Goal: Task Accomplishment & Management: Complete application form

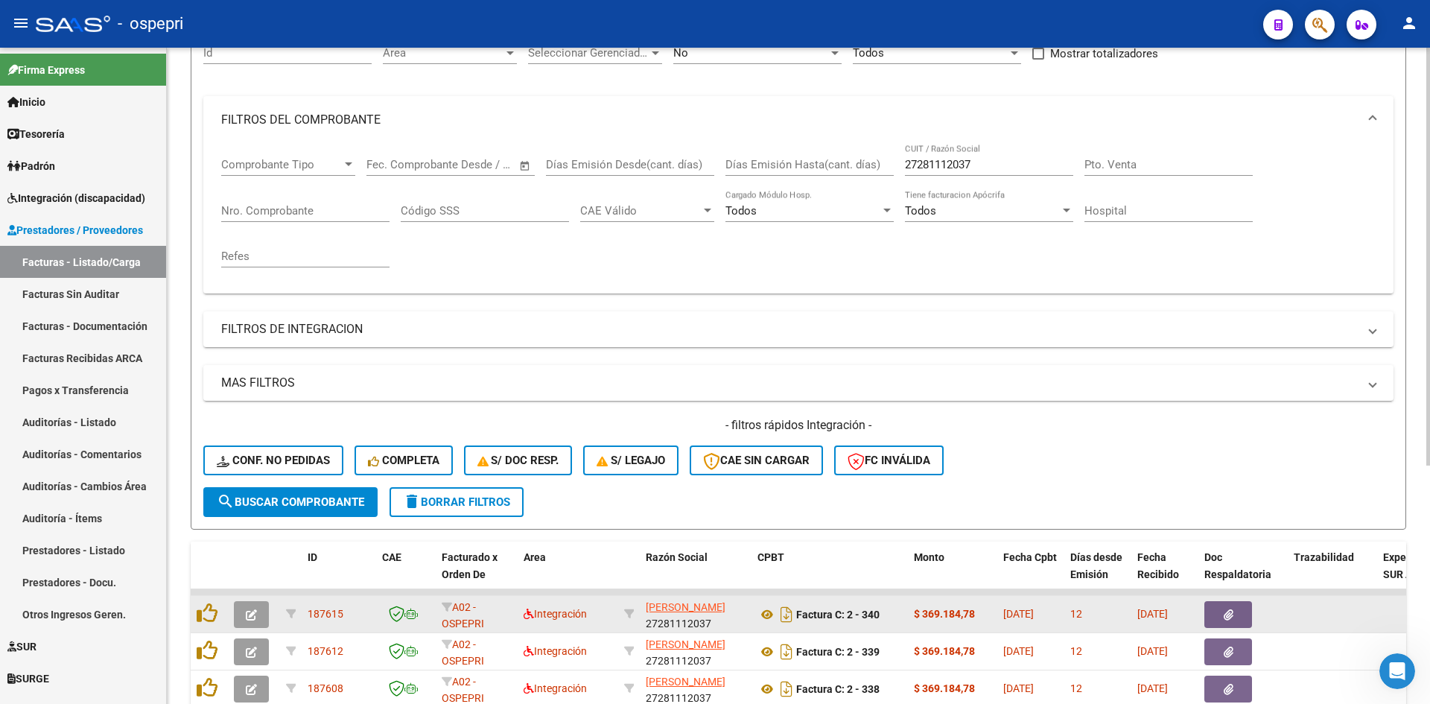
scroll to position [374, 0]
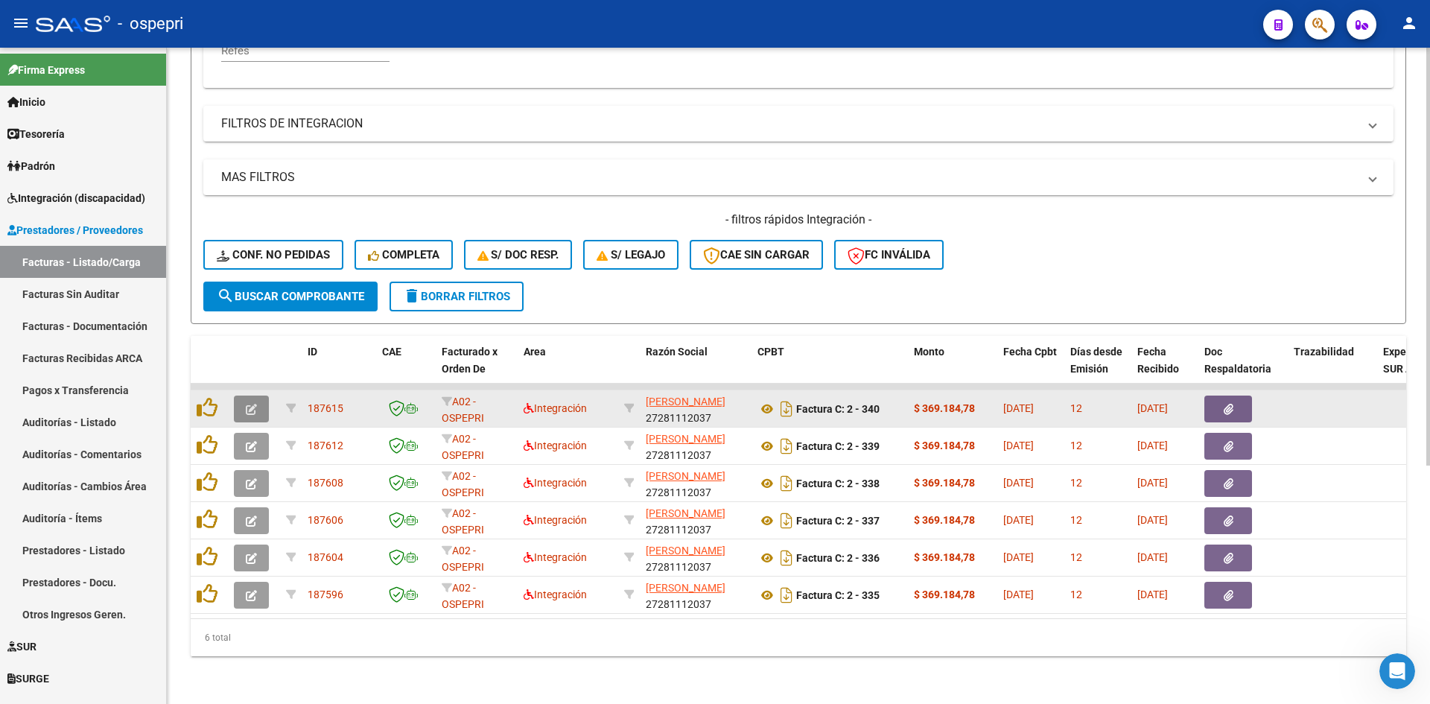
click at [246, 404] on icon "button" at bounding box center [251, 409] width 11 height 11
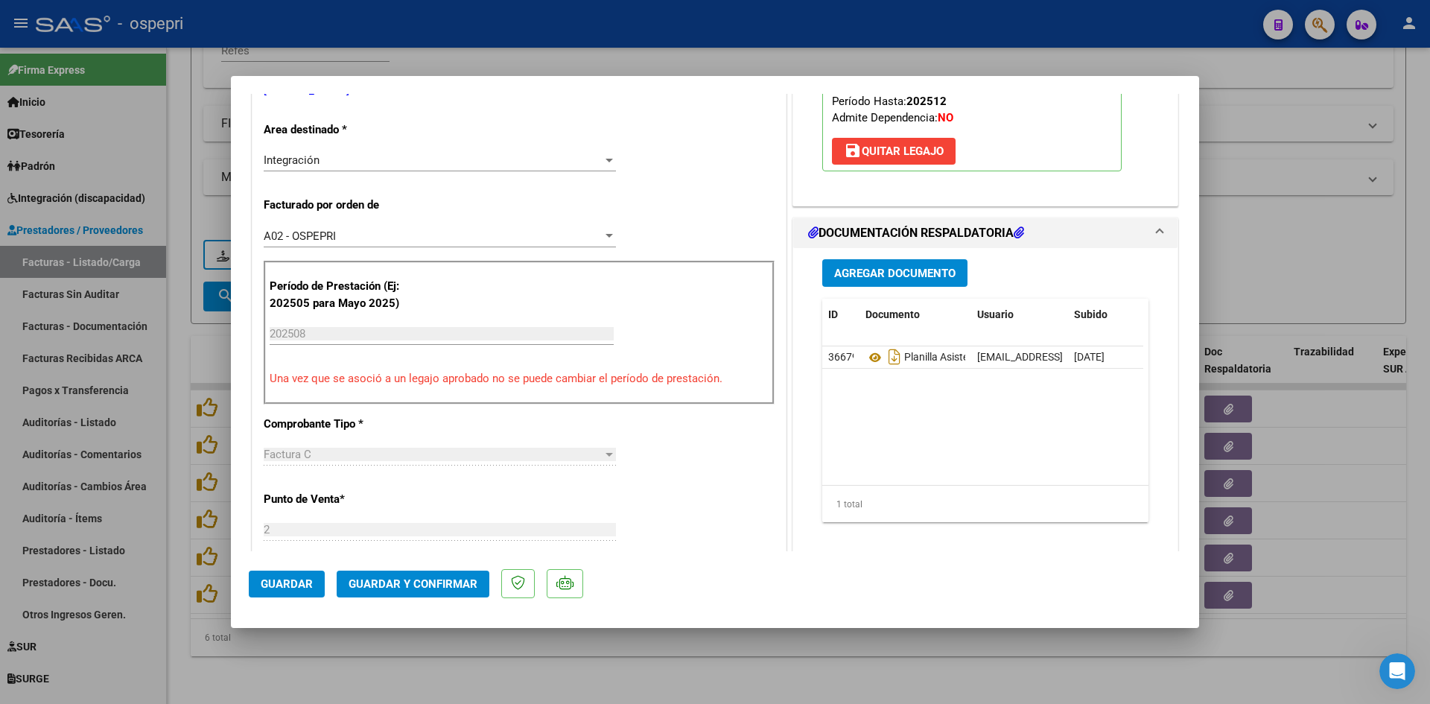
scroll to position [0, 0]
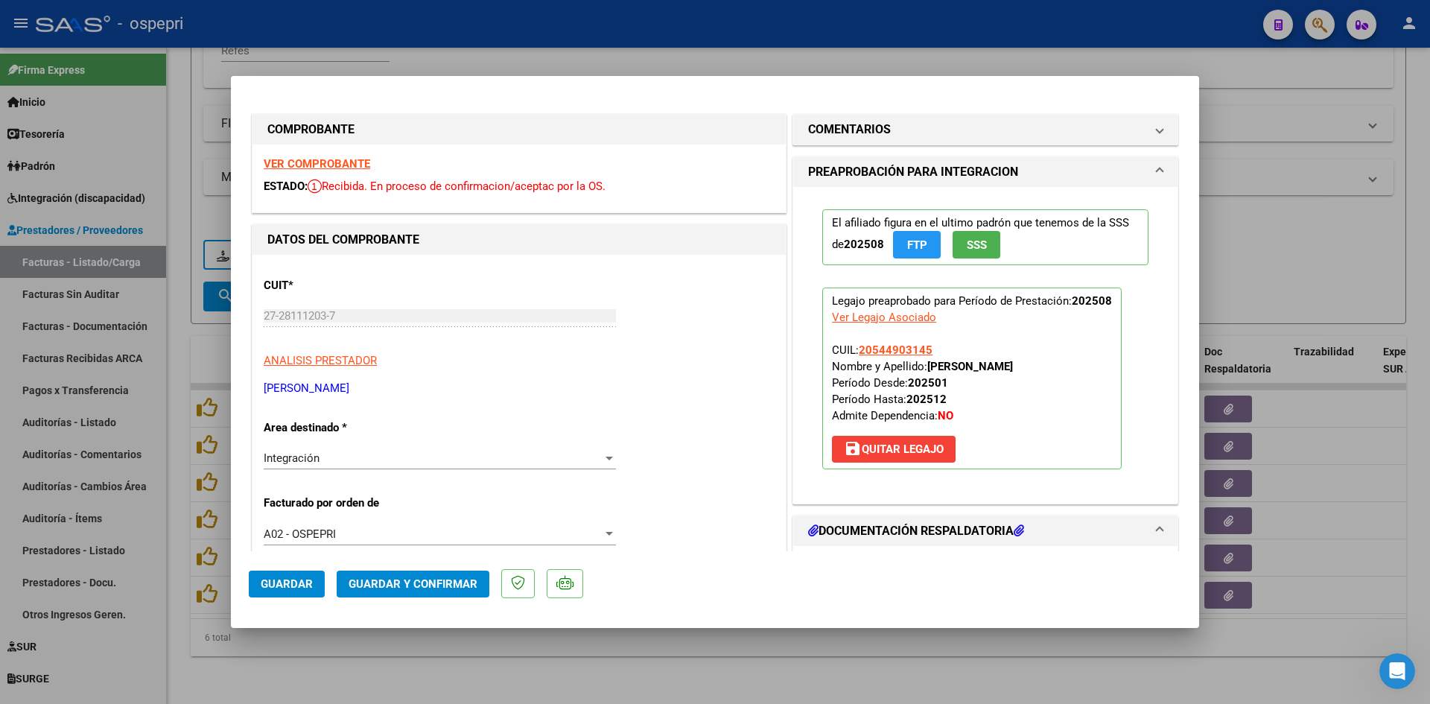
click at [316, 162] on strong "VER COMPROBANTE" at bounding box center [317, 163] width 106 height 13
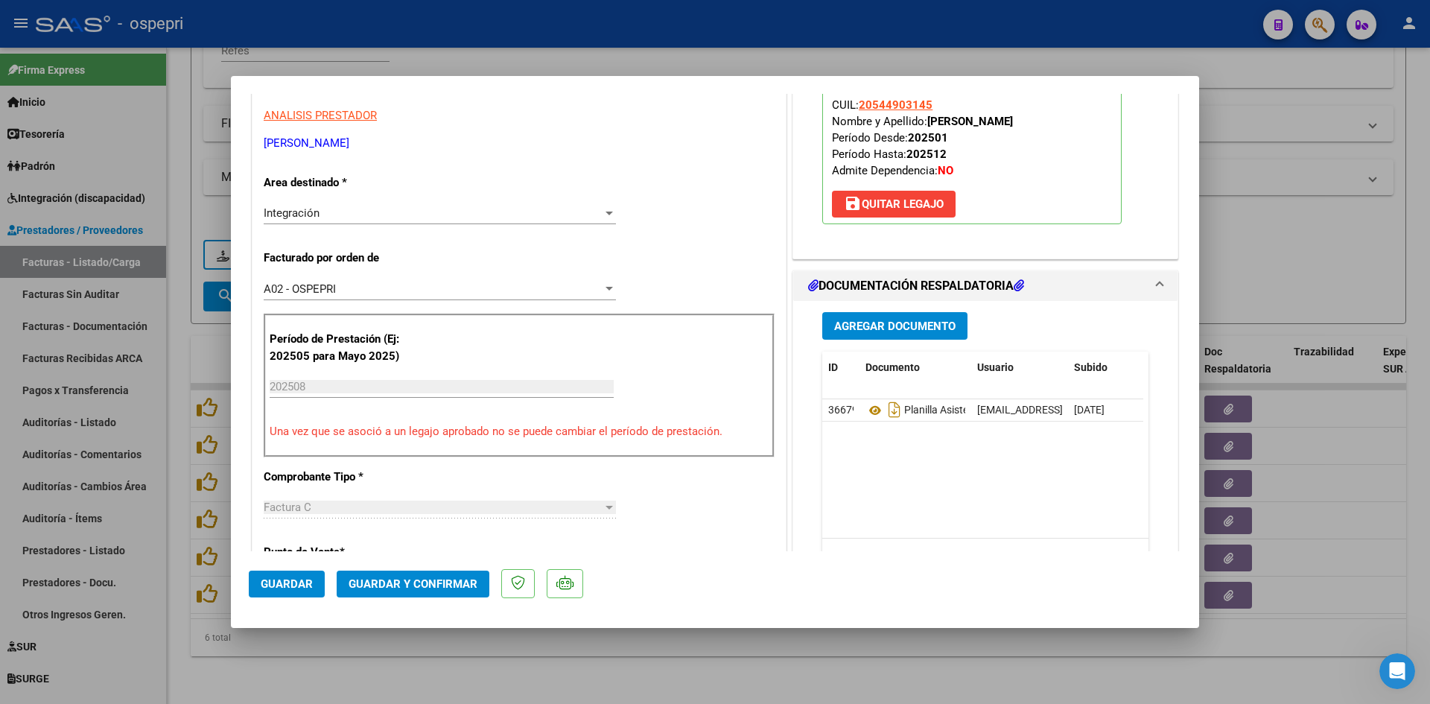
scroll to position [298, 0]
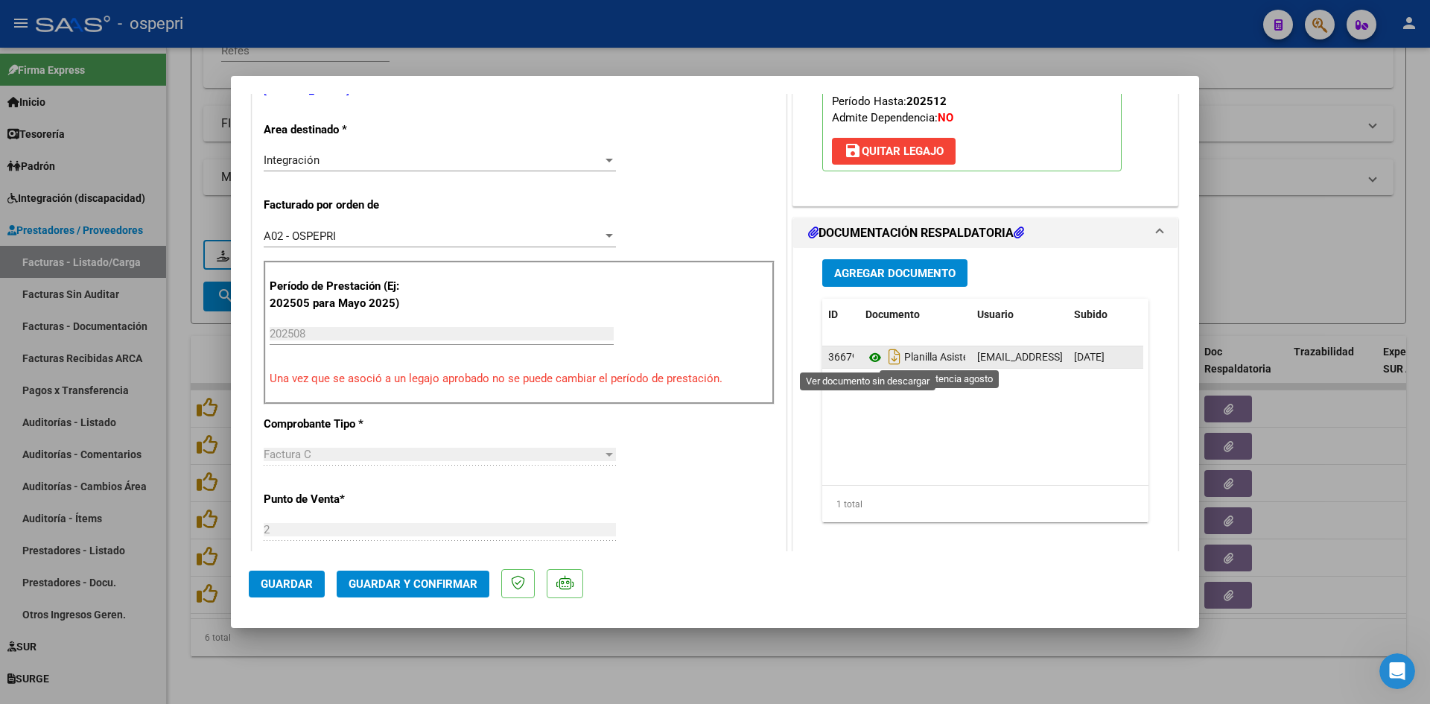
click at [865, 357] on icon at bounding box center [874, 358] width 19 height 18
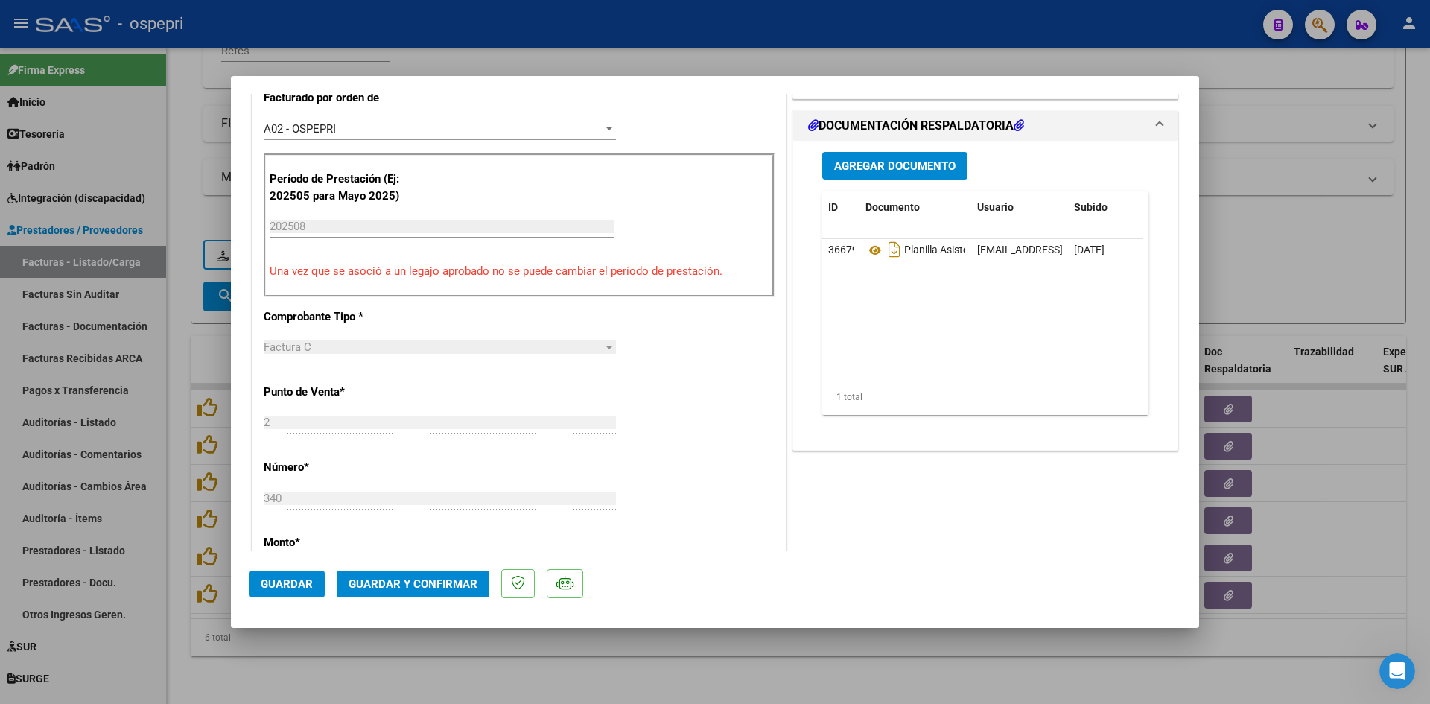
scroll to position [447, 0]
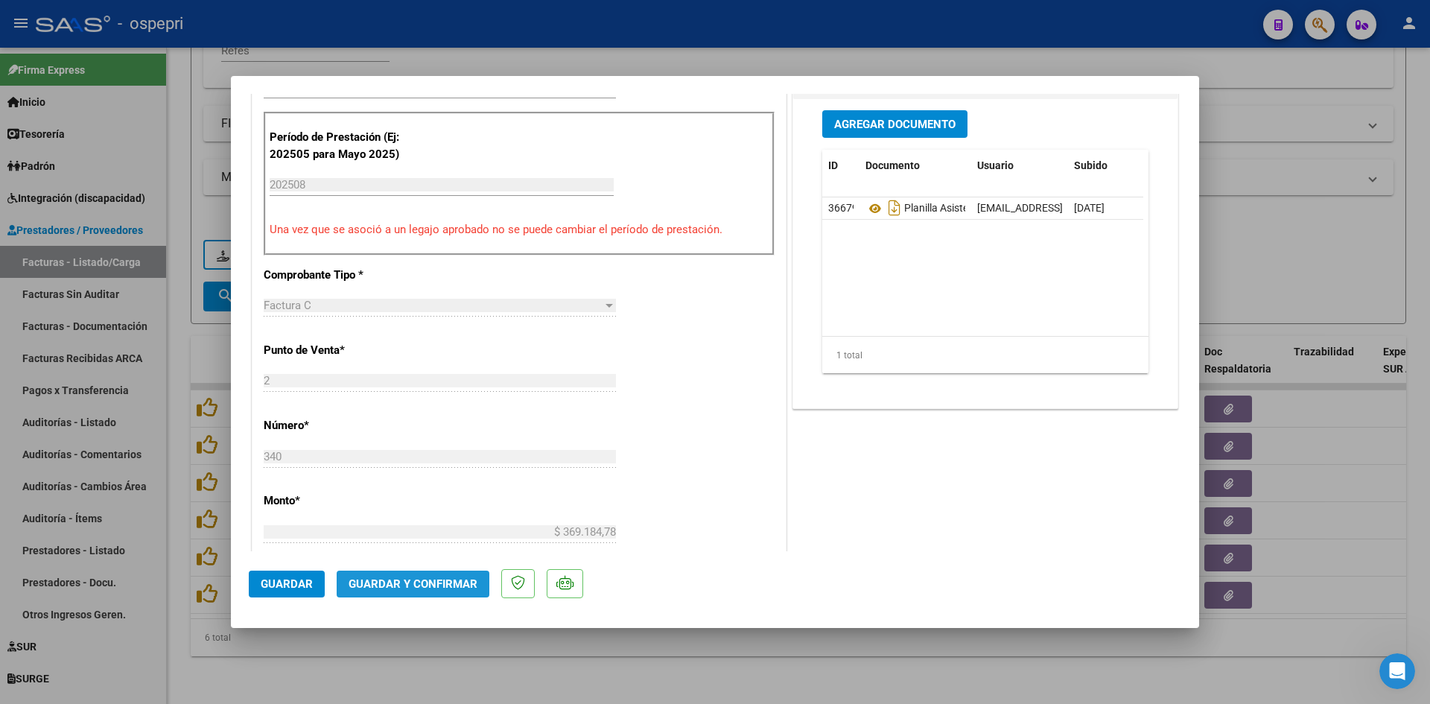
click at [471, 583] on span "Guardar y Confirmar" at bounding box center [413, 583] width 129 height 13
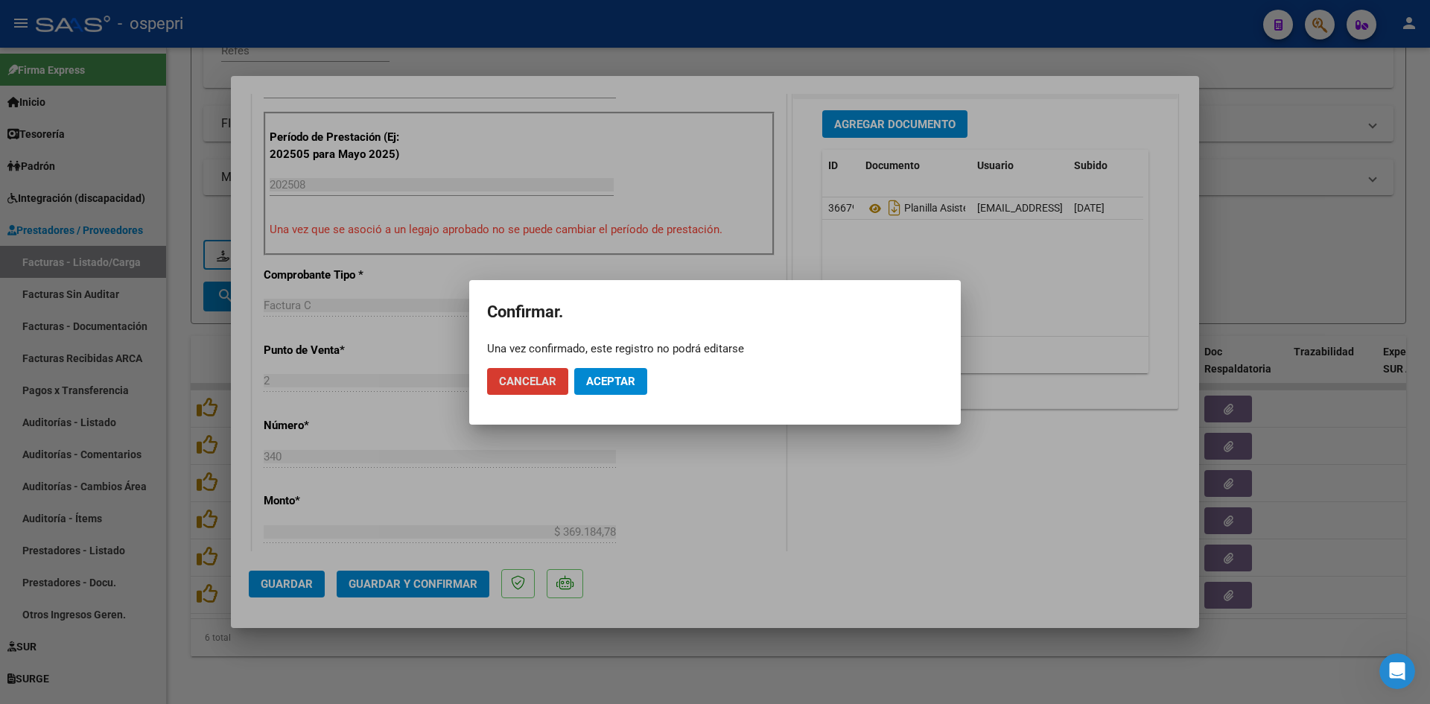
click at [623, 381] on span "Aceptar" at bounding box center [610, 381] width 49 height 13
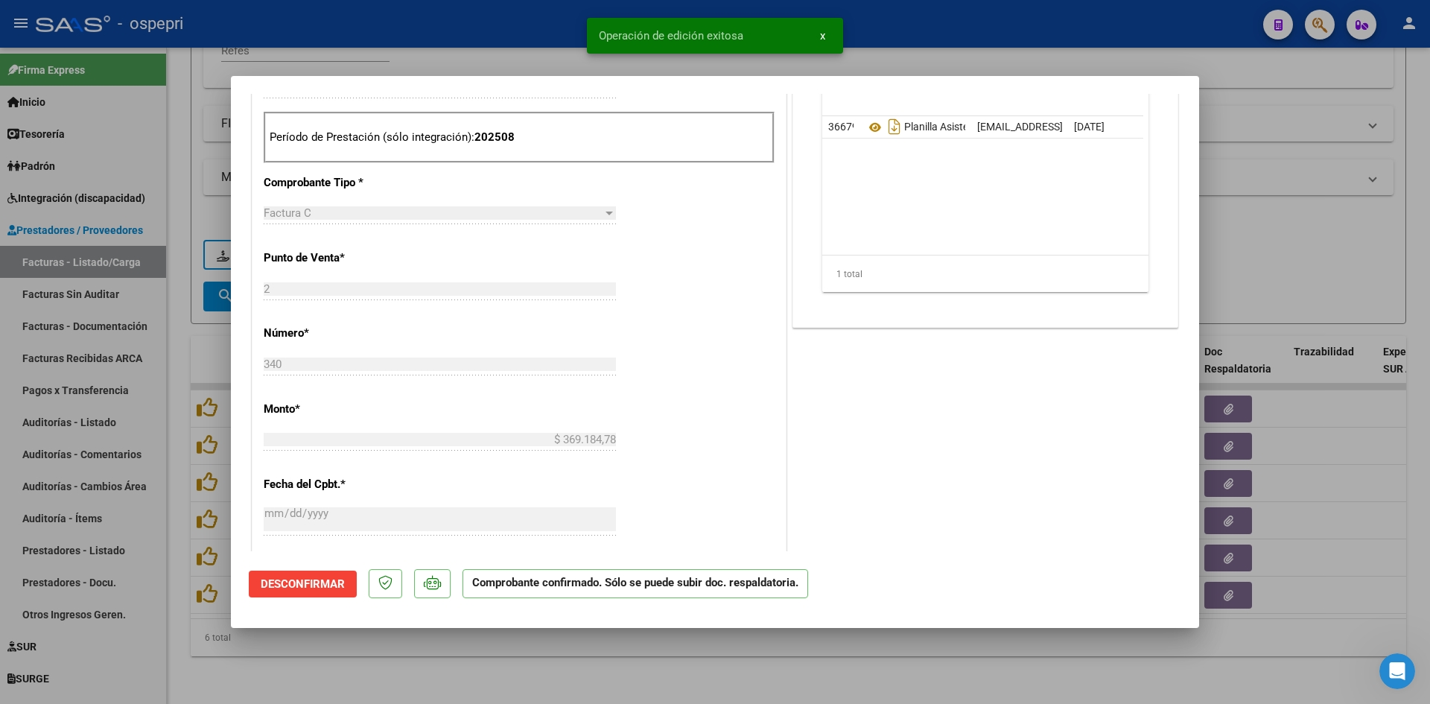
type input "$ 0,00"
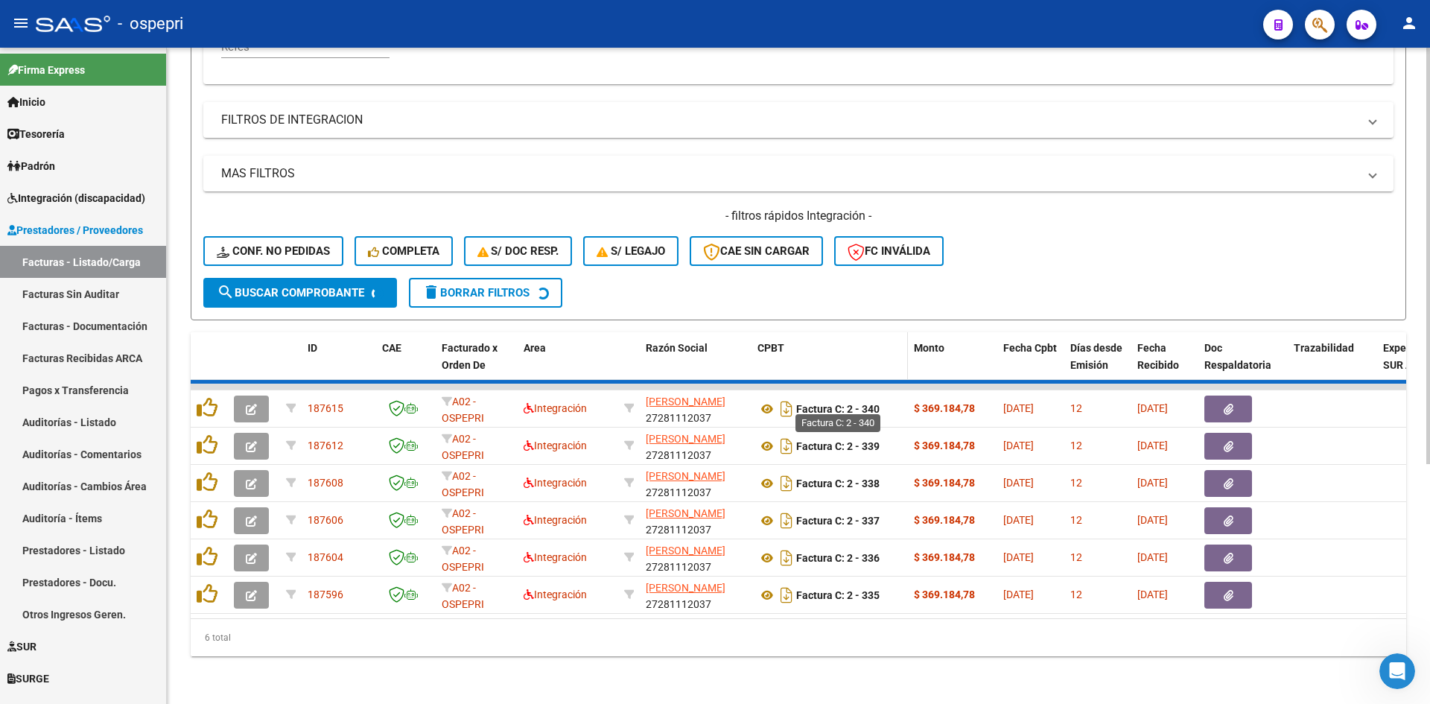
scroll to position [337, 0]
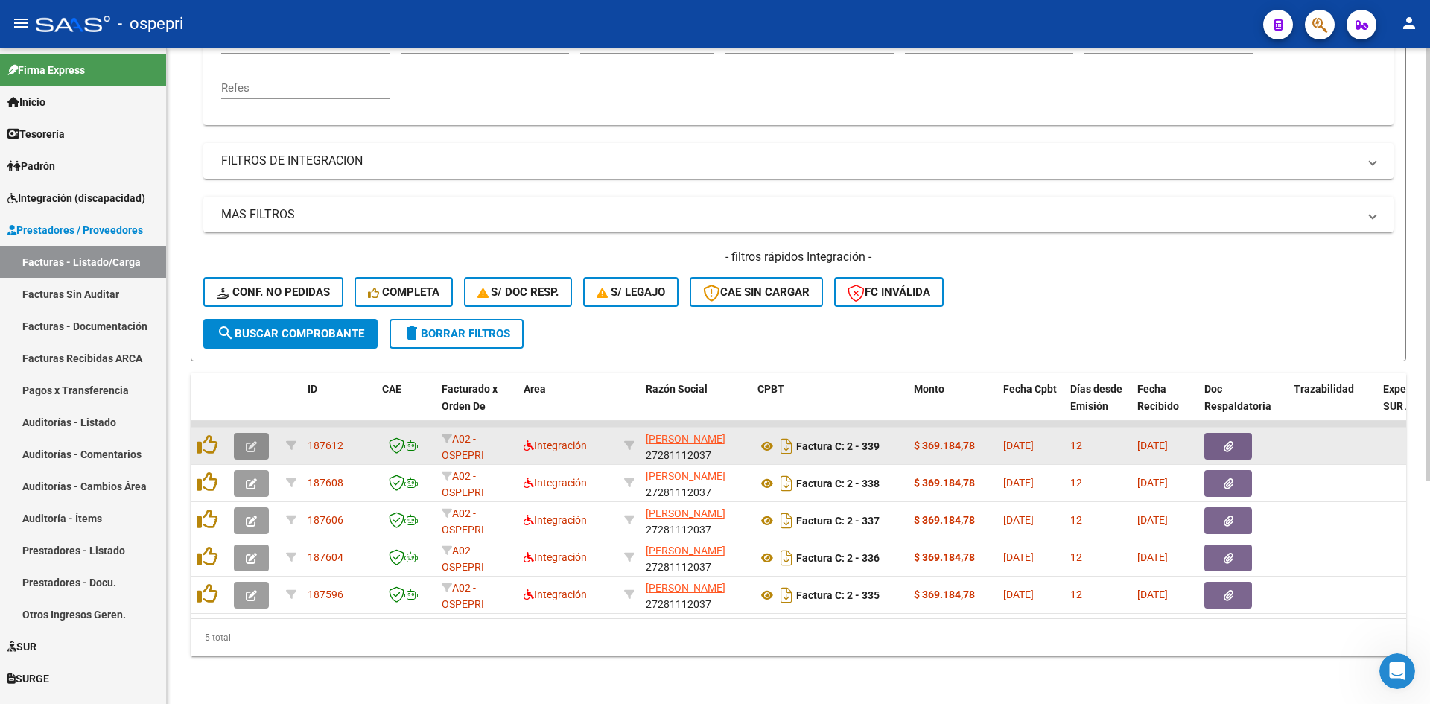
click at [248, 441] on icon "button" at bounding box center [251, 446] width 11 height 11
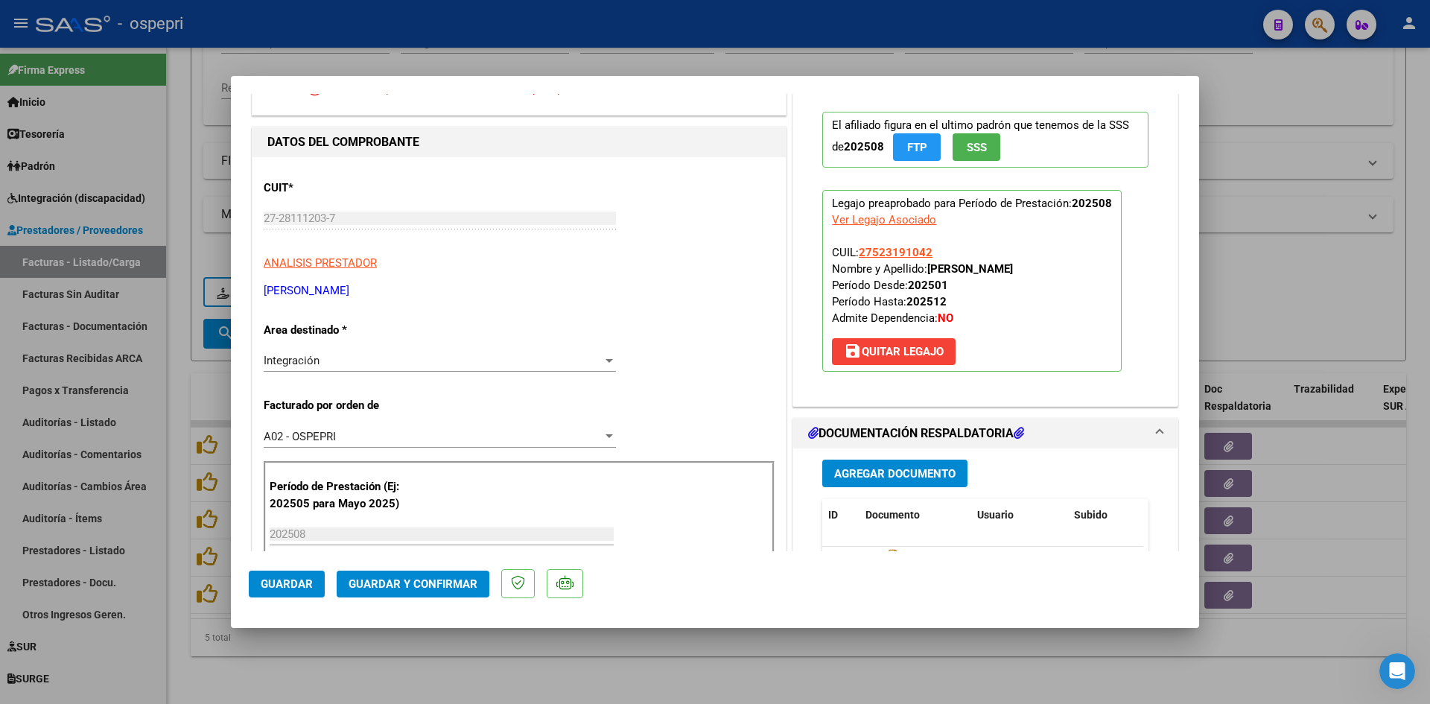
scroll to position [0, 0]
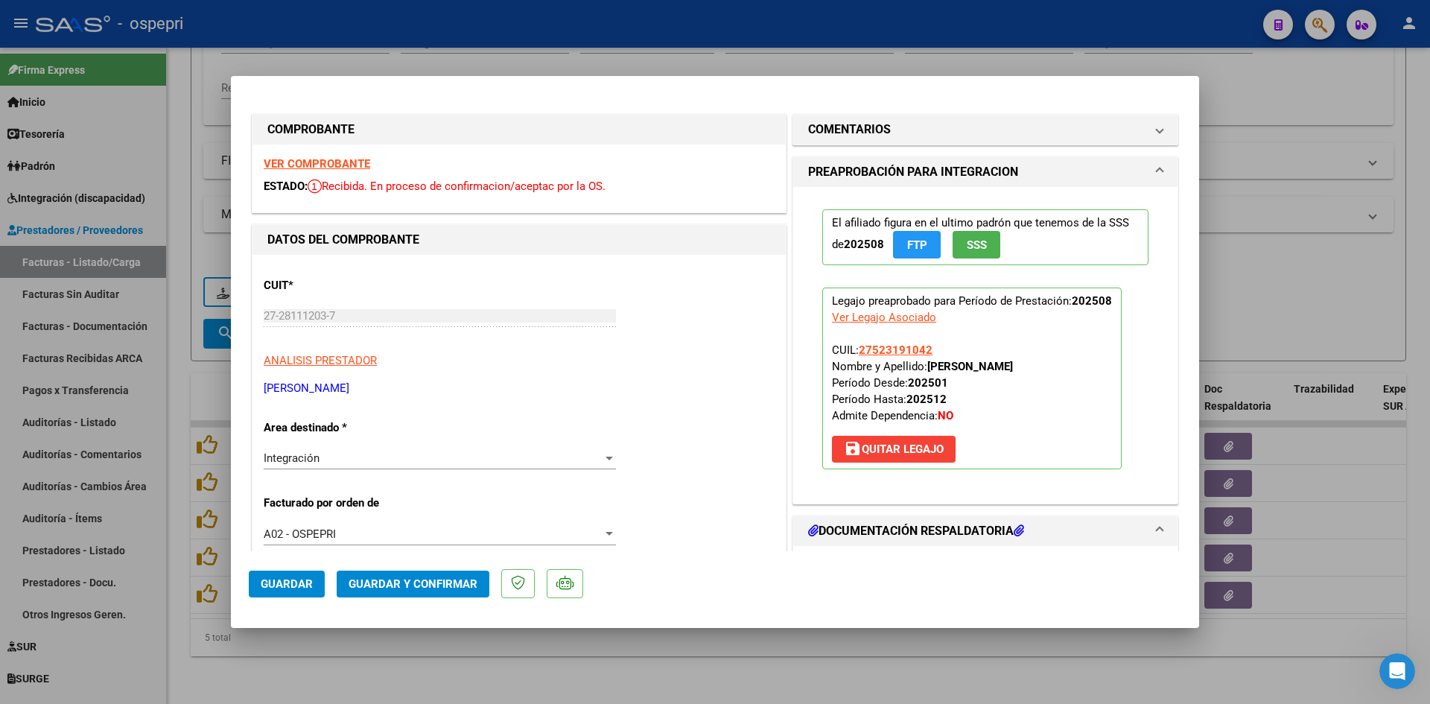
click at [364, 162] on strong "VER COMPROBANTE" at bounding box center [317, 163] width 106 height 13
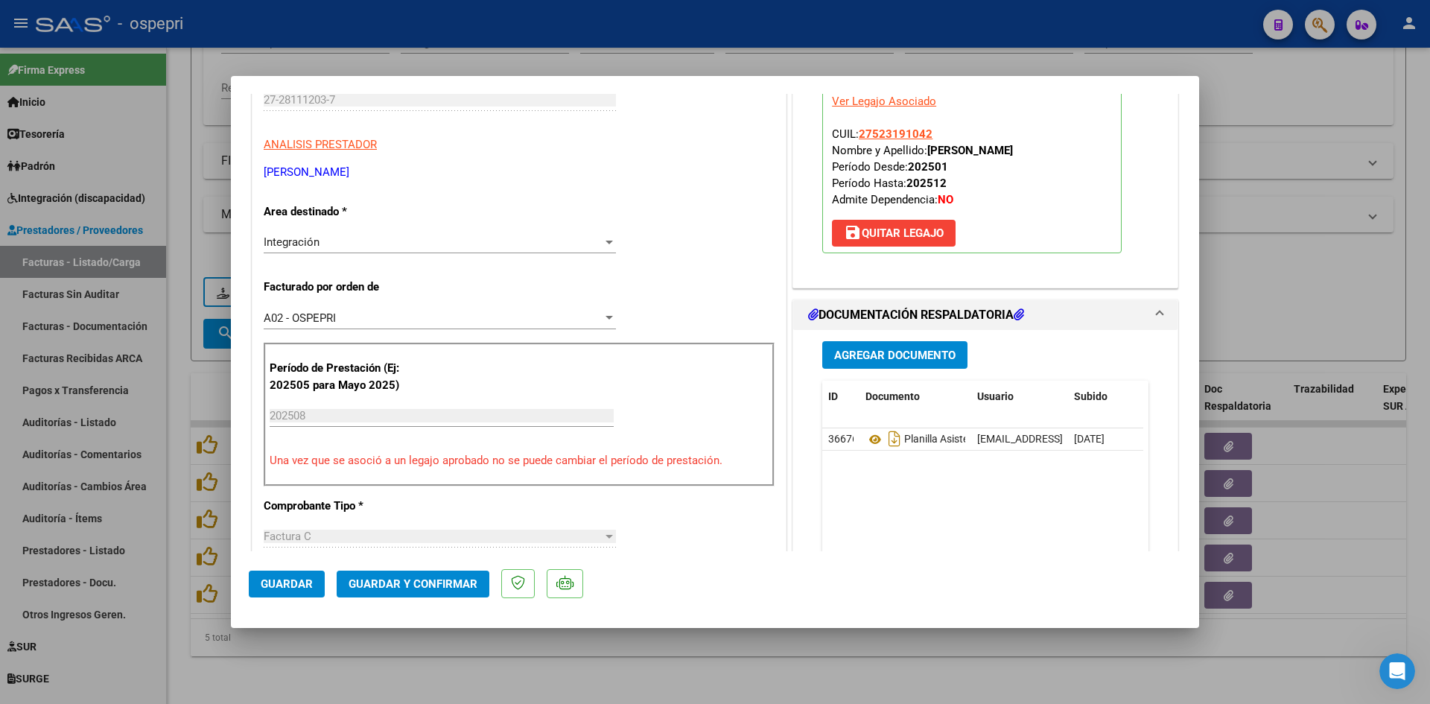
scroll to position [223, 0]
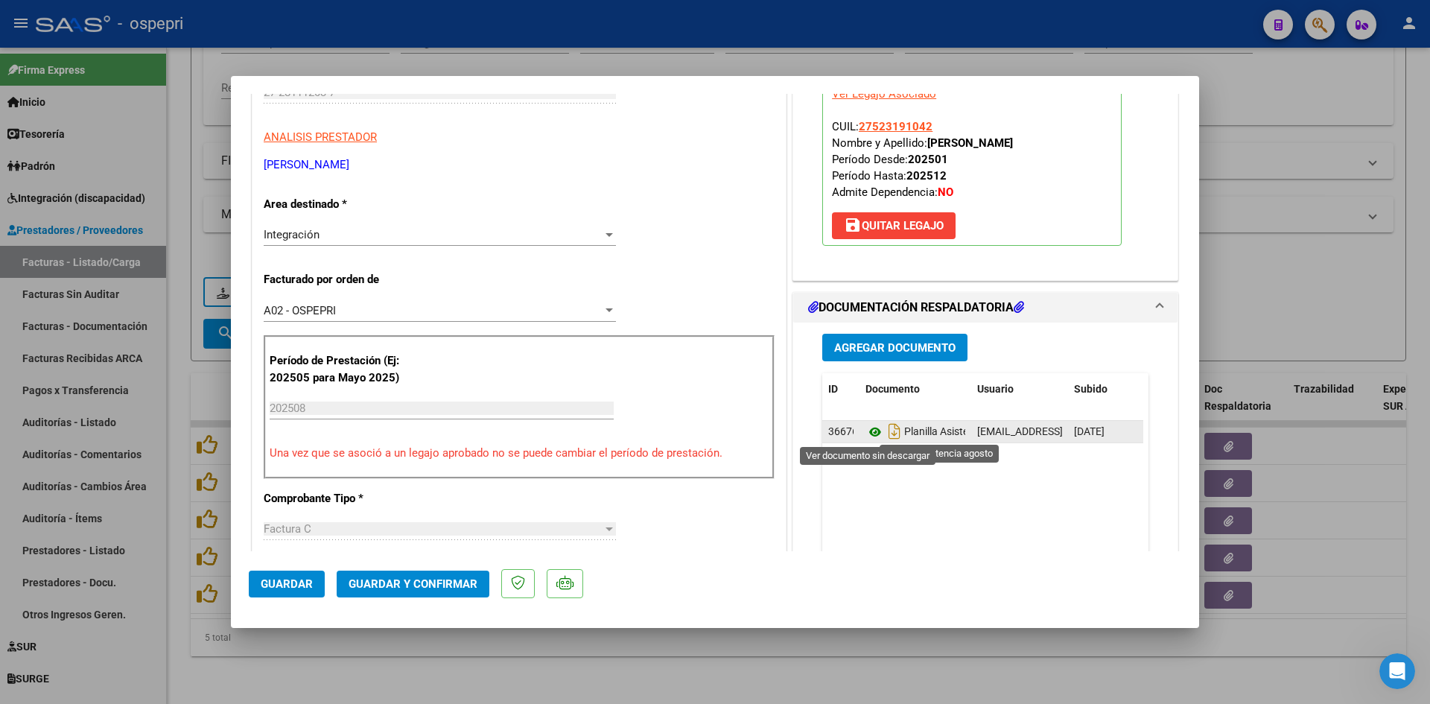
click at [869, 433] on icon at bounding box center [874, 432] width 19 height 18
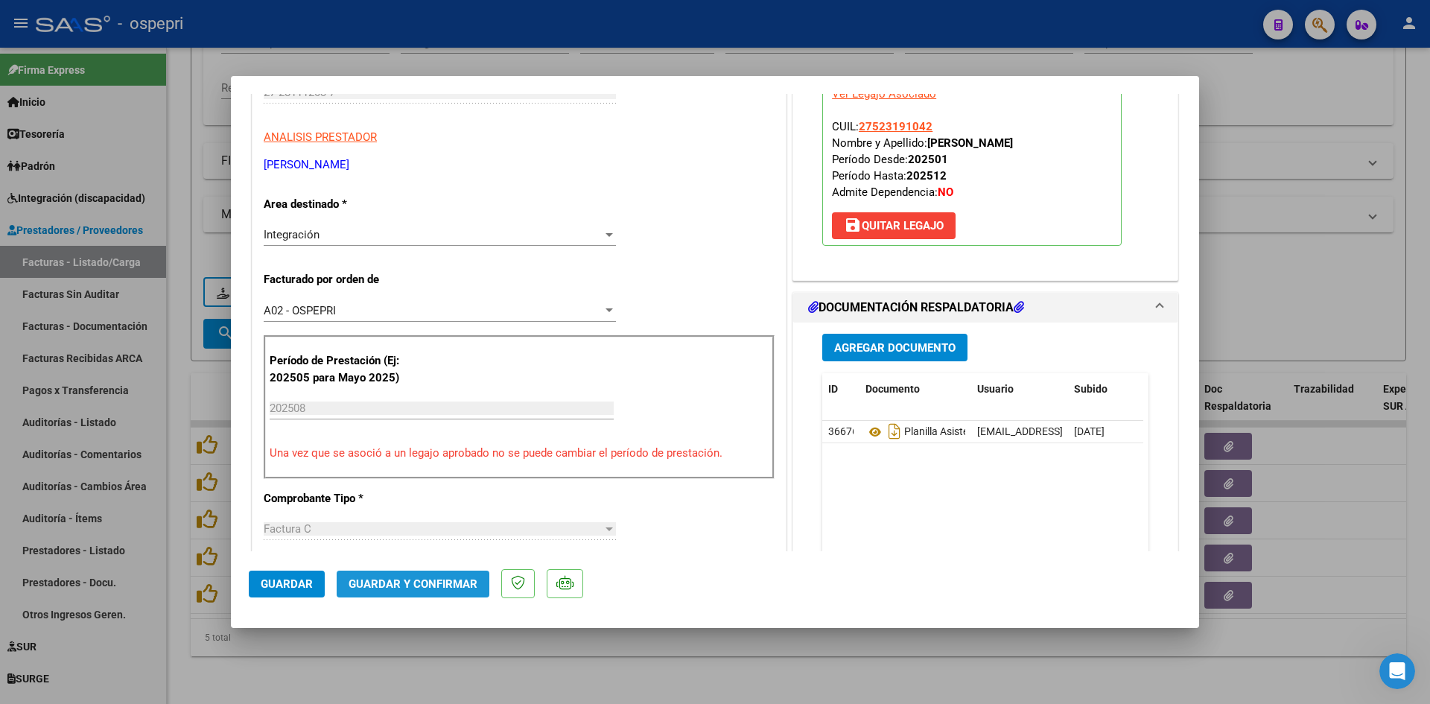
click at [451, 579] on span "Guardar y Confirmar" at bounding box center [413, 583] width 129 height 13
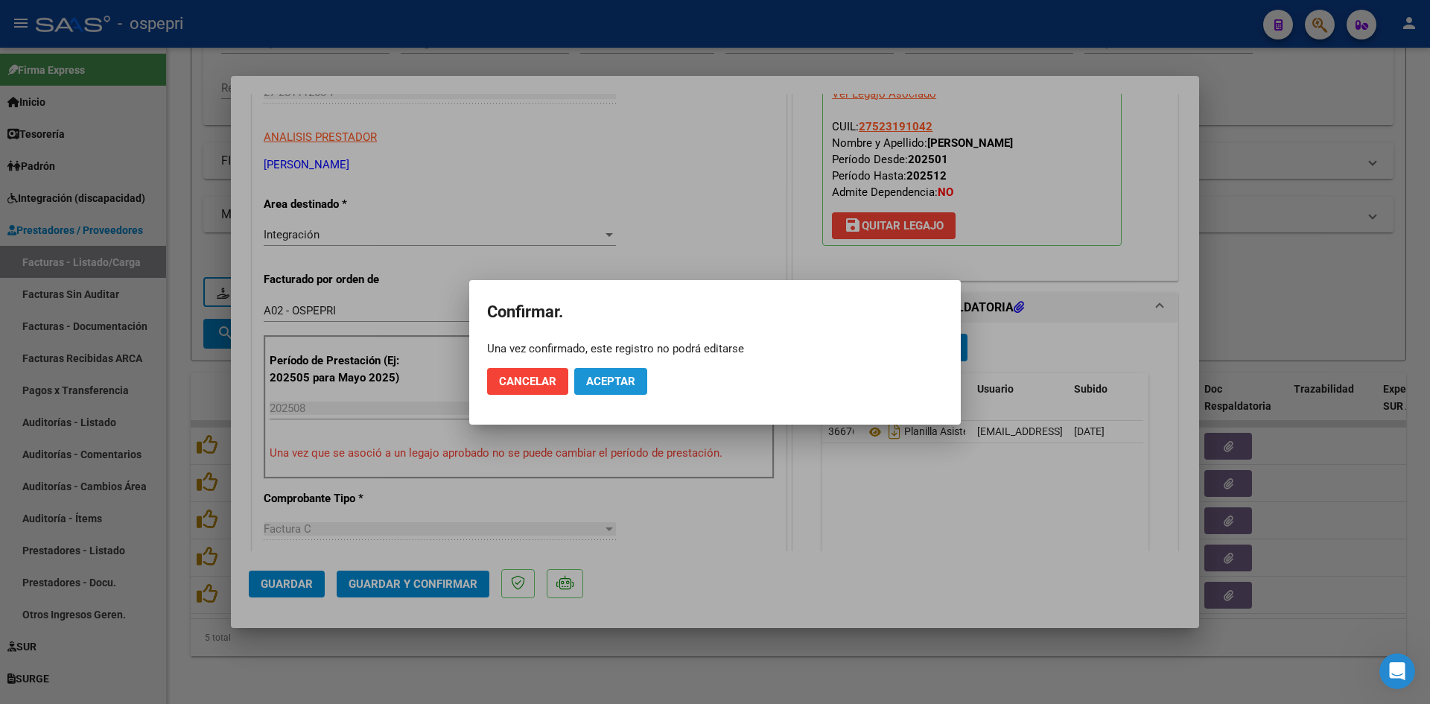
click at [609, 382] on span "Aceptar" at bounding box center [610, 381] width 49 height 13
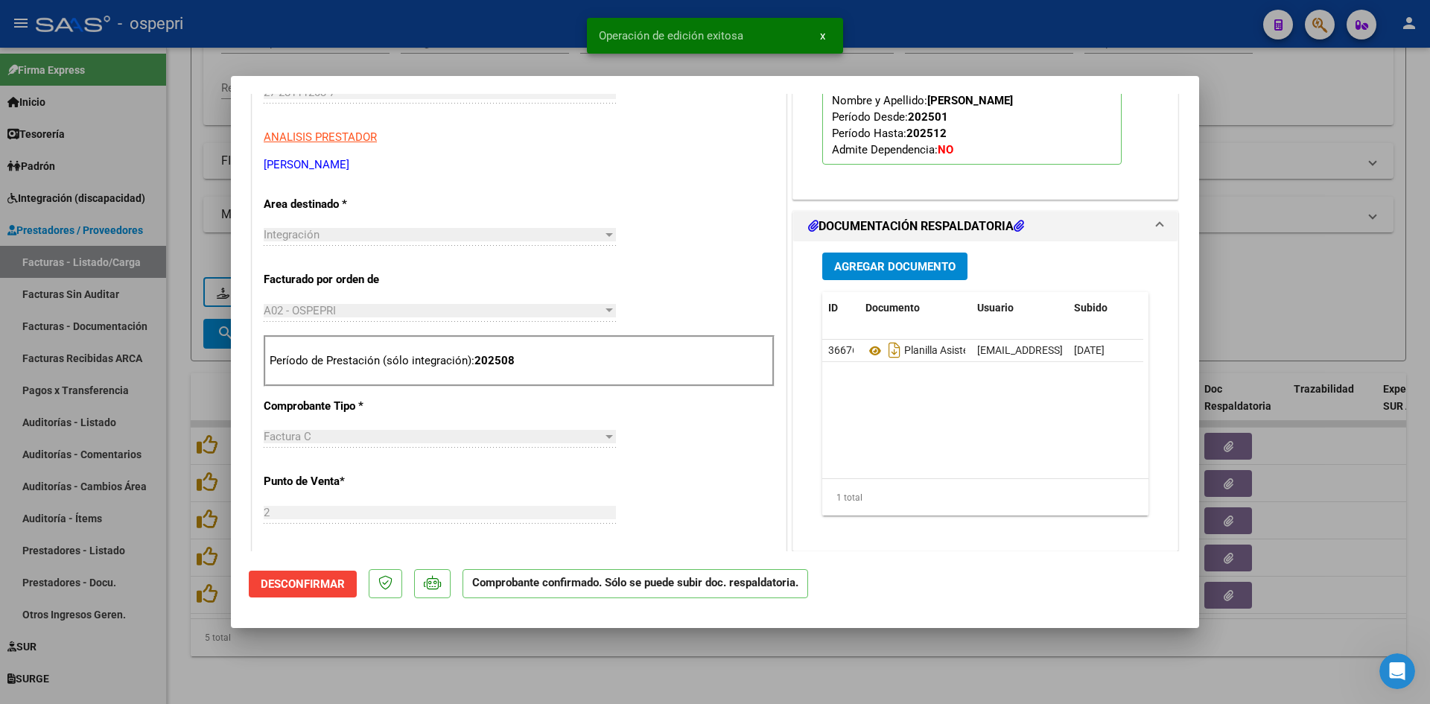
type input "$ 0,00"
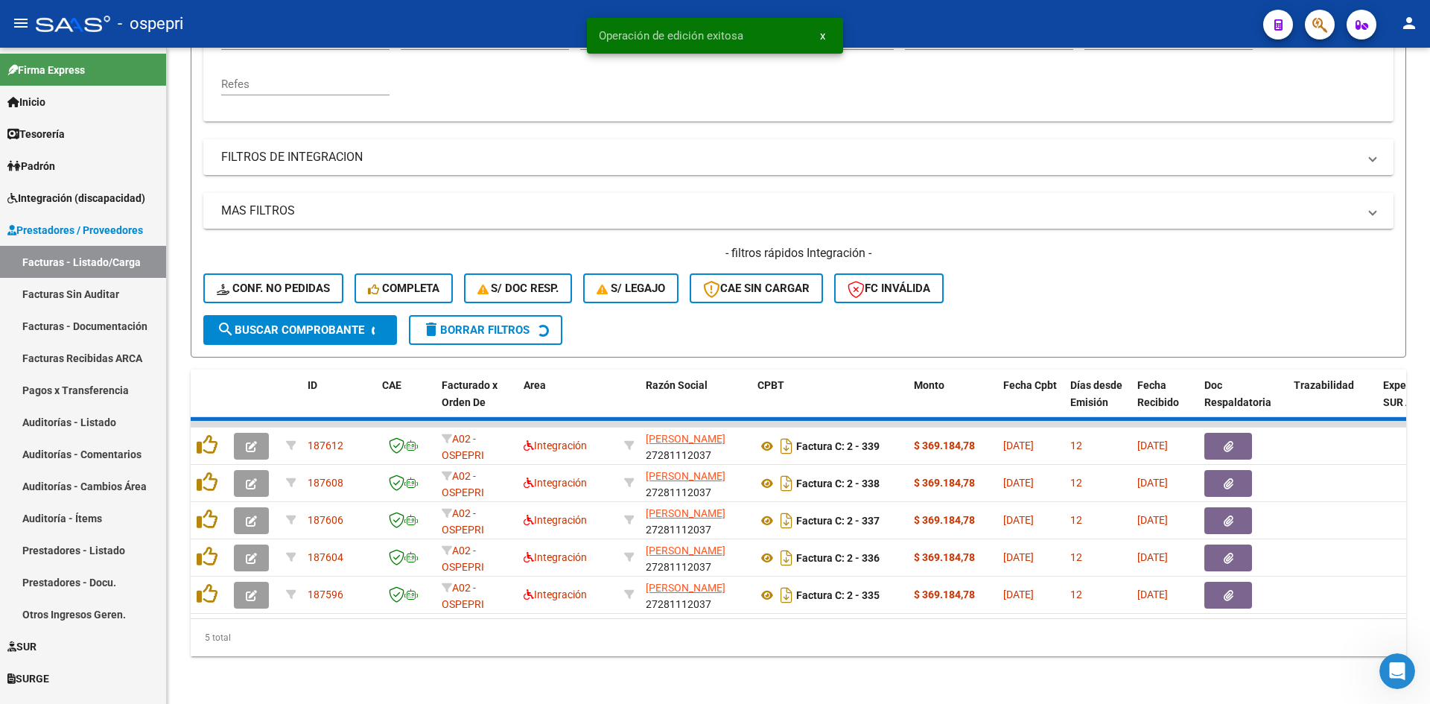
scroll to position [299, 0]
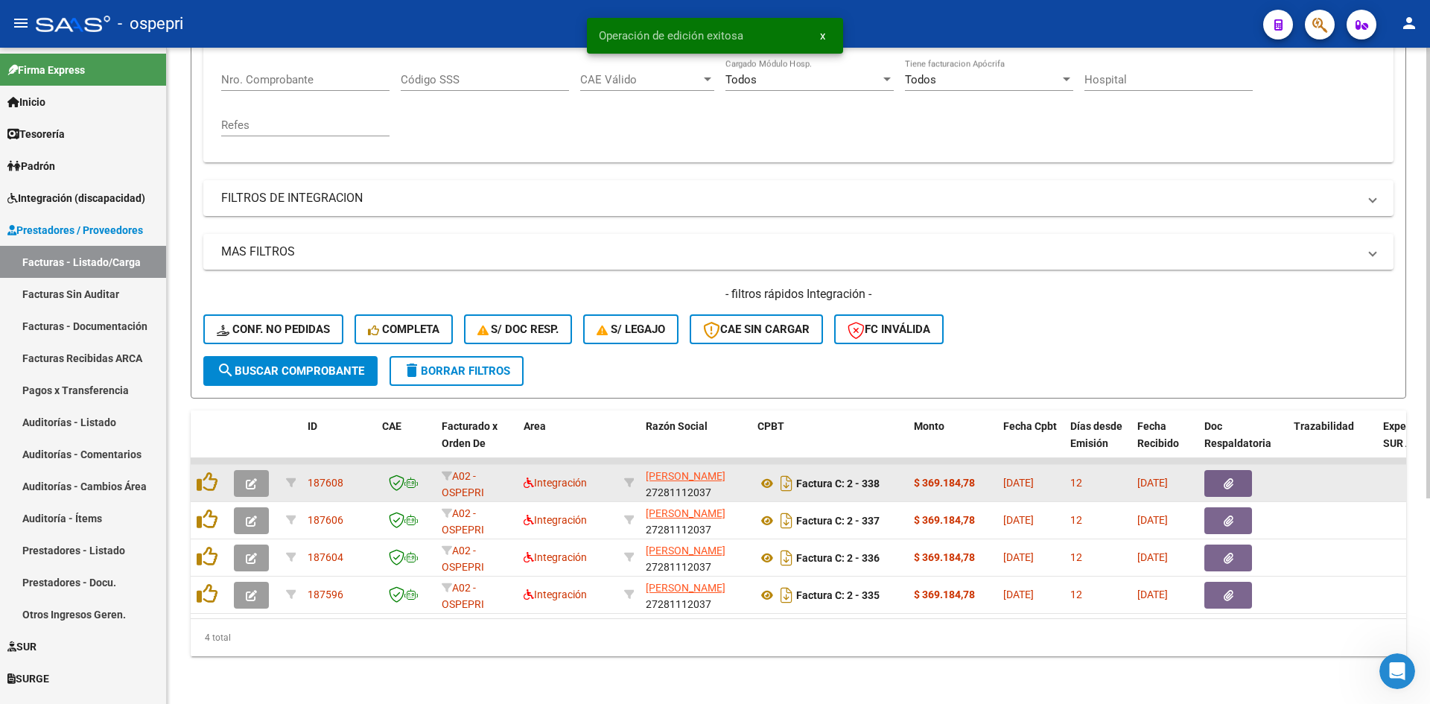
click at [249, 480] on button "button" at bounding box center [251, 483] width 35 height 27
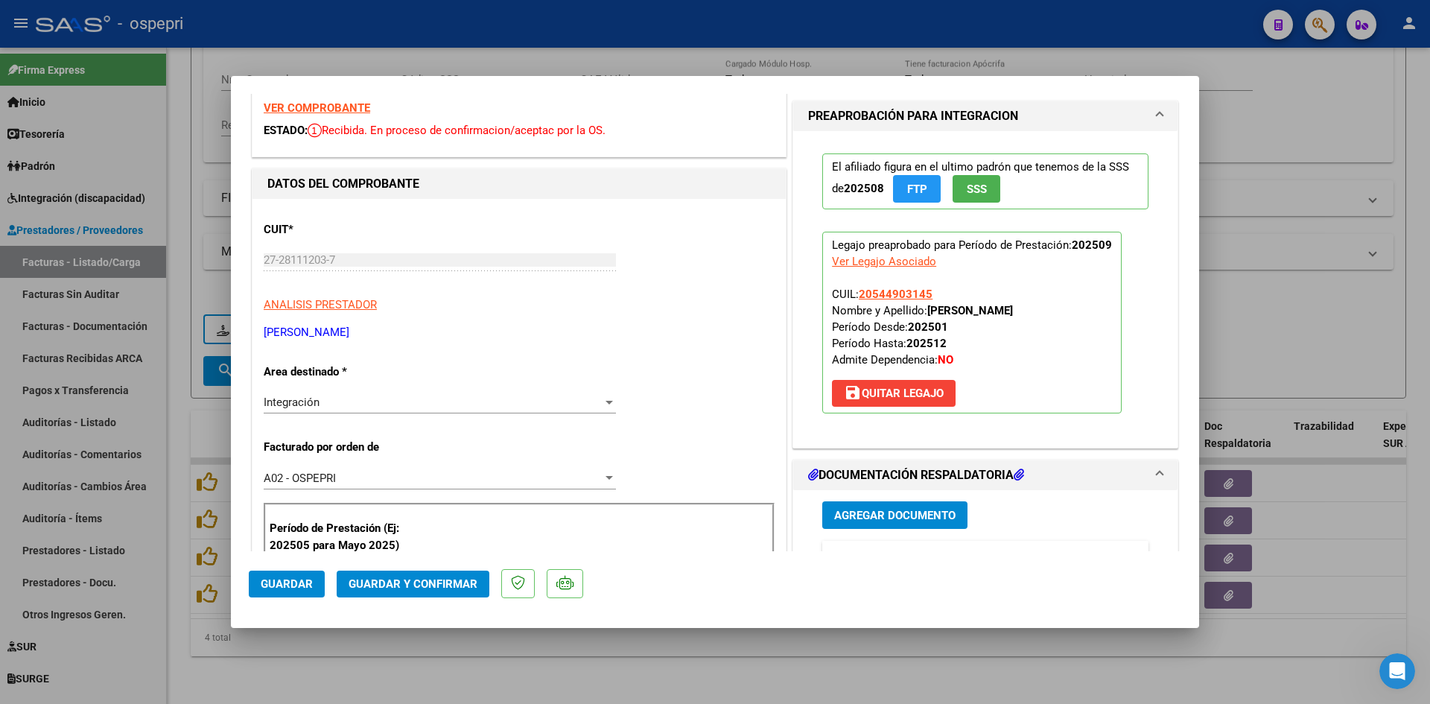
scroll to position [0, 0]
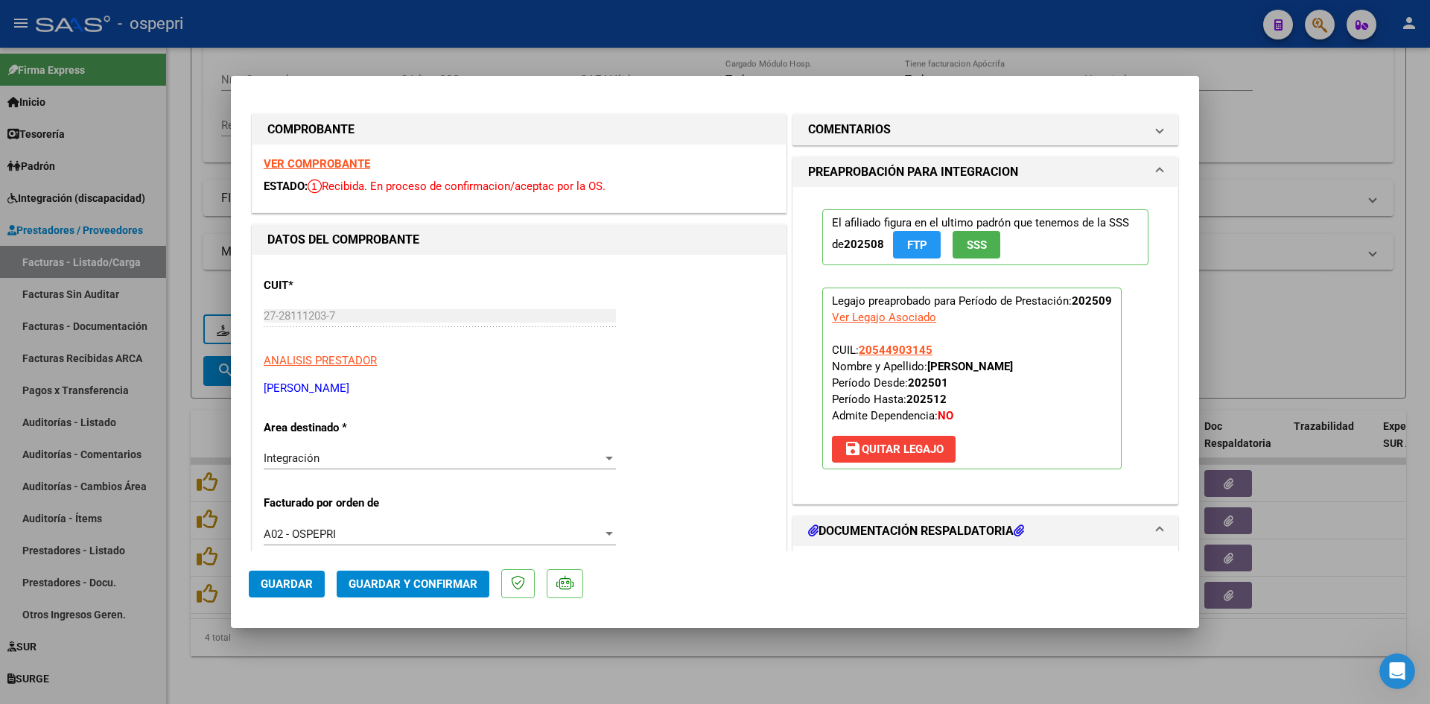
click at [351, 161] on strong "VER COMPROBANTE" at bounding box center [317, 163] width 106 height 13
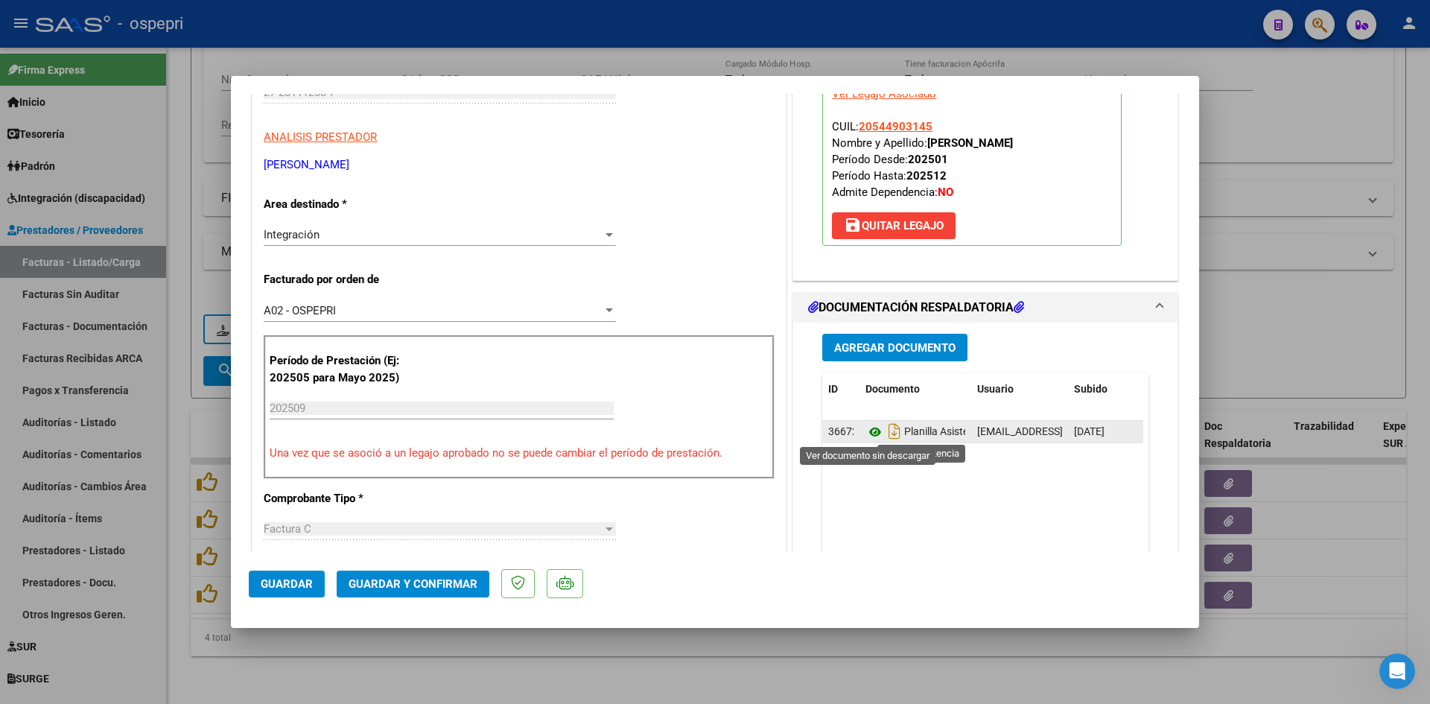
click at [871, 433] on icon at bounding box center [874, 432] width 19 height 18
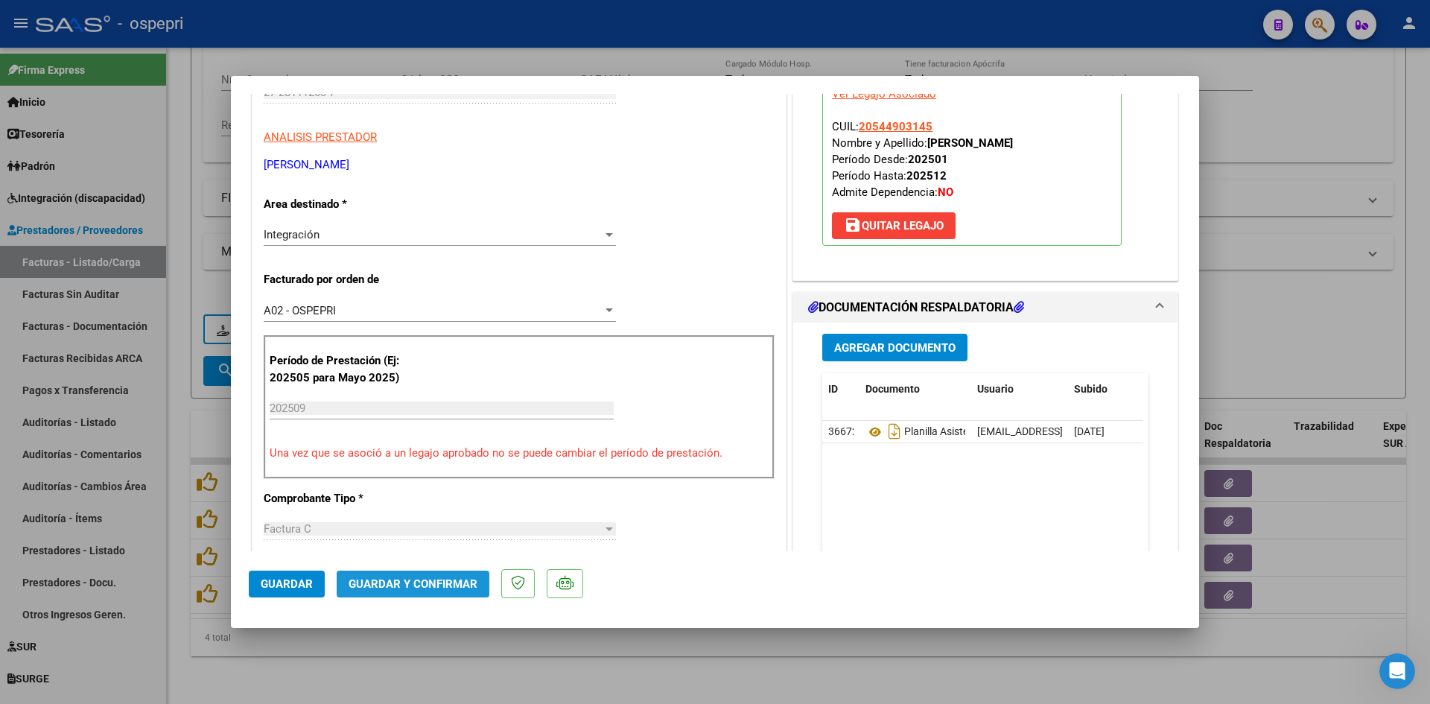
click at [418, 585] on span "Guardar y Confirmar" at bounding box center [413, 583] width 129 height 13
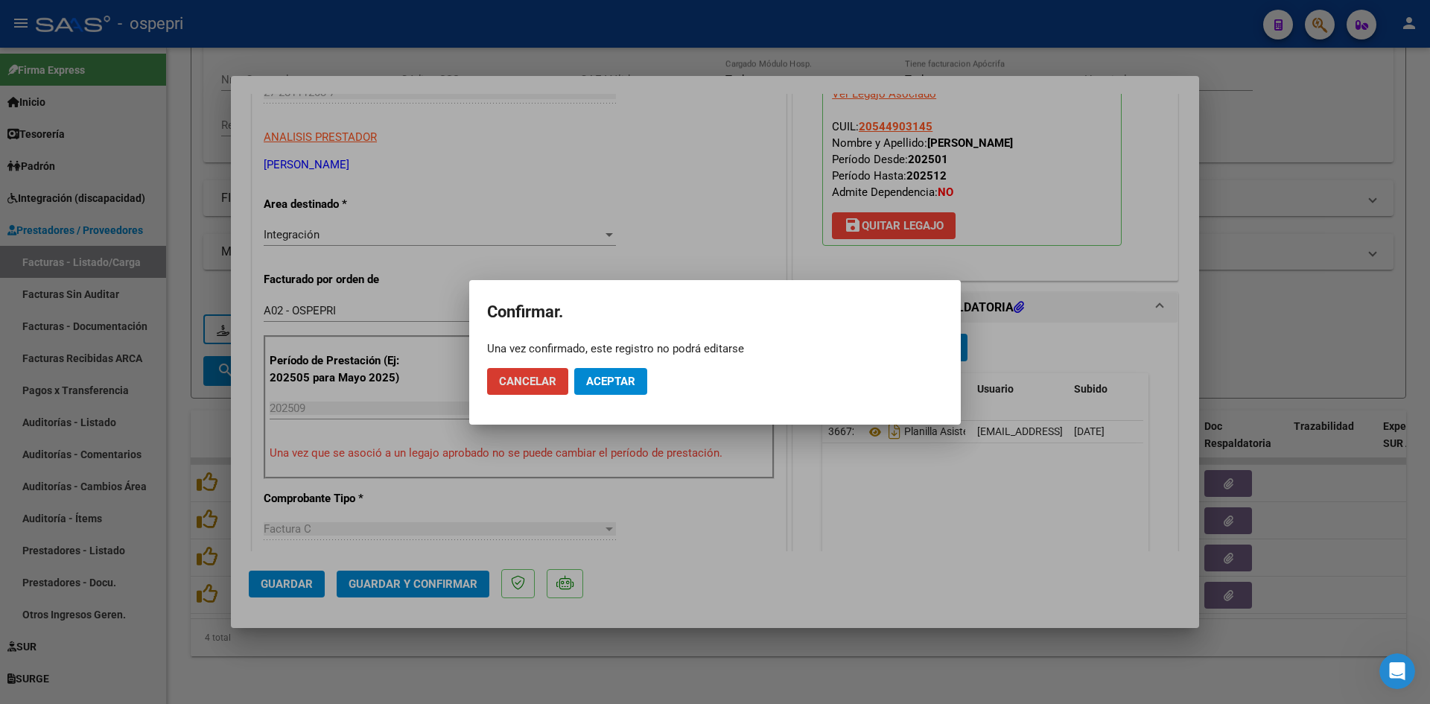
click at [591, 381] on span "Aceptar" at bounding box center [610, 381] width 49 height 13
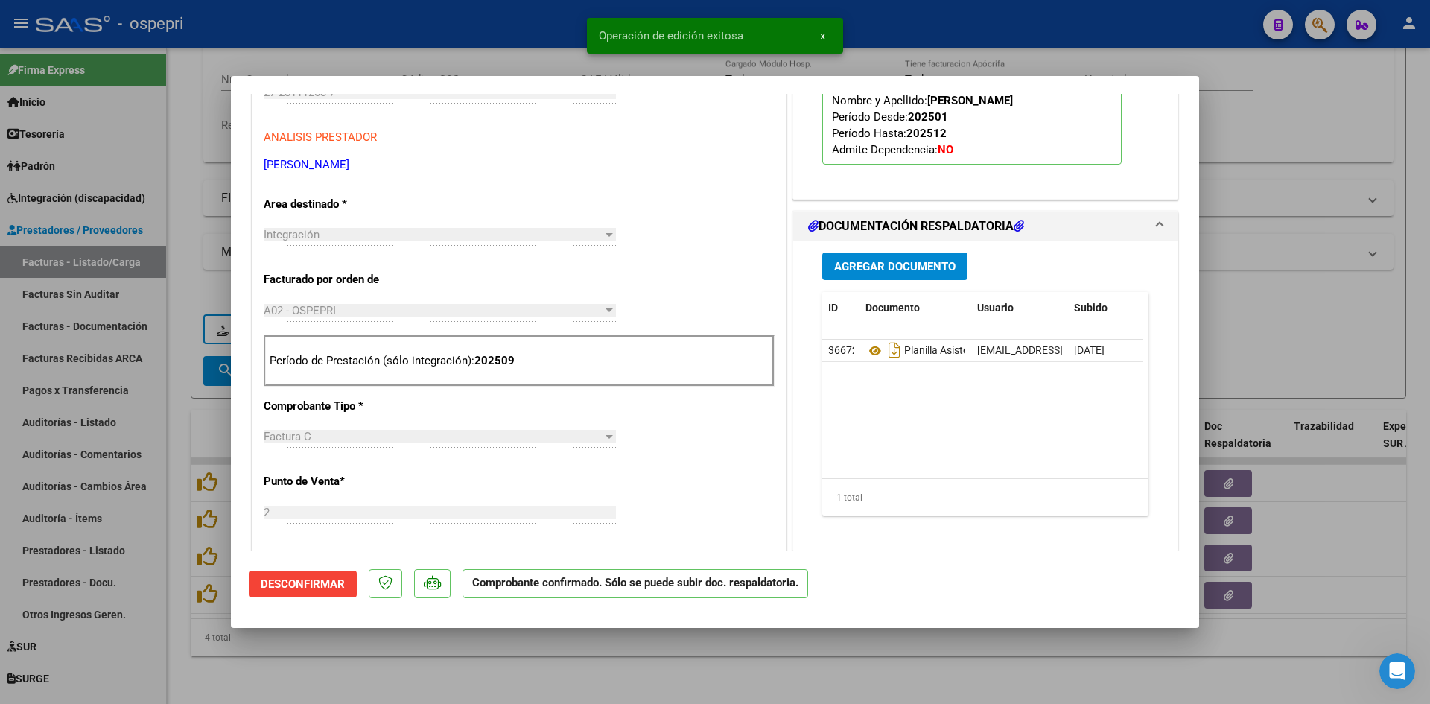
type input "$ 0,00"
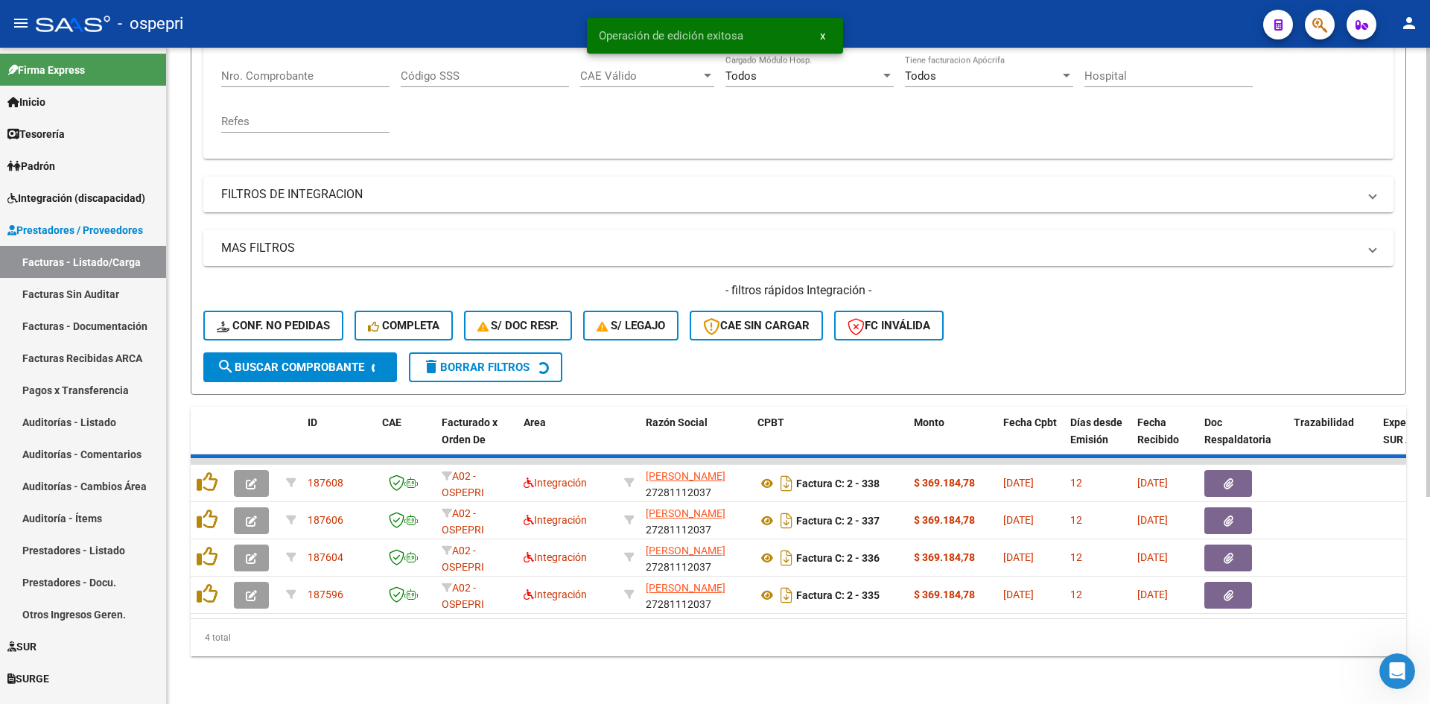
scroll to position [262, 0]
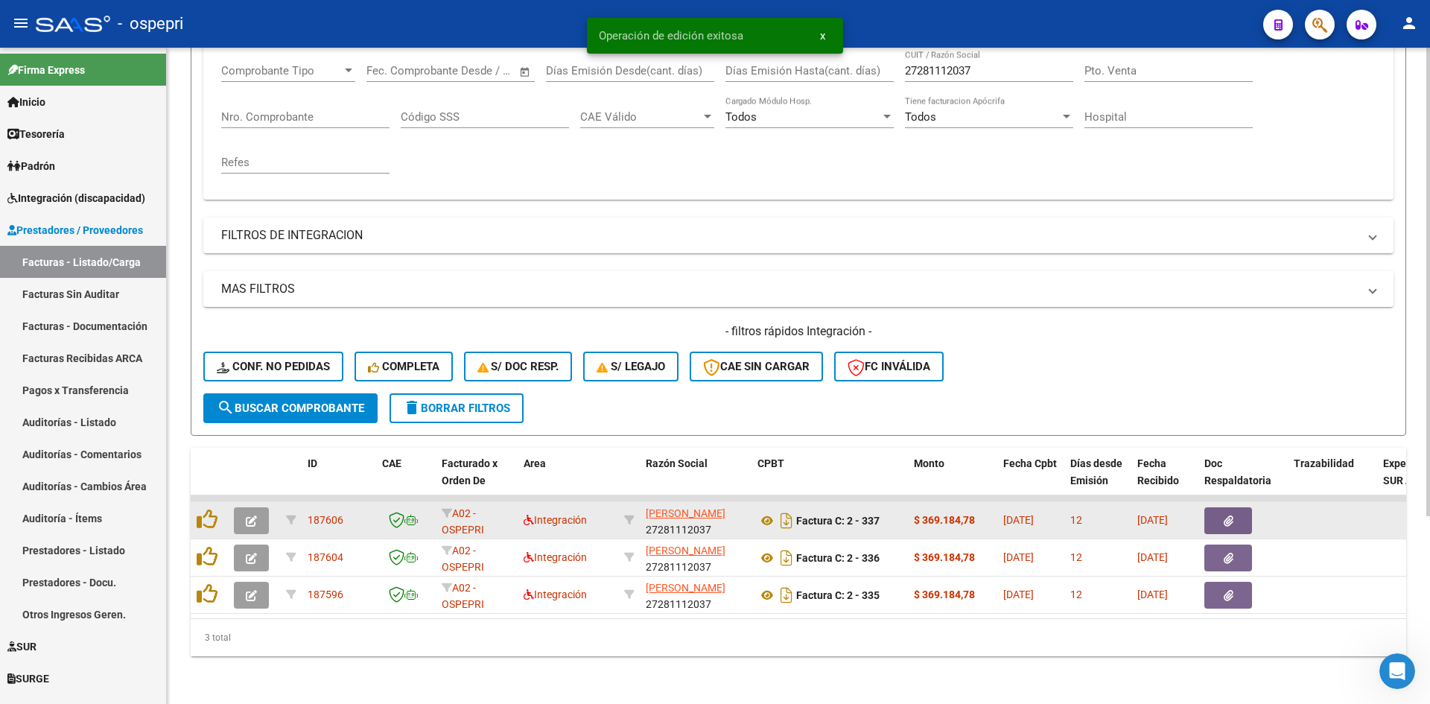
click at [244, 509] on button "button" at bounding box center [251, 520] width 35 height 27
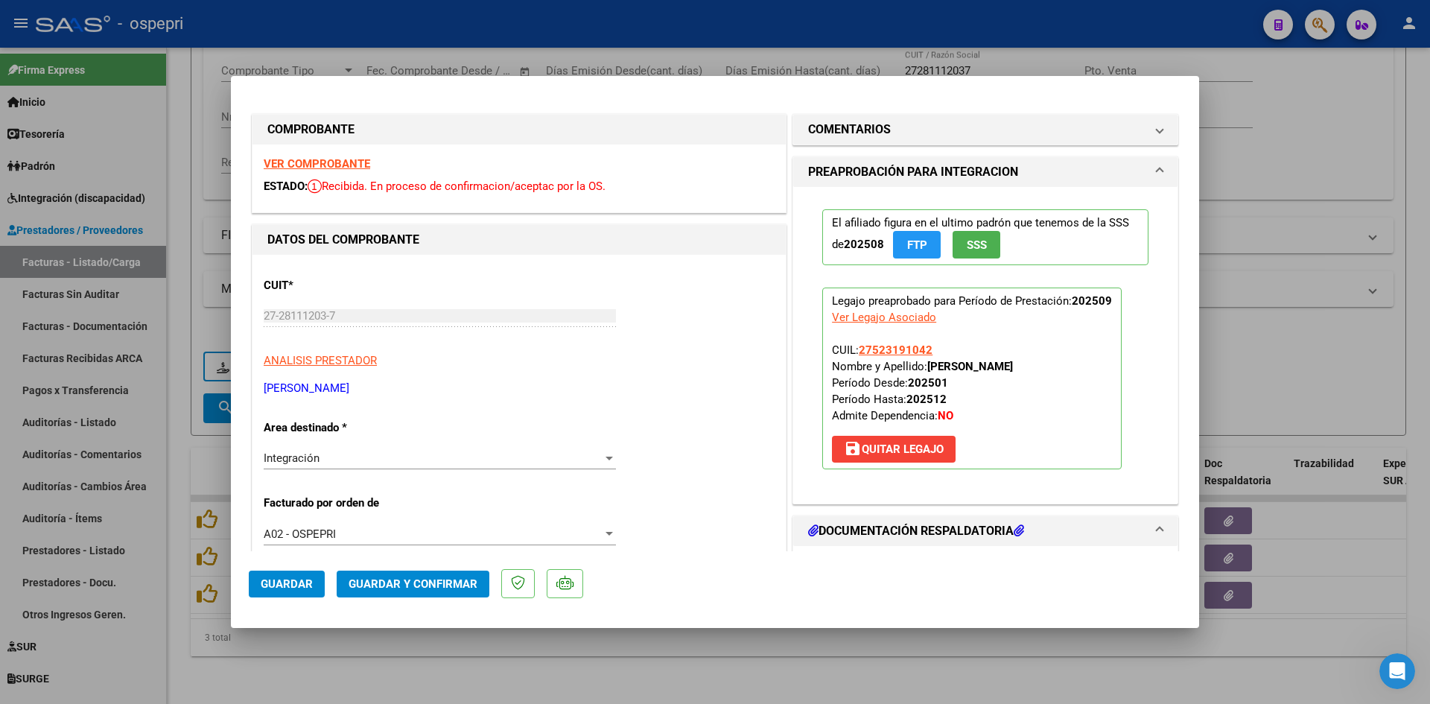
click at [355, 162] on strong "VER COMPROBANTE" at bounding box center [317, 163] width 106 height 13
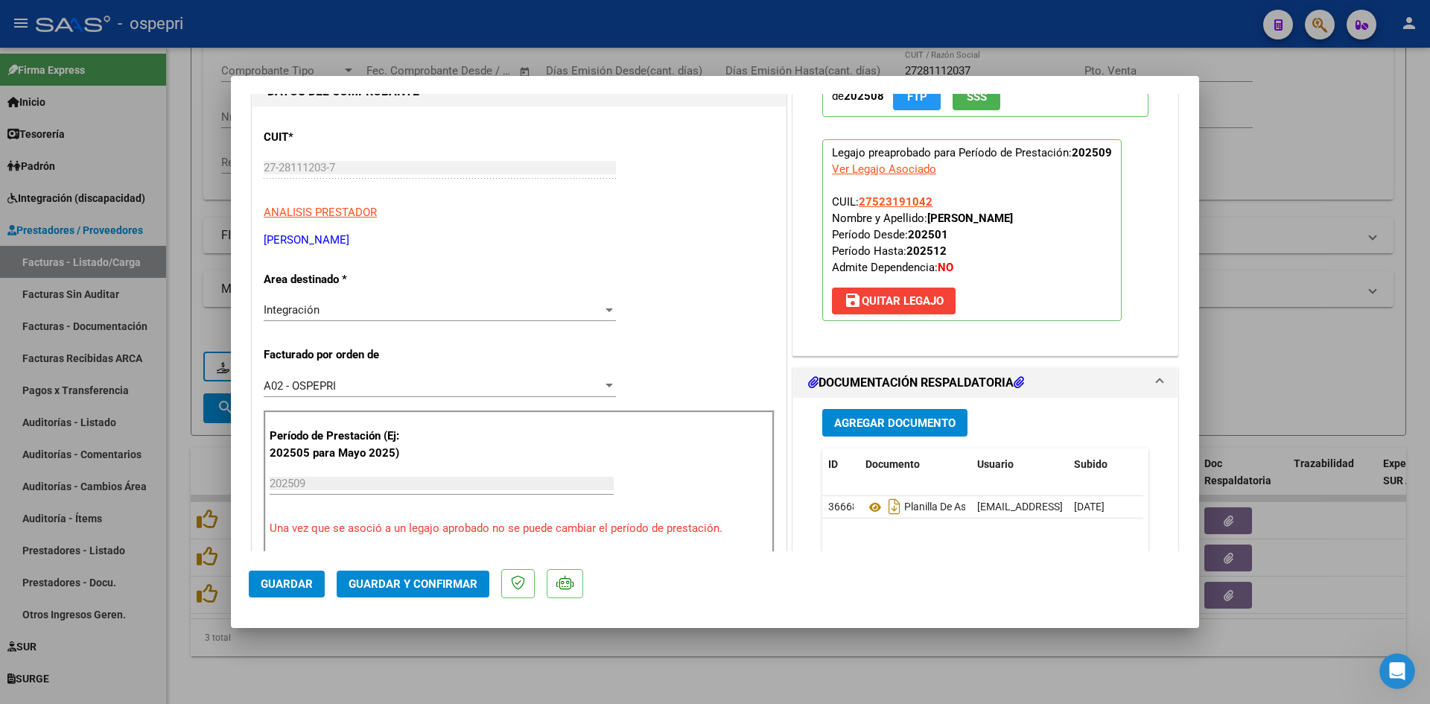
scroll to position [149, 0]
click at [871, 503] on icon at bounding box center [874, 506] width 19 height 18
click at [424, 582] on span "Guardar y Confirmar" at bounding box center [413, 583] width 129 height 13
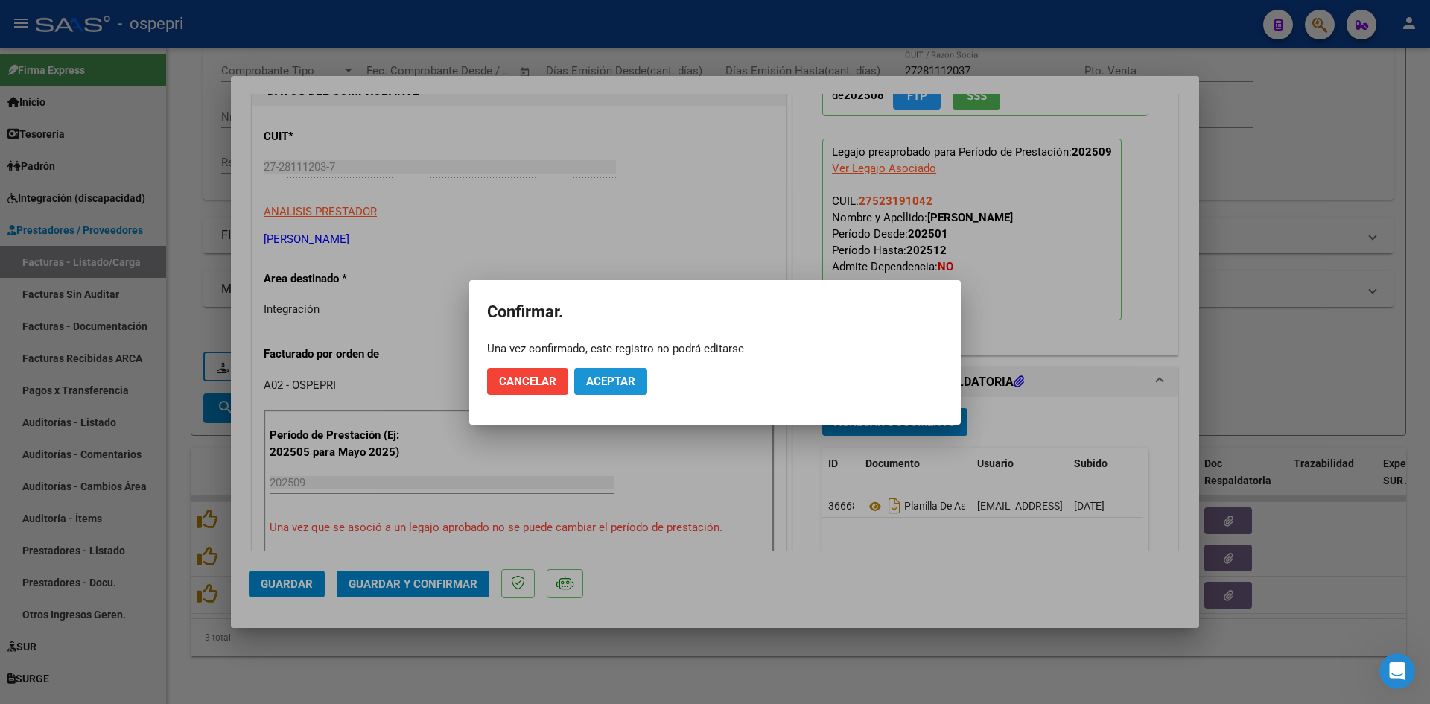
click at [605, 381] on span "Aceptar" at bounding box center [610, 381] width 49 height 13
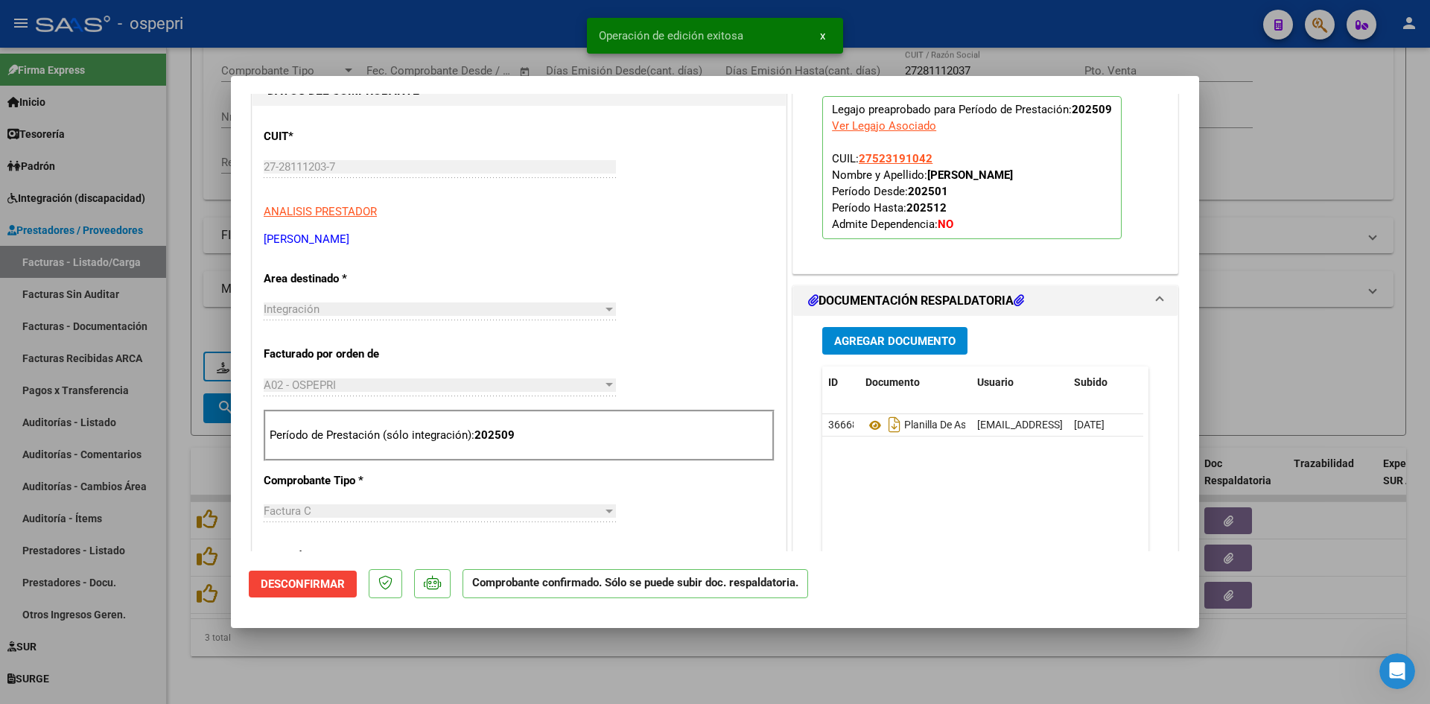
type input "$ 0,00"
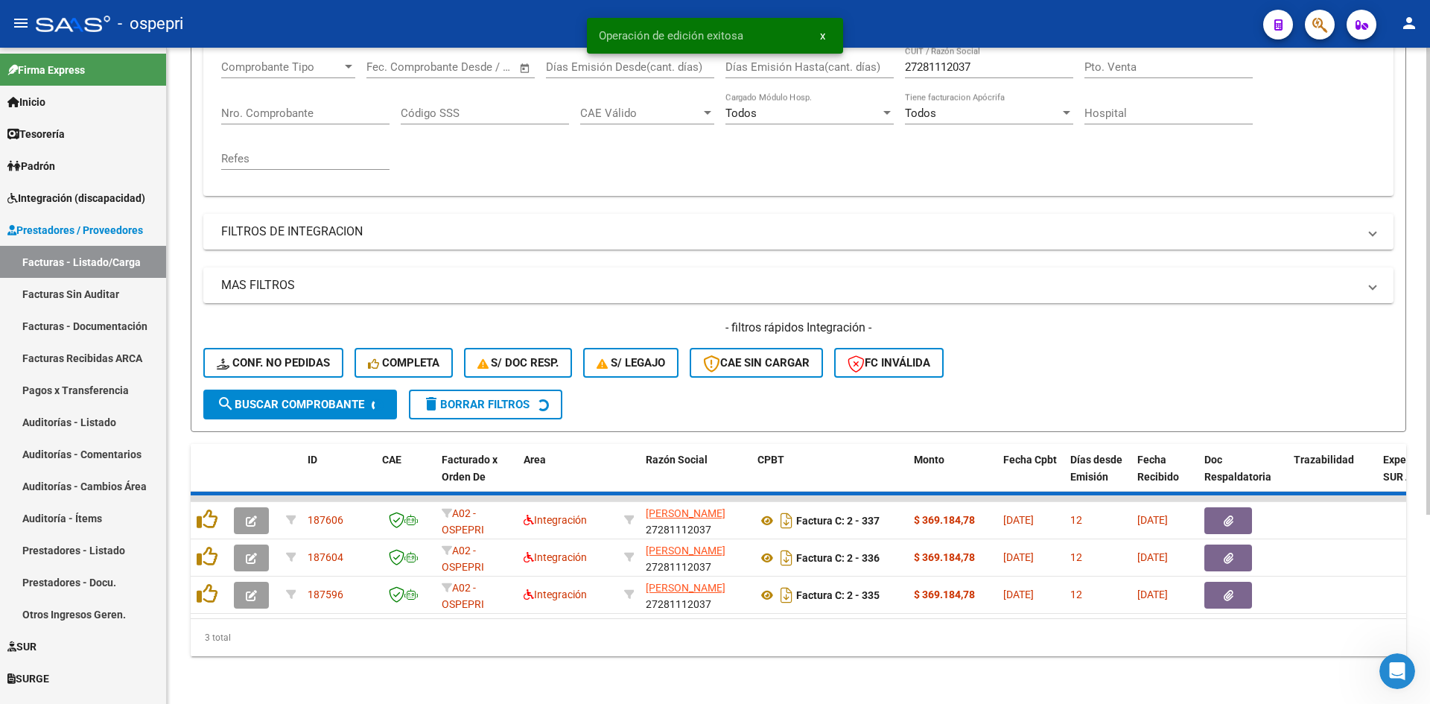
scroll to position [225, 0]
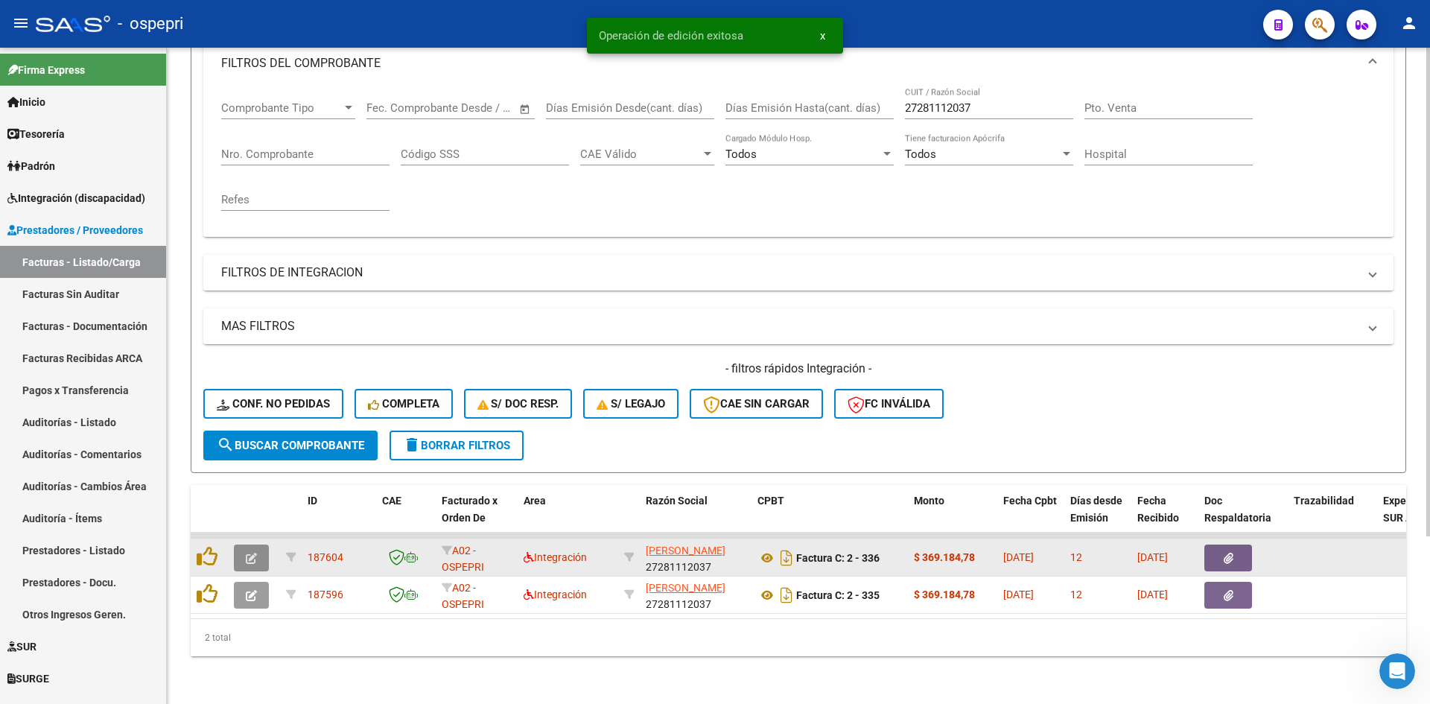
click at [251, 553] on icon "button" at bounding box center [251, 558] width 11 height 11
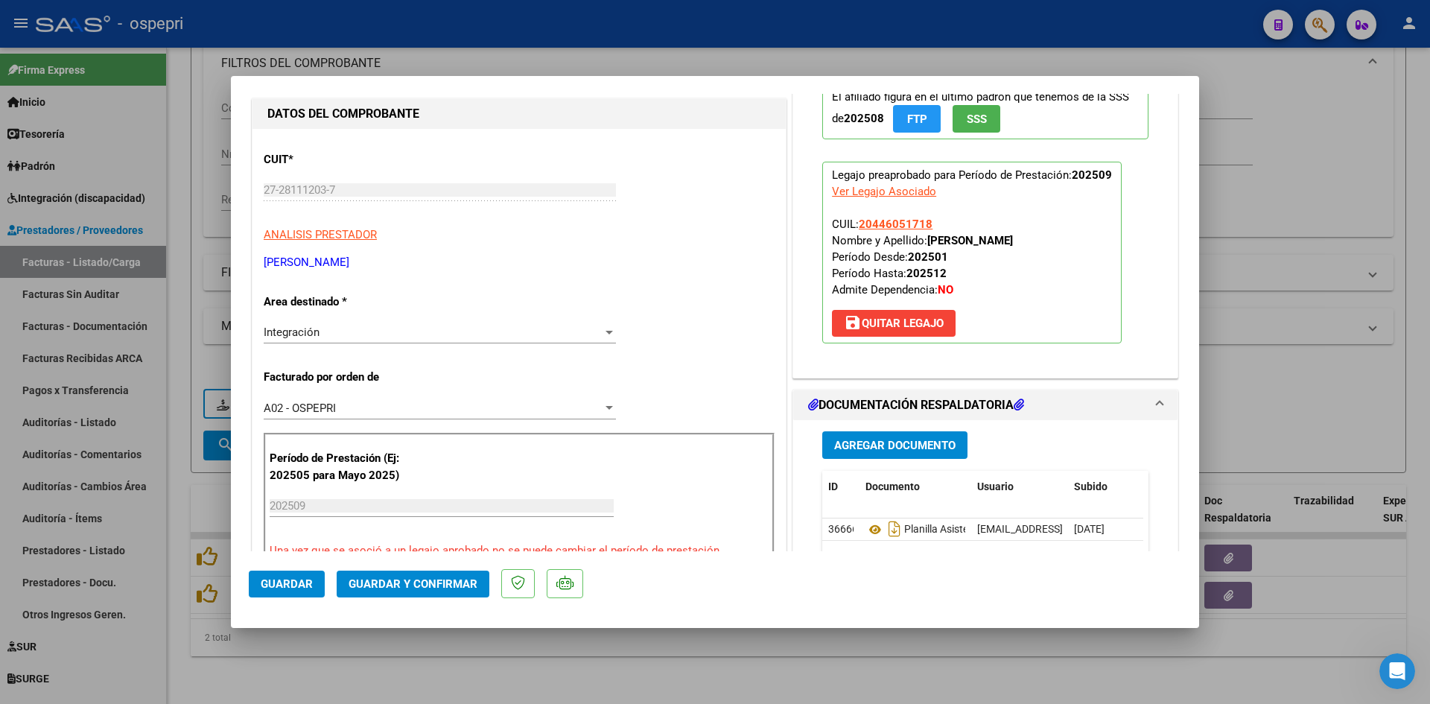
scroll to position [0, 0]
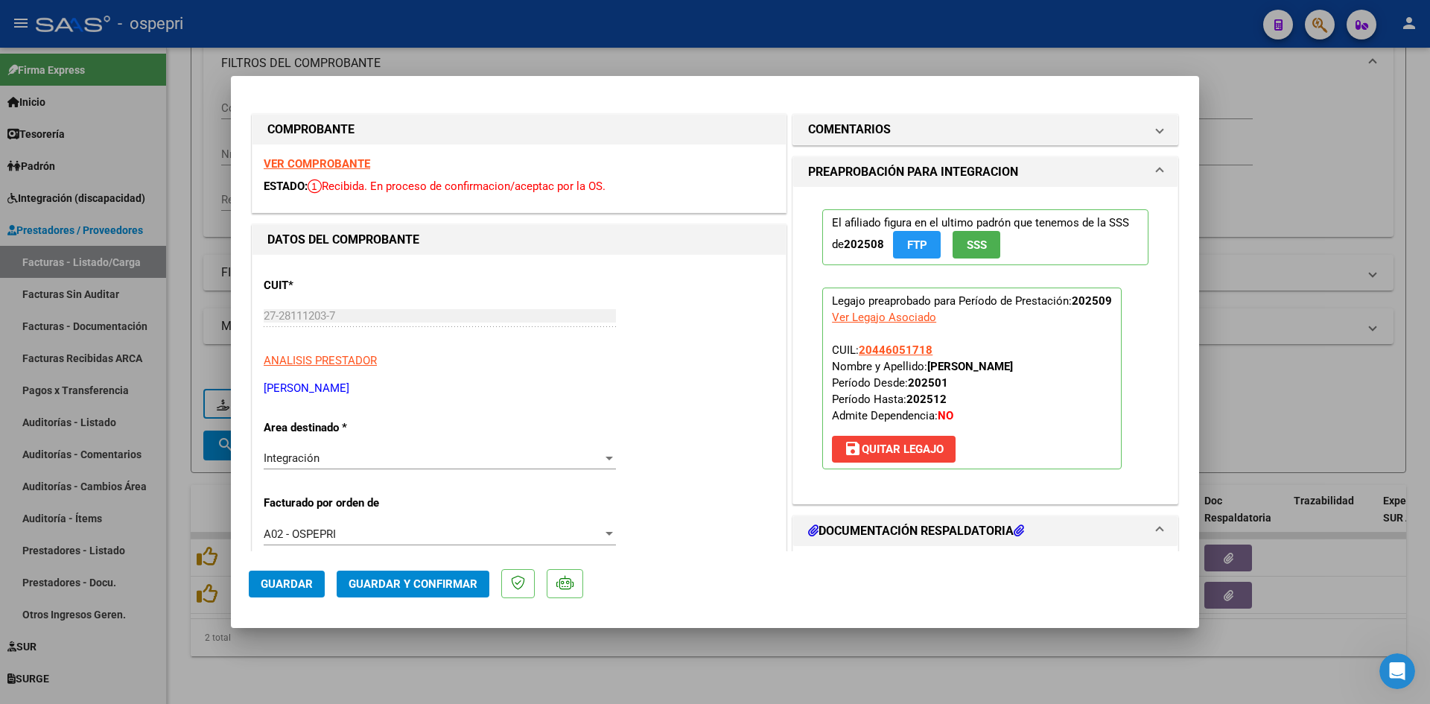
click at [325, 156] on div "VER COMPROBANTE ESTADO: Recibida. En proceso de confirmacion/aceptac por la OS." at bounding box center [518, 178] width 533 height 68
click at [328, 169] on strong "VER COMPROBANTE" at bounding box center [317, 163] width 106 height 13
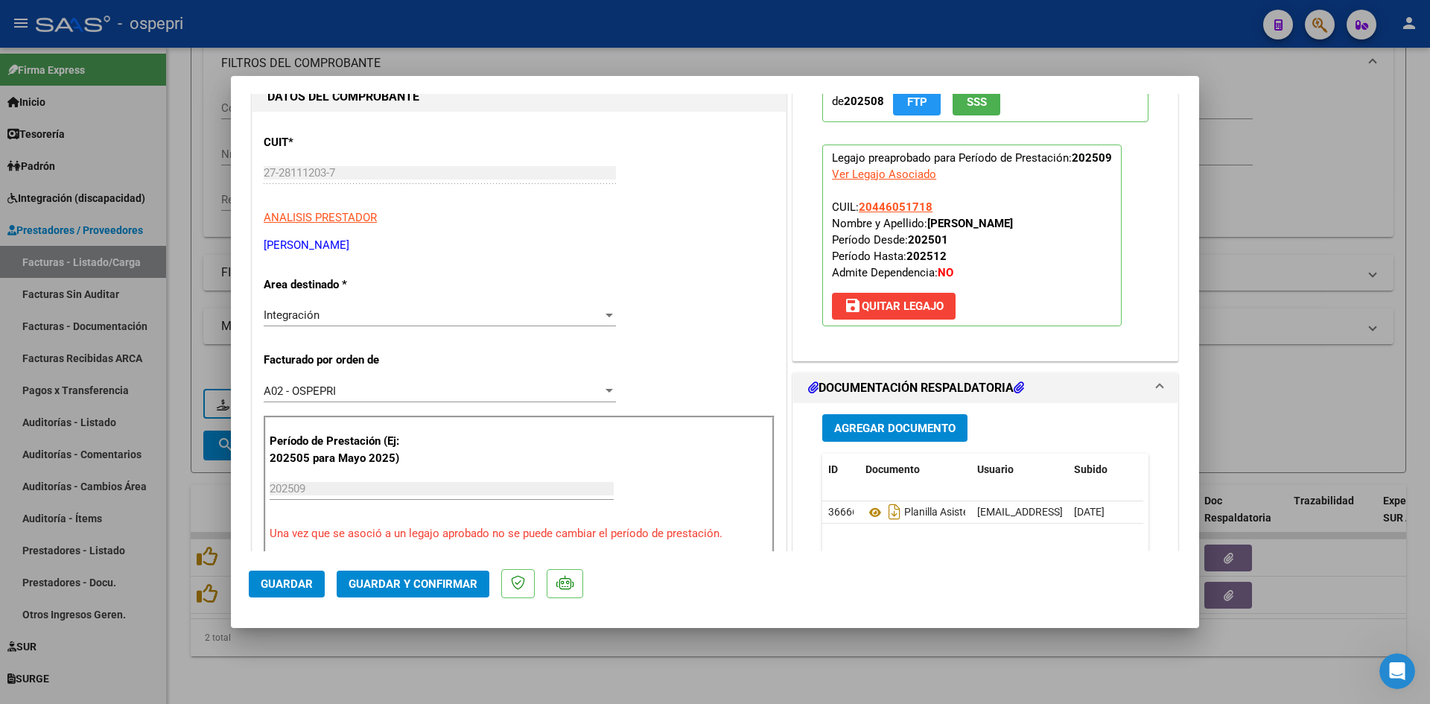
scroll to position [223, 0]
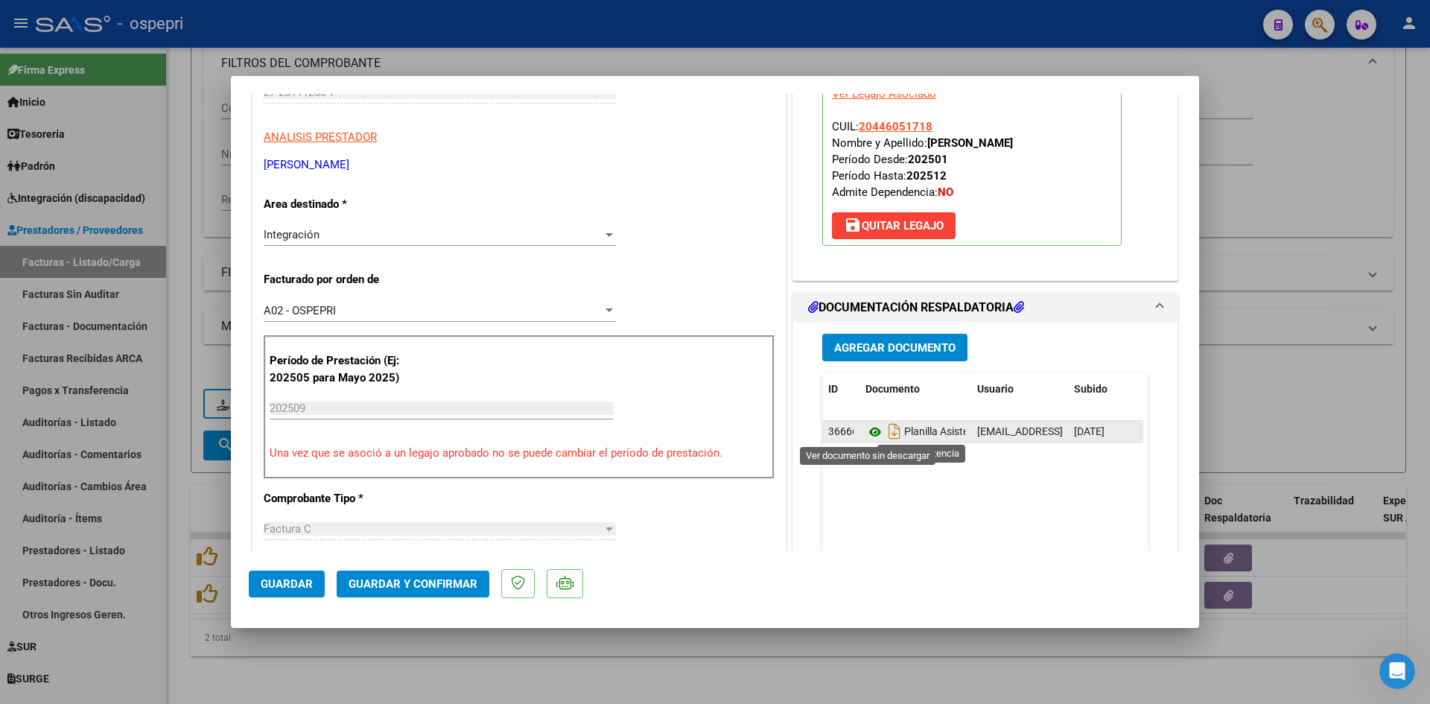
click at [868, 430] on icon at bounding box center [874, 432] width 19 height 18
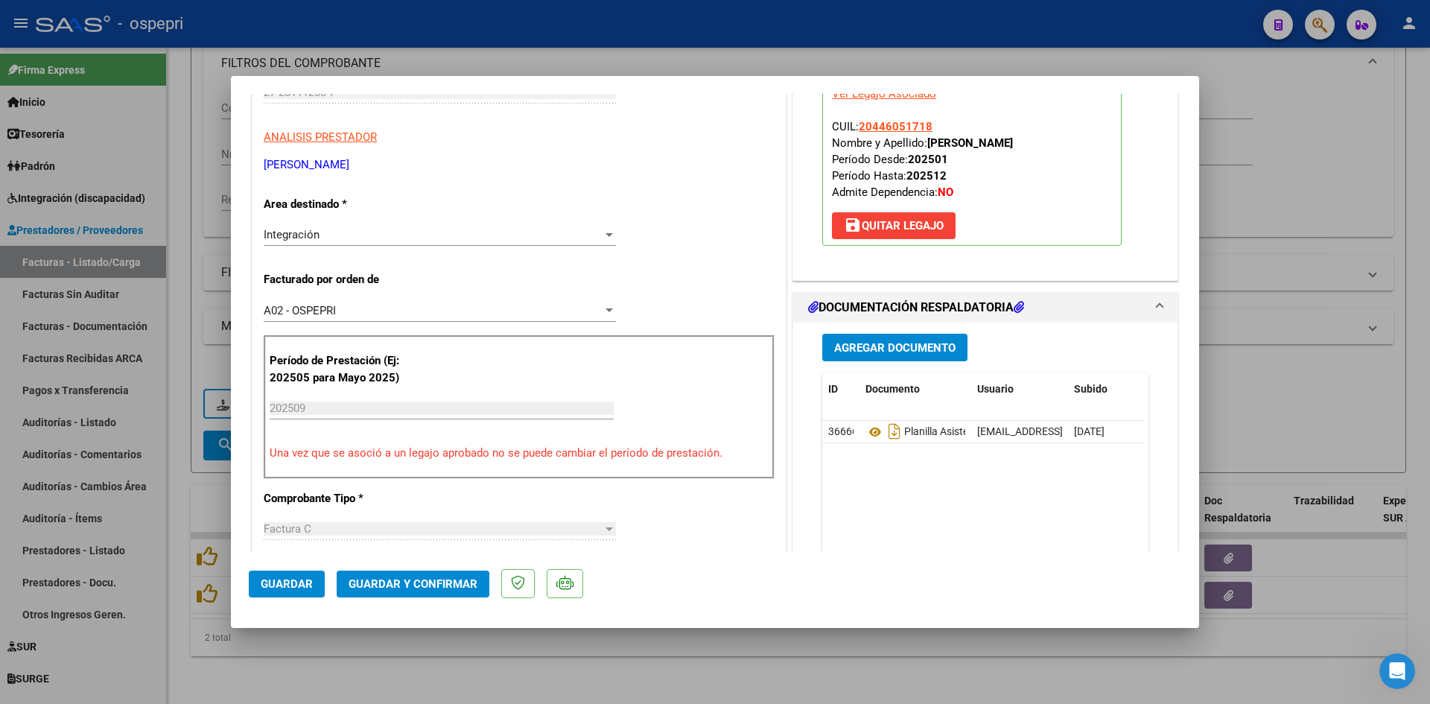
click at [425, 570] on button "Guardar y Confirmar" at bounding box center [413, 583] width 153 height 27
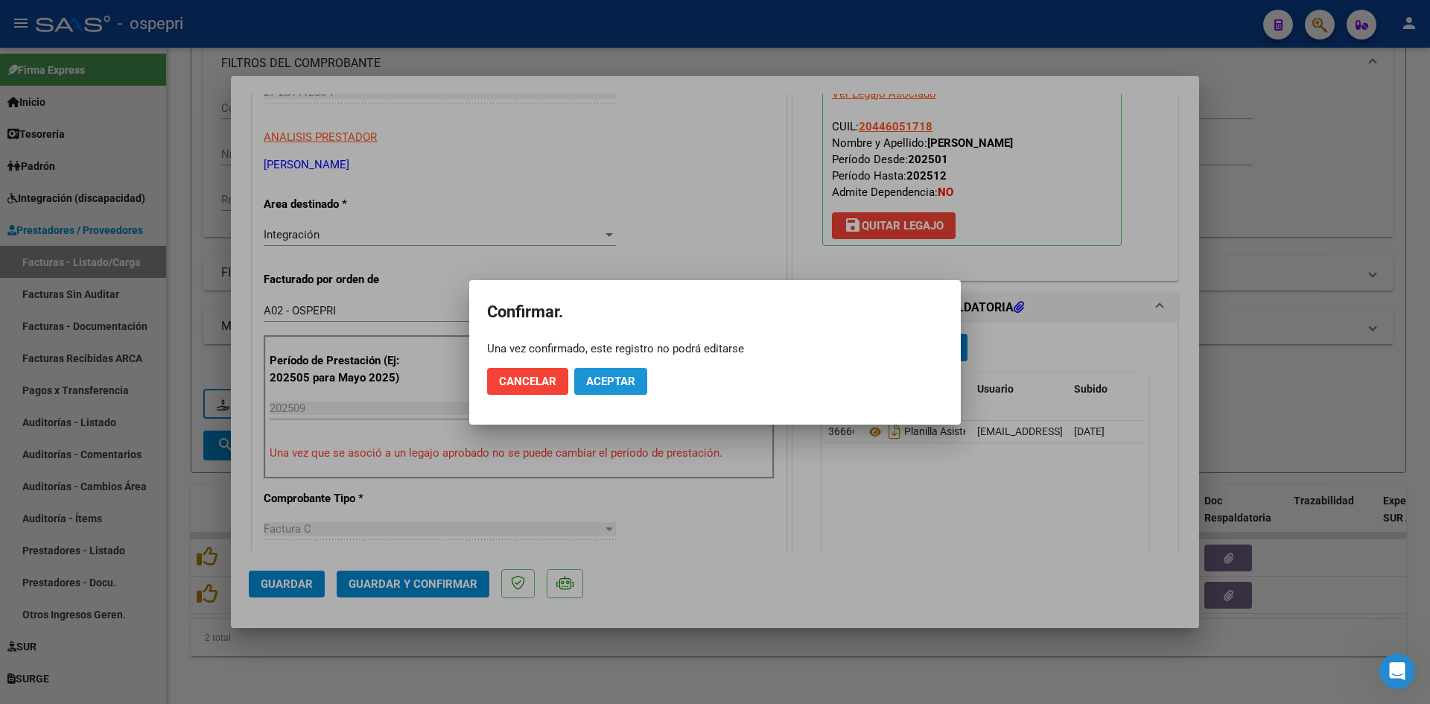
click at [604, 380] on span "Aceptar" at bounding box center [610, 381] width 49 height 13
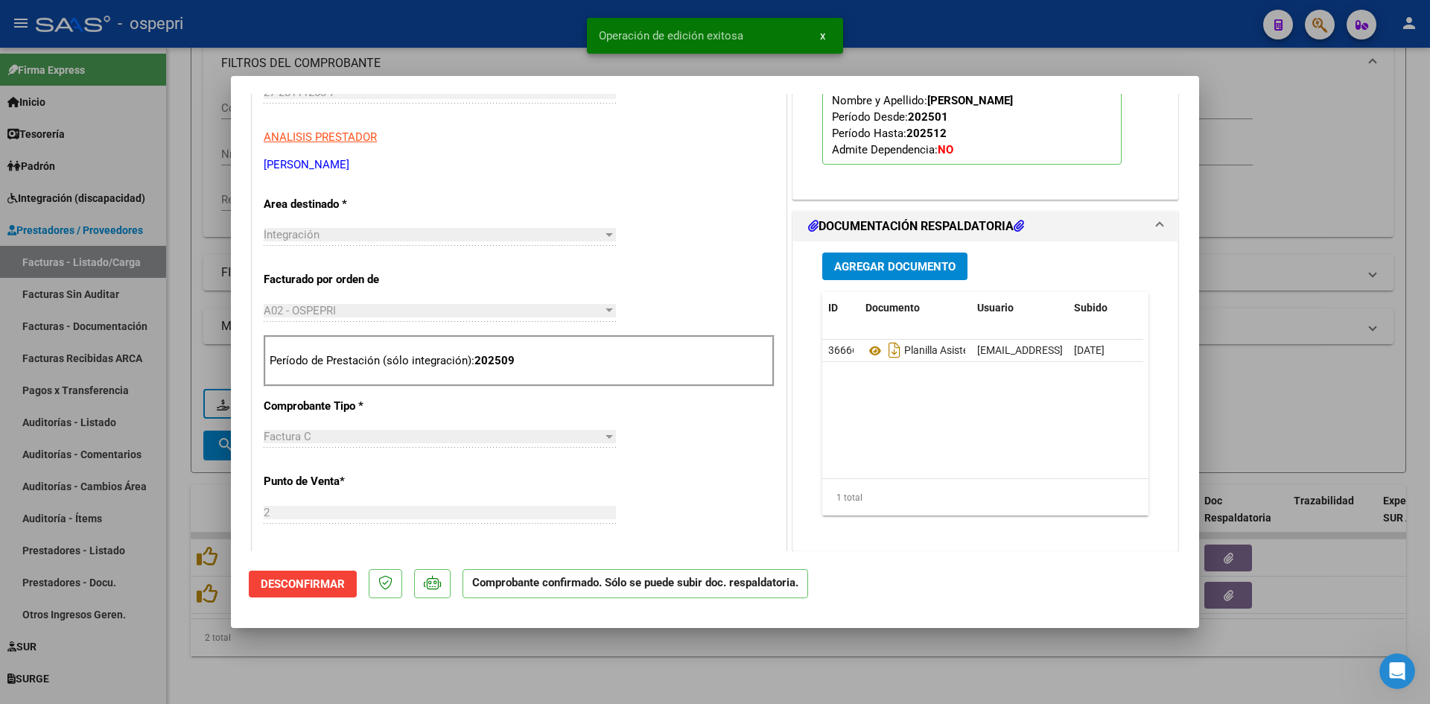
type input "$ 0,00"
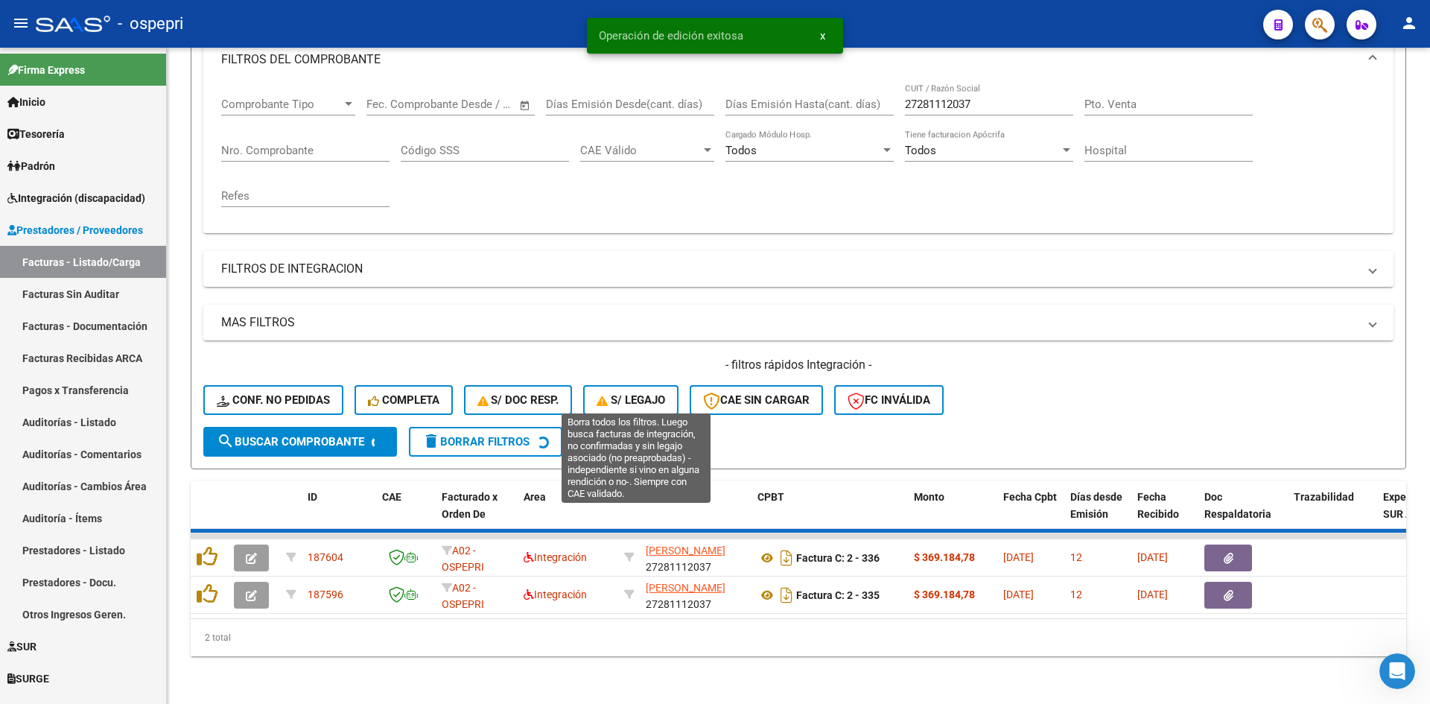
scroll to position [188, 0]
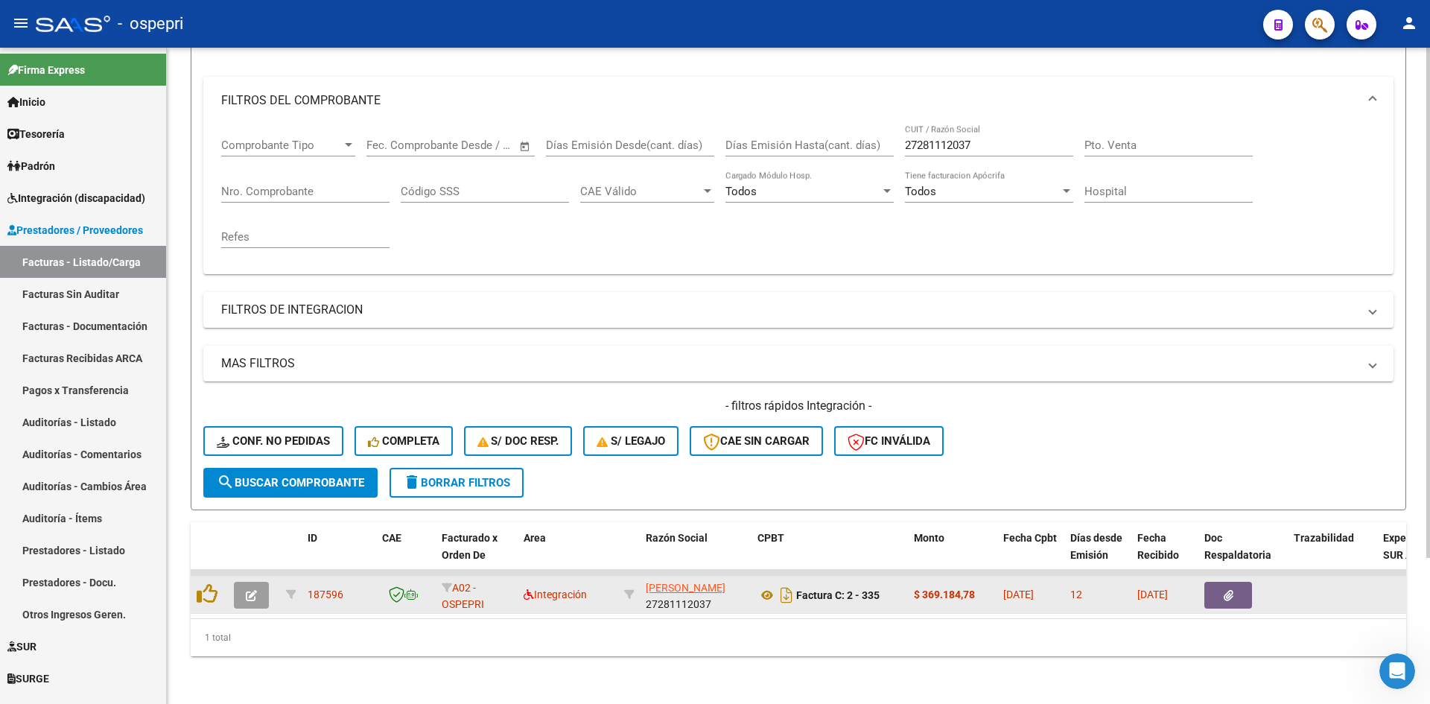
click at [241, 582] on button "button" at bounding box center [251, 595] width 35 height 27
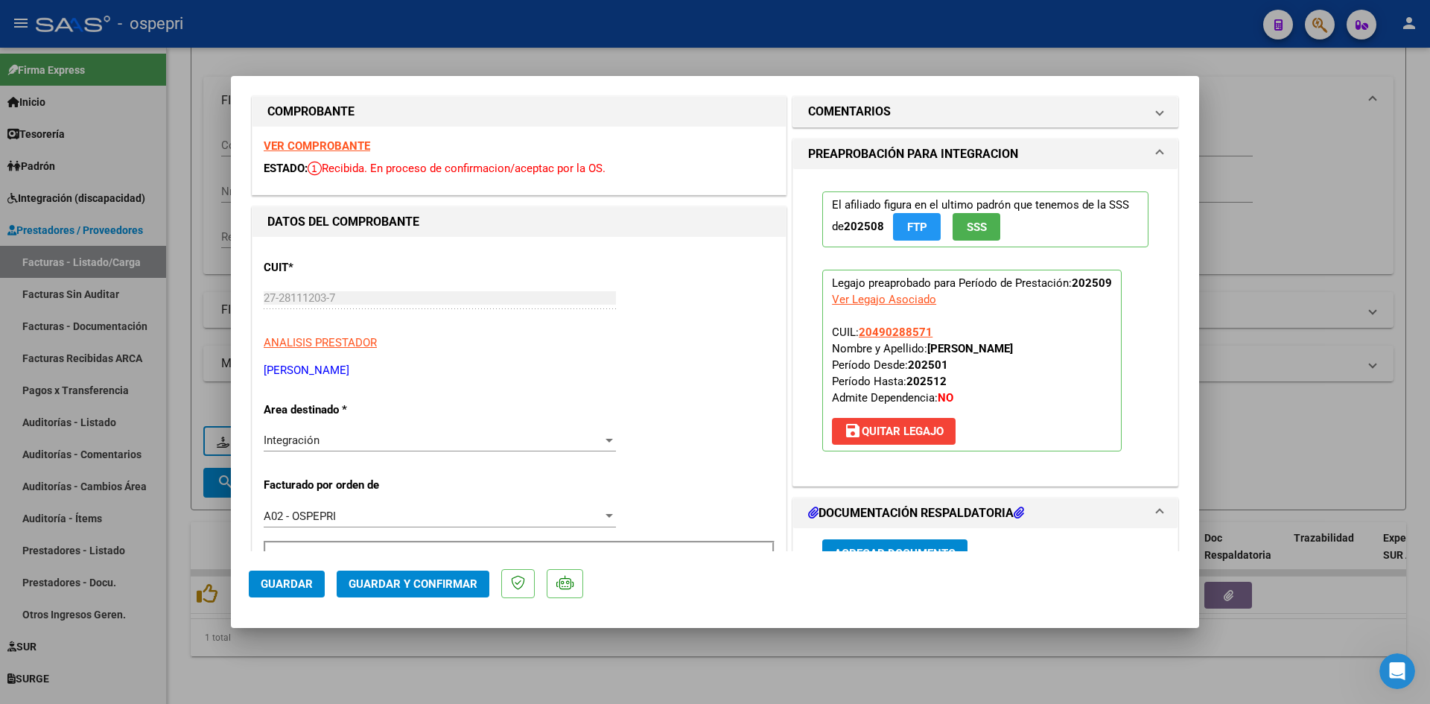
scroll to position [0, 0]
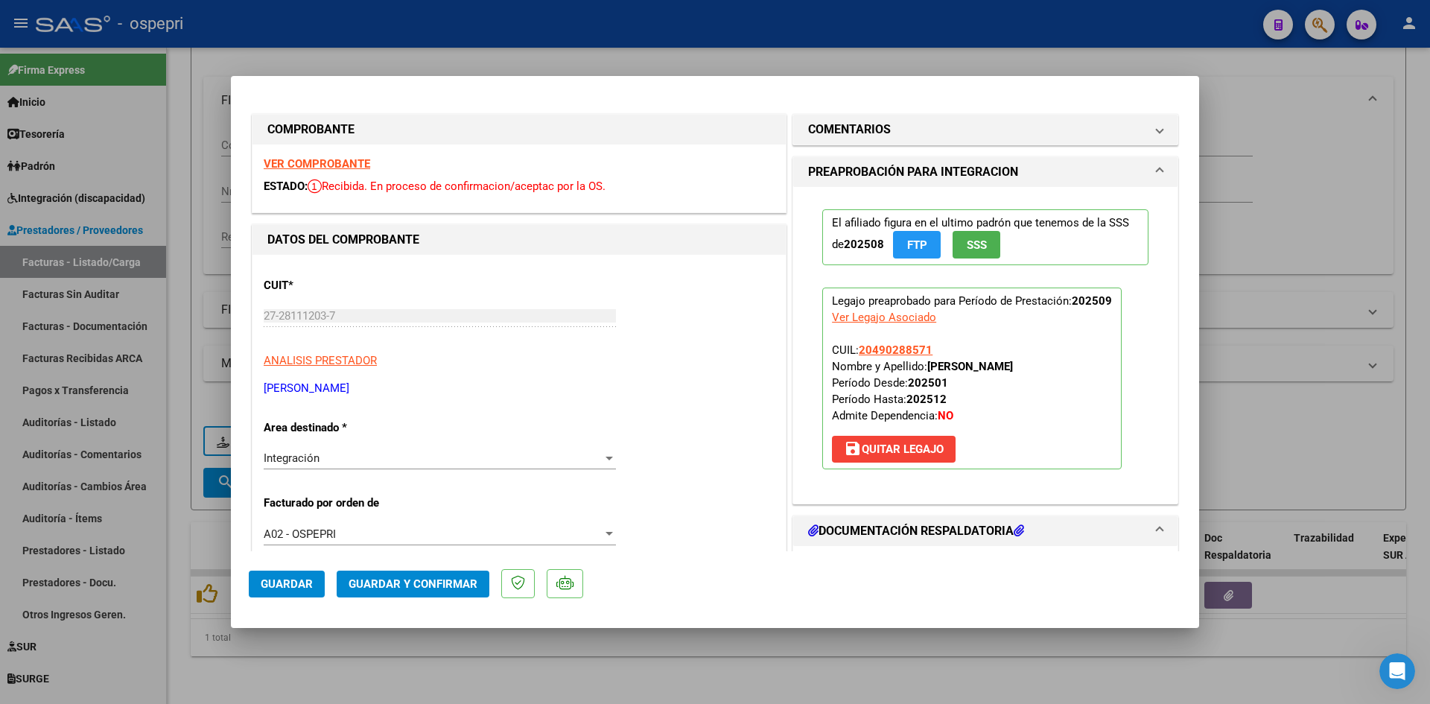
click at [357, 162] on strong "VER COMPROBANTE" at bounding box center [317, 163] width 106 height 13
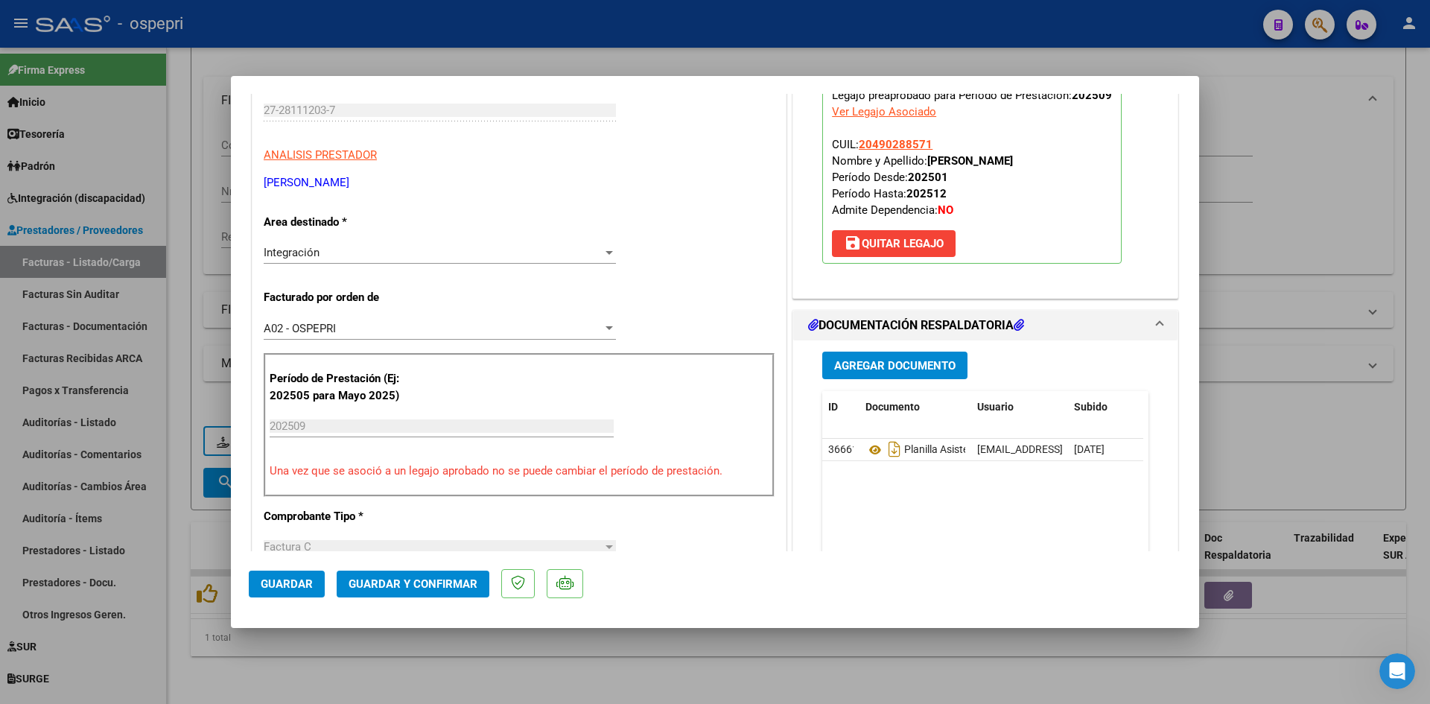
scroll to position [223, 0]
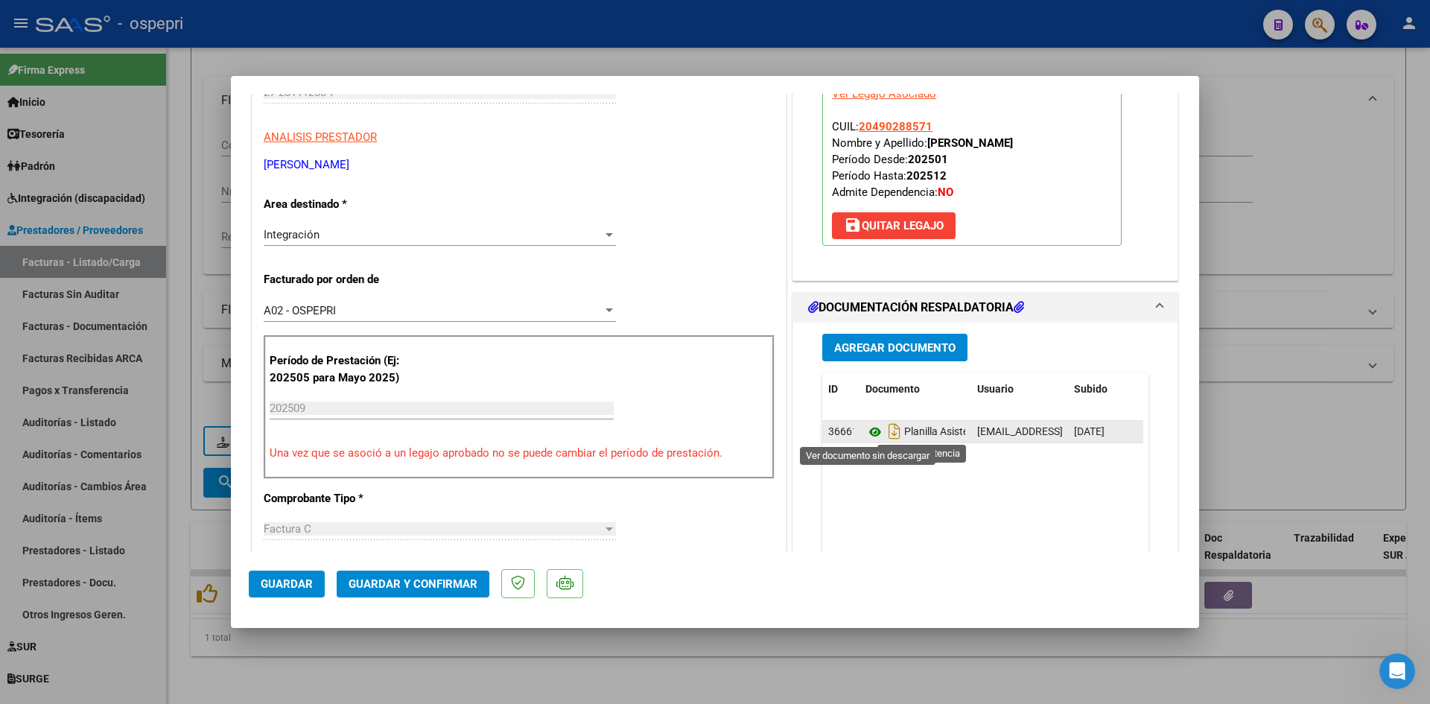
click at [867, 432] on icon at bounding box center [874, 432] width 19 height 18
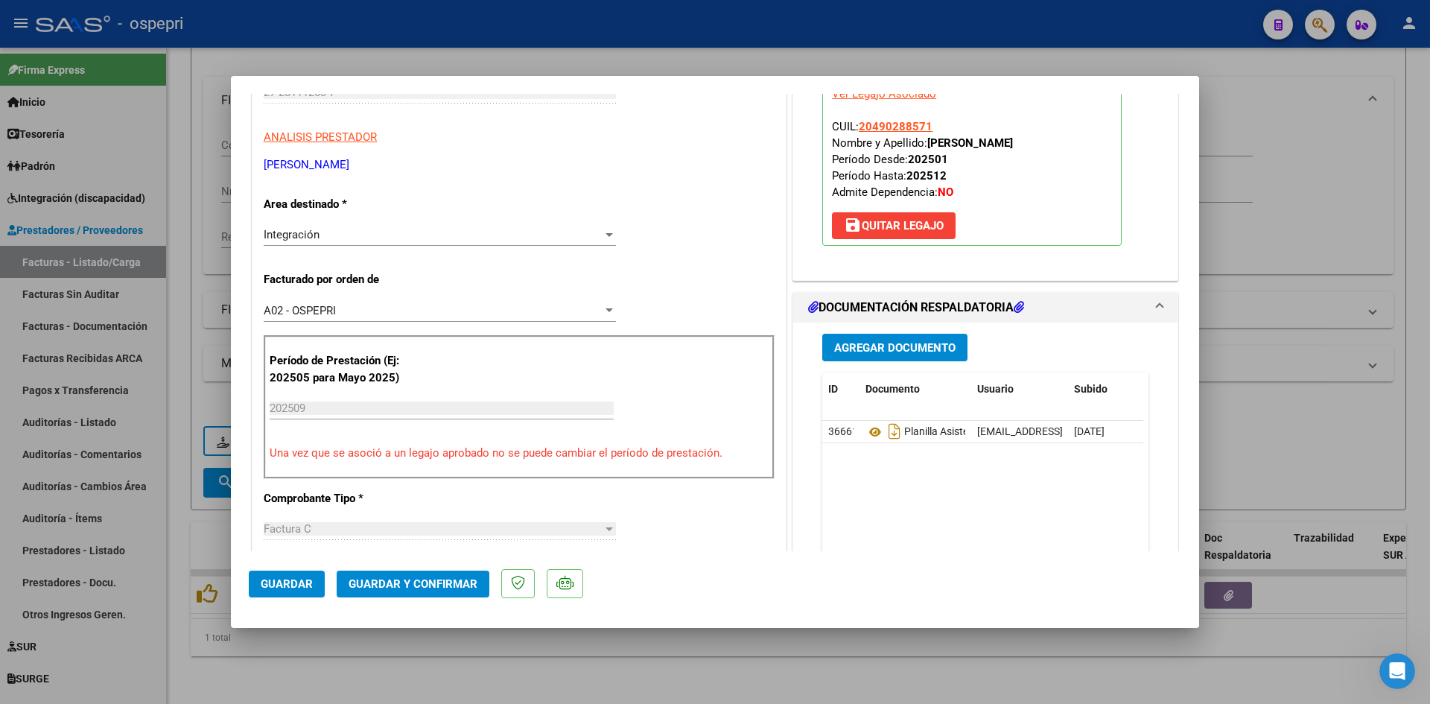
click at [468, 589] on span "Guardar y Confirmar" at bounding box center [413, 583] width 129 height 13
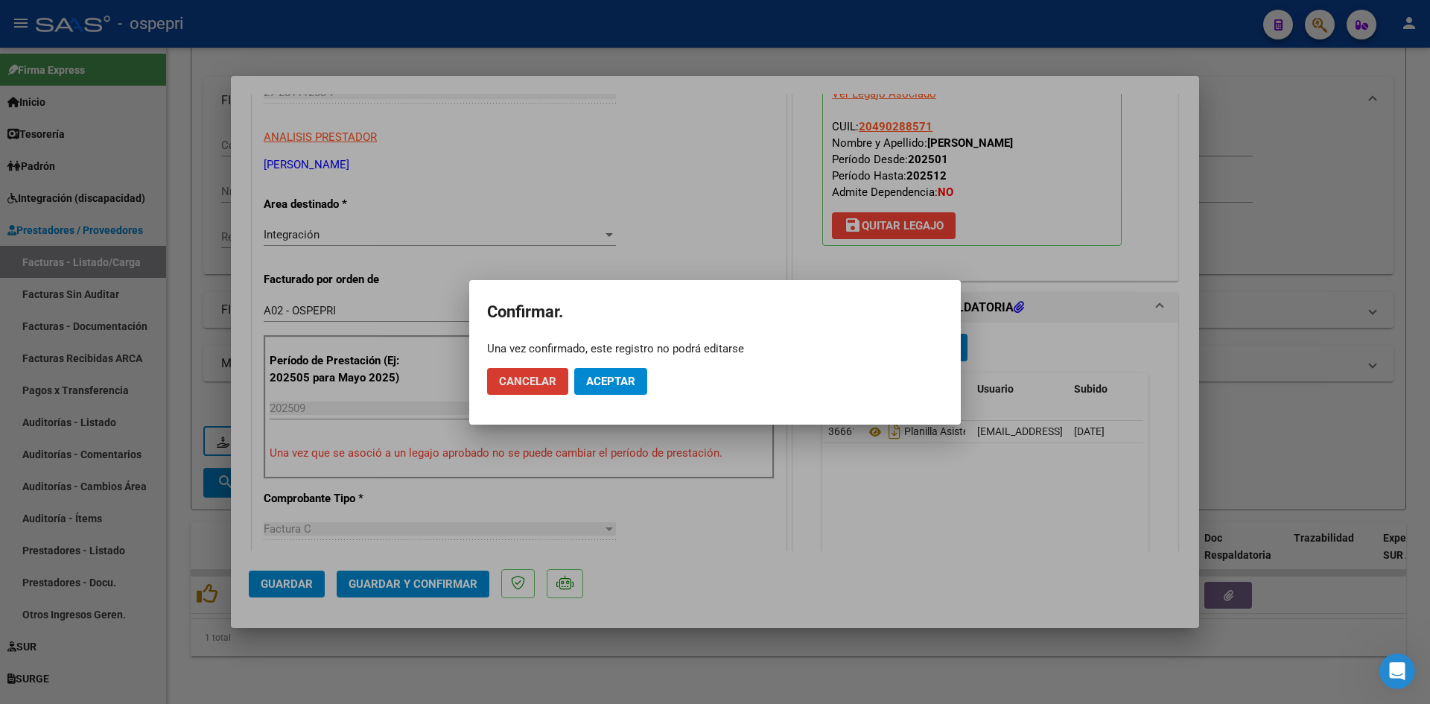
click at [643, 372] on button "Aceptar" at bounding box center [610, 381] width 73 height 27
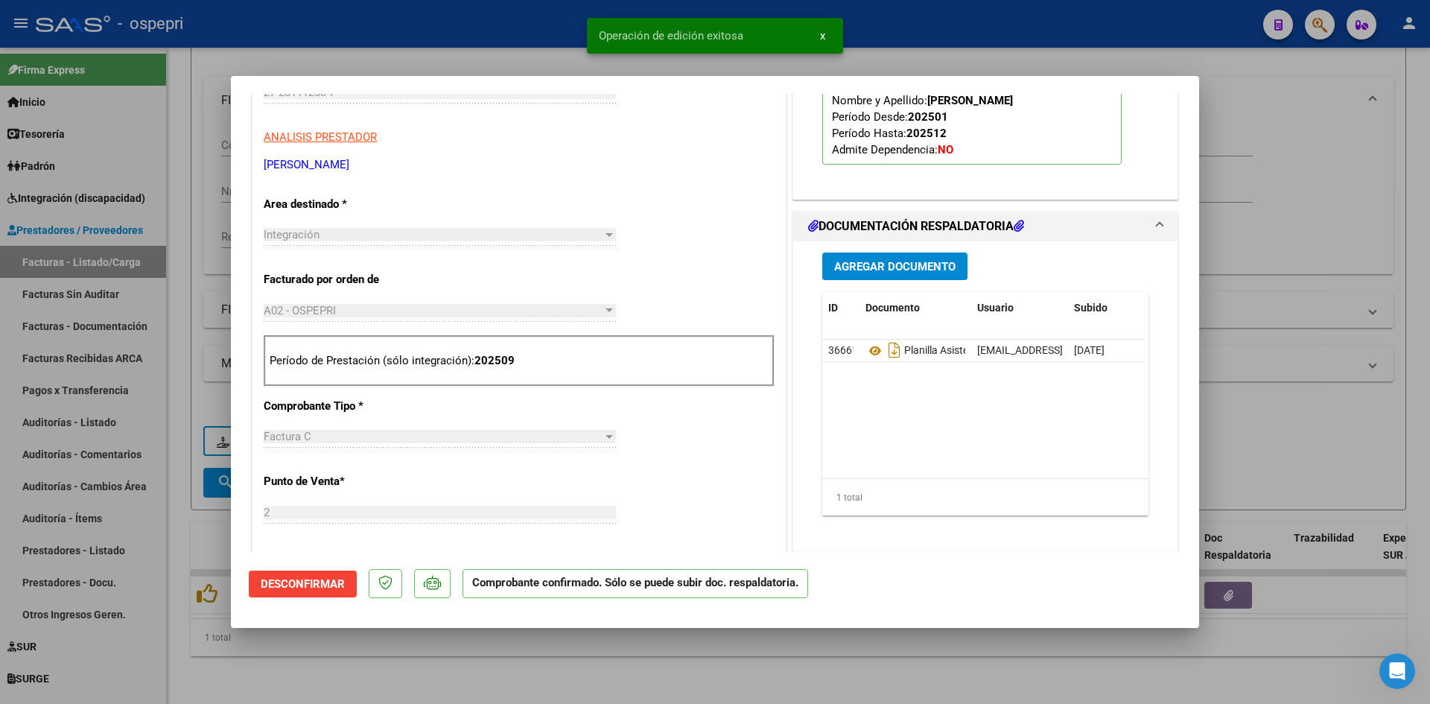
type input "$ 0,00"
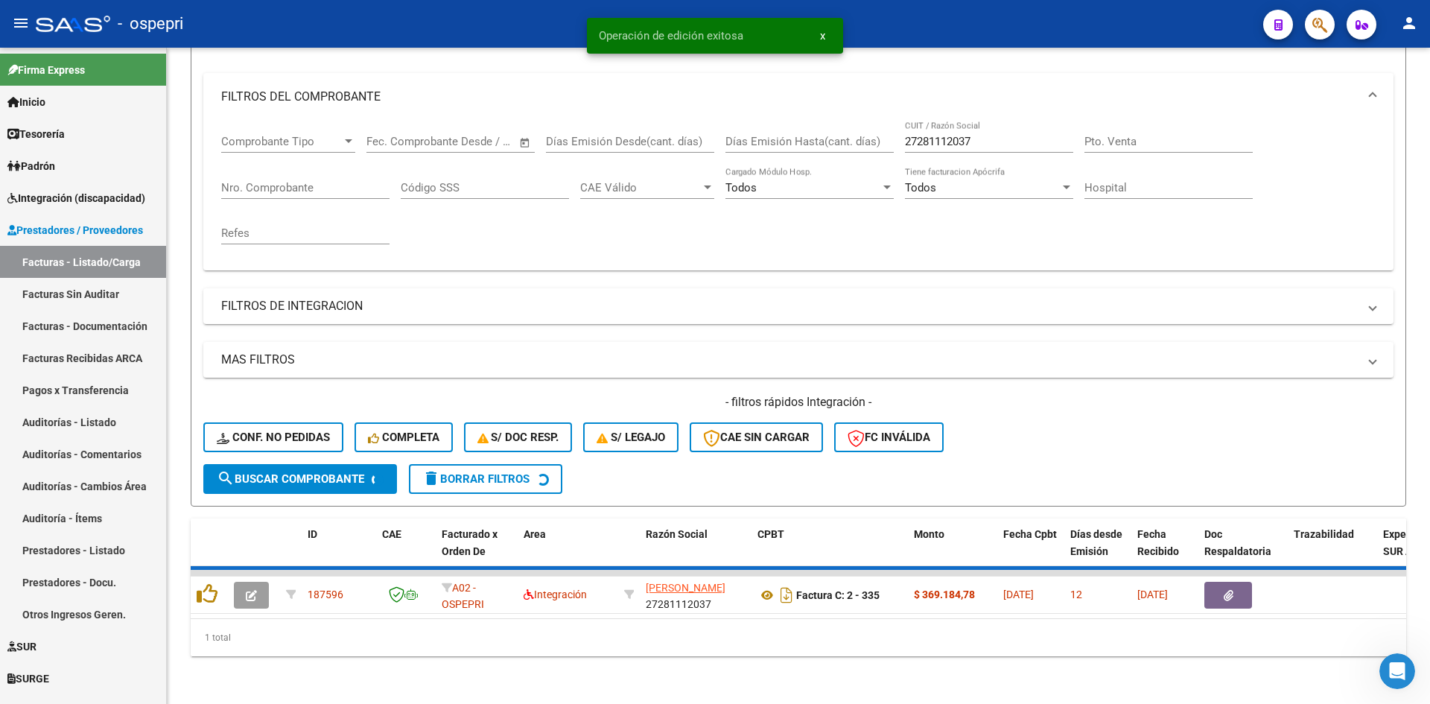
scroll to position [165, 0]
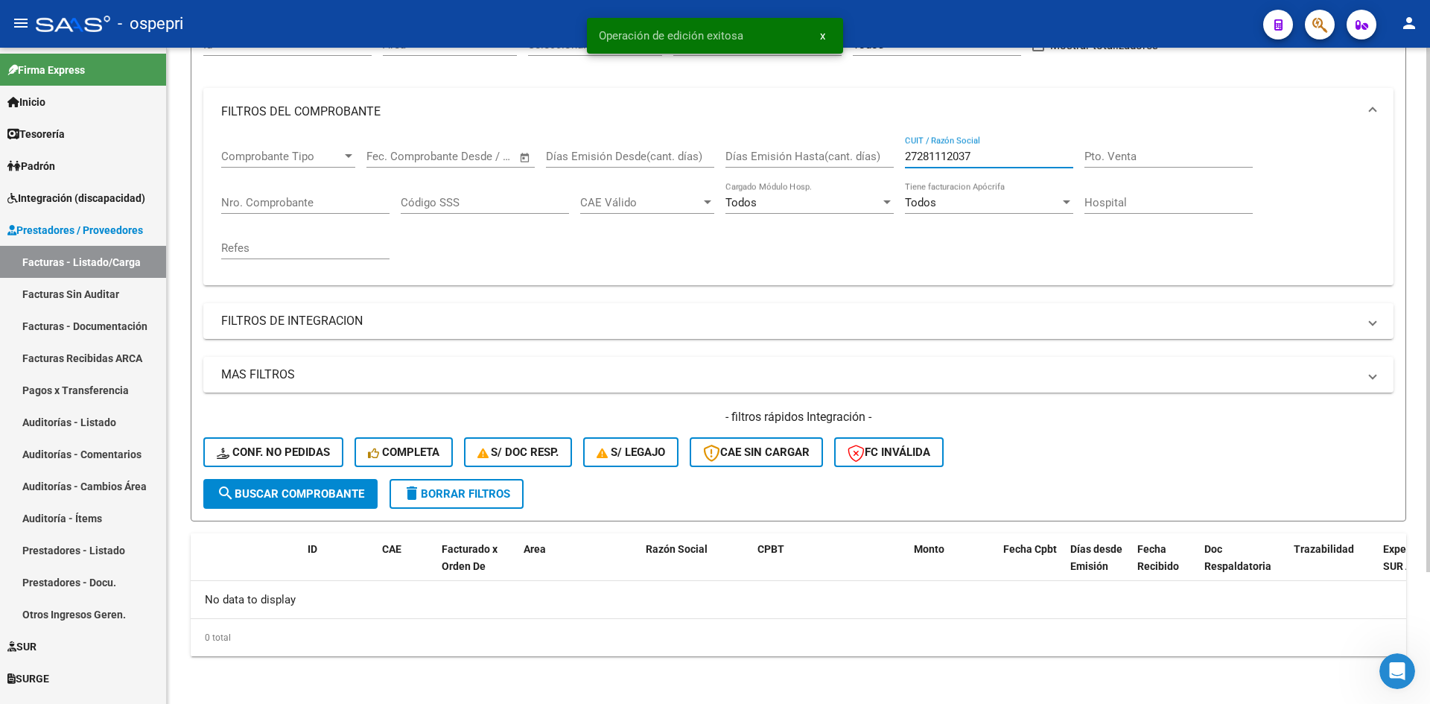
drag, startPoint x: 970, startPoint y: 159, endPoint x: 884, endPoint y: 162, distance: 85.7
click at [884, 162] on div "Comprobante Tipo Comprobante Tipo Fecha inicio – Fecha fin Fec. Comprobante Des…" at bounding box center [798, 205] width 1154 height 138
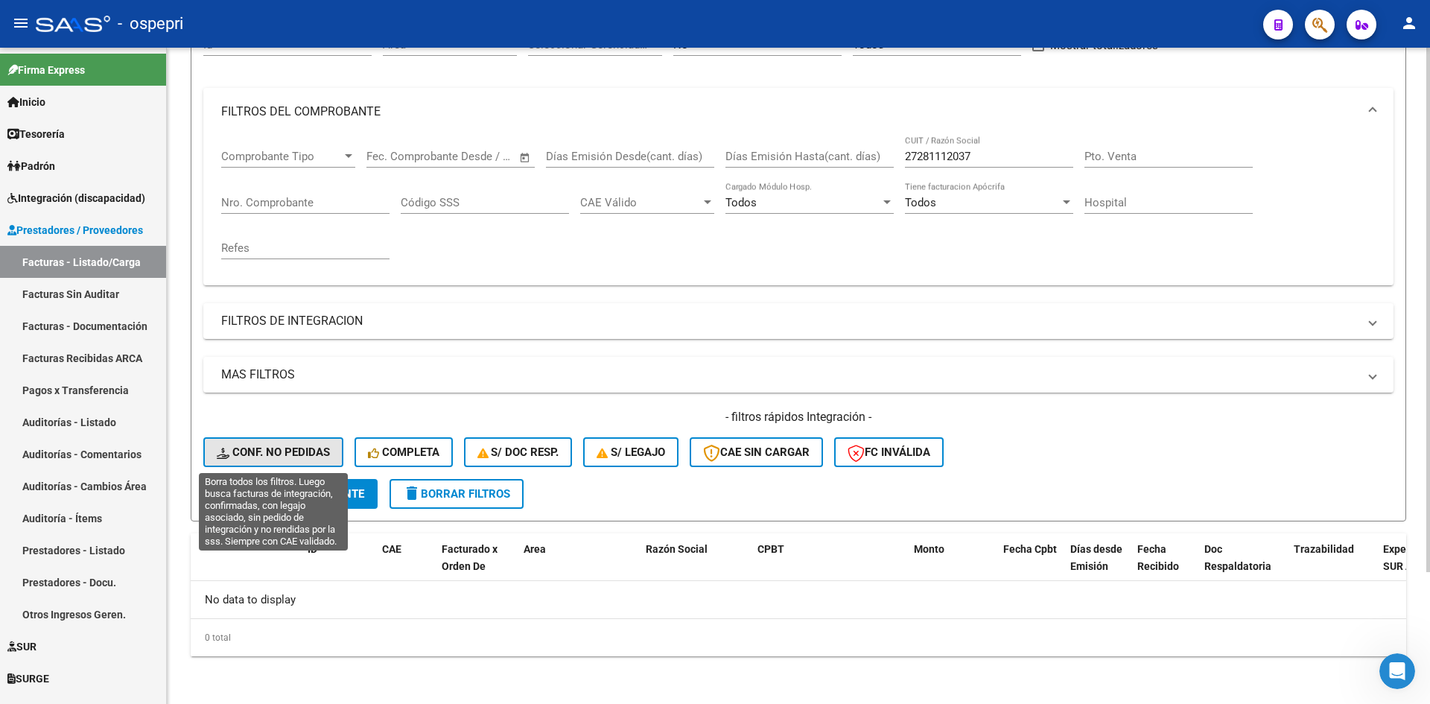
click at [302, 456] on span "Conf. no pedidas" at bounding box center [273, 451] width 113 height 13
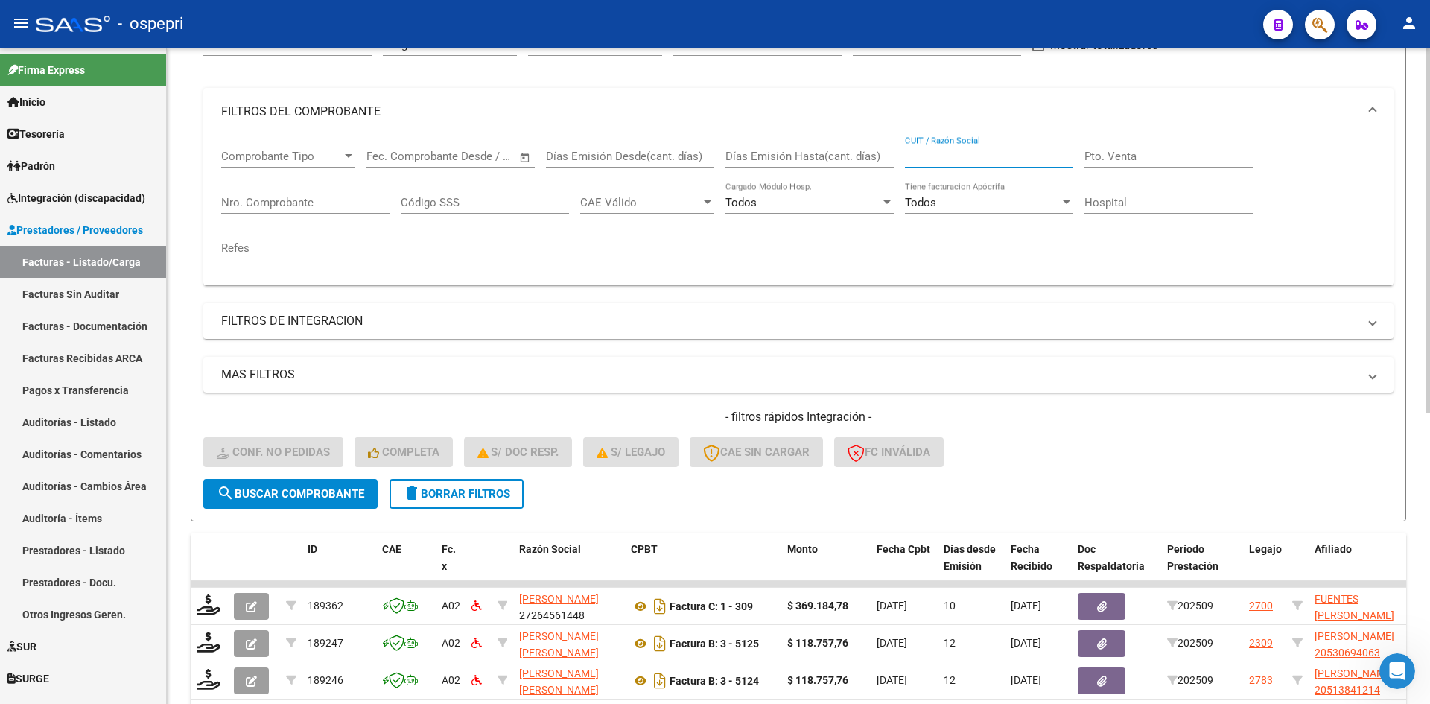
click at [949, 156] on input "CUIT / Razón Social" at bounding box center [989, 156] width 168 height 13
paste input "27281112037"
type input "27281112037"
click at [352, 487] on span "search Buscar Comprobante" at bounding box center [290, 493] width 147 height 13
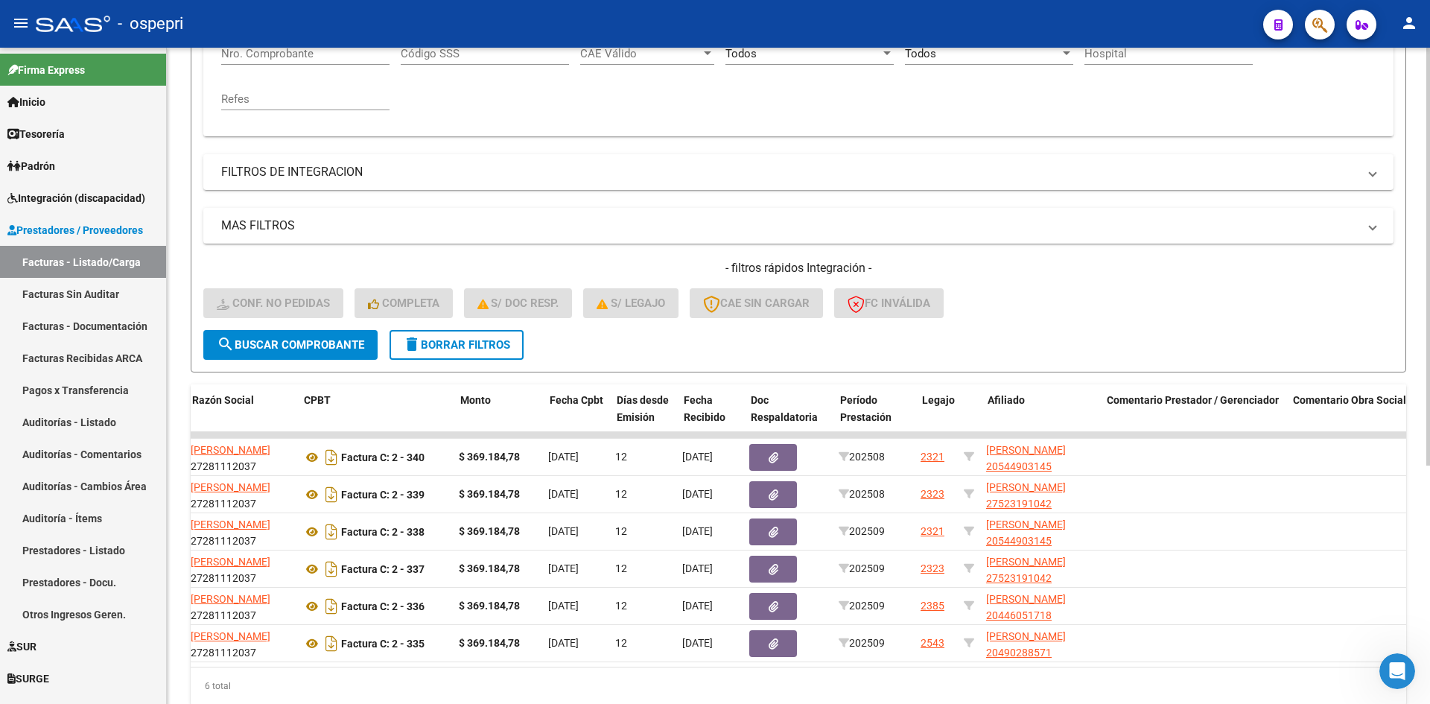
scroll to position [0, 0]
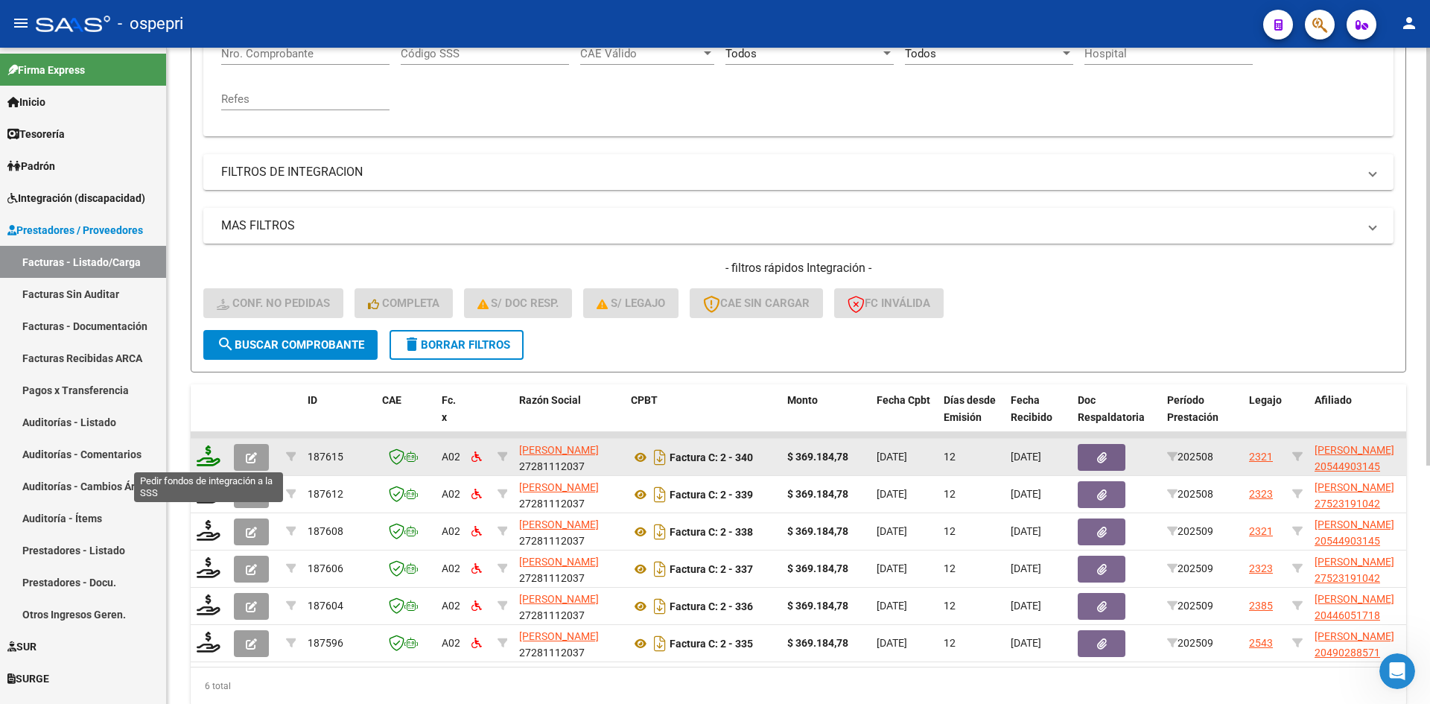
click at [204, 455] on icon at bounding box center [209, 455] width 24 height 21
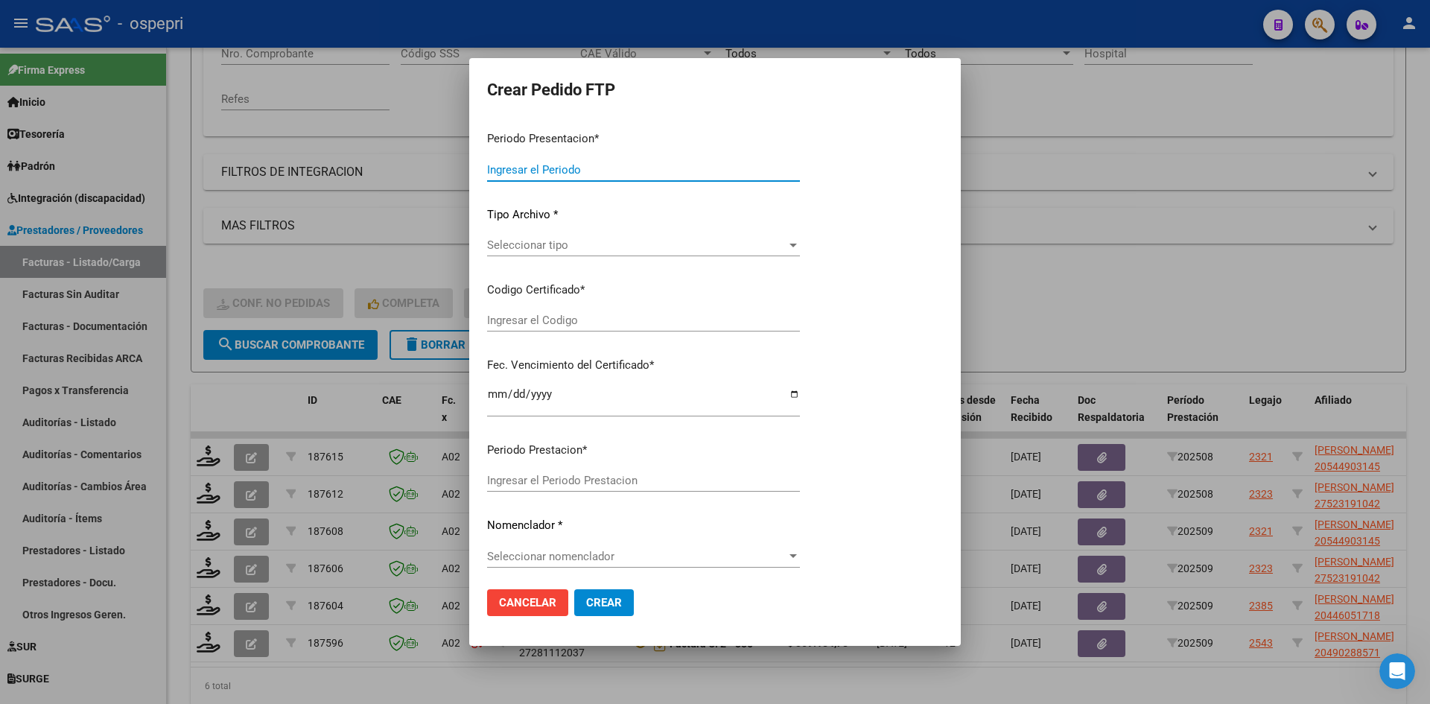
type input "202509"
type input "202508"
type input "$ 369.184,78"
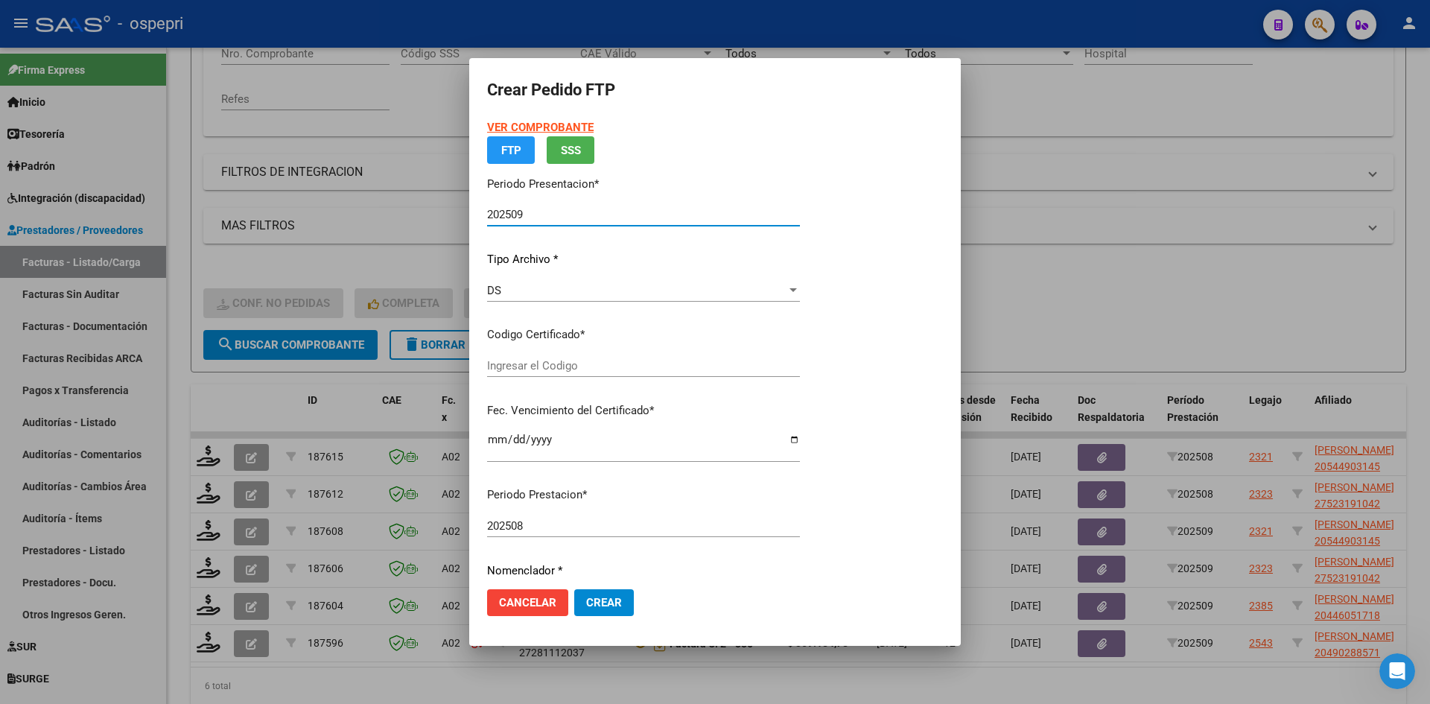
type input "2054490314-5"
type input "2028-02-01"
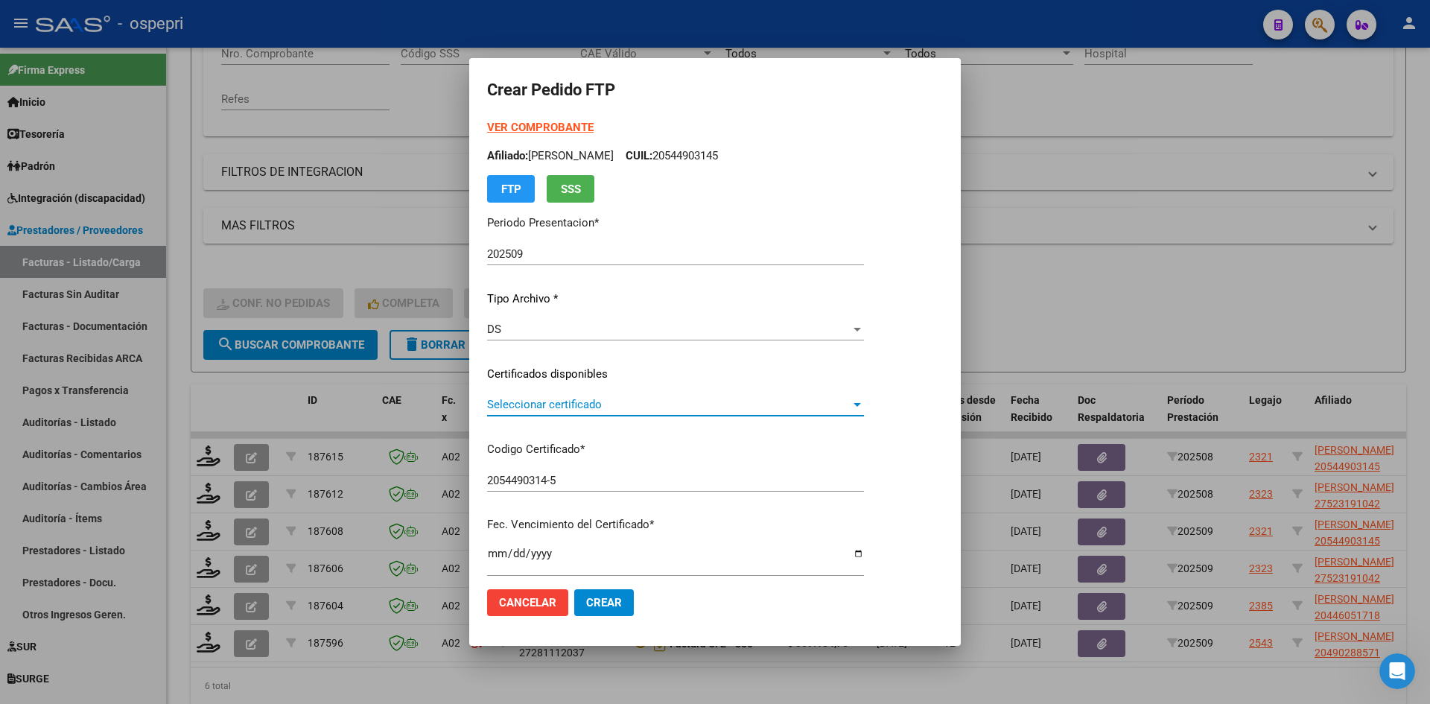
click at [583, 411] on span "Seleccionar certificado" at bounding box center [668, 404] width 363 height 13
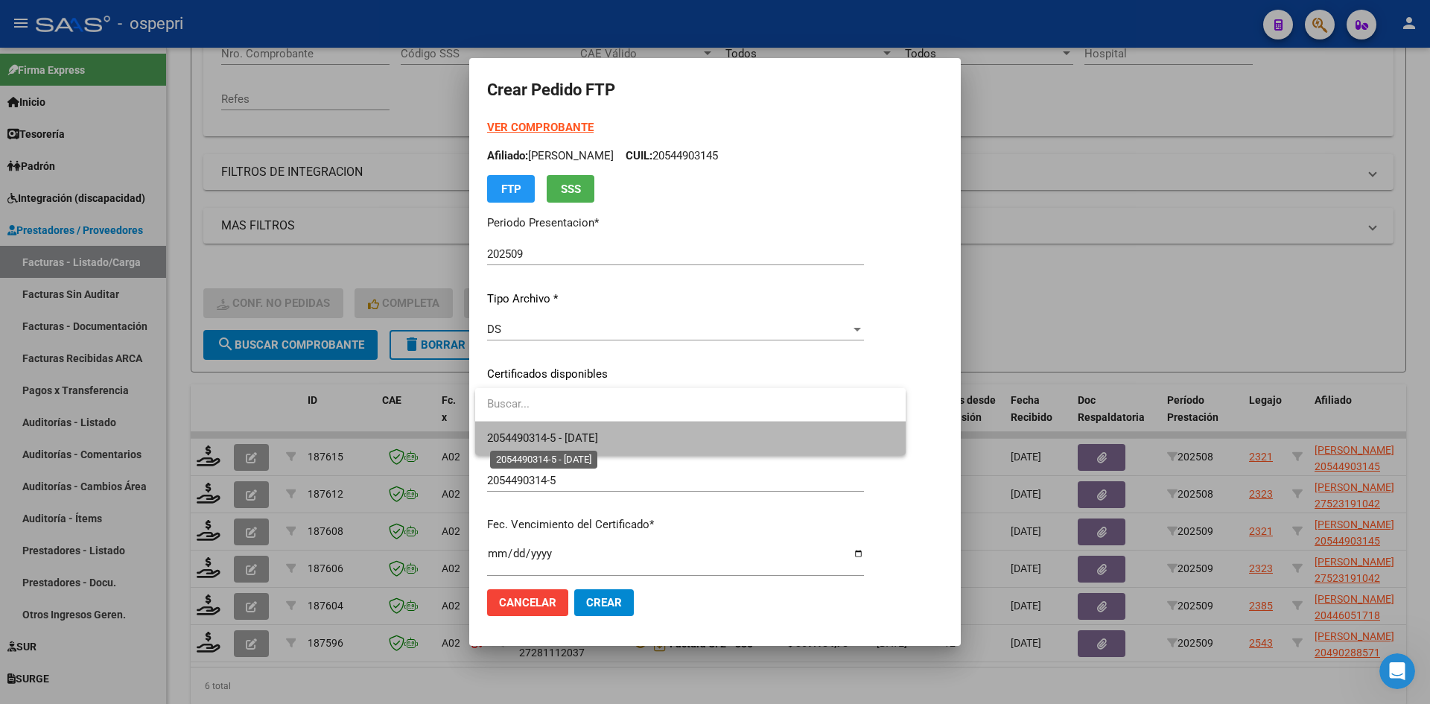
click at [593, 433] on span "2054490314-5 - 2028-02-01" at bounding box center [542, 437] width 111 height 13
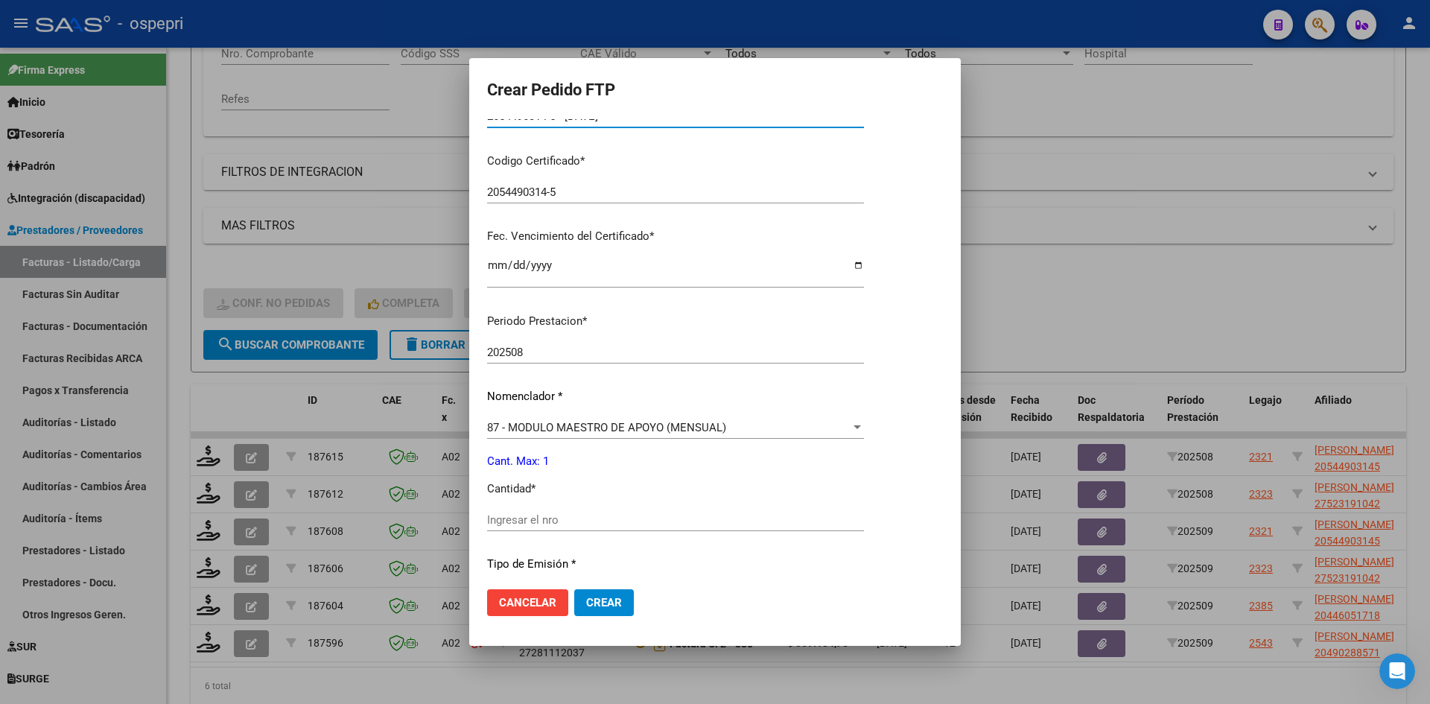
scroll to position [372, 0]
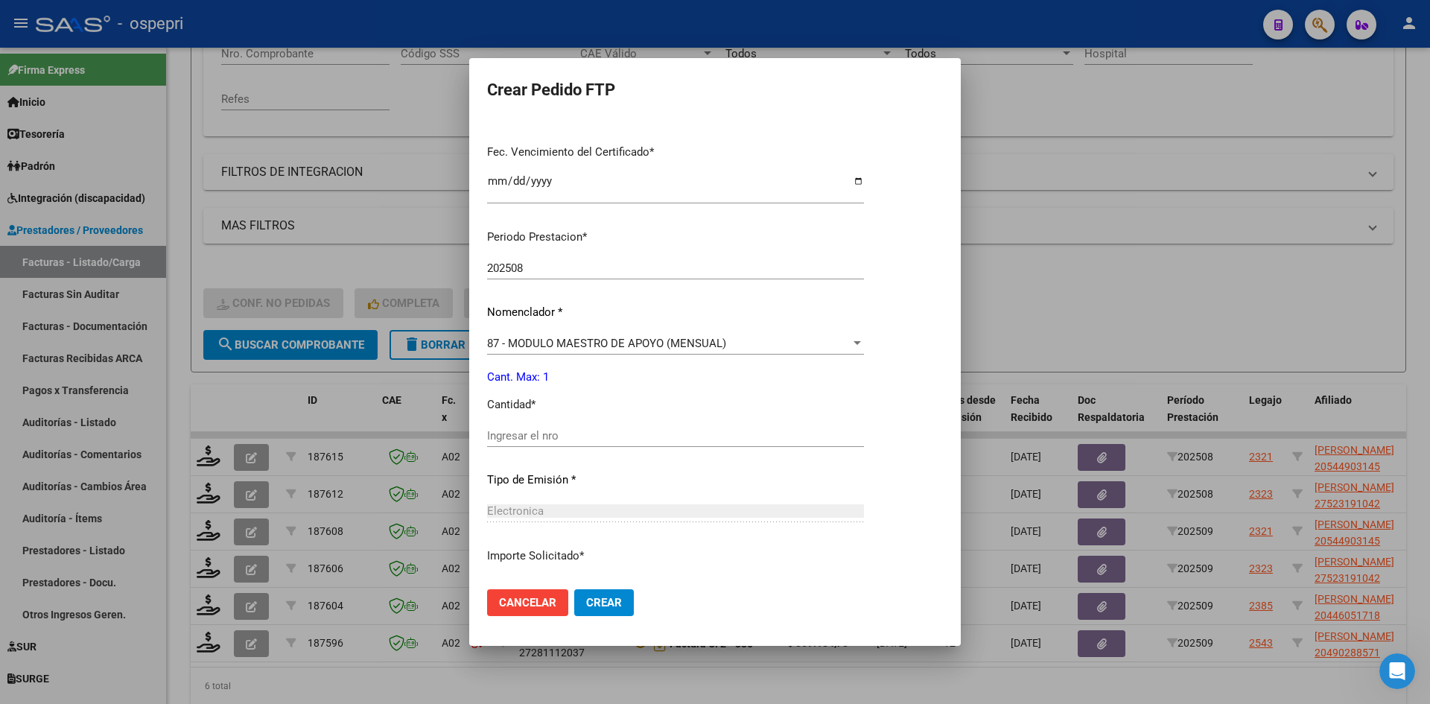
click at [594, 433] on input "Ingresar el nro" at bounding box center [675, 435] width 377 height 13
type input "1"
click at [620, 603] on span "Crear" at bounding box center [604, 602] width 36 height 13
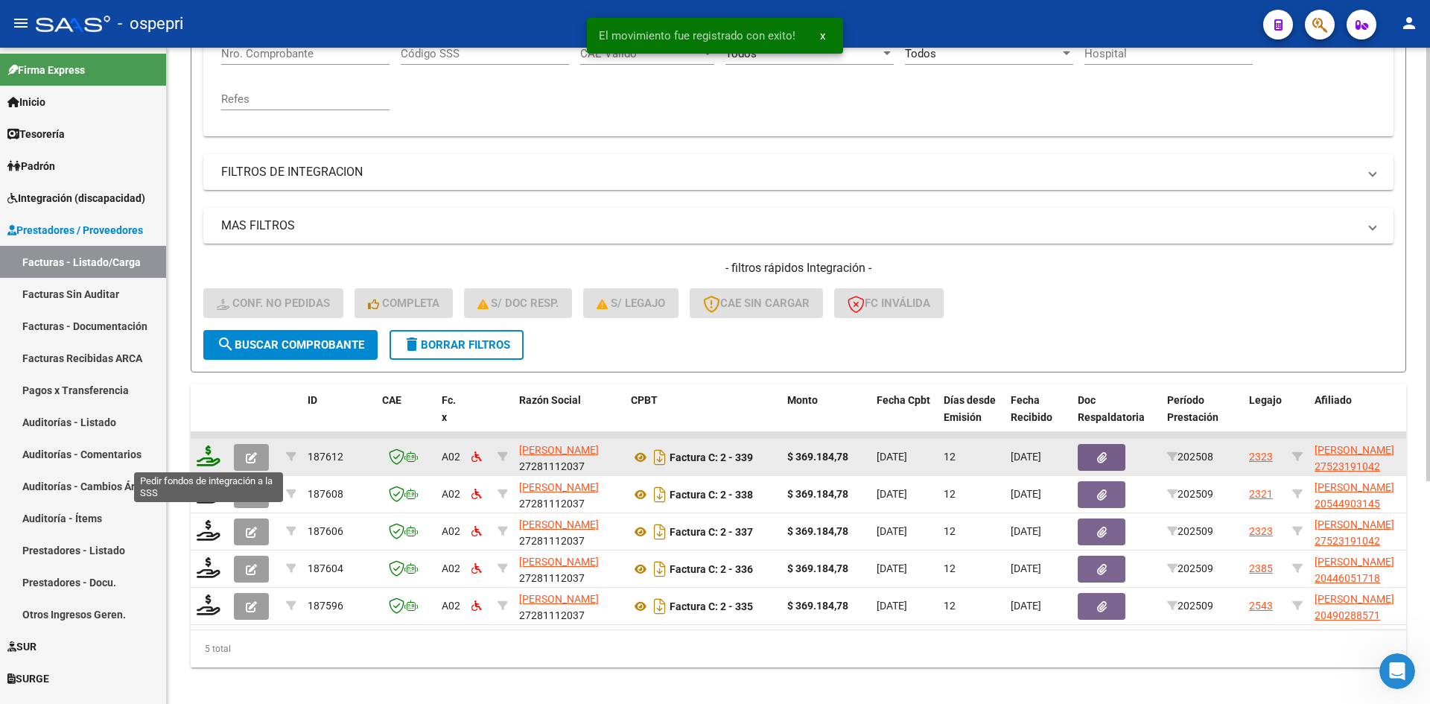
click at [210, 457] on icon at bounding box center [209, 455] width 24 height 21
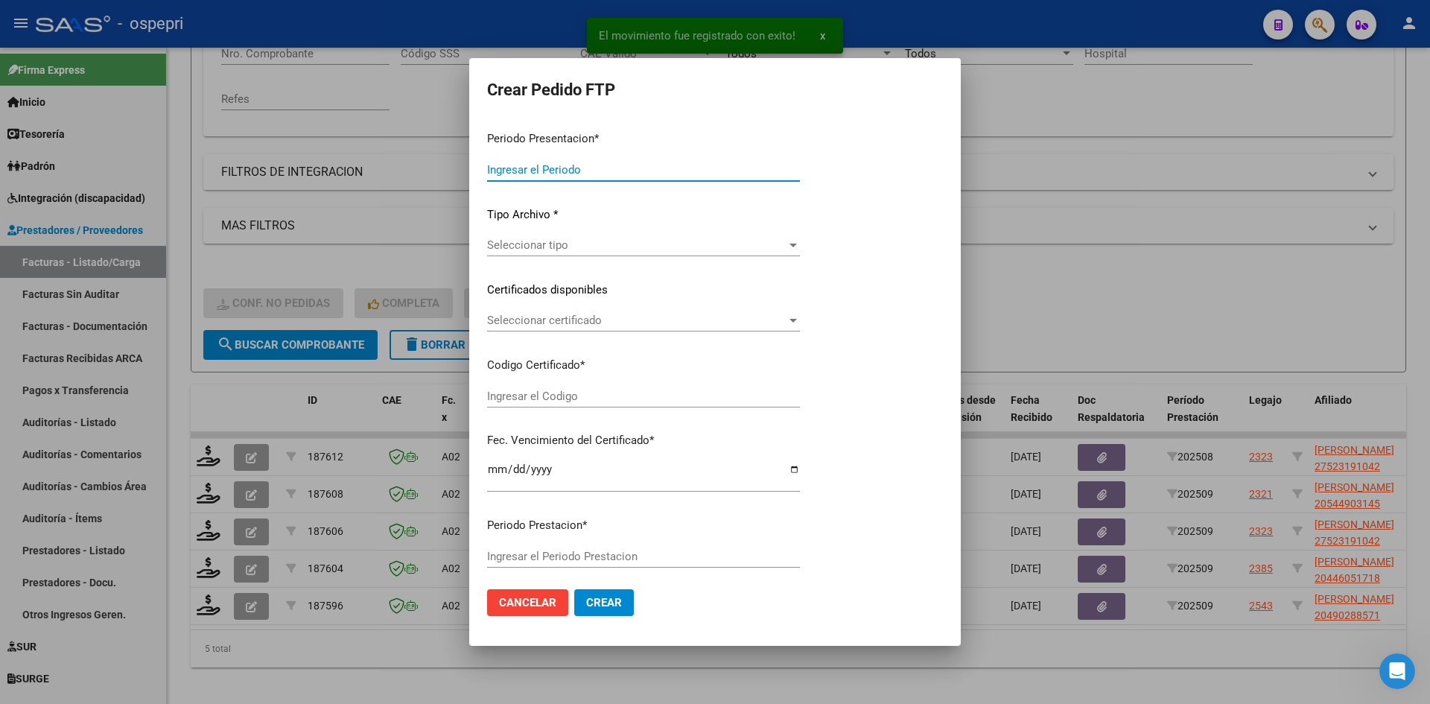
type input "202509"
type input "202508"
type input "$ 369.184,78"
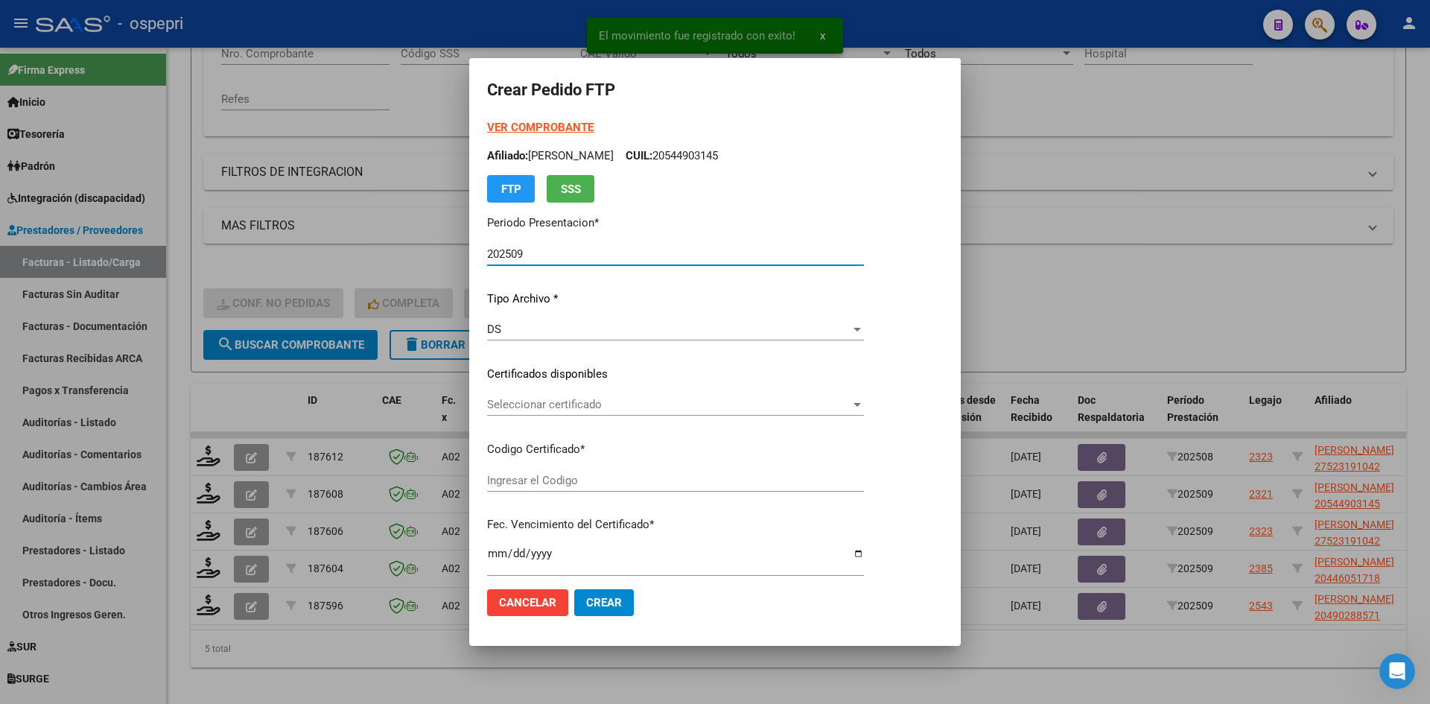
type input "2752319104-2"
type input "2033-06-01"
click at [612, 410] on span "Seleccionar certificado" at bounding box center [668, 404] width 363 height 13
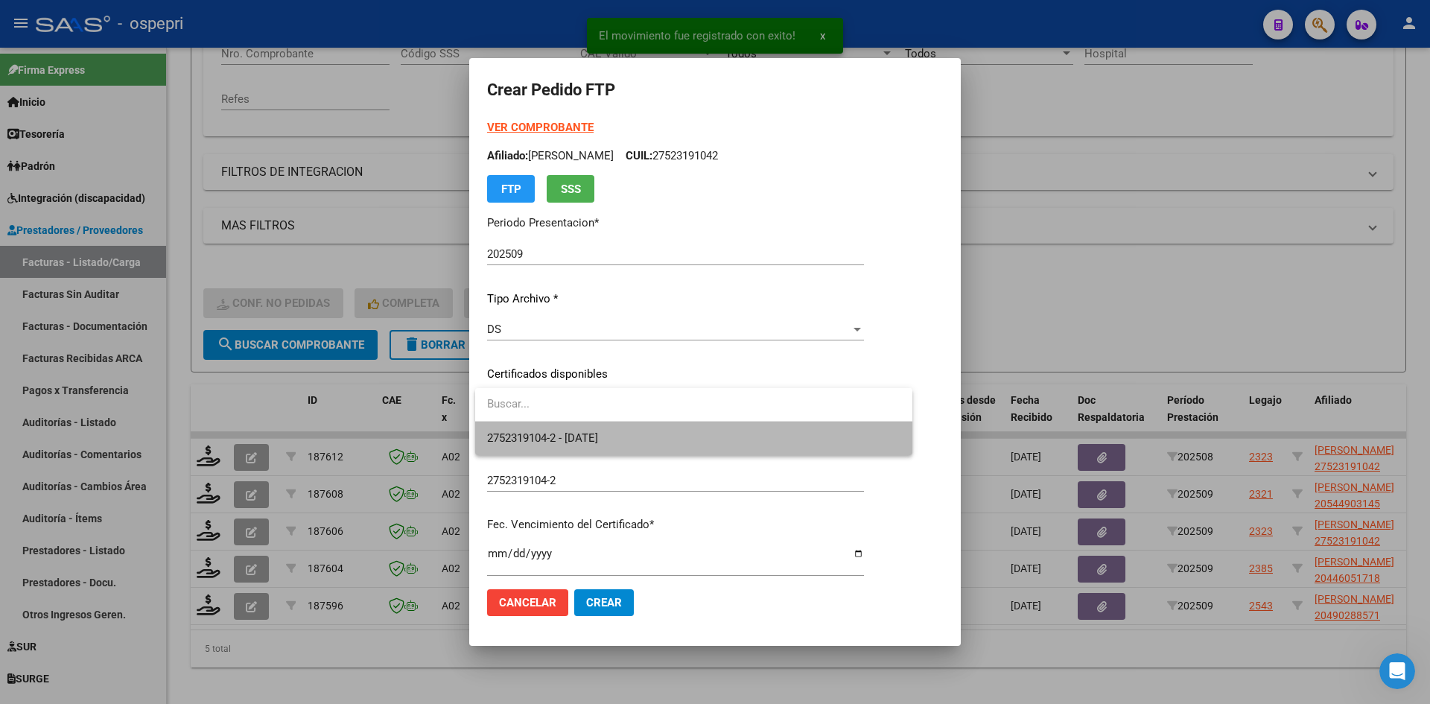
drag, startPoint x: 625, startPoint y: 435, endPoint x: 649, endPoint y: 433, distance: 23.9
click at [626, 435] on span "2752319104-2 - 2033-06-01" at bounding box center [693, 439] width 413 height 34
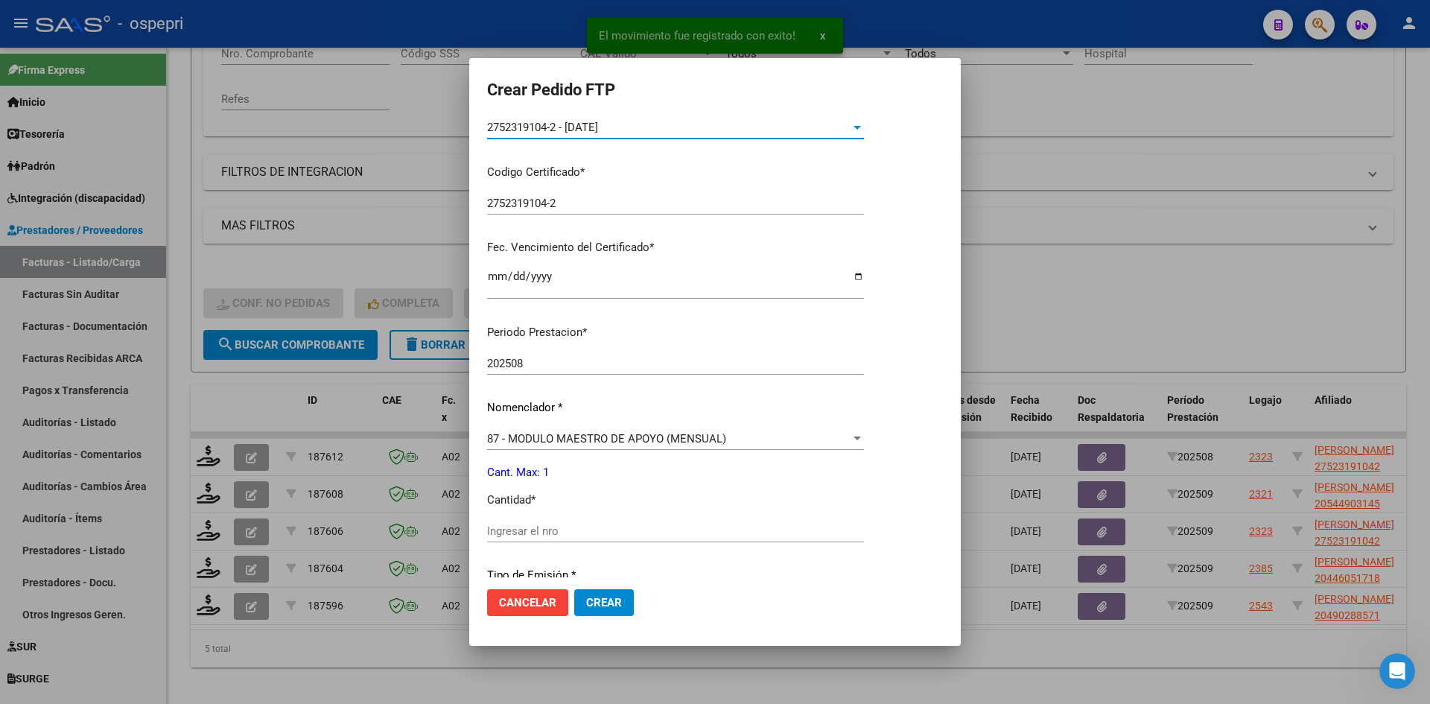
scroll to position [372, 0]
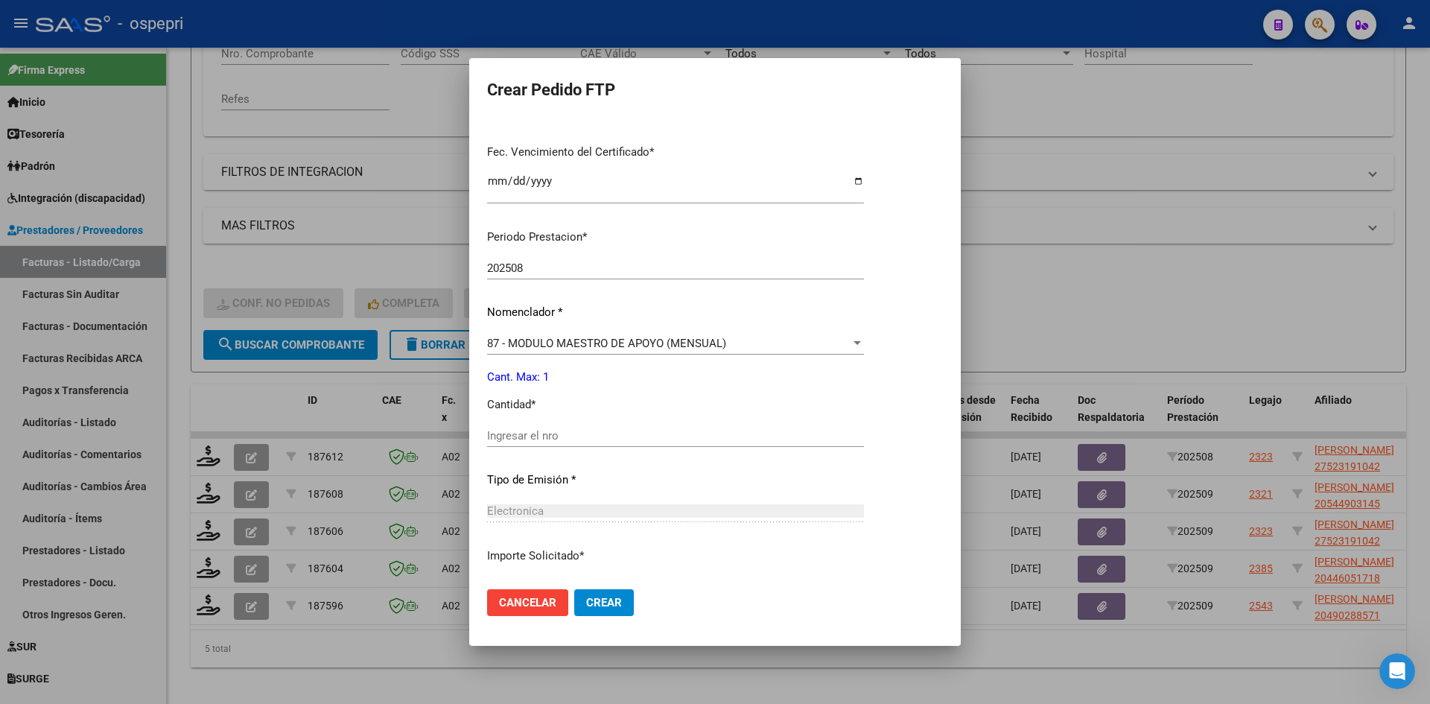
click at [603, 445] on div "Ingresar el nro" at bounding box center [675, 435] width 377 height 22
type input "1"
click at [617, 599] on span "Crear" at bounding box center [604, 602] width 36 height 13
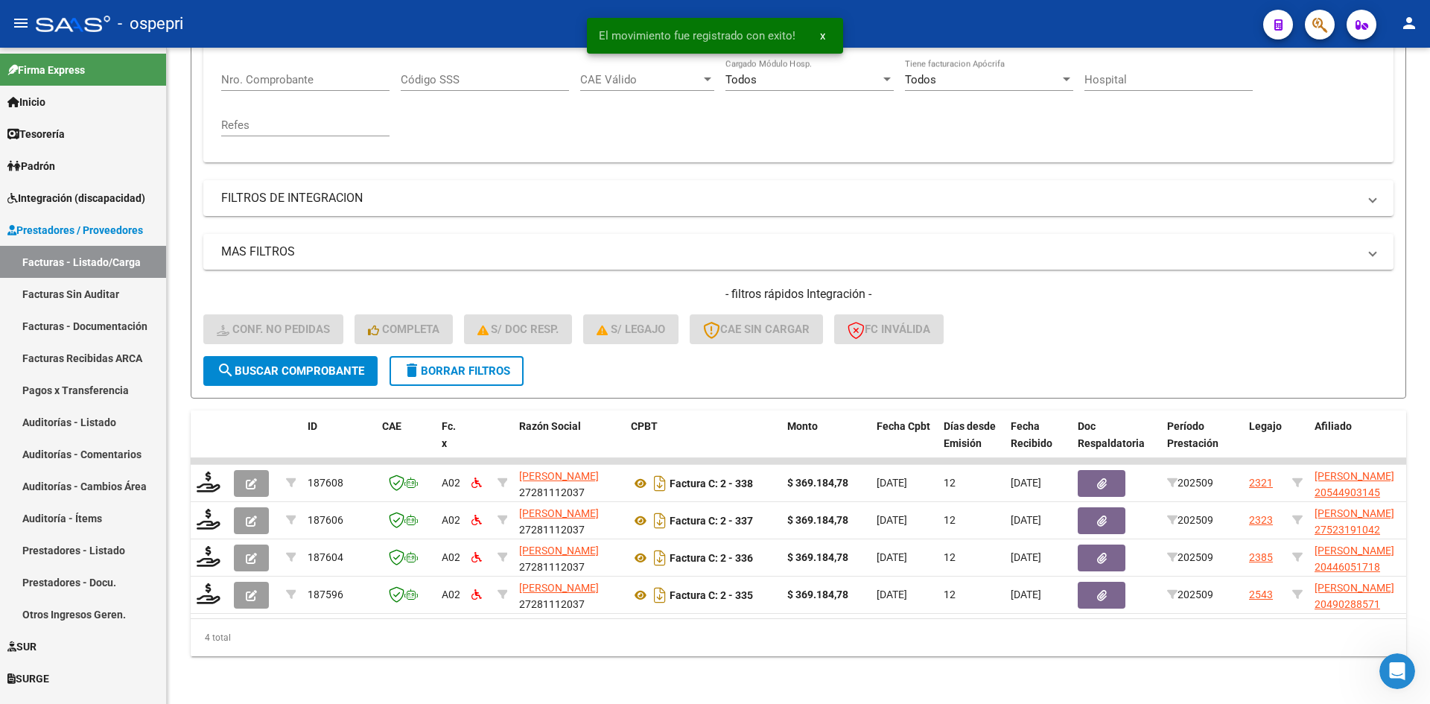
scroll to position [299, 0]
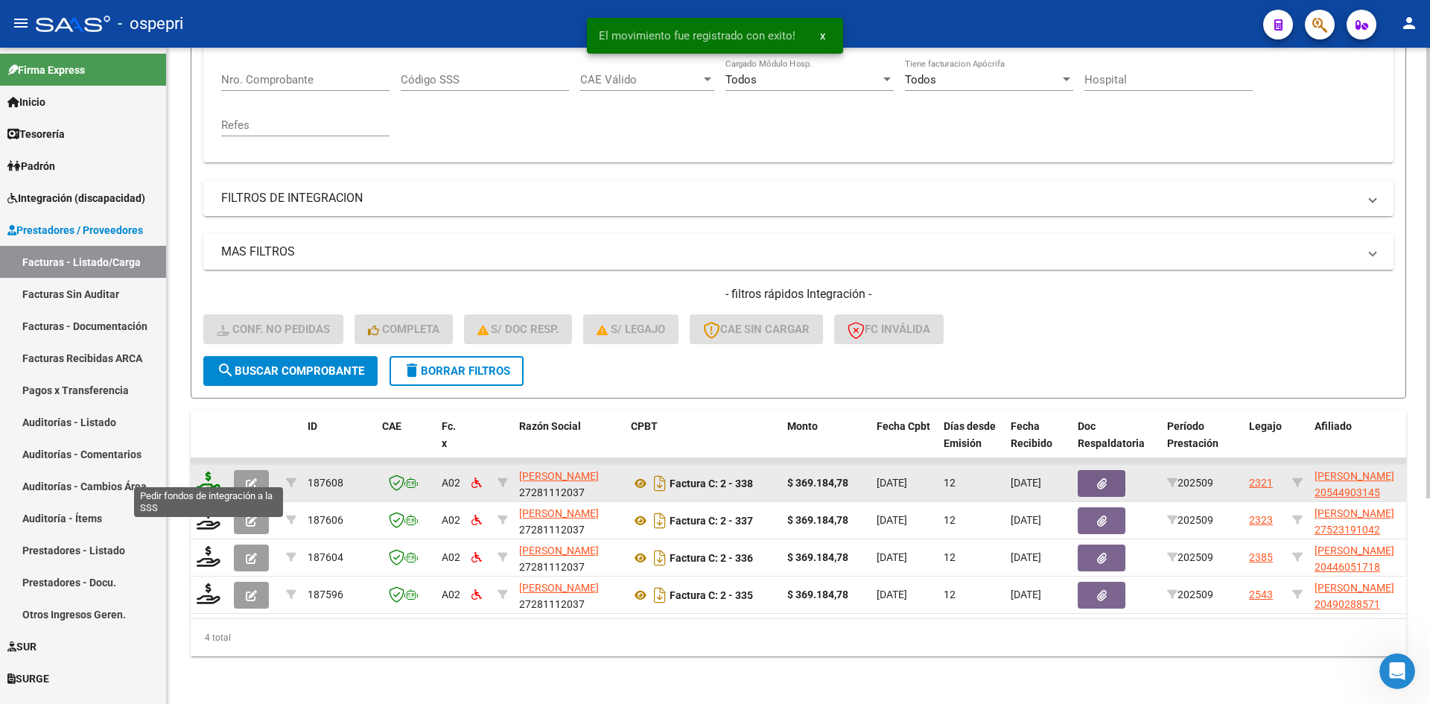
click at [208, 474] on icon at bounding box center [209, 481] width 24 height 21
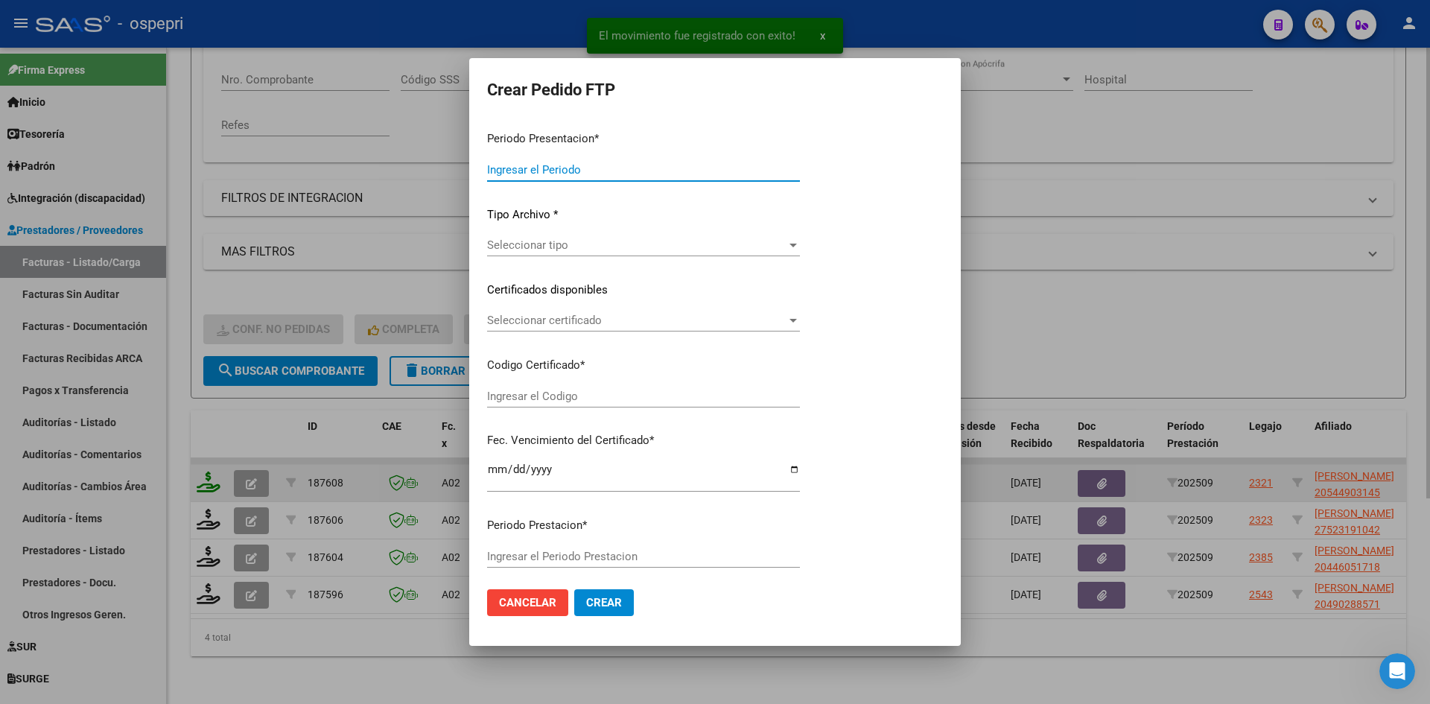
type input "202509"
type input "$ 369.184,78"
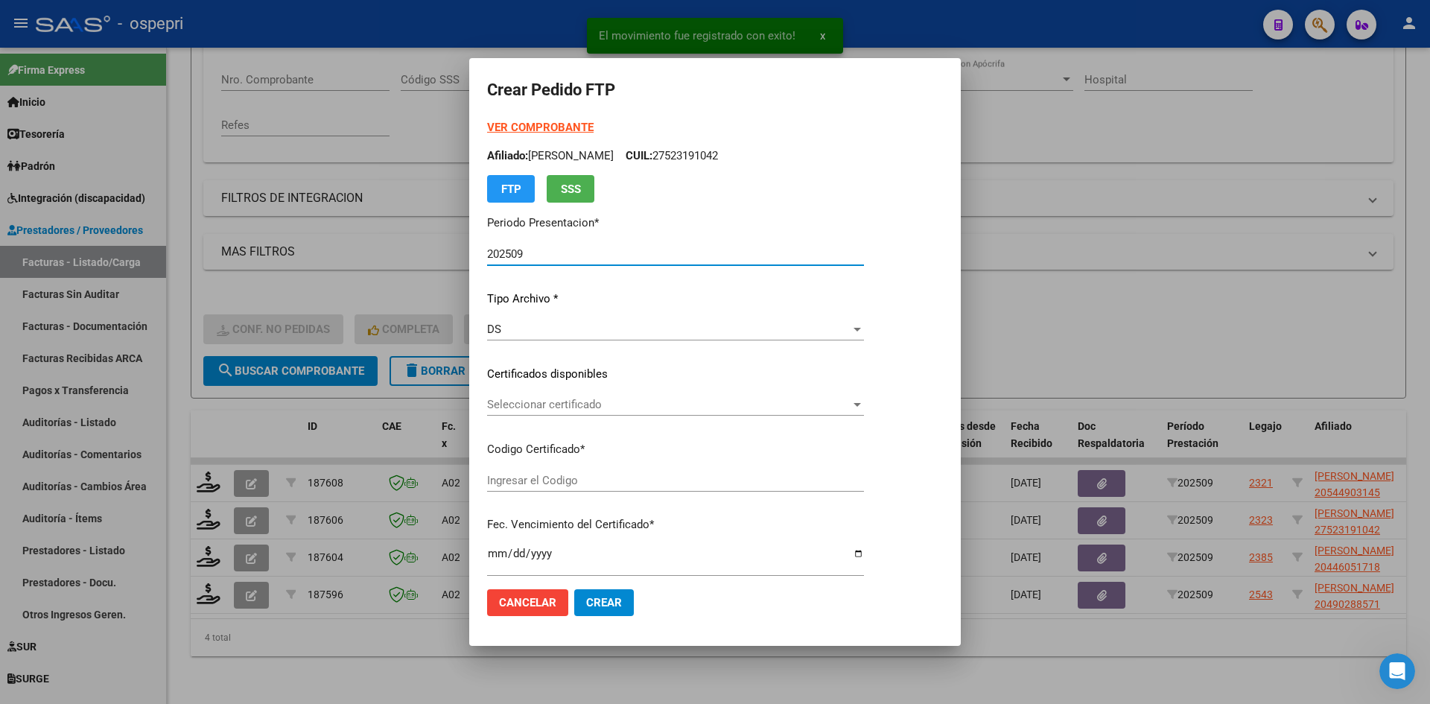
type input "2054490314-5"
type input "2028-02-01"
click at [574, 406] on span "Seleccionar certificado" at bounding box center [668, 404] width 363 height 13
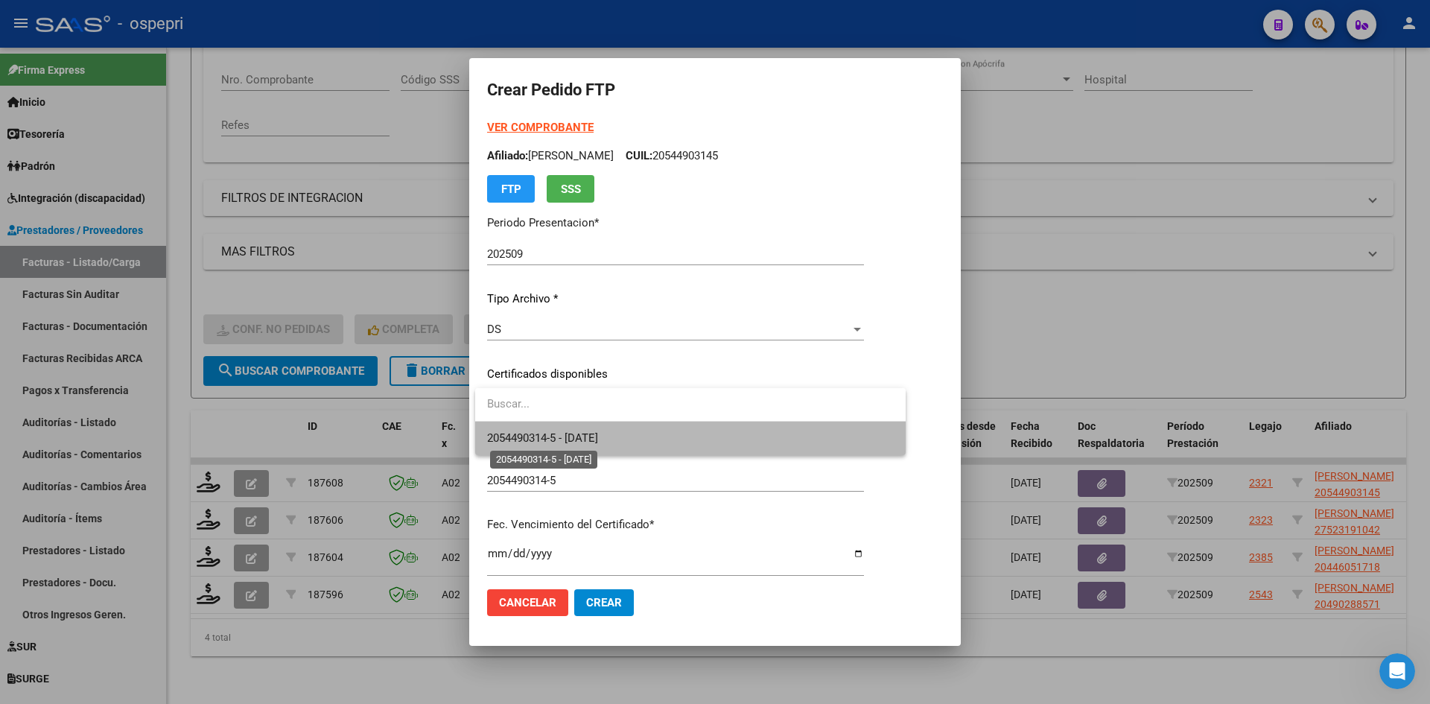
click at [598, 435] on span "2054490314-5 - 2028-02-01" at bounding box center [542, 437] width 111 height 13
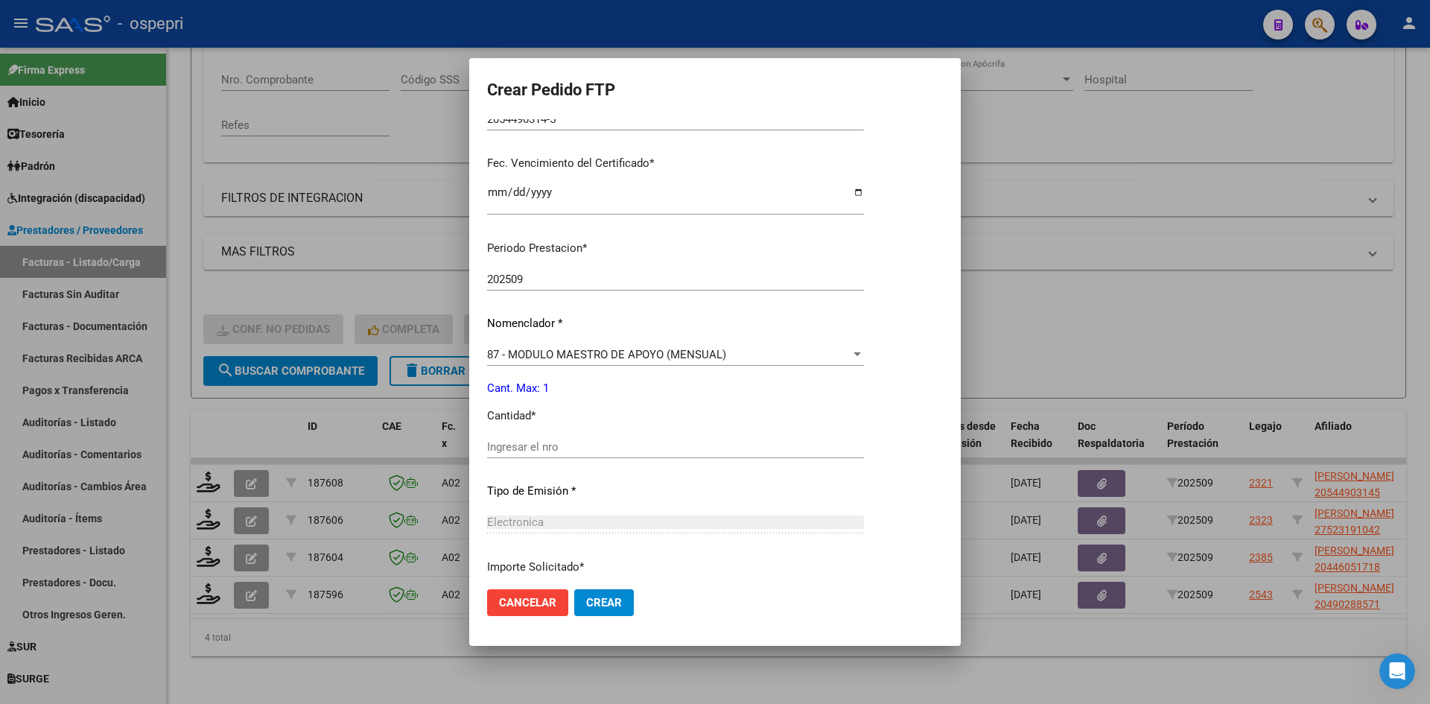
scroll to position [372, 0]
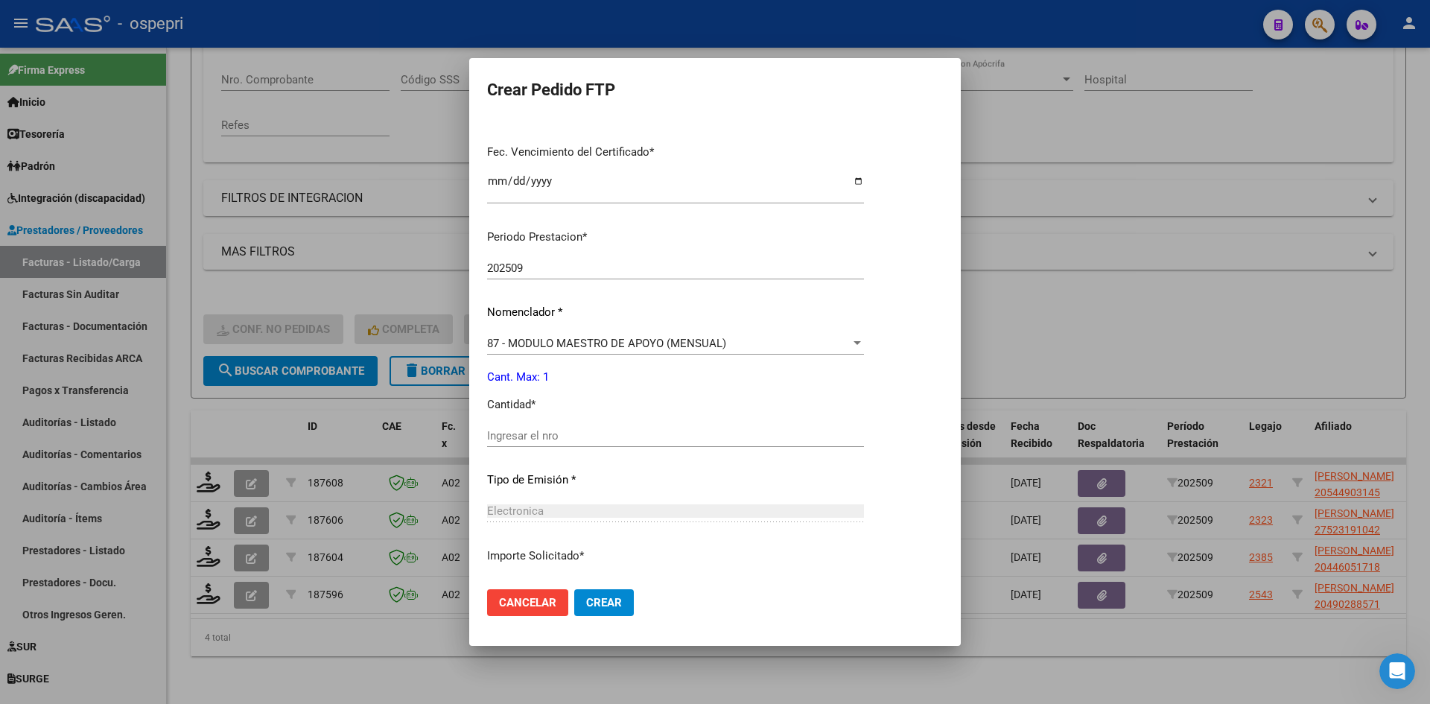
click at [588, 437] on input "Ingresar el nro" at bounding box center [675, 435] width 377 height 13
type input "1"
click at [614, 598] on span "Crear" at bounding box center [604, 602] width 36 height 13
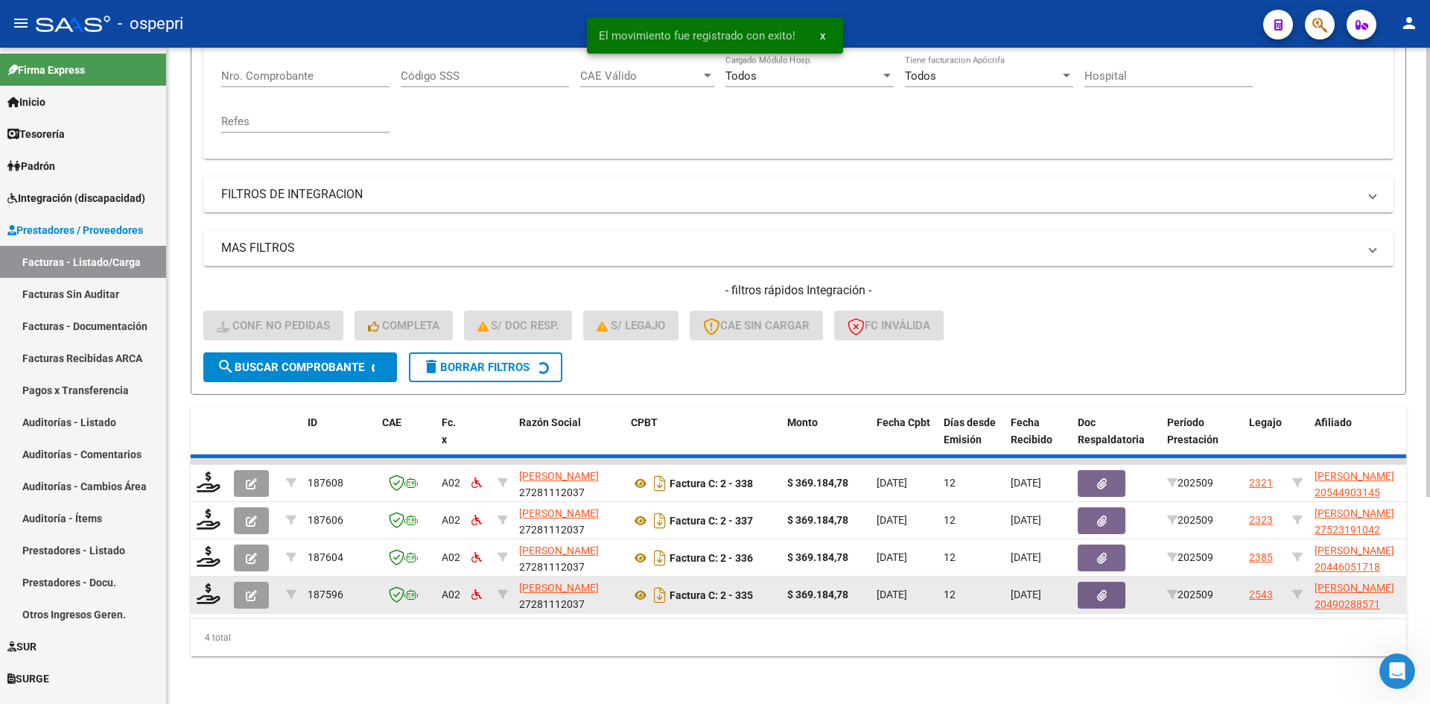
scroll to position [262, 0]
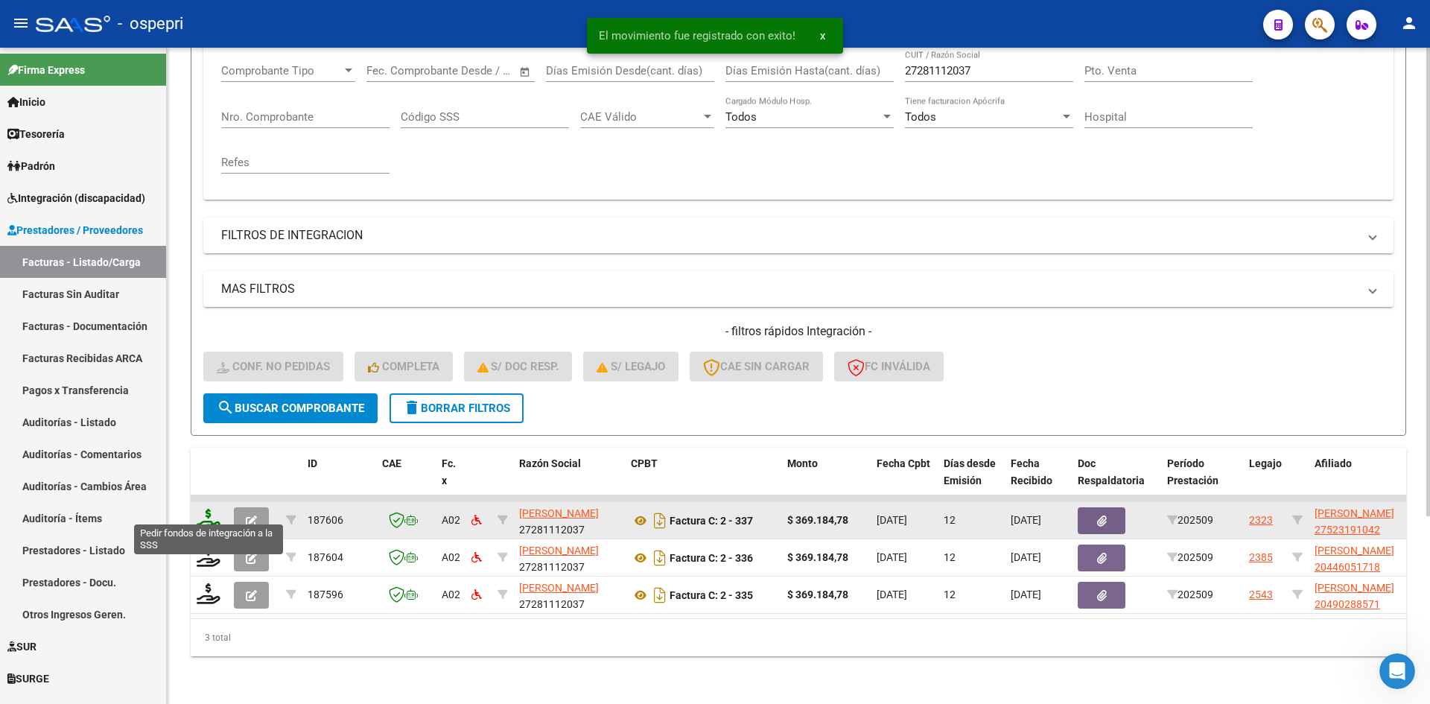
click at [211, 510] on icon at bounding box center [209, 519] width 24 height 21
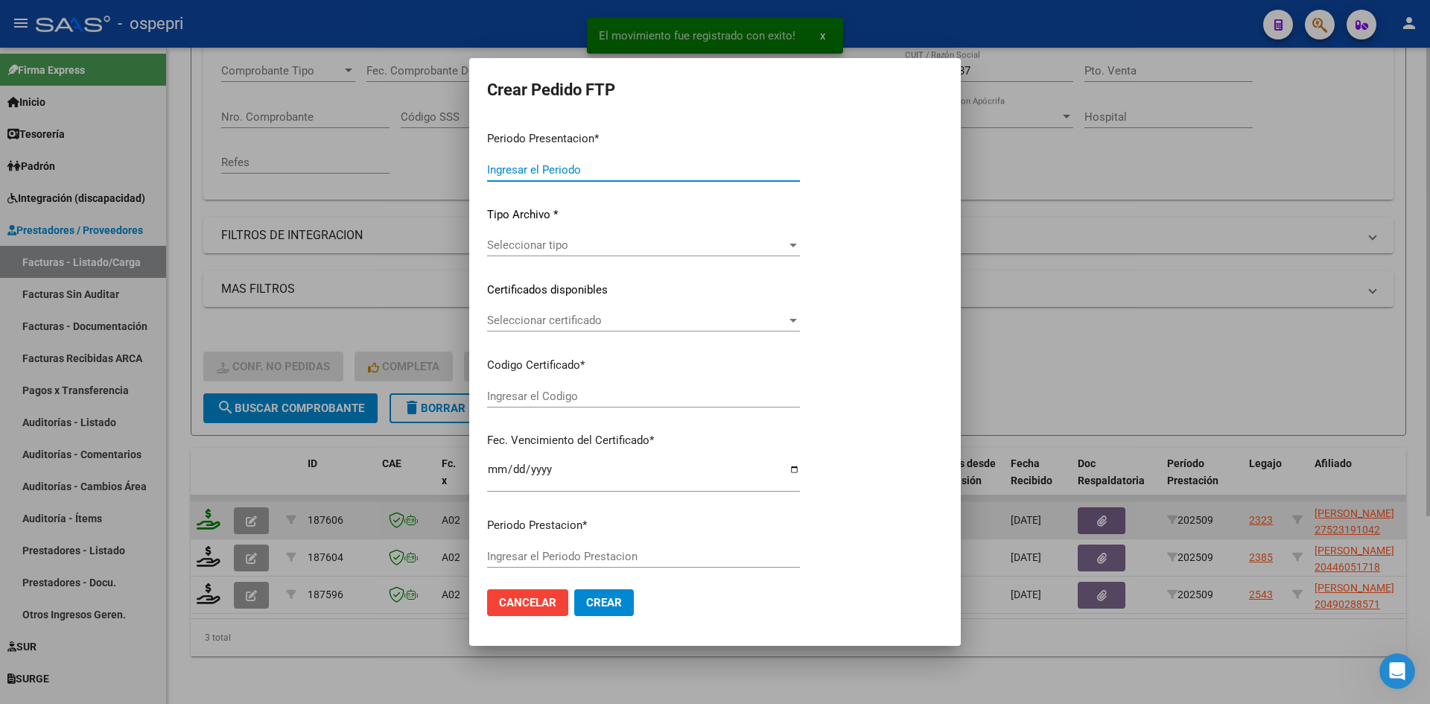
type input "202509"
type input "$ 369.184,78"
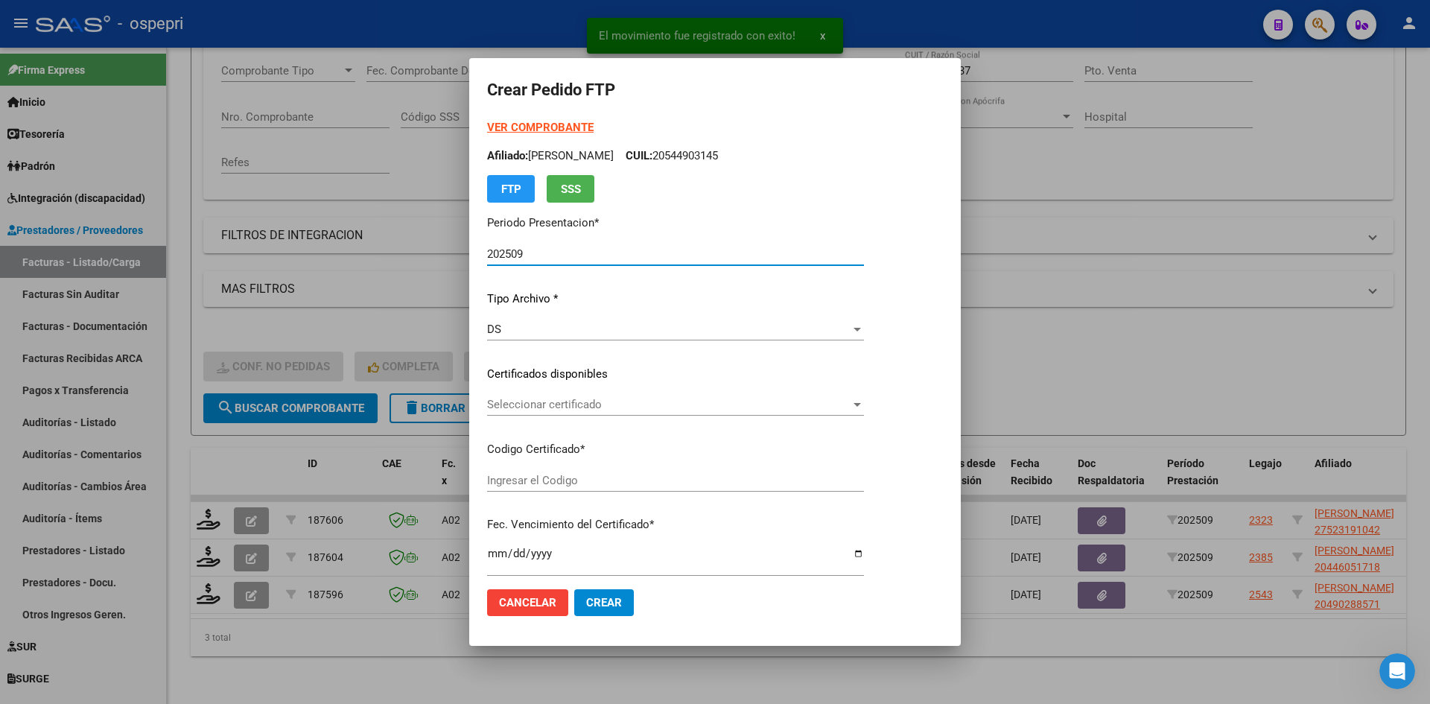
type input "2752319104-2"
type input "2033-06-01"
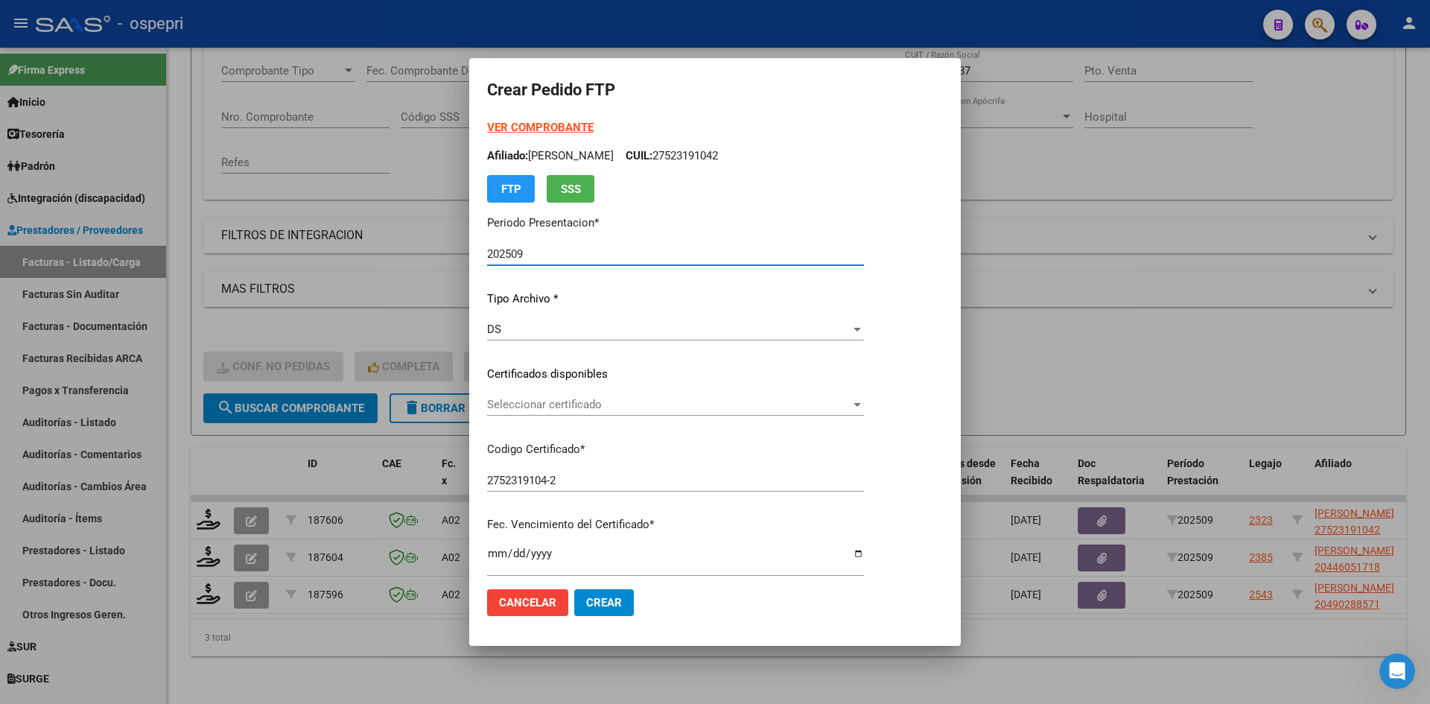
click at [632, 406] on span "Seleccionar certificado" at bounding box center [668, 404] width 363 height 13
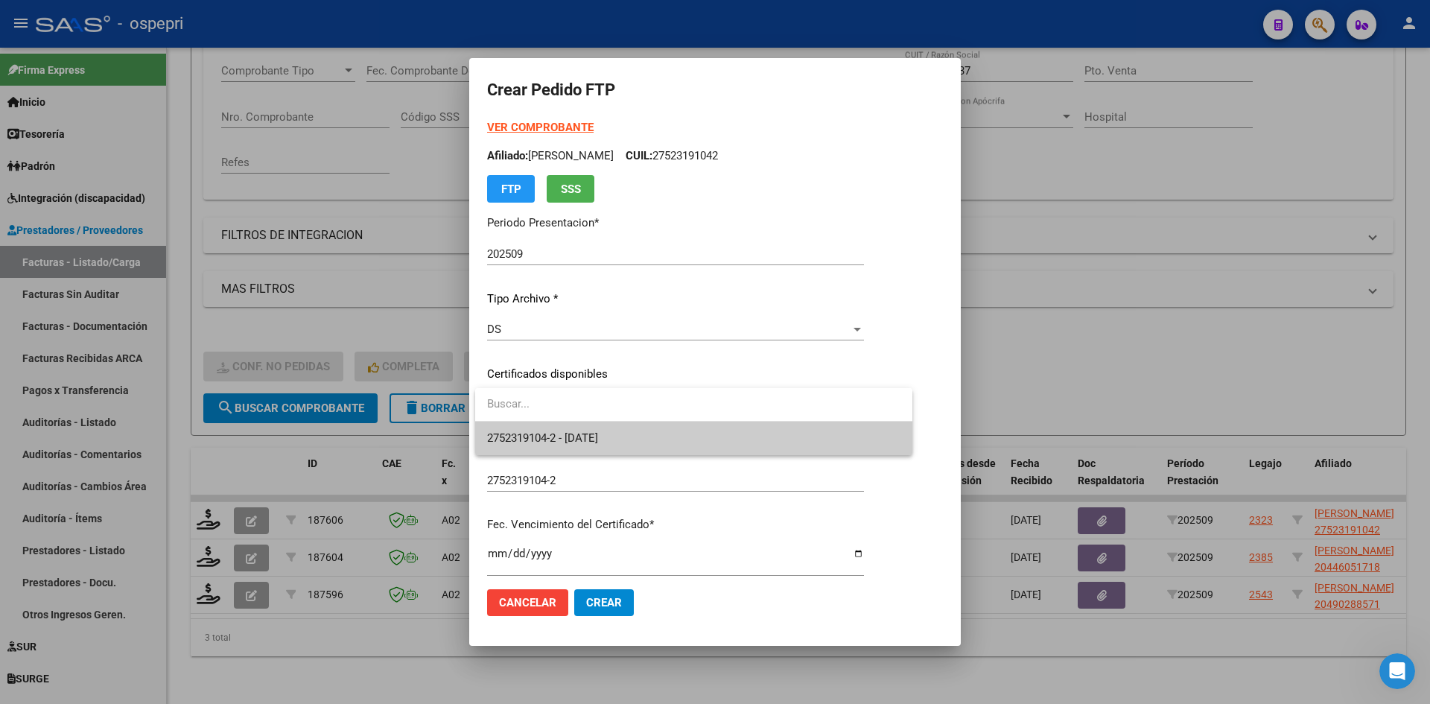
click at [646, 433] on span "2752319104-2 - 2033-06-01" at bounding box center [693, 439] width 413 height 34
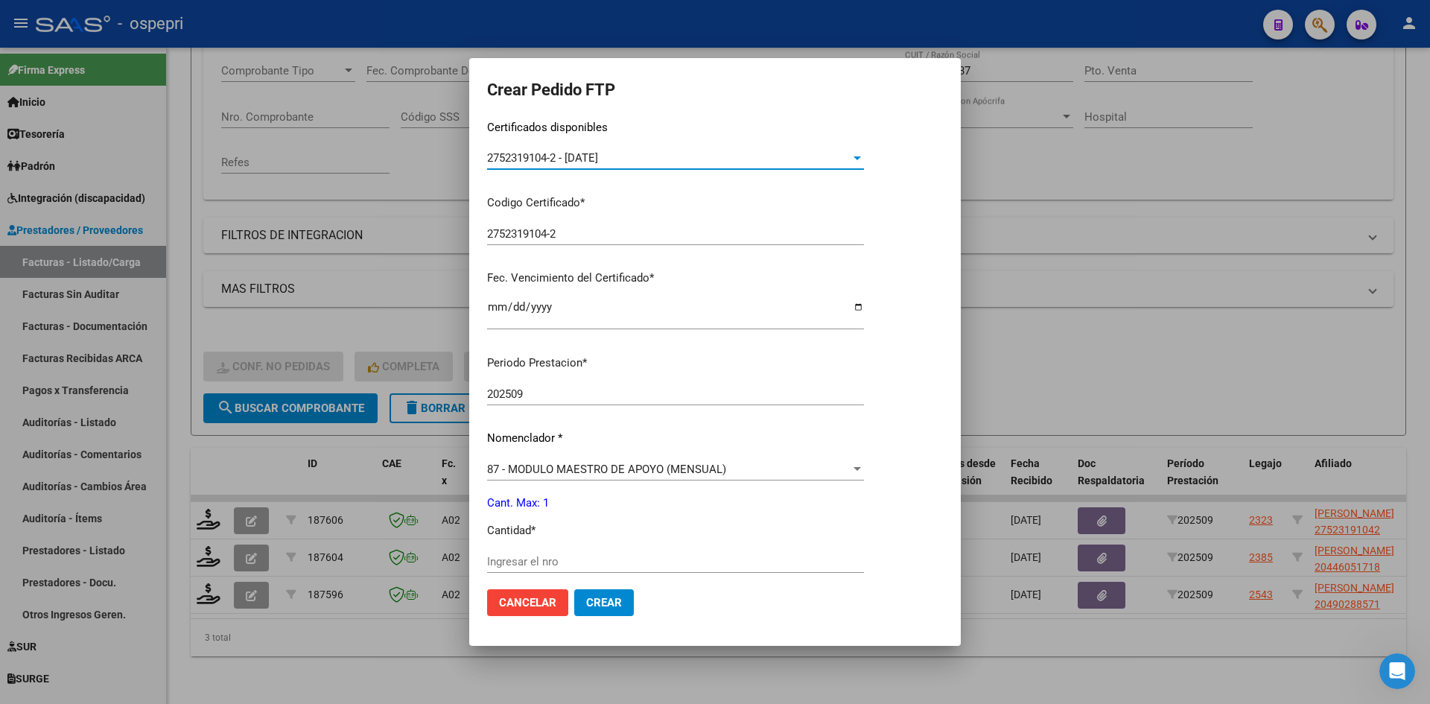
scroll to position [298, 0]
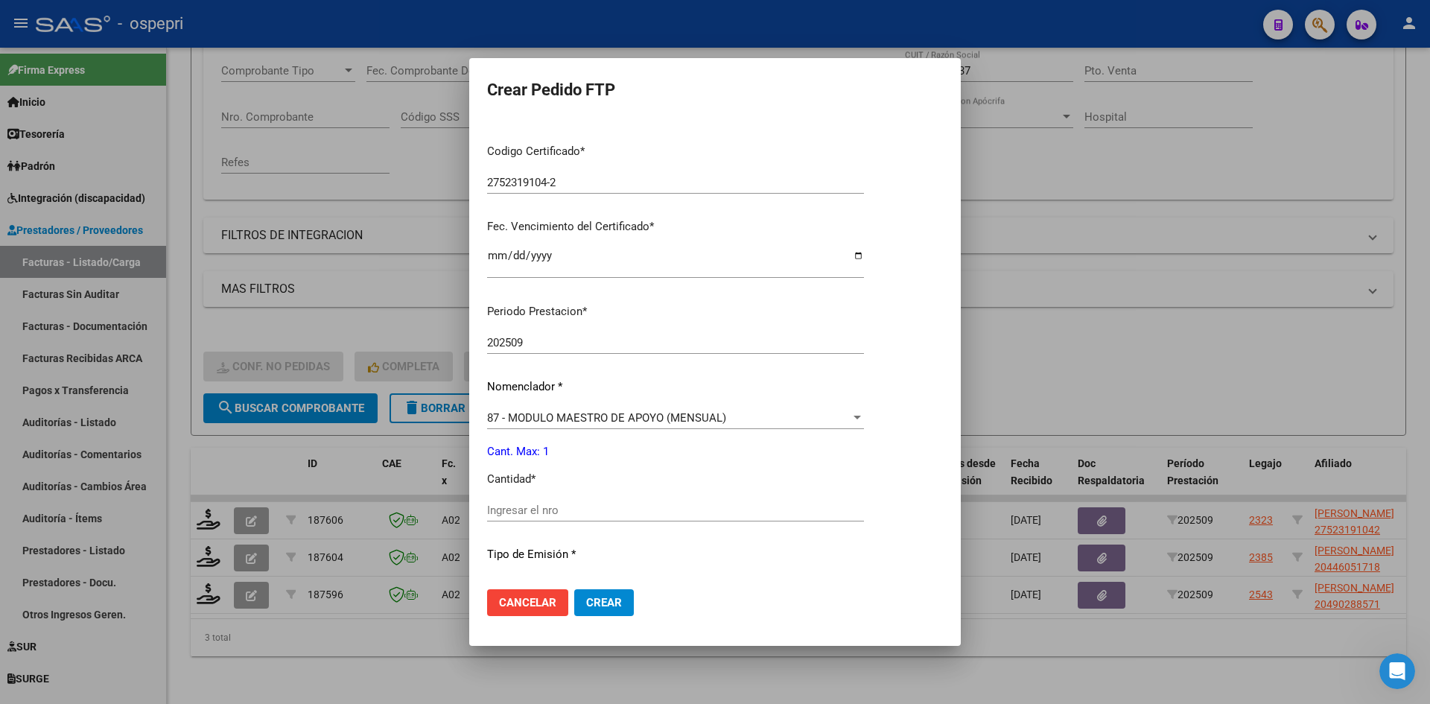
click at [585, 513] on input "Ingresar el nro" at bounding box center [675, 509] width 377 height 13
type input "1"
click at [603, 610] on button "Crear" at bounding box center [604, 602] width 60 height 27
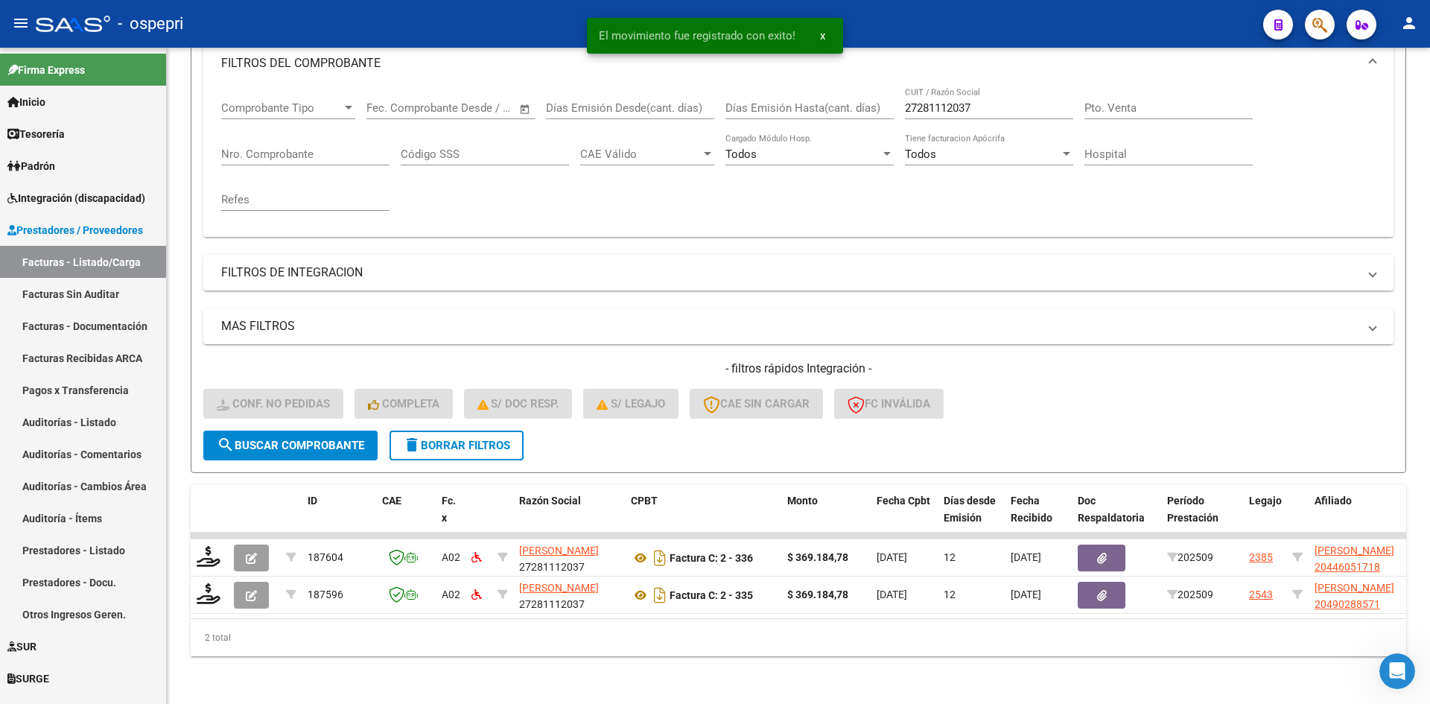
scroll to position [225, 0]
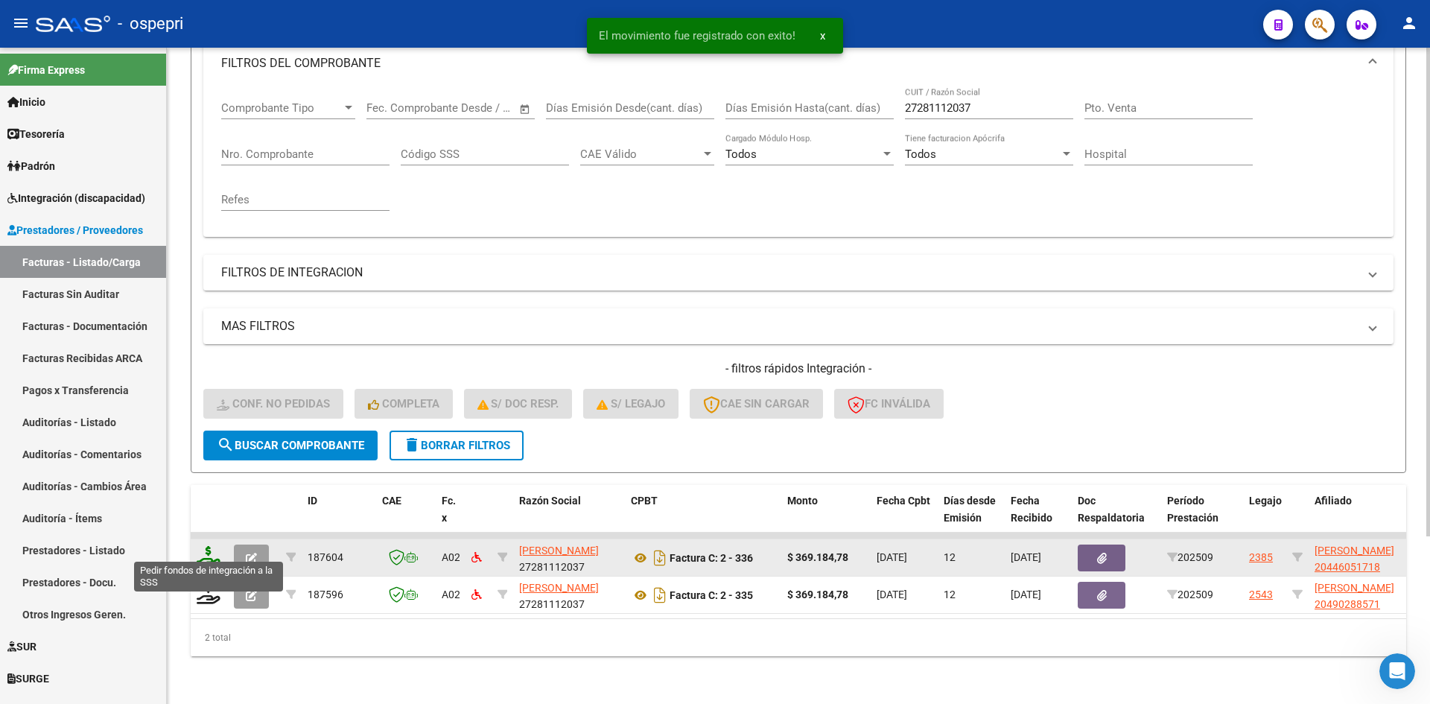
click at [203, 547] on icon at bounding box center [209, 556] width 24 height 21
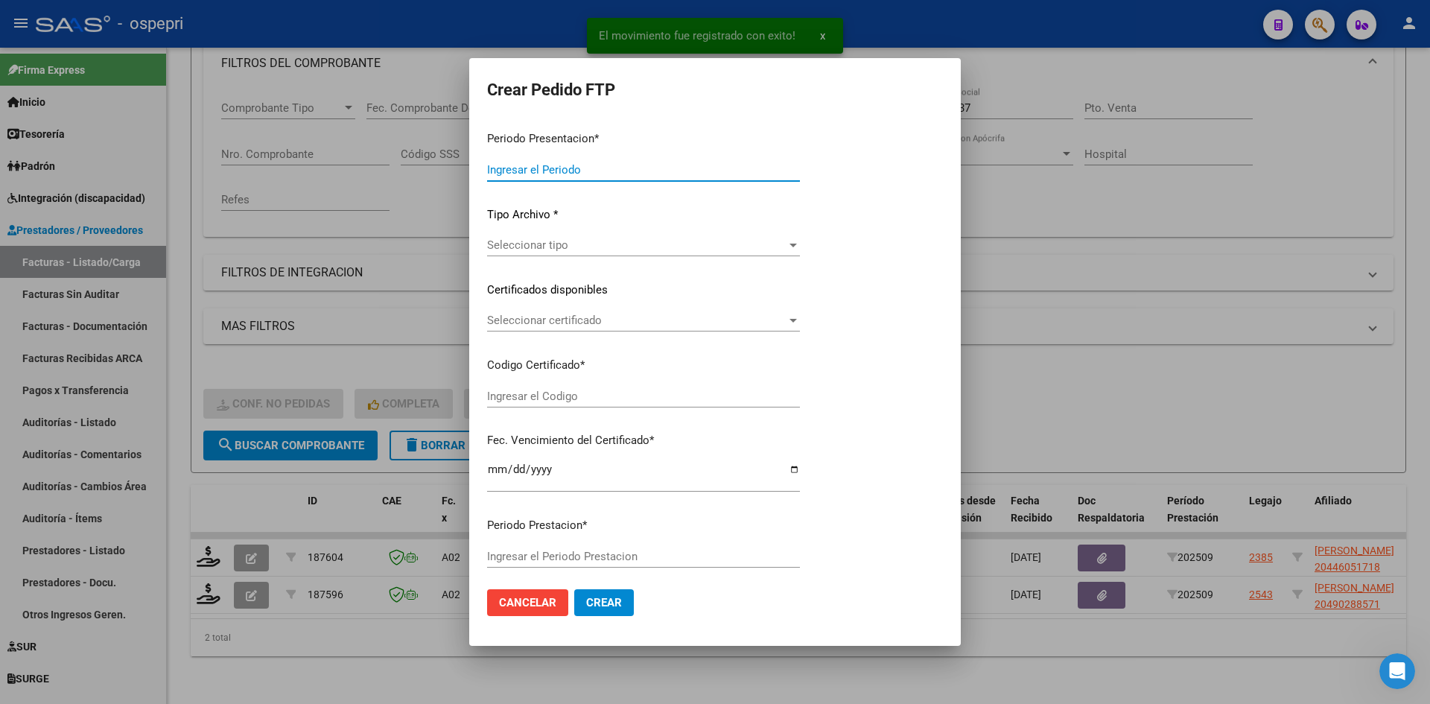
type input "202509"
type input "$ 369.184,78"
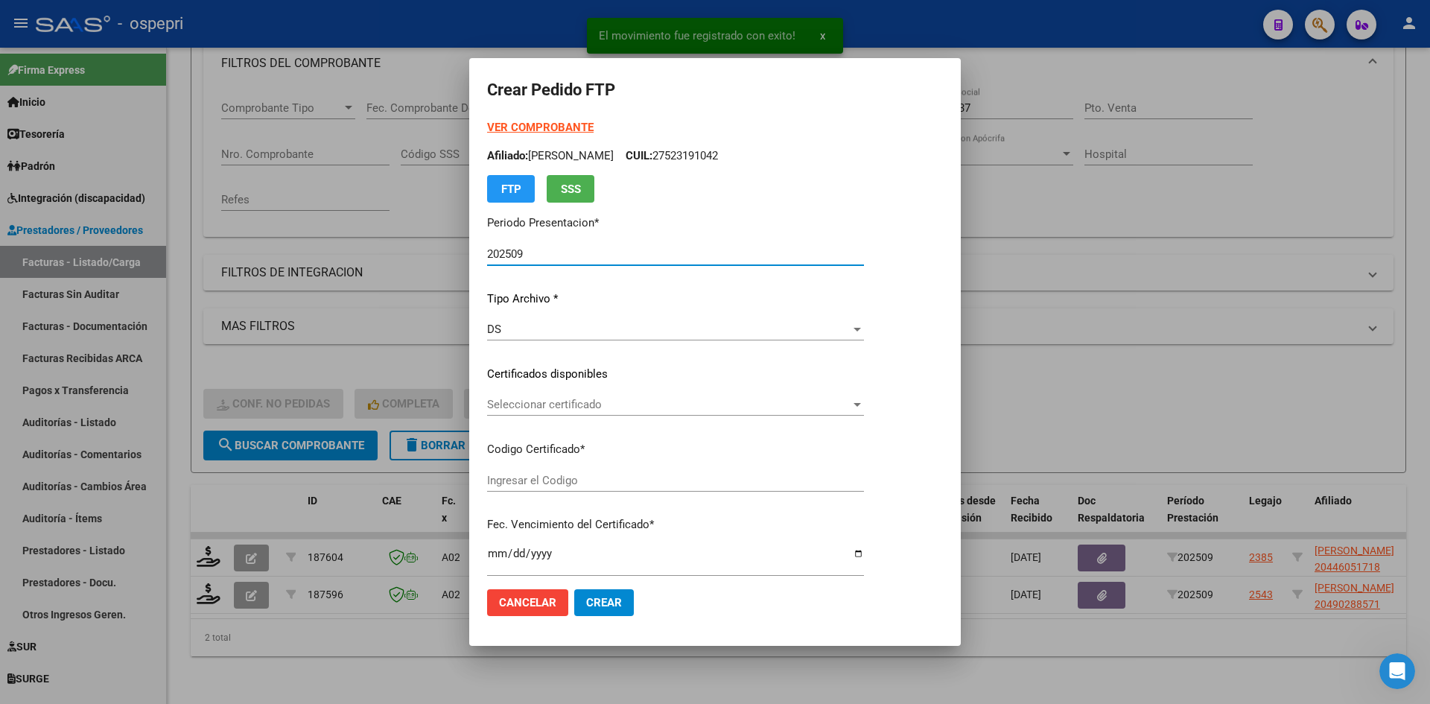
type input "ARG02000446051712013090520230905NQN249"
type input "2028-07-01"
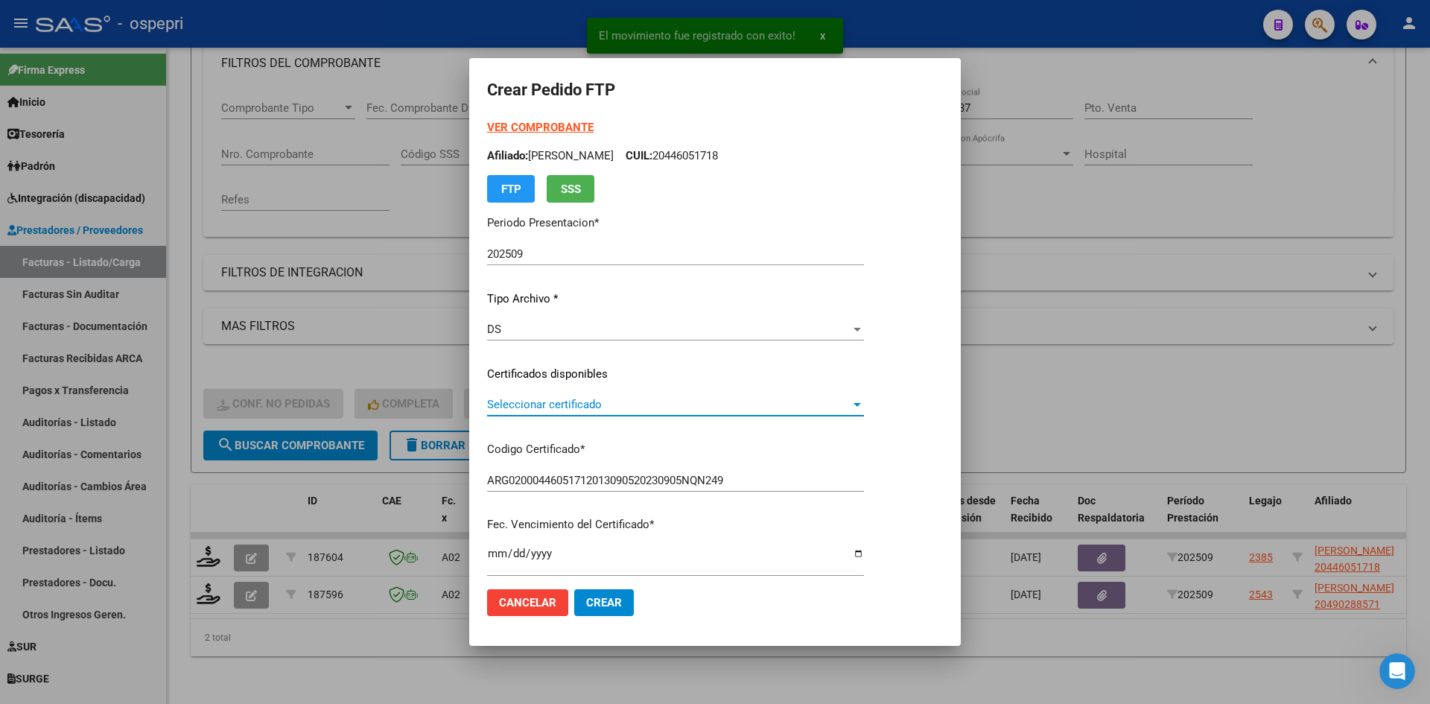
click at [616, 407] on span "Seleccionar certificado" at bounding box center [668, 404] width 363 height 13
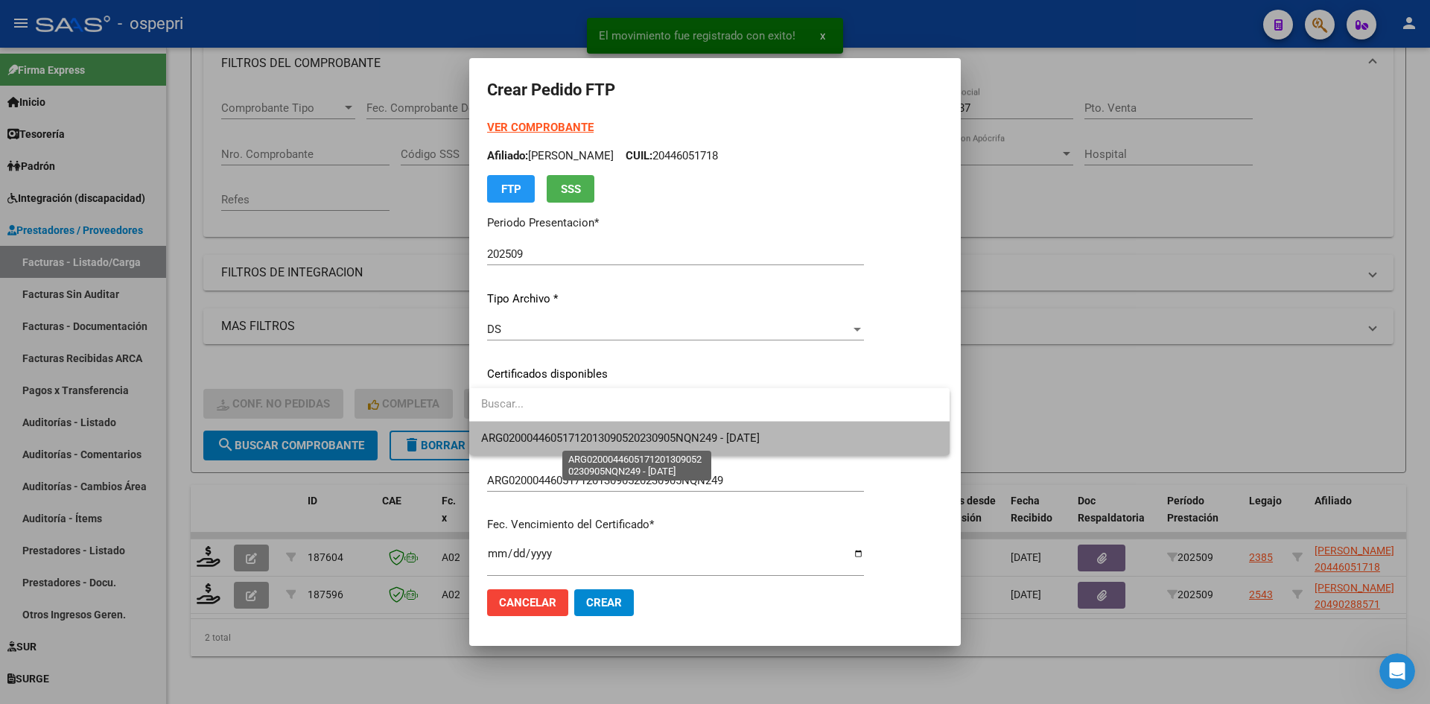
click at [637, 442] on span "ARG02000446051712013090520230905NQN249 - 2028-07-01" at bounding box center [620, 437] width 279 height 13
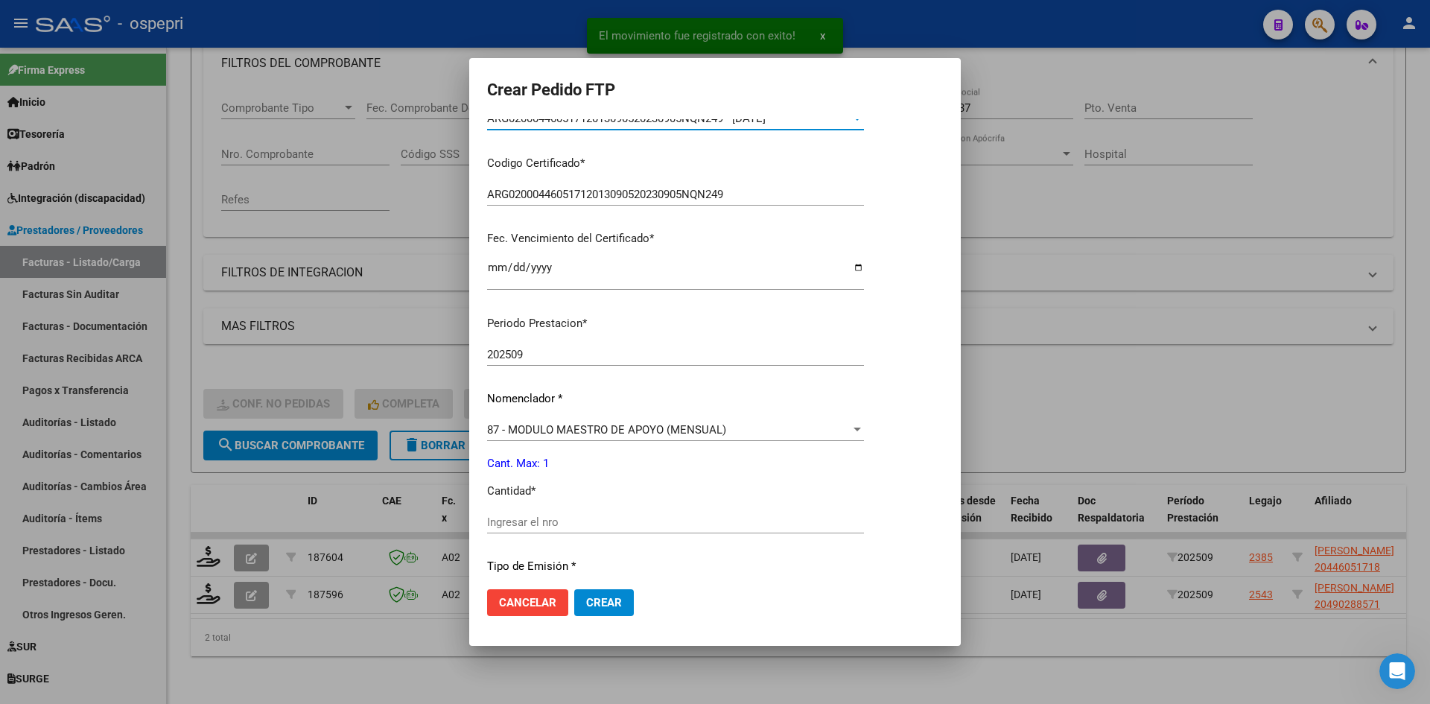
scroll to position [298, 0]
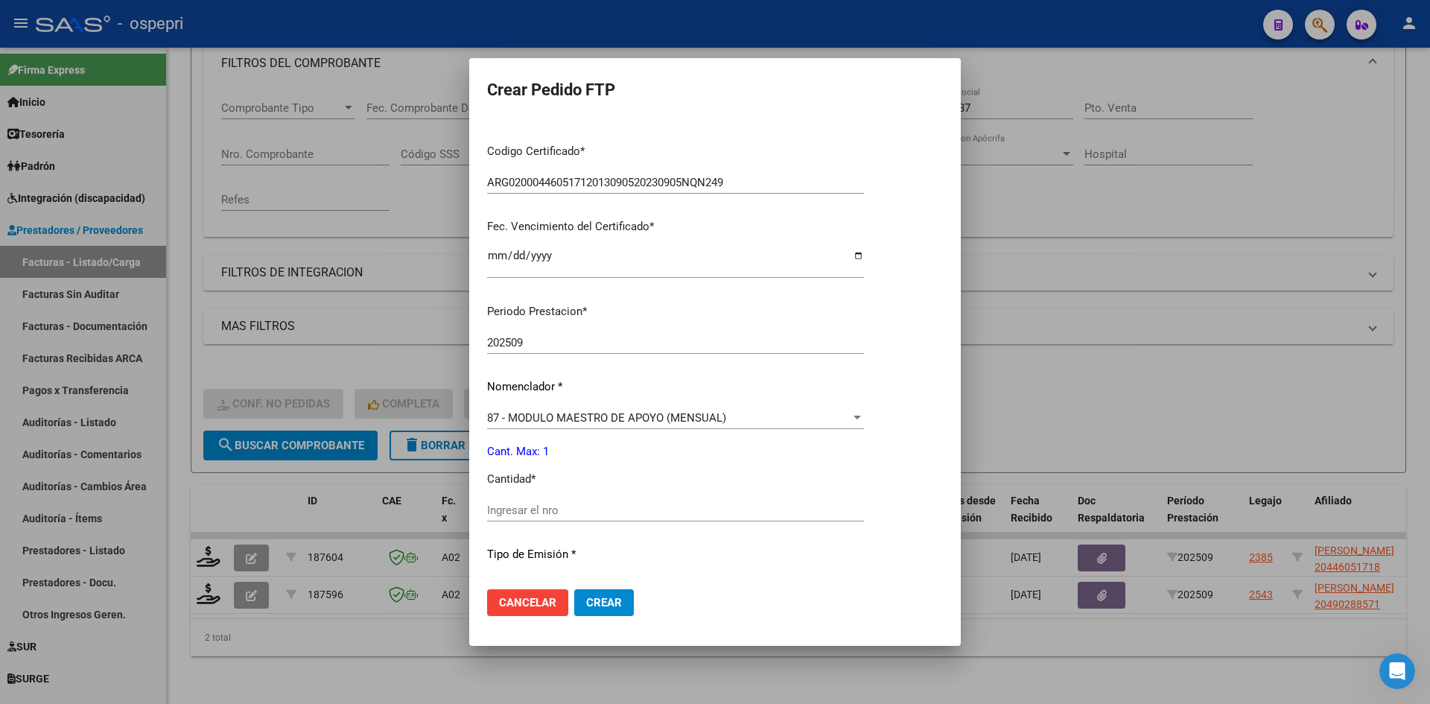
click at [550, 507] on input "Ingresar el nro" at bounding box center [675, 509] width 377 height 13
type input "1"
click at [607, 608] on span "Crear" at bounding box center [604, 602] width 36 height 13
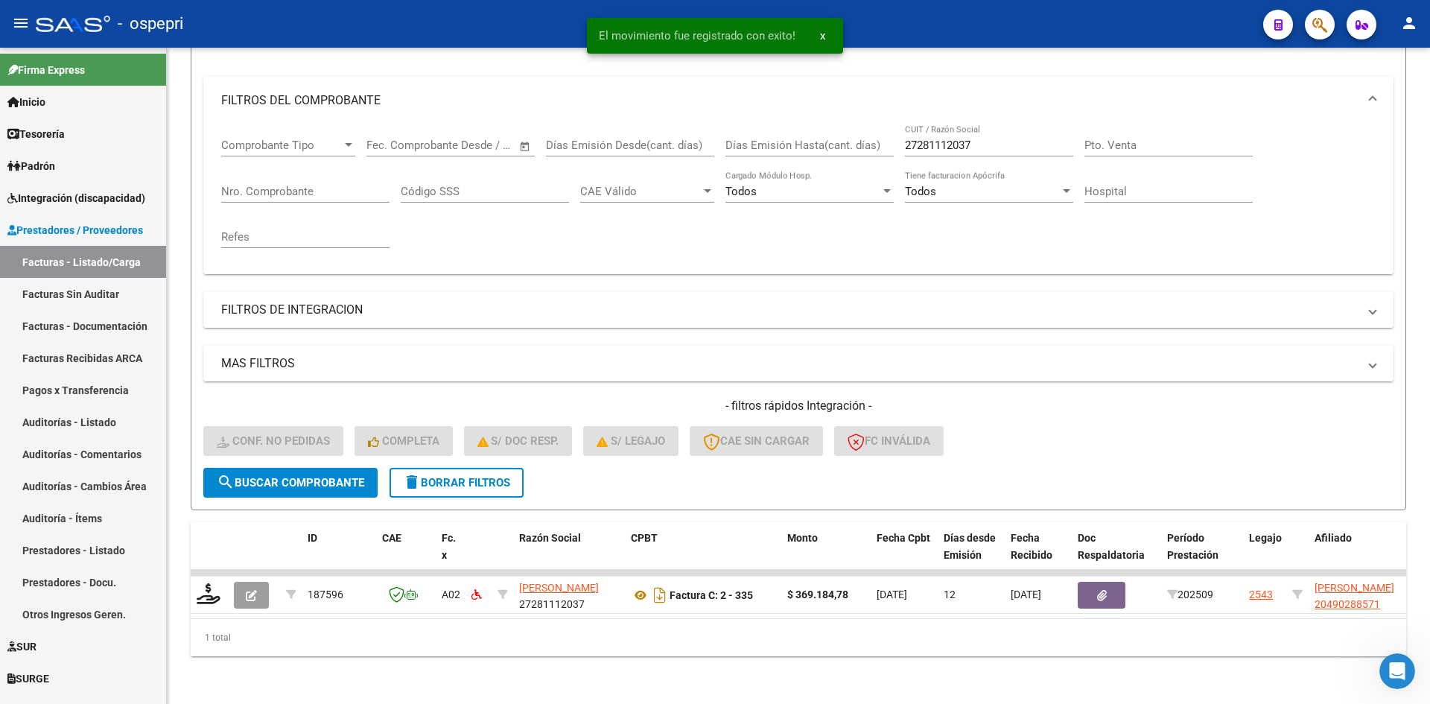
scroll to position [188, 0]
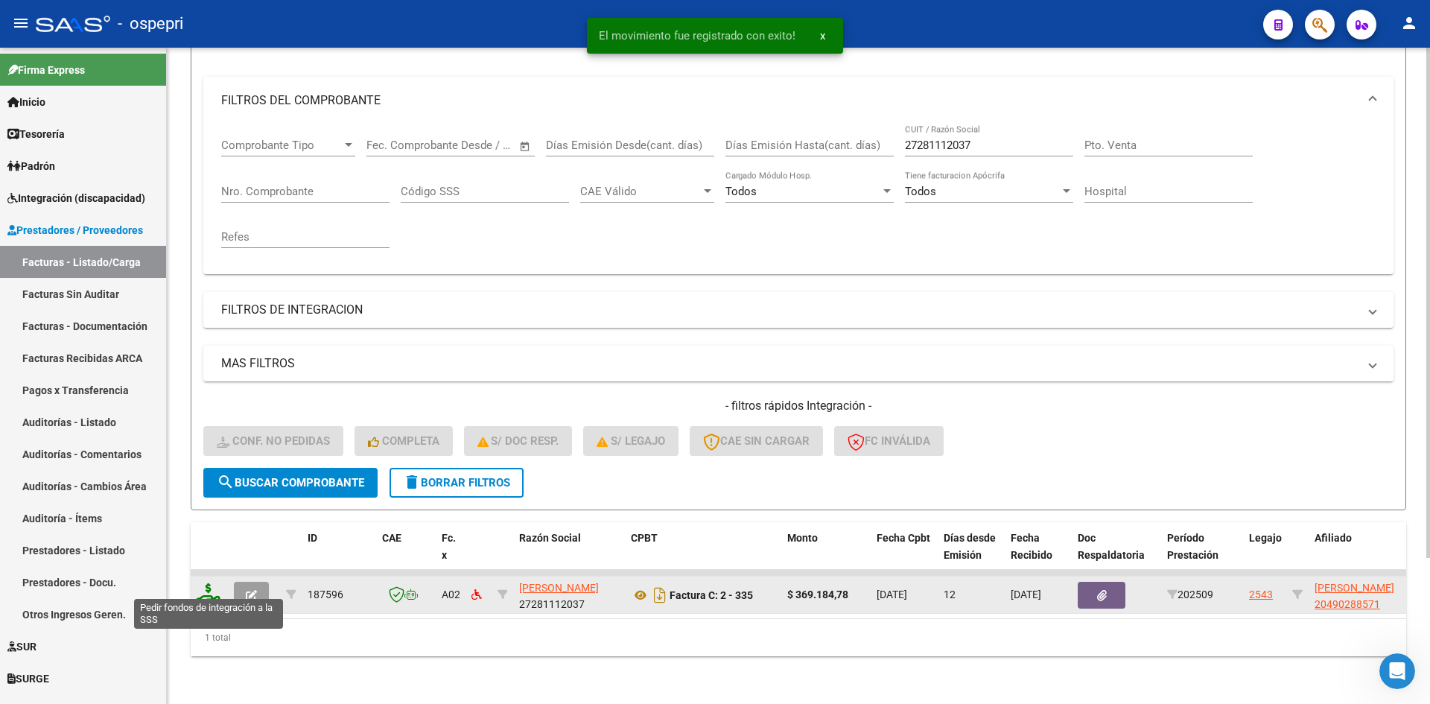
click at [208, 585] on icon at bounding box center [209, 593] width 24 height 21
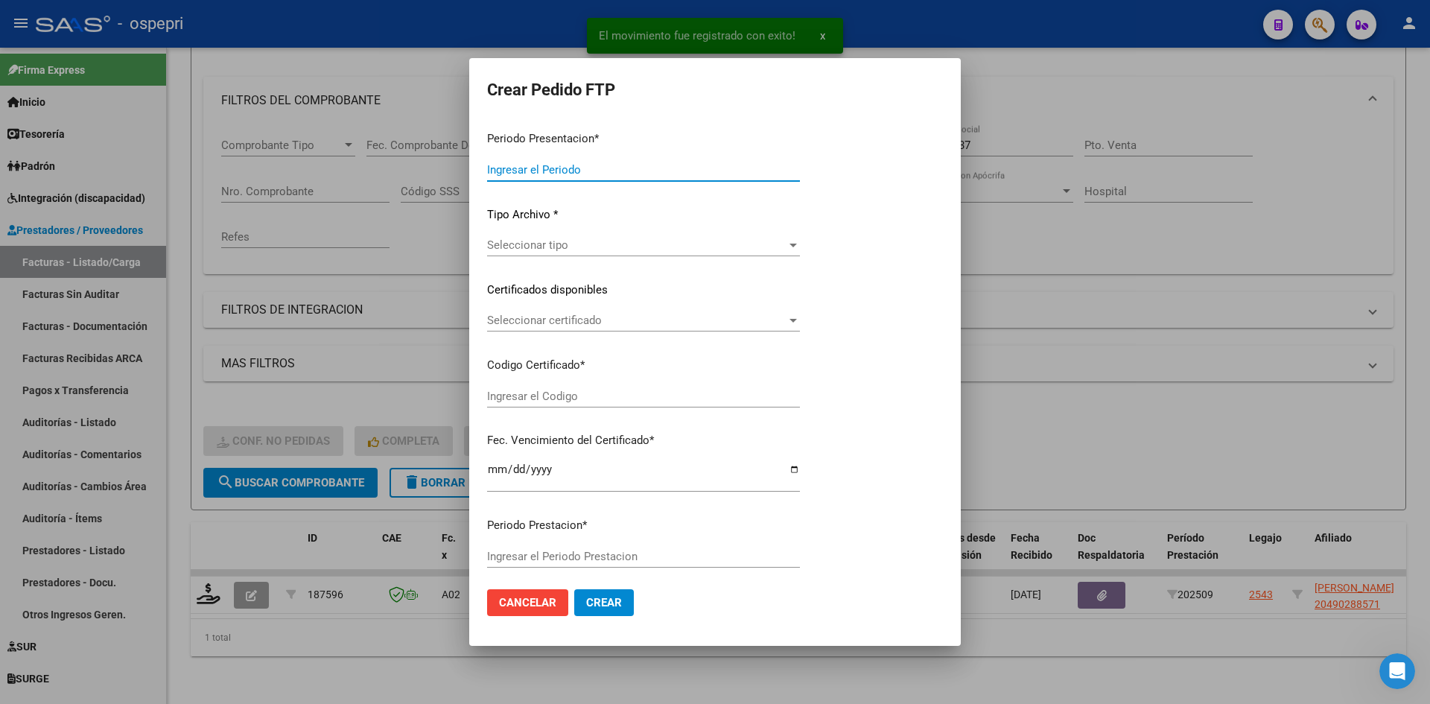
type input "202509"
type input "$ 369.184,78"
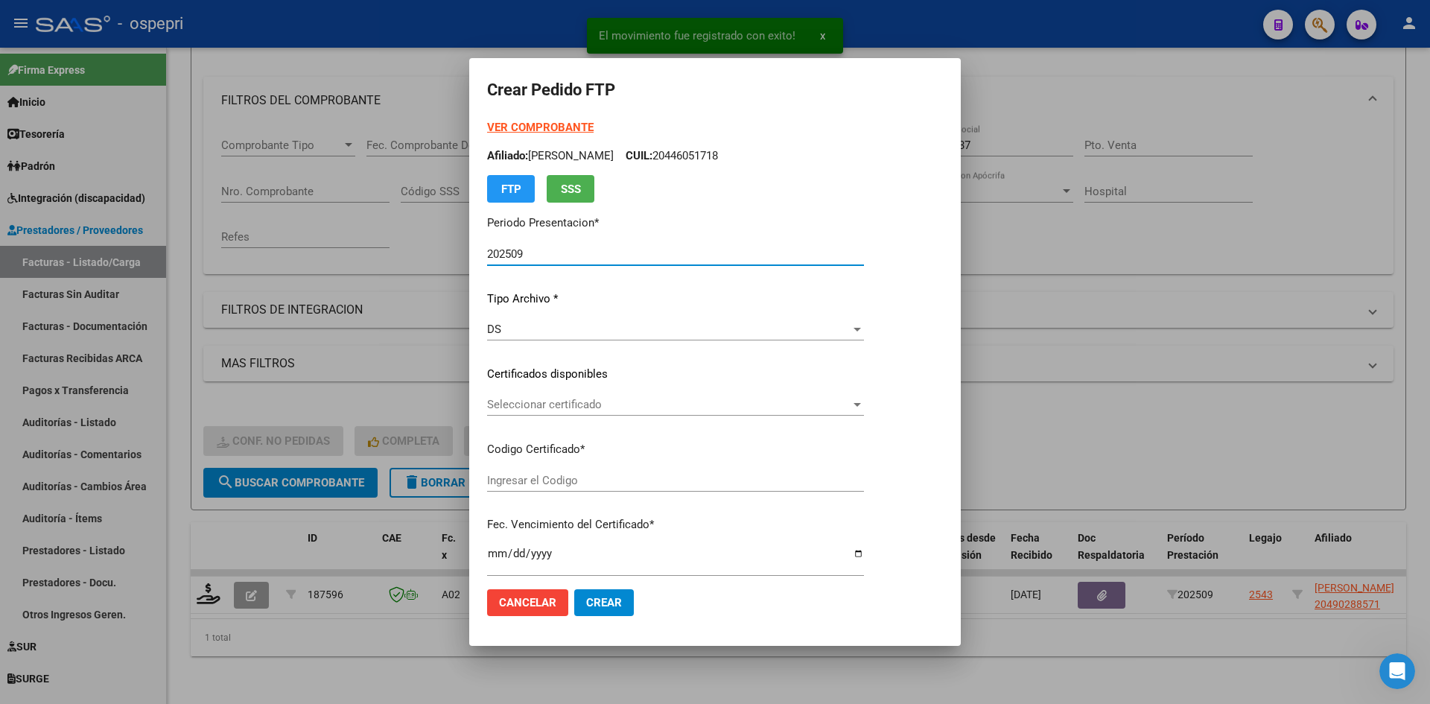
type input "20490288571"
type input "2027-09-01"
click at [649, 406] on span "Seleccionar certificado" at bounding box center [668, 404] width 363 height 13
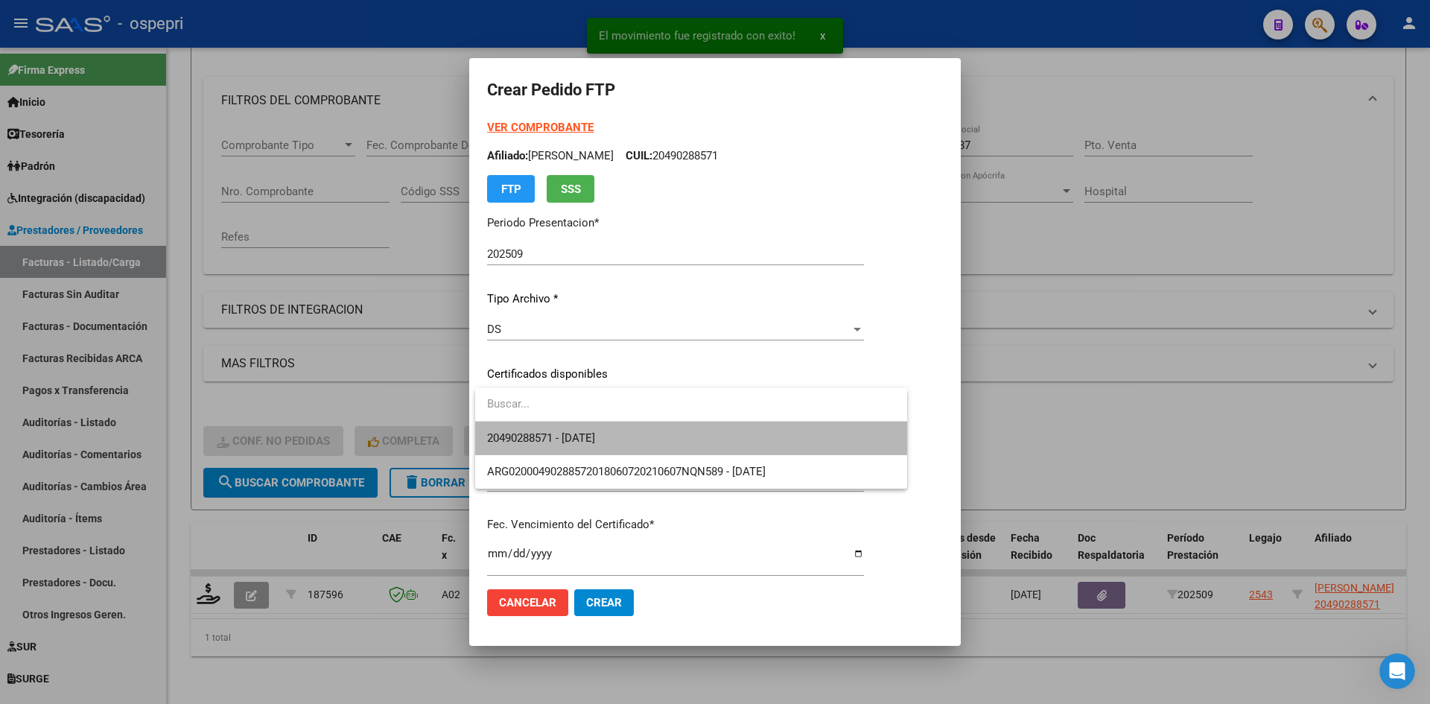
click at [661, 435] on span "20490288571 - 2027-09-01" at bounding box center [691, 439] width 408 height 34
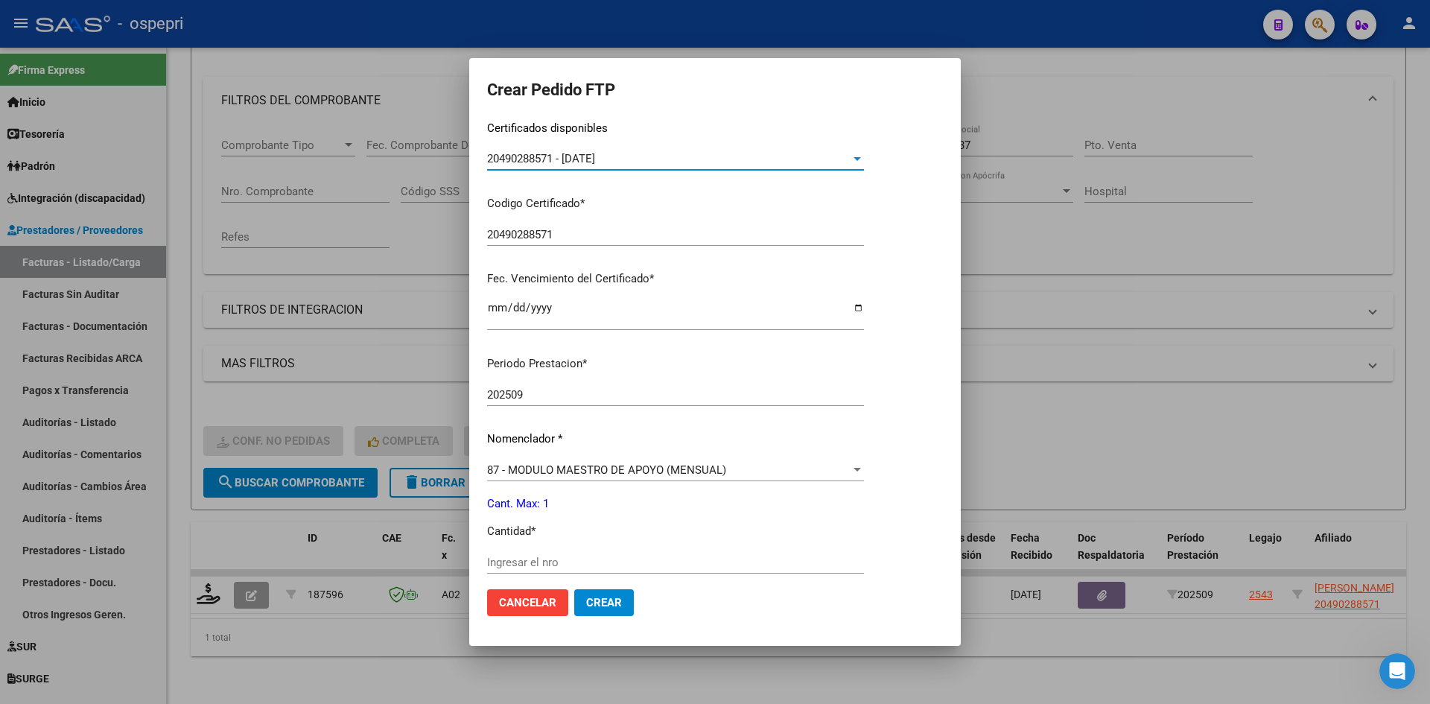
scroll to position [372, 0]
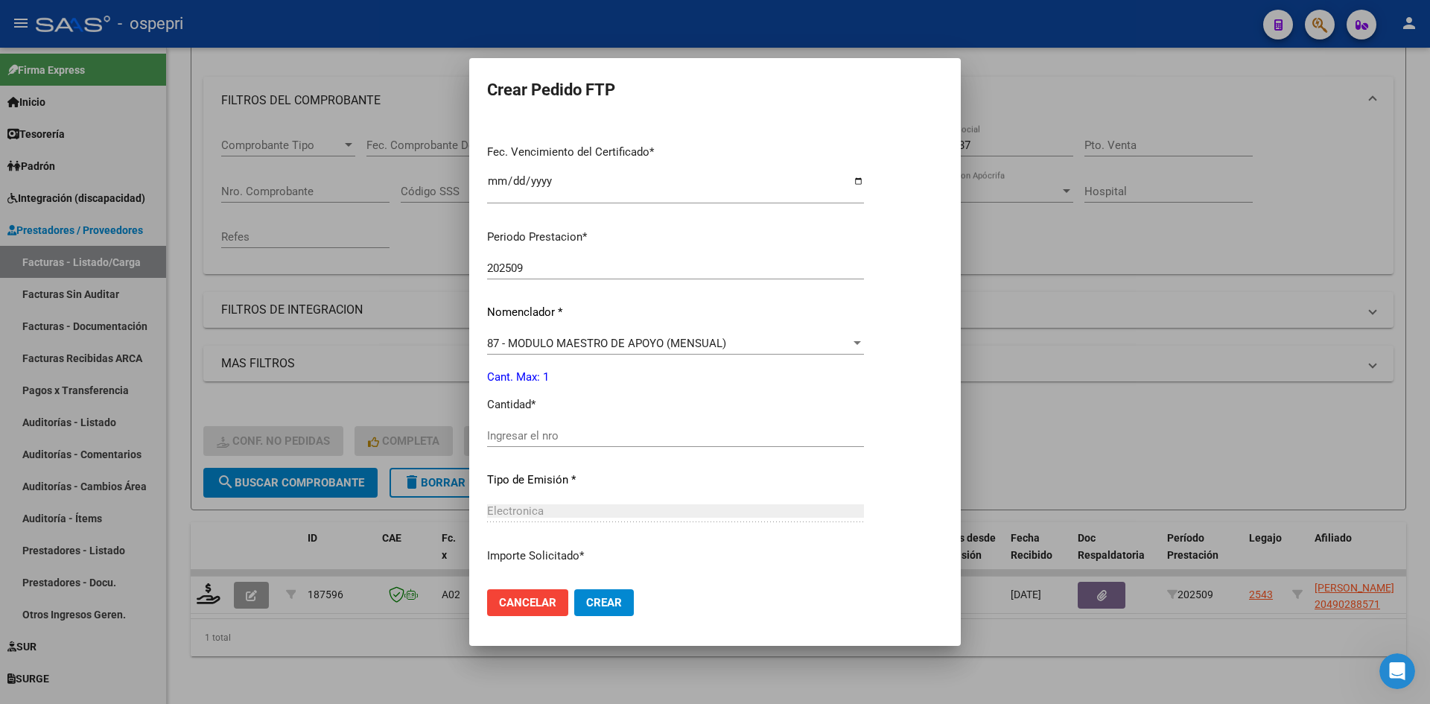
click at [581, 442] on div "Ingresar el nro" at bounding box center [675, 435] width 377 height 22
type input "1"
click at [592, 611] on button "Crear" at bounding box center [604, 602] width 60 height 27
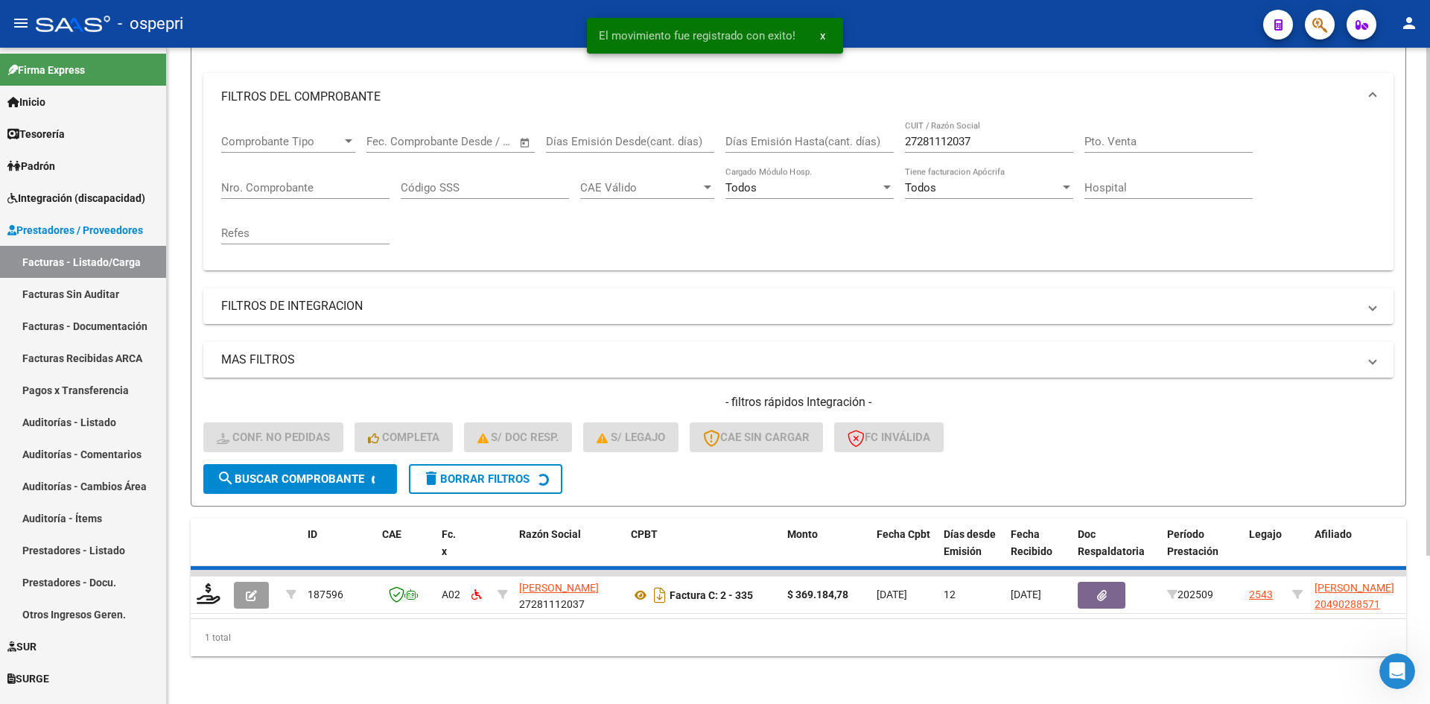
scroll to position [165, 0]
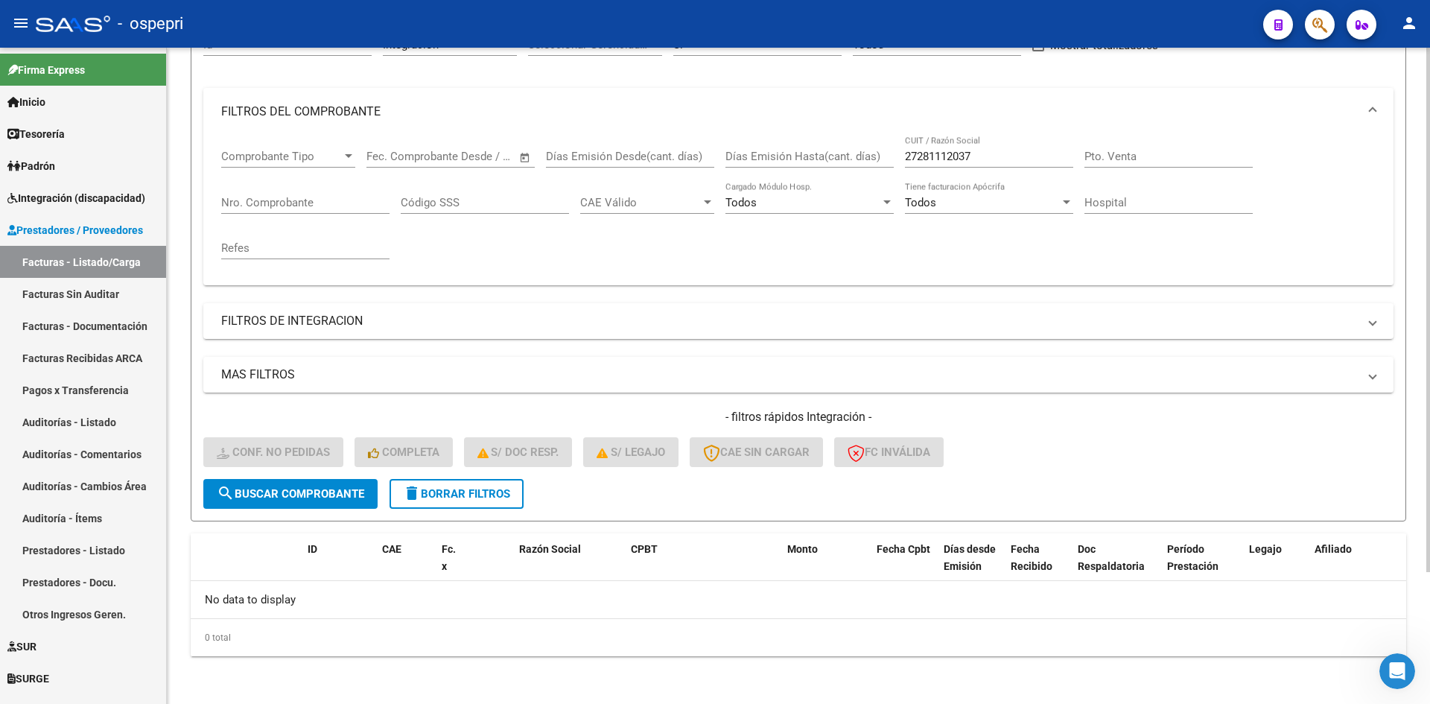
click at [484, 502] on button "delete Borrar Filtros" at bounding box center [456, 494] width 134 height 30
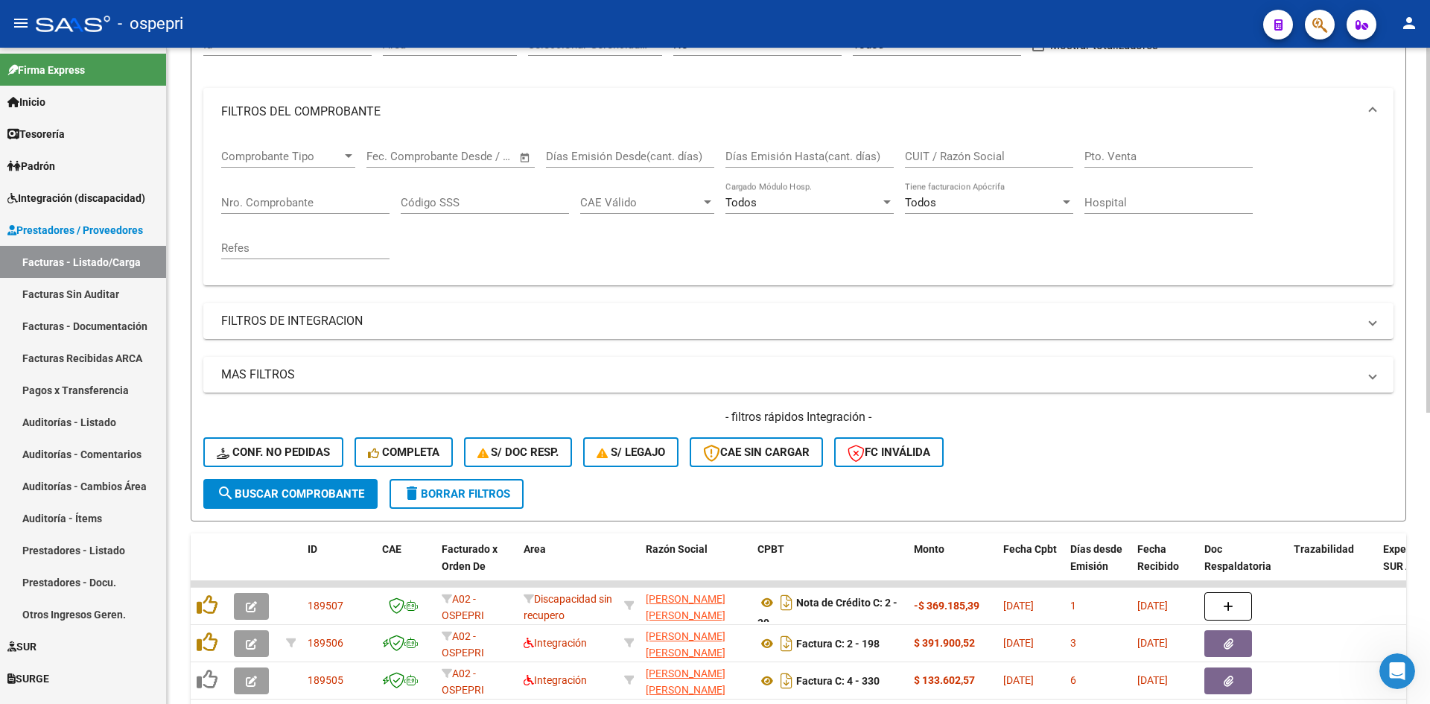
click at [976, 159] on input "CUIT / Razón Social" at bounding box center [989, 156] width 168 height 13
paste input "27202386437"
type input "27202386437"
click at [350, 505] on button "search Buscar Comprobante" at bounding box center [290, 494] width 174 height 30
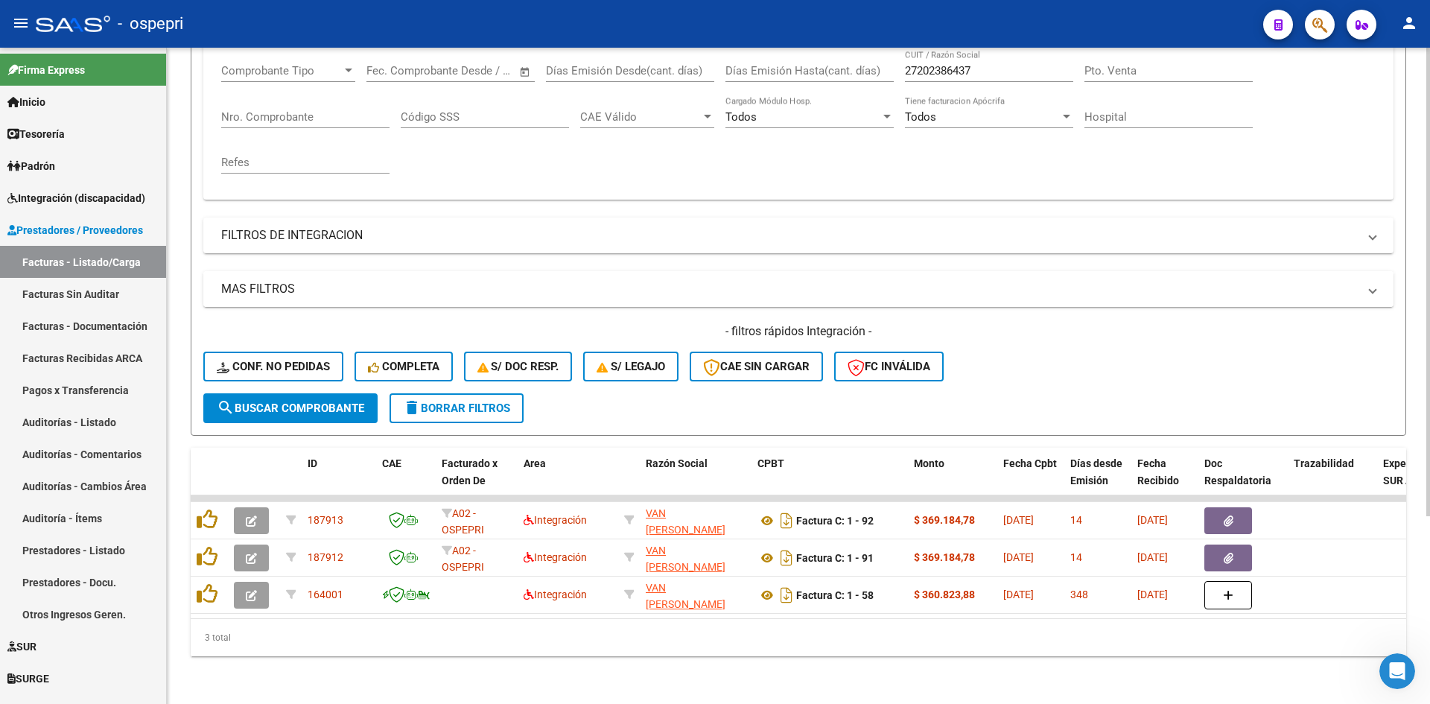
scroll to position [262, 0]
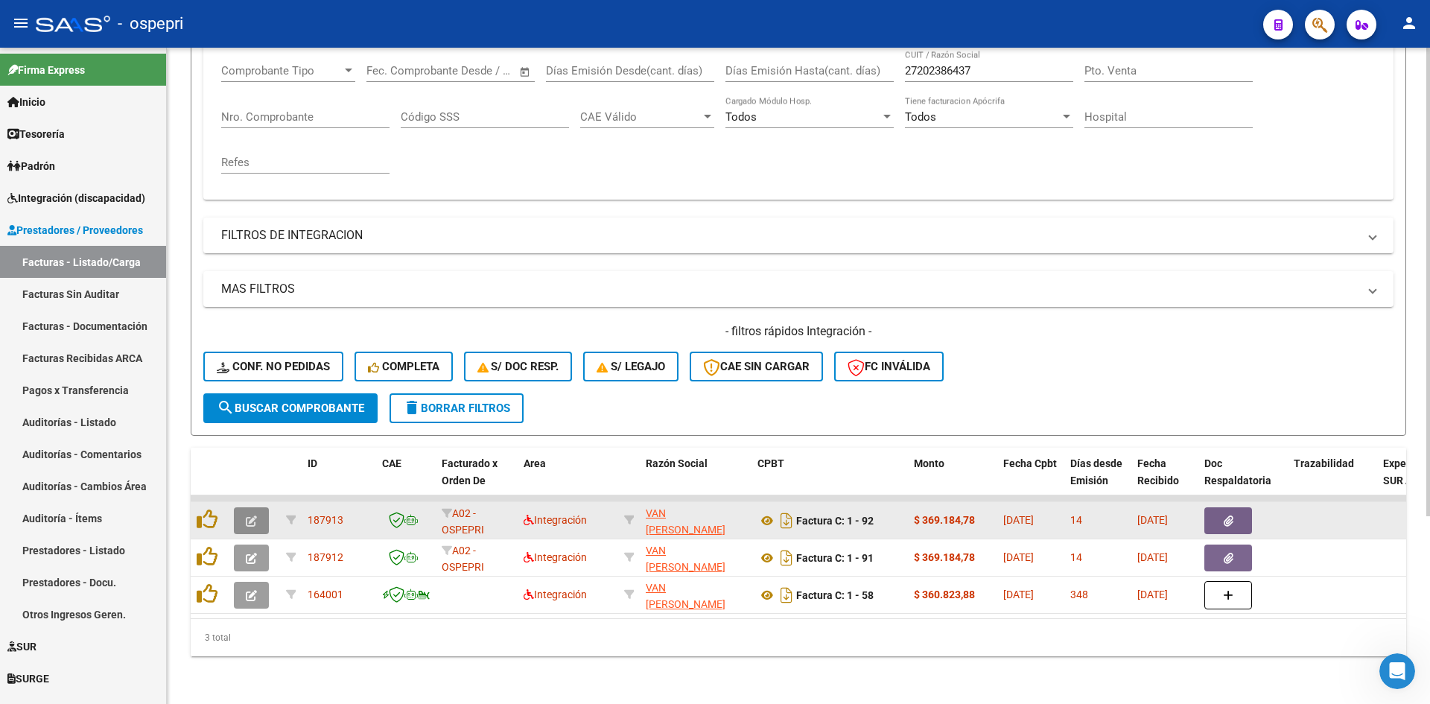
click at [255, 515] on icon "button" at bounding box center [251, 520] width 11 height 11
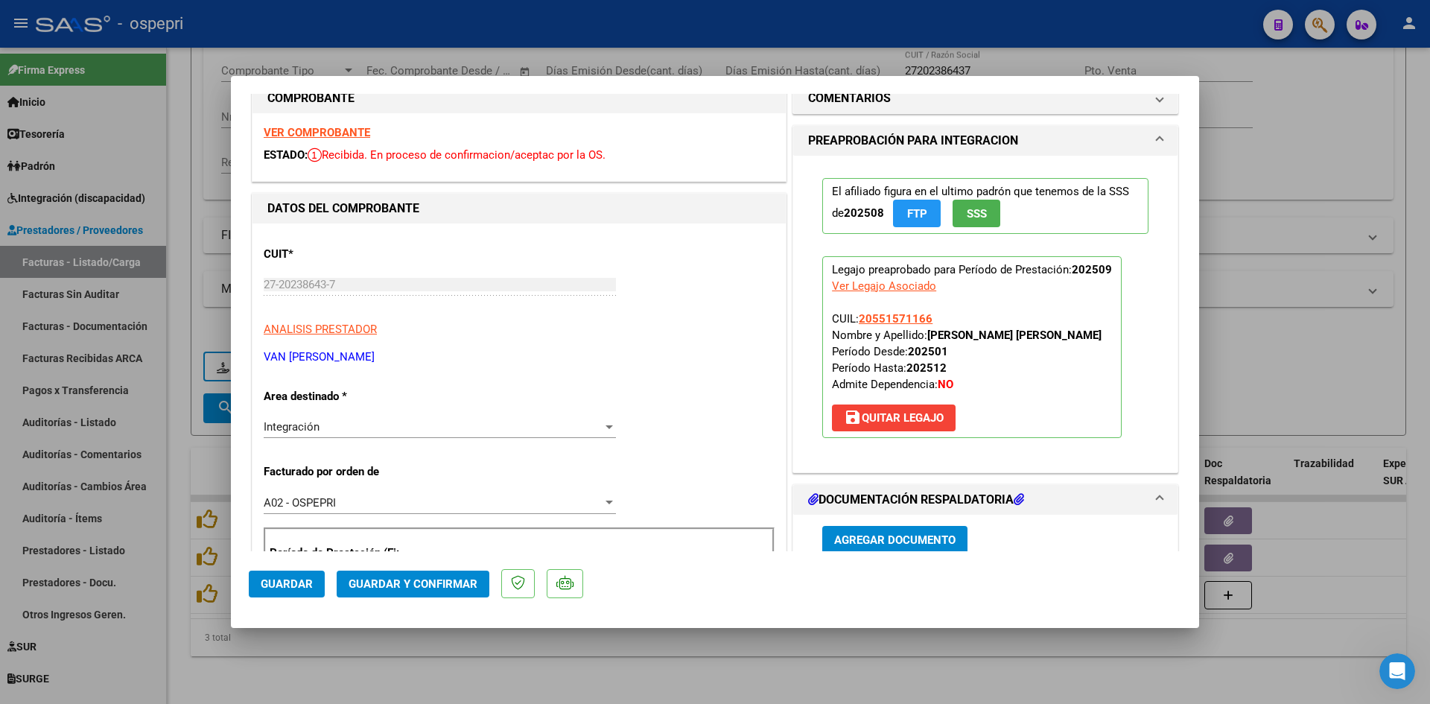
scroll to position [0, 0]
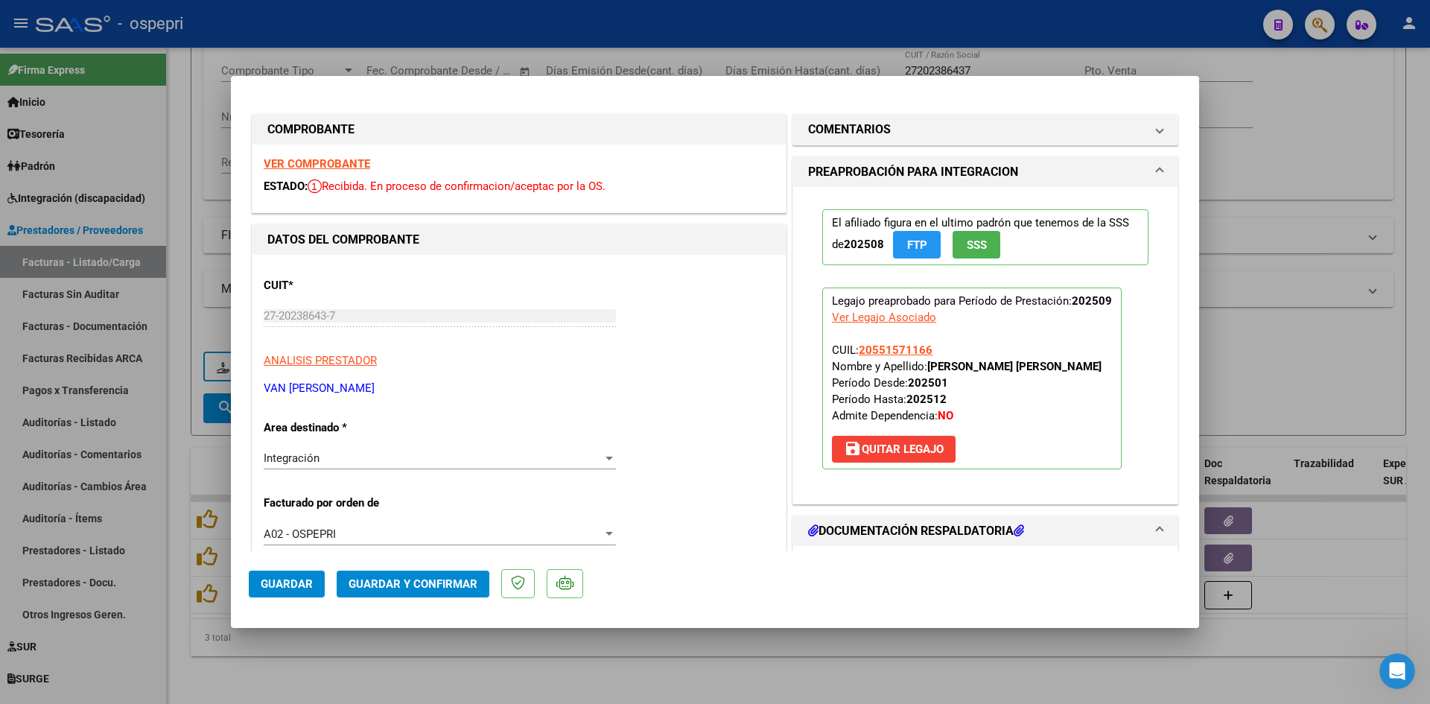
click at [341, 168] on strong "VER COMPROBANTE" at bounding box center [317, 163] width 106 height 13
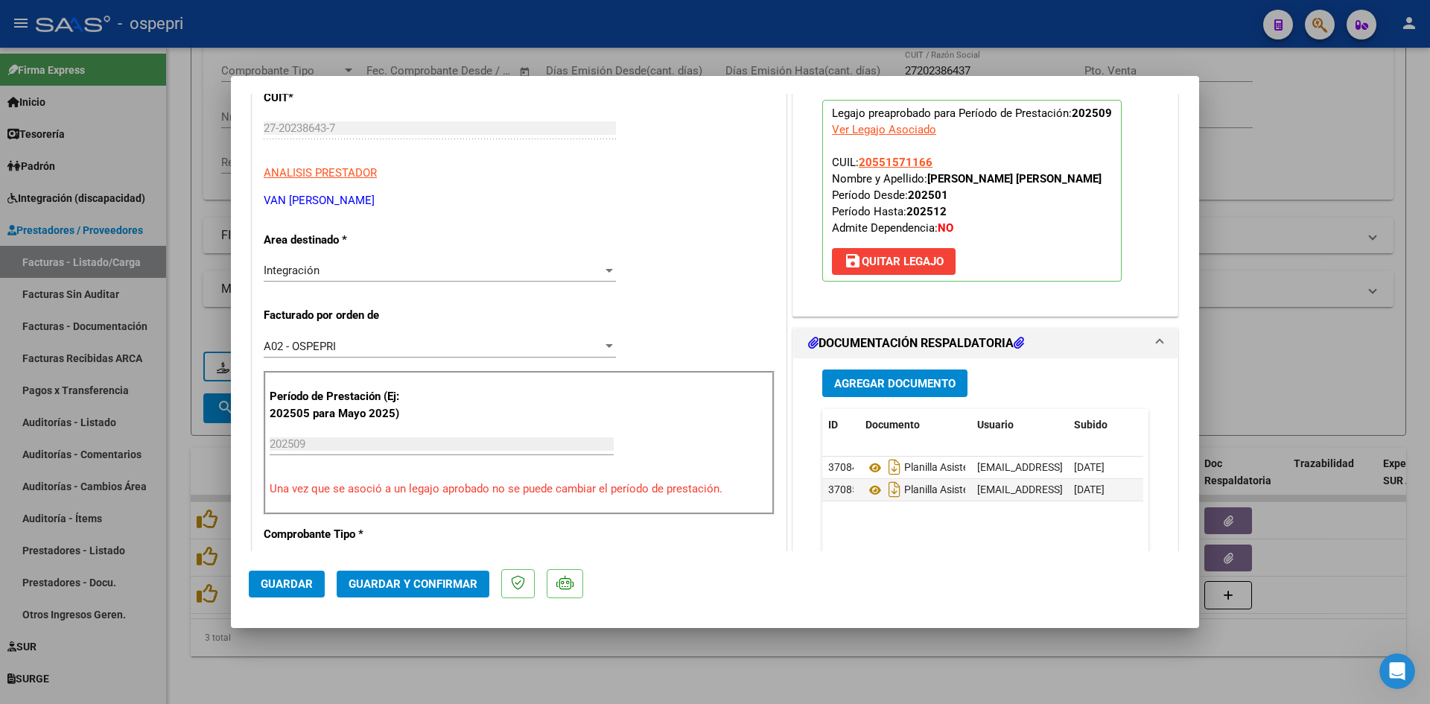
scroll to position [298, 0]
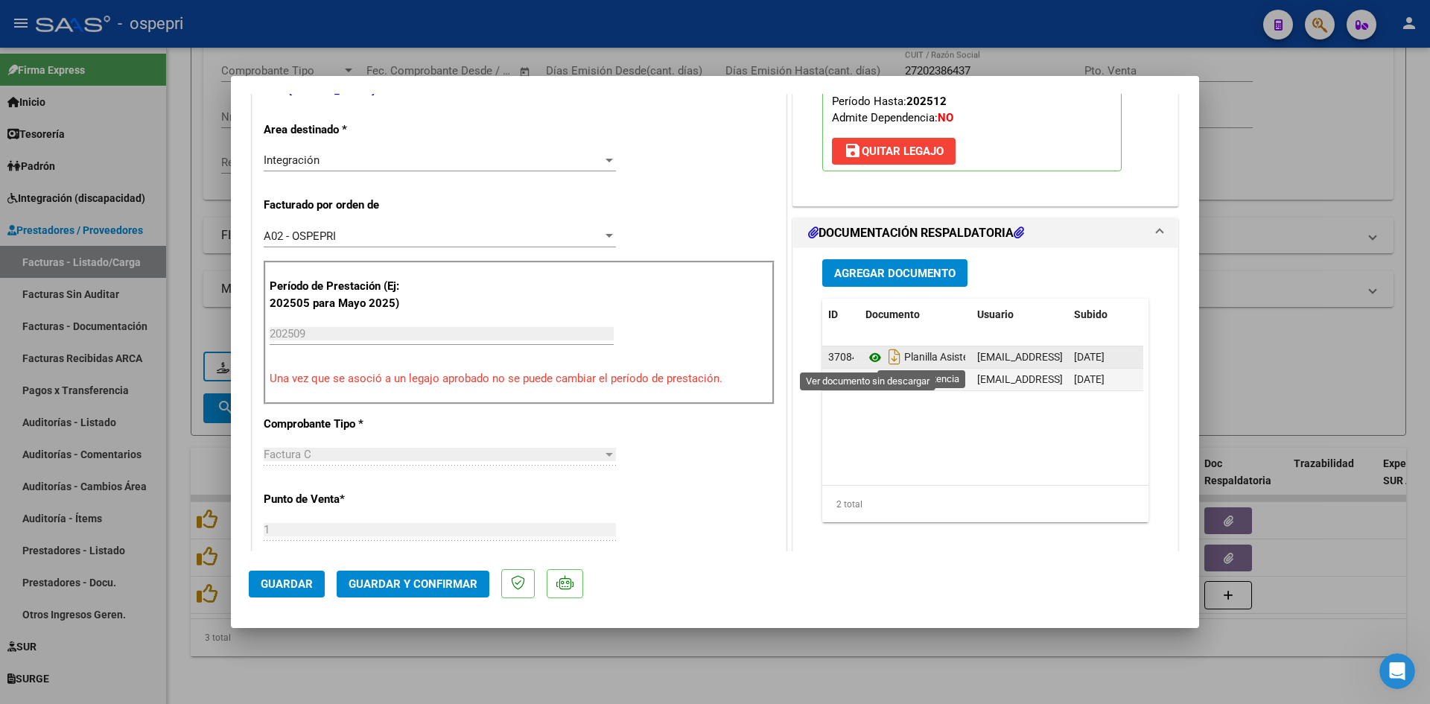
click at [870, 357] on icon at bounding box center [874, 358] width 19 height 18
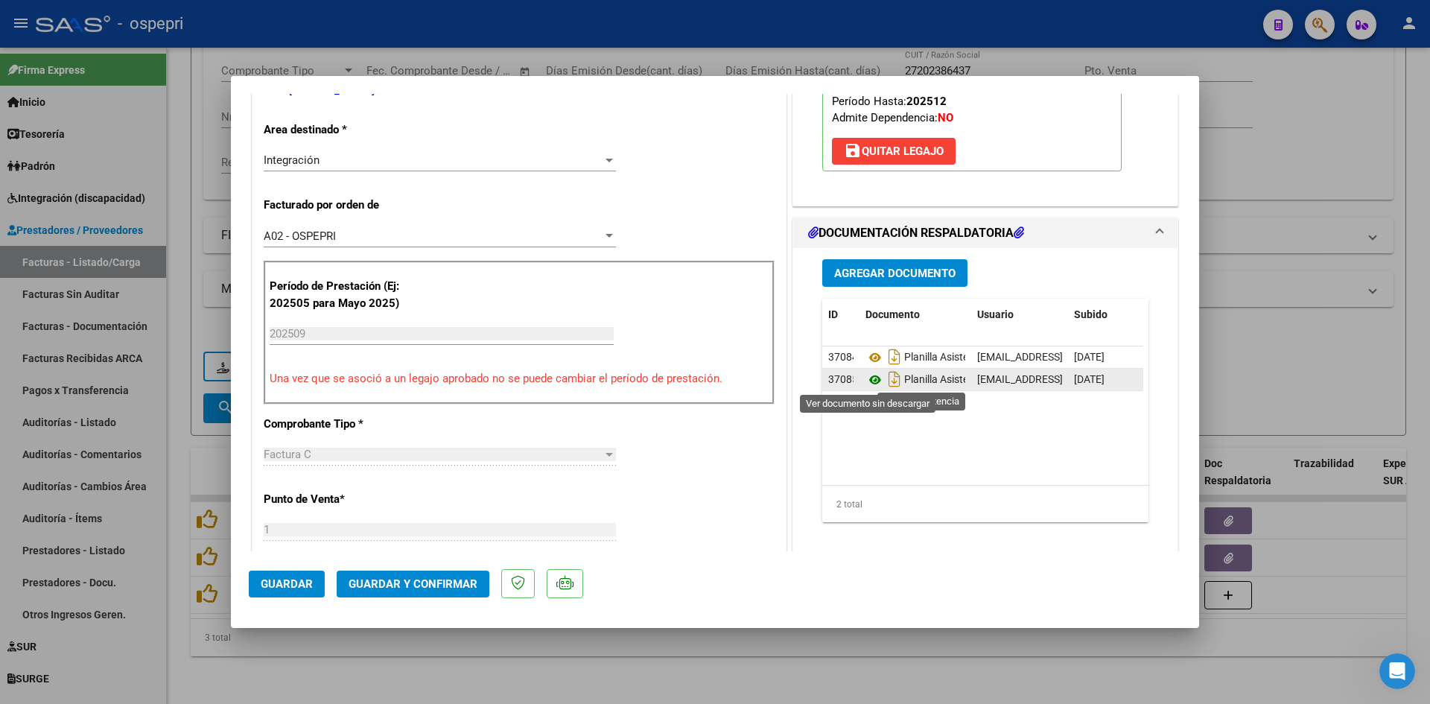
click at [871, 376] on icon at bounding box center [874, 380] width 19 height 18
click at [429, 575] on button "Guardar y Confirmar" at bounding box center [413, 583] width 153 height 27
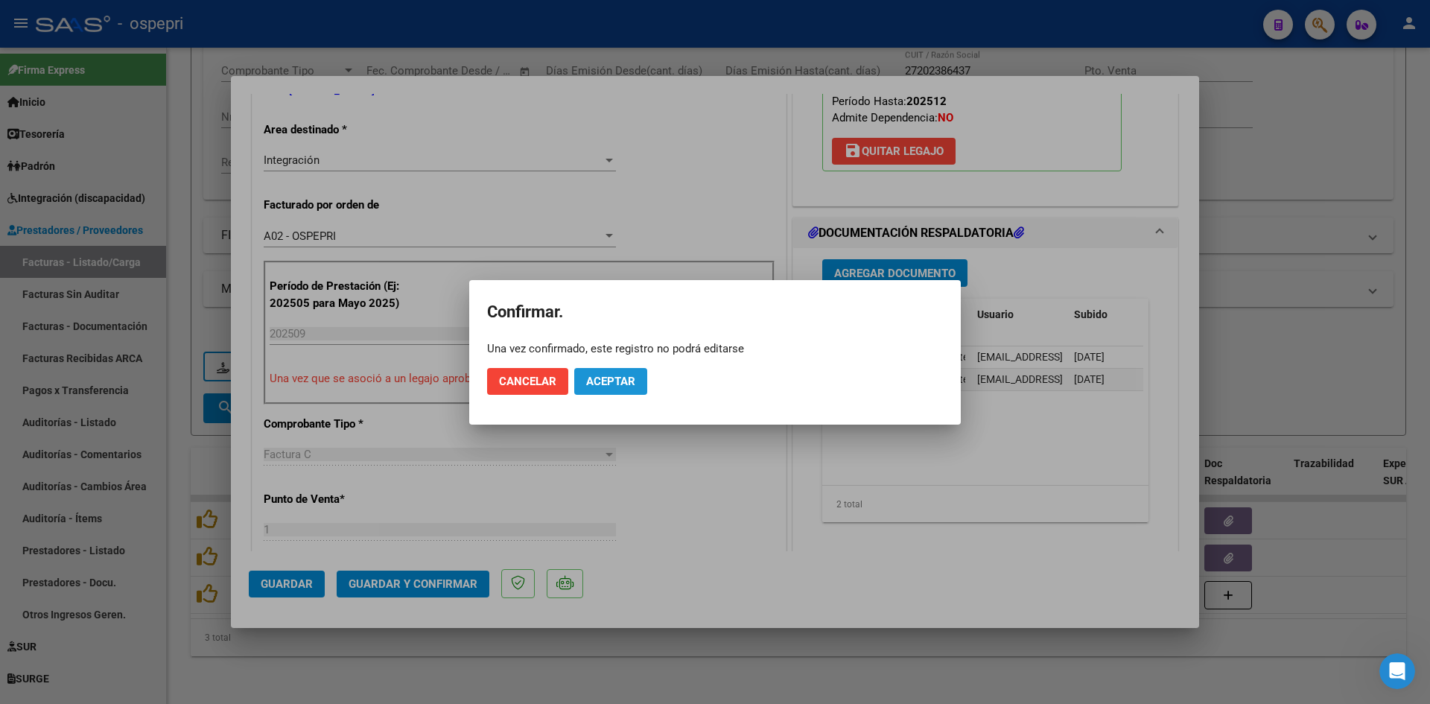
click at [611, 376] on span "Aceptar" at bounding box center [610, 381] width 49 height 13
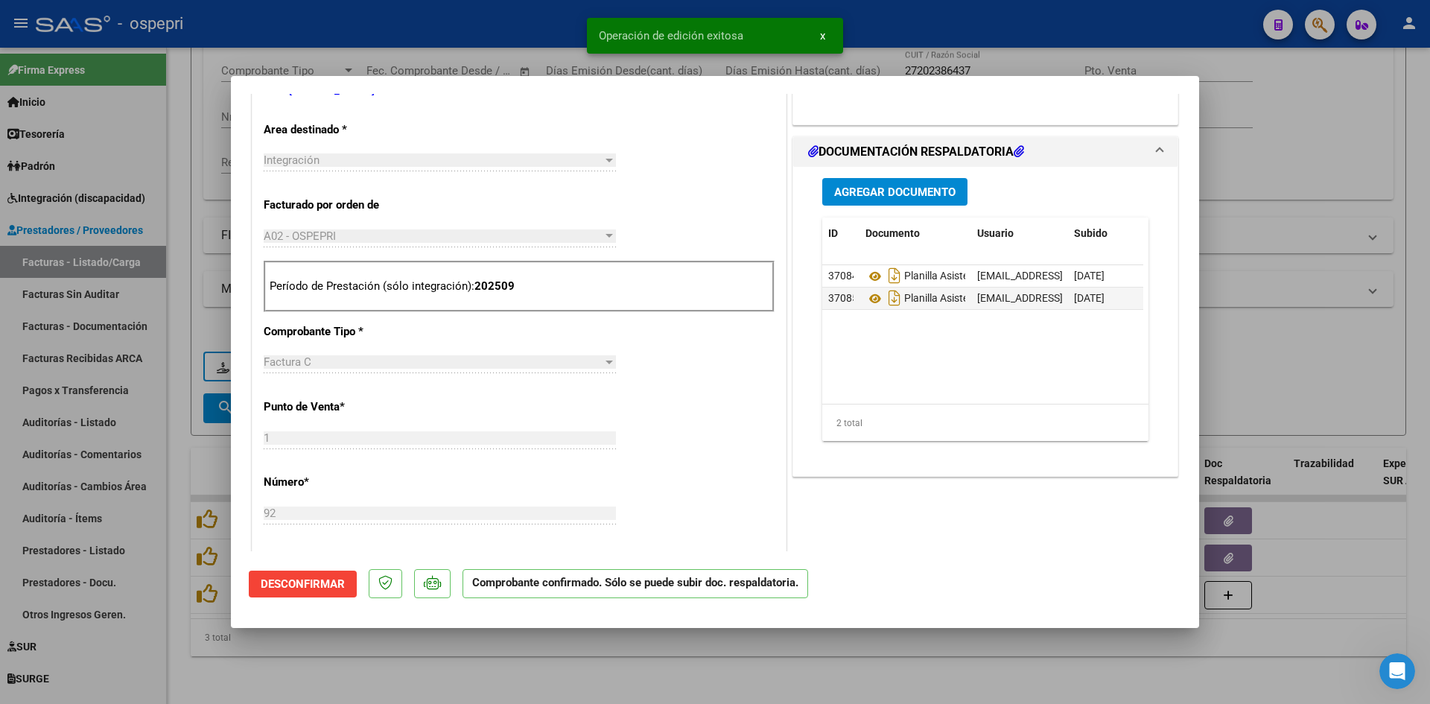
type input "$ 0,00"
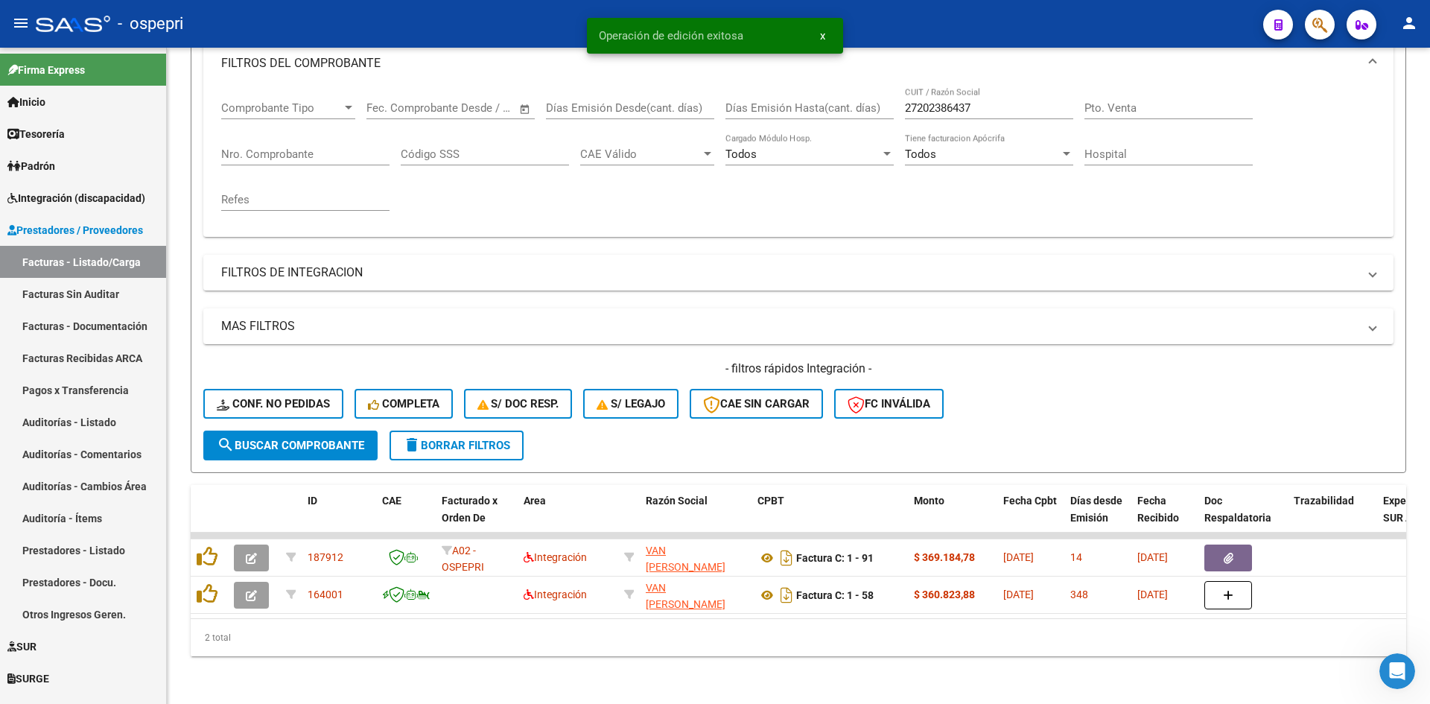
scroll to position [225, 0]
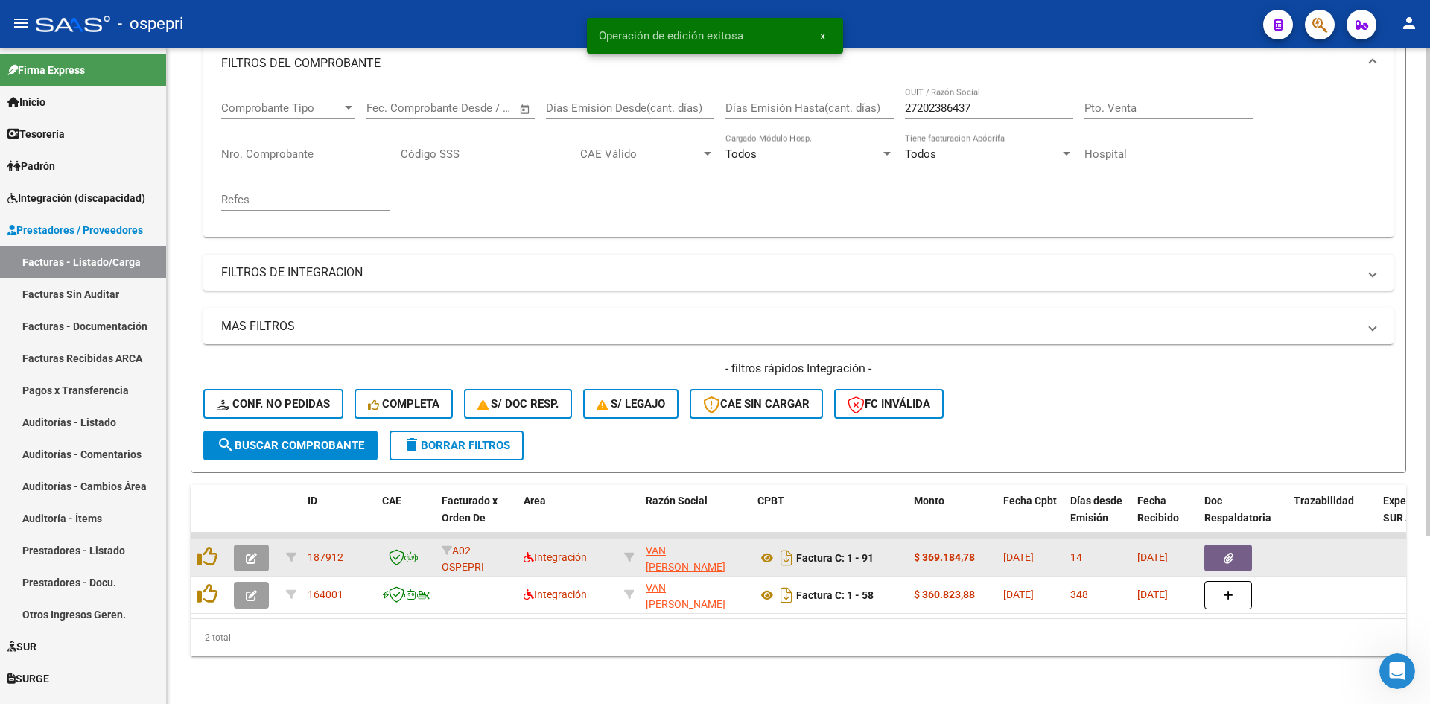
click at [268, 550] on button "button" at bounding box center [251, 557] width 35 height 27
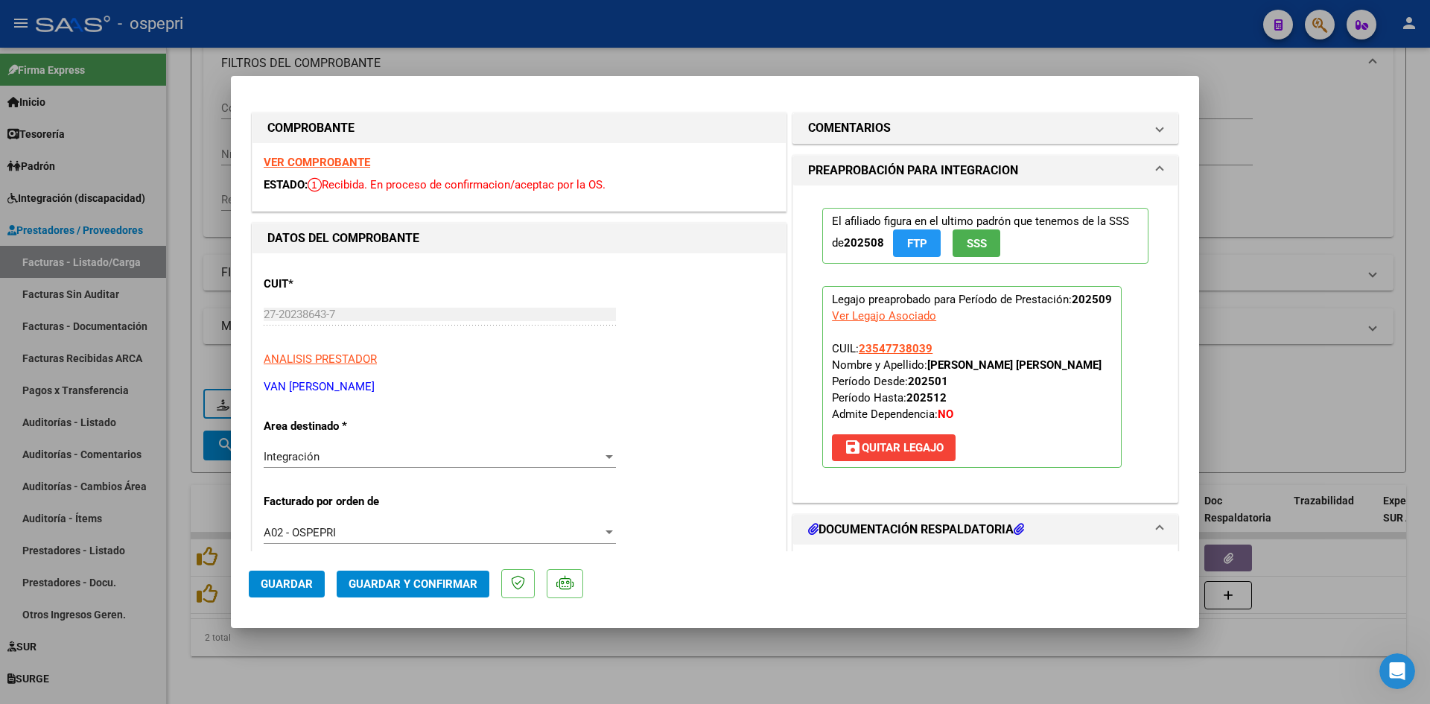
scroll to position [0, 0]
click at [343, 165] on strong "VER COMPROBANTE" at bounding box center [317, 163] width 106 height 13
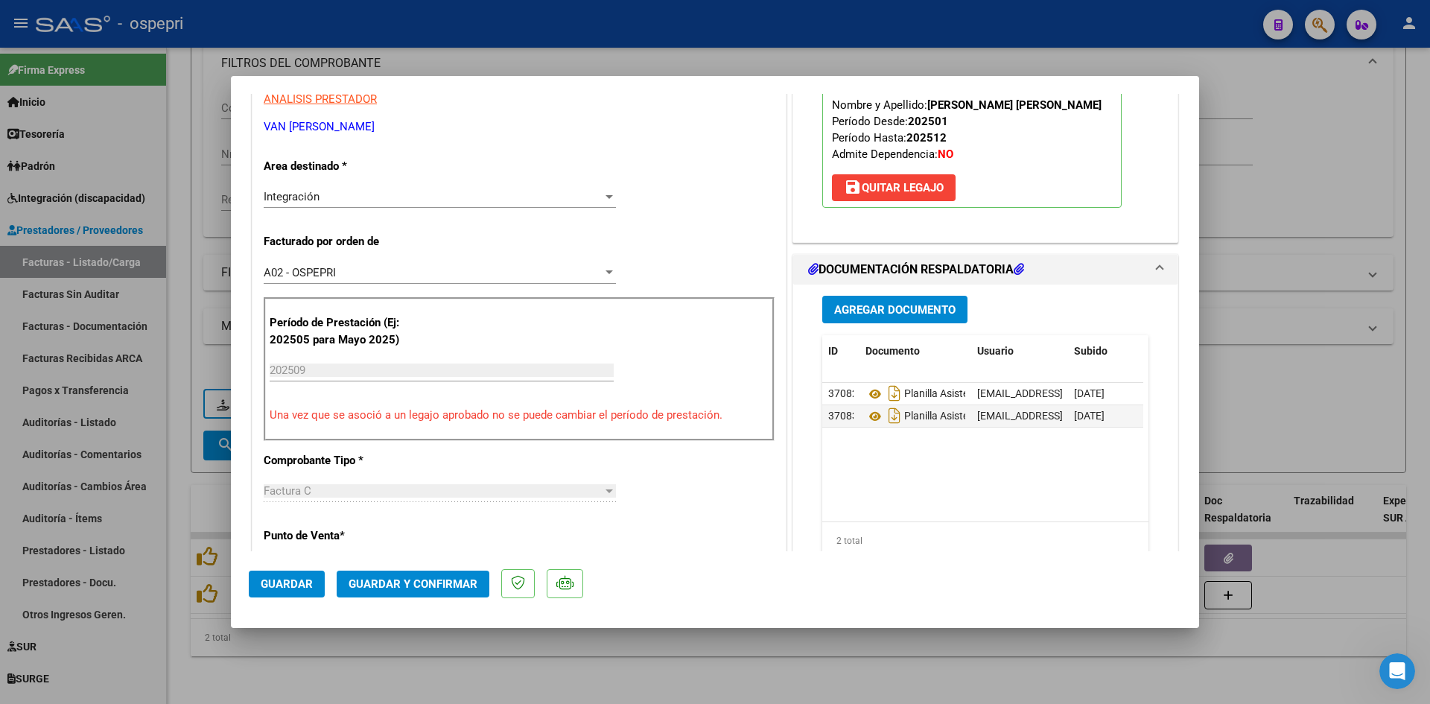
scroll to position [298, 0]
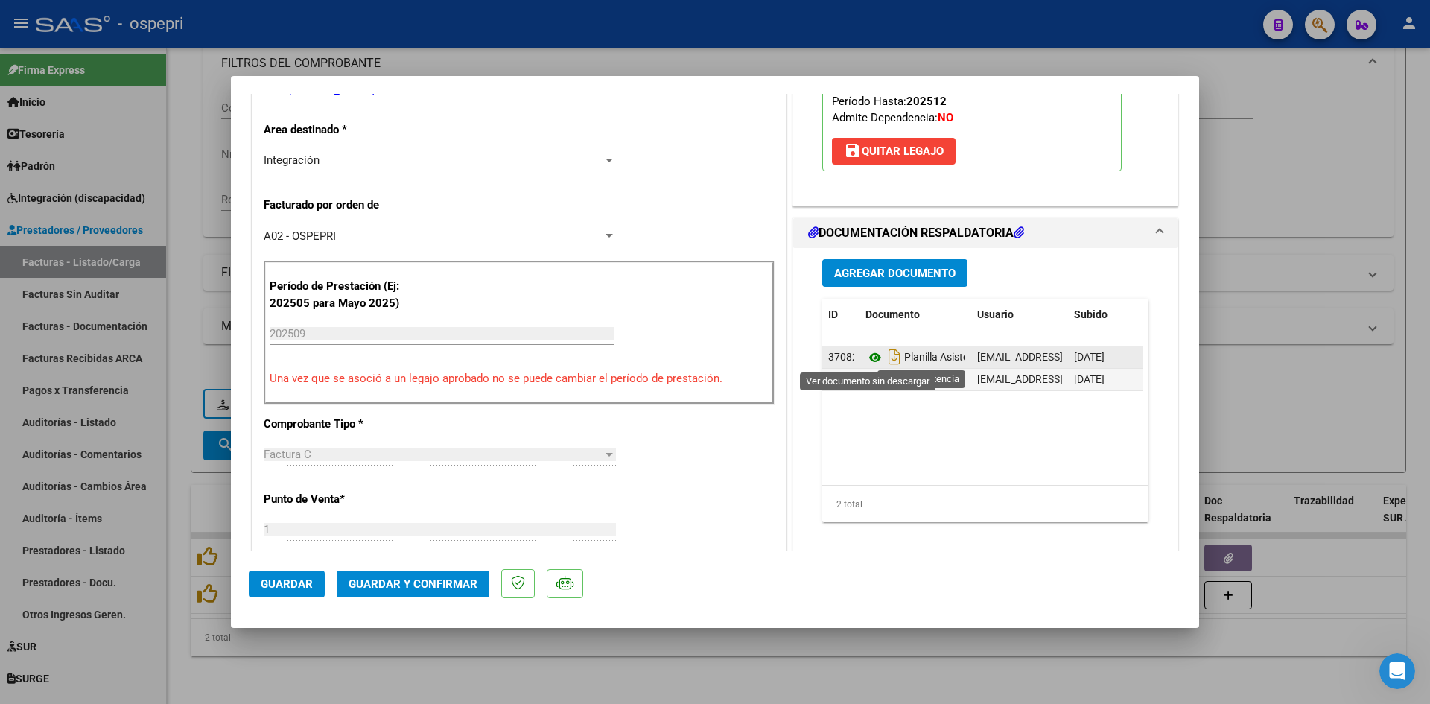
click at [865, 357] on icon at bounding box center [874, 358] width 19 height 18
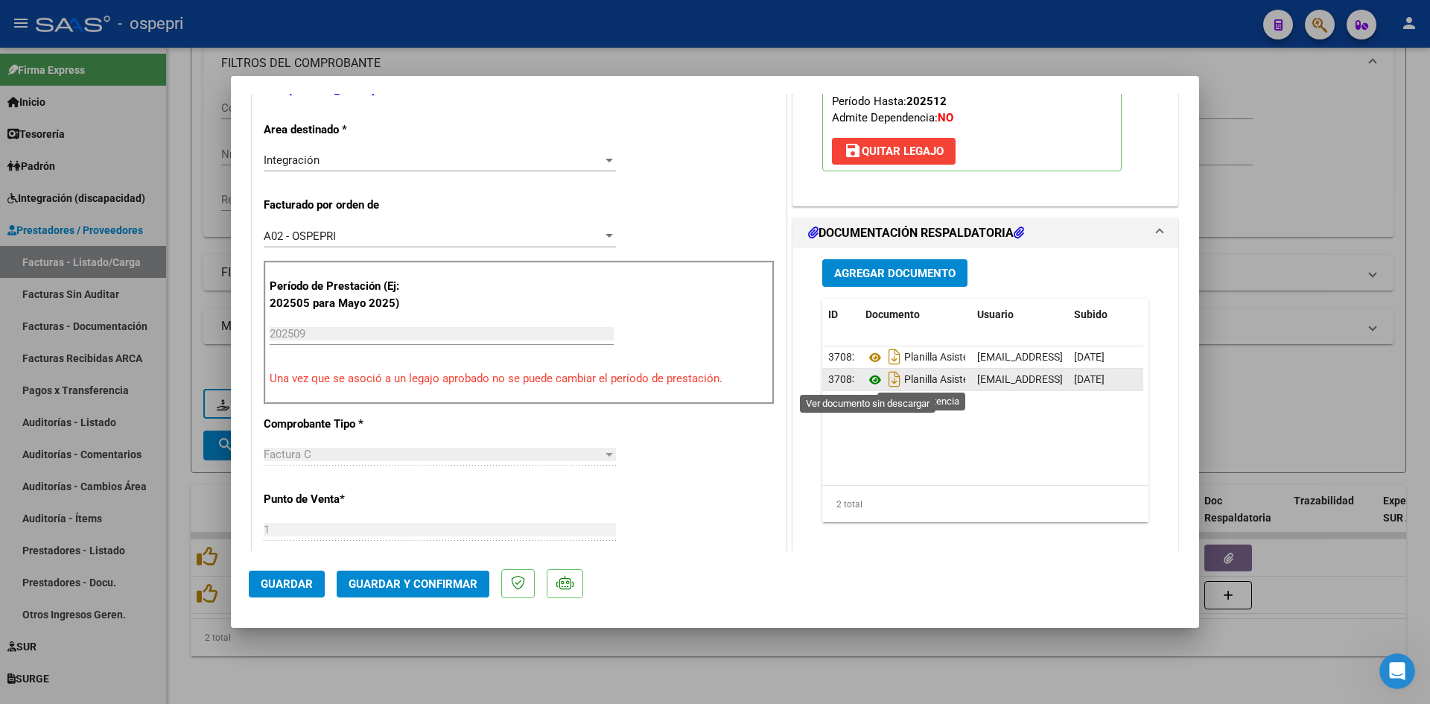
click at [869, 378] on icon at bounding box center [874, 380] width 19 height 18
click at [433, 579] on span "Guardar y Confirmar" at bounding box center [413, 583] width 129 height 13
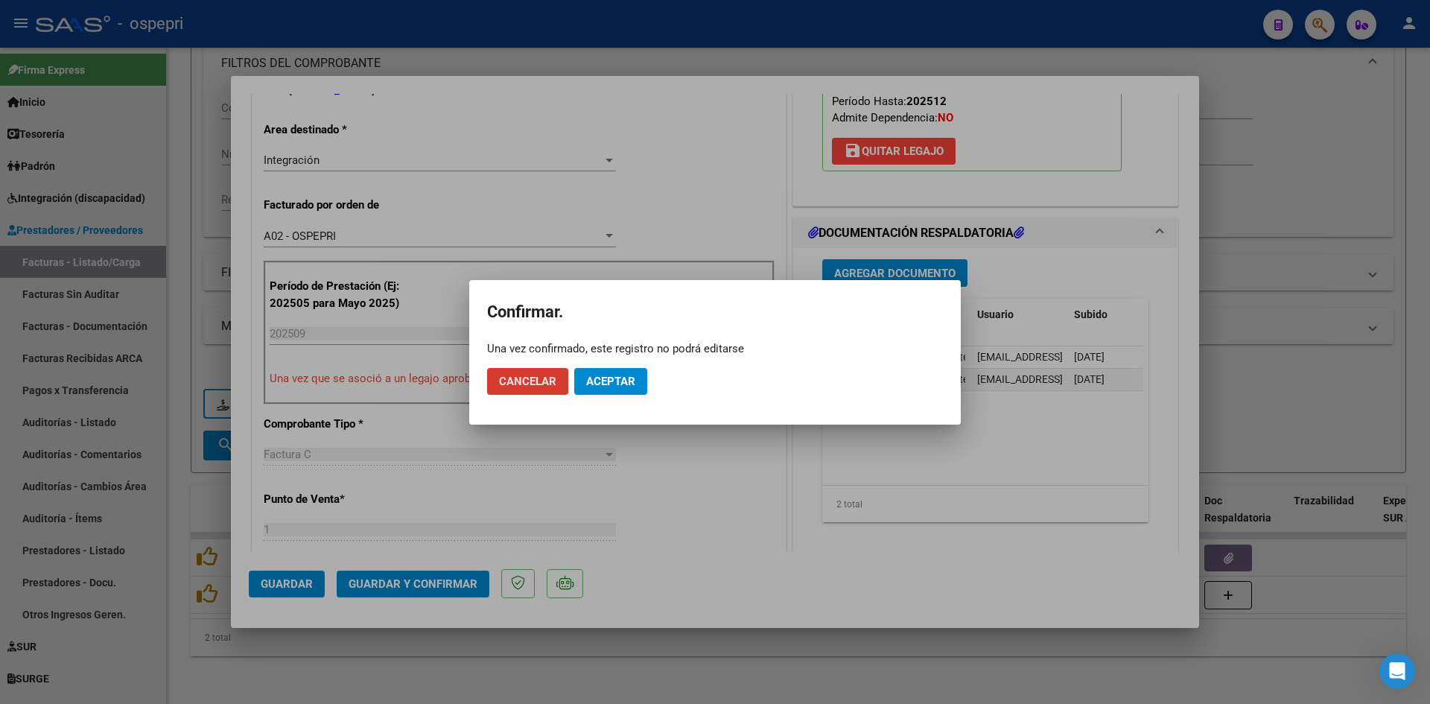
click at [625, 387] on span "Aceptar" at bounding box center [610, 381] width 49 height 13
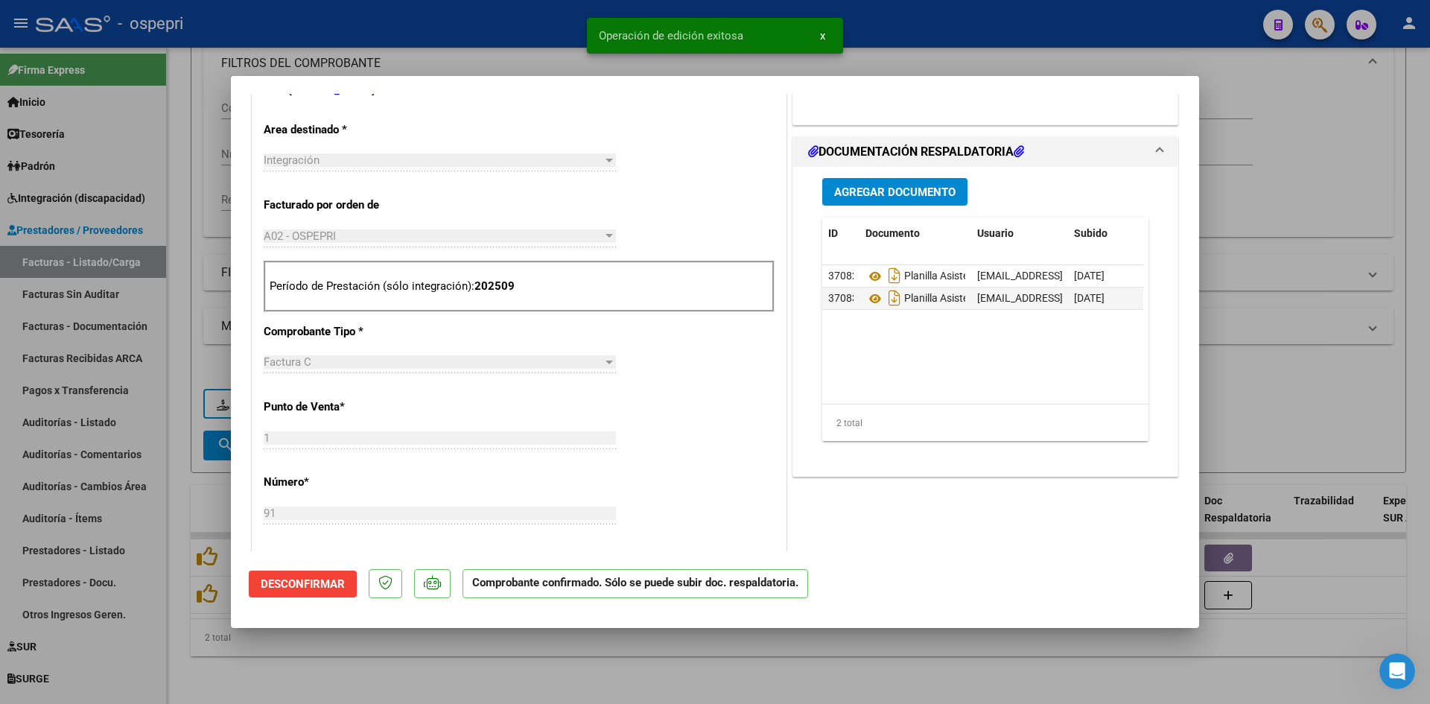
type input "$ 0,00"
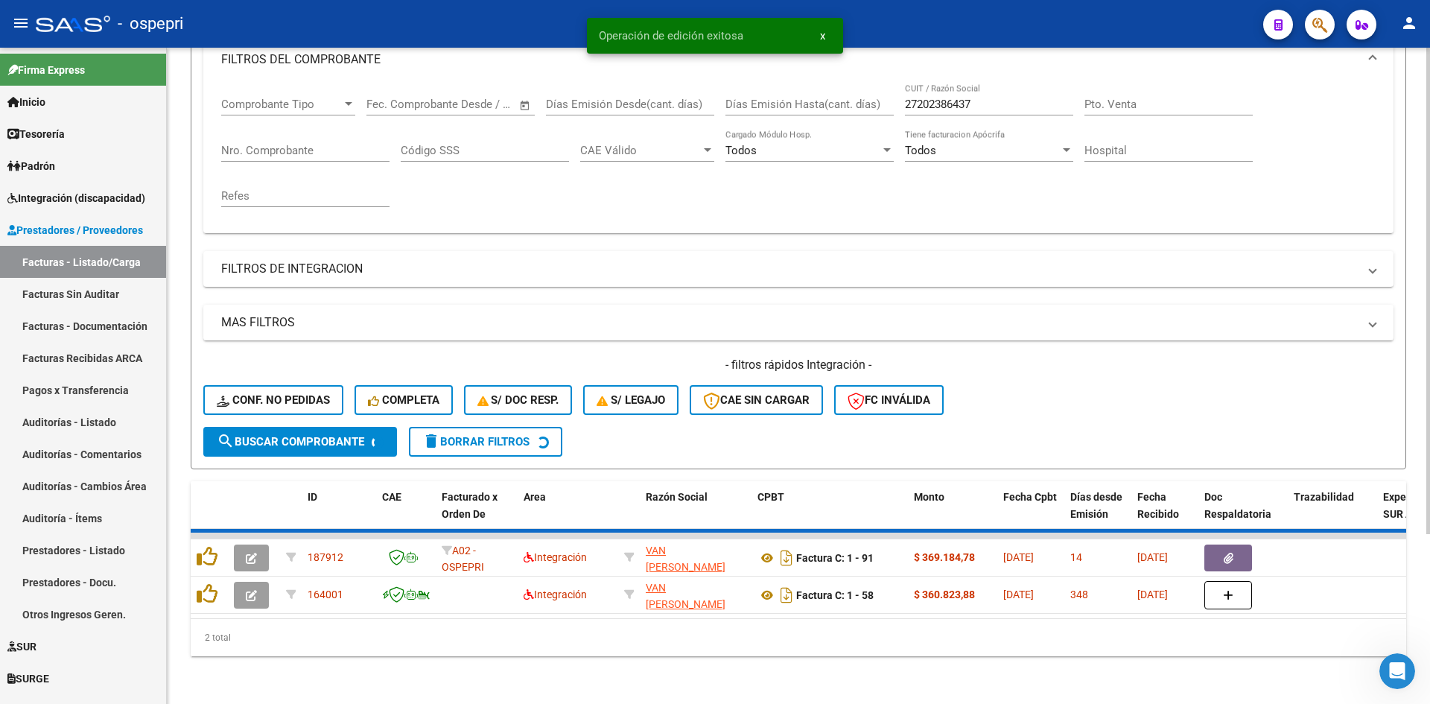
scroll to position [188, 0]
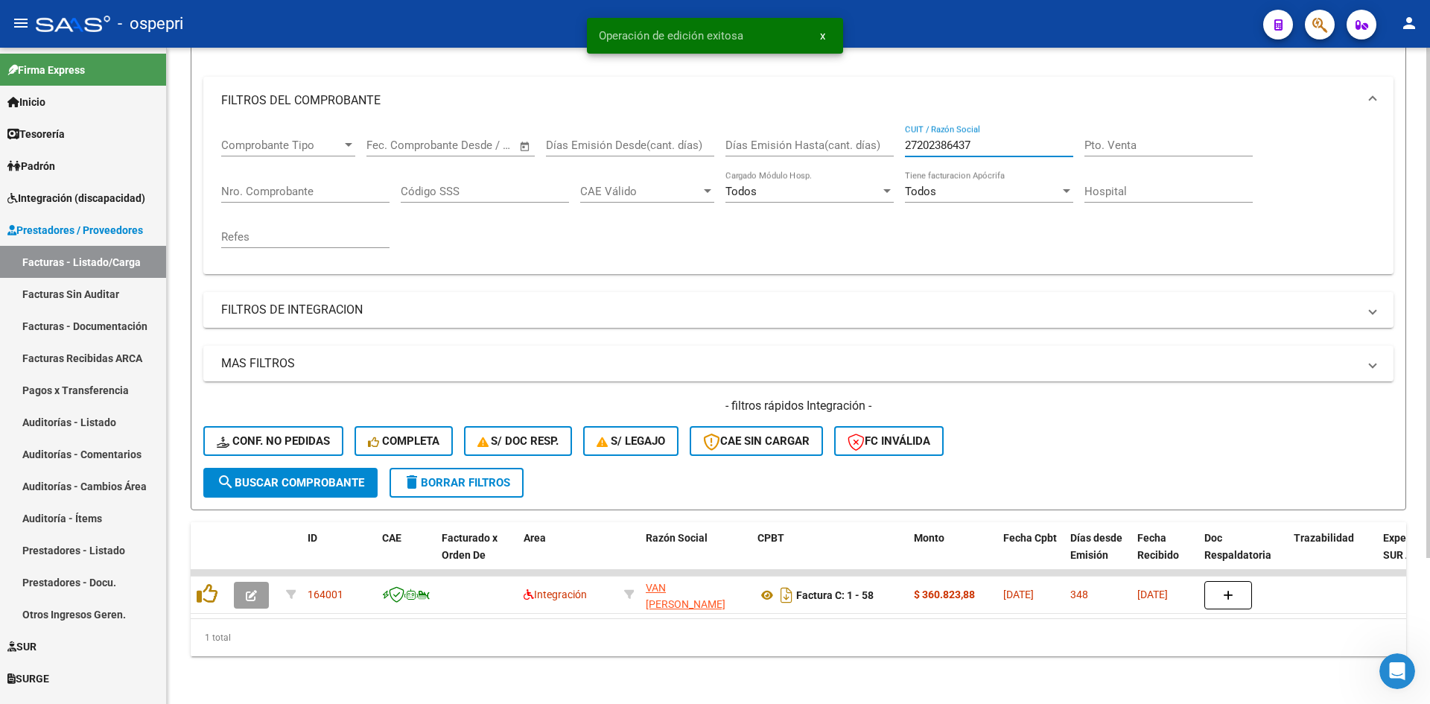
drag, startPoint x: 986, startPoint y: 133, endPoint x: 880, endPoint y: 159, distance: 108.9
click at [880, 159] on div "Comprobante Tipo Comprobante Tipo Fecha inicio – Fecha fin Fec. Comprobante Des…" at bounding box center [798, 193] width 1154 height 138
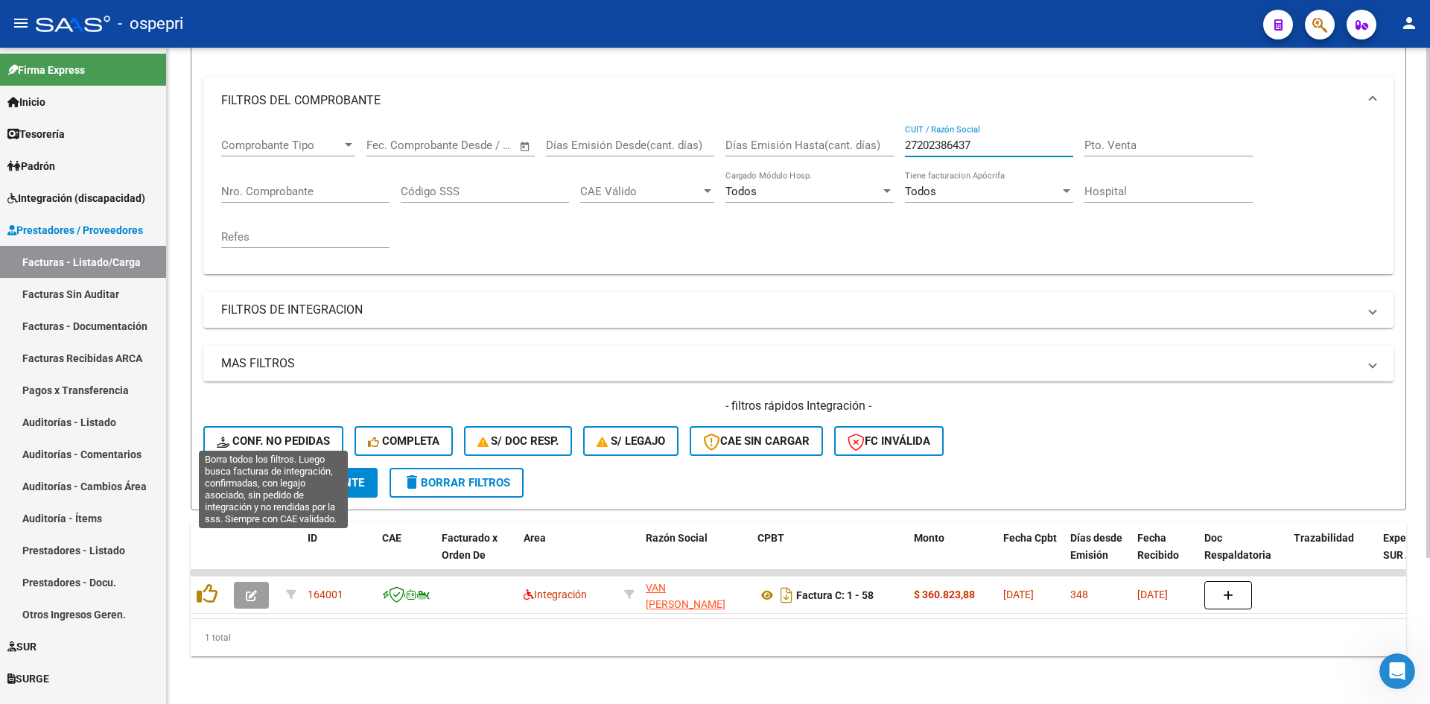
click at [303, 434] on span "Conf. no pedidas" at bounding box center [273, 440] width 113 height 13
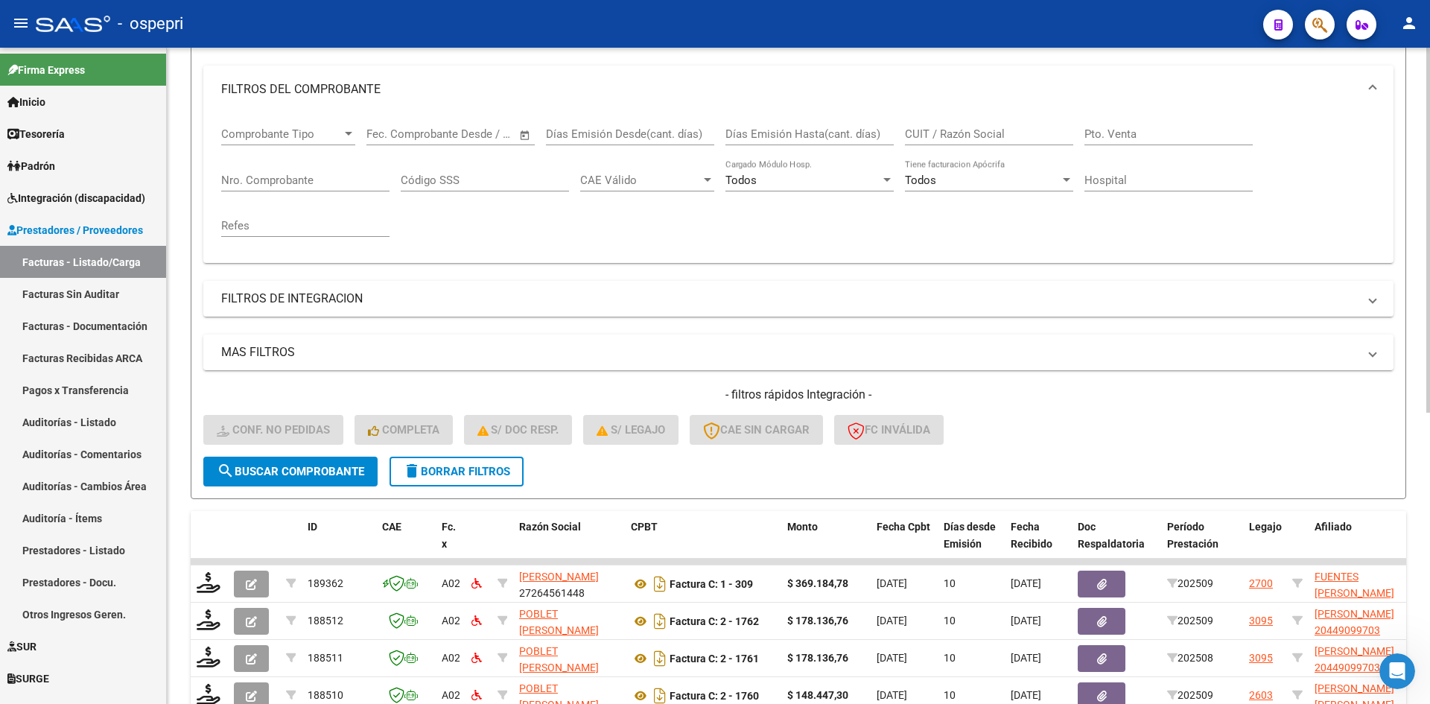
click at [975, 121] on div "CUIT / Razón Social" at bounding box center [989, 129] width 168 height 32
paste input "27202386437"
type input "27202386437"
click at [257, 478] on button "search Buscar Comprobante" at bounding box center [290, 472] width 174 height 30
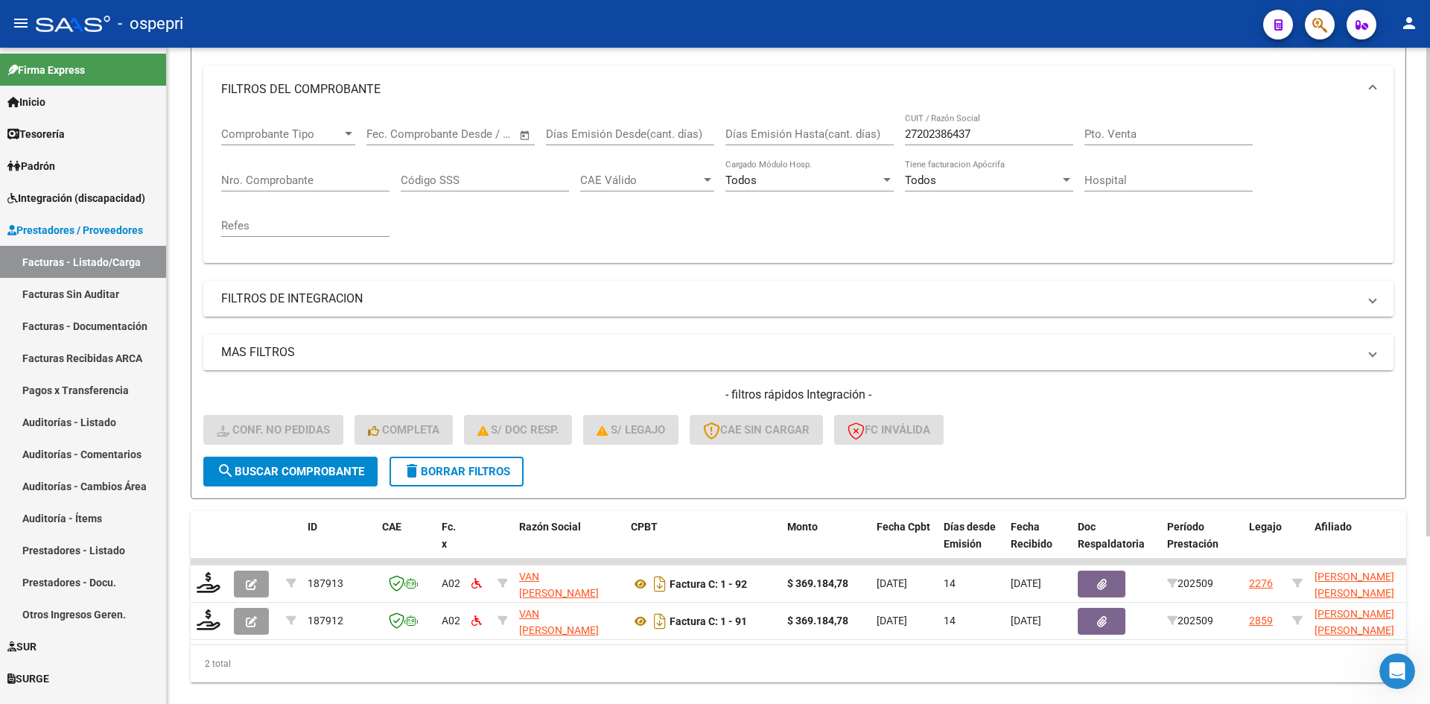
scroll to position [225, 0]
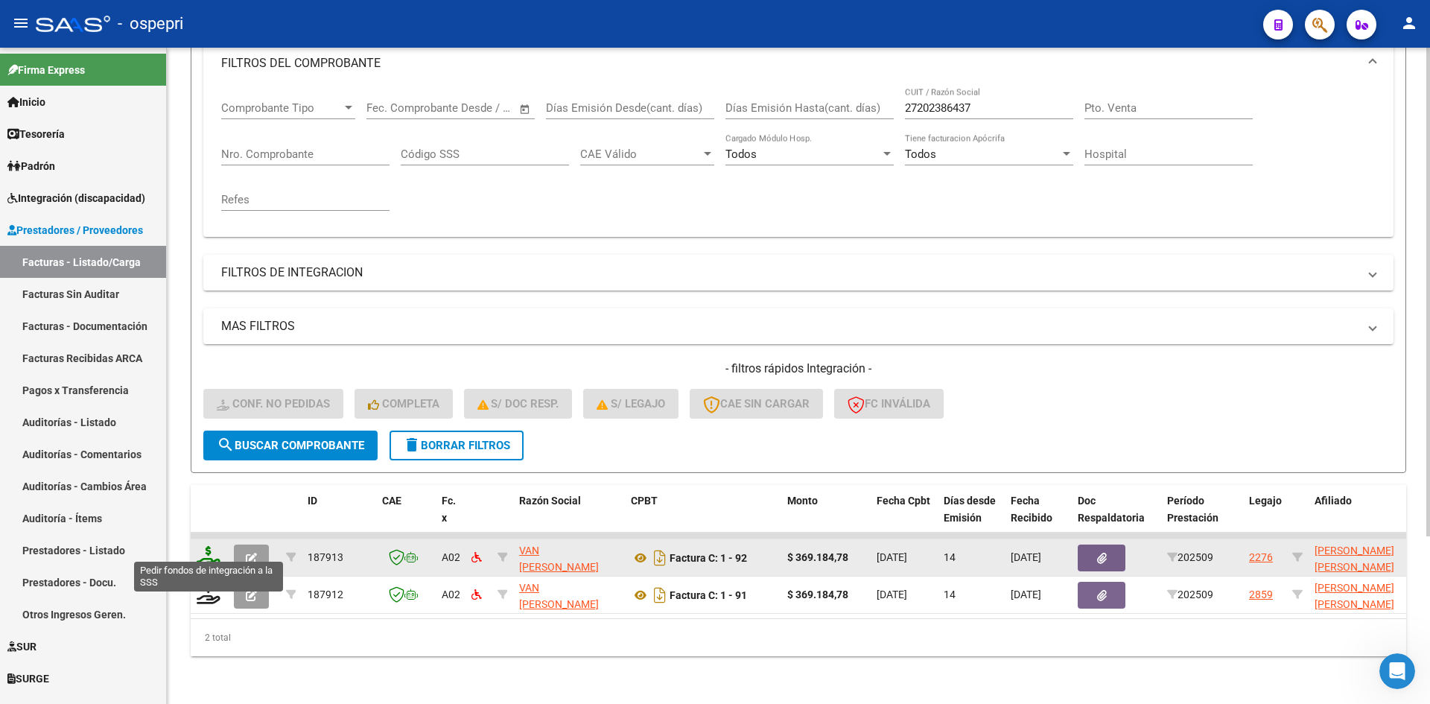
click at [202, 553] on icon at bounding box center [209, 556] width 24 height 21
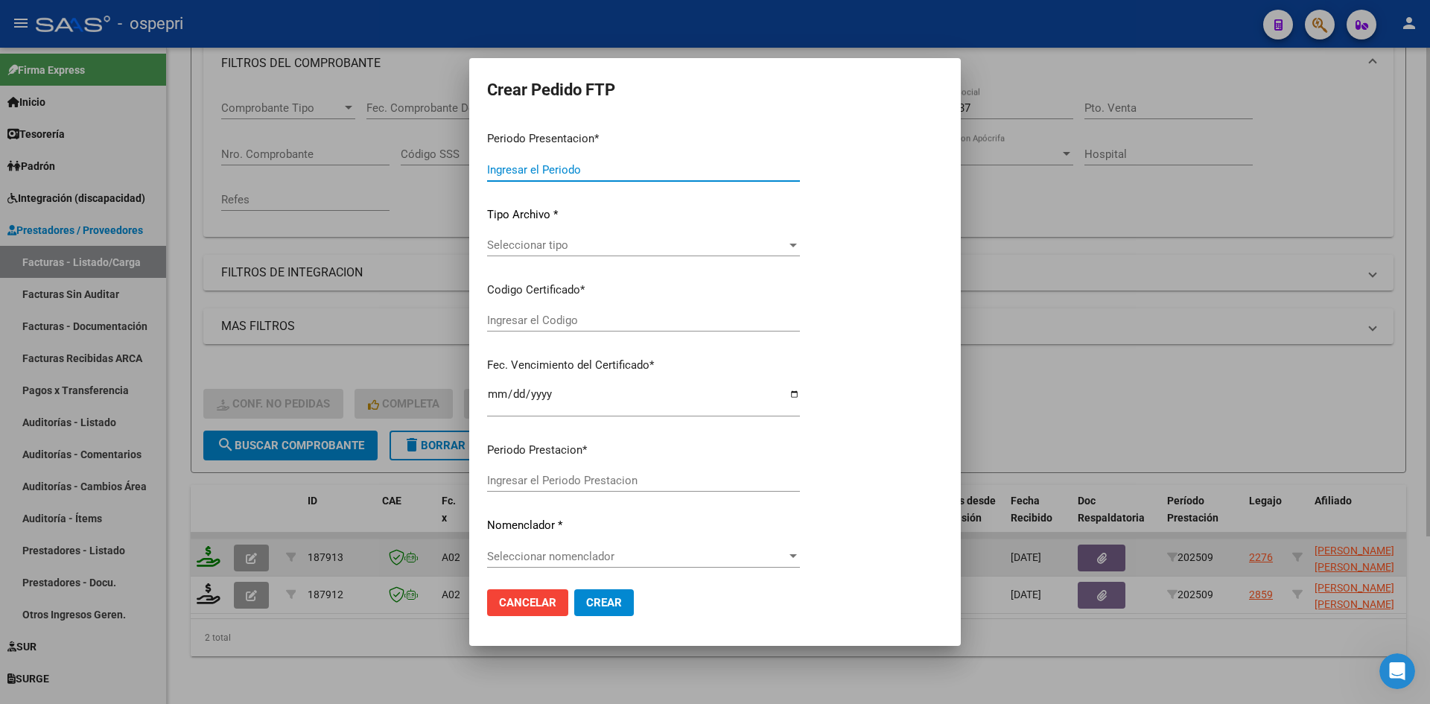
type input "202509"
type input "$ 369.184,78"
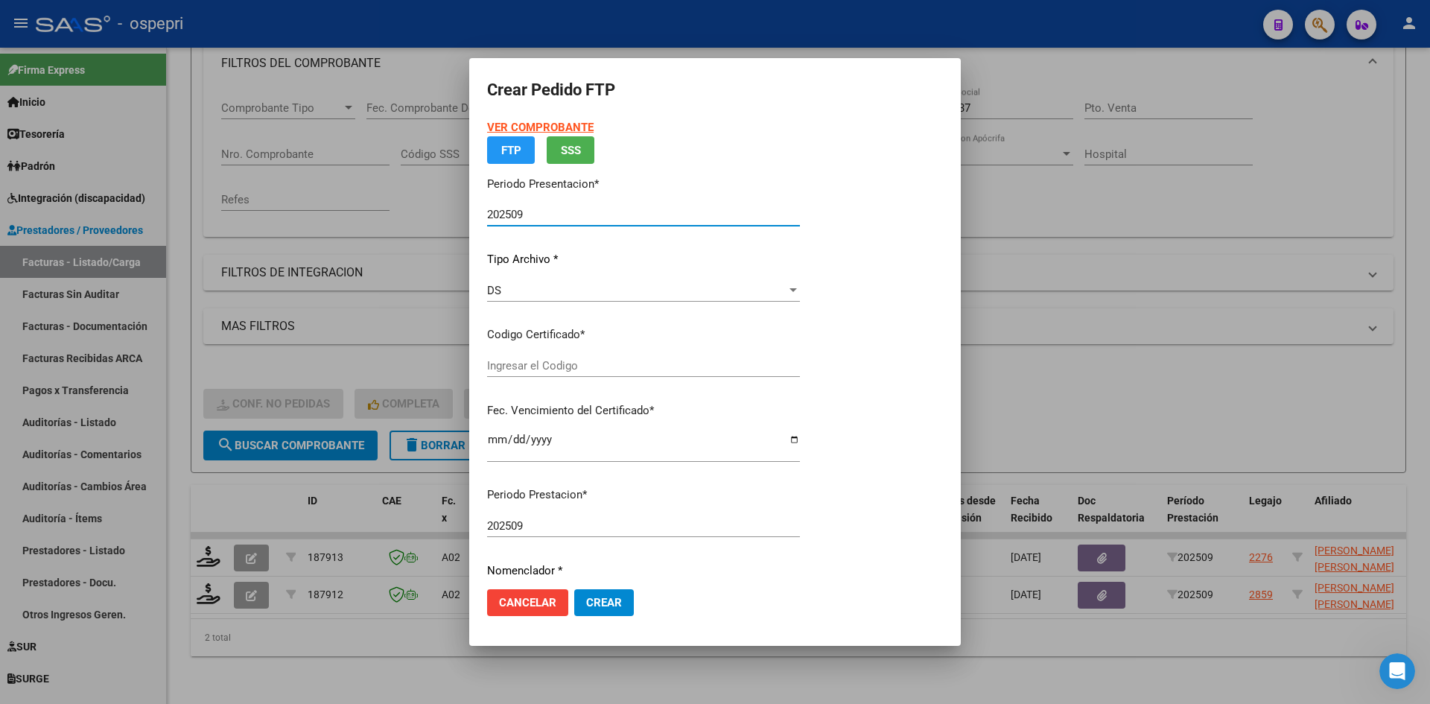
type input "2055157116-6"
type input "2026-10-04"
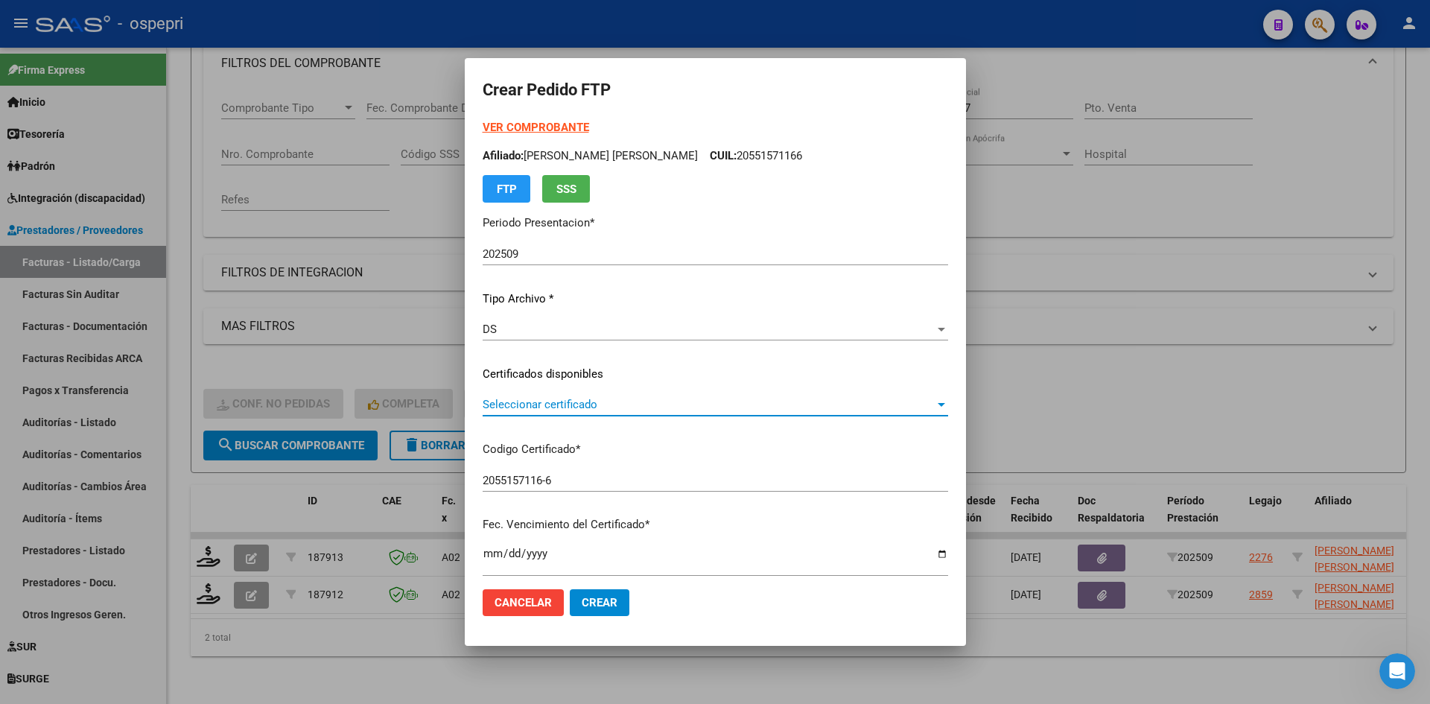
click at [597, 407] on span "Seleccionar certificado" at bounding box center [709, 404] width 452 height 13
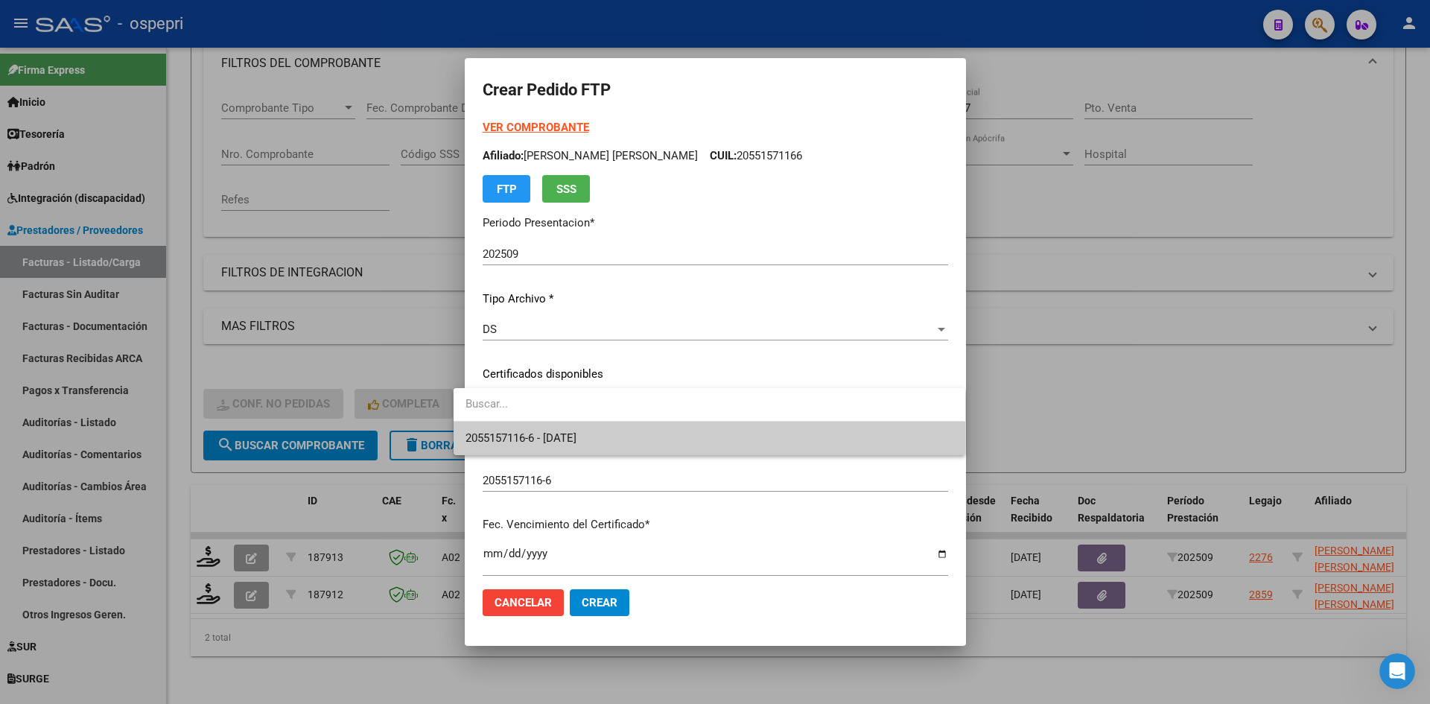
click at [597, 427] on span "2055157116-6 - 2026-10-04" at bounding box center [708, 439] width 487 height 34
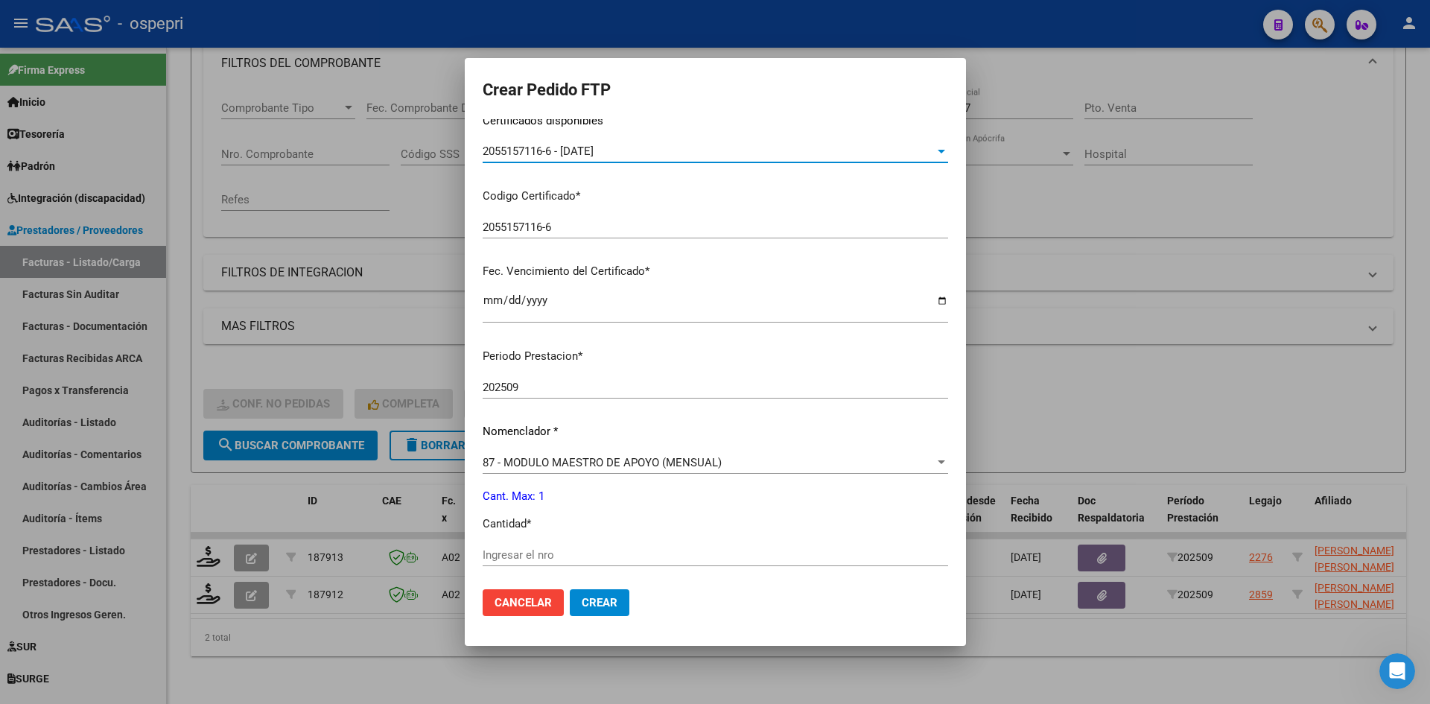
scroll to position [298, 0]
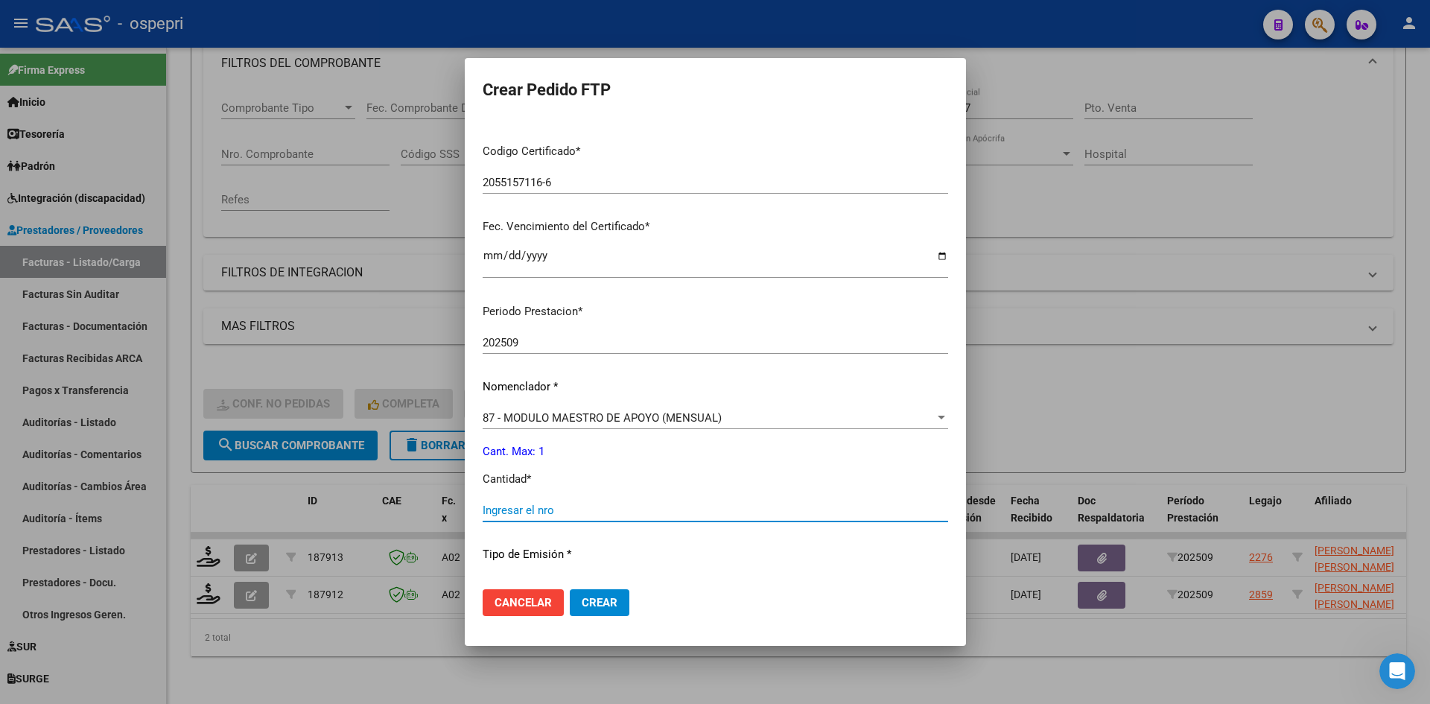
click at [528, 504] on input "Ingresar el nro" at bounding box center [715, 509] width 465 height 13
type input "1"
click at [591, 599] on span "Crear" at bounding box center [600, 602] width 36 height 13
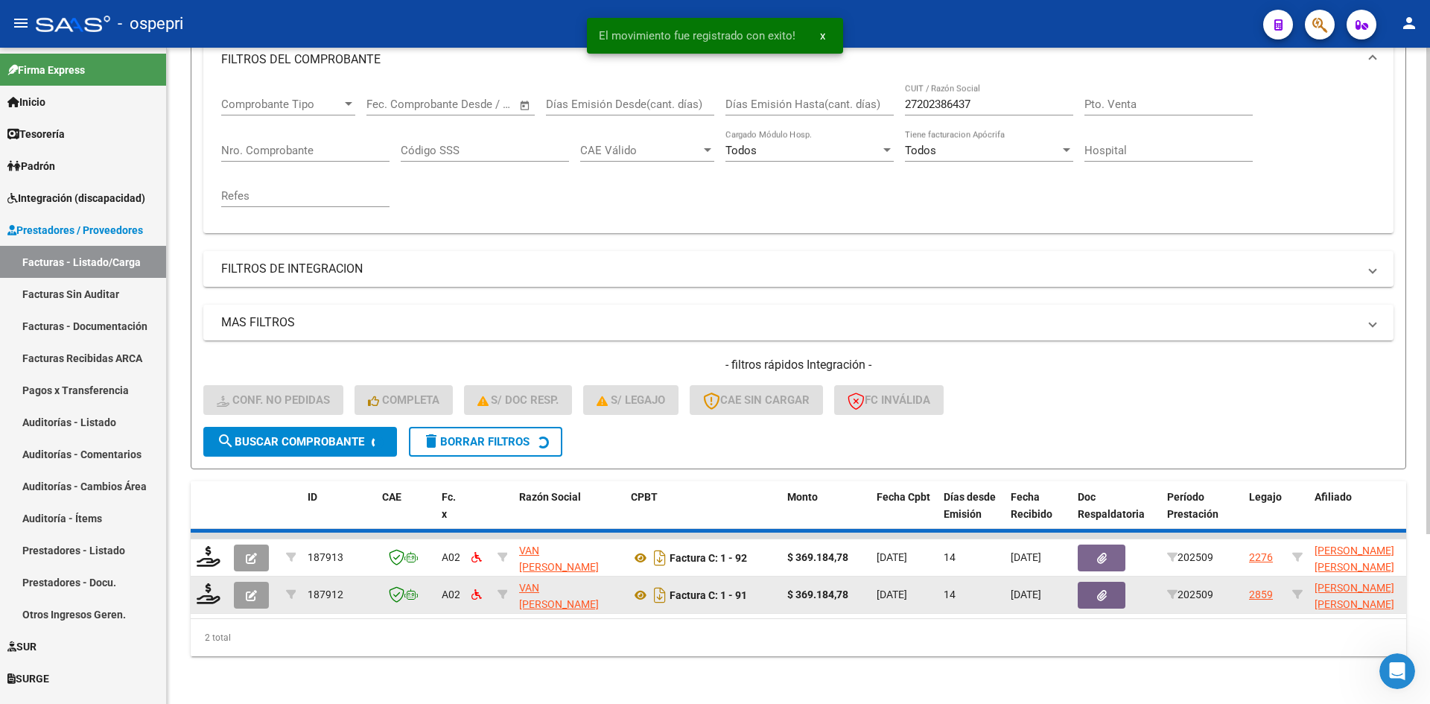
scroll to position [188, 0]
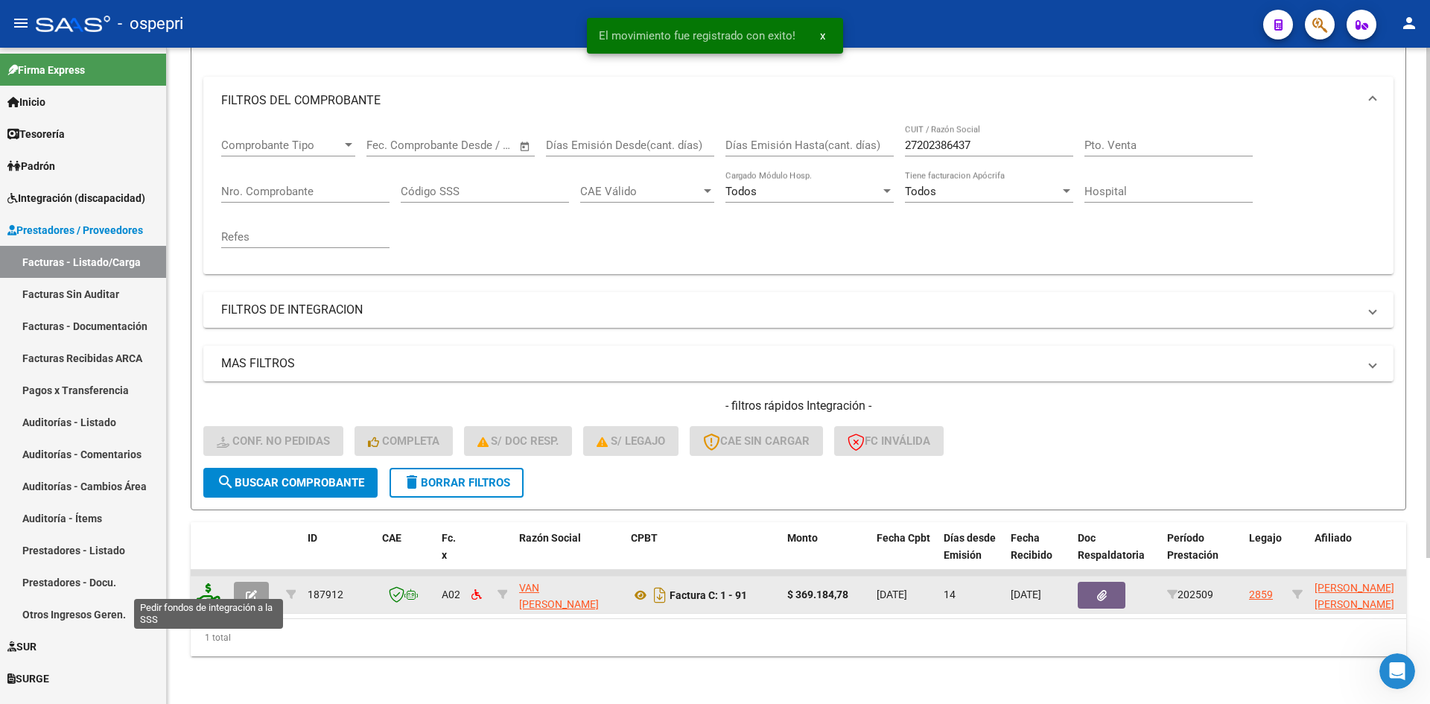
click at [210, 585] on icon at bounding box center [209, 593] width 24 height 21
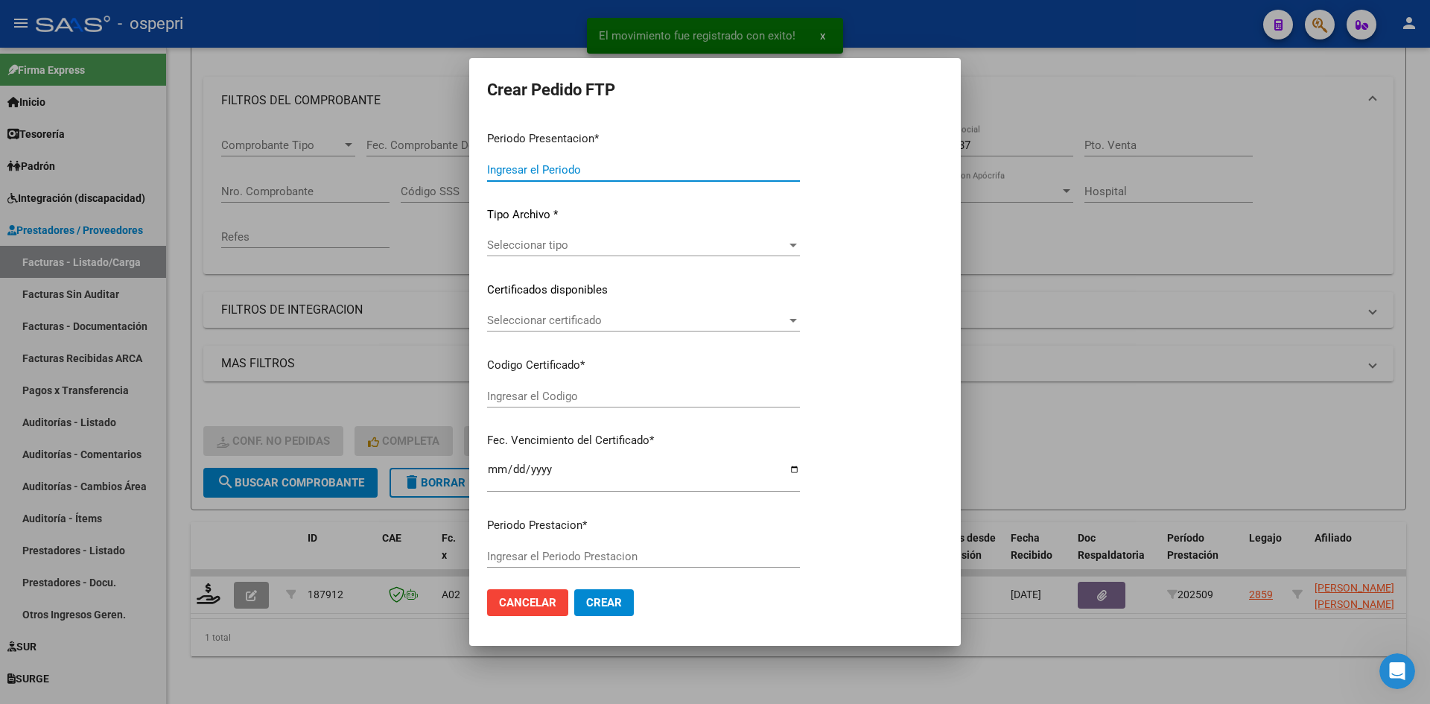
type input "202509"
type input "$ 369.184,78"
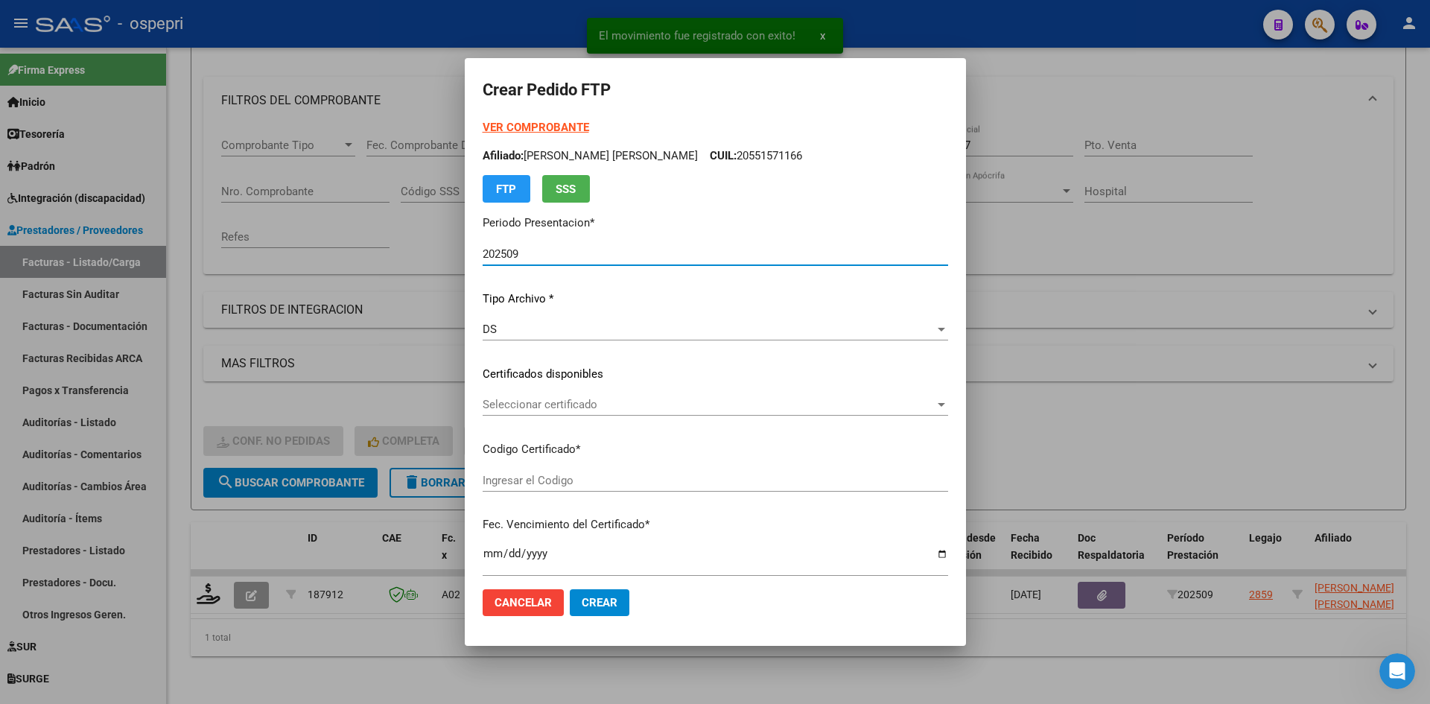
type input "2354773803-9"
type input "2026-06-12"
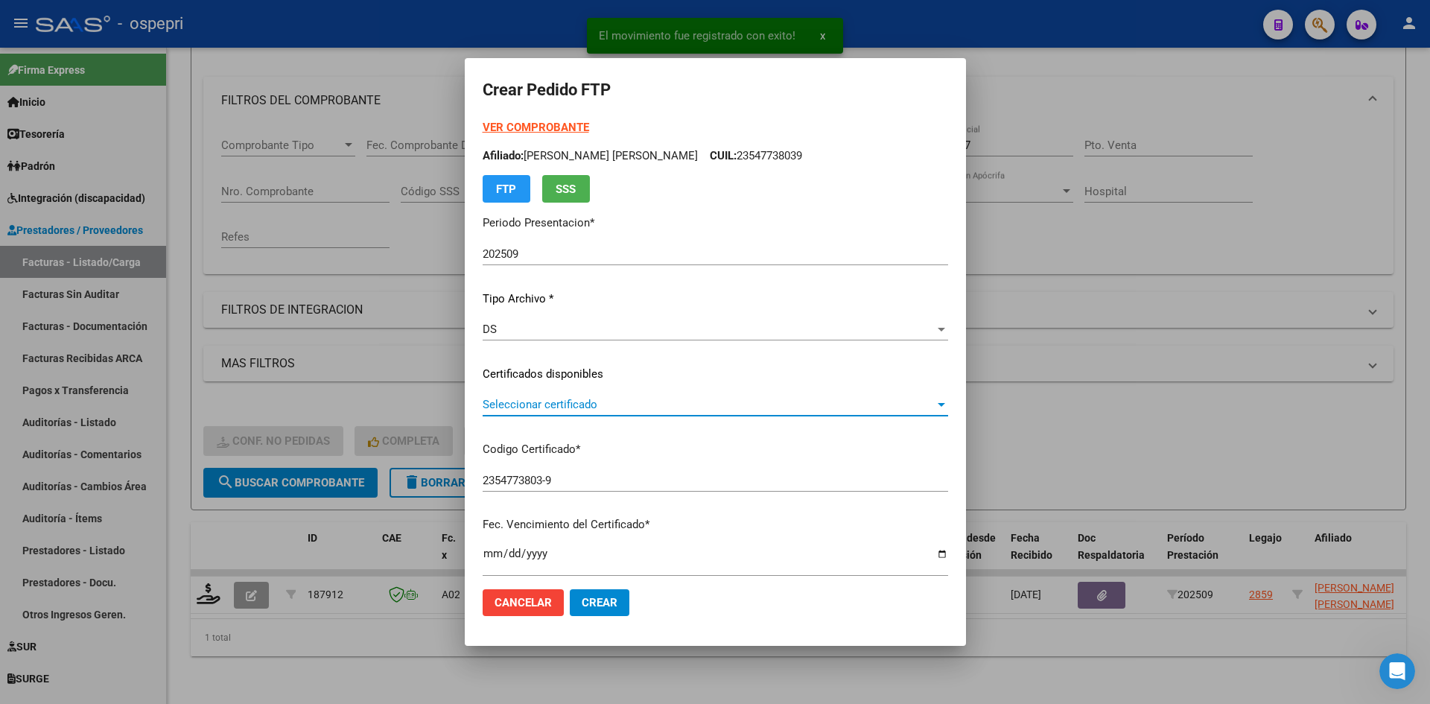
click at [620, 410] on span "Seleccionar certificado" at bounding box center [709, 404] width 452 height 13
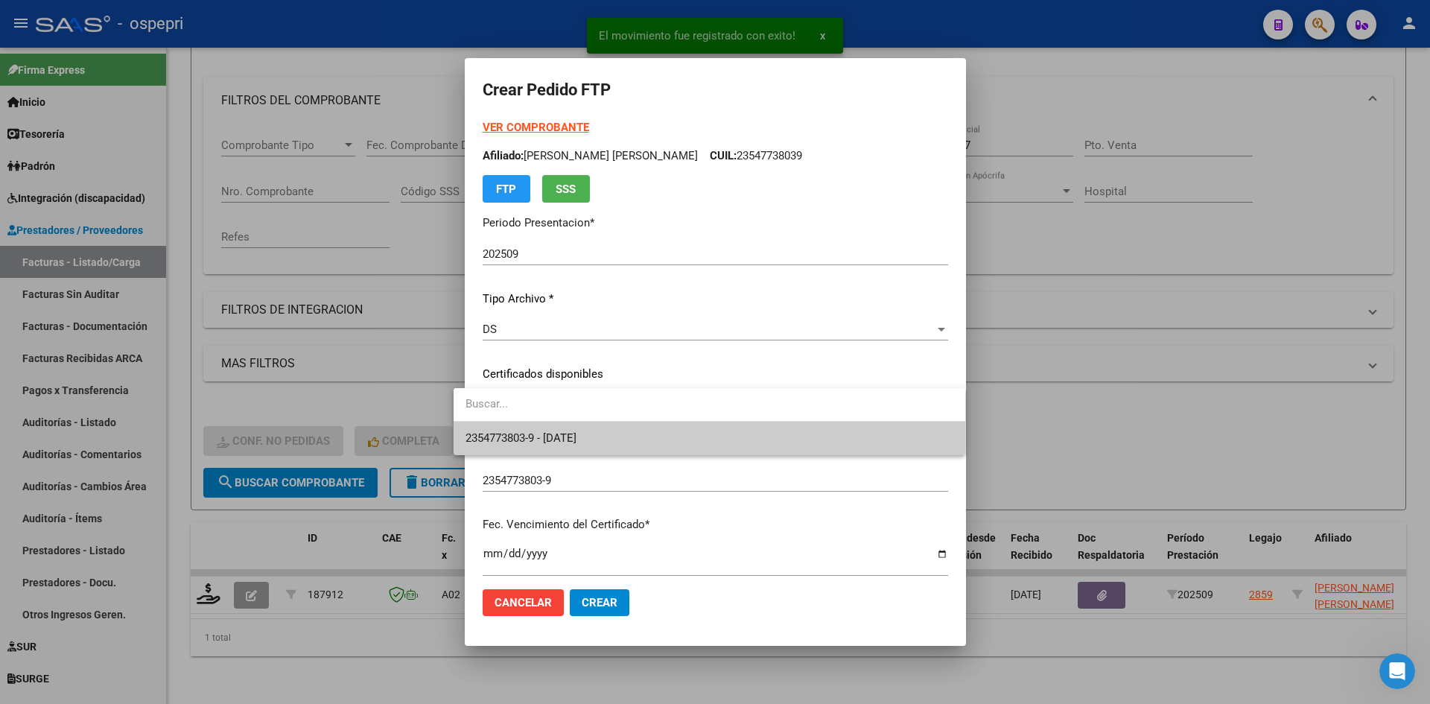
click at [626, 433] on span "2354773803-9 - 2026-06-12" at bounding box center [709, 439] width 488 height 34
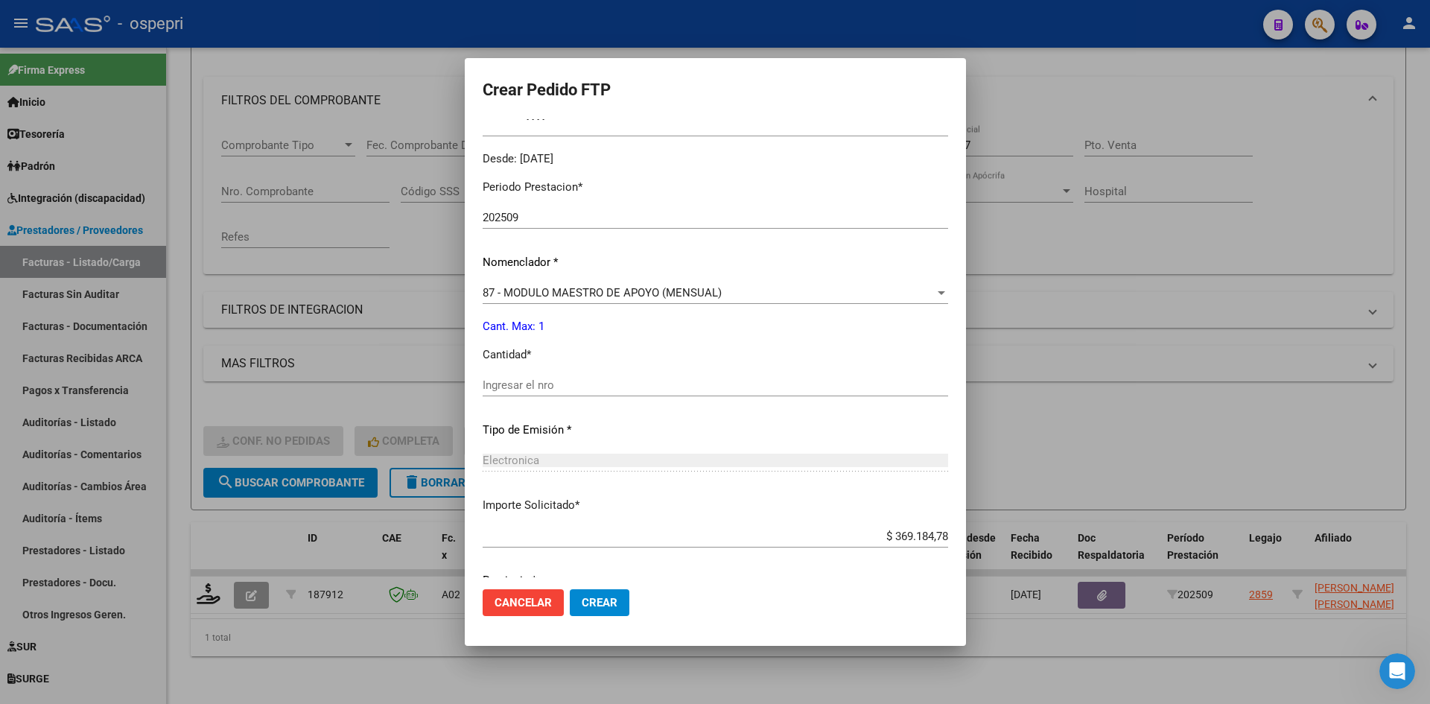
scroll to position [447, 0]
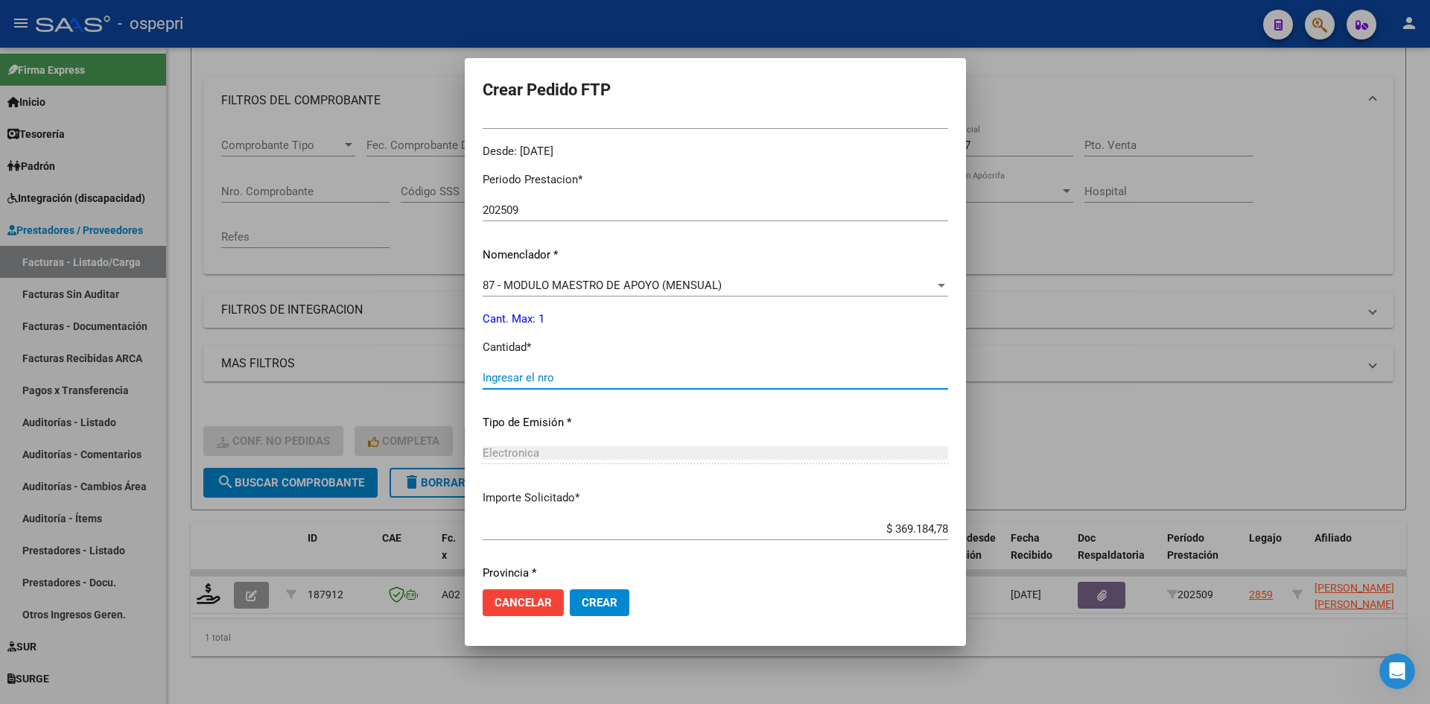
click at [490, 372] on input "Ingresar el nro" at bounding box center [715, 377] width 465 height 13
type input "1"
click at [582, 597] on span "Crear" at bounding box center [600, 602] width 36 height 13
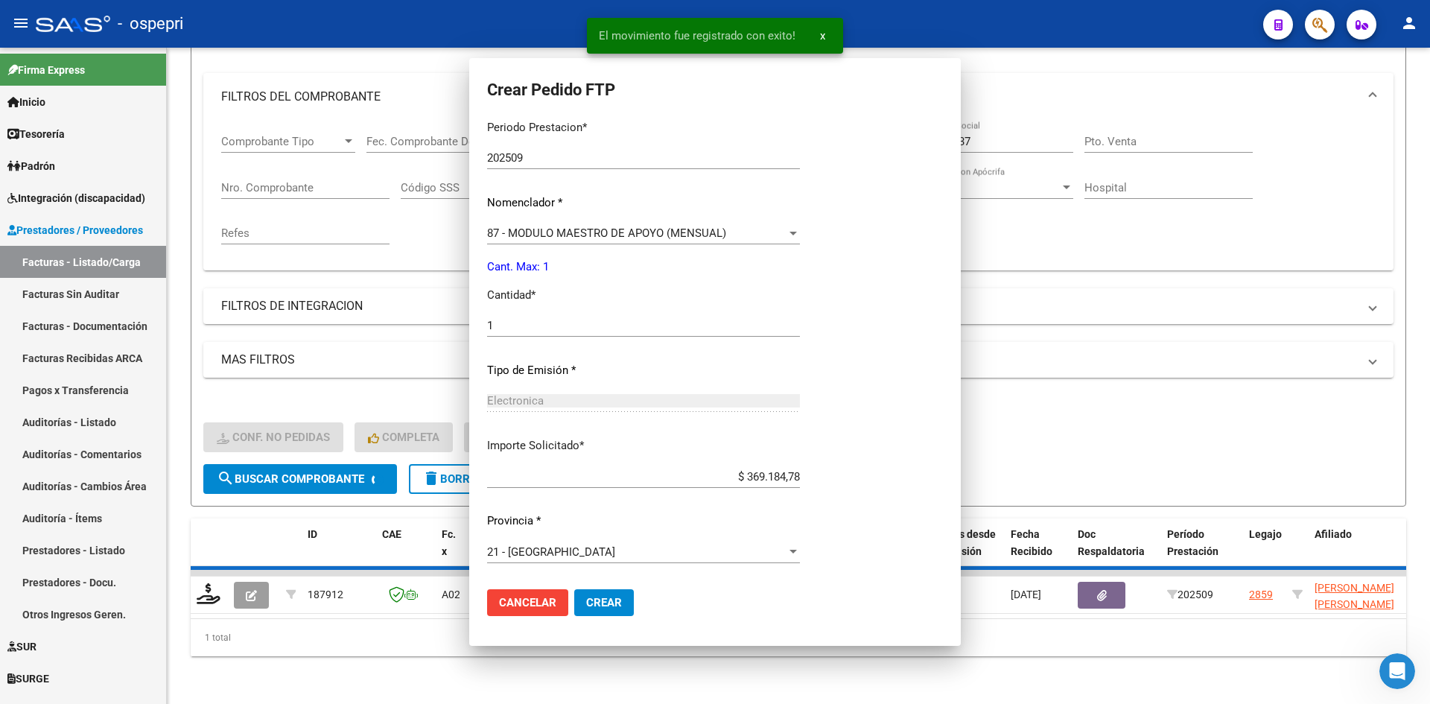
scroll to position [0, 0]
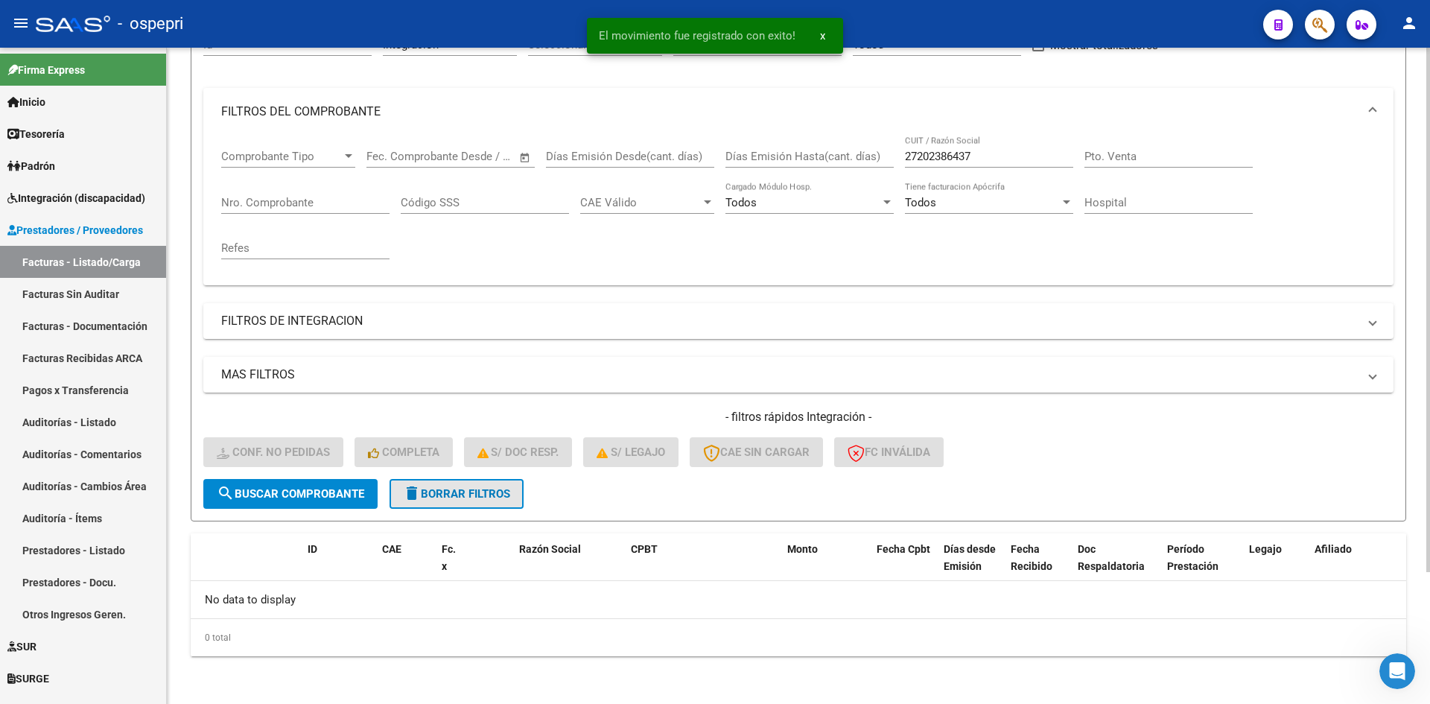
click at [499, 484] on button "delete Borrar Filtros" at bounding box center [456, 494] width 134 height 30
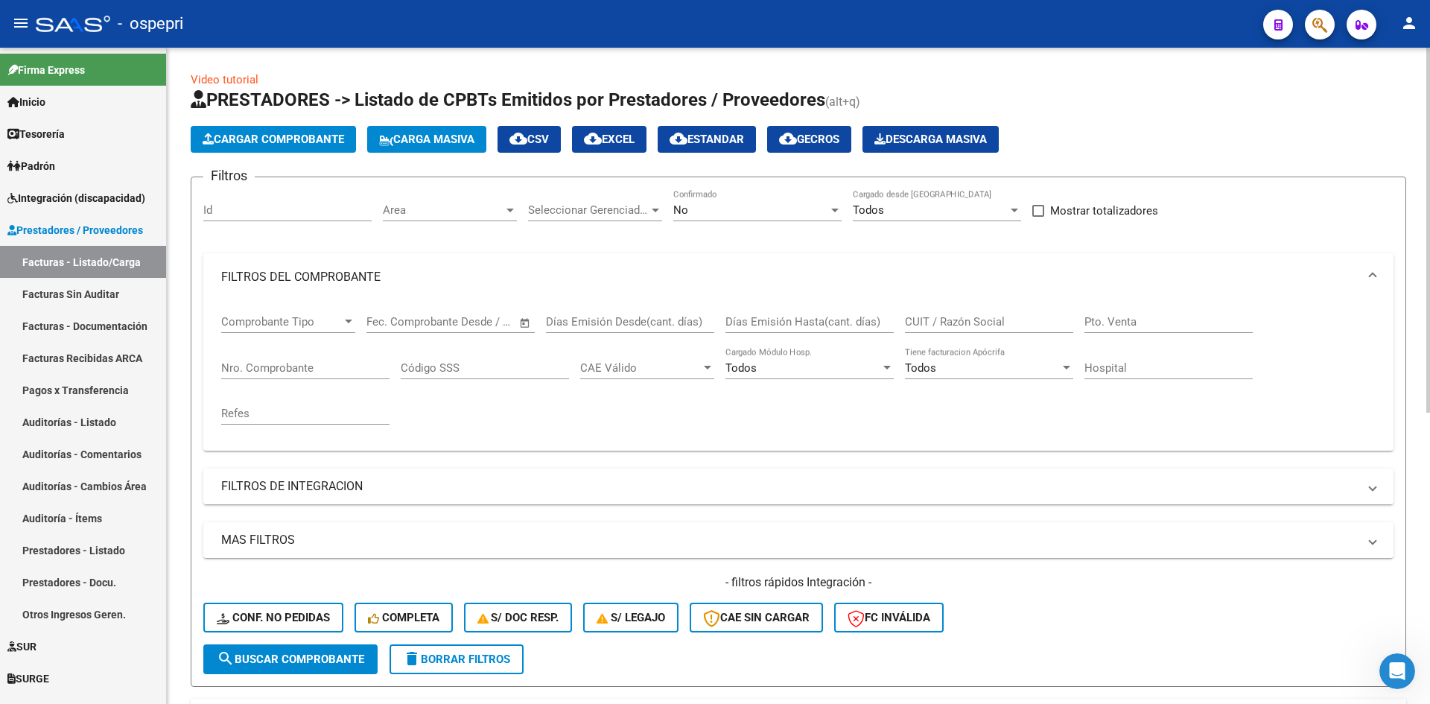
click at [938, 325] on input "CUIT / Razón Social" at bounding box center [989, 321] width 168 height 13
paste input "27308238836"
type input "27308238836"
click at [278, 657] on span "search Buscar Comprobante" at bounding box center [290, 658] width 147 height 13
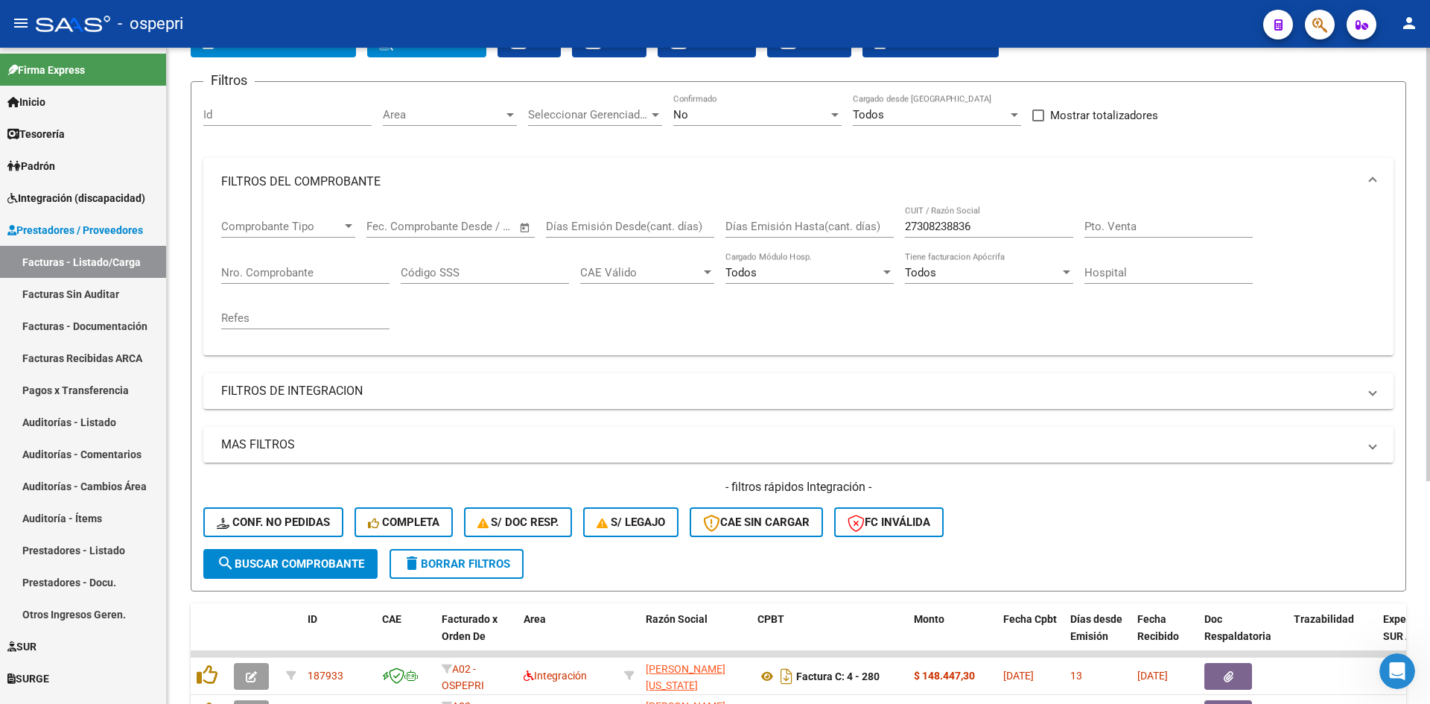
scroll to position [337, 0]
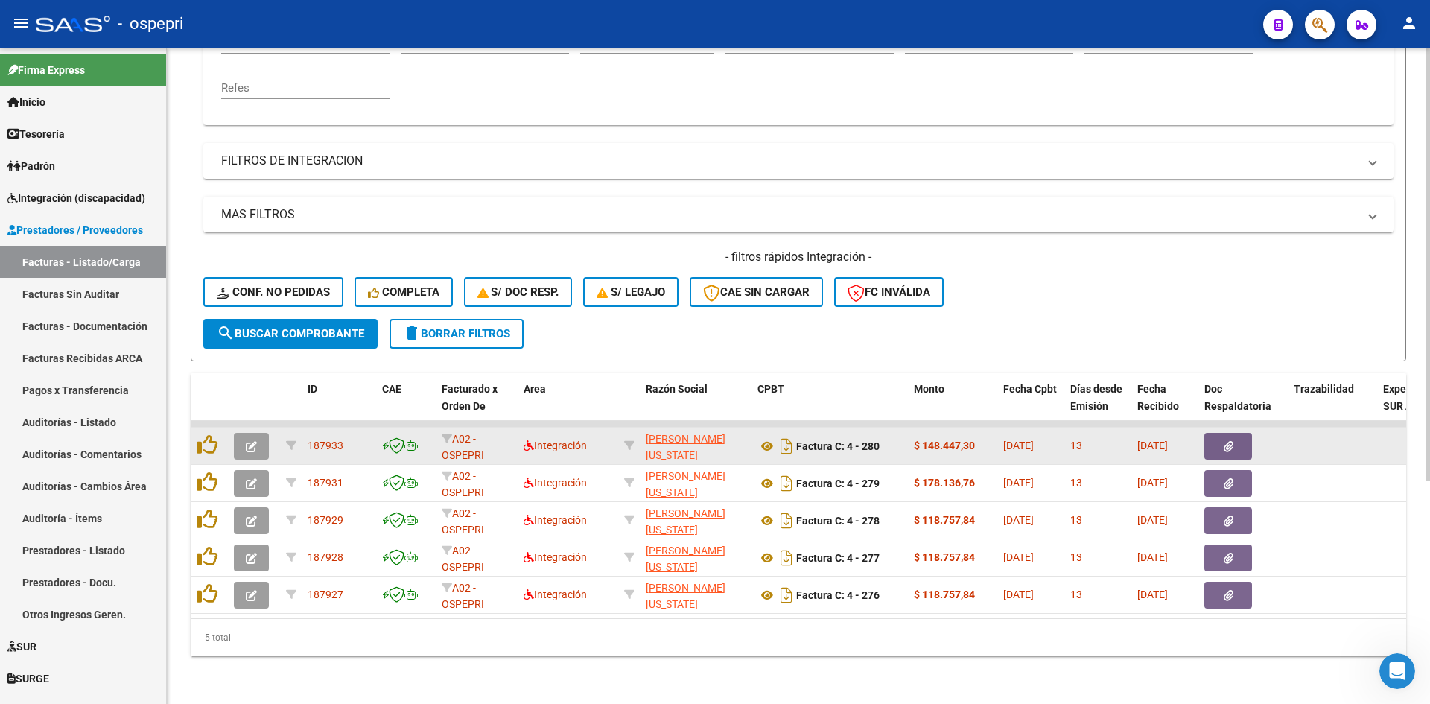
click at [257, 437] on button "button" at bounding box center [251, 446] width 35 height 27
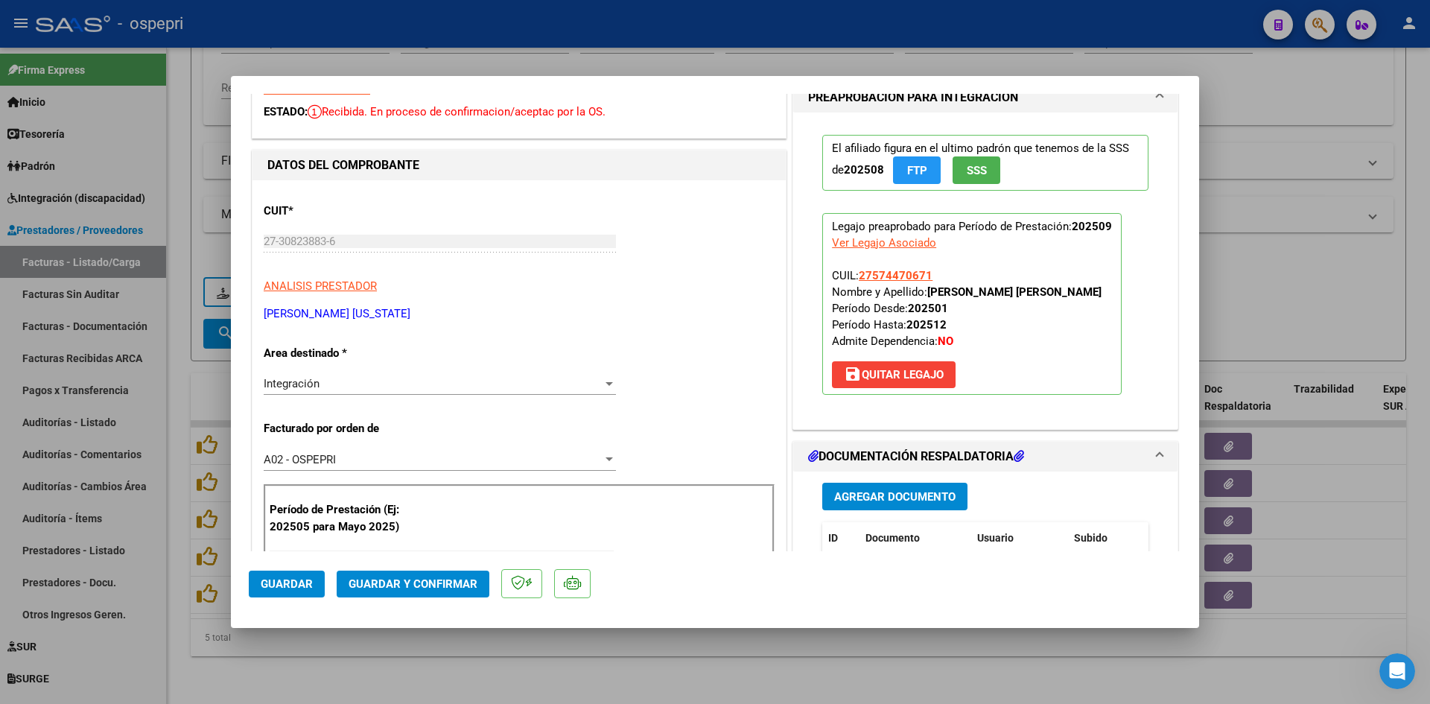
scroll to position [0, 0]
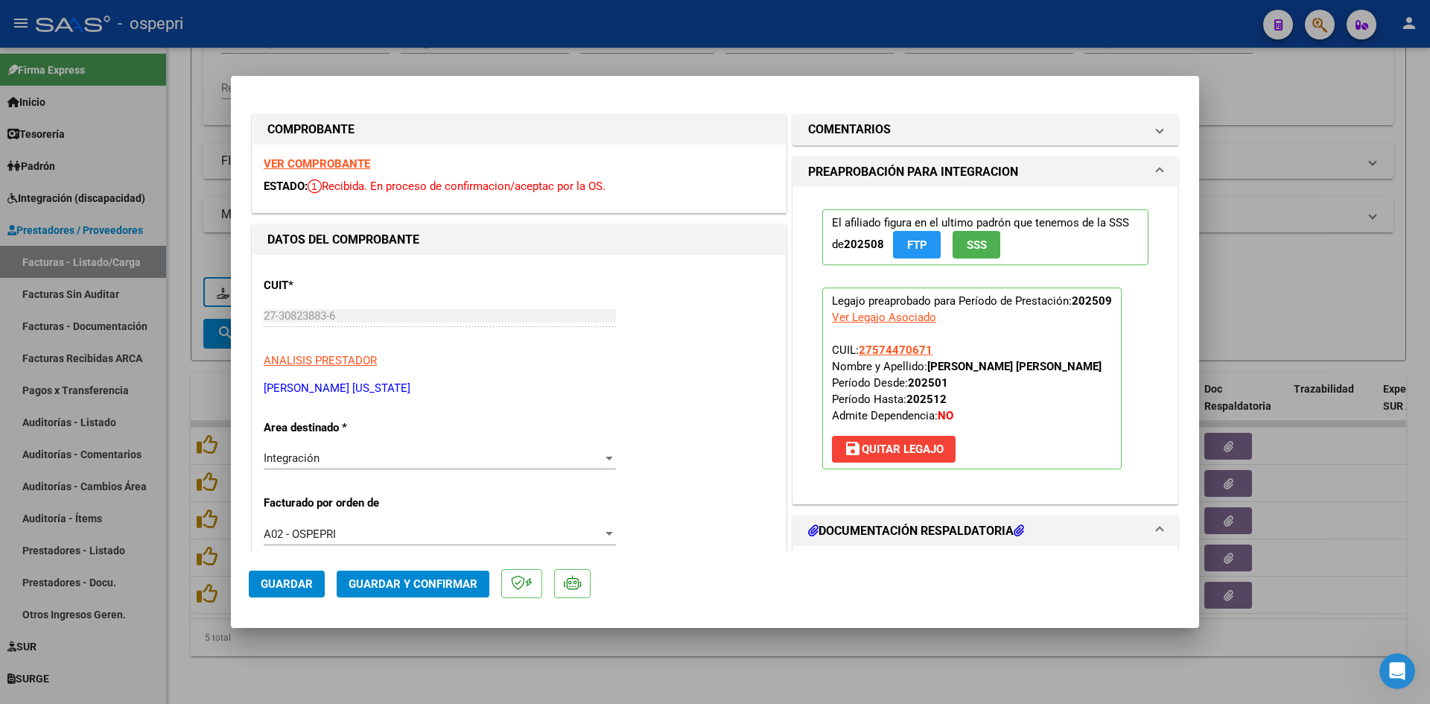
click at [360, 163] on strong "VER COMPROBANTE" at bounding box center [317, 163] width 106 height 13
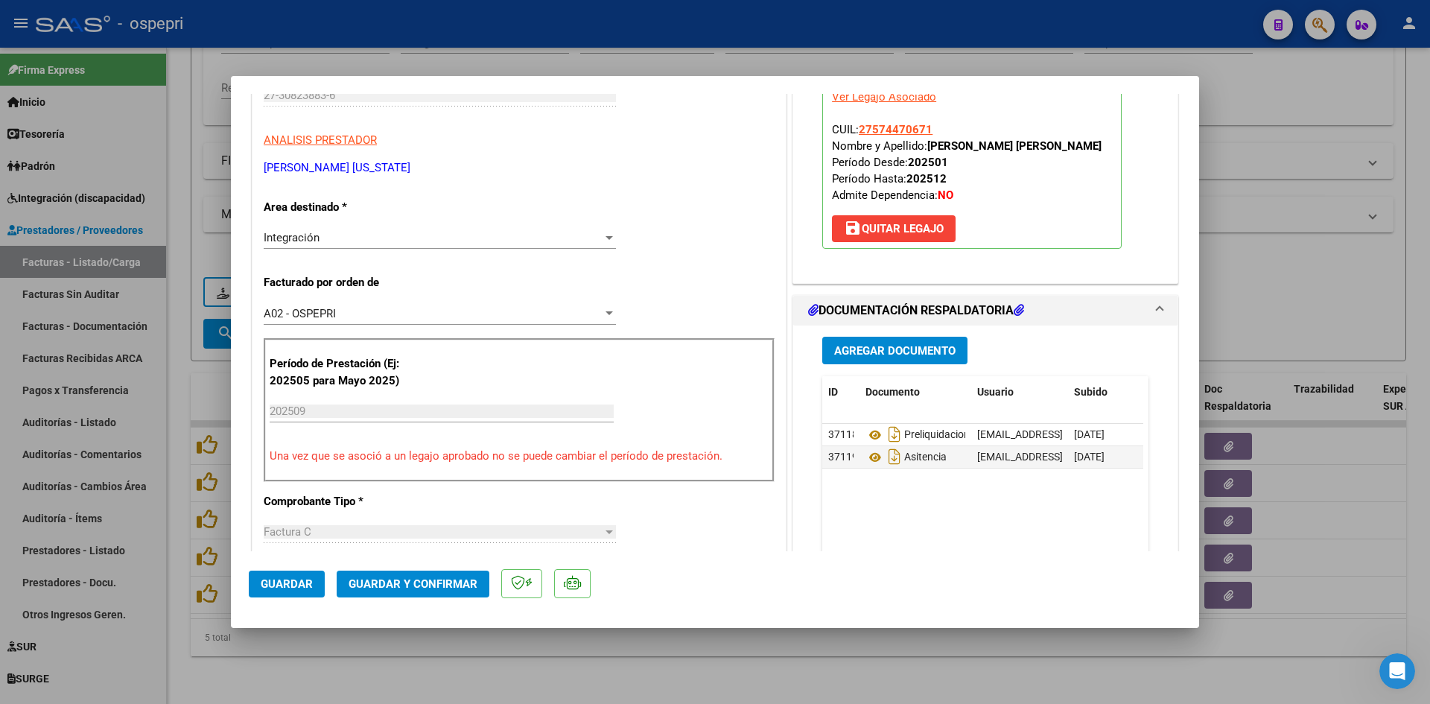
scroll to position [298, 0]
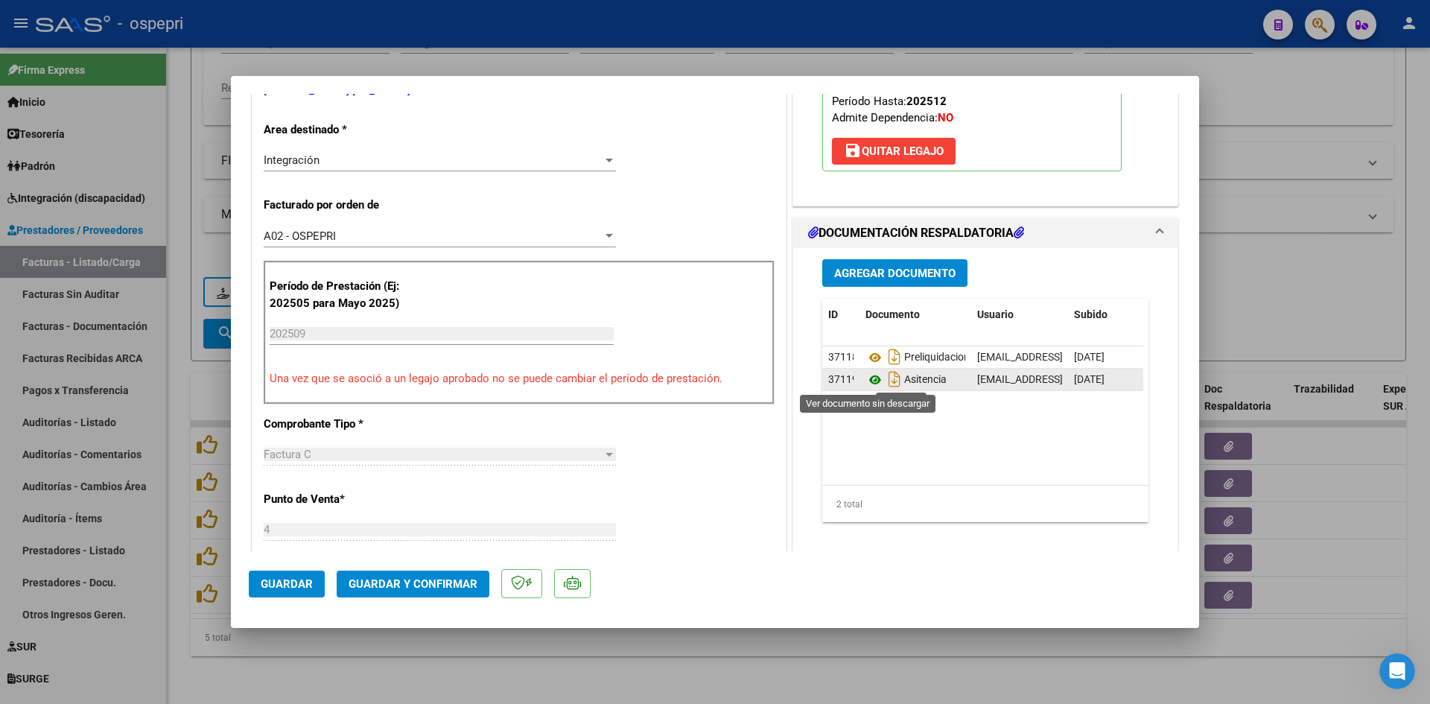
click at [869, 378] on icon at bounding box center [874, 380] width 19 height 18
click at [452, 594] on button "Guardar y Confirmar" at bounding box center [413, 583] width 153 height 27
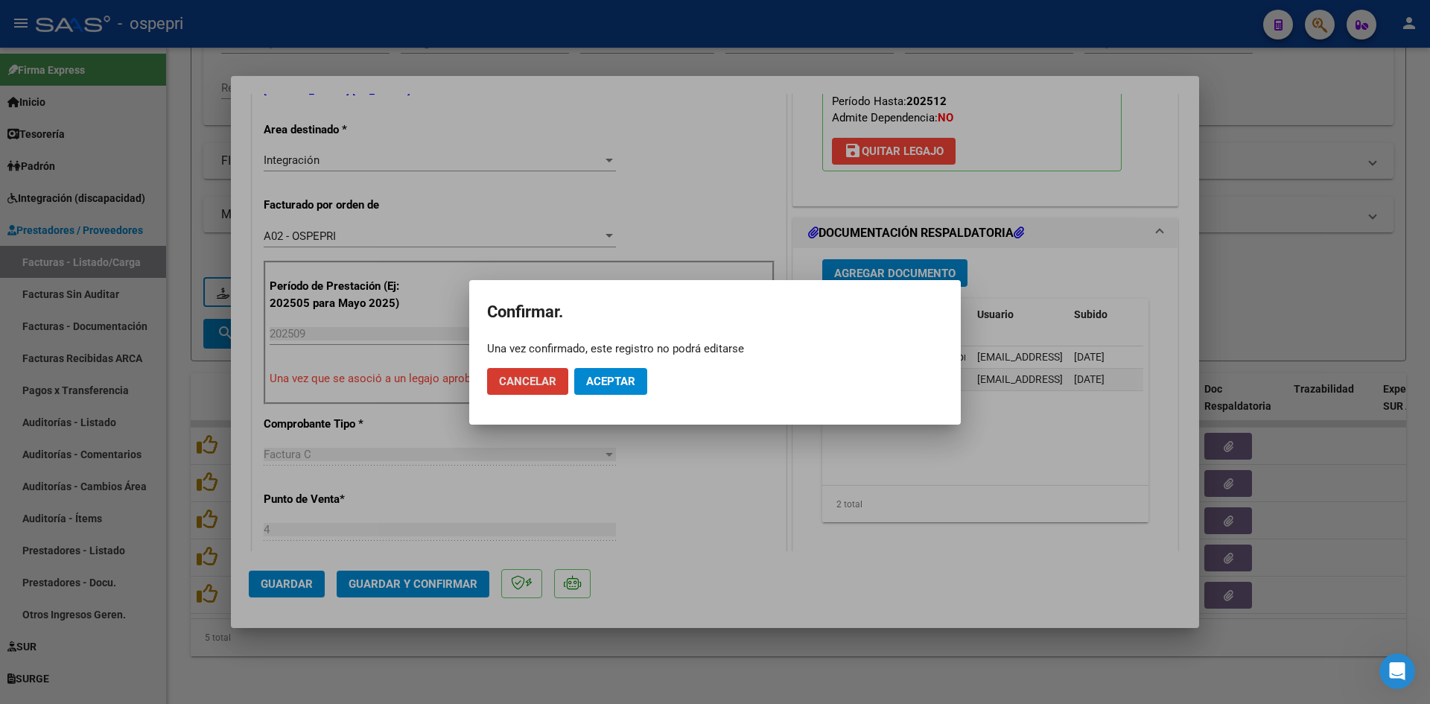
click at [621, 384] on span "Aceptar" at bounding box center [610, 381] width 49 height 13
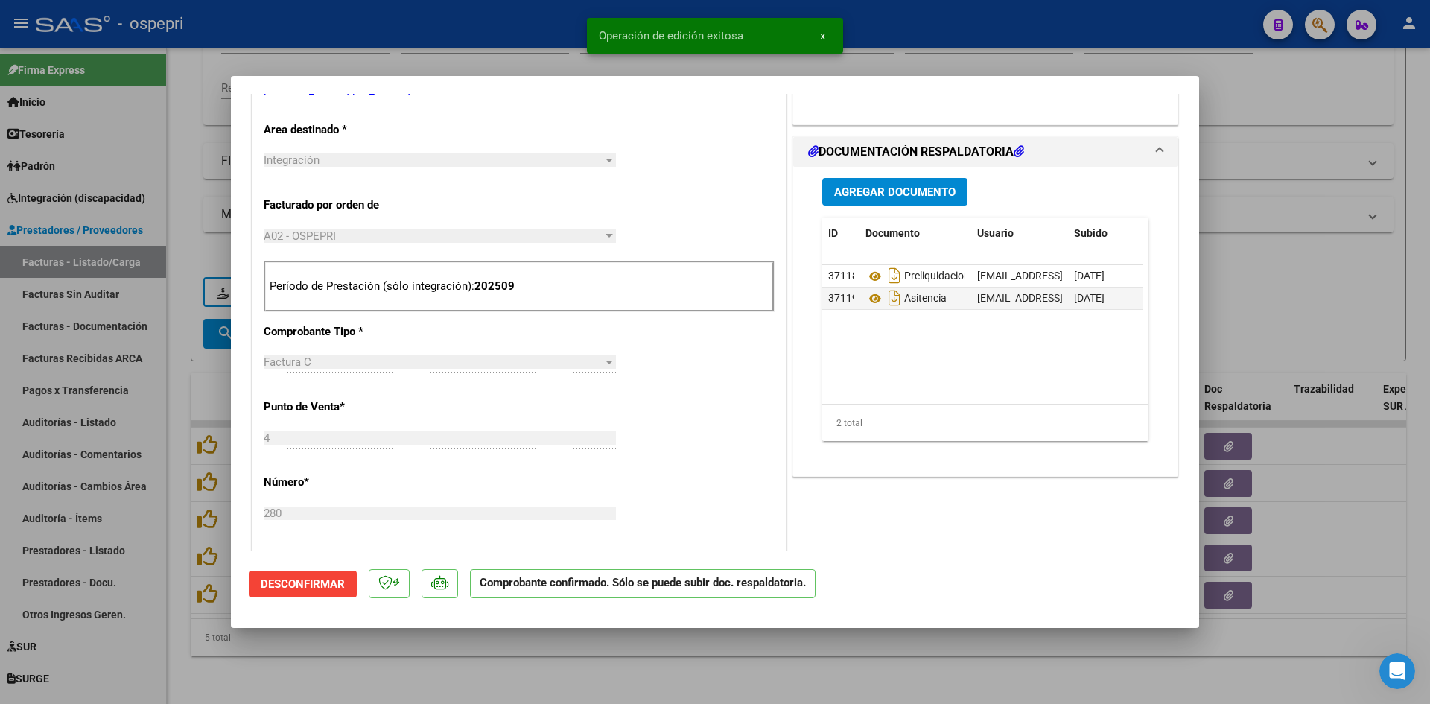
type input "$ 0,00"
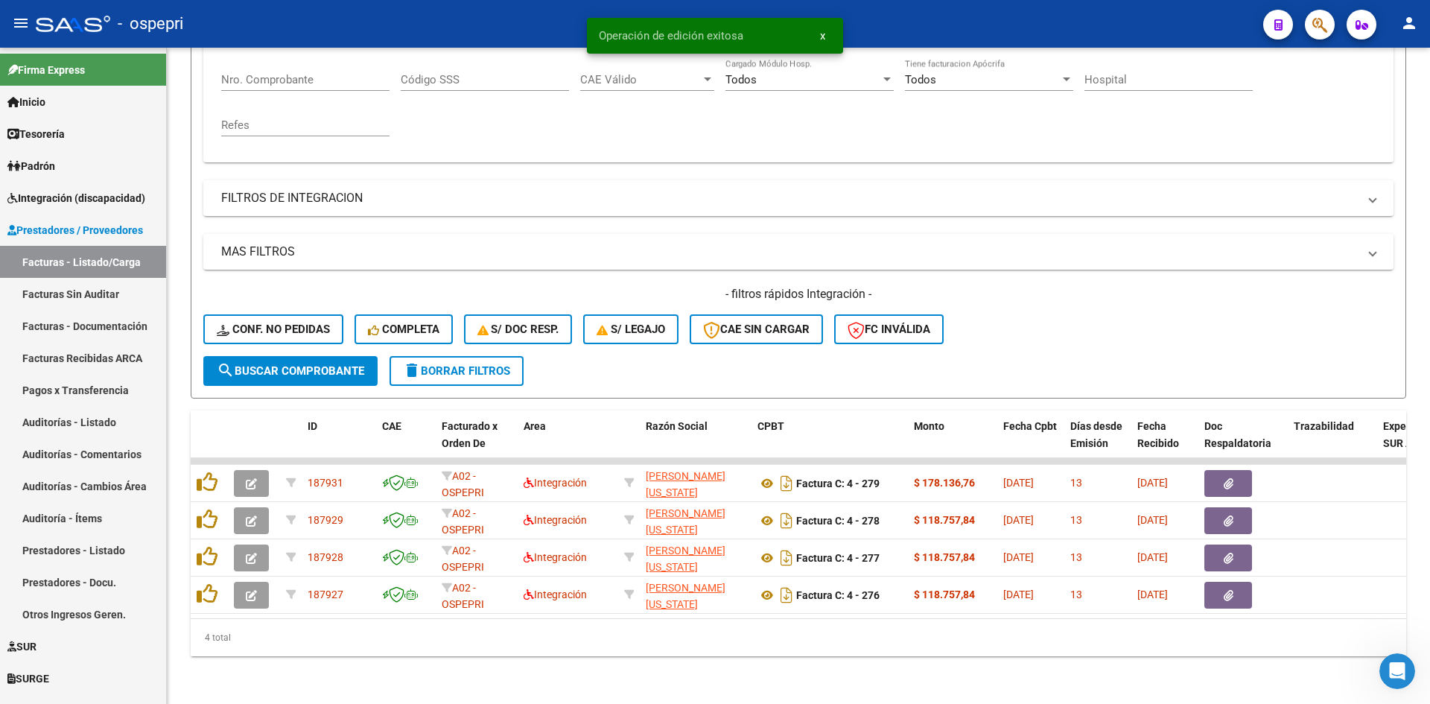
scroll to position [299, 0]
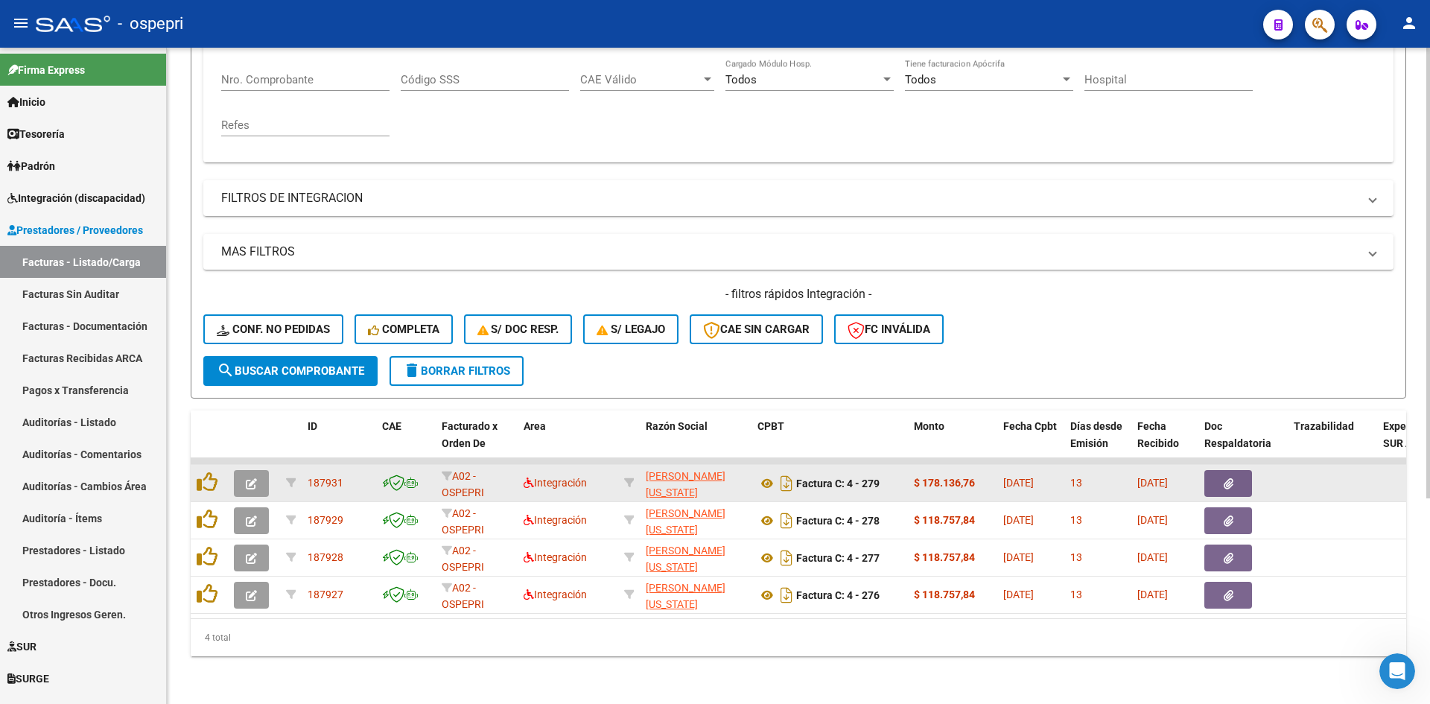
click at [252, 478] on icon "button" at bounding box center [251, 483] width 11 height 11
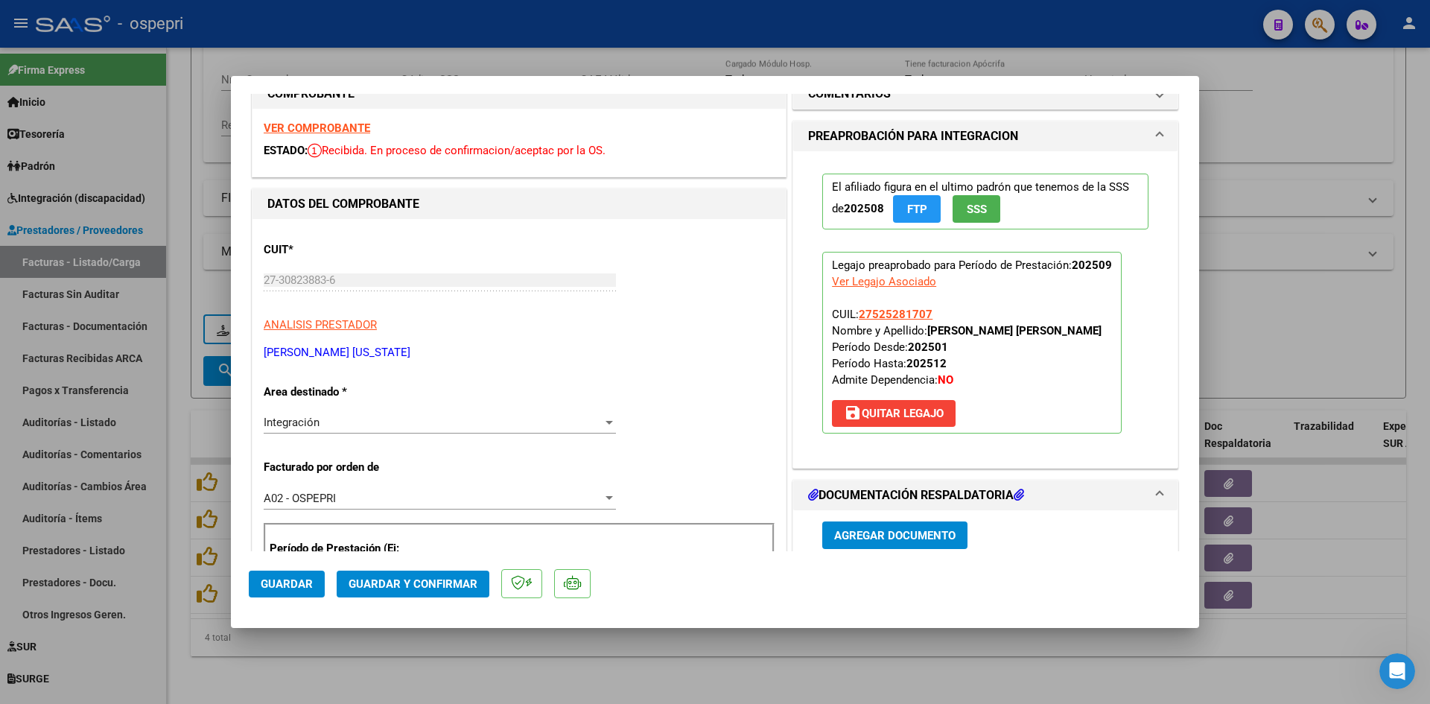
scroll to position [0, 0]
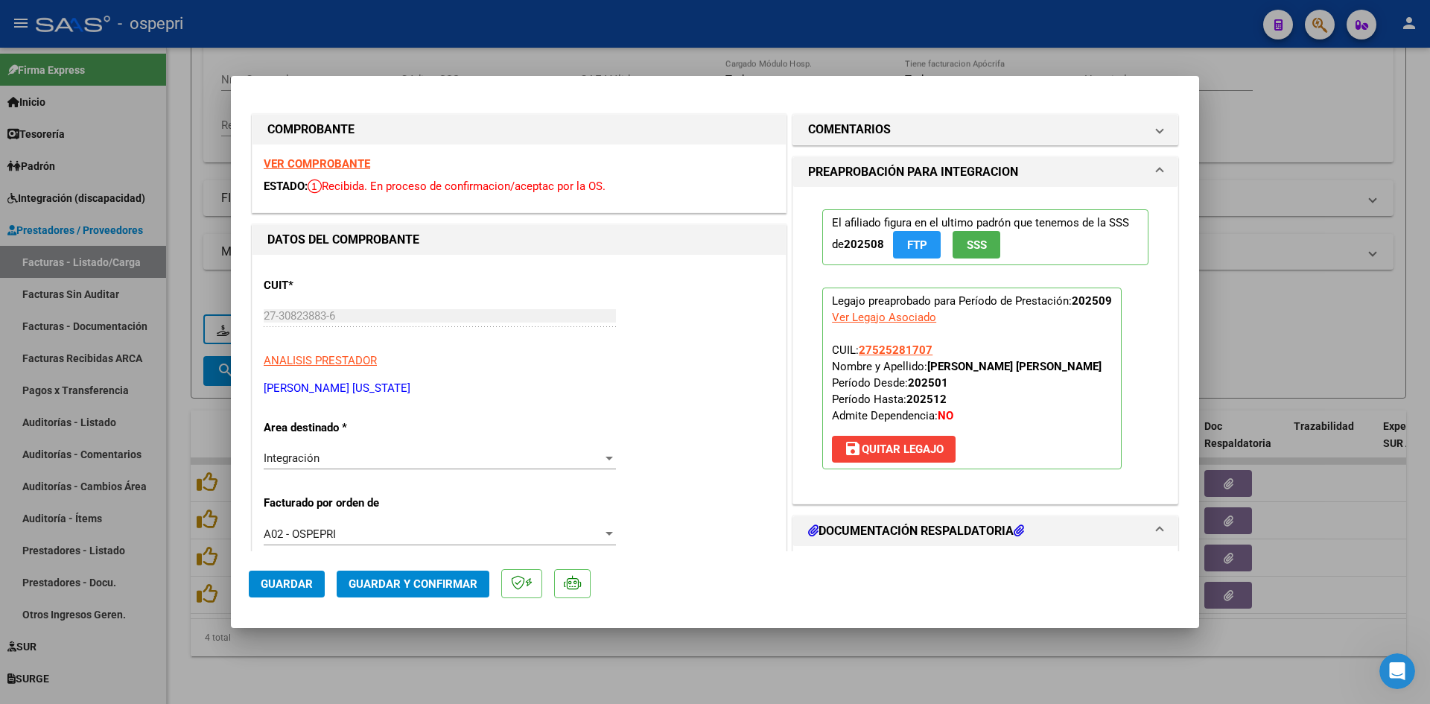
click at [330, 158] on strong "VER COMPROBANTE" at bounding box center [317, 163] width 106 height 13
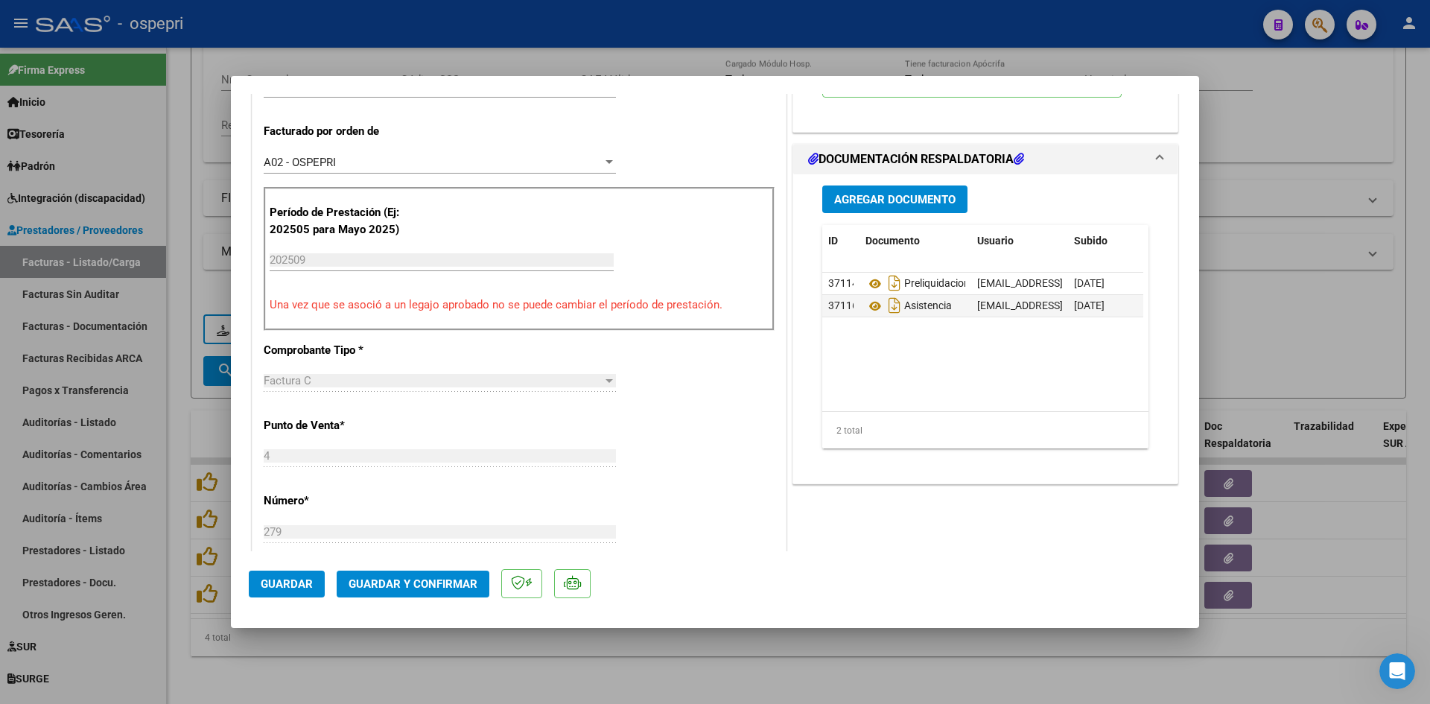
scroll to position [372, 0]
click at [871, 303] on icon at bounding box center [874, 305] width 19 height 18
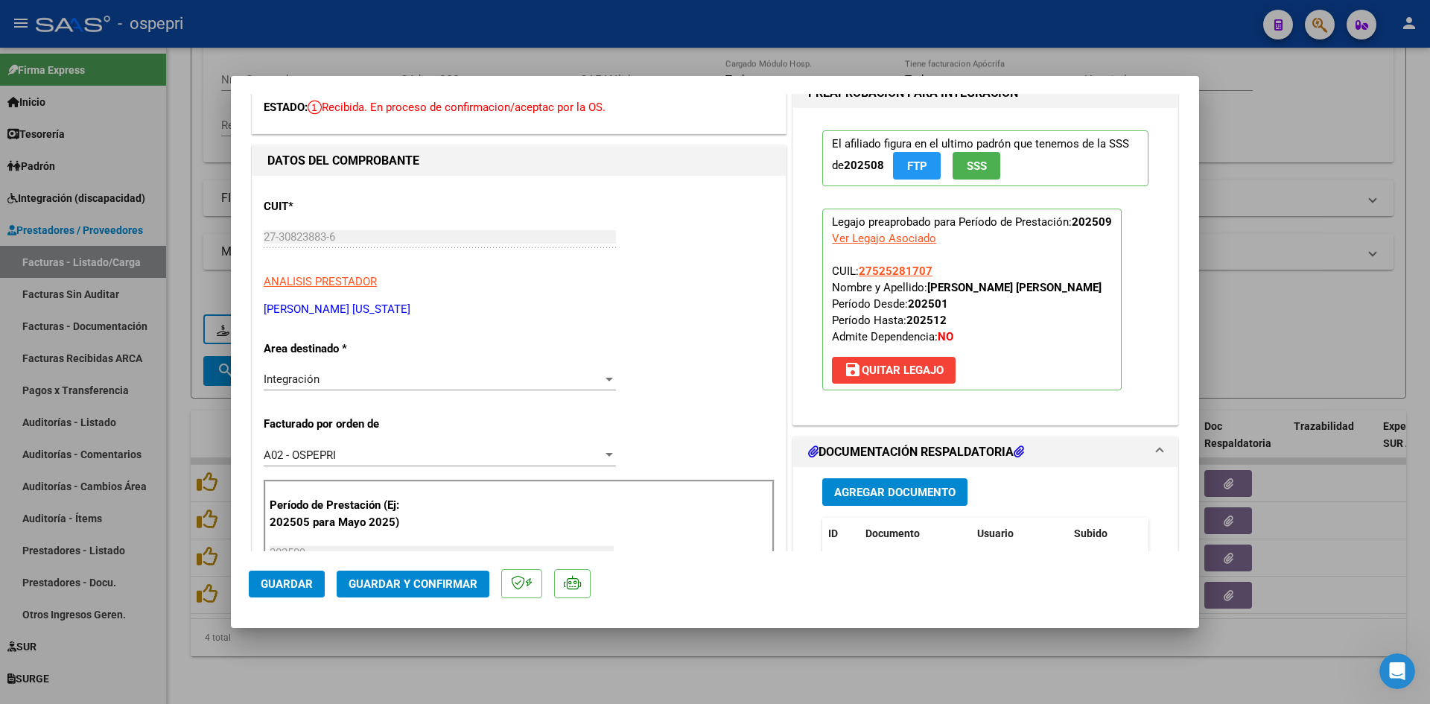
scroll to position [74, 0]
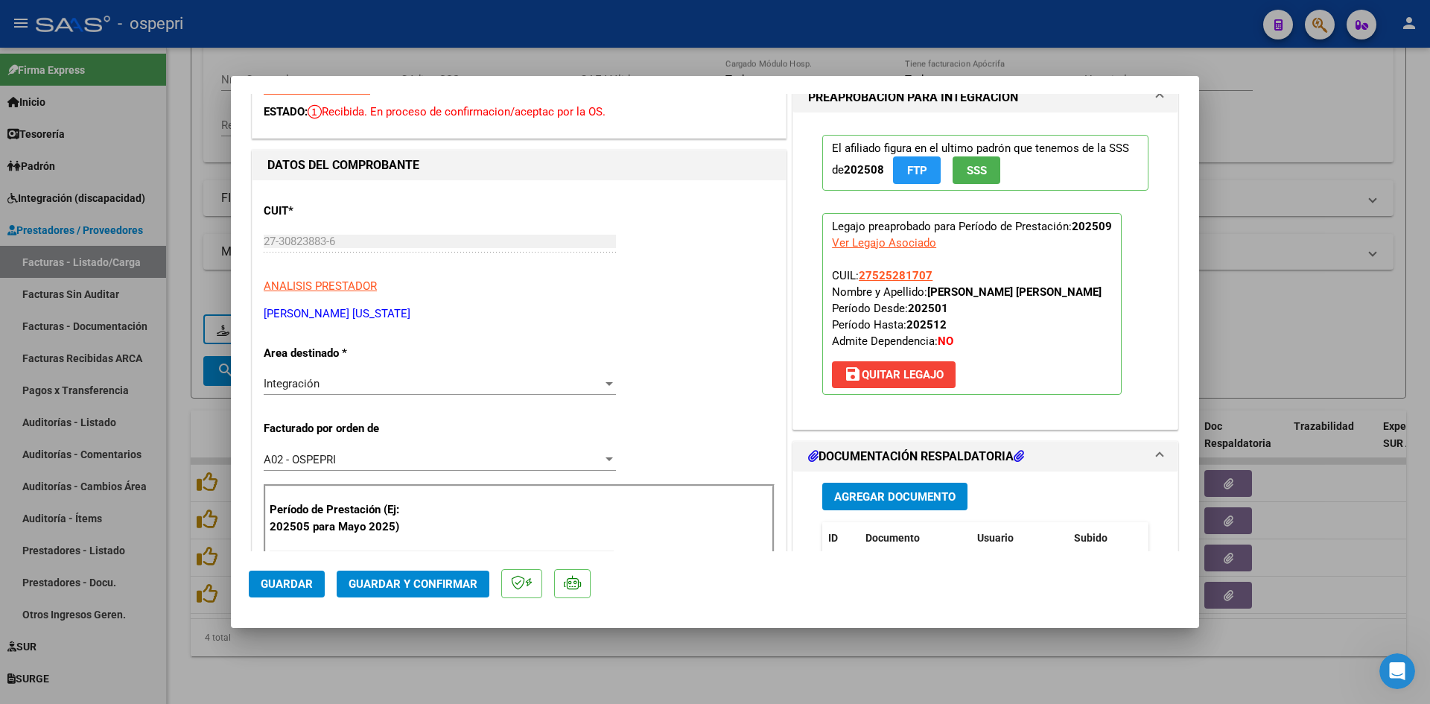
click at [455, 591] on button "Guardar y Confirmar" at bounding box center [413, 583] width 153 height 27
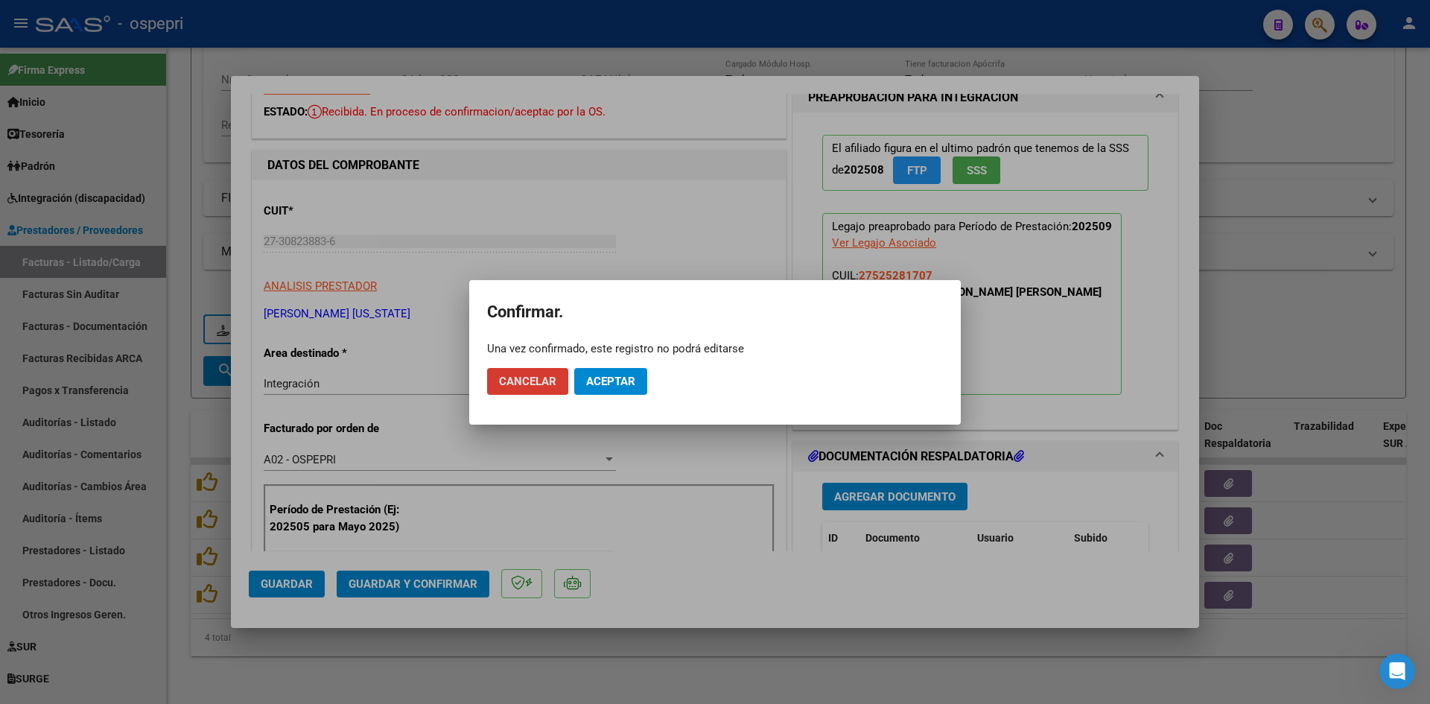
click at [630, 384] on span "Aceptar" at bounding box center [610, 381] width 49 height 13
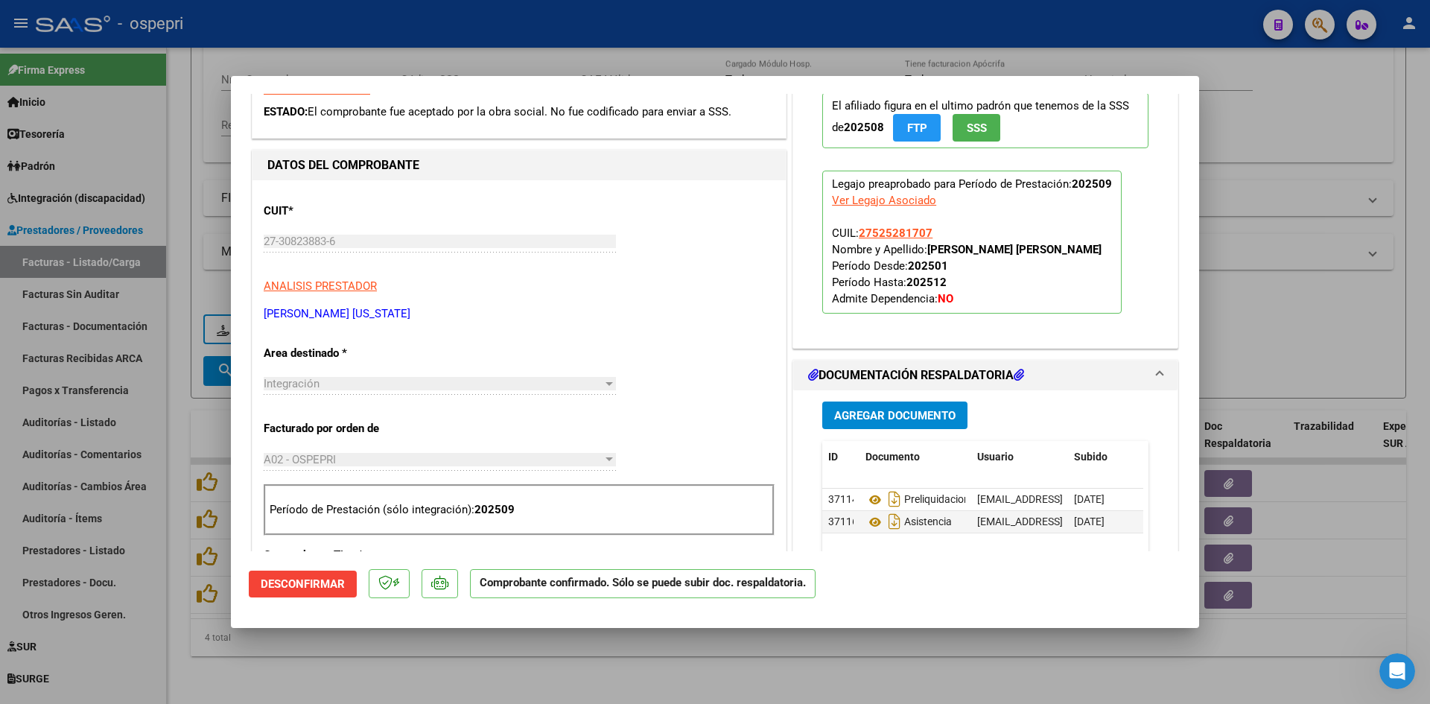
type input "$ 0,00"
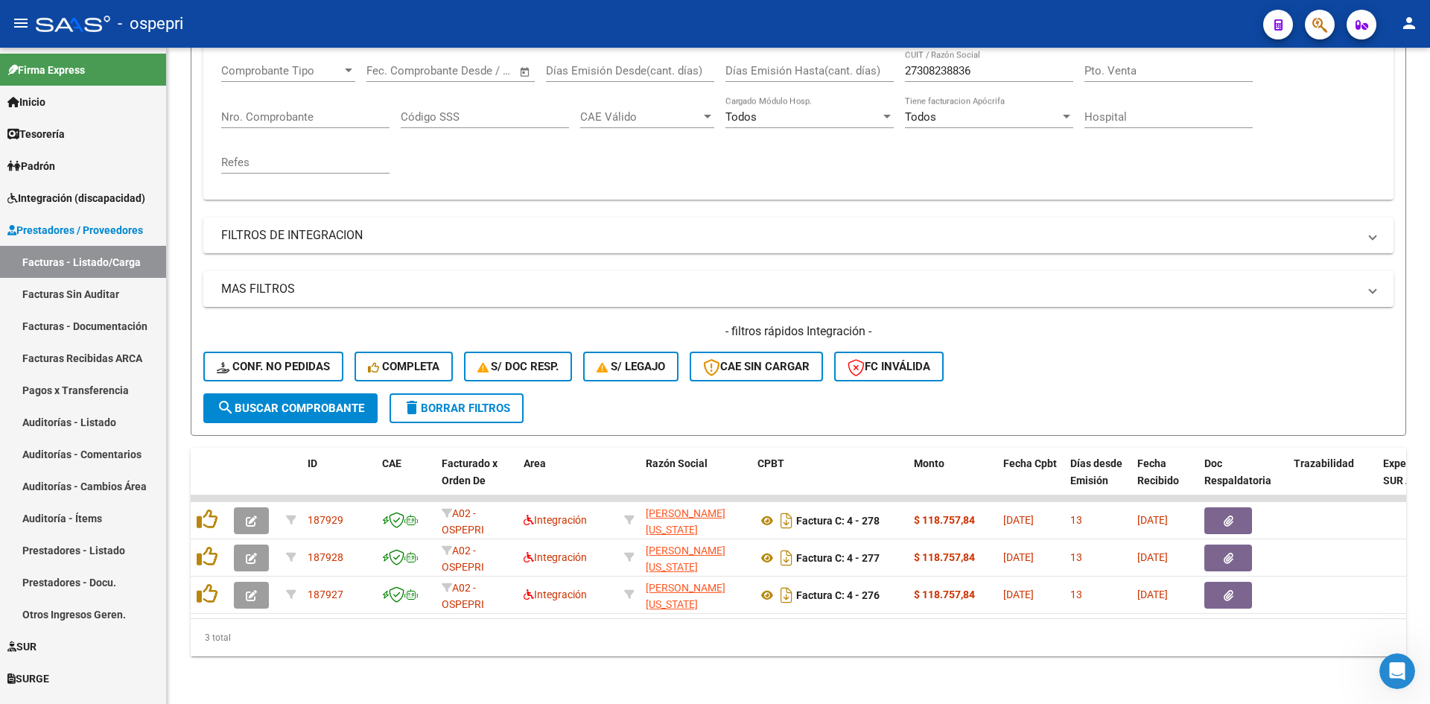
scroll to position [262, 0]
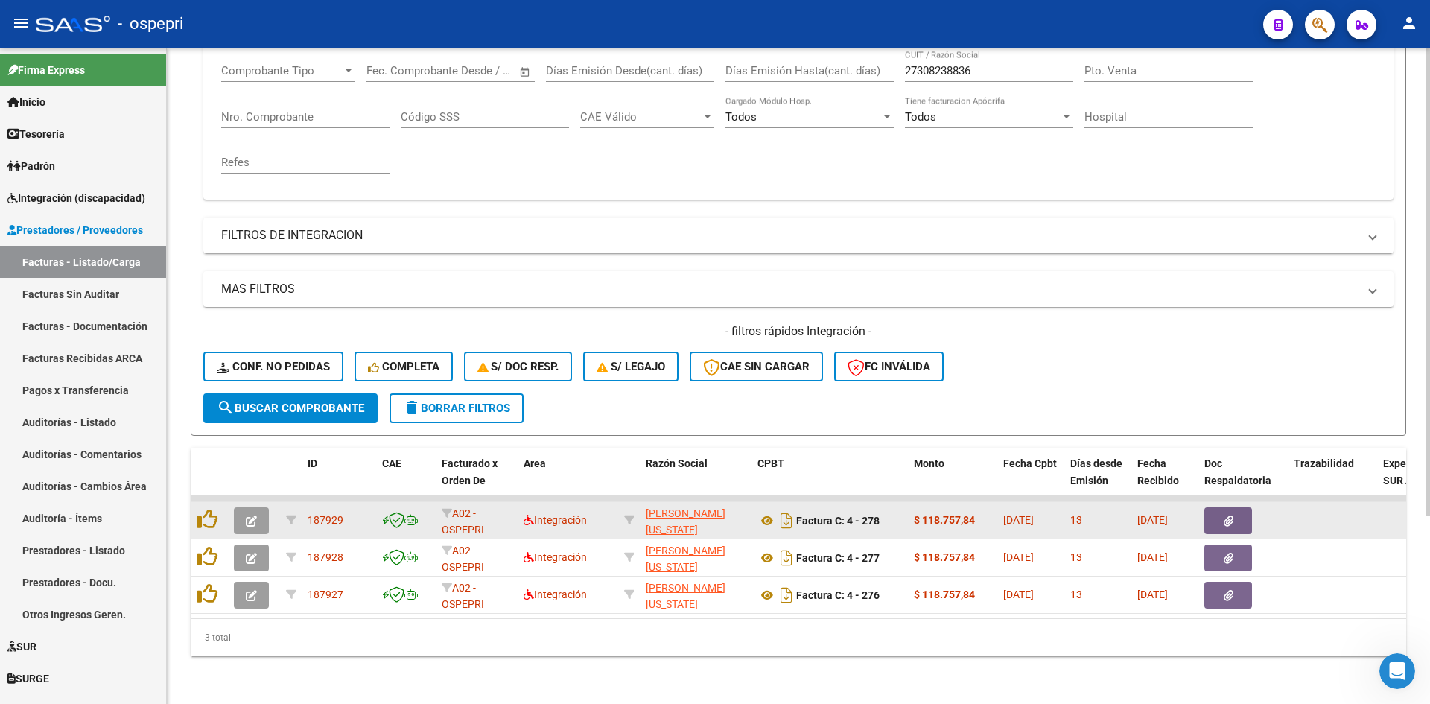
click at [261, 507] on button "button" at bounding box center [251, 520] width 35 height 27
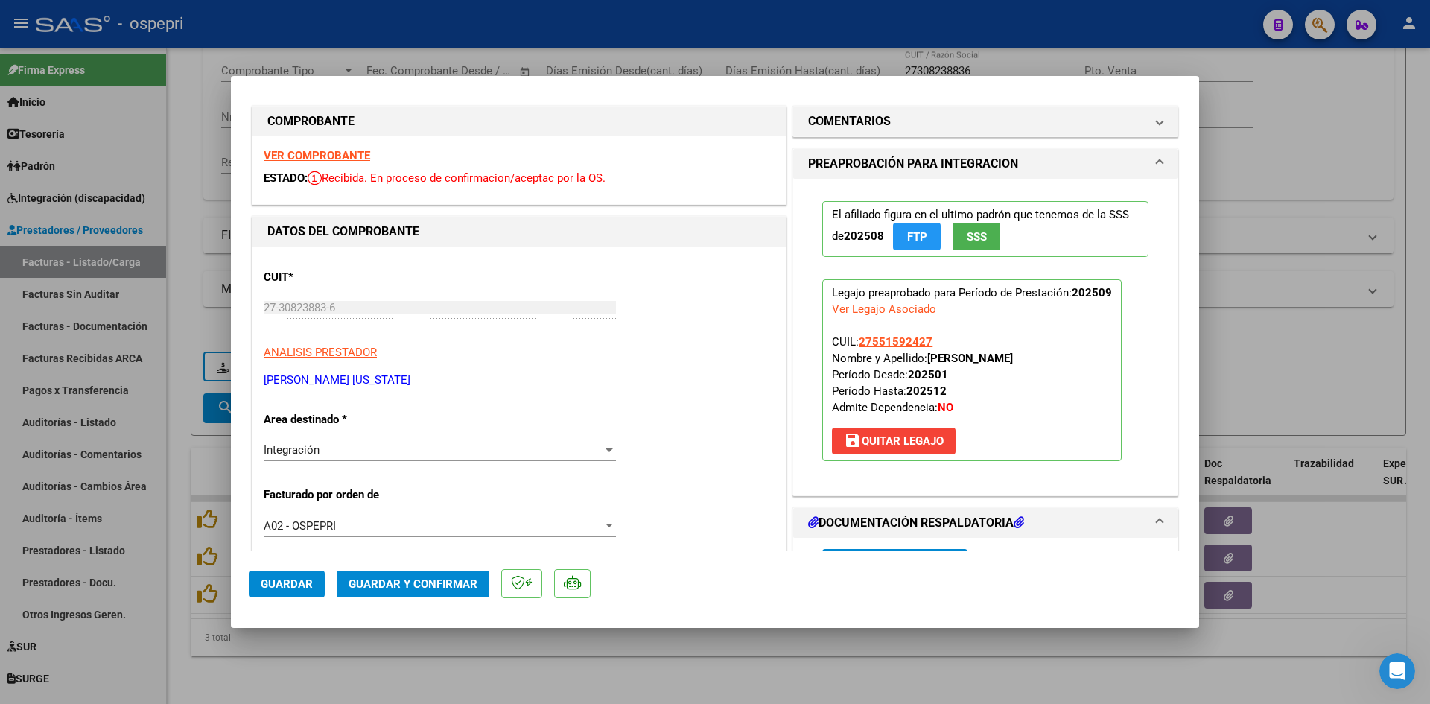
scroll to position [0, 0]
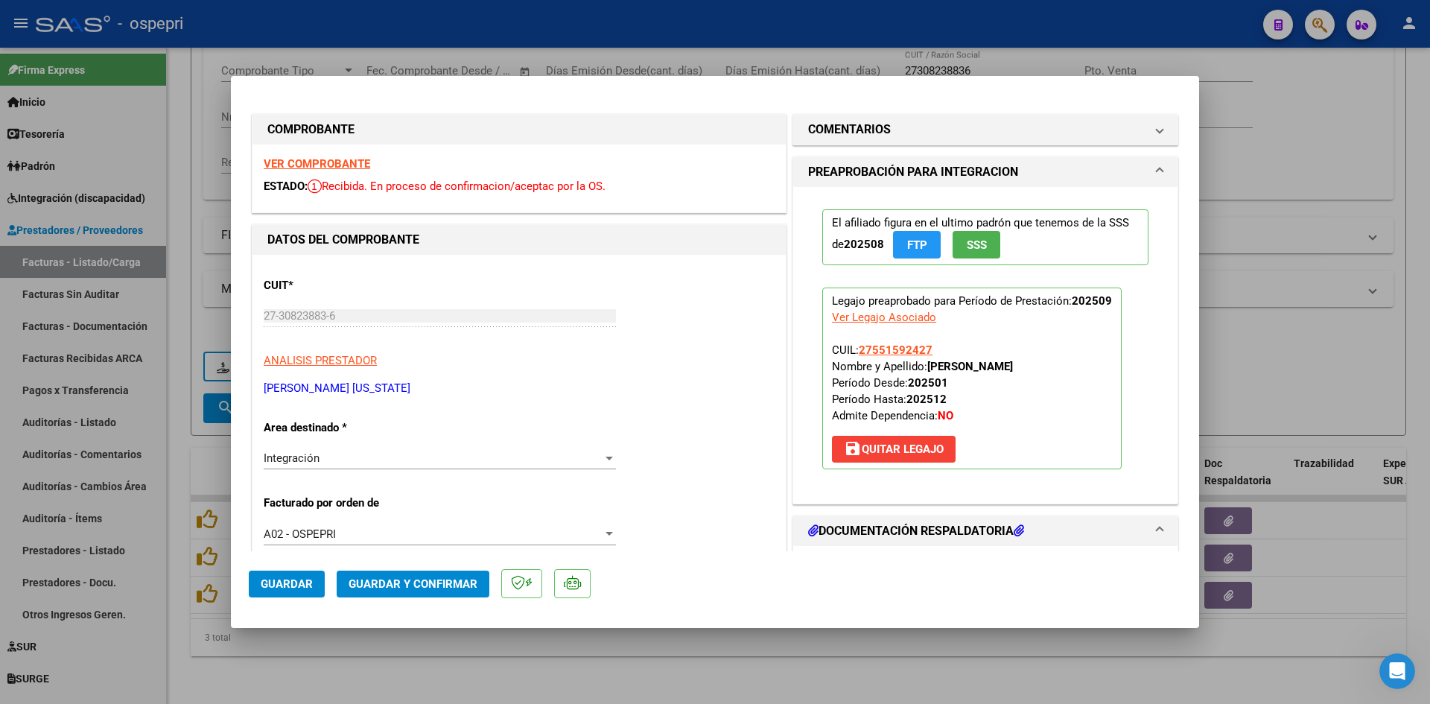
click at [341, 164] on strong "VER COMPROBANTE" at bounding box center [317, 163] width 106 height 13
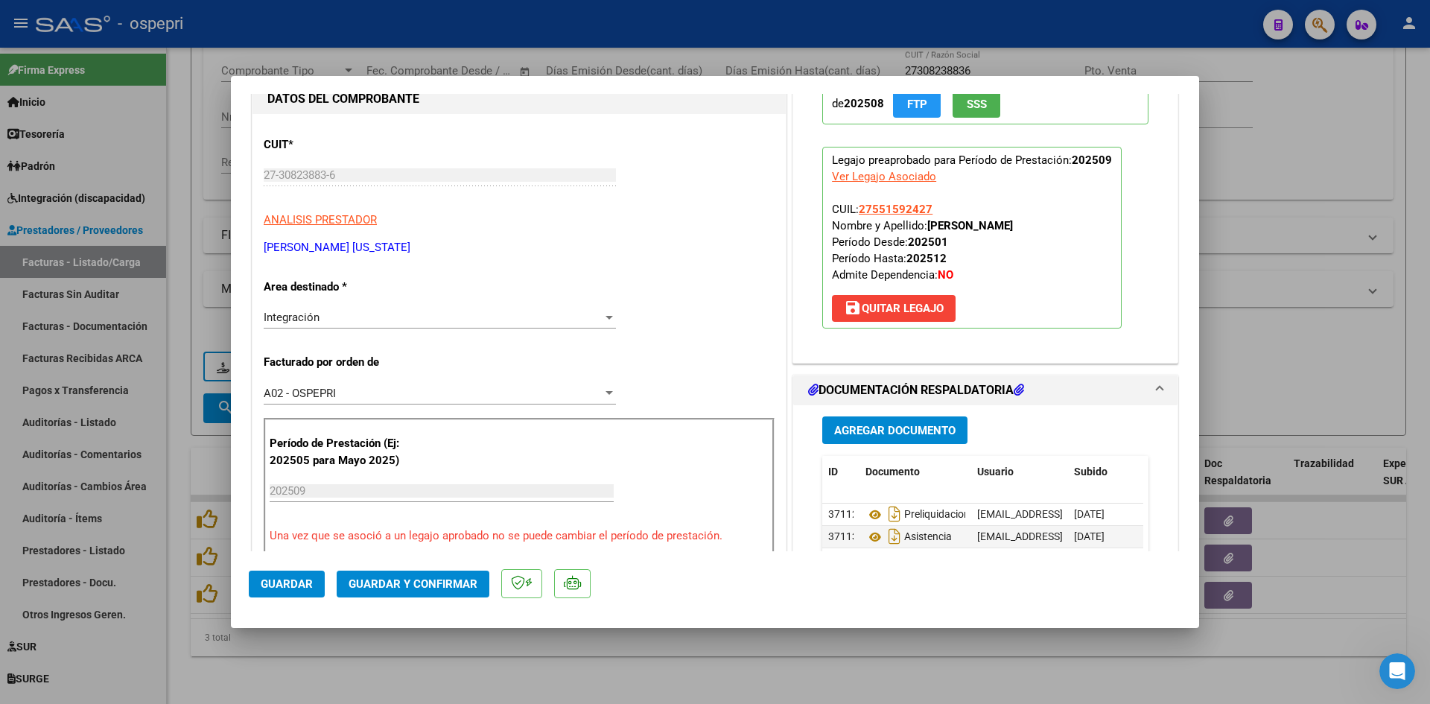
scroll to position [149, 0]
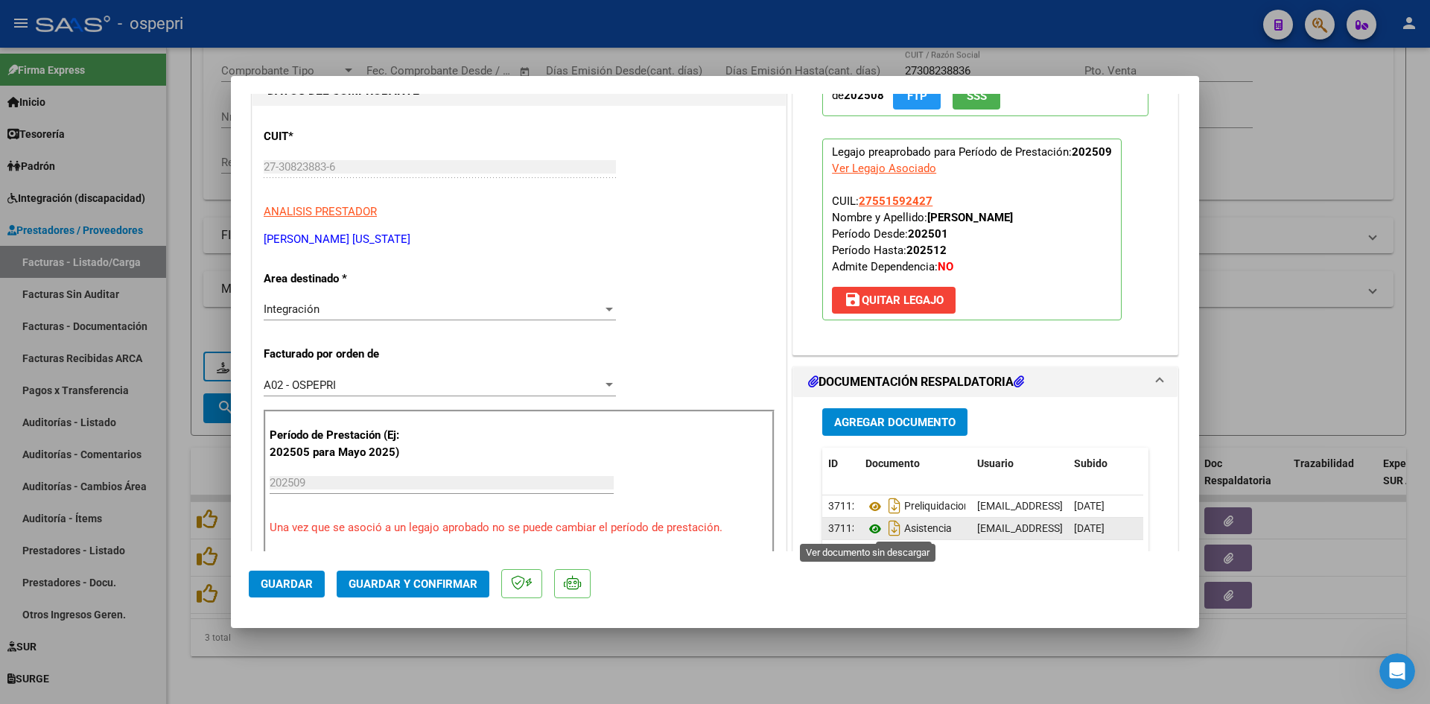
click at [867, 526] on icon at bounding box center [874, 529] width 19 height 18
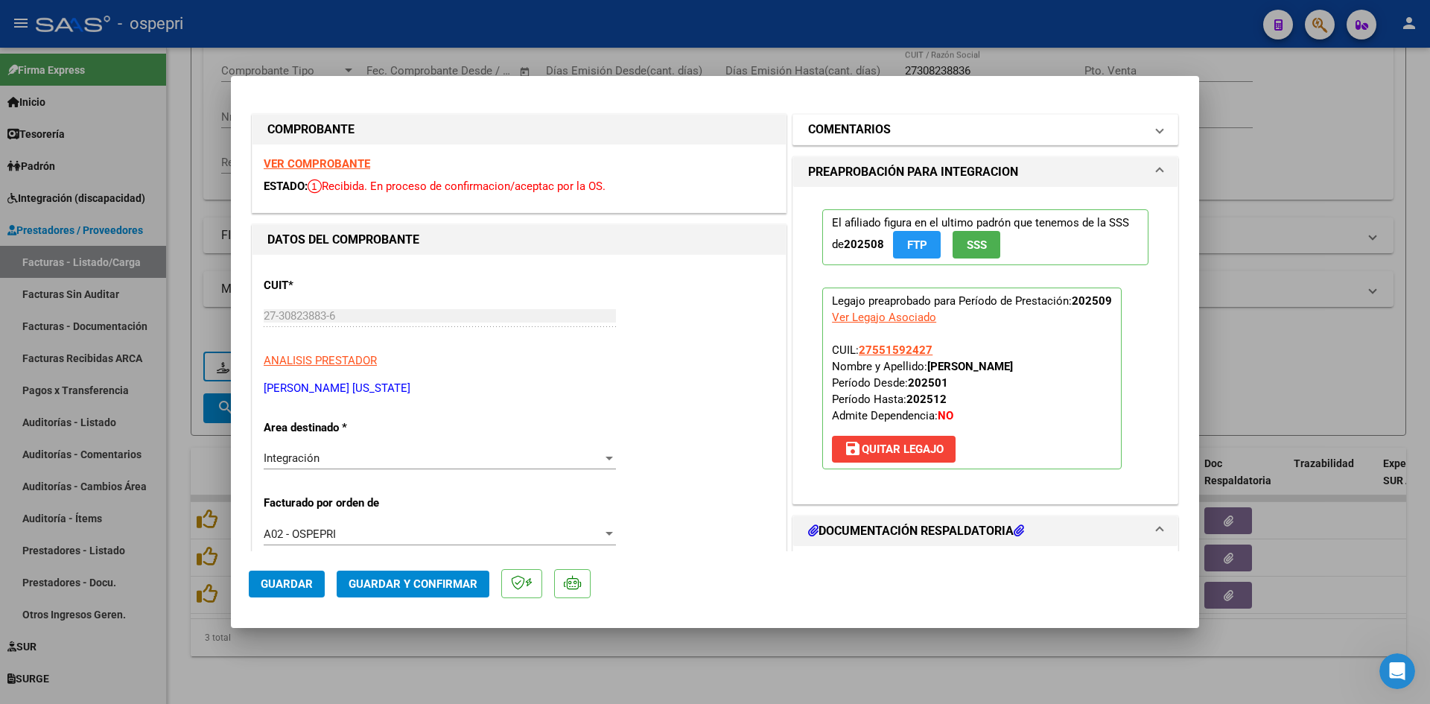
click at [956, 123] on mat-panel-title "COMENTARIOS" at bounding box center [976, 130] width 337 height 18
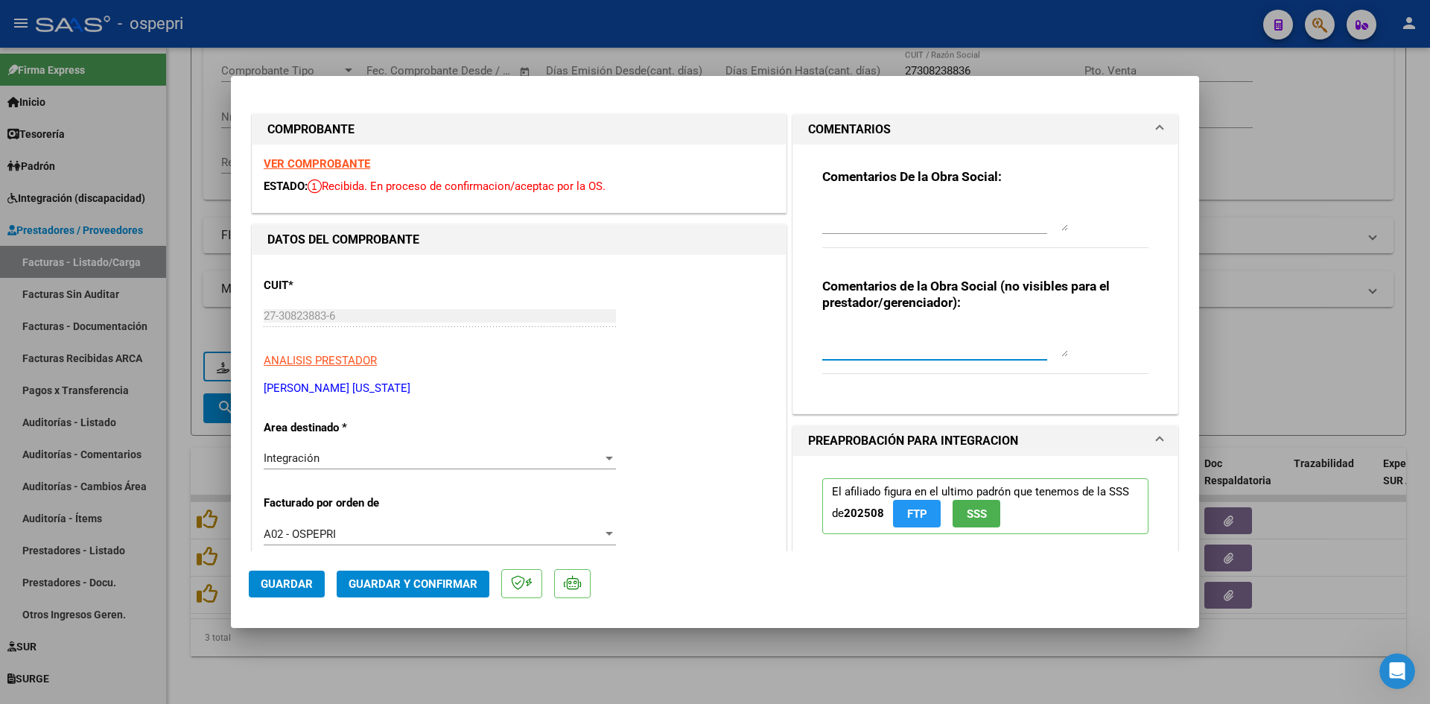
click at [838, 337] on textarea at bounding box center [945, 342] width 246 height 30
type textarea "PLANILLA RECHAZADA"
click at [868, 198] on div at bounding box center [945, 216] width 246 height 36
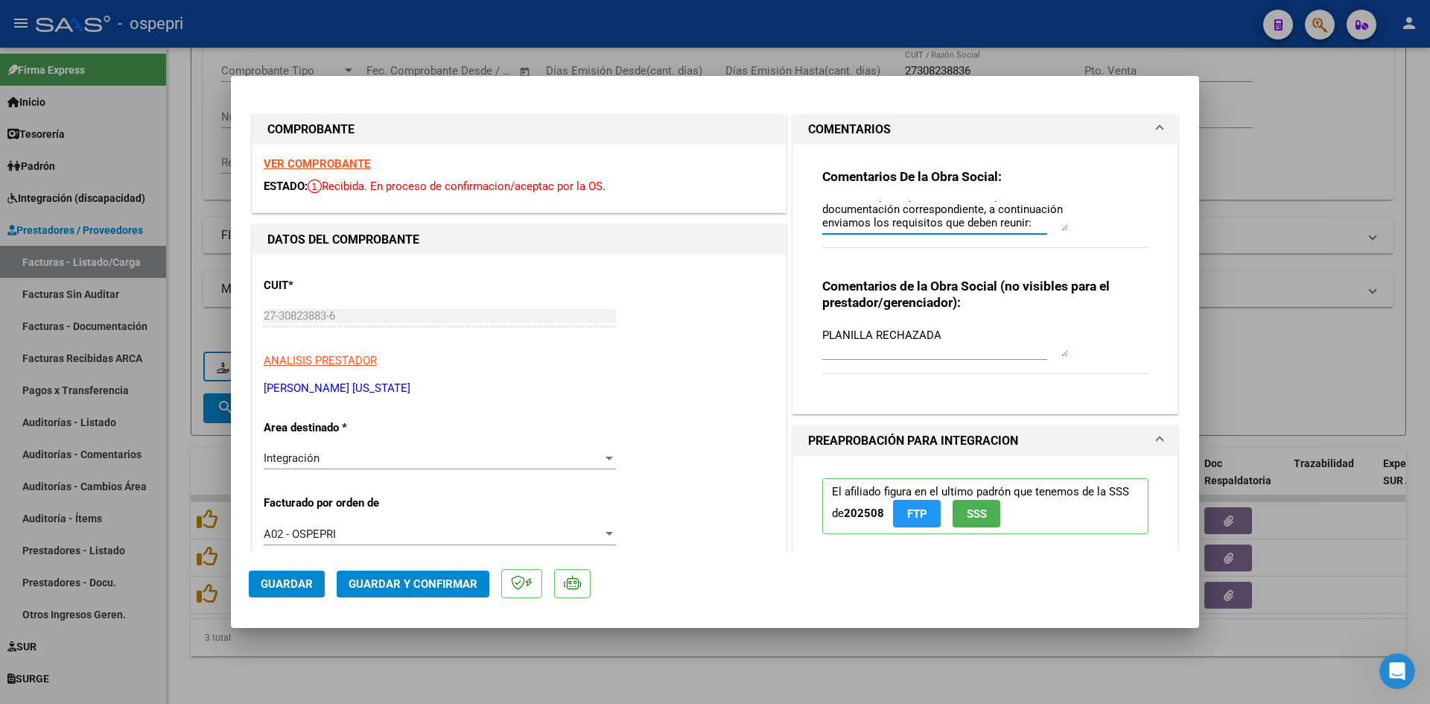
scroll to position [92, 0]
click at [901, 213] on textarea "Buenas tardes, queriamos informar que la planilla no cumple con los requsiitos,…" at bounding box center [945, 216] width 246 height 30
paste textarea "- Firmas: Las planillas deben estar firmadas de manera ológrafa tanto por el Pr…"
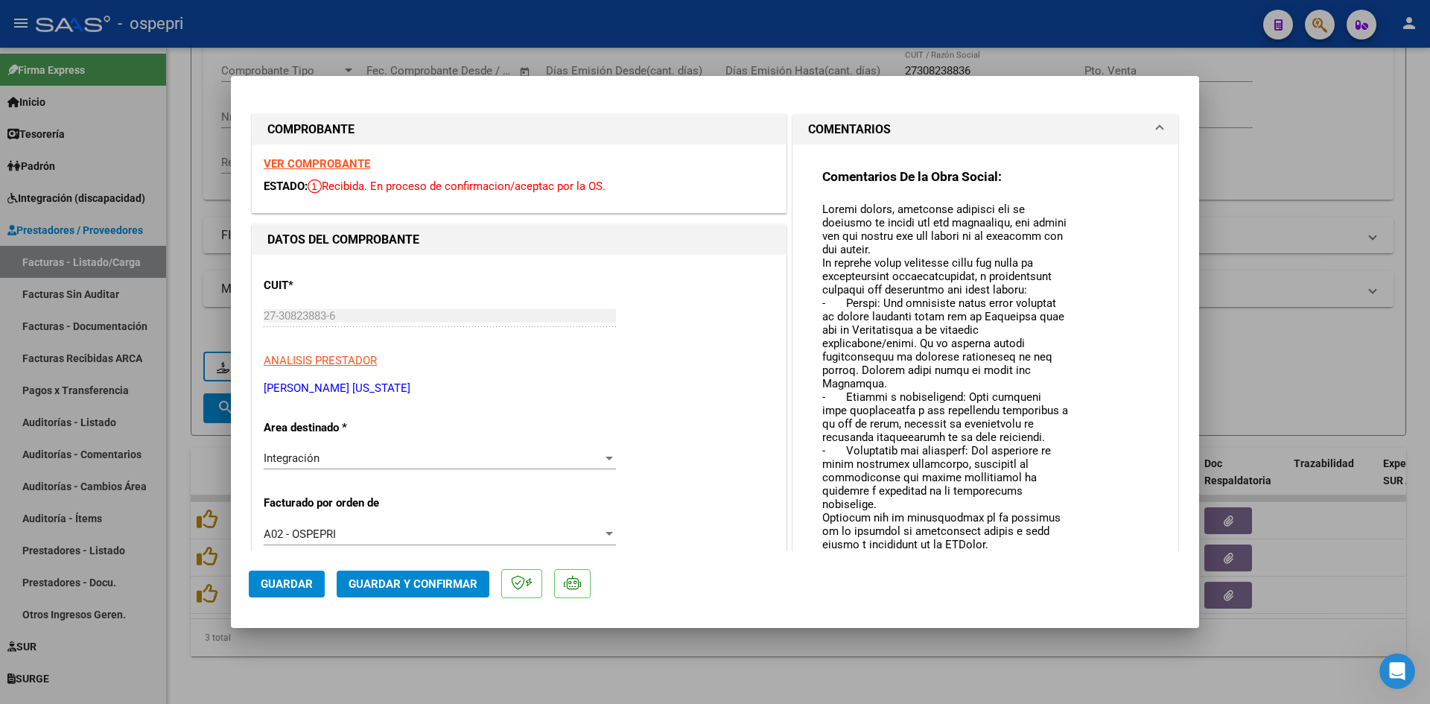
scroll to position [0, 0]
drag, startPoint x: 1057, startPoint y: 227, endPoint x: 1053, endPoint y: 617, distance: 390.2
click at [1053, 617] on mat-dialog-container "COMPROBANTE VER COMPROBANTE ESTADO: Recibida. En proceso de confirmacion/acepta…" at bounding box center [715, 352] width 968 height 552
click at [874, 241] on textarea at bounding box center [945, 411] width 246 height 420
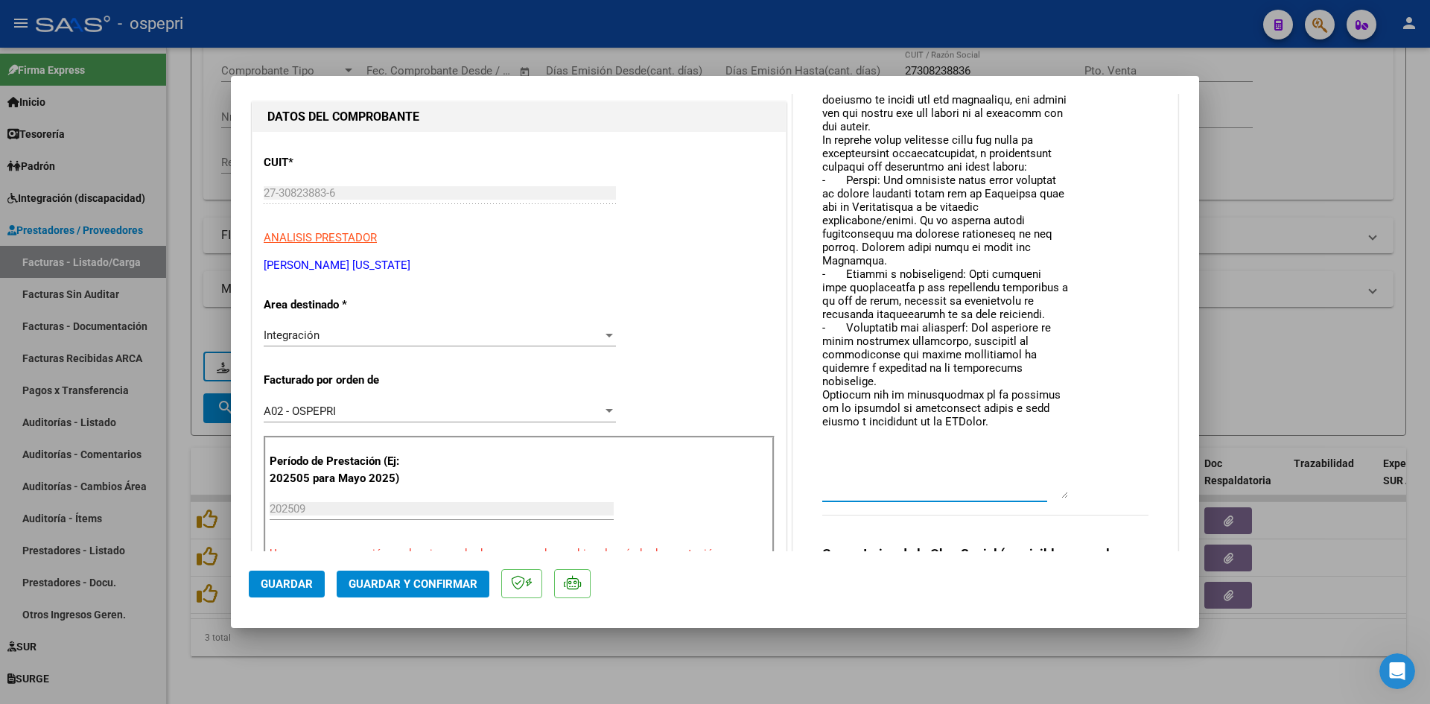
scroll to position [149, 0]
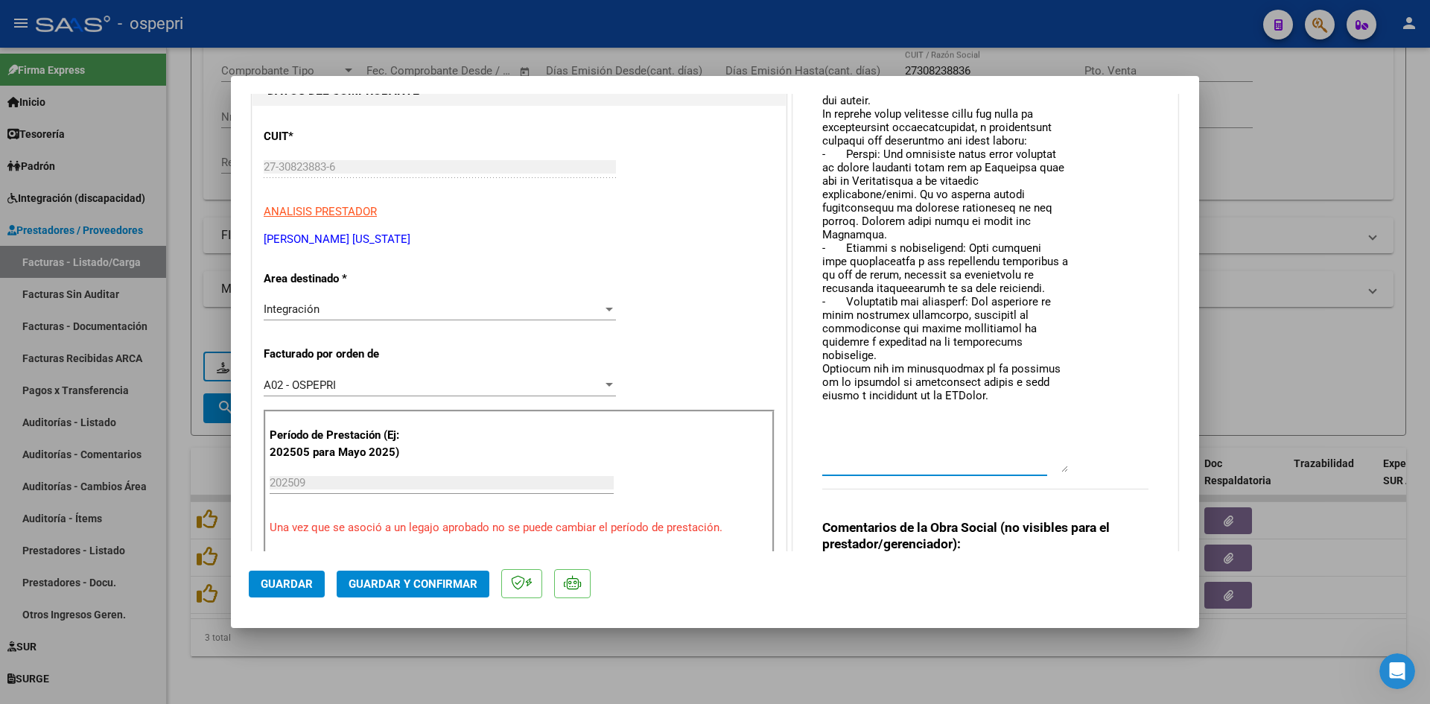
click at [962, 401] on textarea at bounding box center [945, 262] width 246 height 420
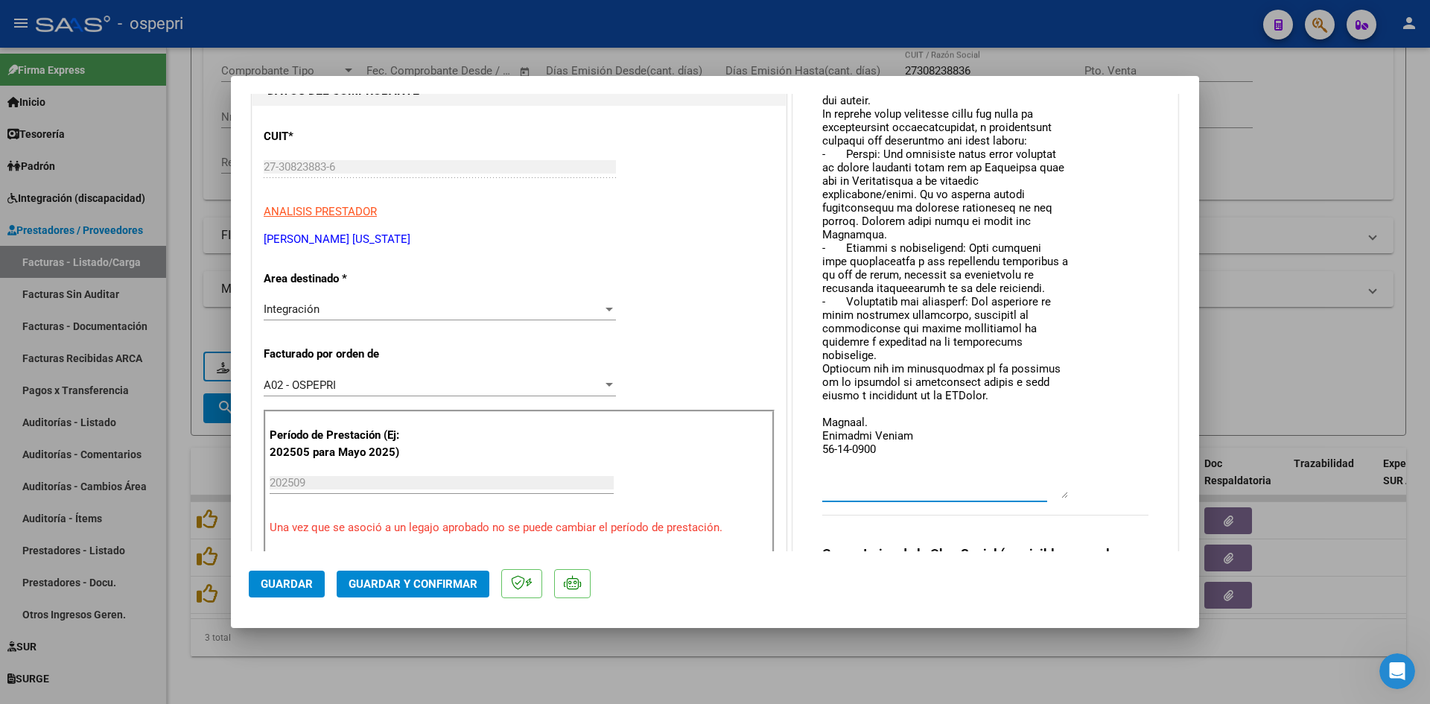
drag, startPoint x: 1057, startPoint y: 468, endPoint x: 1067, endPoint y: 474, distance: 11.7
click at [1057, 494] on textarea at bounding box center [945, 275] width 246 height 446
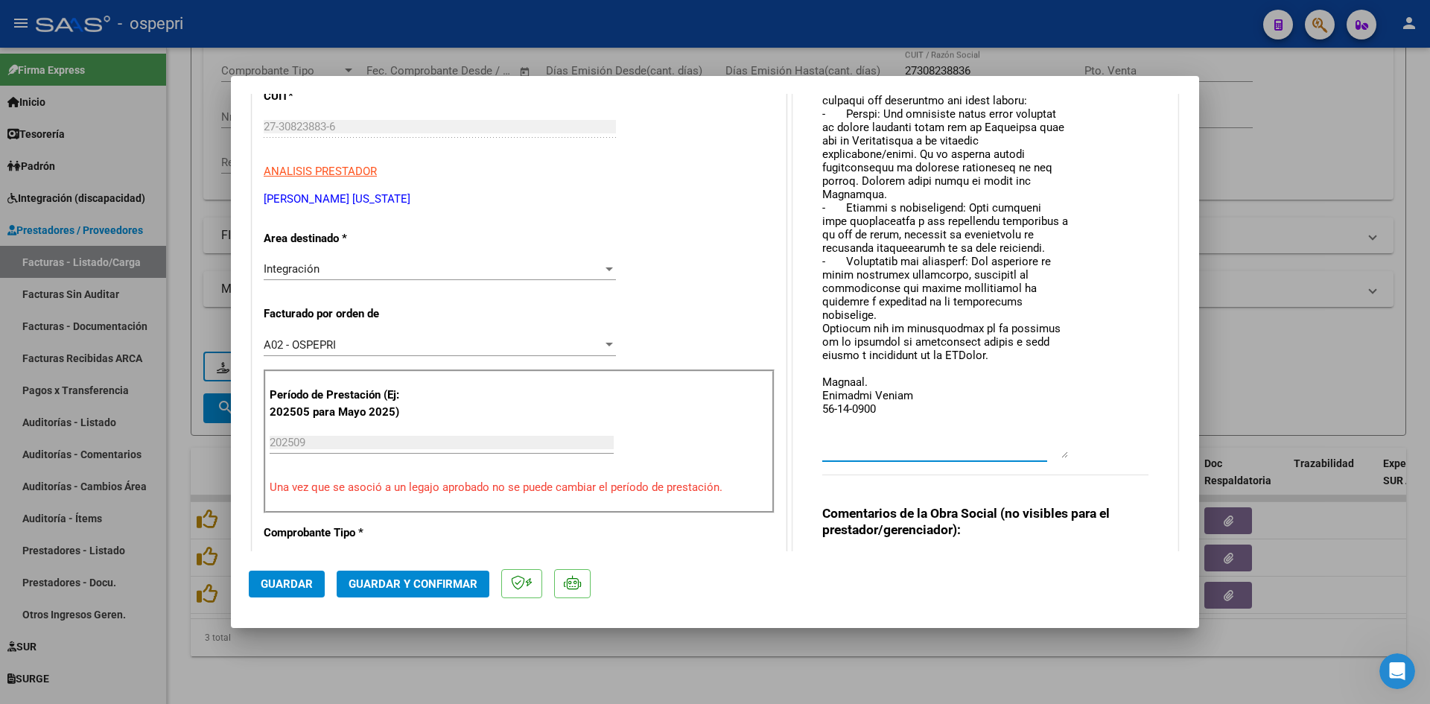
scroll to position [521, 0]
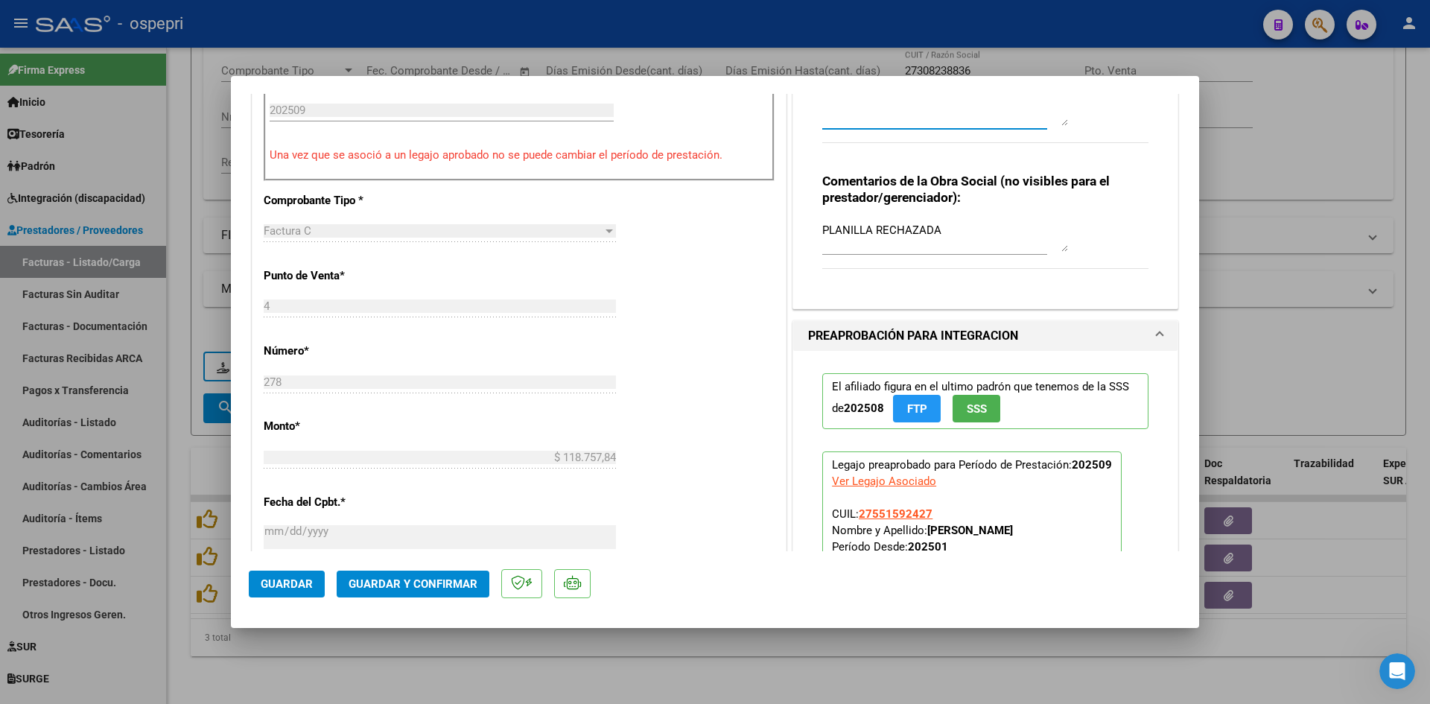
type textarea "Buenas tardes, queríamos informar que la planilla no cumple con los requisitos,…"
click at [293, 579] on span "Guardar" at bounding box center [287, 583] width 52 height 13
type input "$ 0,00"
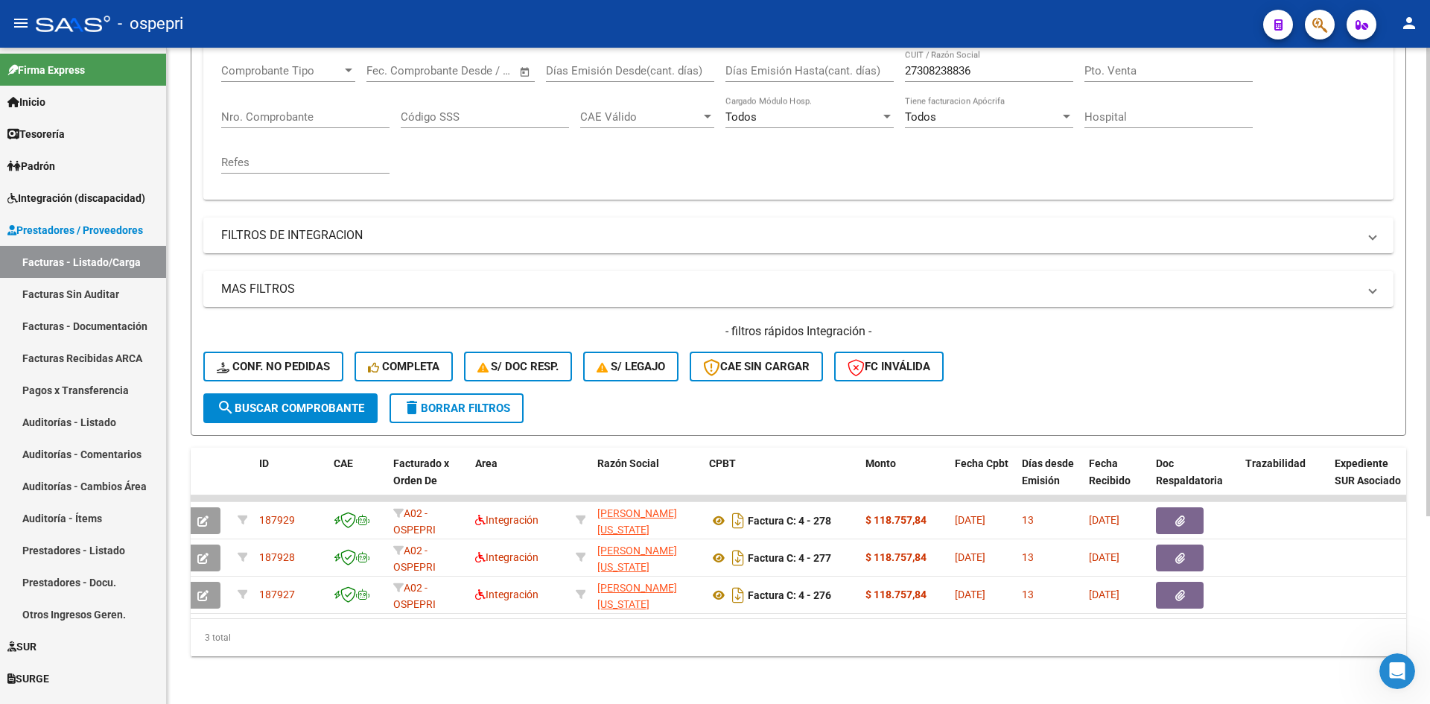
scroll to position [0, 0]
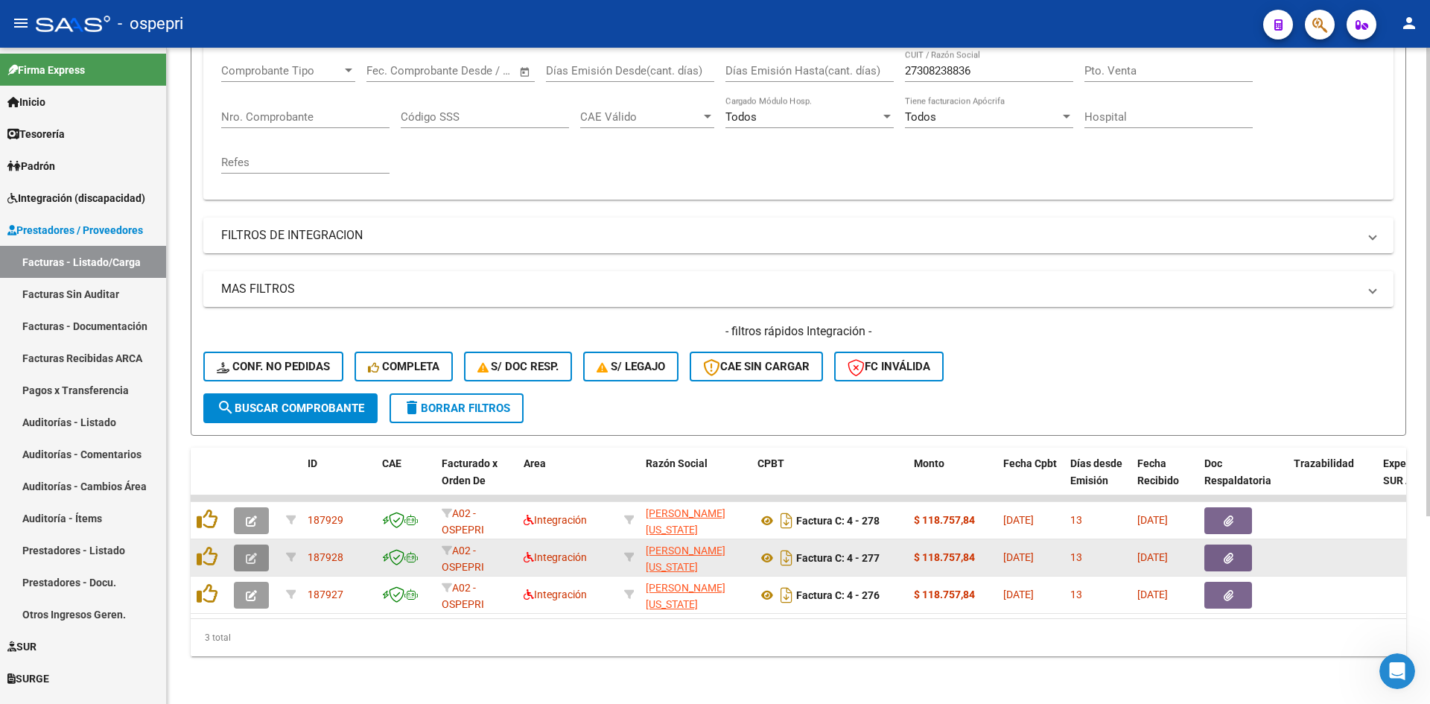
click at [253, 551] on span "button" at bounding box center [251, 557] width 11 height 13
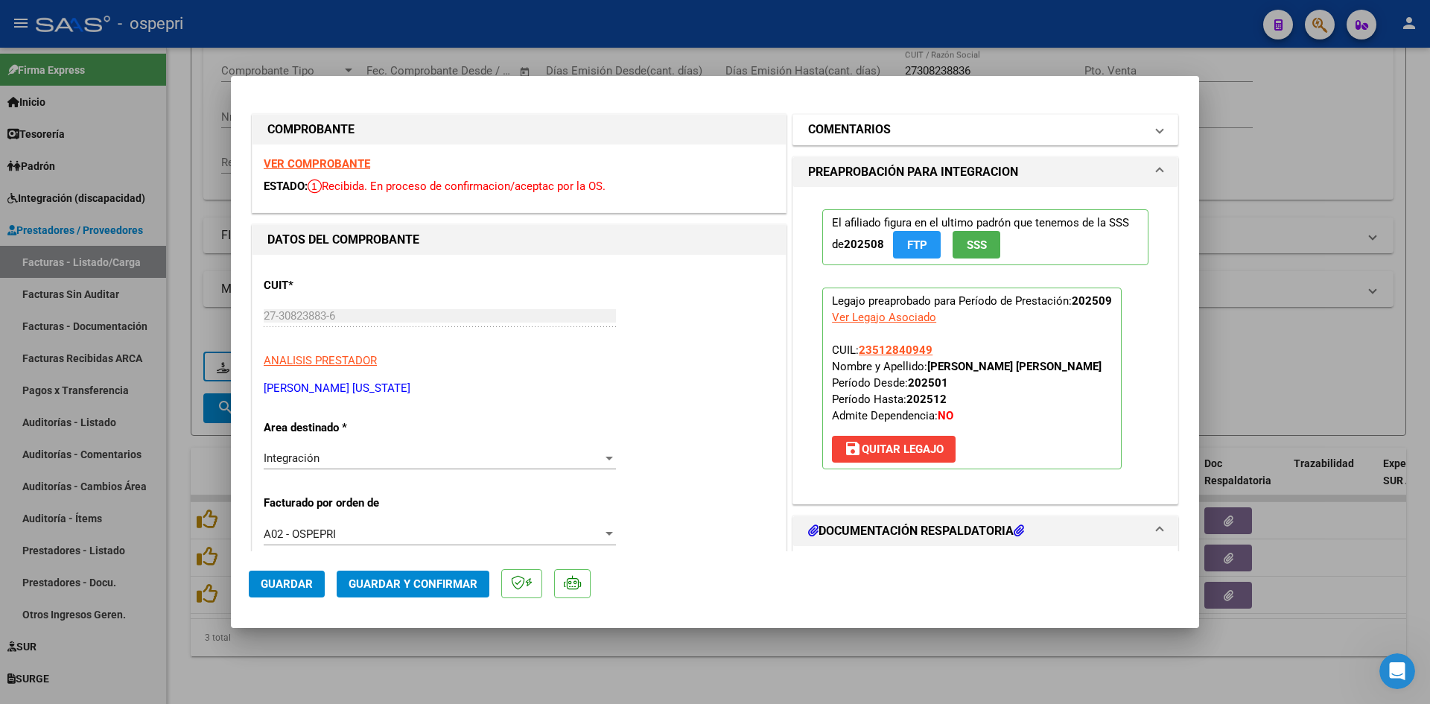
click at [883, 131] on h1 "COMENTARIOS" at bounding box center [849, 130] width 83 height 18
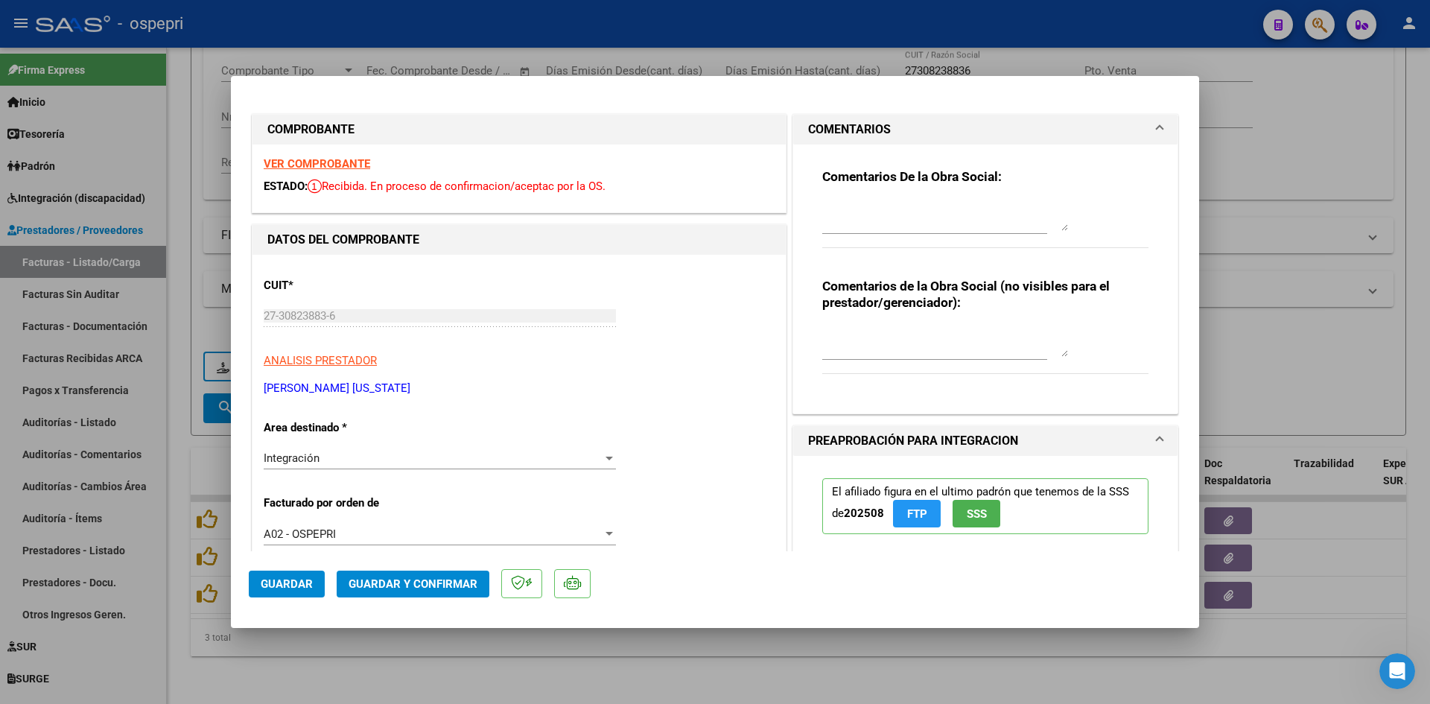
type input "$ 0,00"
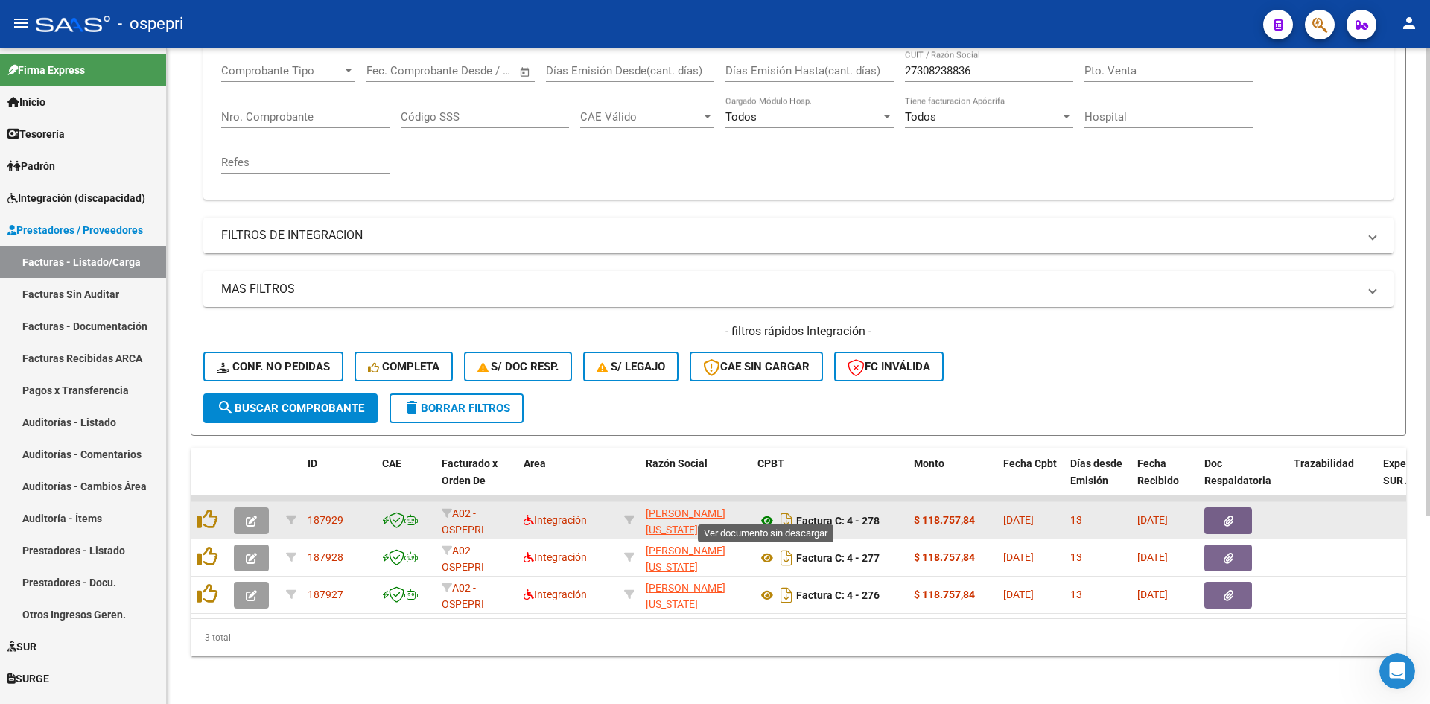
click at [768, 512] on icon at bounding box center [766, 521] width 19 height 18
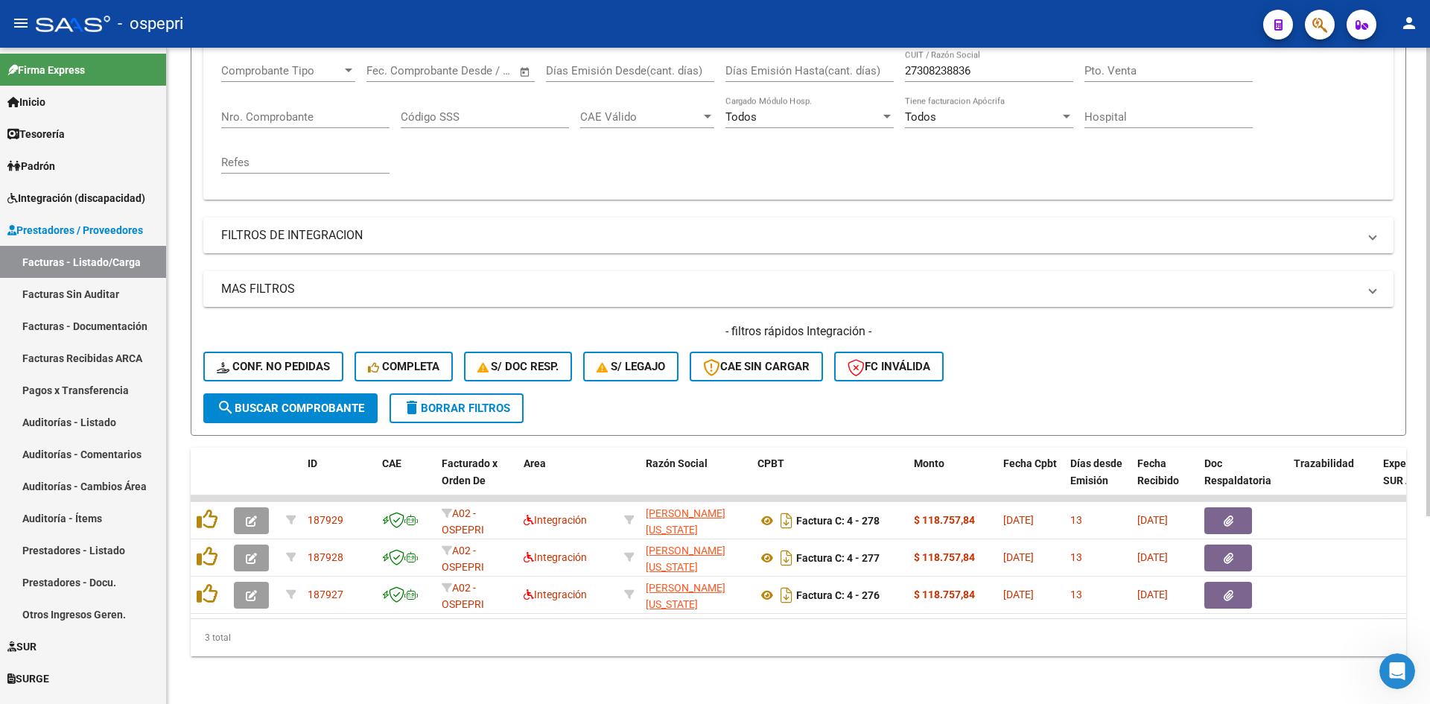
scroll to position [0, 29]
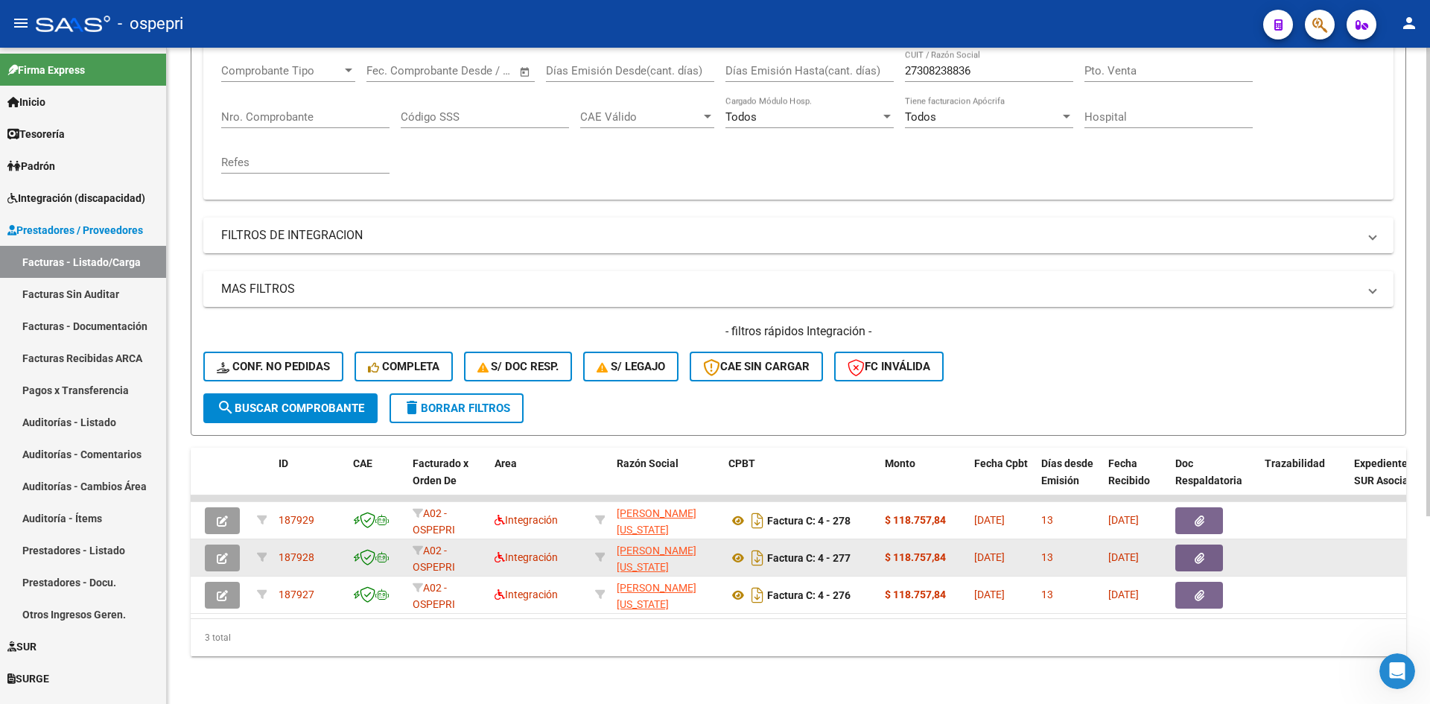
click at [211, 551] on button "button" at bounding box center [222, 557] width 35 height 27
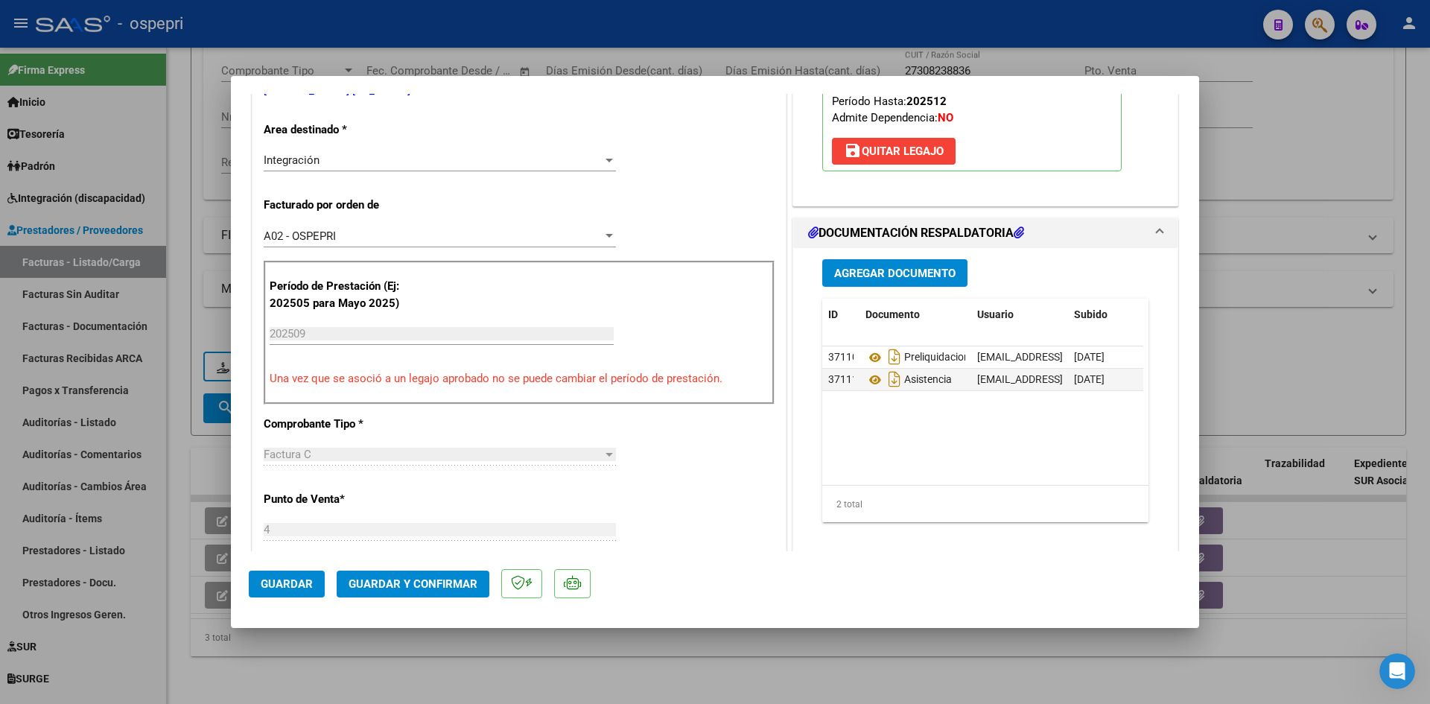
scroll to position [0, 0]
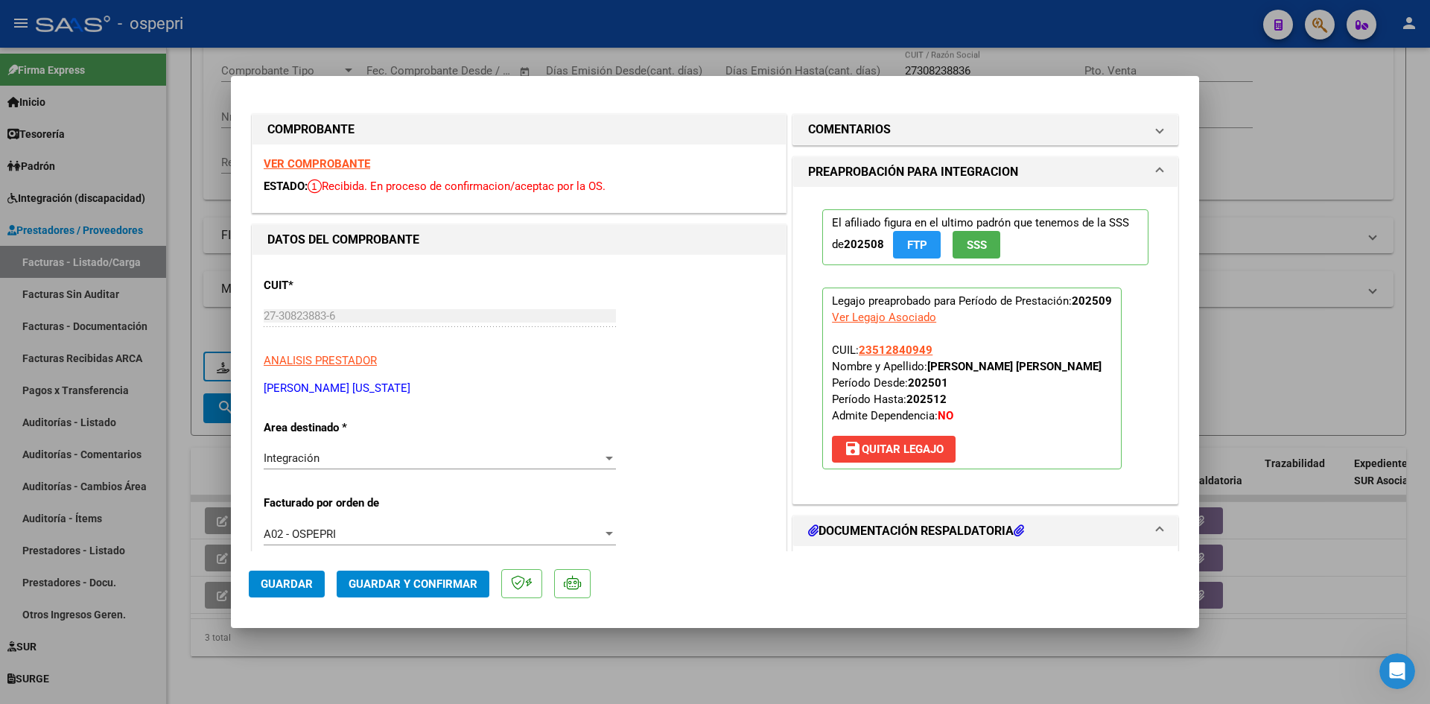
type input "$ 0,00"
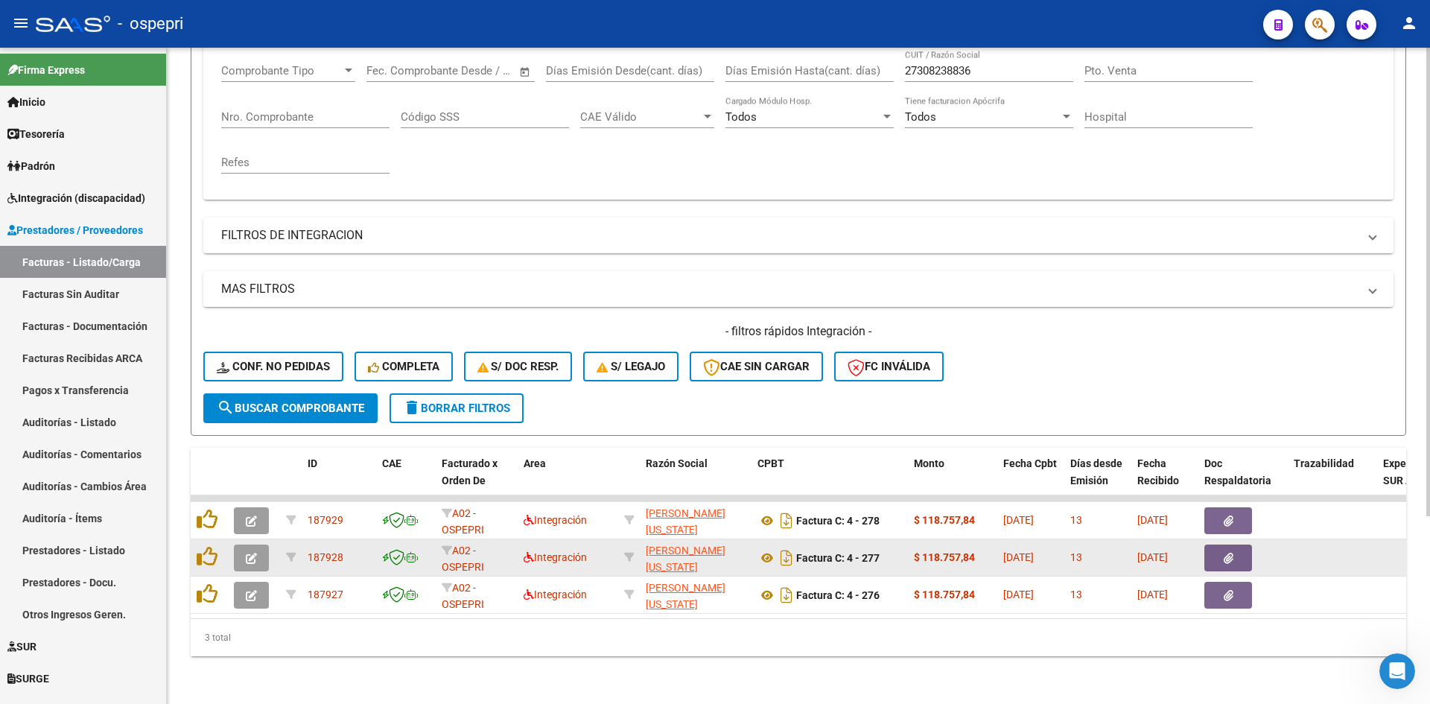
click at [251, 553] on icon "button" at bounding box center [251, 558] width 11 height 11
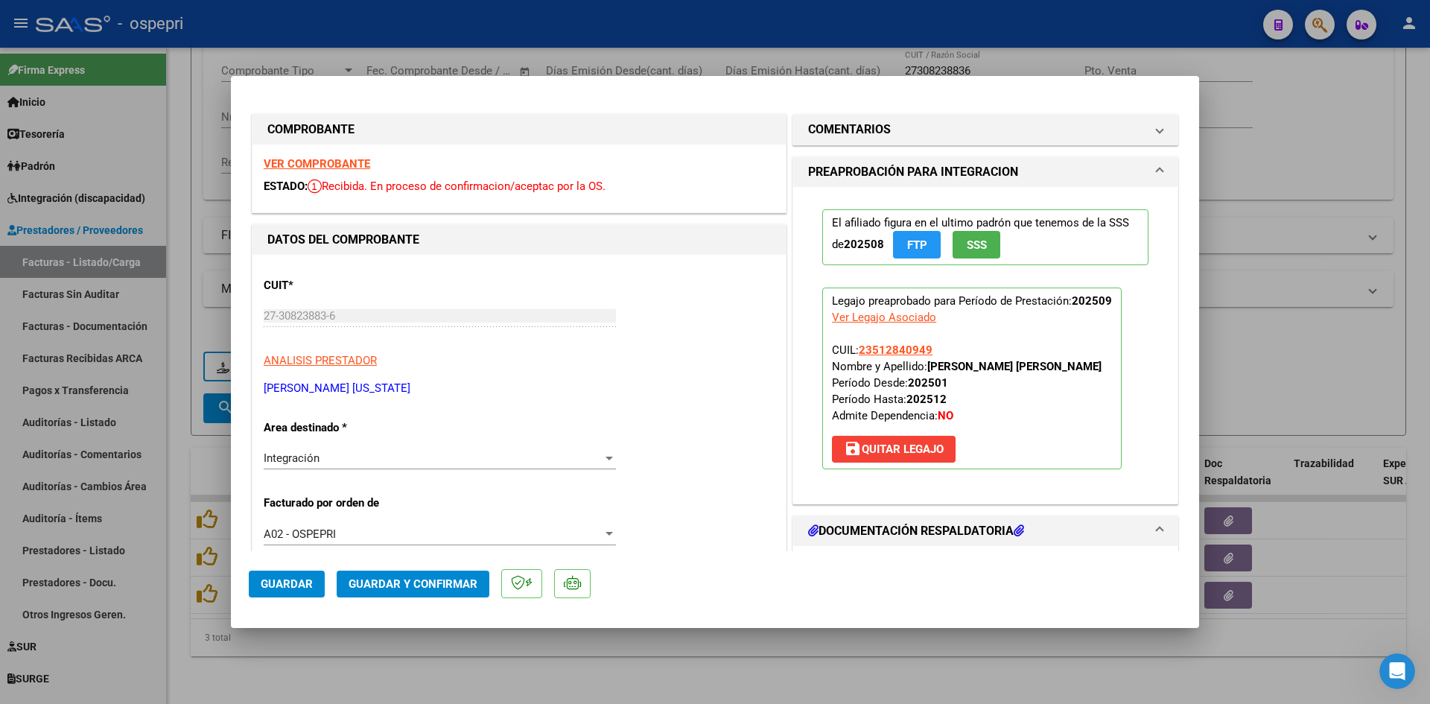
click at [350, 164] on strong "VER COMPROBANTE" at bounding box center [317, 163] width 106 height 13
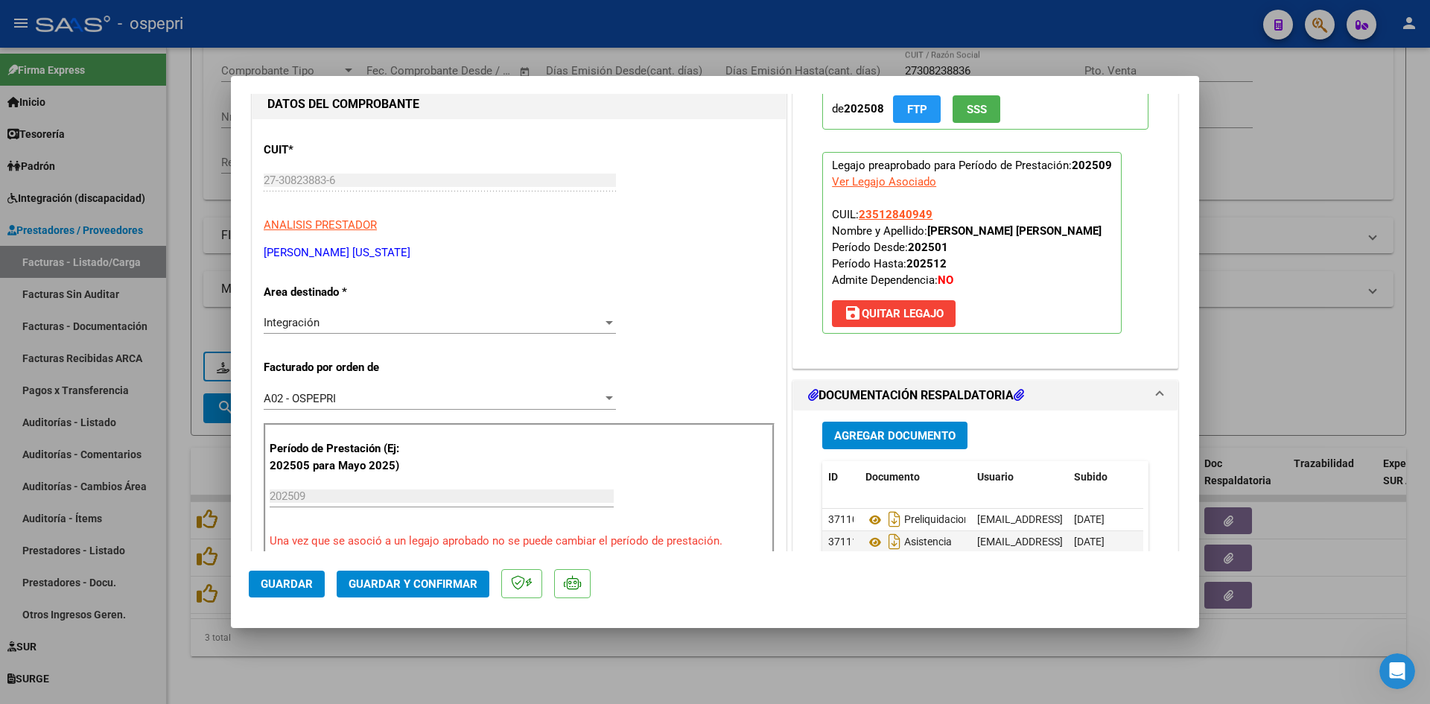
scroll to position [149, 0]
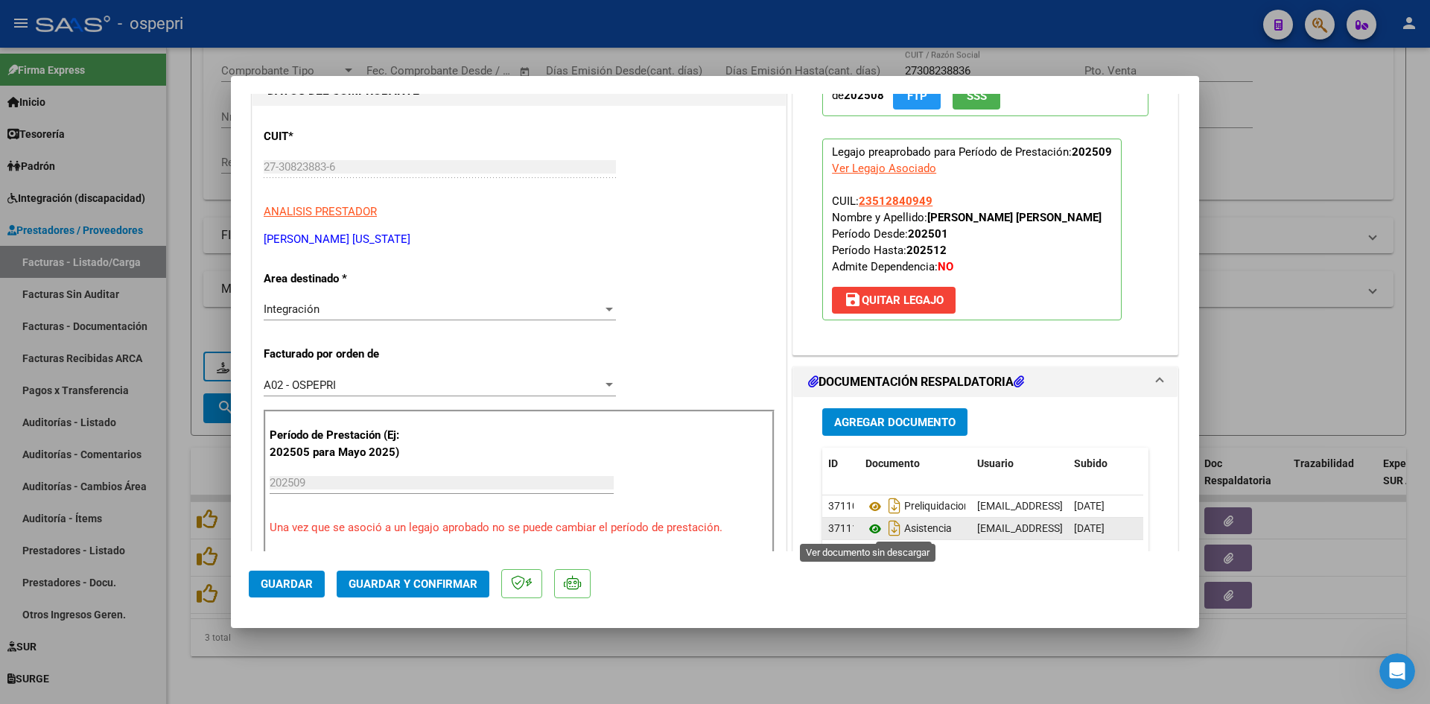
click at [869, 529] on icon at bounding box center [874, 529] width 19 height 18
click at [396, 588] on span "Guardar y Confirmar" at bounding box center [413, 583] width 129 height 13
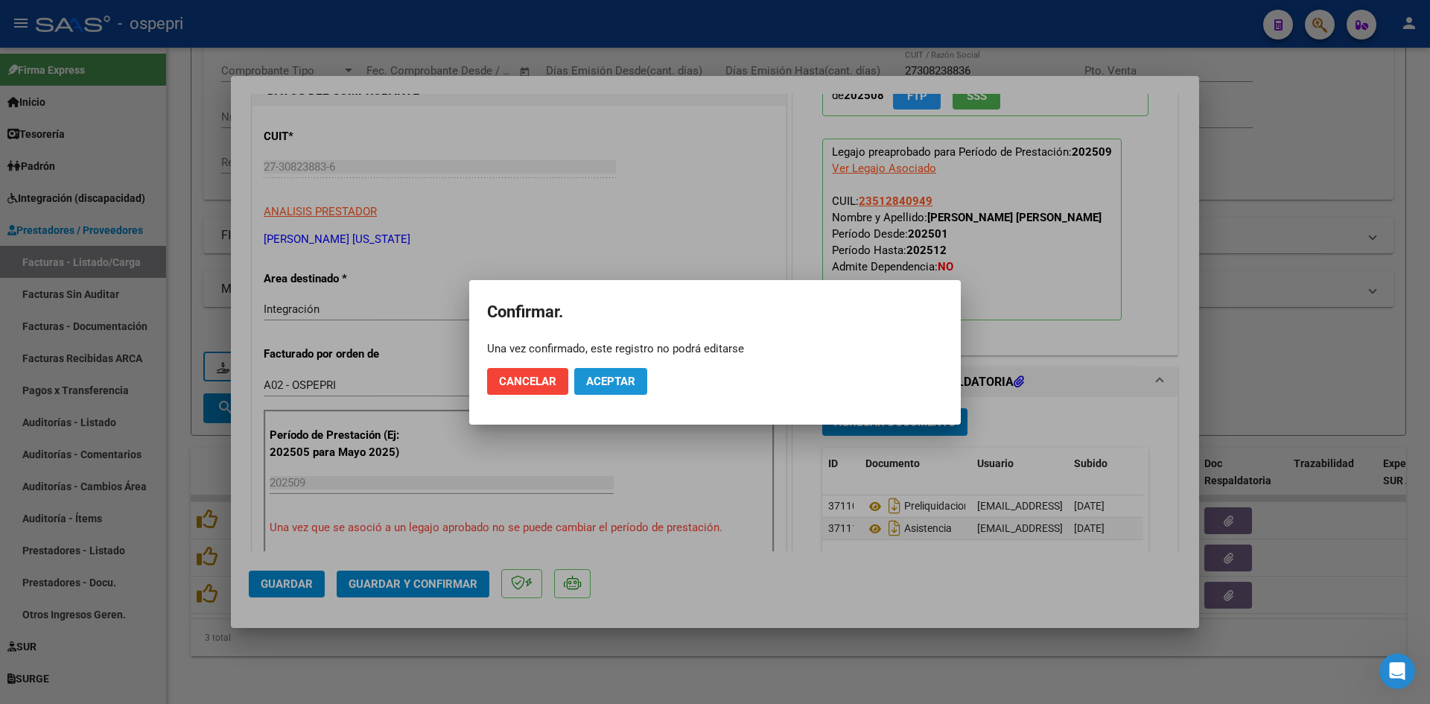
click at [611, 381] on span "Aceptar" at bounding box center [610, 381] width 49 height 13
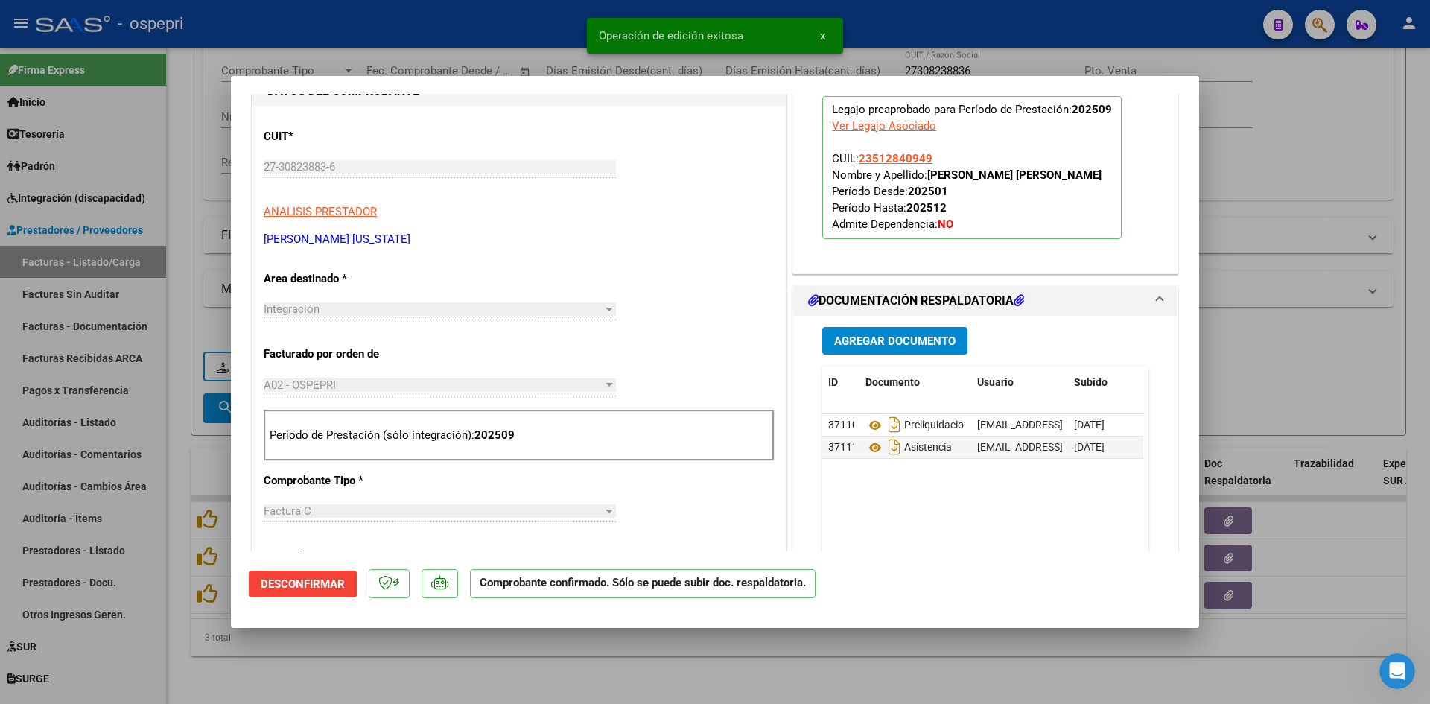
type input "$ 0,00"
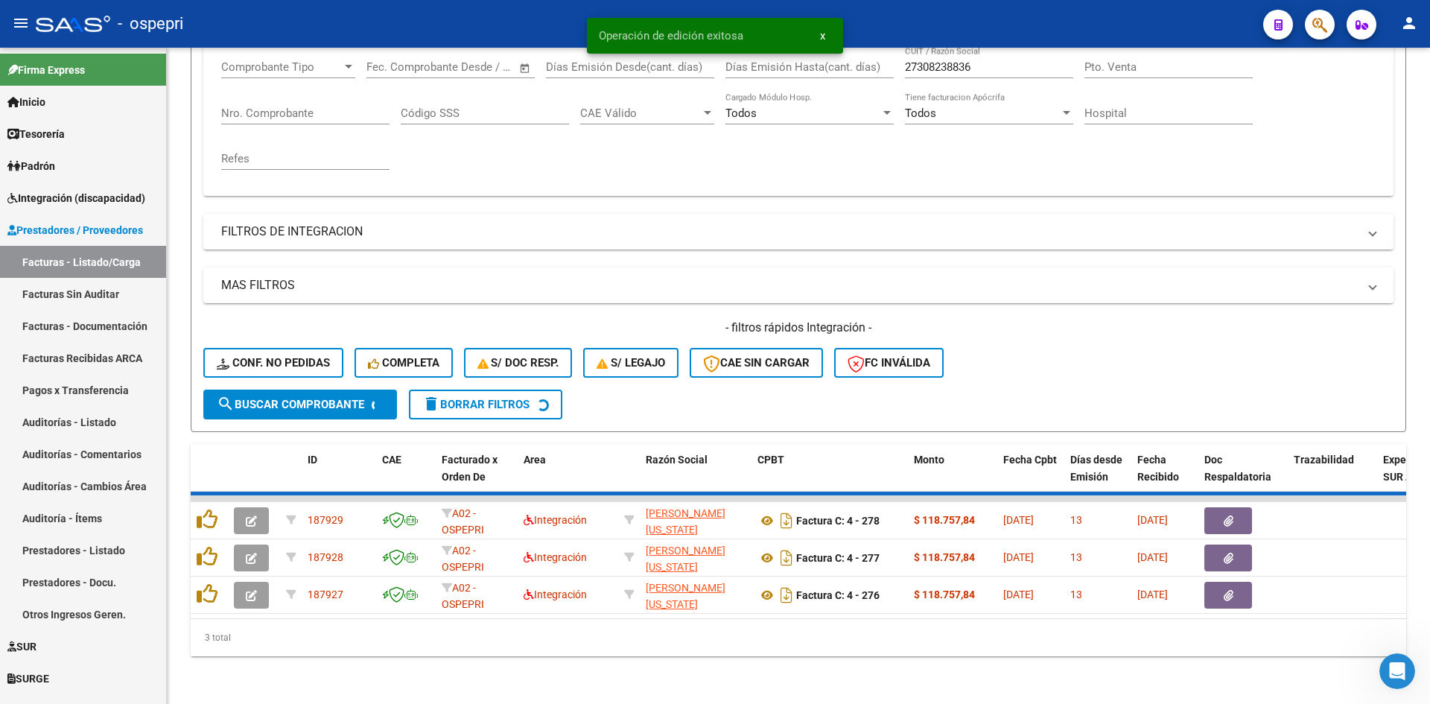
scroll to position [225, 0]
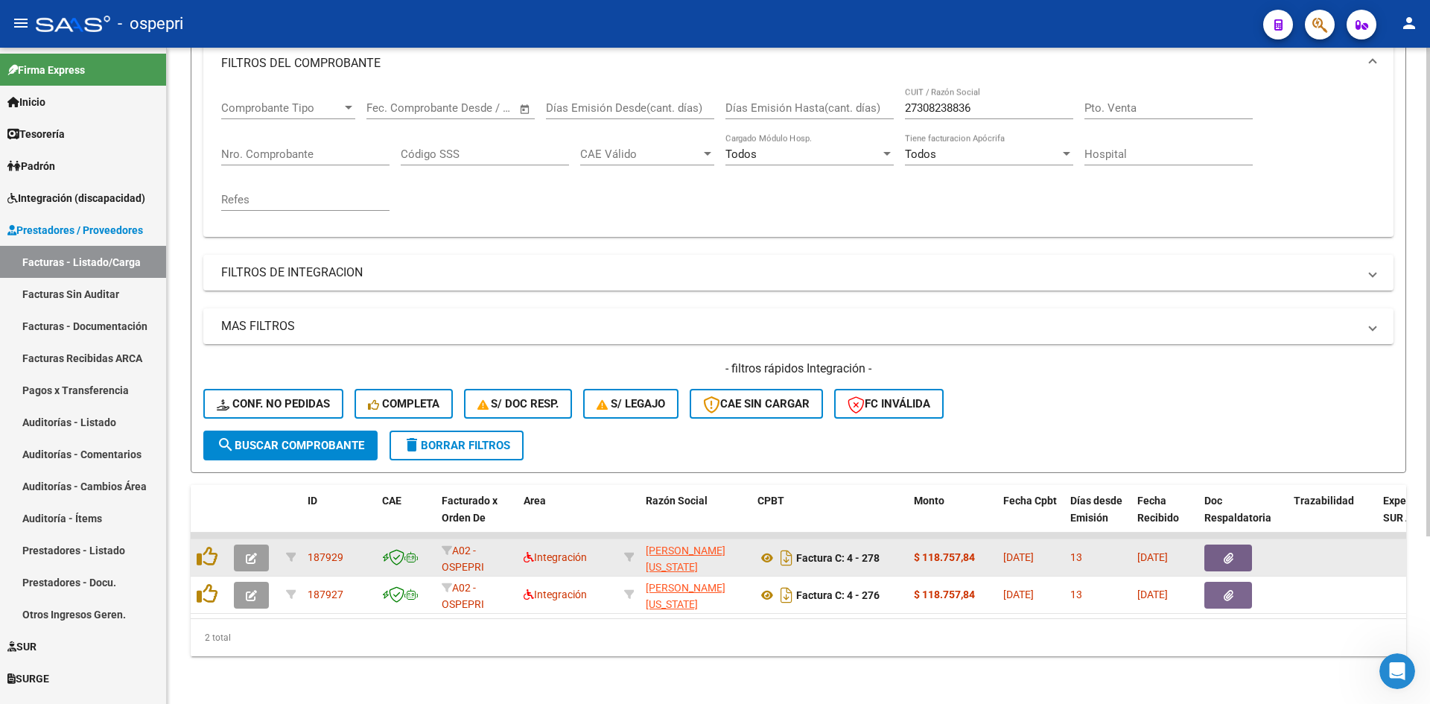
click at [247, 553] on icon "button" at bounding box center [251, 558] width 11 height 11
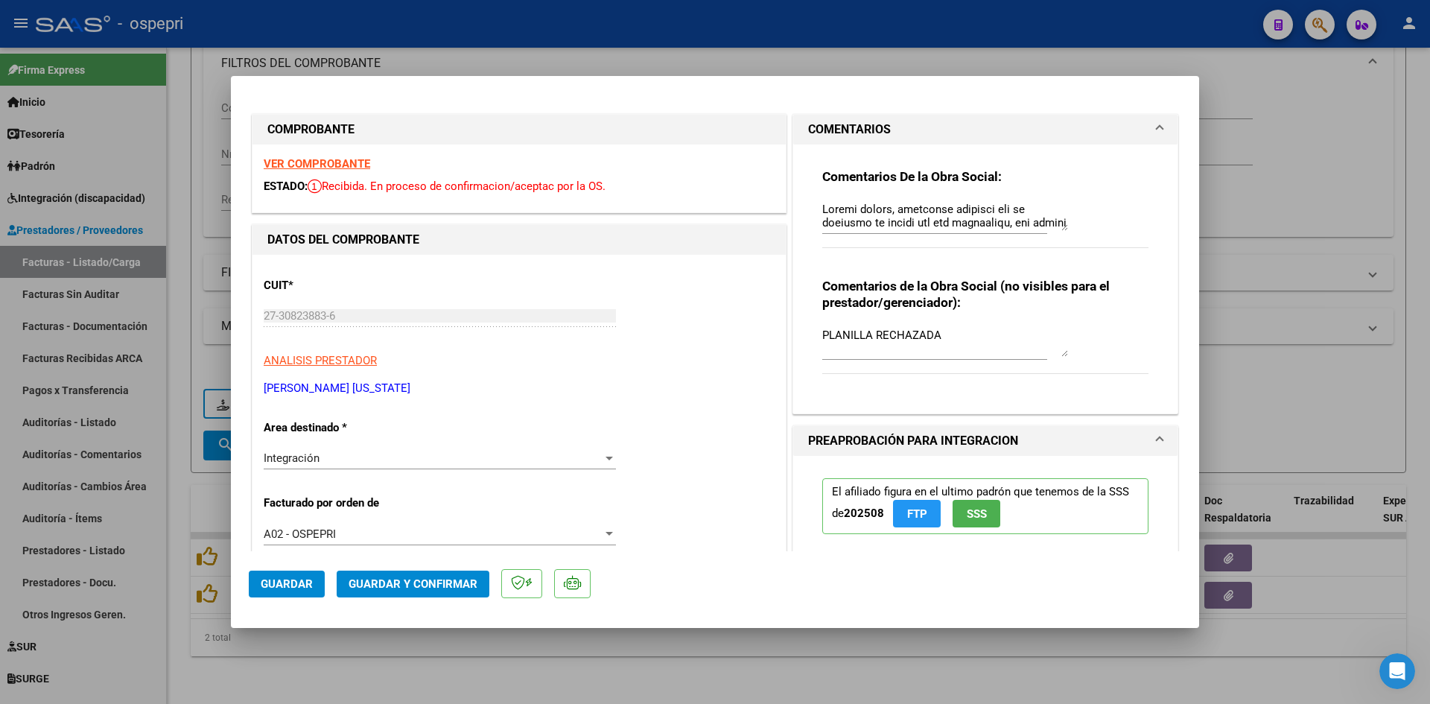
type input "$ 0,00"
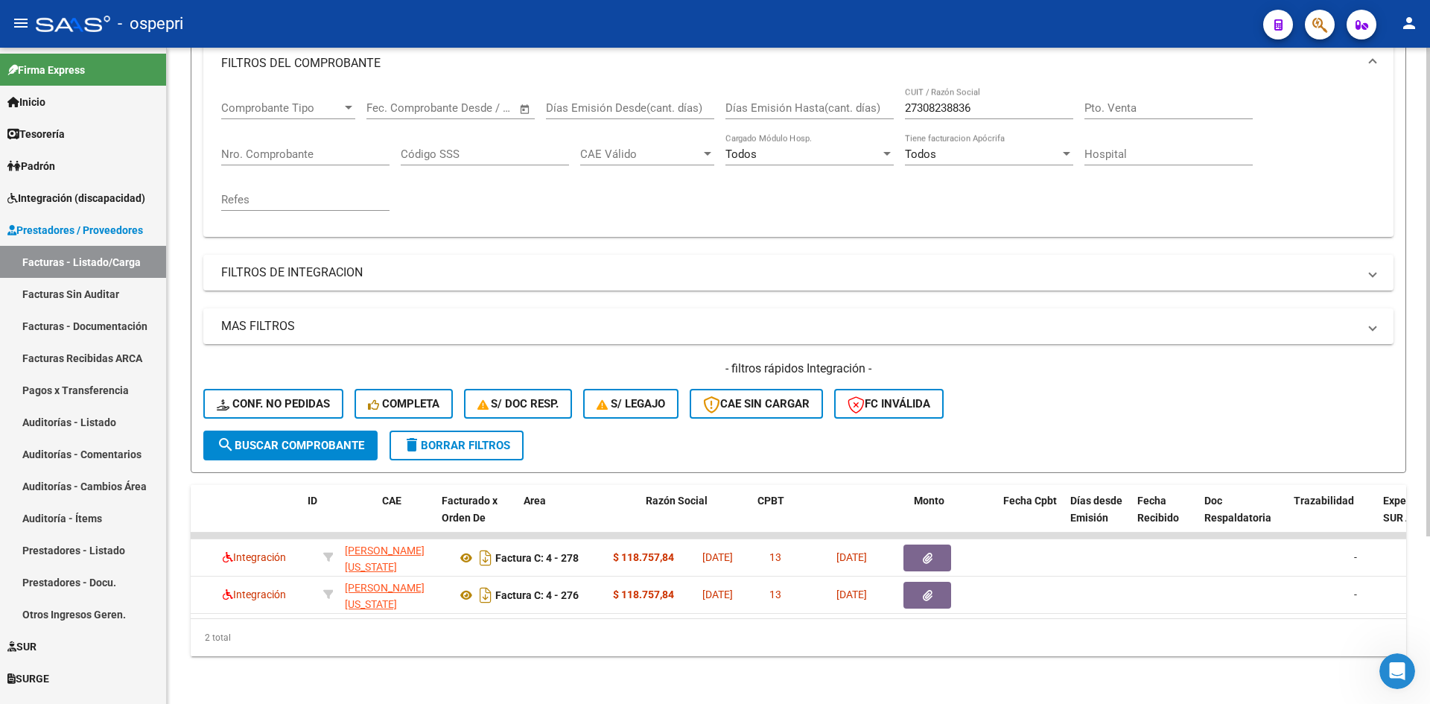
scroll to position [0, 0]
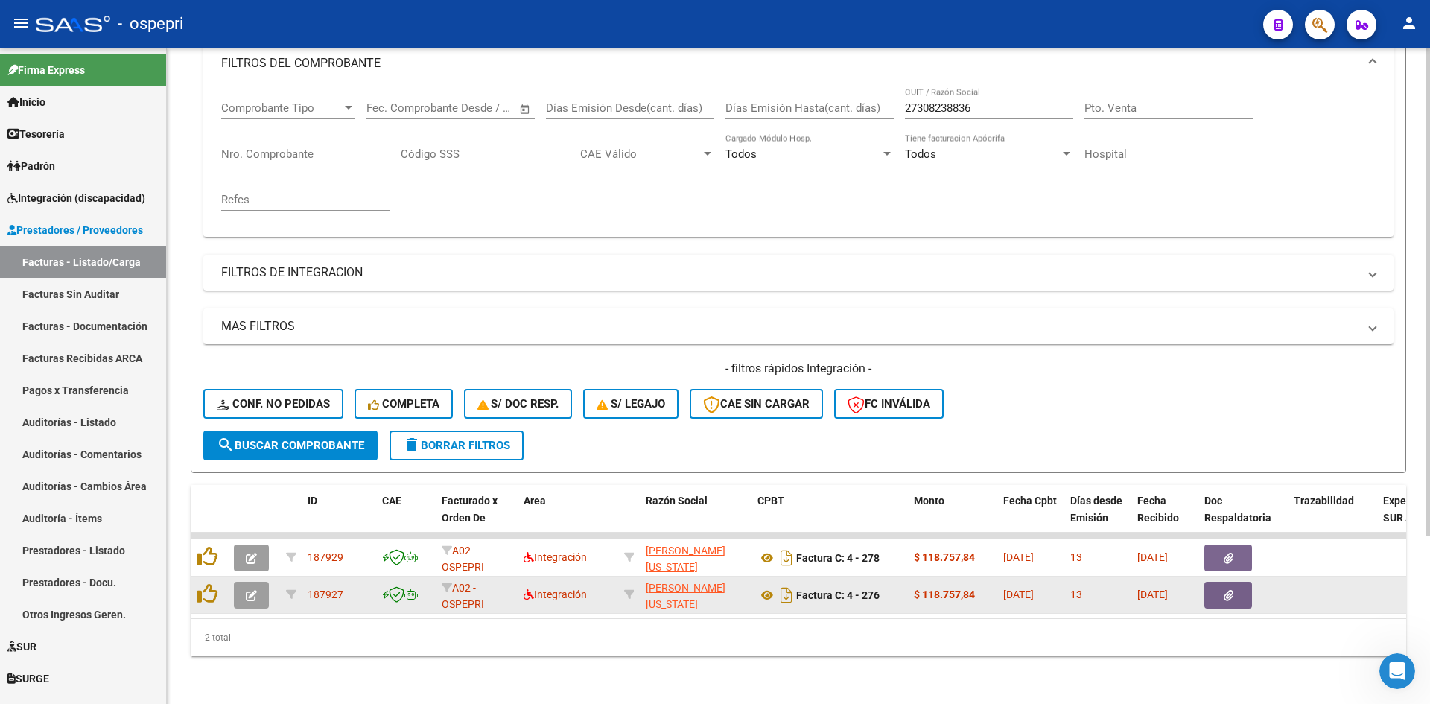
click at [257, 584] on button "button" at bounding box center [251, 595] width 35 height 27
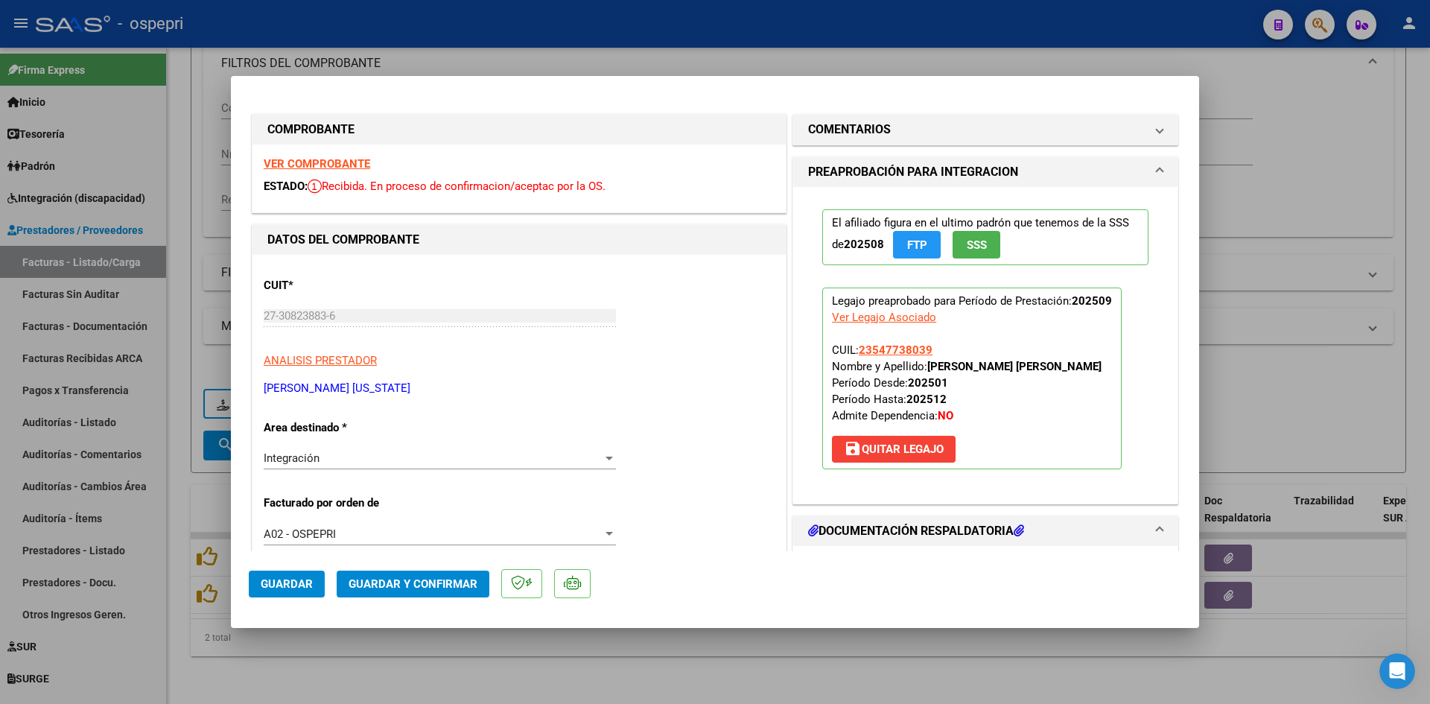
click at [325, 170] on strong "VER COMPROBANTE" at bounding box center [317, 163] width 106 height 13
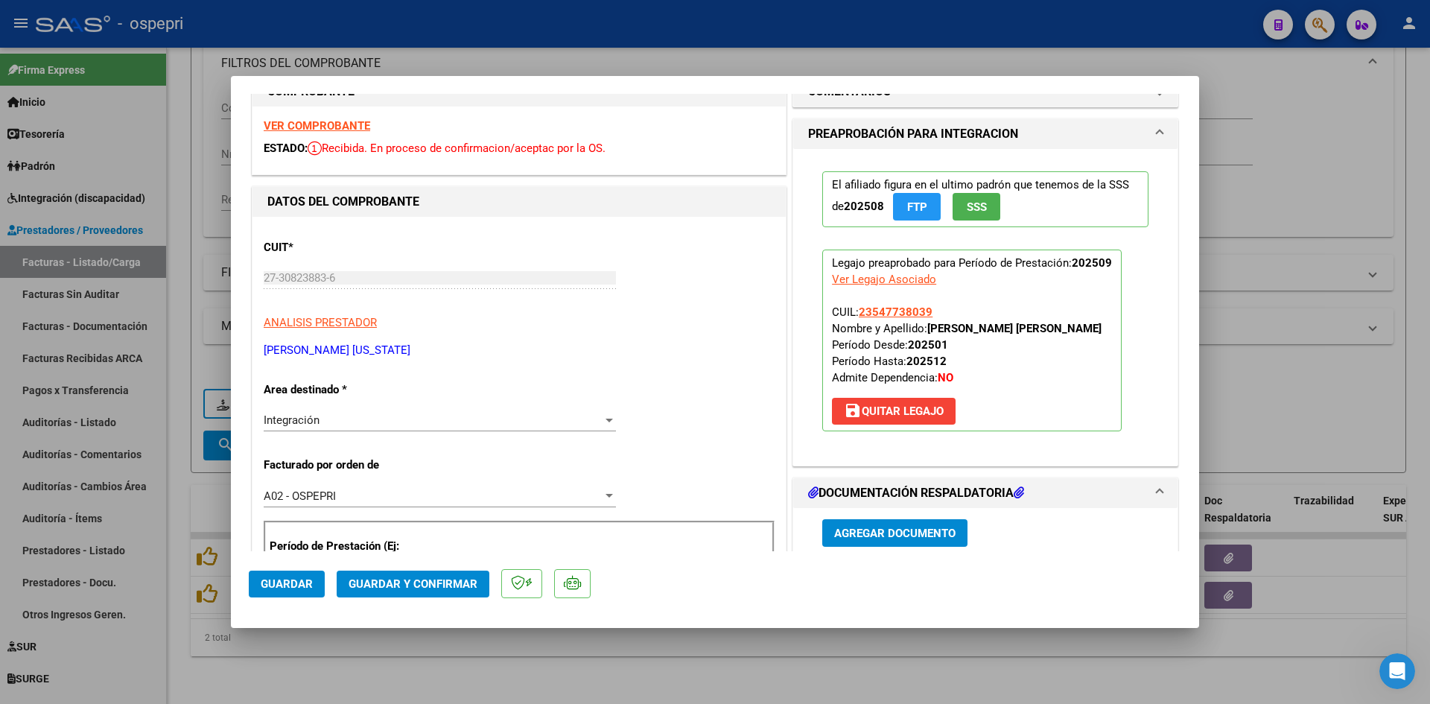
scroll to position [223, 0]
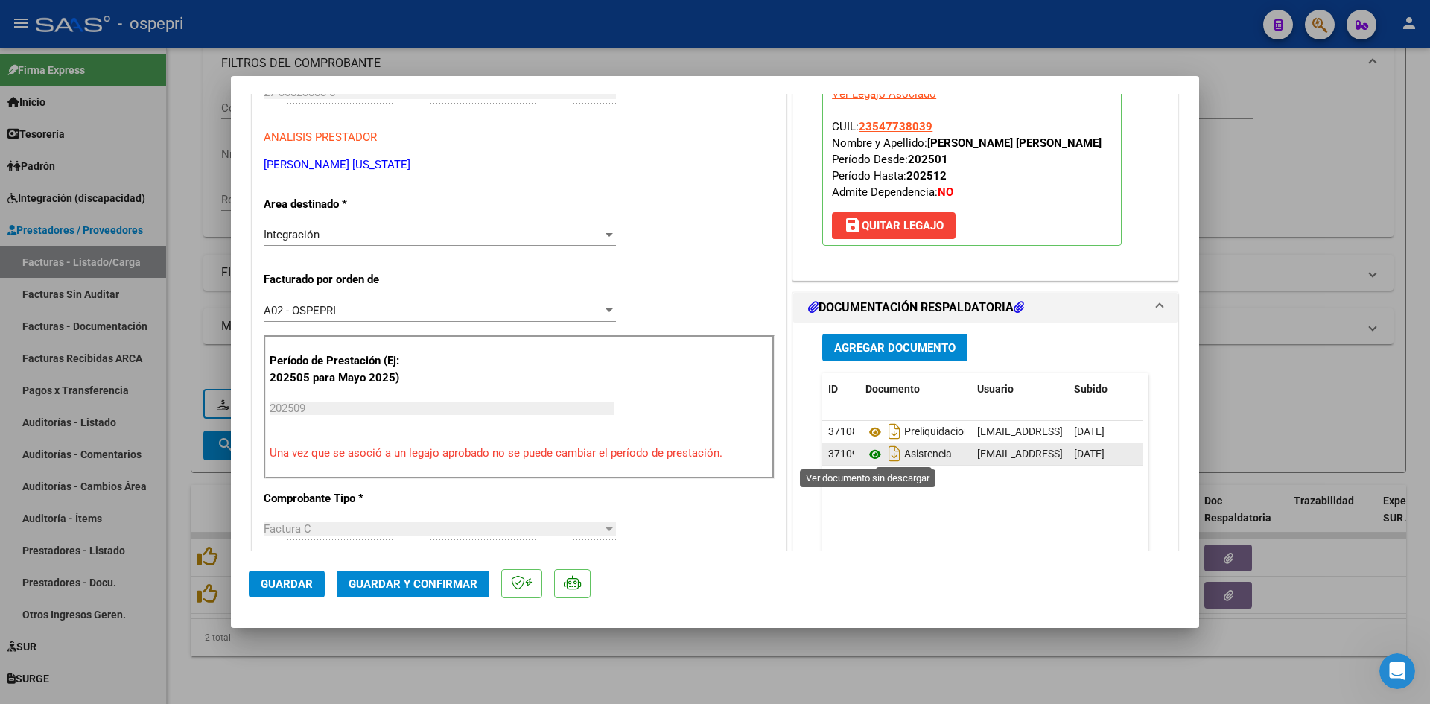
click at [867, 456] on icon at bounding box center [874, 454] width 19 height 18
click at [434, 586] on span "Guardar y Confirmar" at bounding box center [413, 583] width 129 height 13
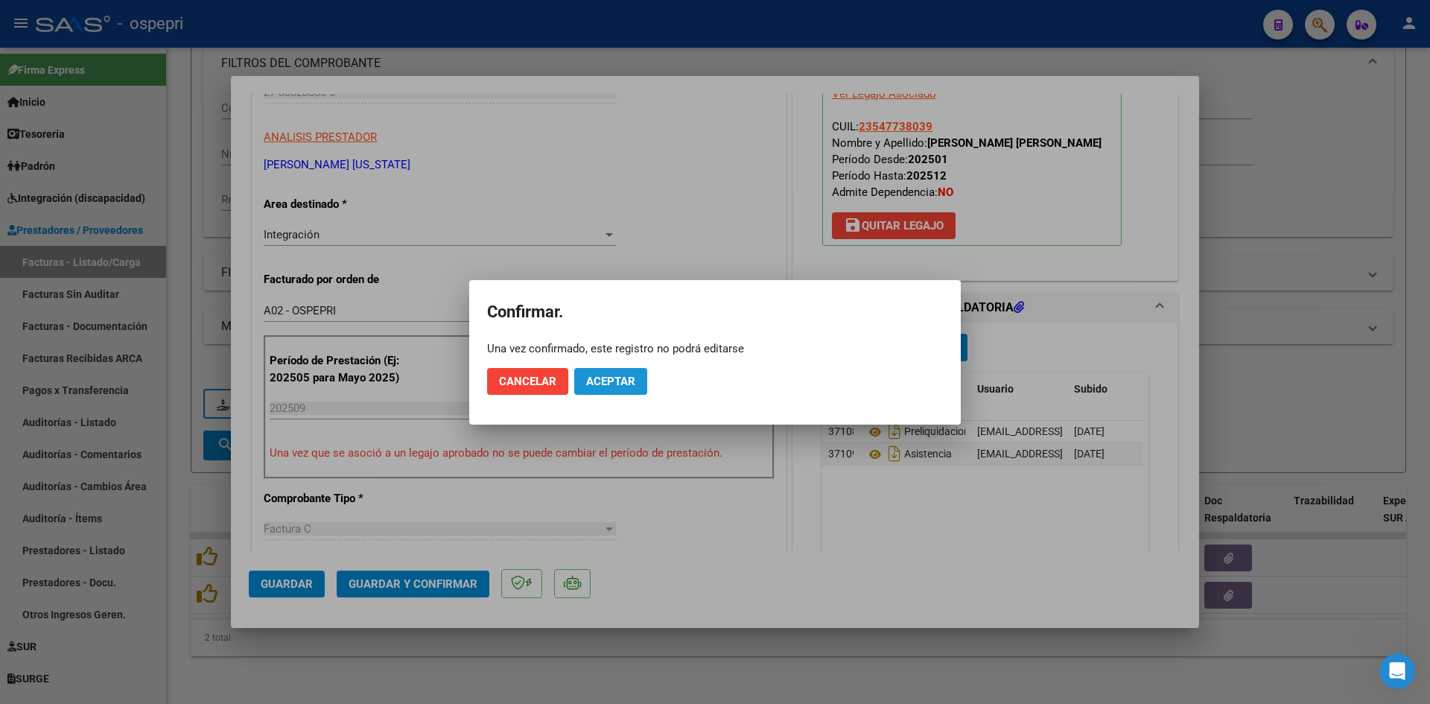
click at [622, 386] on span "Aceptar" at bounding box center [610, 381] width 49 height 13
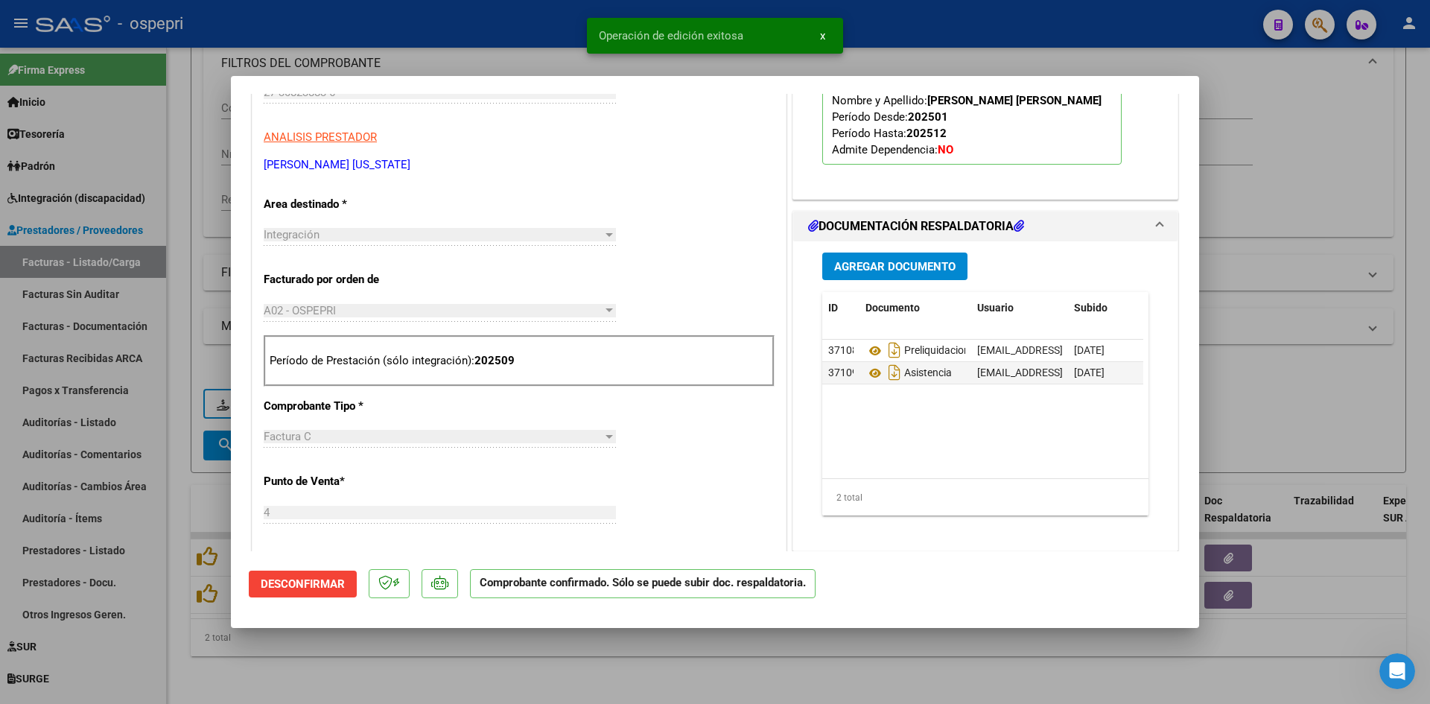
type input "$ 0,00"
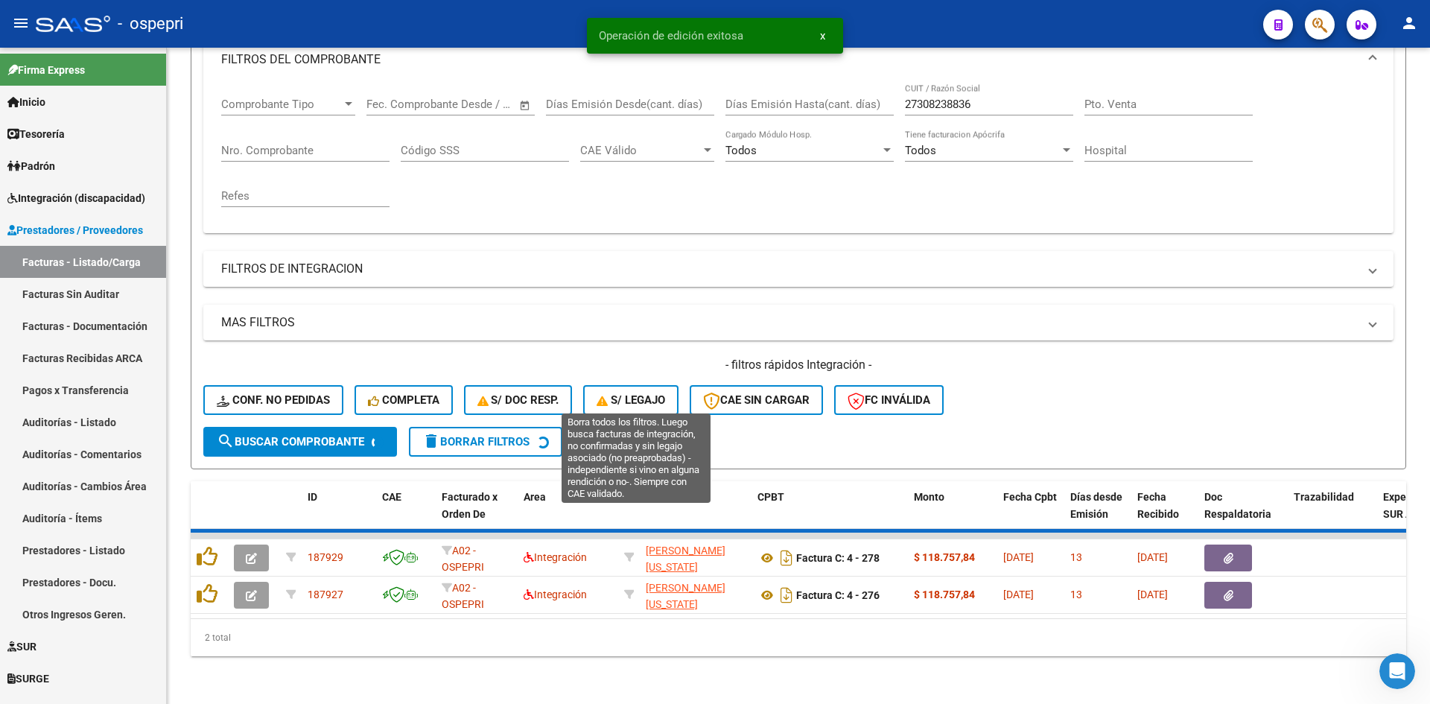
scroll to position [188, 0]
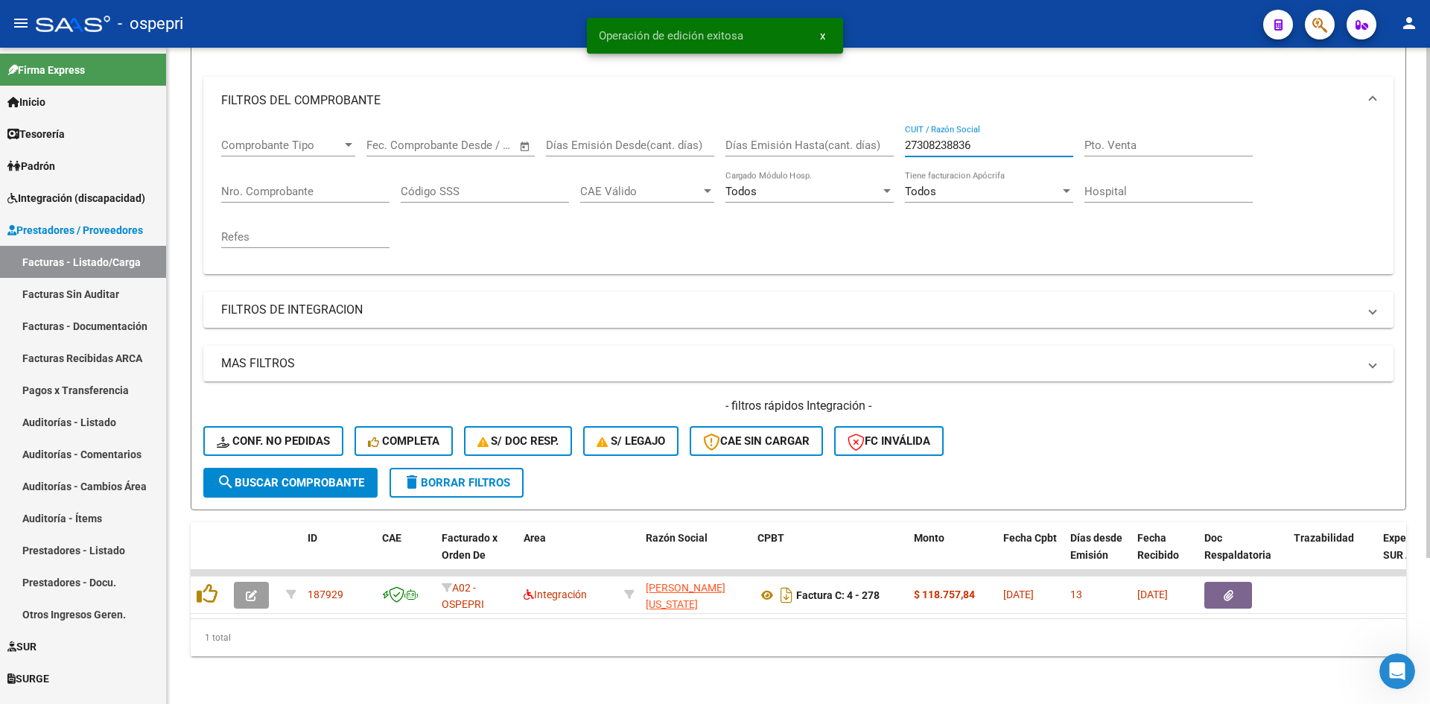
drag, startPoint x: 979, startPoint y: 134, endPoint x: 891, endPoint y: 150, distance: 88.5
click at [891, 150] on div "Comprobante Tipo Comprobante Tipo Fecha inicio – Fecha fin Fec. Comprobante Des…" at bounding box center [798, 193] width 1154 height 138
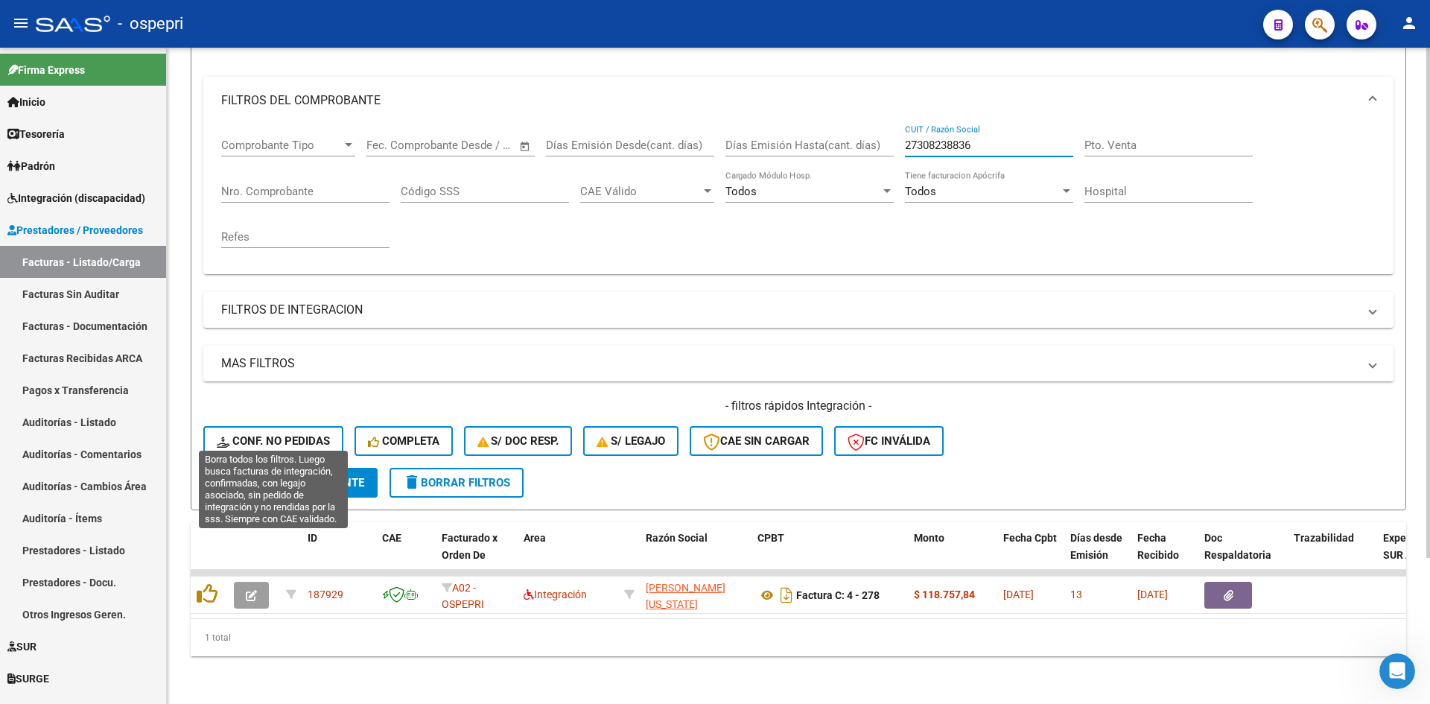
click at [296, 434] on span "Conf. no pedidas" at bounding box center [273, 440] width 113 height 13
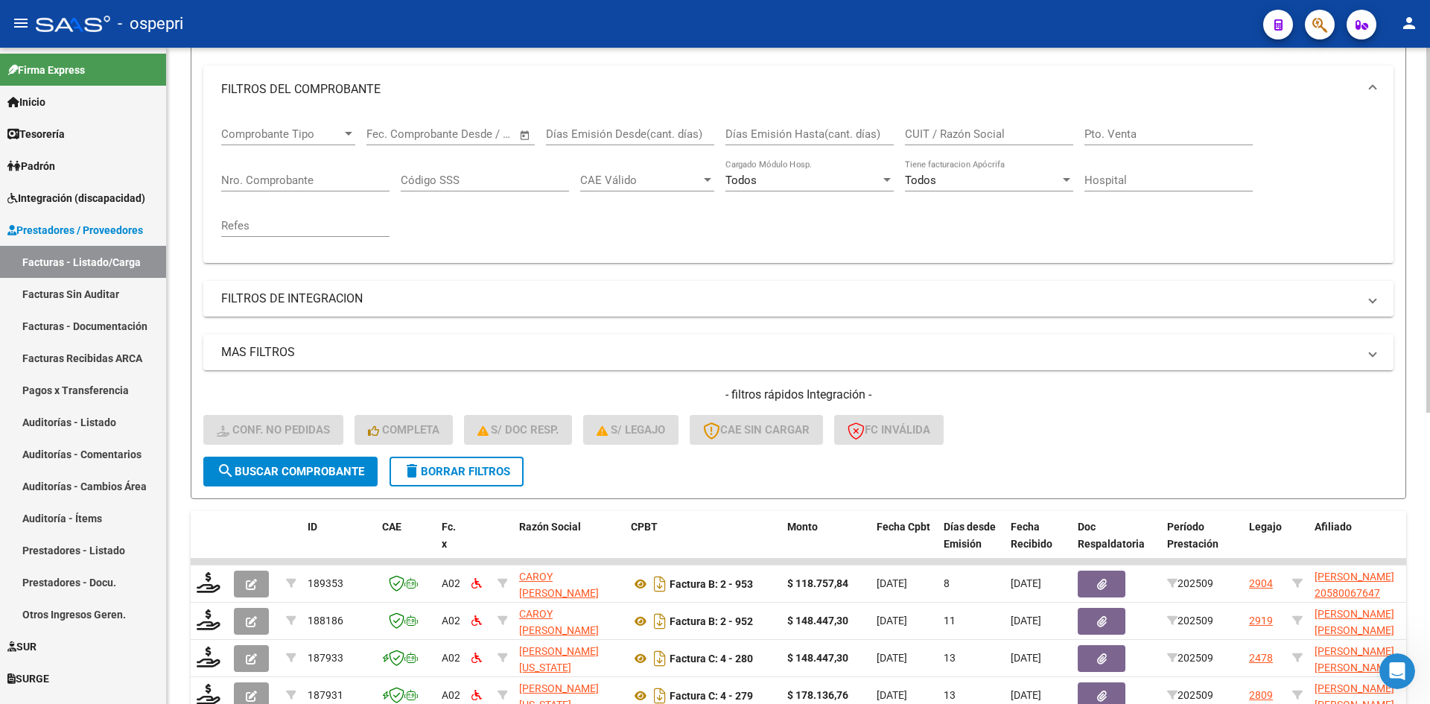
click at [944, 126] on div "CUIT / Razón Social" at bounding box center [989, 129] width 168 height 32
paste input "27308238836"
type input "27308238836"
click at [354, 465] on span "search Buscar Comprobante" at bounding box center [290, 471] width 147 height 13
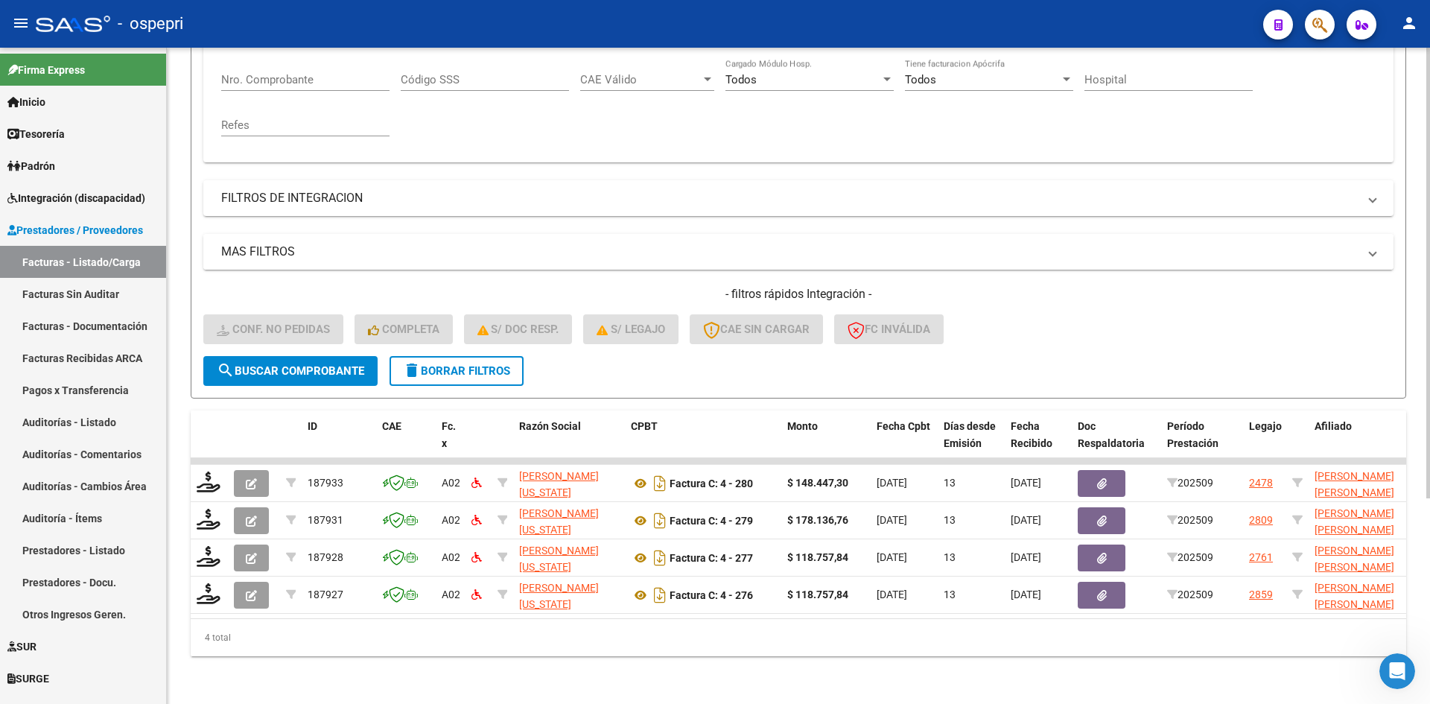
scroll to position [299, 0]
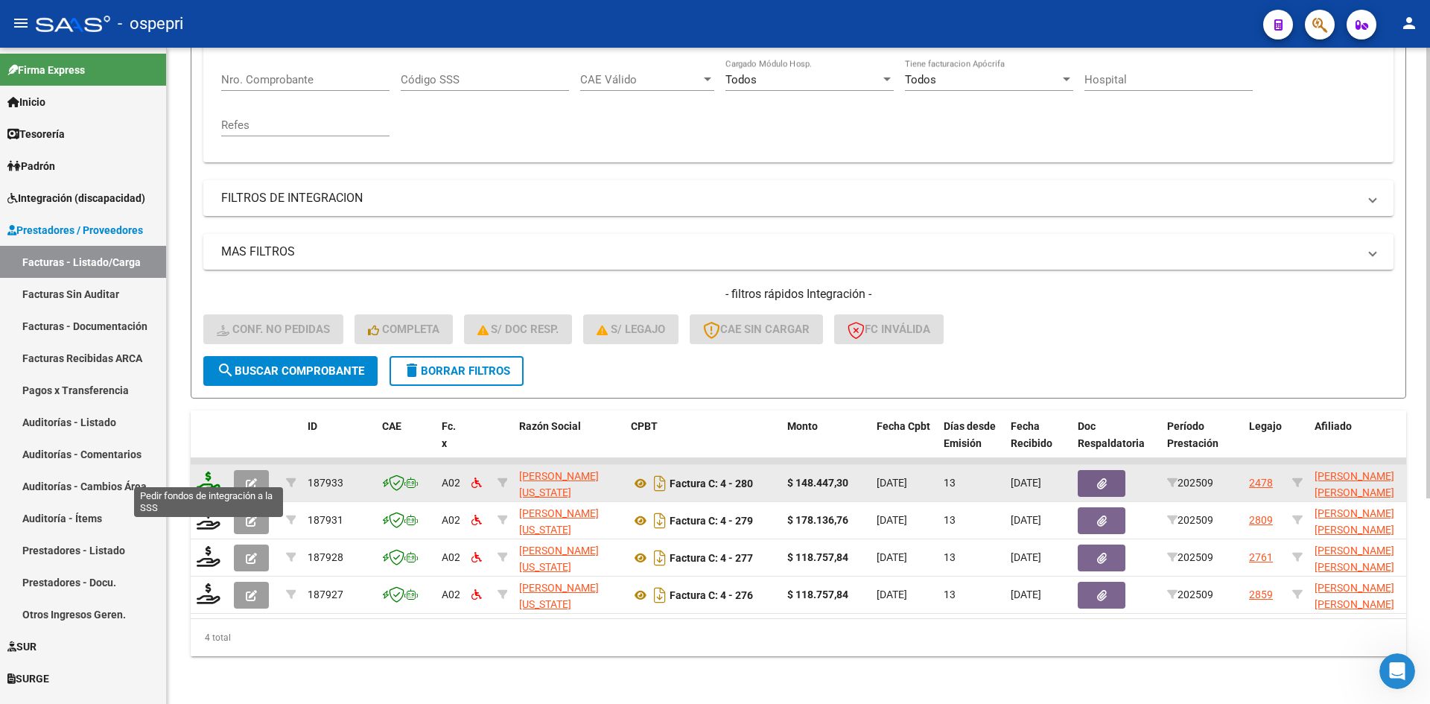
click at [206, 471] on icon at bounding box center [209, 481] width 24 height 21
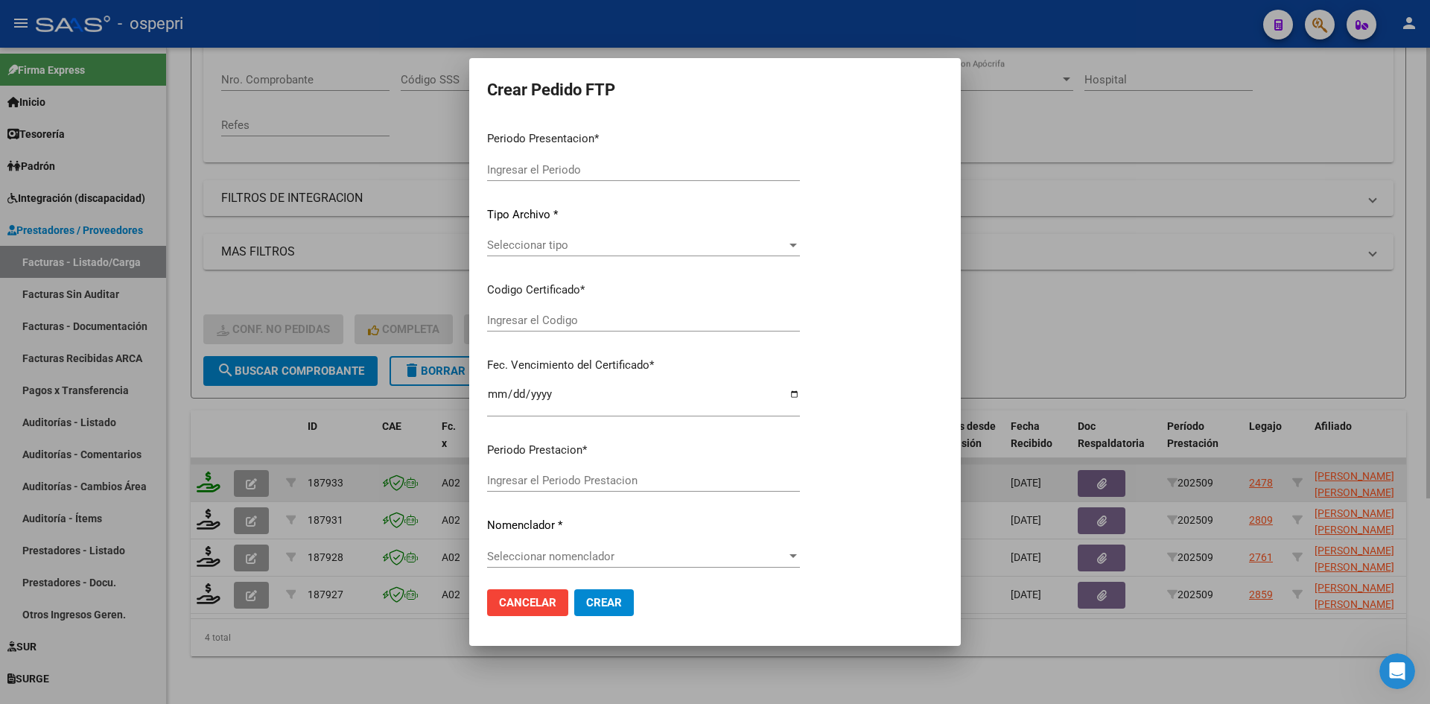
type input "202509"
type input "$ 148.447,30"
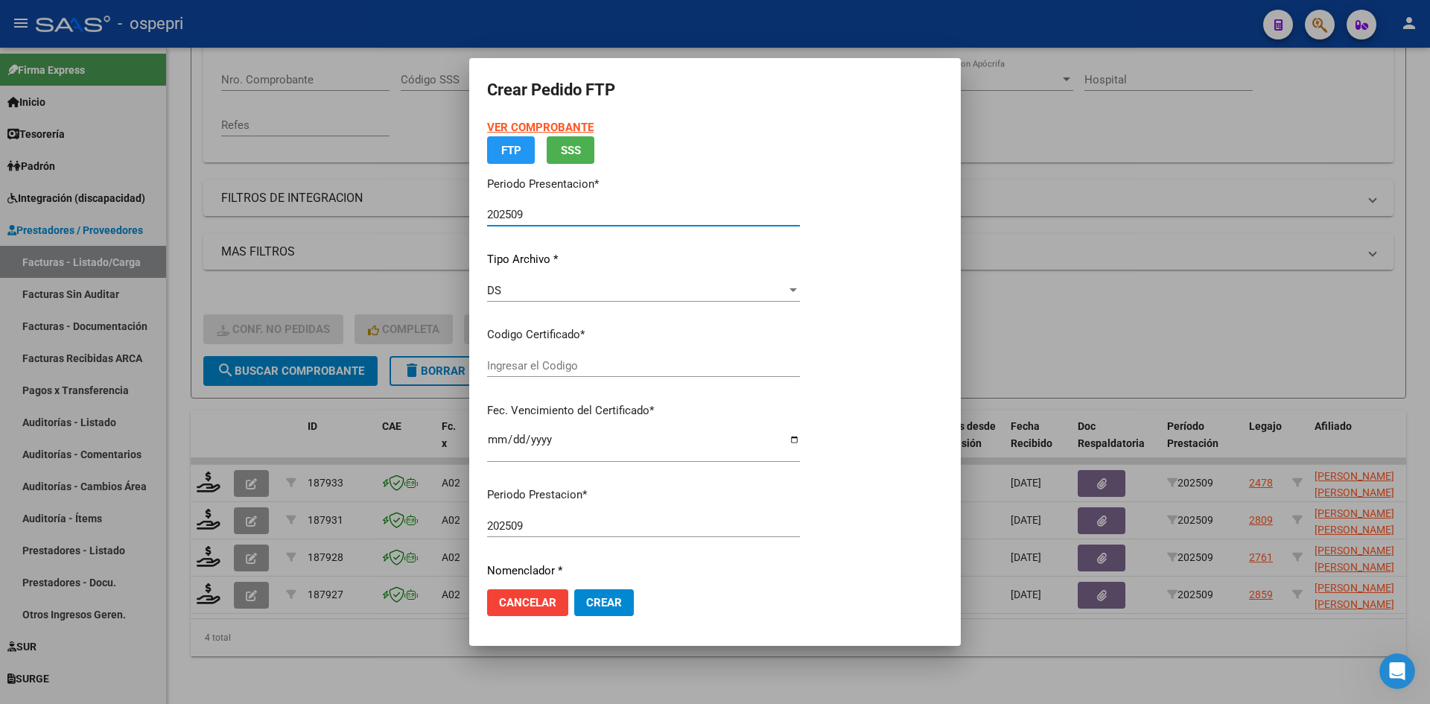
type input "2757447067-1"
type input "2027-09-01"
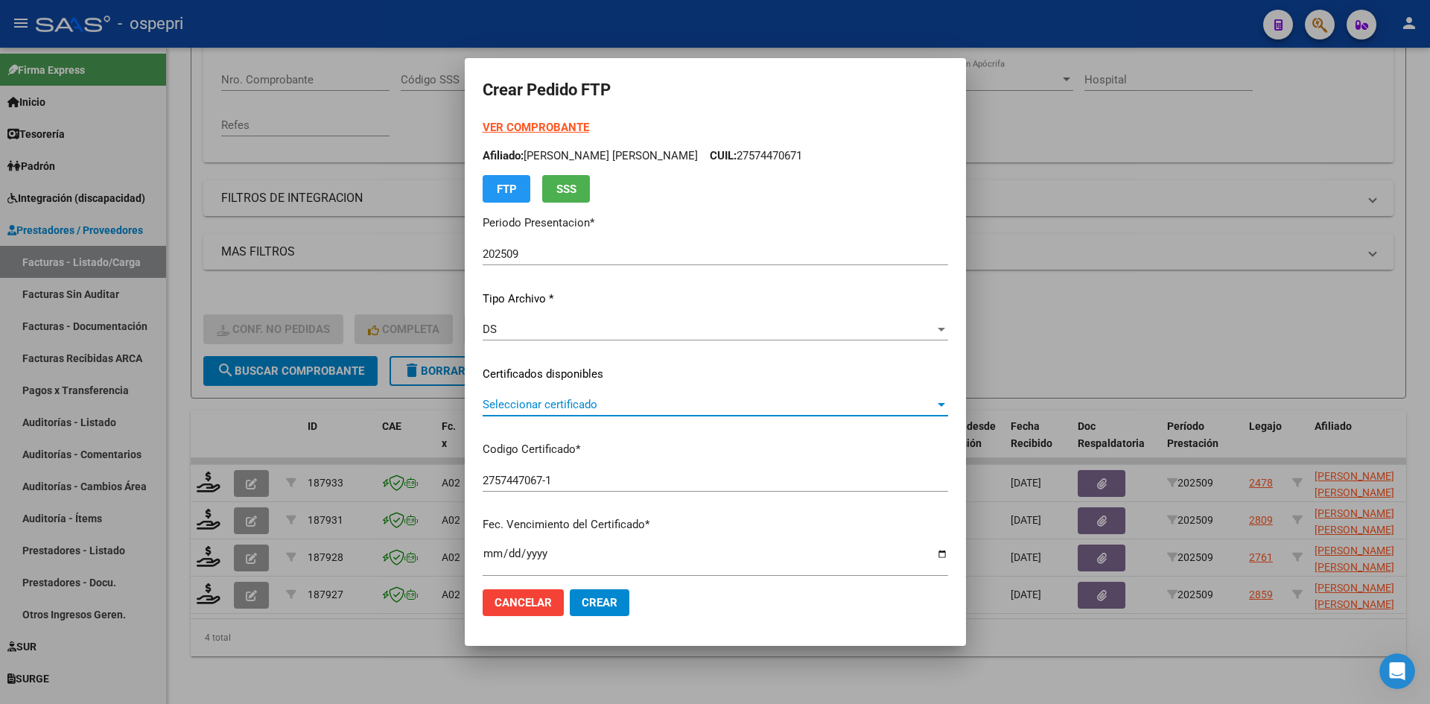
click at [562, 404] on span "Seleccionar certificado" at bounding box center [709, 404] width 452 height 13
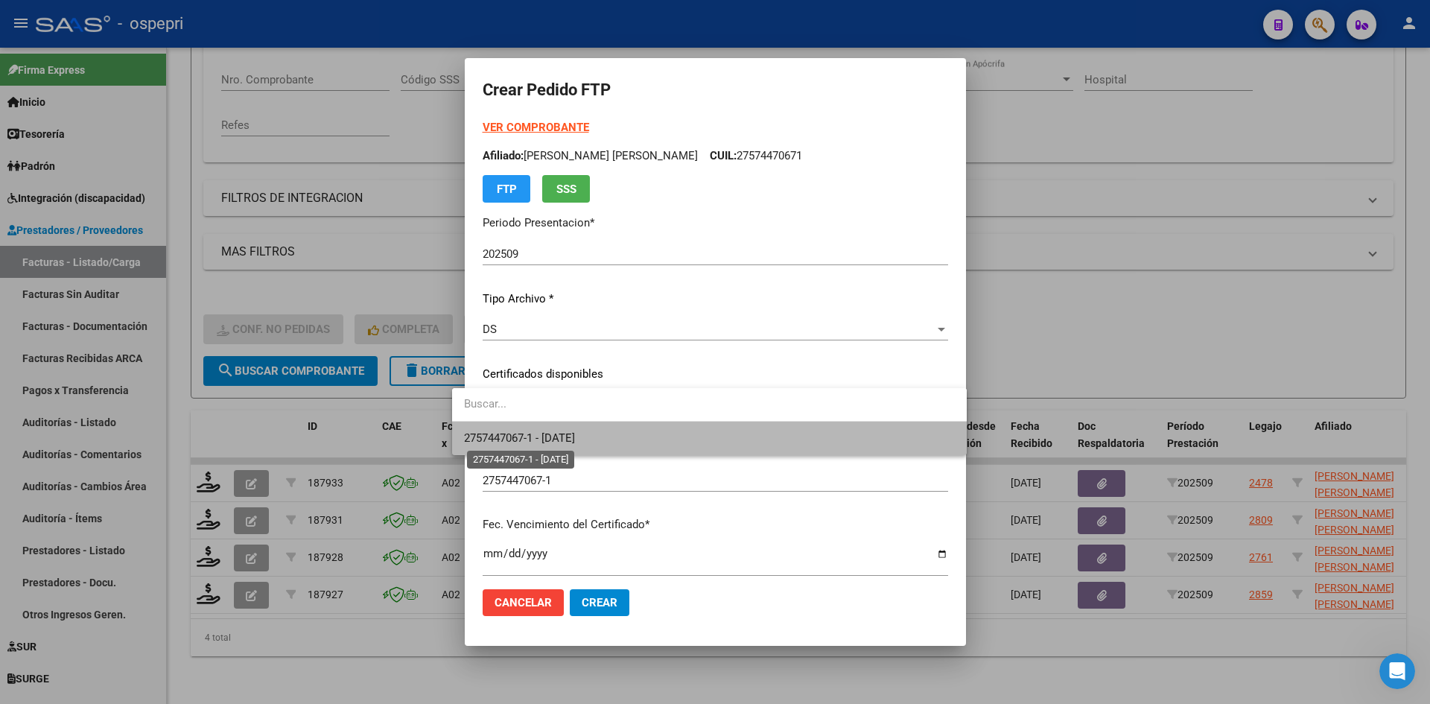
click at [575, 436] on span "2757447067-1 - 2027-09-01" at bounding box center [519, 437] width 111 height 13
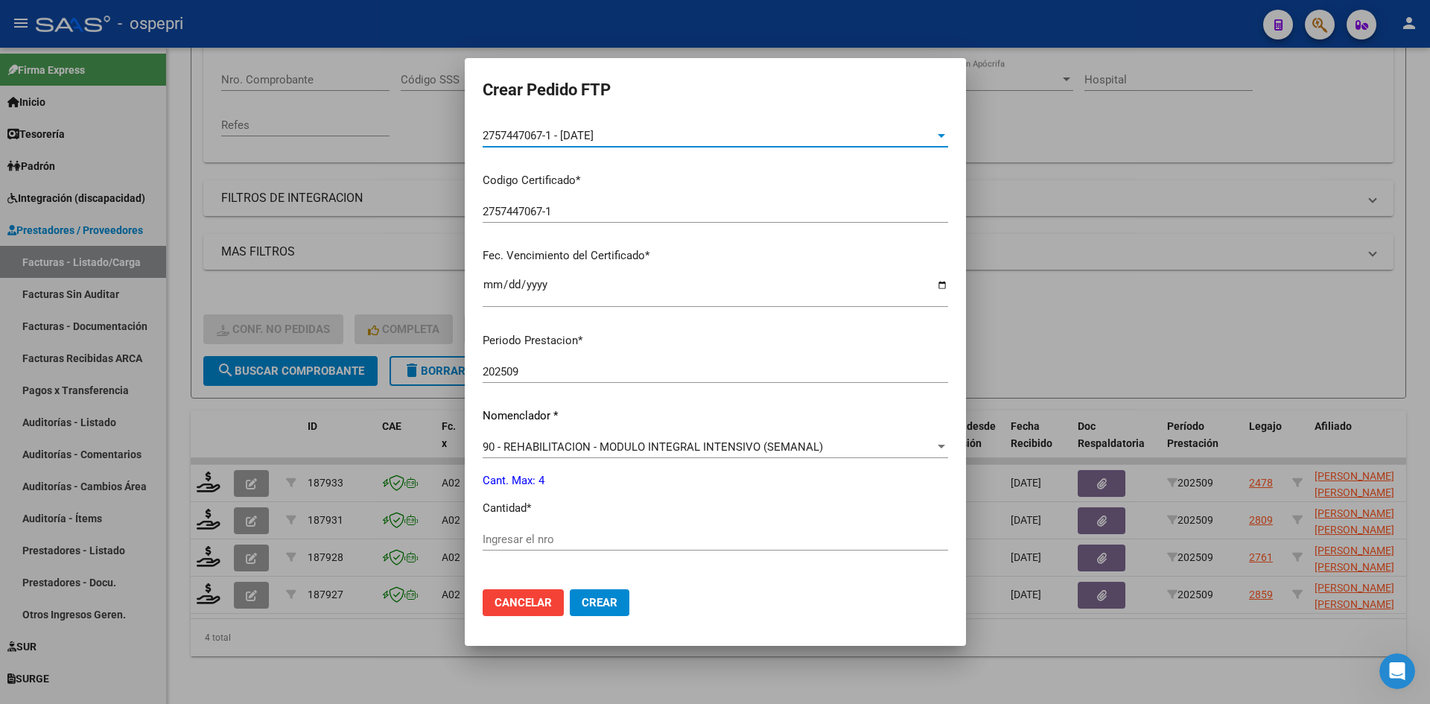
scroll to position [372, 0]
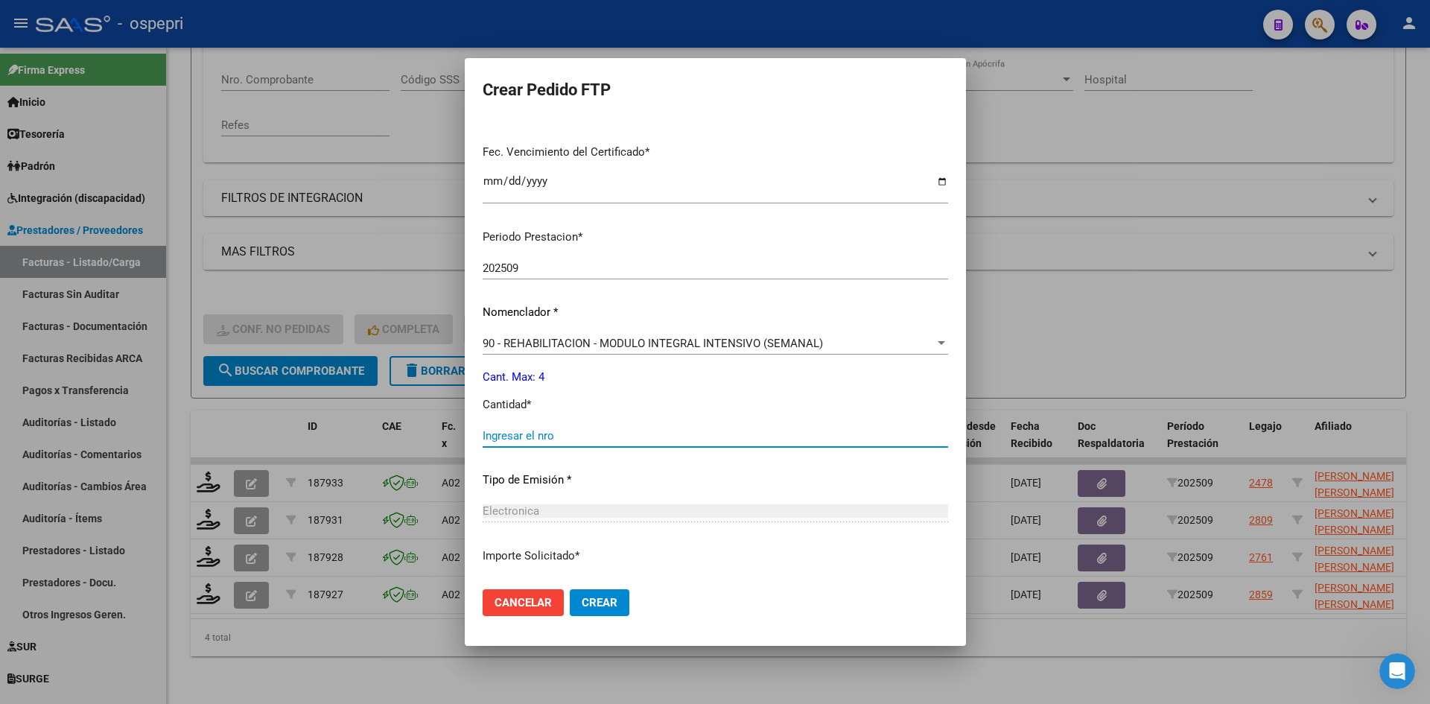
click at [560, 438] on input "Ingresar el nro" at bounding box center [715, 435] width 465 height 13
type input "4"
click at [596, 600] on span "Crear" at bounding box center [600, 602] width 36 height 13
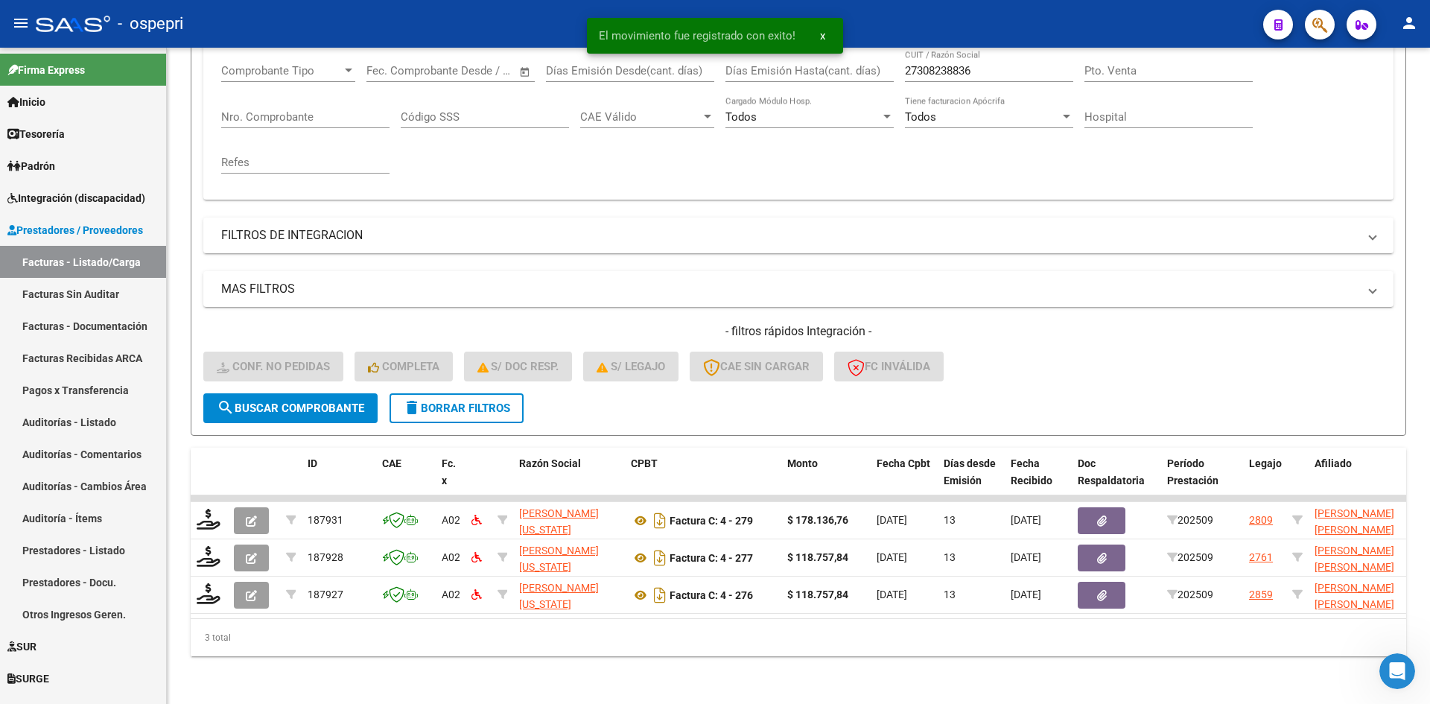
scroll to position [262, 0]
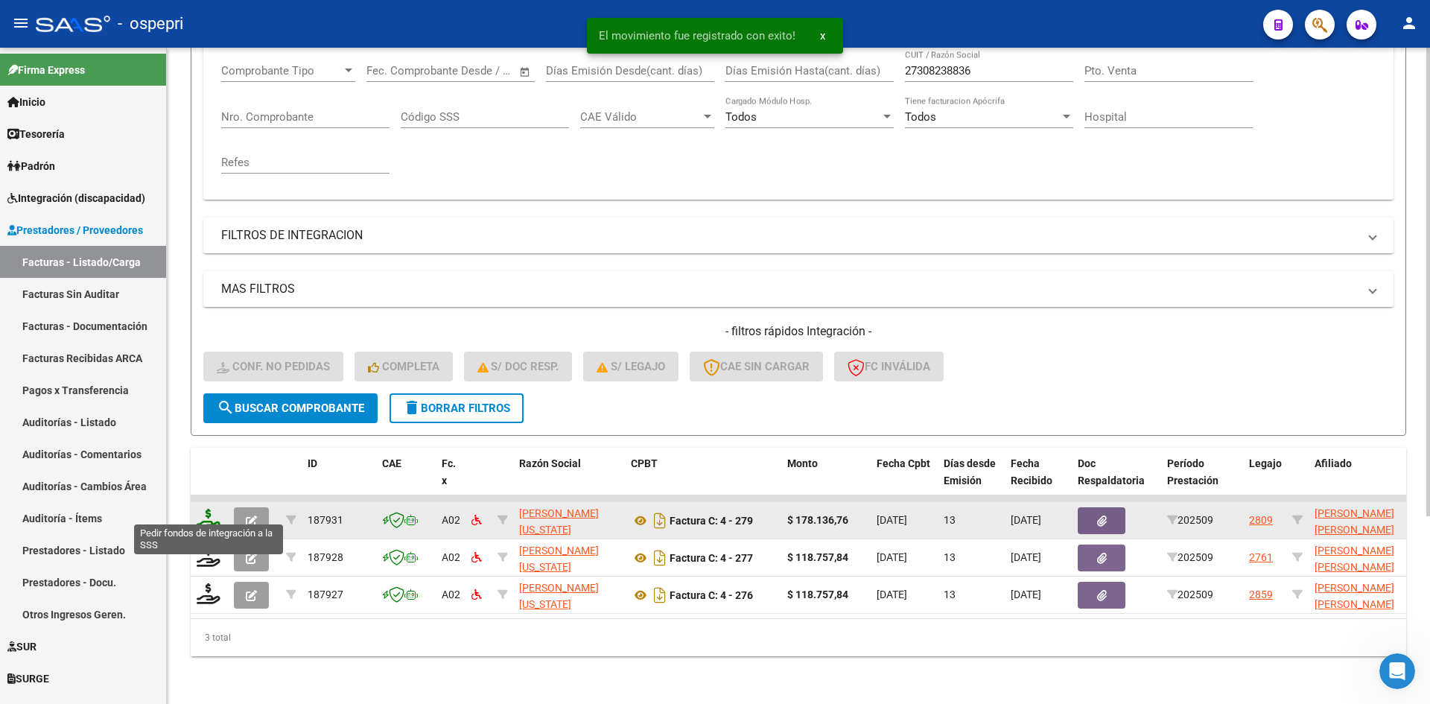
click at [208, 513] on icon at bounding box center [209, 519] width 24 height 21
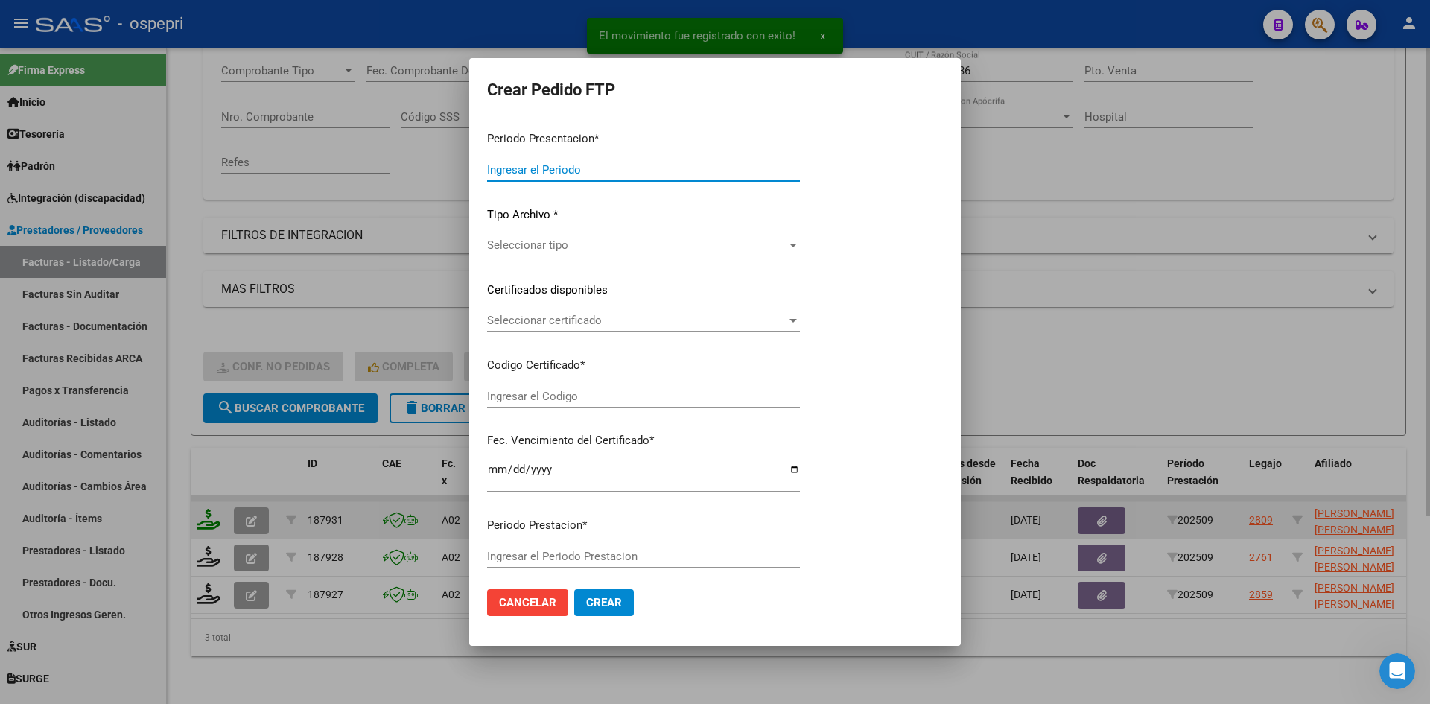
type input "202509"
type input "$ 178.136,76"
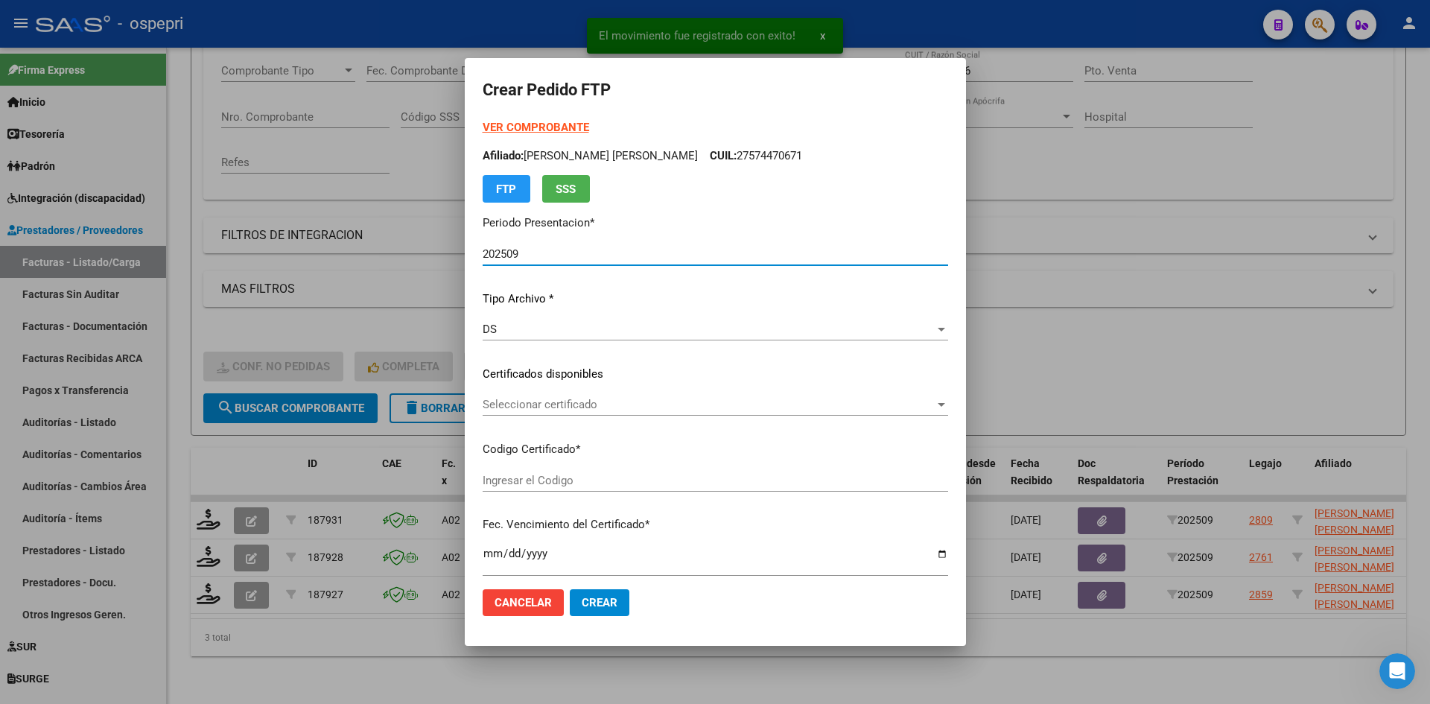
type input "2752528170-7"
type input "2029-04-22"
click at [577, 403] on span "Seleccionar certificado" at bounding box center [709, 404] width 452 height 13
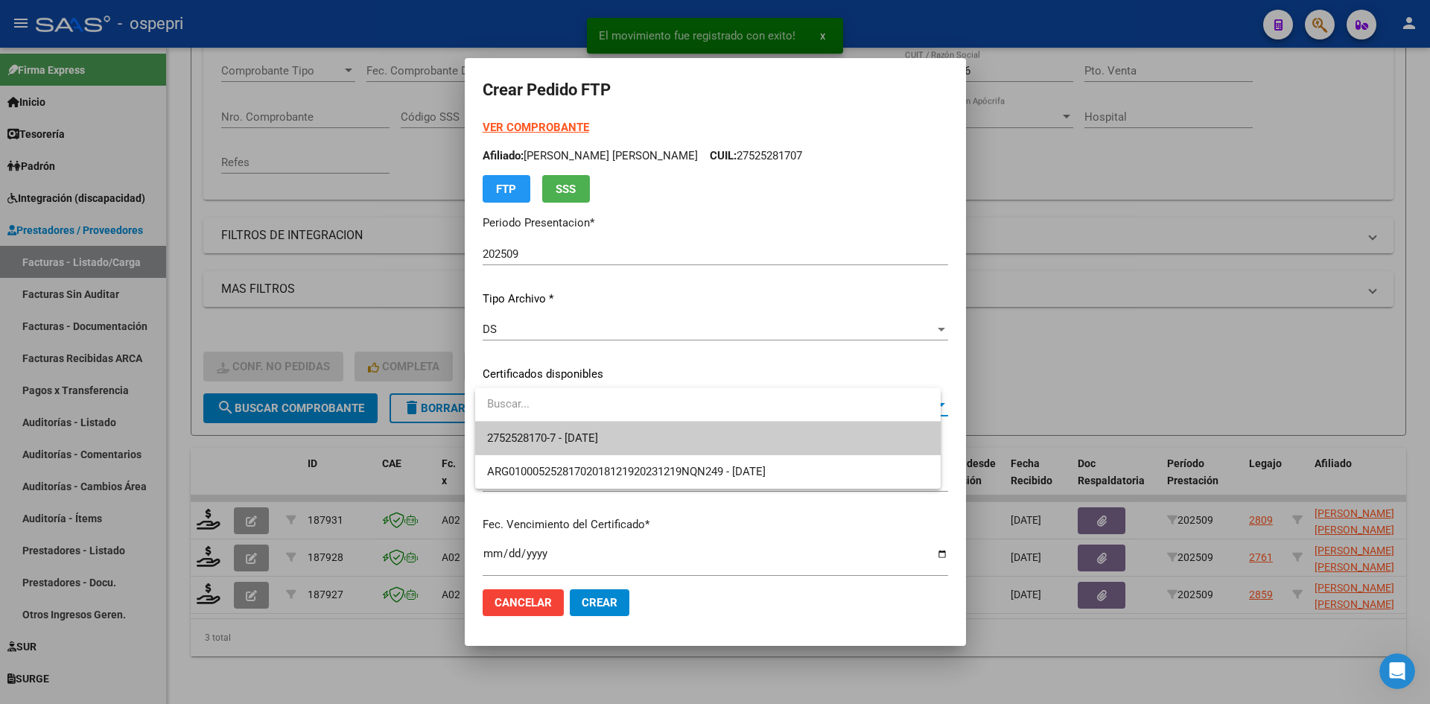
click at [598, 432] on span "2752528170-7 - 2029-04-22" at bounding box center [542, 437] width 111 height 13
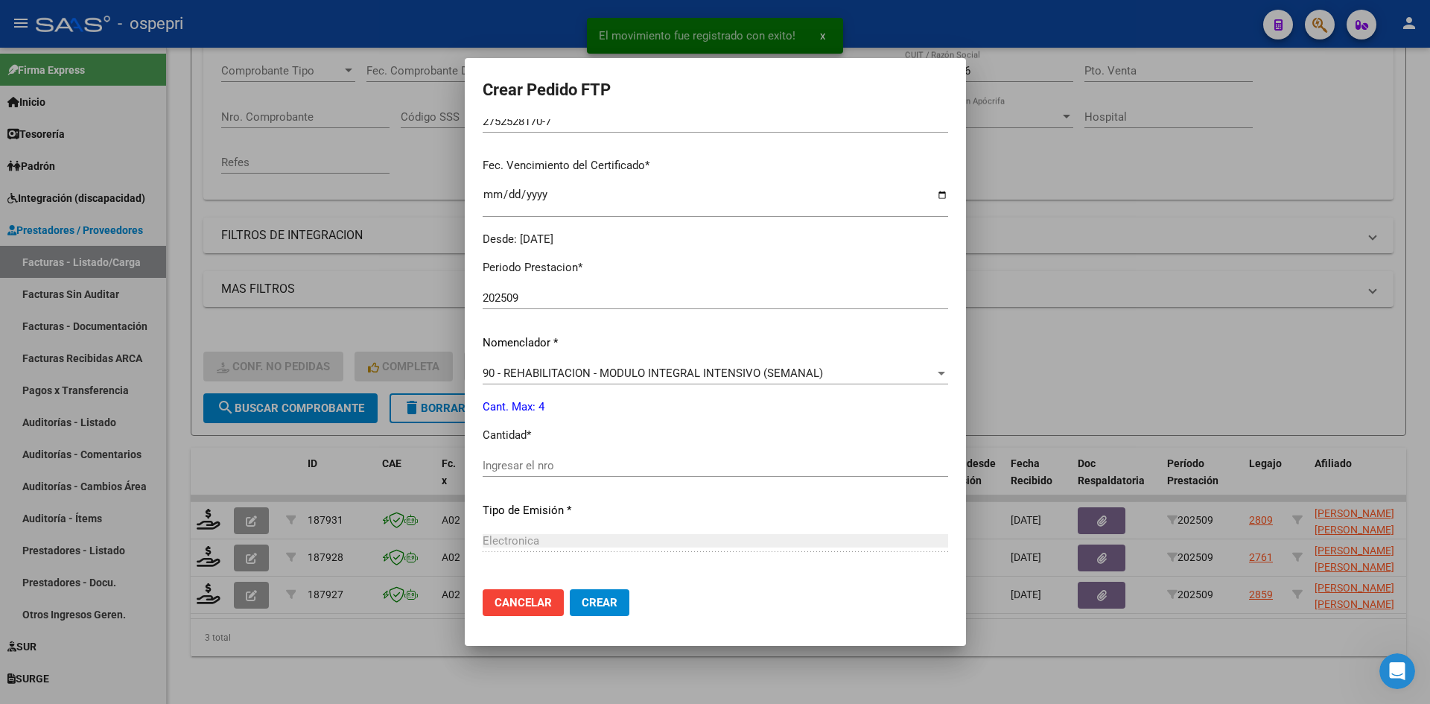
scroll to position [372, 0]
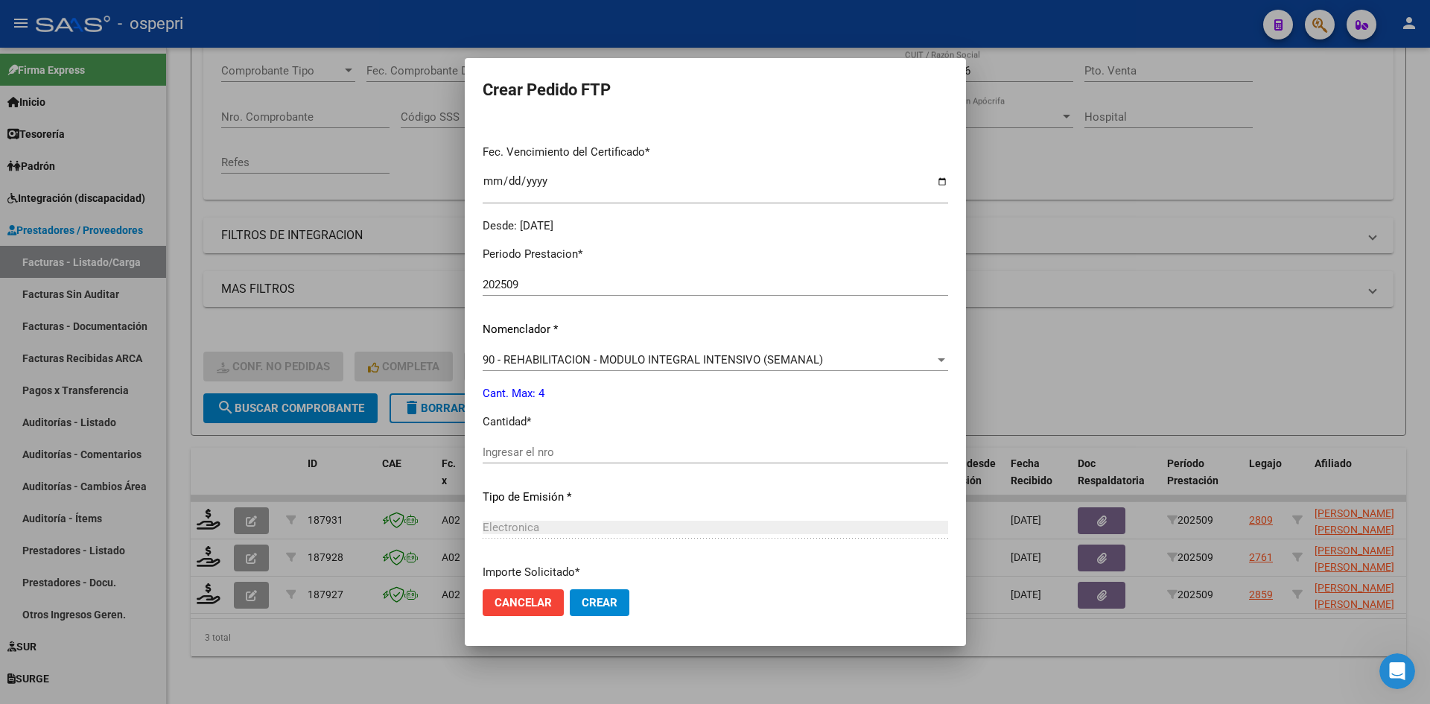
click at [579, 454] on input "Ingresar el nro" at bounding box center [715, 451] width 465 height 13
type input "4"
click at [615, 597] on span "Crear" at bounding box center [600, 602] width 36 height 13
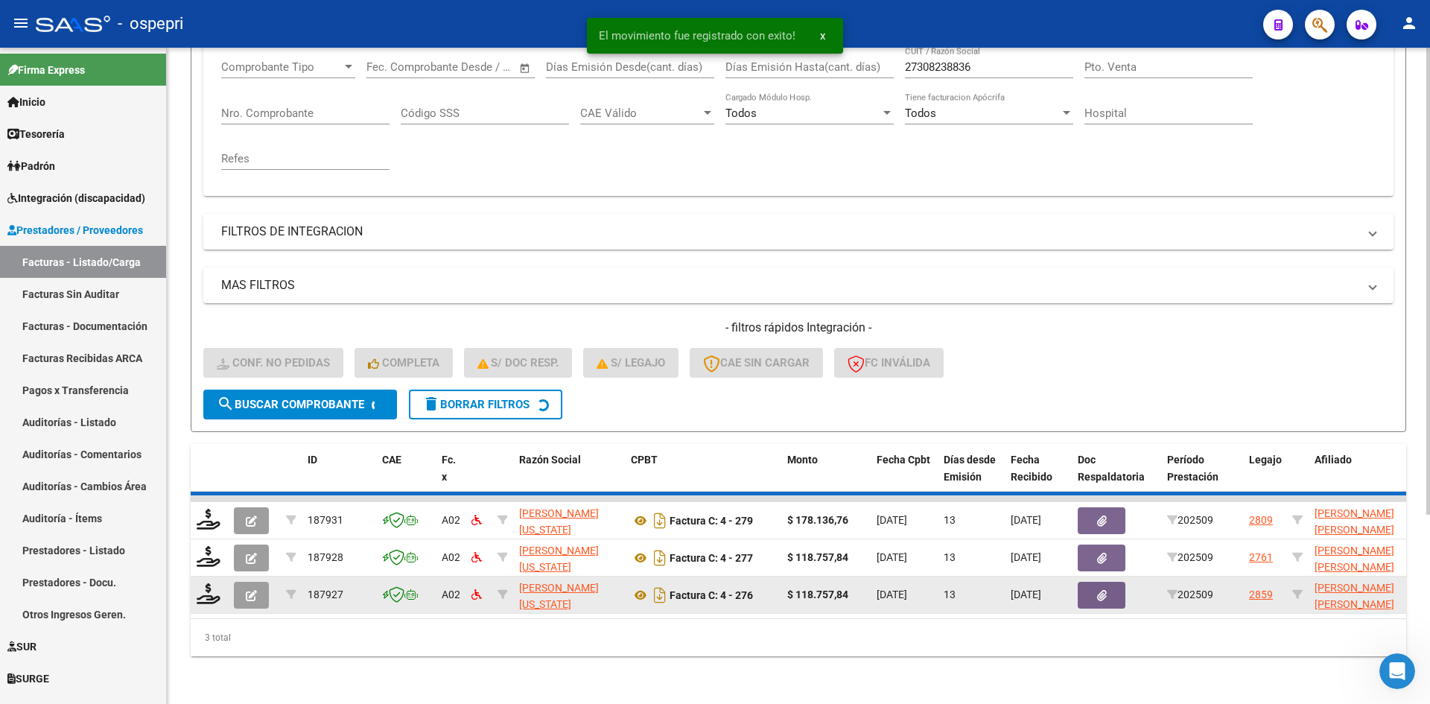
scroll to position [225, 0]
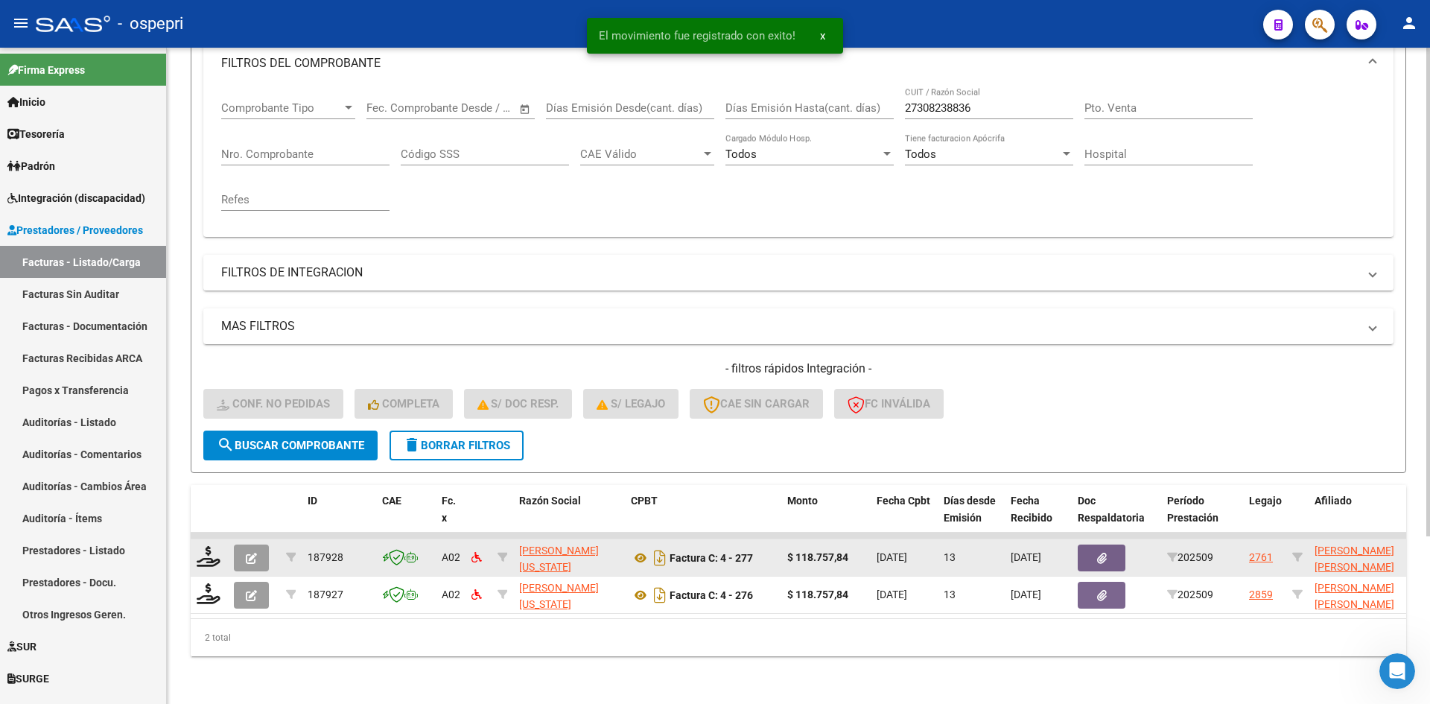
click at [211, 557] on datatable-body-cell at bounding box center [209, 557] width 37 height 36
click at [211, 550] on icon at bounding box center [209, 556] width 24 height 21
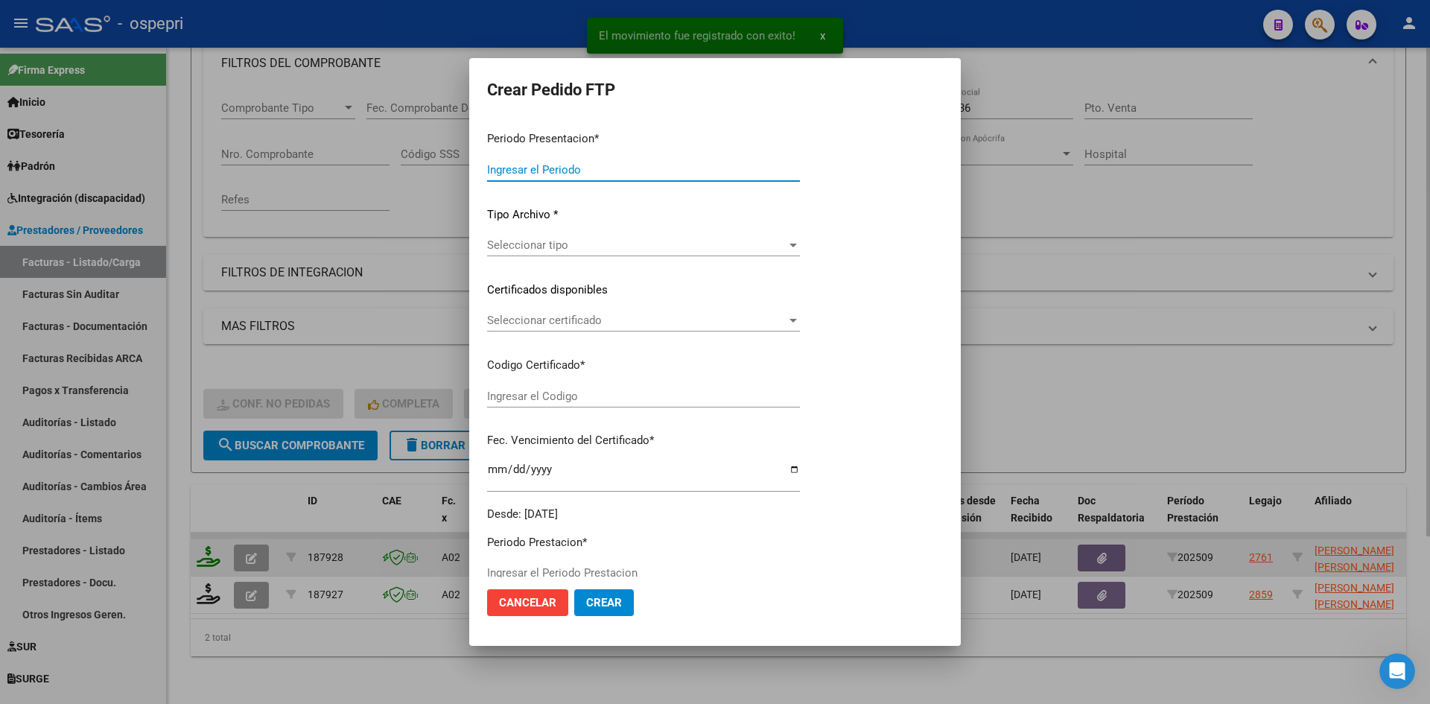
type input "202509"
type input "$ 118.757,84"
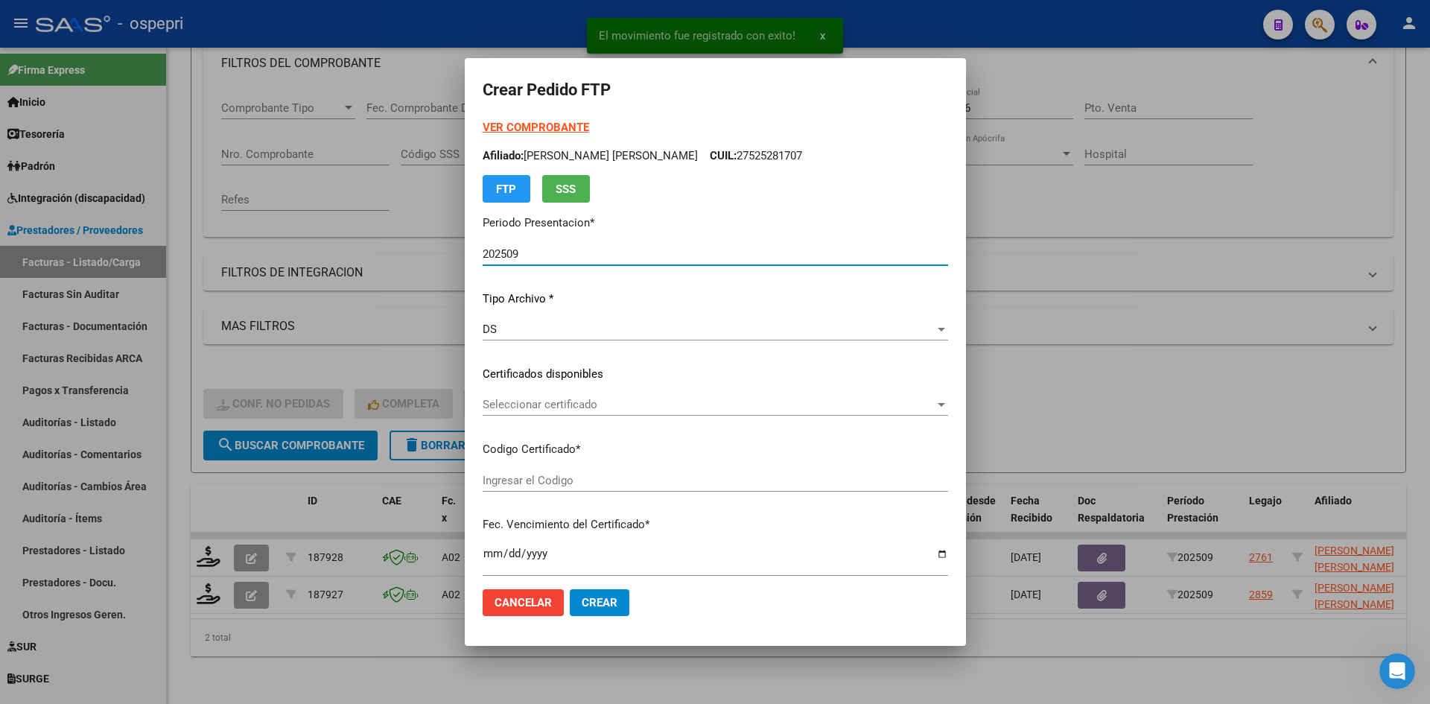
type input "ARG02000512840942018082420280824NQN249"
type input "2028-08-24"
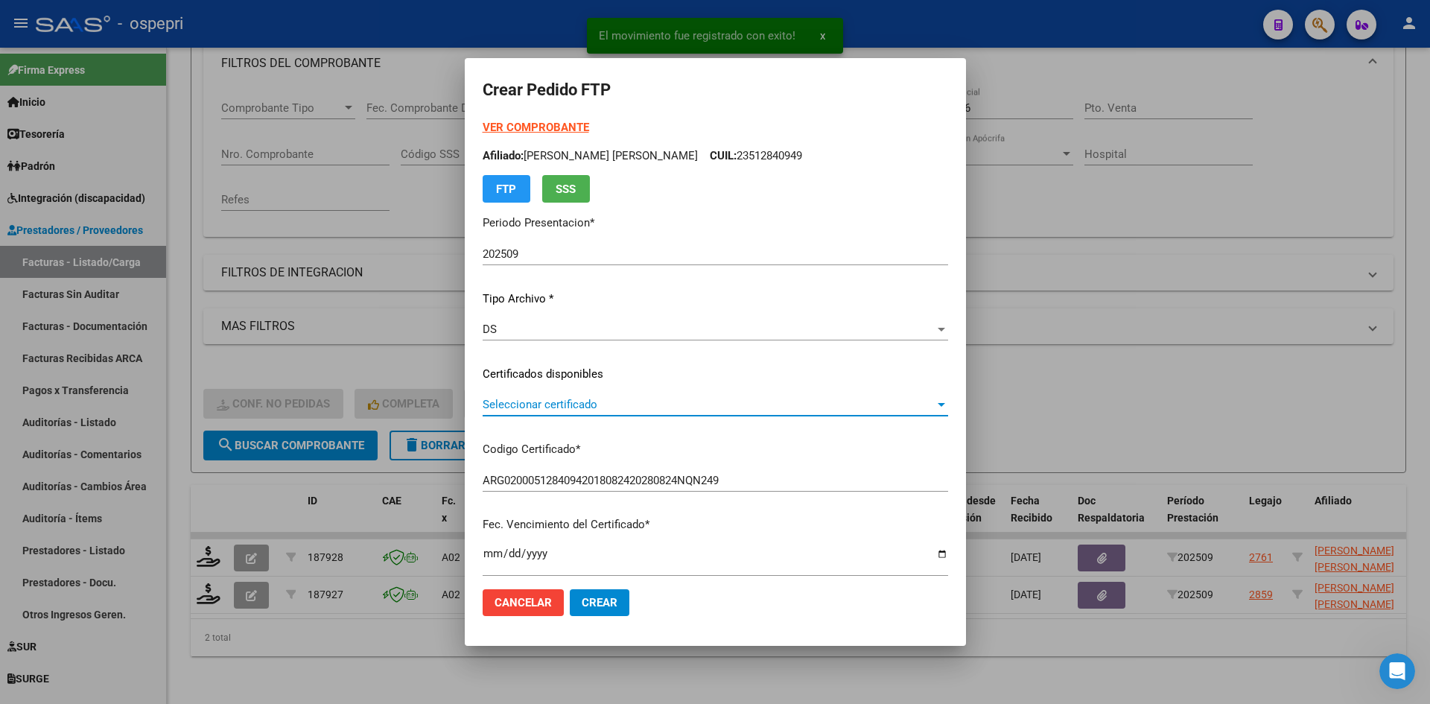
click at [633, 407] on span "Seleccionar certificado" at bounding box center [709, 404] width 452 height 13
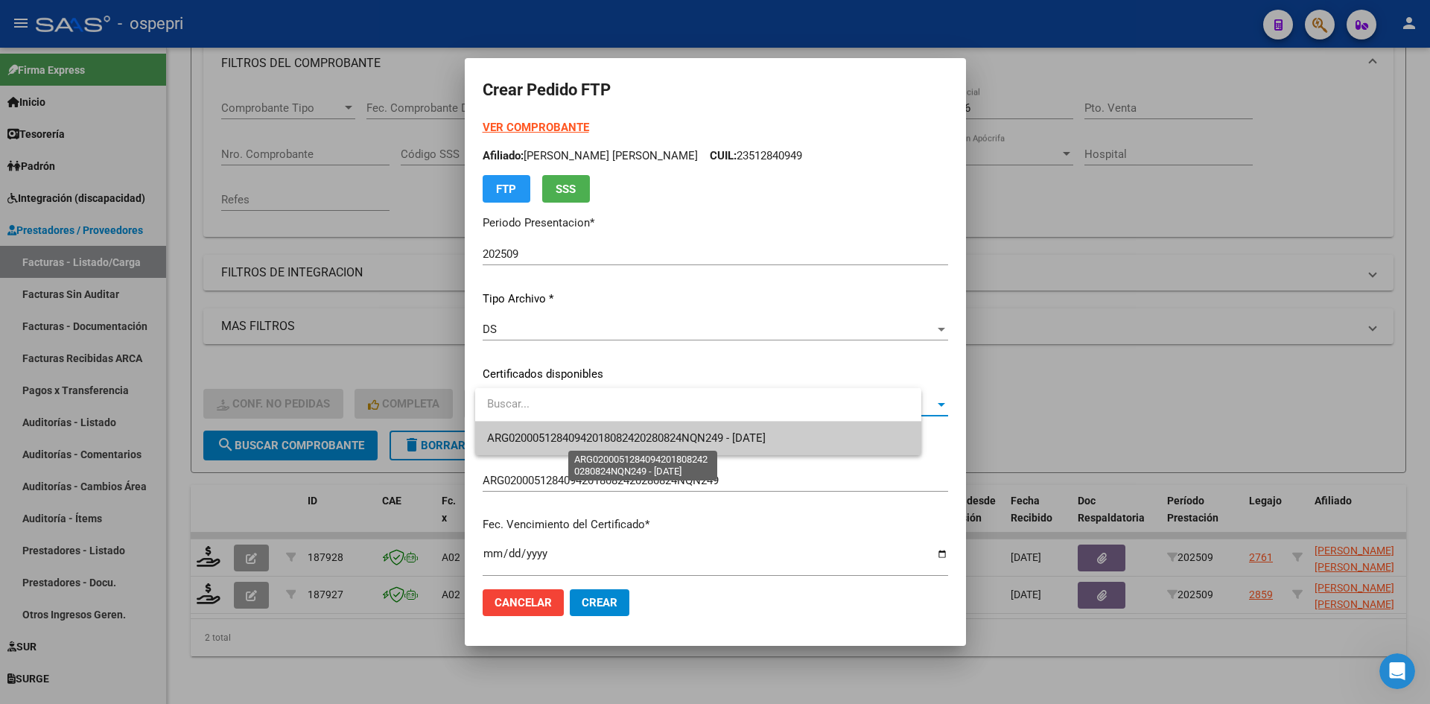
click at [635, 431] on span "ARG02000512840942018082420280824NQN249 - 2028-08-24" at bounding box center [626, 437] width 279 height 13
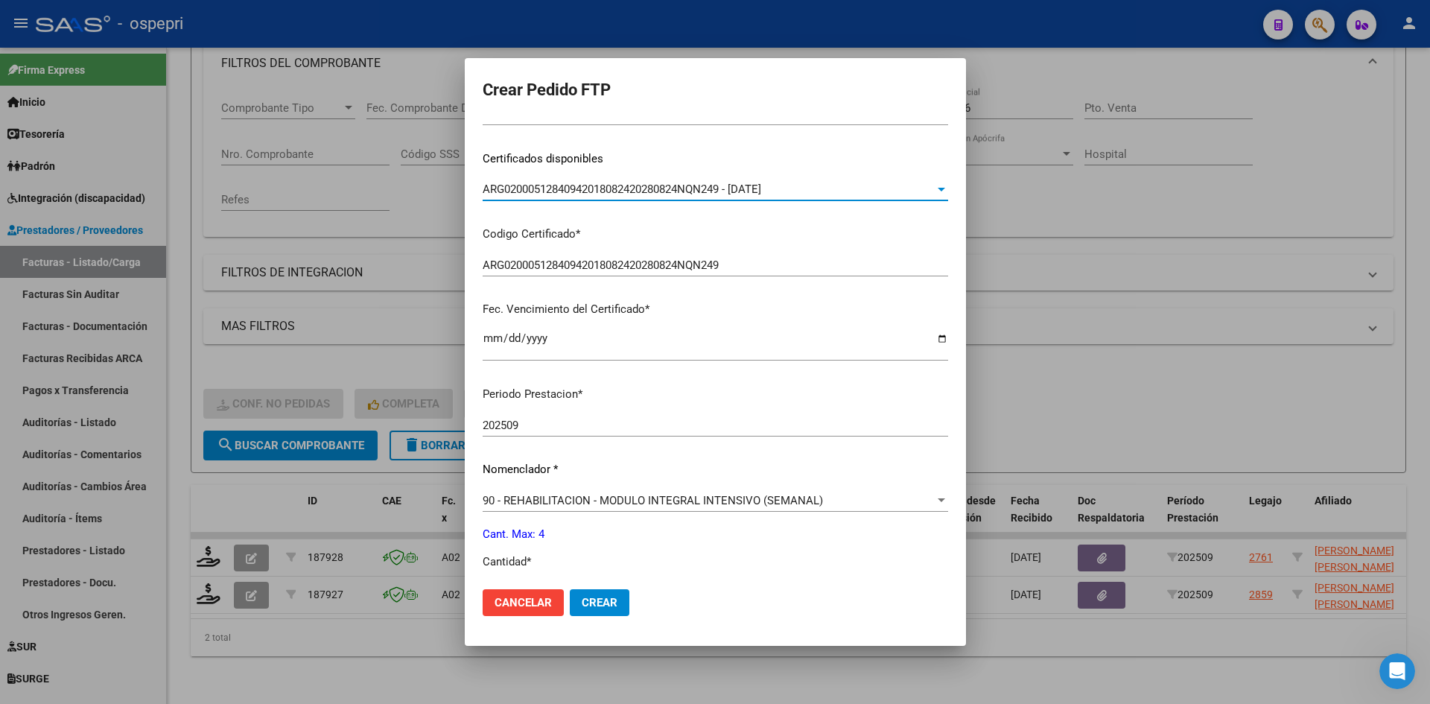
scroll to position [298, 0]
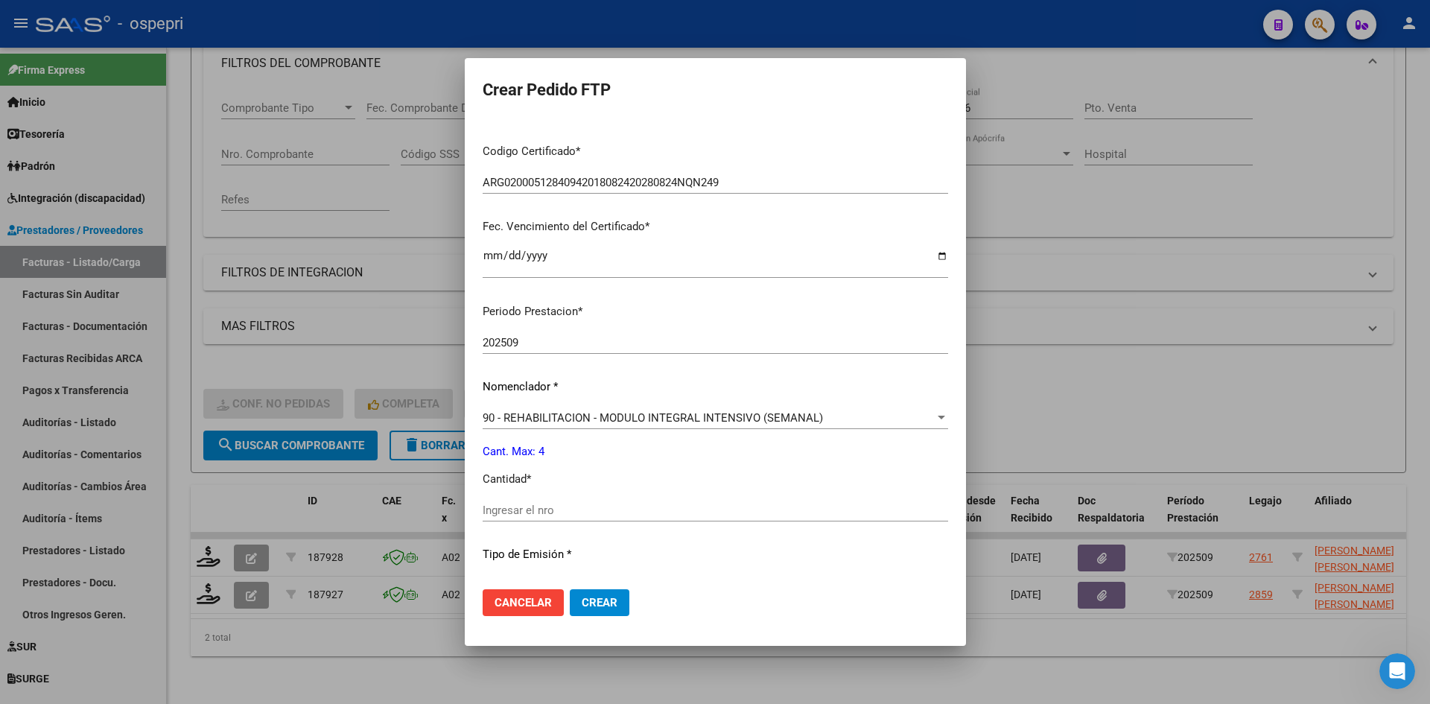
click at [515, 509] on input "Ingresar el nro" at bounding box center [715, 509] width 465 height 13
type input "4"
click at [608, 599] on span "Crear" at bounding box center [600, 602] width 36 height 13
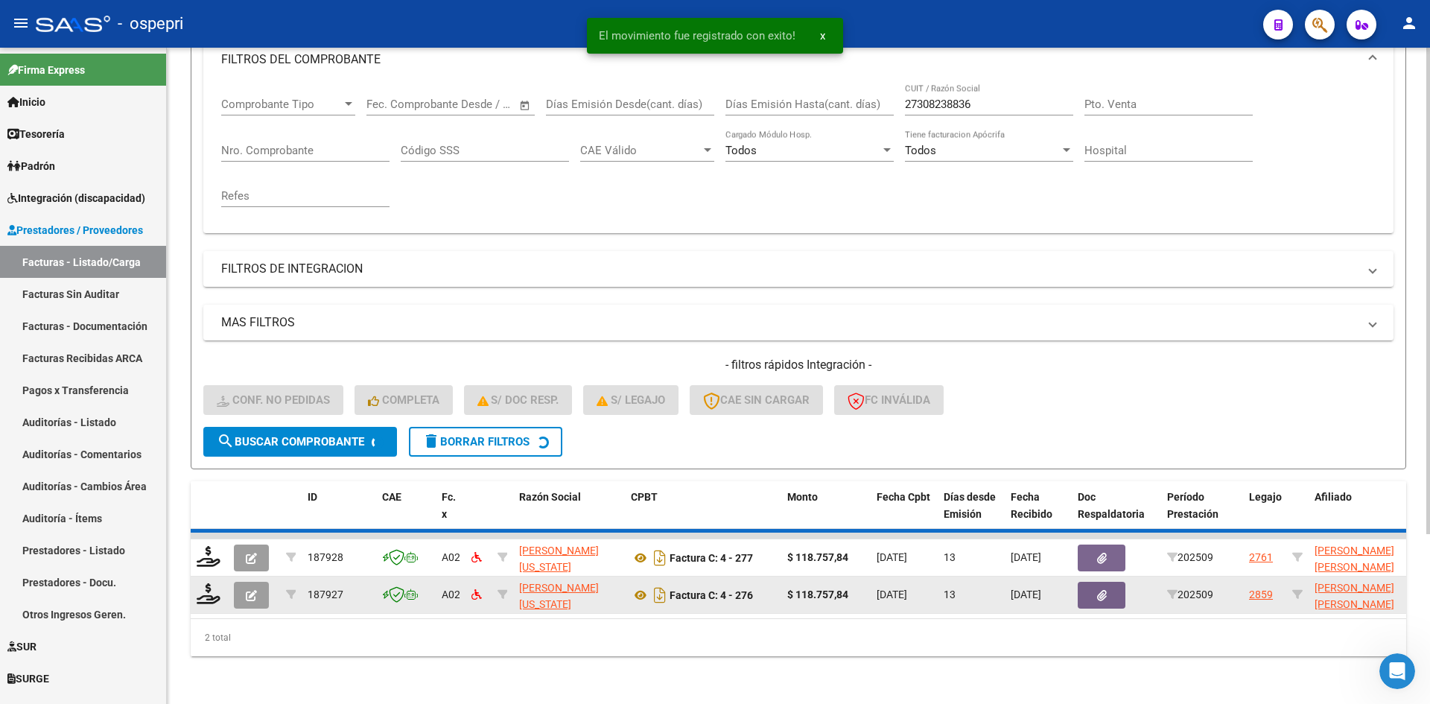
scroll to position [188, 0]
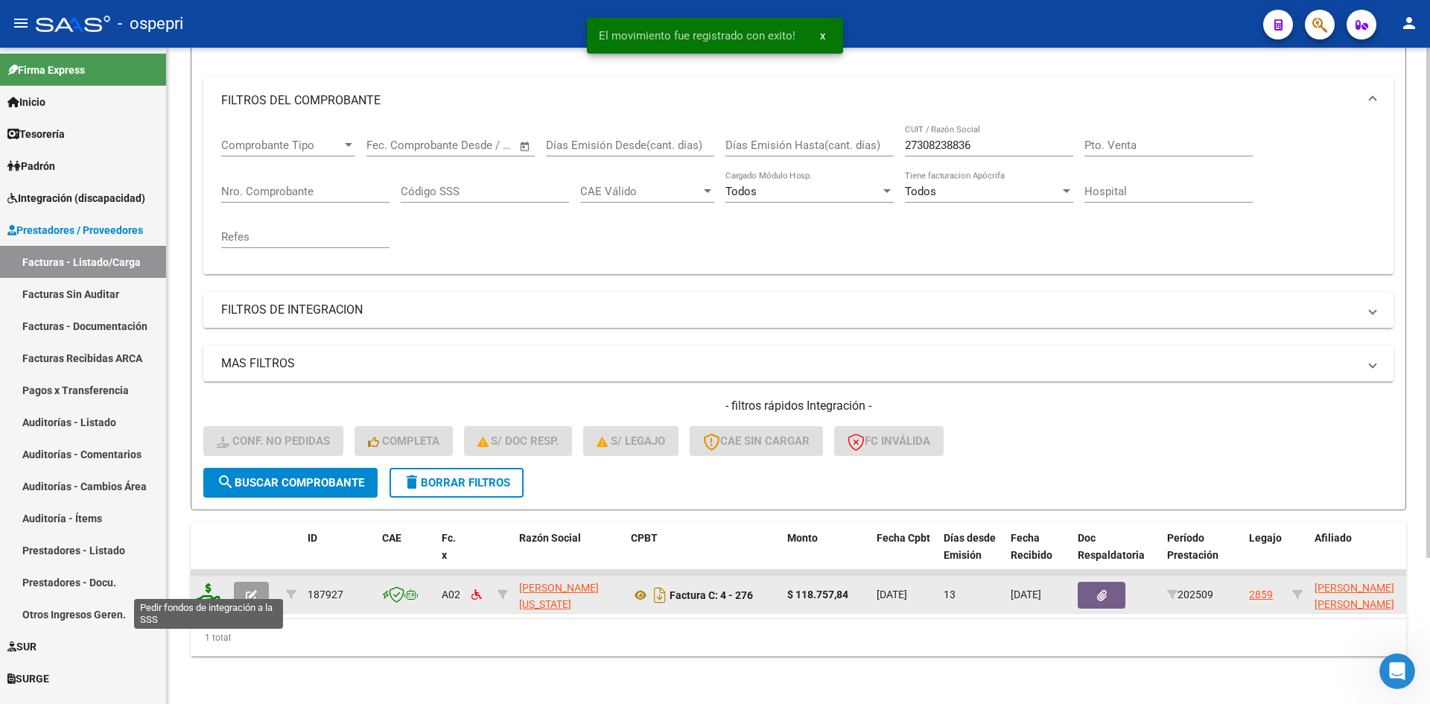
click at [203, 583] on icon at bounding box center [209, 593] width 24 height 21
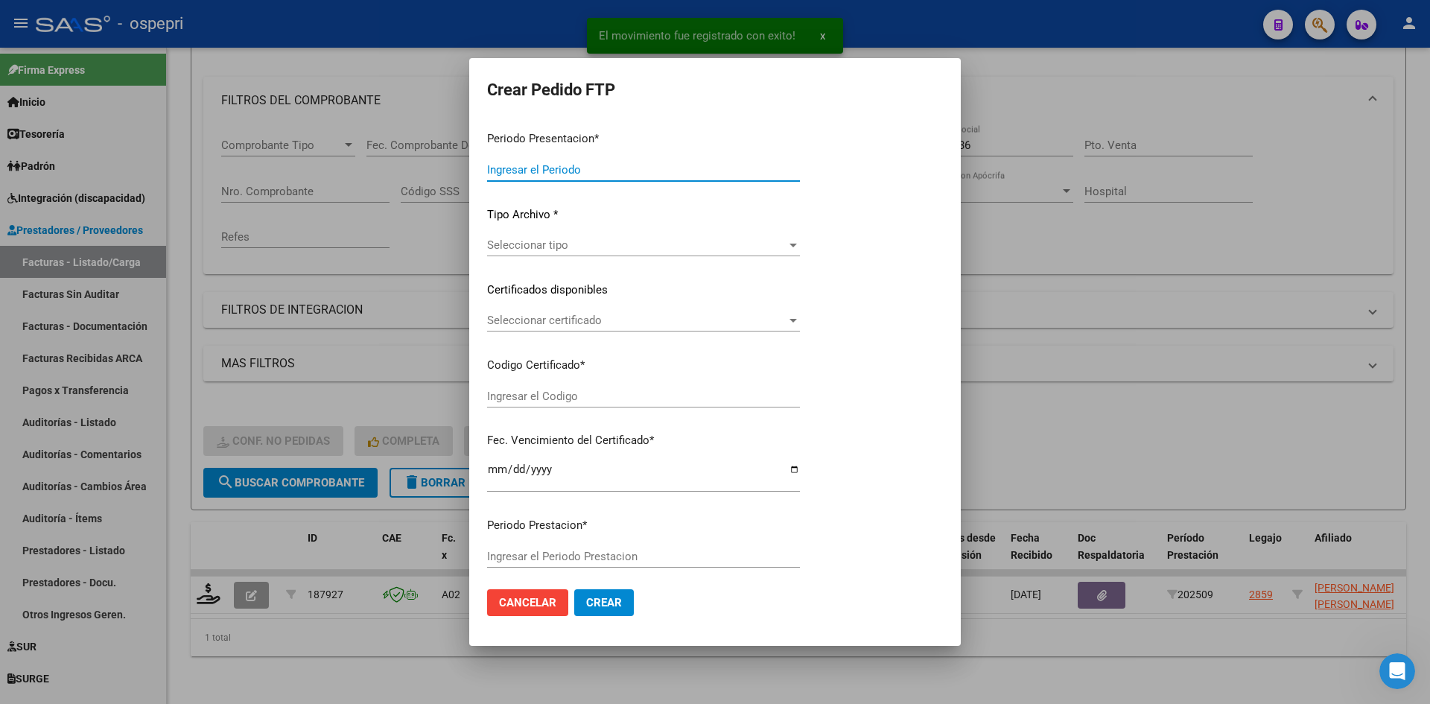
type input "202509"
type input "$ 118.757,84"
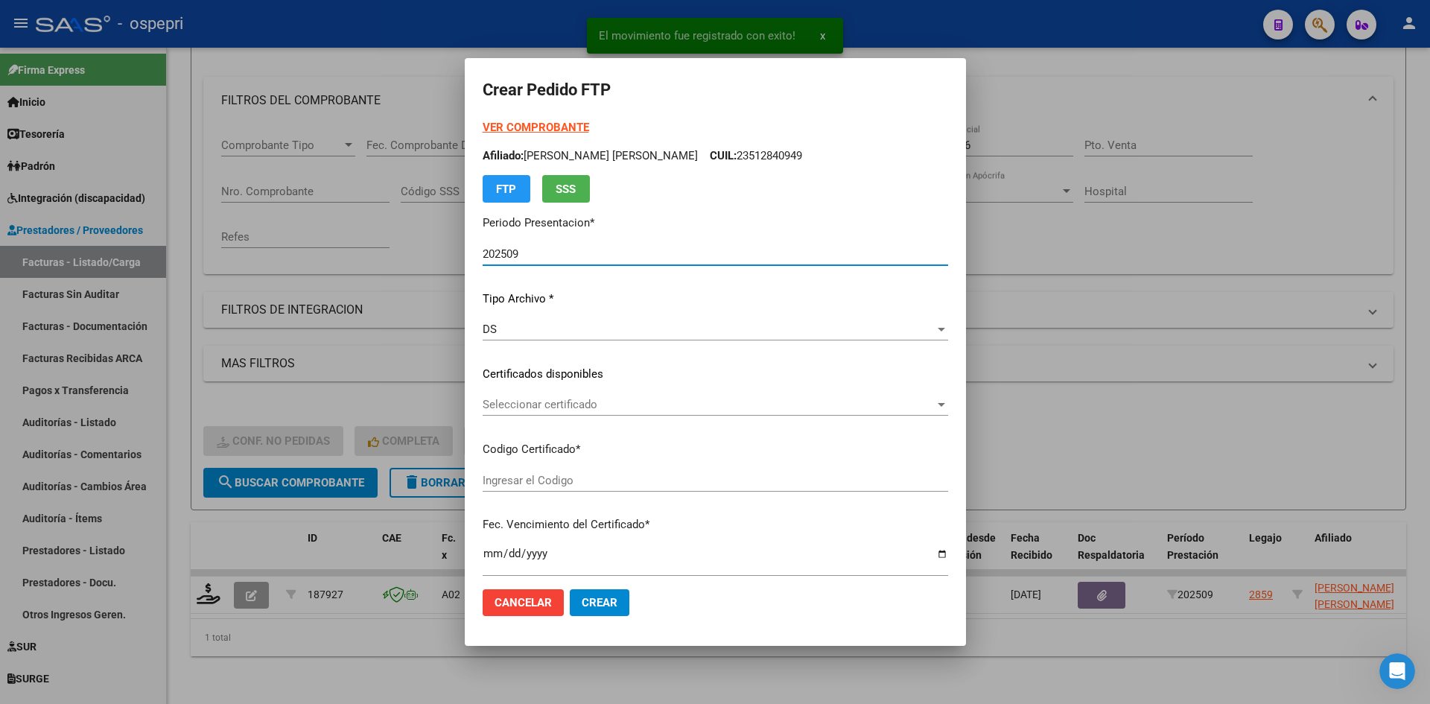
type input "2354773803-9"
type input "2026-06-12"
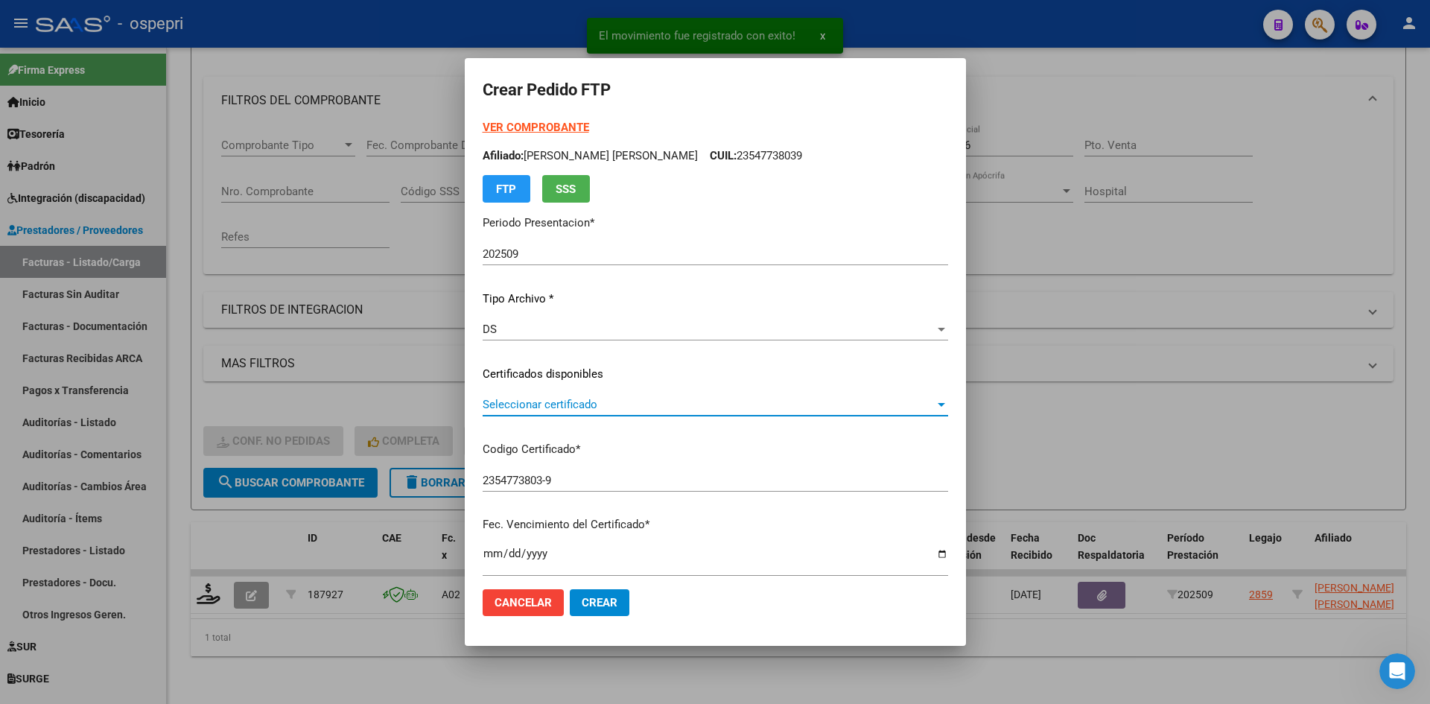
click at [534, 403] on span "Seleccionar certificado" at bounding box center [709, 404] width 452 height 13
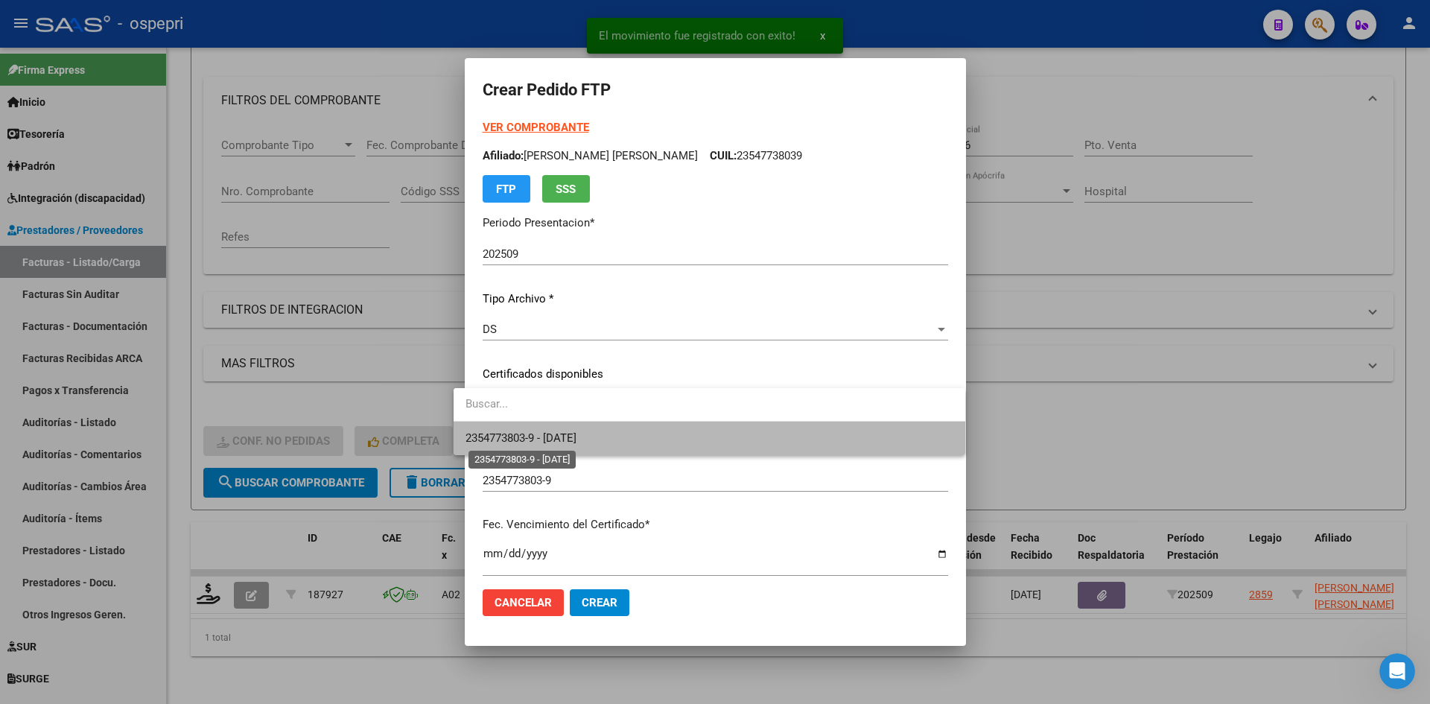
click at [572, 443] on span "2354773803-9 - 2026-06-12" at bounding box center [520, 437] width 111 height 13
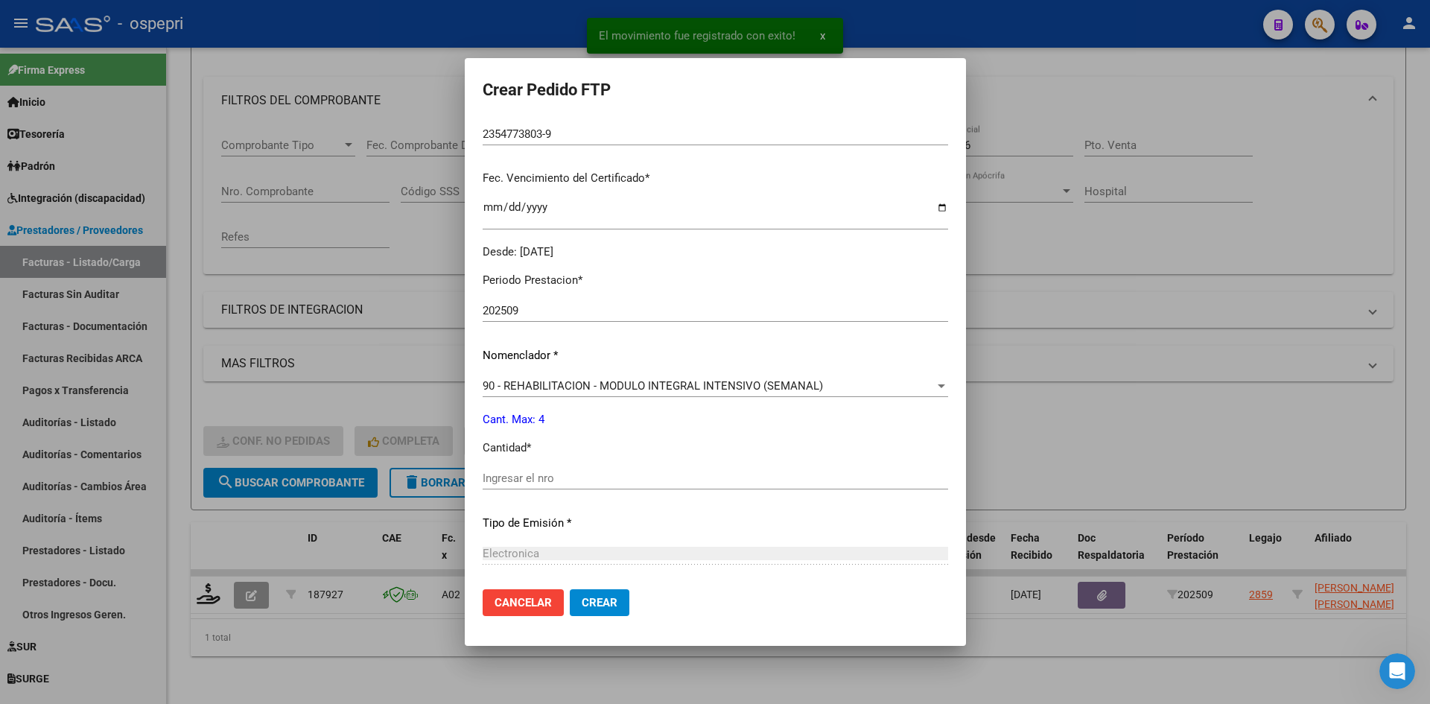
scroll to position [372, 0]
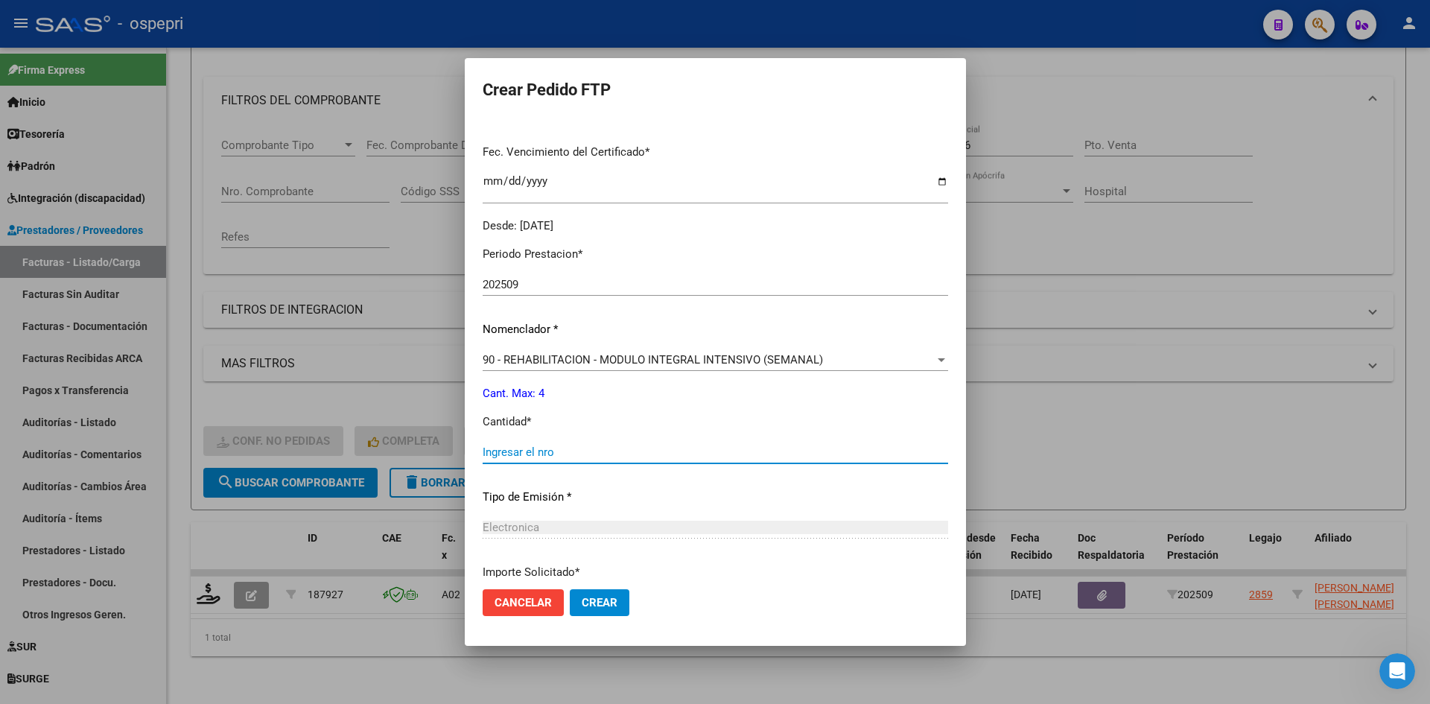
click at [512, 456] on input "Ingresar el nro" at bounding box center [715, 451] width 465 height 13
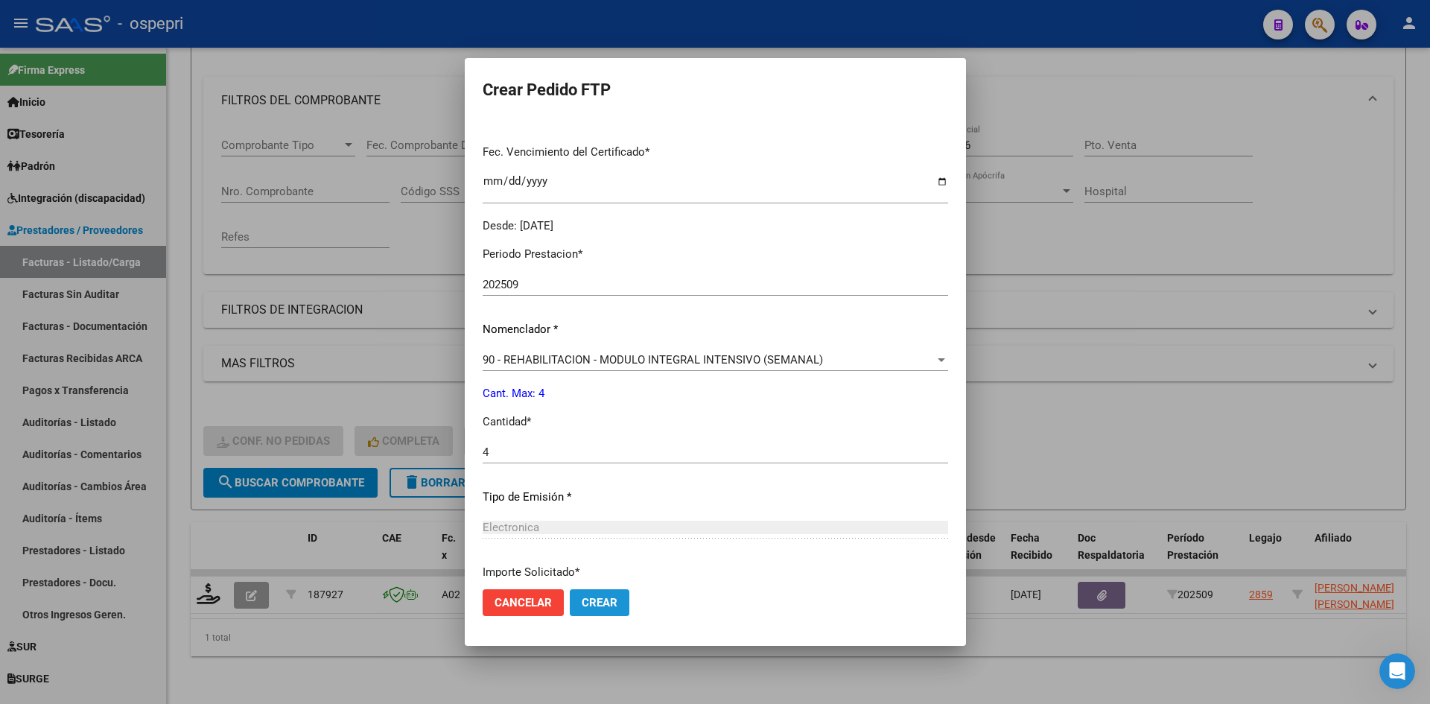
click at [594, 605] on span "Crear" at bounding box center [600, 602] width 36 height 13
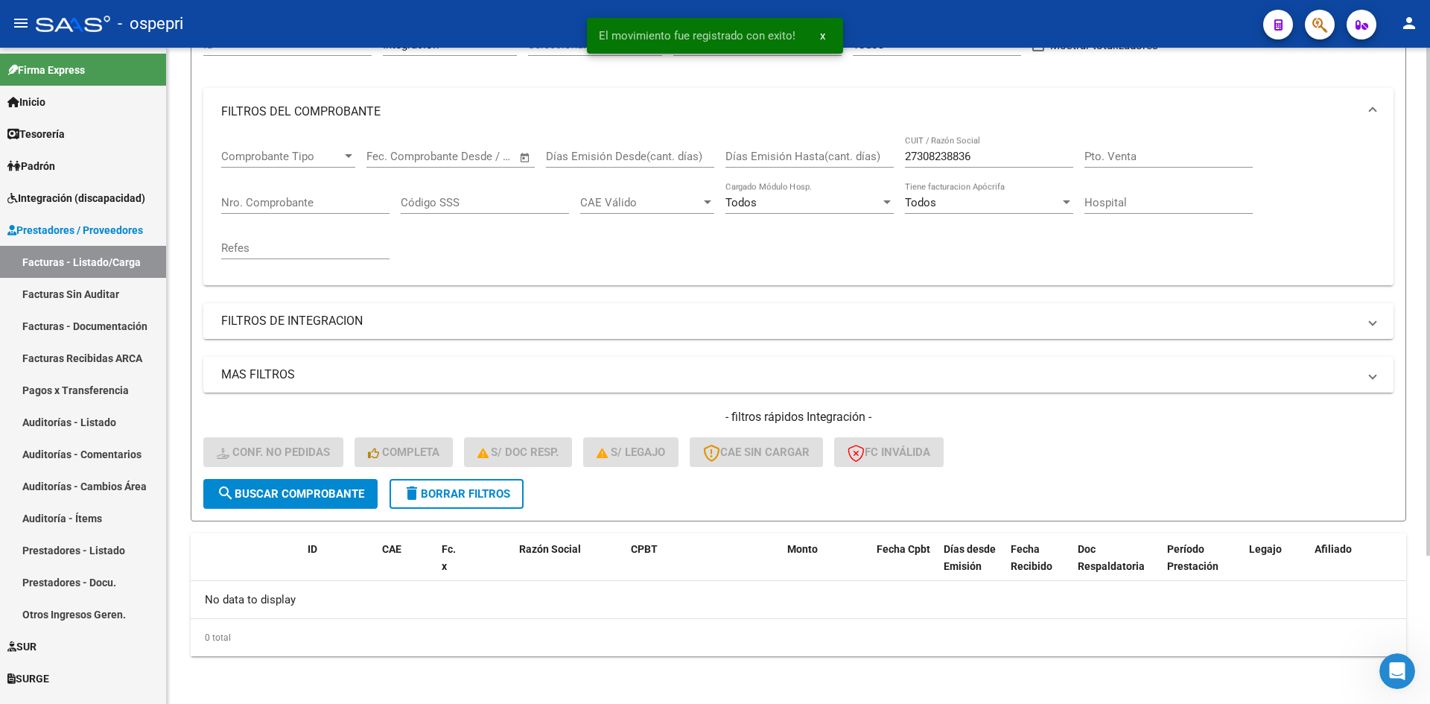
scroll to position [165, 0]
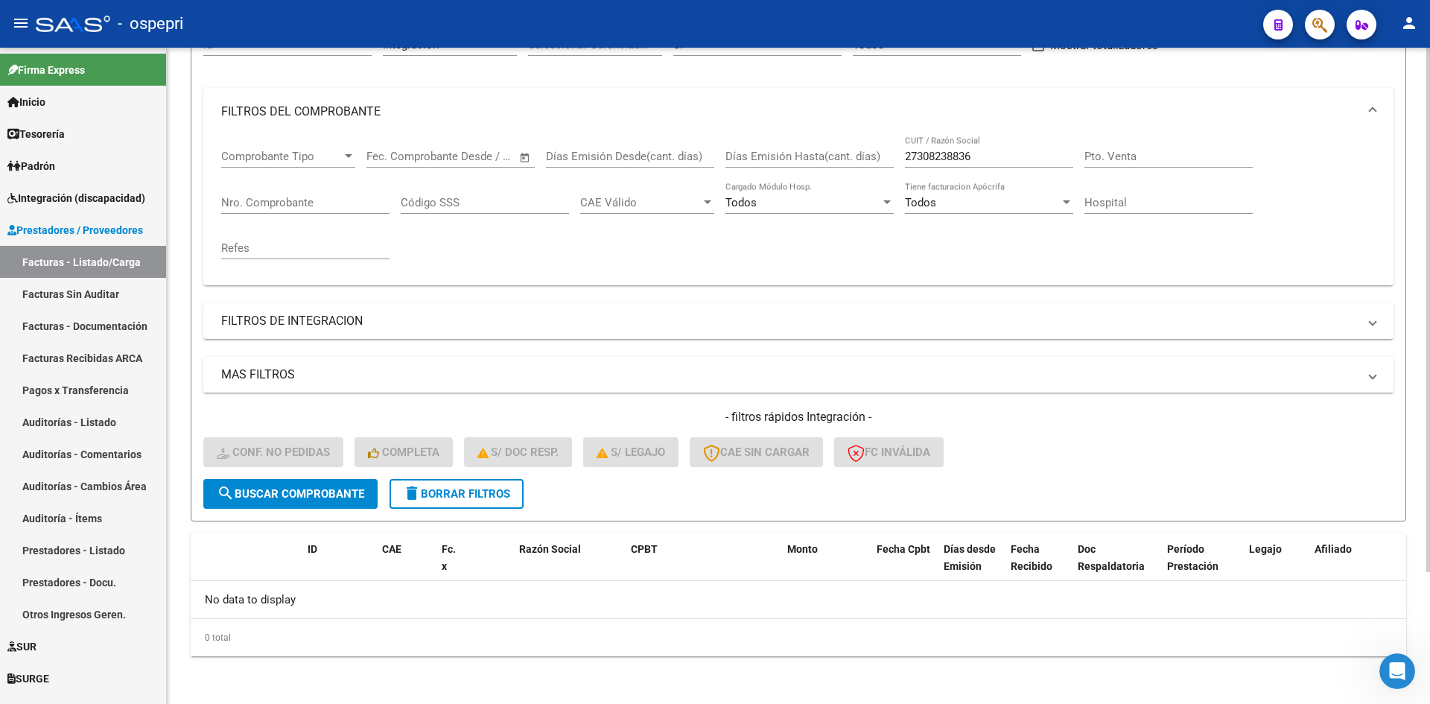
click at [488, 495] on span "delete Borrar Filtros" at bounding box center [456, 493] width 107 height 13
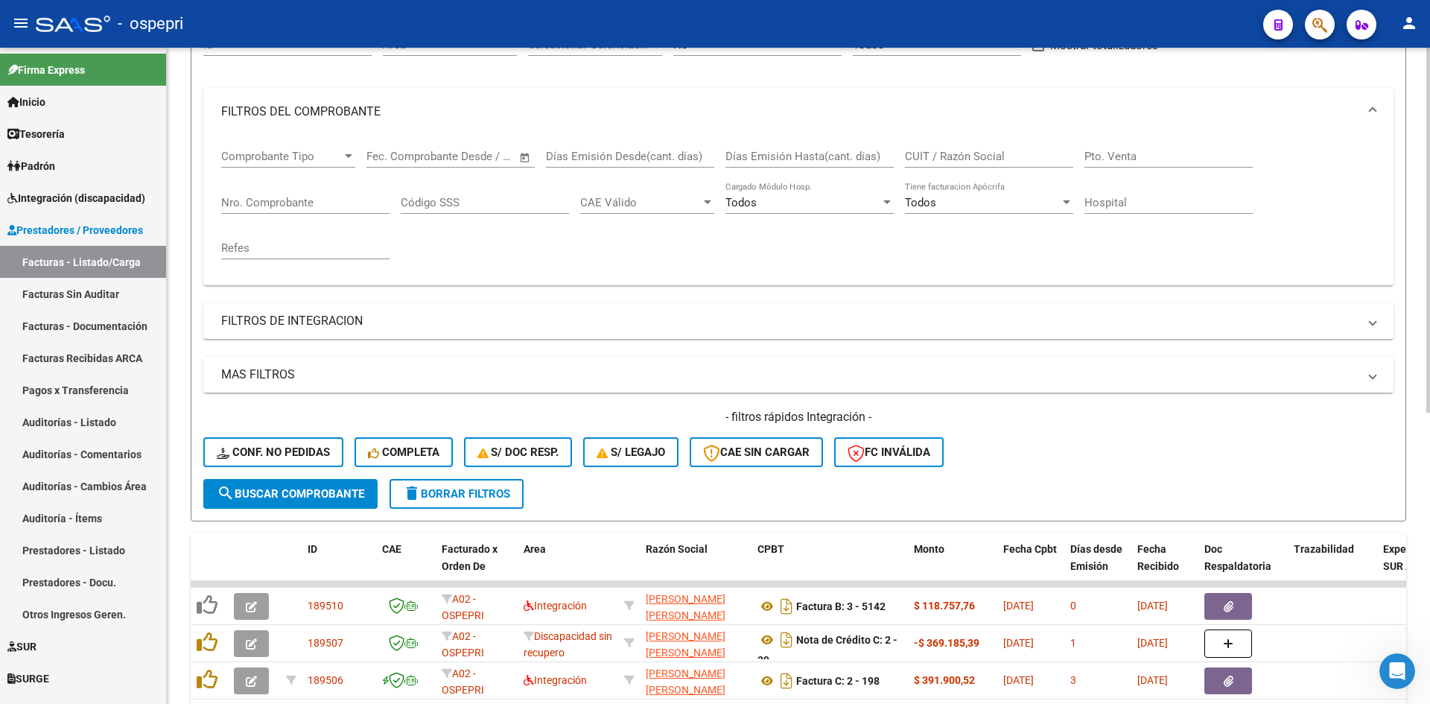
click at [924, 163] on div "CUIT / Razón Social" at bounding box center [989, 152] width 168 height 32
paste input "27336502999"
click at [353, 494] on span "search Buscar Comprobante" at bounding box center [290, 493] width 147 height 13
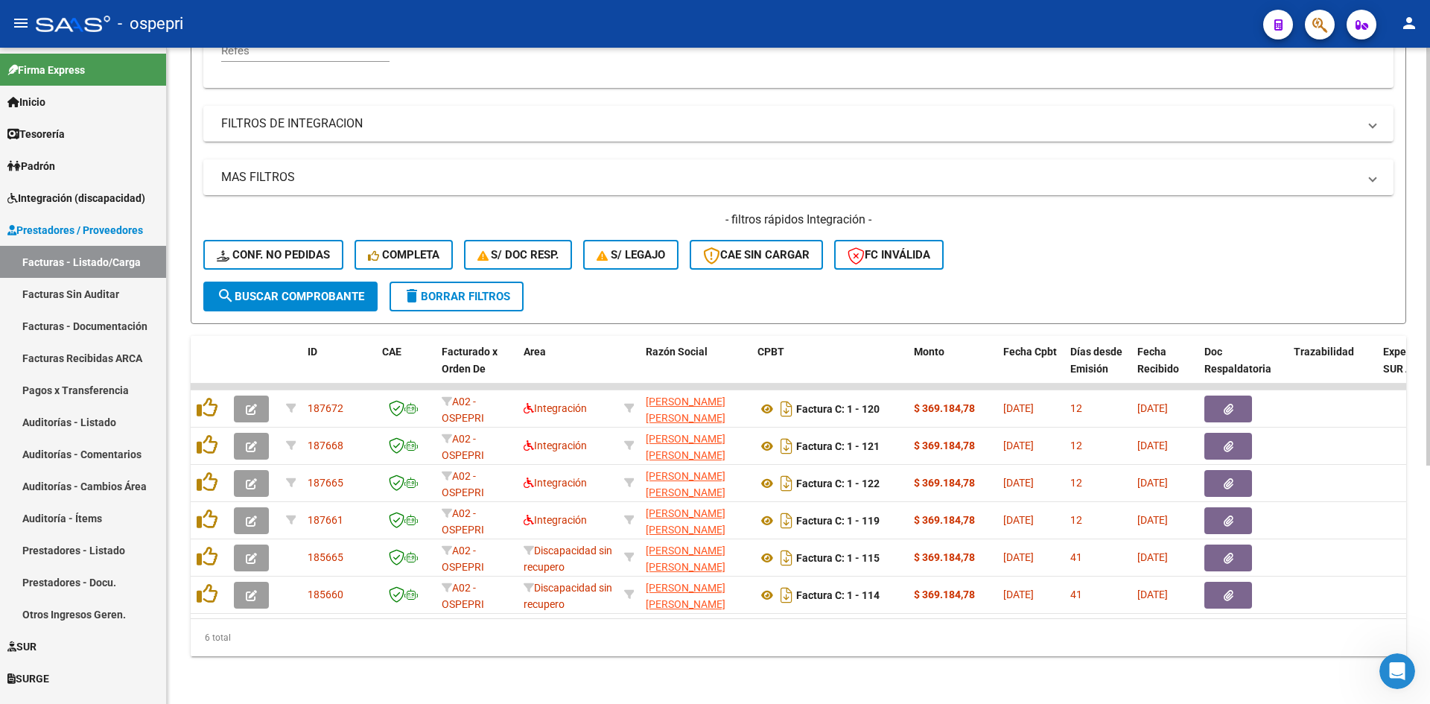
scroll to position [374, 0]
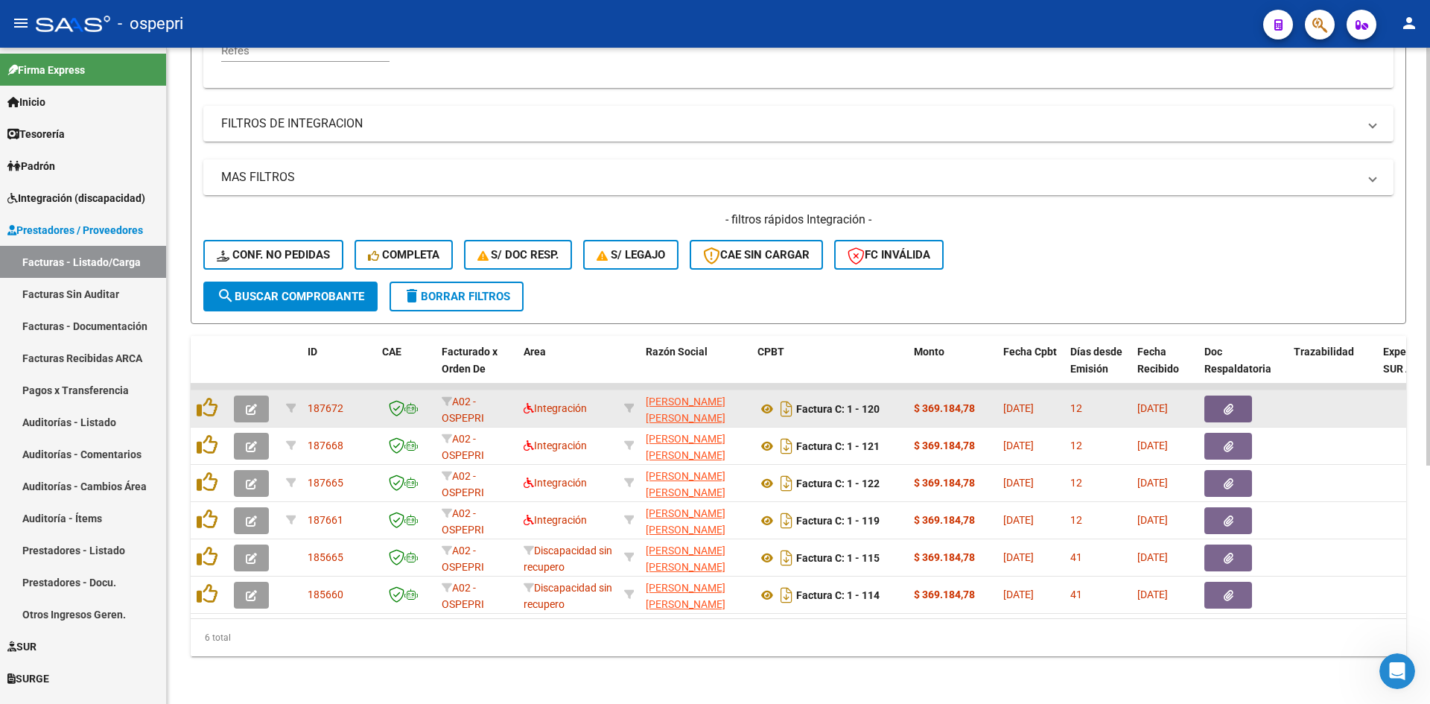
click at [261, 395] on button "button" at bounding box center [251, 408] width 35 height 27
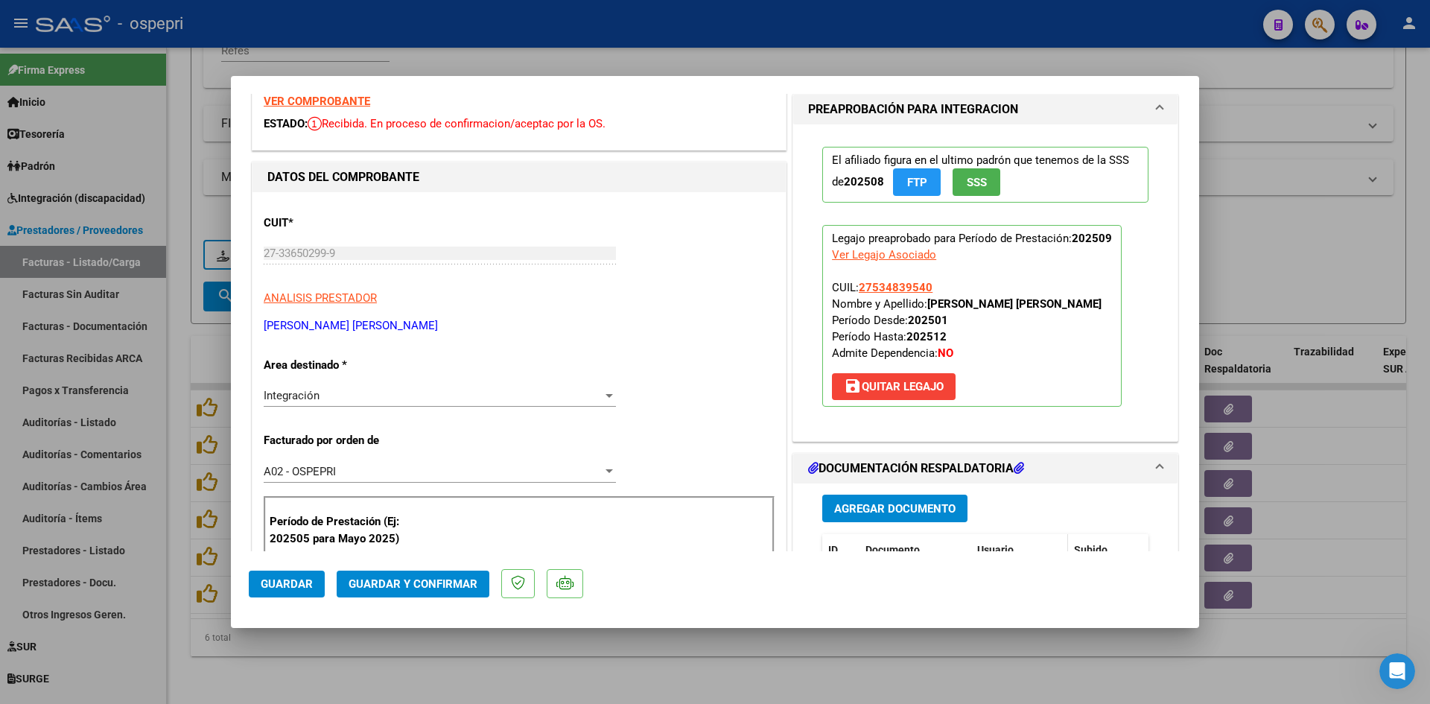
scroll to position [0, 0]
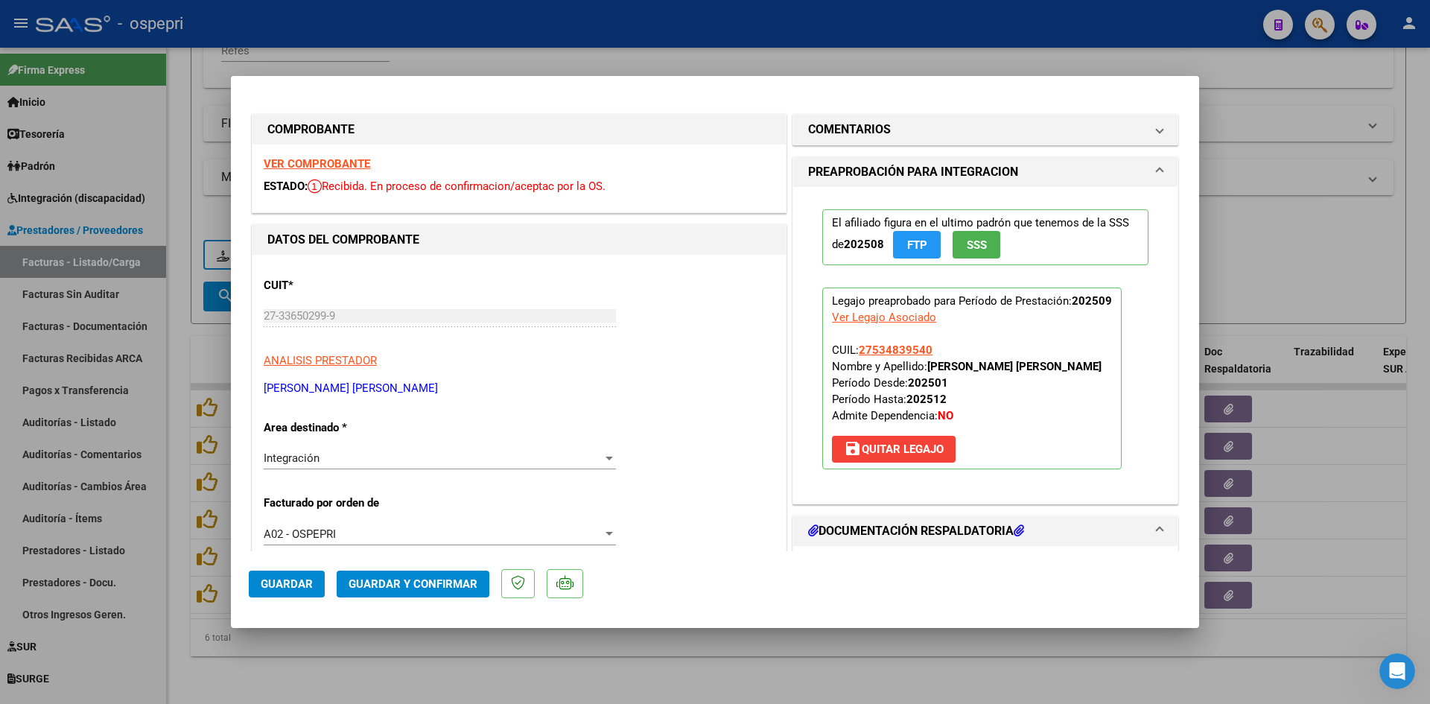
click at [345, 159] on strong "VER COMPROBANTE" at bounding box center [317, 163] width 106 height 13
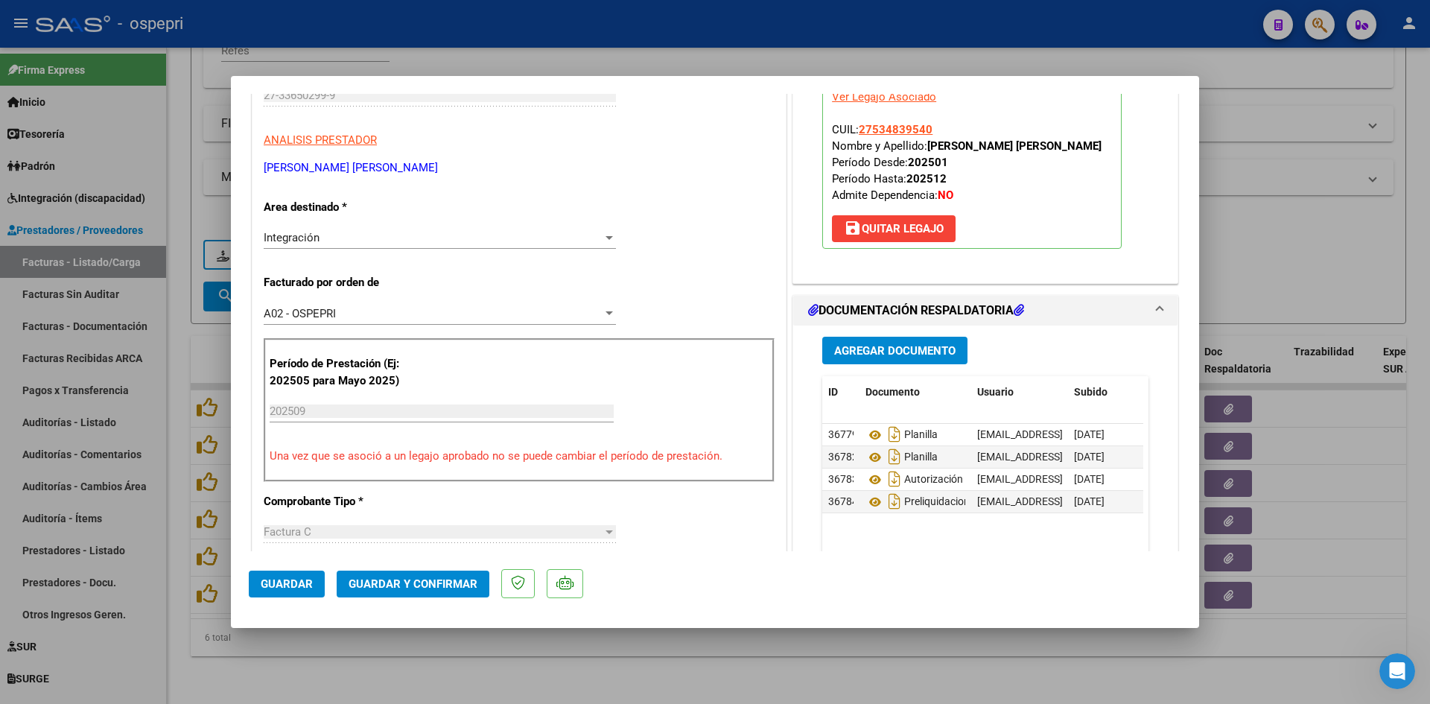
scroll to position [223, 0]
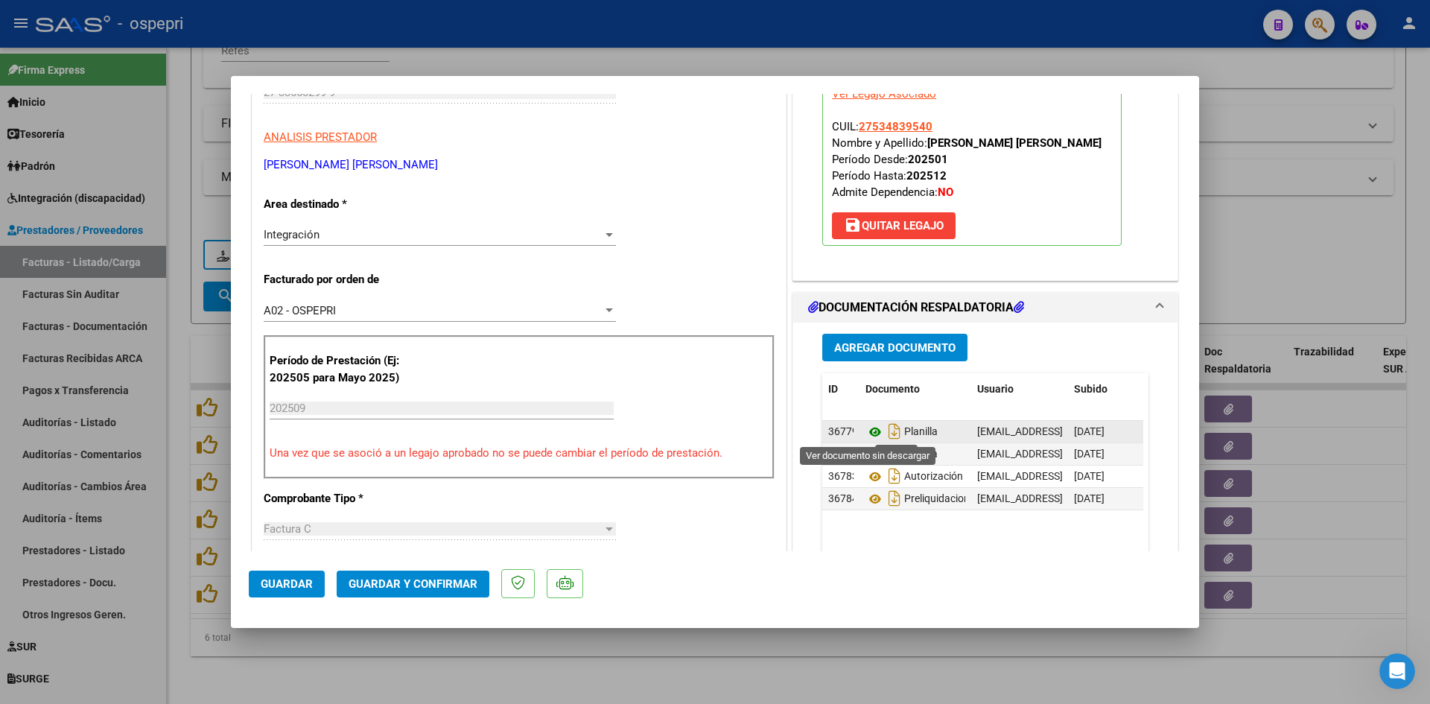
click at [868, 431] on icon at bounding box center [874, 432] width 19 height 18
click at [868, 454] on icon at bounding box center [874, 454] width 19 height 18
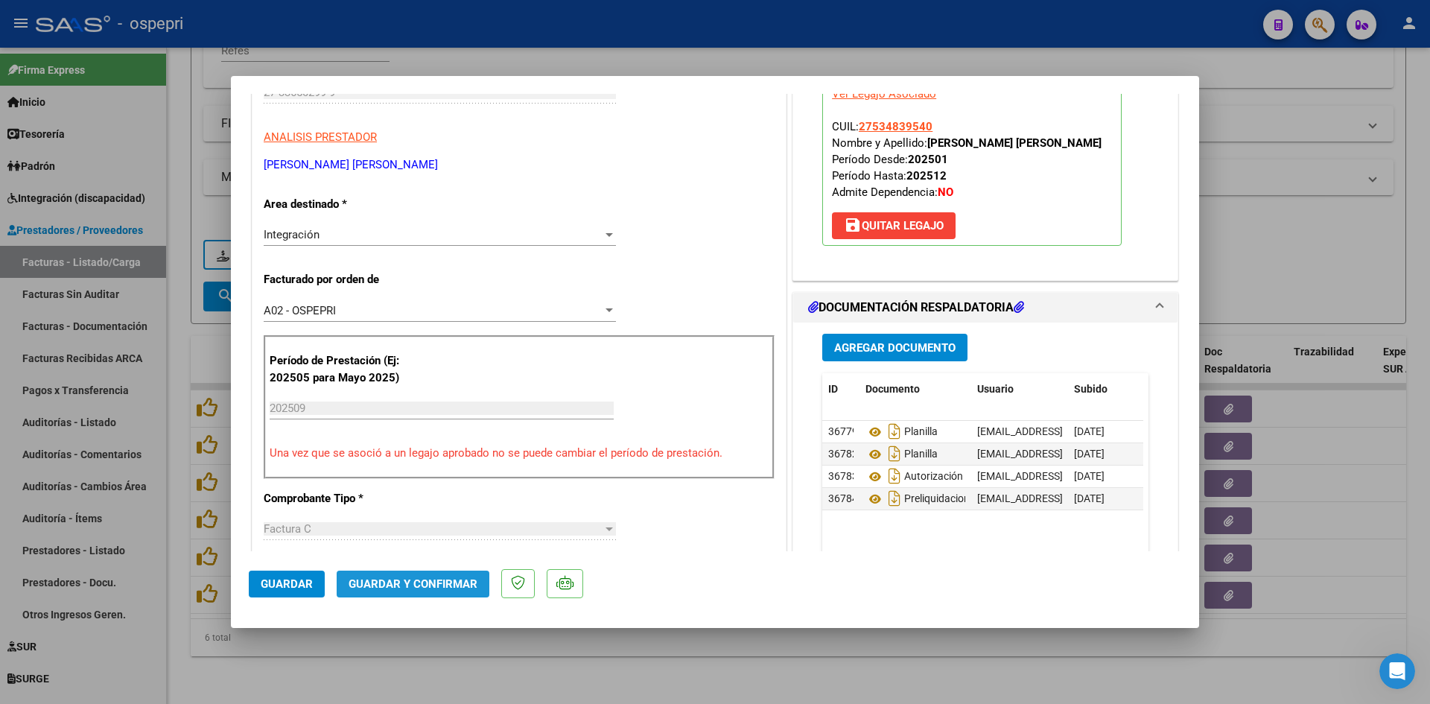
click at [465, 594] on button "Guardar y Confirmar" at bounding box center [413, 583] width 153 height 27
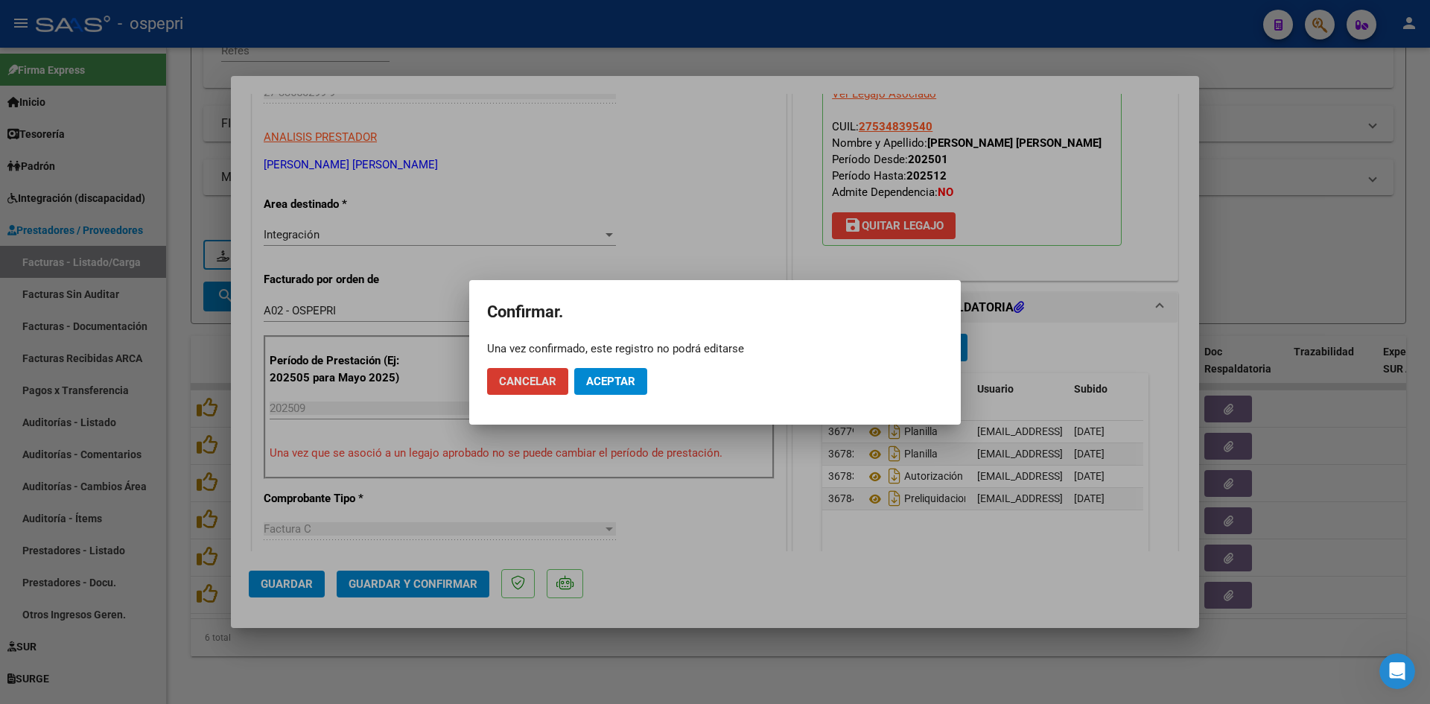
click at [471, 581] on div at bounding box center [715, 352] width 1430 height 704
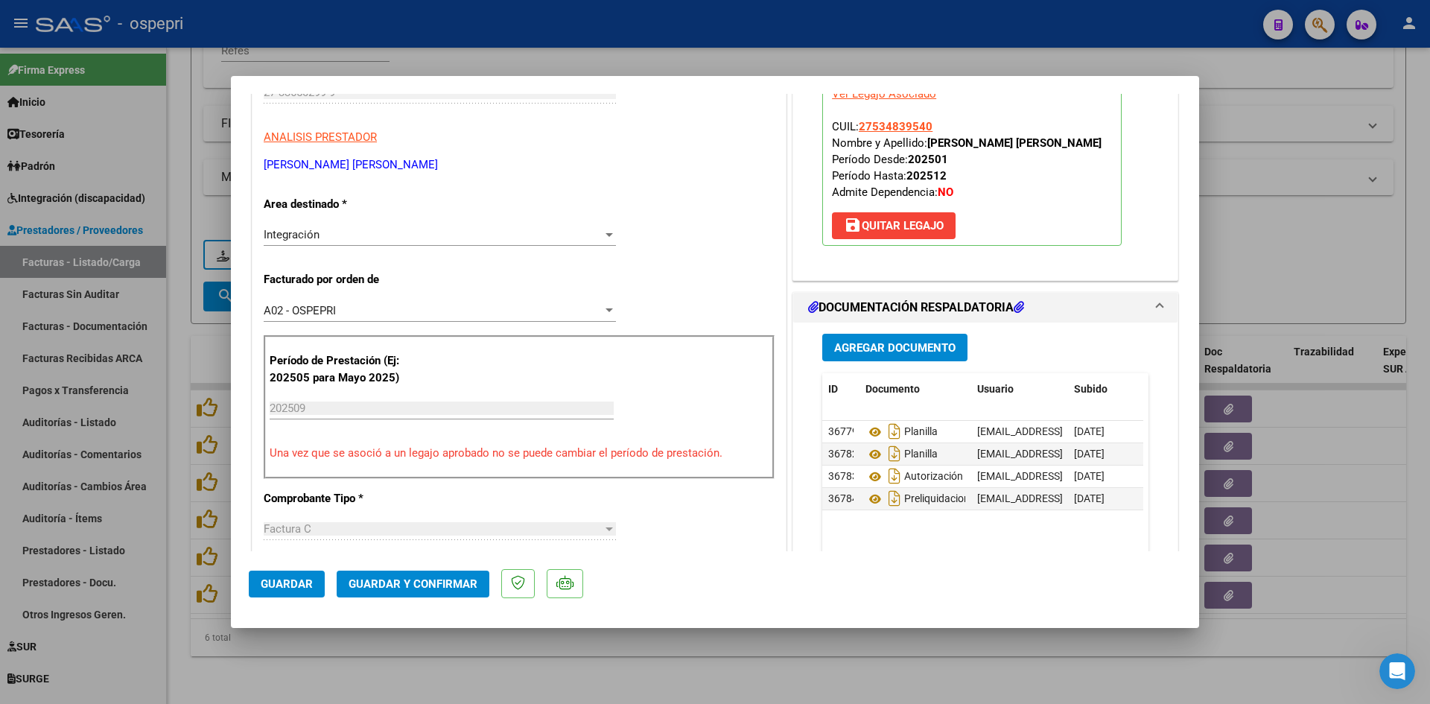
click at [462, 577] on span "Guardar y Confirmar" at bounding box center [413, 583] width 129 height 13
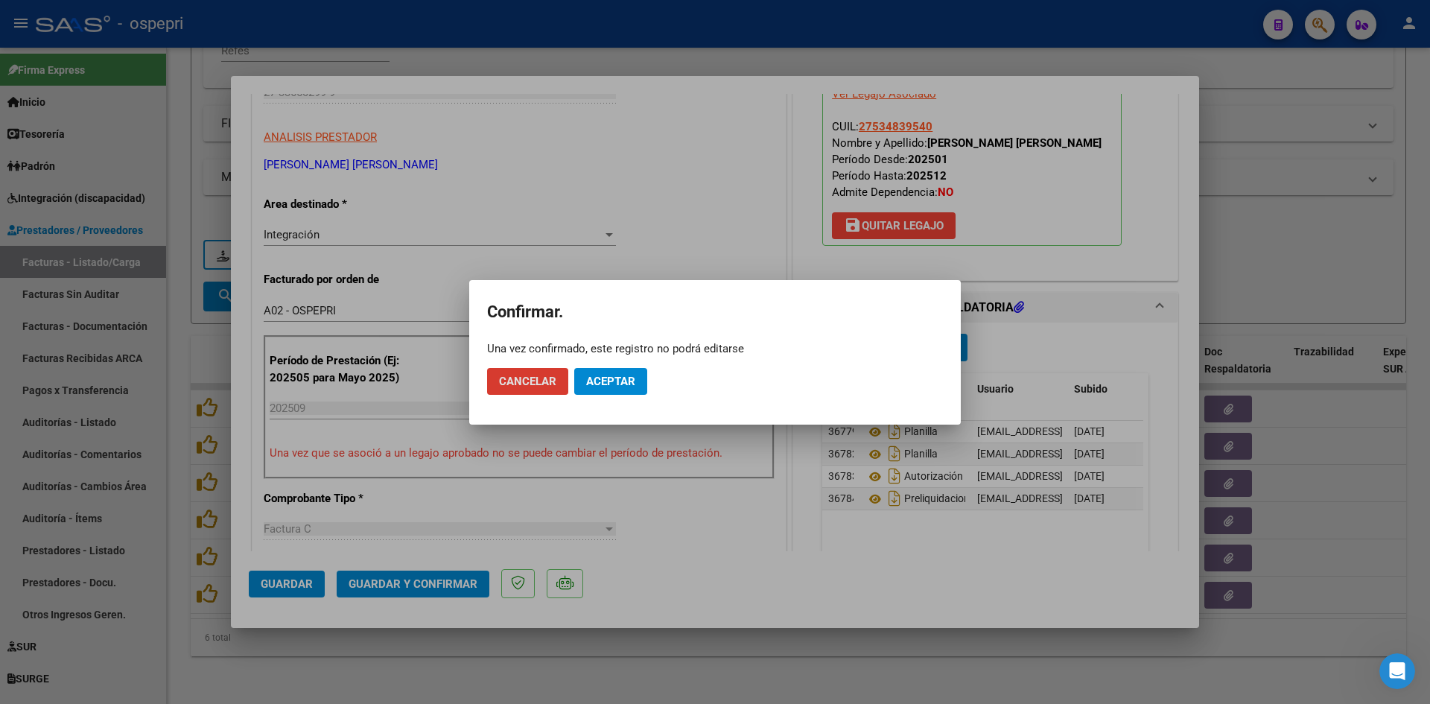
click at [610, 380] on span "Aceptar" at bounding box center [610, 381] width 49 height 13
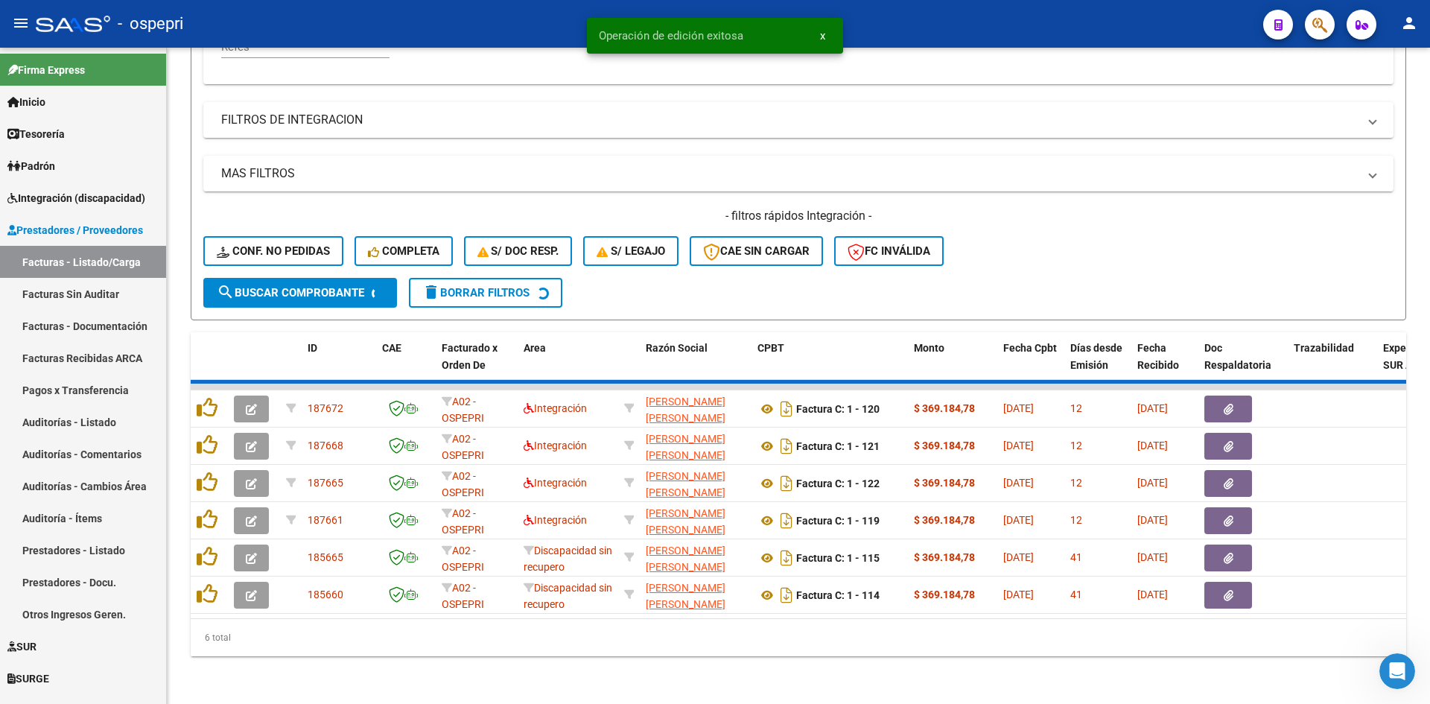
scroll to position [337, 0]
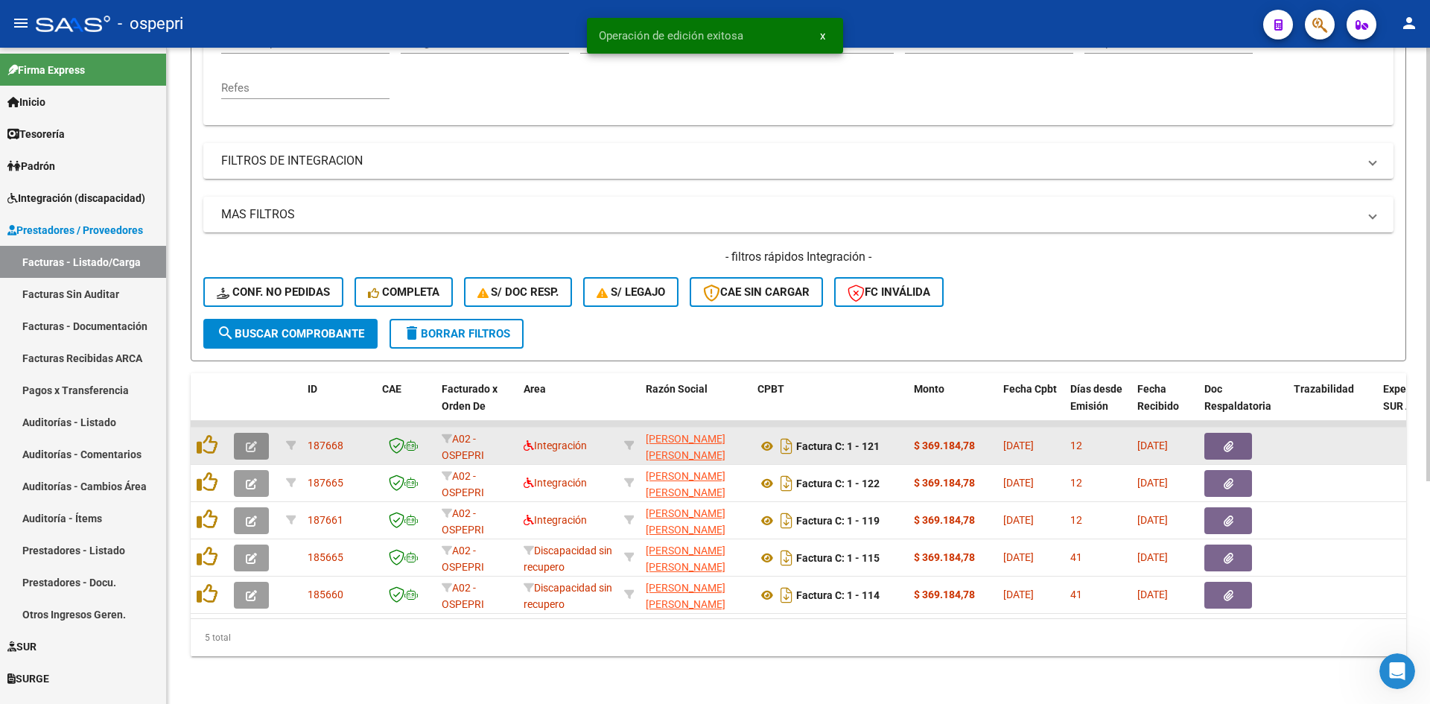
click at [251, 441] on icon "button" at bounding box center [251, 446] width 11 height 11
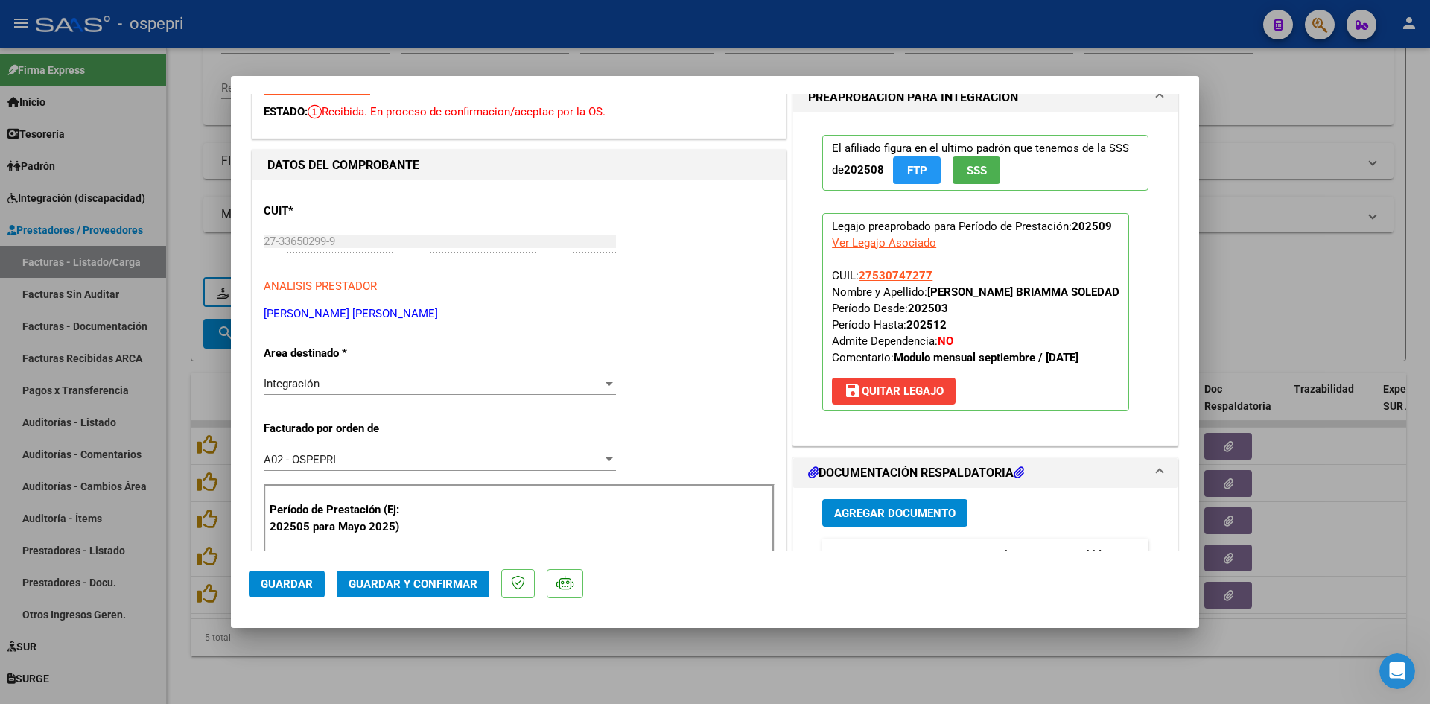
scroll to position [0, 0]
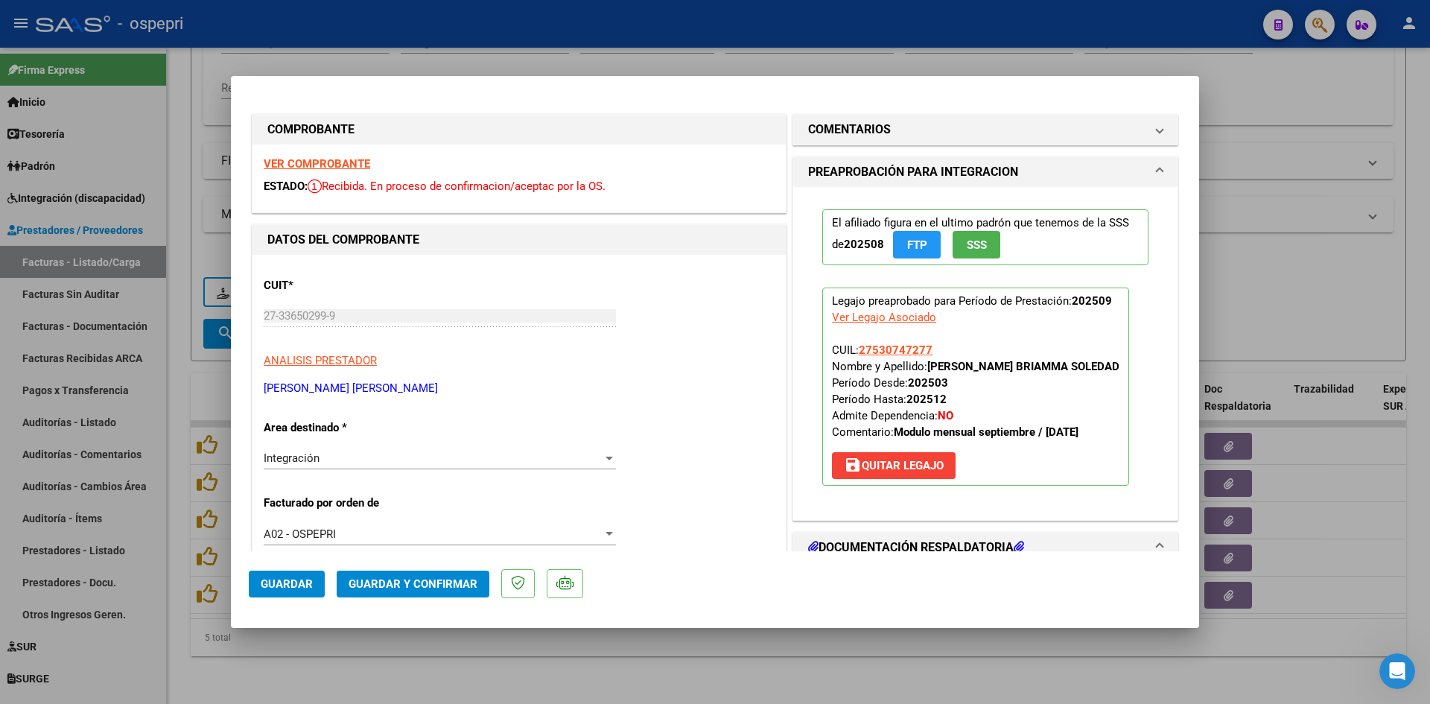
click at [305, 162] on strong "VER COMPROBANTE" at bounding box center [317, 163] width 106 height 13
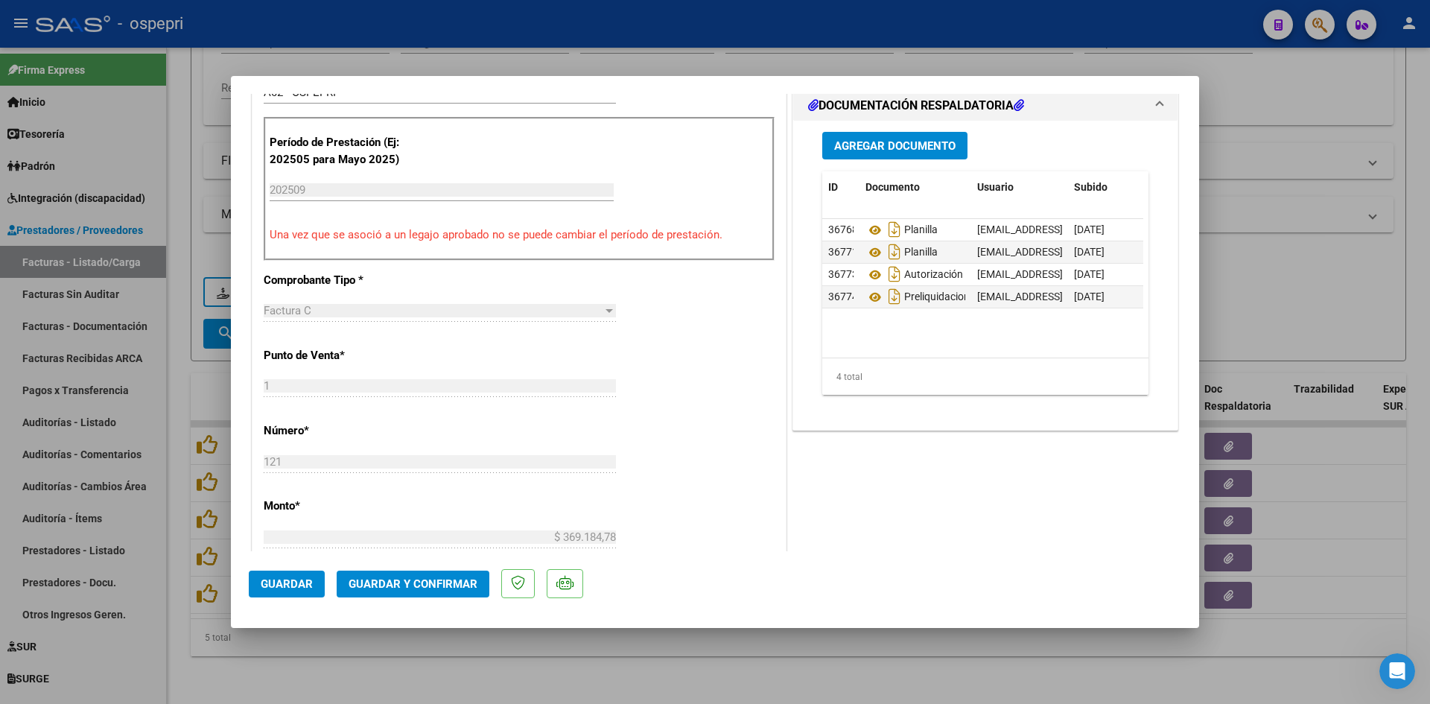
scroll to position [447, 0]
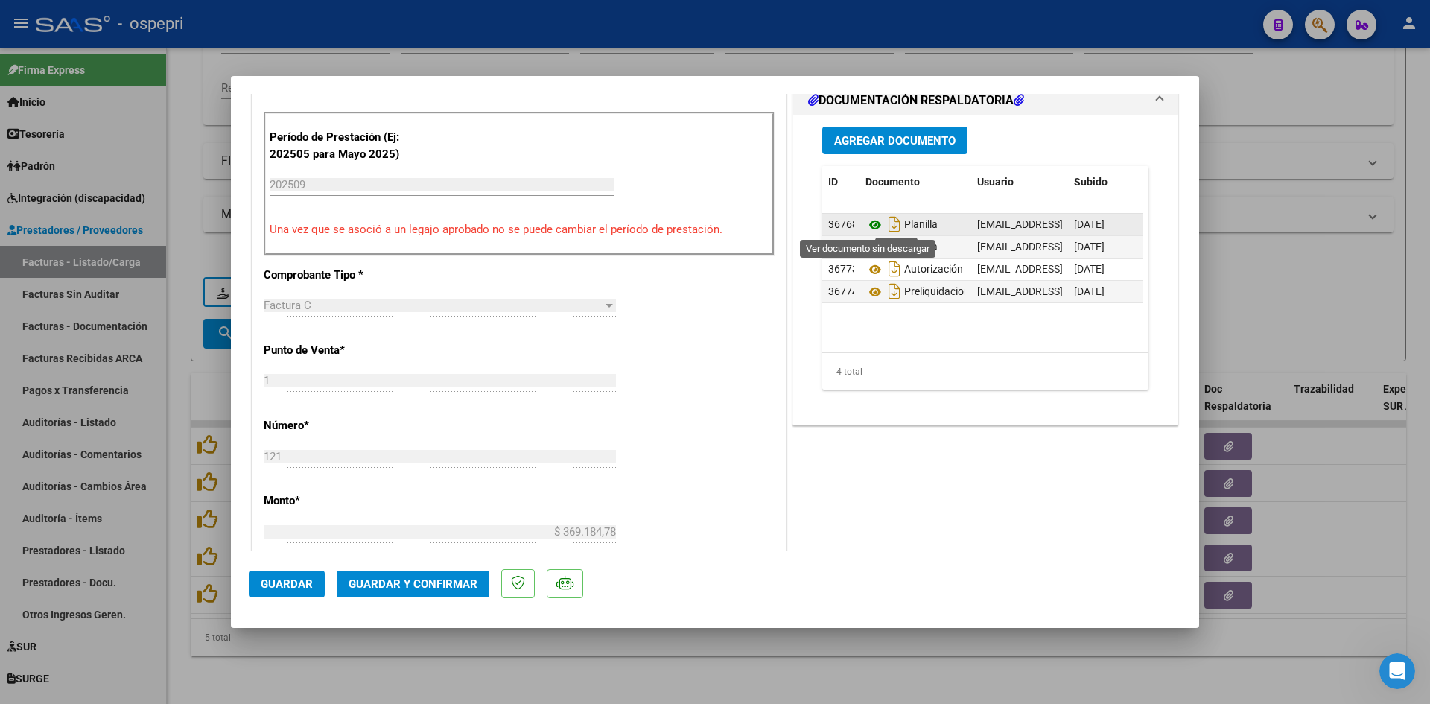
click at [868, 222] on icon at bounding box center [874, 225] width 19 height 18
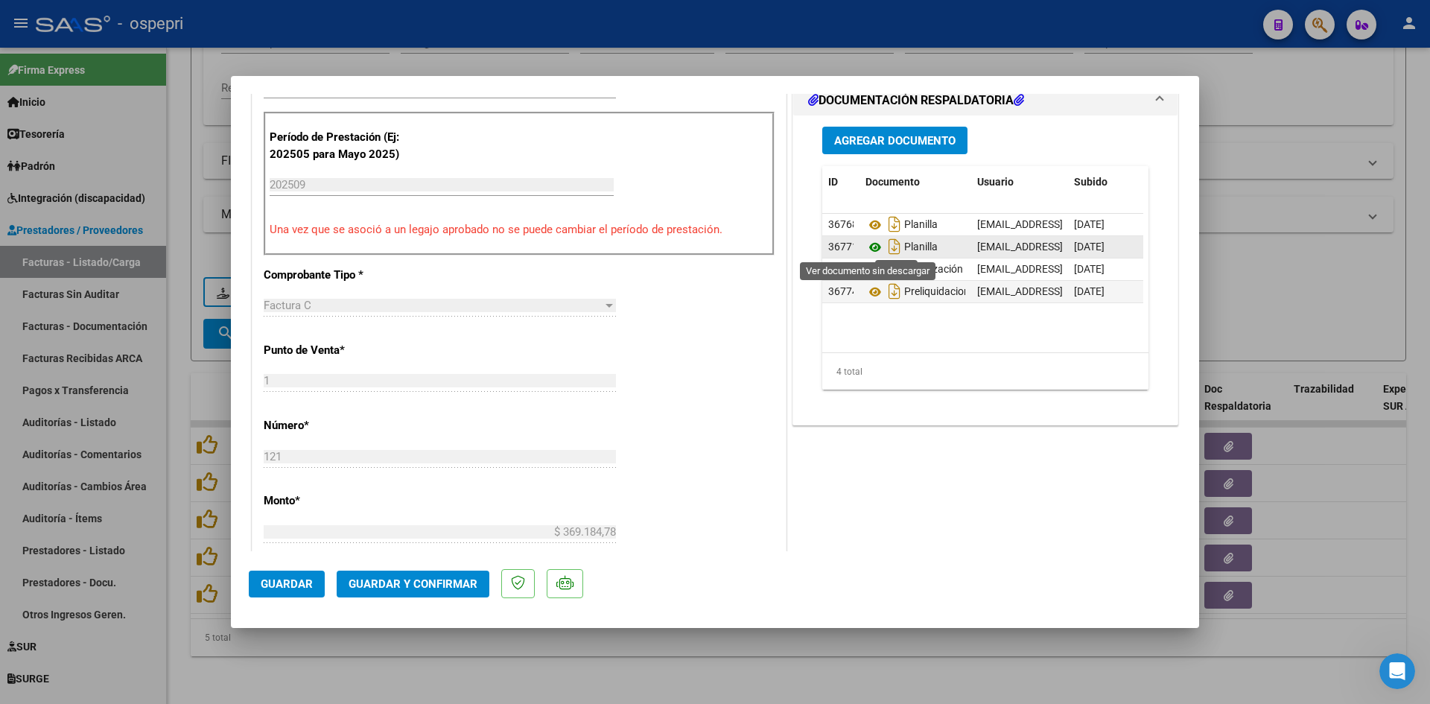
click at [865, 242] on icon at bounding box center [874, 247] width 19 height 18
click at [456, 582] on span "Guardar y Confirmar" at bounding box center [413, 583] width 129 height 13
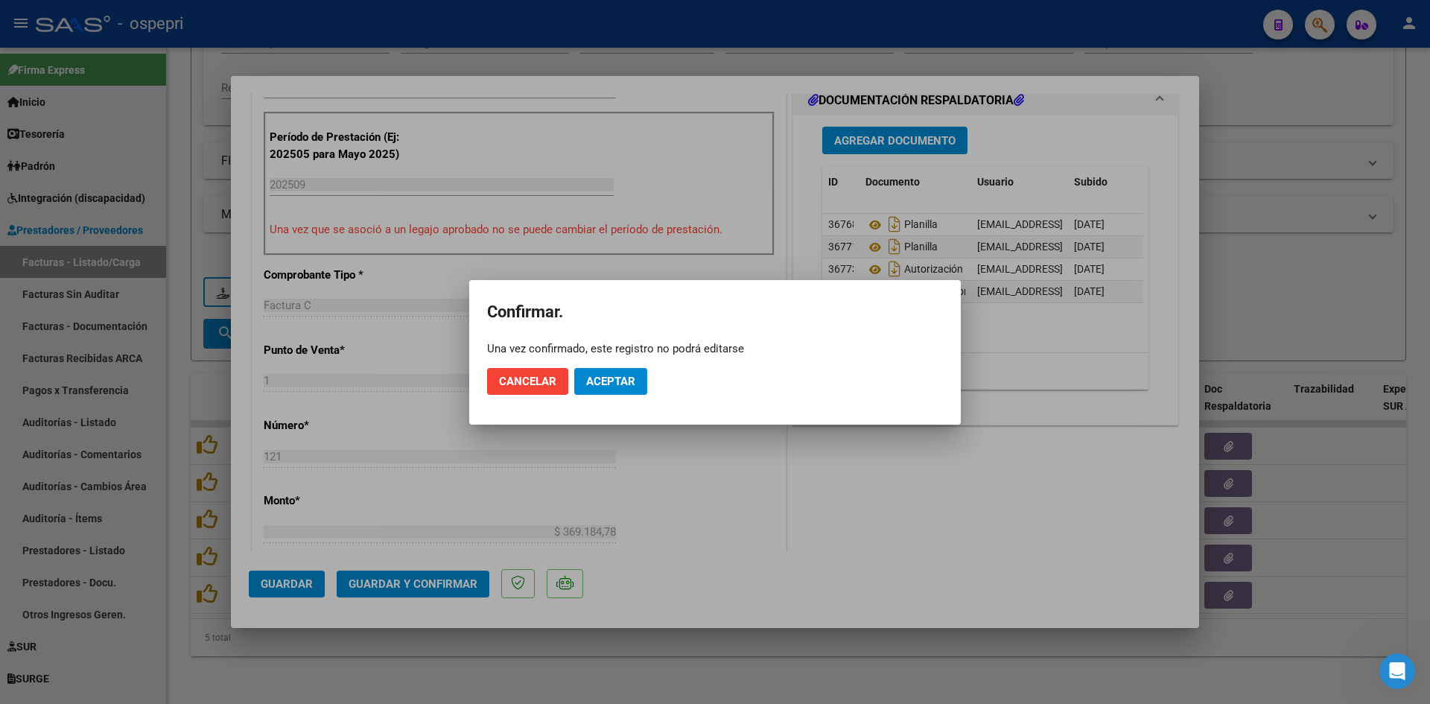
click at [631, 366] on mat-dialog-actions "Cancelar Aceptar" at bounding box center [715, 381] width 456 height 51
click at [629, 372] on button "Aceptar" at bounding box center [610, 381] width 73 height 27
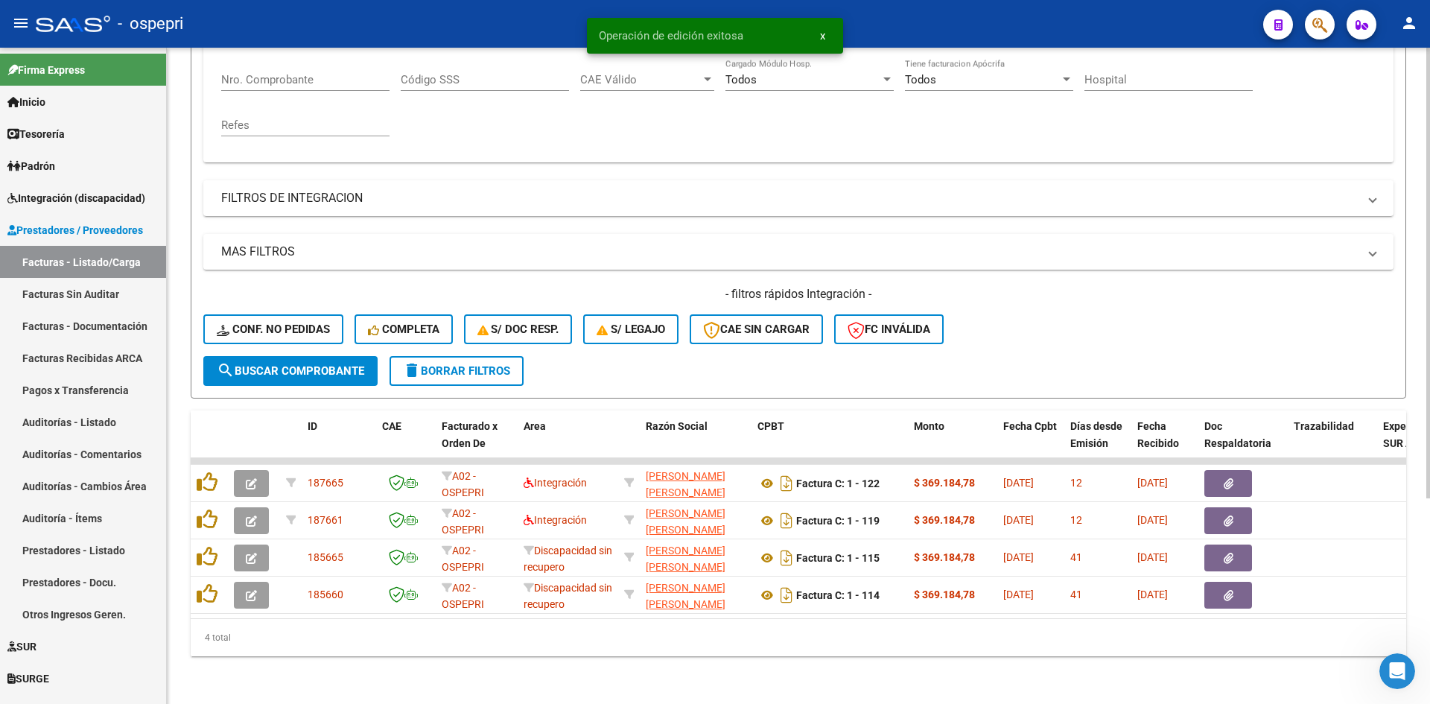
scroll to position [299, 0]
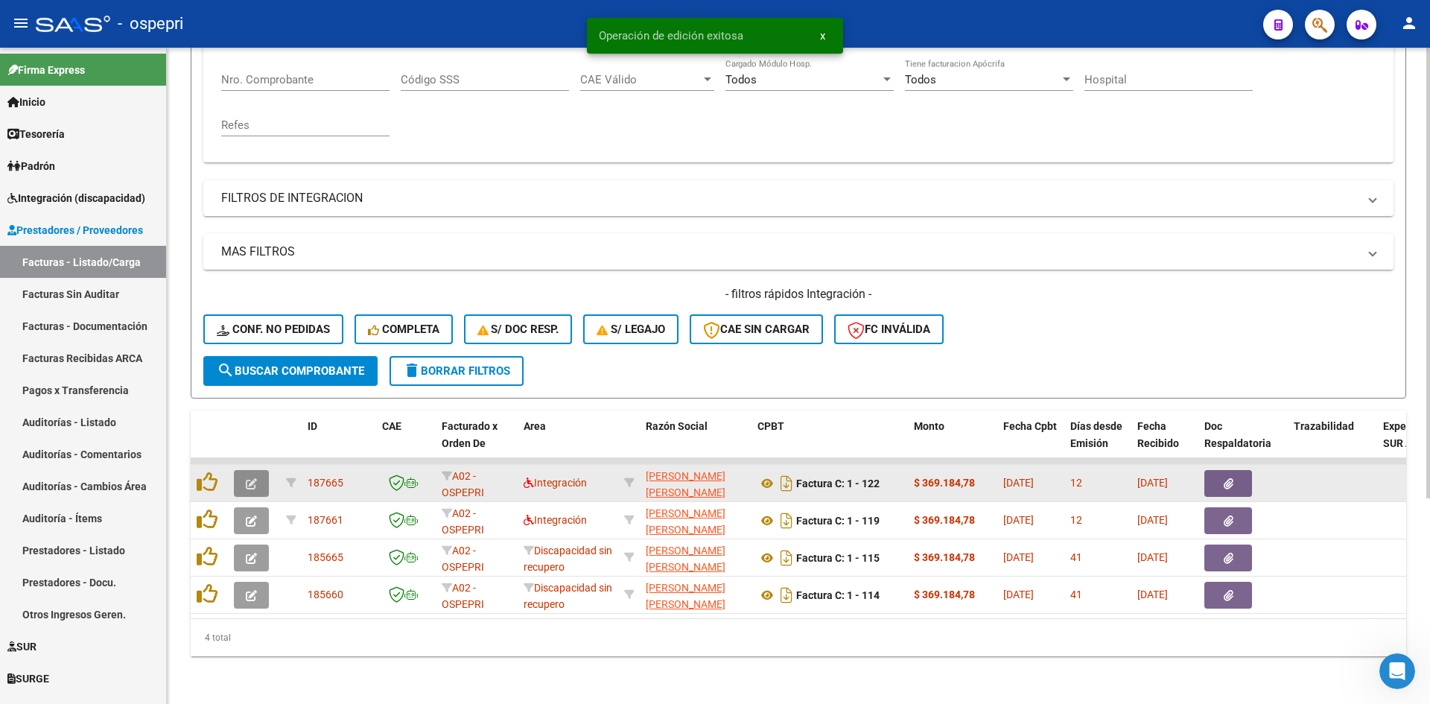
click at [246, 470] on button "button" at bounding box center [251, 483] width 35 height 27
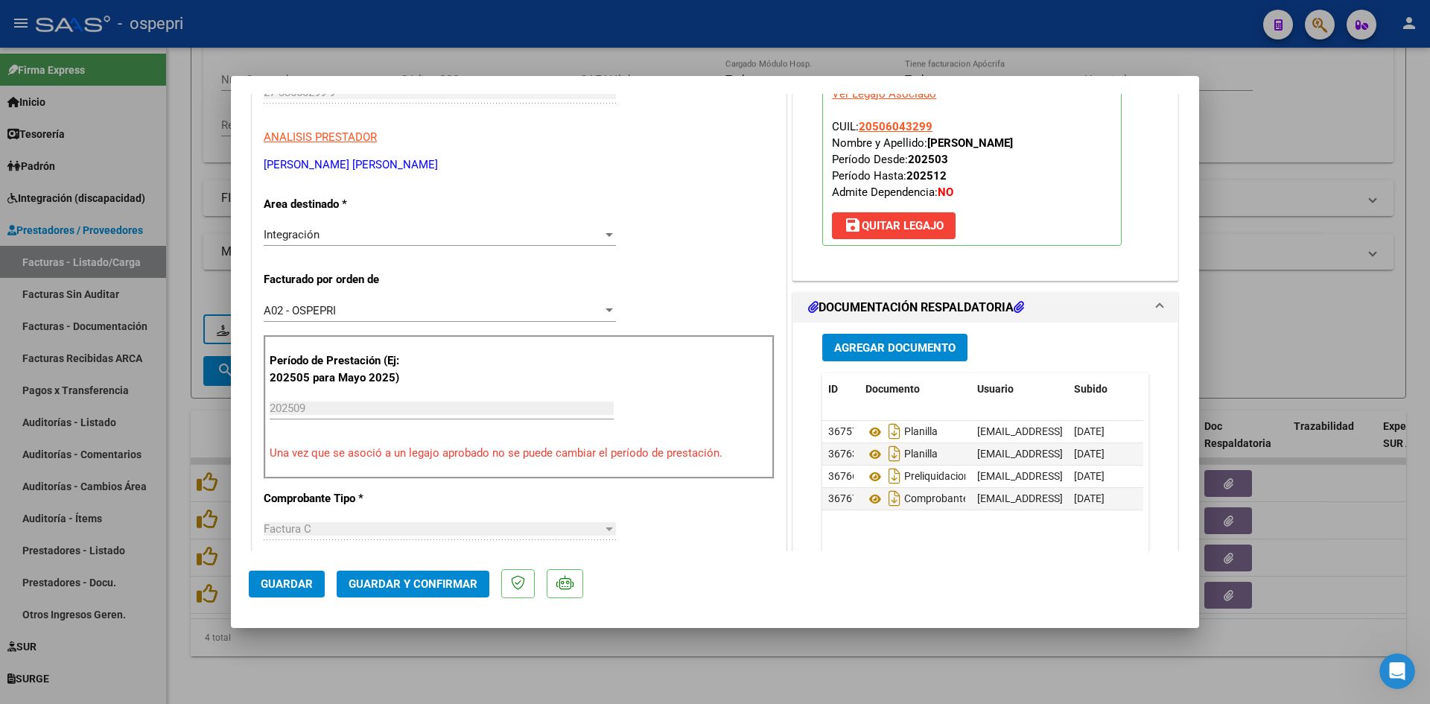
scroll to position [0, 0]
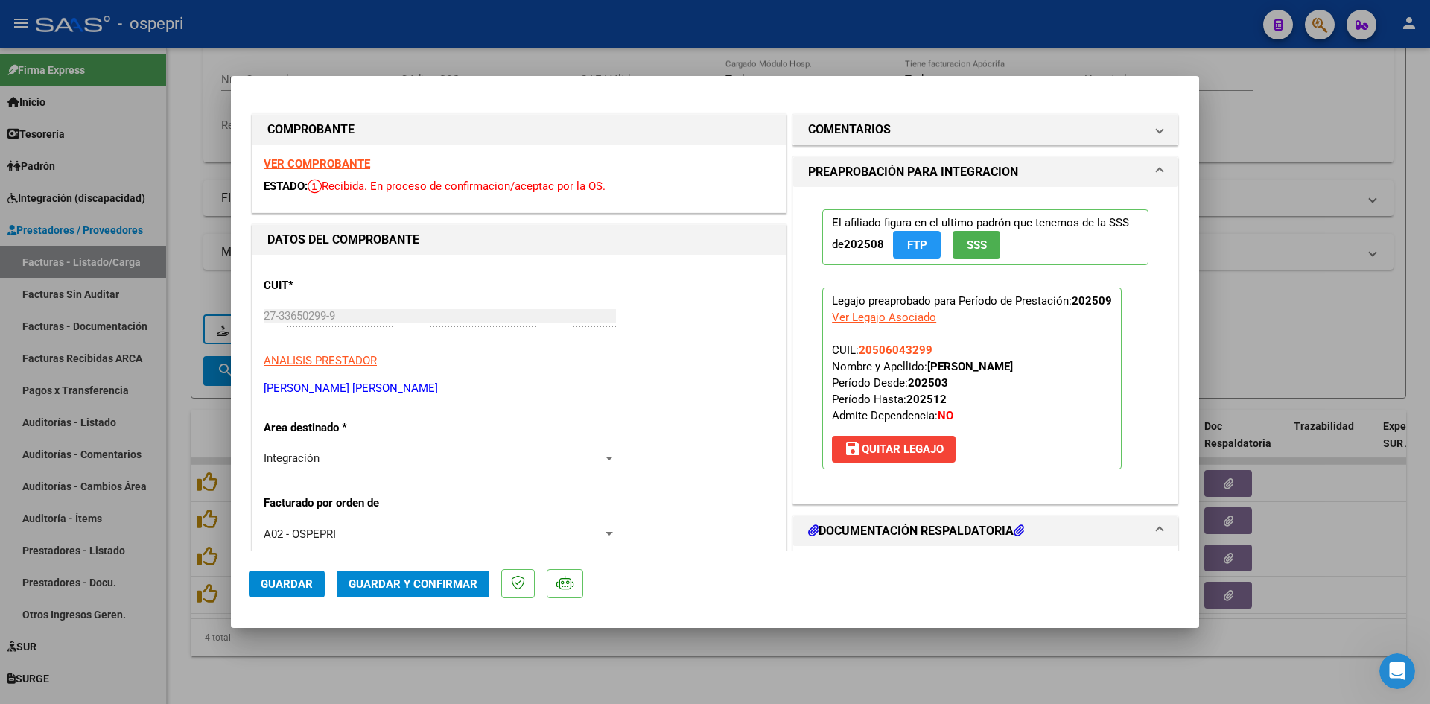
click at [357, 156] on div "VER COMPROBANTE ESTADO: Recibida. En proceso de confirmacion/aceptac por la OS." at bounding box center [518, 178] width 533 height 68
click at [344, 157] on strong "VER COMPROBANTE" at bounding box center [317, 163] width 106 height 13
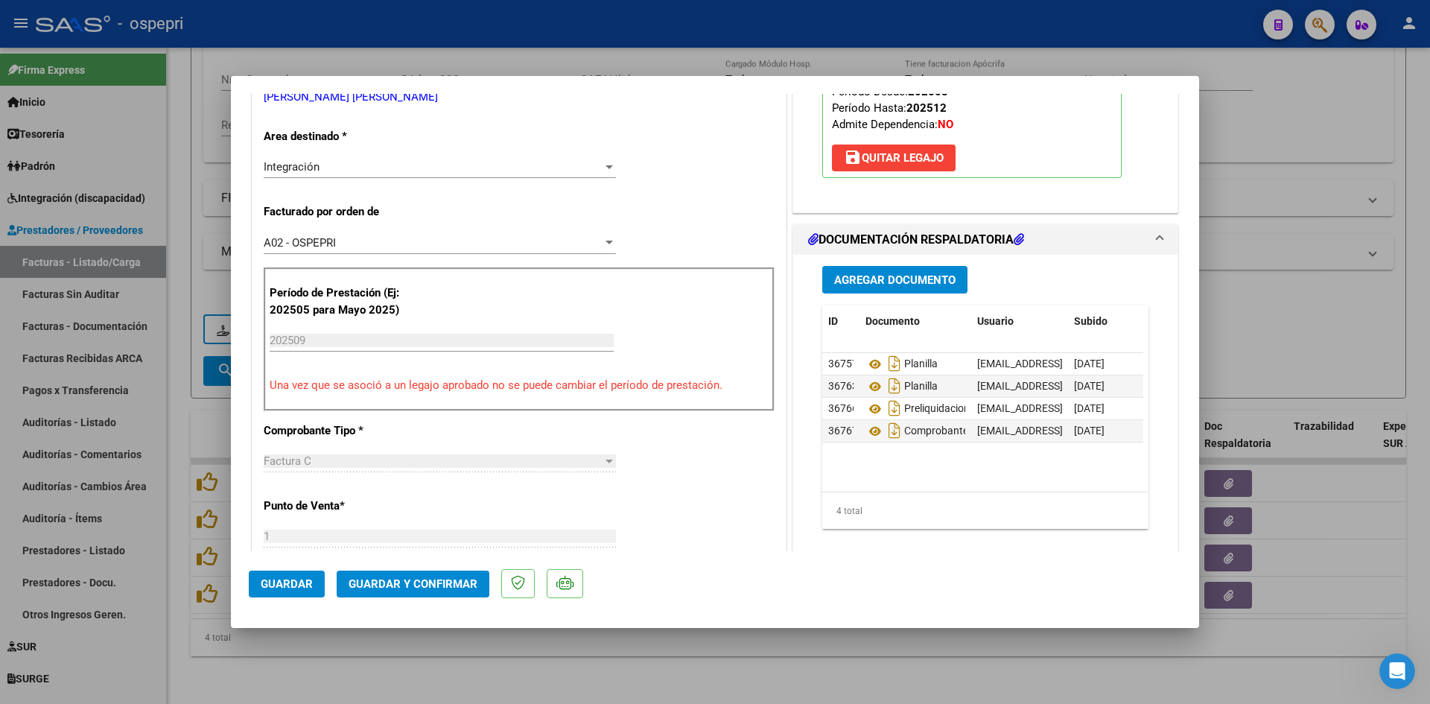
scroll to position [298, 0]
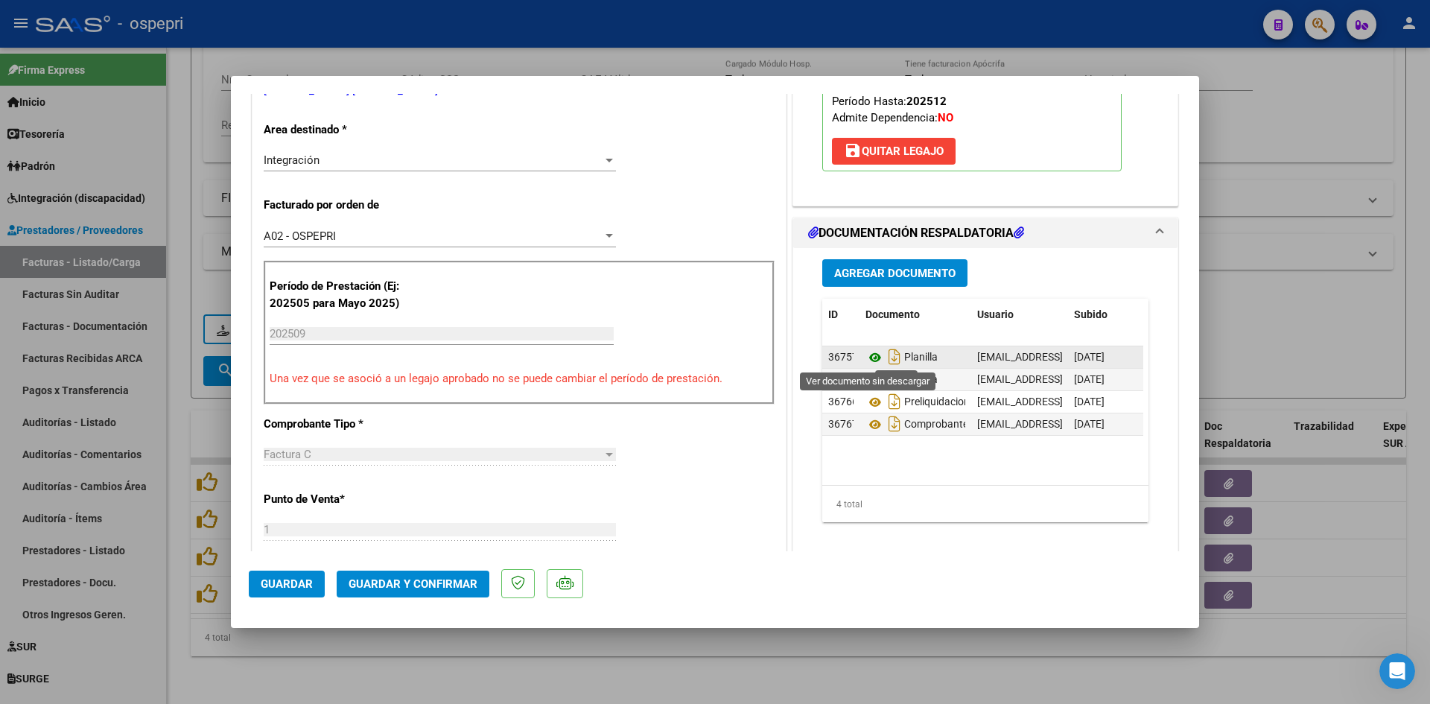
click at [867, 354] on icon at bounding box center [874, 358] width 19 height 18
click at [867, 377] on icon at bounding box center [874, 380] width 19 height 18
click at [422, 588] on span "Guardar y Confirmar" at bounding box center [413, 583] width 129 height 13
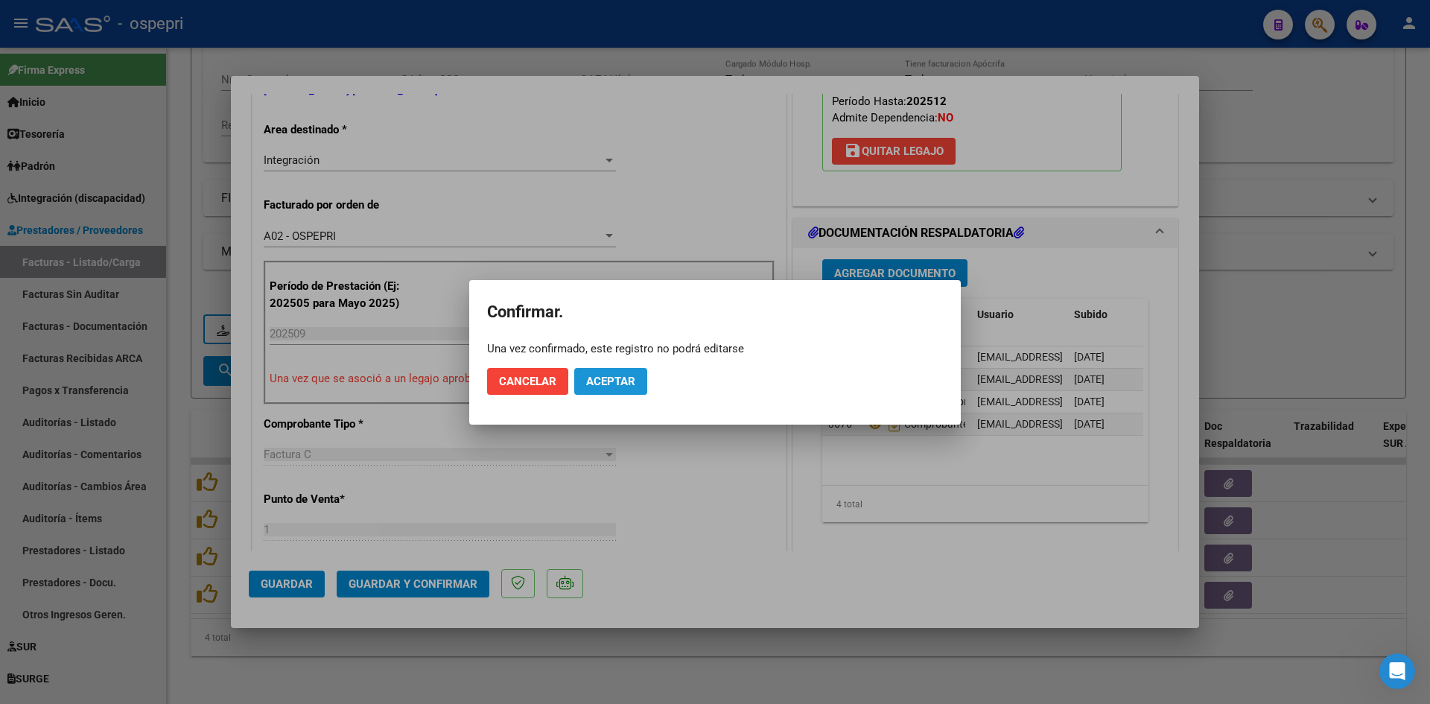
click at [622, 381] on span "Aceptar" at bounding box center [610, 381] width 49 height 13
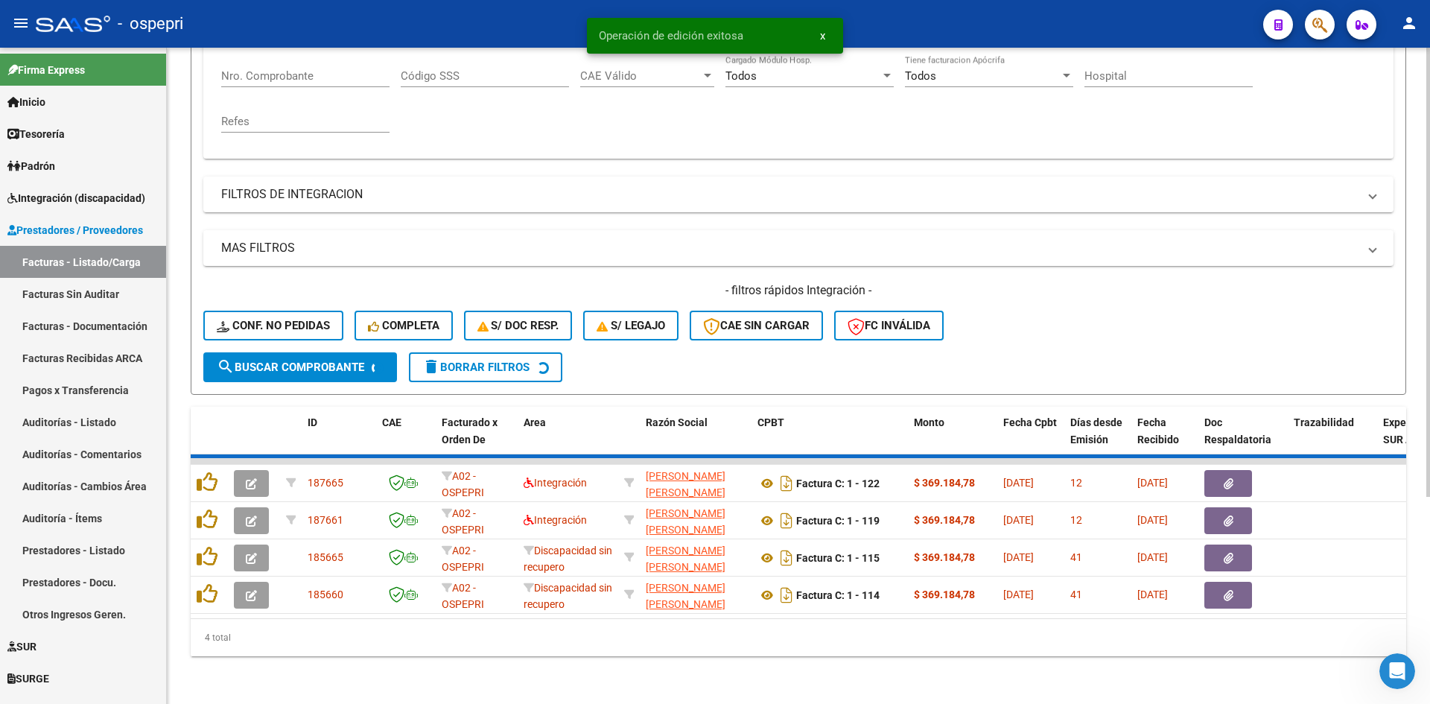
scroll to position [262, 0]
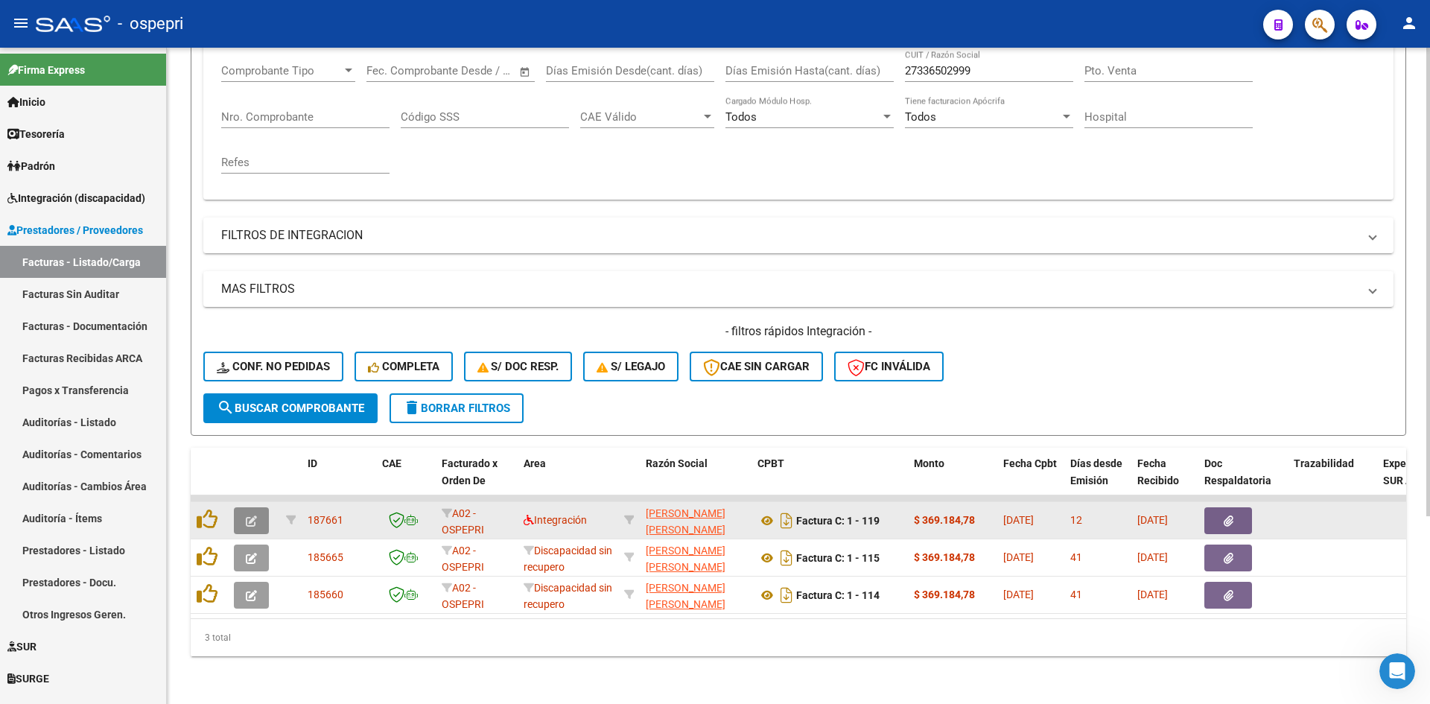
click at [253, 514] on span "button" at bounding box center [251, 520] width 11 height 13
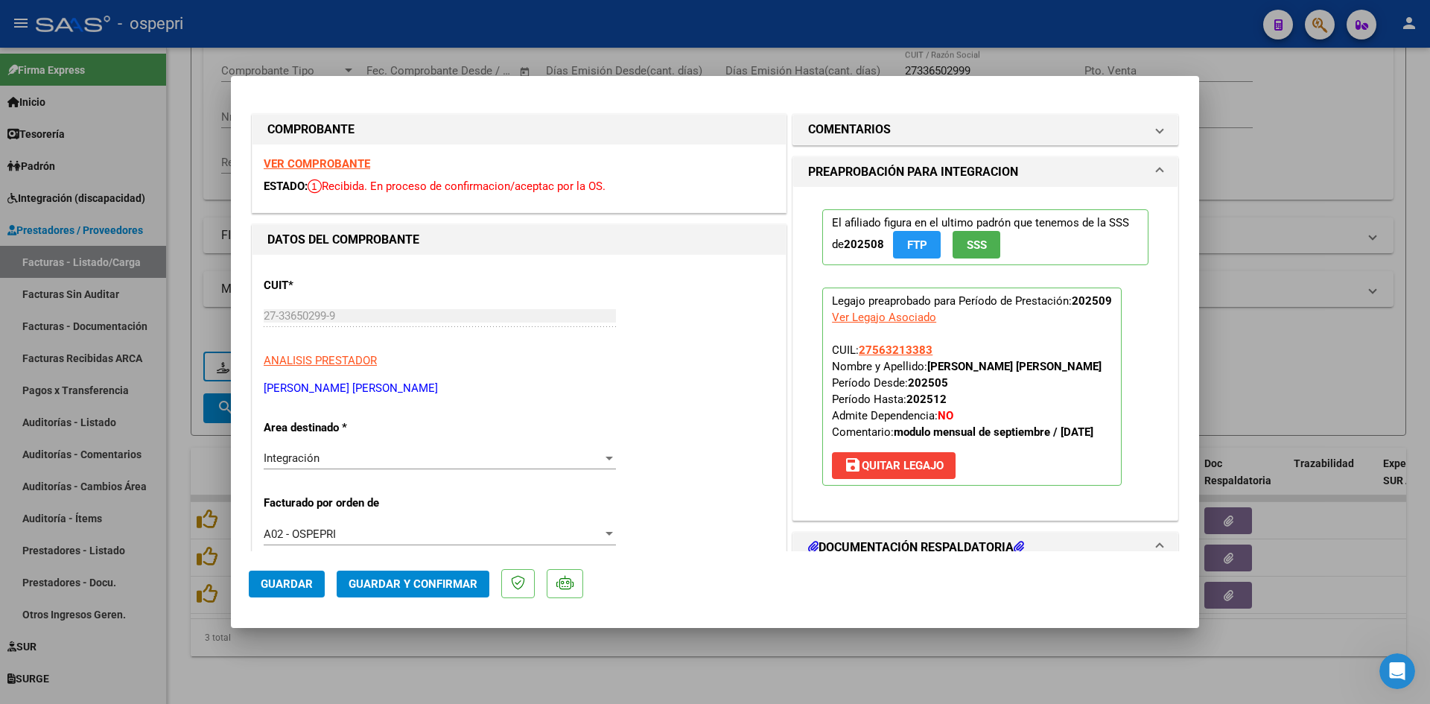
click at [343, 167] on strong "VER COMPROBANTE" at bounding box center [317, 163] width 106 height 13
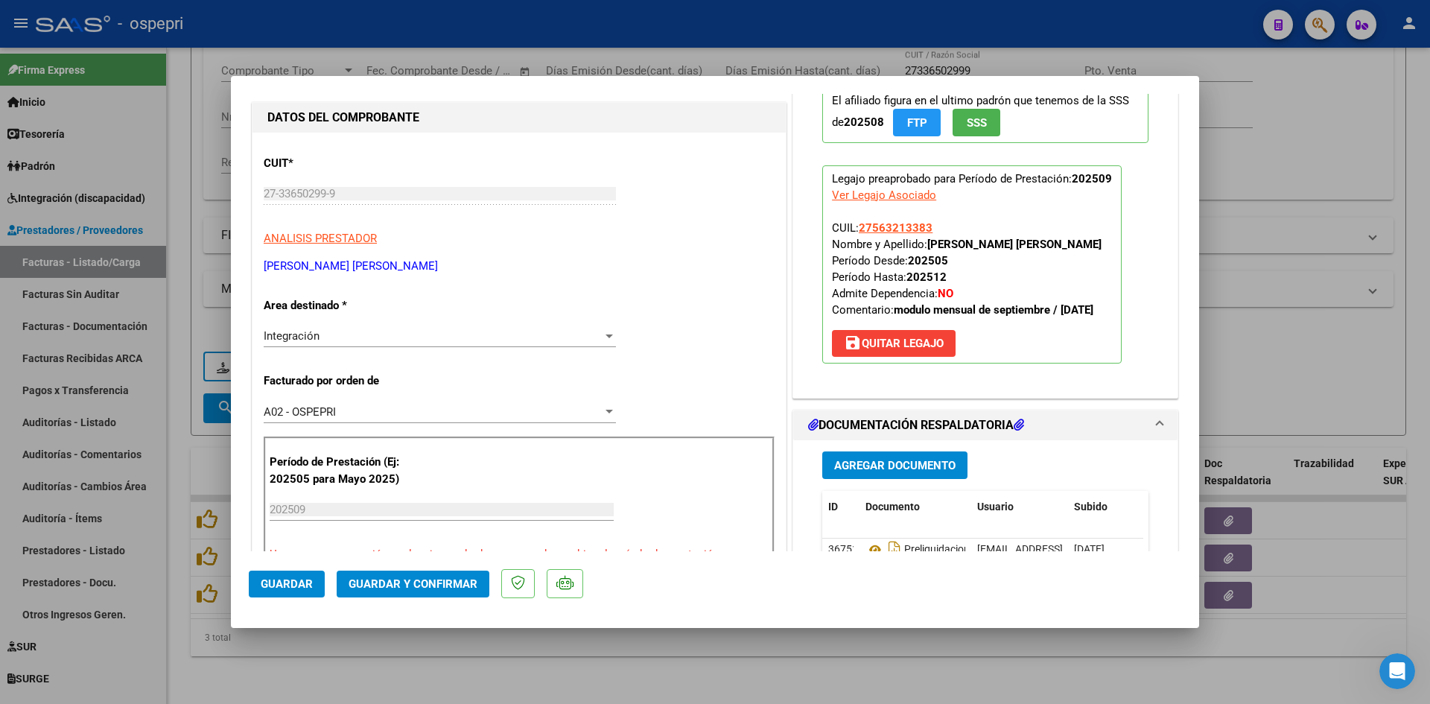
scroll to position [149, 0]
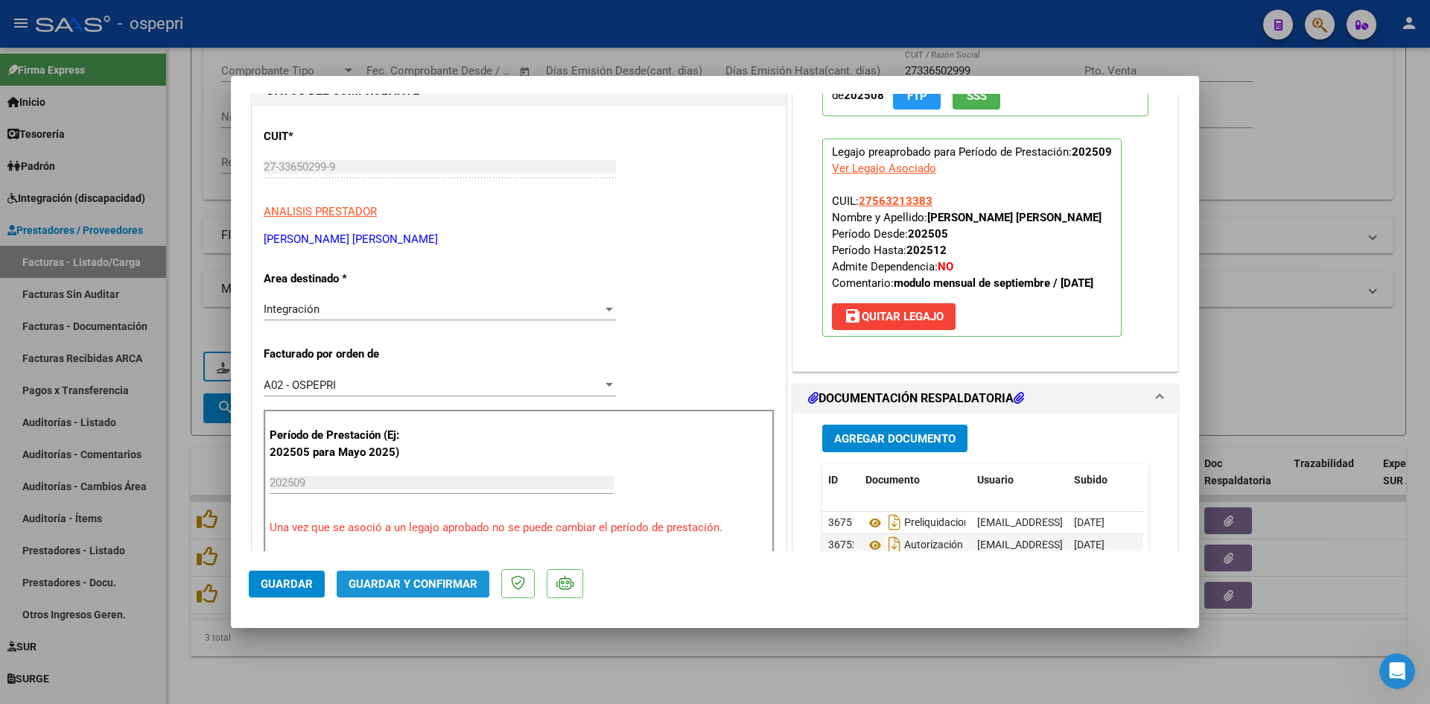
click at [455, 577] on span "Guardar y Confirmar" at bounding box center [413, 583] width 129 height 13
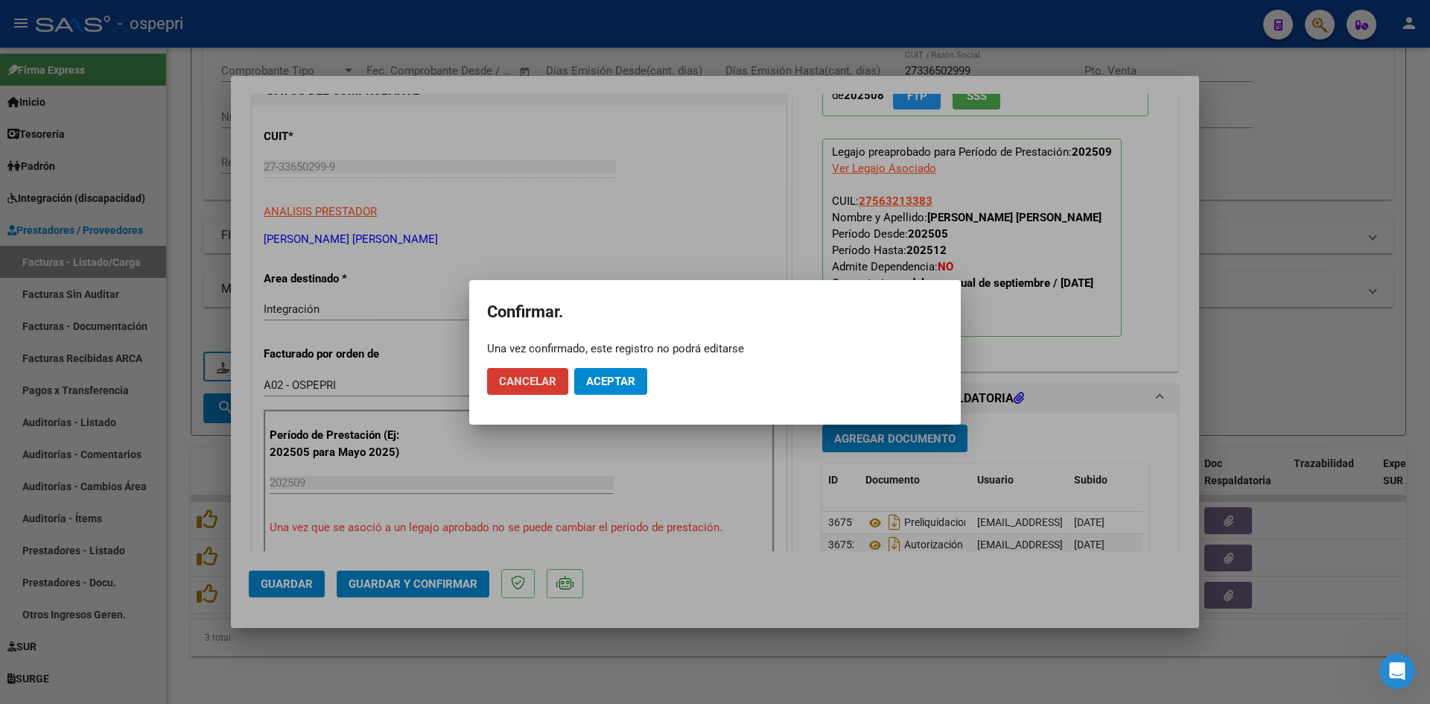
click at [603, 384] on span "Aceptar" at bounding box center [610, 381] width 49 height 13
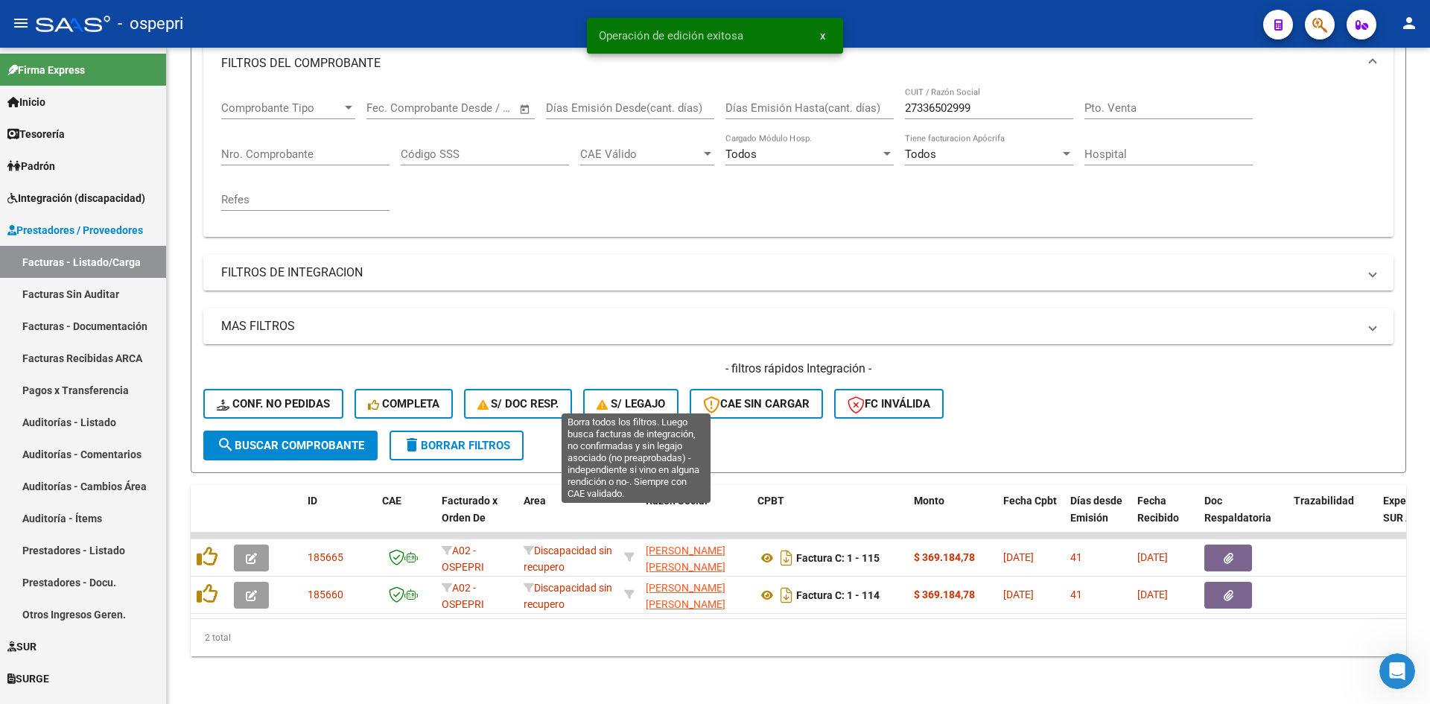
scroll to position [225, 0]
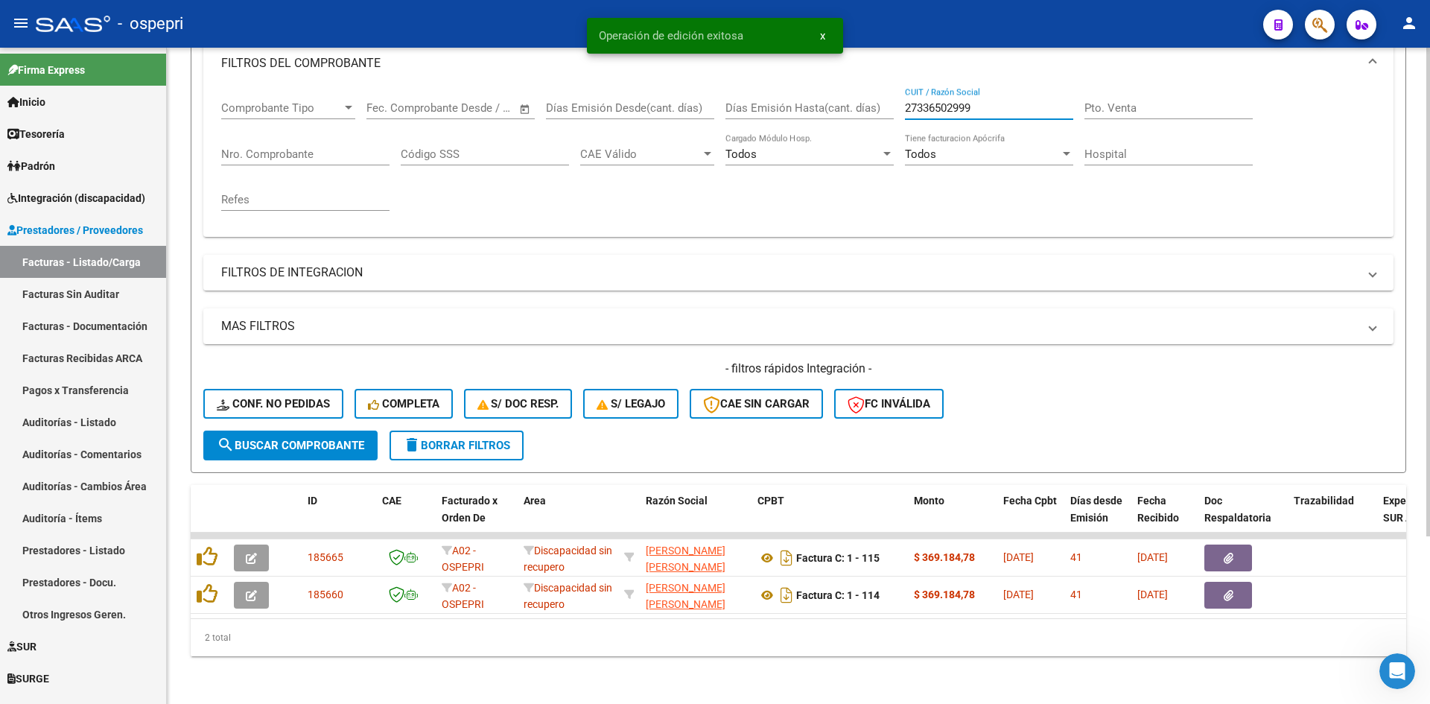
drag, startPoint x: 985, startPoint y: 98, endPoint x: 900, endPoint y: 98, distance: 84.9
click at [900, 98] on div "Comprobante Tipo Comprobante Tipo Fecha inicio – Fecha fin Fec. Comprobante Des…" at bounding box center [798, 156] width 1154 height 138
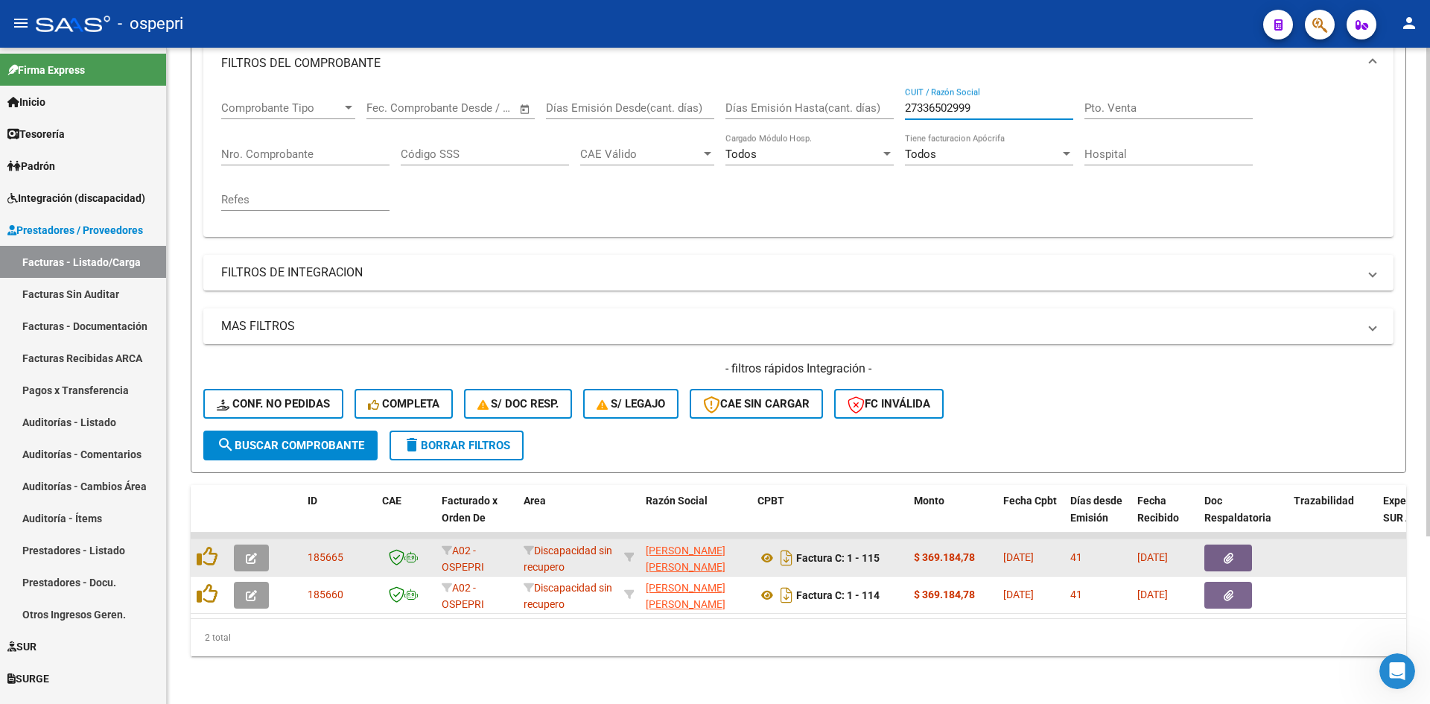
click at [258, 546] on button "button" at bounding box center [251, 557] width 35 height 27
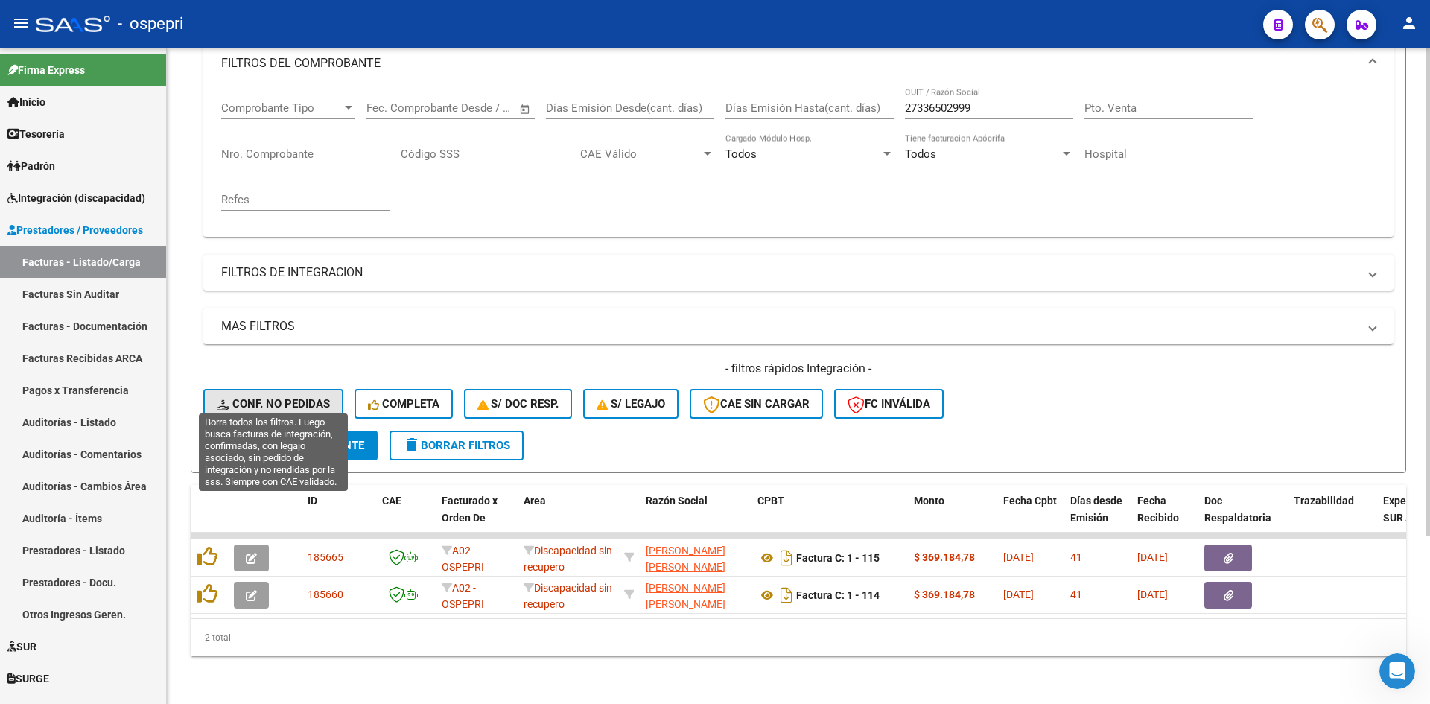
click at [280, 397] on span "Conf. no pedidas" at bounding box center [273, 403] width 113 height 13
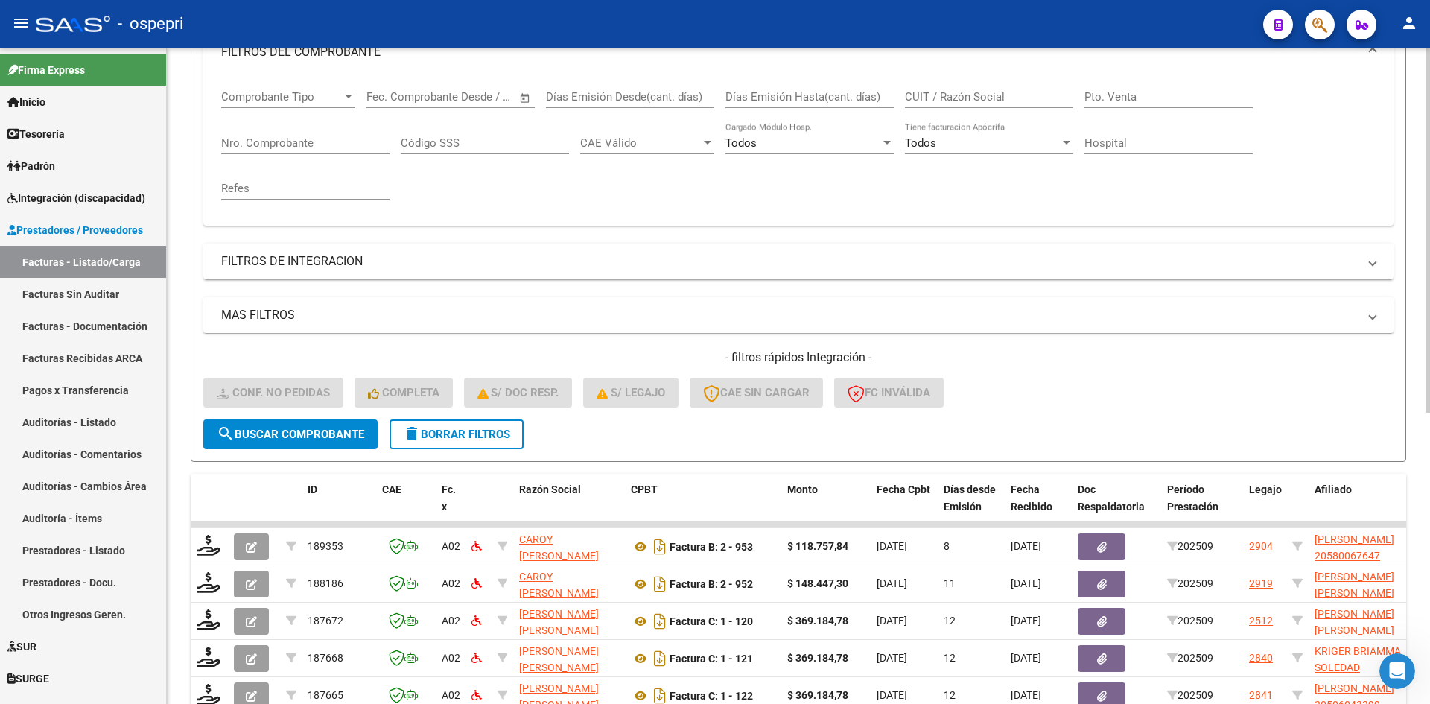
click at [960, 84] on div "CUIT / Razón Social" at bounding box center [989, 92] width 168 height 32
paste input "27336502999"
click at [328, 437] on span "search Buscar Comprobante" at bounding box center [290, 433] width 147 height 13
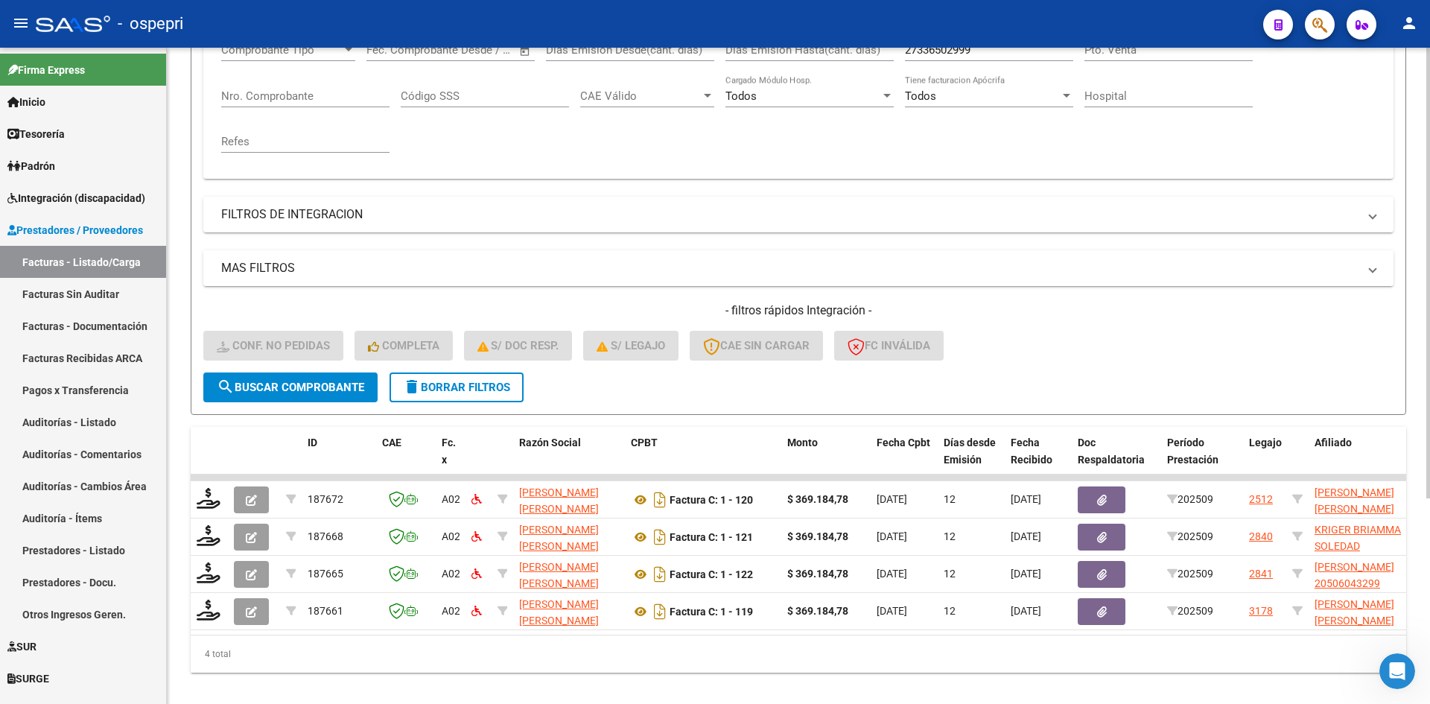
scroll to position [299, 0]
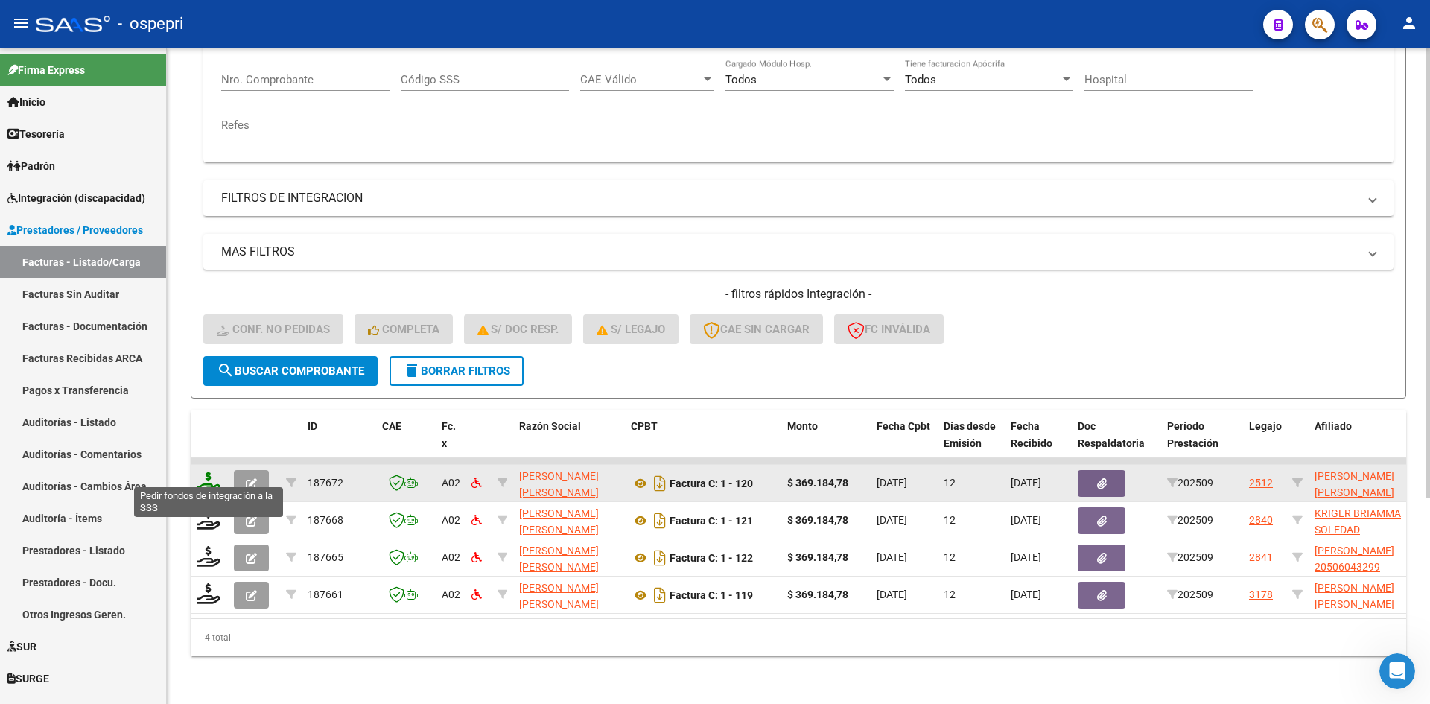
click at [206, 471] on icon at bounding box center [209, 481] width 24 height 21
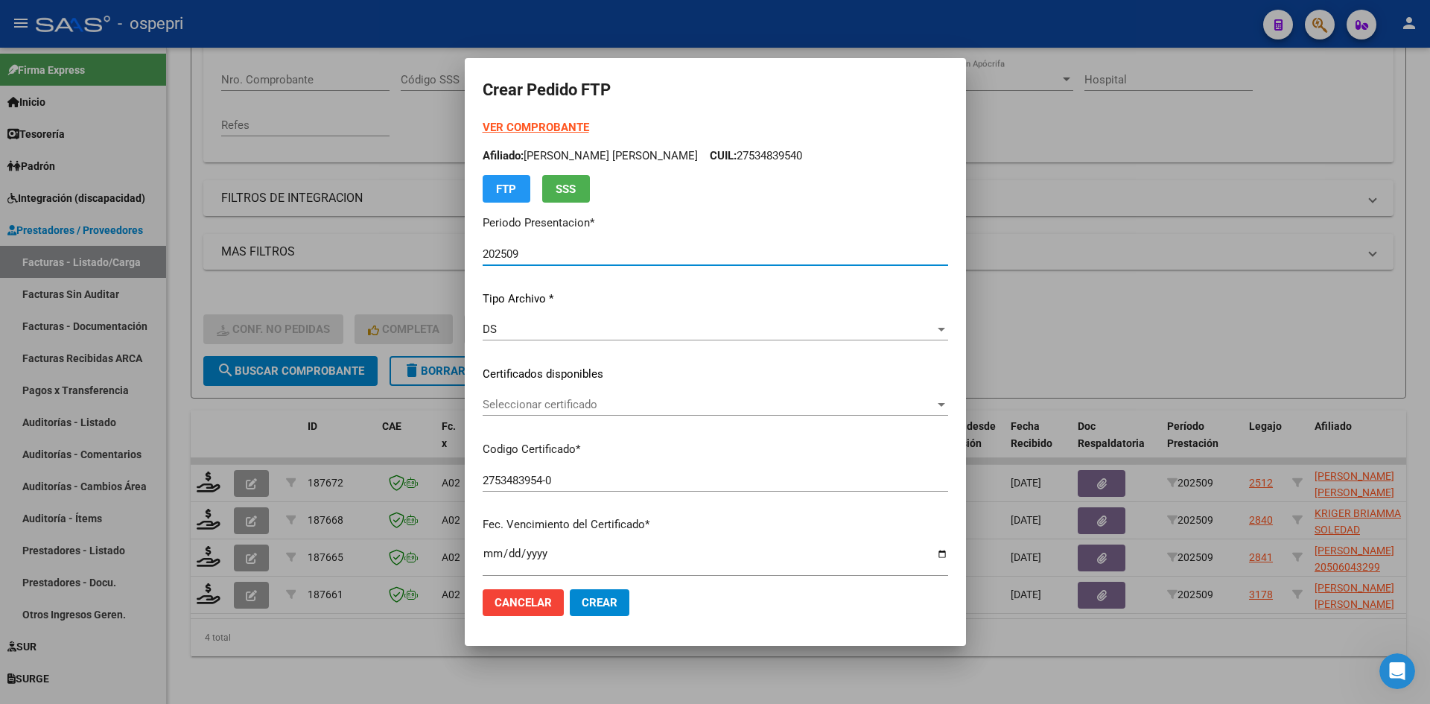
click at [807, 602] on mat-dialog-actions "Cancelar Crear" at bounding box center [715, 602] width 465 height 51
click at [960, 404] on mat-dialog-content "VER COMPROBANTE ARCA Padrón Afiliado: SANCHEZ KLEIN SERENA BELEN CUIL: 27534839…" at bounding box center [715, 347] width 501 height 457
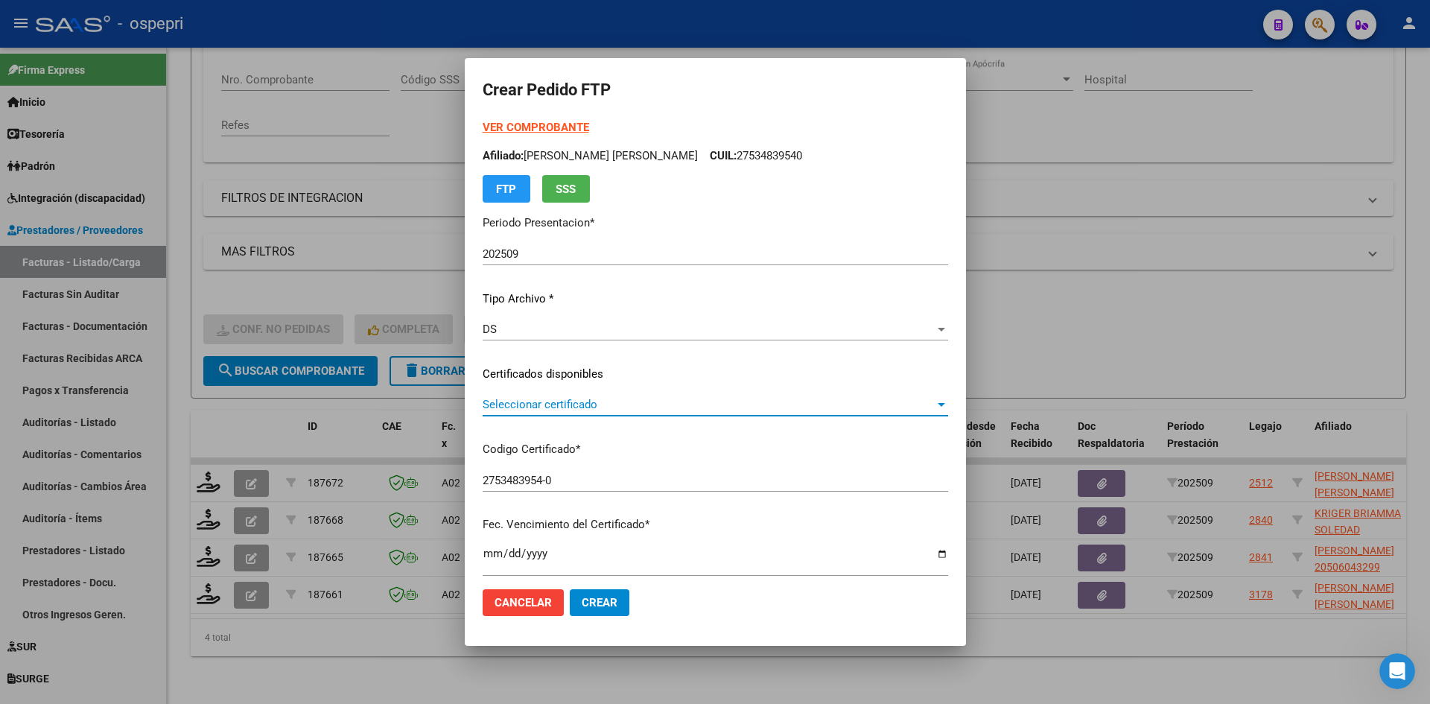
click at [556, 401] on span "Seleccionar certificado" at bounding box center [709, 404] width 452 height 13
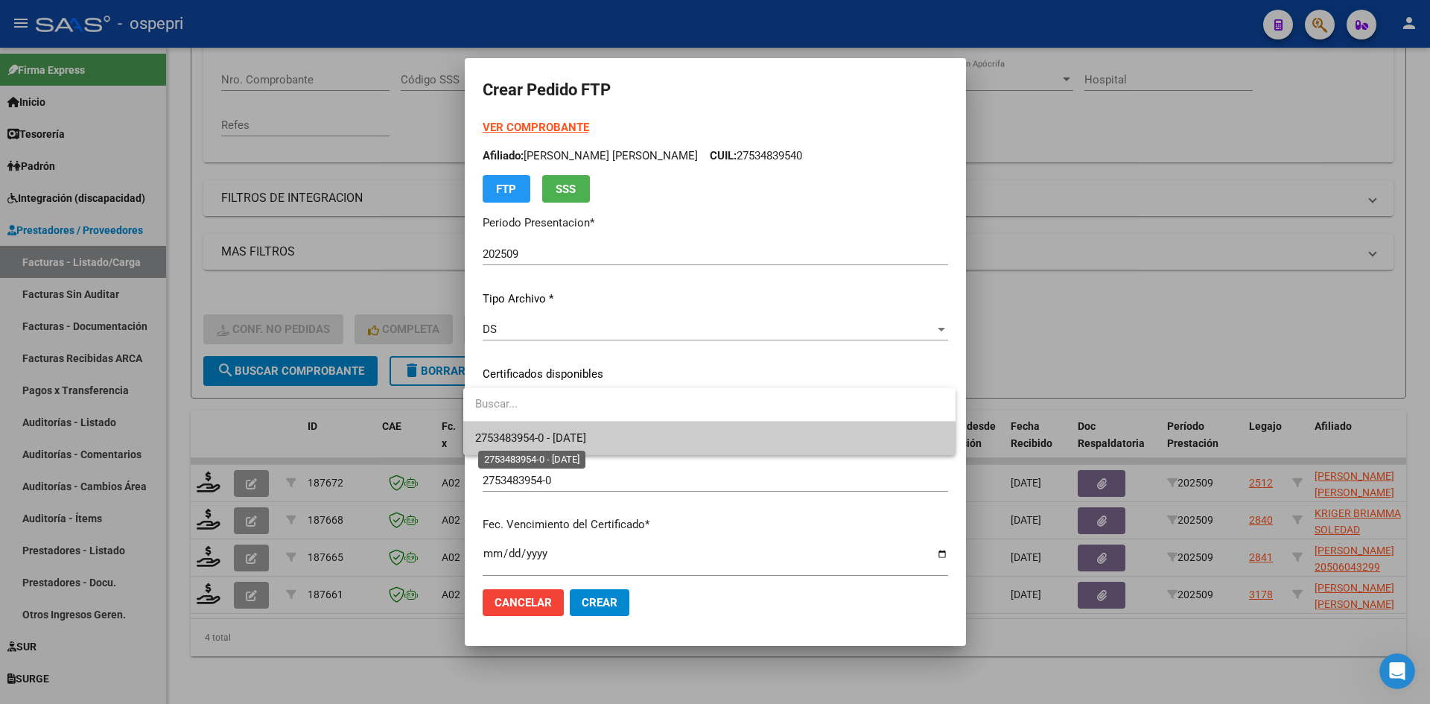
click at [557, 433] on span "2753483954-0 - 2032-09-01" at bounding box center [530, 437] width 111 height 13
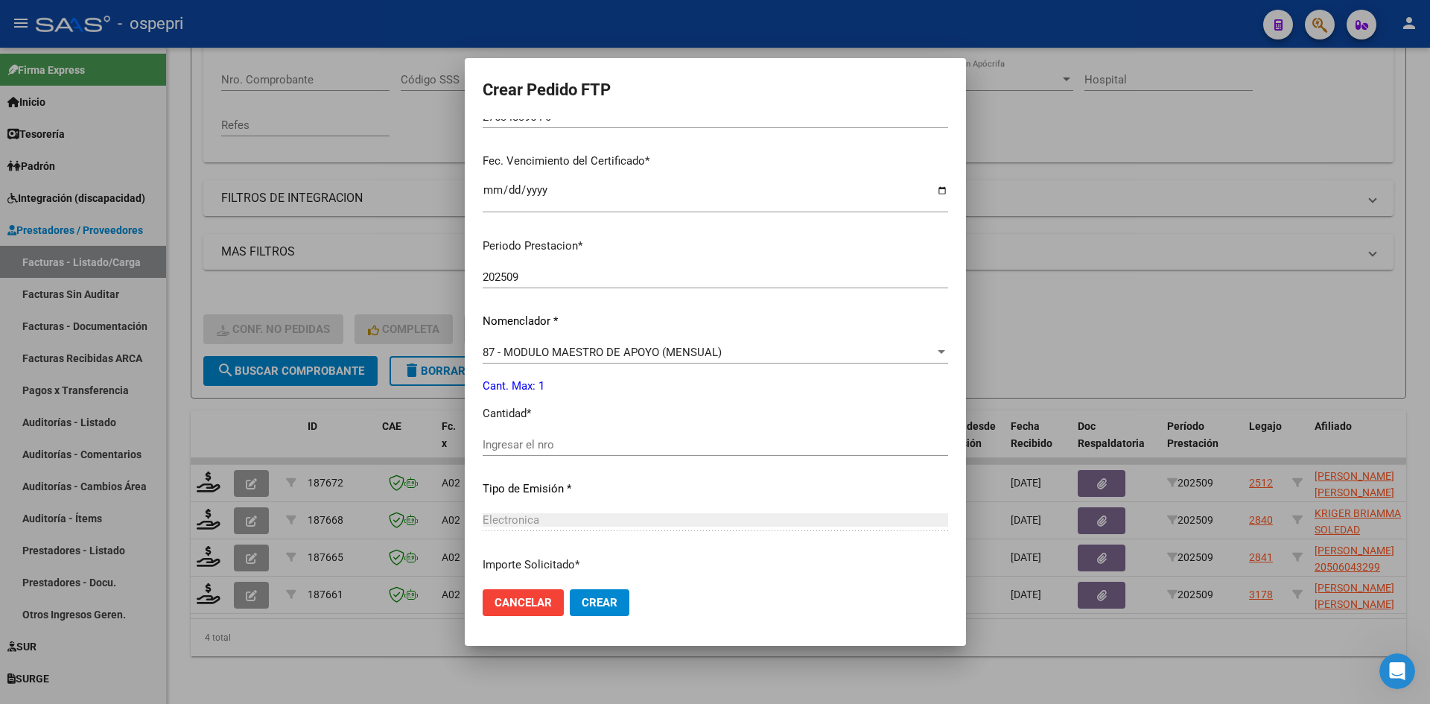
scroll to position [372, 0]
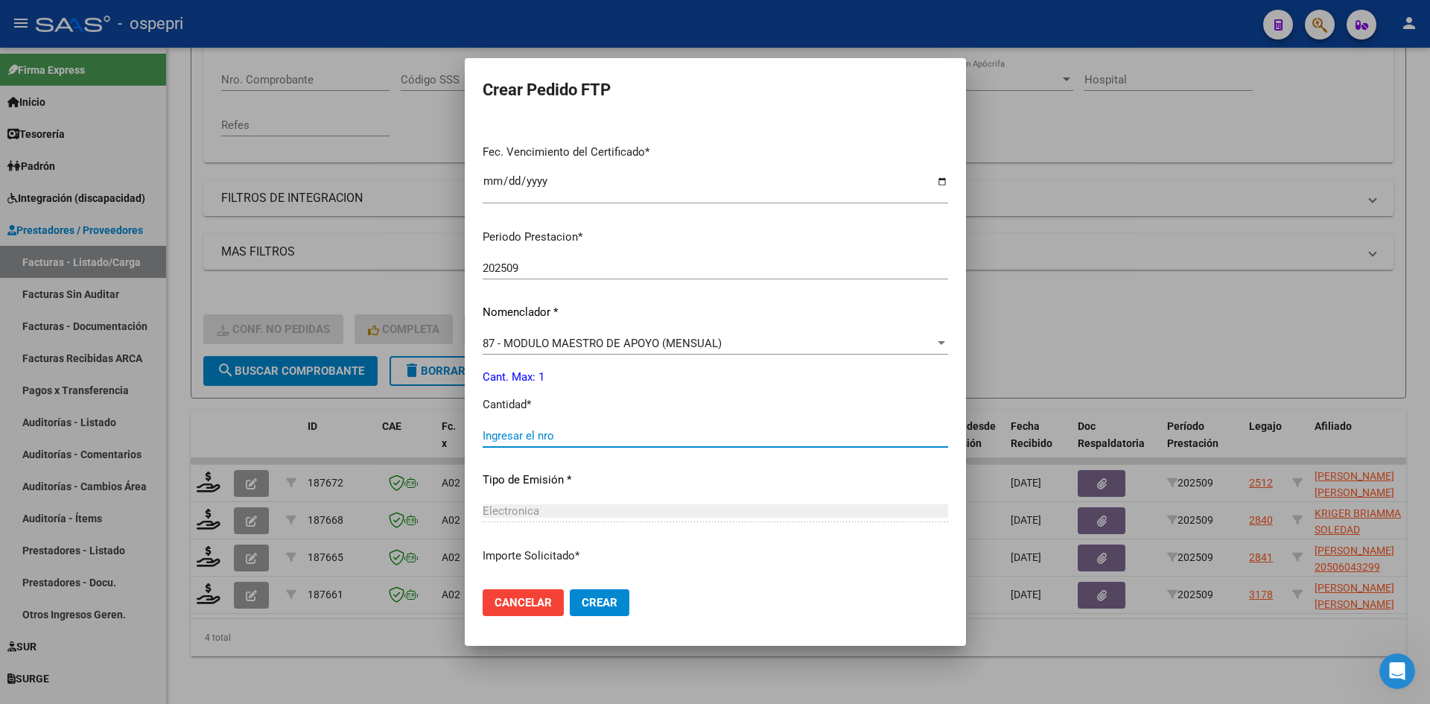
click at [549, 431] on input "Ingresar el nro" at bounding box center [715, 435] width 465 height 13
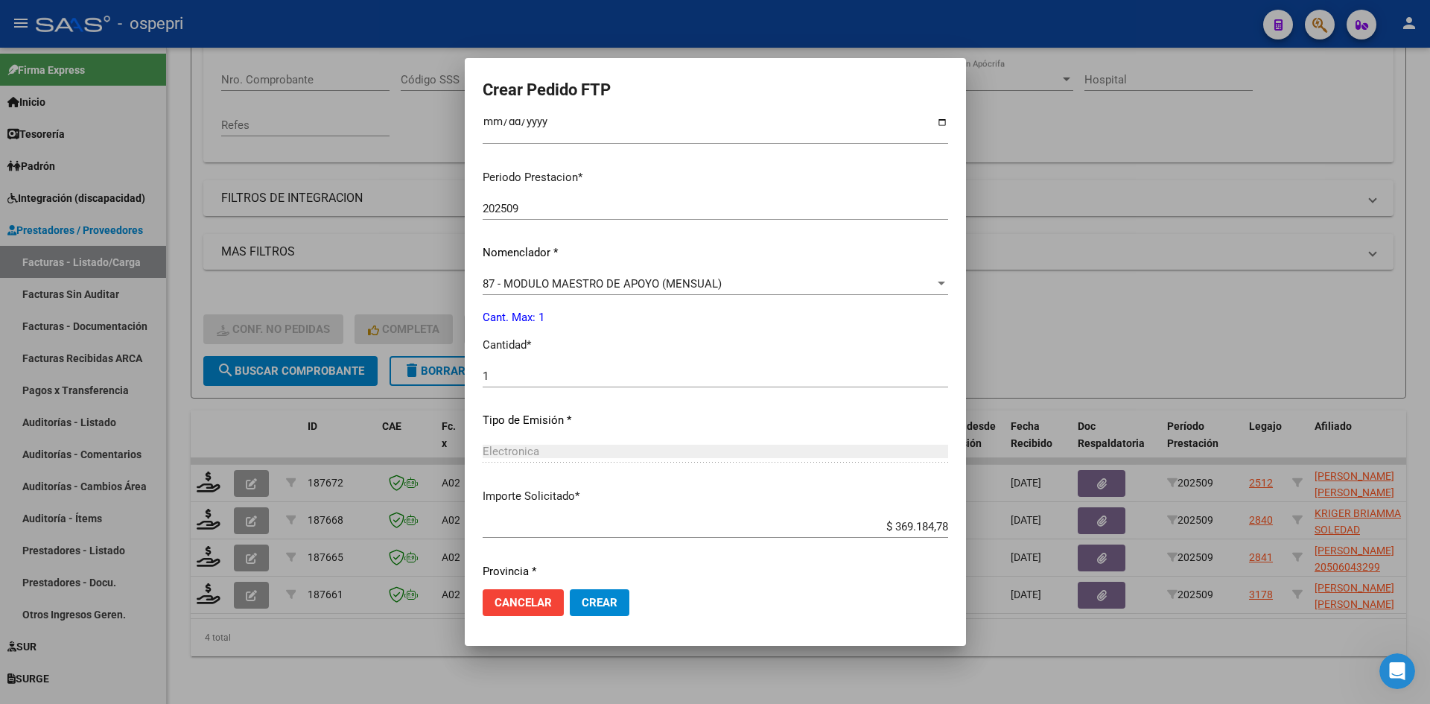
scroll to position [482, 0]
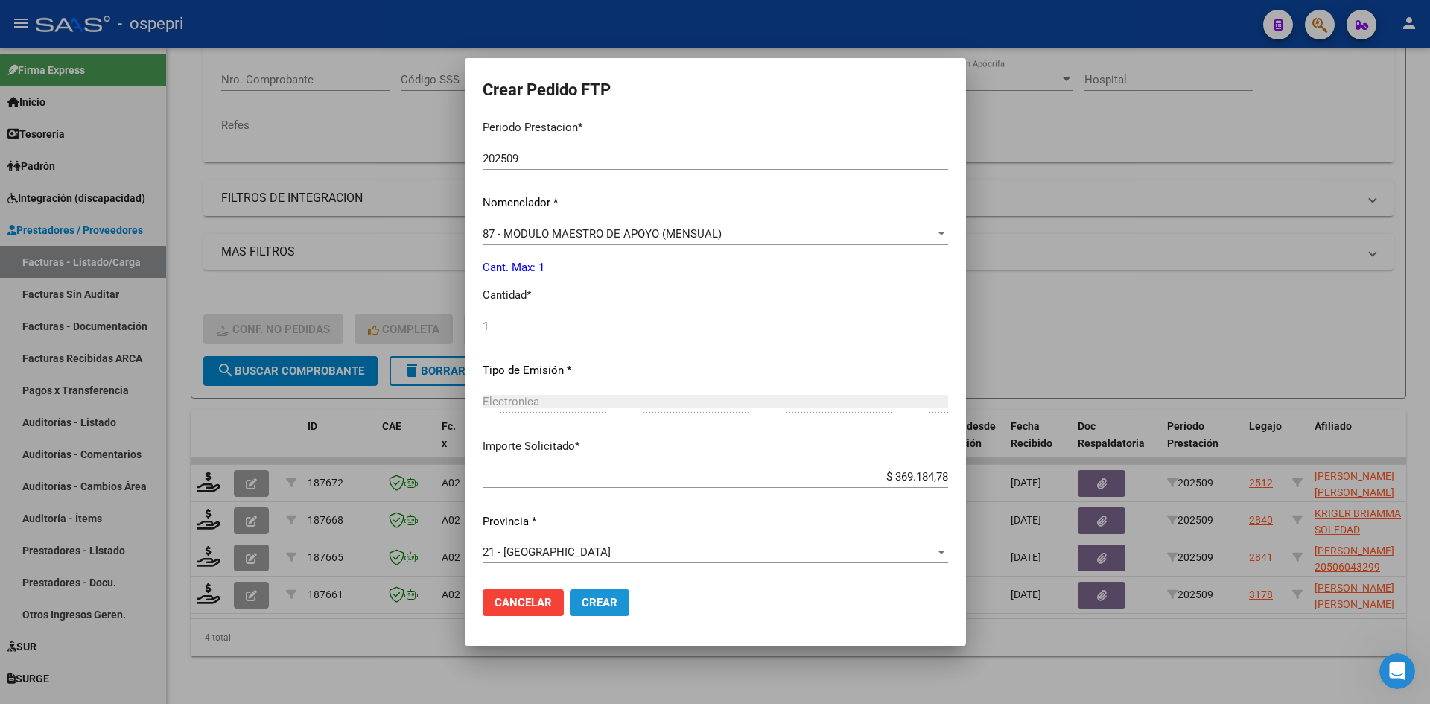
click at [582, 597] on span "Crear" at bounding box center [600, 602] width 36 height 13
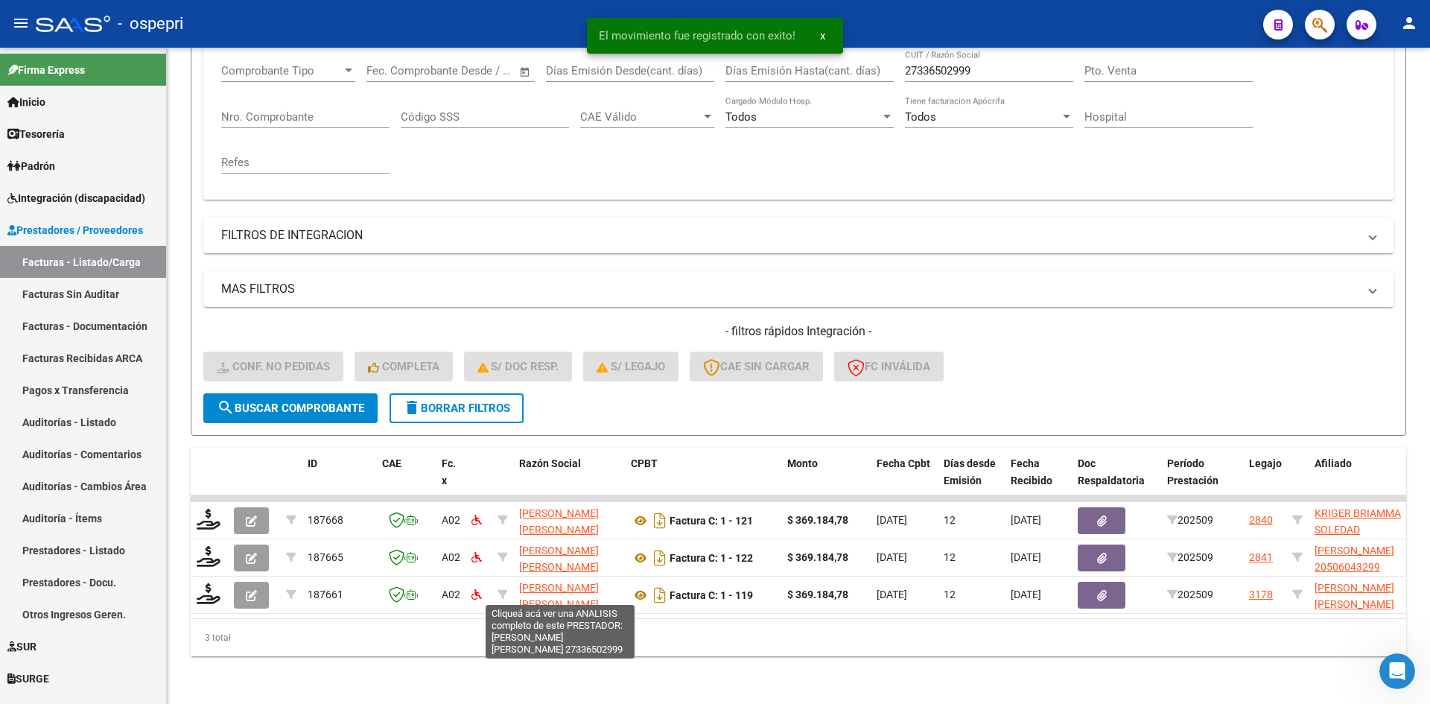
scroll to position [262, 0]
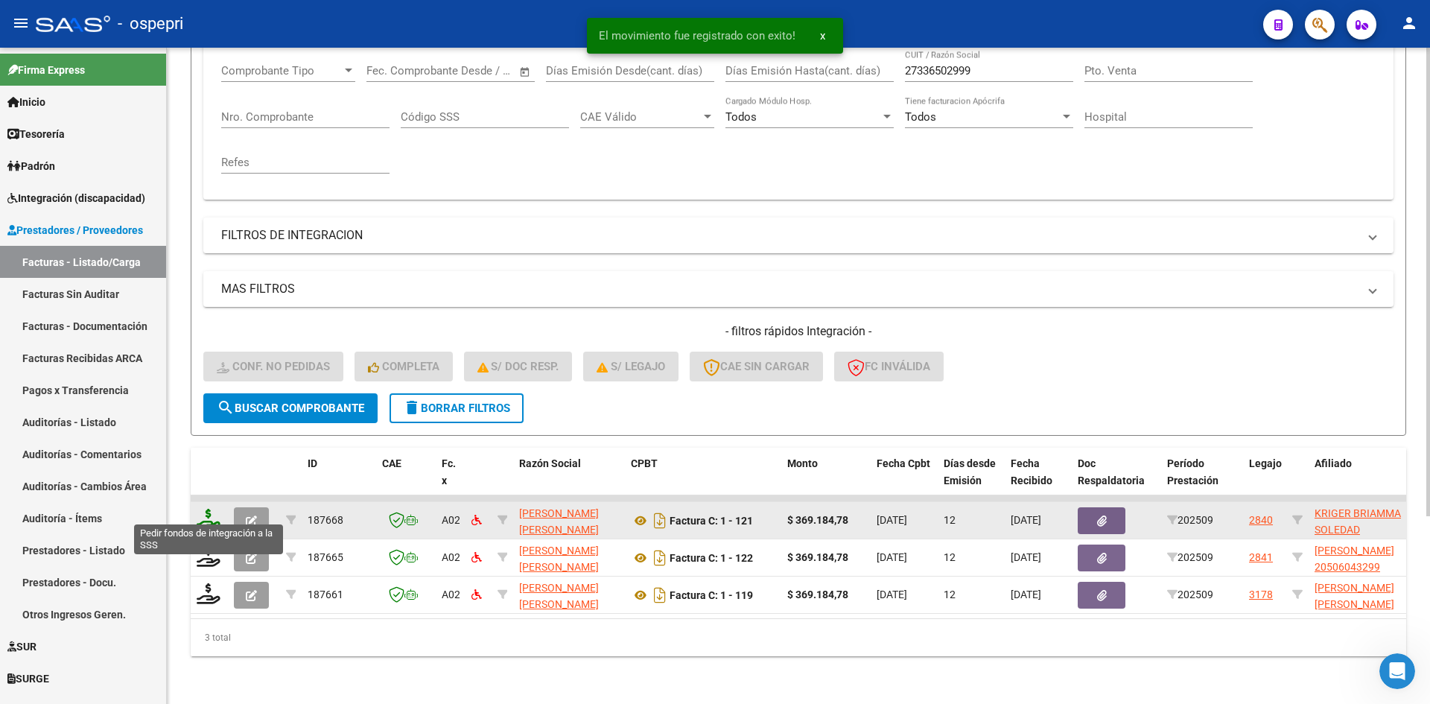
drag, startPoint x: 200, startPoint y: 513, endPoint x: 209, endPoint y: 508, distance: 10.3
click at [209, 509] on icon at bounding box center [209, 519] width 24 height 21
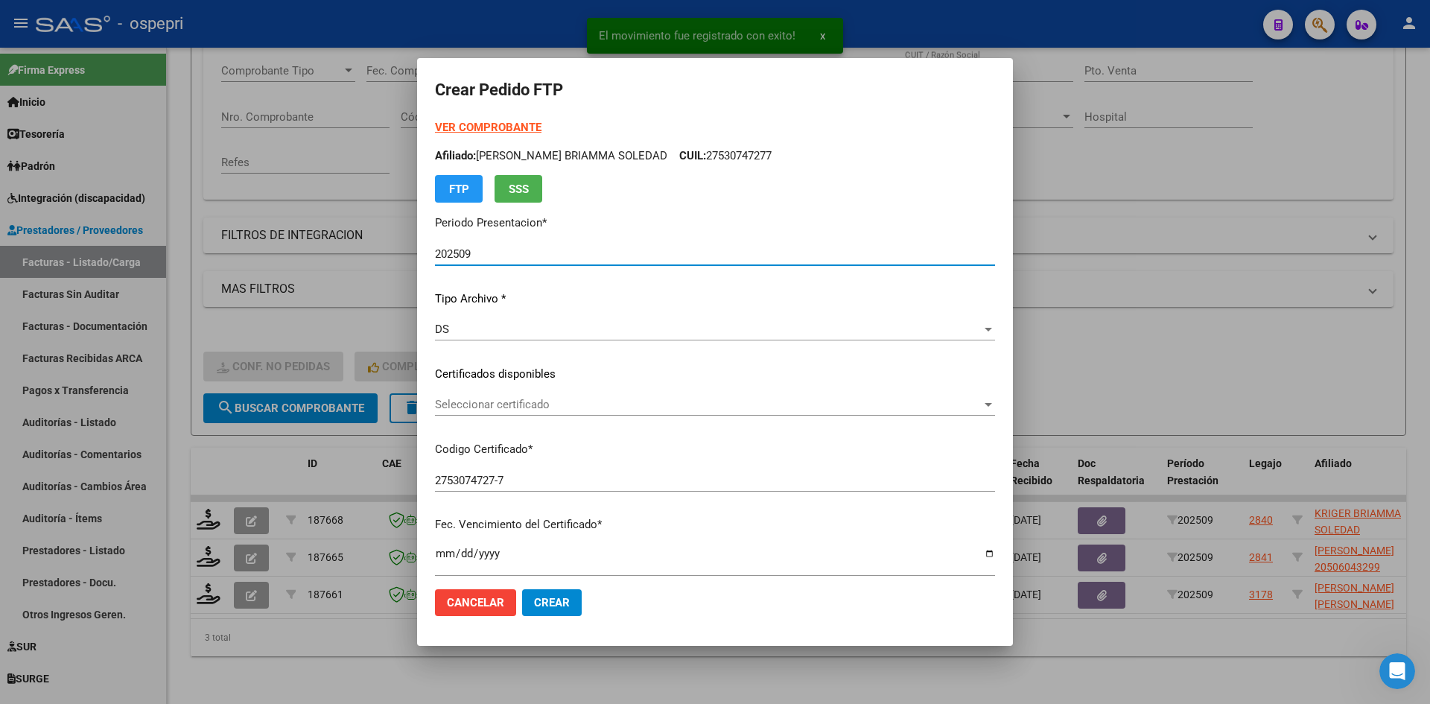
click at [562, 413] on div "Seleccionar certificado Seleccionar certificado" at bounding box center [715, 404] width 560 height 22
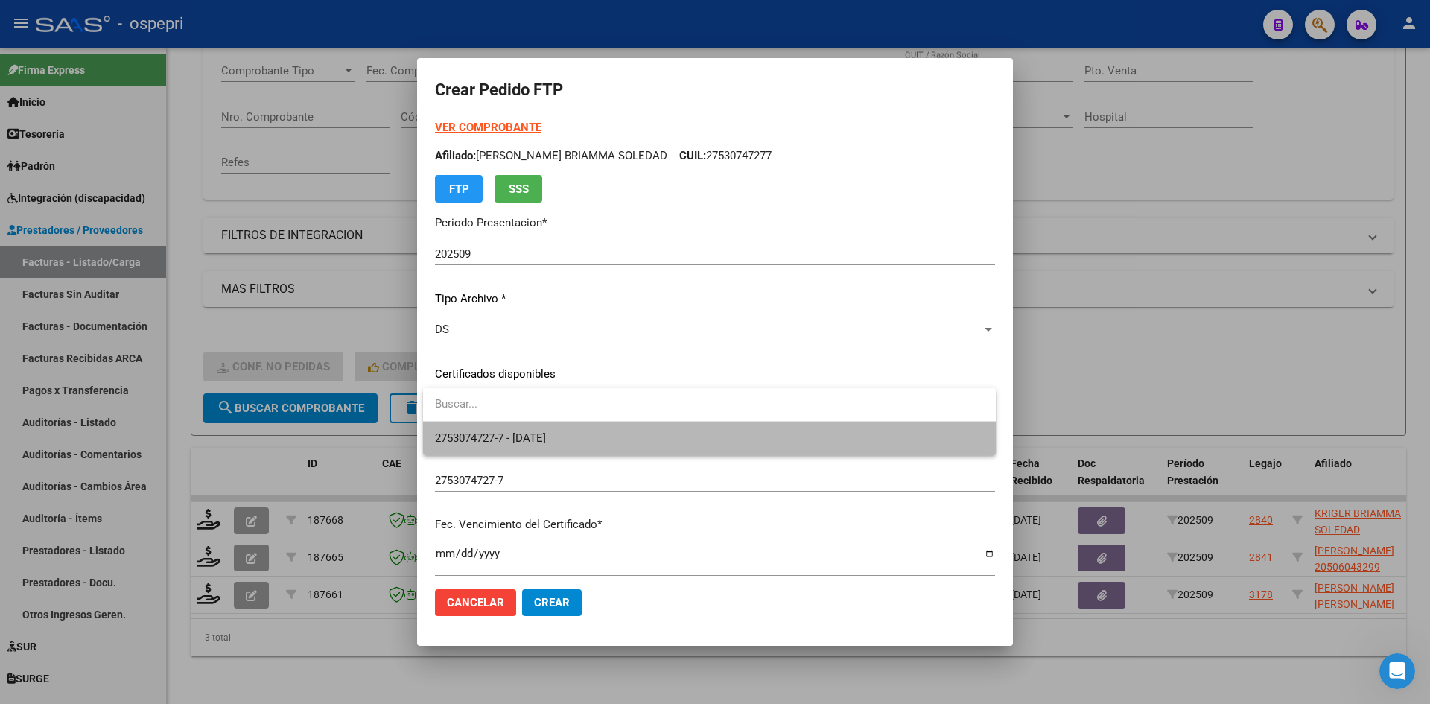
click at [605, 442] on span "2753074727-7 - 2033-04-01" at bounding box center [709, 439] width 549 height 34
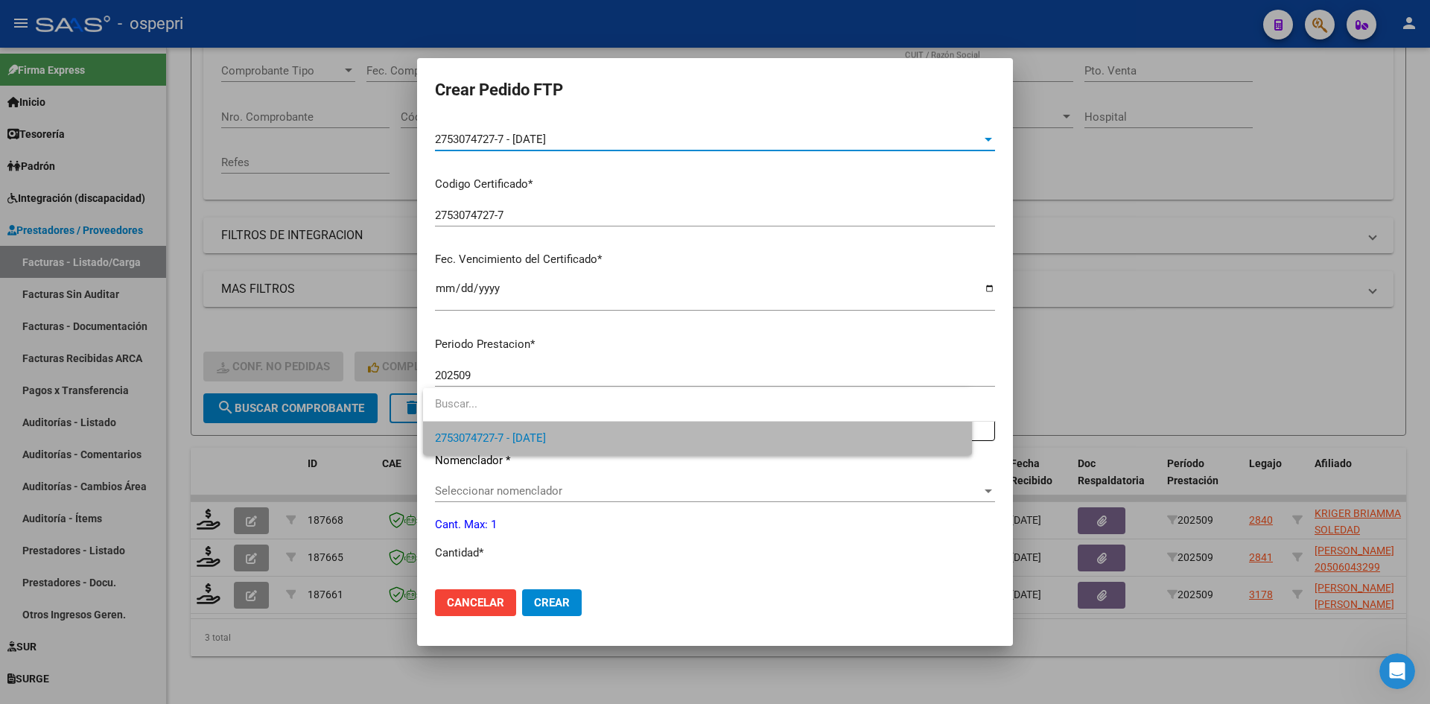
scroll to position [372, 0]
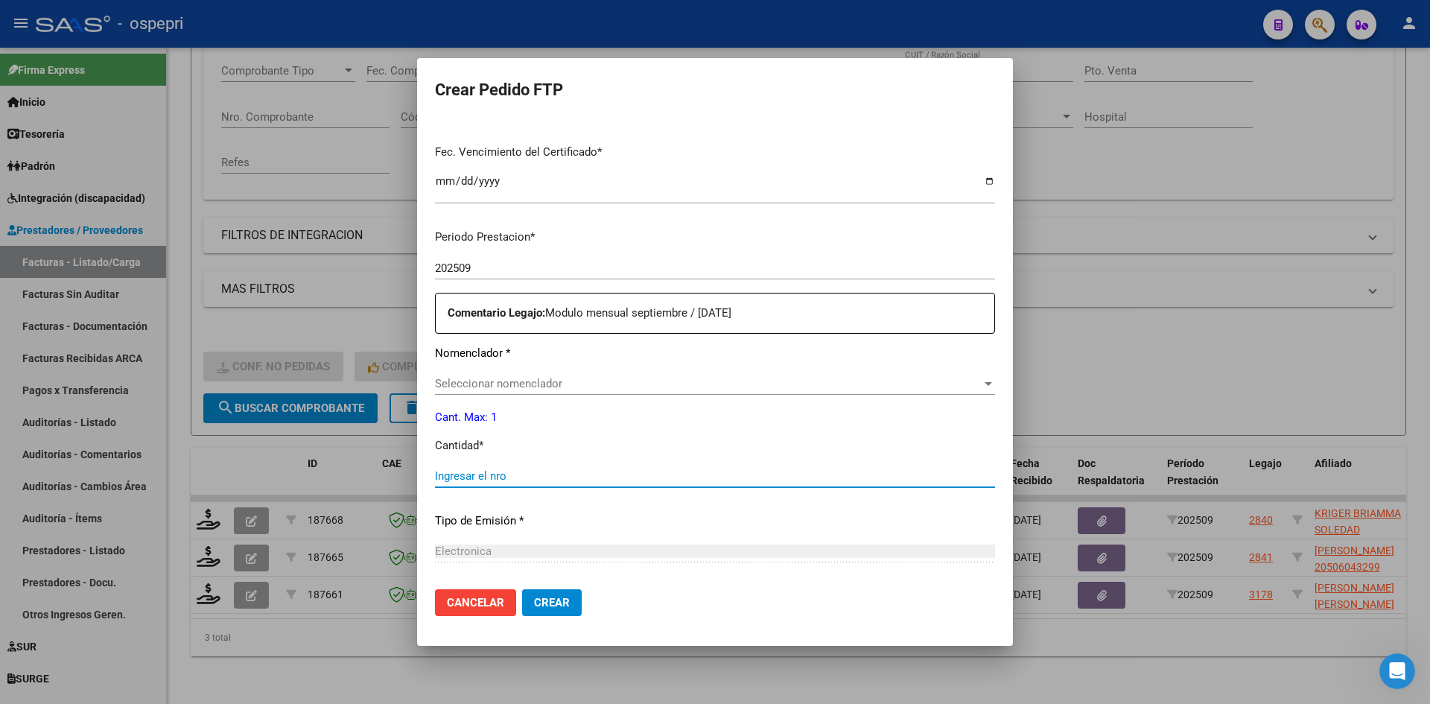
click at [474, 474] on input "Ingresar el nro" at bounding box center [715, 475] width 560 height 13
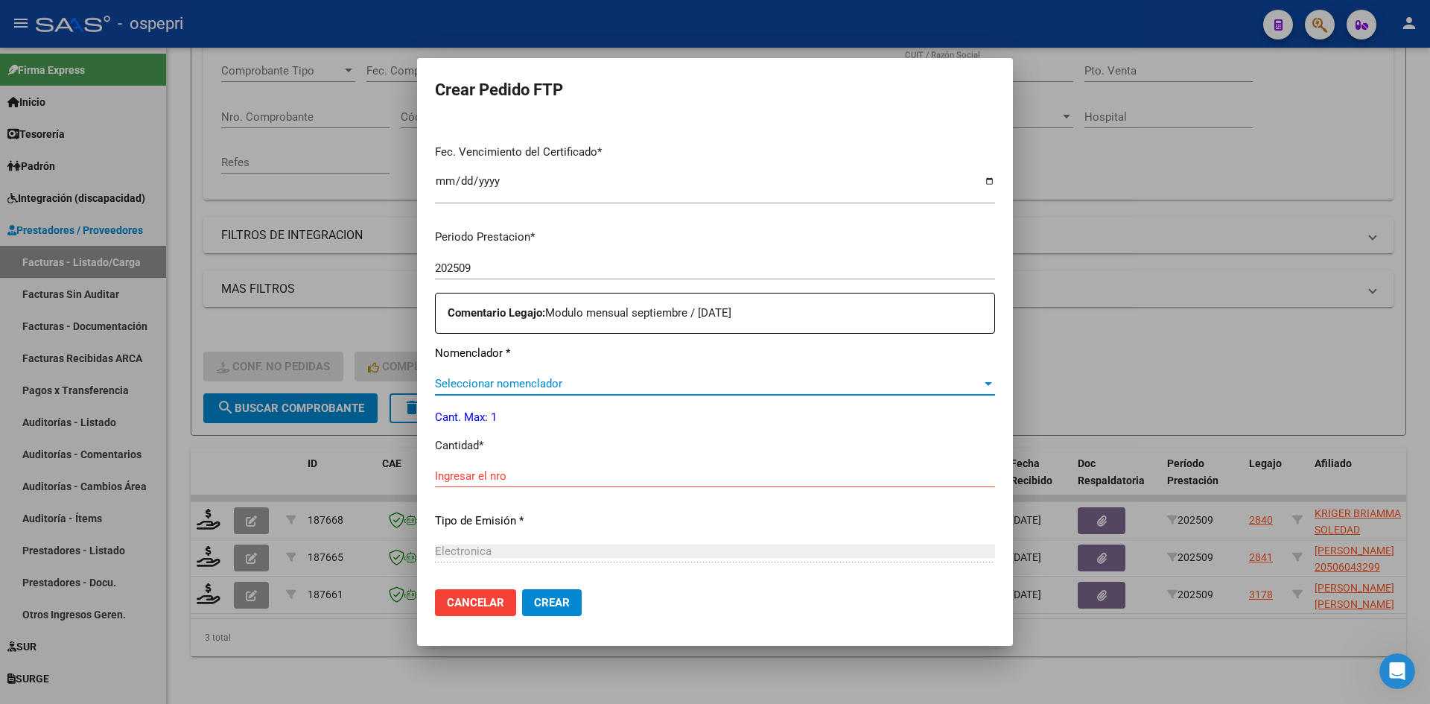
click at [563, 387] on span "Seleccionar nomenclador" at bounding box center [708, 383] width 547 height 13
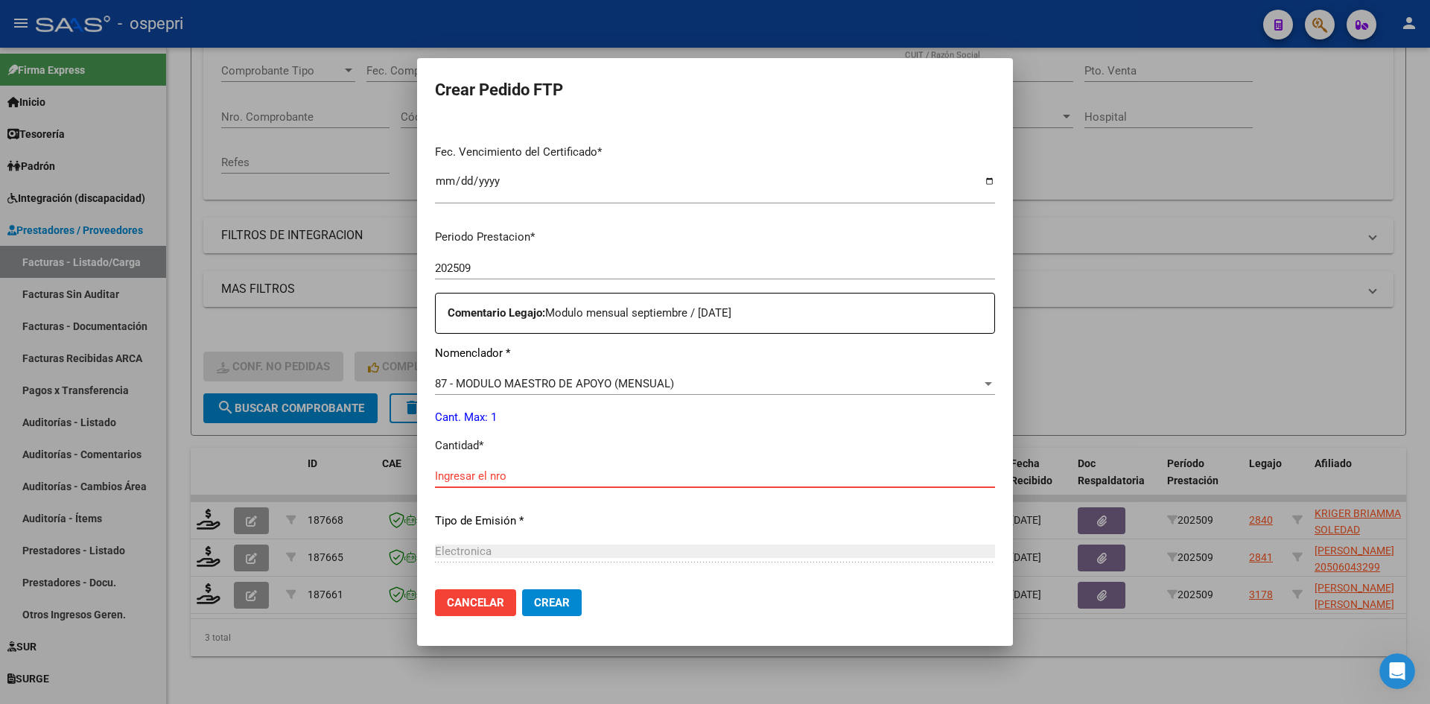
click at [498, 481] on input "Ingresar el nro" at bounding box center [715, 475] width 560 height 13
click at [559, 608] on span "Crear" at bounding box center [552, 602] width 36 height 13
click at [557, 600] on span "Crear" at bounding box center [552, 602] width 36 height 13
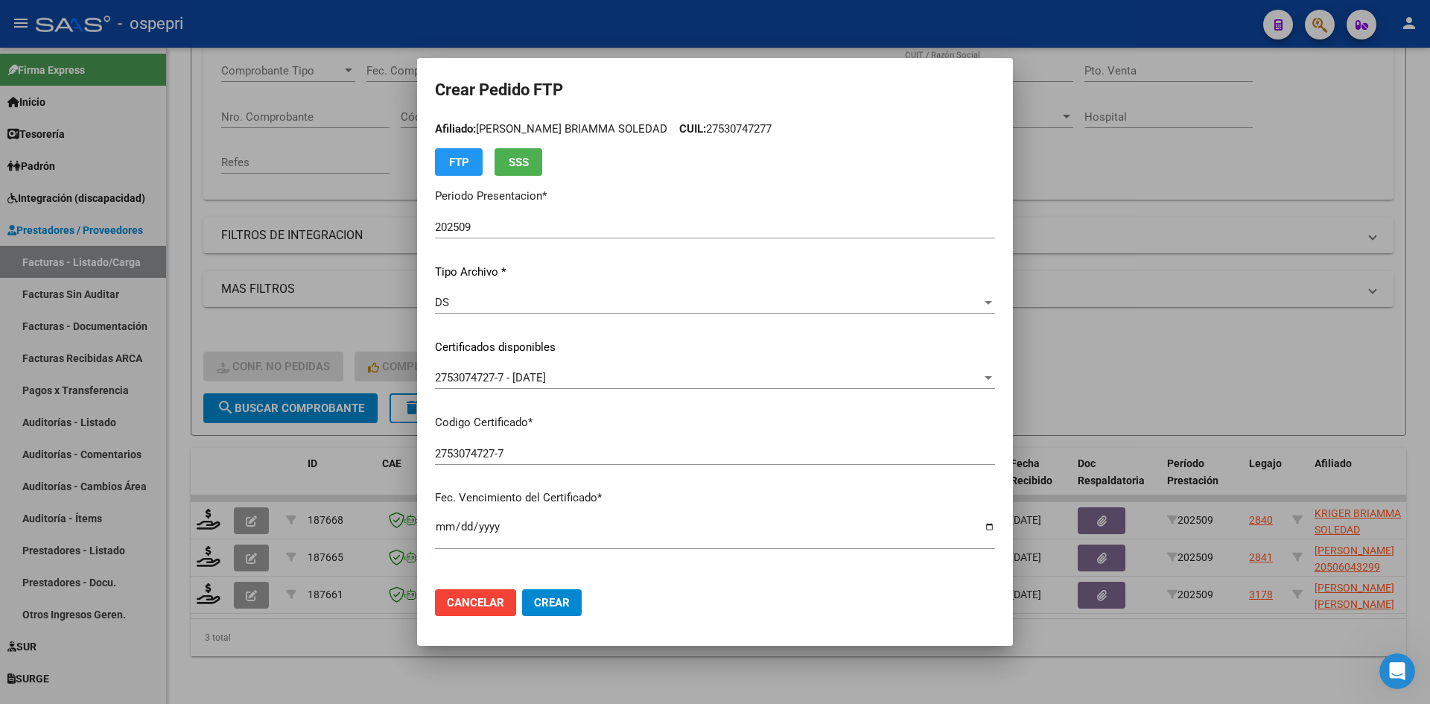
scroll to position [0, 0]
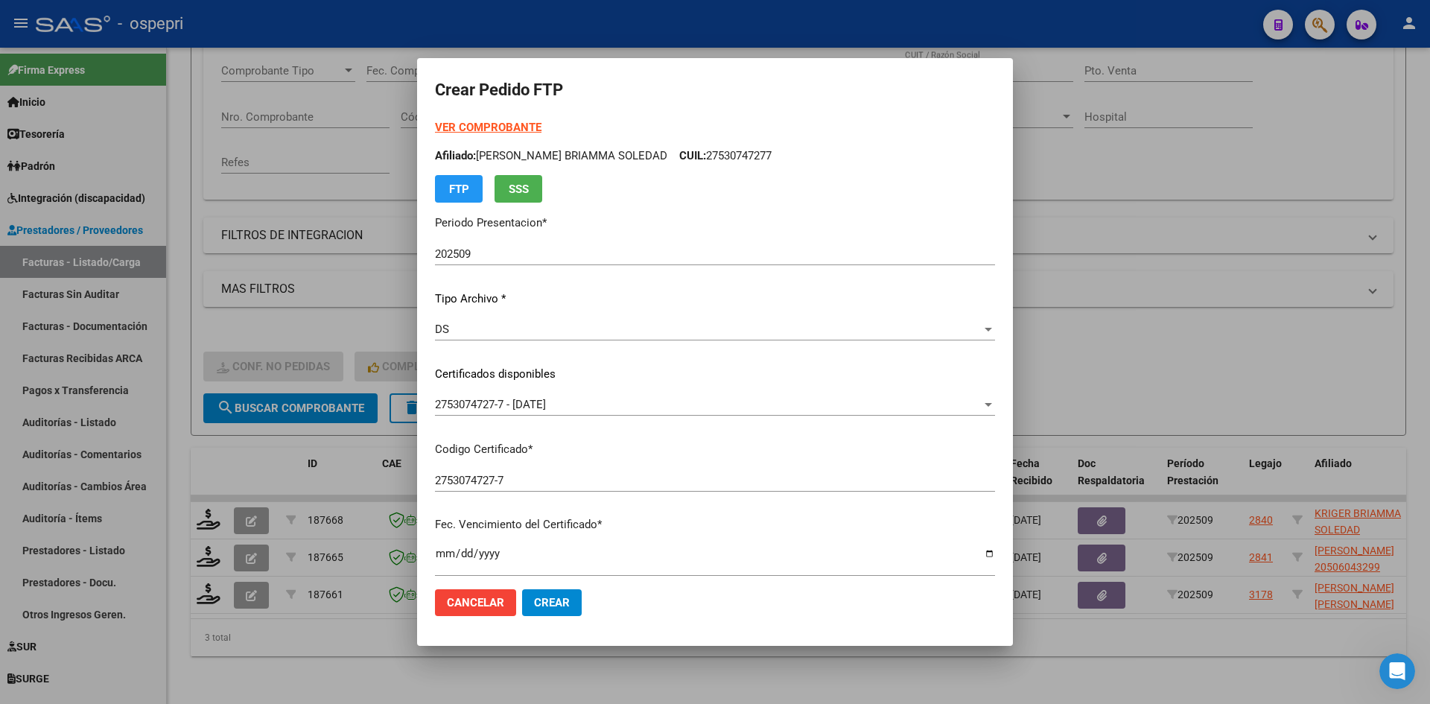
click at [504, 121] on strong "VER COMPROBANTE" at bounding box center [488, 127] width 106 height 13
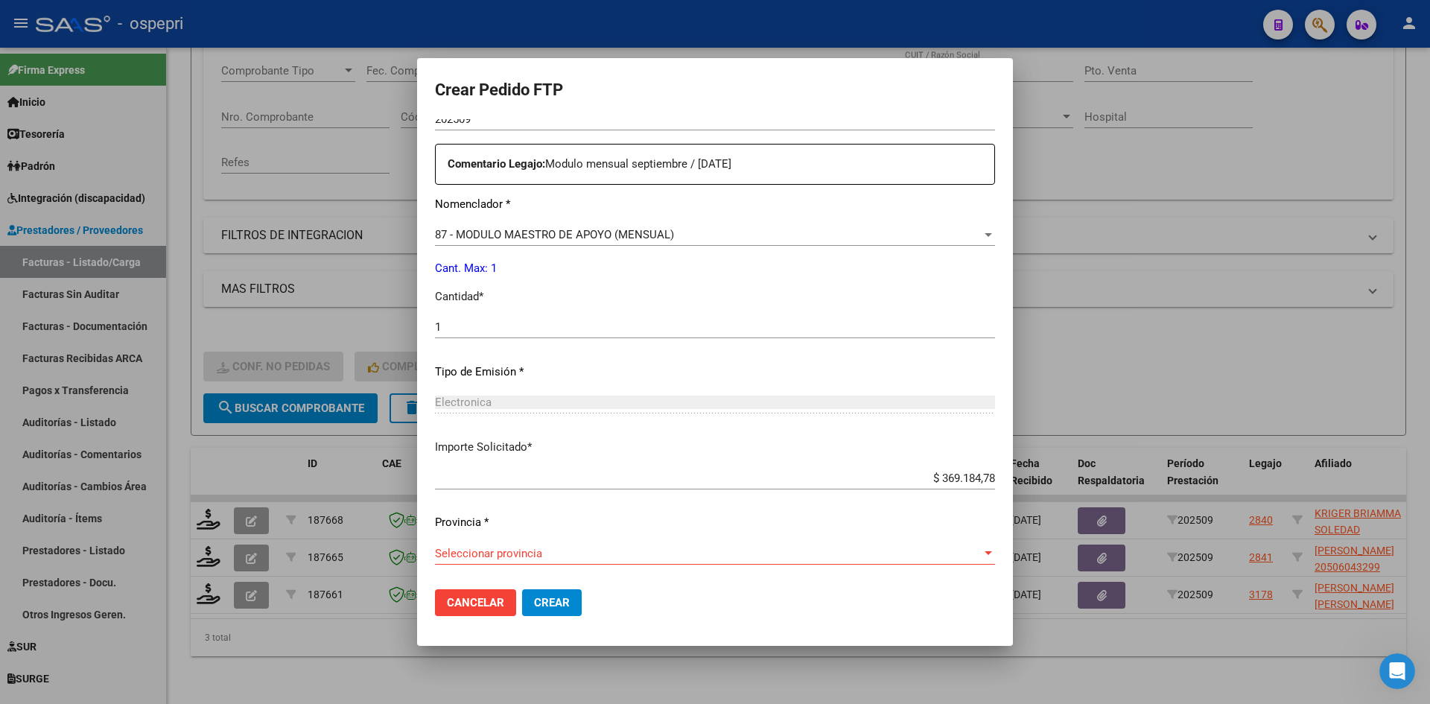
scroll to position [523, 0]
click at [565, 550] on span "Seleccionar provincia" at bounding box center [708, 551] width 547 height 13
click at [557, 599] on span "Crear" at bounding box center [552, 602] width 36 height 13
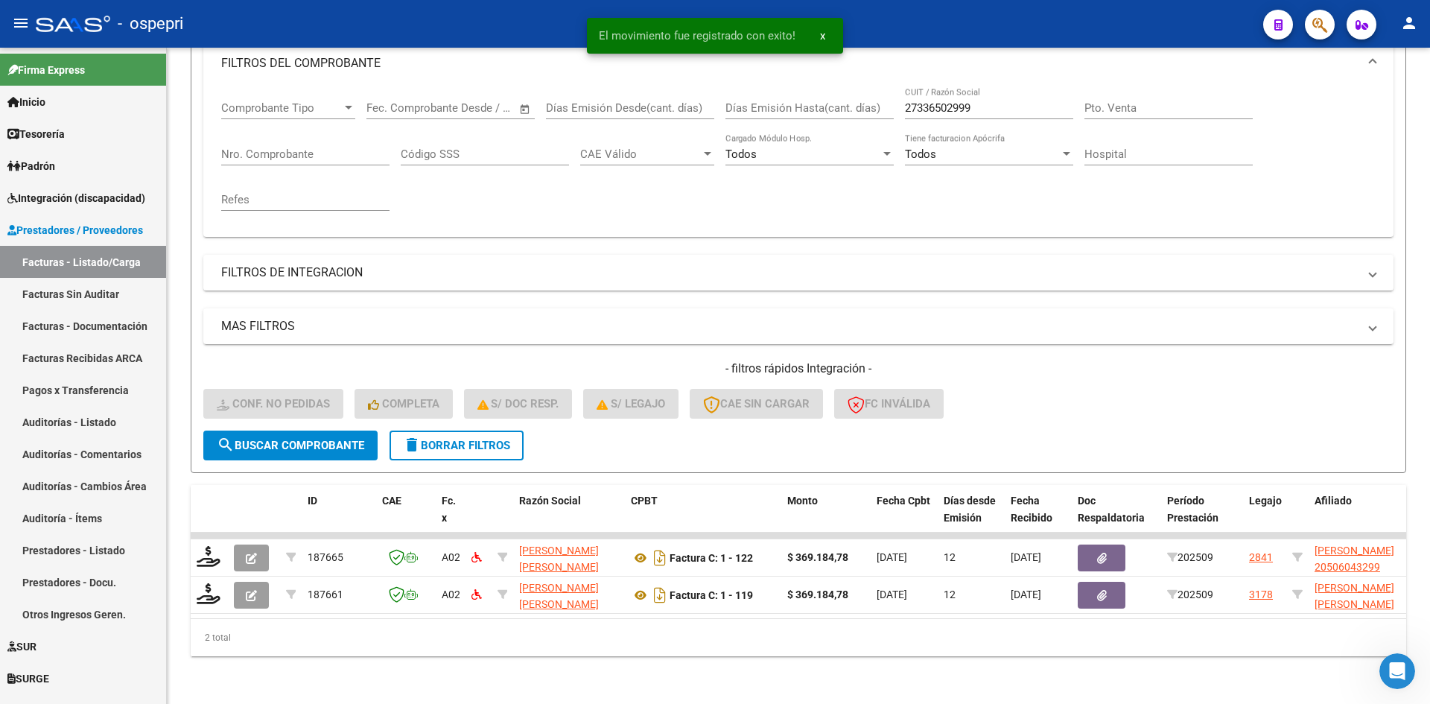
scroll to position [225, 0]
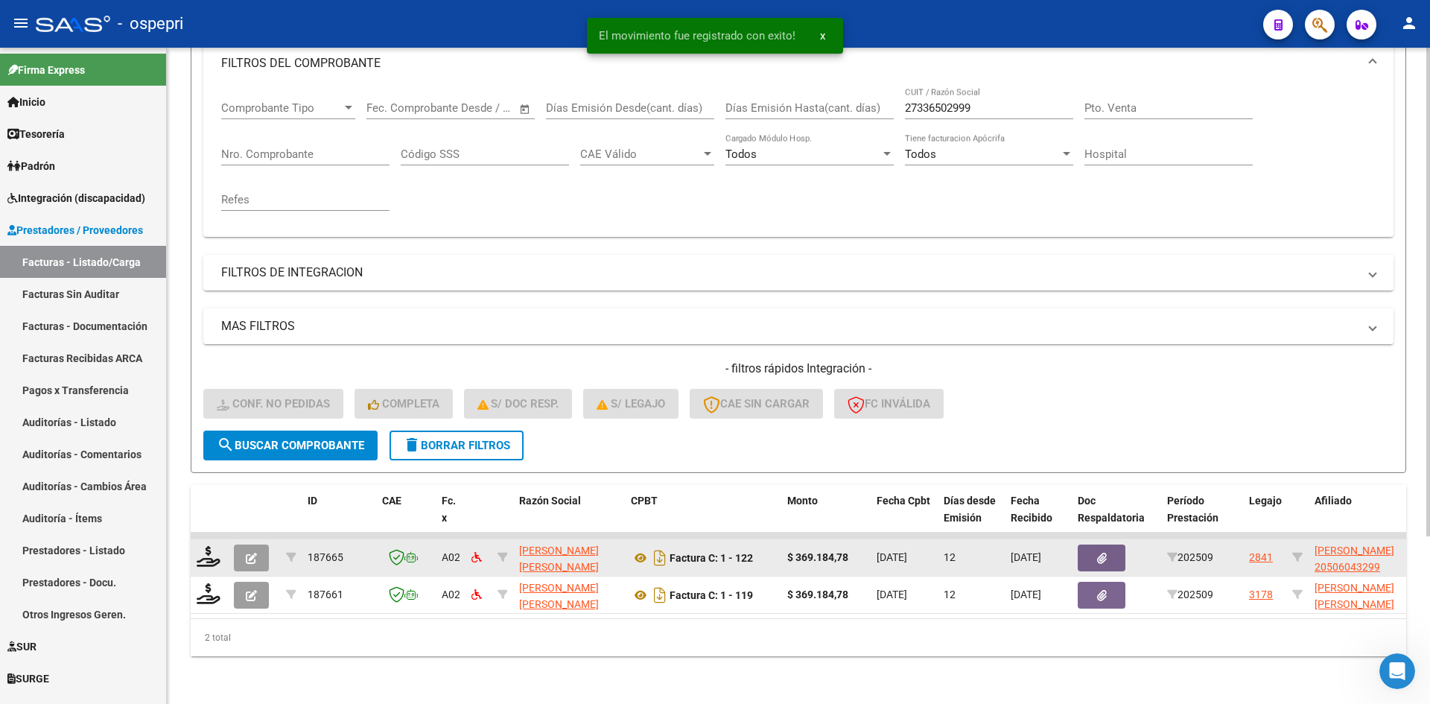
click at [206, 539] on datatable-body-cell at bounding box center [209, 557] width 37 height 36
click at [206, 546] on icon at bounding box center [209, 556] width 24 height 21
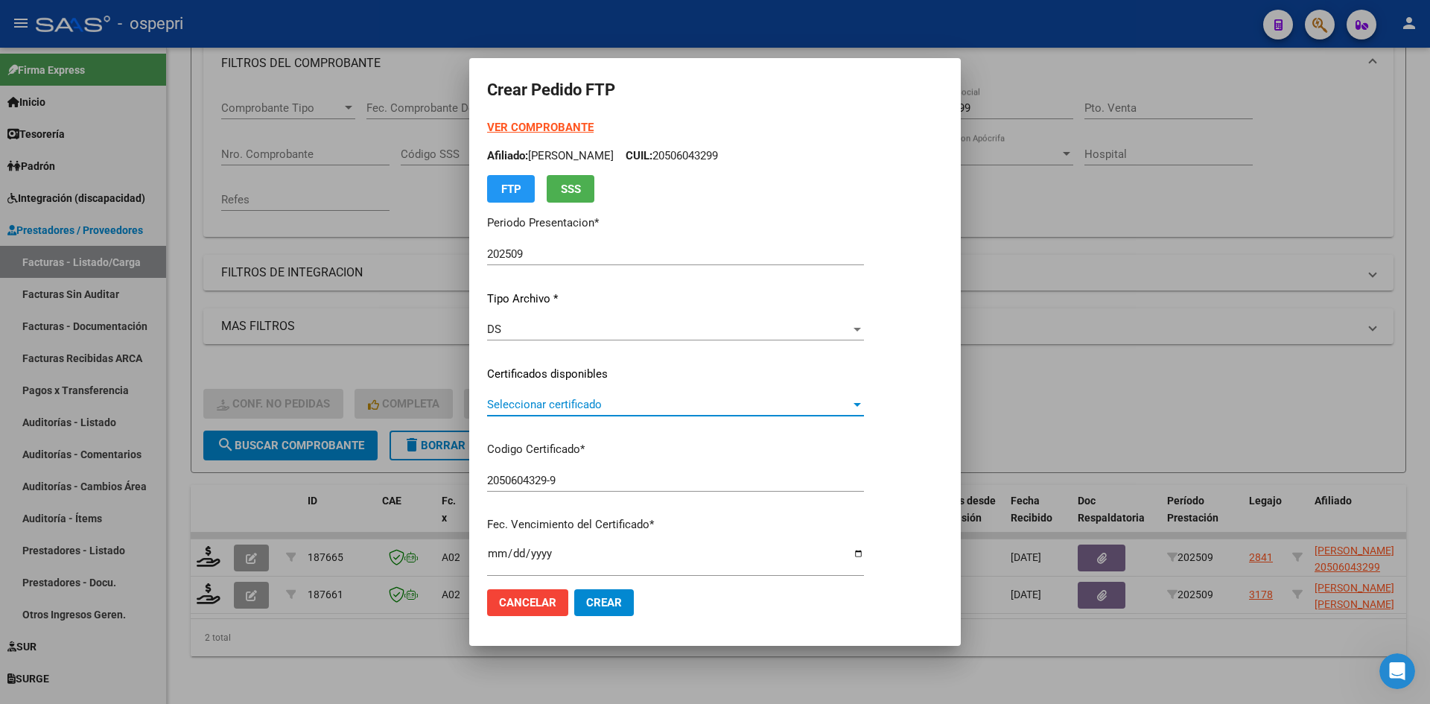
click at [632, 407] on span "Seleccionar certificado" at bounding box center [668, 404] width 363 height 13
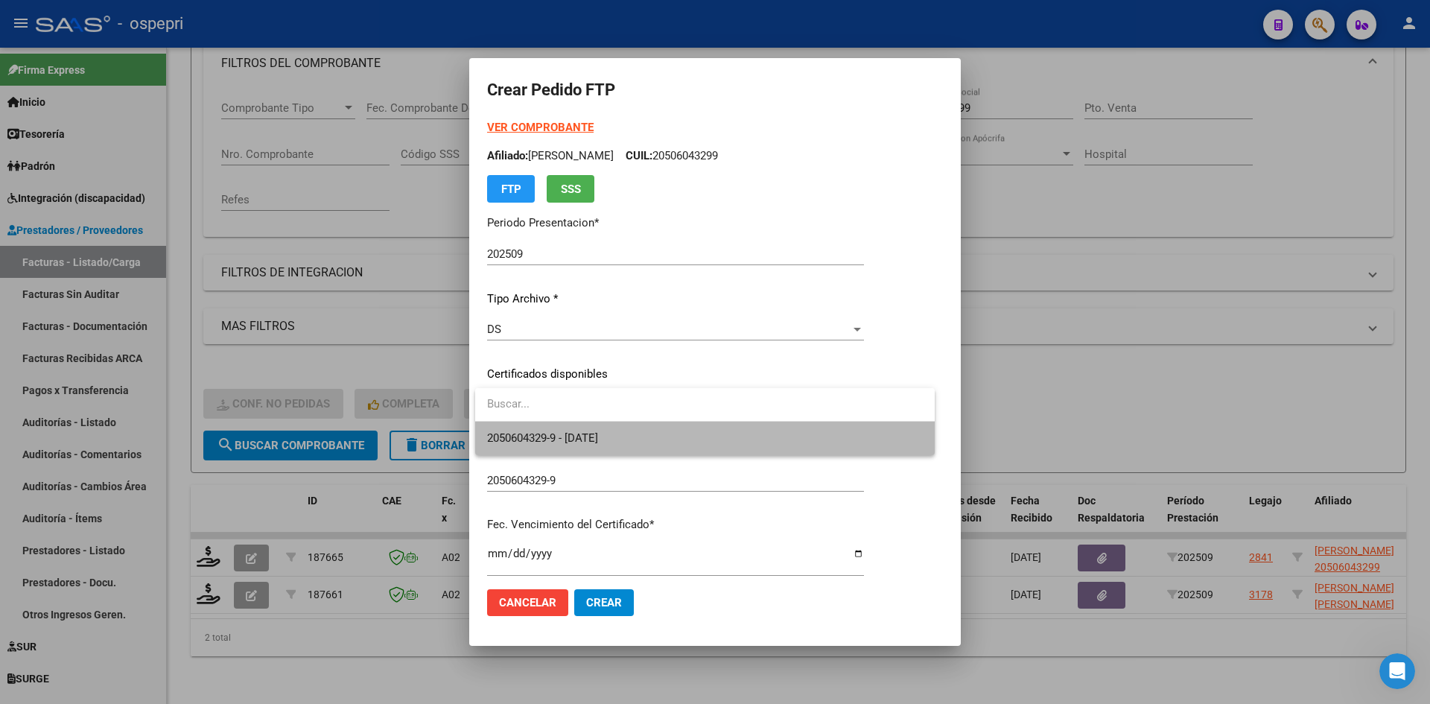
click at [628, 438] on span "2050604329-9 - 2033-04-01" at bounding box center [705, 439] width 436 height 34
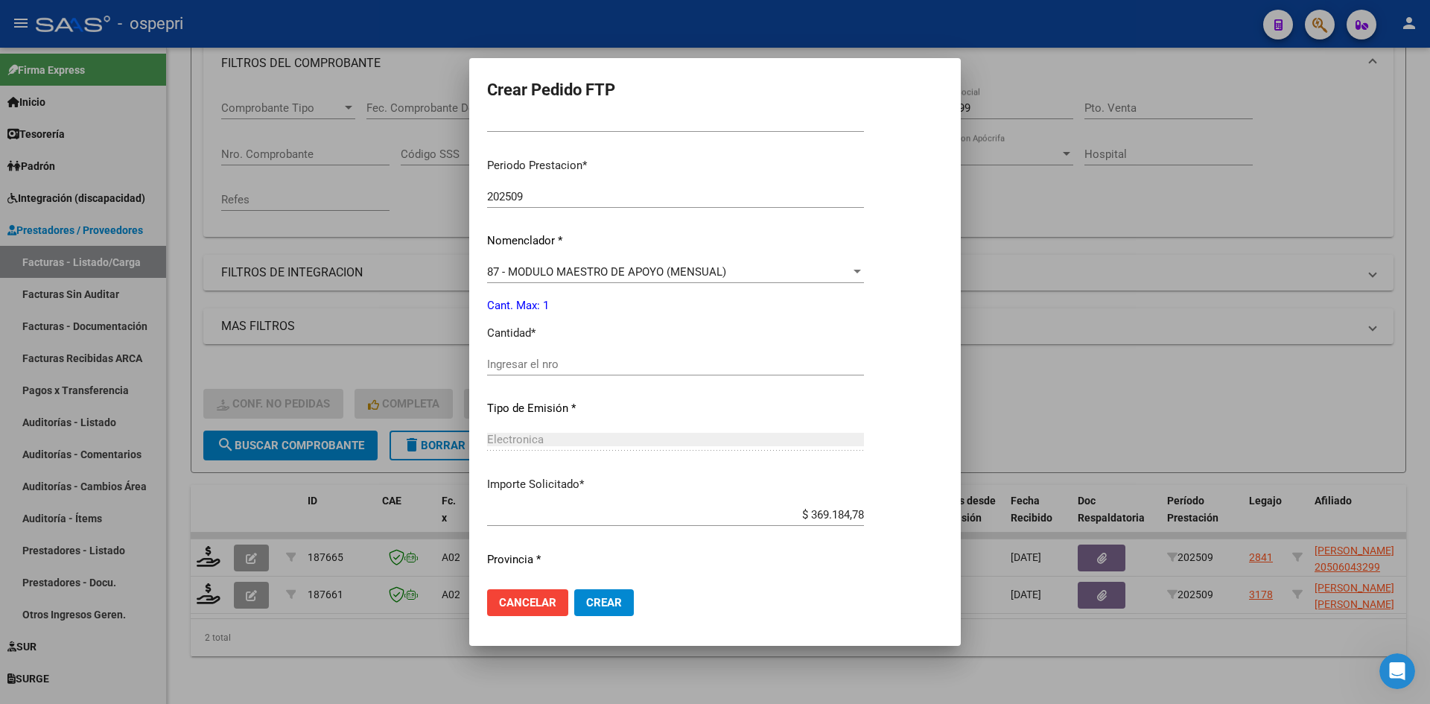
scroll to position [447, 0]
click at [546, 359] on input "Ingresar el nro" at bounding box center [675, 360] width 377 height 13
click at [612, 599] on span "Crear" at bounding box center [604, 602] width 36 height 13
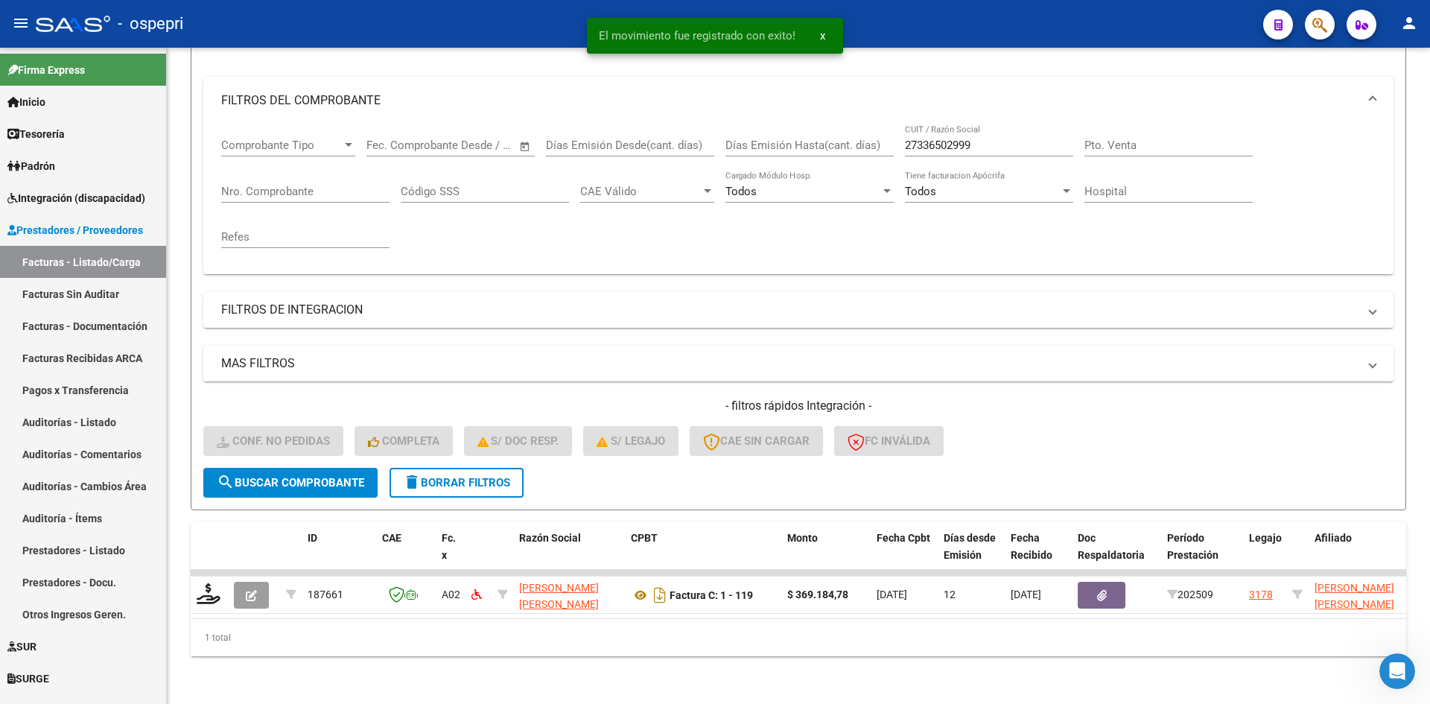
scroll to position [188, 0]
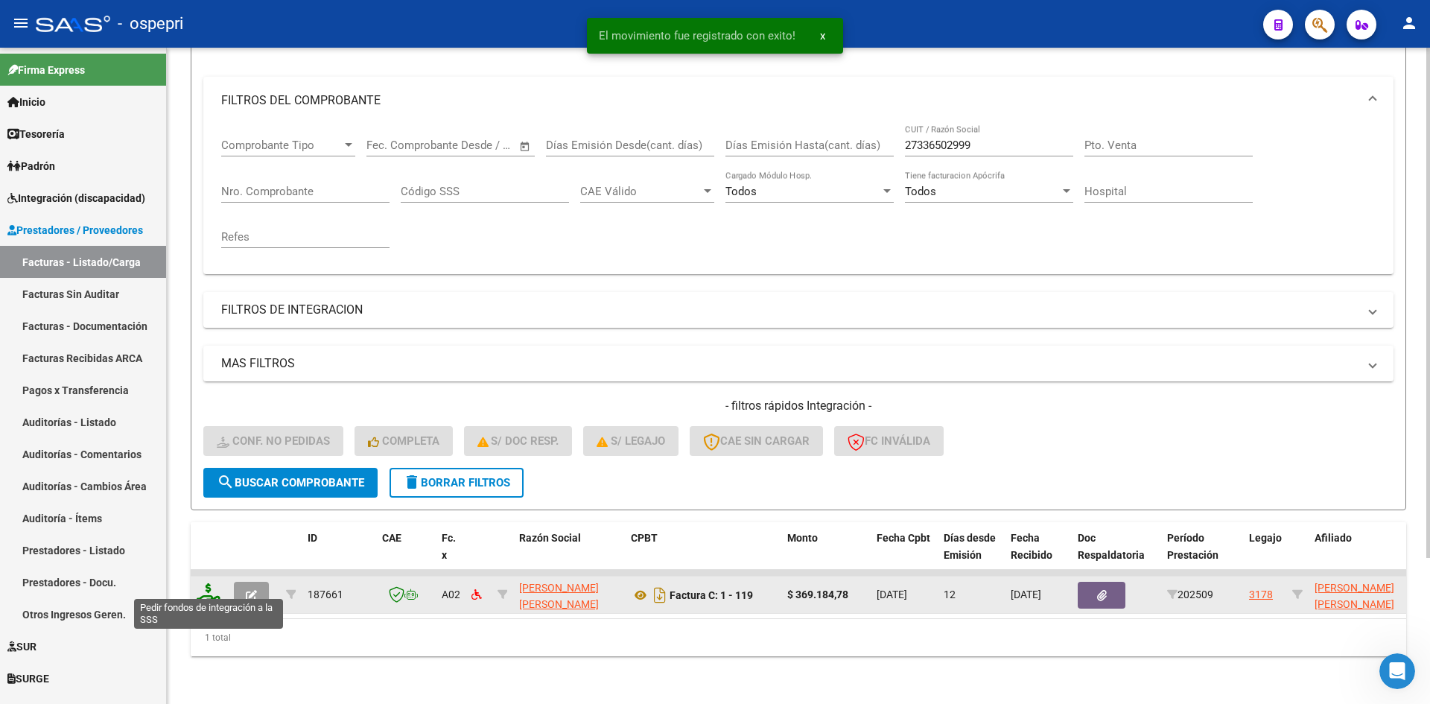
click at [208, 586] on icon at bounding box center [209, 593] width 24 height 21
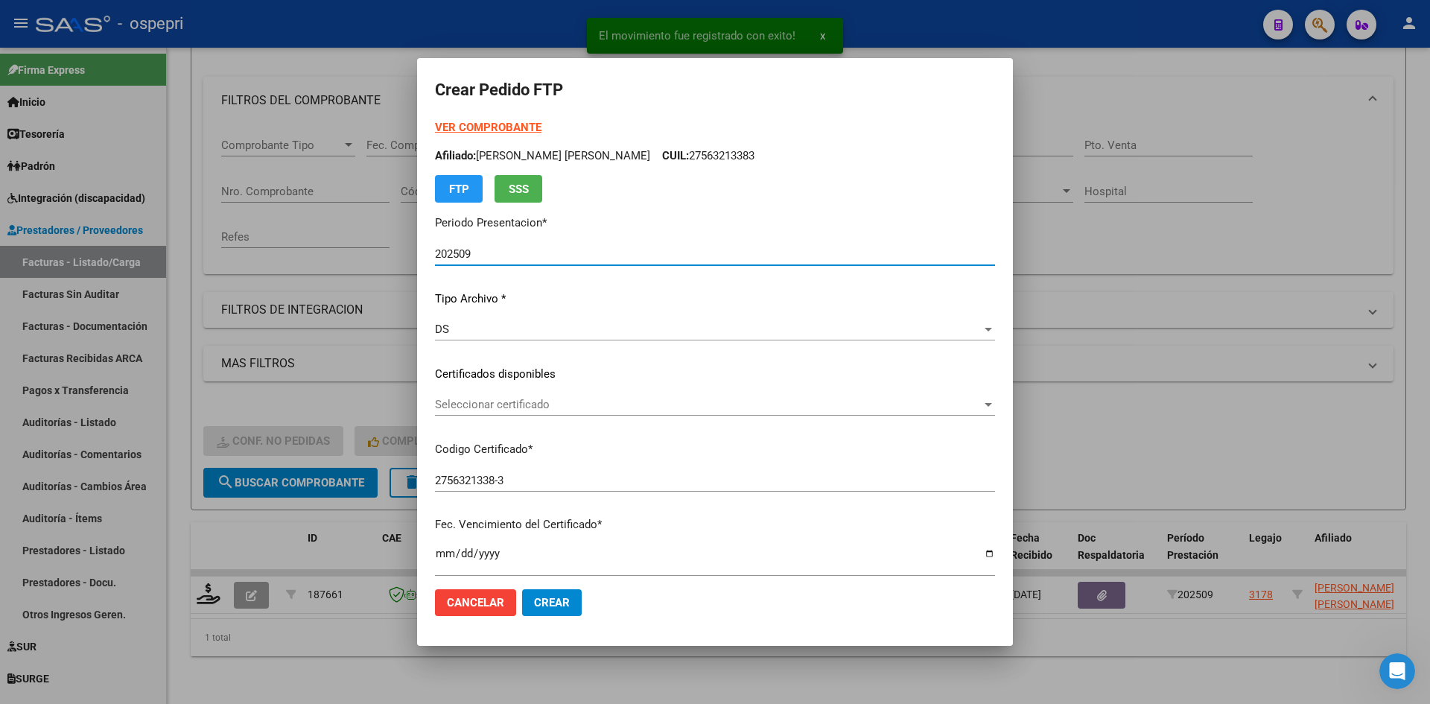
click at [580, 411] on span "Seleccionar certificado" at bounding box center [708, 404] width 547 height 13
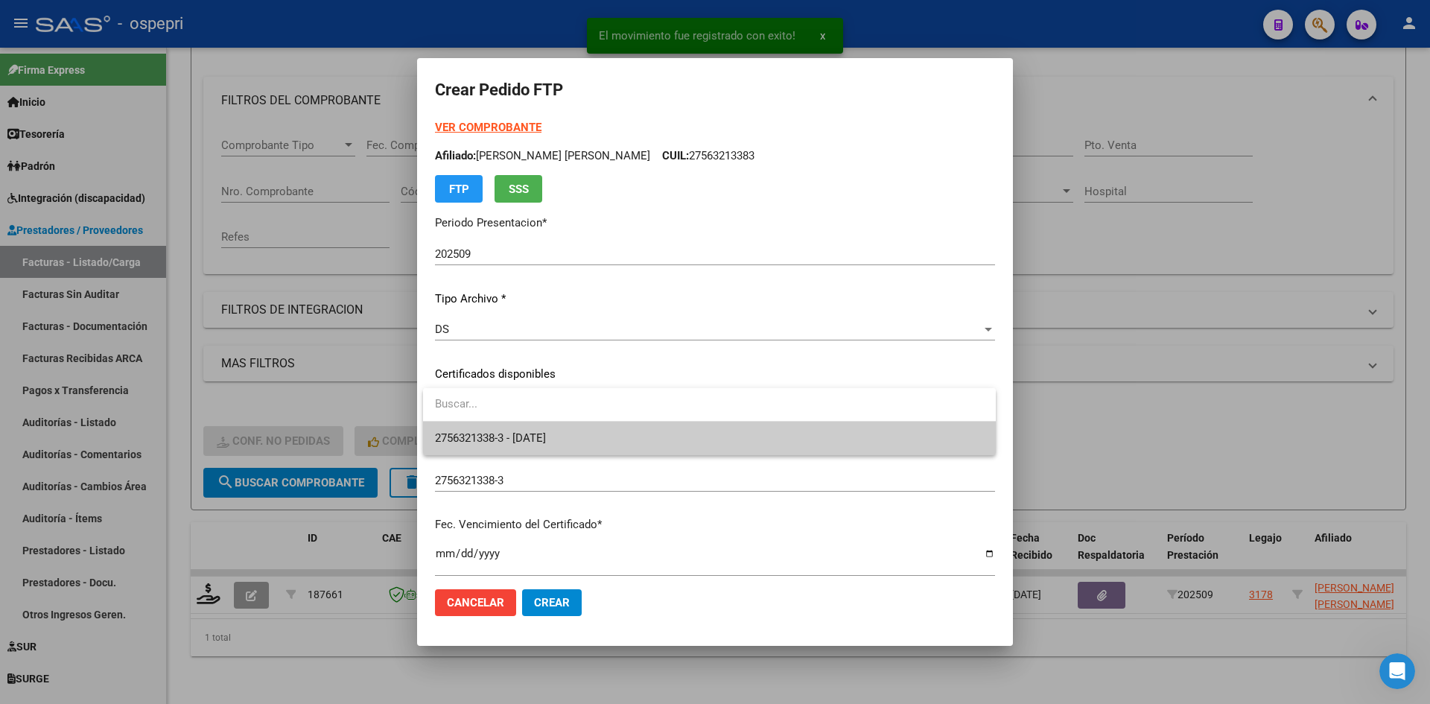
click at [585, 445] on span "2756321338-3 - 2035-04-09" at bounding box center [709, 439] width 549 height 34
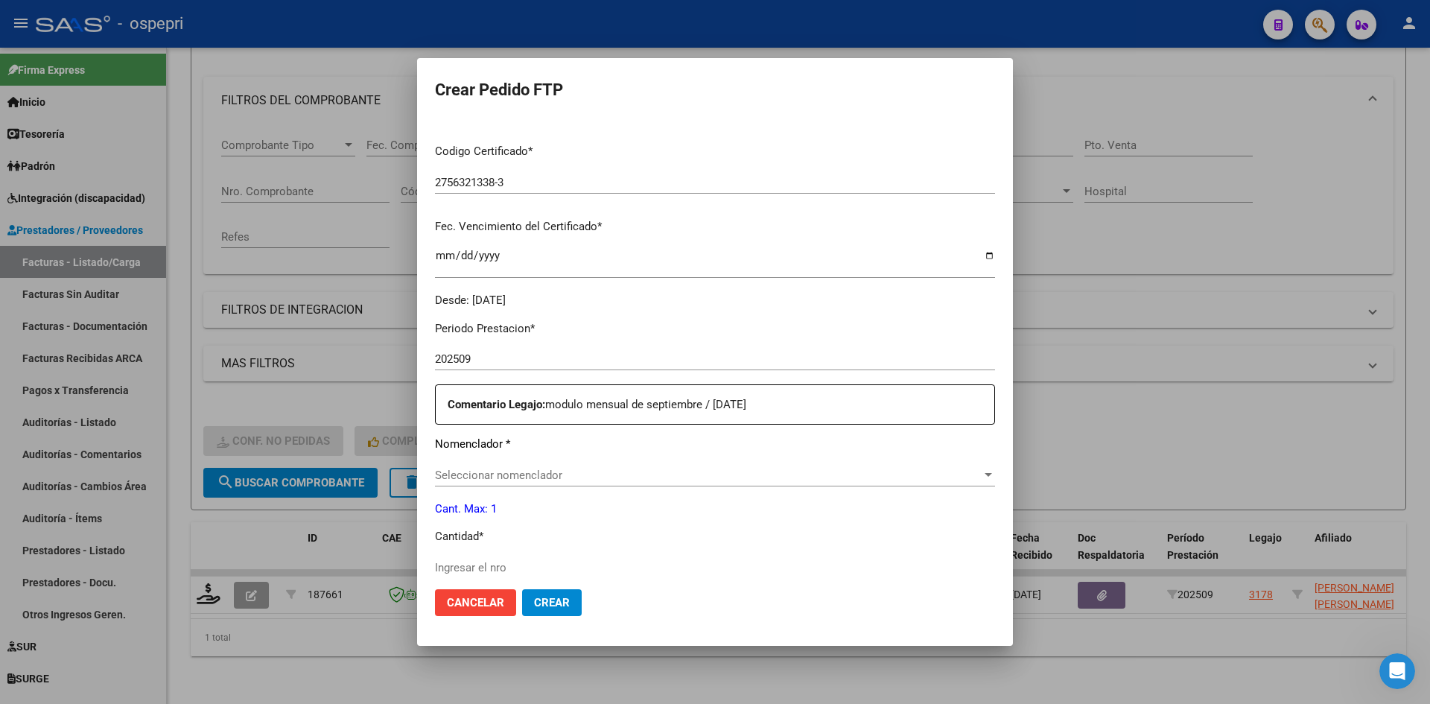
scroll to position [372, 0]
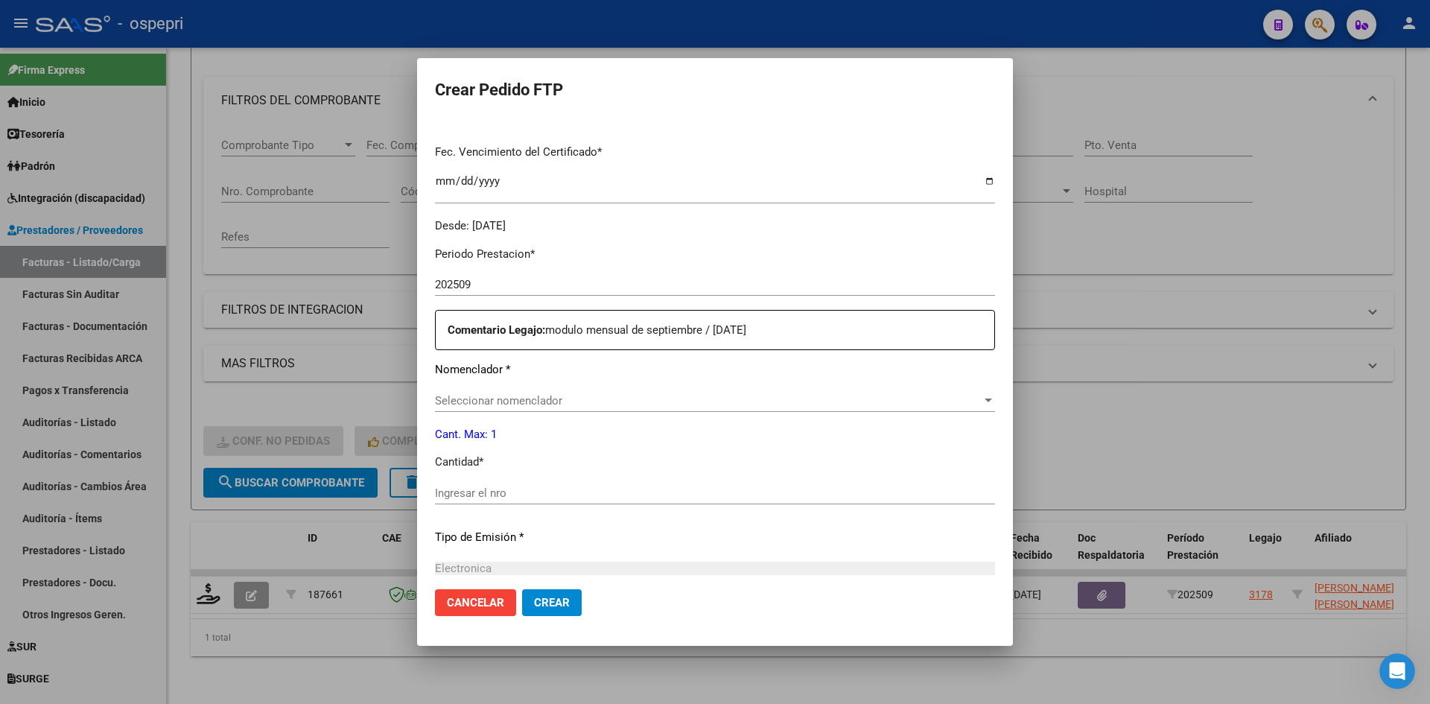
click at [564, 408] on div "Seleccionar nomenclador Seleccionar nomenclador" at bounding box center [715, 400] width 560 height 22
click at [498, 489] on input "Ingresar el nro" at bounding box center [715, 492] width 560 height 13
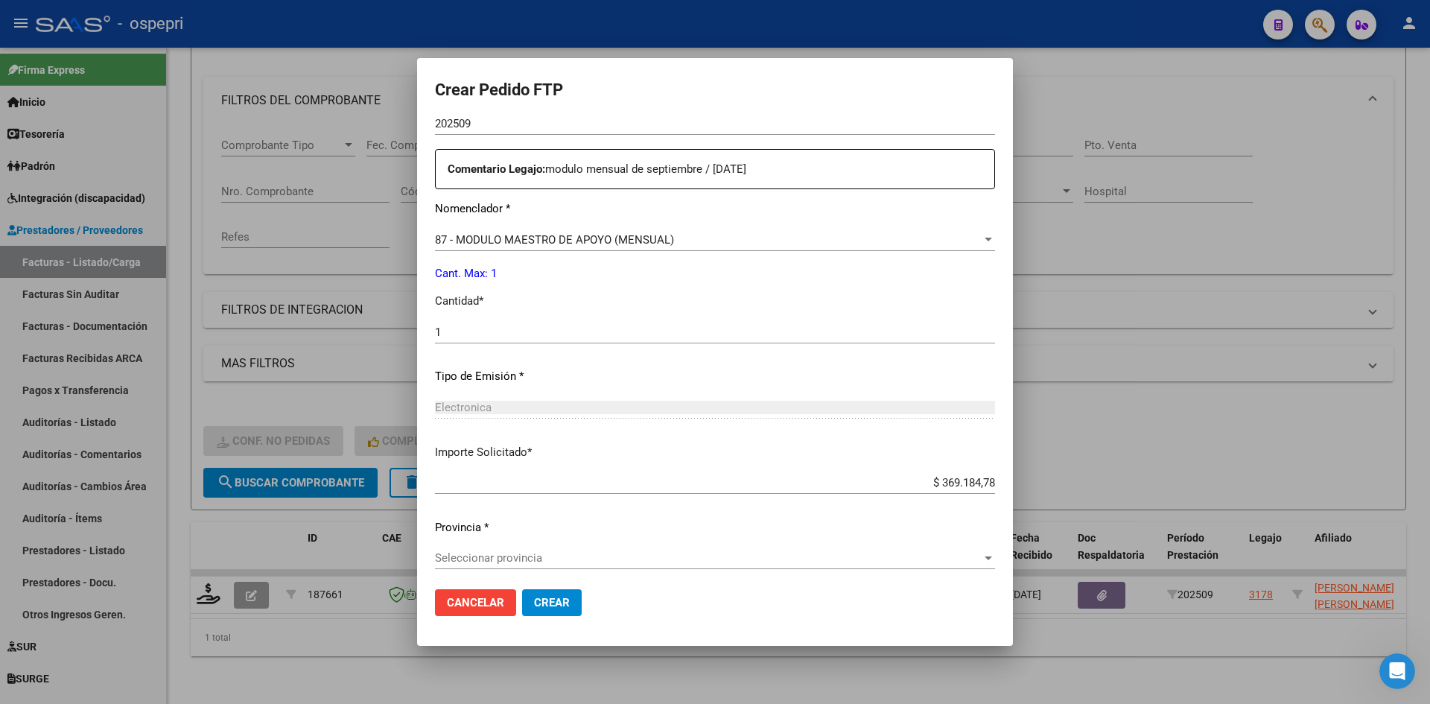
scroll to position [539, 0]
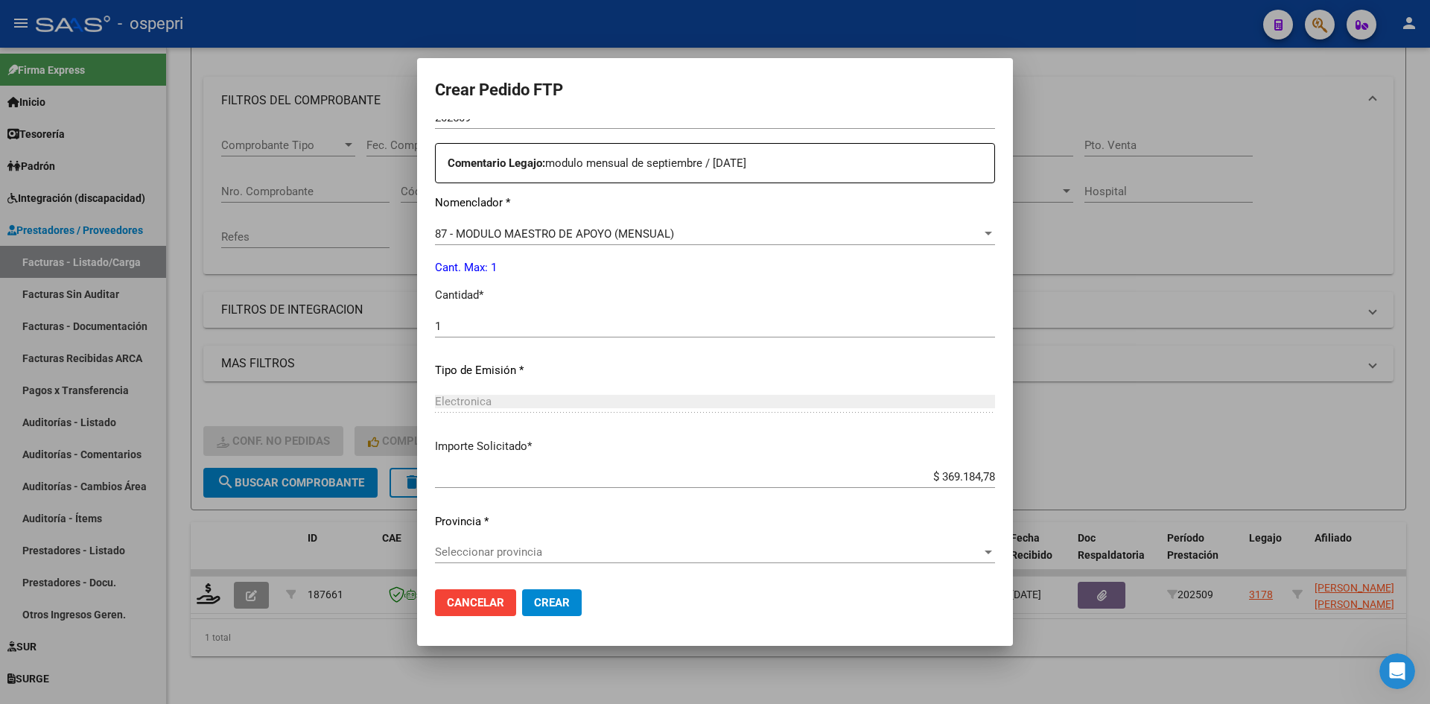
click at [522, 551] on span "Seleccionar provincia" at bounding box center [708, 551] width 547 height 13
click at [556, 597] on span "Crear" at bounding box center [552, 602] width 36 height 13
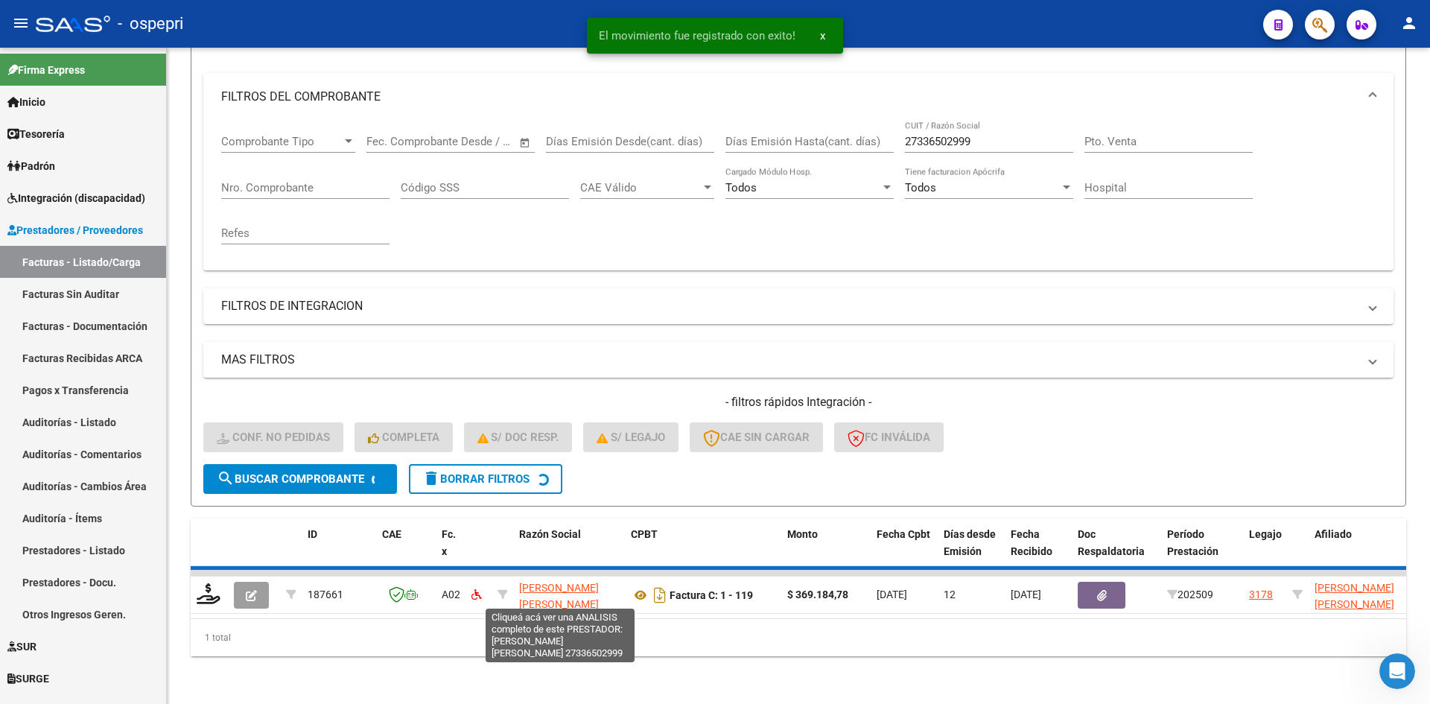
scroll to position [165, 0]
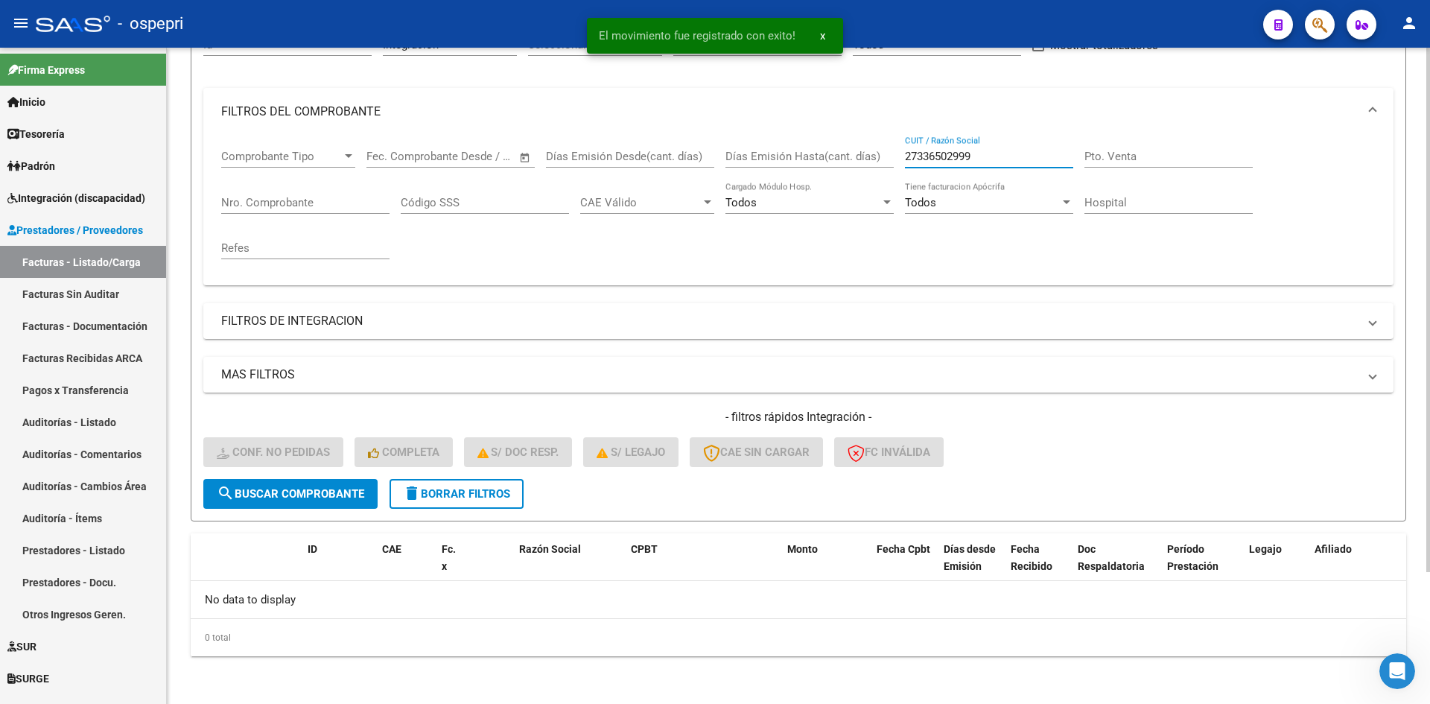
drag, startPoint x: 1007, startPoint y: 158, endPoint x: 884, endPoint y: 160, distance: 122.9
click at [884, 160] on div "Comprobante Tipo Comprobante Tipo Fecha inicio – Fecha fin Fec. Comprobante Des…" at bounding box center [798, 205] width 1154 height 138
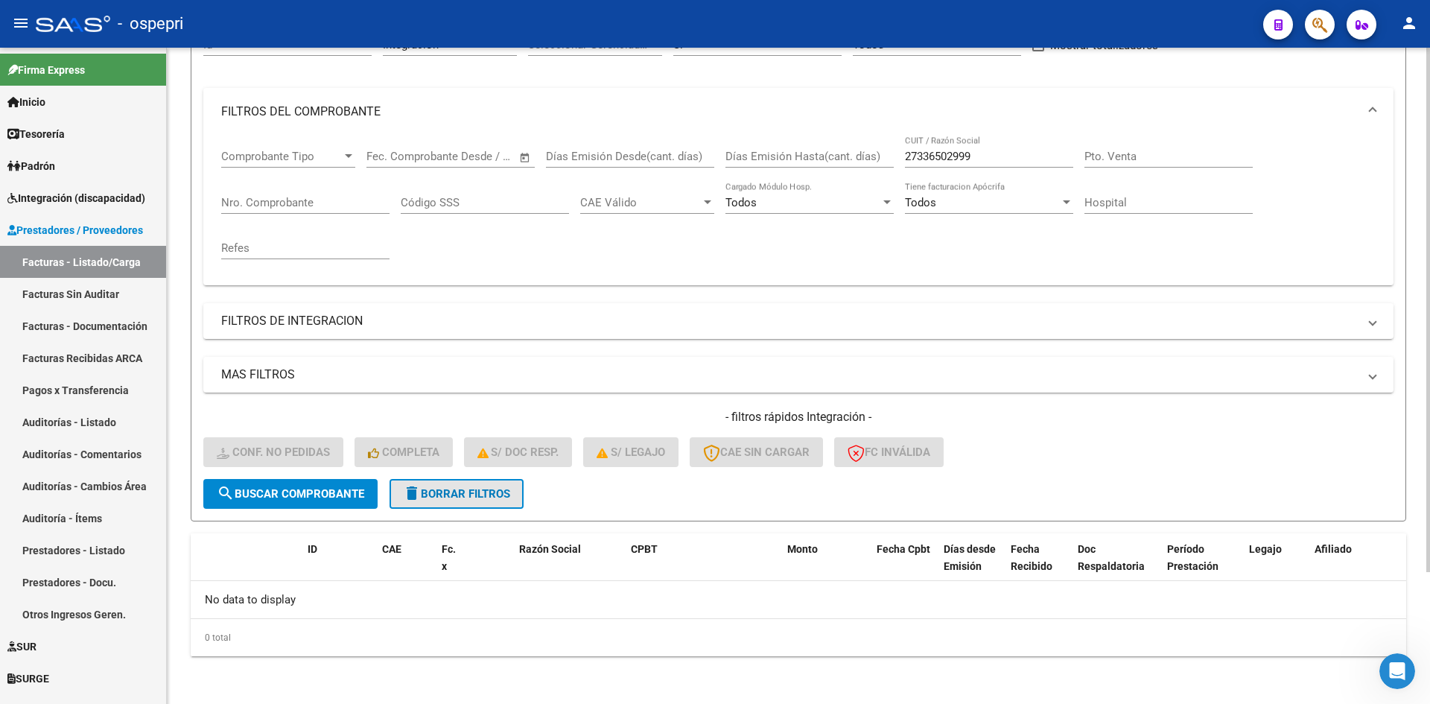
click at [460, 493] on span "delete Borrar Filtros" at bounding box center [456, 493] width 107 height 13
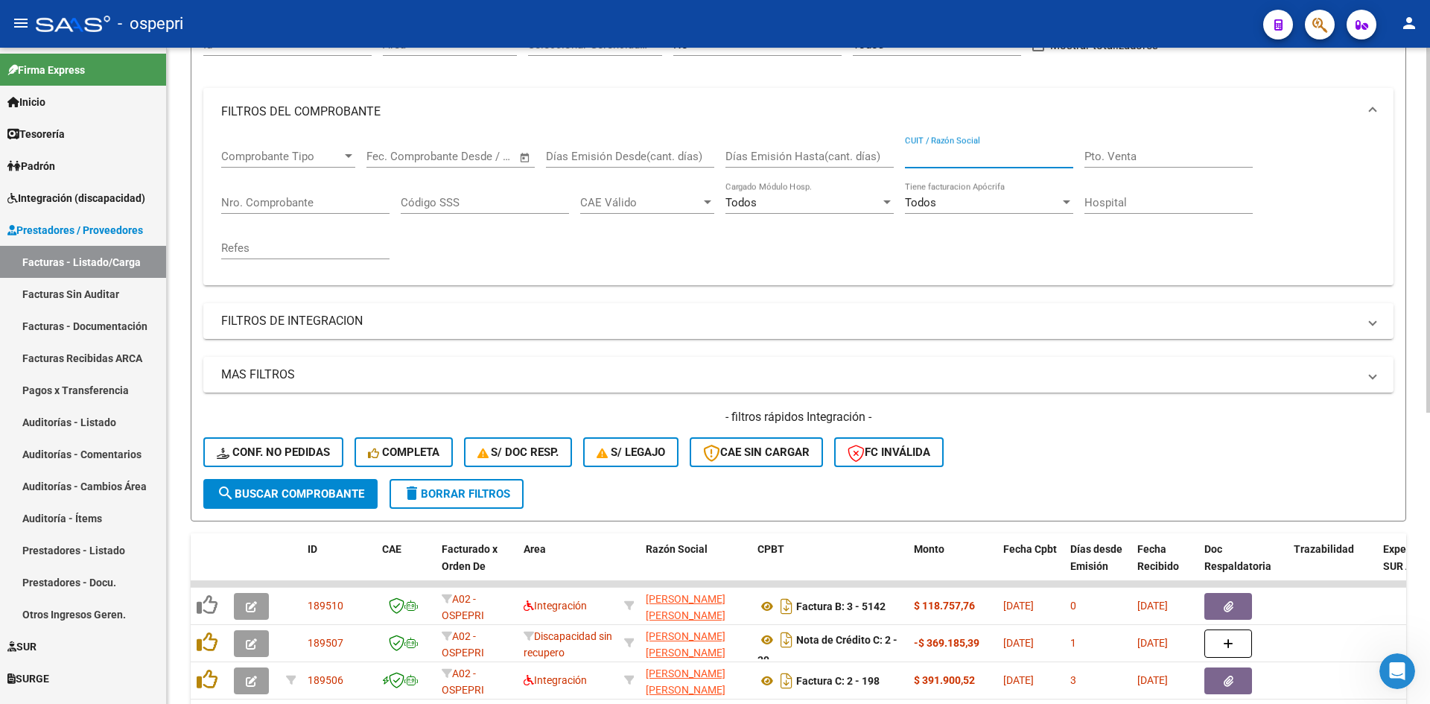
click at [1015, 160] on input "CUIT / Razón Social" at bounding box center [989, 156] width 168 height 13
paste input "27336502999"
click at [354, 497] on span "search Buscar Comprobante" at bounding box center [290, 493] width 147 height 13
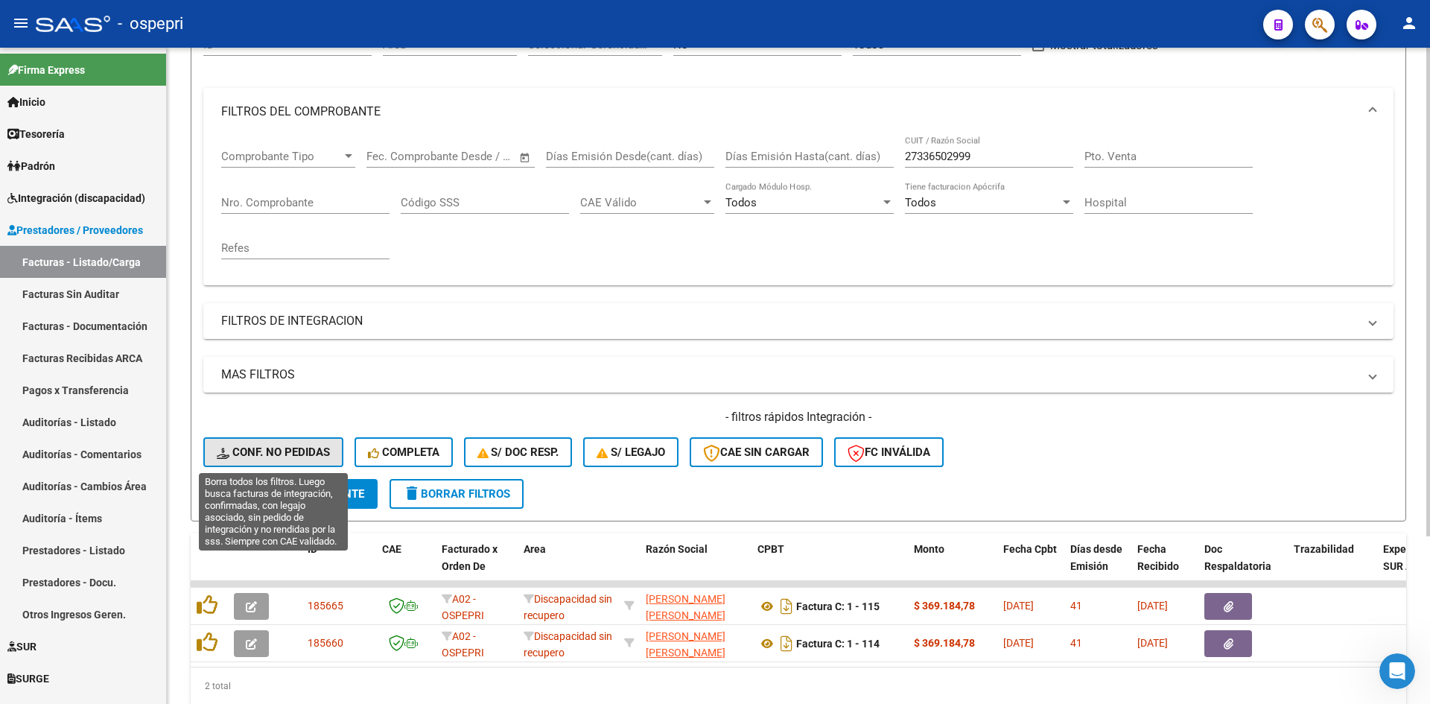
click at [293, 456] on span "Conf. no pedidas" at bounding box center [273, 451] width 113 height 13
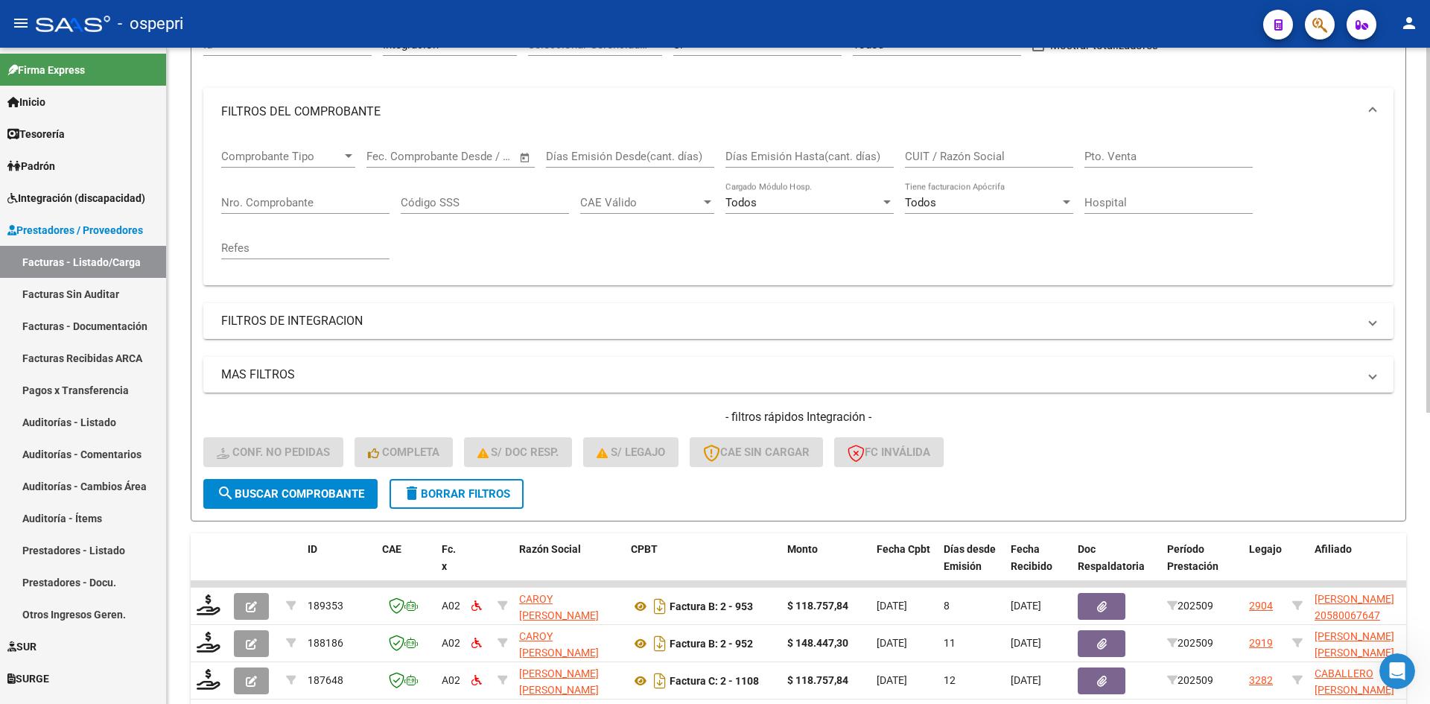
click at [955, 158] on input "CUIT / Razón Social" at bounding box center [989, 156] width 168 height 13
paste input "27336502999"
click at [324, 491] on span "search Buscar Comprobante" at bounding box center [290, 493] width 147 height 13
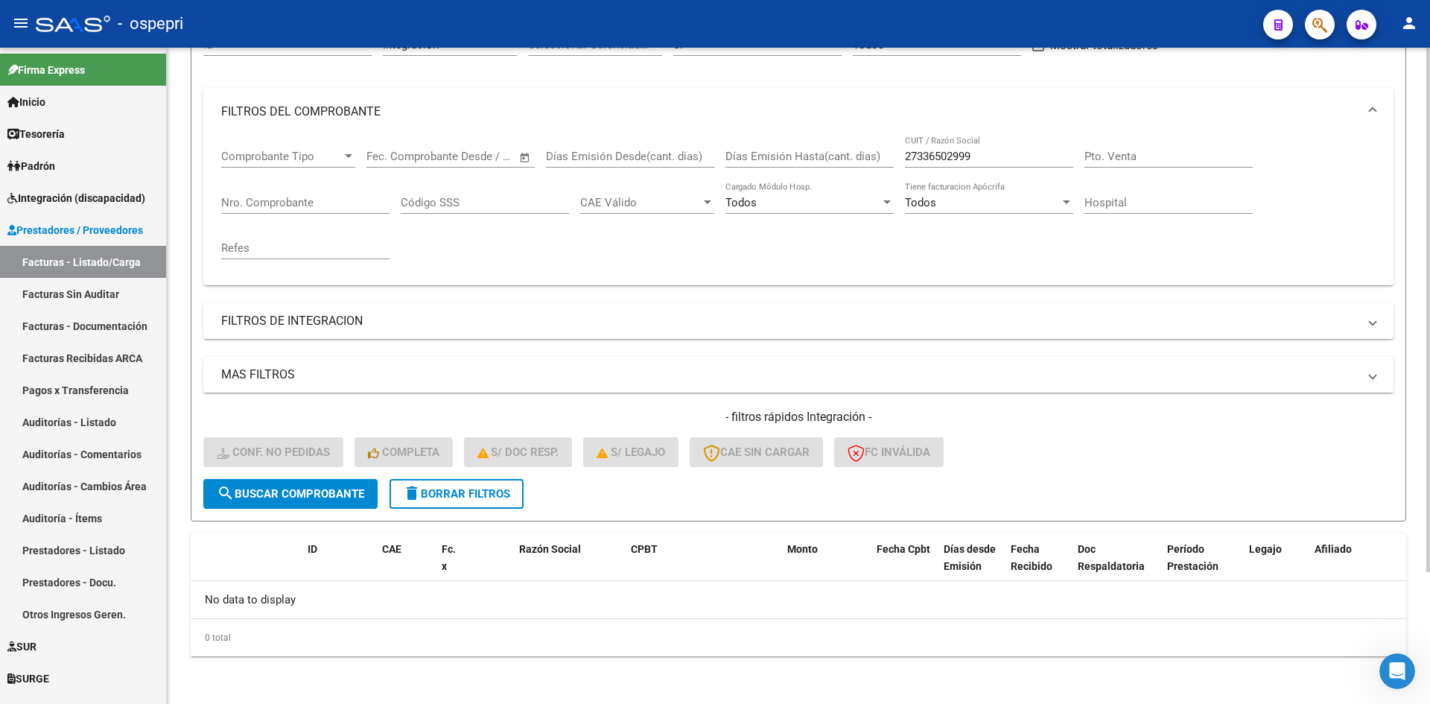
click at [499, 506] on button "delete Borrar Filtros" at bounding box center [456, 494] width 134 height 30
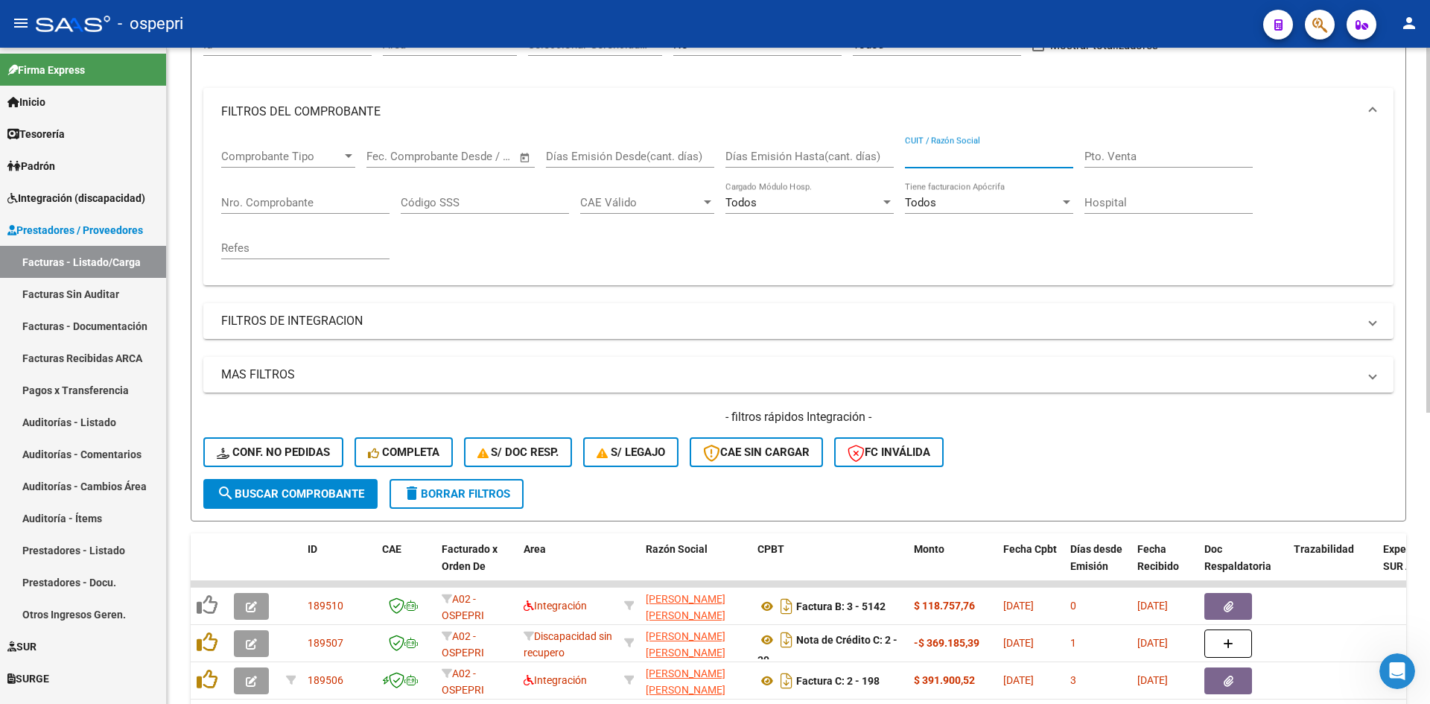
click at [926, 150] on input "CUIT / Razón Social" at bounding box center [989, 156] width 168 height 13
paste input "27209344837"
click at [345, 497] on span "search Buscar Comprobante" at bounding box center [290, 493] width 147 height 13
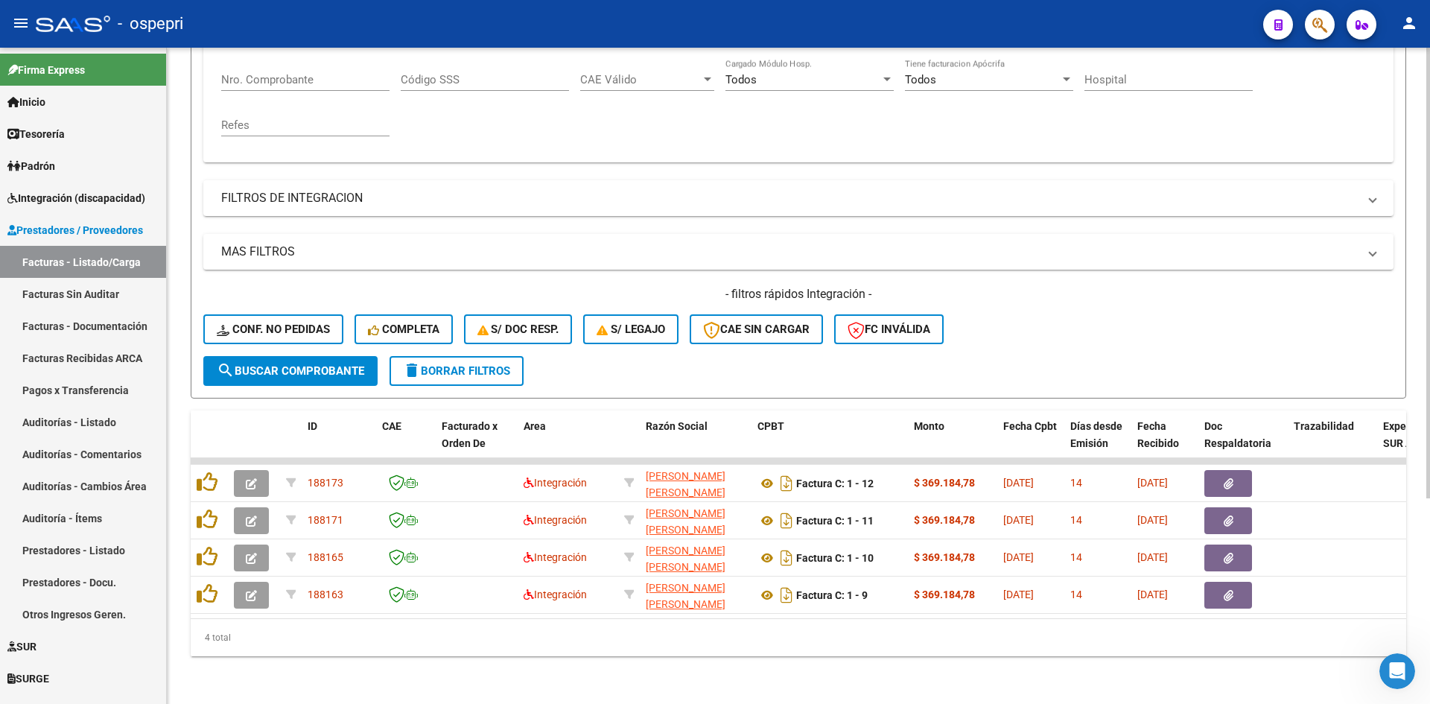
scroll to position [299, 0]
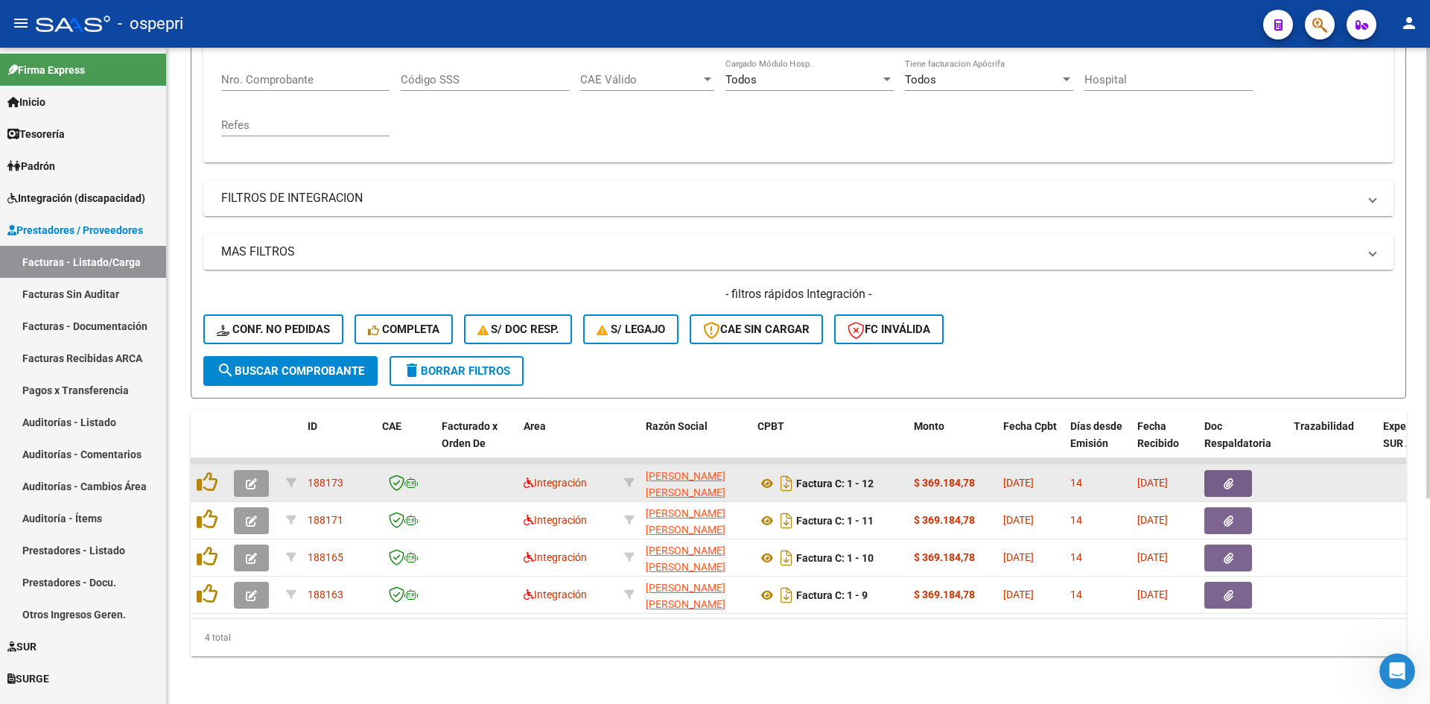
click at [249, 478] on icon "button" at bounding box center [251, 483] width 11 height 11
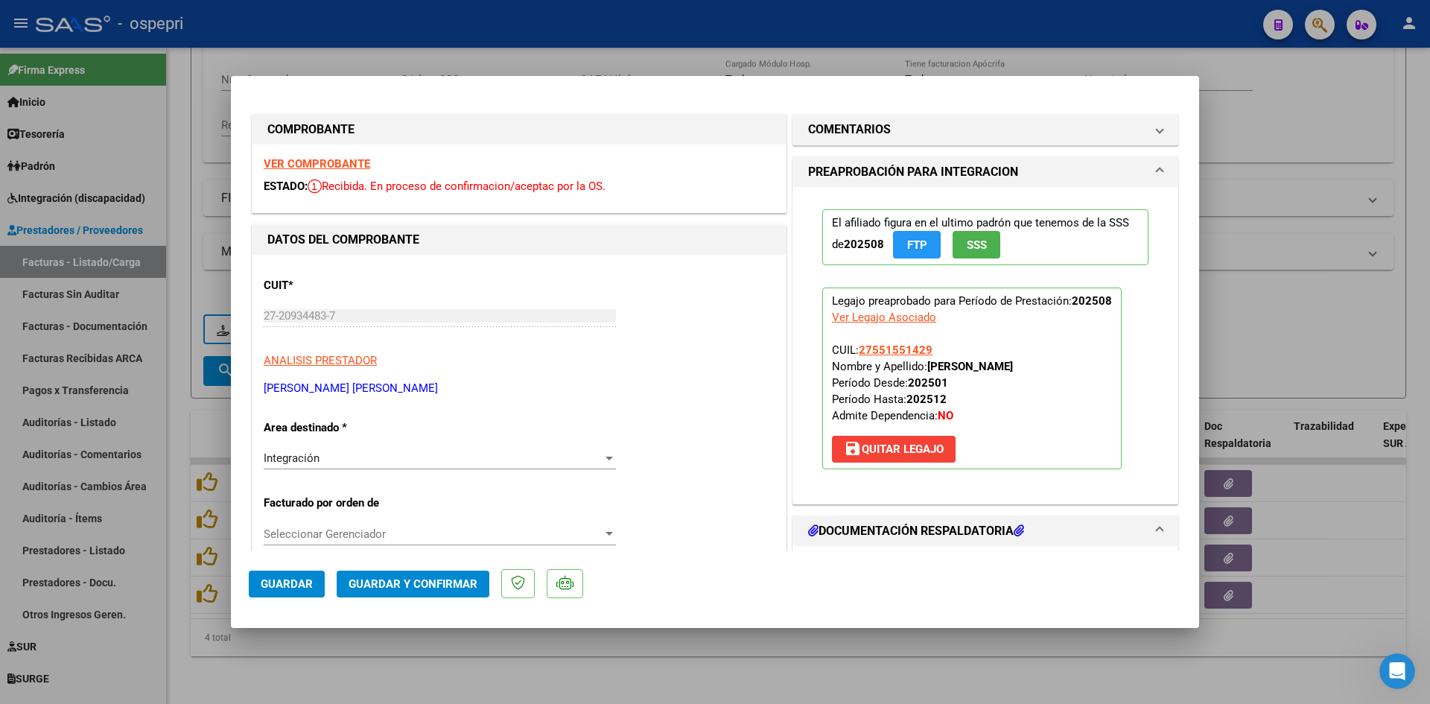
click at [342, 161] on strong "VER COMPROBANTE" at bounding box center [317, 163] width 106 height 13
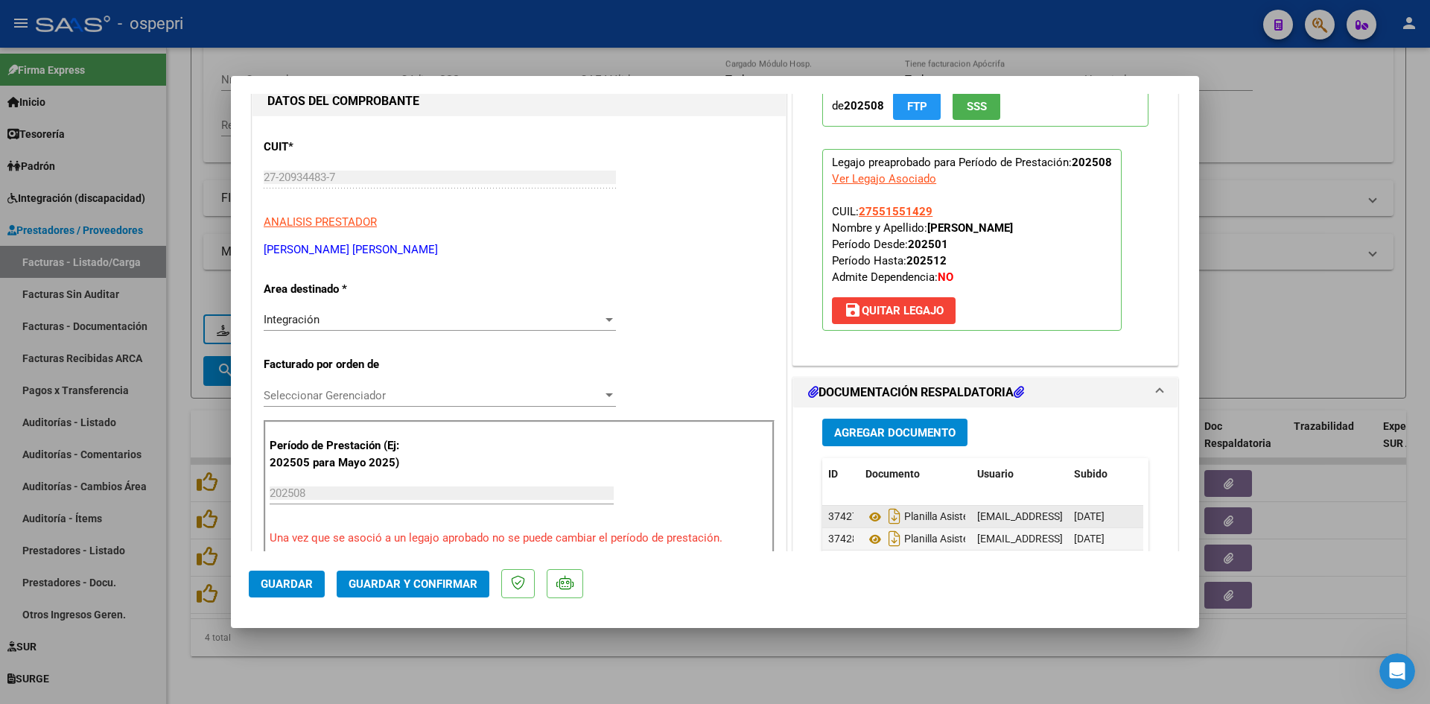
scroll to position [223, 0]
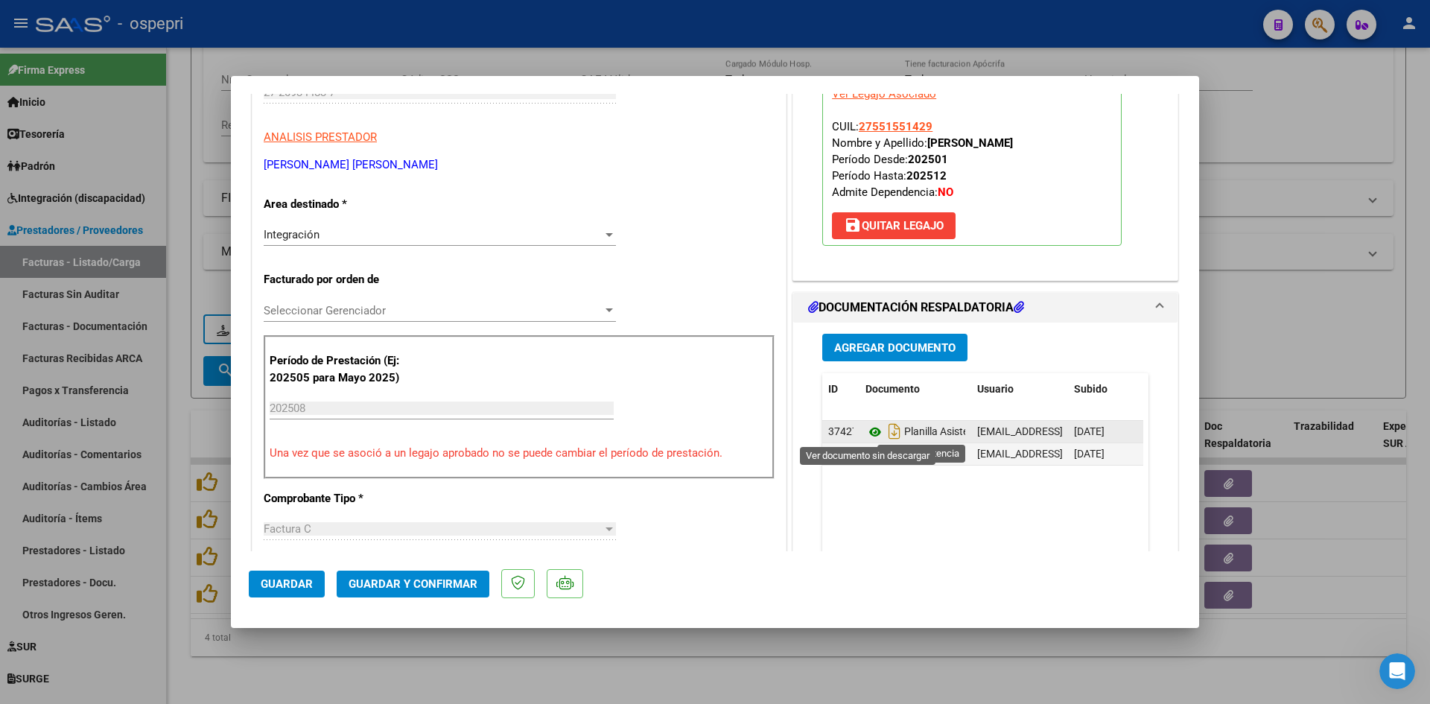
click at [866, 431] on icon at bounding box center [874, 432] width 19 height 18
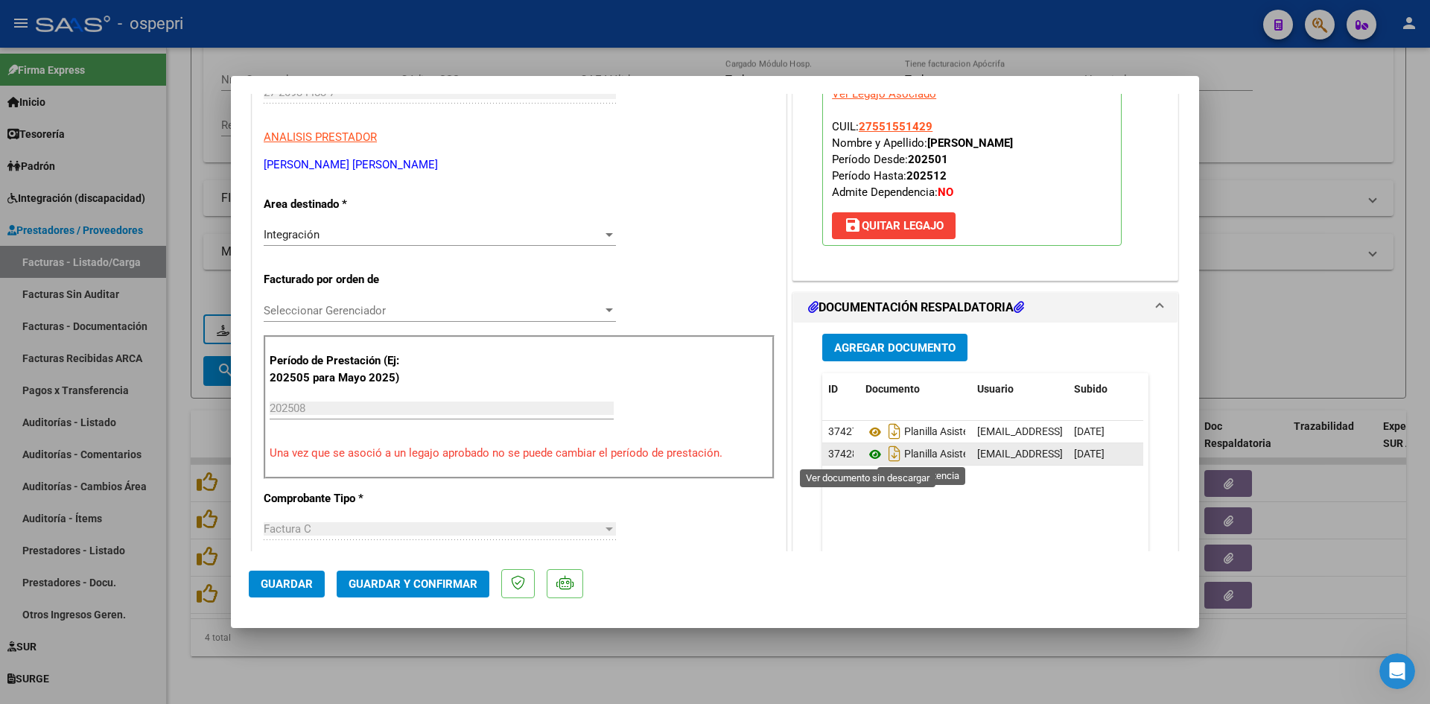
click at [865, 455] on icon at bounding box center [874, 454] width 19 height 18
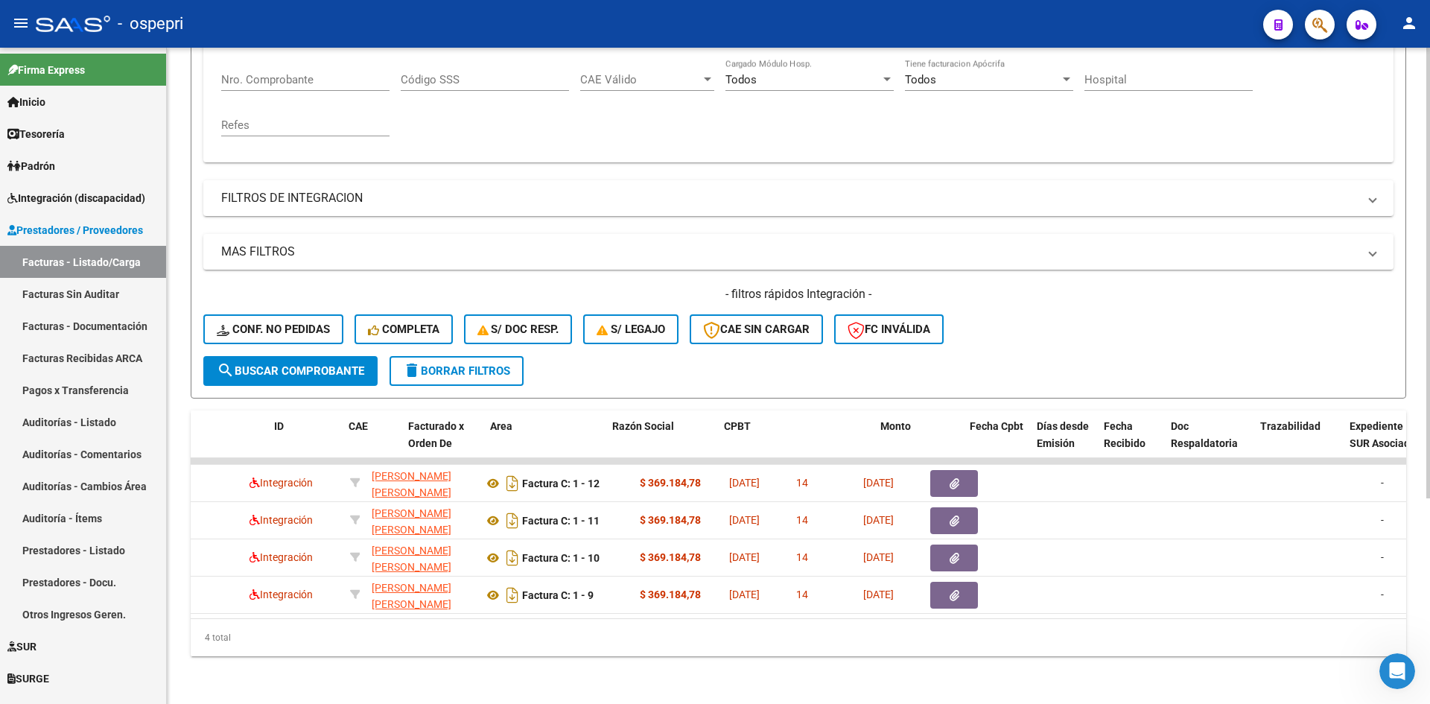
scroll to position [0, 0]
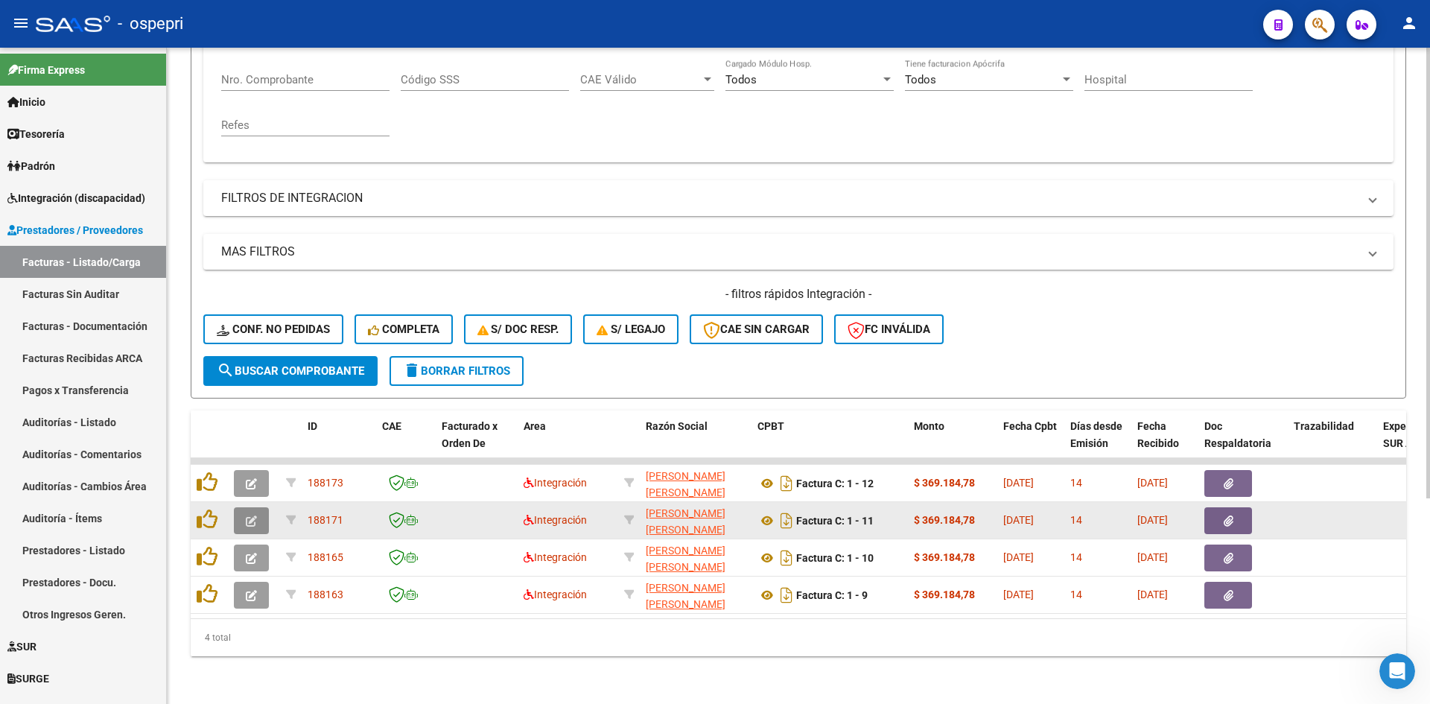
click at [250, 507] on button "button" at bounding box center [251, 520] width 35 height 27
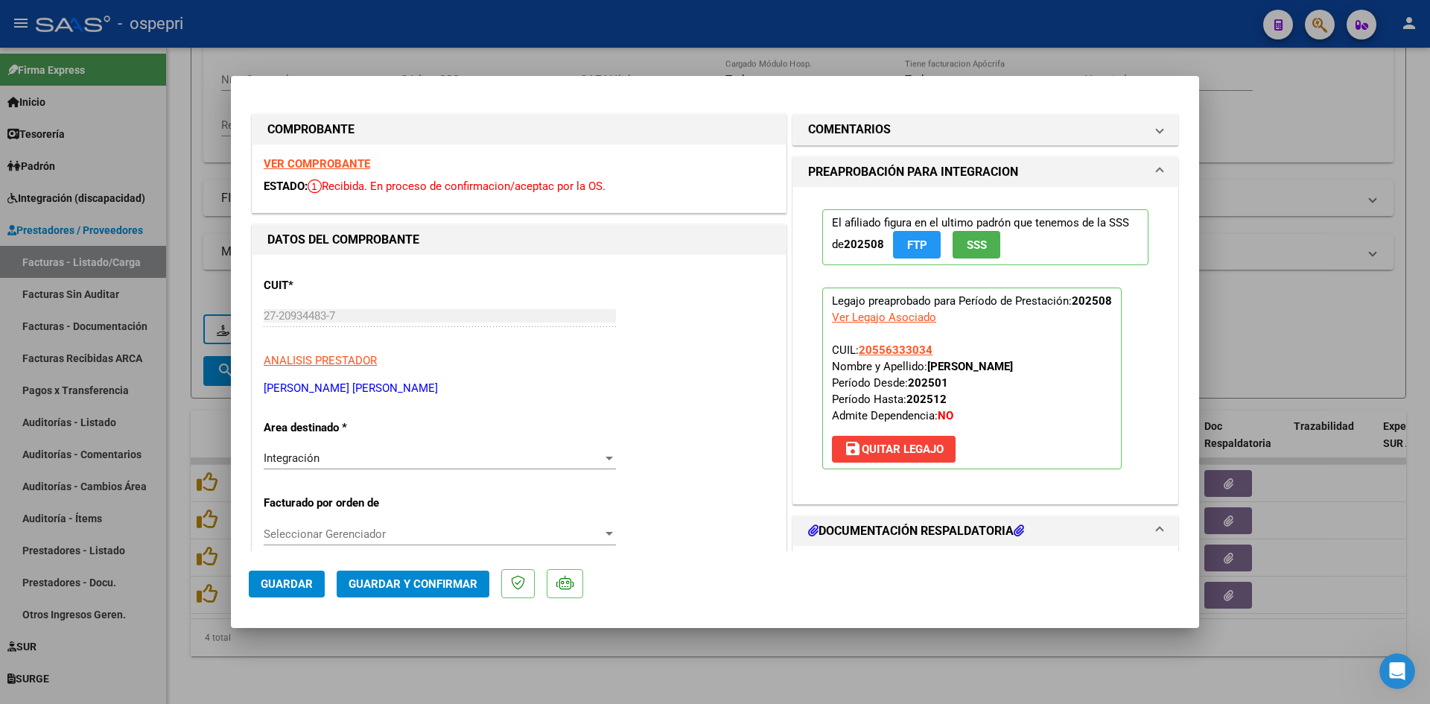
scroll to position [298, 0]
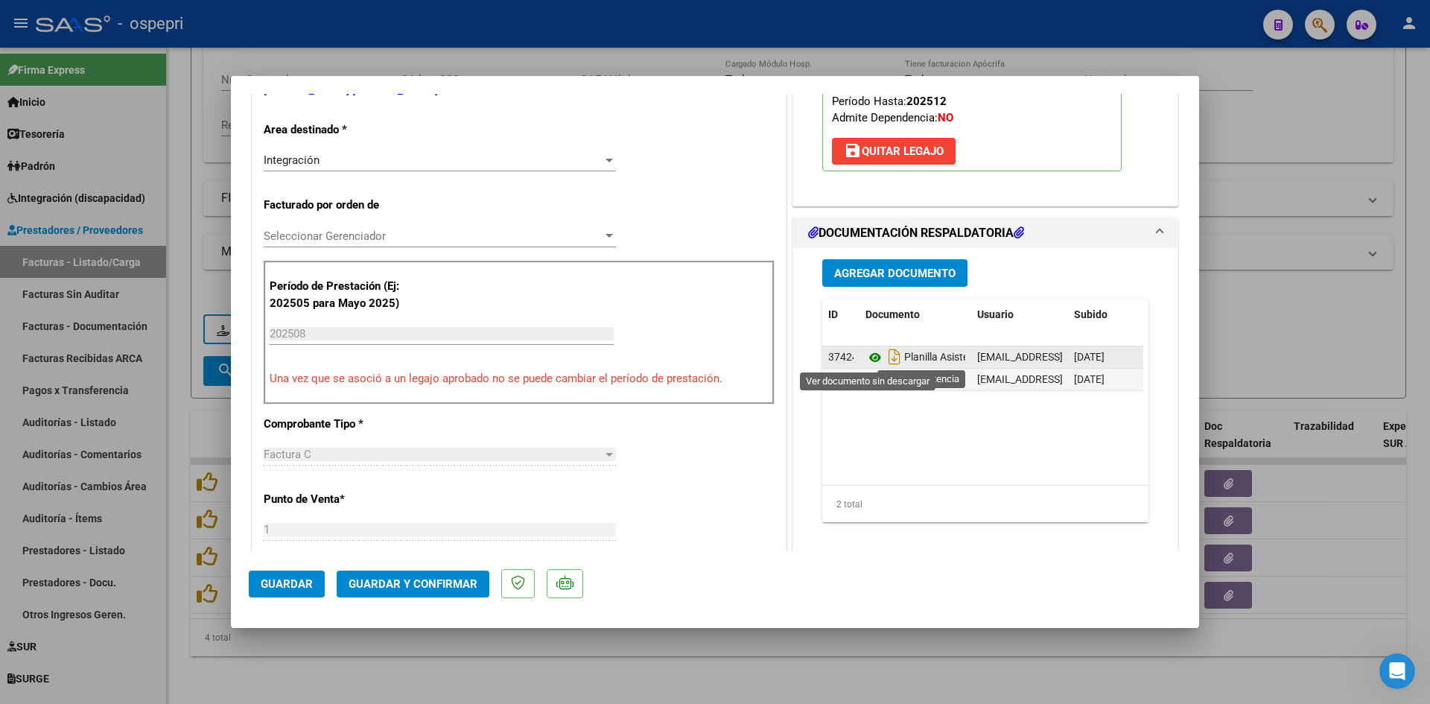
click at [868, 355] on icon at bounding box center [874, 358] width 19 height 18
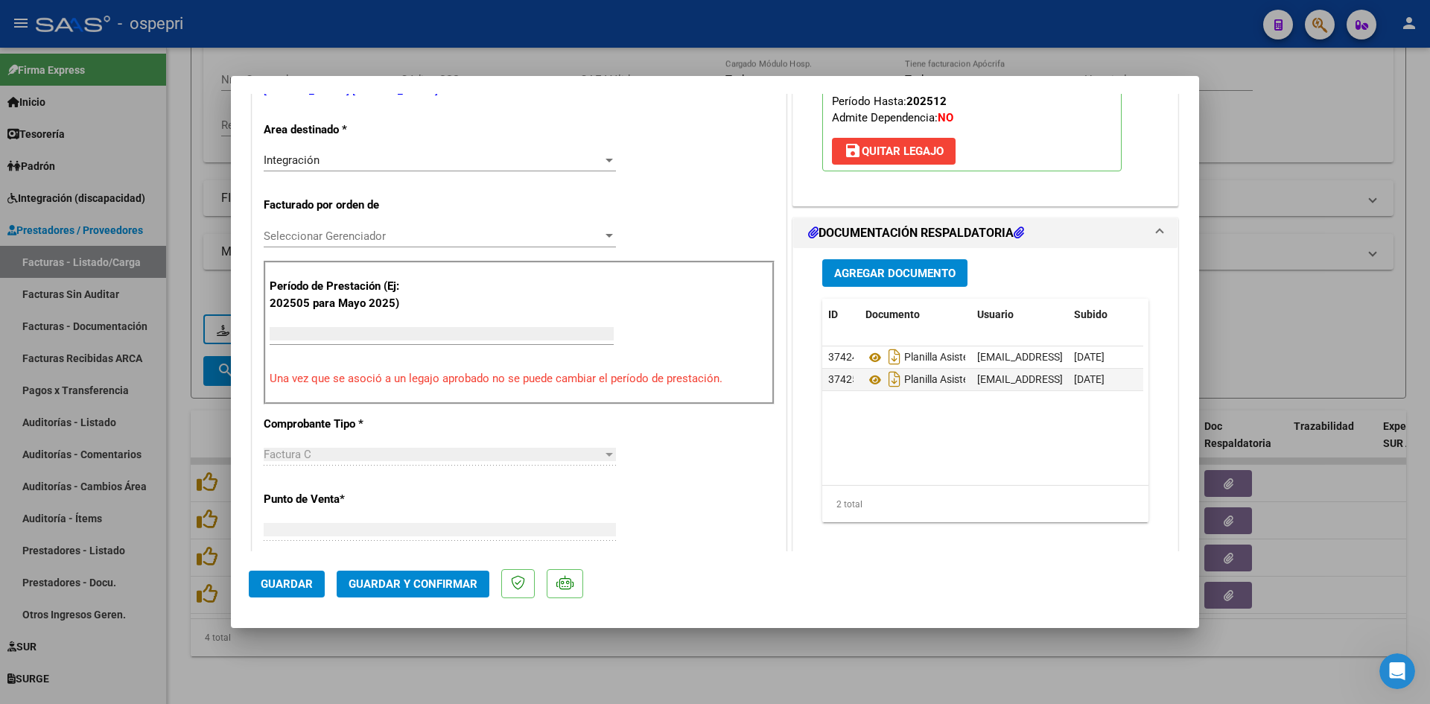
scroll to position [0, 0]
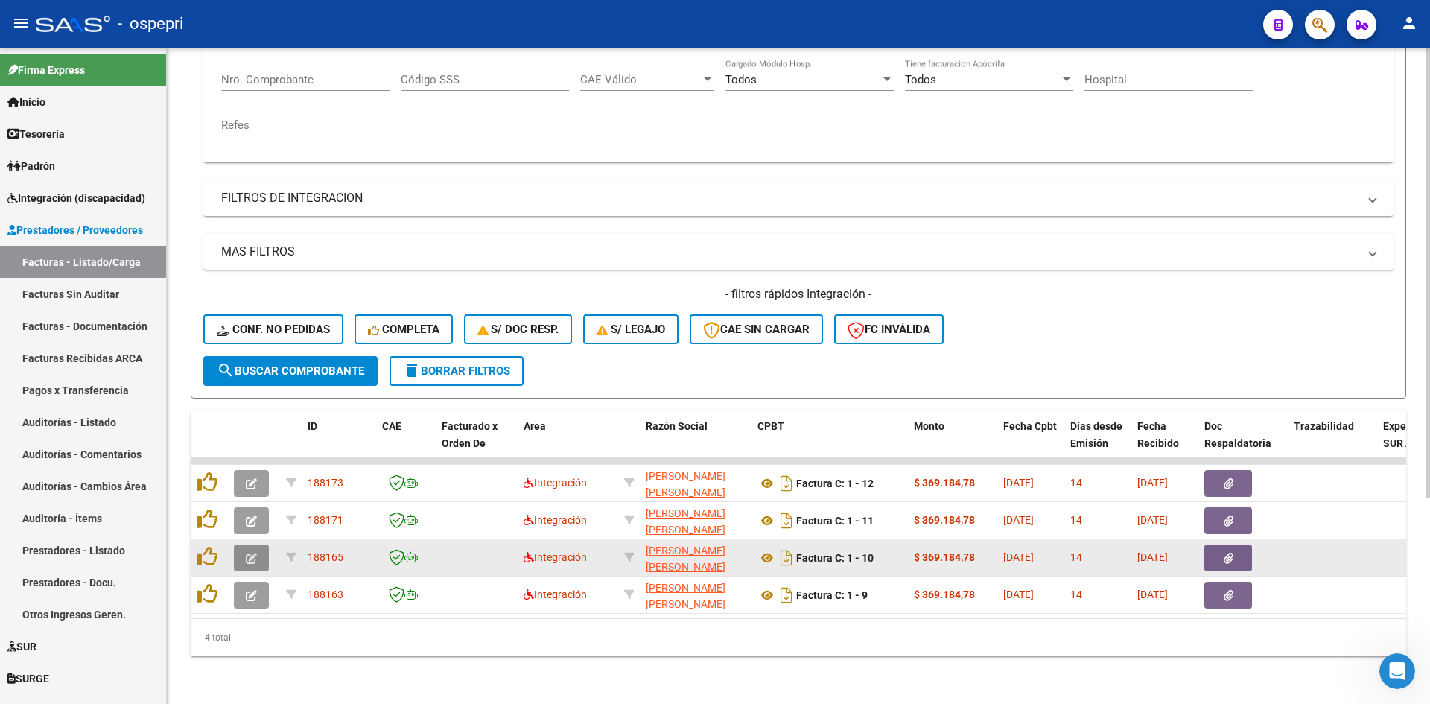
click at [266, 545] on button "button" at bounding box center [251, 557] width 35 height 27
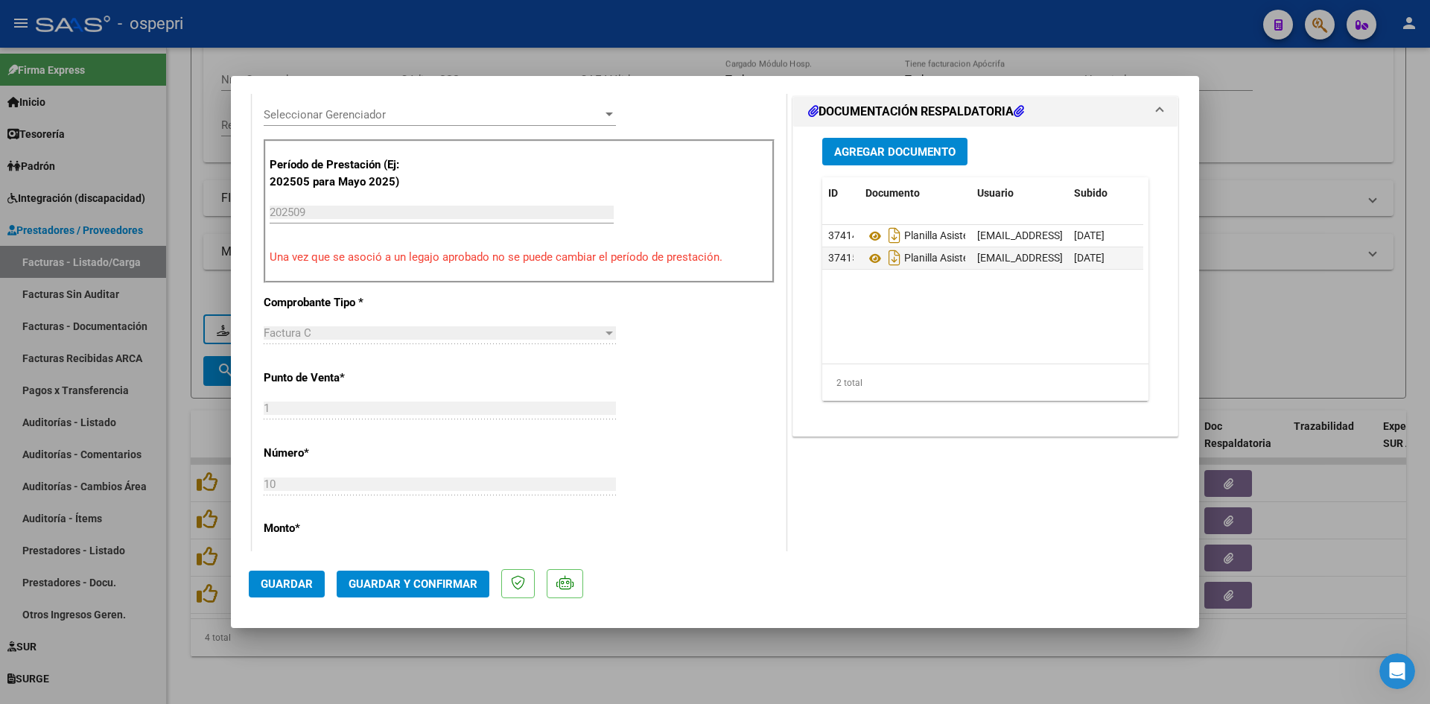
scroll to position [447, 0]
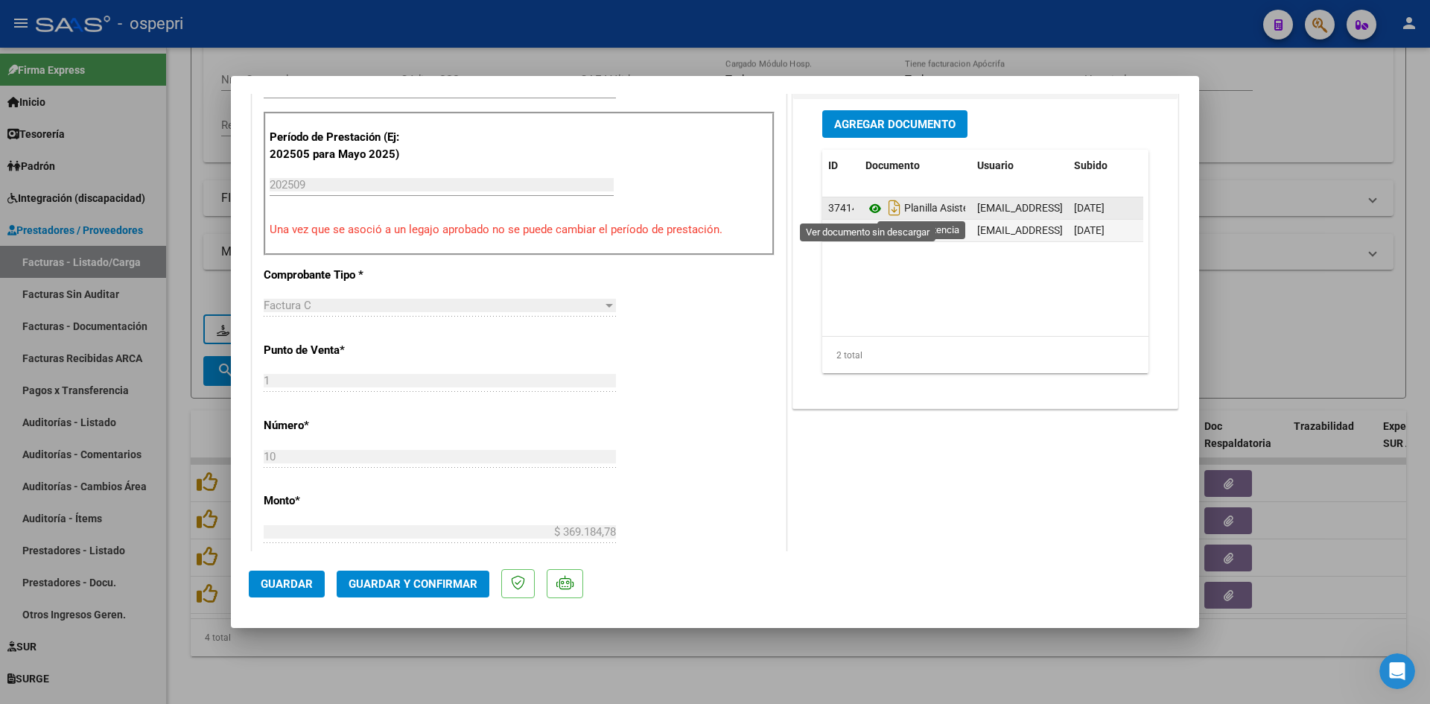
click at [866, 211] on icon at bounding box center [874, 209] width 19 height 18
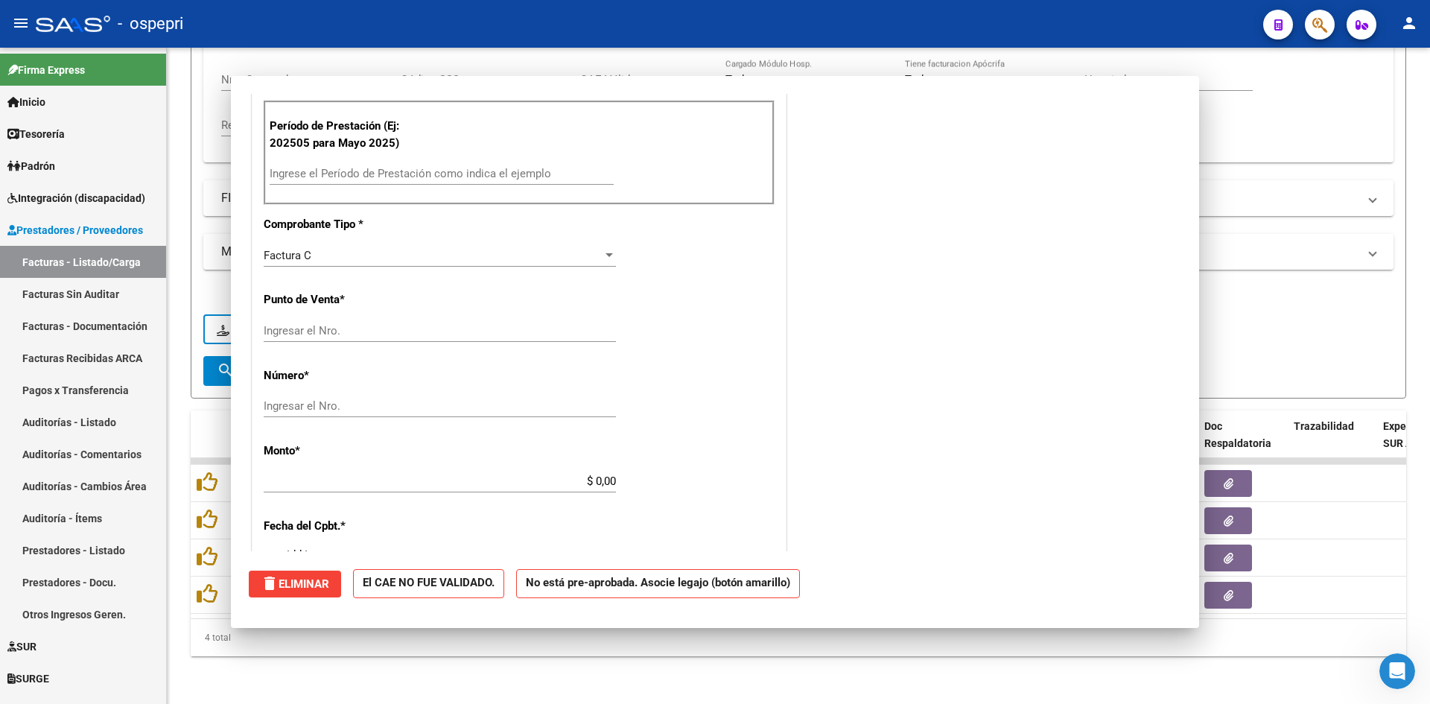
scroll to position [0, 0]
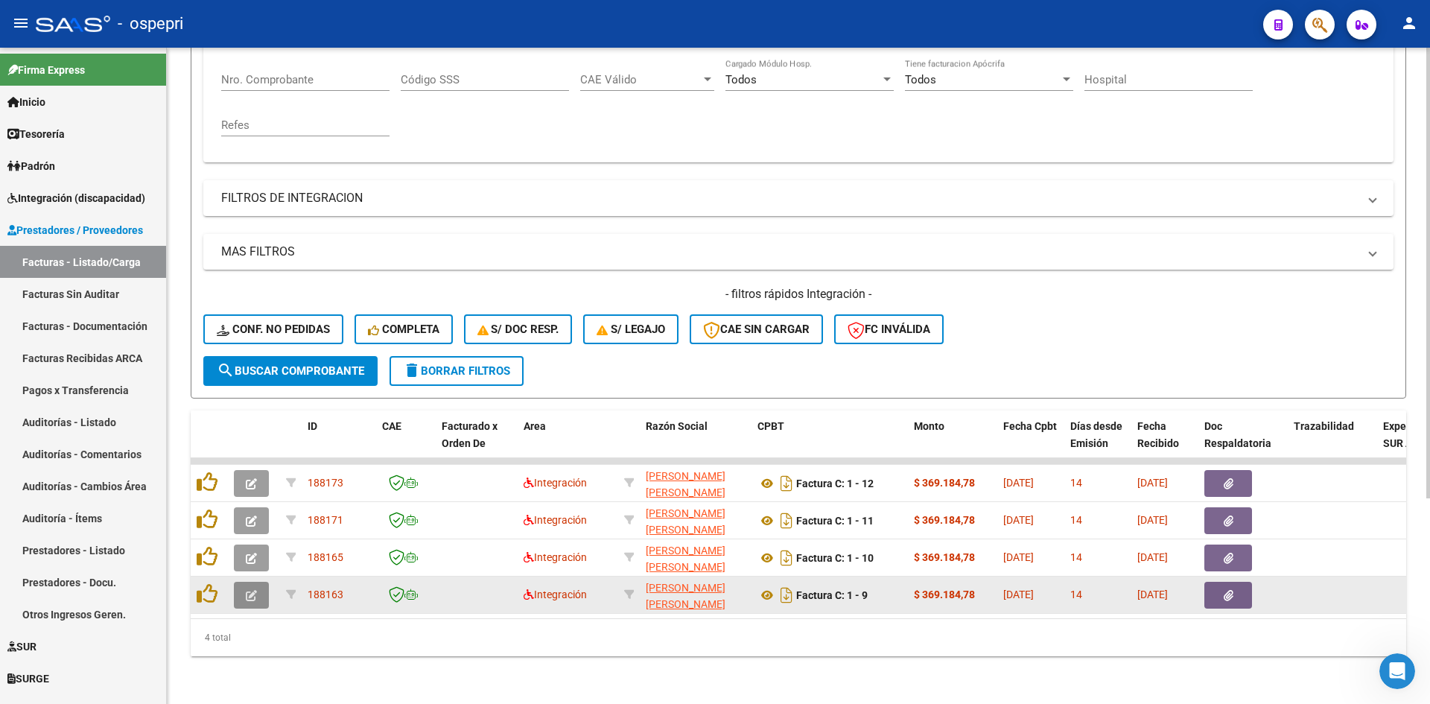
click at [253, 582] on button "button" at bounding box center [251, 595] width 35 height 27
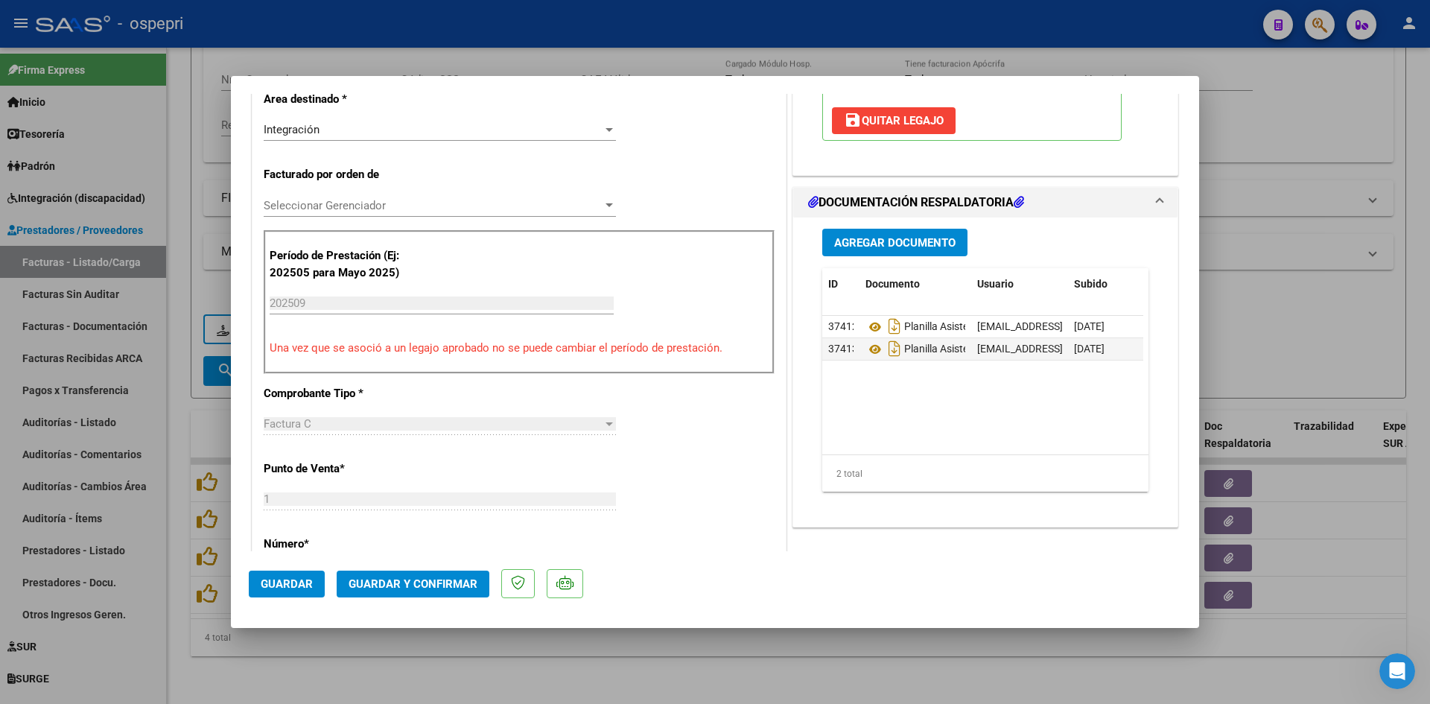
scroll to position [372, 0]
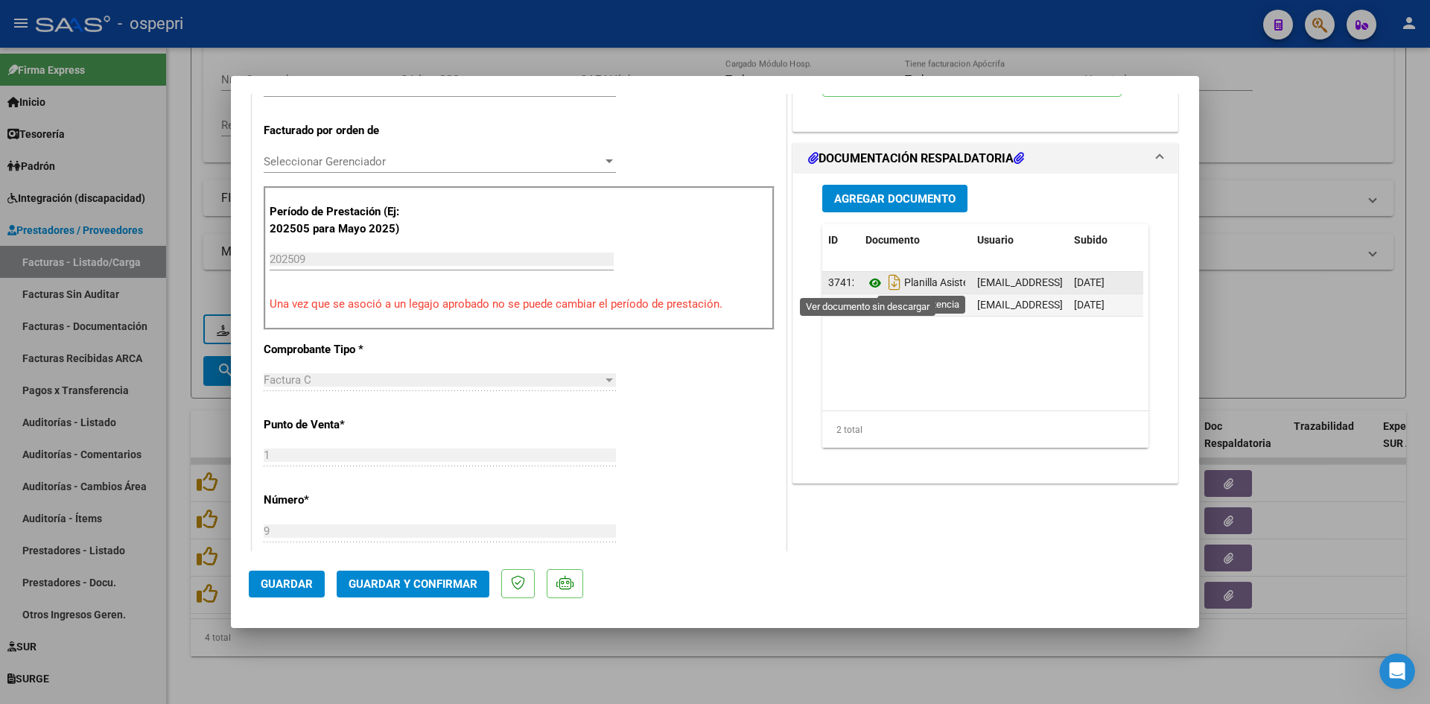
click at [865, 280] on icon at bounding box center [874, 283] width 19 height 18
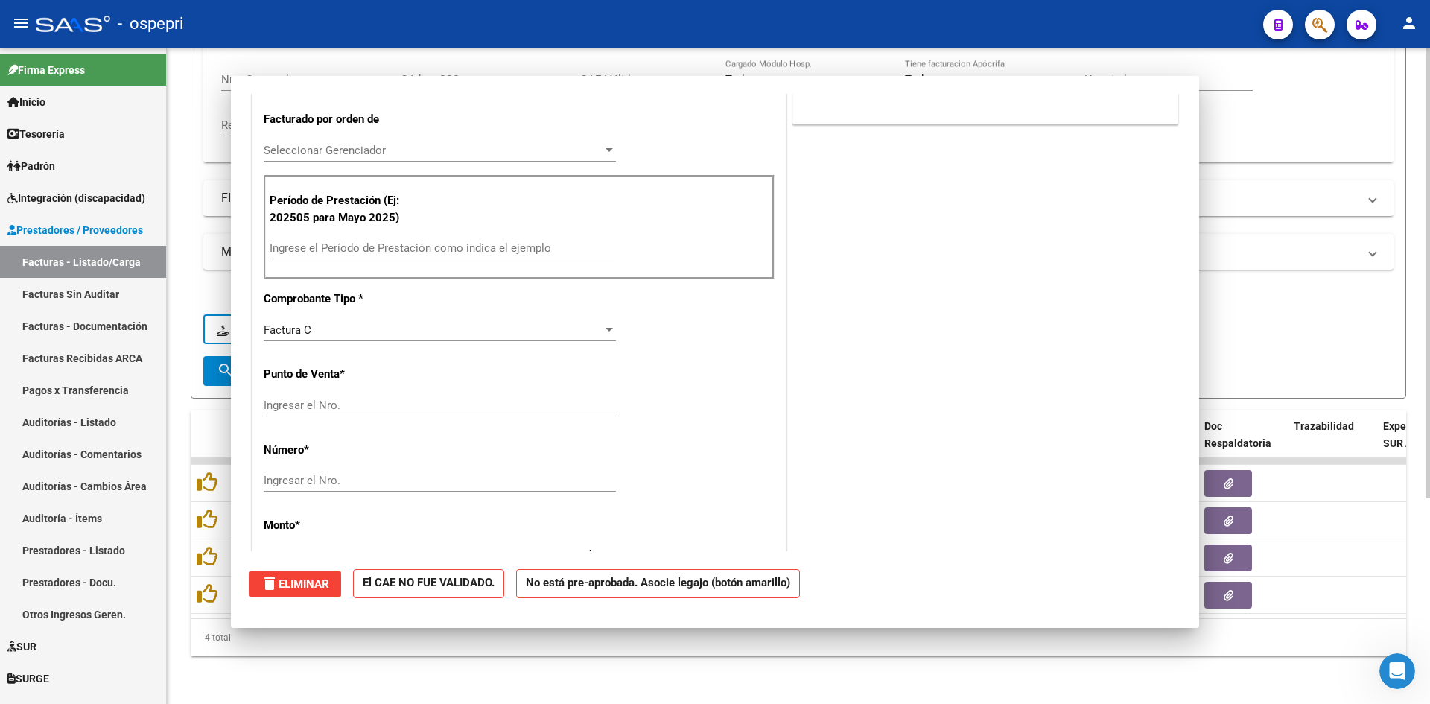
scroll to position [0, 0]
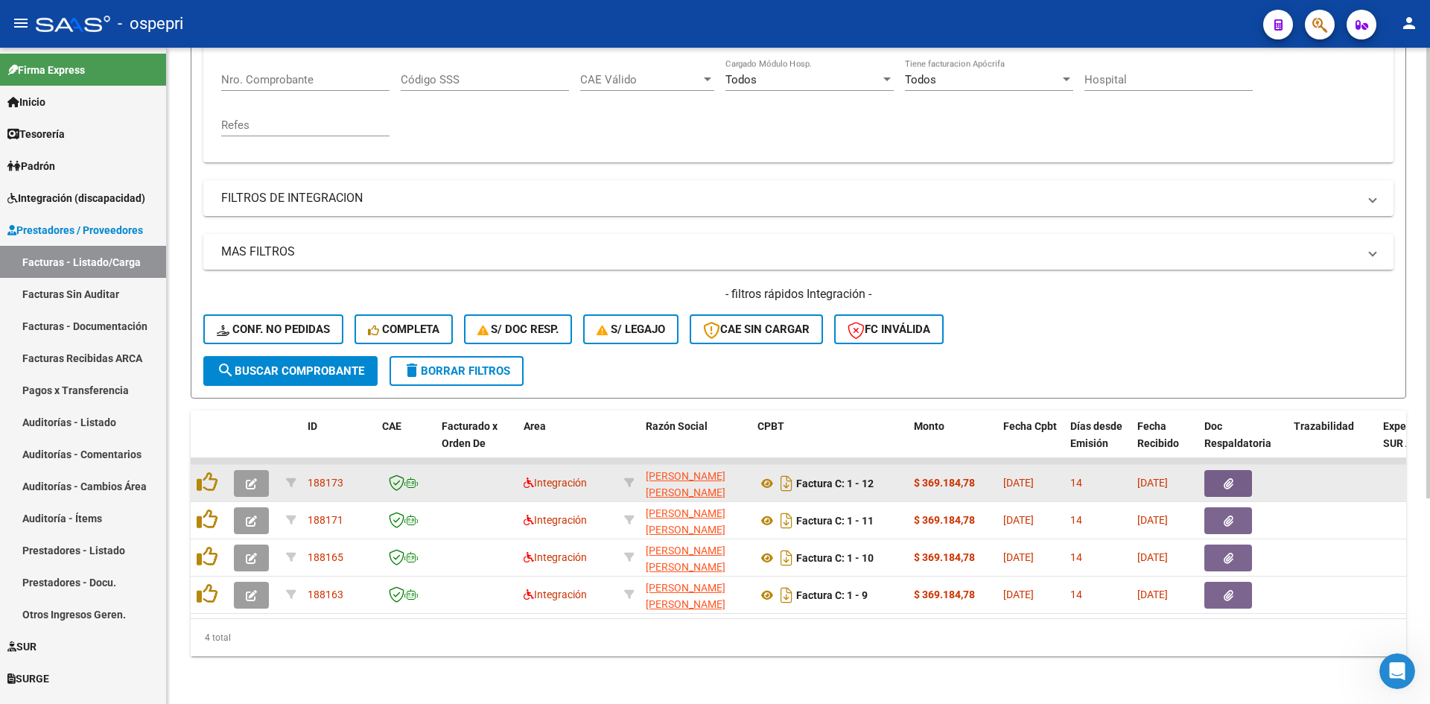
click at [254, 478] on icon "button" at bounding box center [251, 483] width 11 height 11
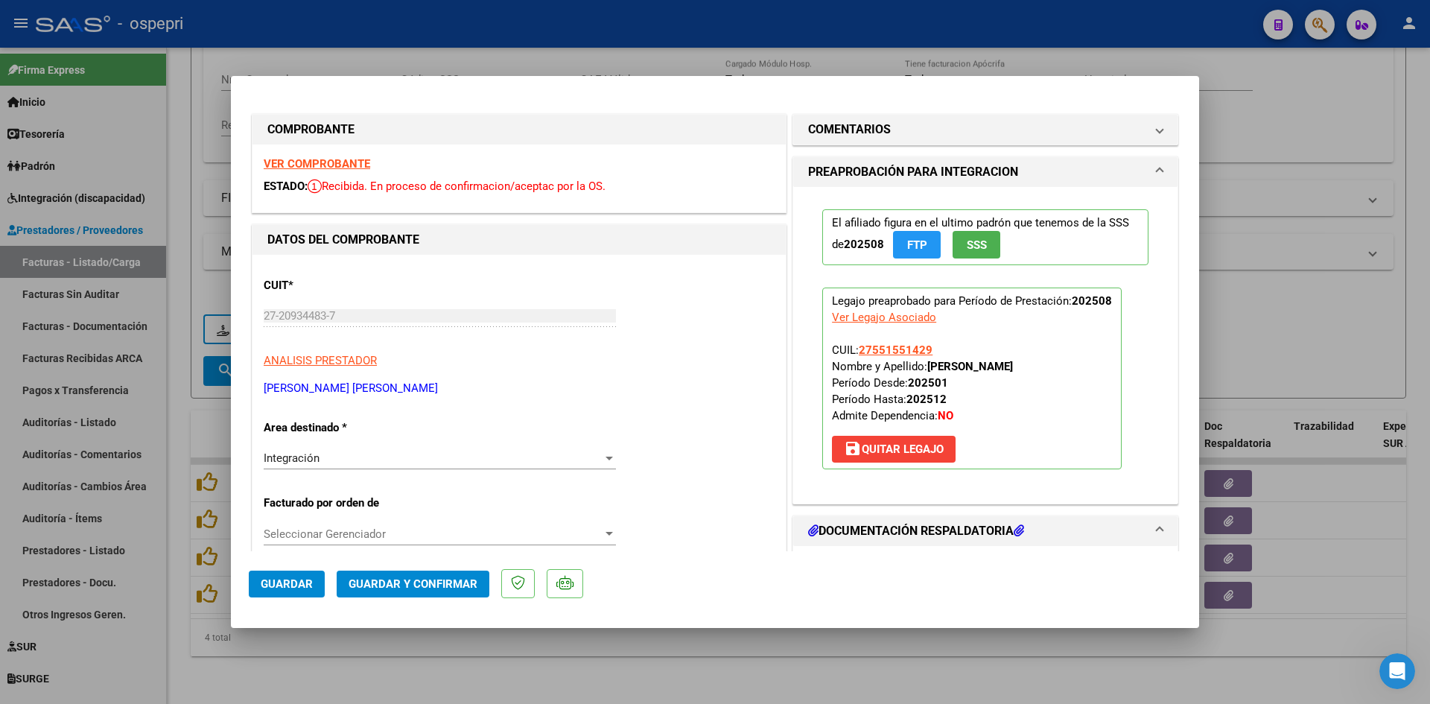
click at [349, 165] on strong "VER COMPROBANTE" at bounding box center [317, 163] width 106 height 13
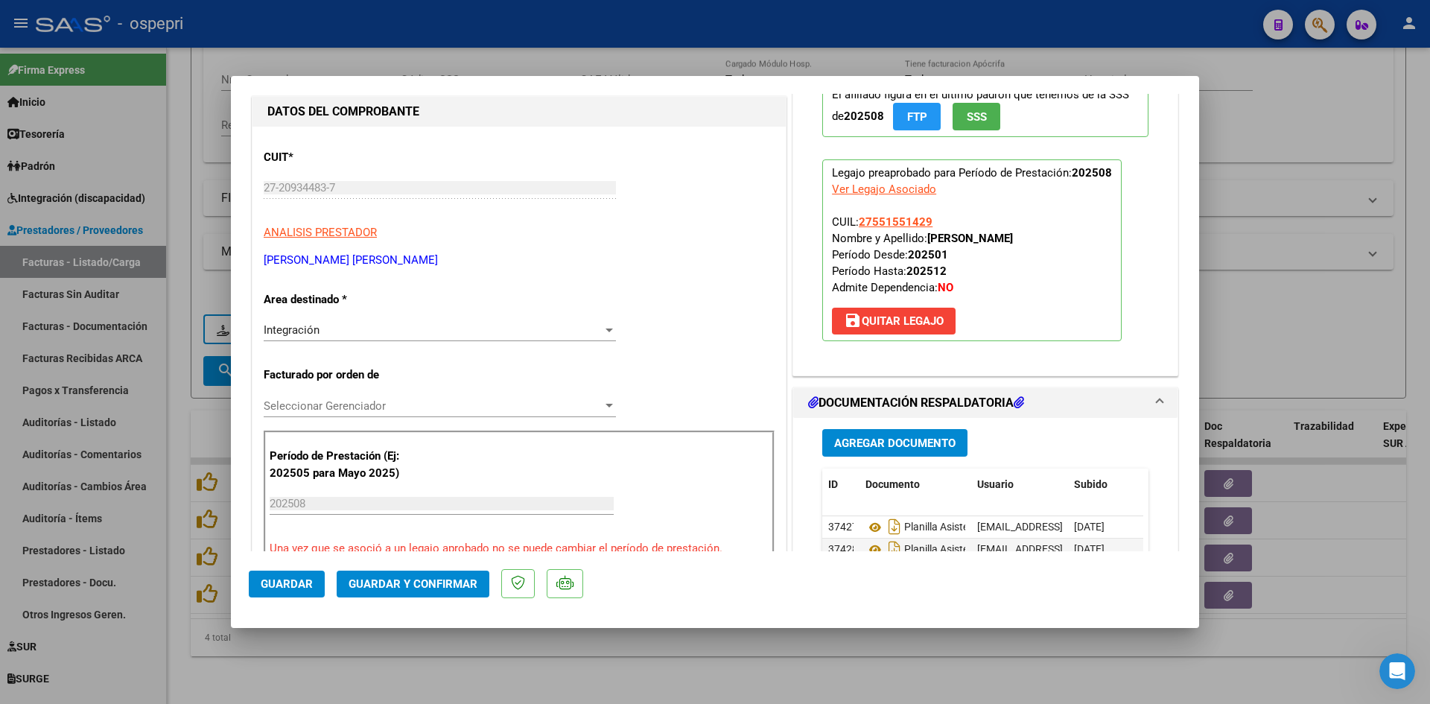
scroll to position [223, 0]
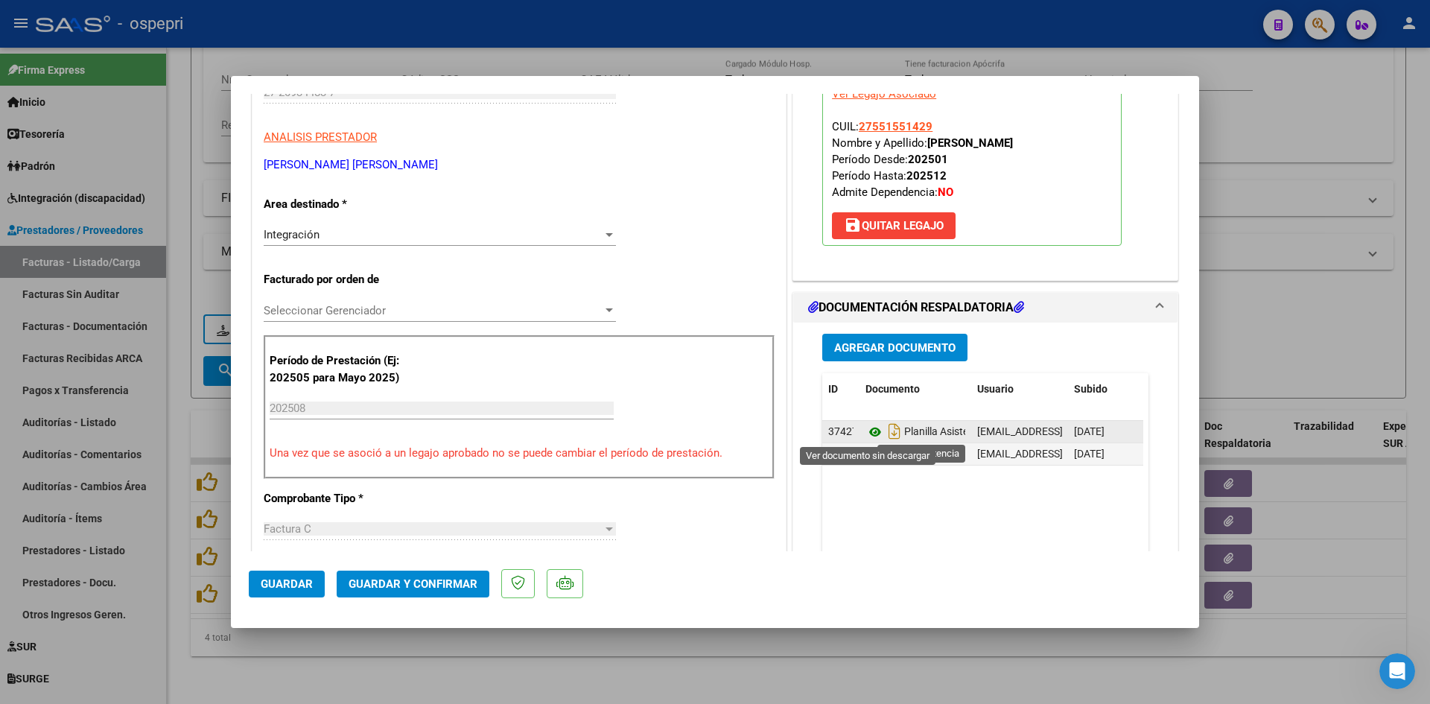
click at [873, 433] on icon at bounding box center [874, 432] width 19 height 18
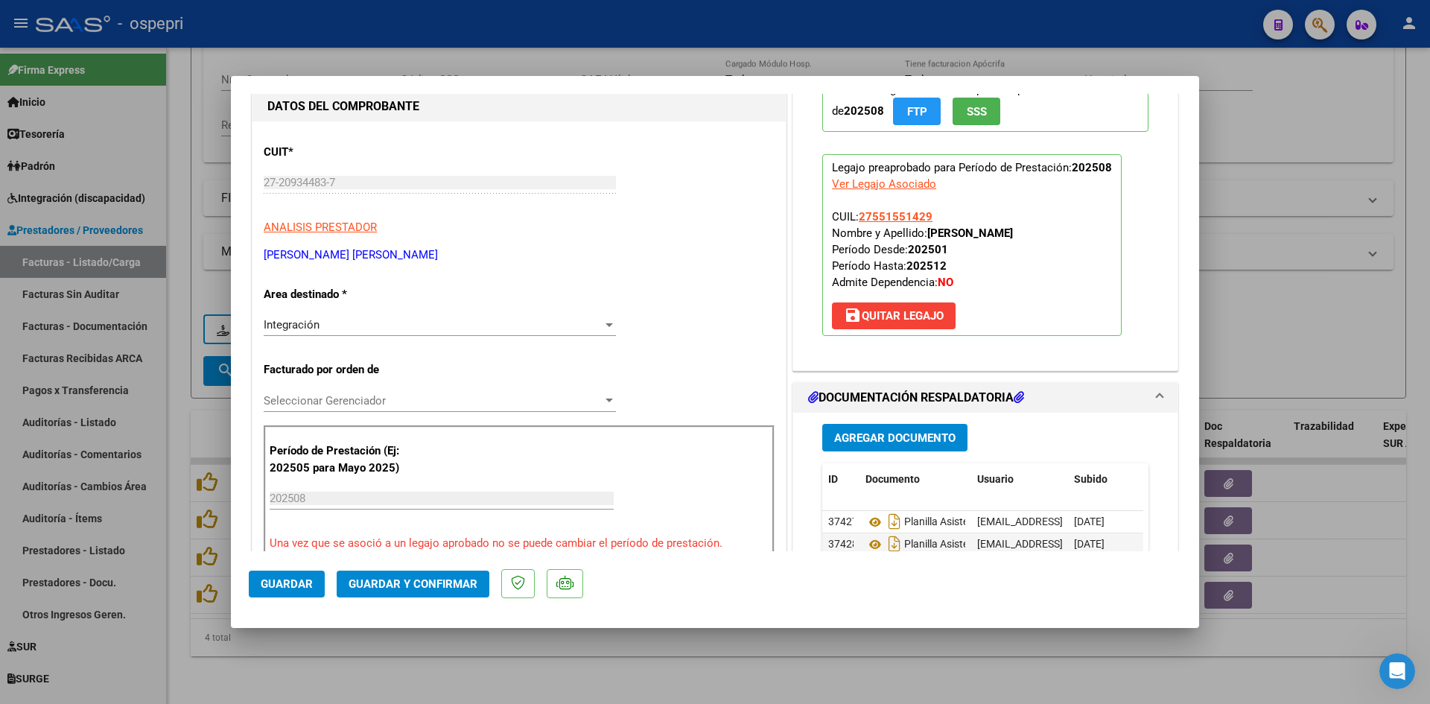
scroll to position [0, 0]
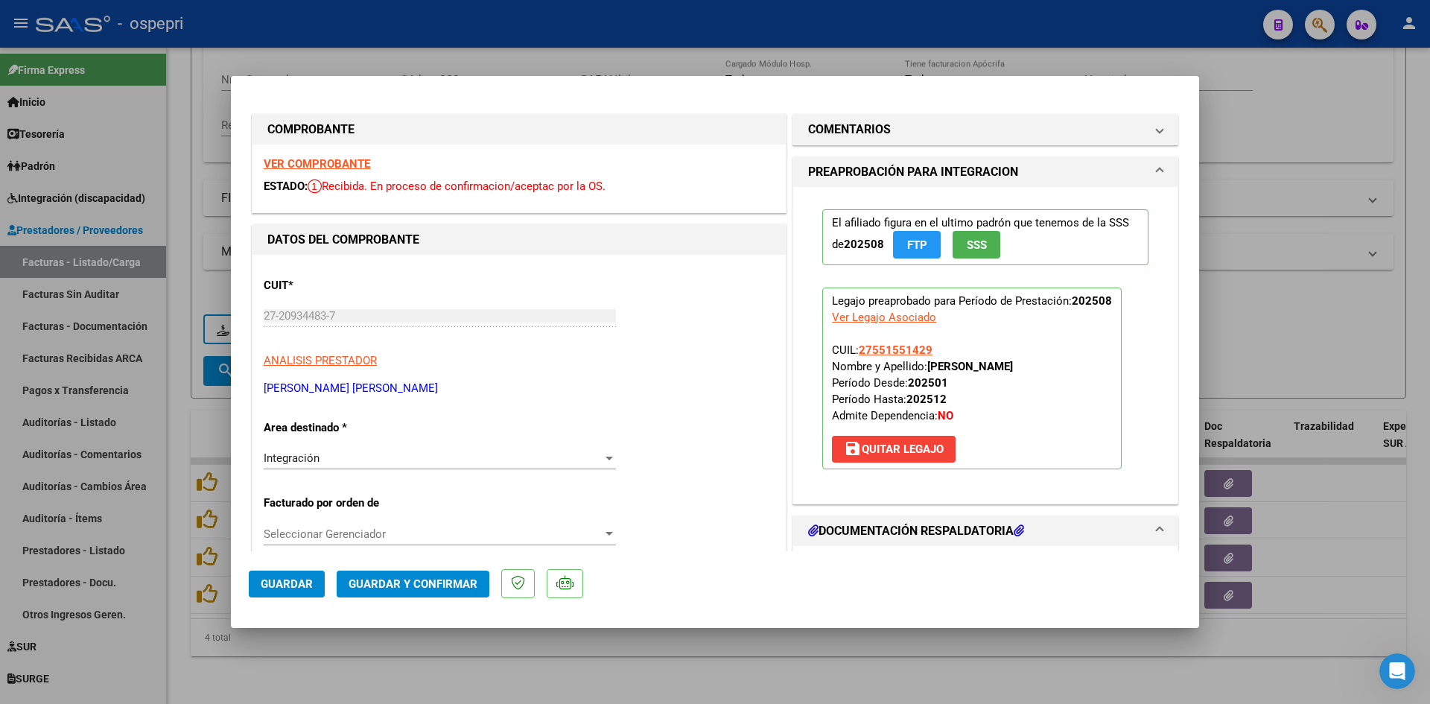
click at [929, 114] on mat-expansion-panel "COMENTARIOS Comentarios De la Obra Social: Comentarios de la Obra Social (no vi…" at bounding box center [985, 129] width 386 height 31
click at [926, 121] on mat-panel-title "COMENTARIOS" at bounding box center [976, 130] width 337 height 18
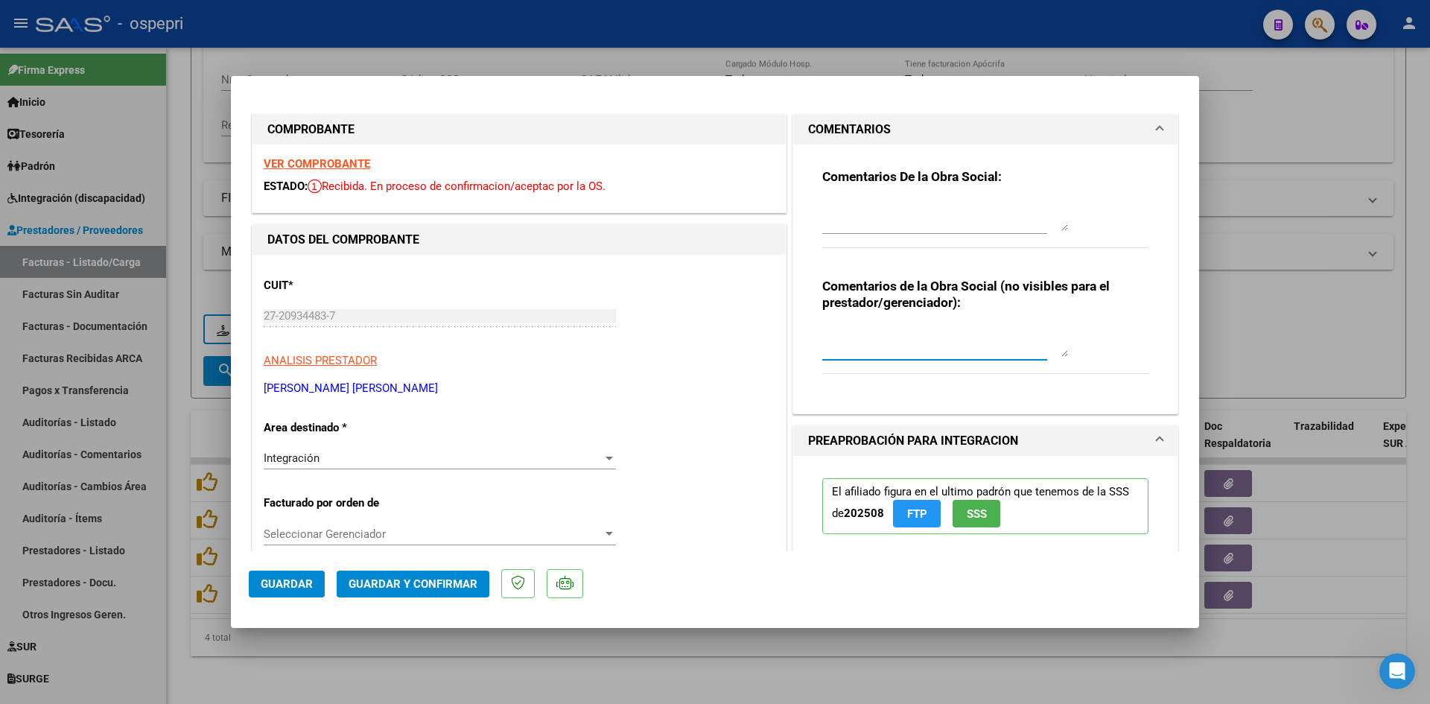
click at [891, 334] on textarea at bounding box center [945, 342] width 246 height 30
click at [871, 207] on textarea at bounding box center [945, 216] width 246 height 30
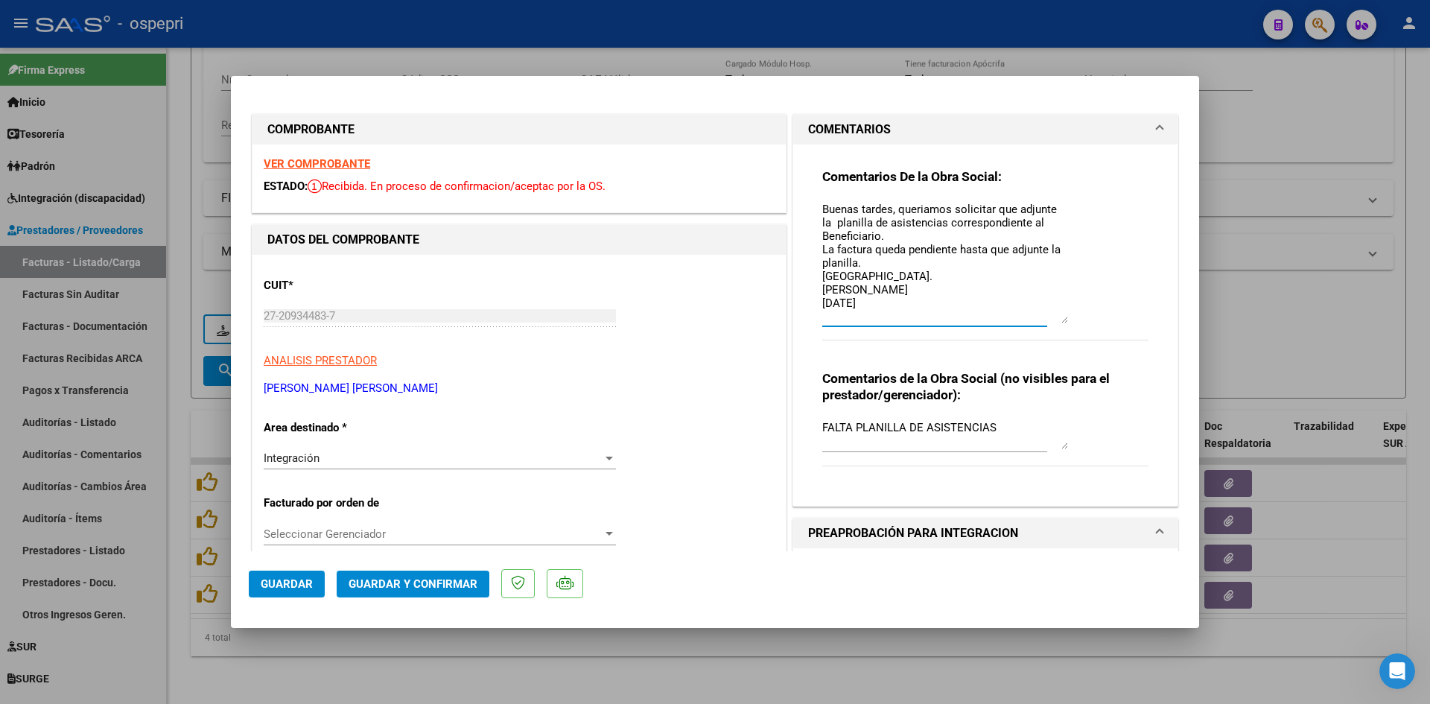
drag, startPoint x: 1055, startPoint y: 228, endPoint x: 1057, endPoint y: 320, distance: 92.4
click at [1057, 320] on textarea "Buenas tardes, queriamos solicitar que adjunte la planilla de asistencias corre…" at bounding box center [945, 262] width 246 height 122
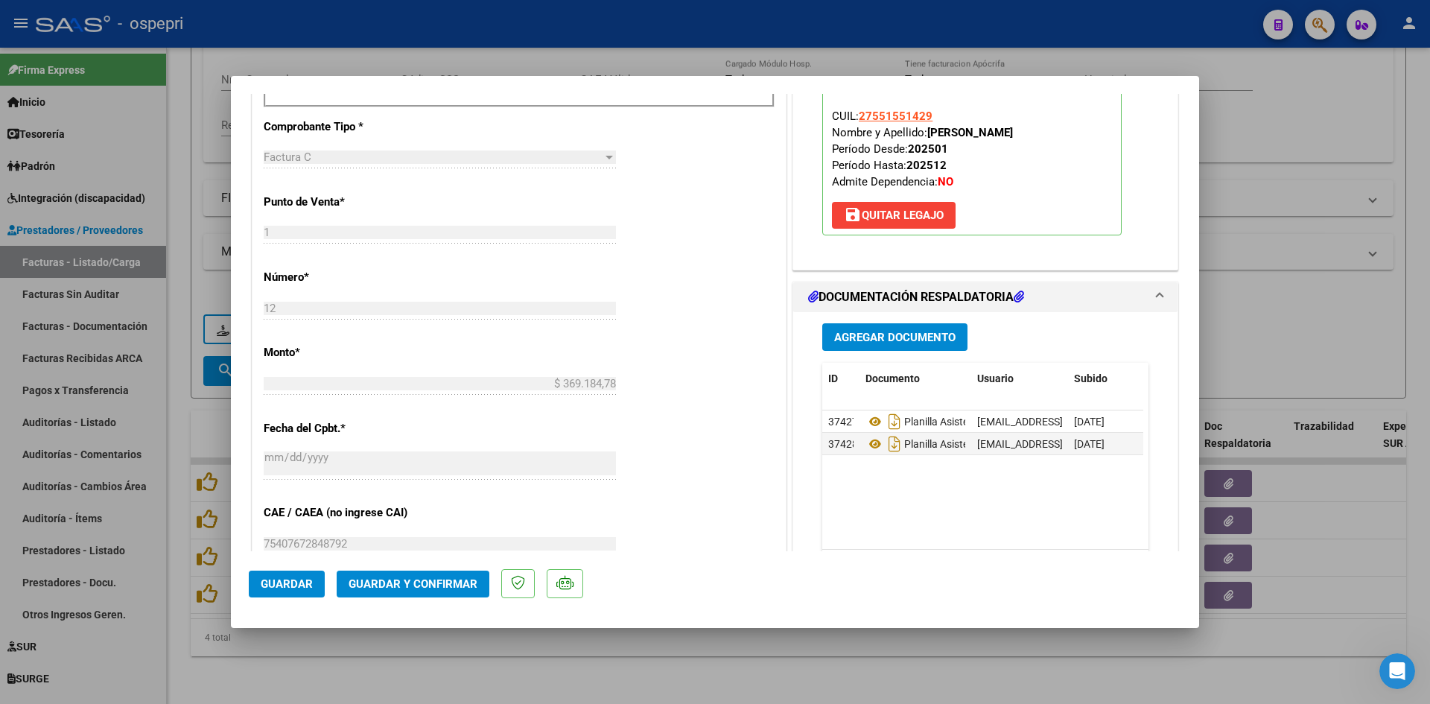
scroll to position [596, 0]
click at [277, 579] on span "Guardar" at bounding box center [287, 583] width 52 height 13
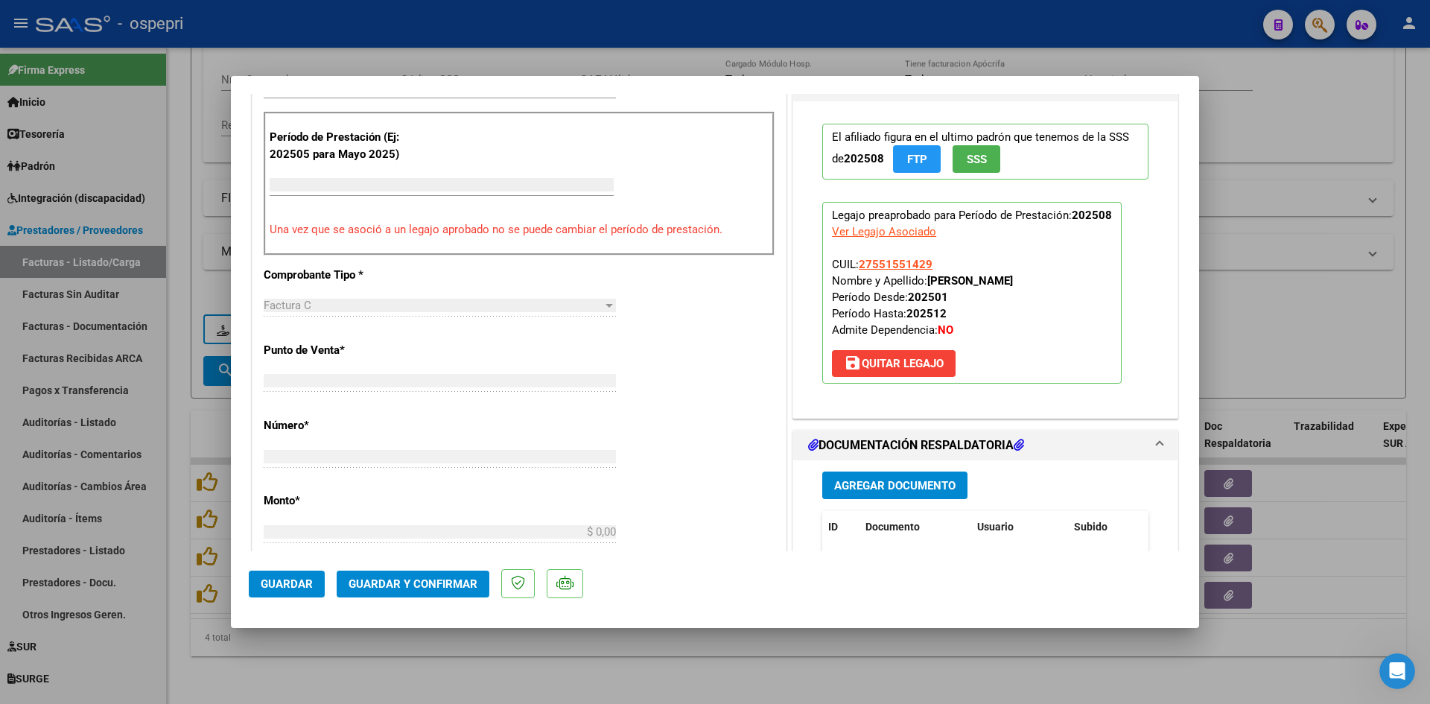
scroll to position [488, 0]
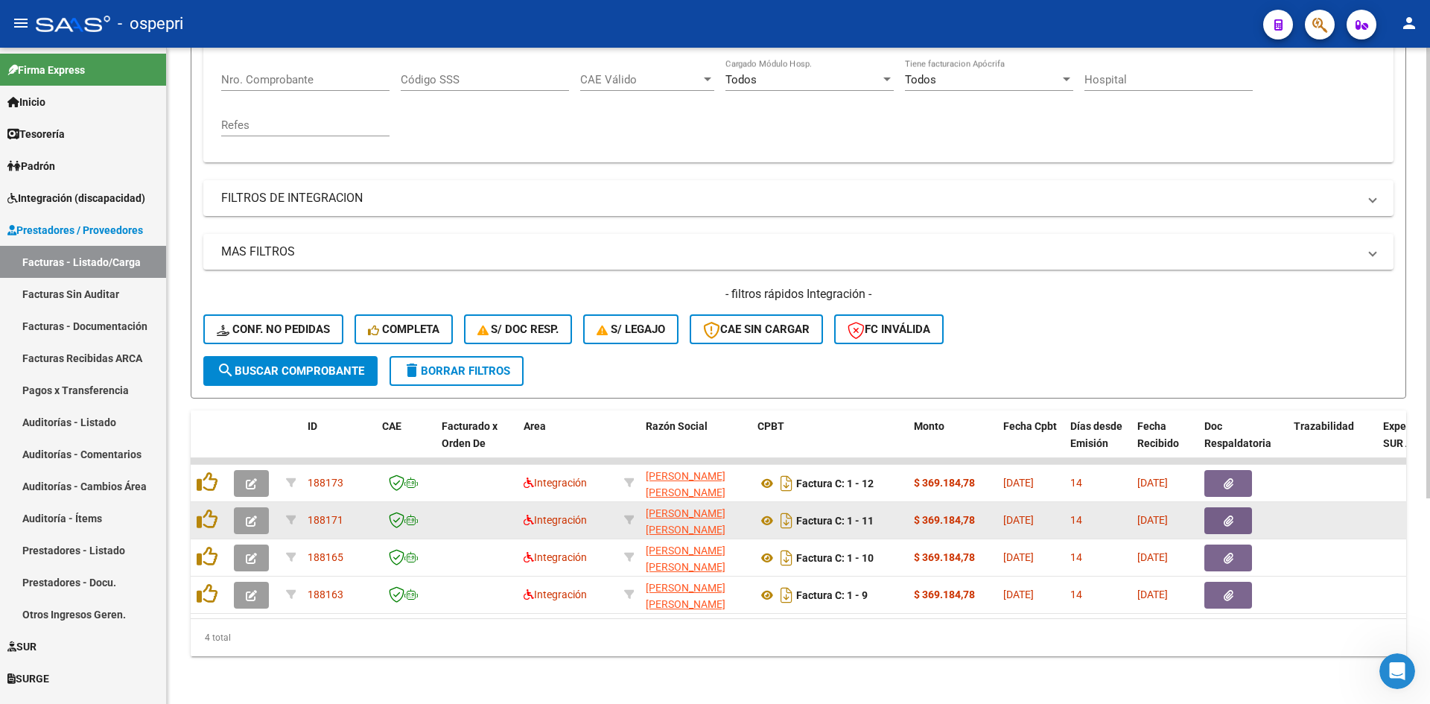
click at [246, 515] on icon "button" at bounding box center [251, 520] width 11 height 11
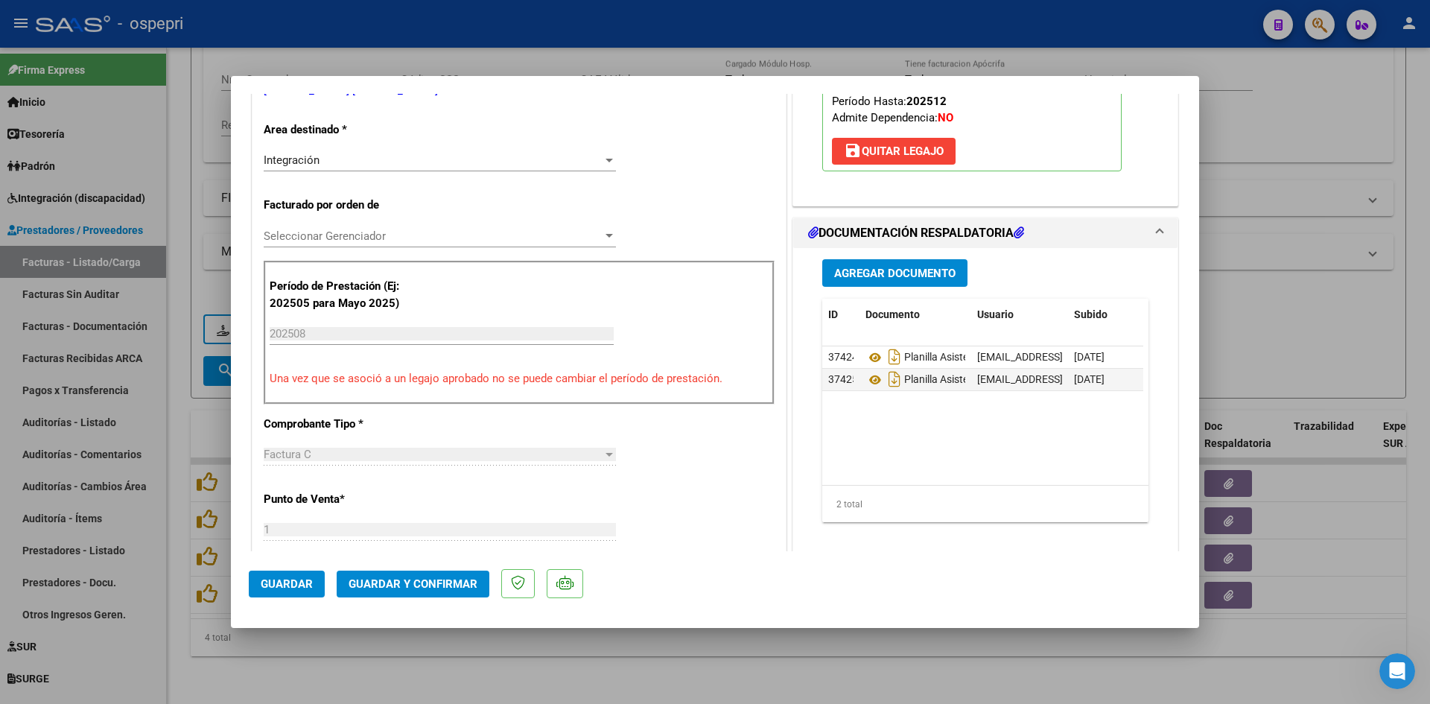
scroll to position [0, 0]
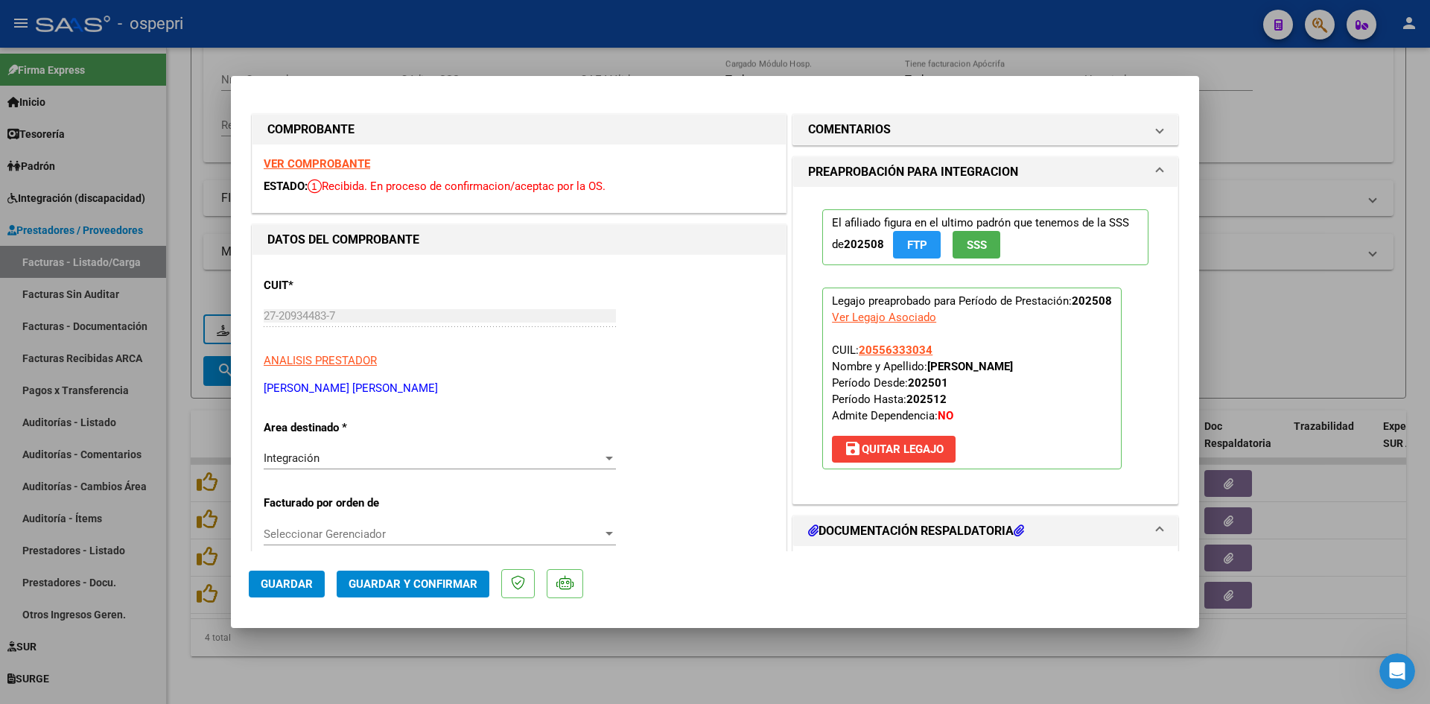
click at [318, 170] on strong "VER COMPROBANTE" at bounding box center [317, 163] width 106 height 13
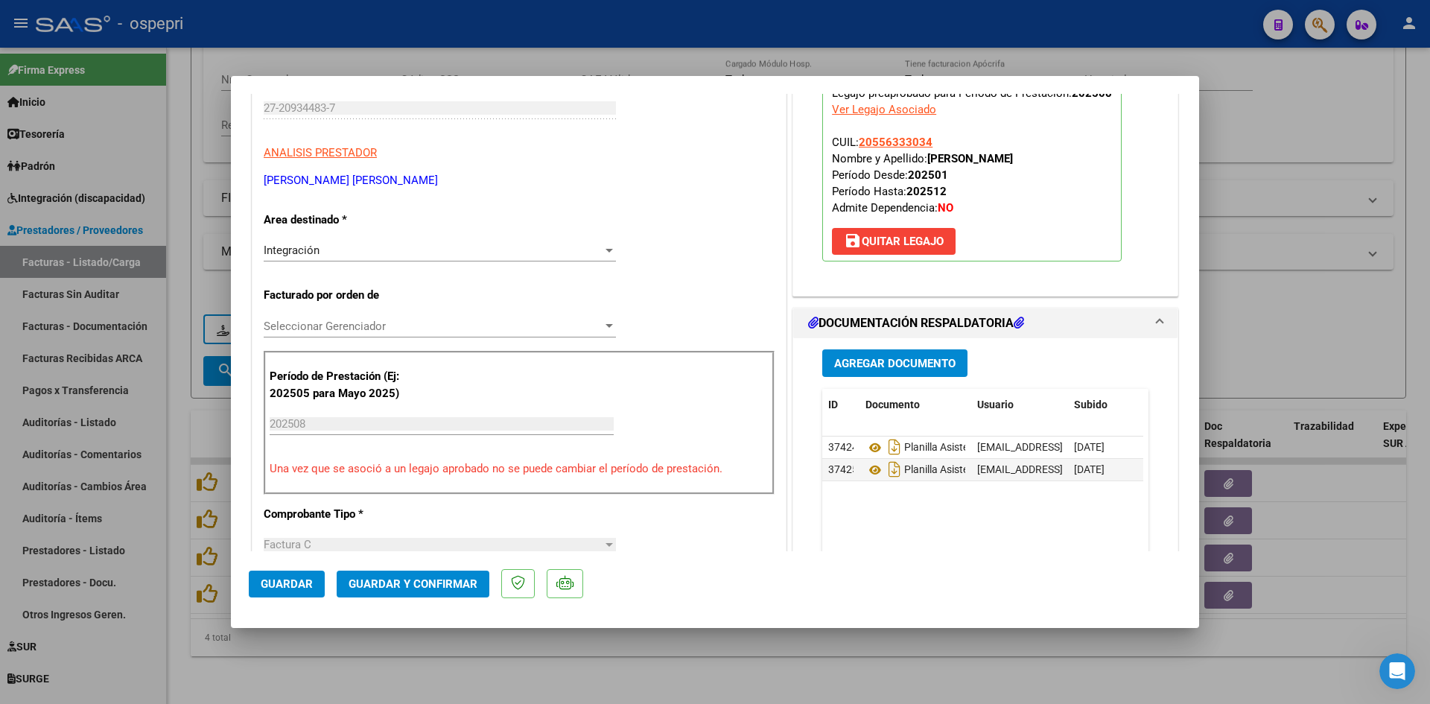
scroll to position [298, 0]
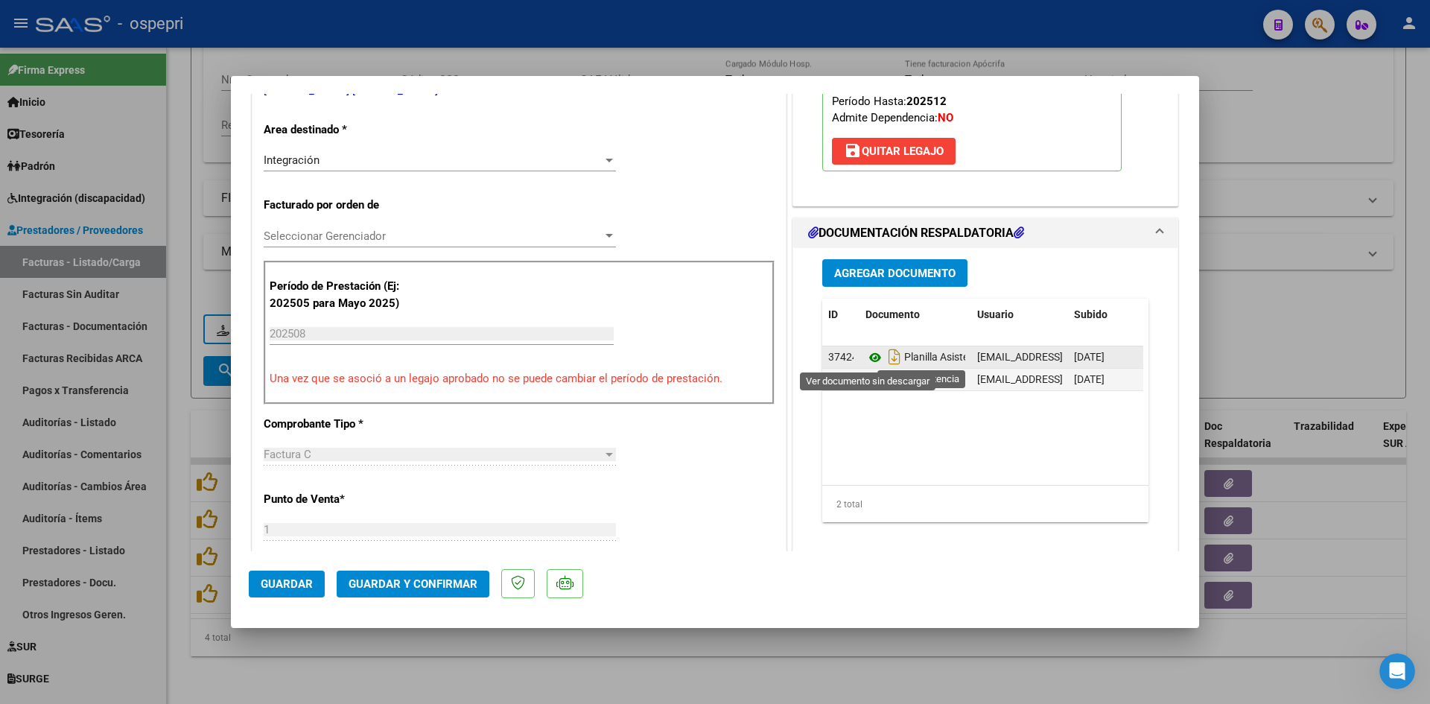
click at [869, 359] on icon at bounding box center [874, 358] width 19 height 18
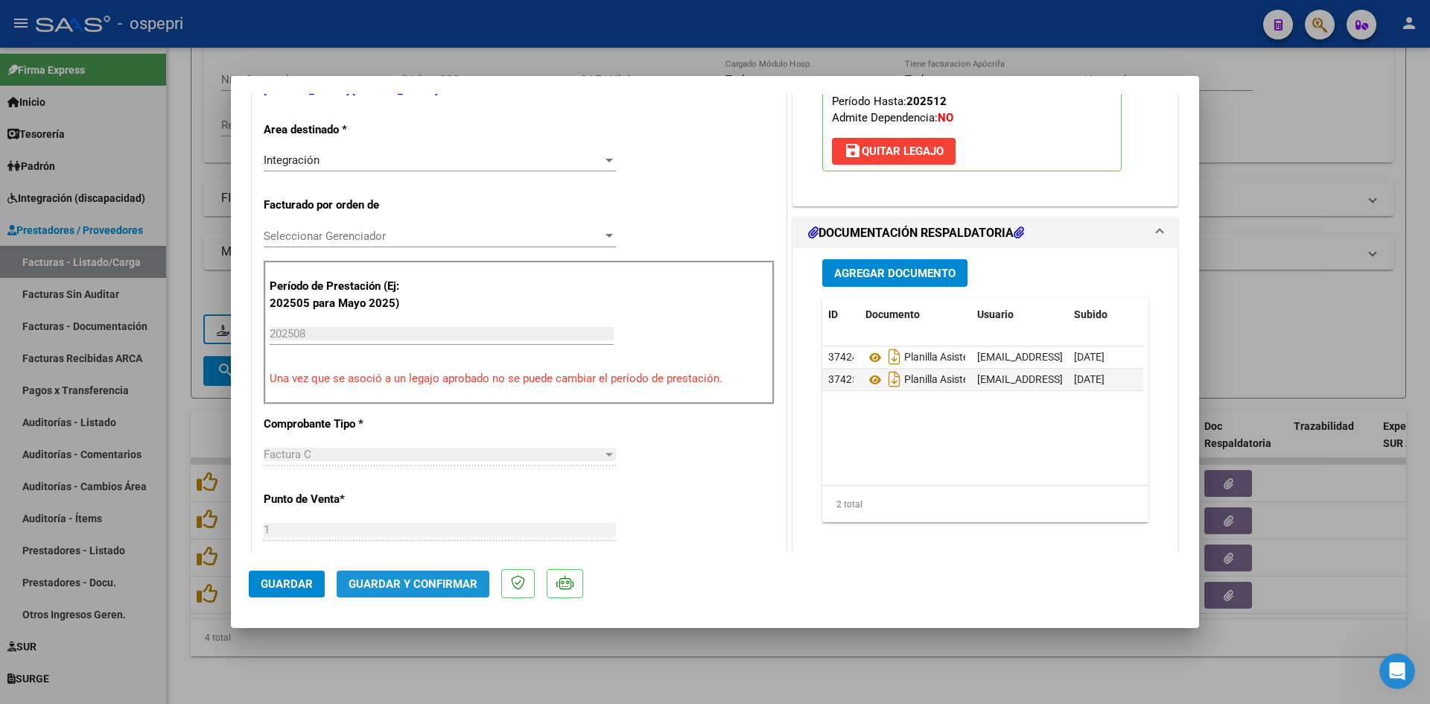
click at [463, 574] on button "Guardar y Confirmar" at bounding box center [413, 583] width 153 height 27
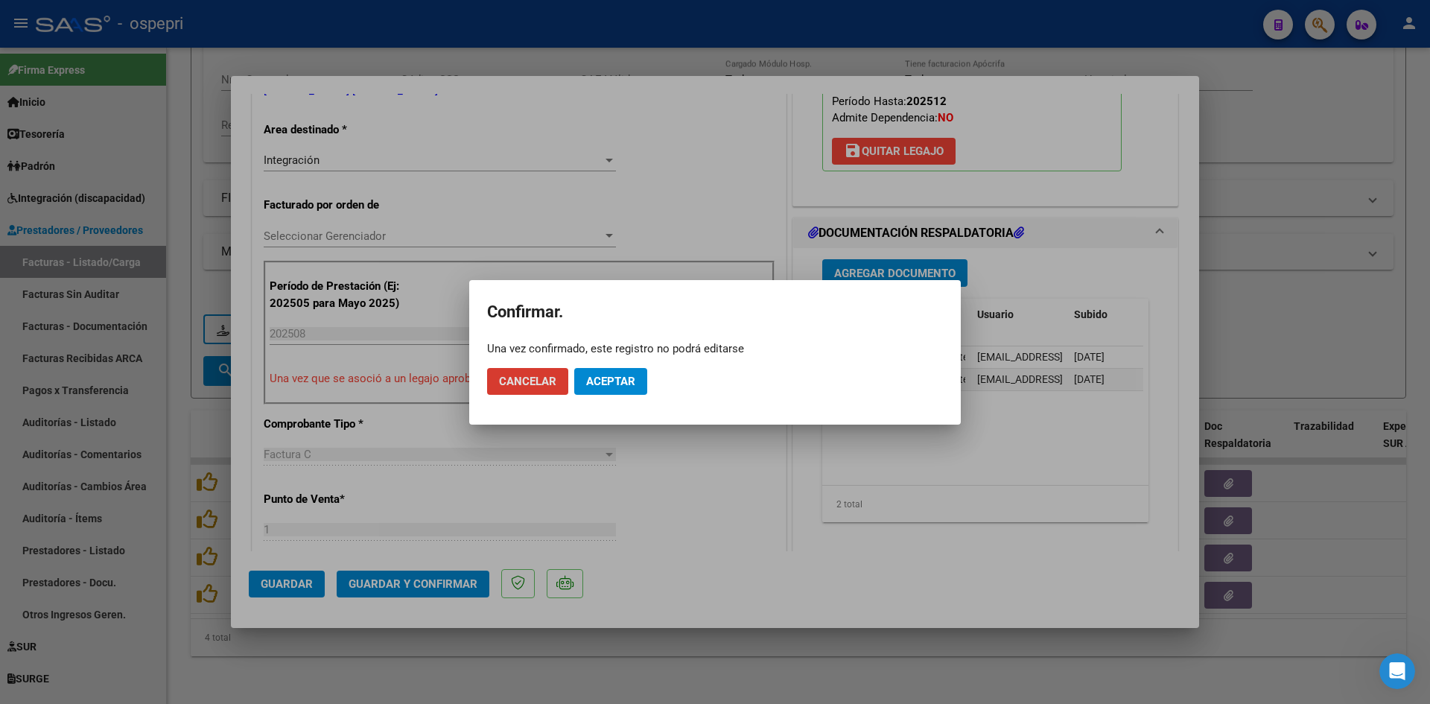
click at [616, 379] on span "Aceptar" at bounding box center [610, 381] width 49 height 13
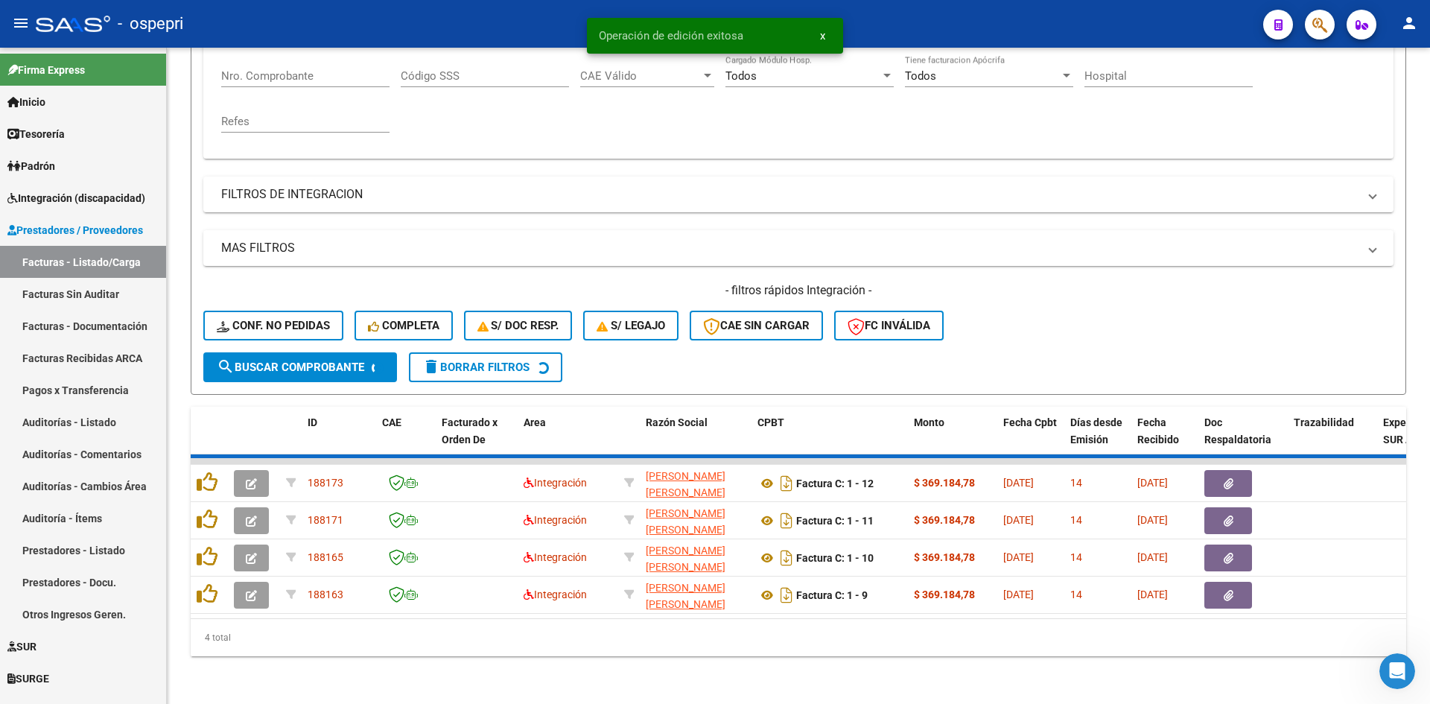
scroll to position [262, 0]
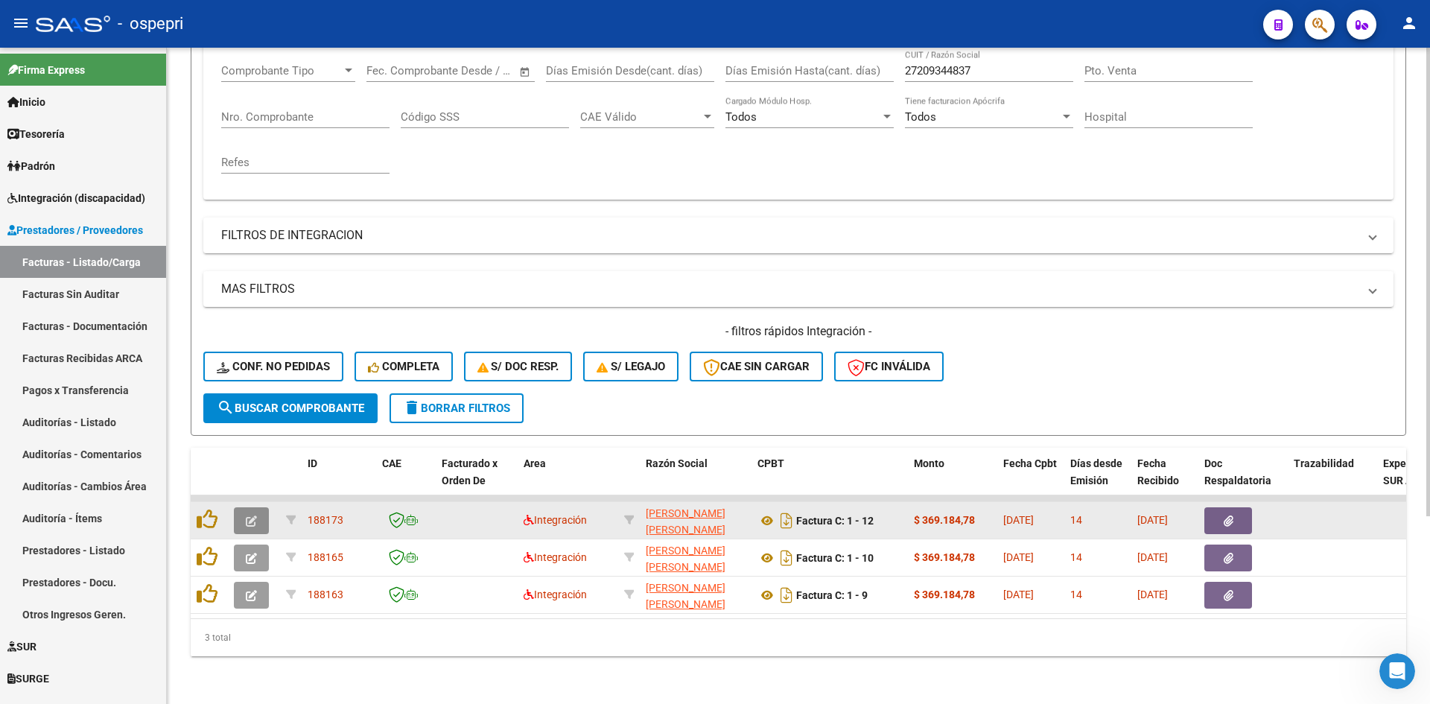
click at [247, 515] on icon "button" at bounding box center [251, 520] width 11 height 11
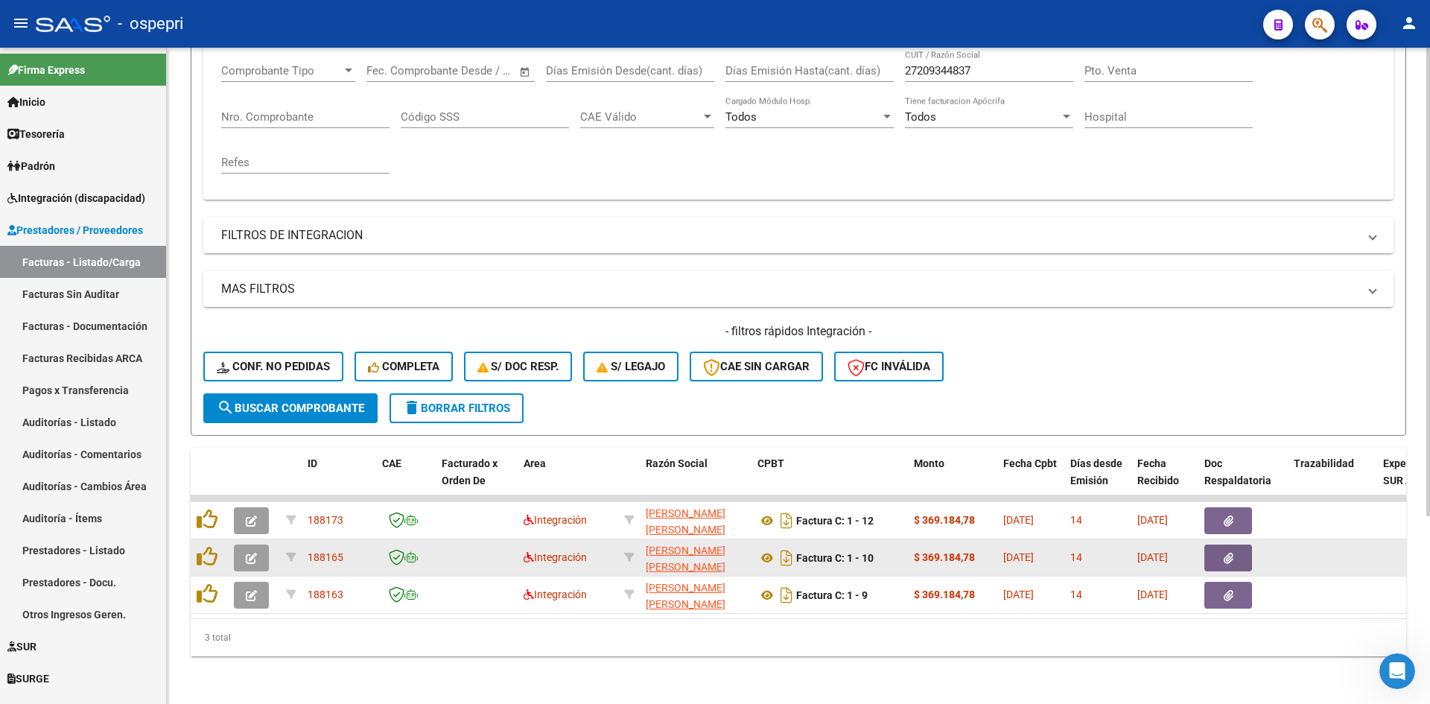
click at [255, 553] on icon "button" at bounding box center [251, 558] width 11 height 11
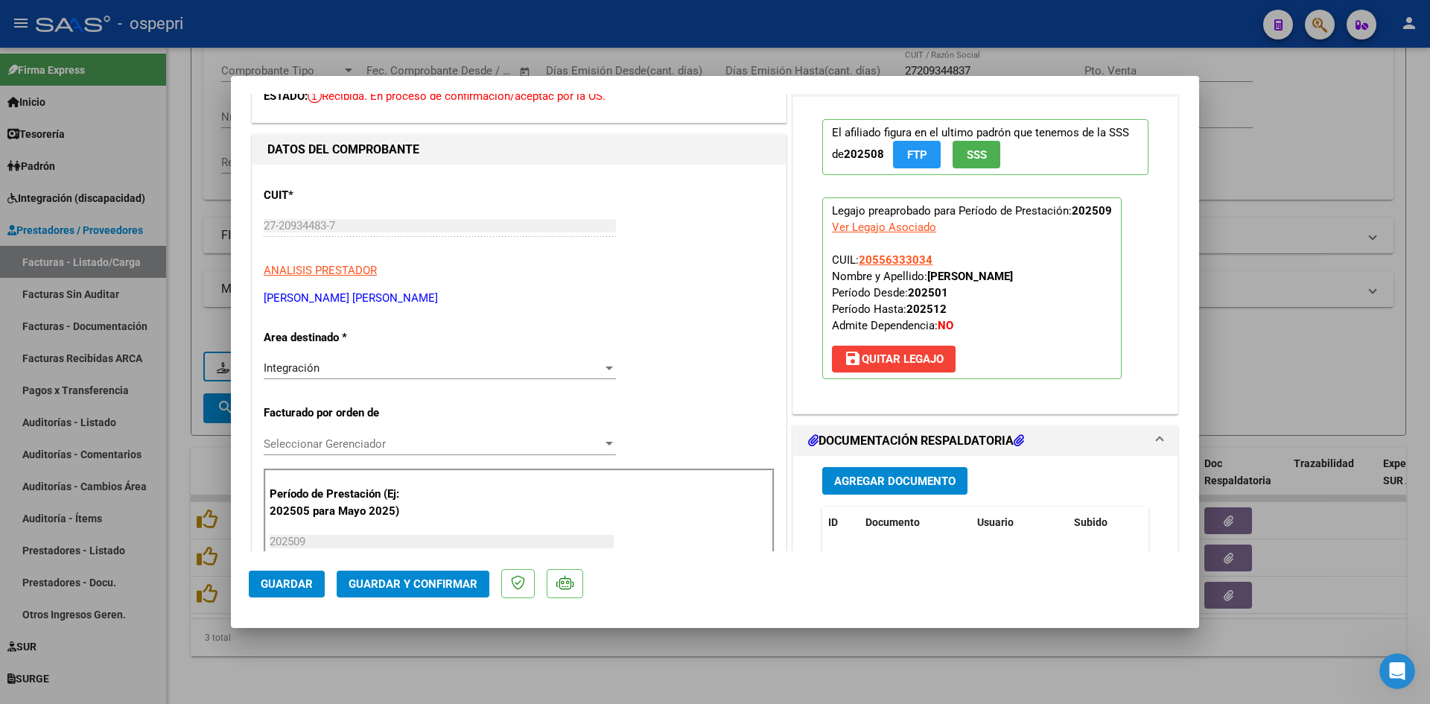
scroll to position [0, 0]
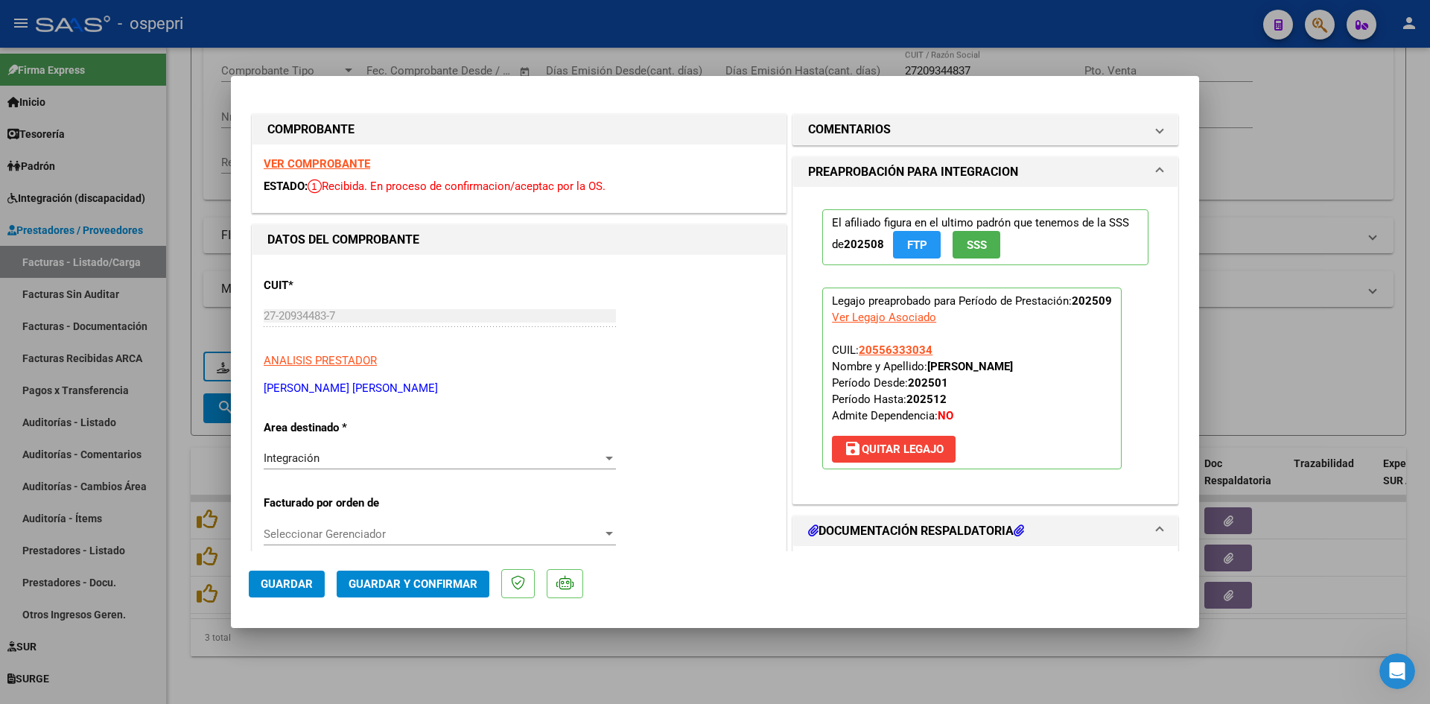
click at [359, 166] on strong "VER COMPROBANTE" at bounding box center [317, 163] width 106 height 13
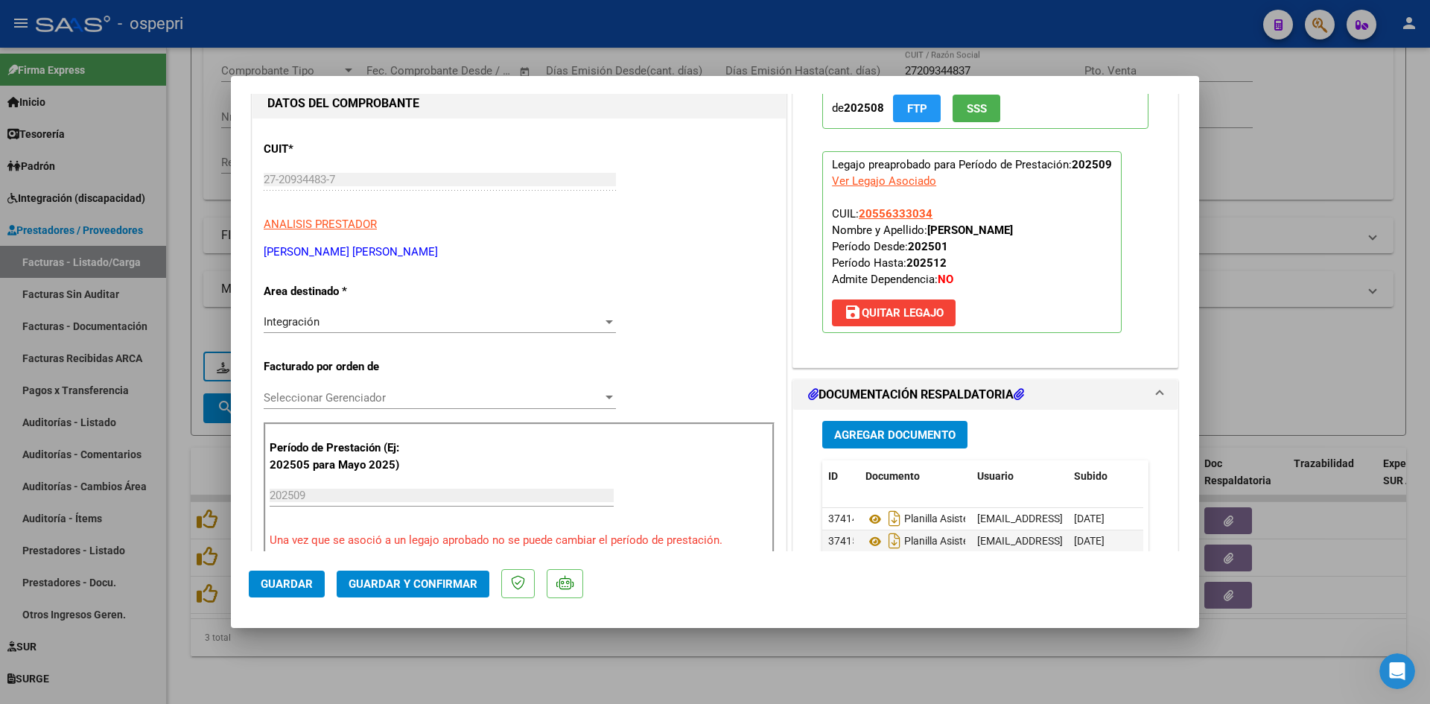
scroll to position [149, 0]
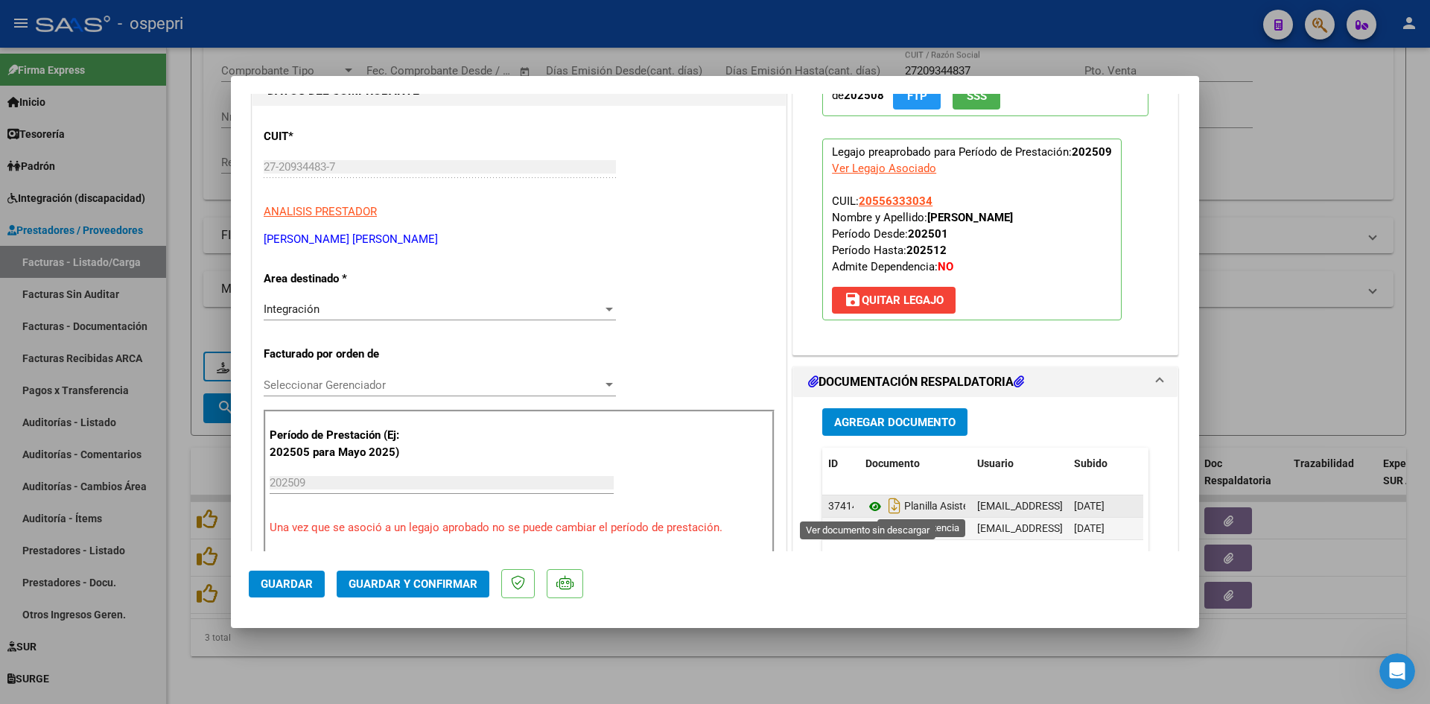
click at [869, 500] on icon at bounding box center [874, 506] width 19 height 18
click at [421, 587] on span "Guardar y Confirmar" at bounding box center [413, 583] width 129 height 13
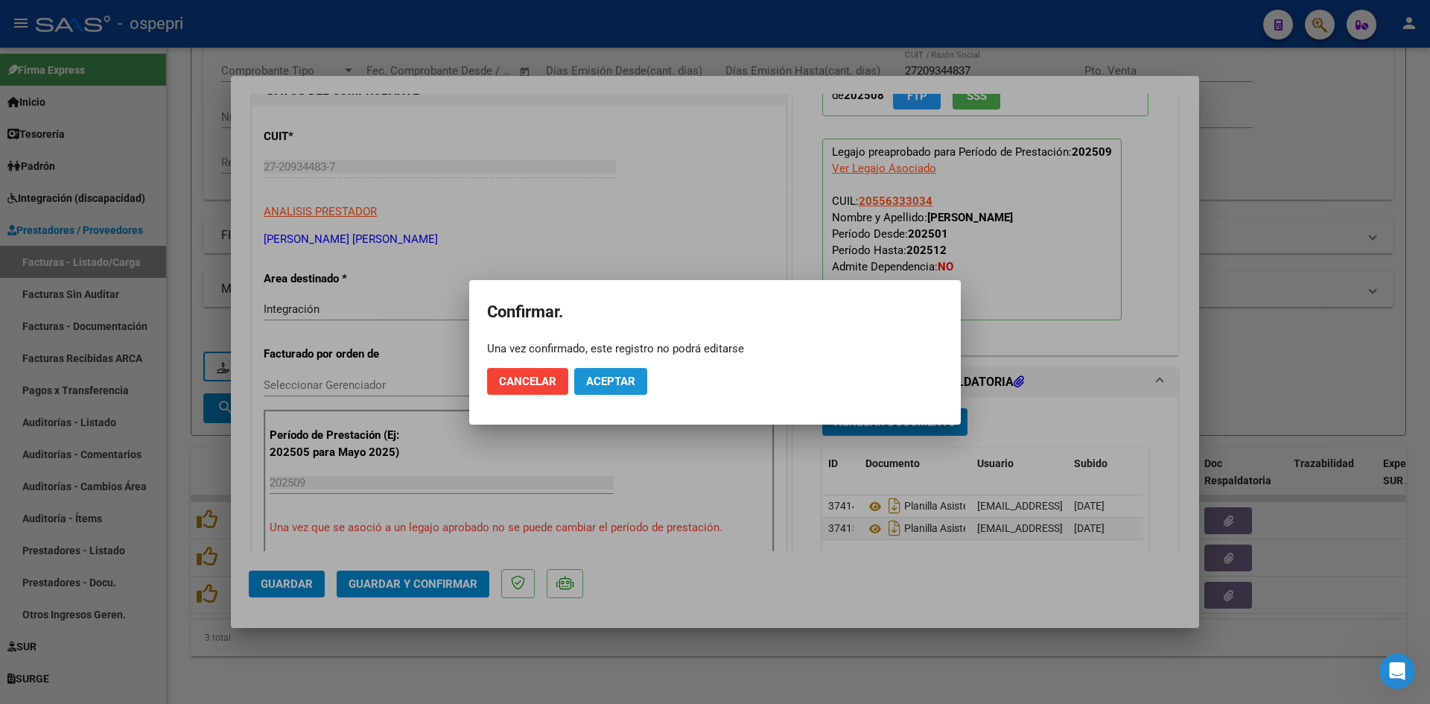
click at [605, 382] on span "Aceptar" at bounding box center [610, 381] width 49 height 13
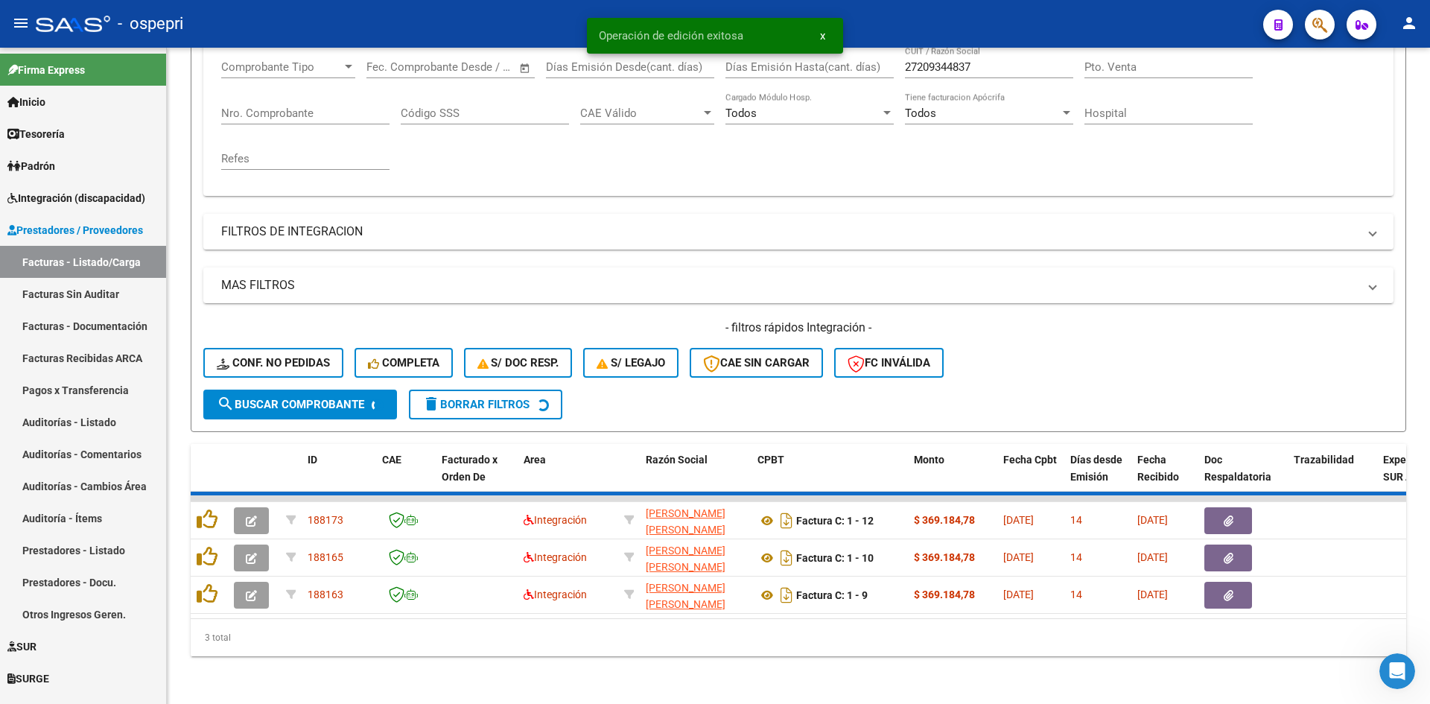
scroll to position [225, 0]
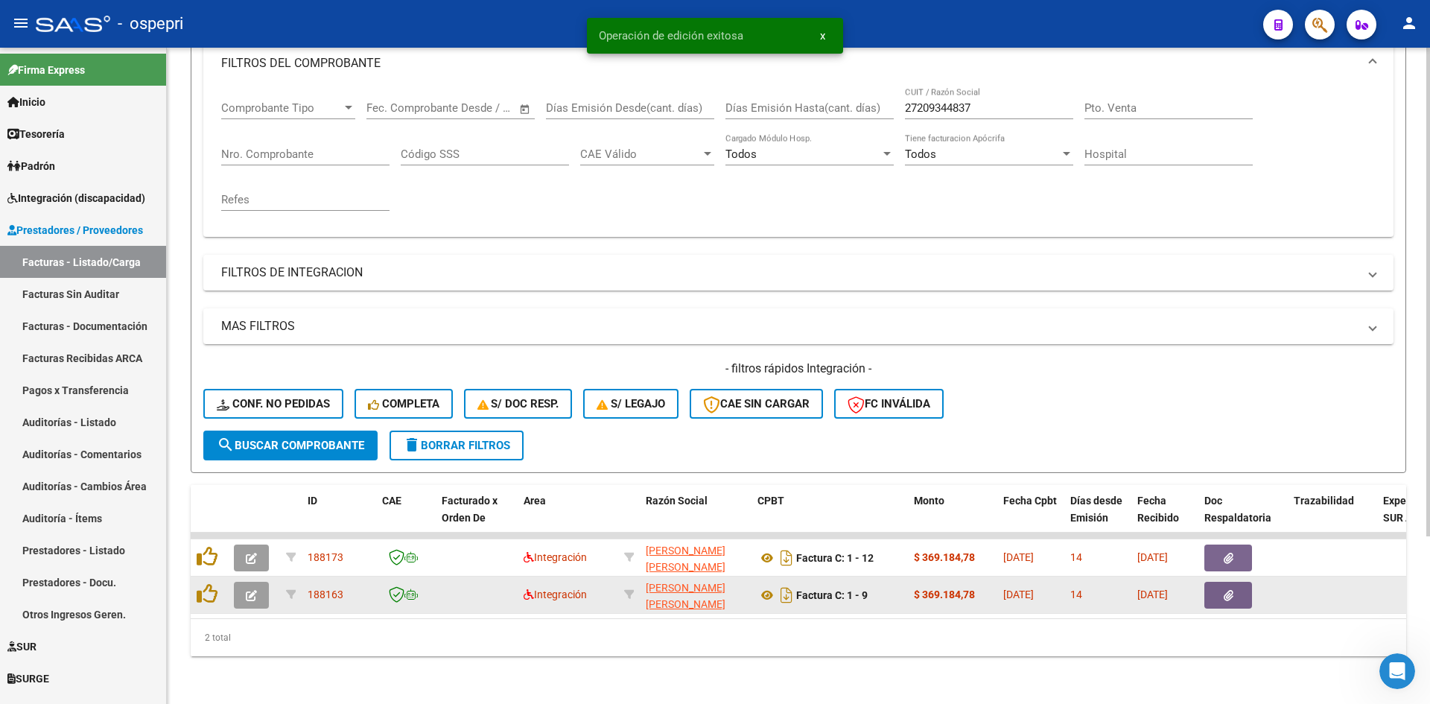
click at [259, 591] on button "button" at bounding box center [251, 595] width 35 height 27
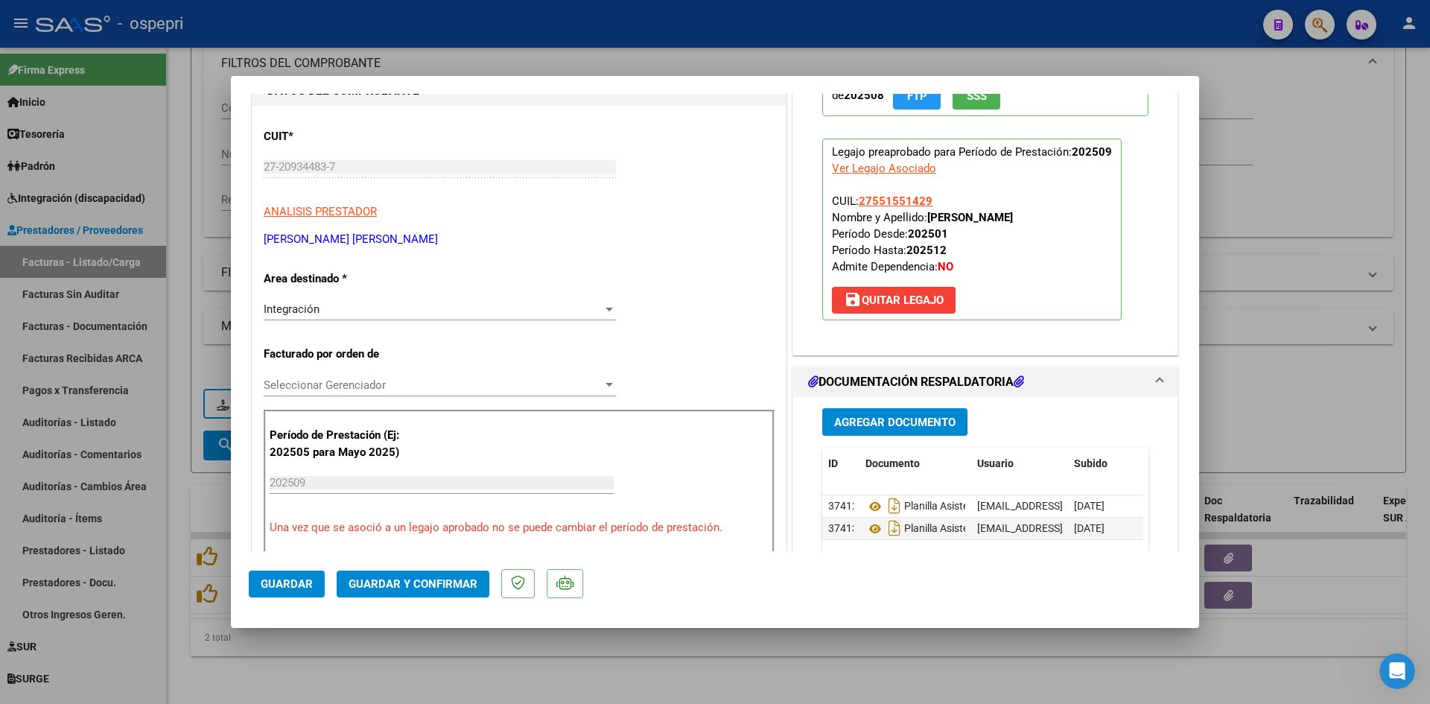
scroll to position [0, 0]
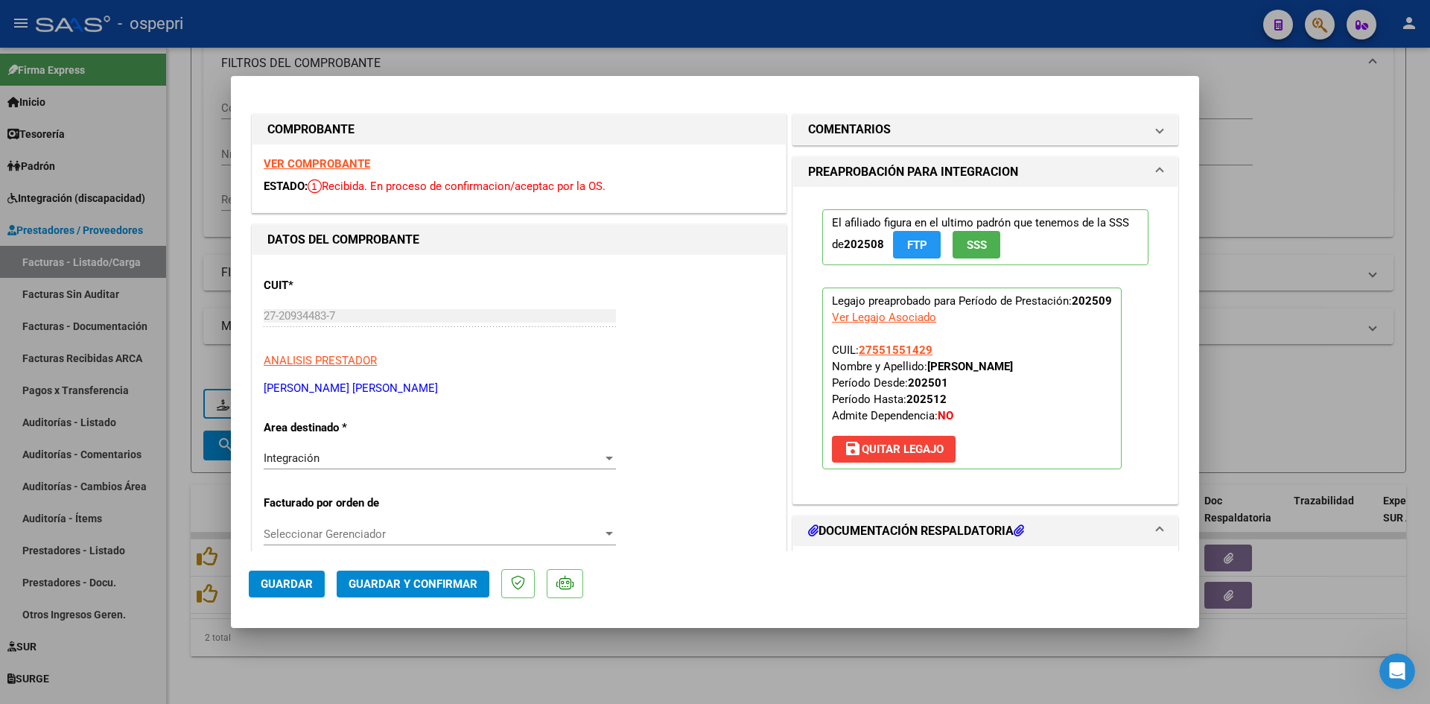
click at [340, 162] on strong "VER COMPROBANTE" at bounding box center [317, 163] width 106 height 13
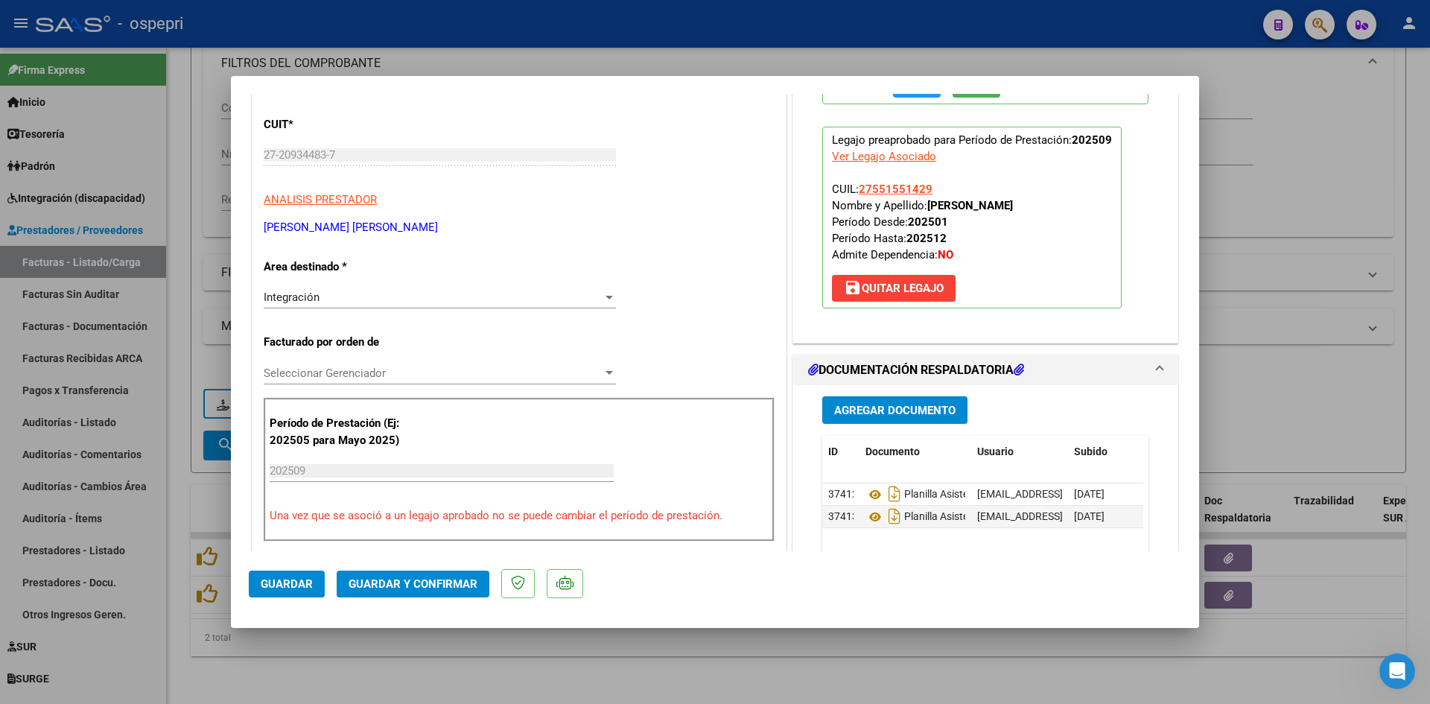
scroll to position [223, 0]
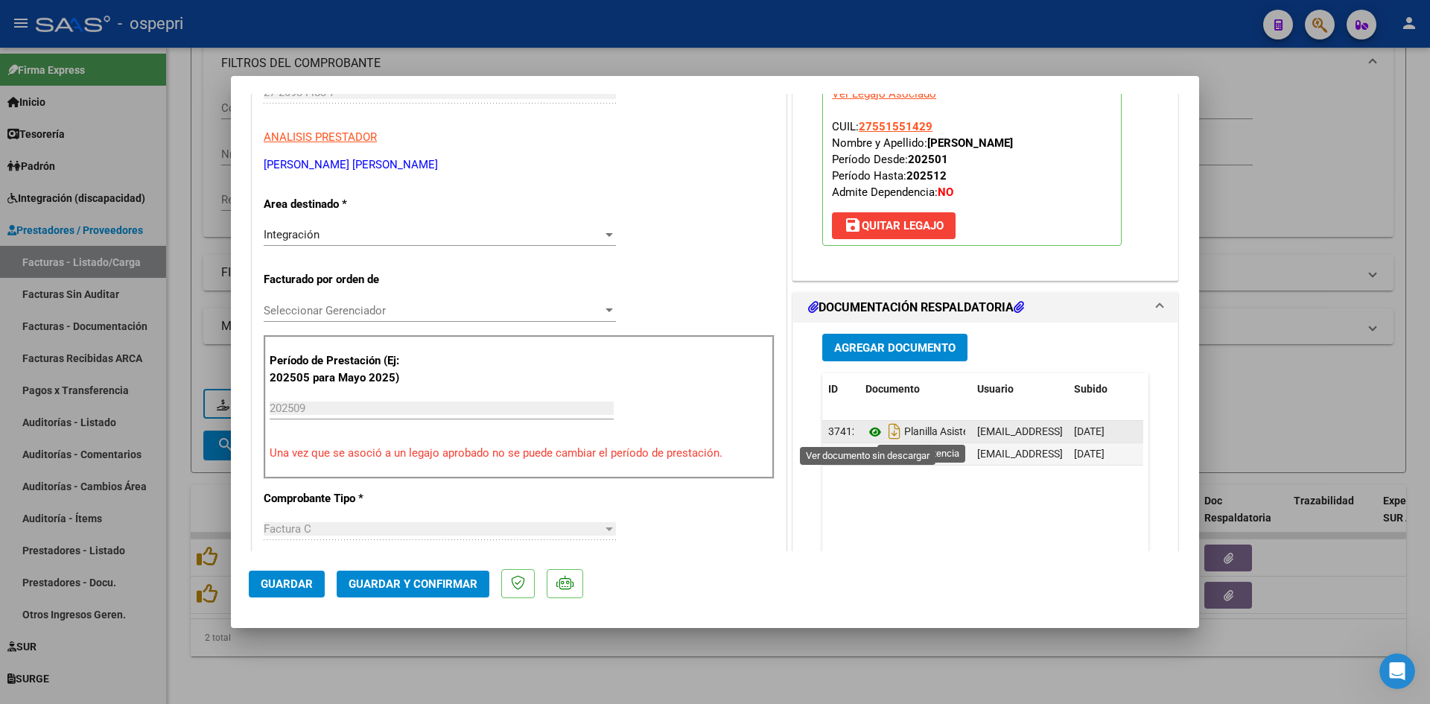
click at [867, 427] on icon at bounding box center [874, 432] width 19 height 18
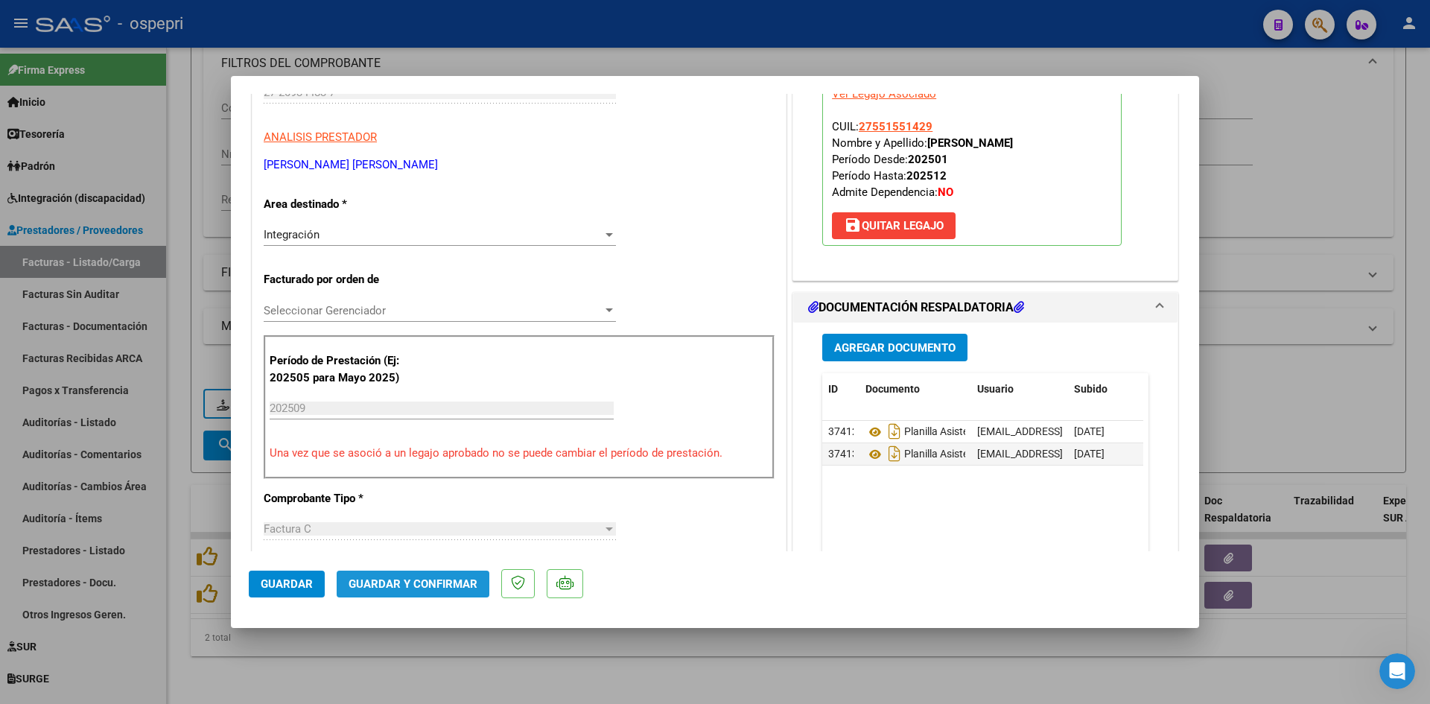
click at [448, 583] on span "Guardar y Confirmar" at bounding box center [413, 583] width 129 height 13
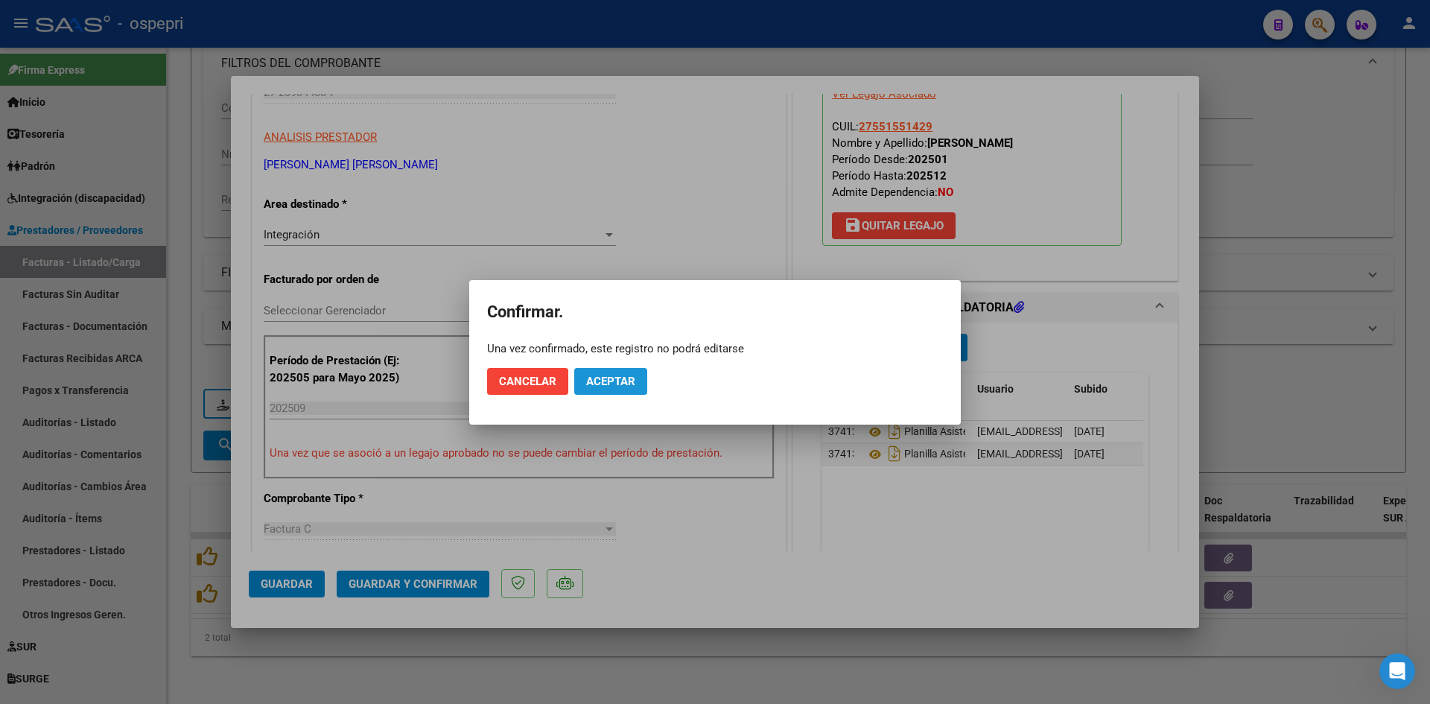
click at [597, 375] on span "Aceptar" at bounding box center [610, 381] width 49 height 13
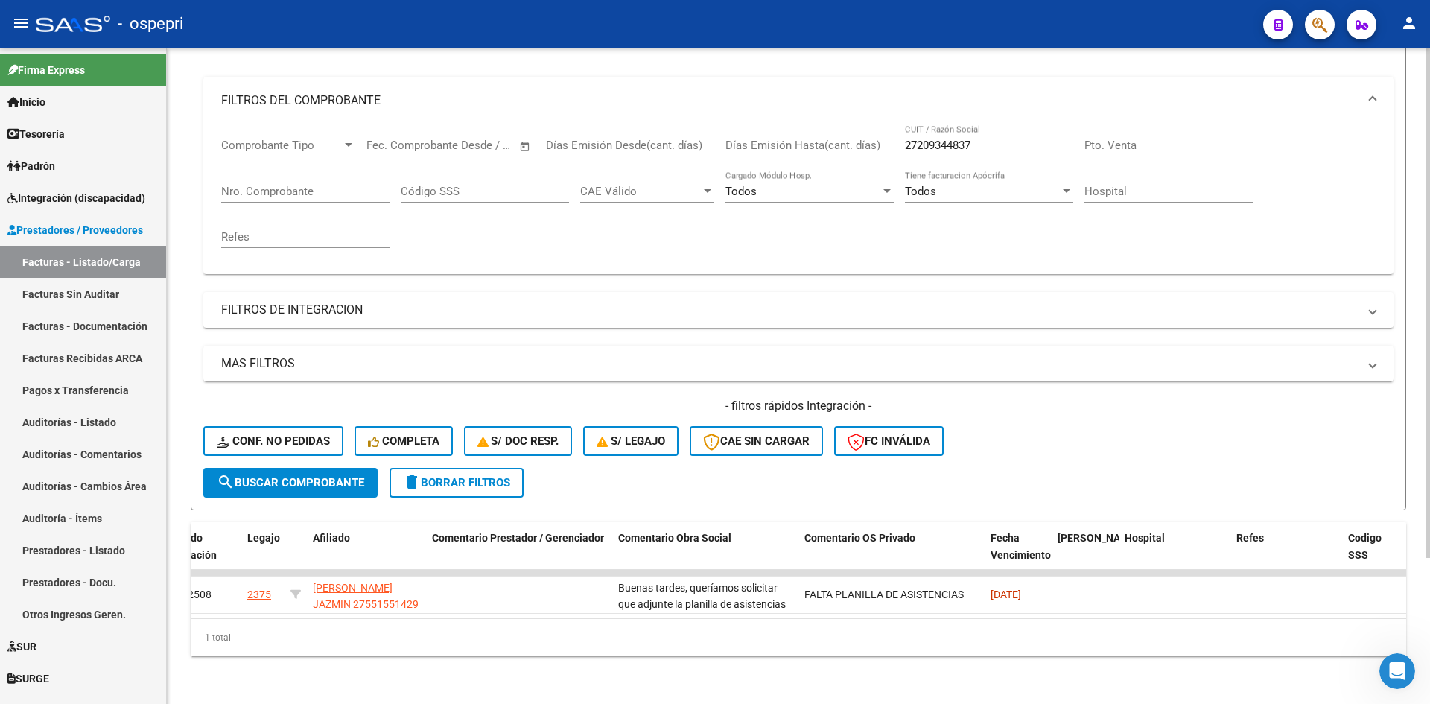
scroll to position [0, 0]
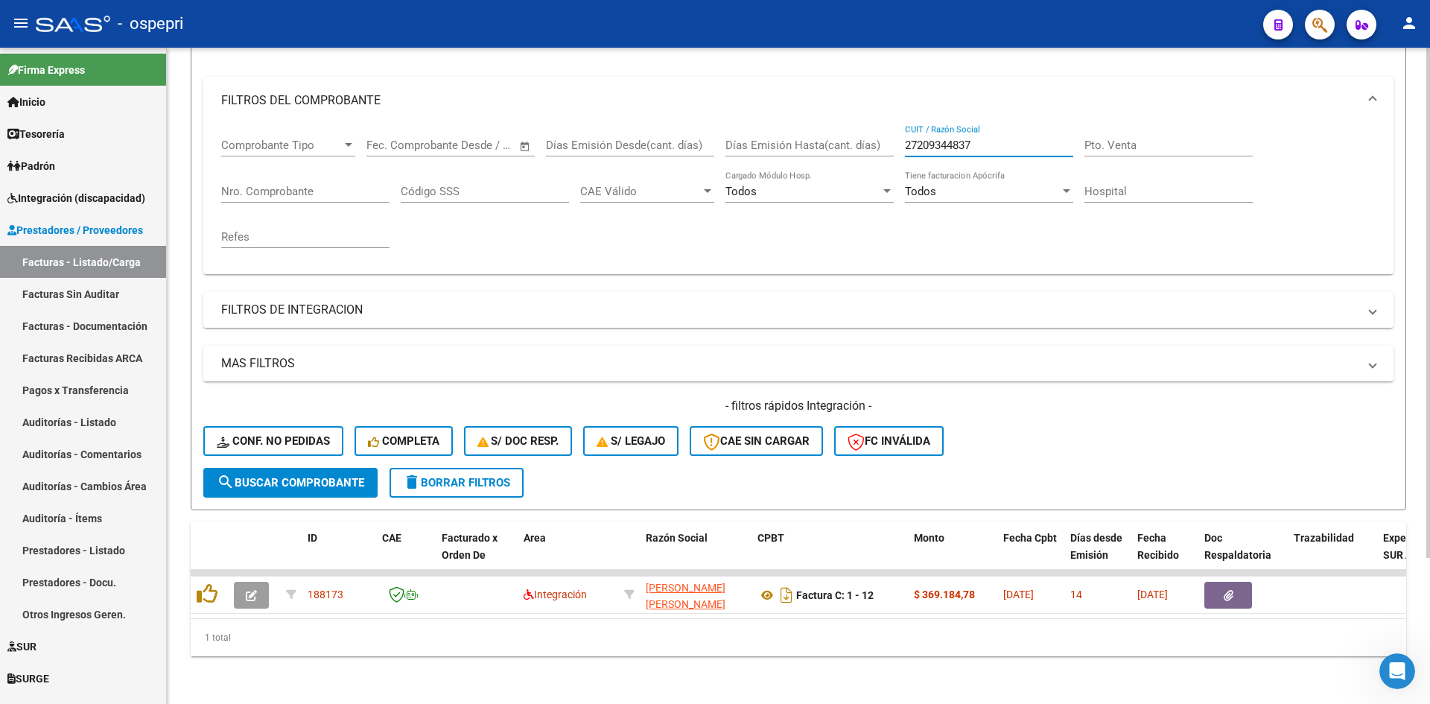
drag, startPoint x: 985, startPoint y: 135, endPoint x: 894, endPoint y: 137, distance: 90.9
click at [894, 137] on div "Comprobante Tipo Comprobante Tipo Fecha inicio – Fecha fin Fec. Comprobante Des…" at bounding box center [798, 193] width 1154 height 138
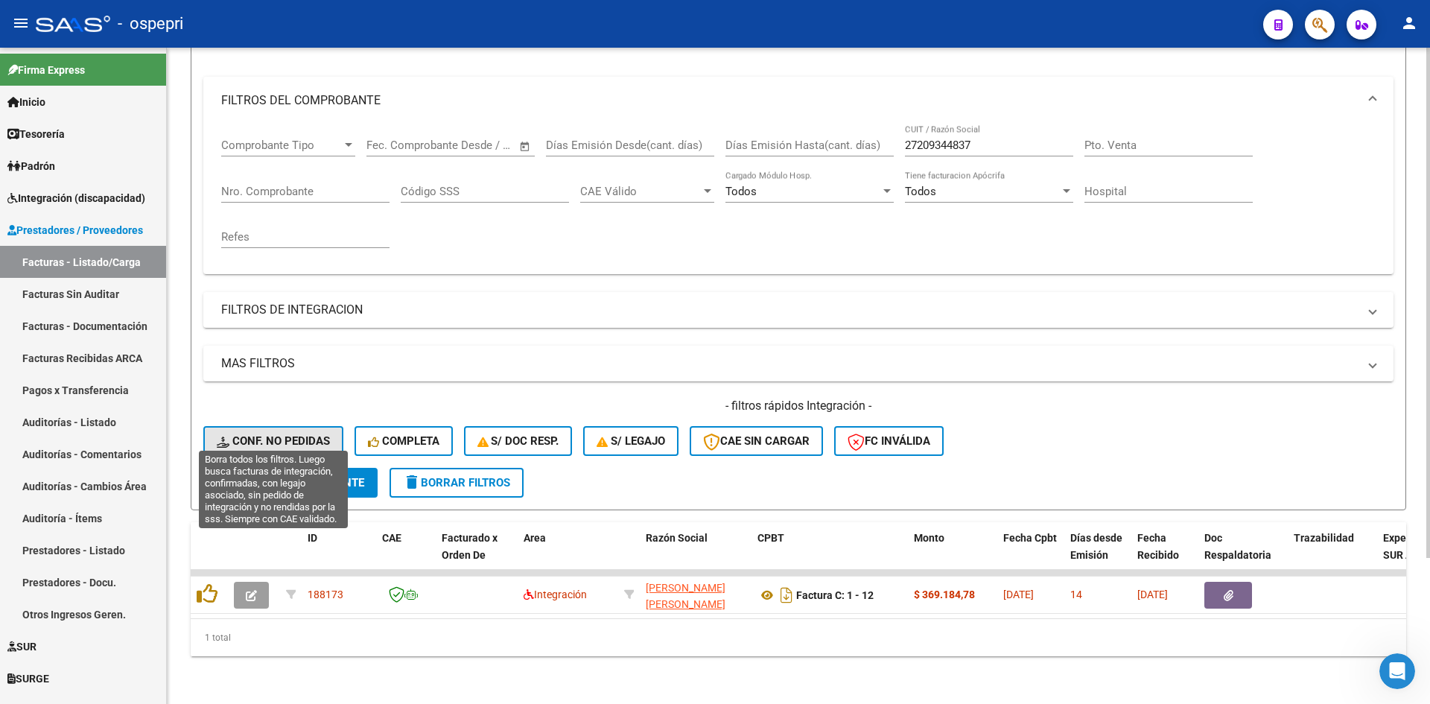
click at [313, 434] on span "Conf. no pedidas" at bounding box center [273, 440] width 113 height 13
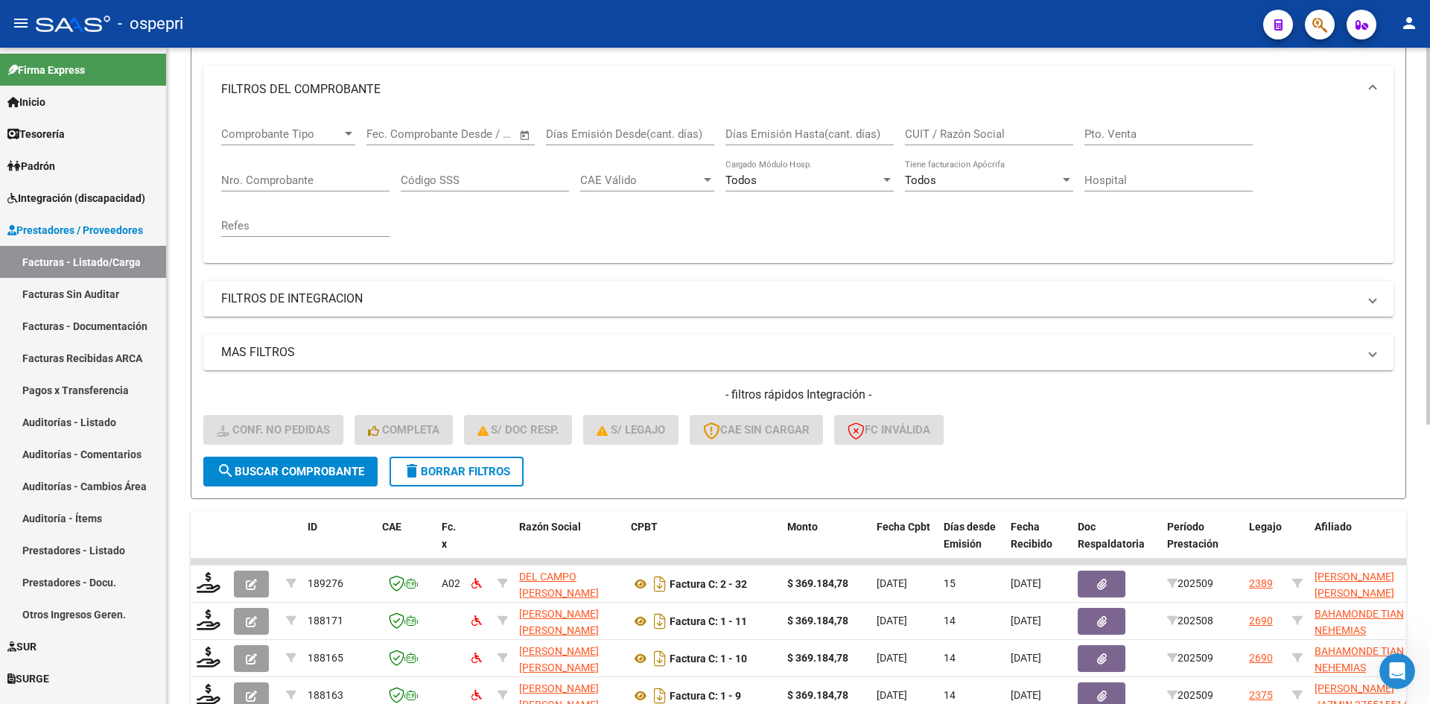
click at [950, 136] on input "CUIT / Razón Social" at bounding box center [989, 133] width 168 height 13
paste input "27209344837"
click at [366, 479] on button "search Buscar Comprobante" at bounding box center [290, 472] width 174 height 30
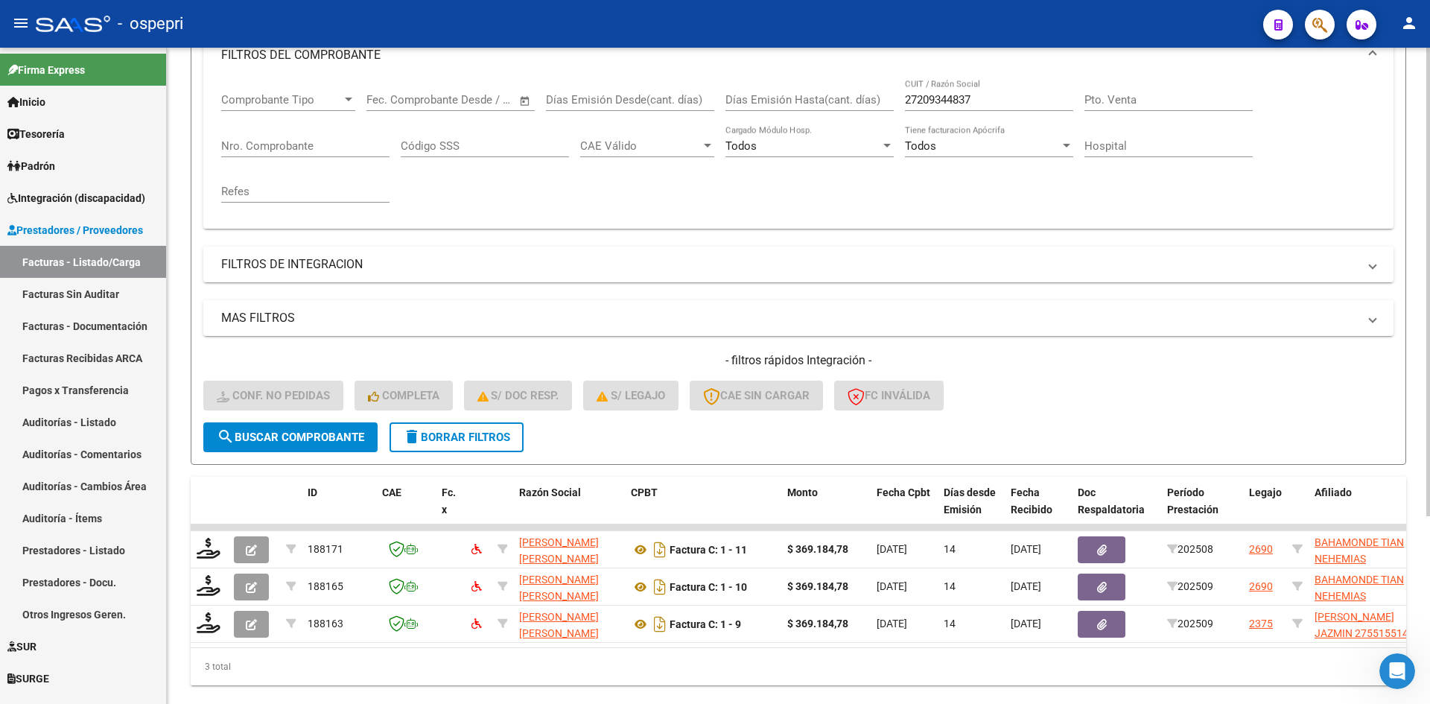
scroll to position [262, 0]
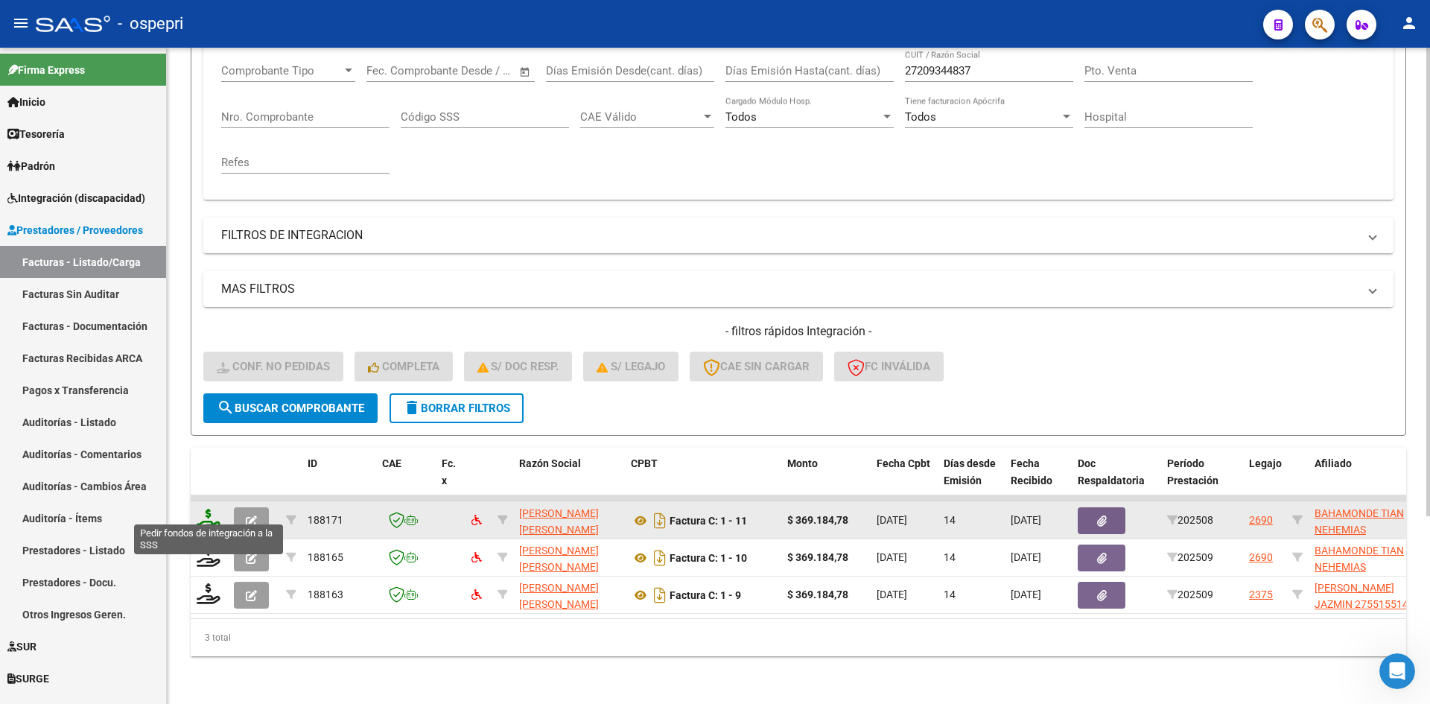
click at [209, 515] on icon at bounding box center [209, 519] width 24 height 21
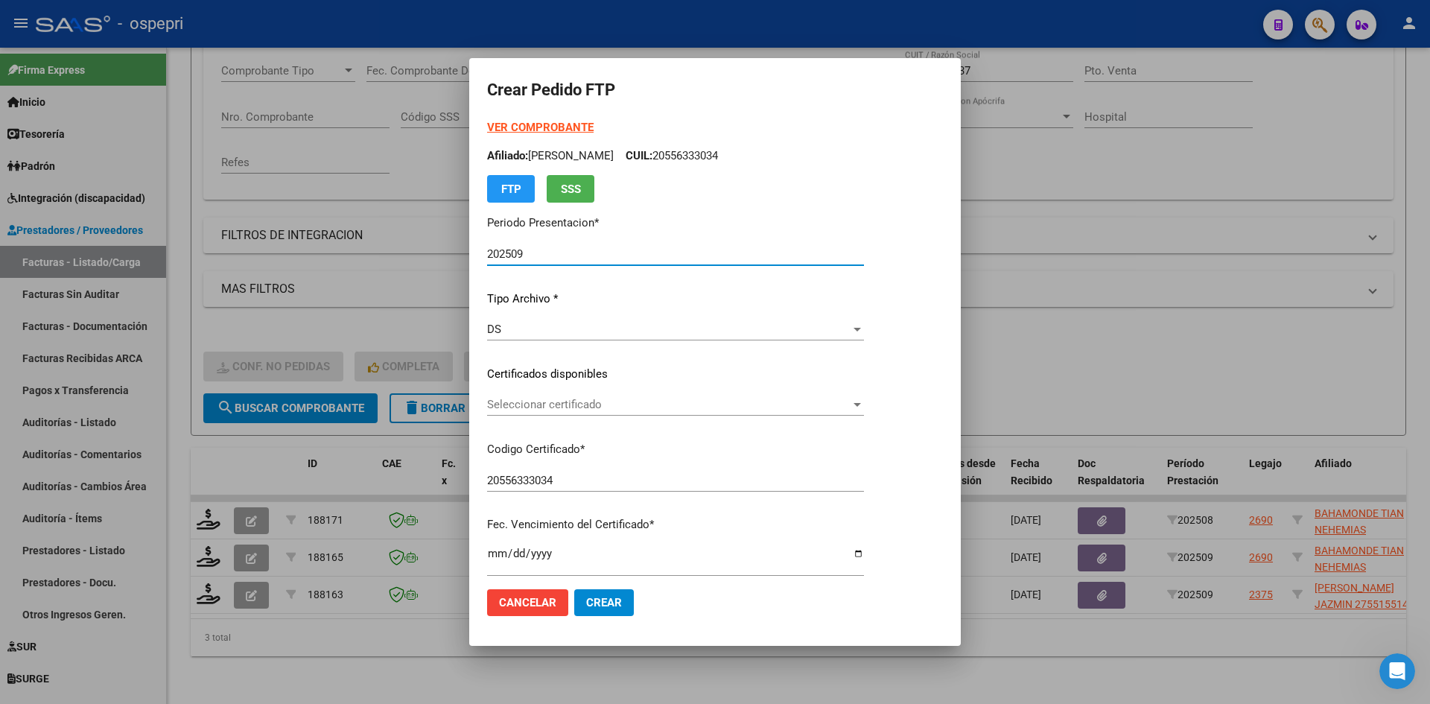
click at [579, 413] on div "Seleccionar certificado Seleccionar certificado" at bounding box center [675, 404] width 377 height 22
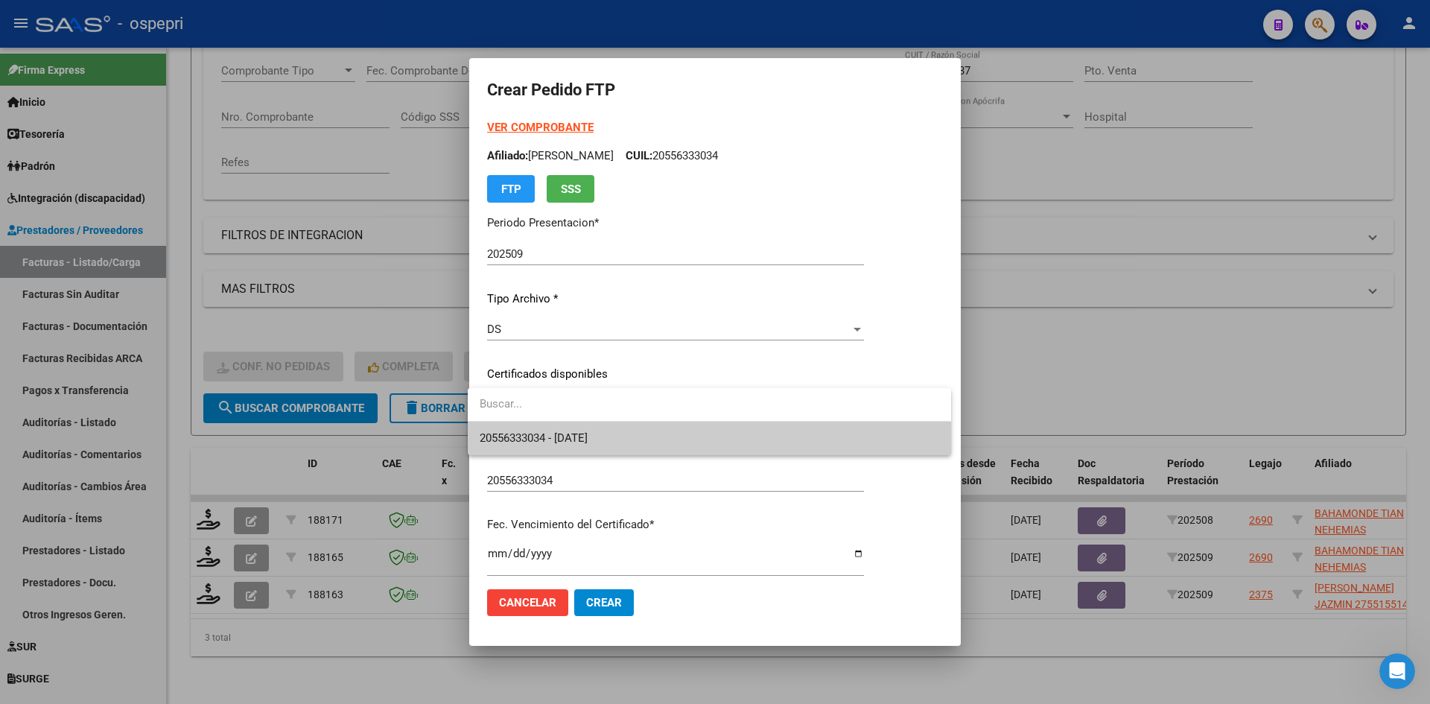
click at [588, 435] on span "20556333034 - 2026-05-30" at bounding box center [534, 437] width 108 height 13
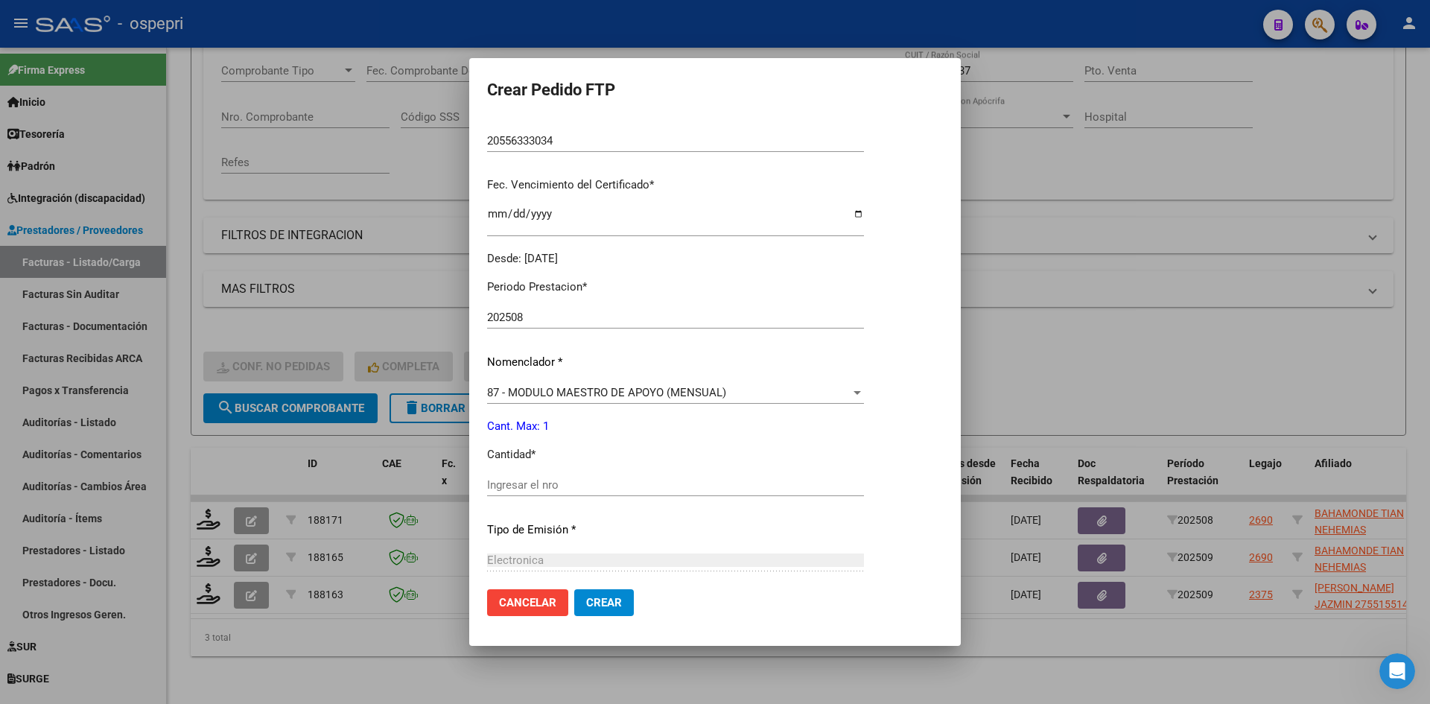
scroll to position [372, 0]
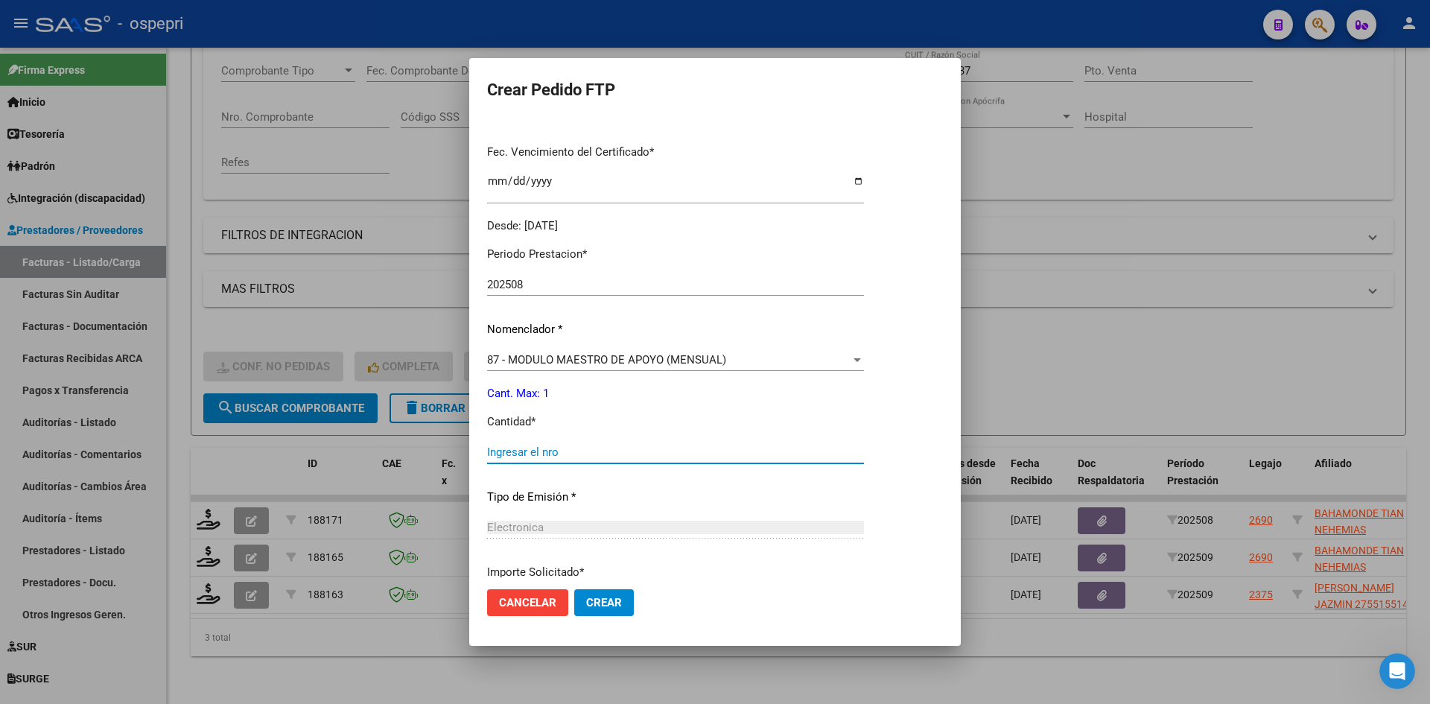
click at [544, 452] on input "Ingresar el nro" at bounding box center [675, 451] width 377 height 13
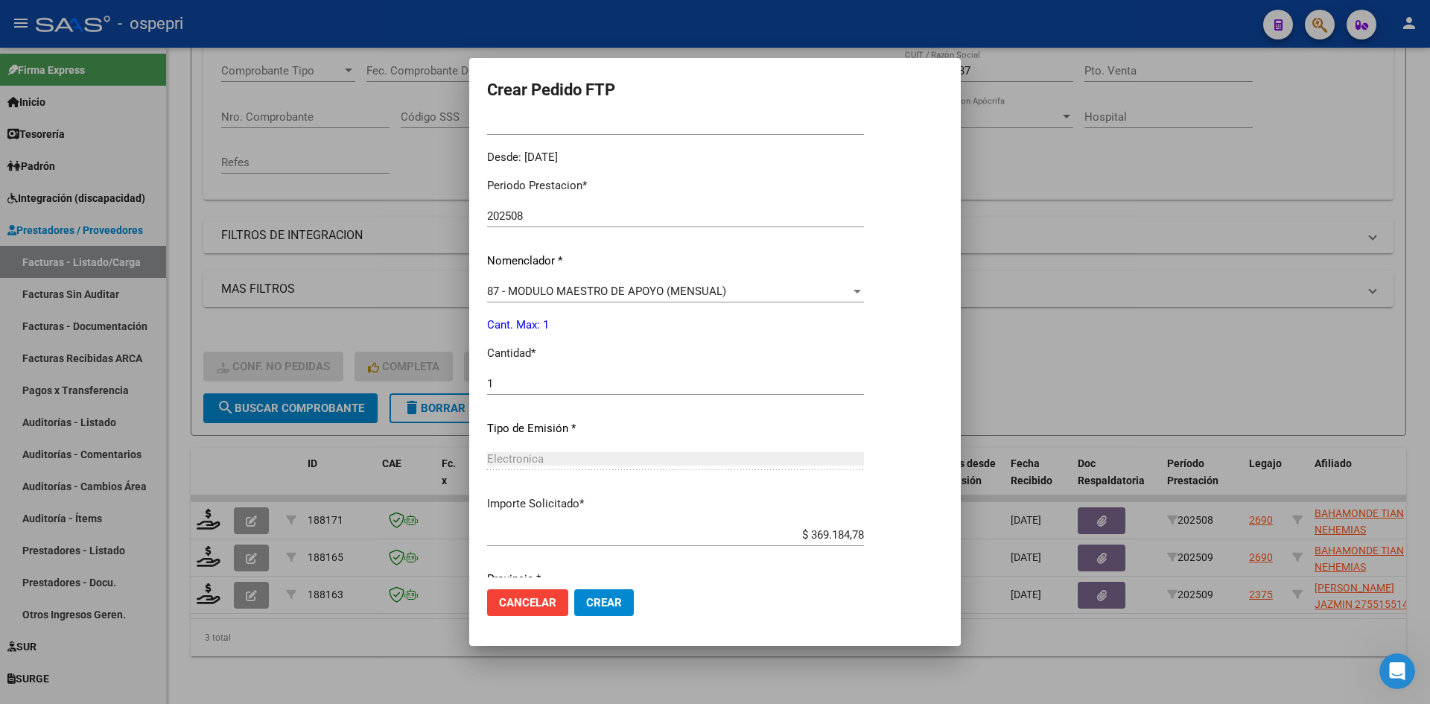
scroll to position [499, 0]
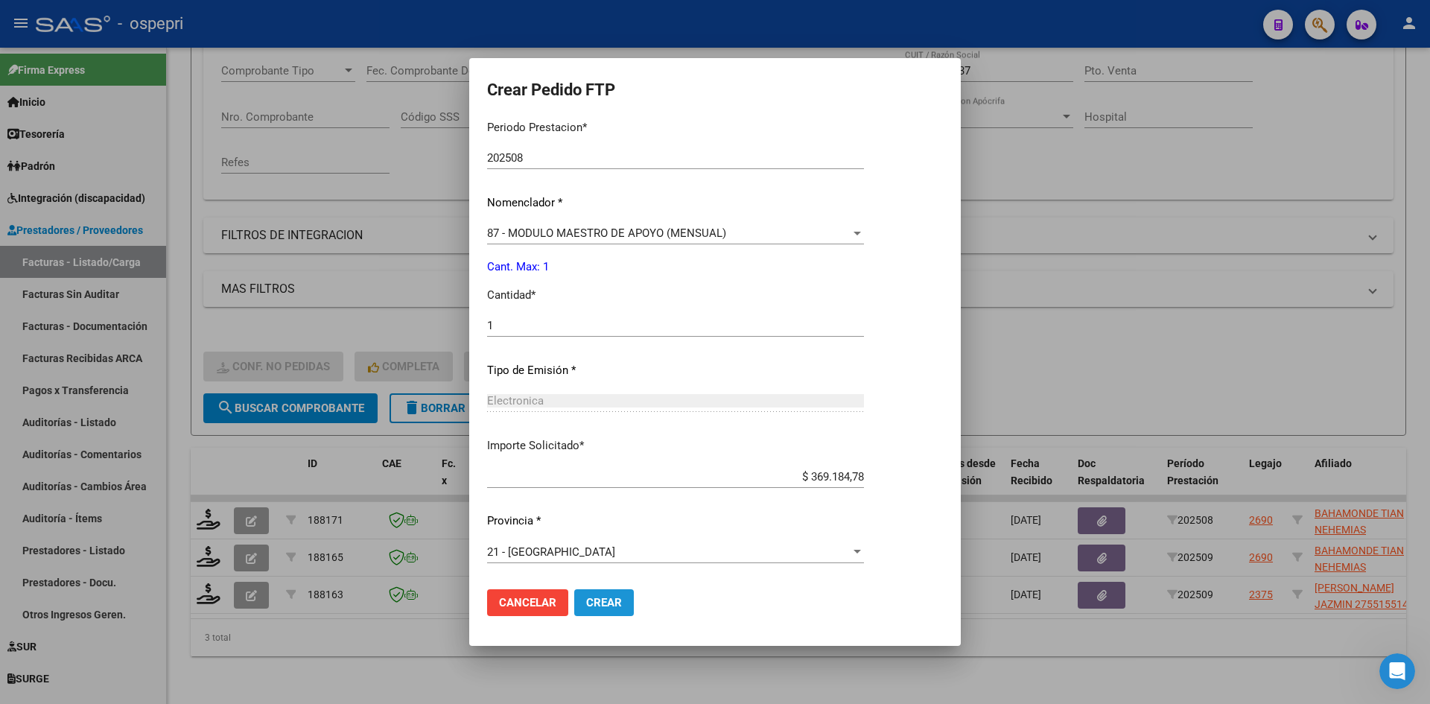
click at [608, 605] on span "Crear" at bounding box center [604, 602] width 36 height 13
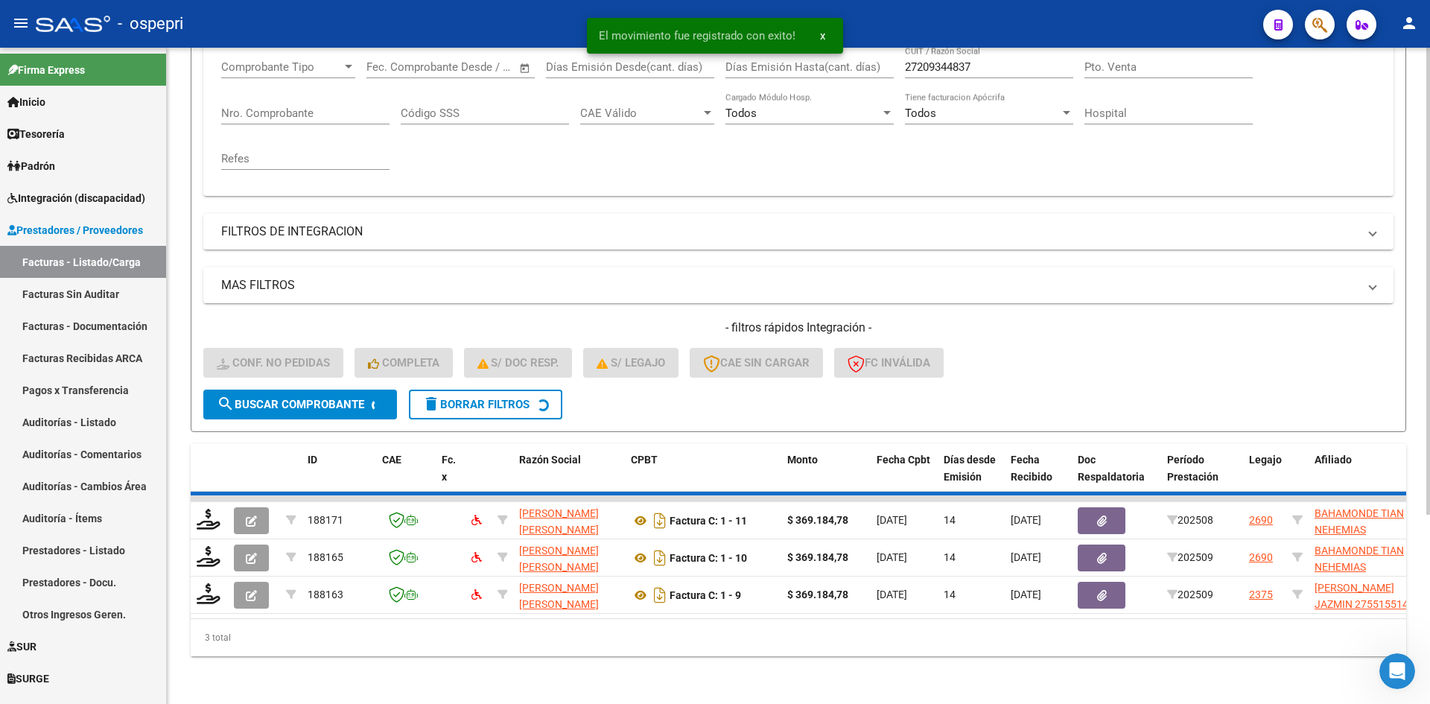
scroll to position [225, 0]
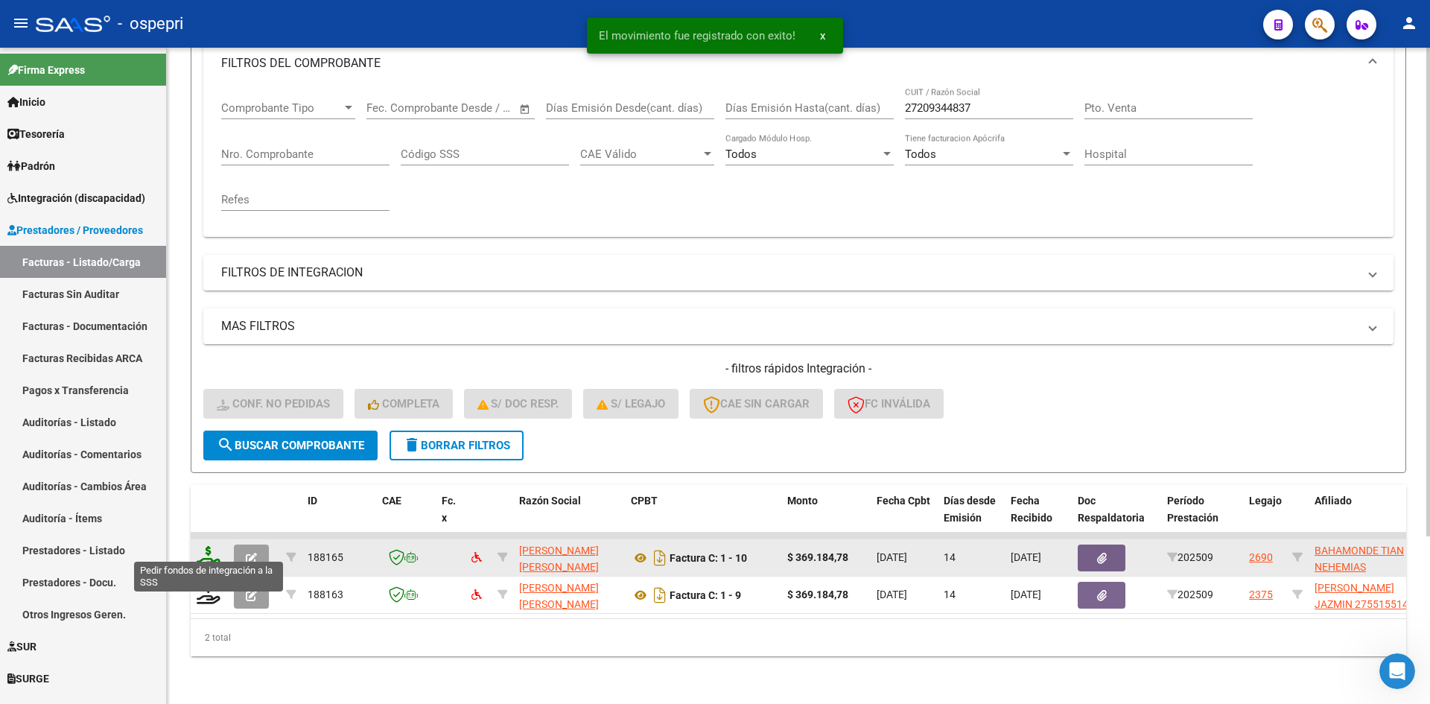
click at [214, 550] on icon at bounding box center [209, 556] width 24 height 21
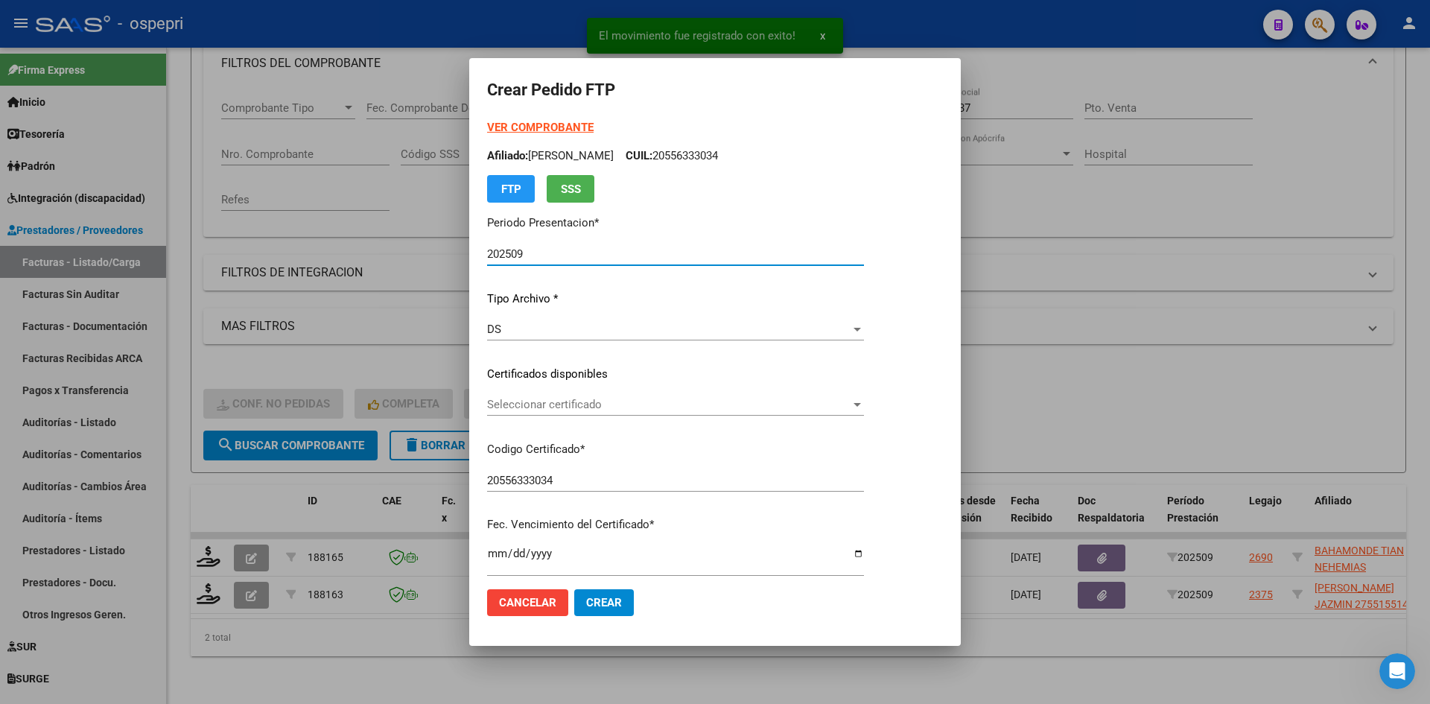
click at [564, 403] on span "Seleccionar certificado" at bounding box center [668, 404] width 363 height 13
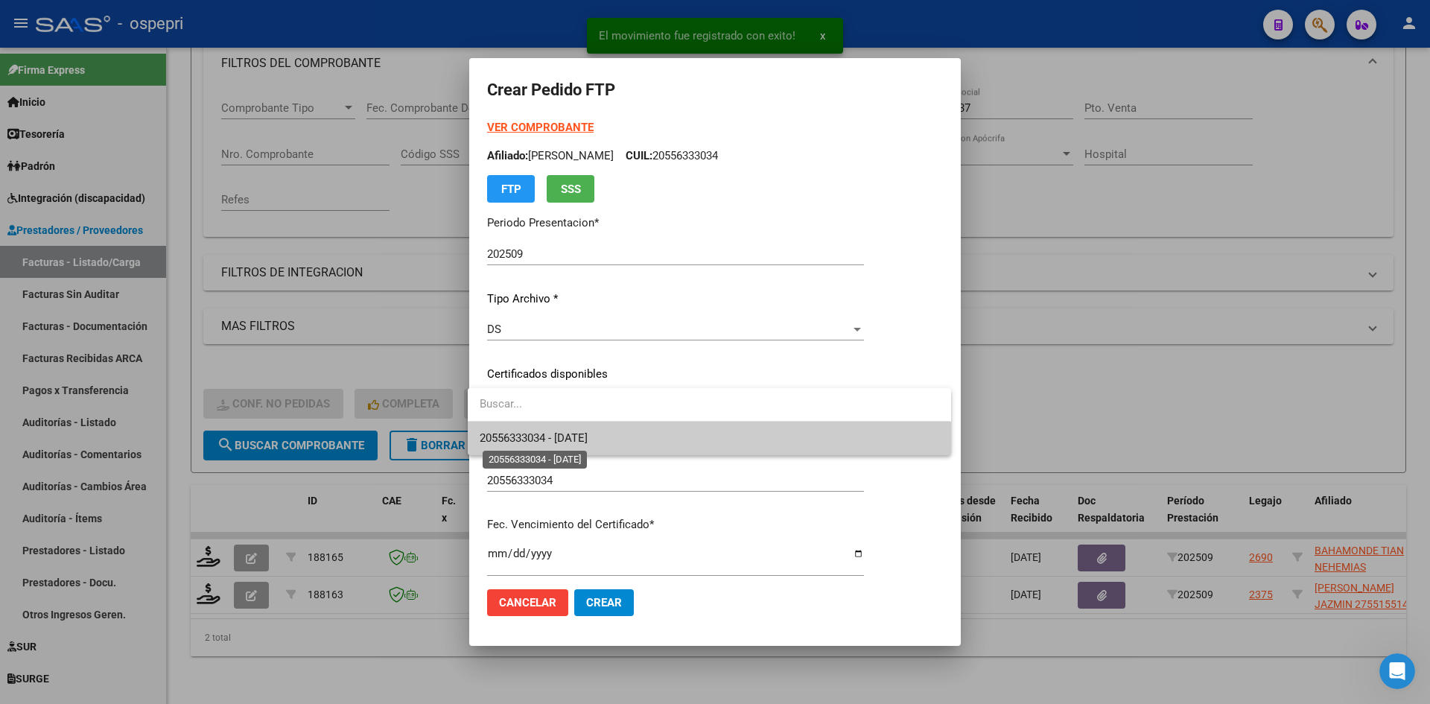
click at [587, 436] on span "20556333034 - 2026-05-30" at bounding box center [534, 437] width 108 height 13
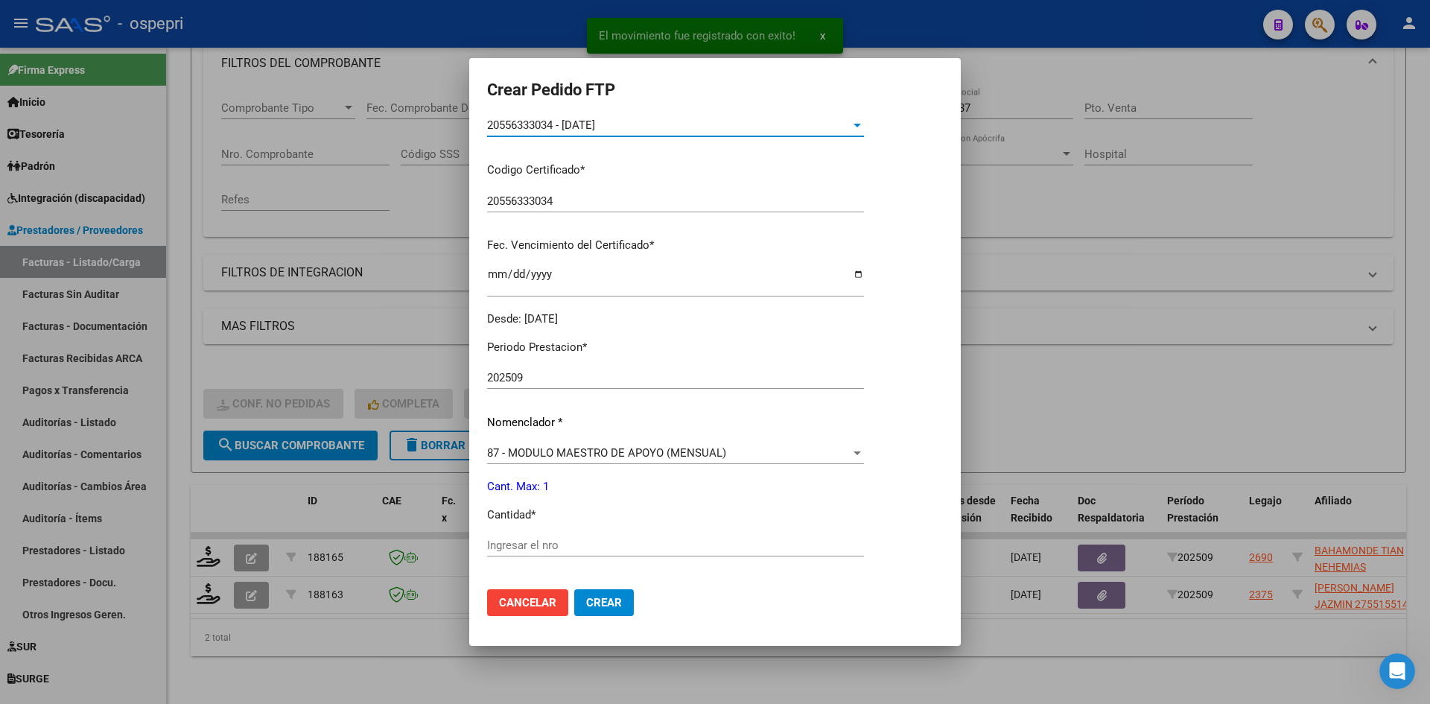
scroll to position [298, 0]
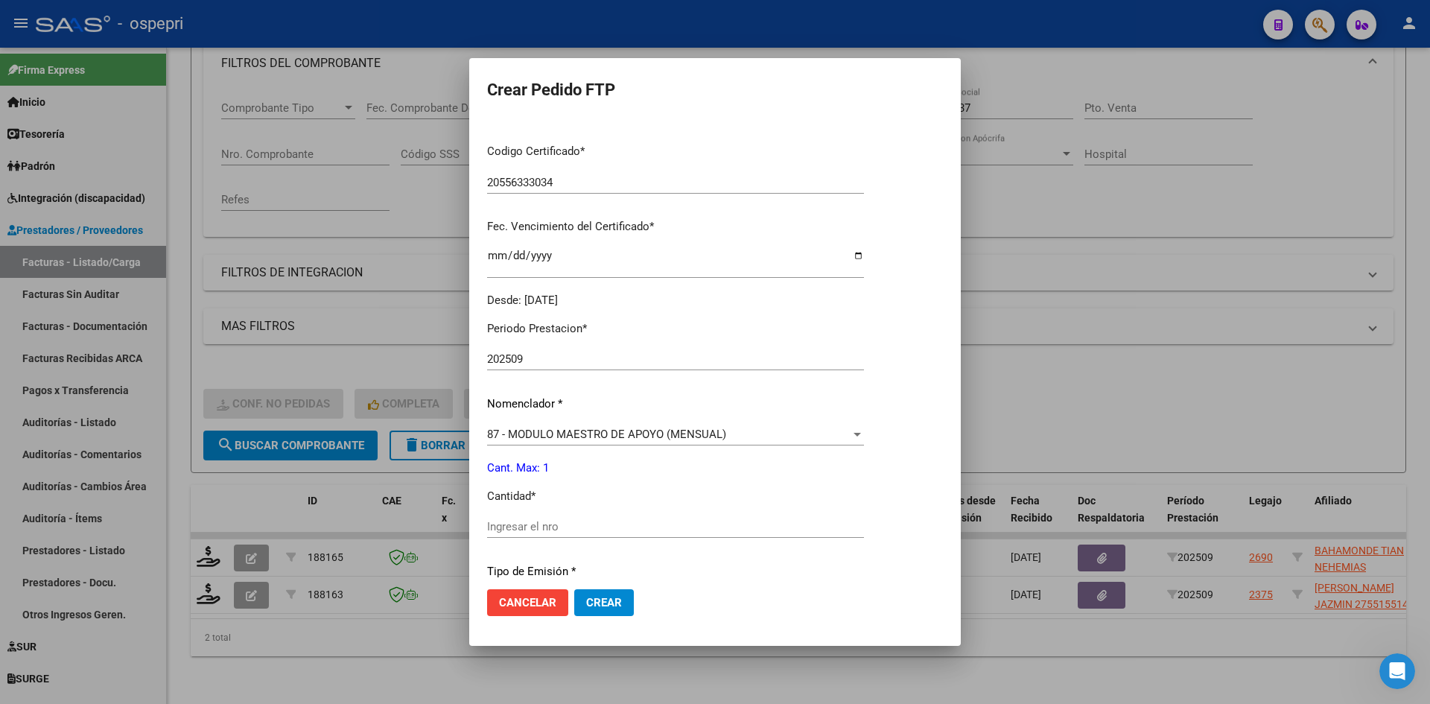
click at [532, 529] on input "Ingresar el nro" at bounding box center [675, 526] width 377 height 13
click at [597, 605] on span "Crear" at bounding box center [604, 602] width 36 height 13
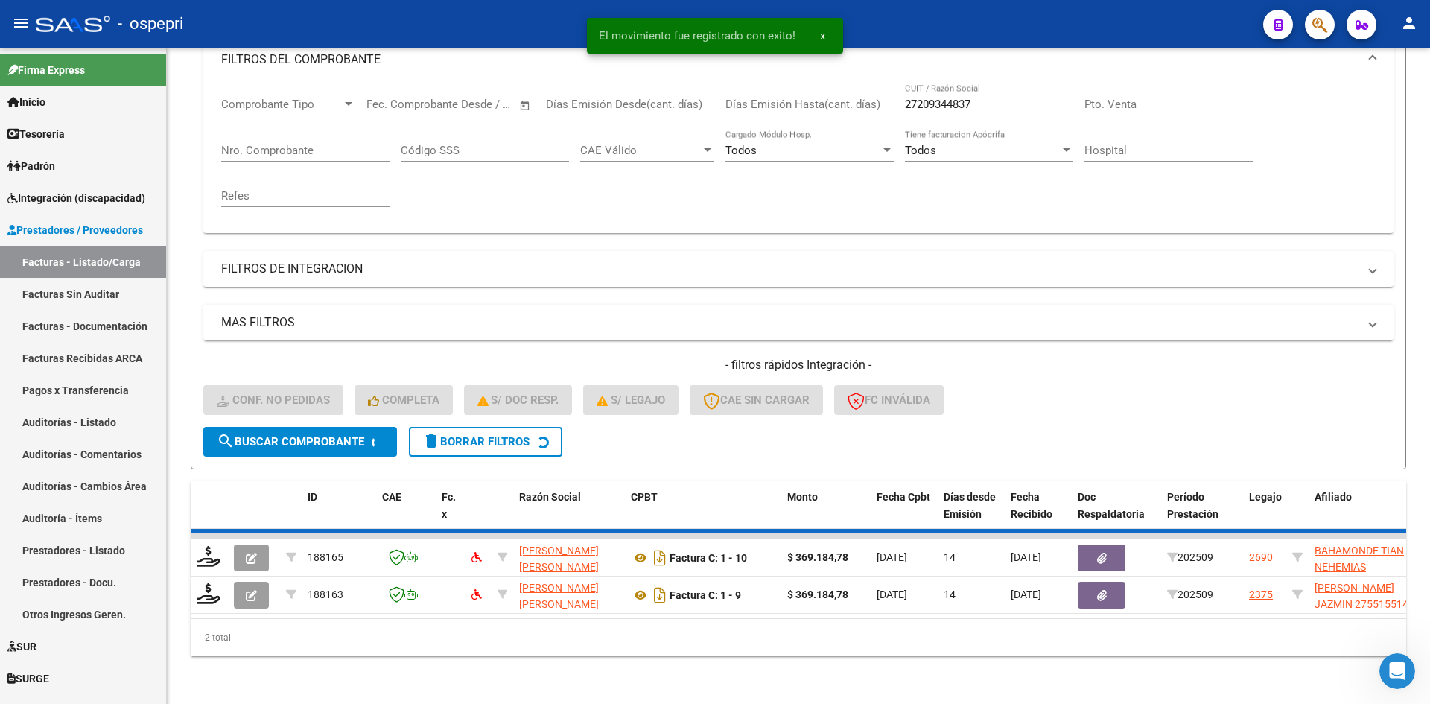
scroll to position [188, 0]
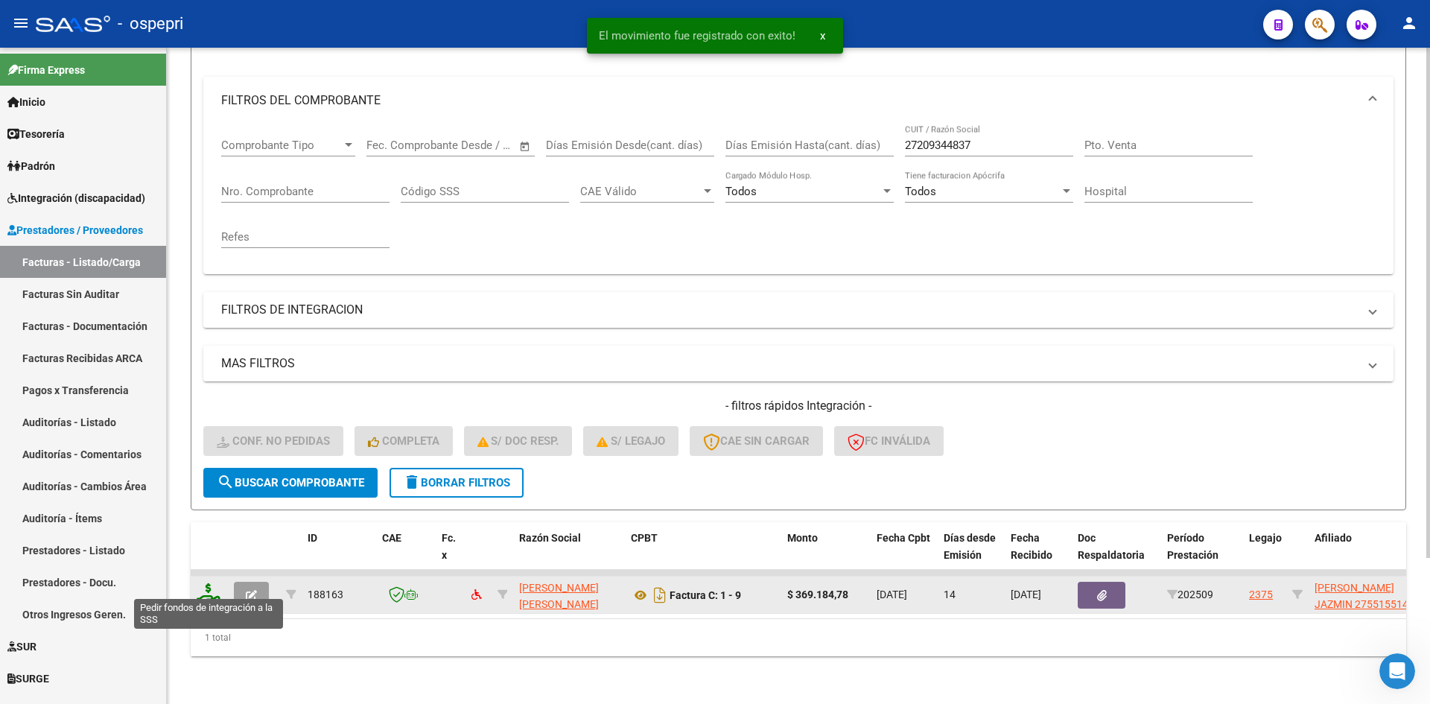
click at [206, 583] on icon at bounding box center [209, 593] width 24 height 21
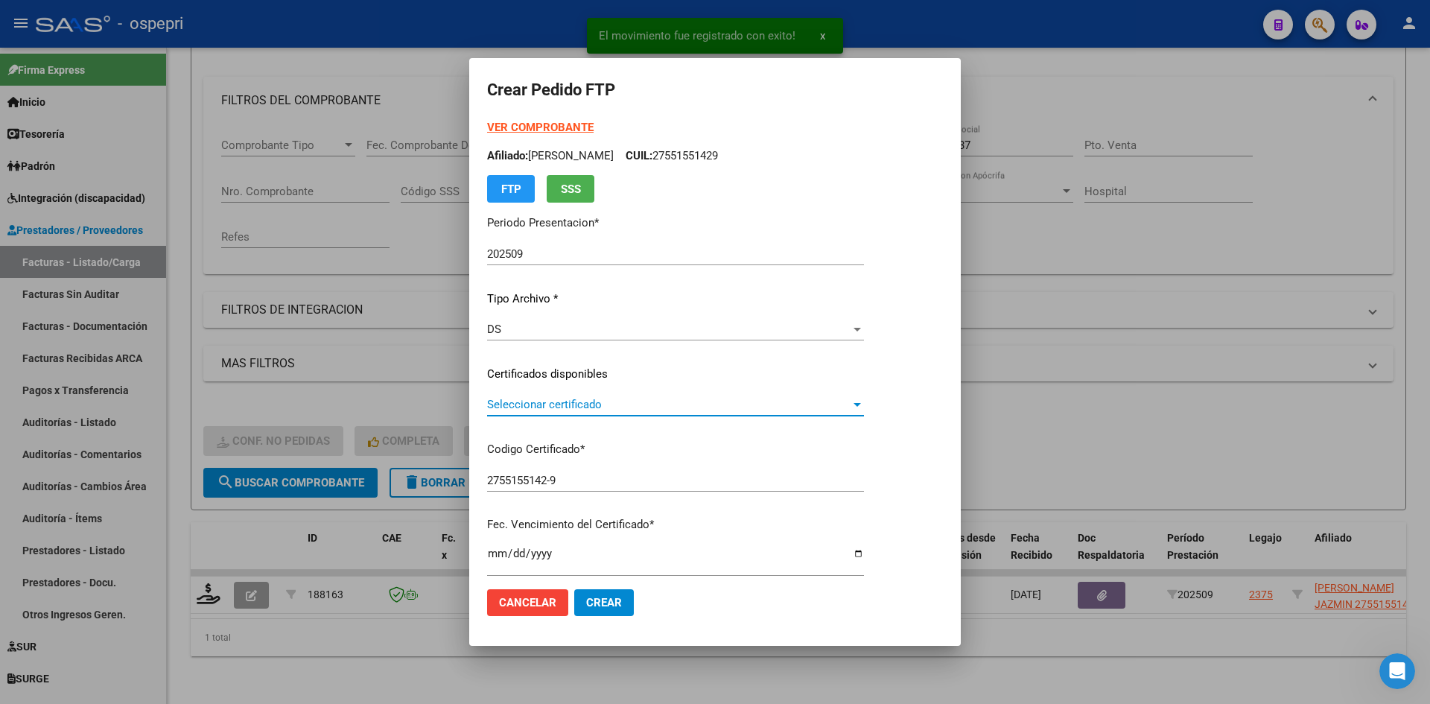
click at [564, 409] on span "Seleccionar certificado" at bounding box center [668, 404] width 363 height 13
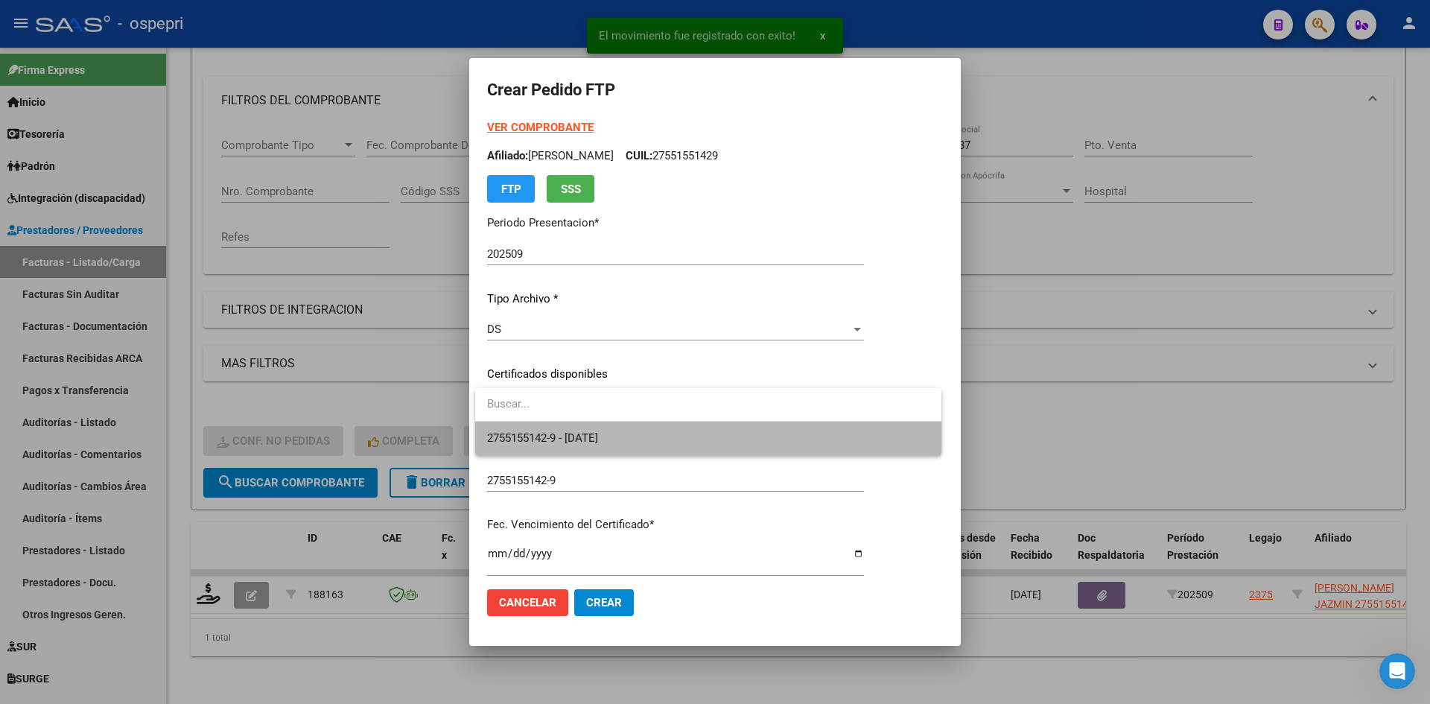
click at [616, 427] on span "2755155142-9 - 2025-11-01" at bounding box center [708, 439] width 442 height 34
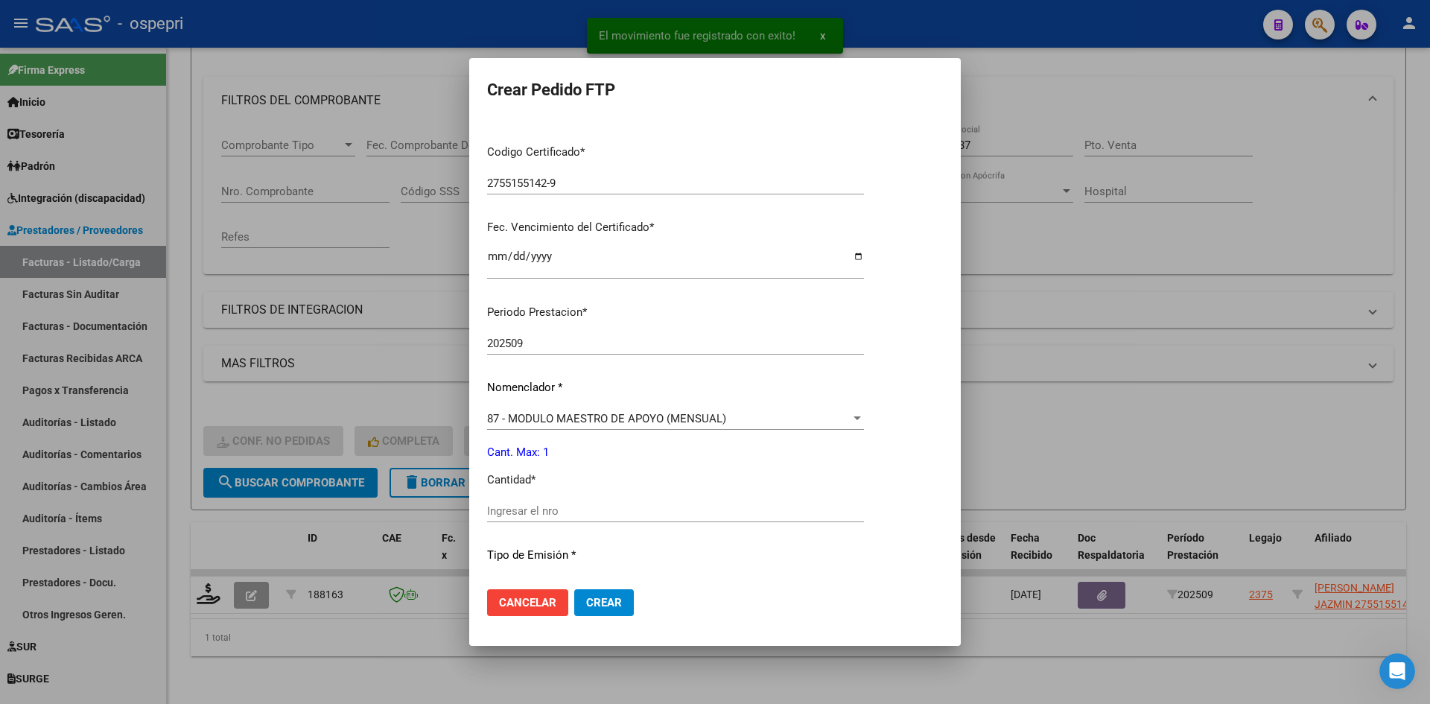
scroll to position [298, 0]
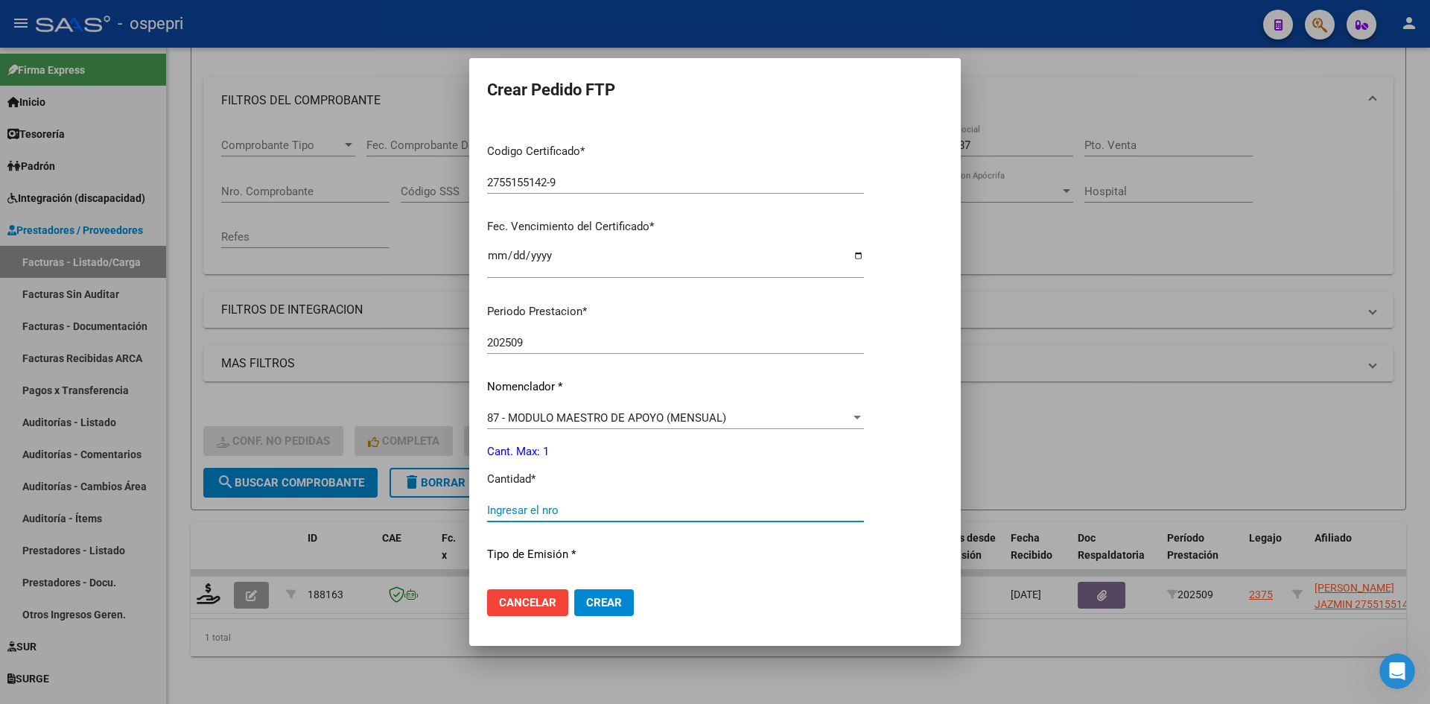
click at [542, 512] on input "Ingresar el nro" at bounding box center [675, 509] width 377 height 13
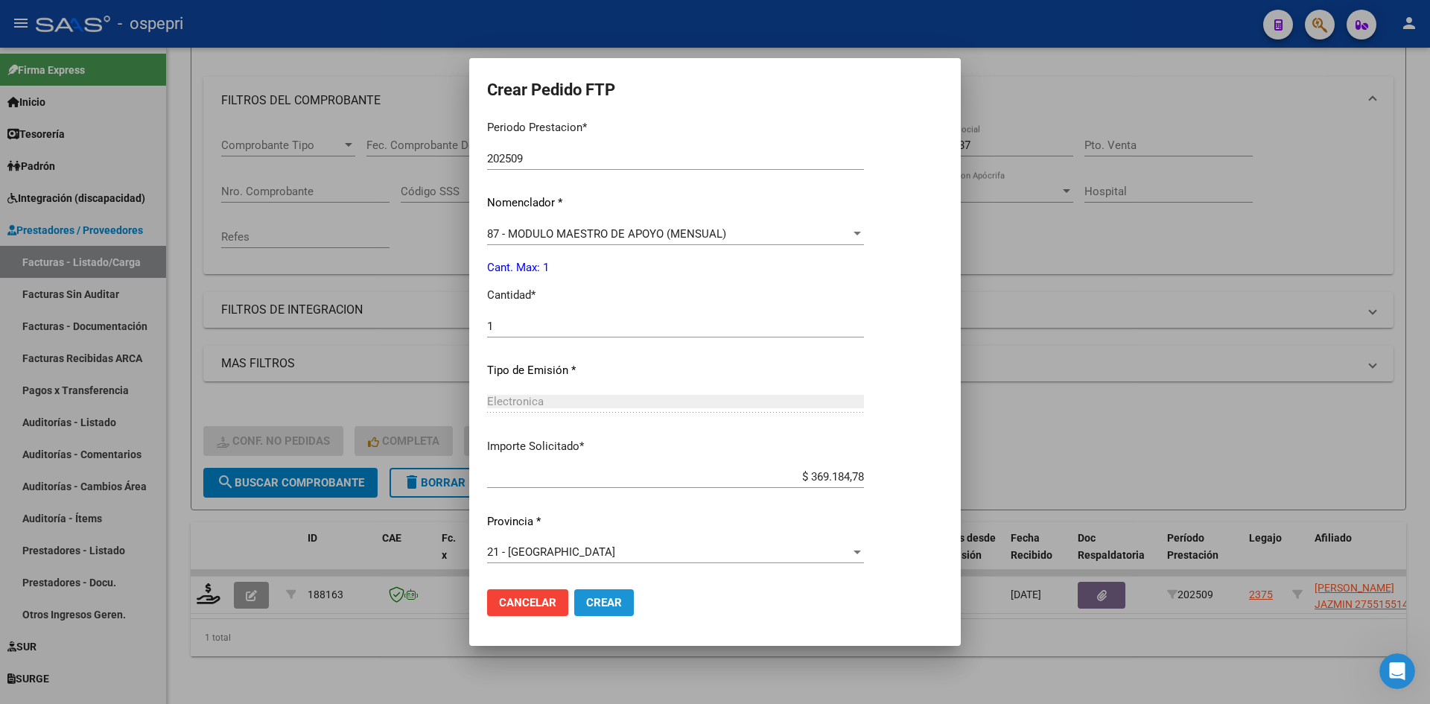
click at [604, 610] on button "Crear" at bounding box center [604, 602] width 60 height 27
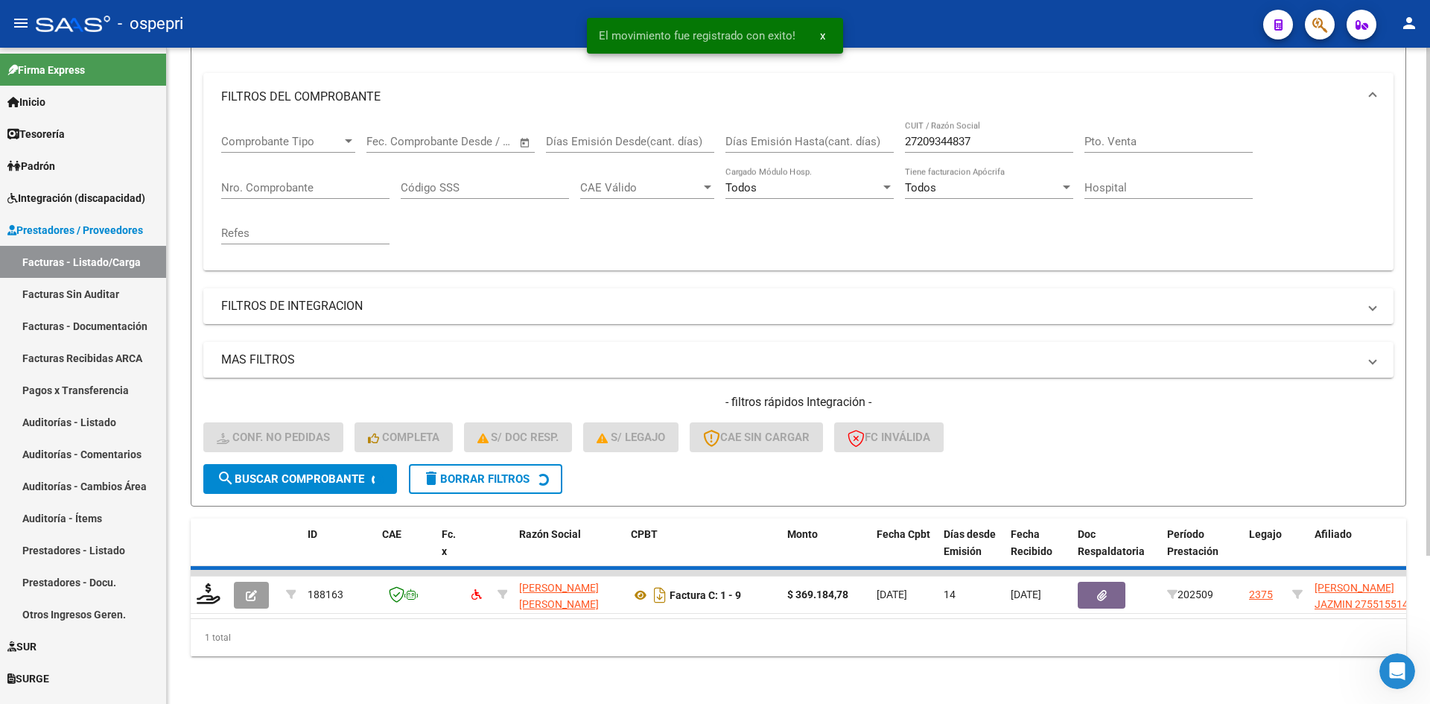
scroll to position [165, 0]
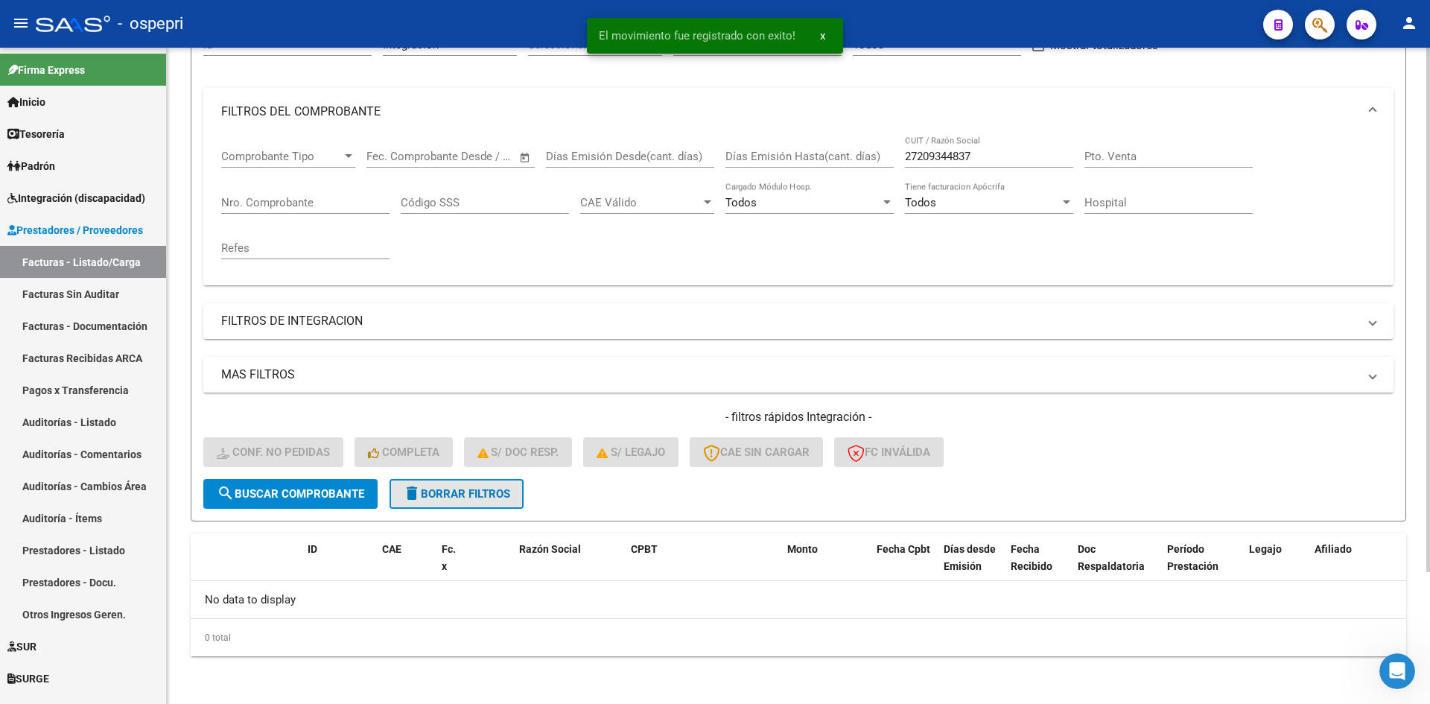
click at [468, 483] on button "delete Borrar Filtros" at bounding box center [456, 494] width 134 height 30
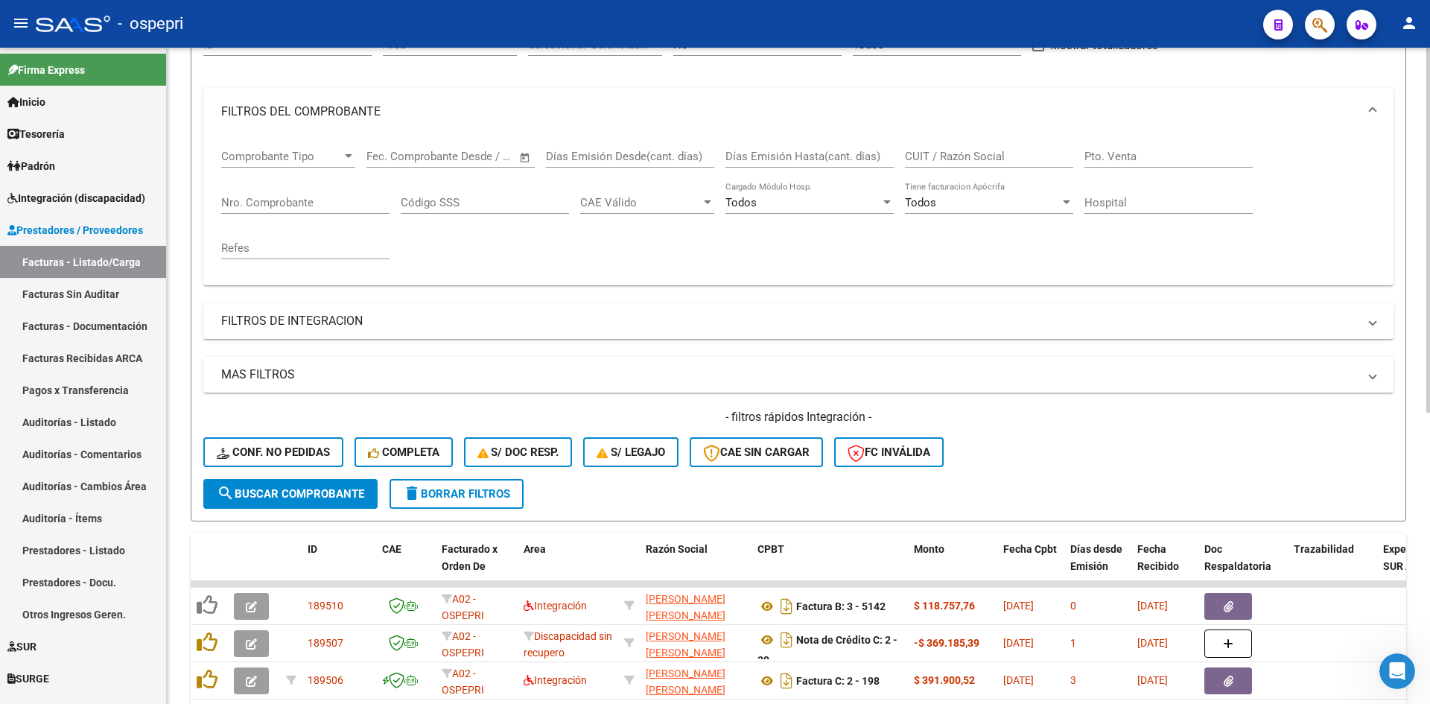
click at [928, 153] on input "CUIT / Razón Social" at bounding box center [989, 156] width 168 height 13
paste input "27302334310"
click at [350, 490] on span "search Buscar Comprobante" at bounding box center [290, 493] width 147 height 13
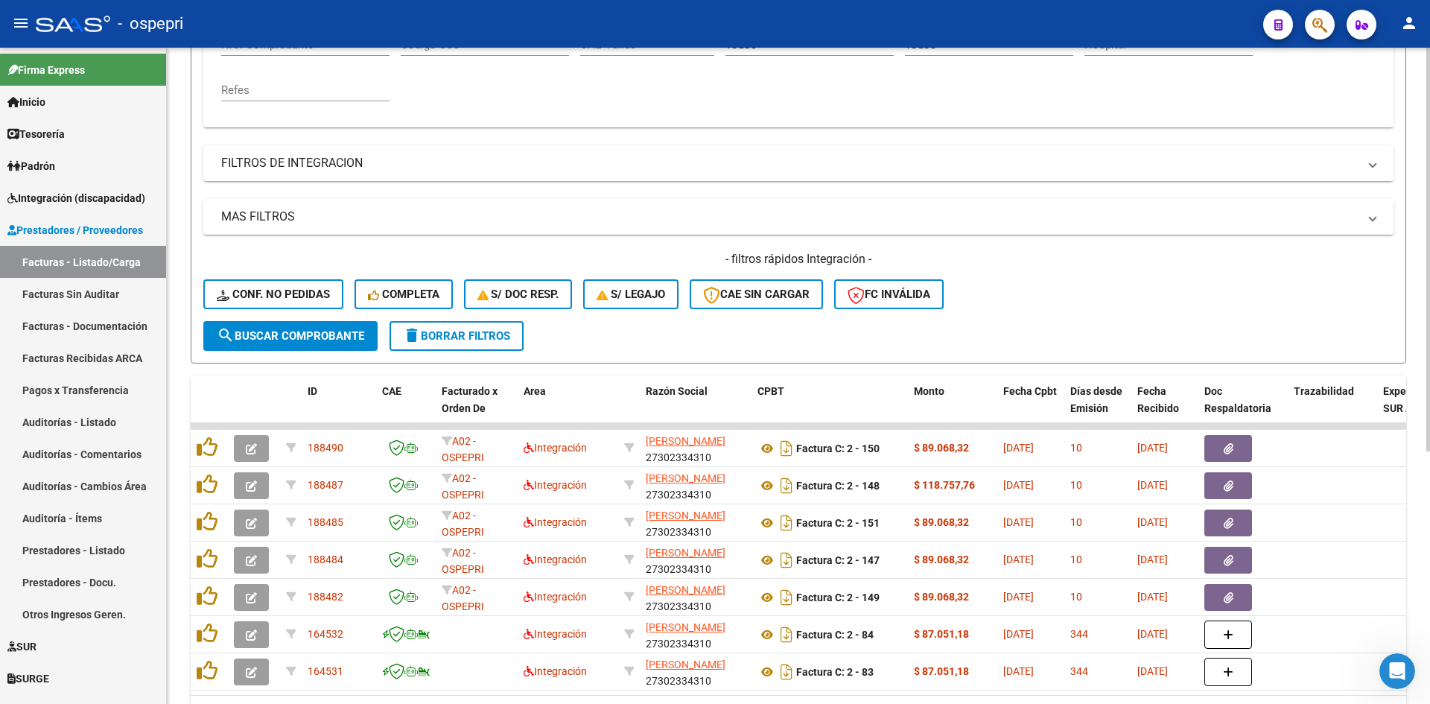
scroll to position [411, 0]
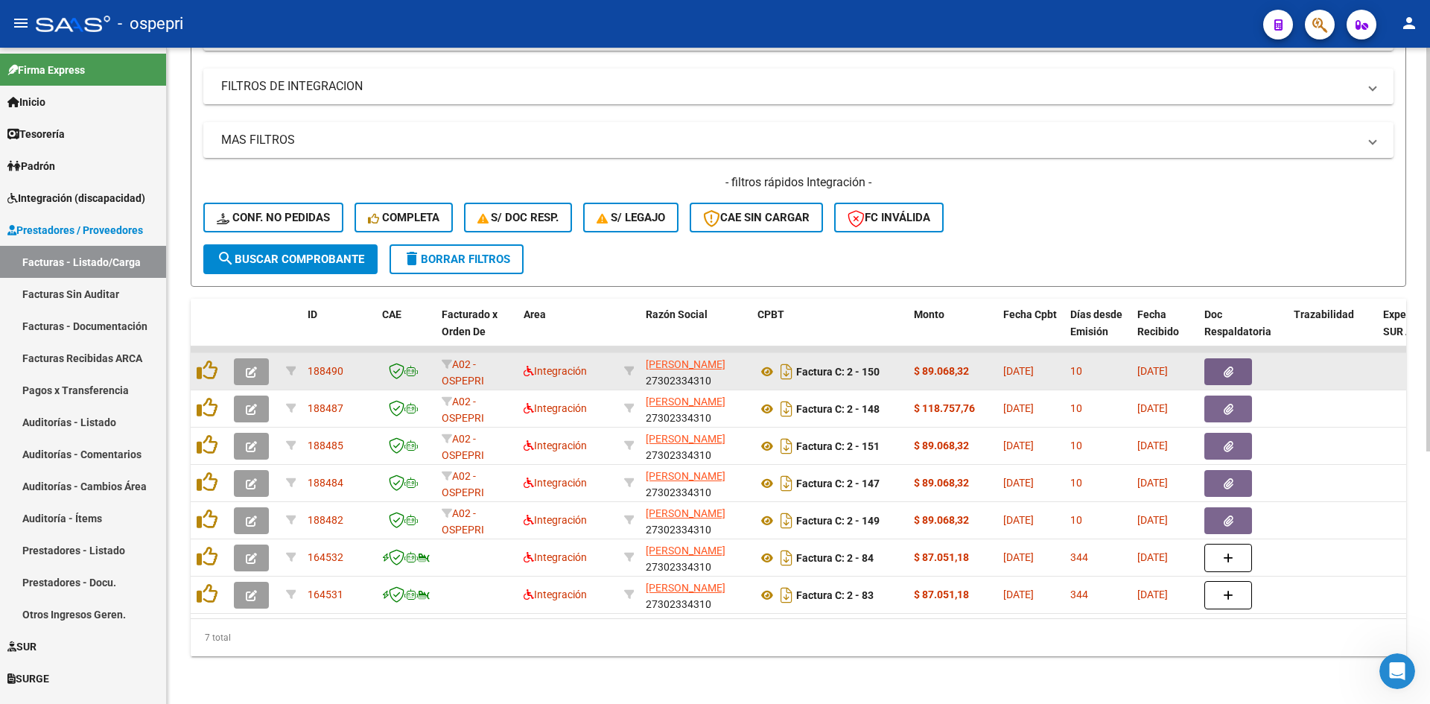
click at [244, 359] on button "button" at bounding box center [251, 371] width 35 height 27
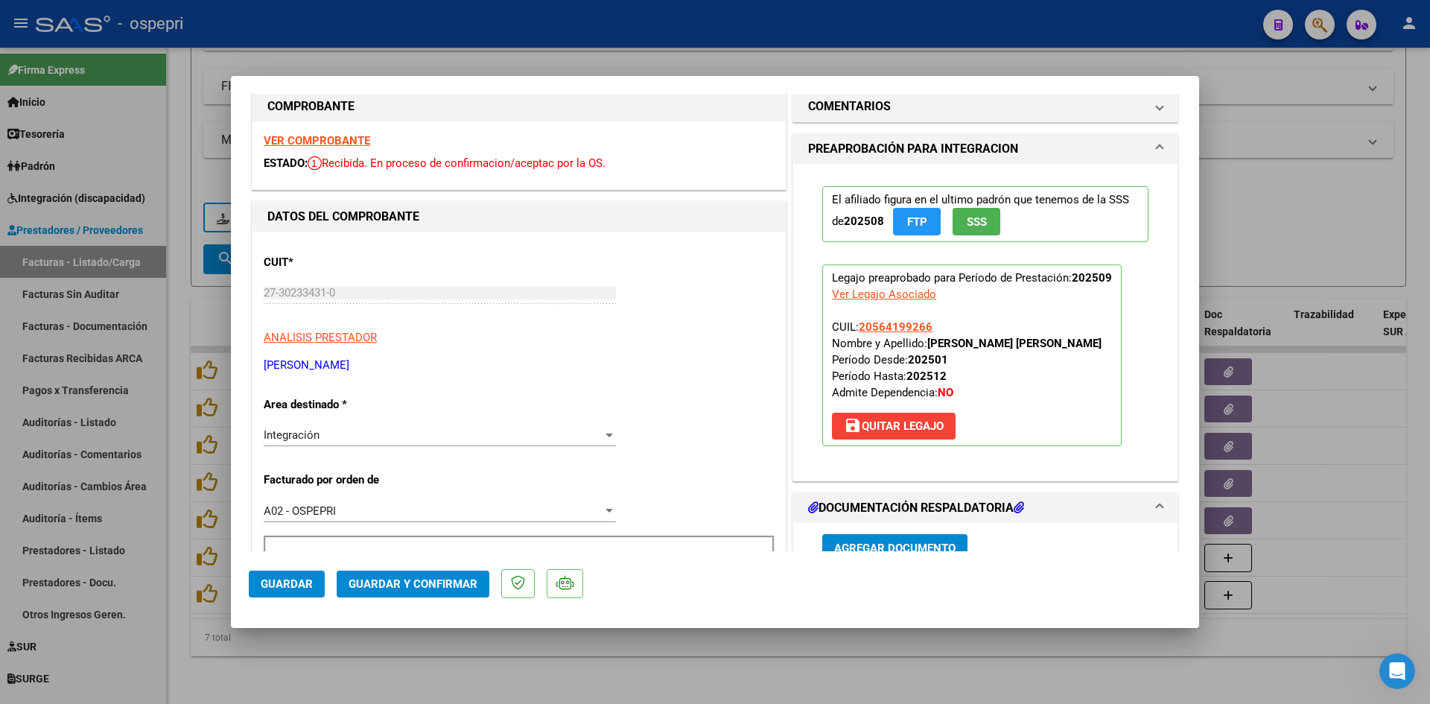
scroll to position [0, 0]
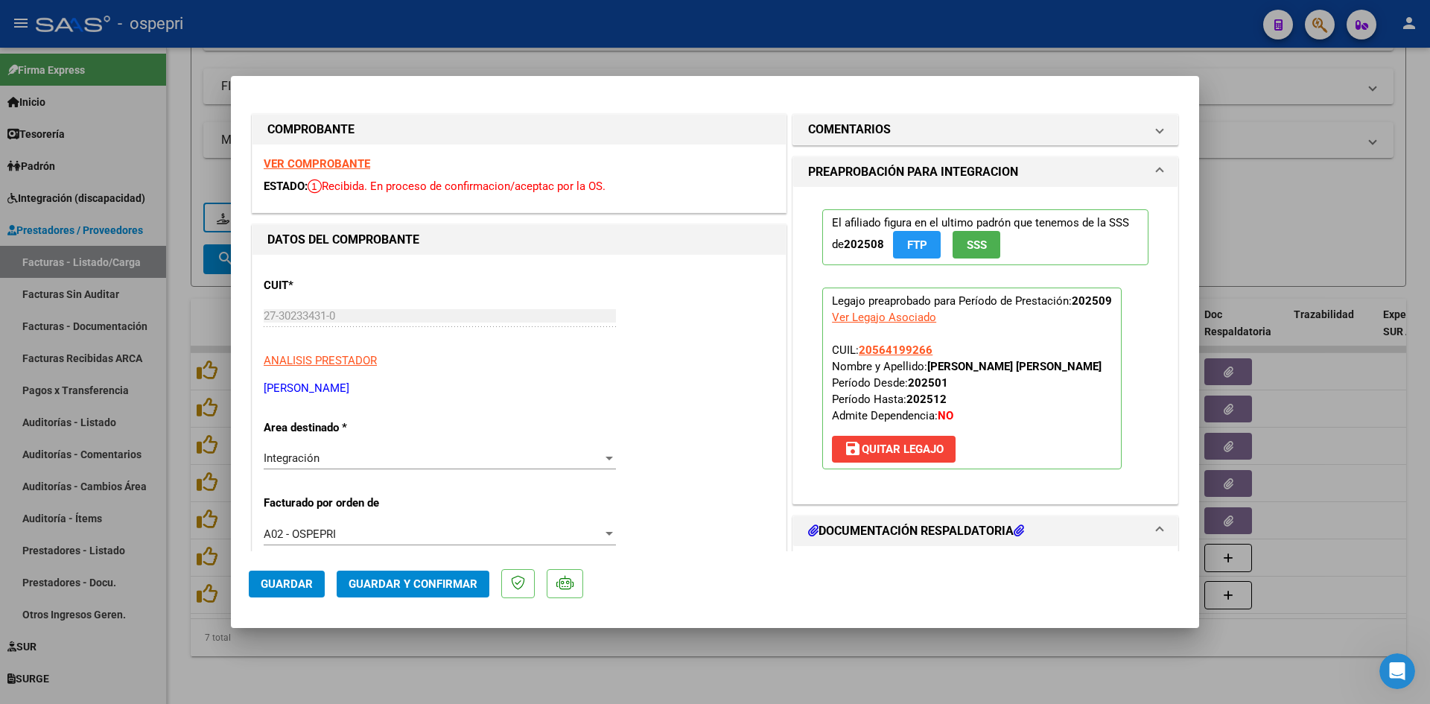
click at [331, 161] on strong "VER COMPROBANTE" at bounding box center [317, 163] width 106 height 13
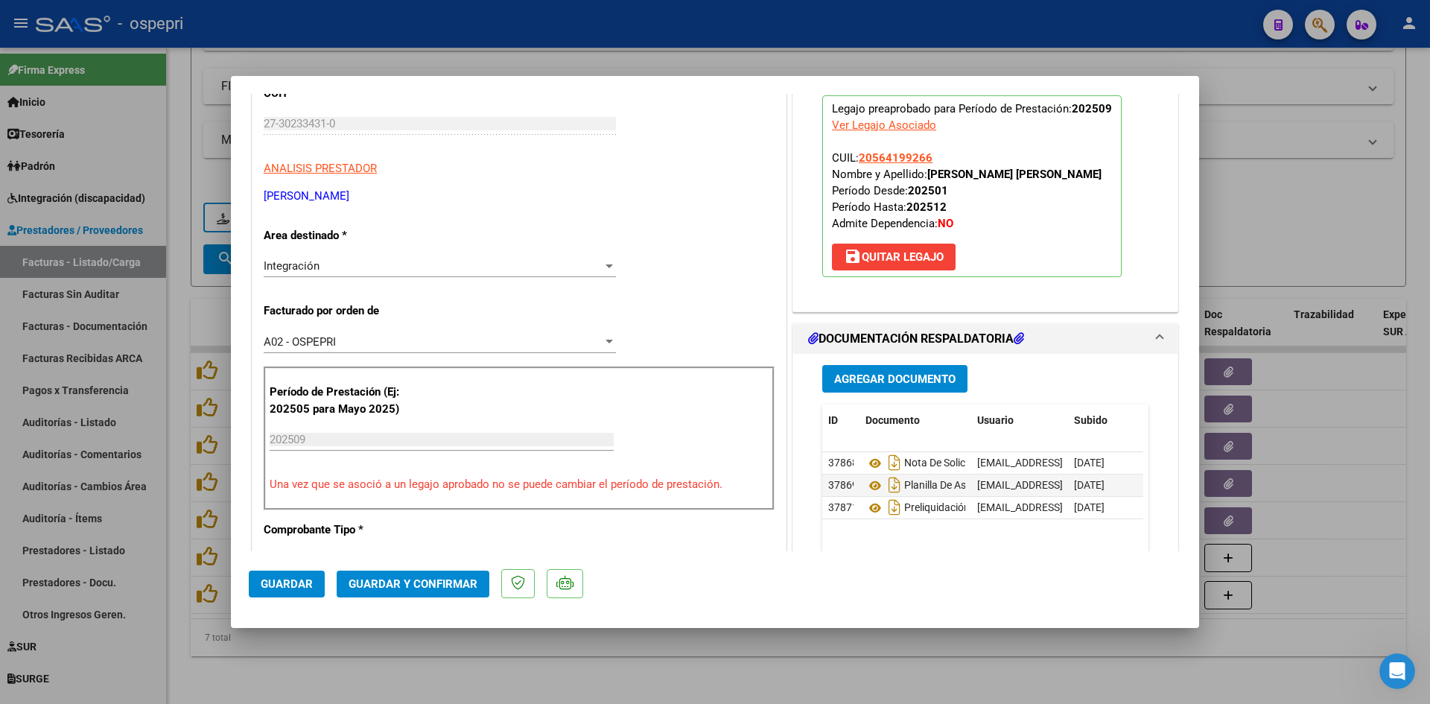
scroll to position [223, 0]
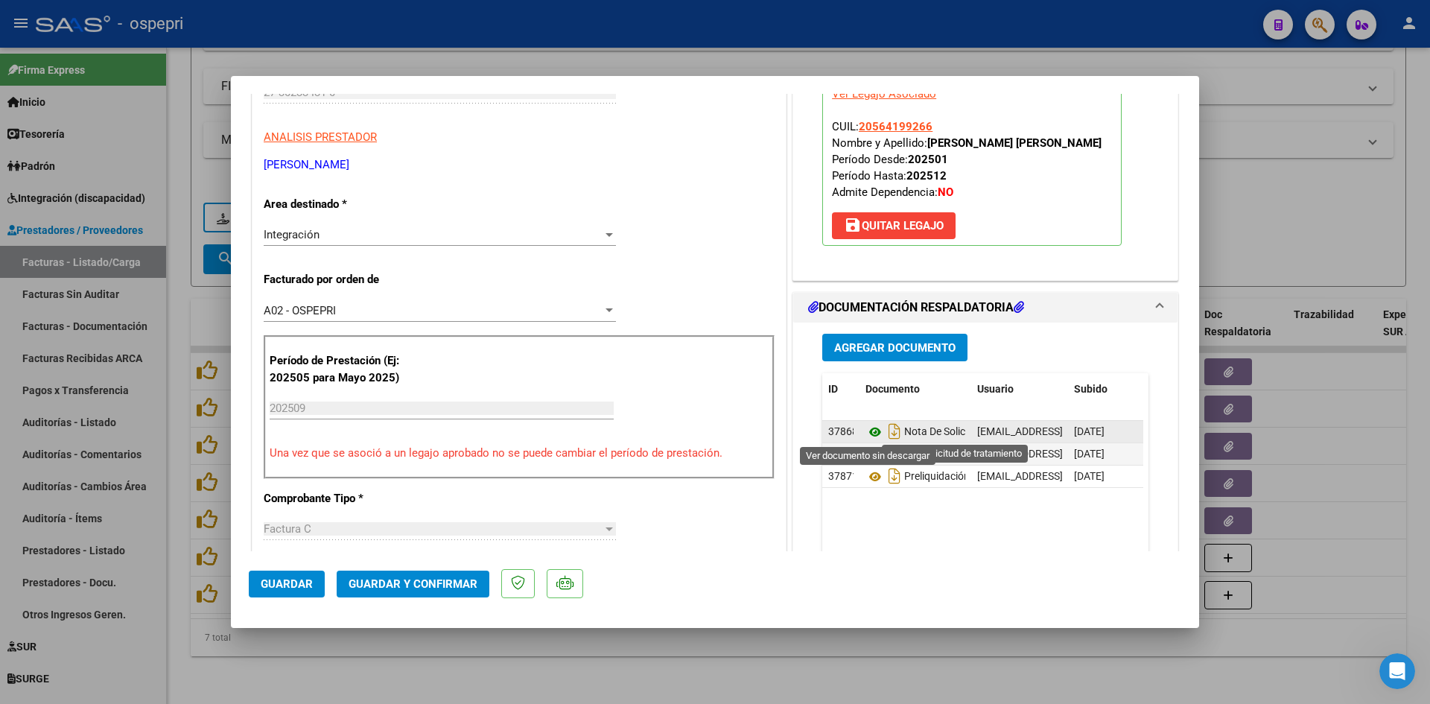
click at [868, 433] on icon at bounding box center [874, 432] width 19 height 18
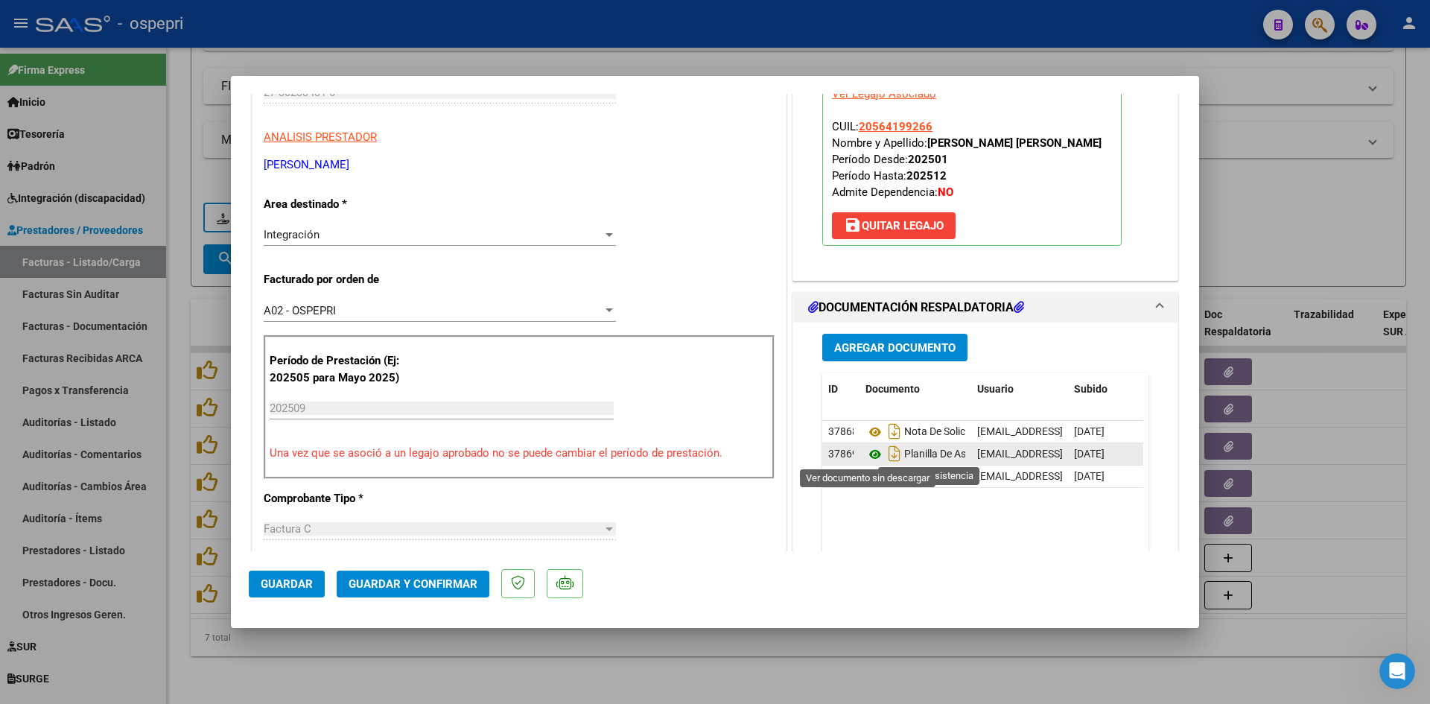
click at [866, 457] on icon at bounding box center [874, 454] width 19 height 18
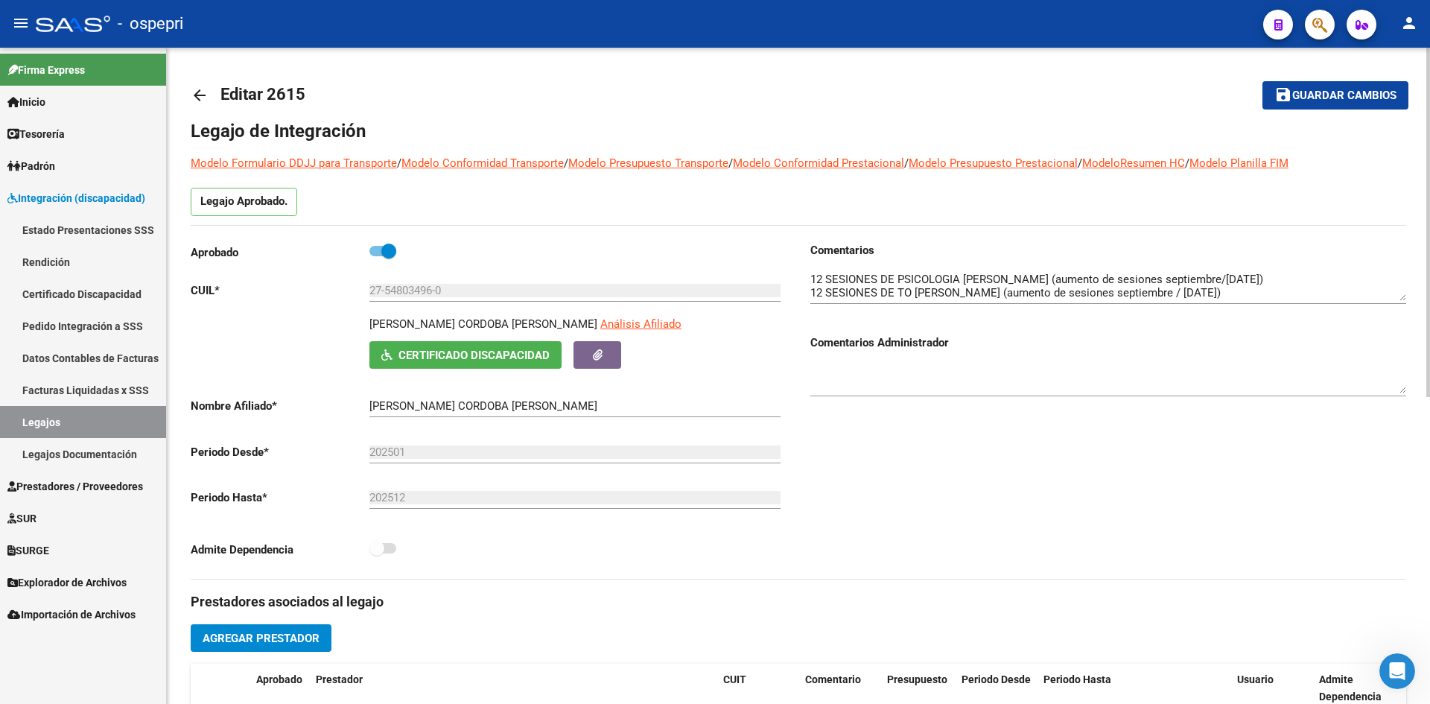
click at [201, 92] on mat-icon "arrow_back" at bounding box center [200, 95] width 18 height 18
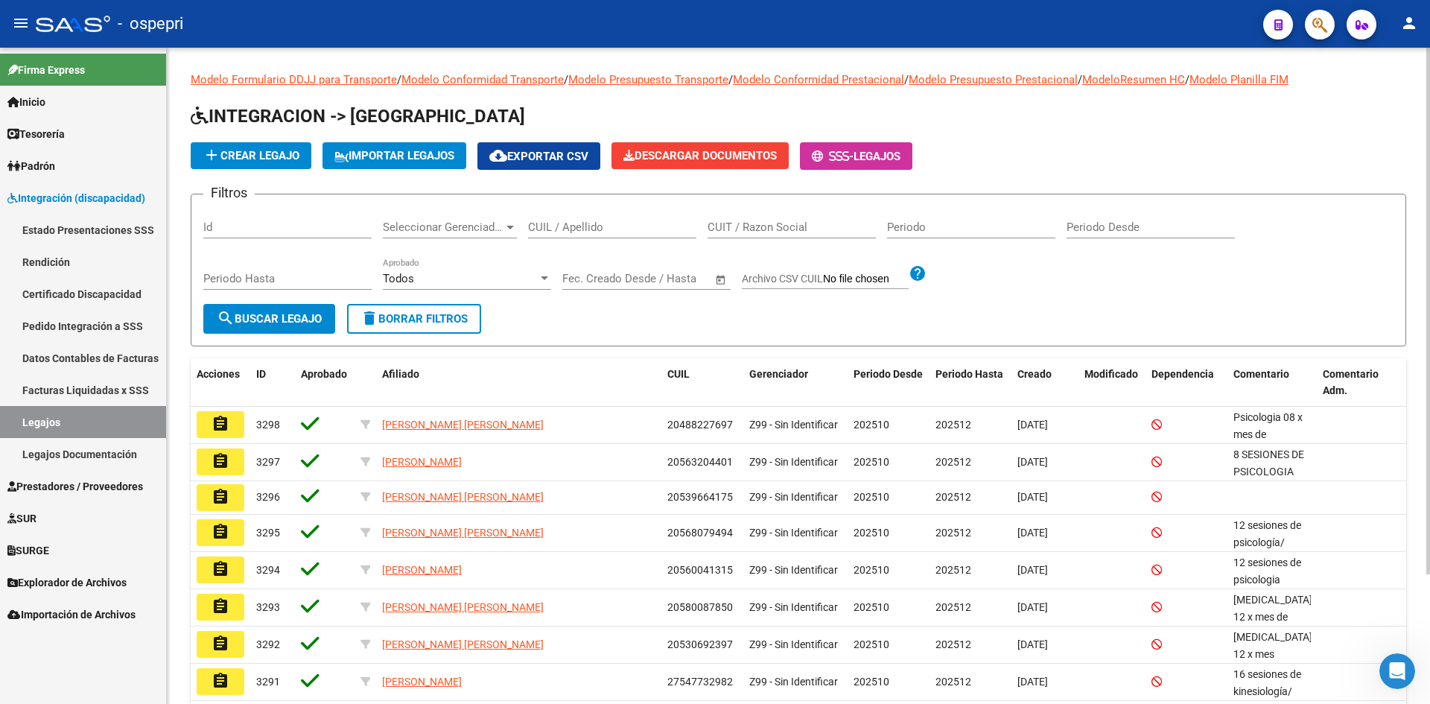
click at [557, 217] on div "CUIL / Apellido" at bounding box center [612, 222] width 168 height 32
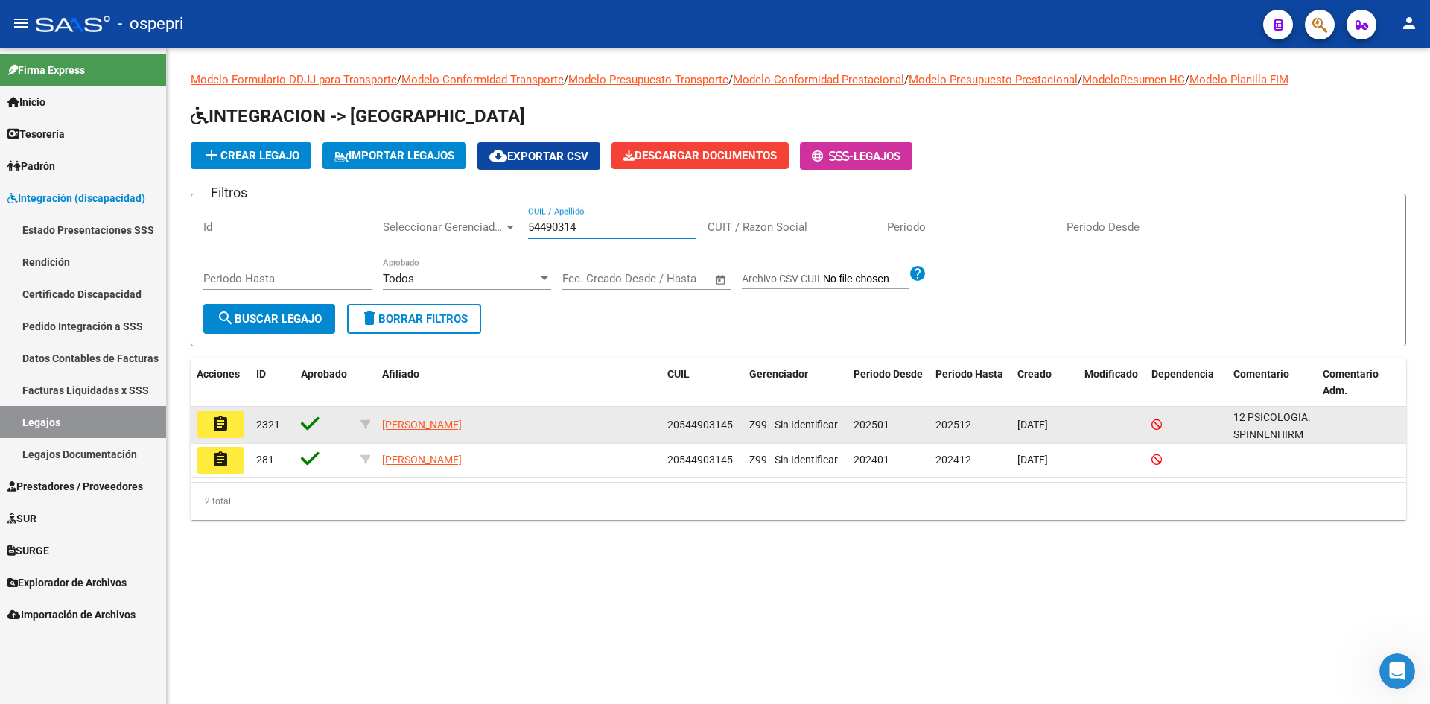
type input "54490314"
click at [225, 418] on mat-icon "assignment" at bounding box center [220, 424] width 18 height 18
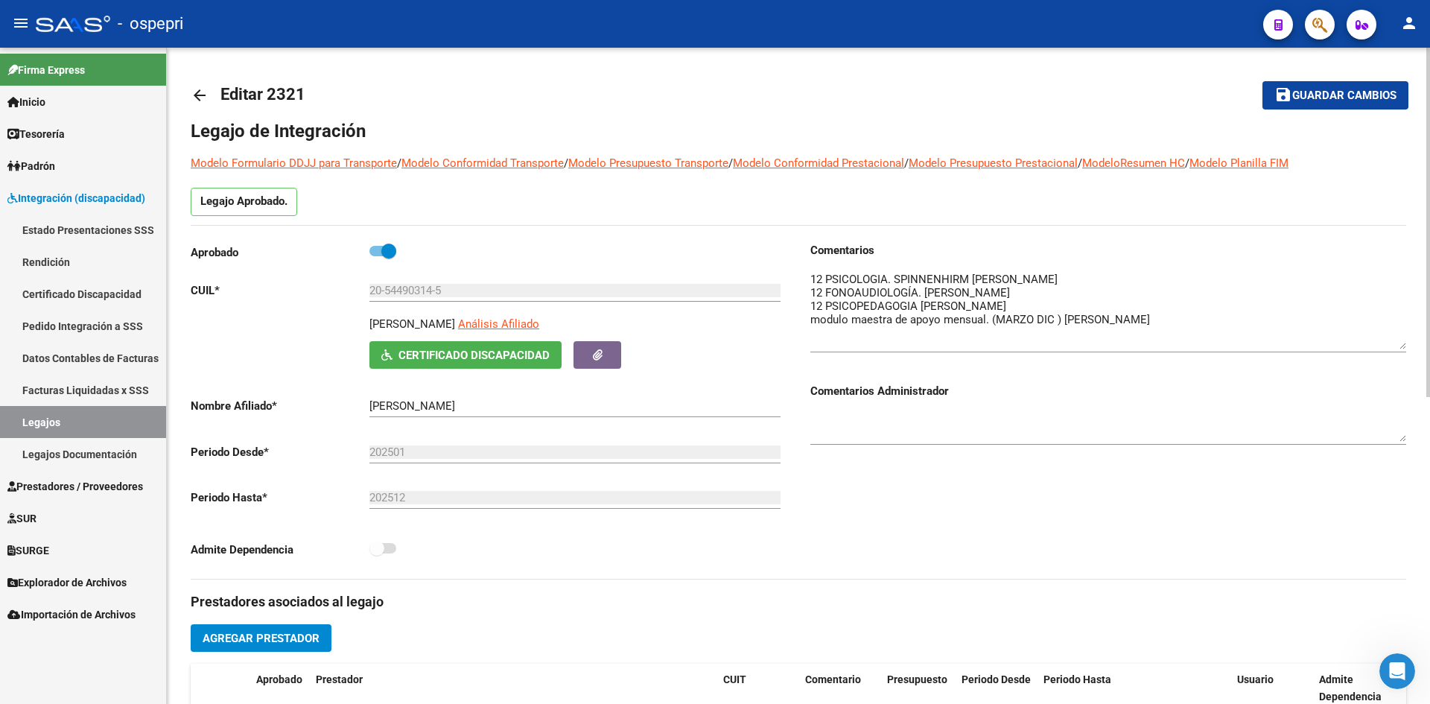
drag, startPoint x: 1399, startPoint y: 299, endPoint x: 1402, endPoint y: 347, distance: 48.5
click at [1402, 347] on textarea at bounding box center [1108, 310] width 596 height 78
click at [201, 91] on mat-icon "arrow_back" at bounding box center [200, 95] width 18 height 18
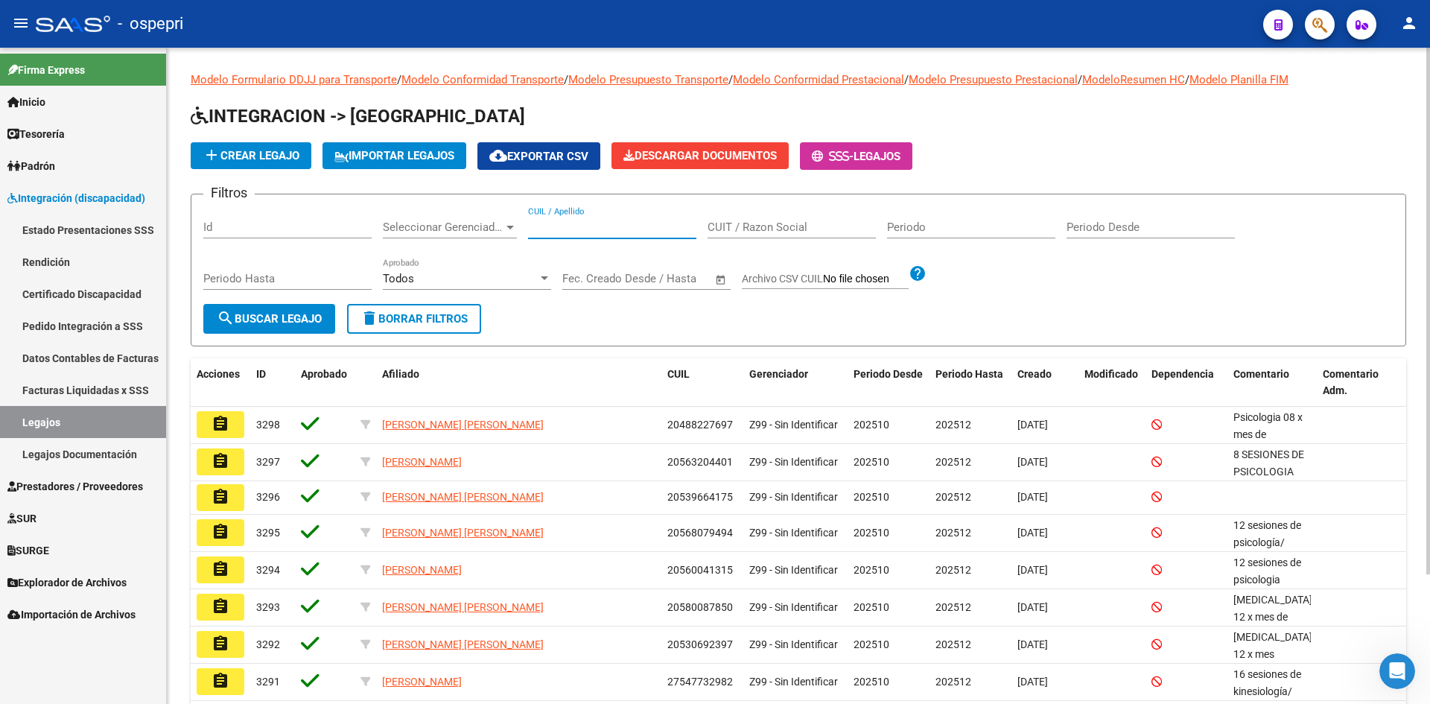
click at [559, 231] on input "CUIL / Apellido" at bounding box center [612, 226] width 168 height 13
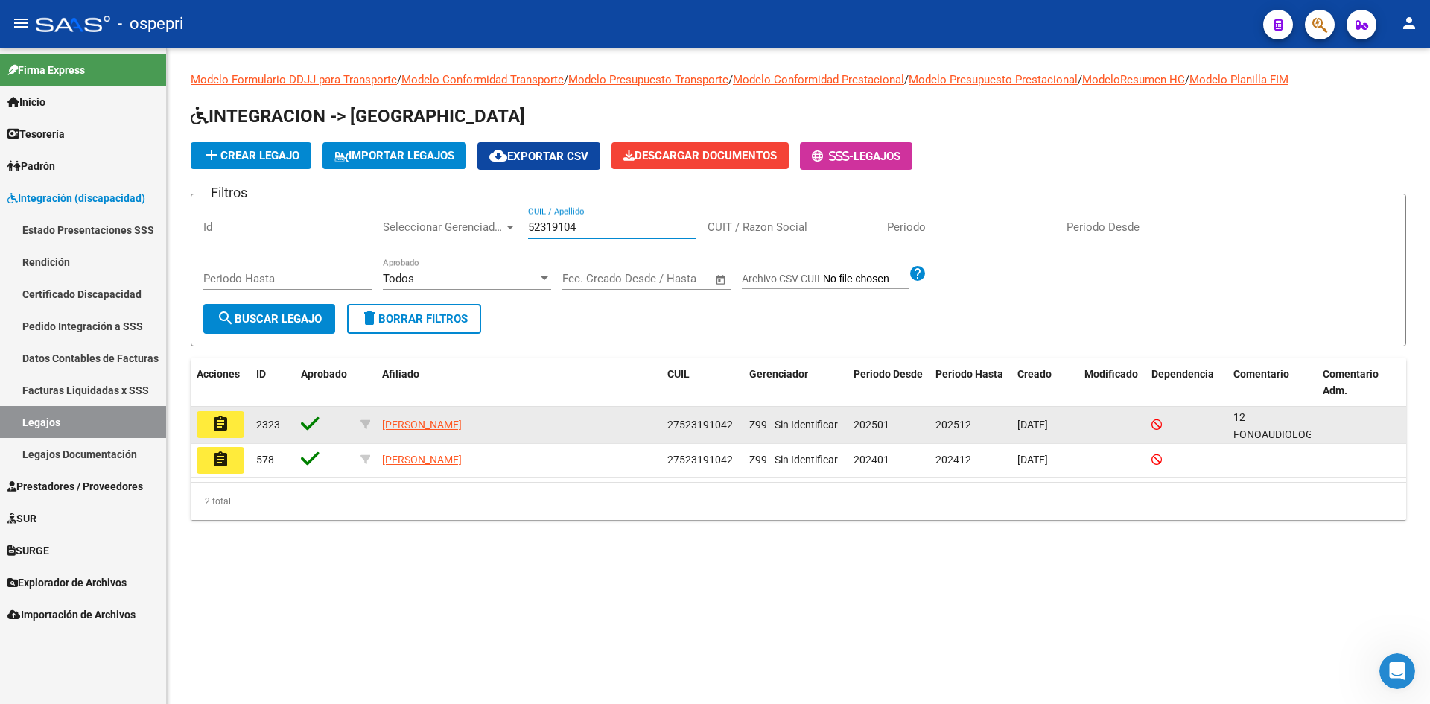
type input "52319104"
click at [223, 422] on mat-icon "assignment" at bounding box center [220, 424] width 18 height 18
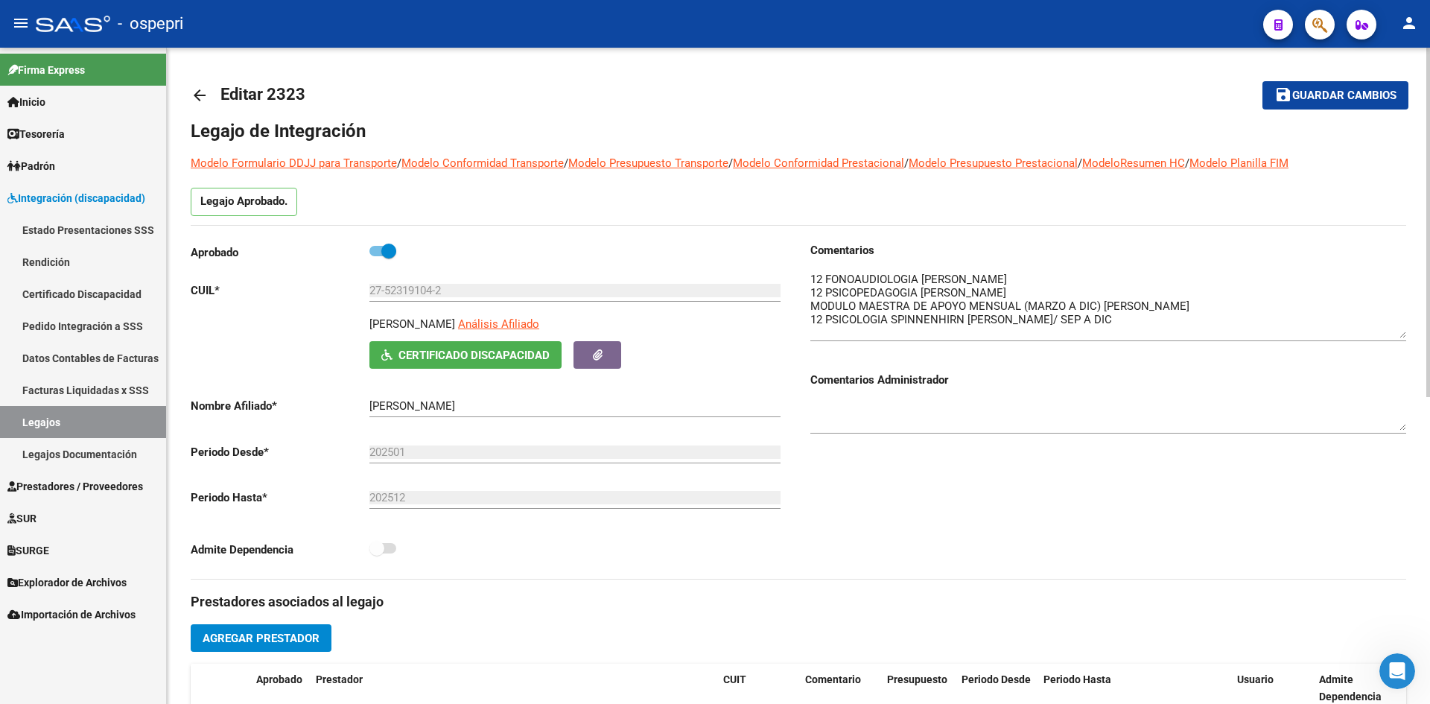
drag, startPoint x: 1398, startPoint y: 298, endPoint x: 1401, endPoint y: 335, distance: 37.4
click at [1401, 335] on textarea at bounding box center [1108, 304] width 596 height 67
click at [197, 96] on mat-icon "arrow_back" at bounding box center [200, 95] width 18 height 18
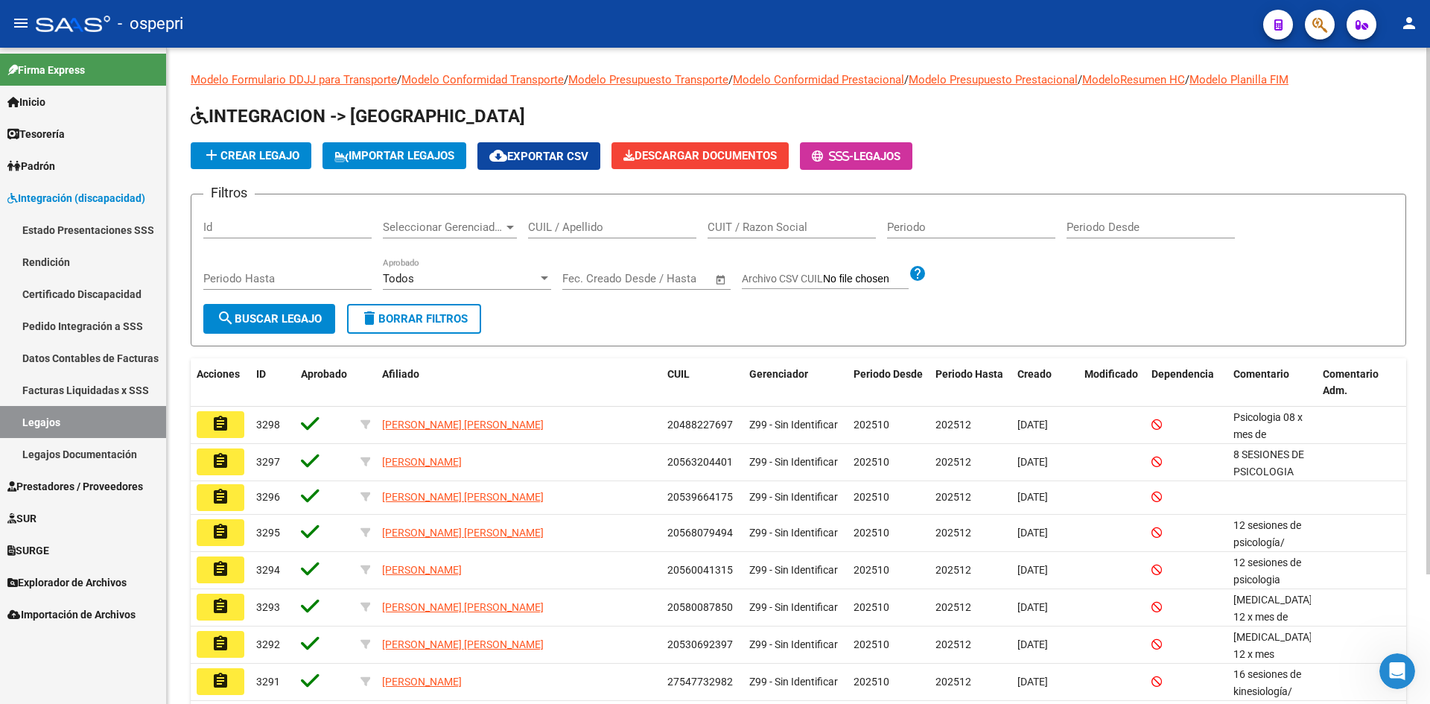
click at [543, 232] on input "CUIL / Apellido" at bounding box center [612, 226] width 168 height 13
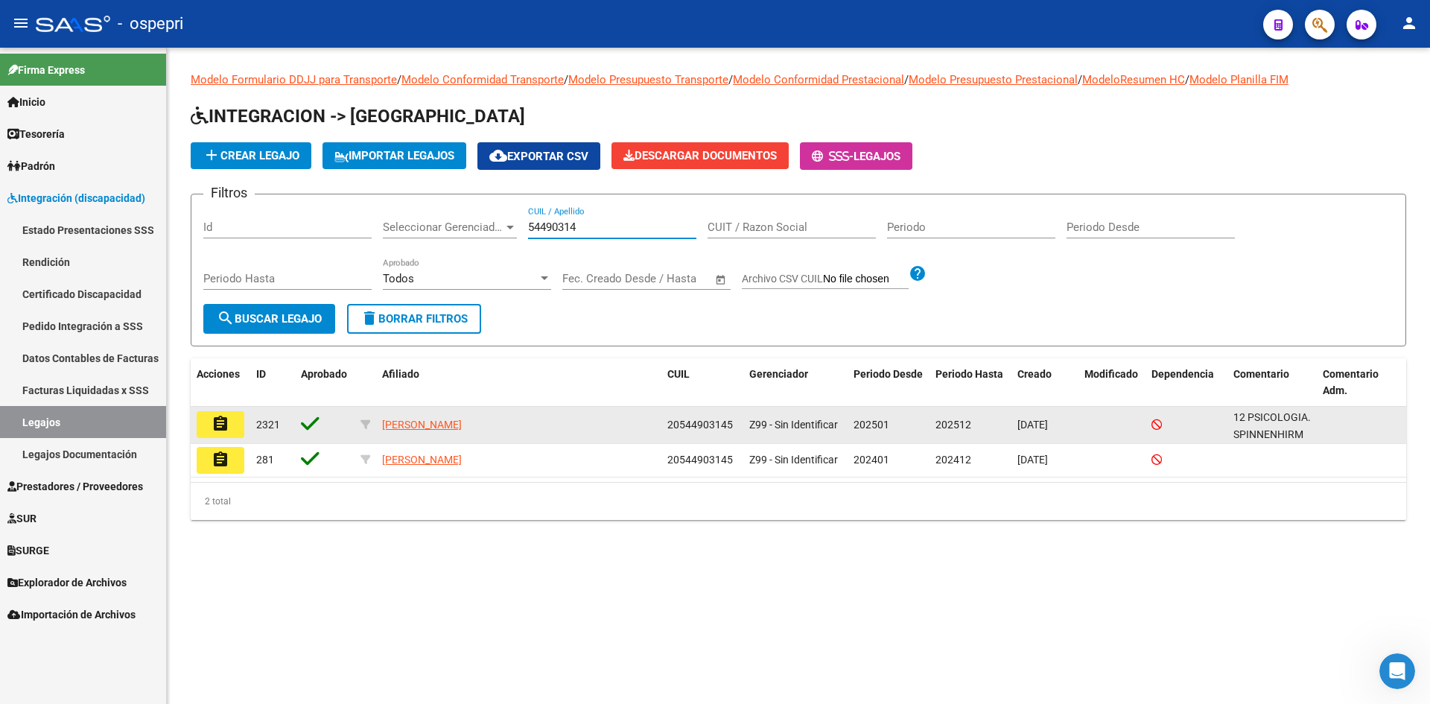
type input "54490314"
click at [223, 430] on mat-icon "assignment" at bounding box center [220, 424] width 18 height 18
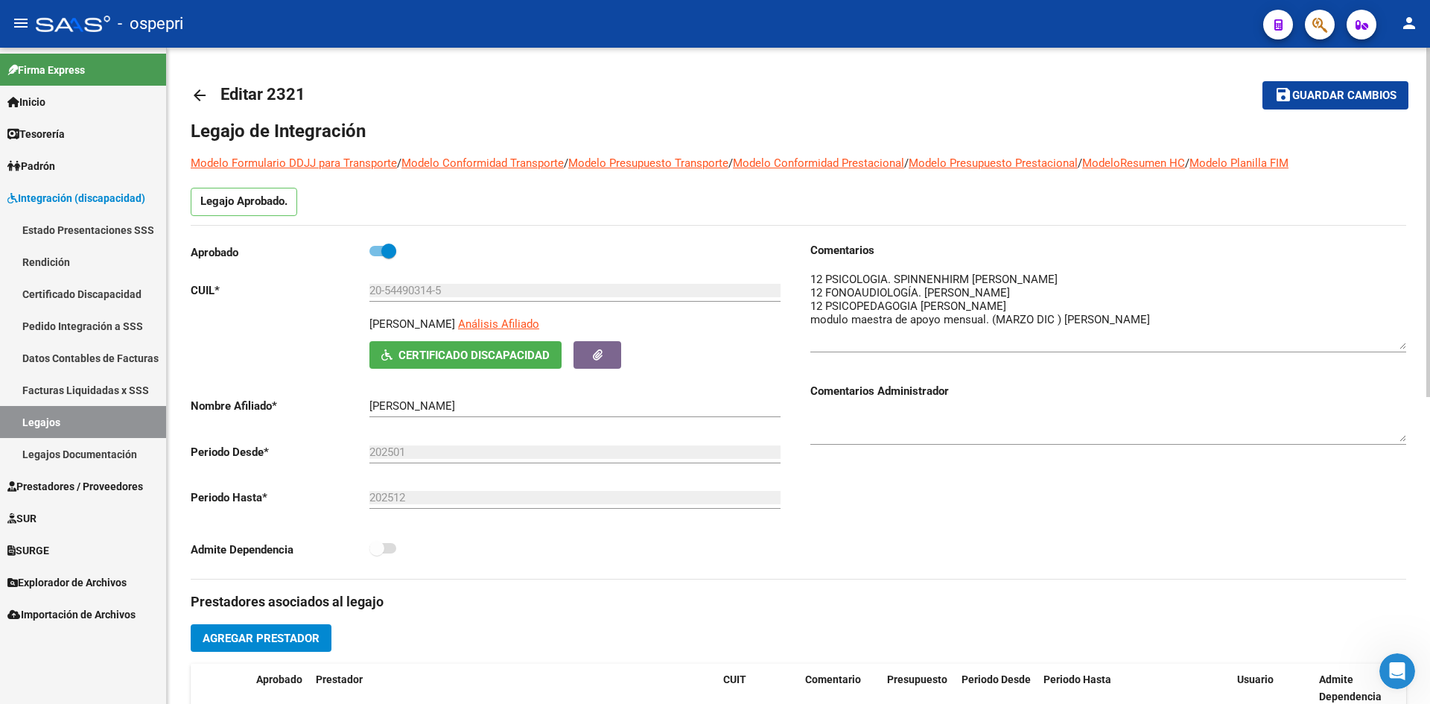
drag, startPoint x: 1405, startPoint y: 297, endPoint x: 1424, endPoint y: 346, distance: 52.1
click at [1424, 346] on div "arrow_back Editar 2321 save Guardar cambios Legajo de Integración Modelo Formul…" at bounding box center [798, 664] width 1263 height 1232
click at [197, 99] on mat-icon "arrow_back" at bounding box center [200, 95] width 18 height 18
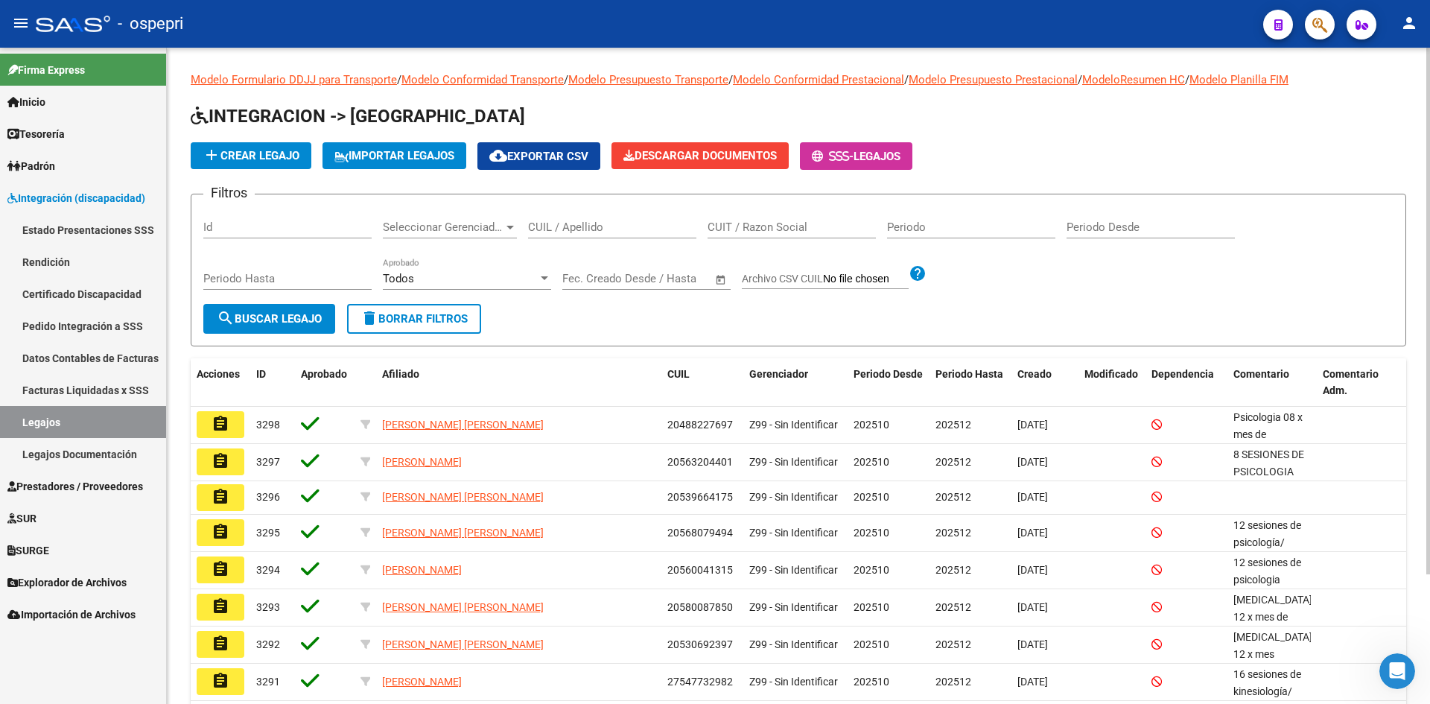
click at [561, 227] on input "CUIL / Apellido" at bounding box center [612, 226] width 168 height 13
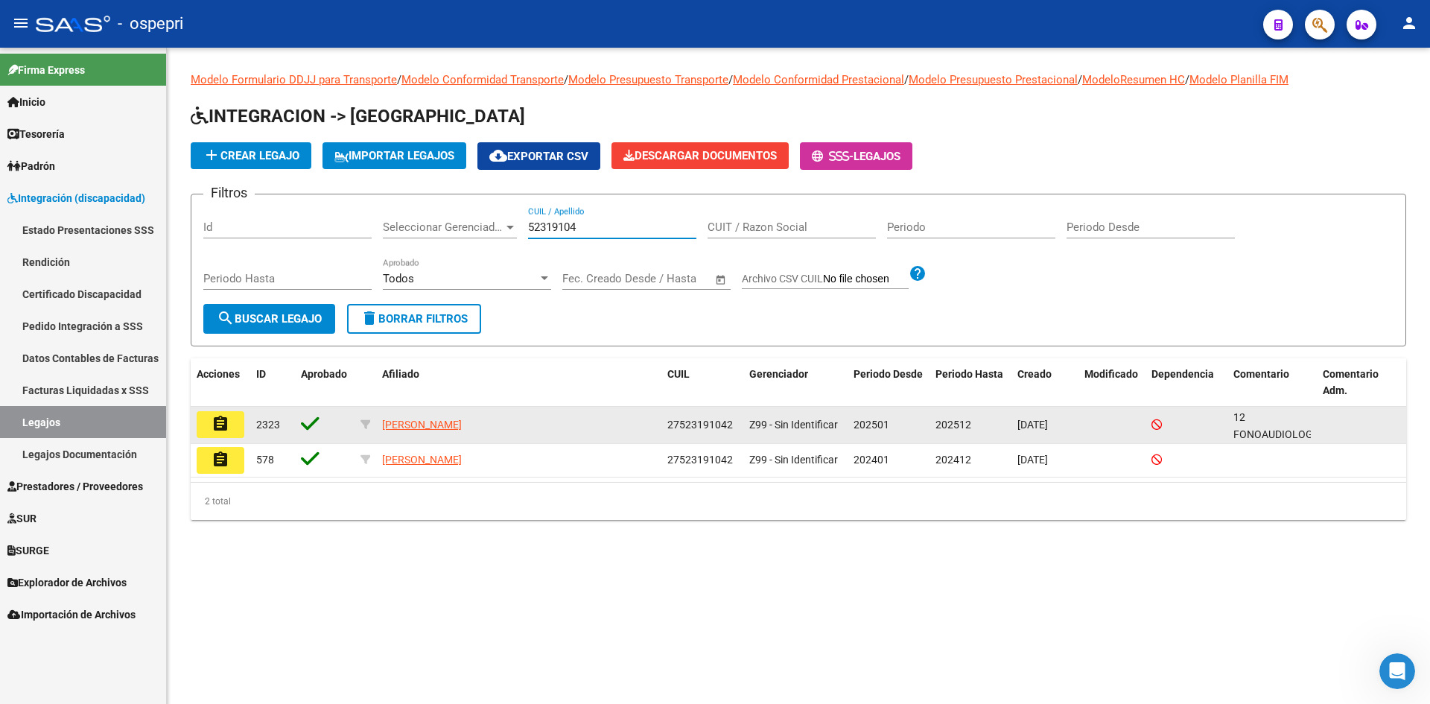
type input "52319104"
click at [216, 421] on mat-icon "assignment" at bounding box center [220, 424] width 18 height 18
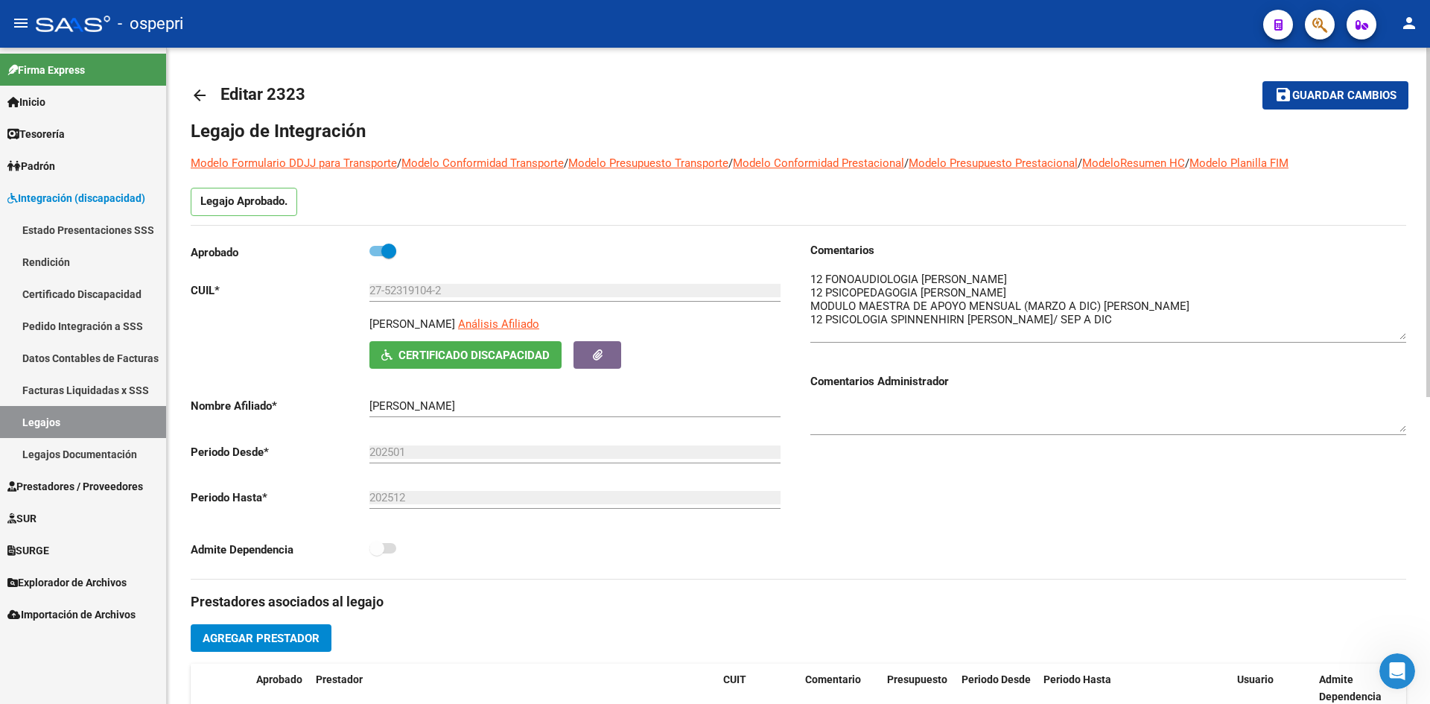
drag, startPoint x: 1404, startPoint y: 297, endPoint x: 1405, endPoint y: 336, distance: 38.8
click at [1405, 336] on textarea at bounding box center [1108, 305] width 596 height 69
click at [194, 98] on mat-icon "arrow_back" at bounding box center [200, 95] width 18 height 18
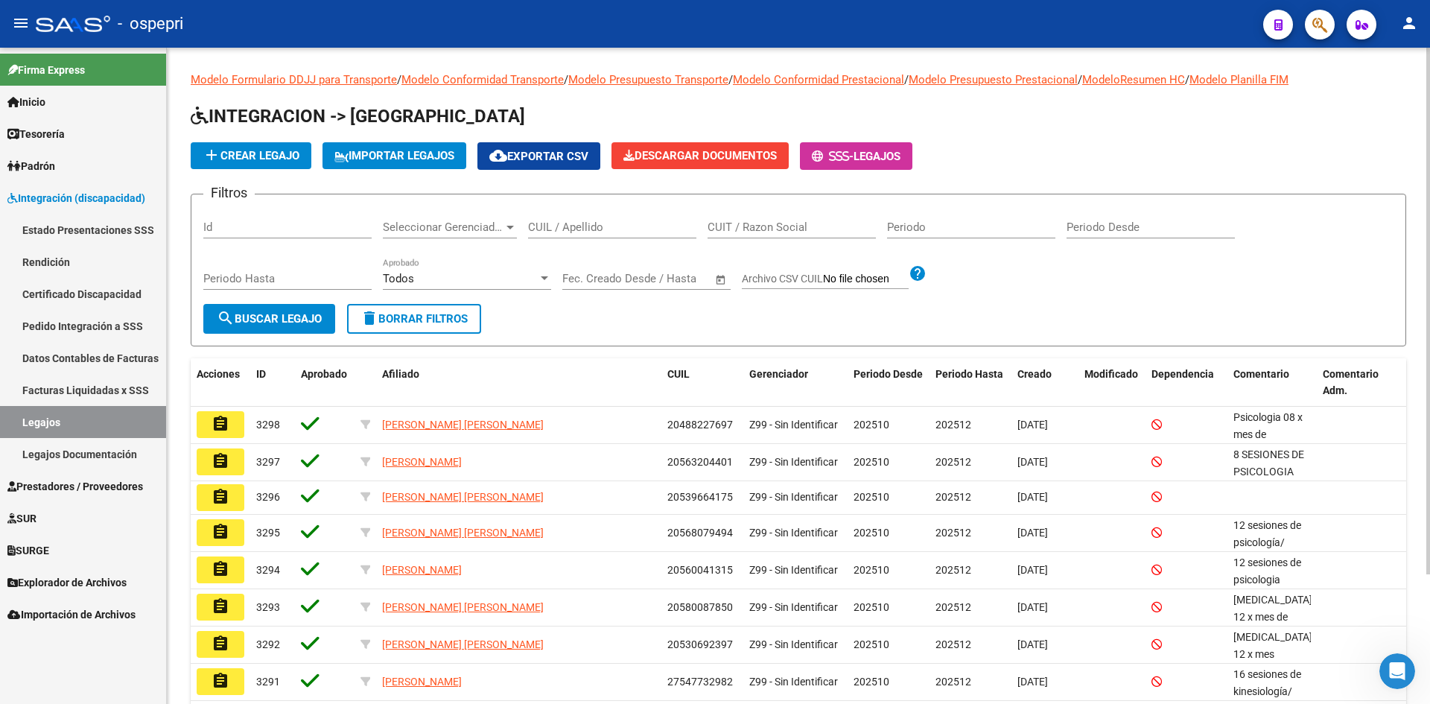
click at [584, 220] on div "CUIL / Apellido" at bounding box center [612, 222] width 168 height 32
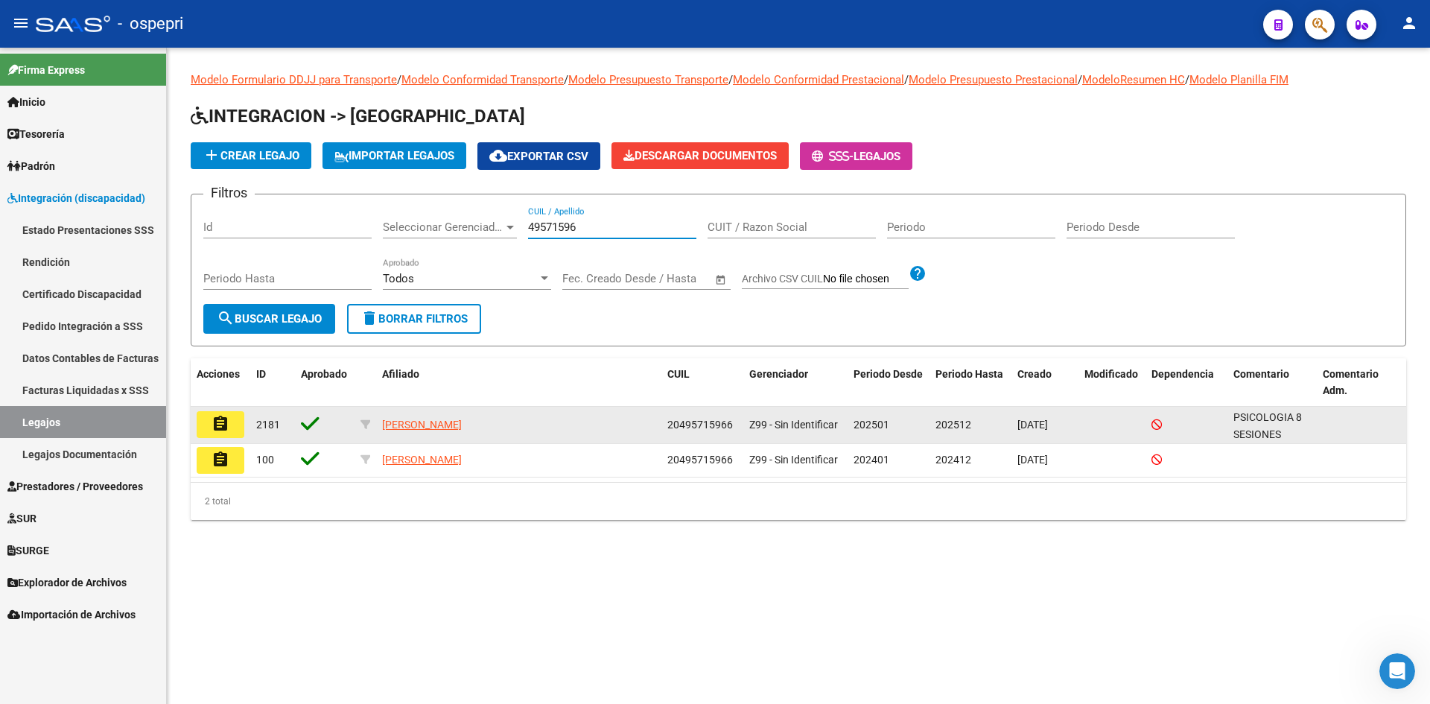
type input "49571596"
click at [221, 428] on mat-icon "assignment" at bounding box center [220, 424] width 18 height 18
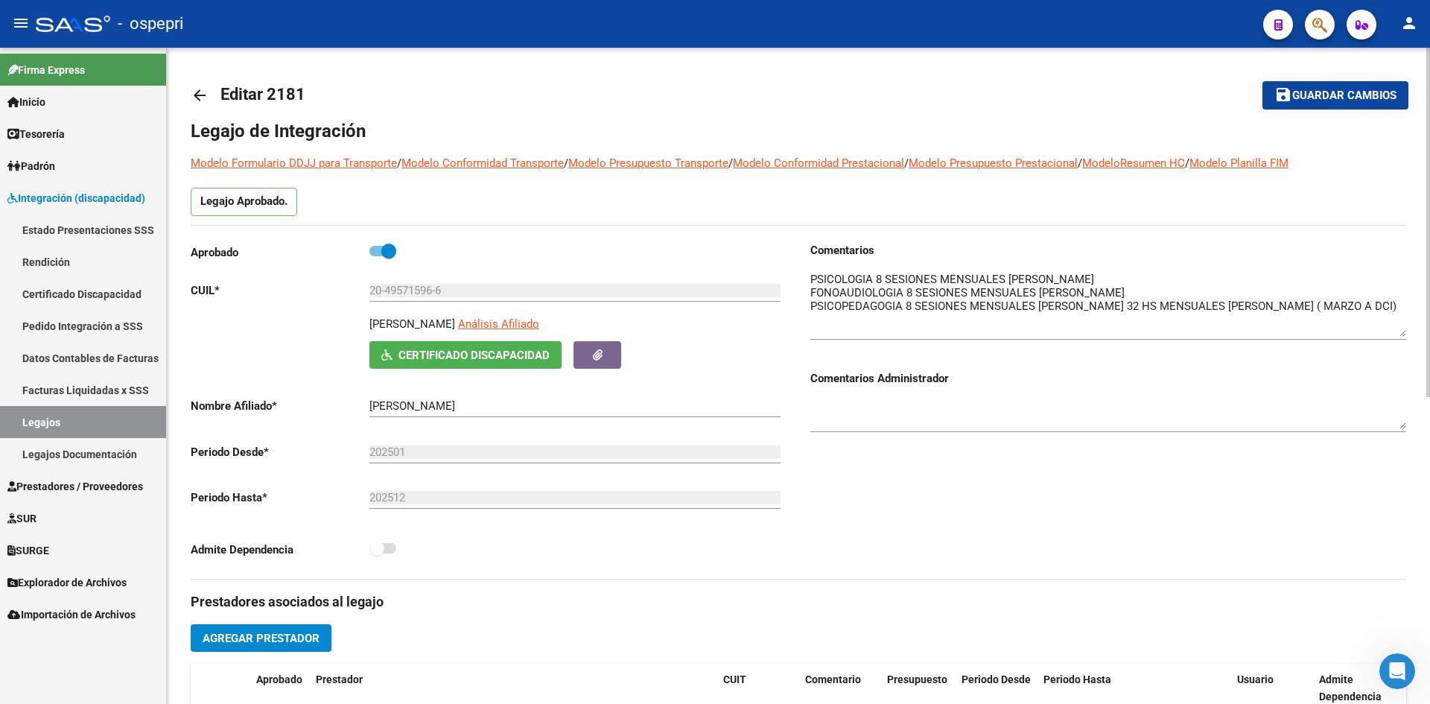
drag, startPoint x: 1399, startPoint y: 294, endPoint x: 1409, endPoint y: 330, distance: 37.0
click at [1409, 330] on div "arrow_back Editar 2181 save Guardar cambios Legajo de Integración Modelo Formul…" at bounding box center [798, 664] width 1263 height 1232
click at [204, 89] on mat-icon "arrow_back" at bounding box center [200, 95] width 18 height 18
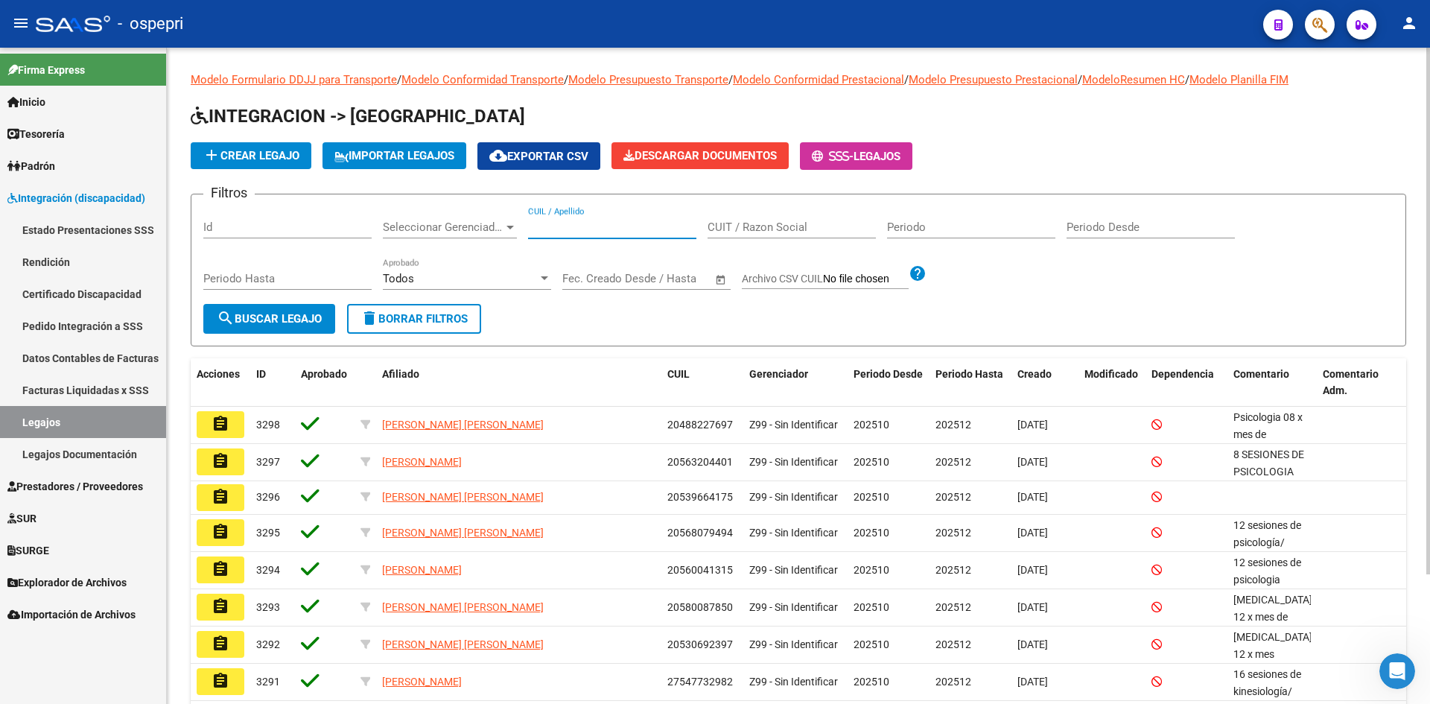
click at [619, 229] on input "CUIL / Apellido" at bounding box center [612, 226] width 168 height 13
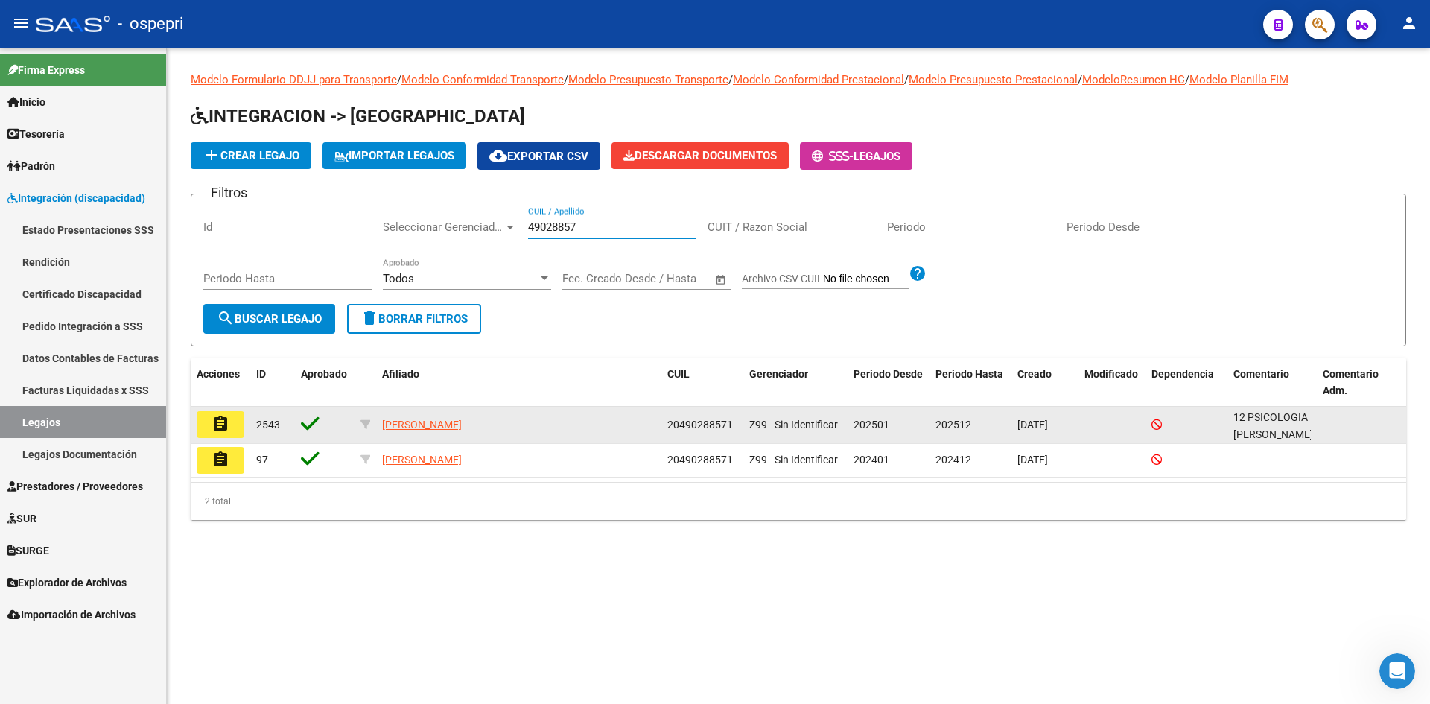
type input "49028857"
click at [222, 426] on mat-icon "assignment" at bounding box center [220, 424] width 18 height 18
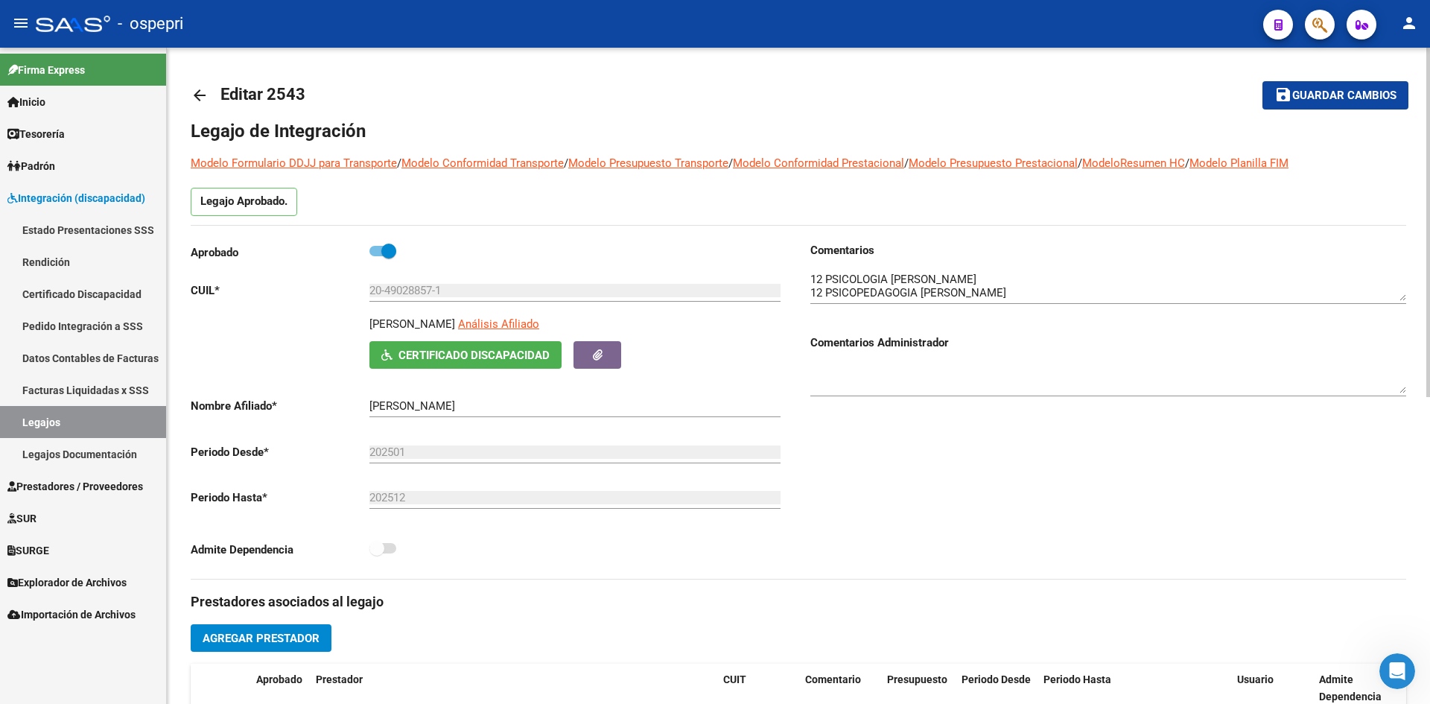
click at [1401, 301] on div at bounding box center [1108, 280] width 596 height 45
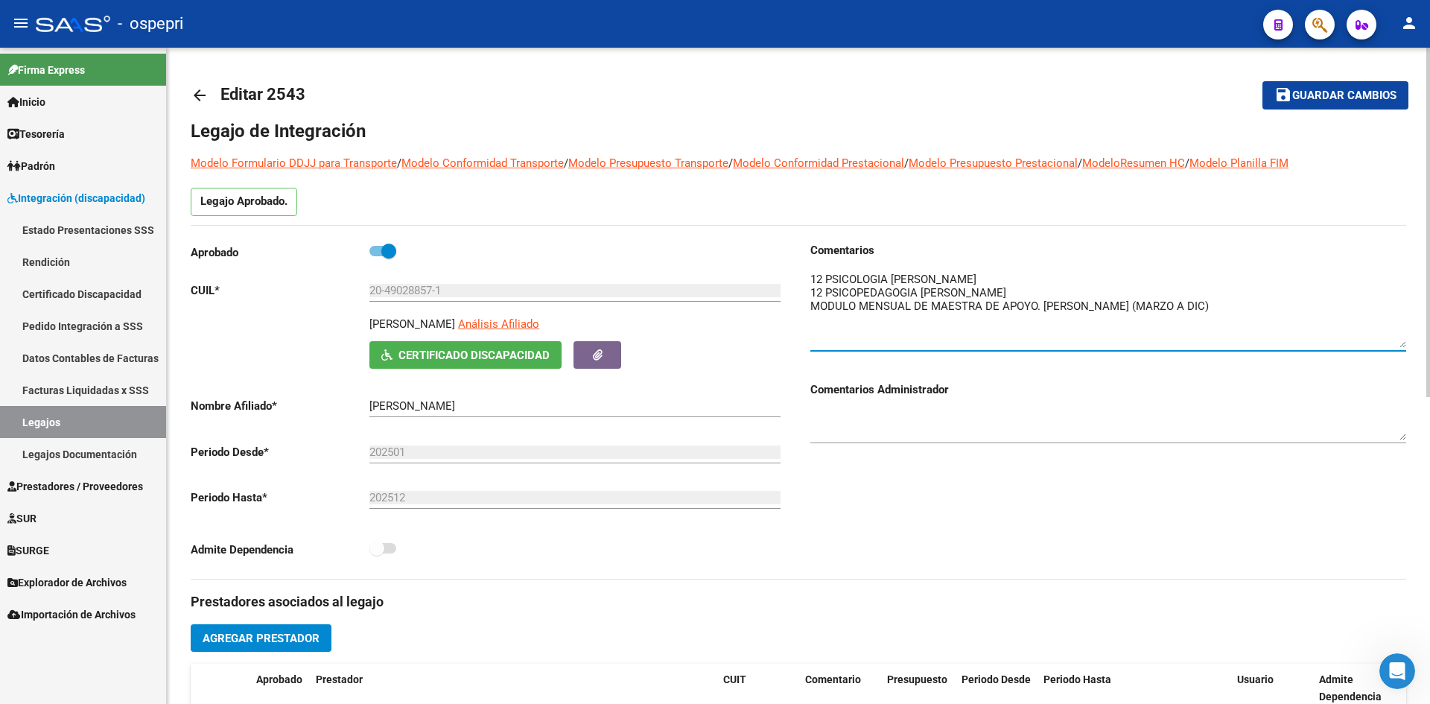
drag, startPoint x: 1401, startPoint y: 296, endPoint x: 1408, endPoint y: 343, distance: 47.4
click at [1408, 343] on div "arrow_back Editar 2543 save Guardar cambios Legajo de Integración Modelo Formul…" at bounding box center [798, 664] width 1263 height 1232
drag, startPoint x: 200, startPoint y: 98, endPoint x: 299, endPoint y: 54, distance: 107.7
click at [200, 96] on mat-icon "arrow_back" at bounding box center [200, 95] width 18 height 18
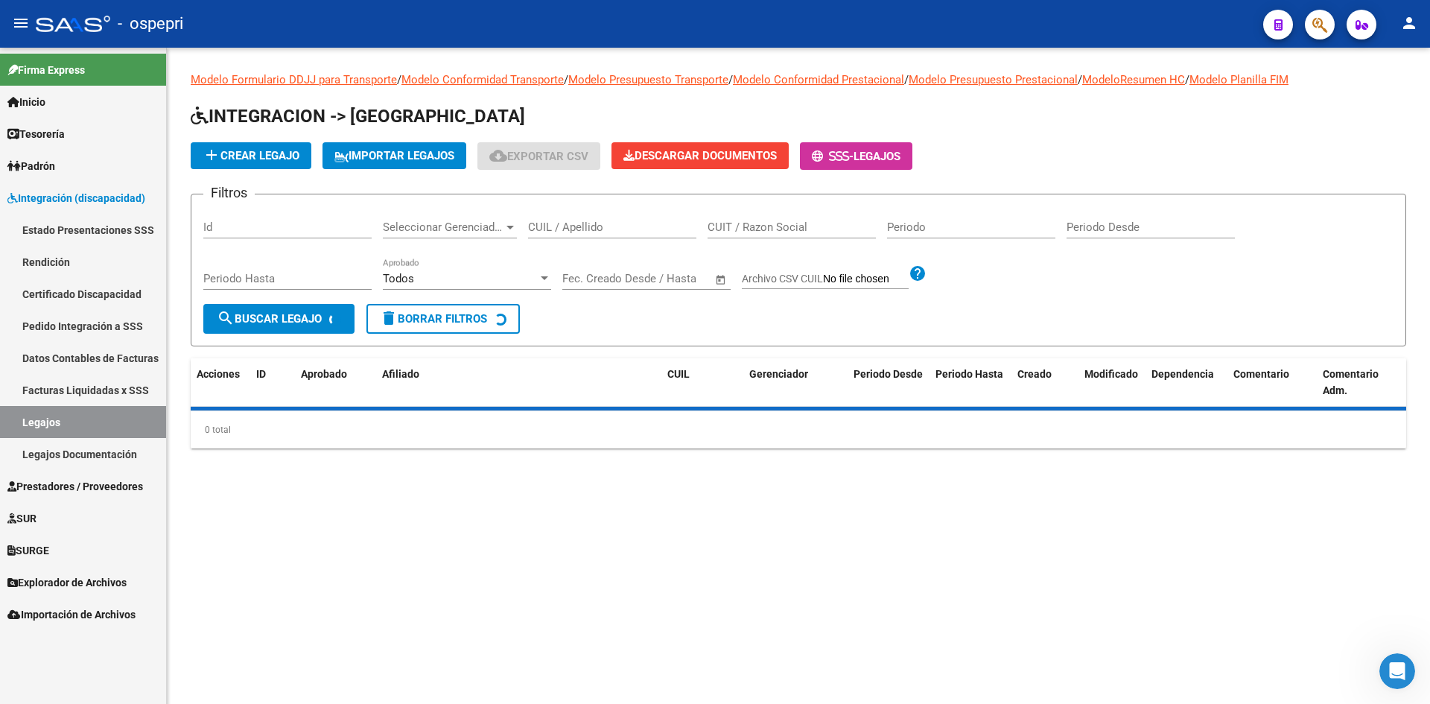
click at [585, 219] on div "CUIL / Apellido" at bounding box center [612, 222] width 168 height 32
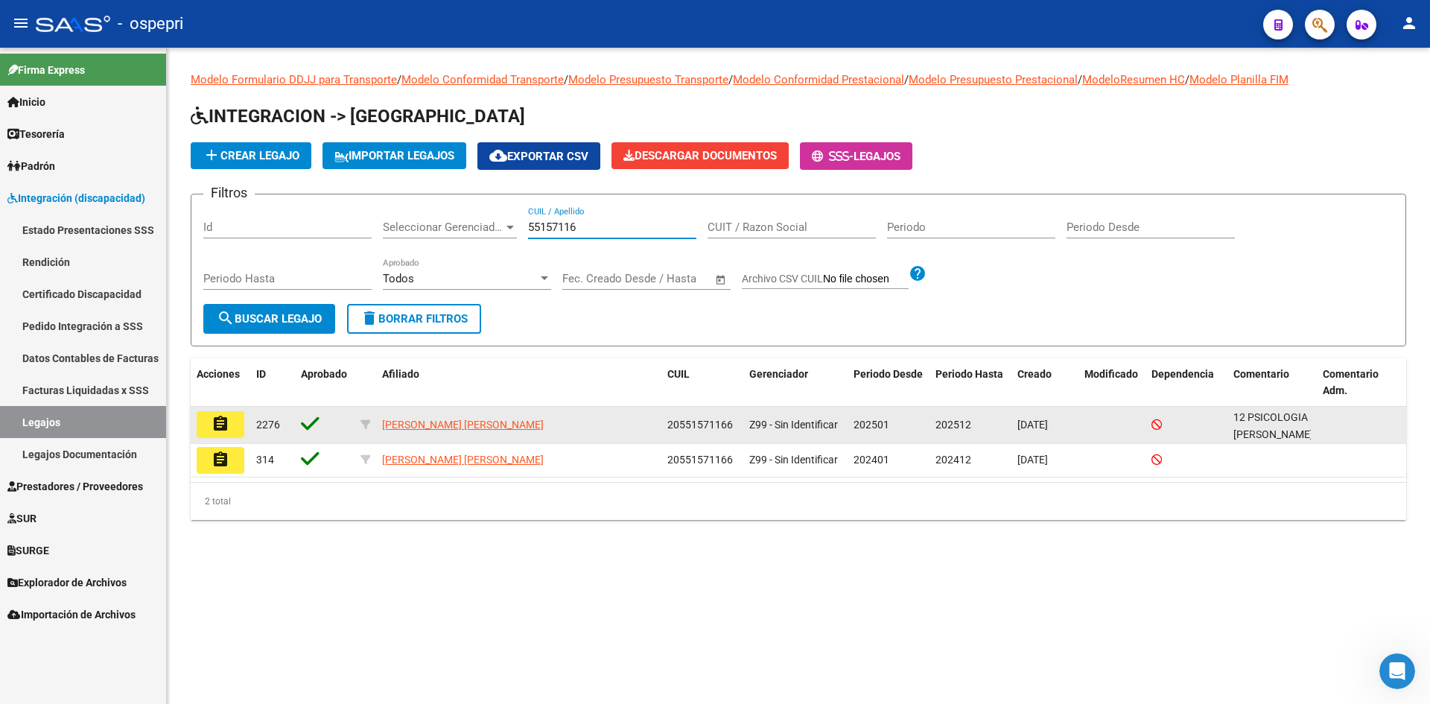
type input "55157116"
click at [222, 420] on mat-icon "assignment" at bounding box center [220, 424] width 18 height 18
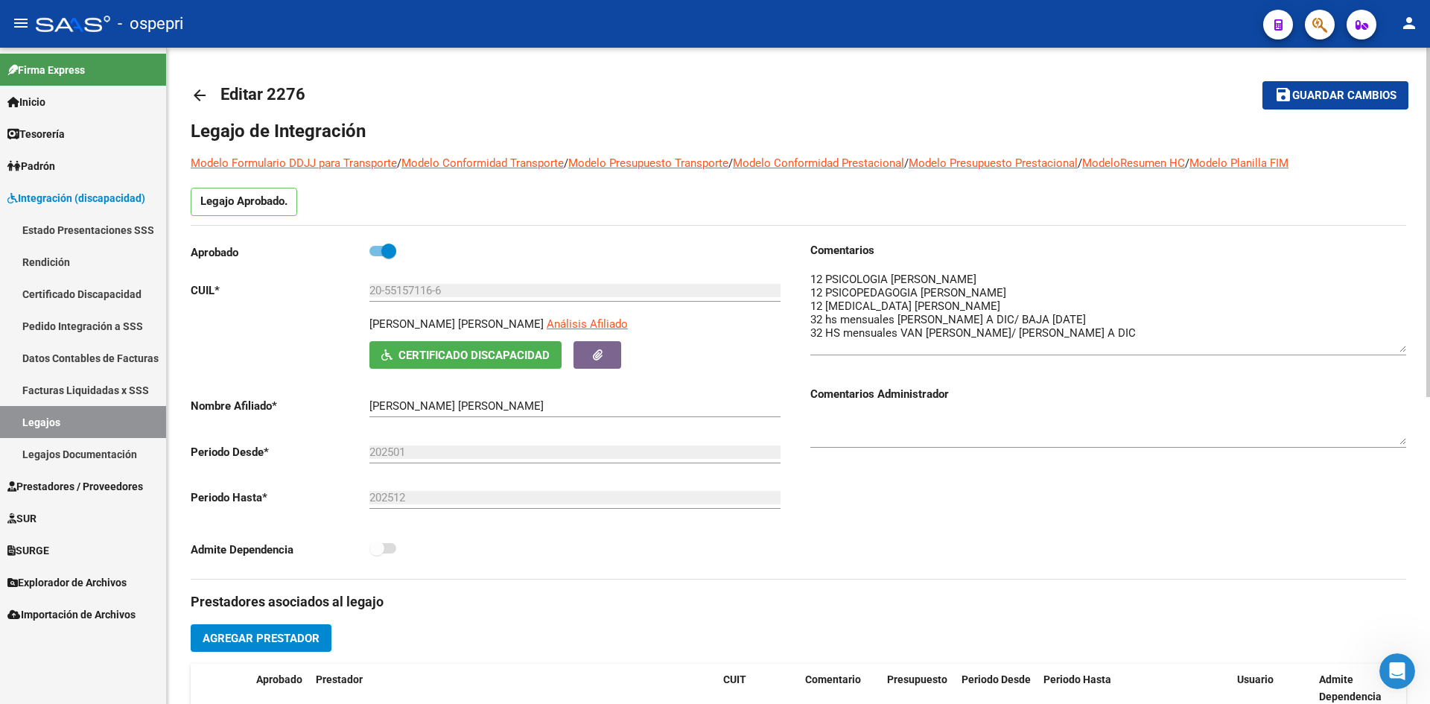
drag, startPoint x: 1400, startPoint y: 296, endPoint x: 1405, endPoint y: 346, distance: 49.4
click at [1405, 347] on textarea at bounding box center [1108, 311] width 596 height 81
click at [201, 92] on mat-icon "arrow_back" at bounding box center [200, 95] width 18 height 18
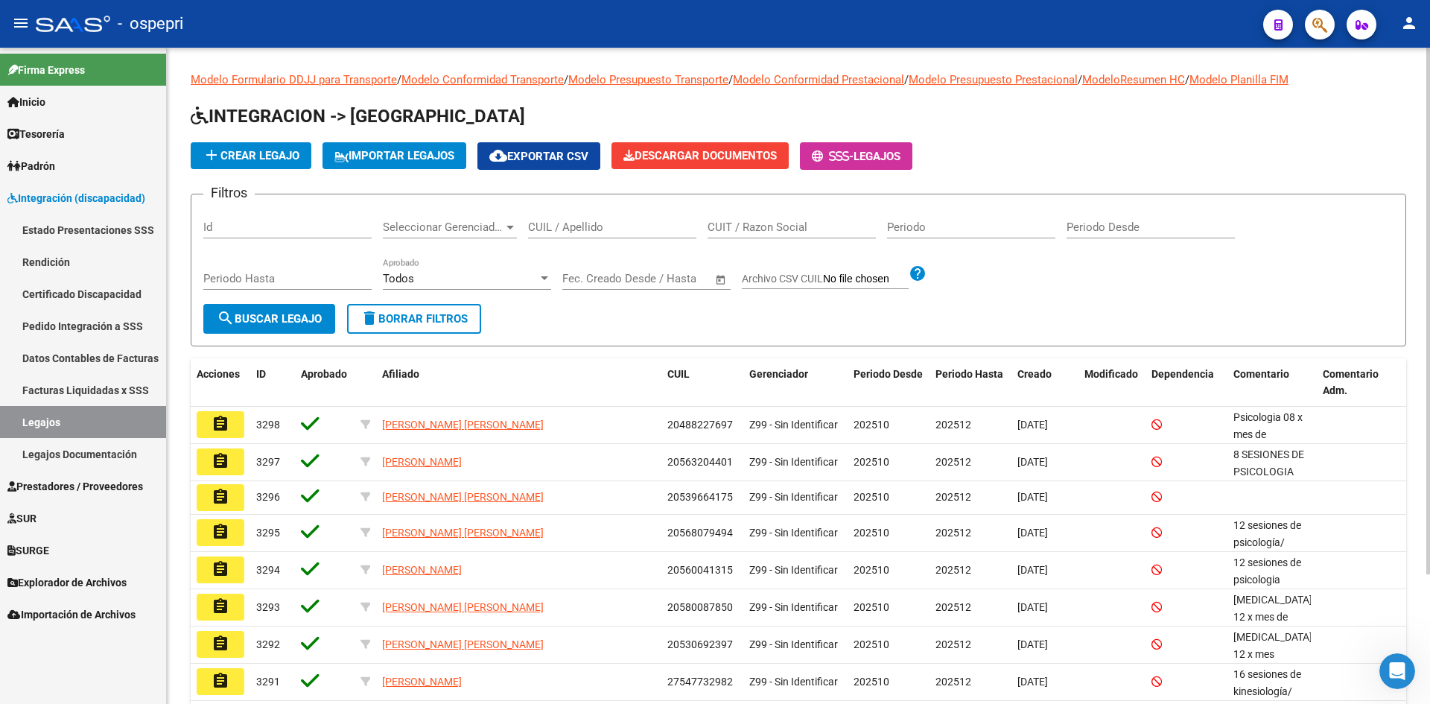
click at [572, 220] on div "CUIL / Apellido" at bounding box center [612, 222] width 168 height 32
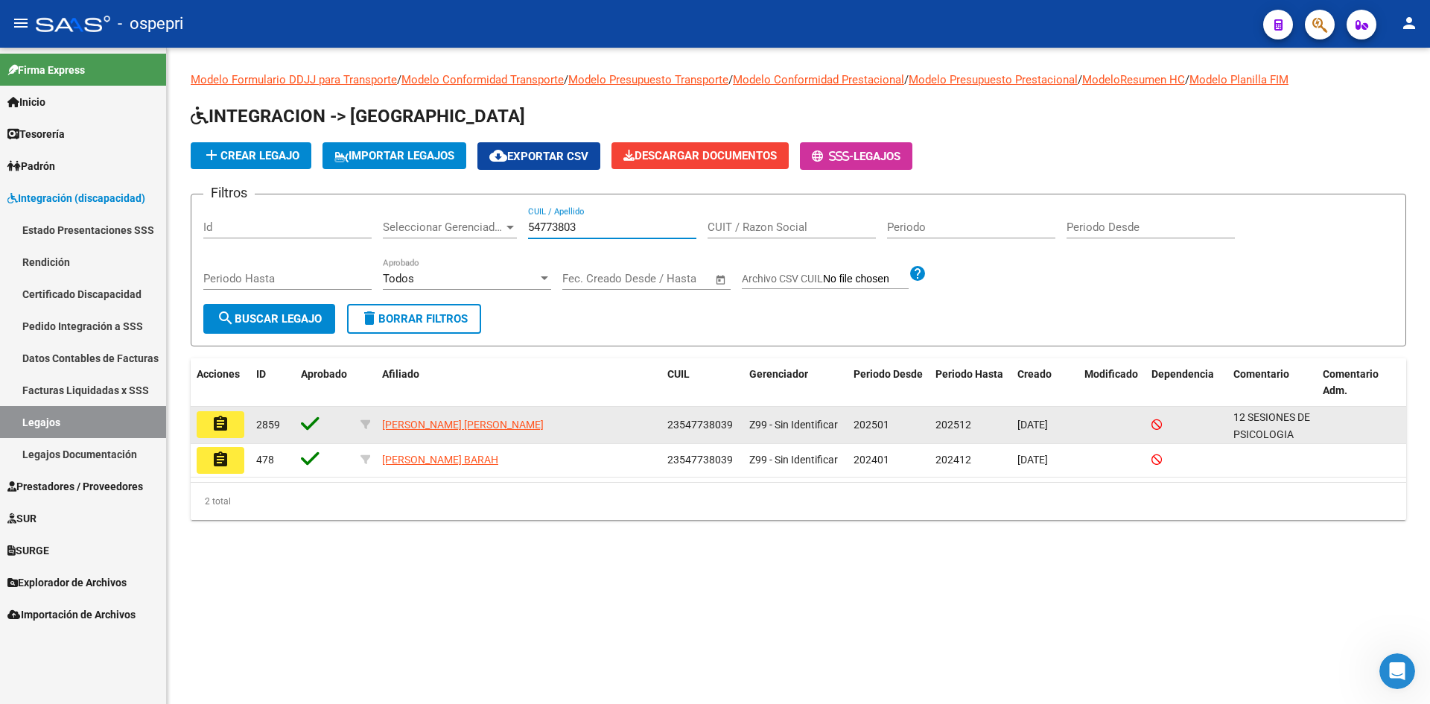
type input "54773803"
click at [234, 431] on button "assignment" at bounding box center [221, 424] width 48 height 27
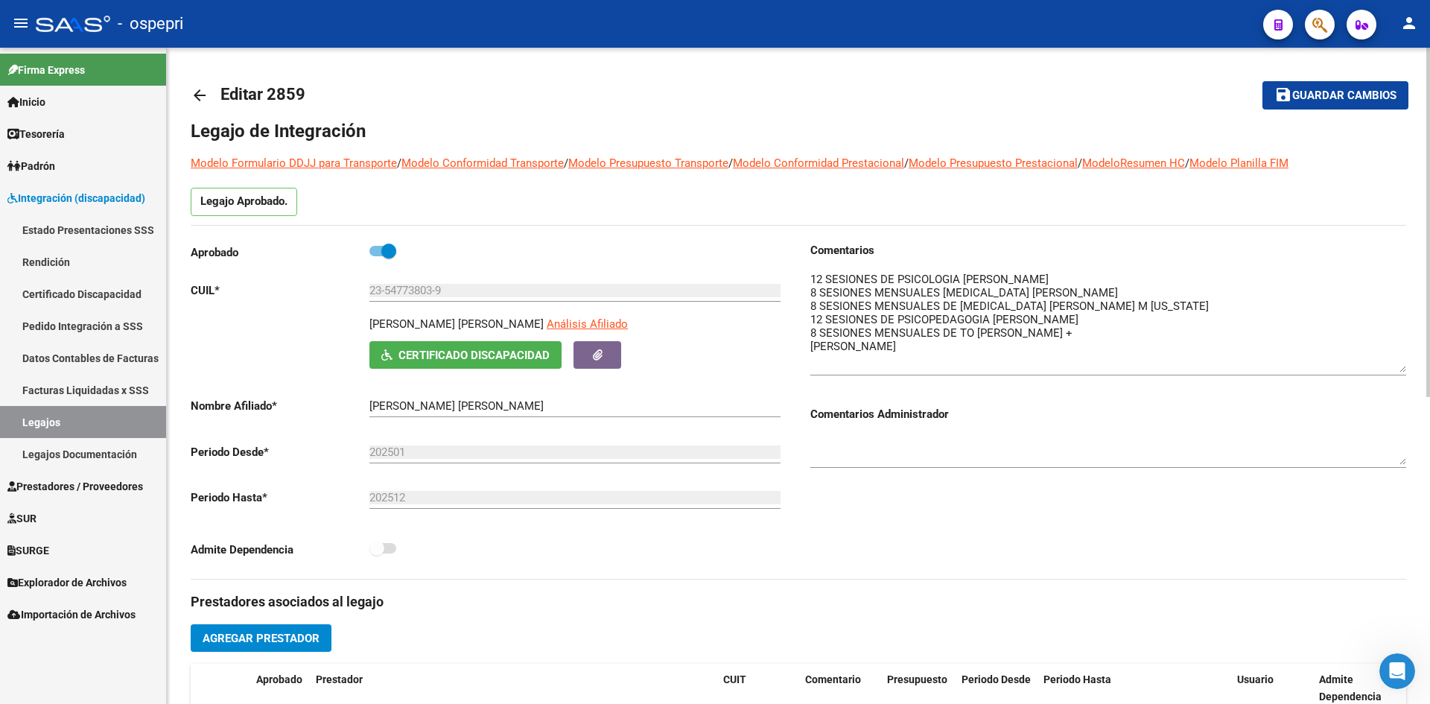
drag, startPoint x: 1405, startPoint y: 297, endPoint x: 1409, endPoint y: 369, distance: 71.6
click at [1409, 369] on div "arrow_back Editar 2859 save Guardar cambios Legajo de Integración Modelo Formul…" at bounding box center [798, 664] width 1263 height 1232
click at [204, 96] on mat-icon "arrow_back" at bounding box center [200, 95] width 18 height 18
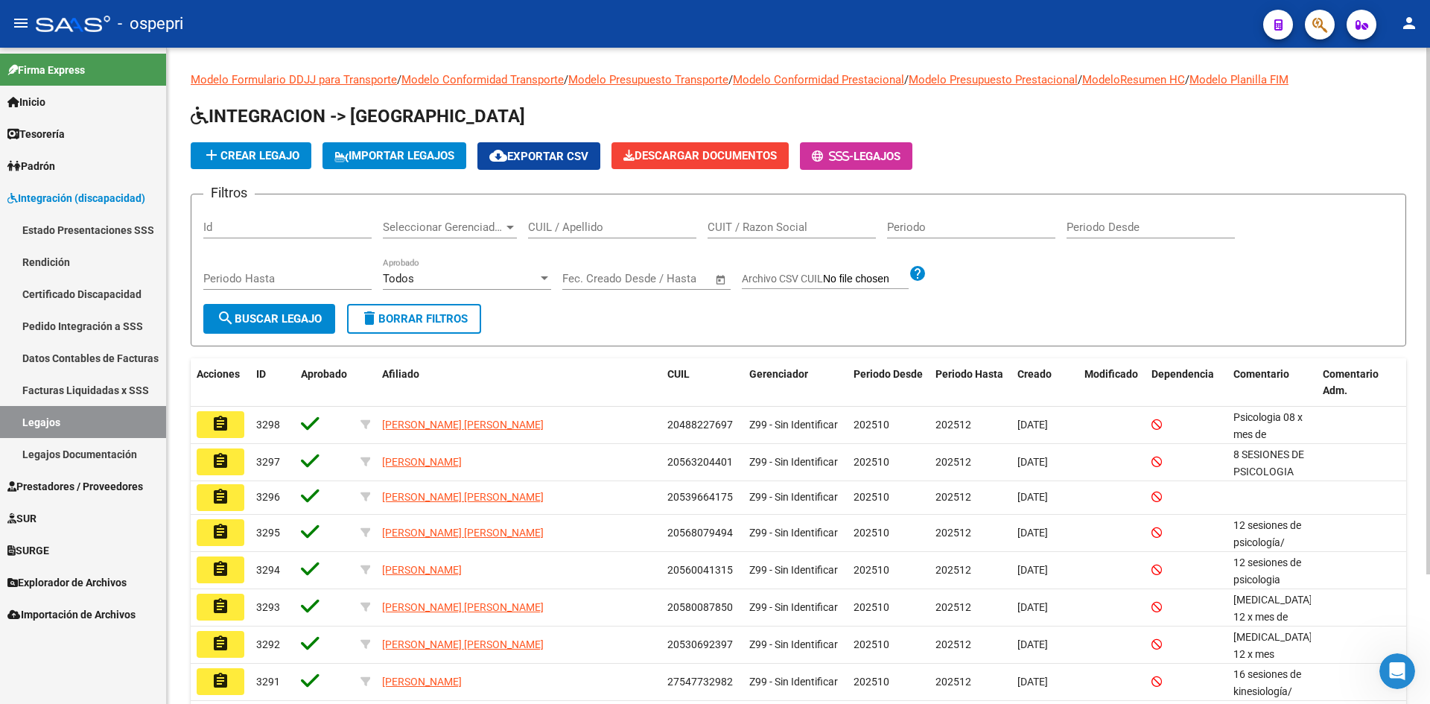
click at [568, 222] on input "CUIL / Apellido" at bounding box center [612, 226] width 168 height 13
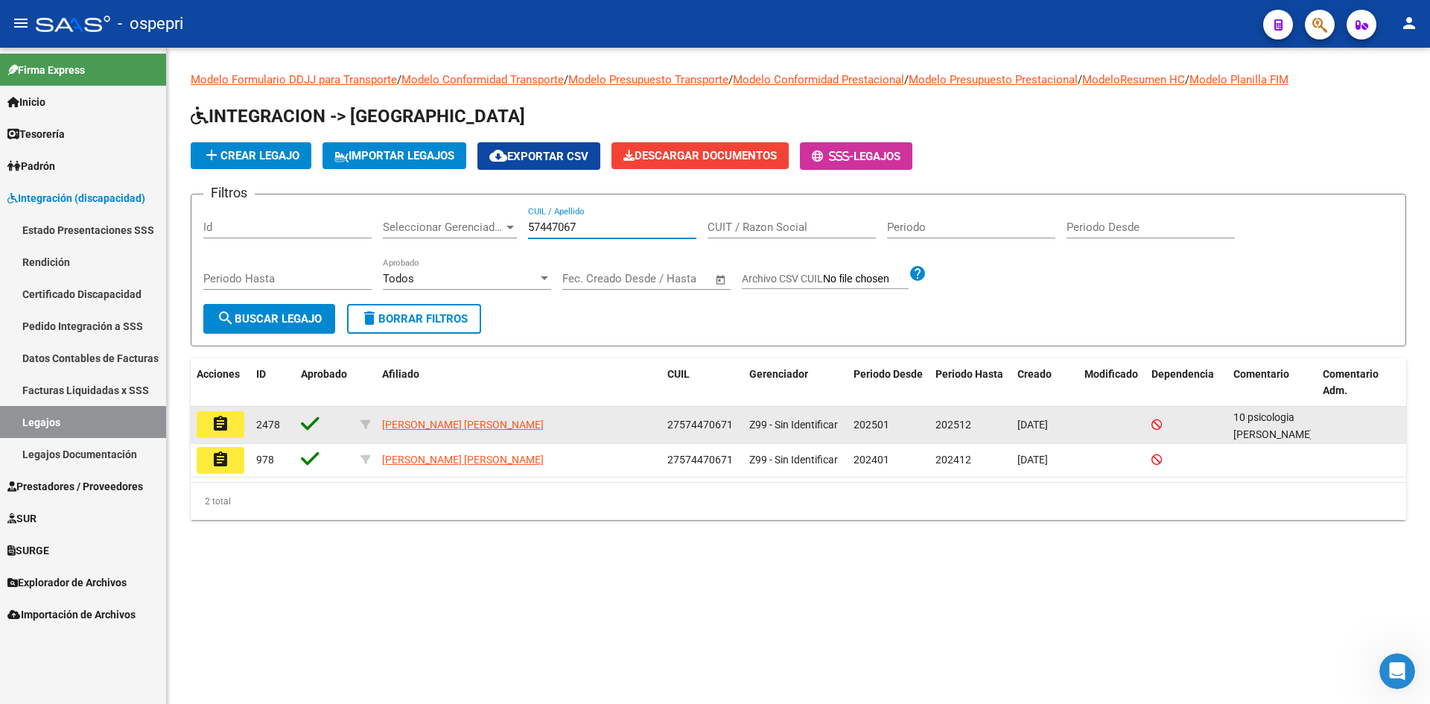
type input "57447067"
click at [228, 427] on mat-icon "assignment" at bounding box center [220, 424] width 18 height 18
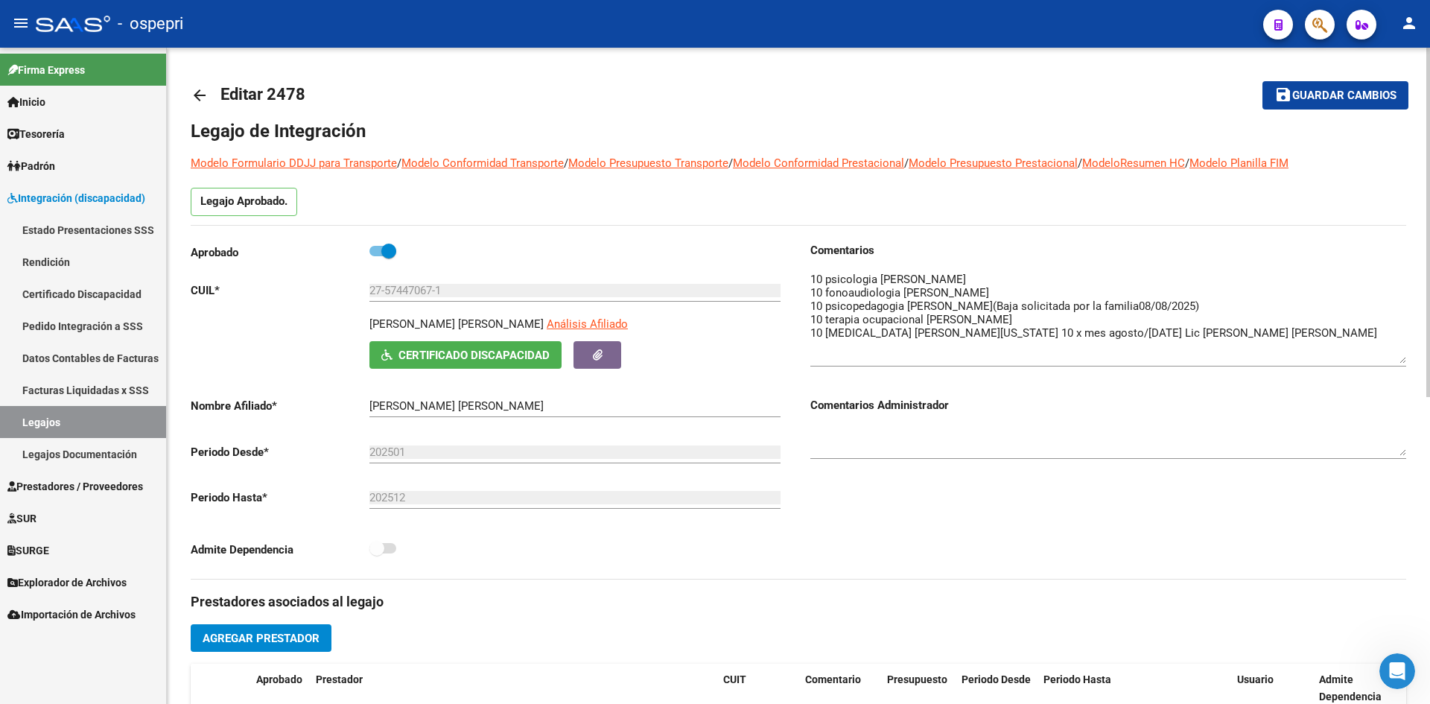
drag, startPoint x: 1401, startPoint y: 297, endPoint x: 1407, endPoint y: 357, distance: 60.6
click at [1408, 359] on div "arrow_back Editar 2478 save Guardar cambios Legajo de Integración Modelo Formul…" at bounding box center [798, 664] width 1263 height 1232
click at [197, 94] on mat-icon "arrow_back" at bounding box center [200, 95] width 18 height 18
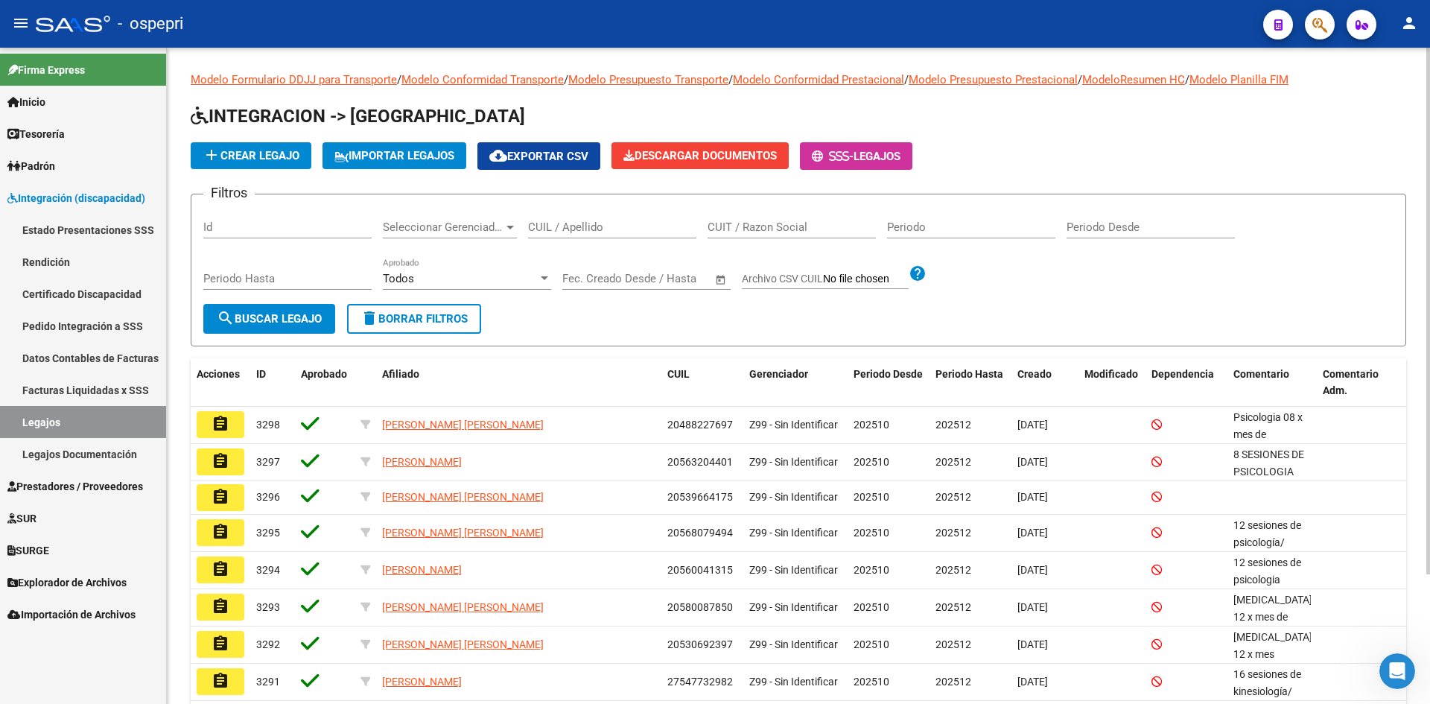
click at [607, 224] on input "CUIL / Apellido" at bounding box center [612, 226] width 168 height 13
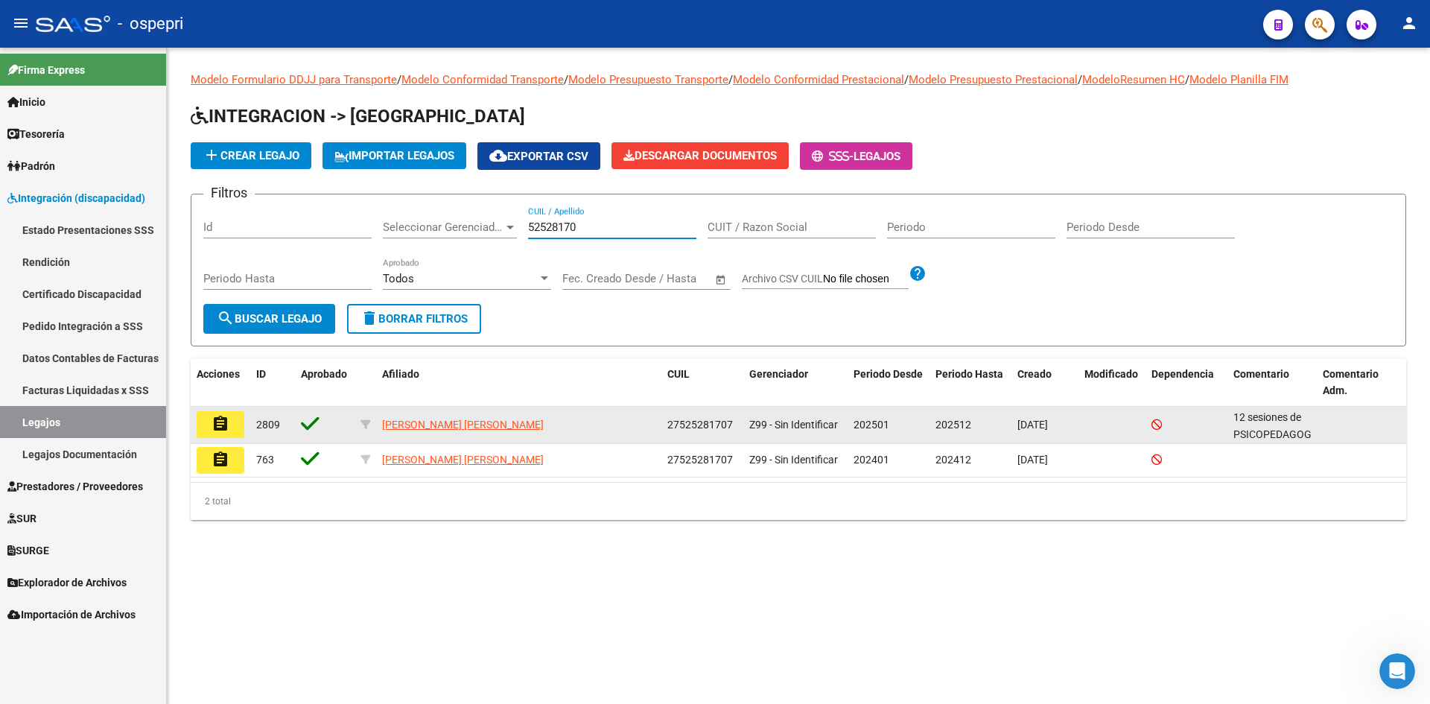
type input "52528170"
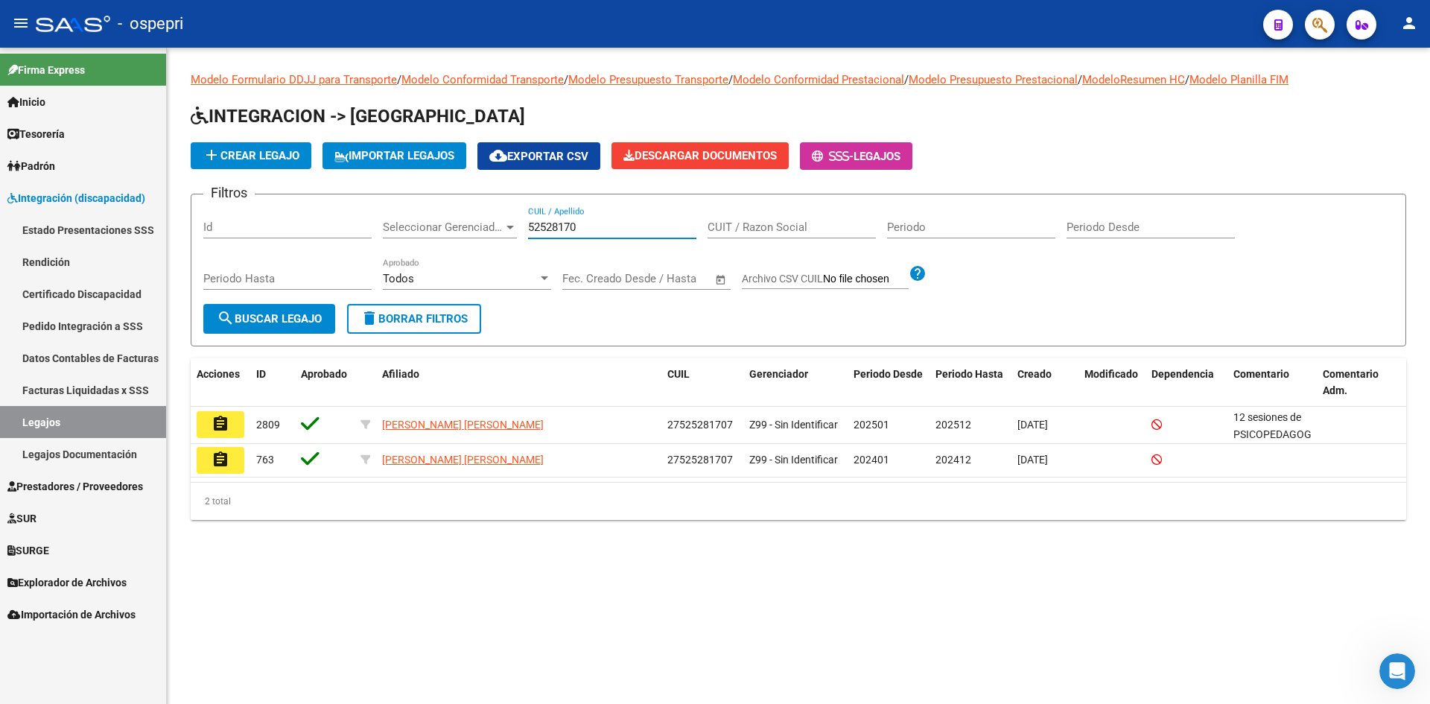
click at [217, 430] on mat-icon "assignment" at bounding box center [220, 424] width 18 height 18
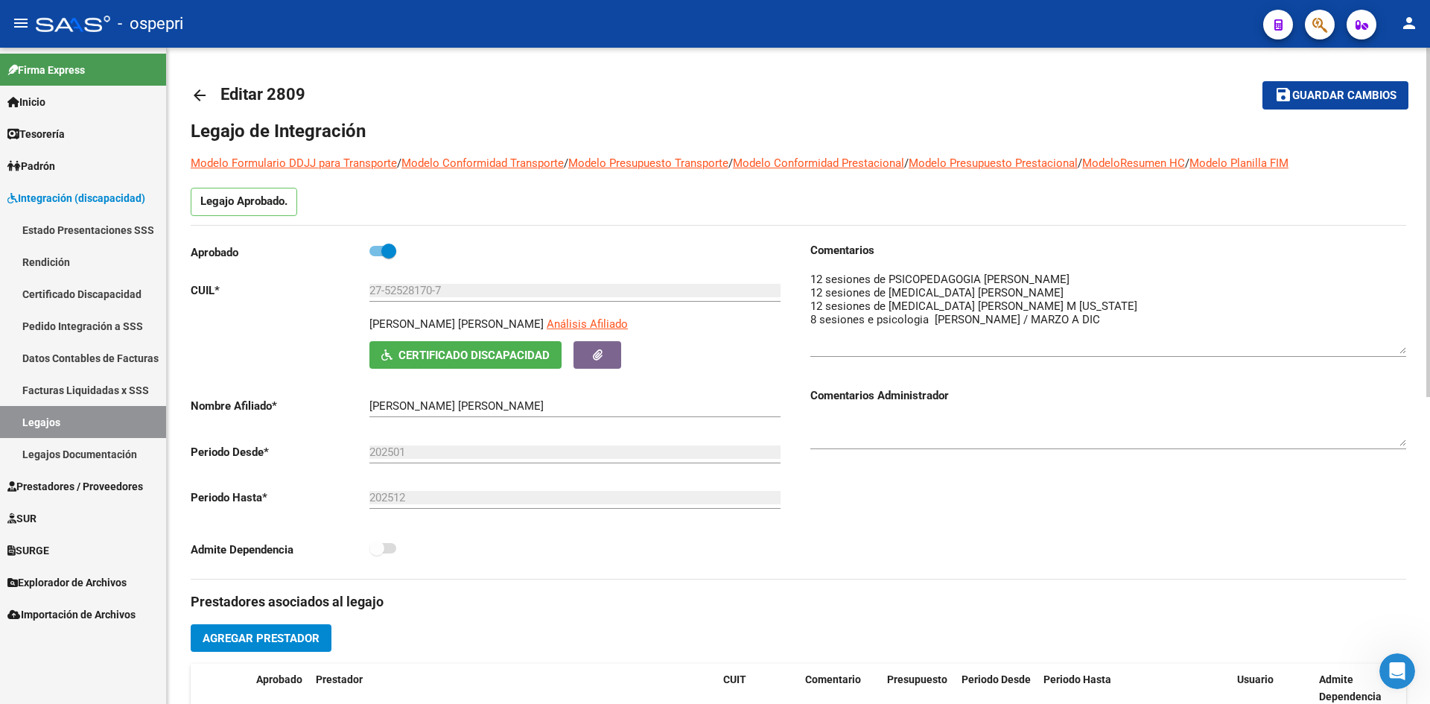
drag, startPoint x: 1399, startPoint y: 299, endPoint x: 1405, endPoint y: 352, distance: 53.2
click at [1405, 352] on textarea at bounding box center [1108, 312] width 596 height 83
click at [200, 95] on mat-icon "arrow_back" at bounding box center [200, 95] width 18 height 18
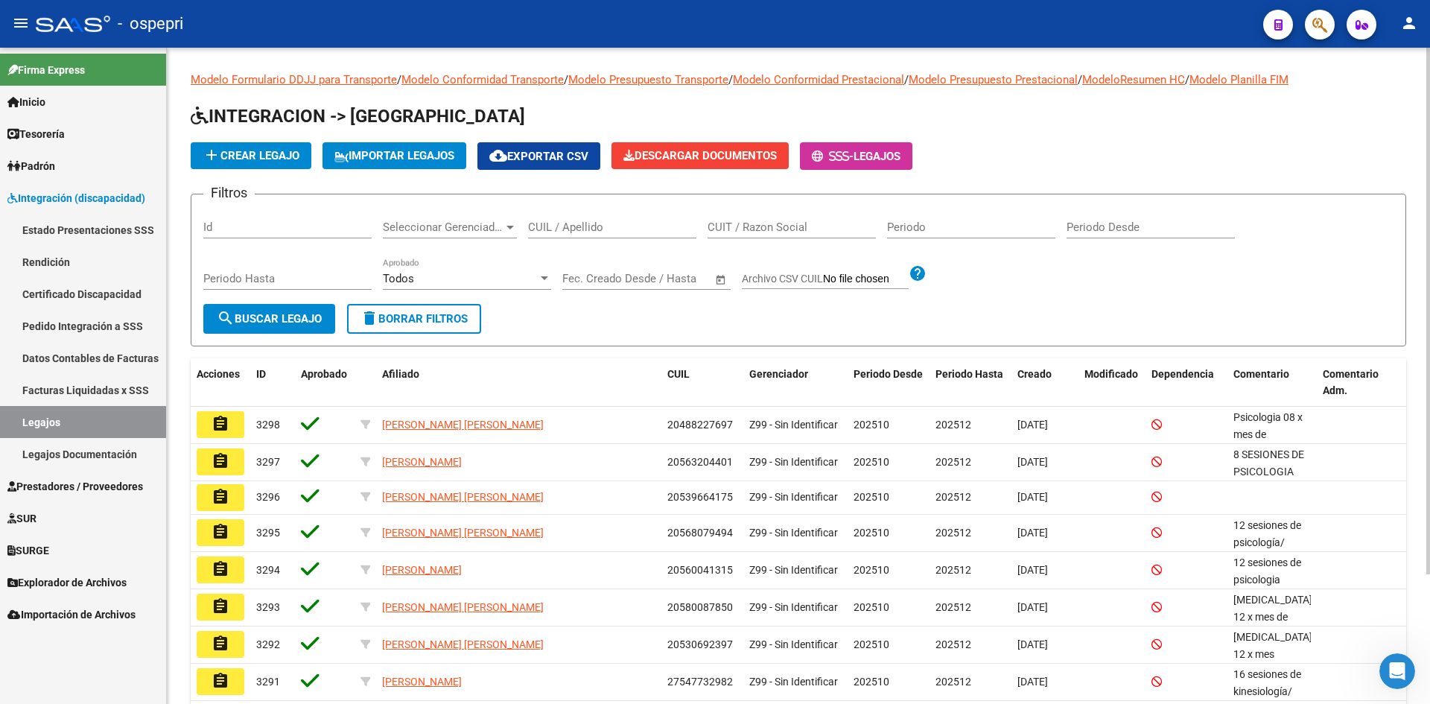
click at [566, 229] on input "CUIL / Apellido" at bounding box center [612, 226] width 168 height 13
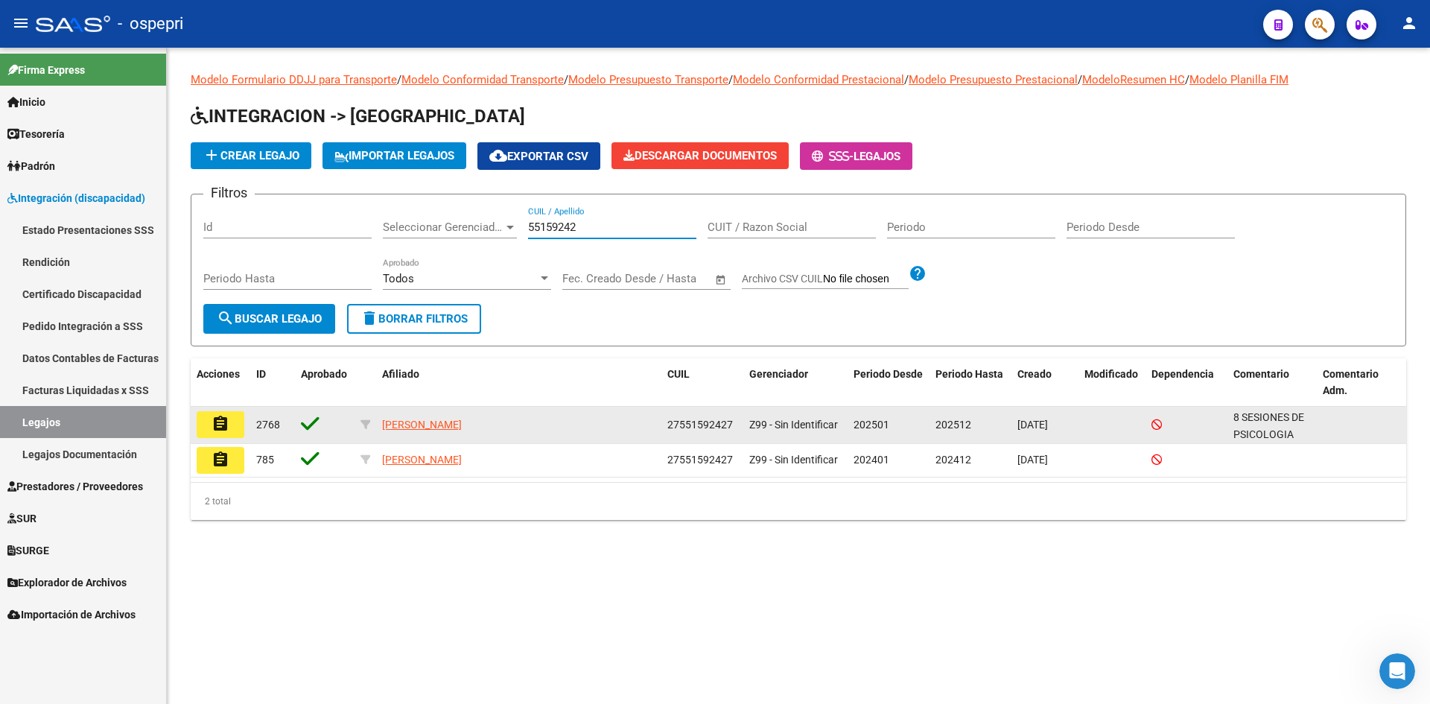
type input "55159242"
click at [220, 423] on mat-icon "assignment" at bounding box center [220, 424] width 18 height 18
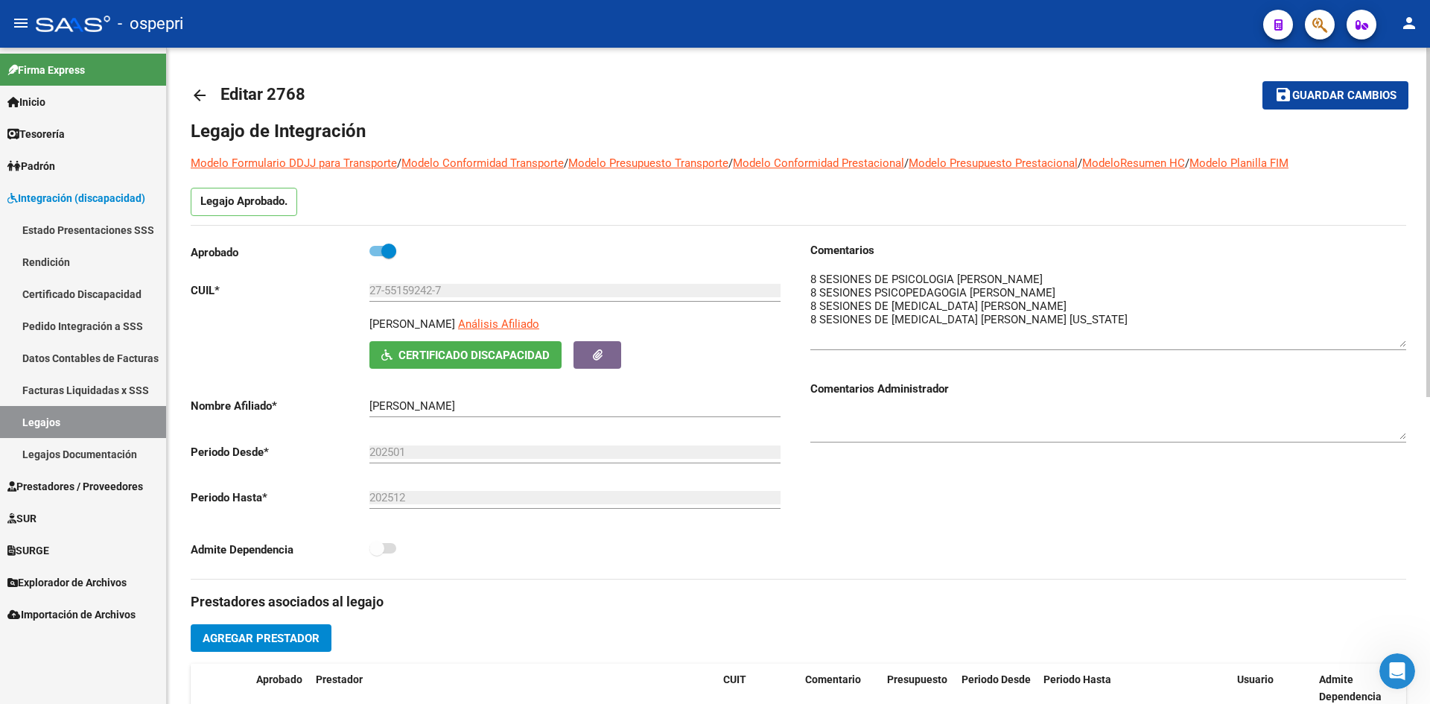
drag, startPoint x: 1400, startPoint y: 296, endPoint x: 1406, endPoint y: 342, distance: 46.6
click at [1406, 342] on div "arrow_back Editar 2768 save Guardar cambios Legajo de Integración Modelo Formul…" at bounding box center [798, 664] width 1263 height 1232
click at [196, 91] on mat-icon "arrow_back" at bounding box center [200, 95] width 18 height 18
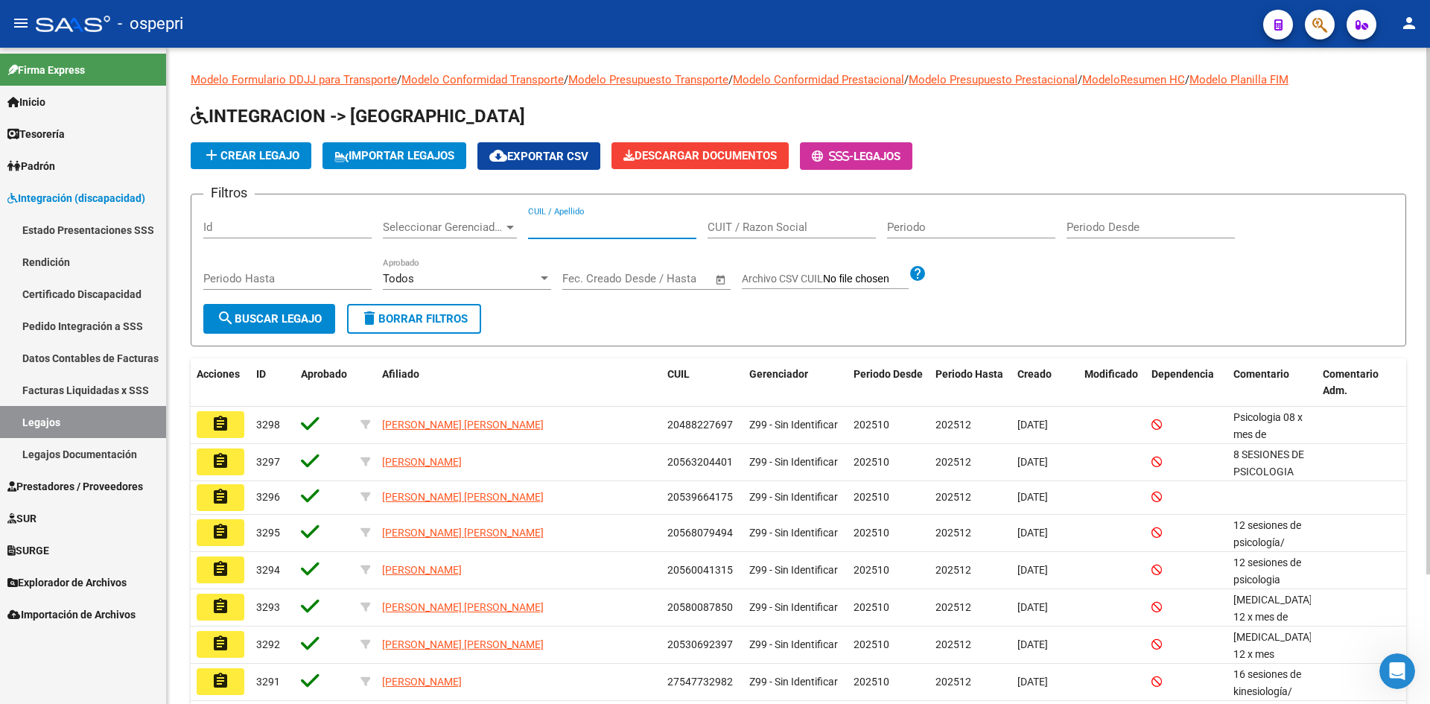
click at [583, 229] on input "CUIL / Apellido" at bounding box center [612, 226] width 168 height 13
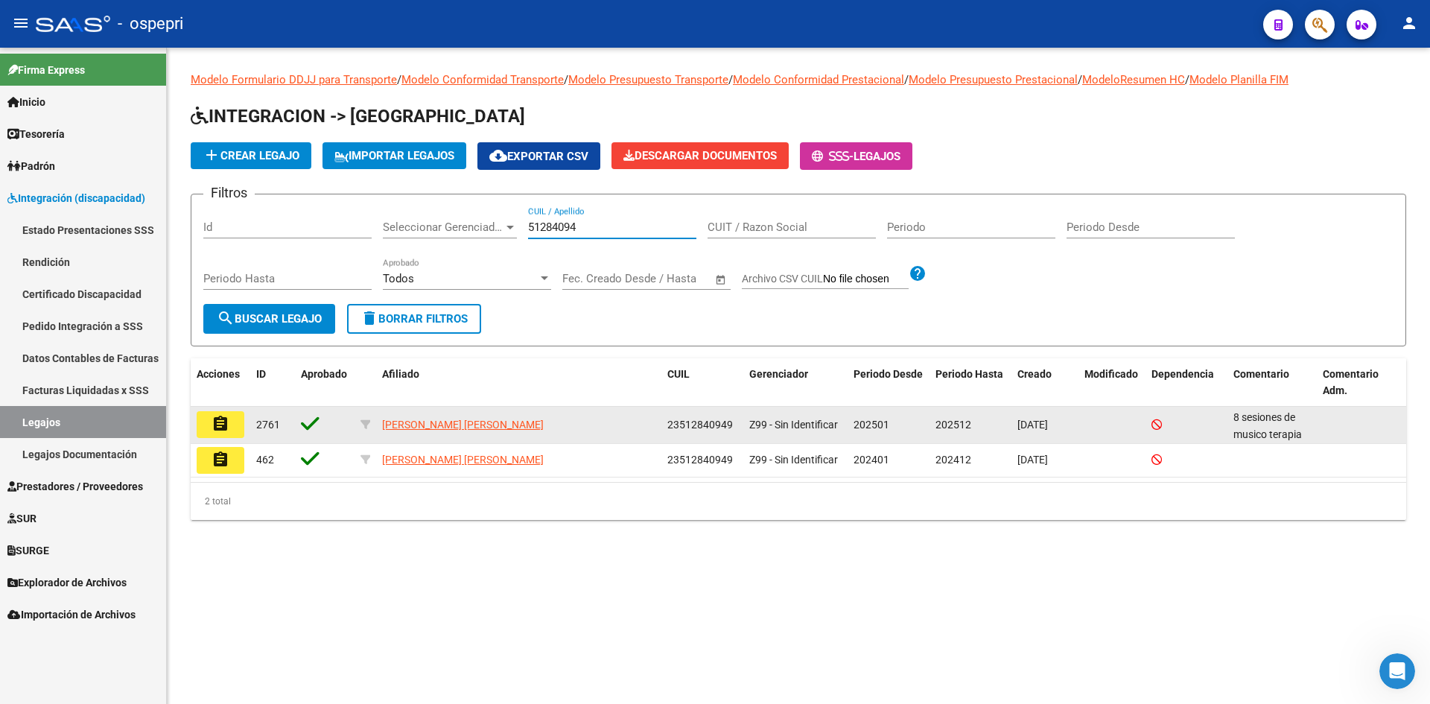
type input "51284094"
click at [221, 421] on mat-icon "assignment" at bounding box center [220, 424] width 18 height 18
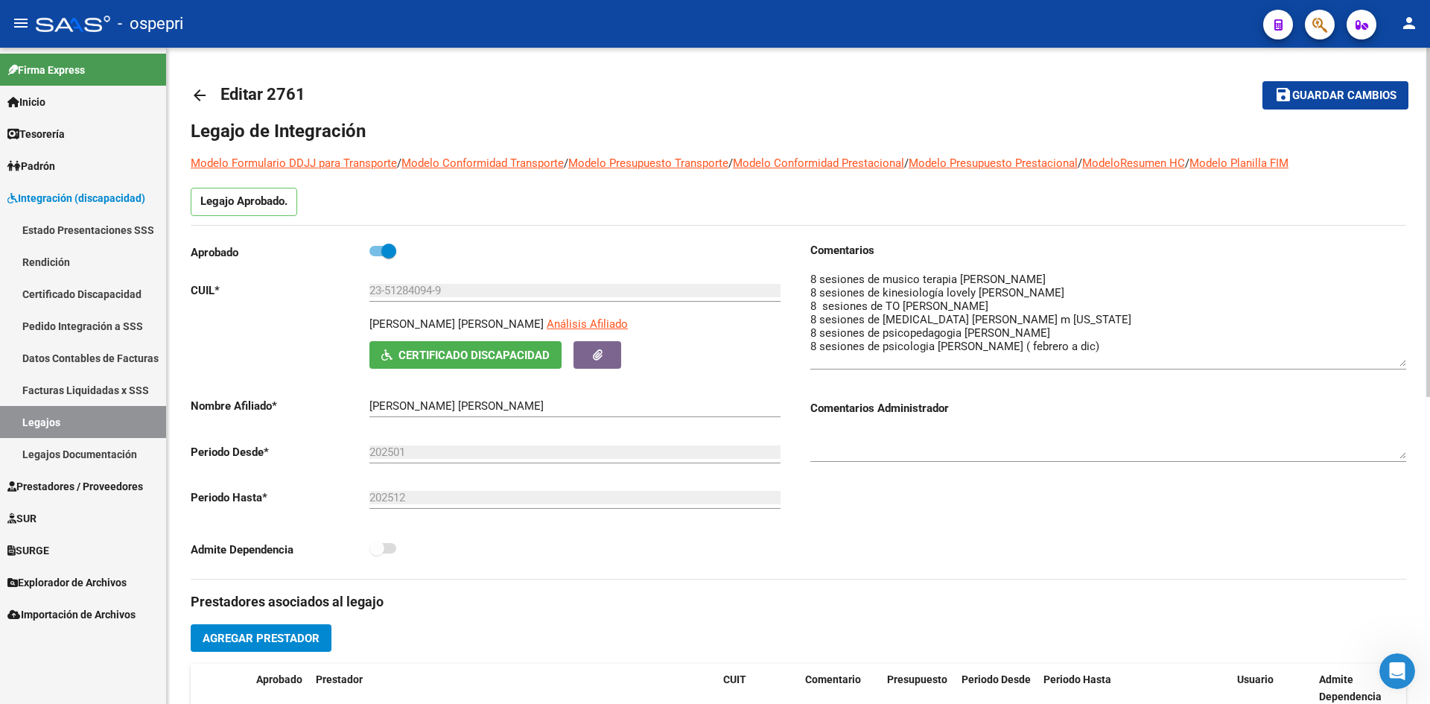
drag, startPoint x: 1405, startPoint y: 299, endPoint x: 1405, endPoint y: 364, distance: 65.5
click at [1405, 364] on textarea at bounding box center [1108, 318] width 596 height 95
click at [206, 95] on mat-icon "arrow_back" at bounding box center [200, 95] width 18 height 18
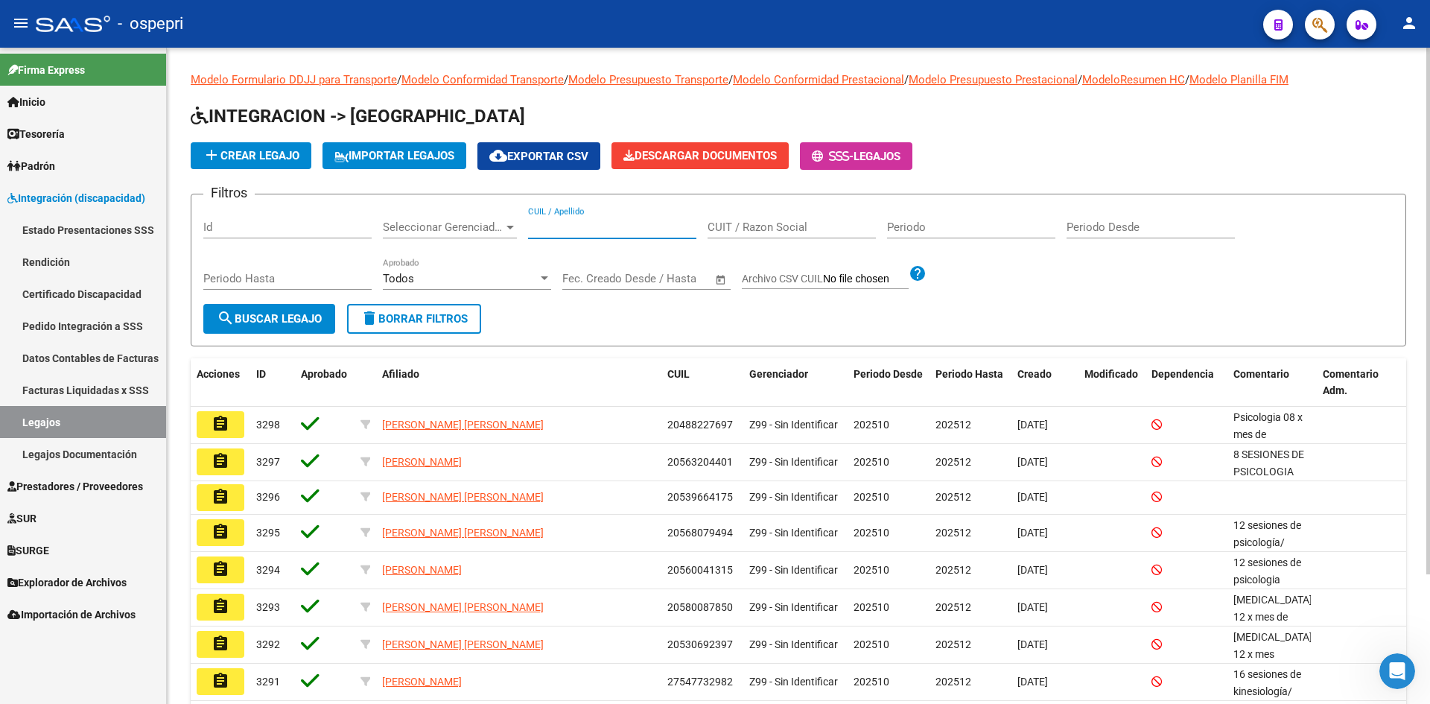
click at [564, 224] on input "CUIL / Apellido" at bounding box center [612, 226] width 168 height 13
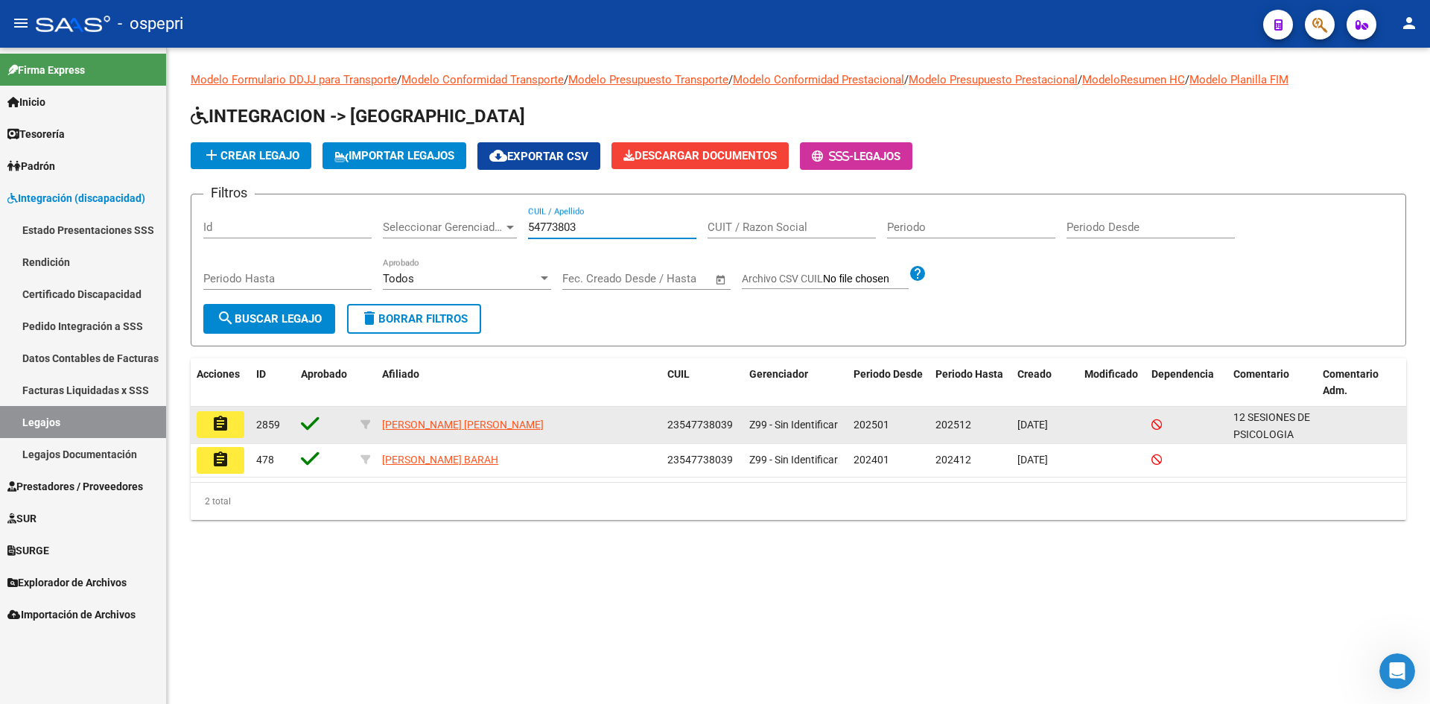
type input "54773803"
click at [217, 422] on mat-icon "assignment" at bounding box center [220, 424] width 18 height 18
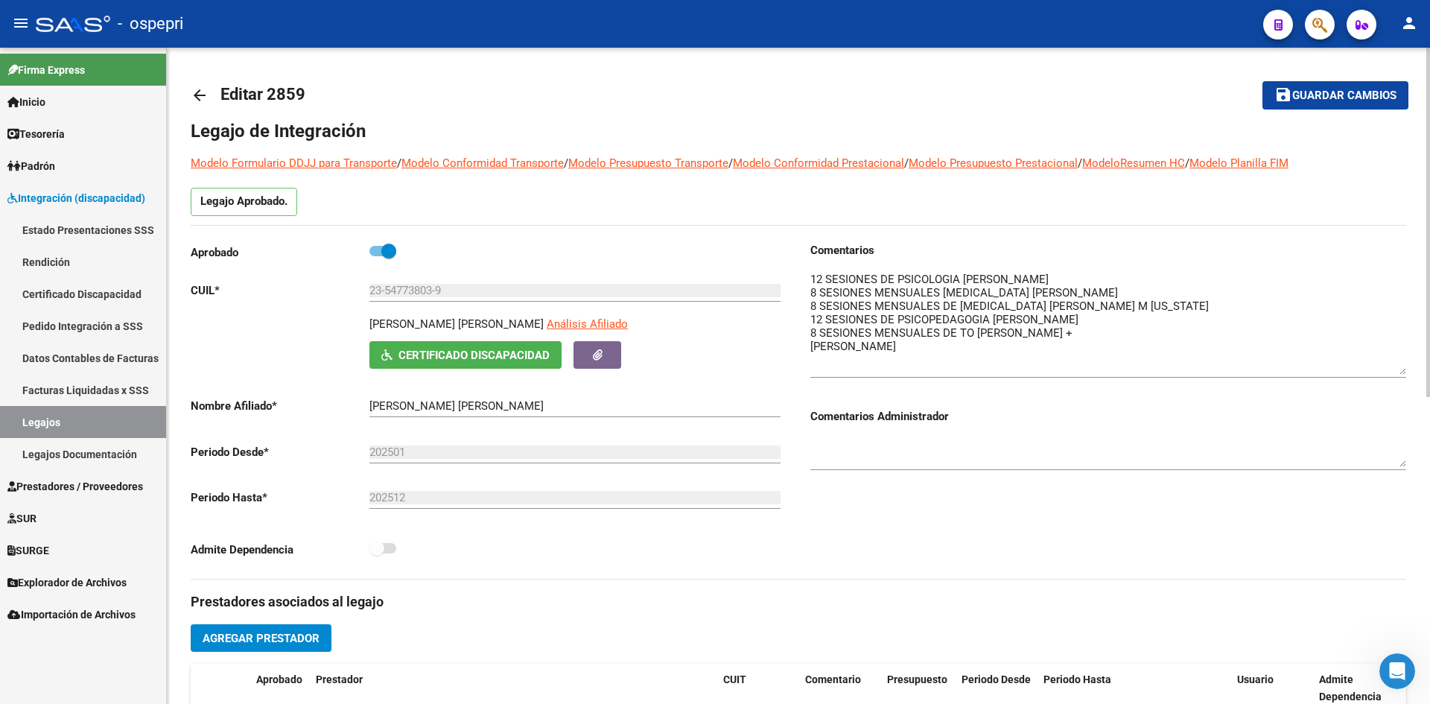
drag, startPoint x: 1402, startPoint y: 296, endPoint x: 1396, endPoint y: 369, distance: 73.9
click at [1396, 369] on textarea at bounding box center [1108, 323] width 596 height 104
drag, startPoint x: 204, startPoint y: 92, endPoint x: 247, endPoint y: 66, distance: 50.1
click at [206, 91] on mat-icon "arrow_back" at bounding box center [200, 95] width 18 height 18
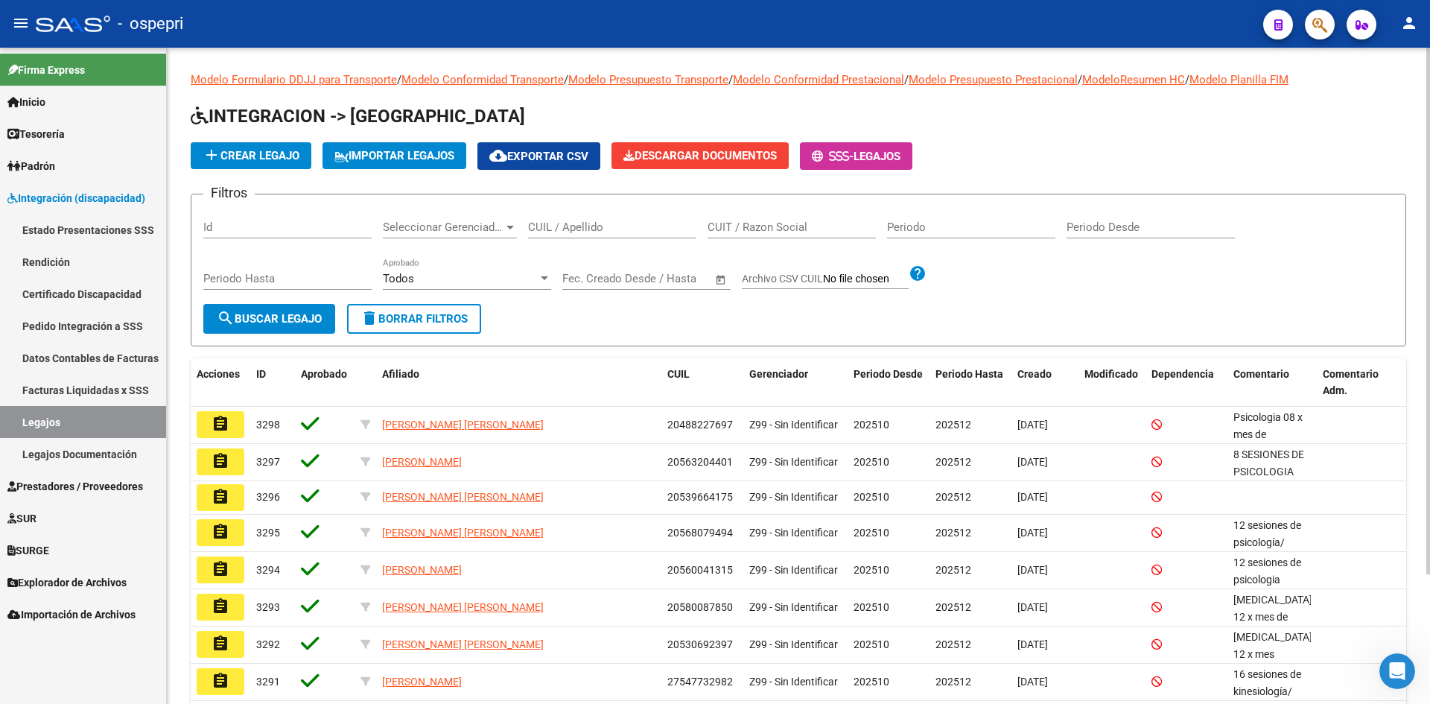
click at [636, 231] on input "CUIL / Apellido" at bounding box center [612, 226] width 168 height 13
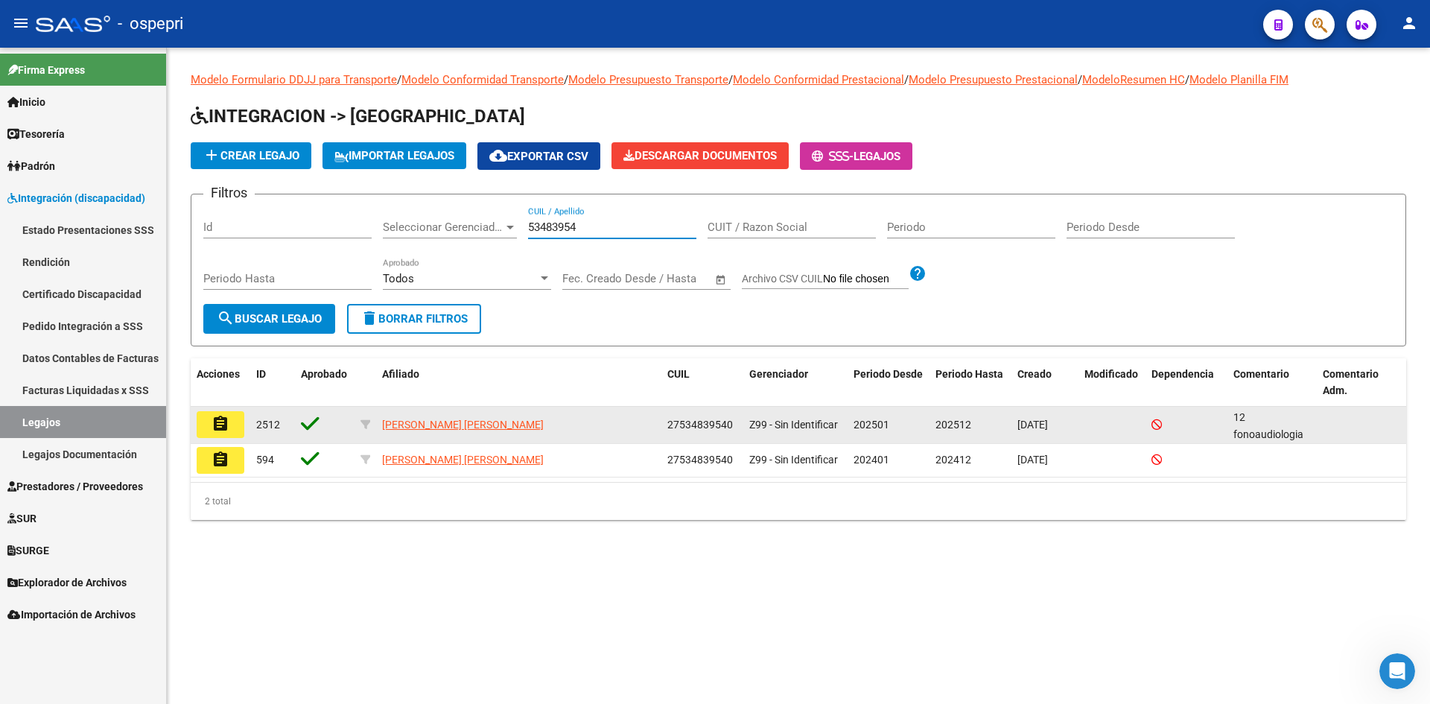
type input "53483954"
click at [229, 421] on mat-icon "assignment" at bounding box center [220, 424] width 18 height 18
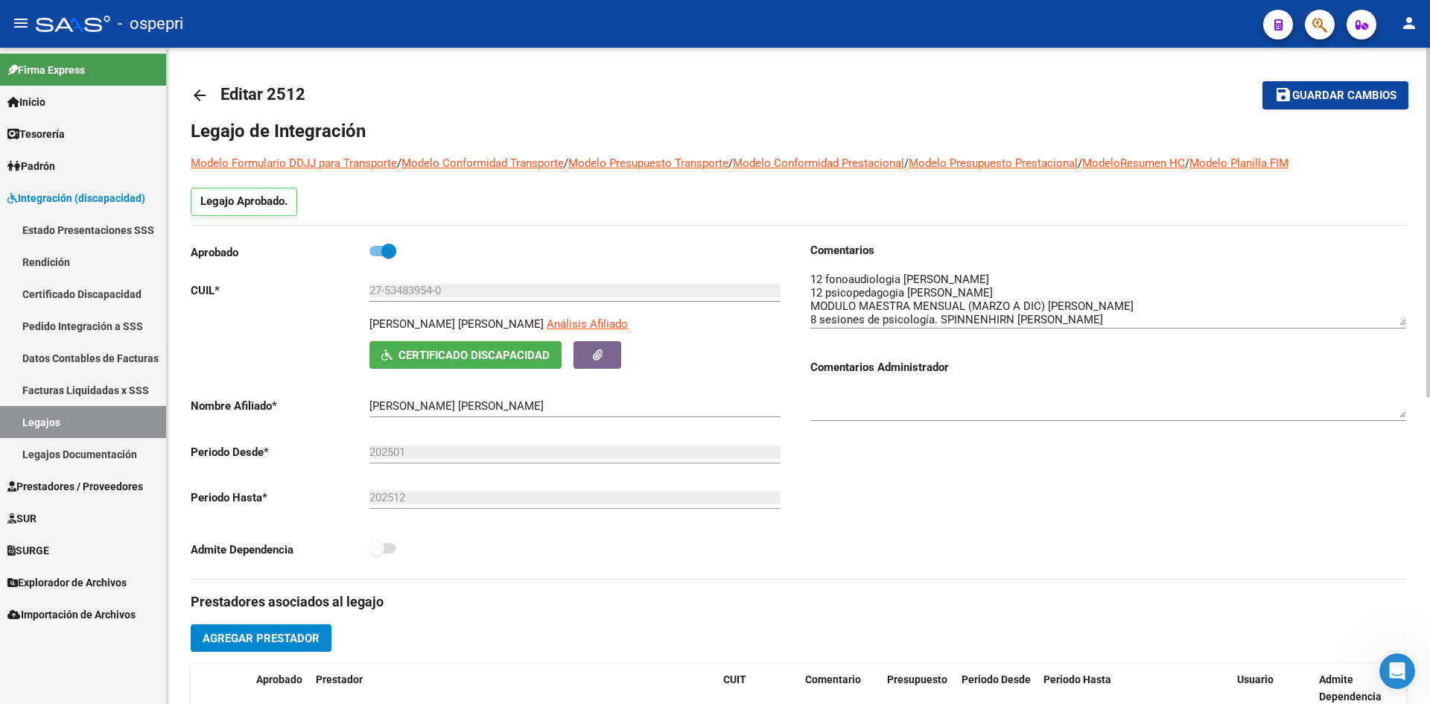
drag, startPoint x: 1403, startPoint y: 298, endPoint x: 1396, endPoint y: 322, distance: 25.7
click at [1396, 322] on textarea at bounding box center [1108, 298] width 596 height 54
click at [200, 103] on mat-icon "arrow_back" at bounding box center [200, 95] width 18 height 18
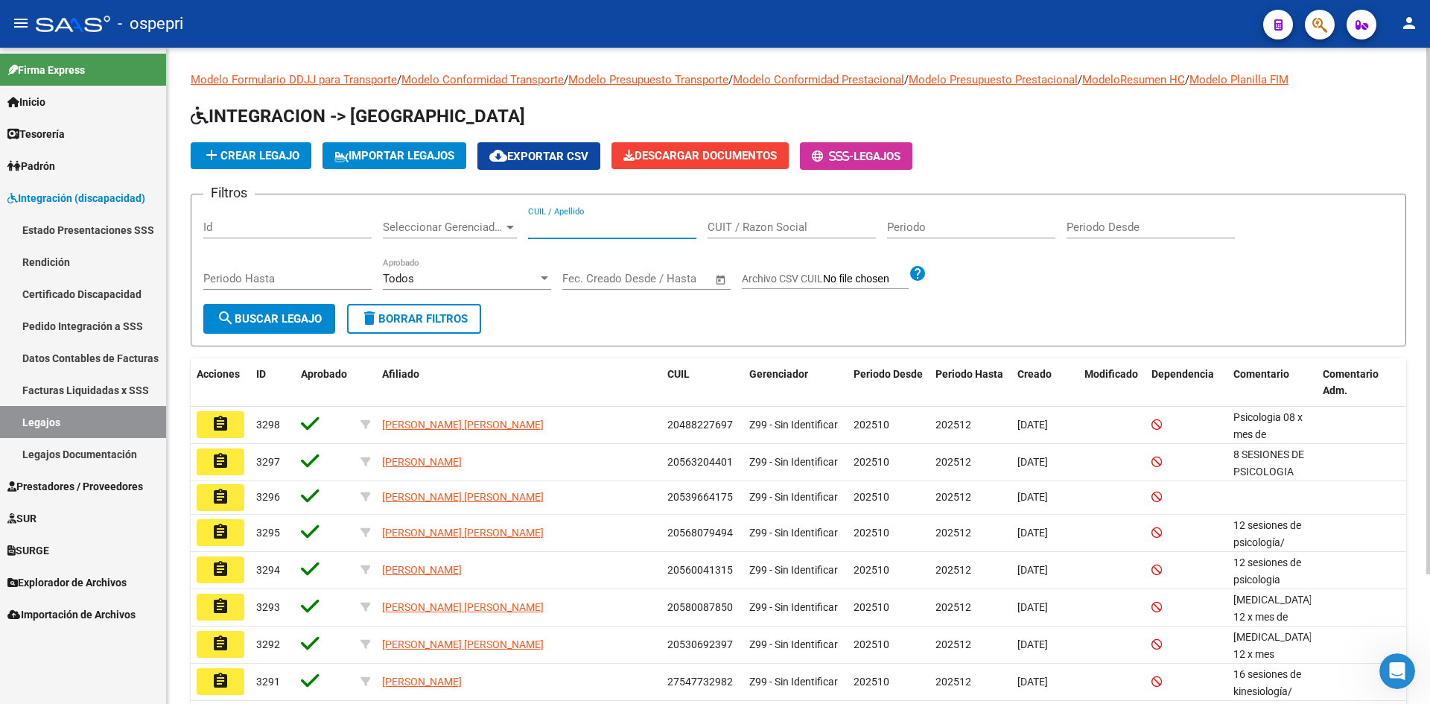
click at [598, 229] on input "CUIL / Apellido" at bounding box center [612, 226] width 168 height 13
type input "53074727"
click at [303, 322] on span "search Buscar Legajo" at bounding box center [269, 318] width 105 height 13
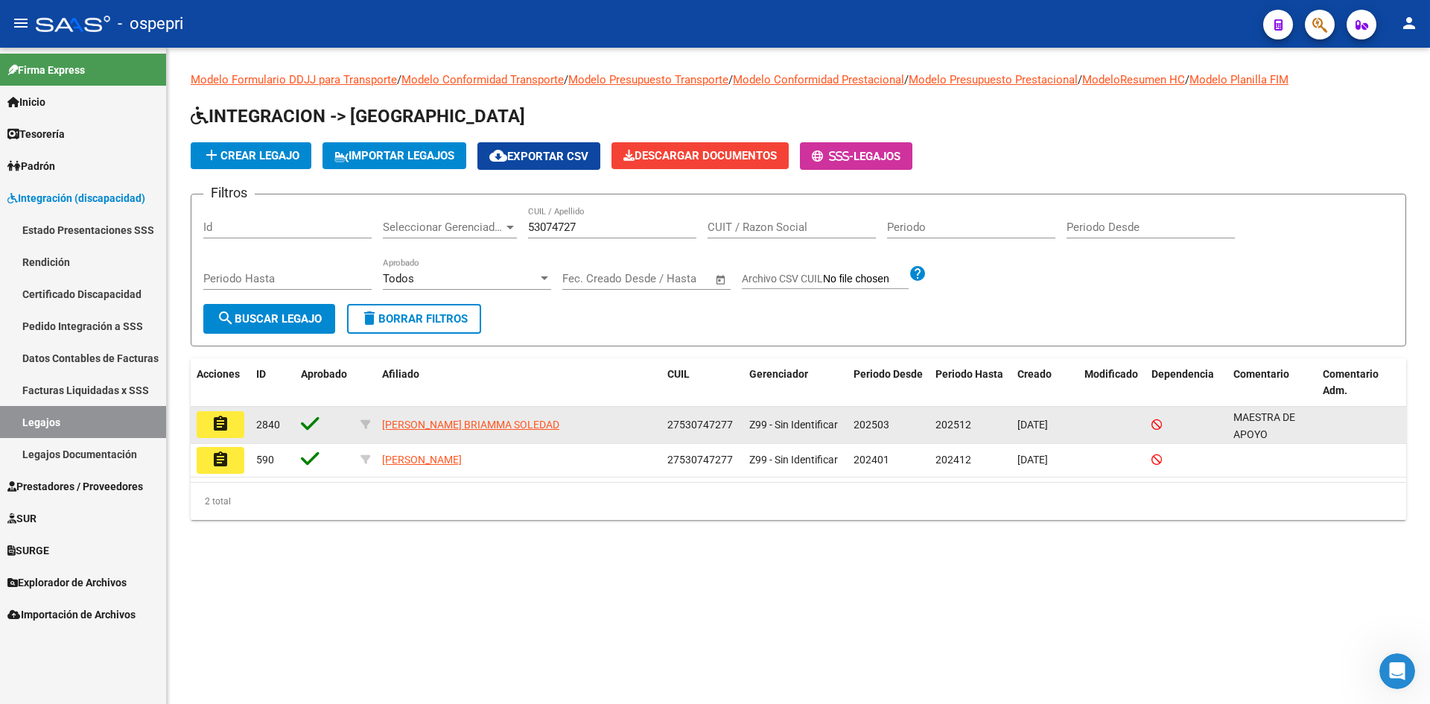
click at [213, 427] on mat-icon "assignment" at bounding box center [220, 424] width 18 height 18
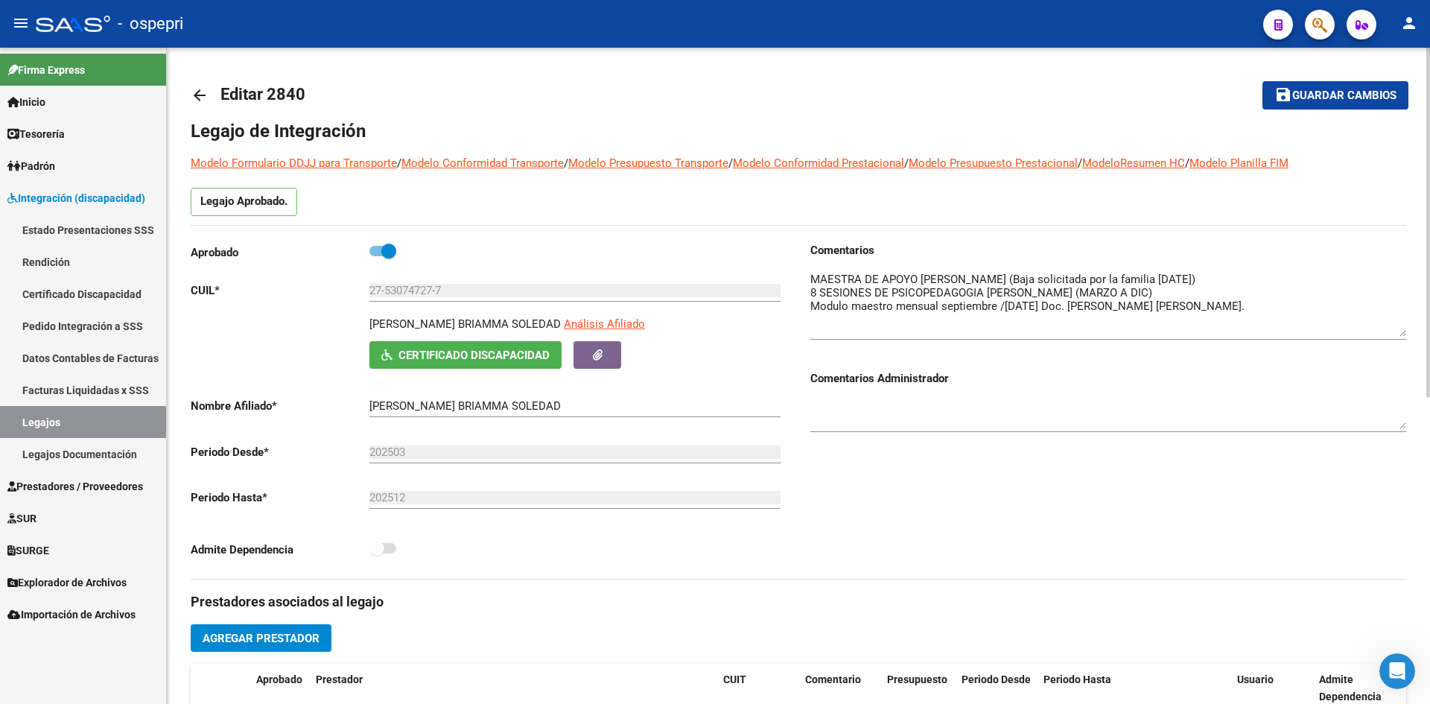
drag, startPoint x: 1396, startPoint y: 298, endPoint x: 1401, endPoint y: 334, distance: 36.0
click at [1401, 334] on textarea at bounding box center [1108, 304] width 596 height 66
click at [202, 89] on mat-icon "arrow_back" at bounding box center [200, 95] width 18 height 18
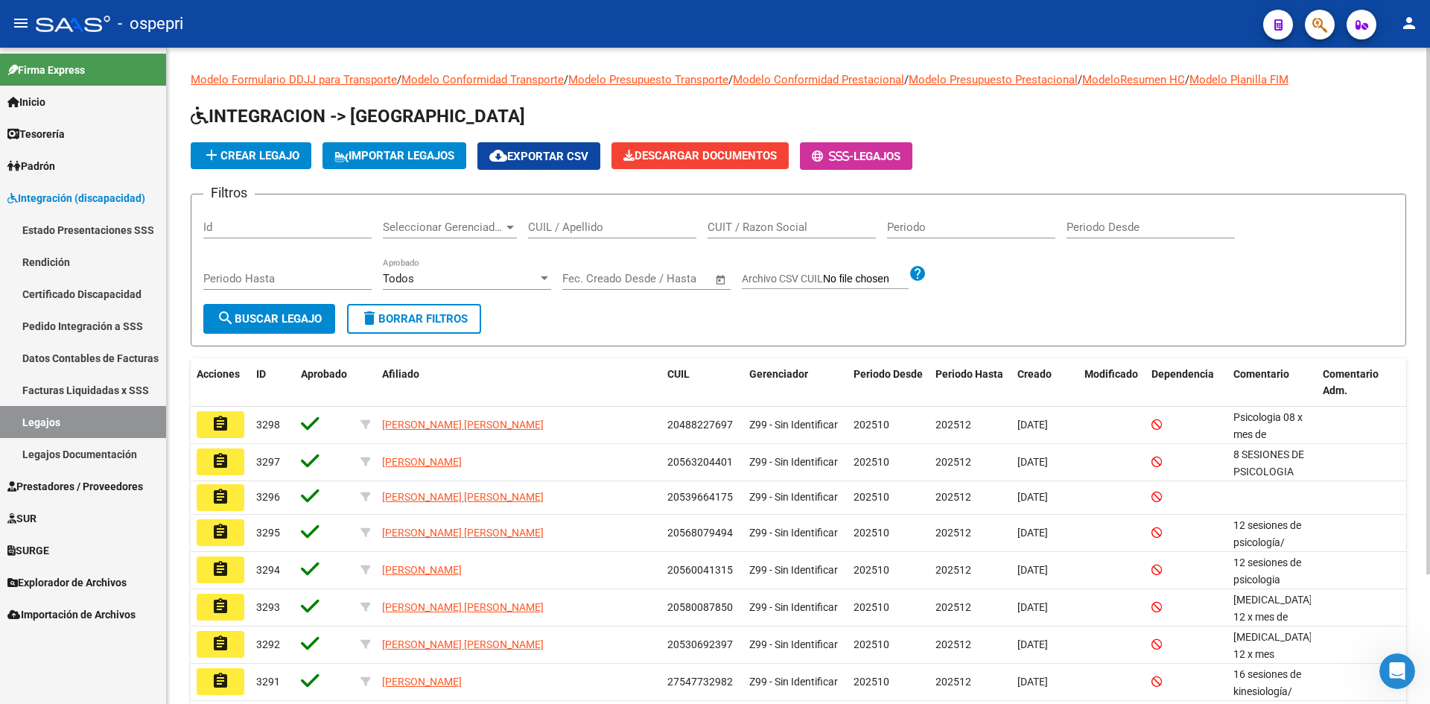
click at [603, 218] on div "CUIL / Apellido" at bounding box center [612, 222] width 168 height 32
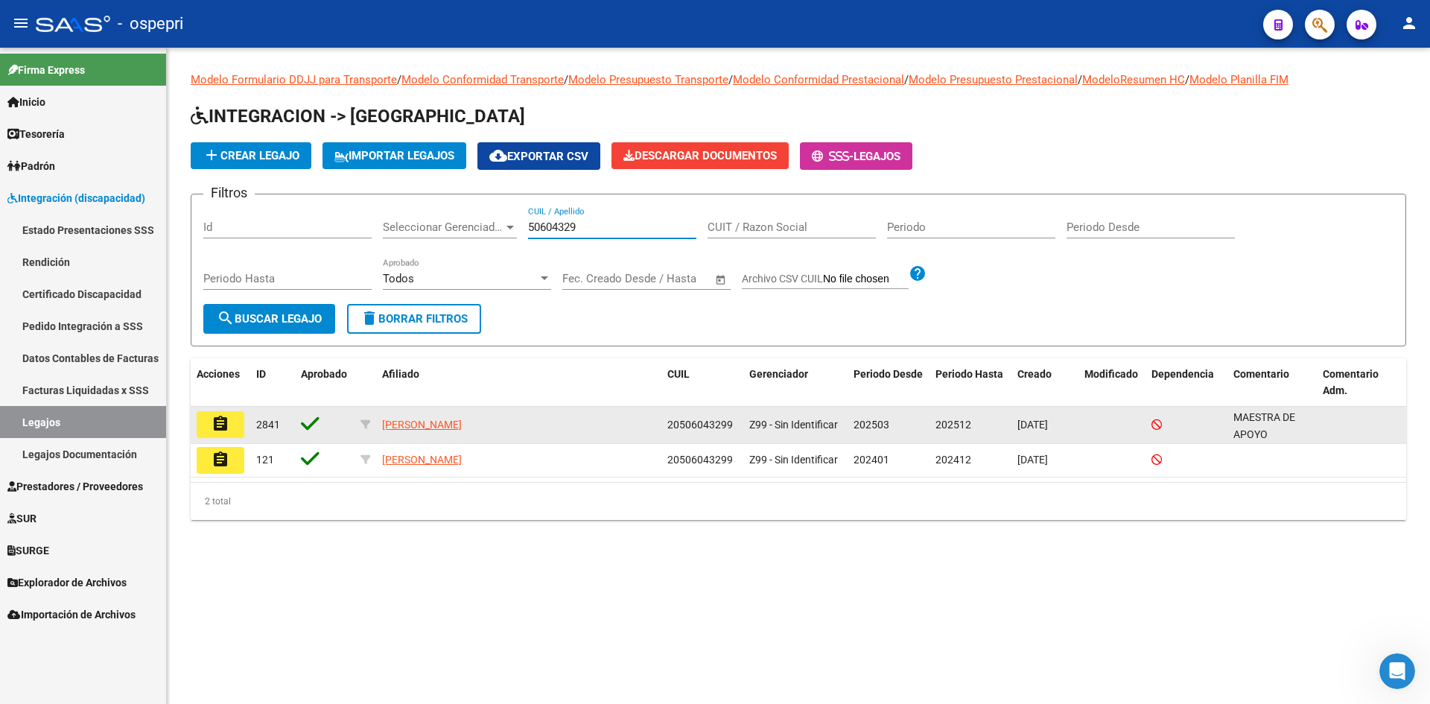
type input "50604329"
click at [210, 422] on button "assignment" at bounding box center [221, 424] width 48 height 27
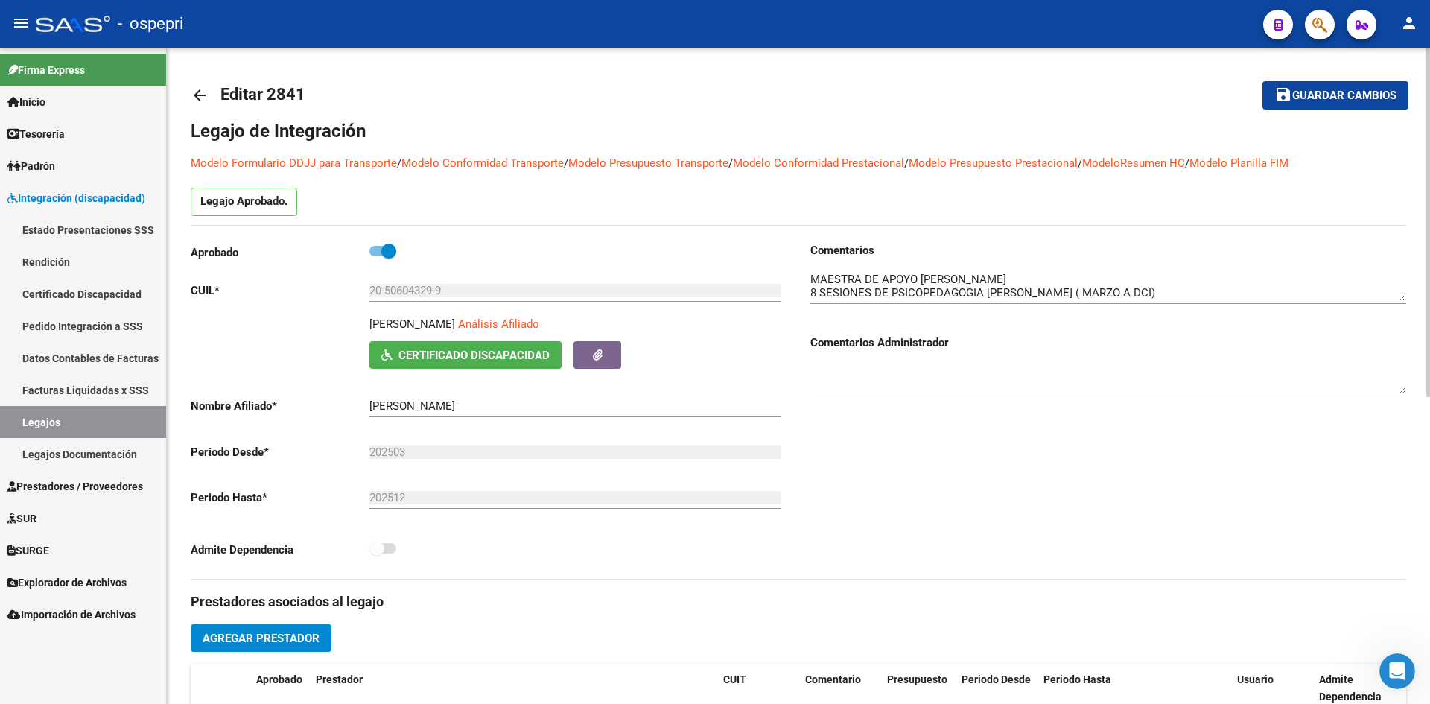
click at [550, 197] on div "Legajo Aprobado." at bounding box center [798, 206] width 1215 height 37
click at [198, 91] on mat-icon "arrow_back" at bounding box center [200, 95] width 18 height 18
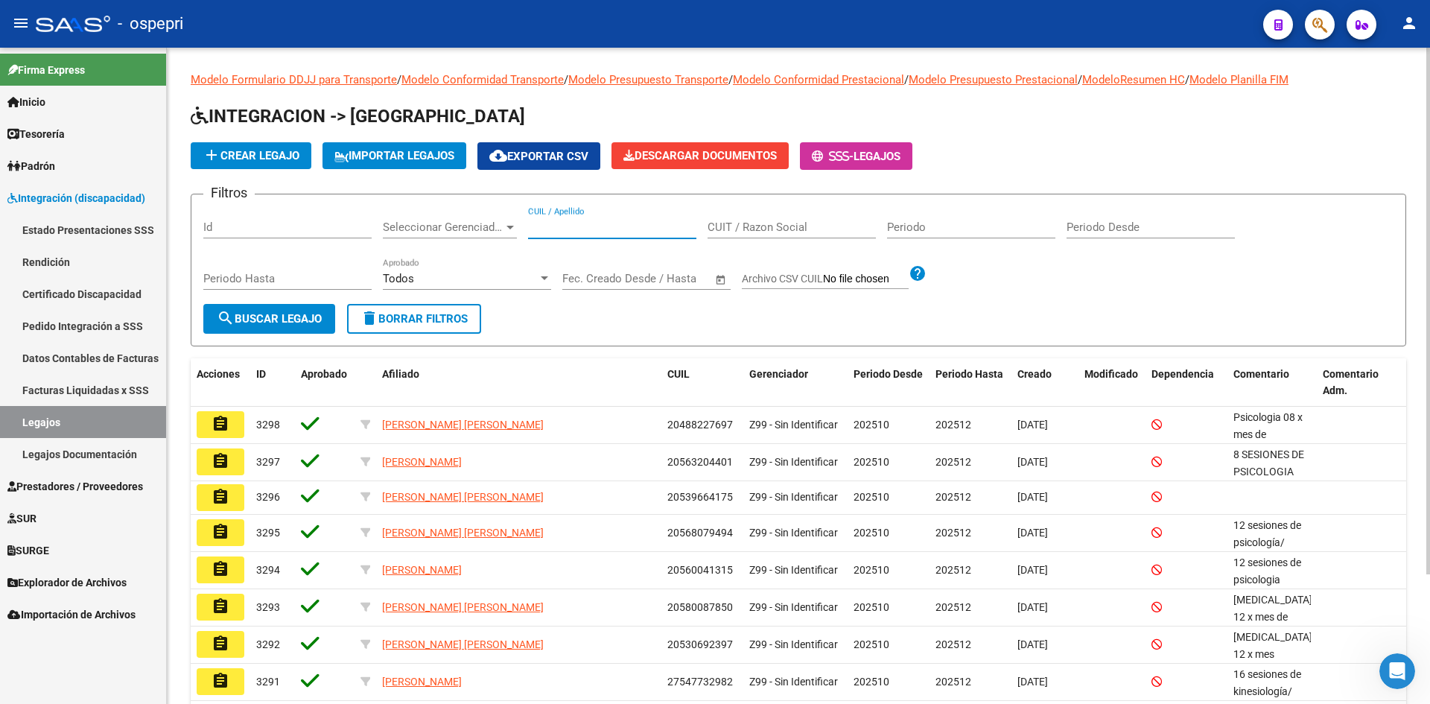
click at [573, 226] on input "CUIL / Apellido" at bounding box center [612, 226] width 168 height 13
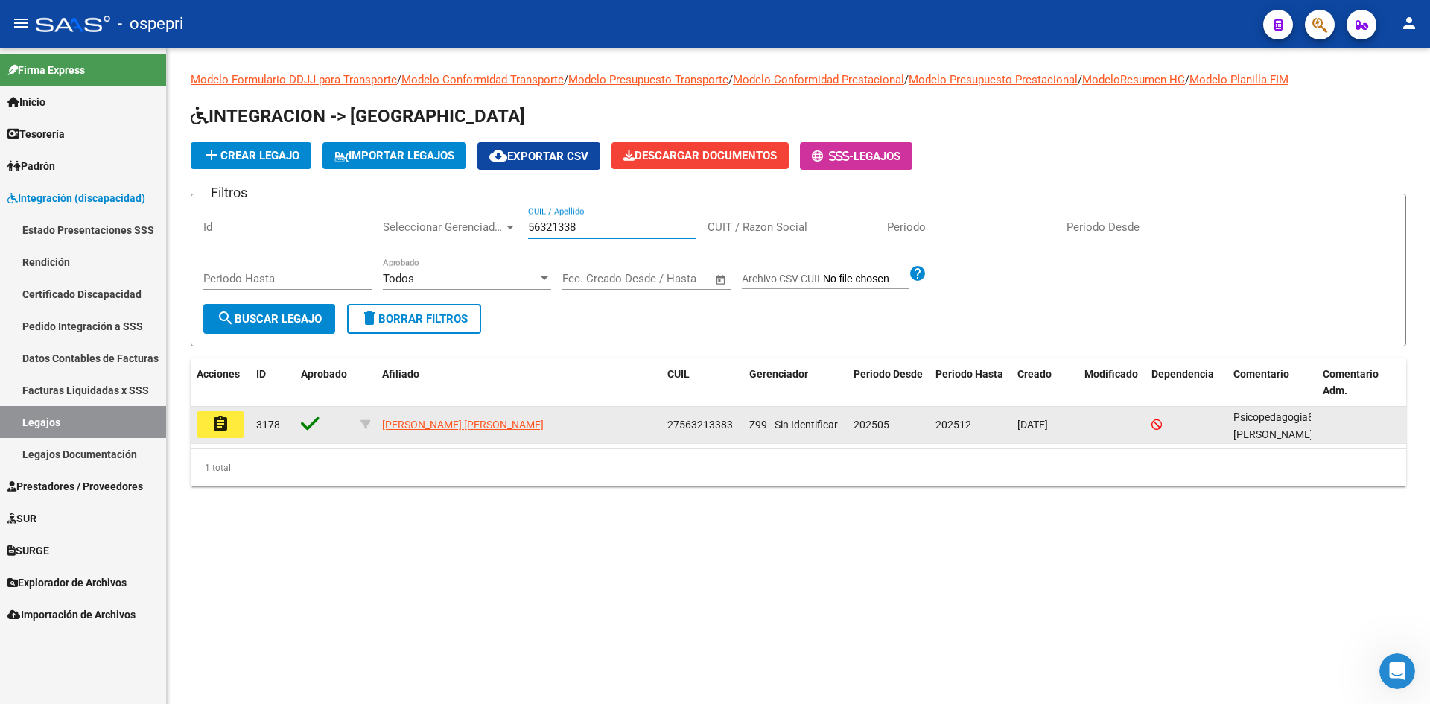
type input "56321338"
click at [213, 424] on mat-icon "assignment" at bounding box center [220, 424] width 18 height 18
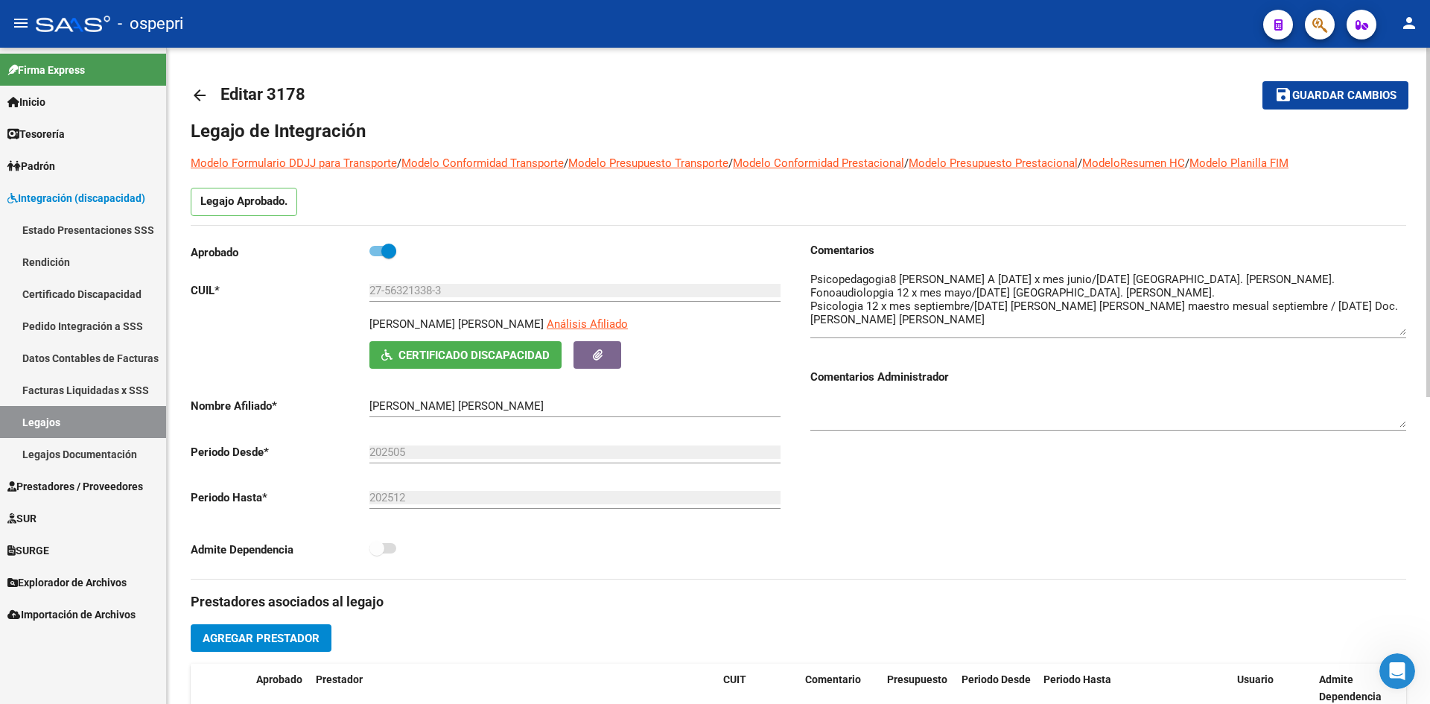
drag, startPoint x: 1399, startPoint y: 299, endPoint x: 1403, endPoint y: 334, distance: 34.5
click at [1403, 334] on textarea at bounding box center [1108, 303] width 596 height 64
drag, startPoint x: 202, startPoint y: 87, endPoint x: 276, endPoint y: 64, distance: 77.3
click at [203, 86] on mat-icon "arrow_back" at bounding box center [200, 95] width 18 height 18
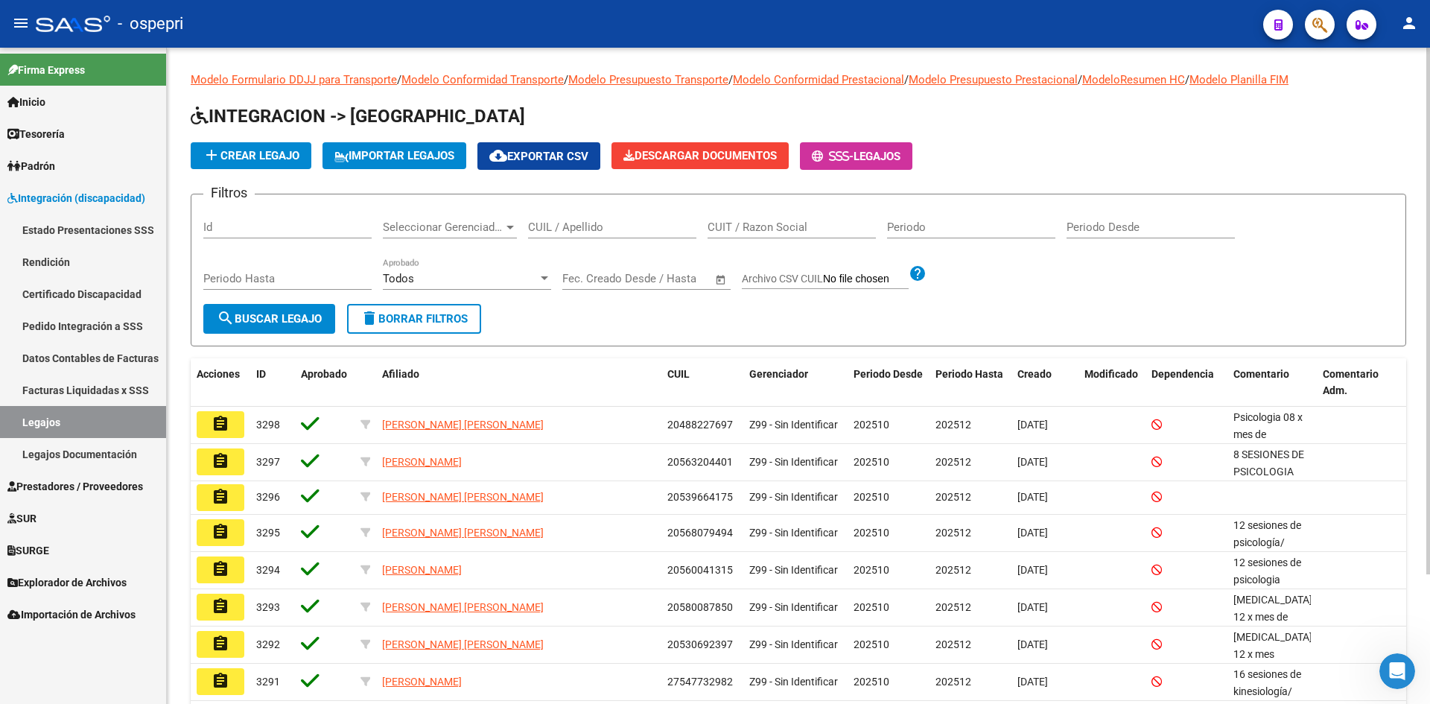
click at [593, 220] on input "CUIL / Apellido" at bounding box center [612, 226] width 168 height 13
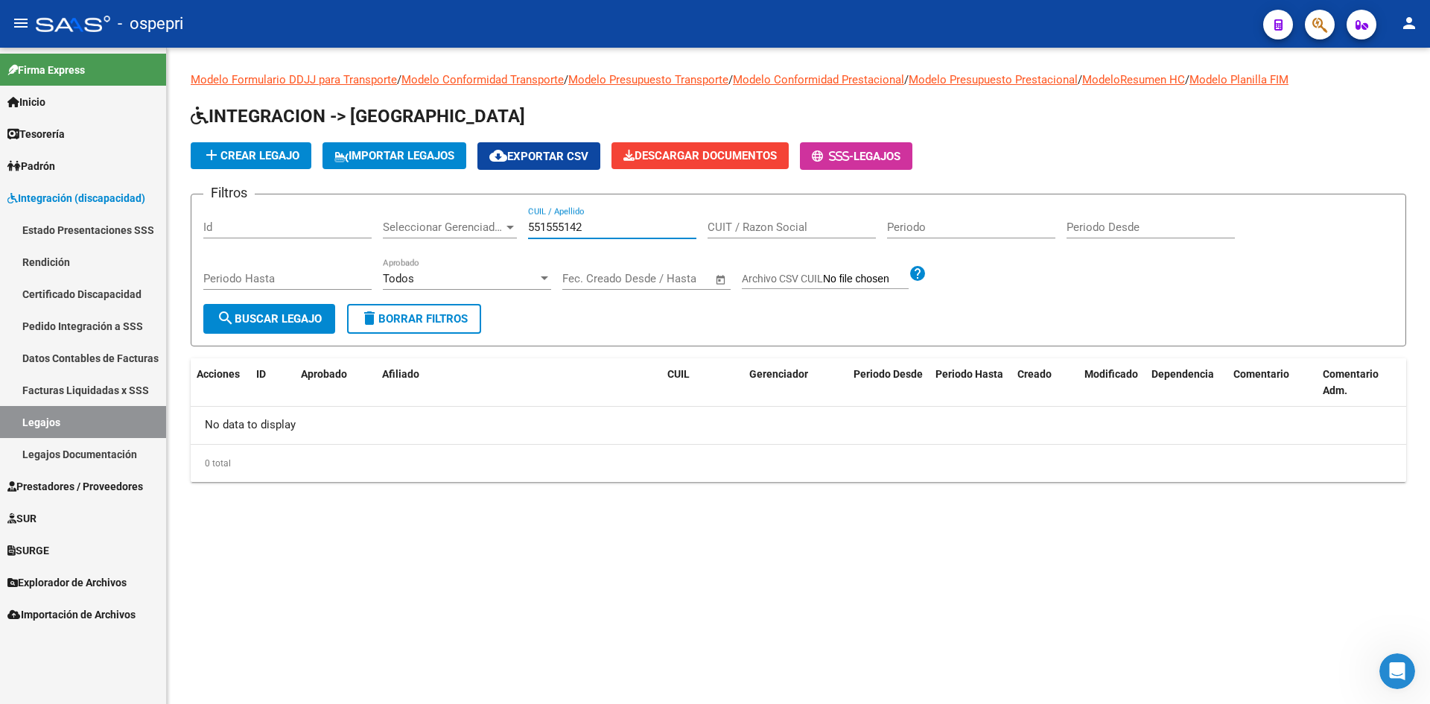
click at [553, 226] on input "551555142" at bounding box center [612, 226] width 168 height 13
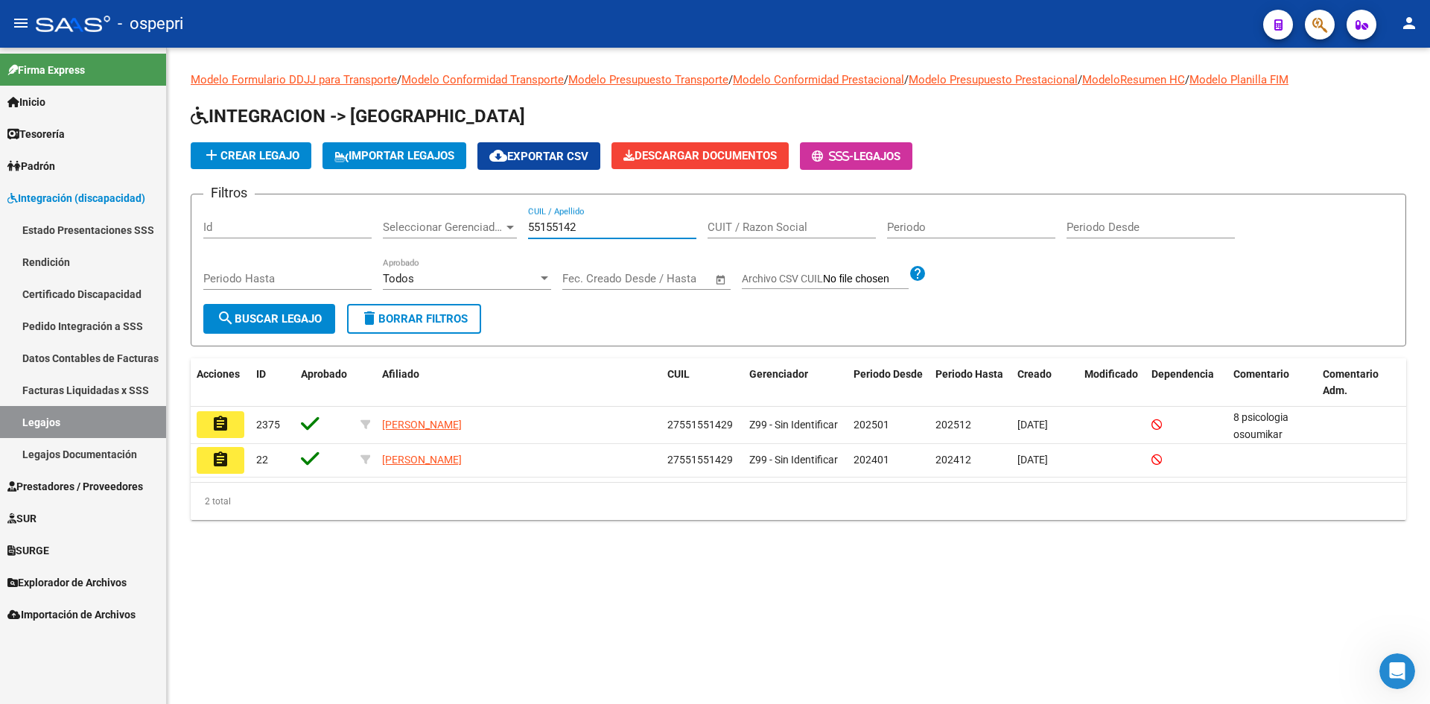
type input "55155142"
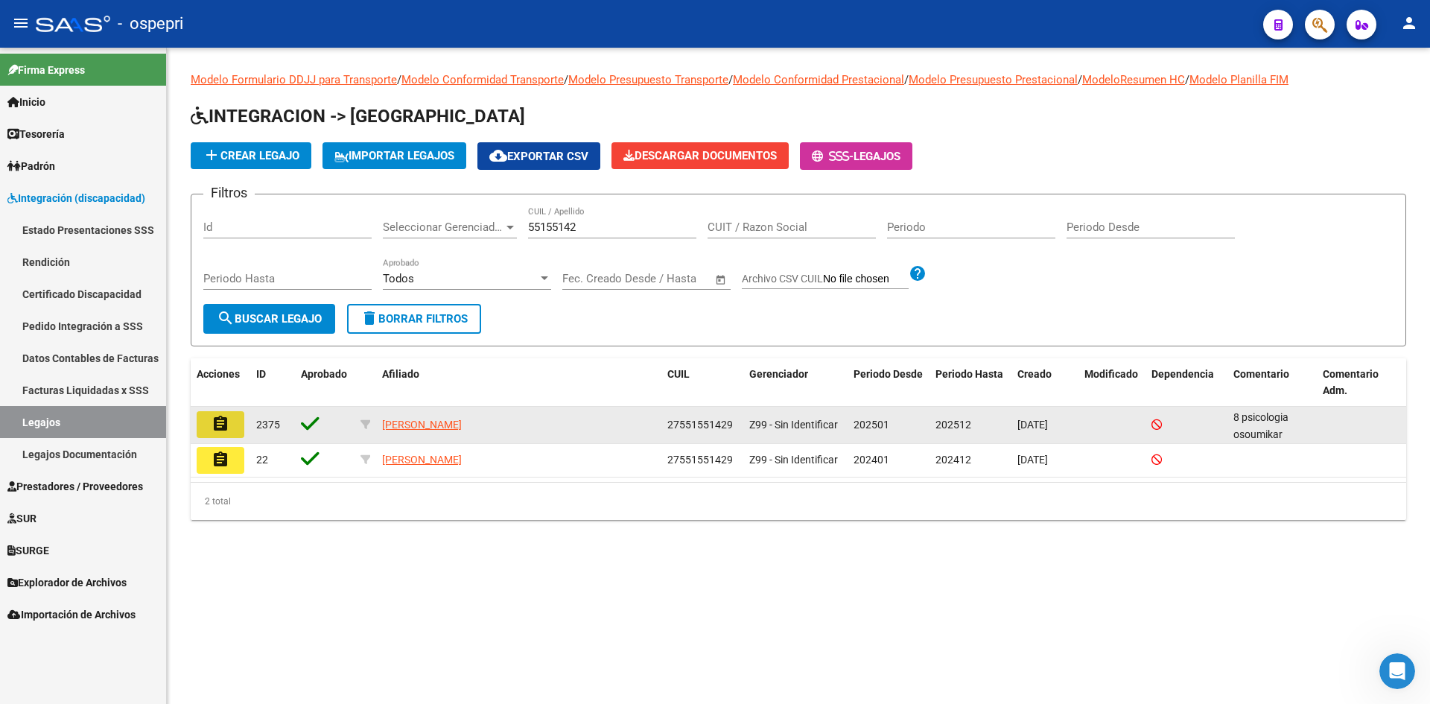
click at [230, 421] on button "assignment" at bounding box center [221, 424] width 48 height 27
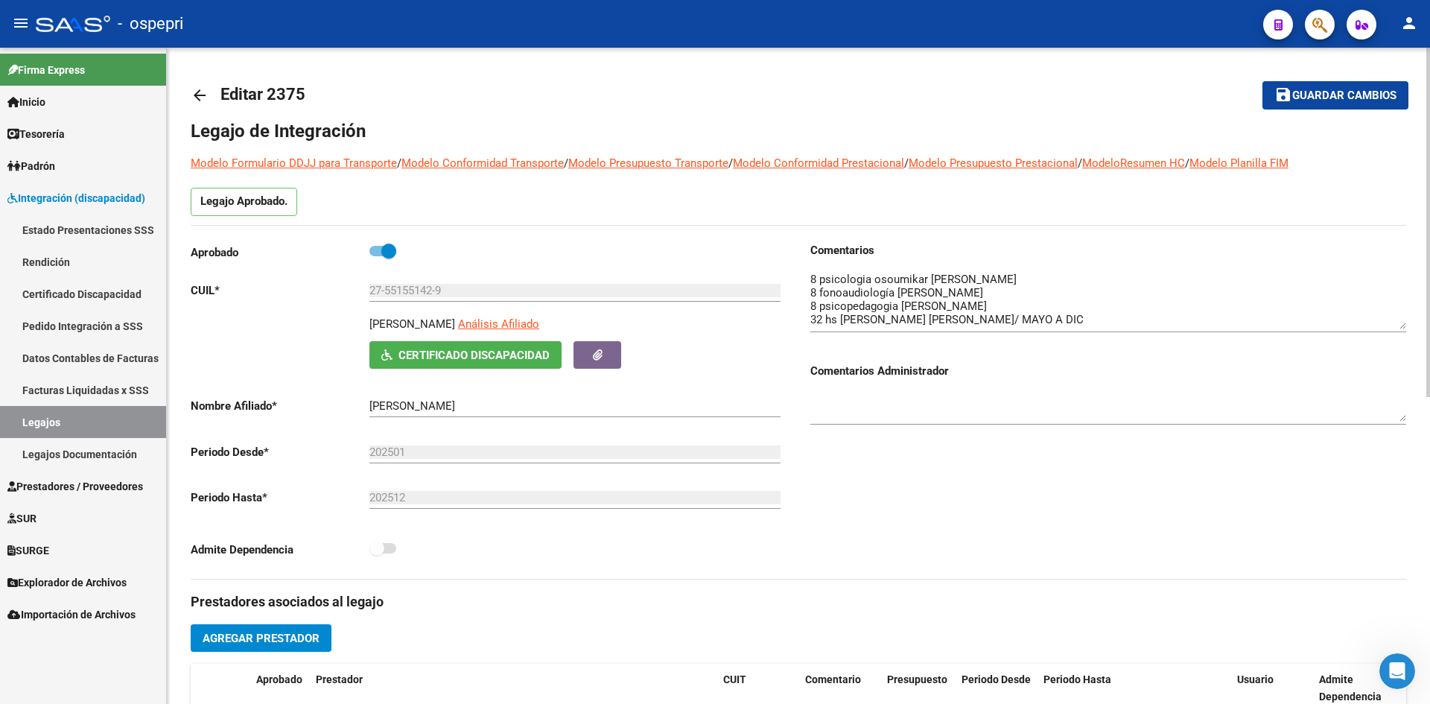
drag, startPoint x: 1403, startPoint y: 295, endPoint x: 1403, endPoint y: 323, distance: 28.3
click at [1403, 323] on textarea at bounding box center [1108, 300] width 596 height 58
drag, startPoint x: 198, startPoint y: 98, endPoint x: 238, endPoint y: 65, distance: 51.9
click at [198, 95] on mat-icon "arrow_back" at bounding box center [200, 95] width 18 height 18
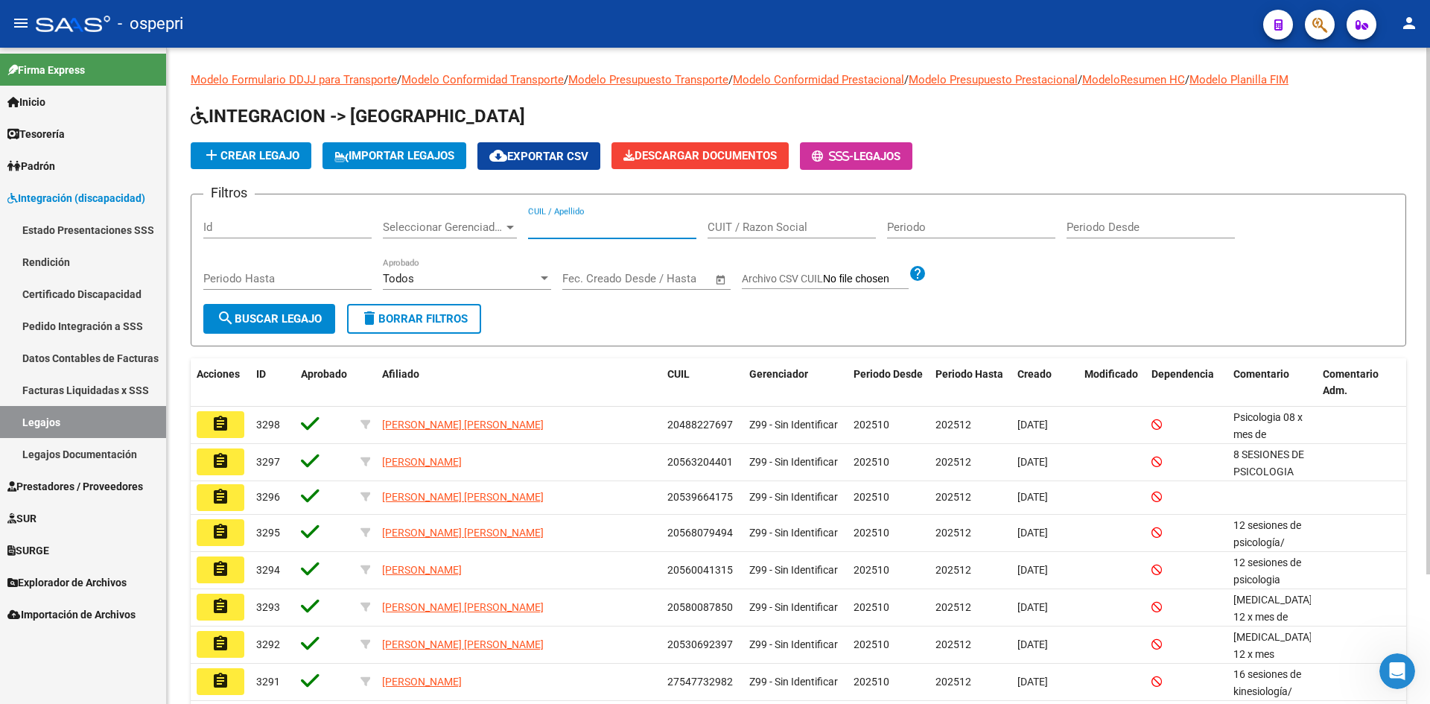
click at [597, 223] on input "CUIL / Apellido" at bounding box center [612, 226] width 168 height 13
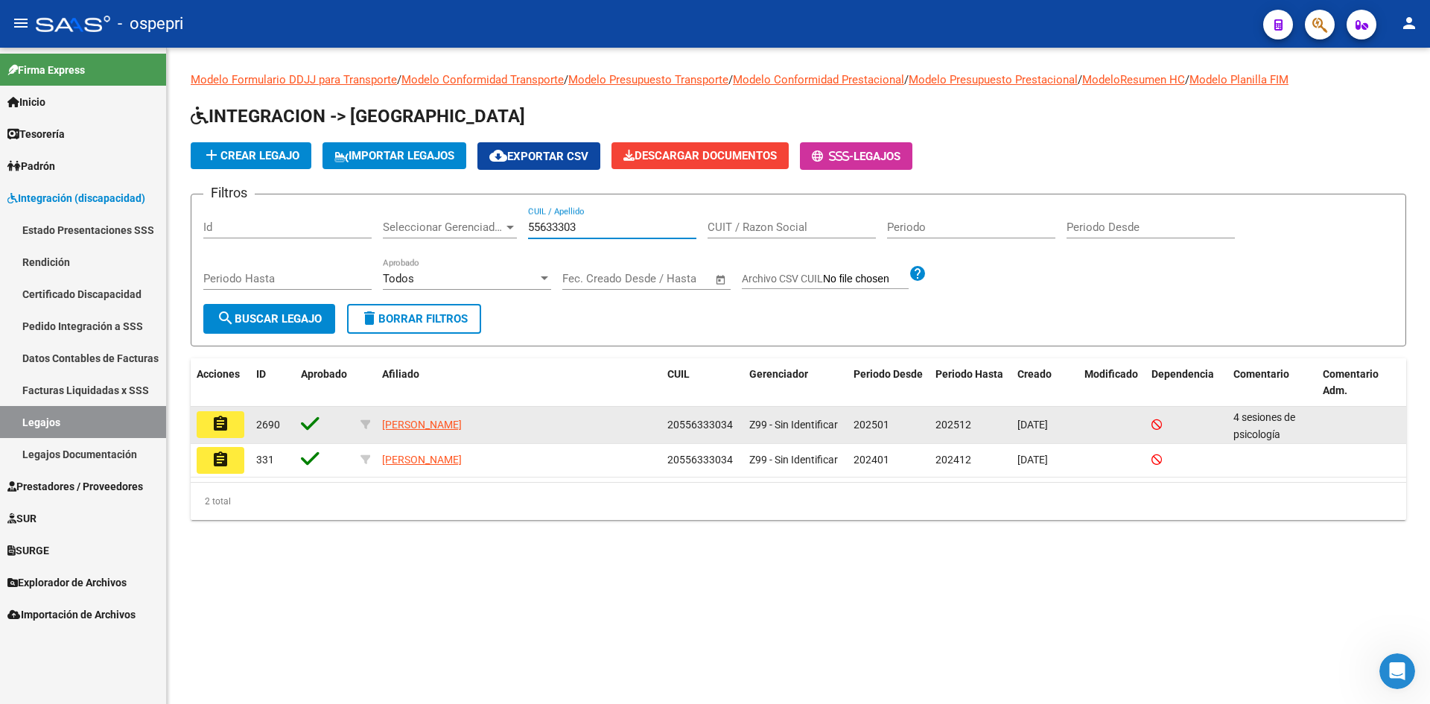
type input "55633303"
click at [225, 422] on mat-icon "assignment" at bounding box center [220, 424] width 18 height 18
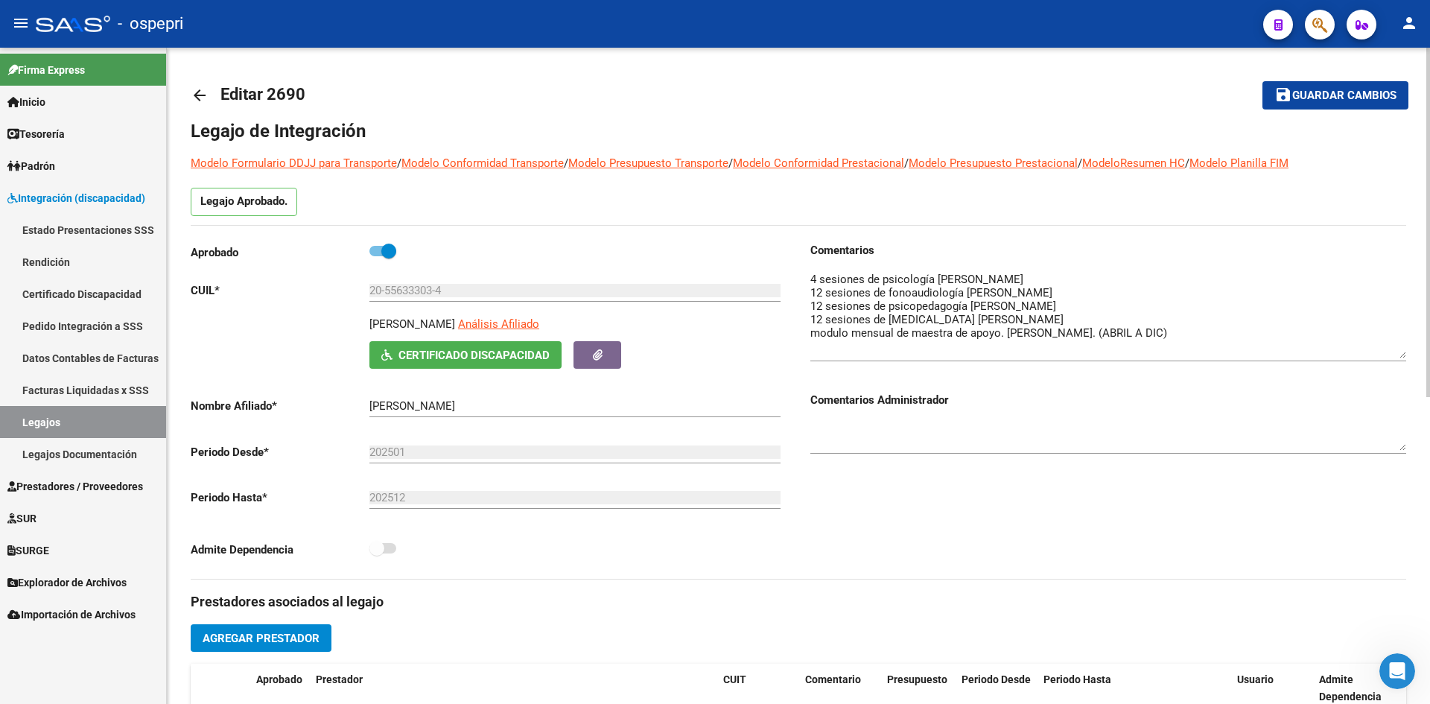
drag, startPoint x: 1402, startPoint y: 296, endPoint x: 1411, endPoint y: 354, distance: 58.2
click at [1411, 354] on div "arrow_back Editar 2690 save Guardar cambios Legajo de Integración Modelo Formul…" at bounding box center [798, 664] width 1263 height 1232
click at [200, 91] on mat-icon "arrow_back" at bounding box center [200, 95] width 18 height 18
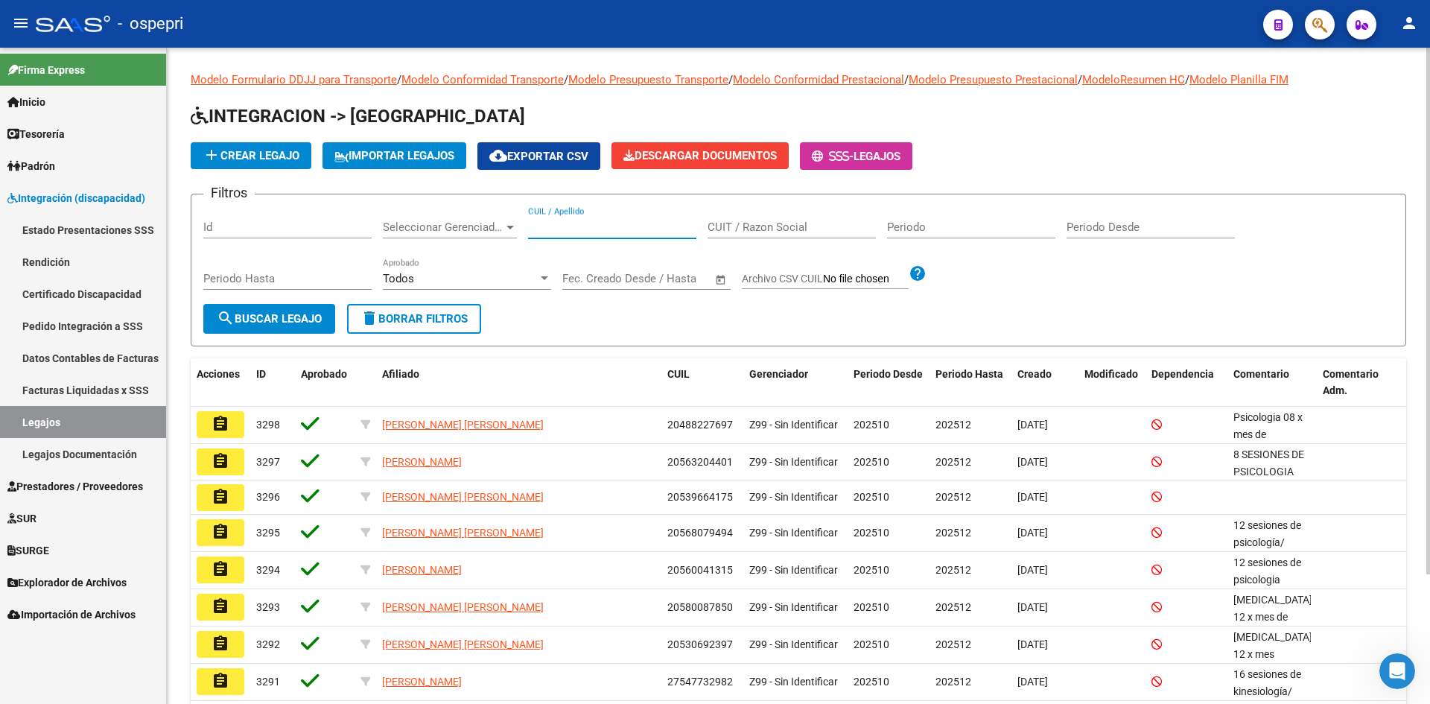
drag, startPoint x: 562, startPoint y: 227, endPoint x: 562, endPoint y: 213, distance: 14.1
click at [562, 223] on input "CUIL / Apellido" at bounding box center [612, 226] width 168 height 13
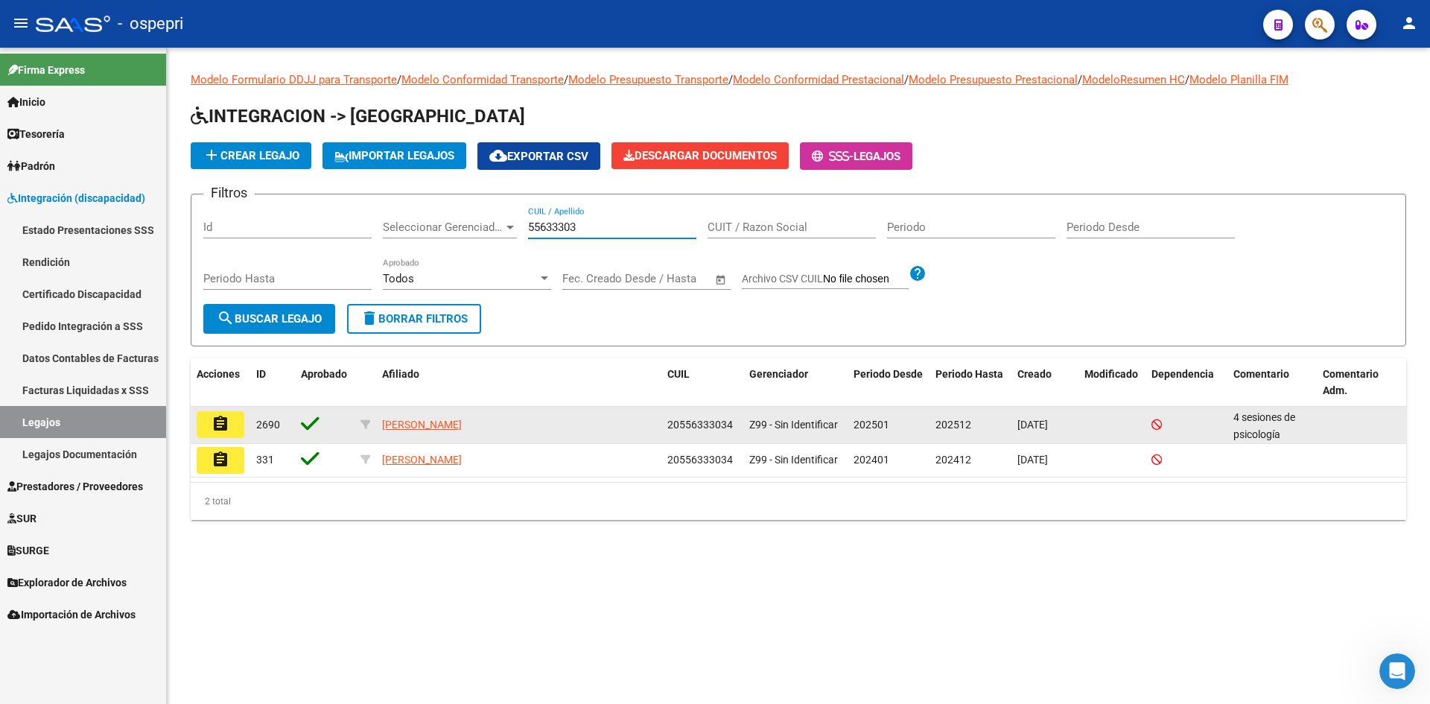
type input "55633303"
click at [220, 428] on mat-icon "assignment" at bounding box center [220, 424] width 18 height 18
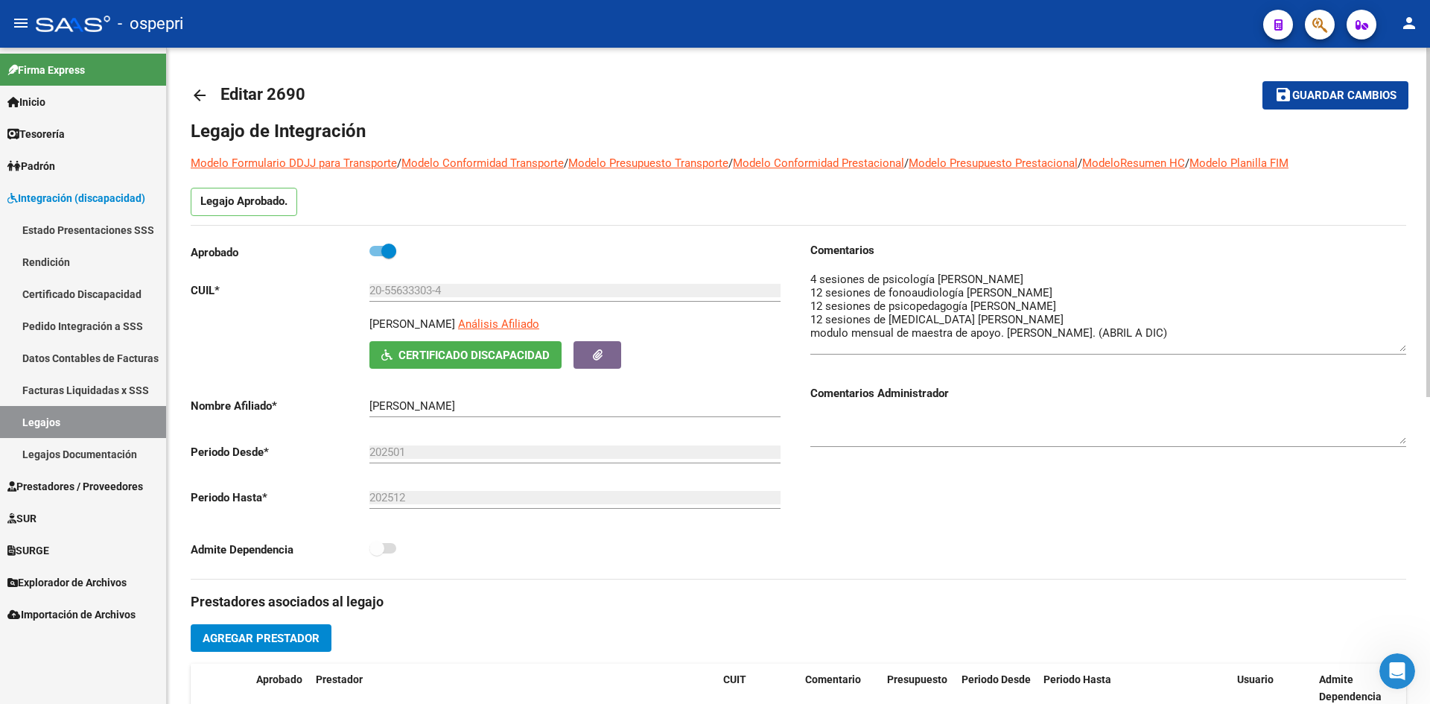
drag, startPoint x: 1403, startPoint y: 299, endPoint x: 1403, endPoint y: 350, distance: 50.6
click at [1403, 350] on textarea at bounding box center [1108, 311] width 596 height 80
click at [191, 98] on mat-icon "arrow_back" at bounding box center [200, 95] width 18 height 18
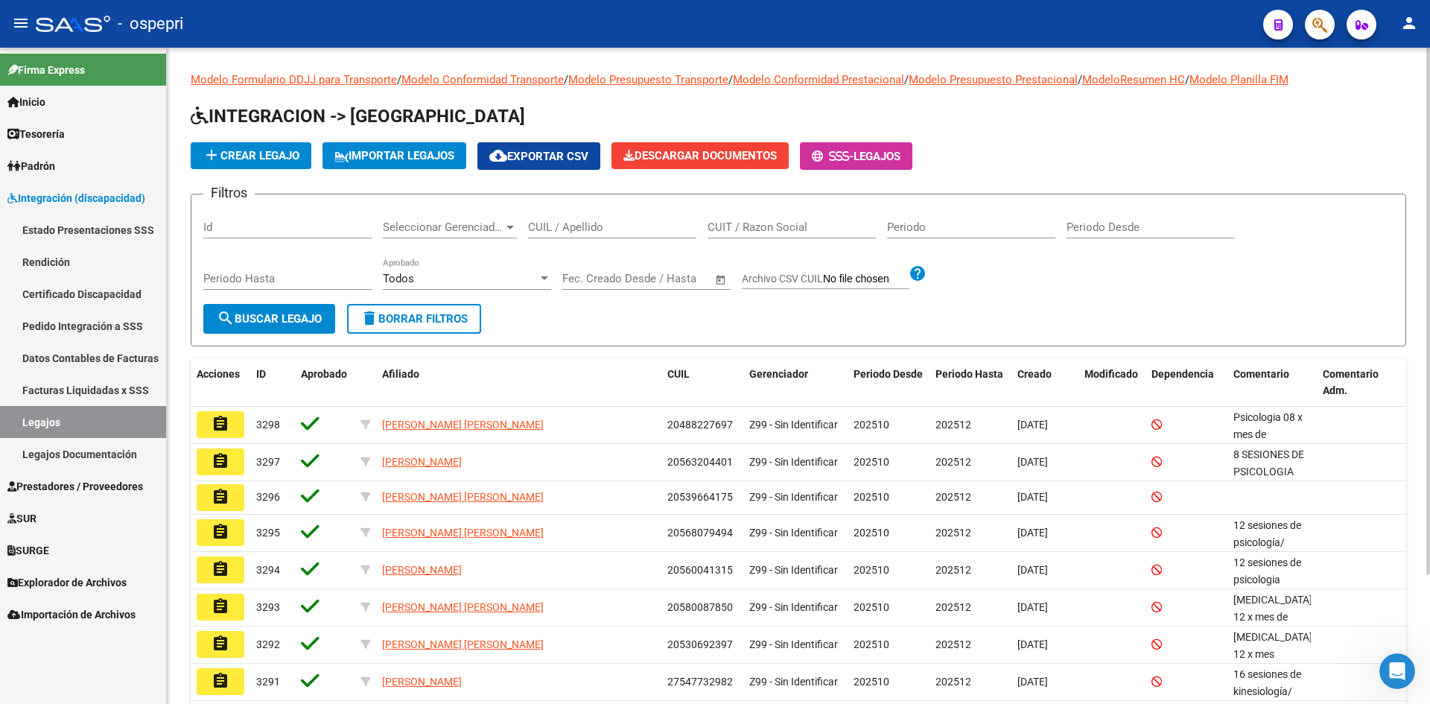
click at [629, 218] on div "CUIL / Apellido" at bounding box center [612, 222] width 168 height 32
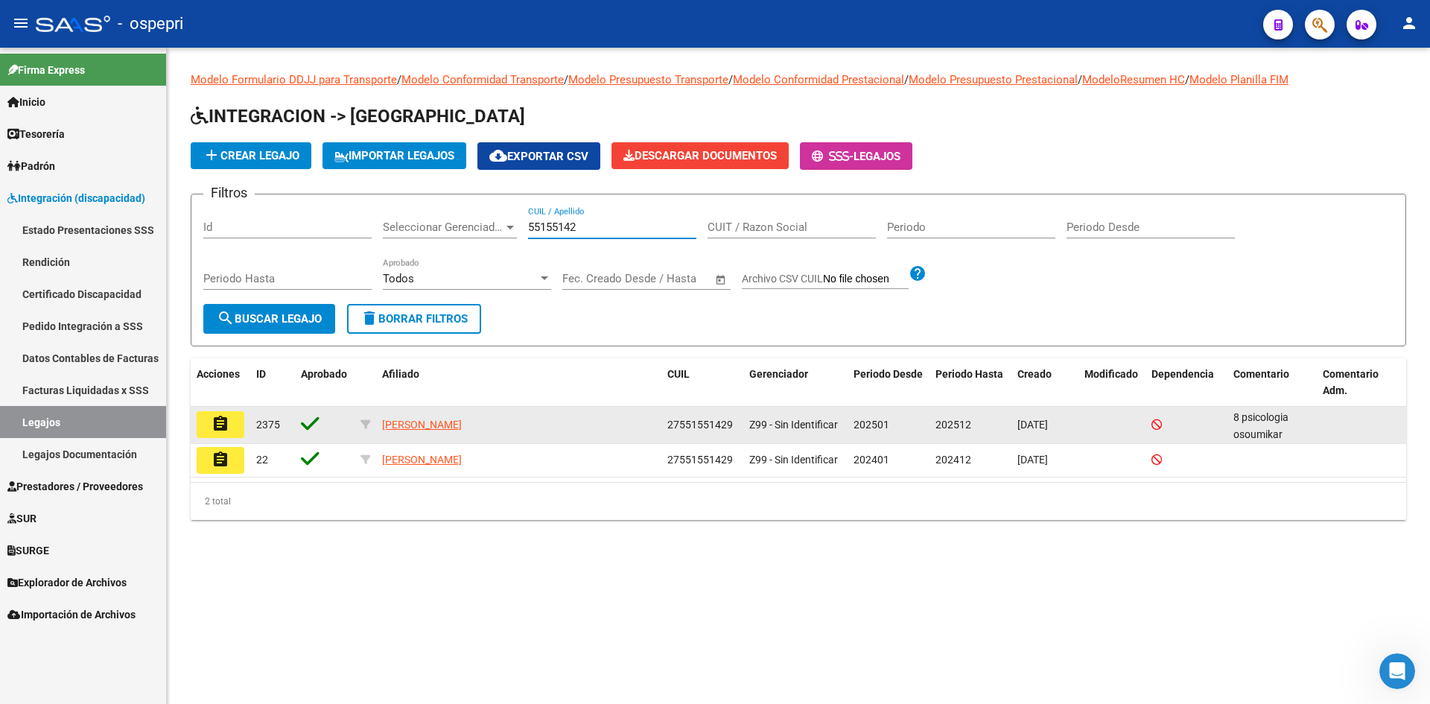
type input "55155142"
click at [214, 429] on mat-icon "assignment" at bounding box center [220, 424] width 18 height 18
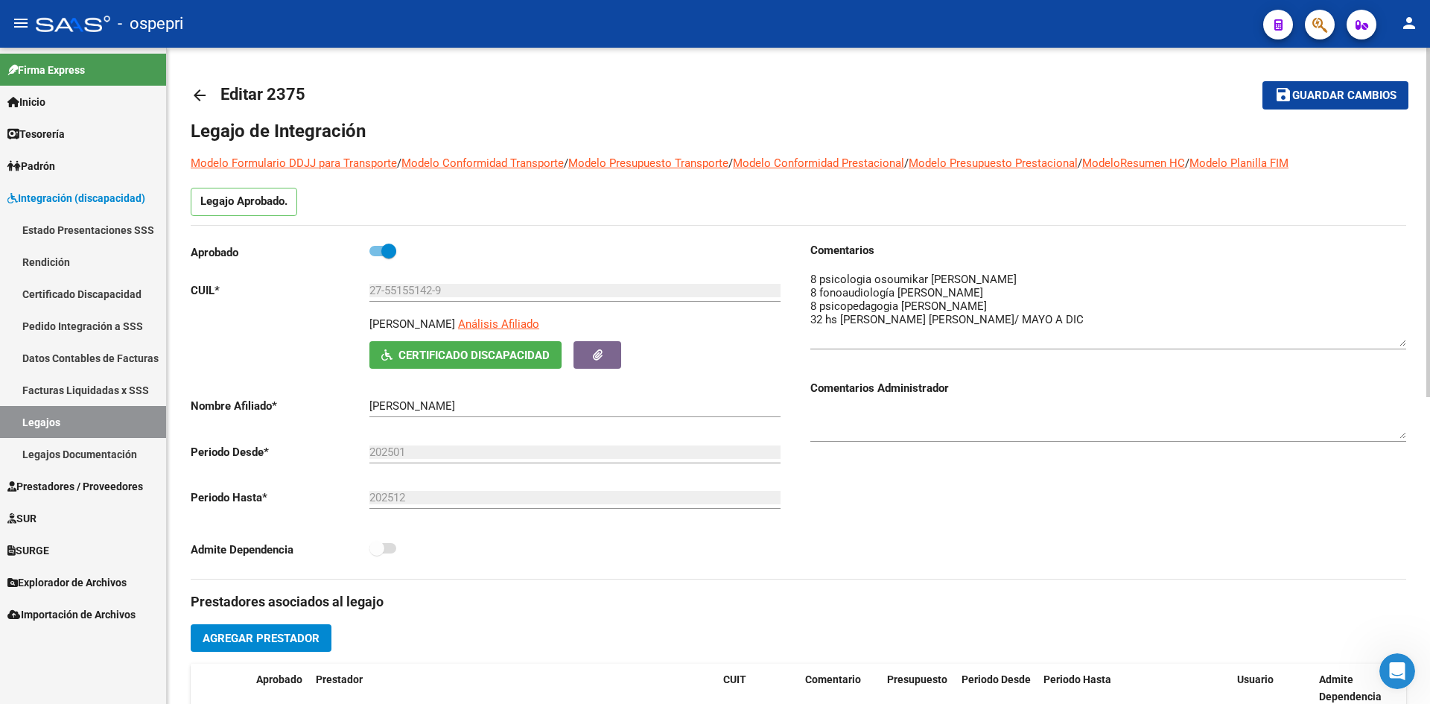
drag, startPoint x: 1399, startPoint y: 300, endPoint x: 1400, endPoint y: 346, distance: 45.5
click at [1400, 346] on textarea at bounding box center [1108, 308] width 596 height 75
click at [211, 95] on link "arrow_back" at bounding box center [206, 94] width 30 height 35
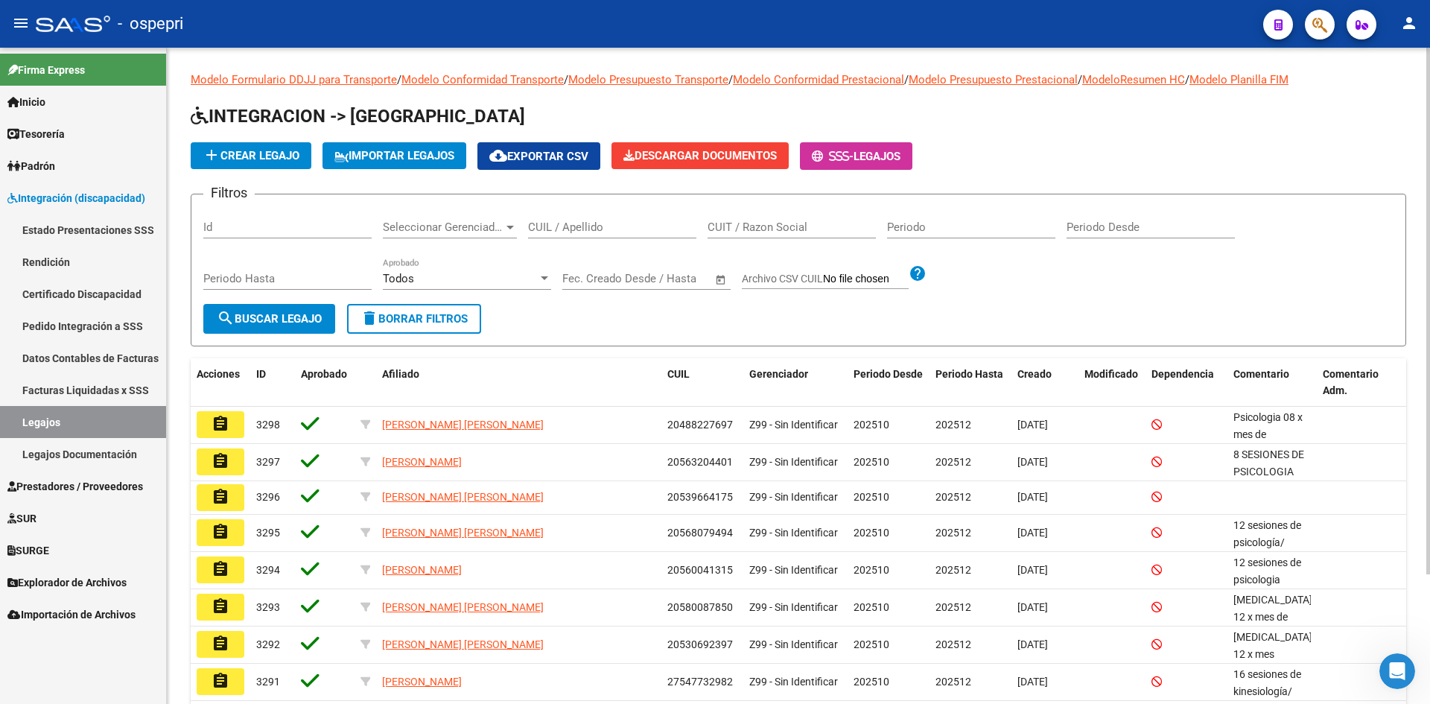
click at [570, 230] on input "CUIL / Apellido" at bounding box center [612, 226] width 168 height 13
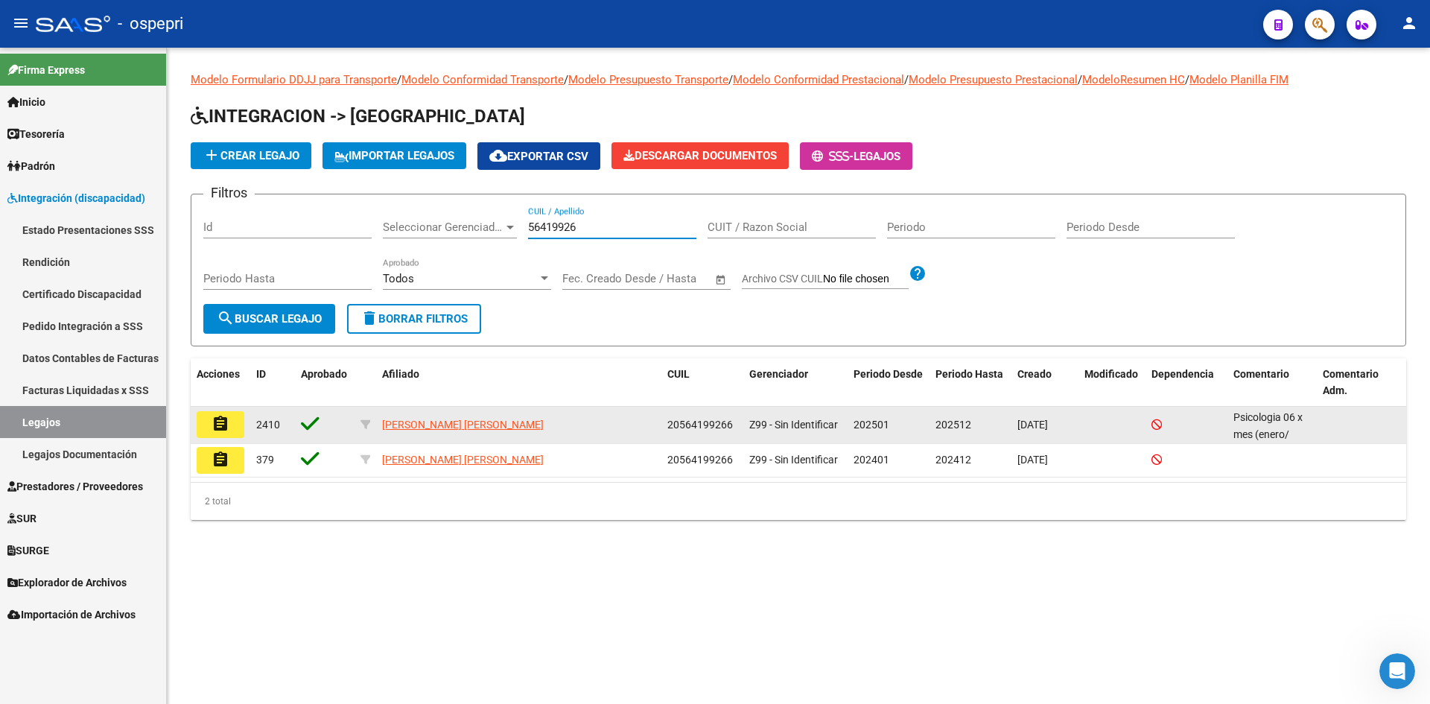
type input "56419926"
click at [220, 421] on mat-icon "assignment" at bounding box center [220, 424] width 18 height 18
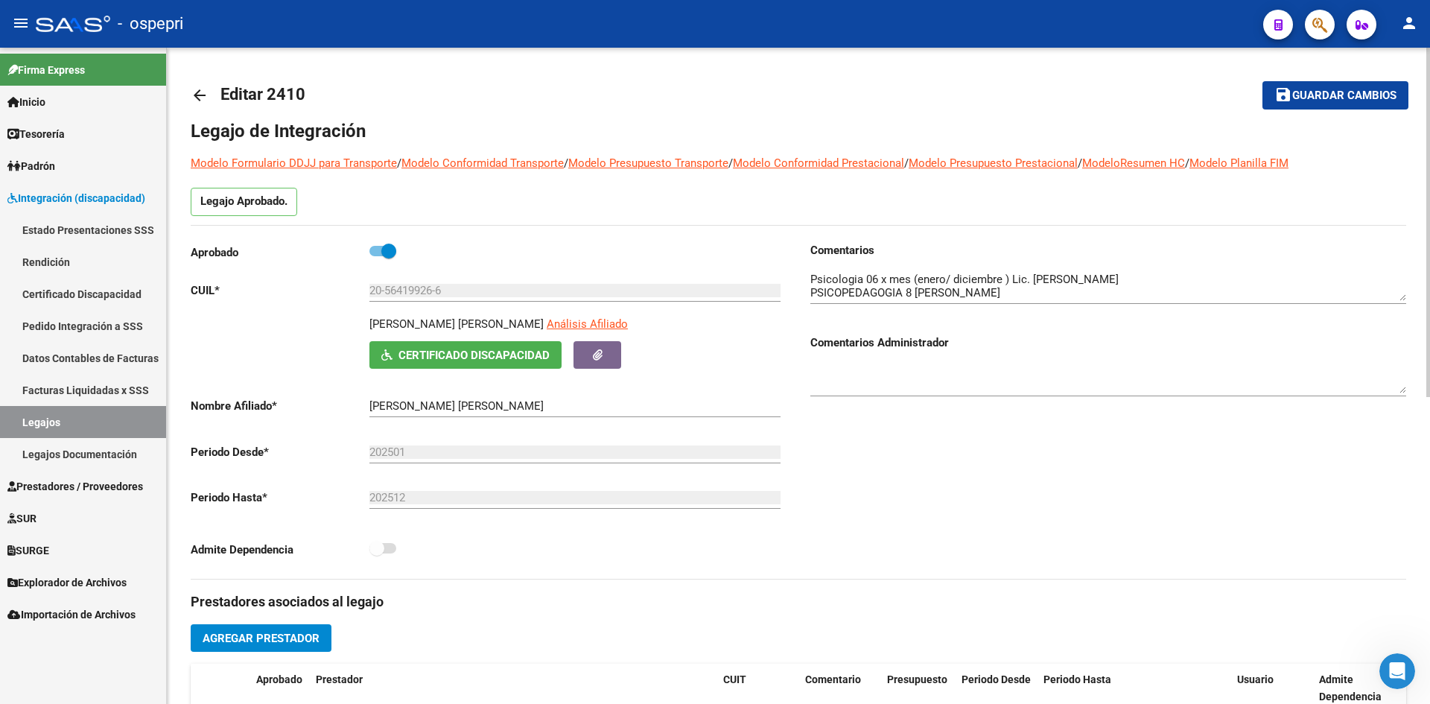
click at [197, 97] on mat-icon "arrow_back" at bounding box center [200, 95] width 18 height 18
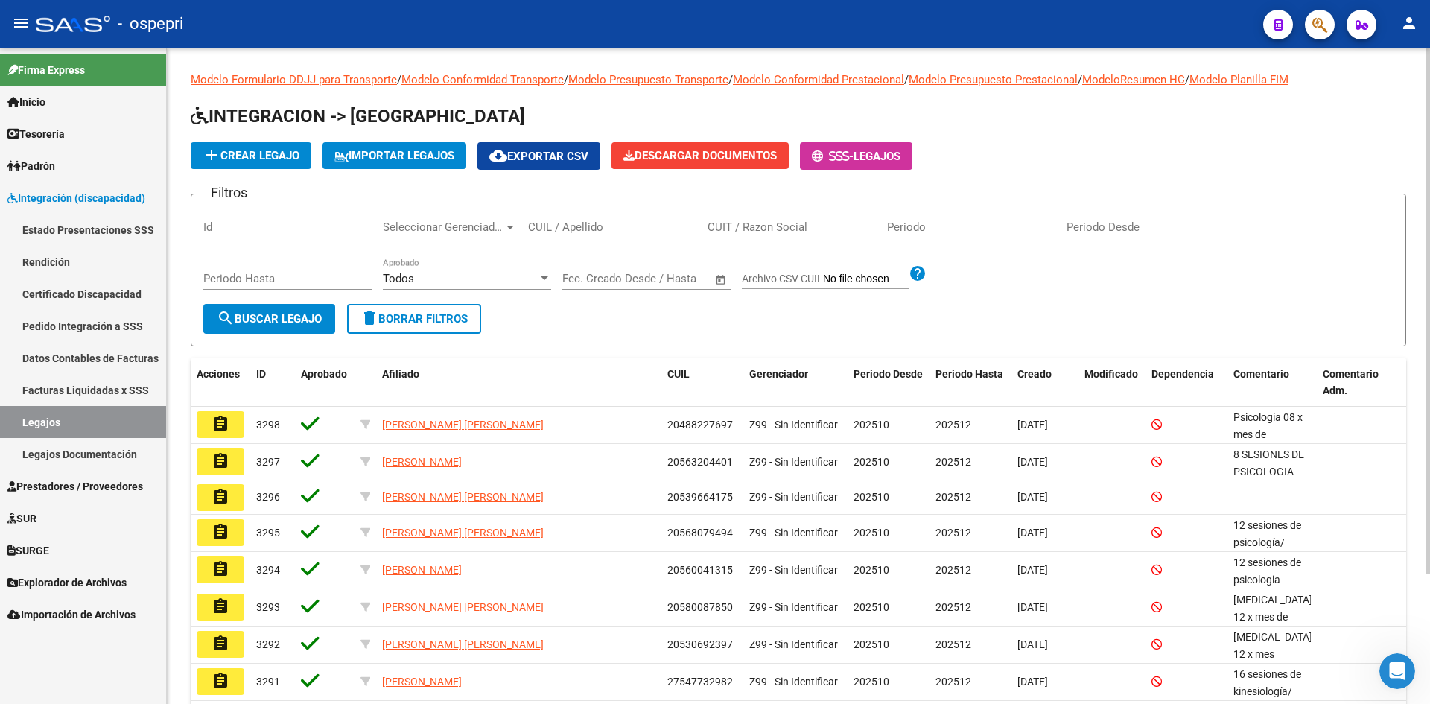
click at [573, 226] on input "CUIL / Apellido" at bounding box center [612, 226] width 168 height 13
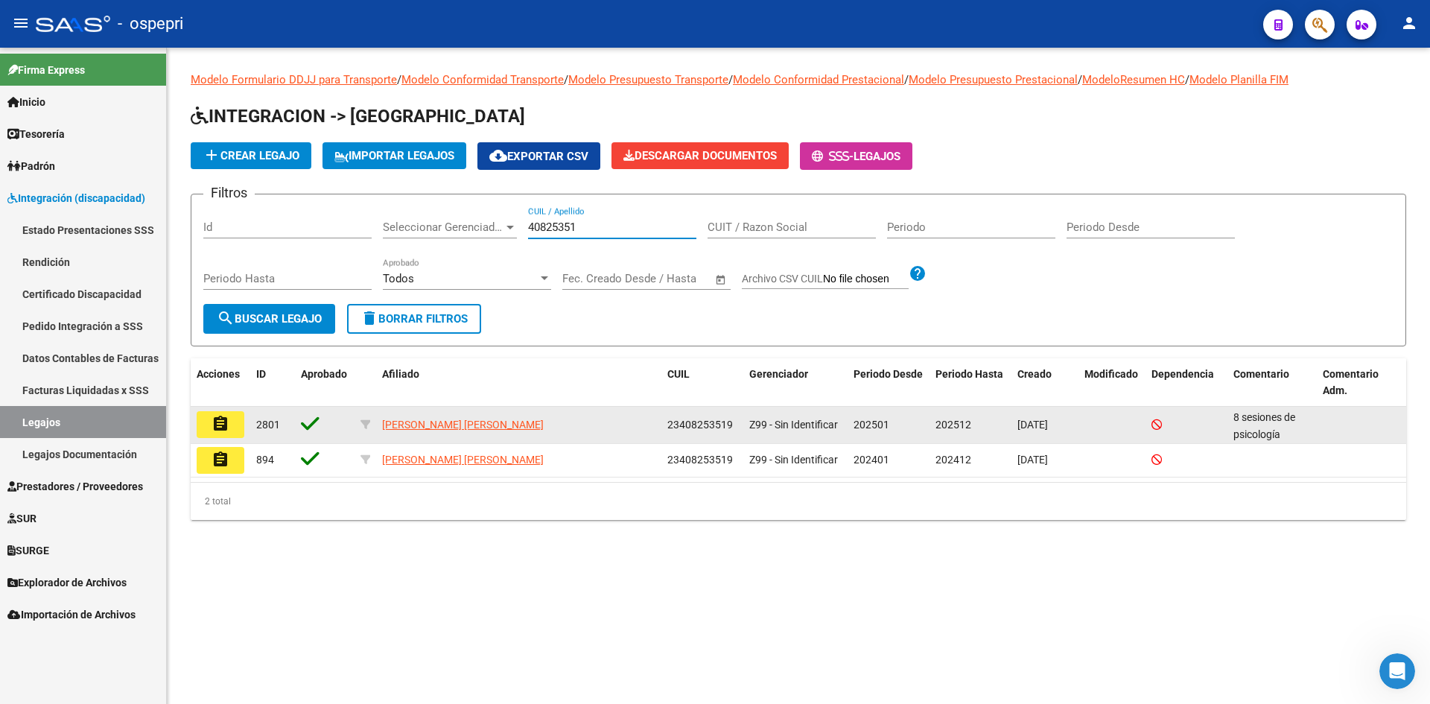
type input "40825351"
click at [227, 417] on mat-icon "assignment" at bounding box center [220, 424] width 18 height 18
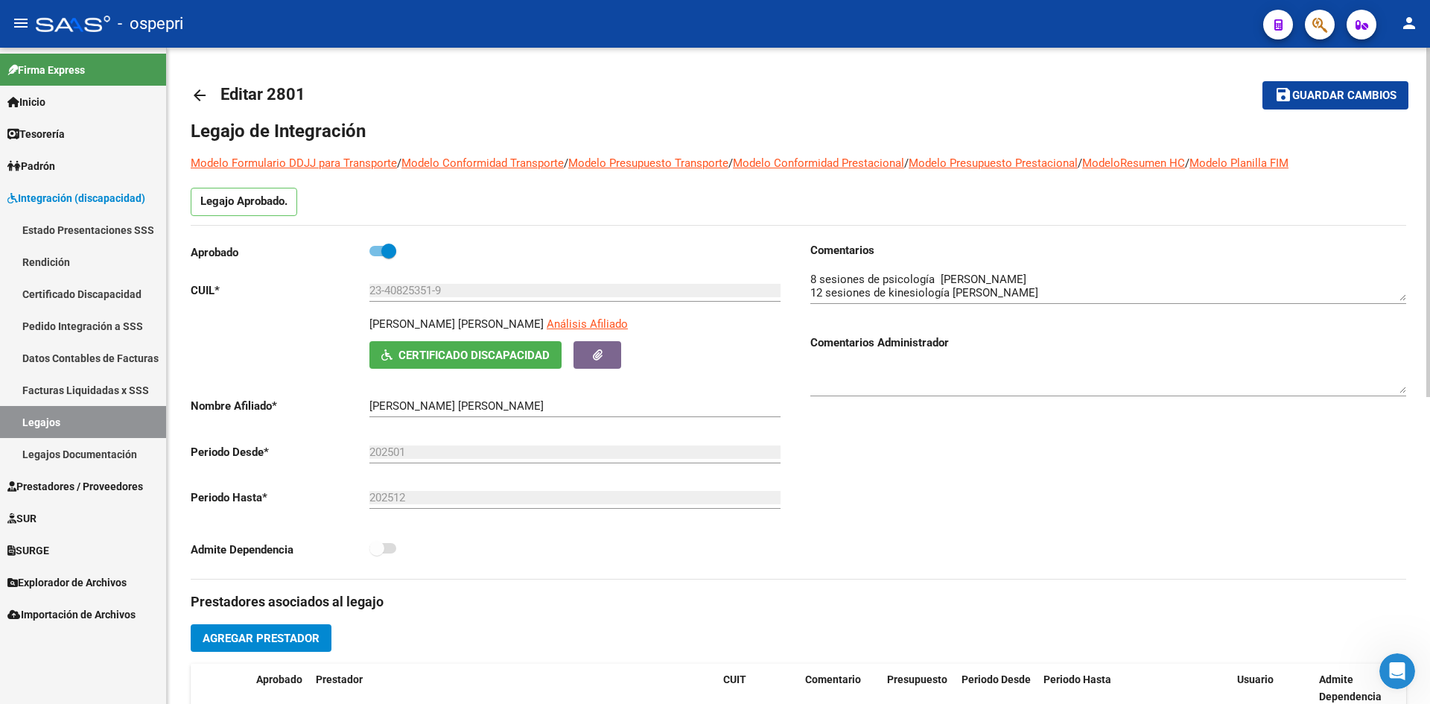
click at [200, 101] on mat-icon "arrow_back" at bounding box center [200, 95] width 18 height 18
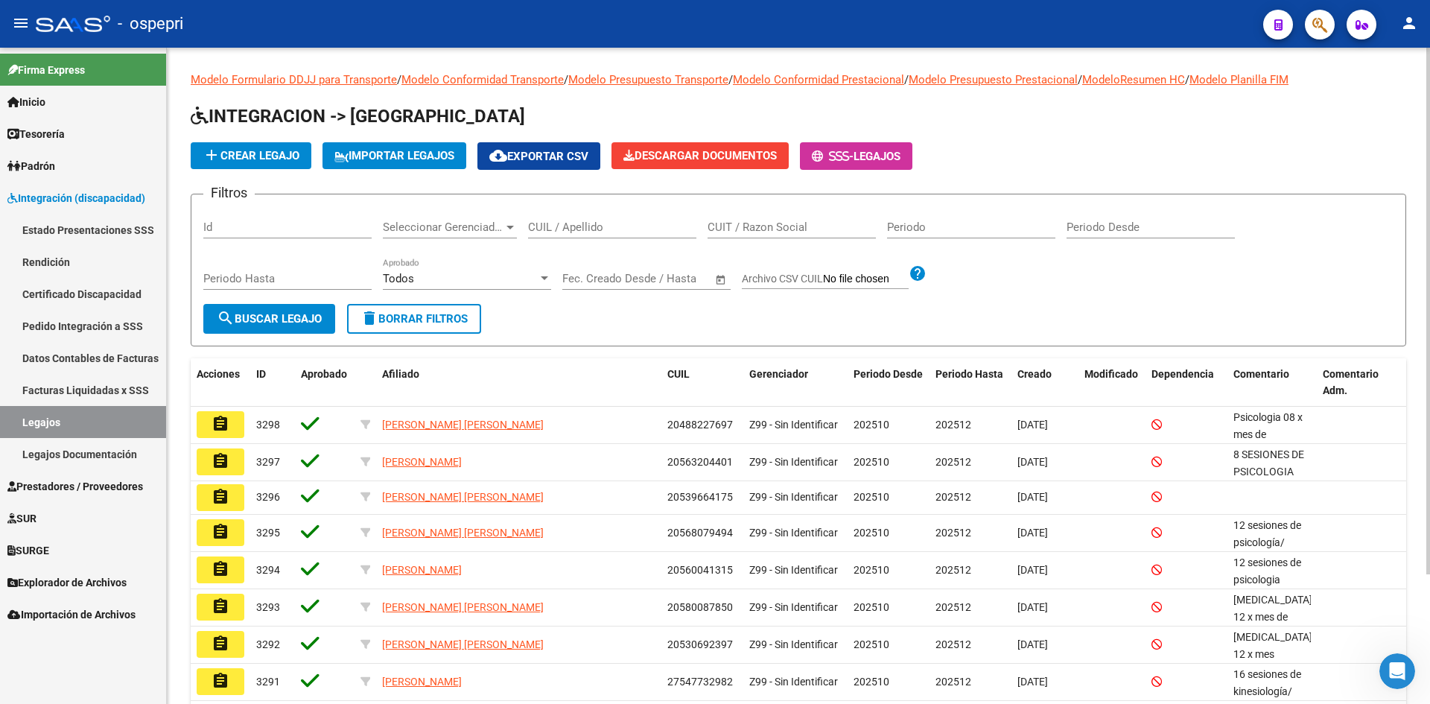
click at [549, 224] on input "CUIL / Apellido" at bounding box center [612, 226] width 168 height 13
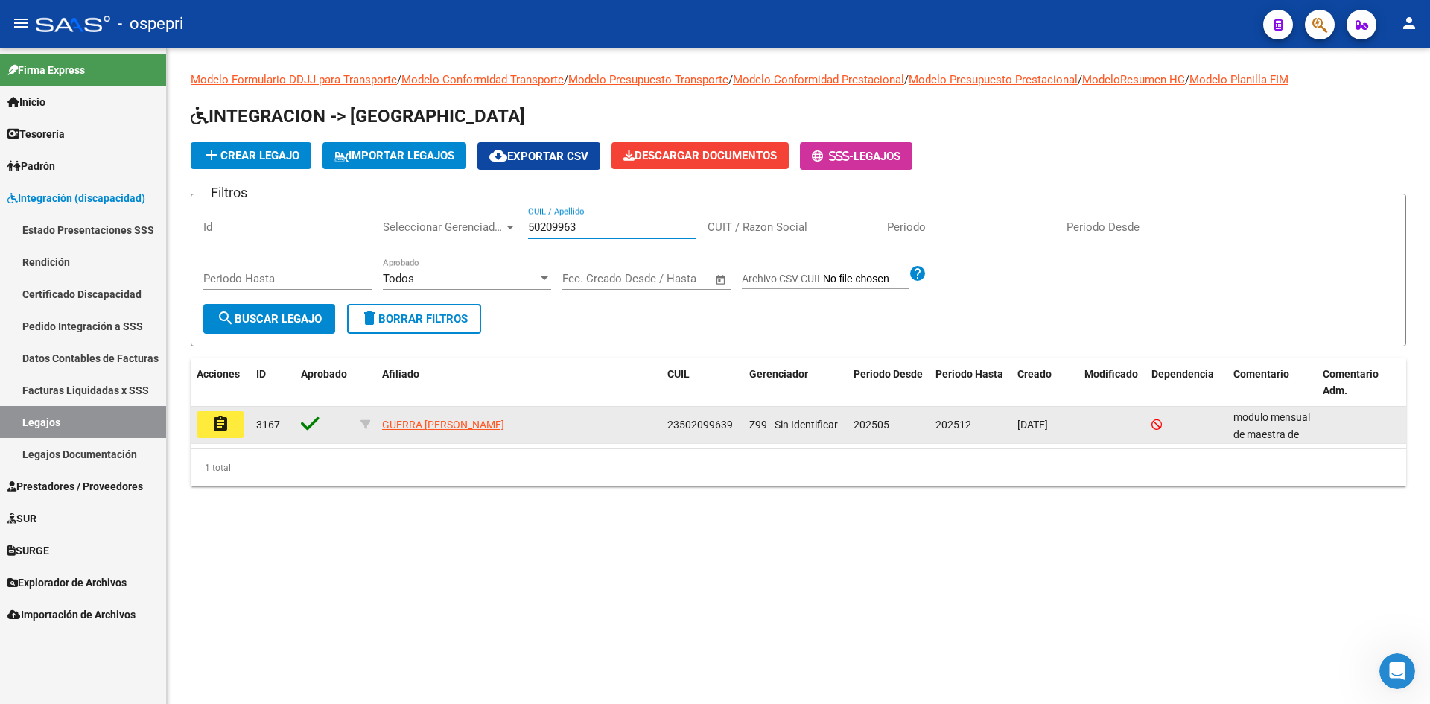
type input "50209963"
click at [220, 428] on mat-icon "assignment" at bounding box center [220, 424] width 18 height 18
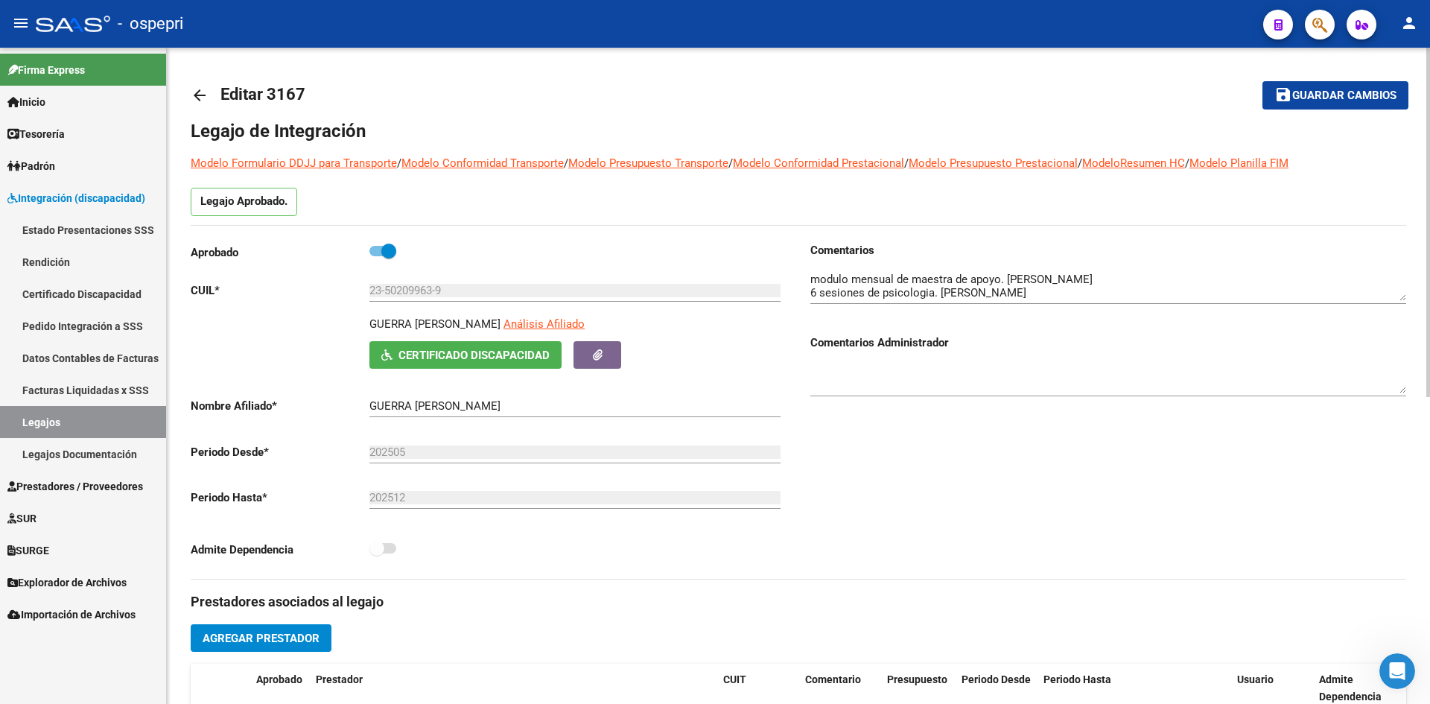
click at [203, 91] on mat-icon "arrow_back" at bounding box center [200, 95] width 18 height 18
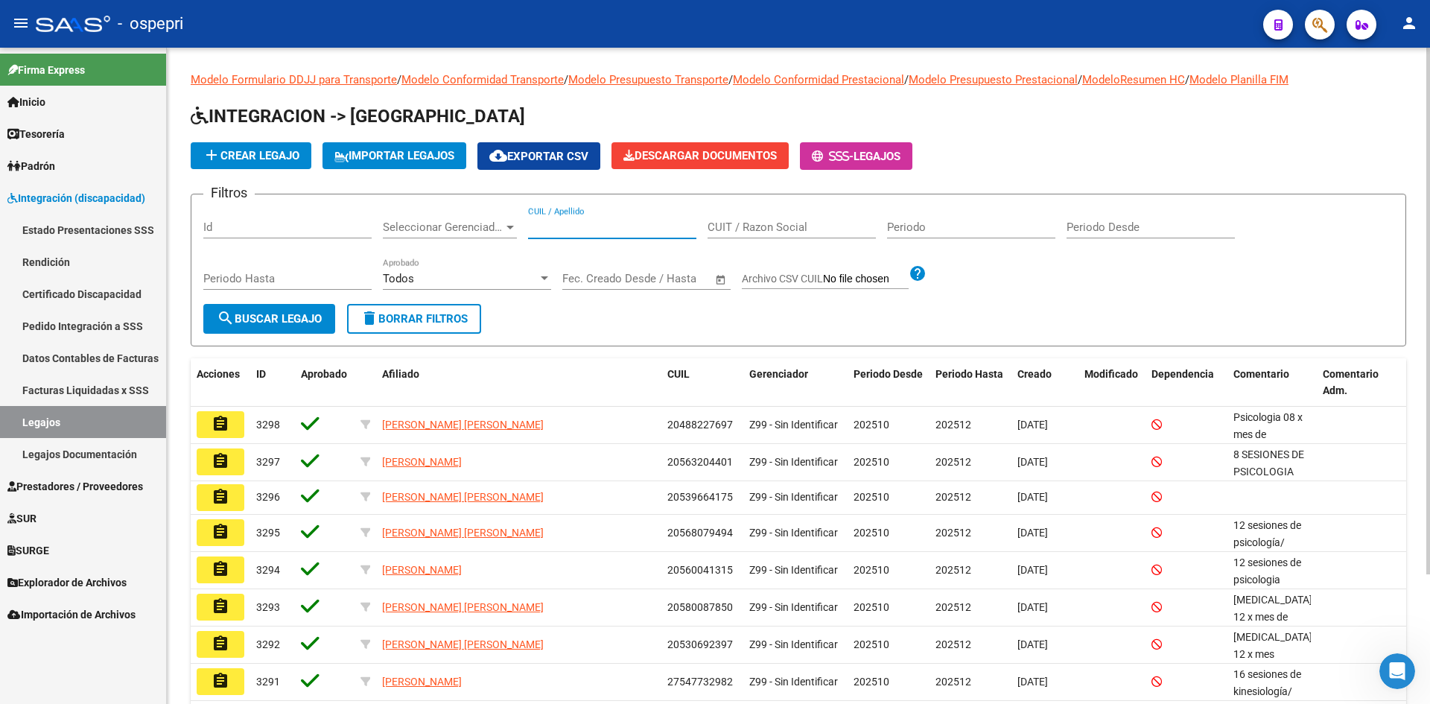
click at [578, 226] on input "CUIL / Apellido" at bounding box center [612, 226] width 168 height 13
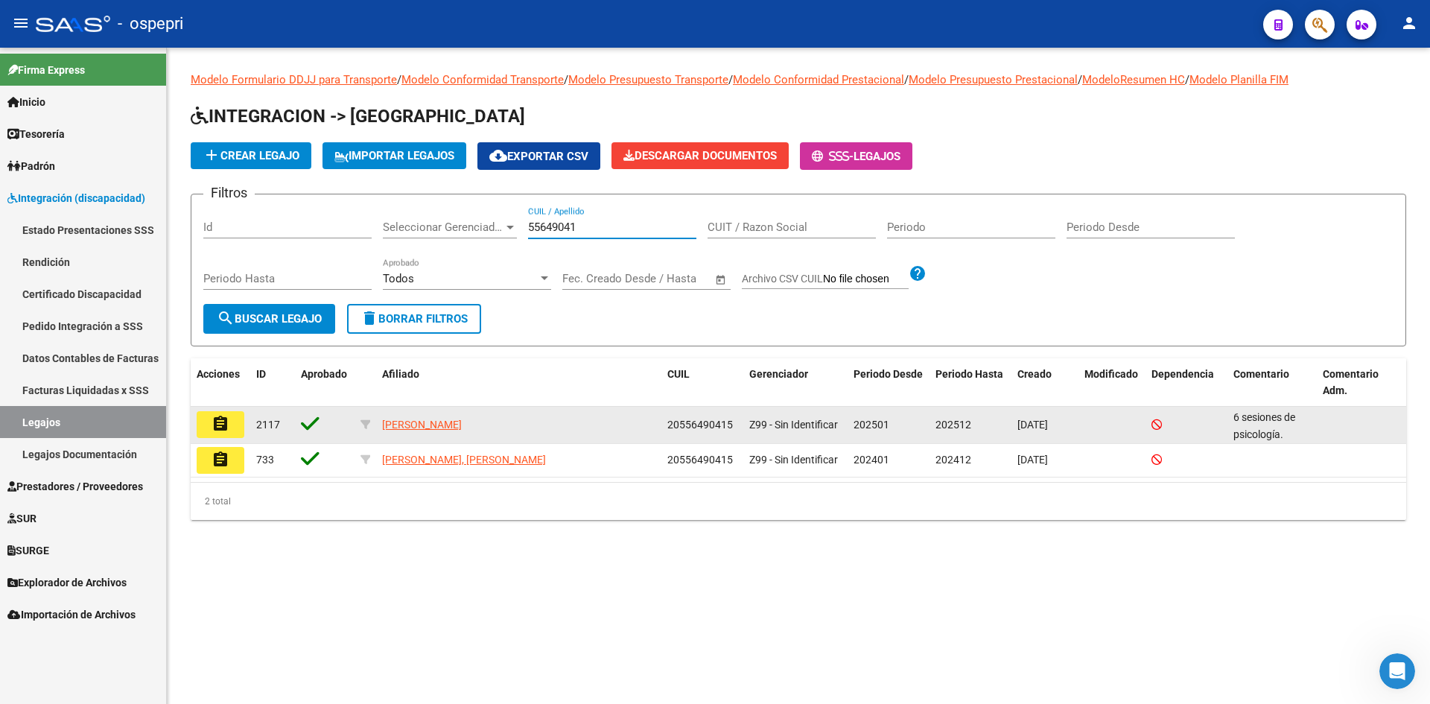
type input "55649041"
click at [223, 417] on mat-icon "assignment" at bounding box center [220, 424] width 18 height 18
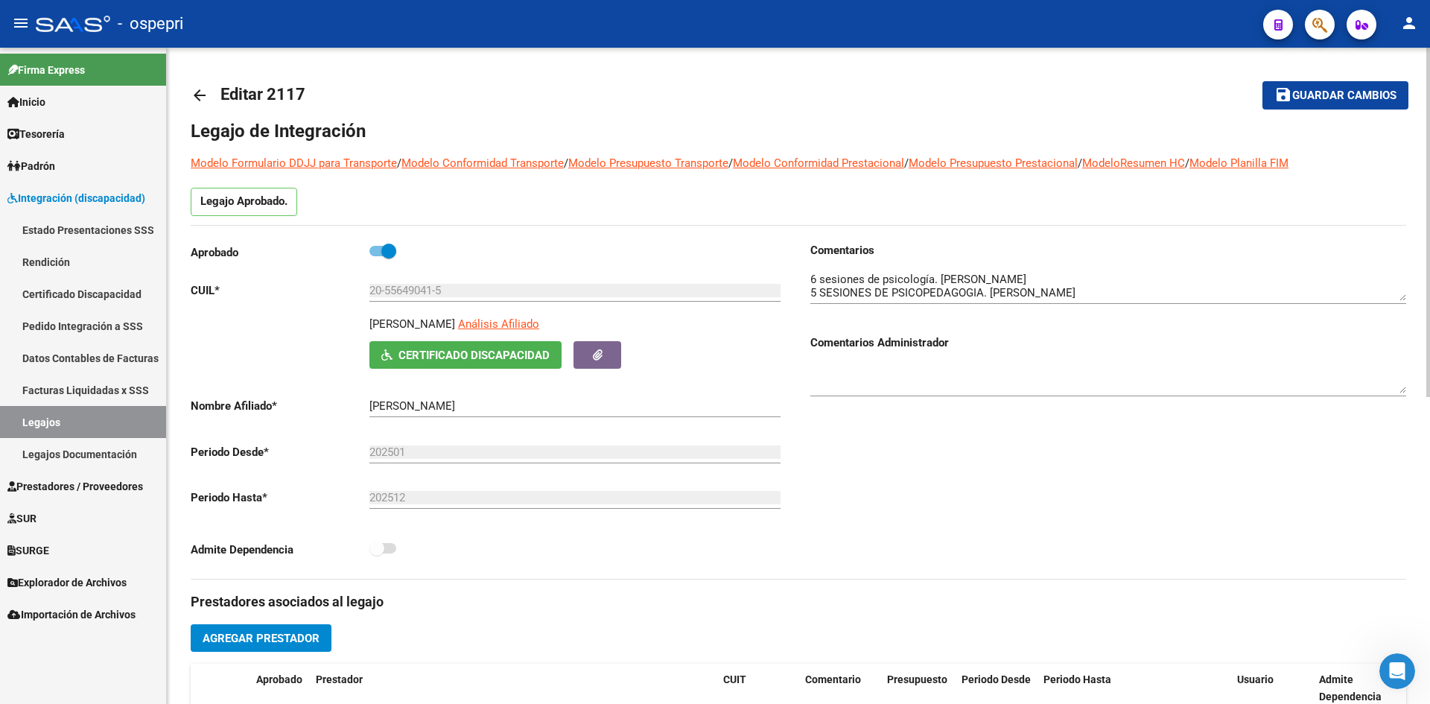
click at [198, 89] on mat-icon "arrow_back" at bounding box center [200, 95] width 18 height 18
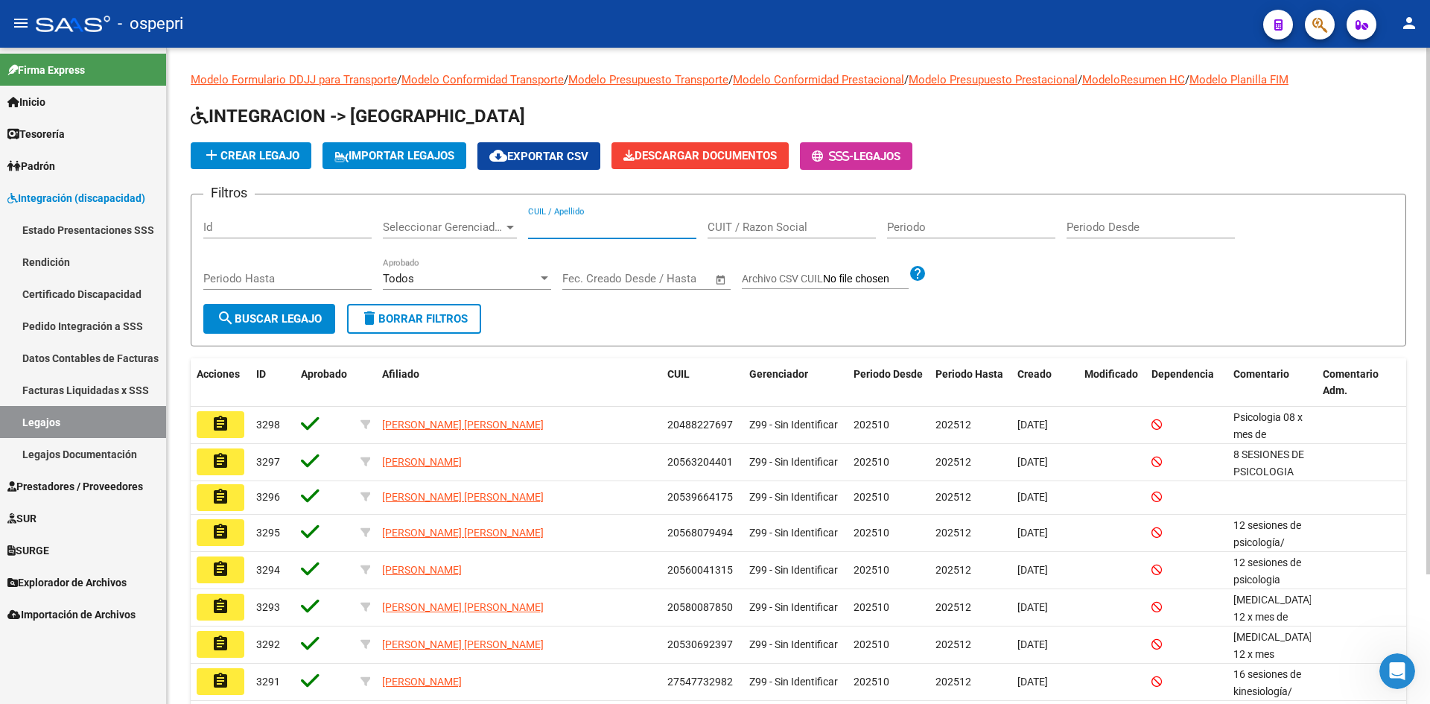
click at [574, 221] on input "CUIL / Apellido" at bounding box center [612, 226] width 168 height 13
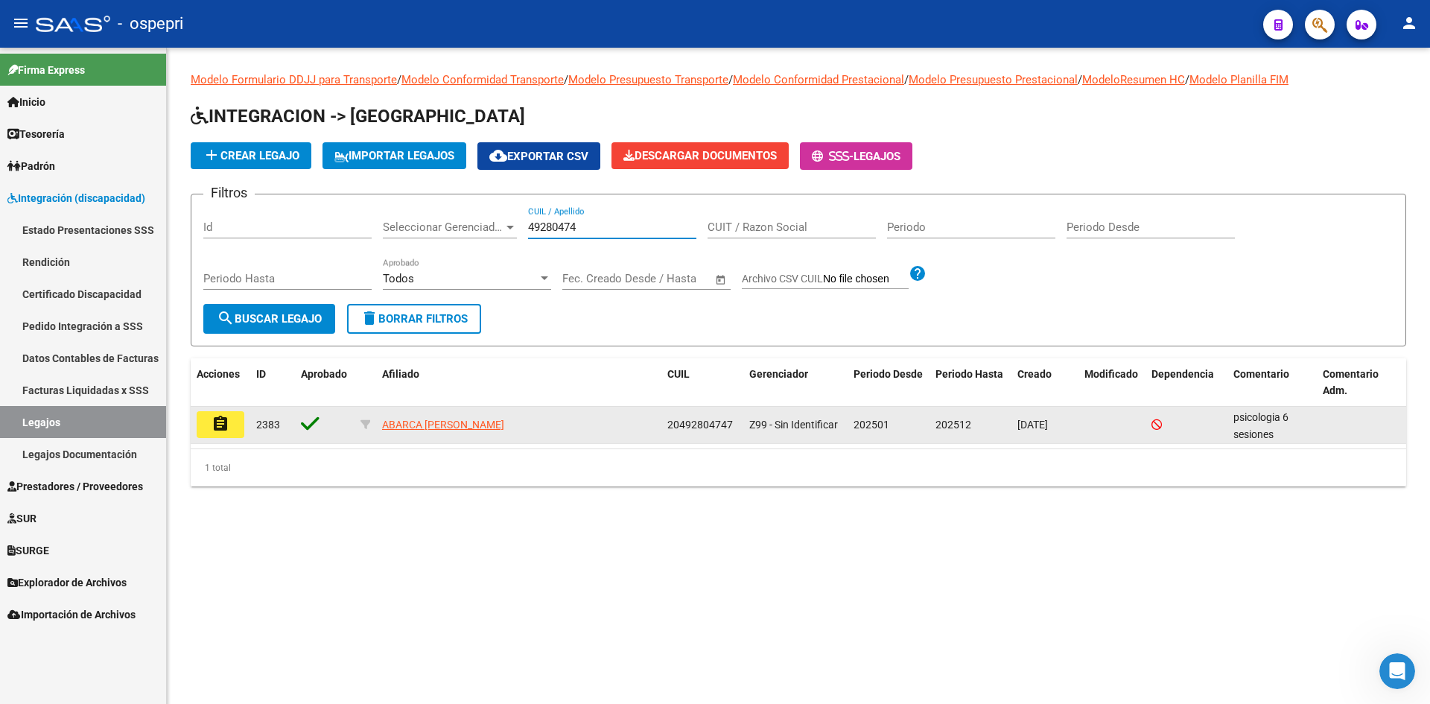
type input "49280474"
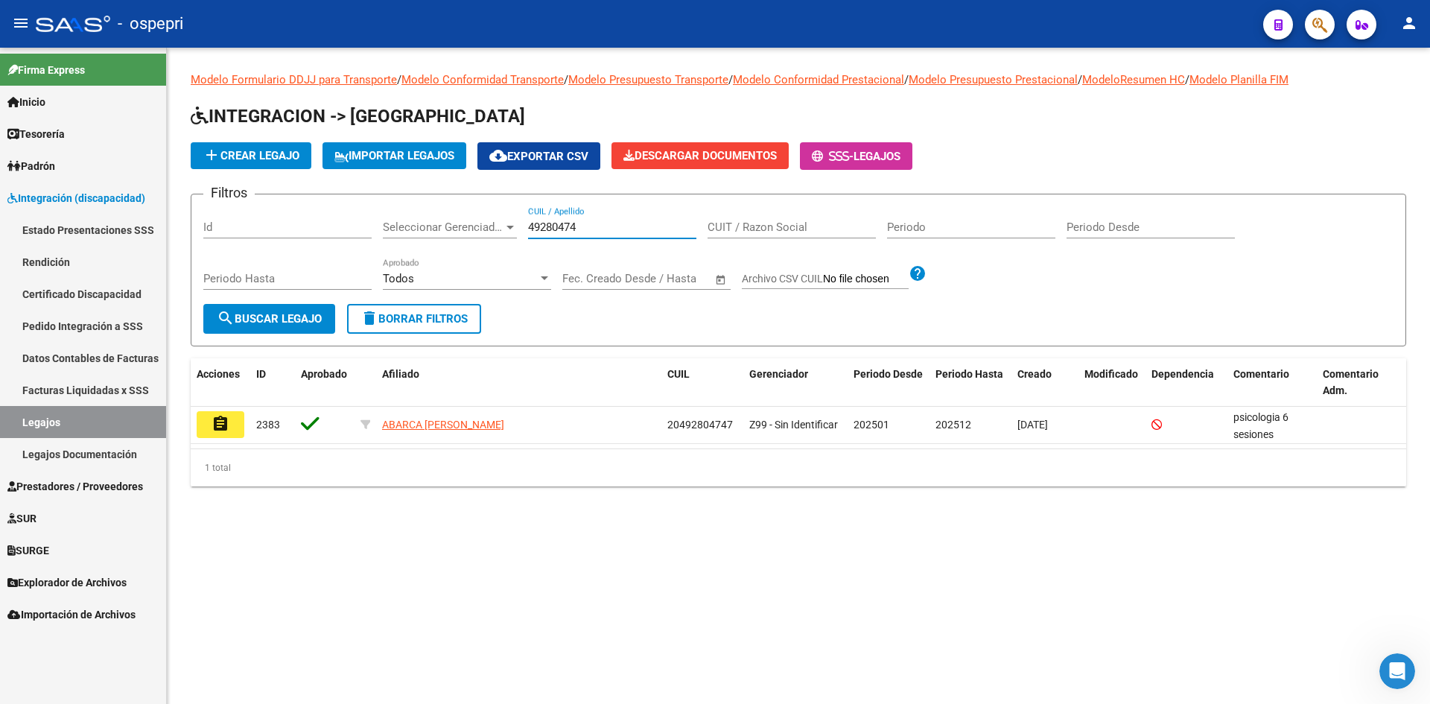
click at [224, 429] on mat-icon "assignment" at bounding box center [220, 424] width 18 height 18
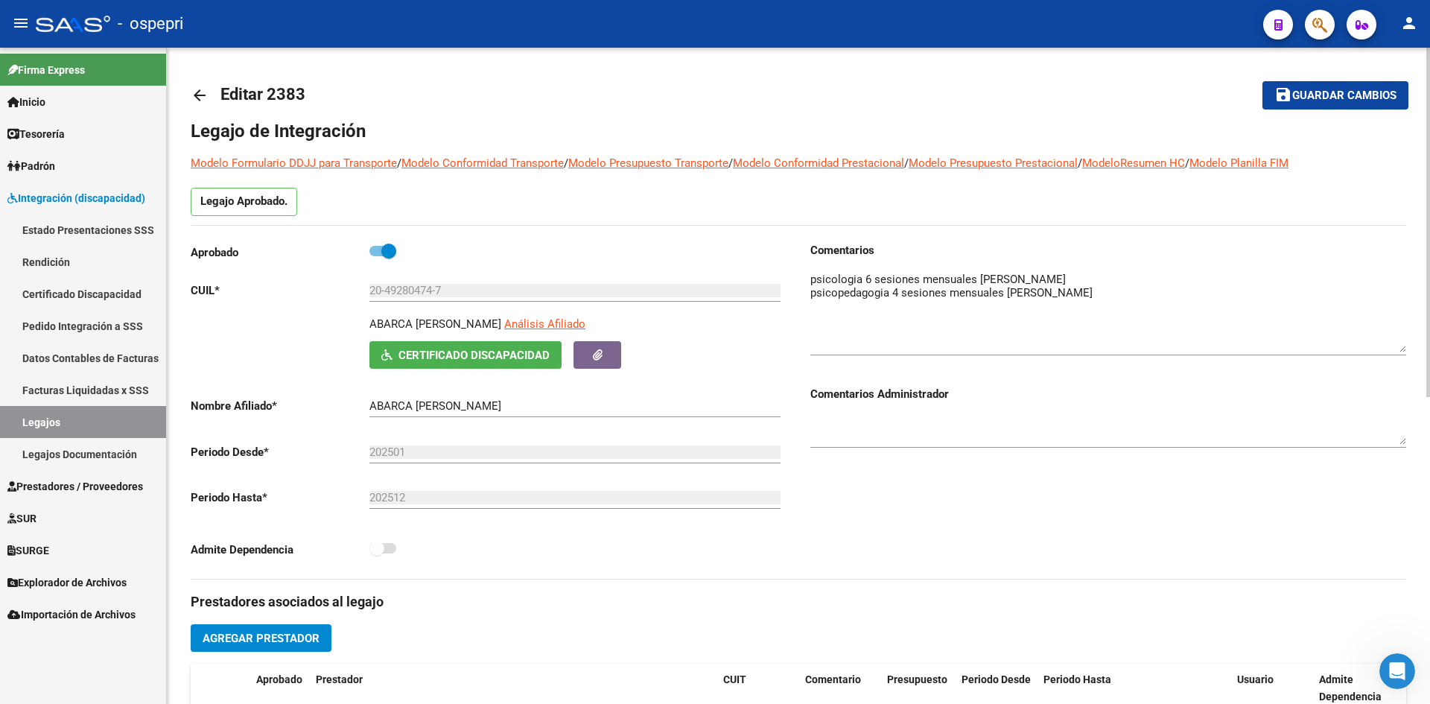
drag, startPoint x: 1402, startPoint y: 300, endPoint x: 1410, endPoint y: 352, distance: 52.0
click at [1410, 352] on div "arrow_back Editar 2383 save Guardar cambios Legajo de Integración Modelo Formul…" at bounding box center [798, 664] width 1263 height 1232
click at [200, 99] on mat-icon "arrow_back" at bounding box center [200, 95] width 18 height 18
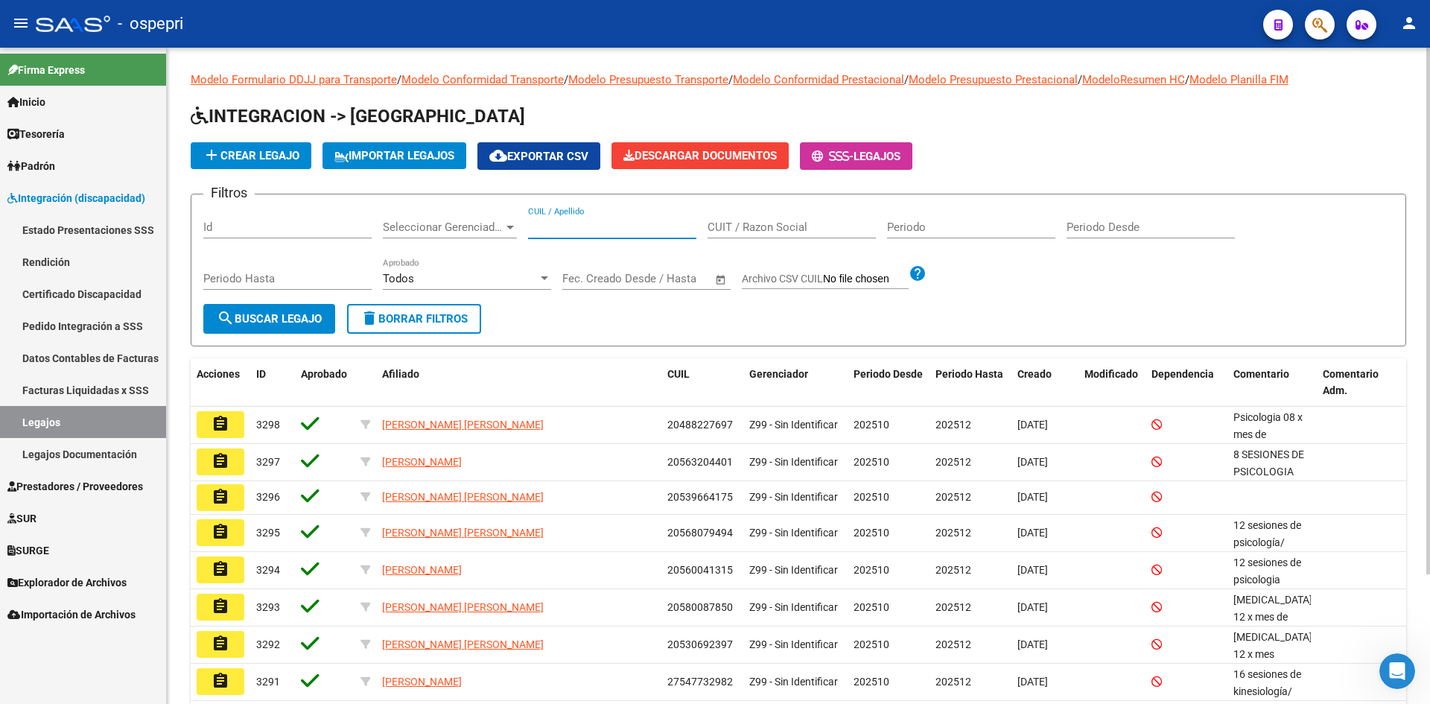
click at [576, 226] on input "CUIL / Apellido" at bounding box center [612, 226] width 168 height 13
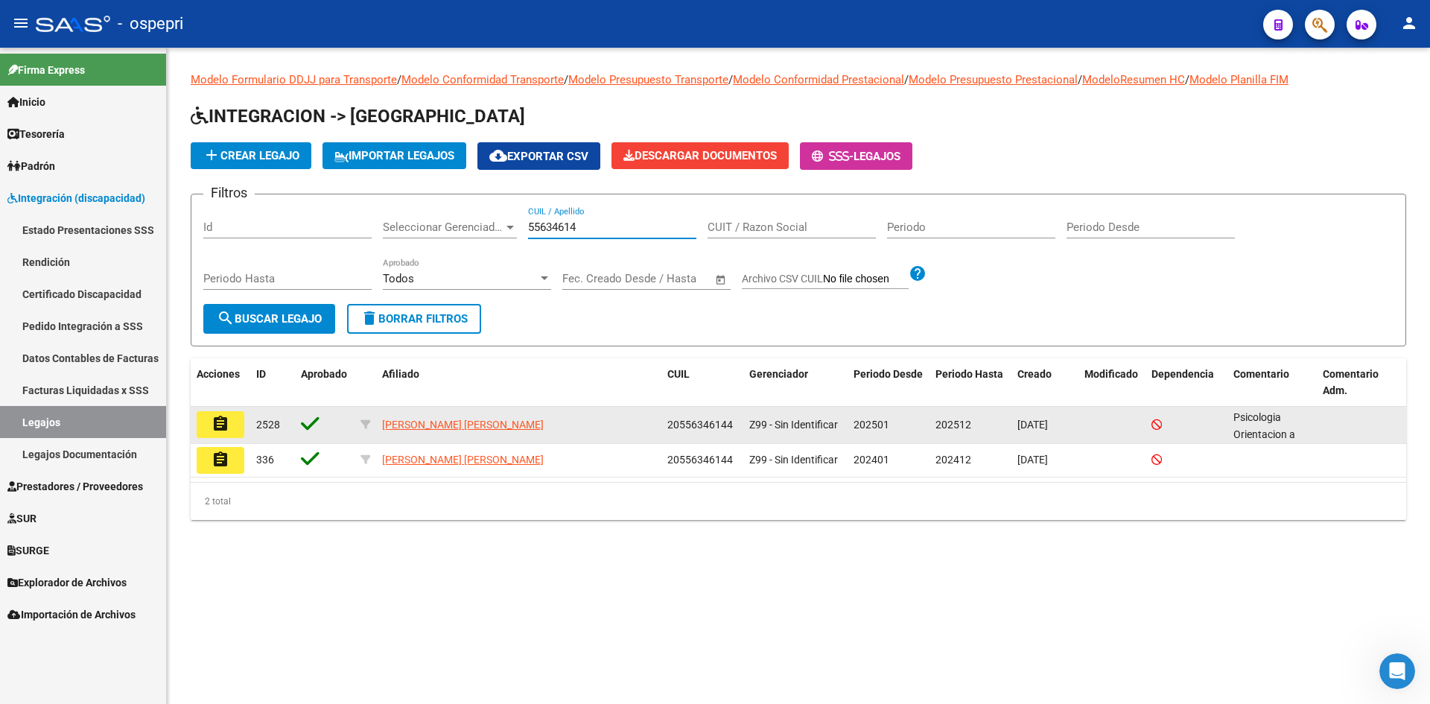
type input "55634614"
click at [218, 427] on mat-icon "assignment" at bounding box center [220, 424] width 18 height 18
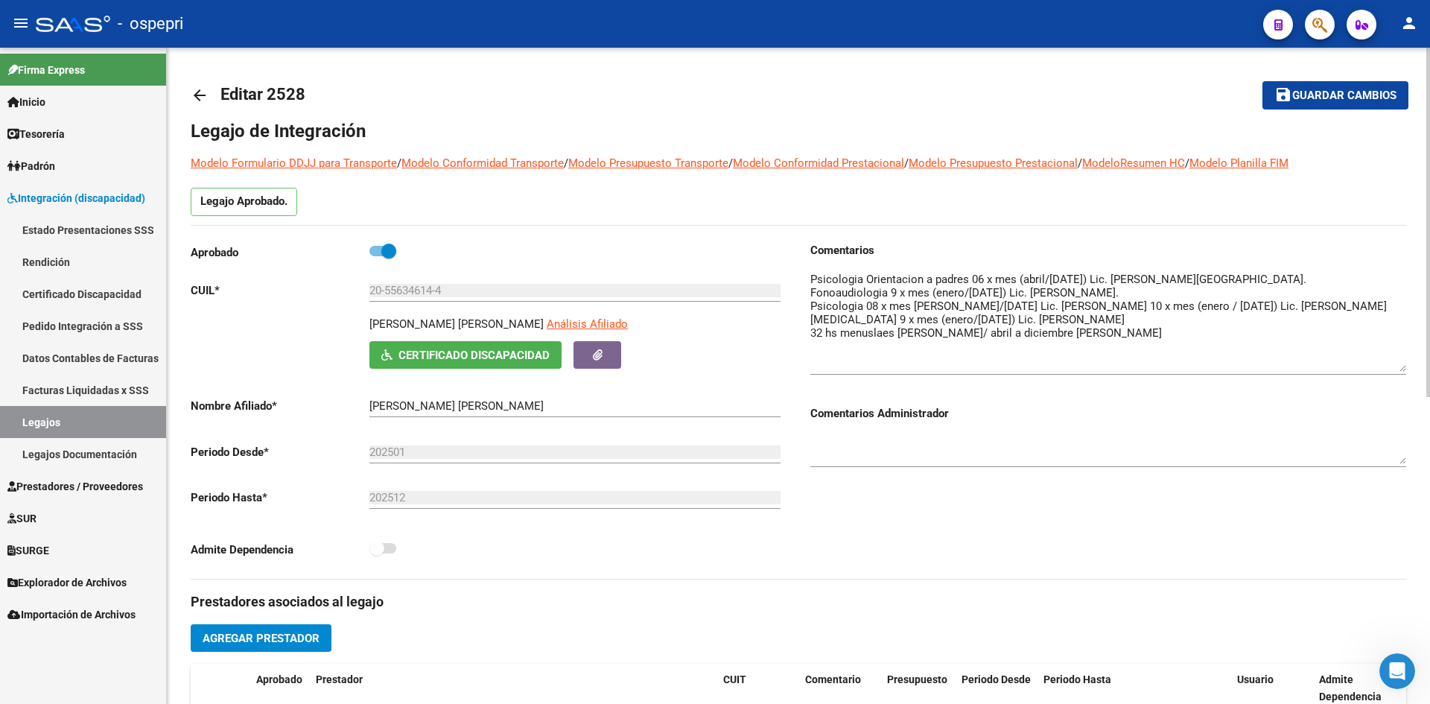
drag, startPoint x: 1403, startPoint y: 296, endPoint x: 1390, endPoint y: 367, distance: 72.0
click at [1390, 367] on textarea at bounding box center [1108, 321] width 596 height 101
click at [205, 98] on mat-icon "arrow_back" at bounding box center [200, 95] width 18 height 18
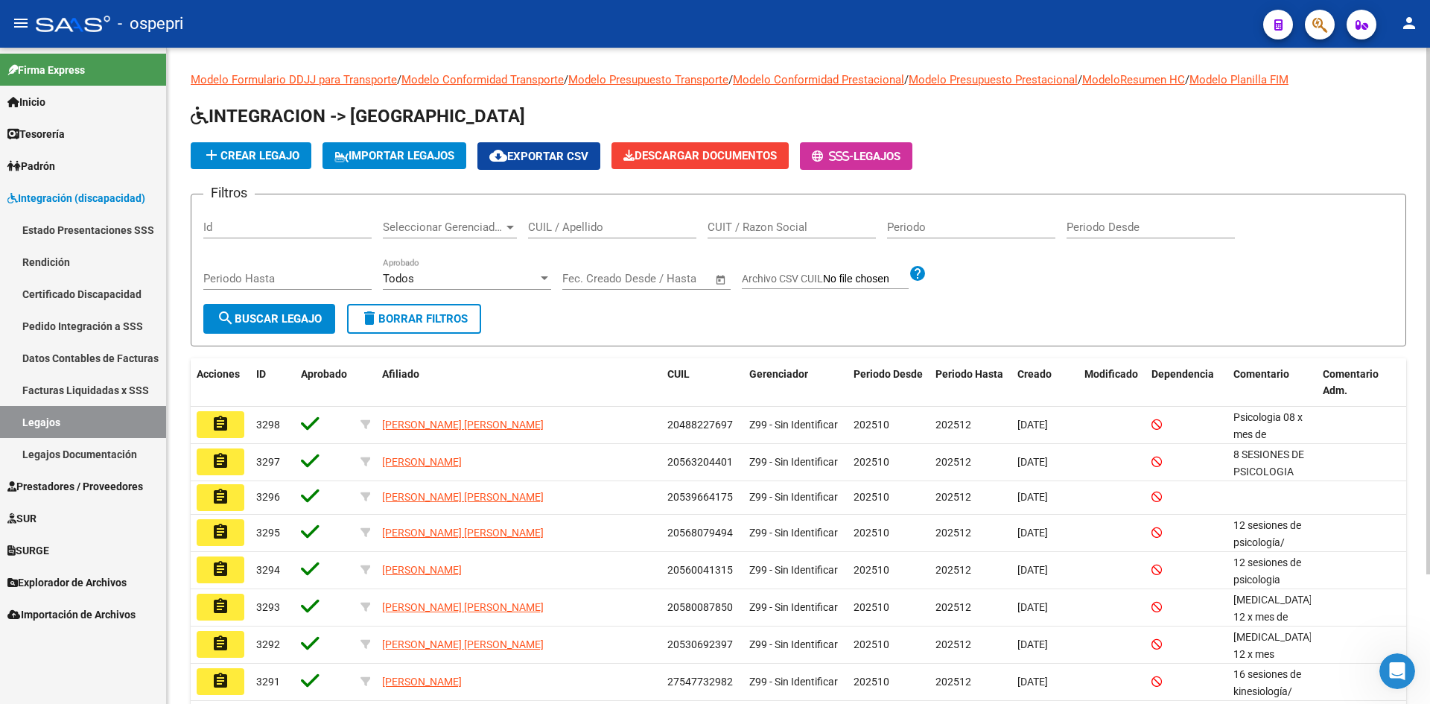
click at [582, 225] on input "CUIL / Apellido" at bounding box center [612, 226] width 168 height 13
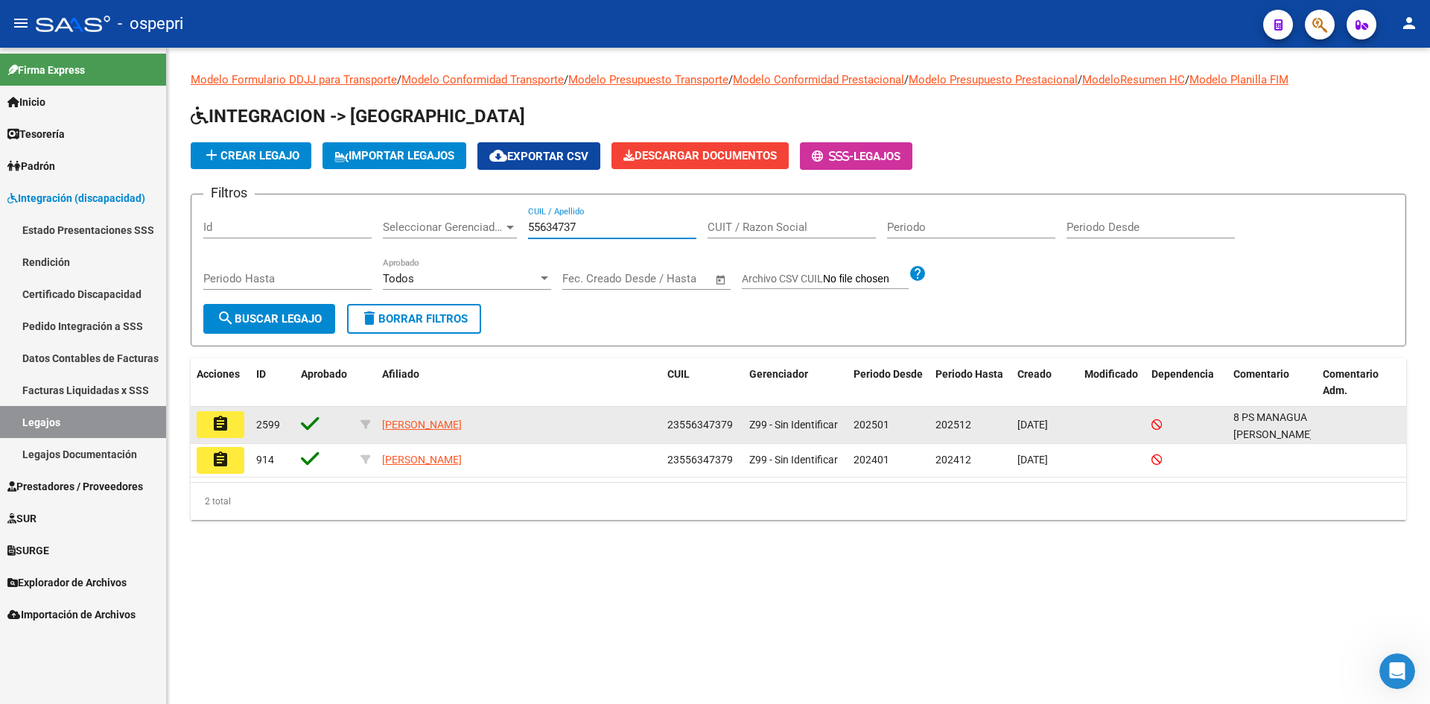
type input "55634737"
click at [191, 437] on datatable-body-cell "assignment" at bounding box center [221, 425] width 60 height 36
click at [231, 424] on button "assignment" at bounding box center [221, 424] width 48 height 27
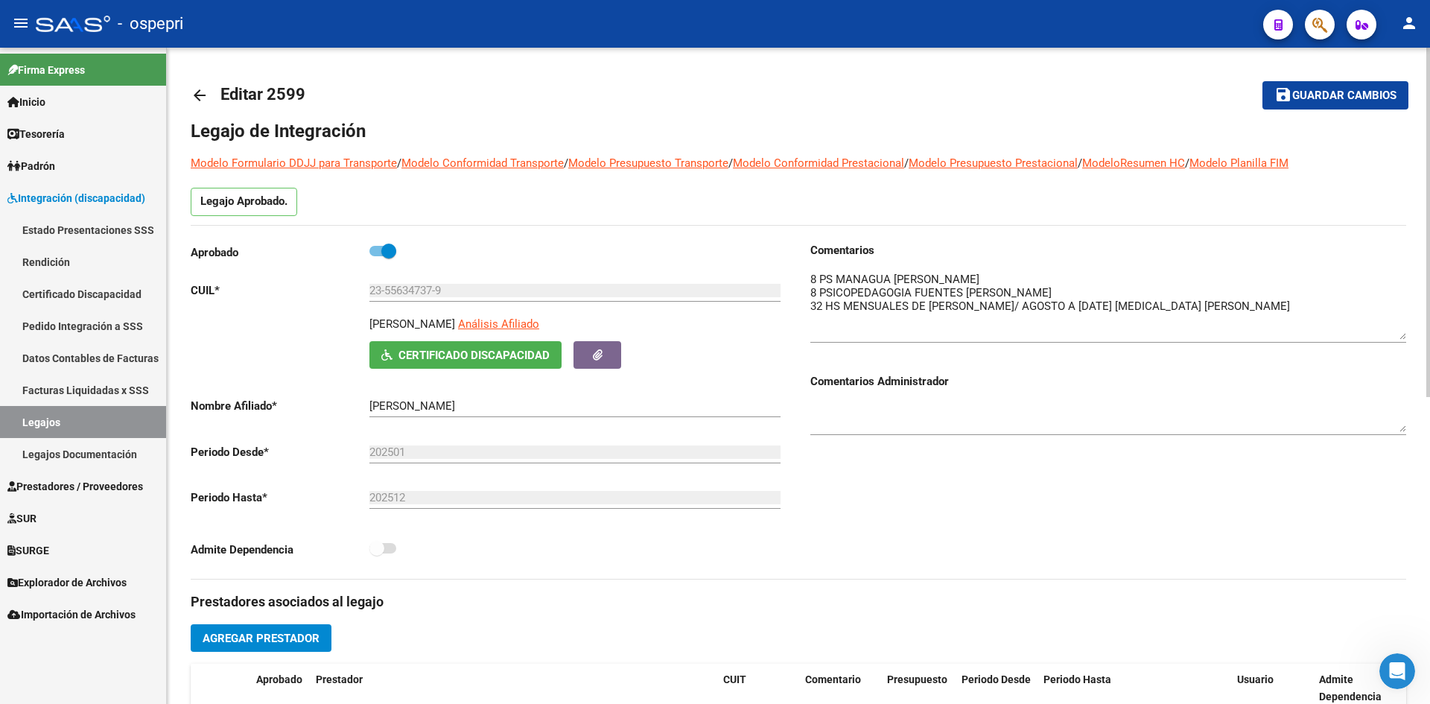
drag, startPoint x: 1405, startPoint y: 297, endPoint x: 1408, endPoint y: 336, distance: 38.8
click at [1408, 336] on div "arrow_back Editar 2599 save Guardar cambios Legajo de Integración Modelo Formul…" at bounding box center [798, 664] width 1263 height 1232
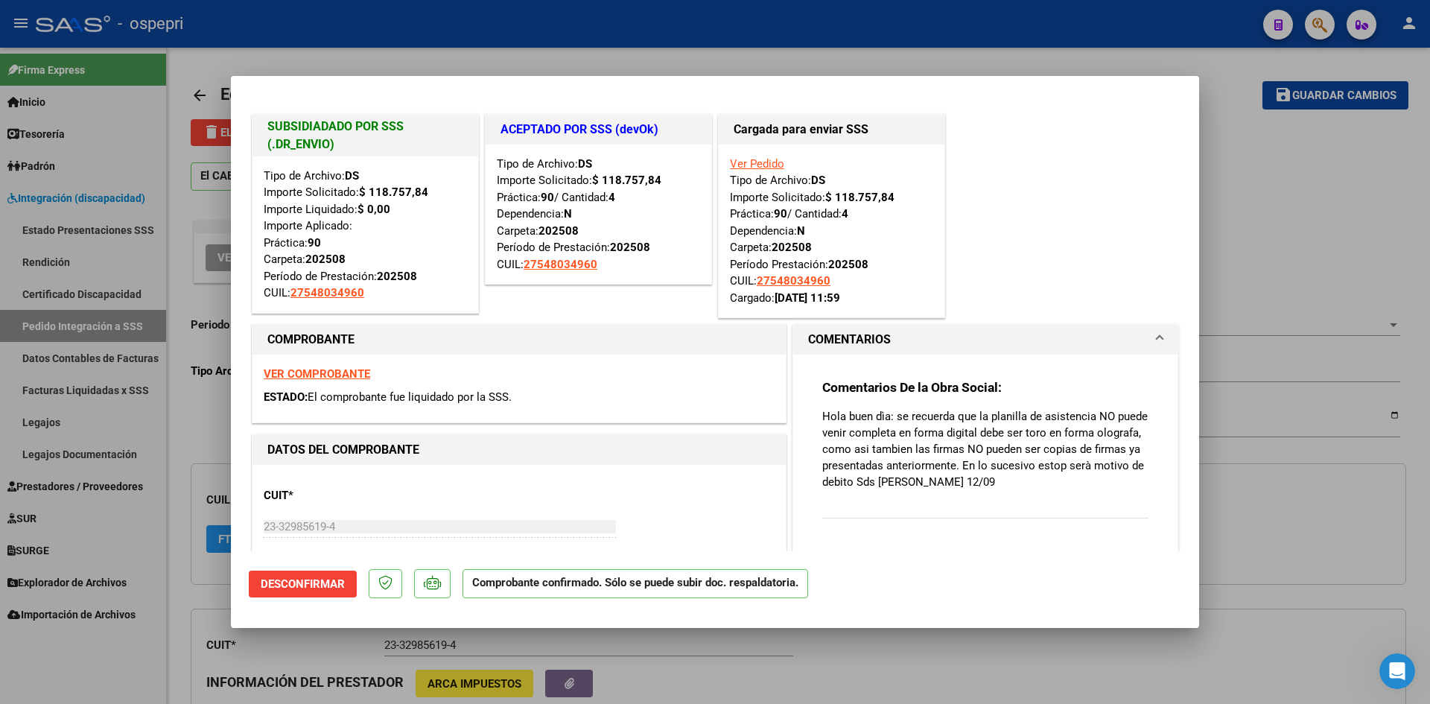
scroll to position [596, 0]
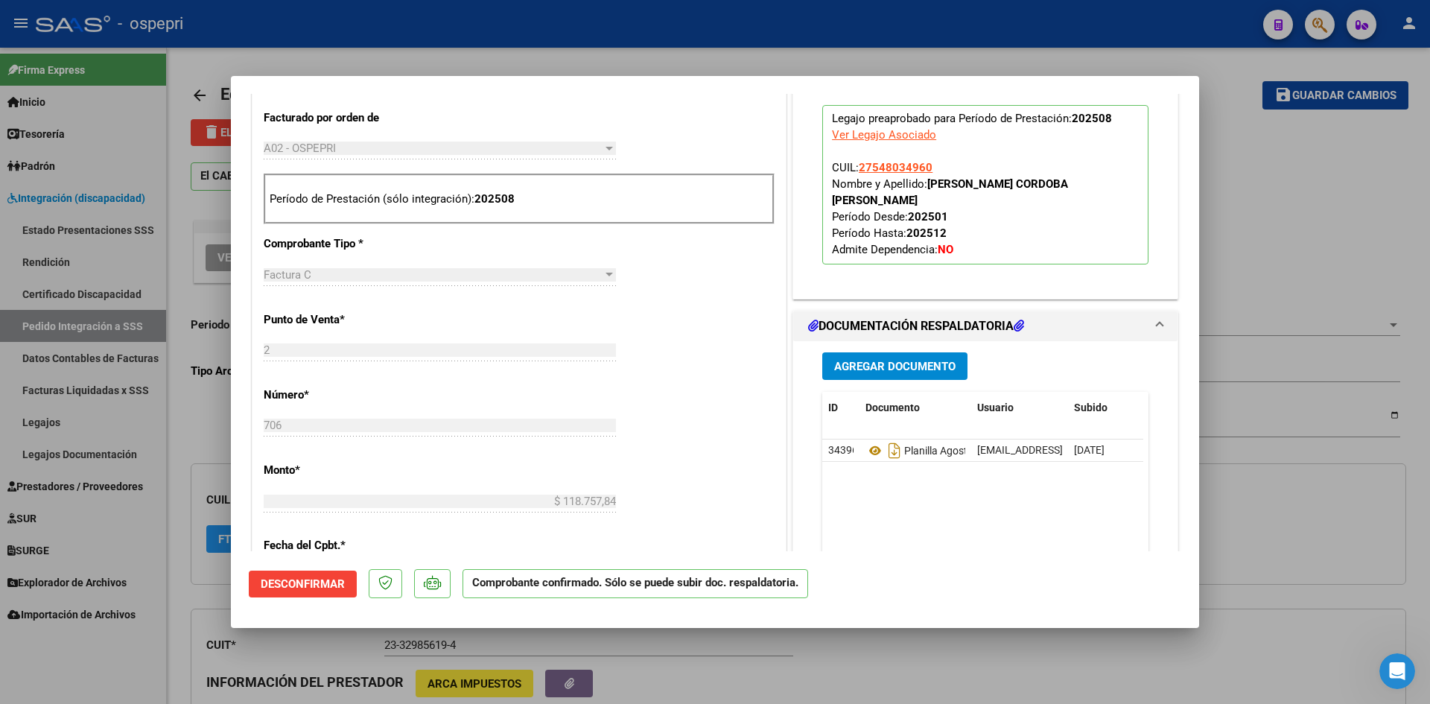
type input "$ 0,00"
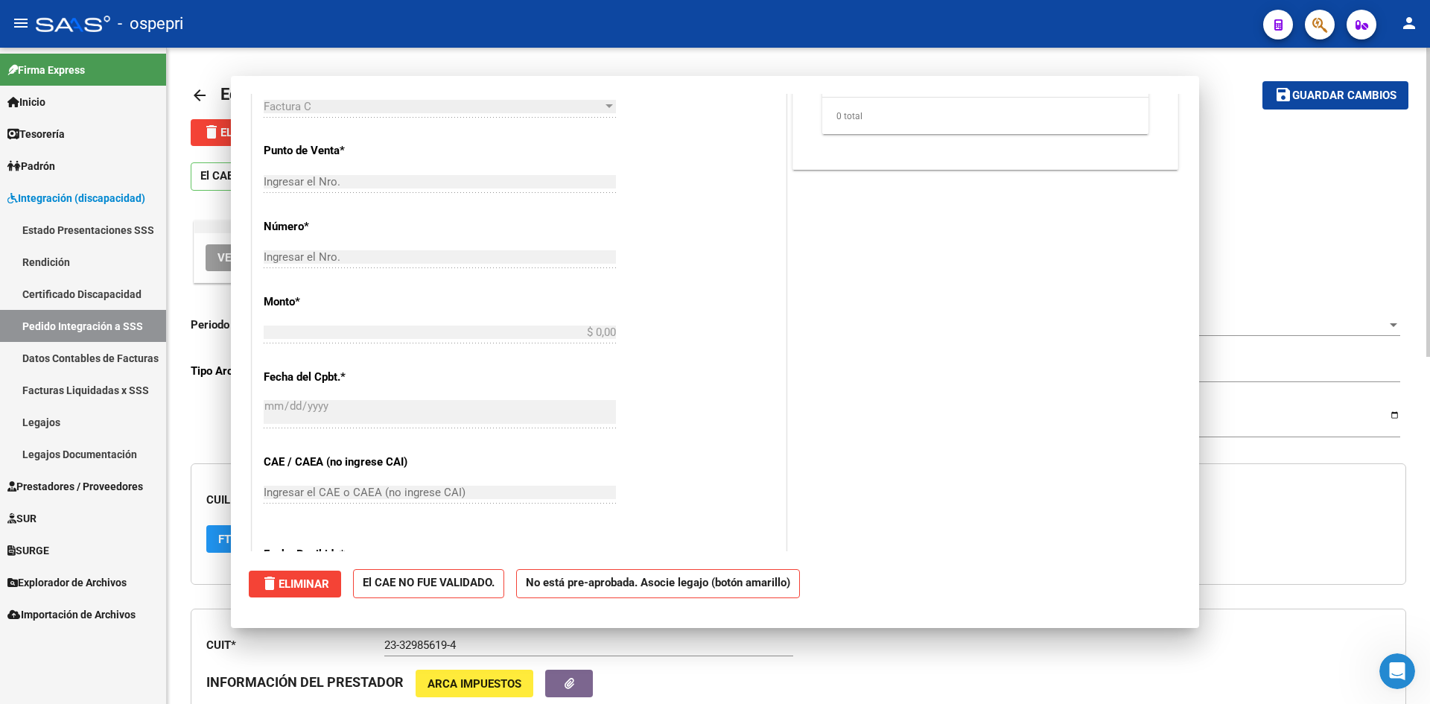
scroll to position [374, 0]
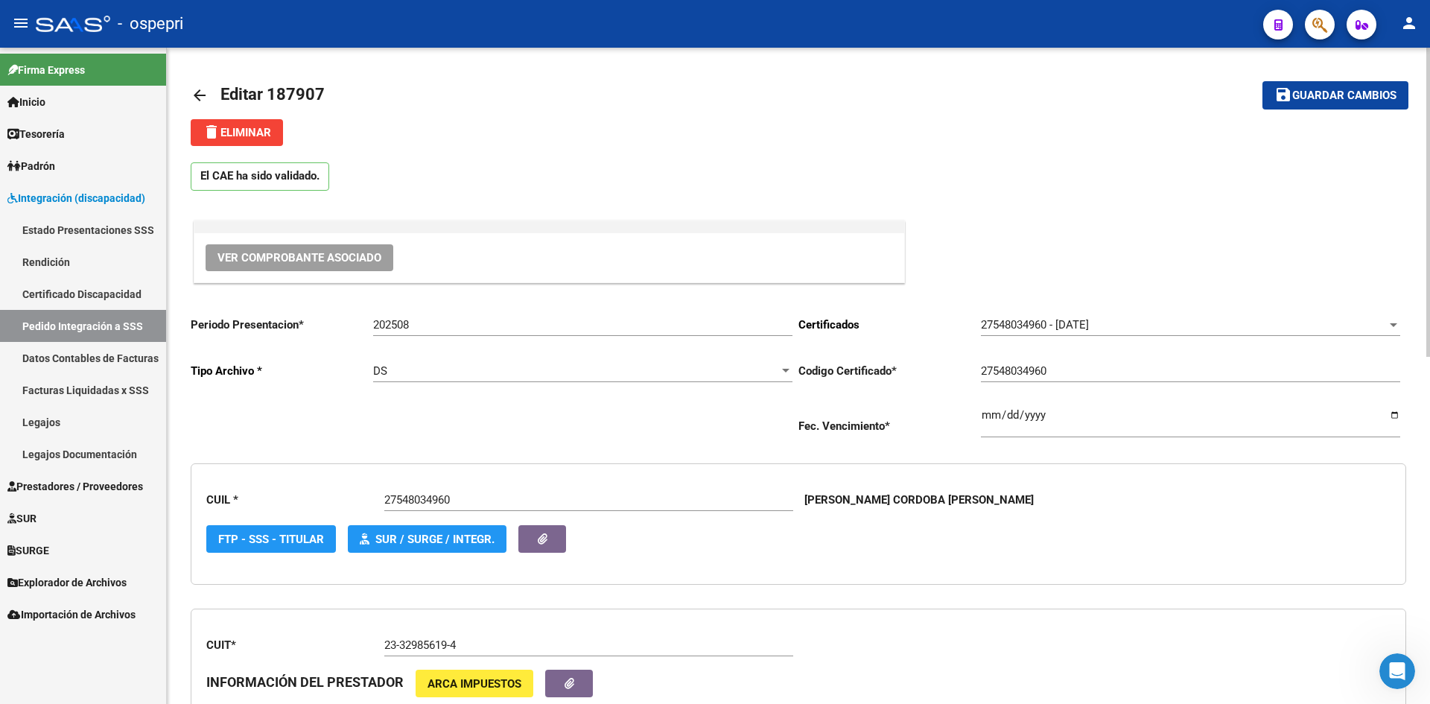
click at [197, 96] on mat-icon "arrow_back" at bounding box center [200, 95] width 18 height 18
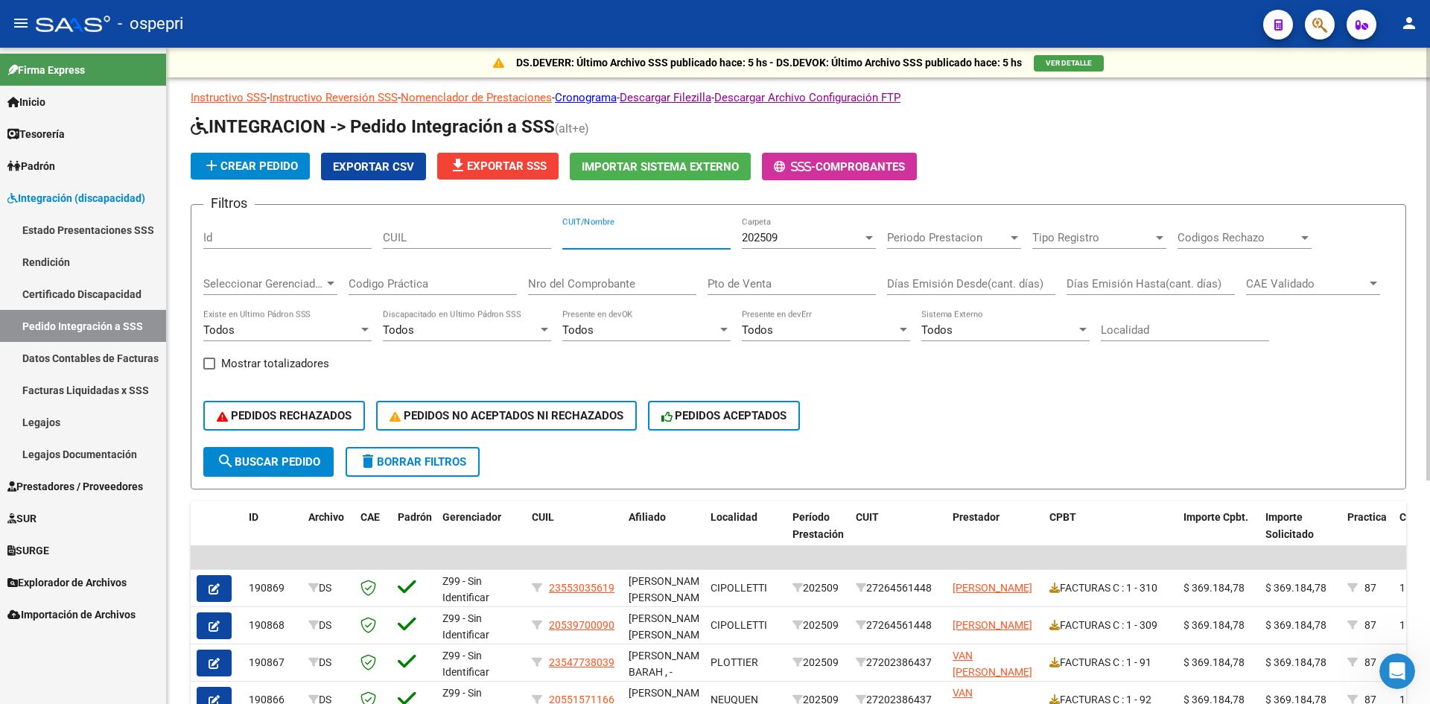
click at [618, 241] on input "CUIT/Nombre" at bounding box center [646, 237] width 168 height 13
paste input "27308238836"
type input "27308238836"
click at [807, 238] on div "202509" at bounding box center [802, 237] width 121 height 13
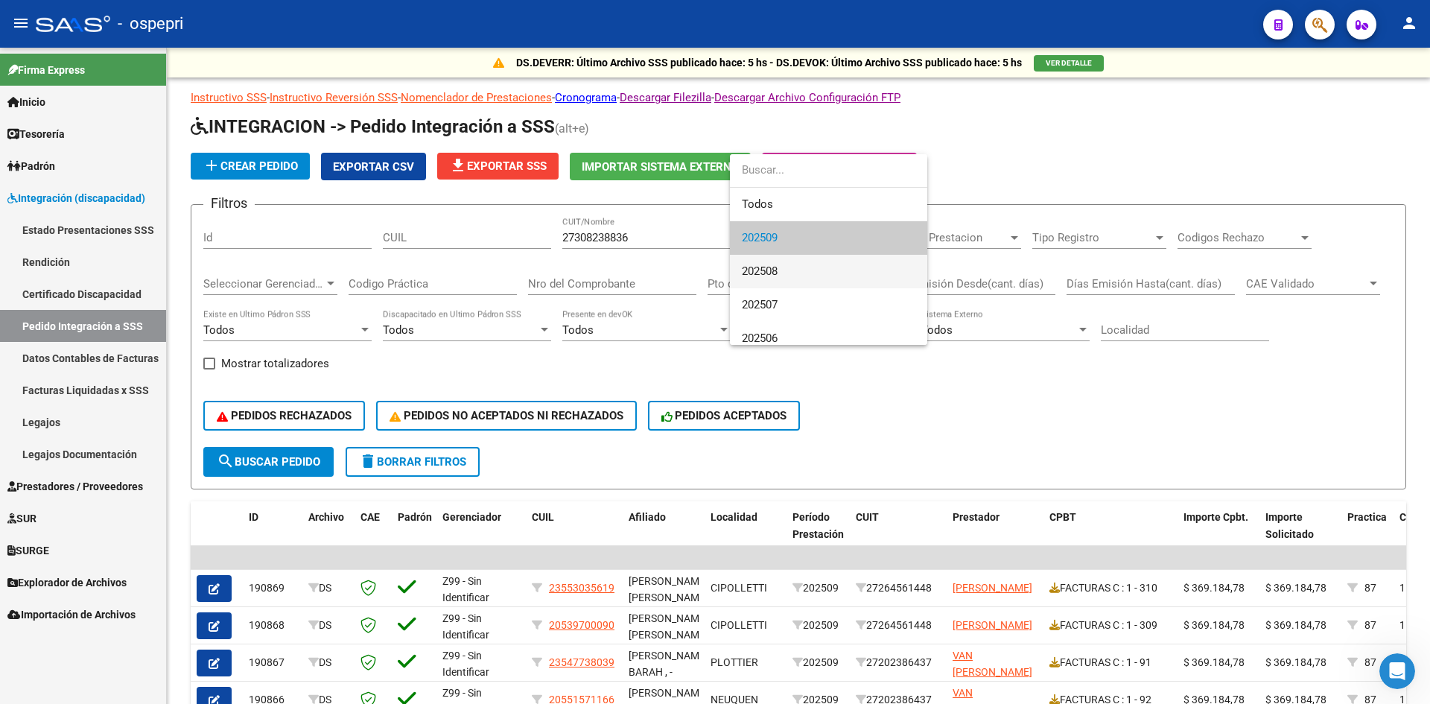
click at [806, 269] on span "202508" at bounding box center [829, 272] width 174 height 34
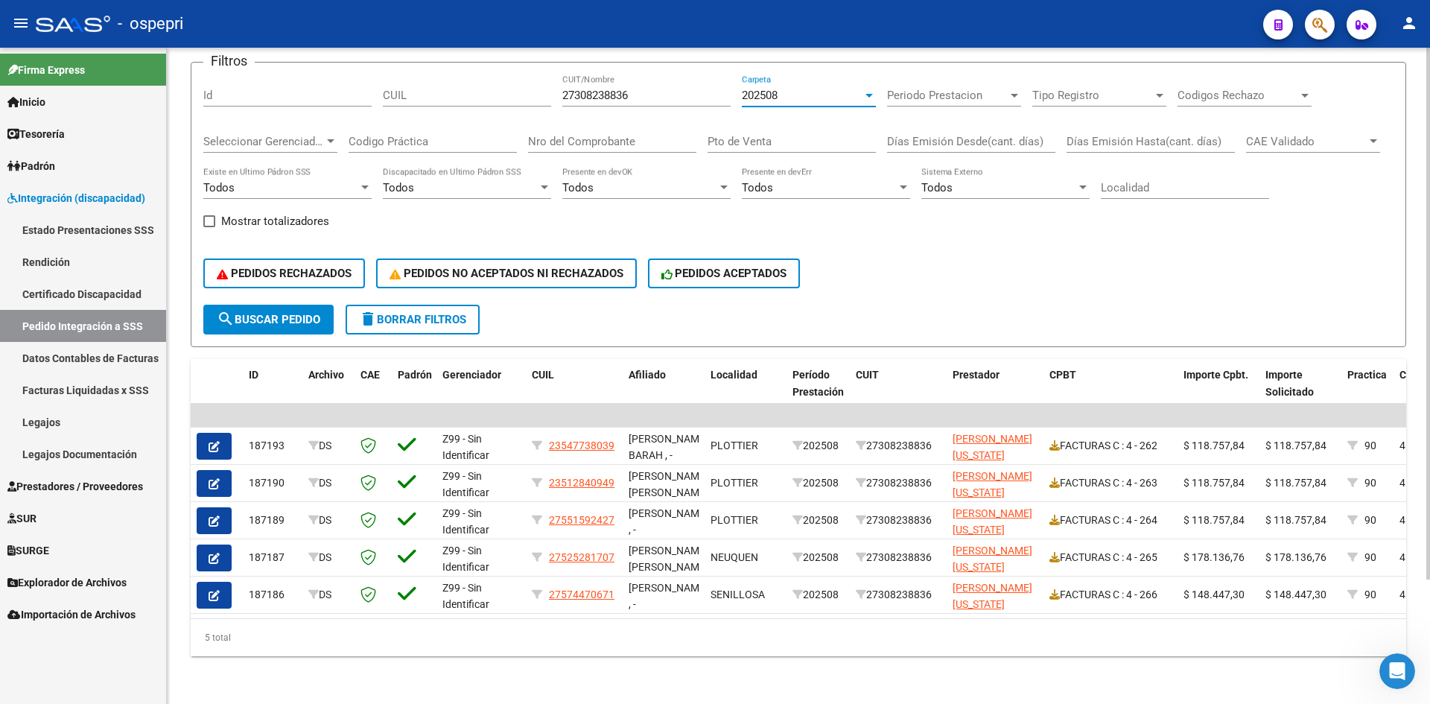
scroll to position [149, 0]
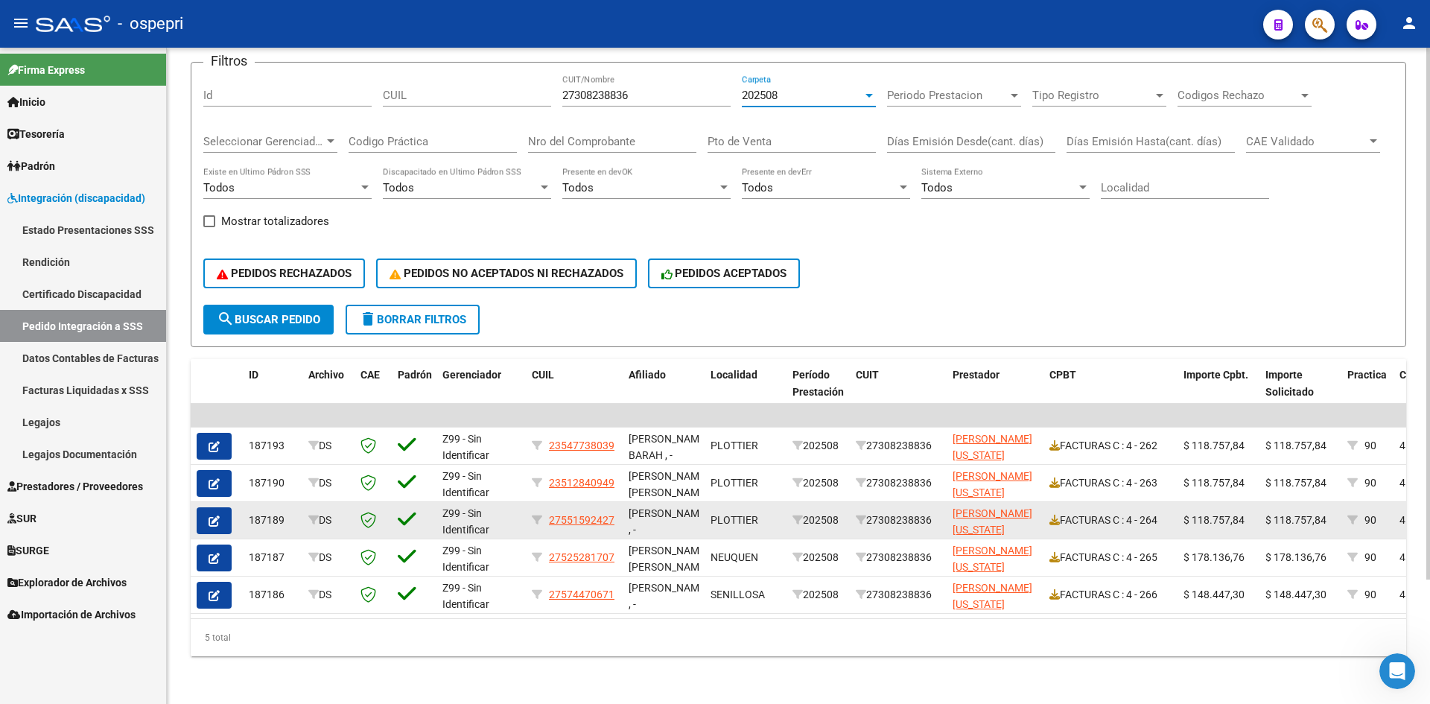
click at [211, 515] on icon "button" at bounding box center [214, 520] width 11 height 11
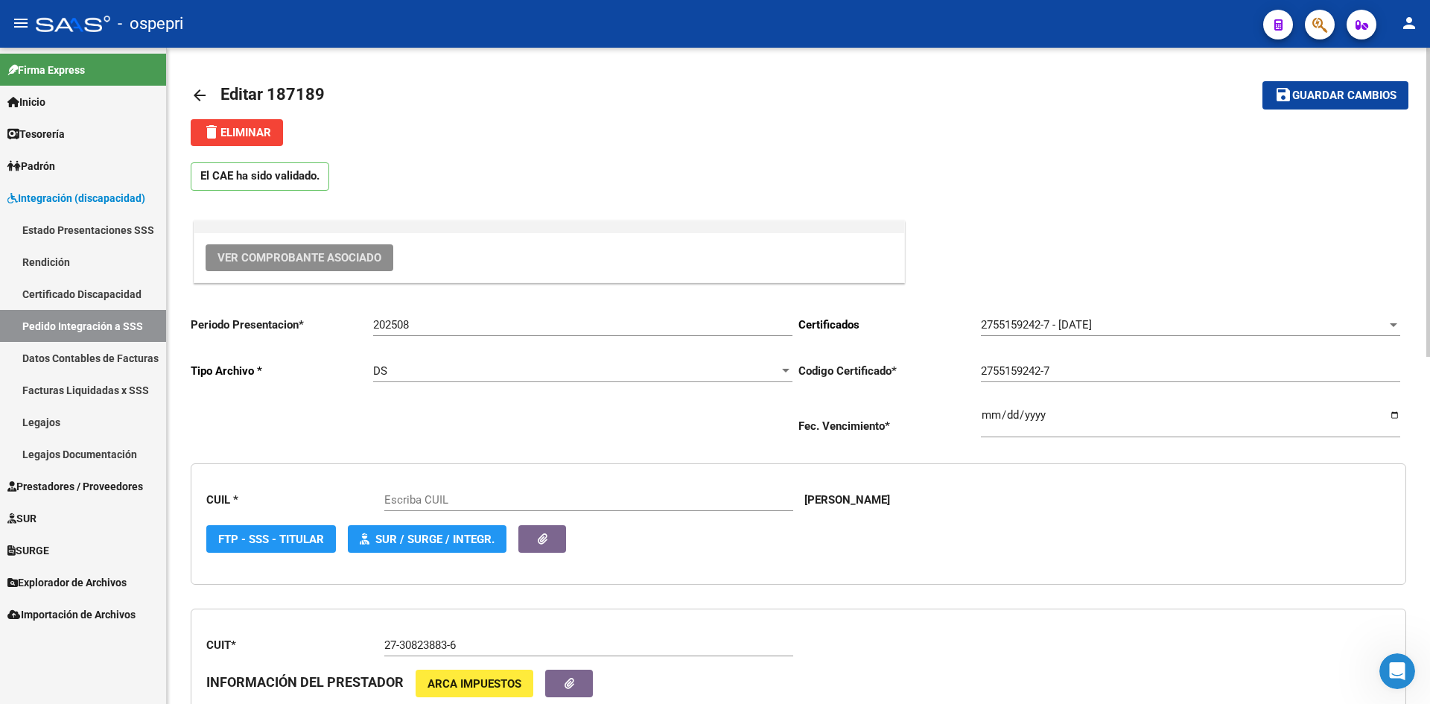
click at [370, 257] on span "Ver Comprobante Asociado" at bounding box center [299, 257] width 164 height 13
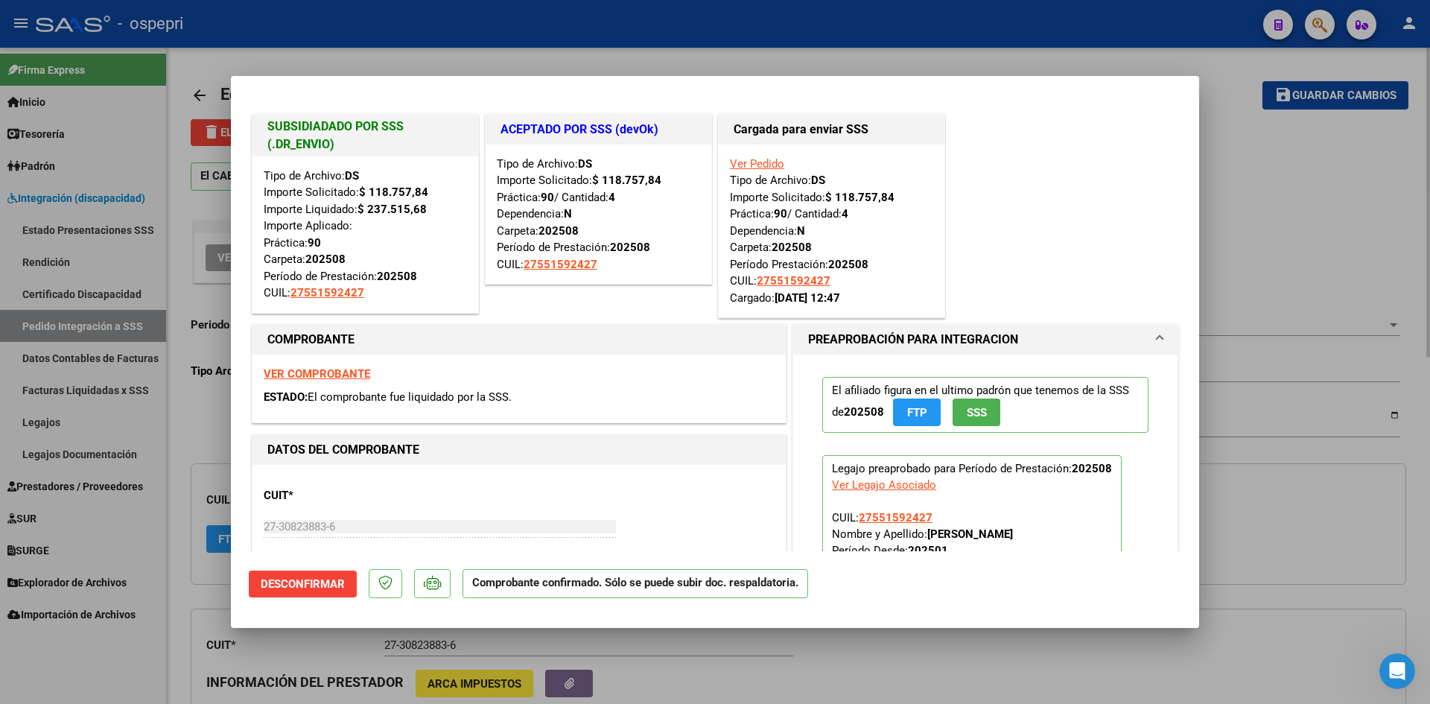
type input "27551592427"
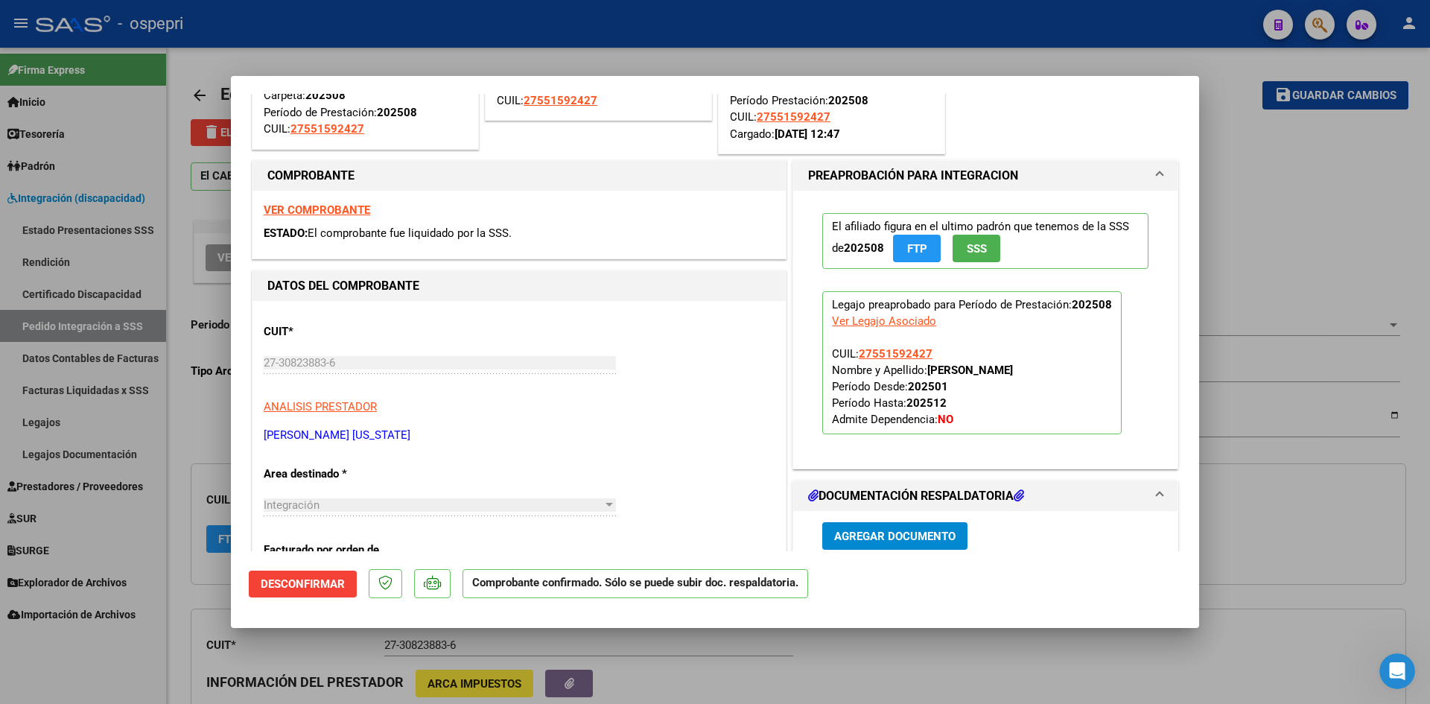
scroll to position [298, 0]
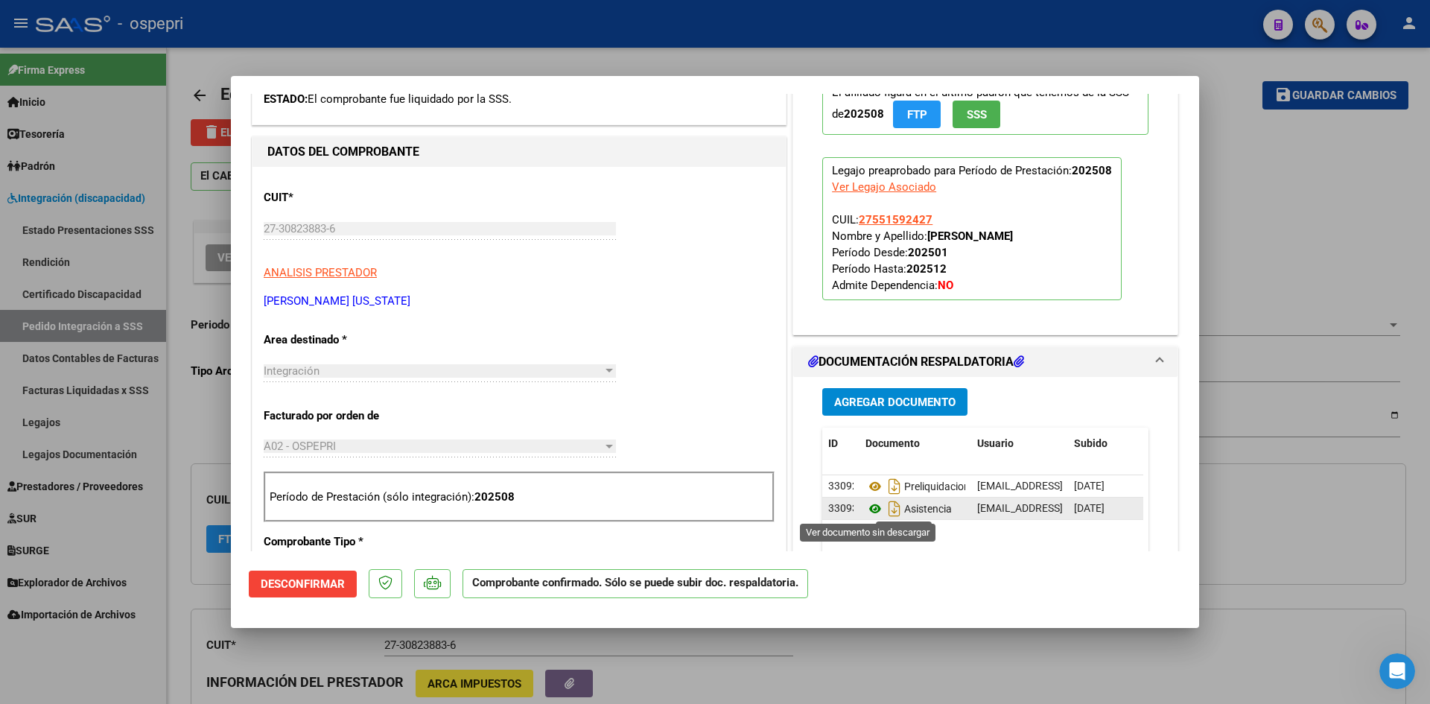
click at [865, 509] on icon at bounding box center [874, 509] width 19 height 18
type input "$ 0,00"
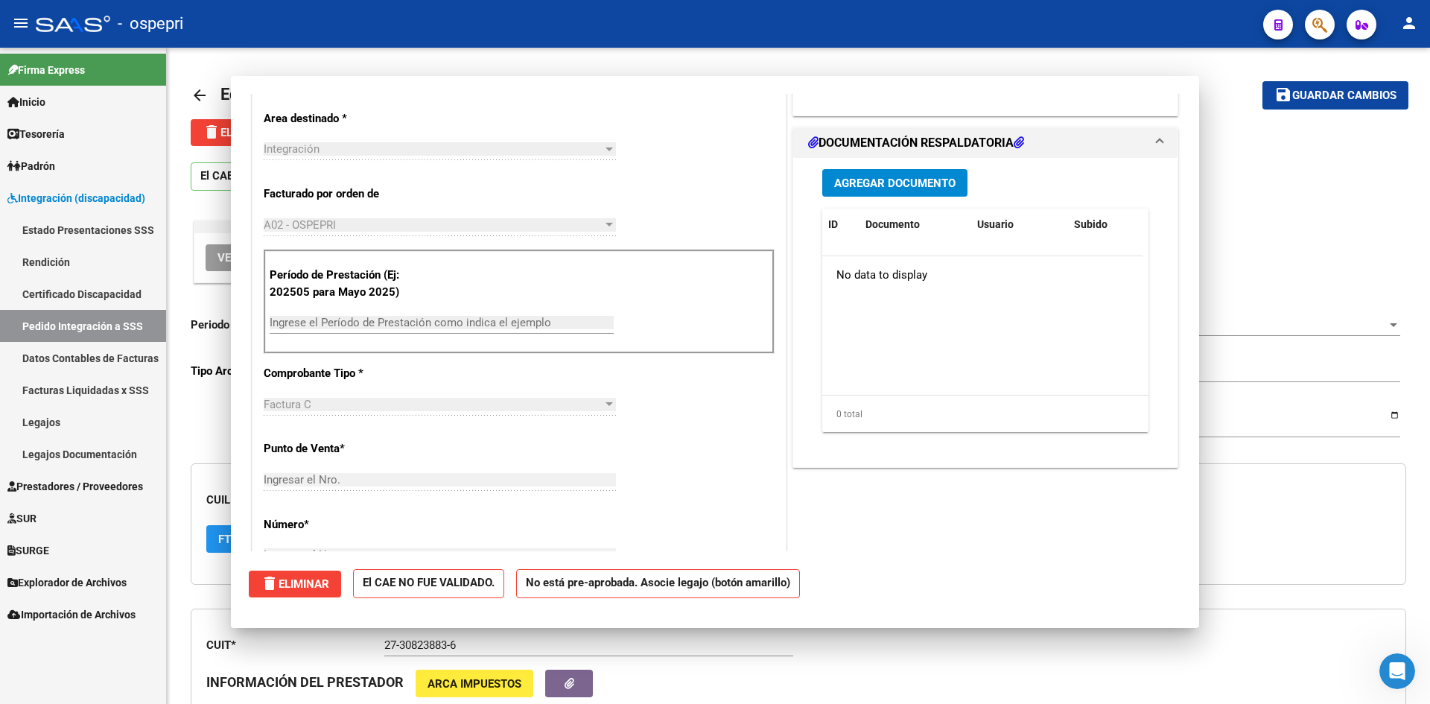
scroll to position [87, 0]
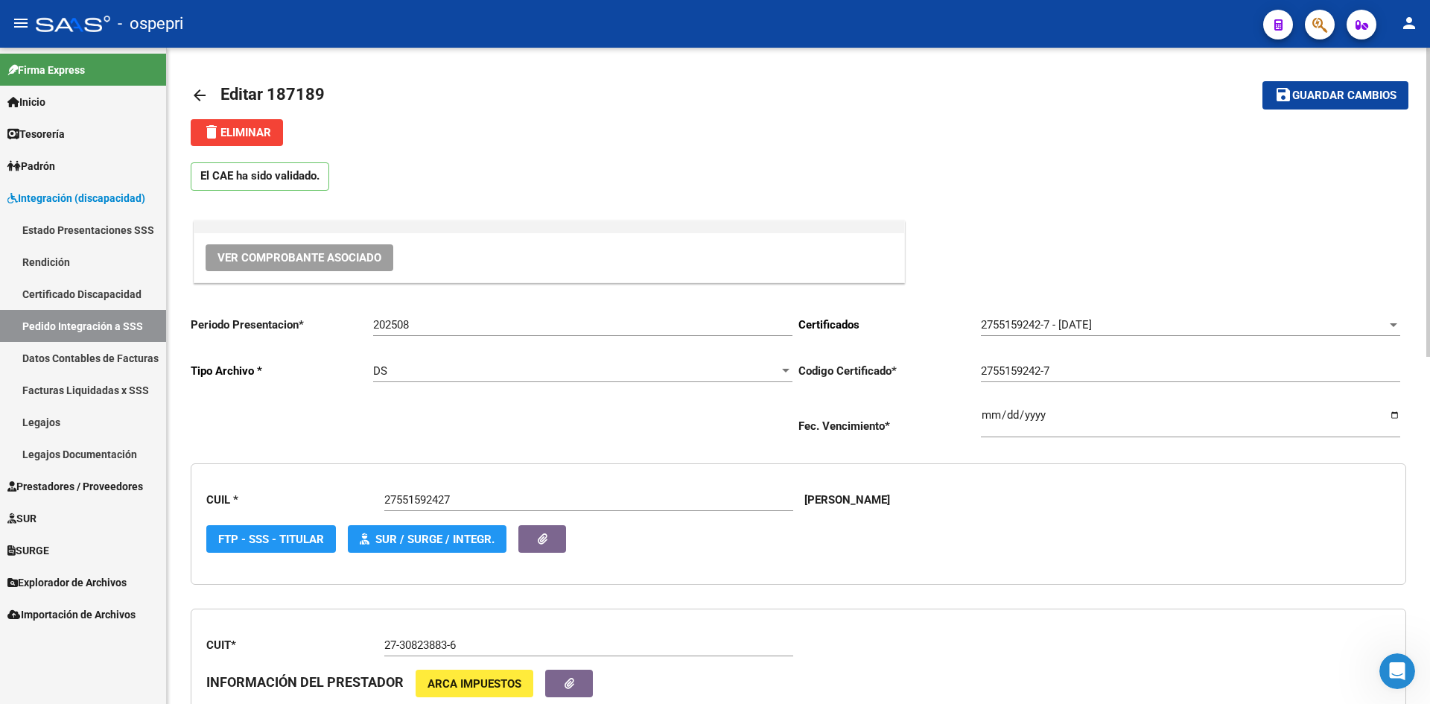
click at [202, 92] on mat-icon "arrow_back" at bounding box center [200, 95] width 18 height 18
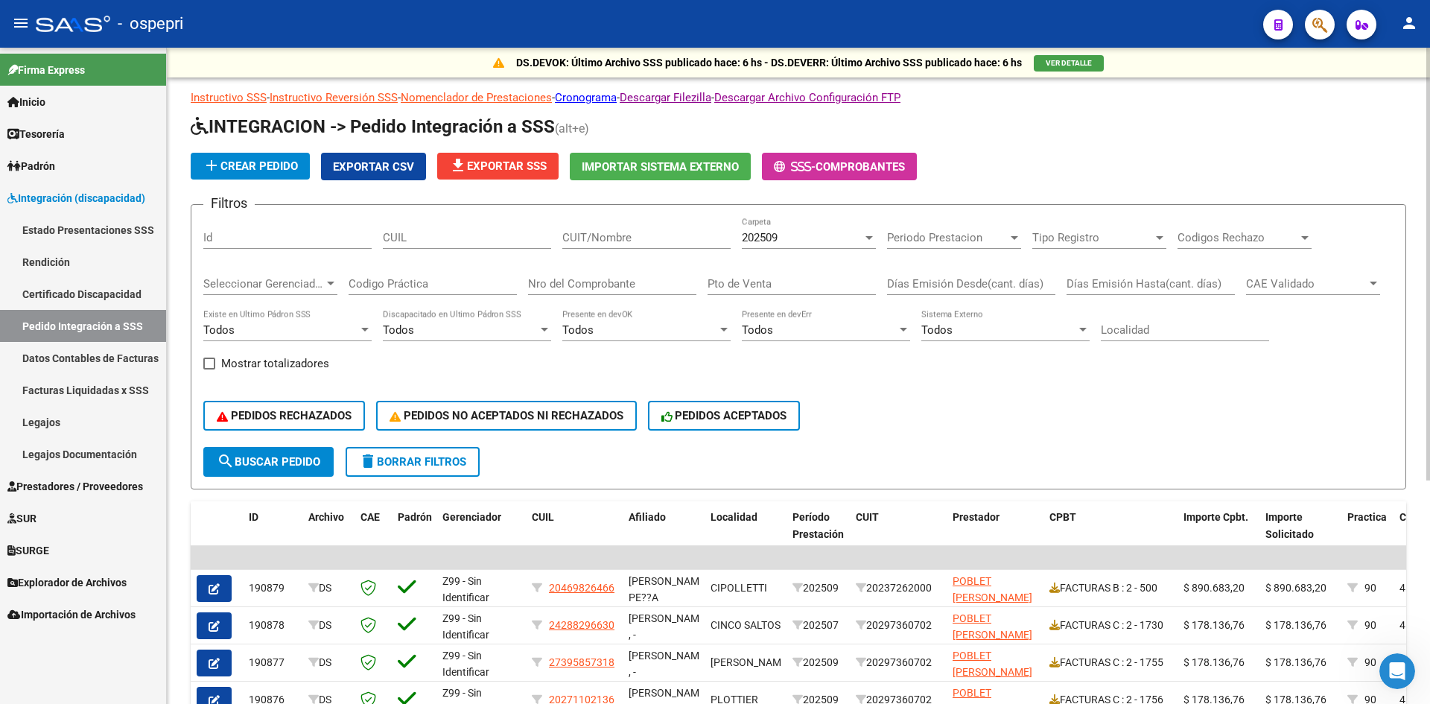
click at [616, 239] on input "CUIT/Nombre" at bounding box center [646, 237] width 168 height 13
paste input "- Firmas: Las planillas deben estar firmadas de manera ológrafa tanto por el Pr…"
type input "- Firmas: Las planillas deben estar firmadas de manera ológrafa tanto por el Pr…"
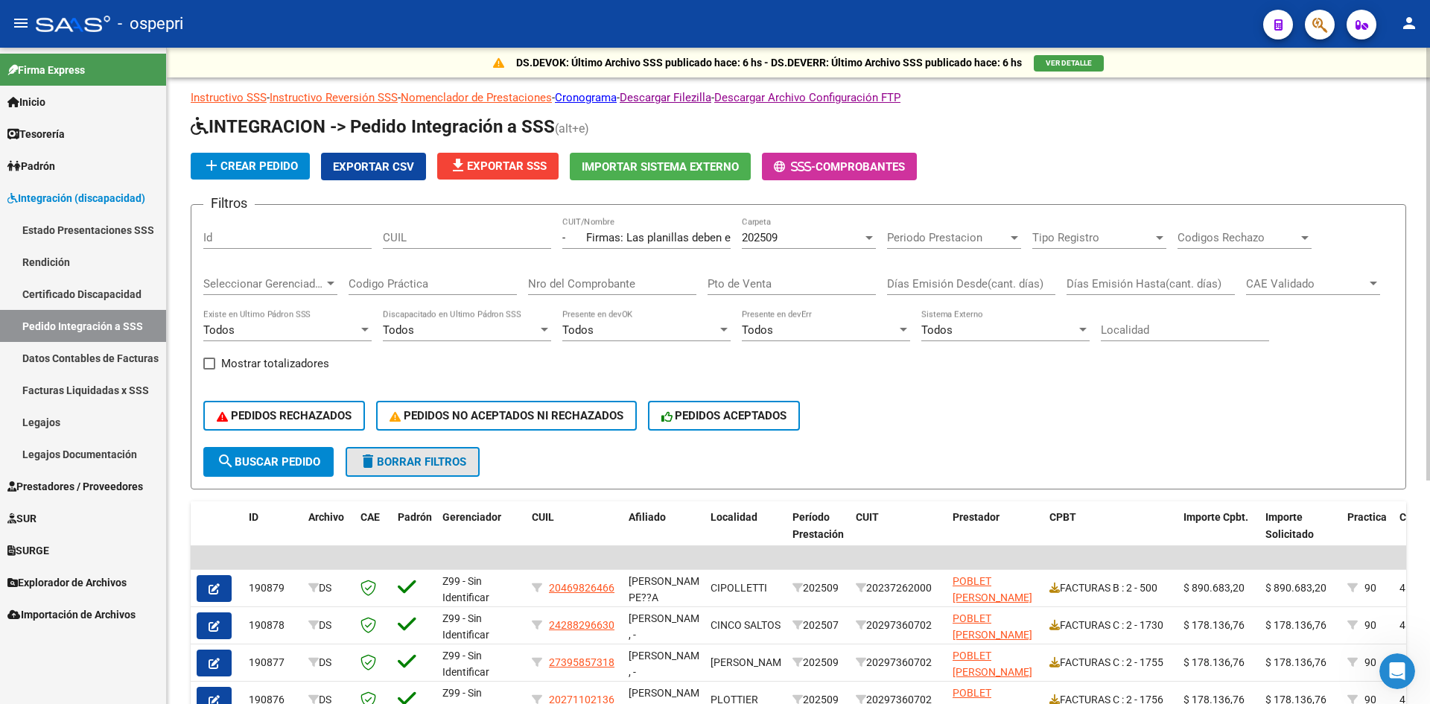
click at [433, 457] on span "delete Borrar Filtros" at bounding box center [412, 461] width 107 height 13
click at [634, 240] on input "CUIT/Nombre" at bounding box center [646, 237] width 168 height 13
paste input "27308238836"
type input "27308238836"
click at [777, 243] on span "202509" at bounding box center [760, 237] width 36 height 13
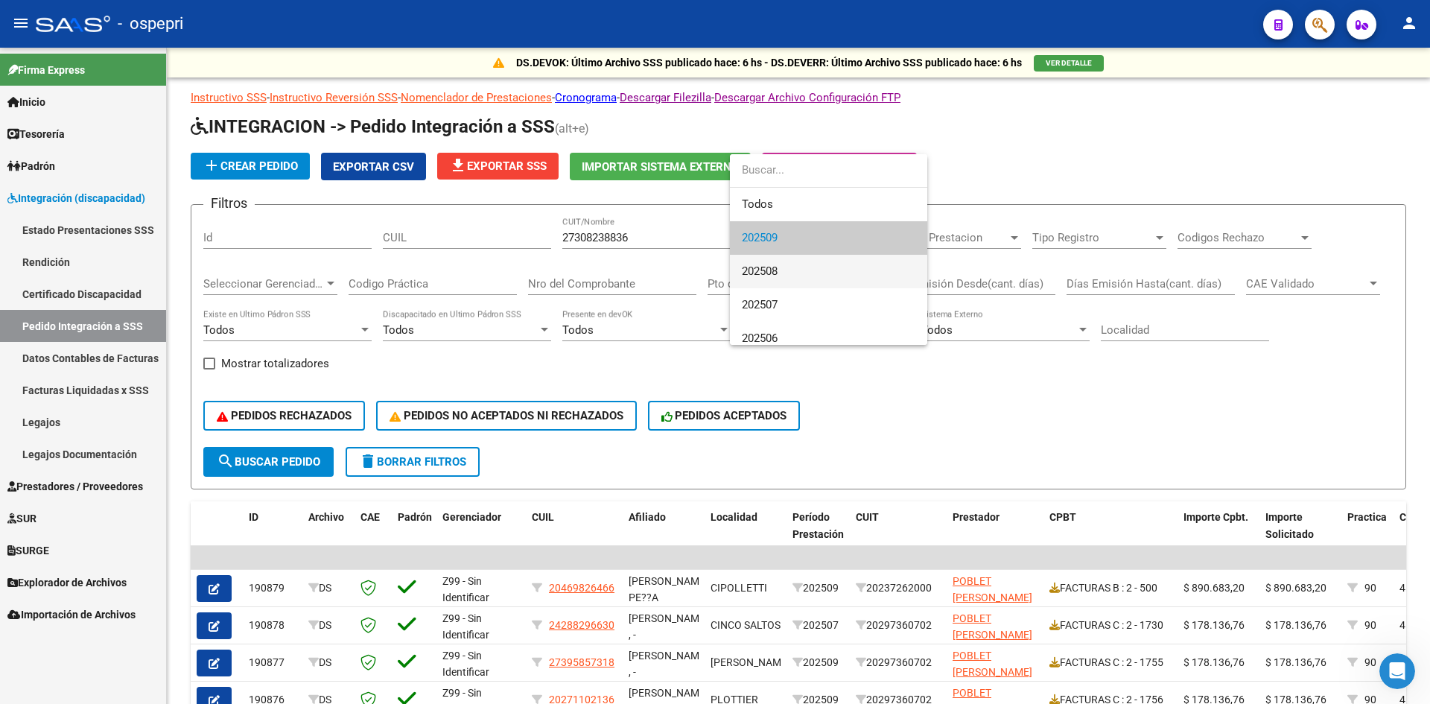
click at [781, 269] on span "202508" at bounding box center [829, 272] width 174 height 34
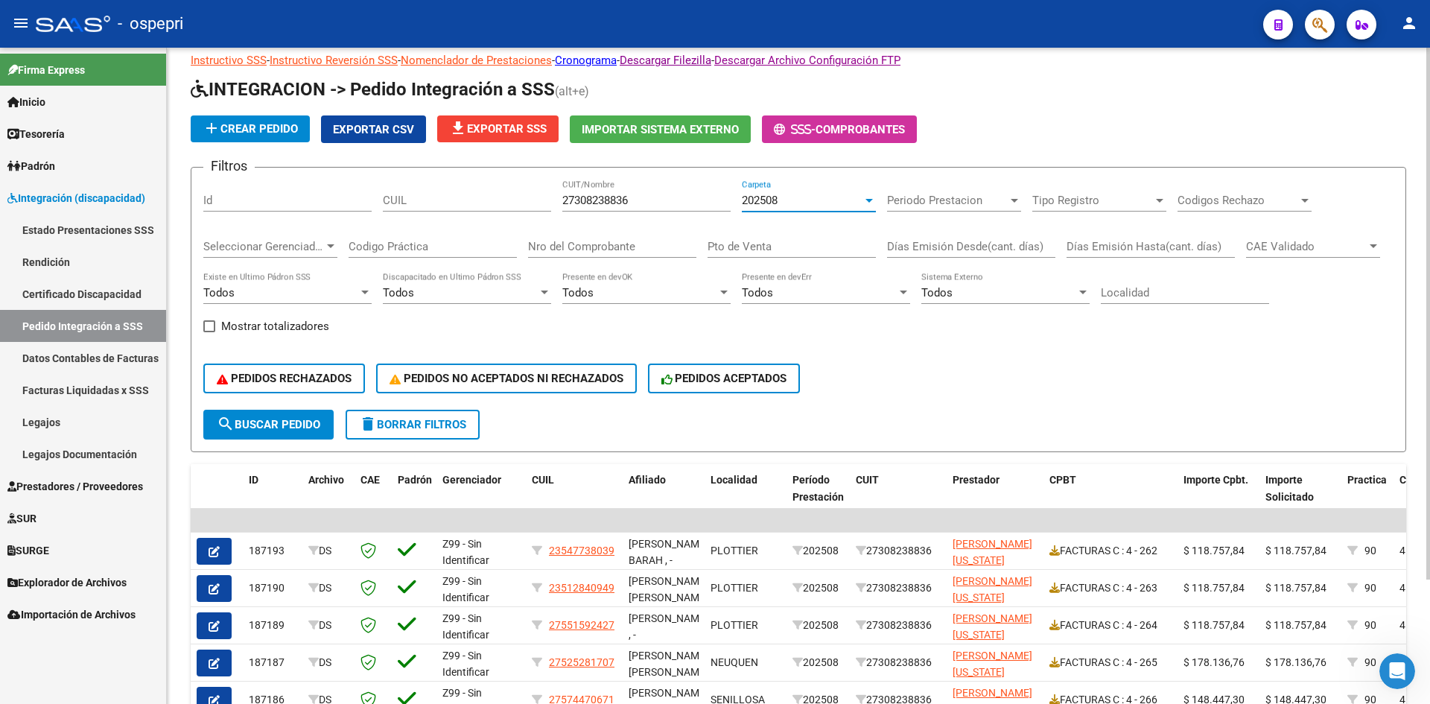
scroll to position [153, 0]
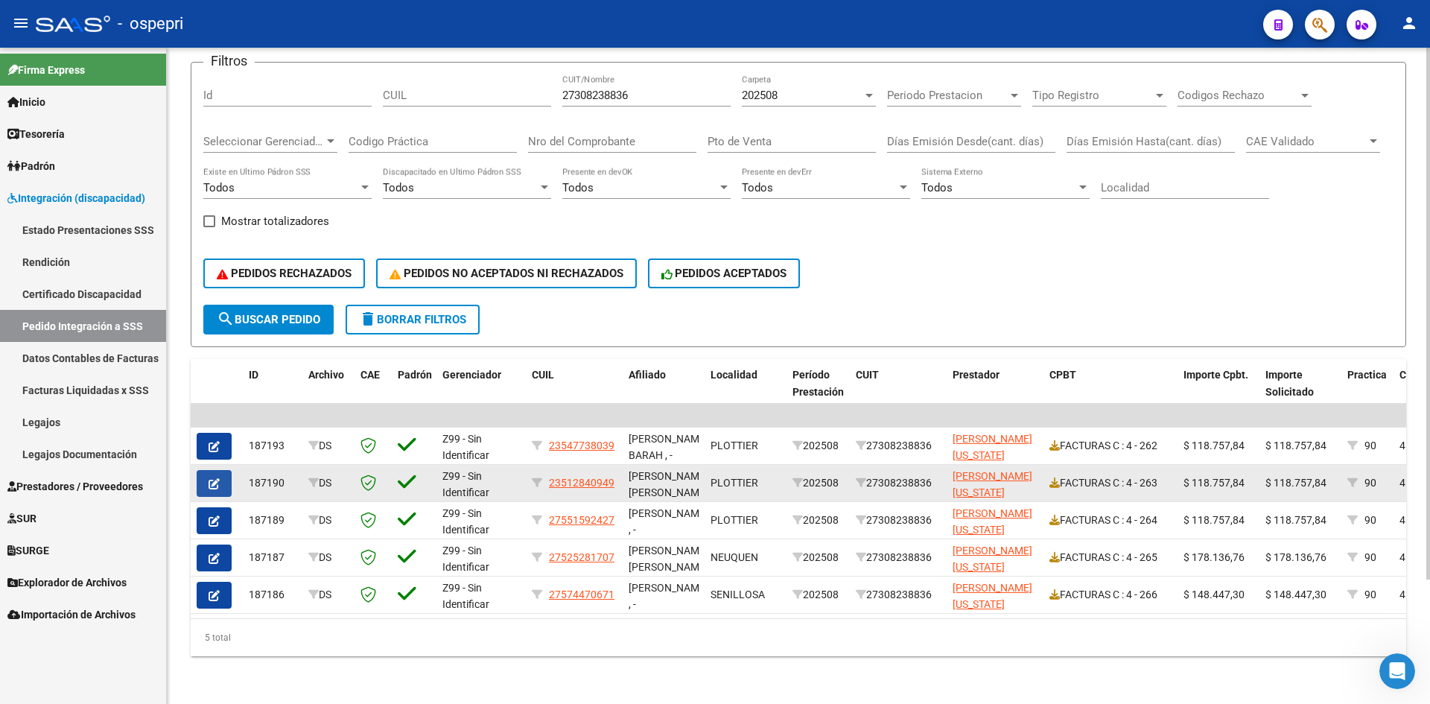
click at [207, 471] on button "button" at bounding box center [214, 483] width 35 height 27
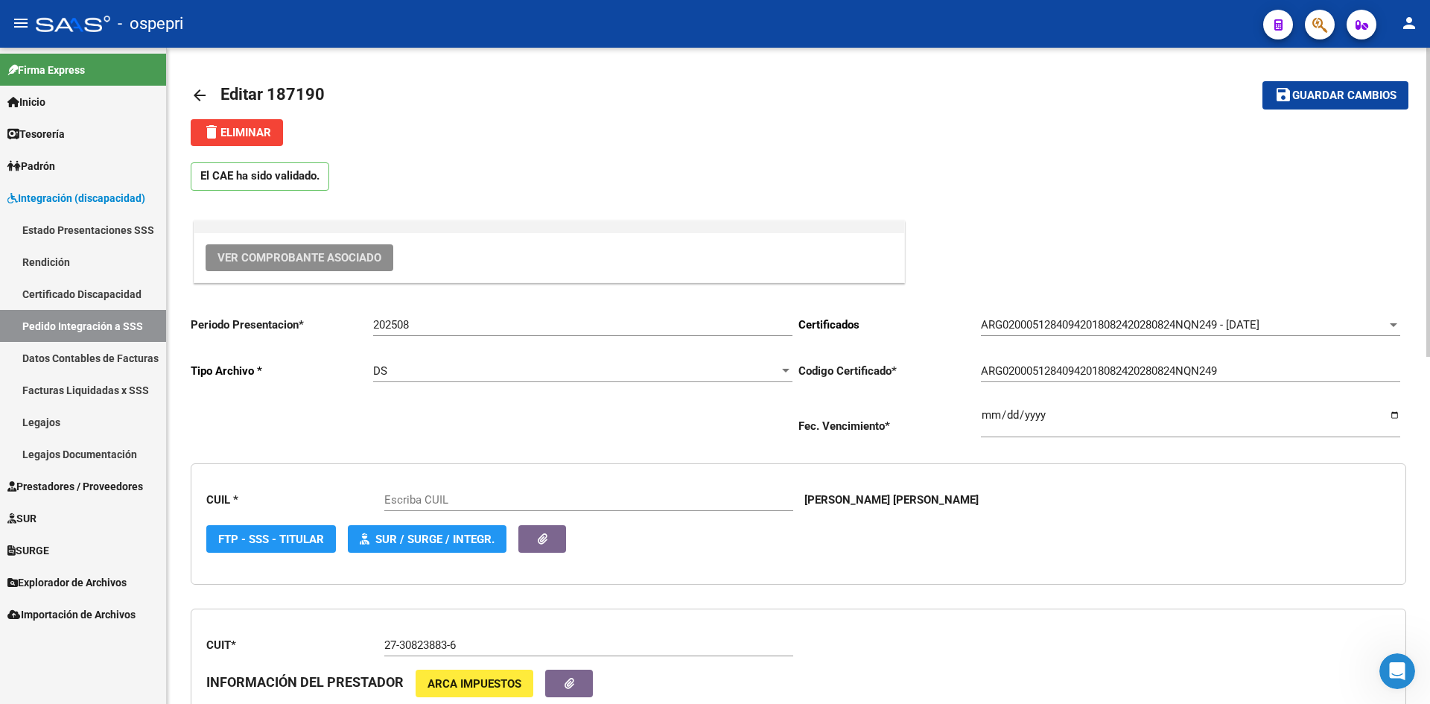
click at [350, 264] on button "Ver Comprobante Asociado" at bounding box center [300, 257] width 188 height 27
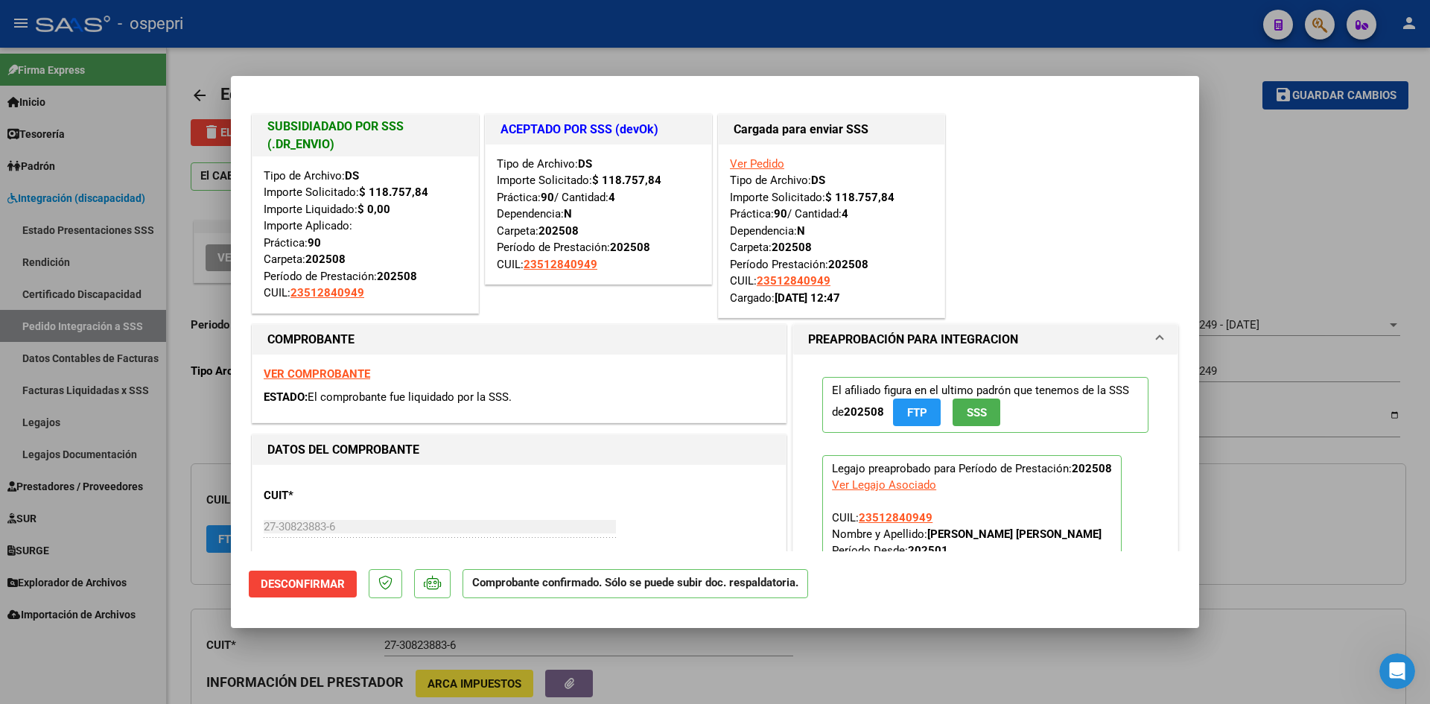
type input "23512840949"
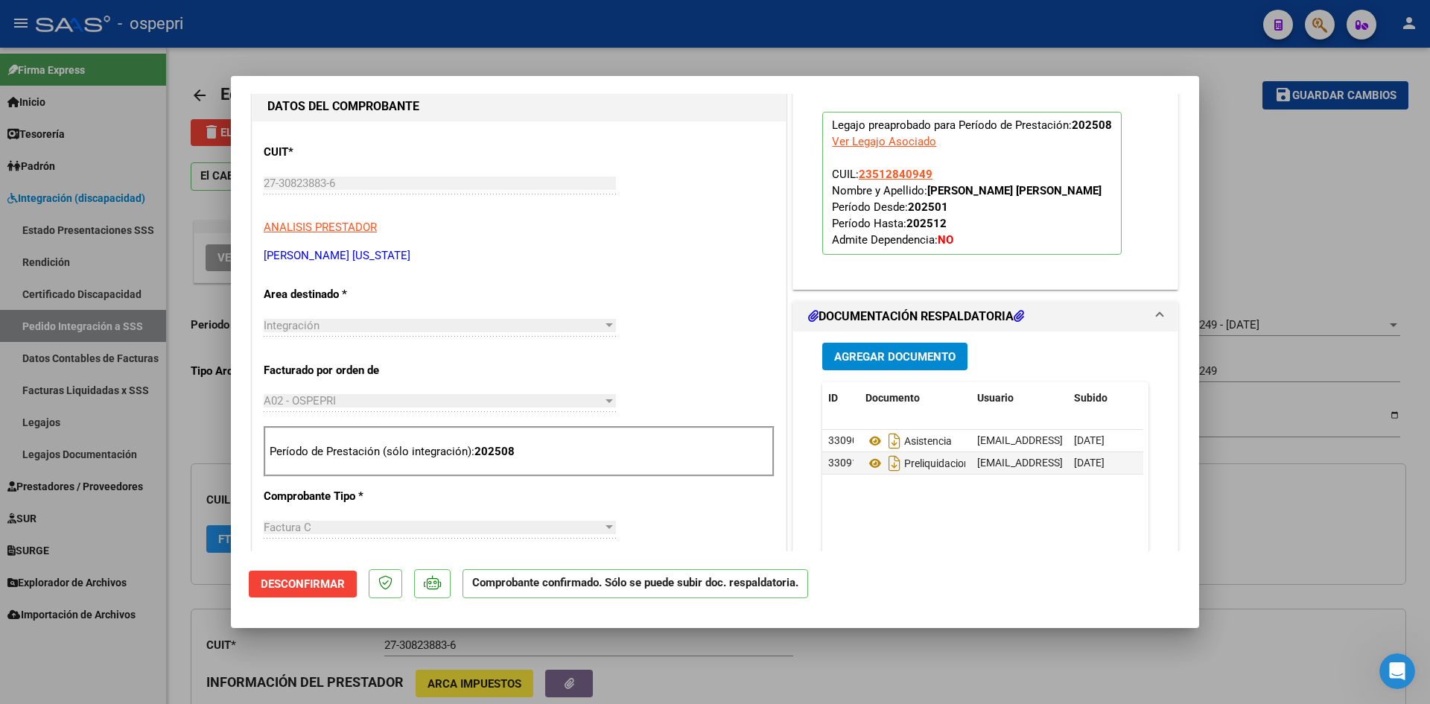
scroll to position [372, 0]
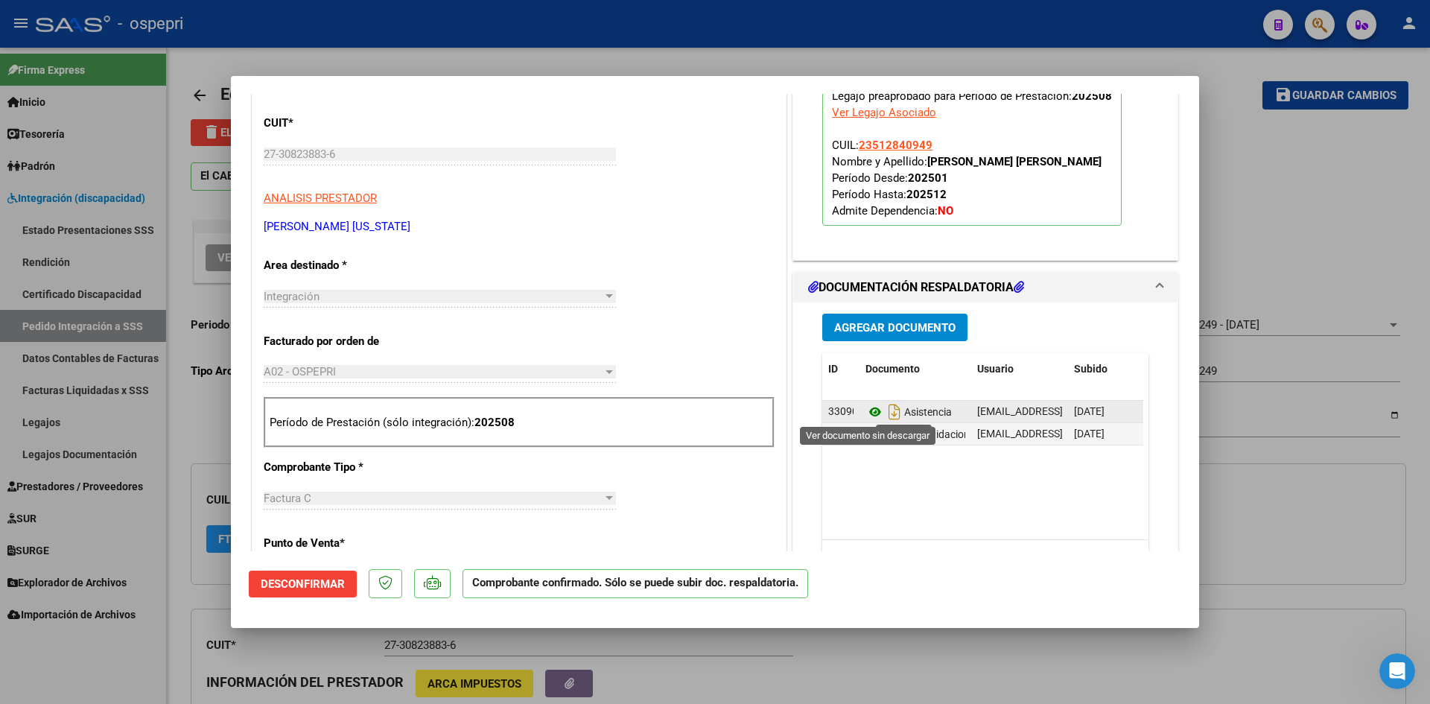
click at [868, 413] on icon at bounding box center [874, 412] width 19 height 18
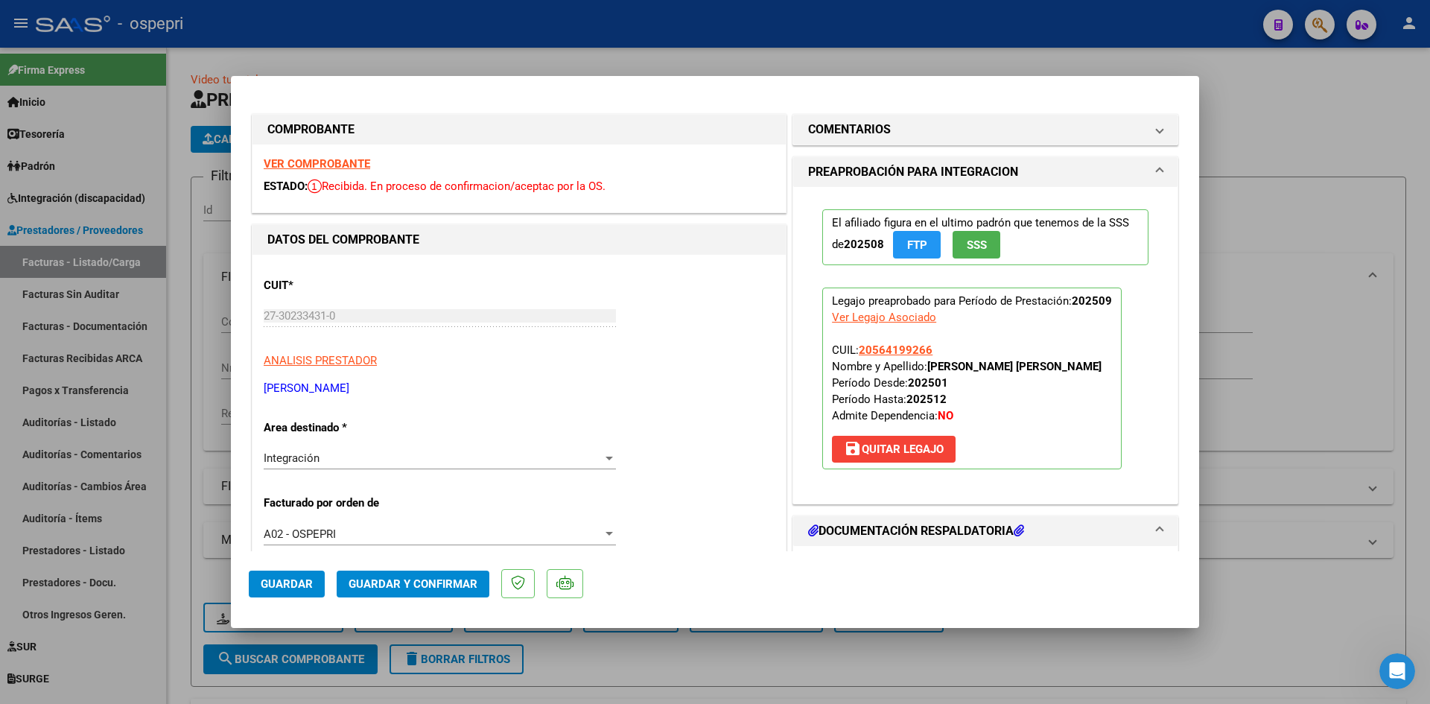
scroll to position [223, 0]
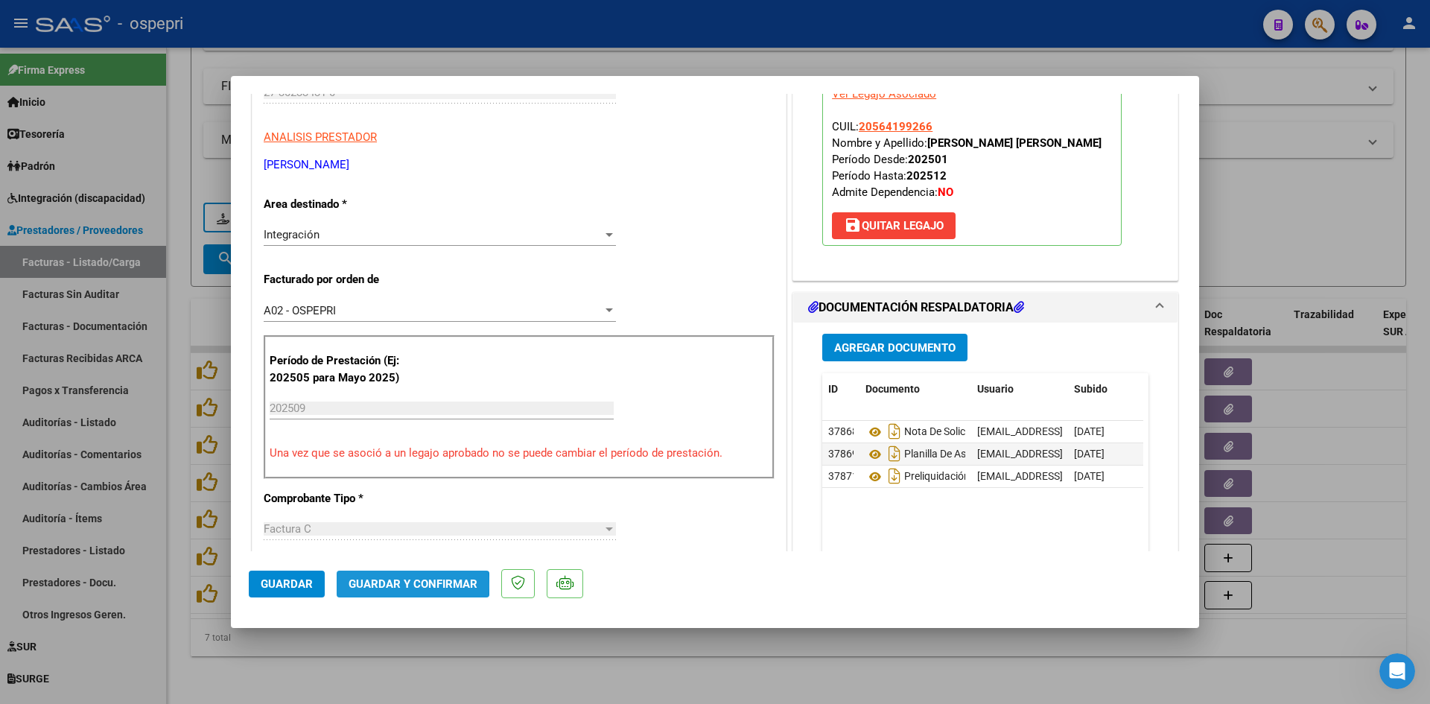
click at [407, 585] on span "Guardar y Confirmar" at bounding box center [413, 583] width 129 height 13
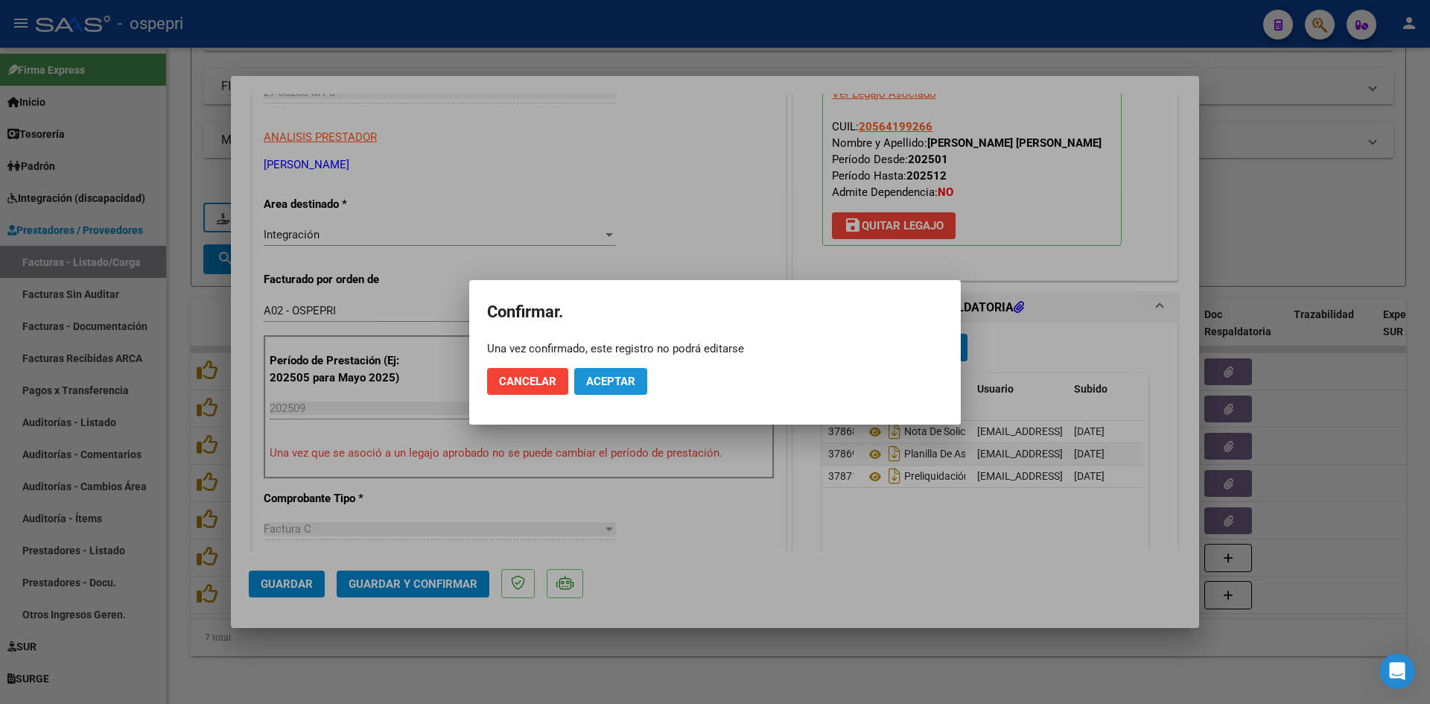
click at [618, 383] on span "Aceptar" at bounding box center [610, 381] width 49 height 13
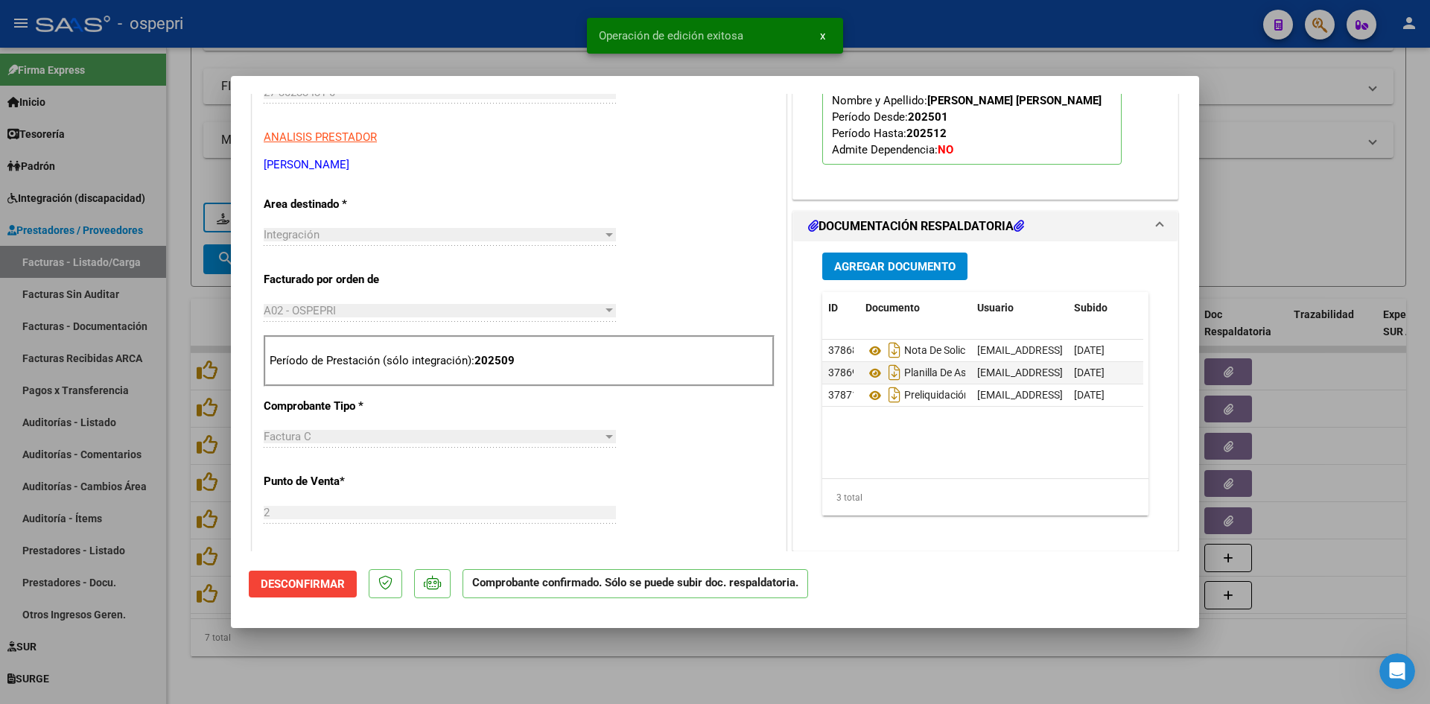
type input "$ 0,00"
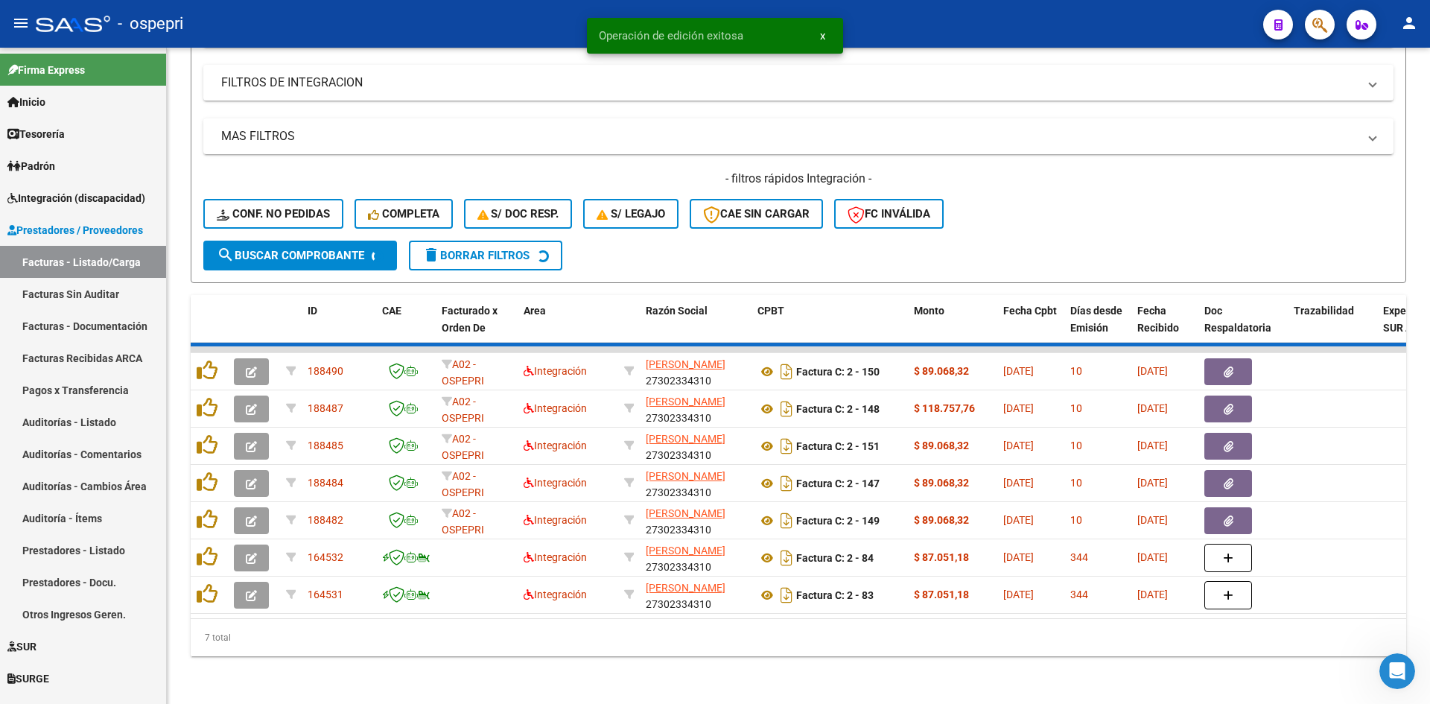
scroll to position [374, 0]
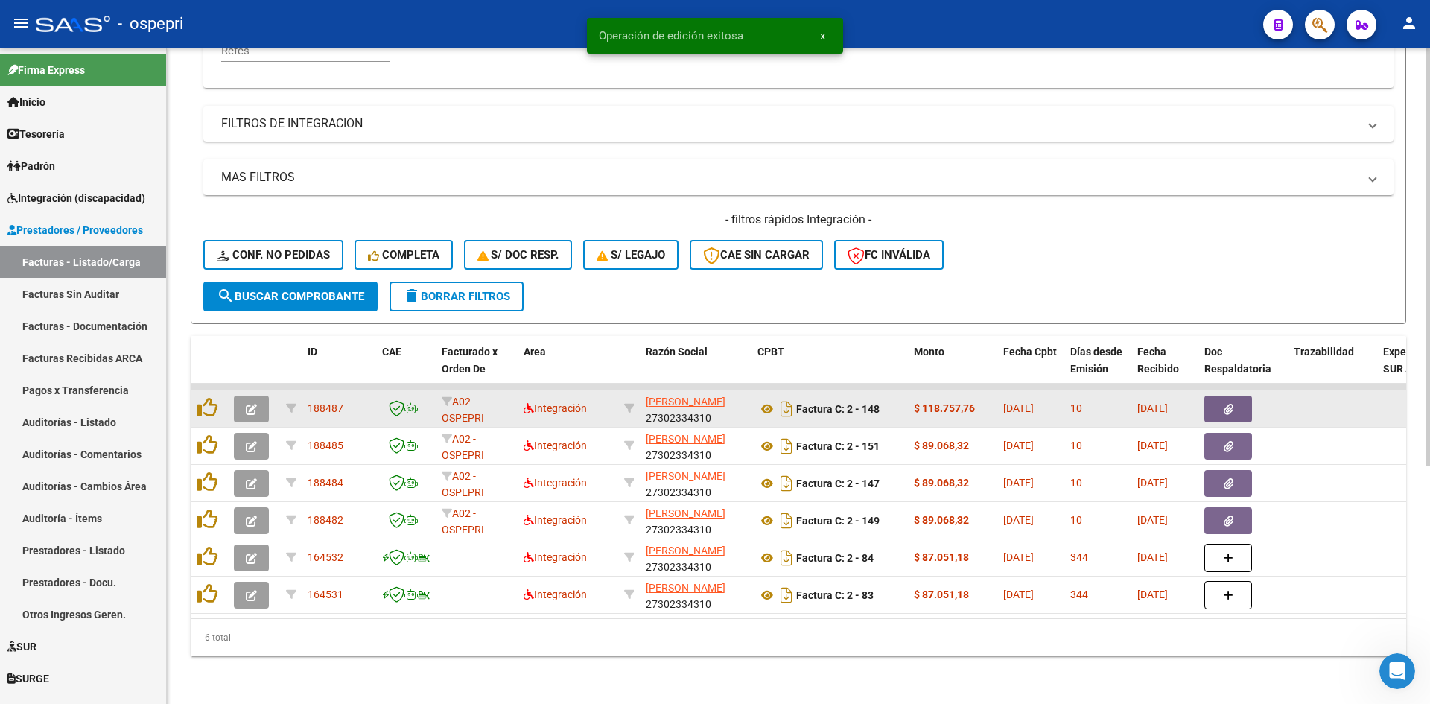
click at [254, 404] on icon "button" at bounding box center [251, 409] width 11 height 11
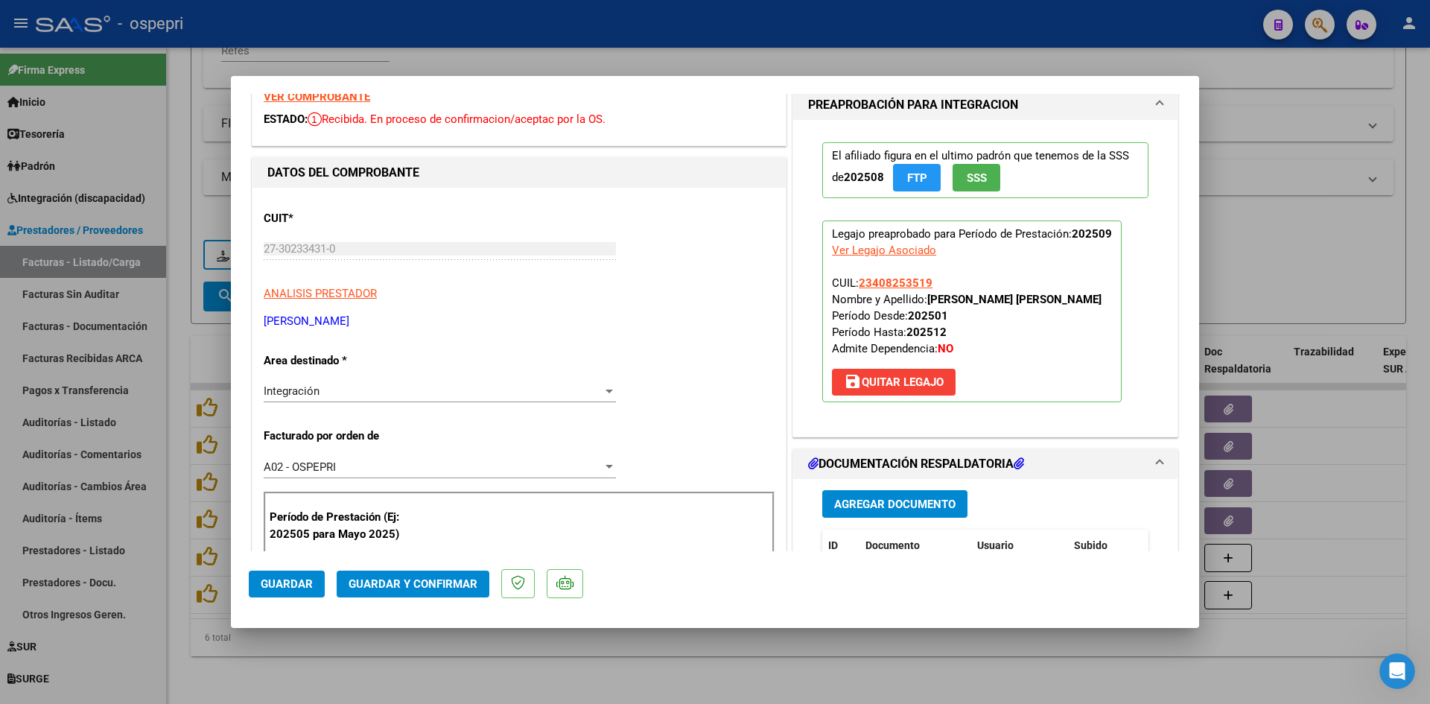
scroll to position [0, 0]
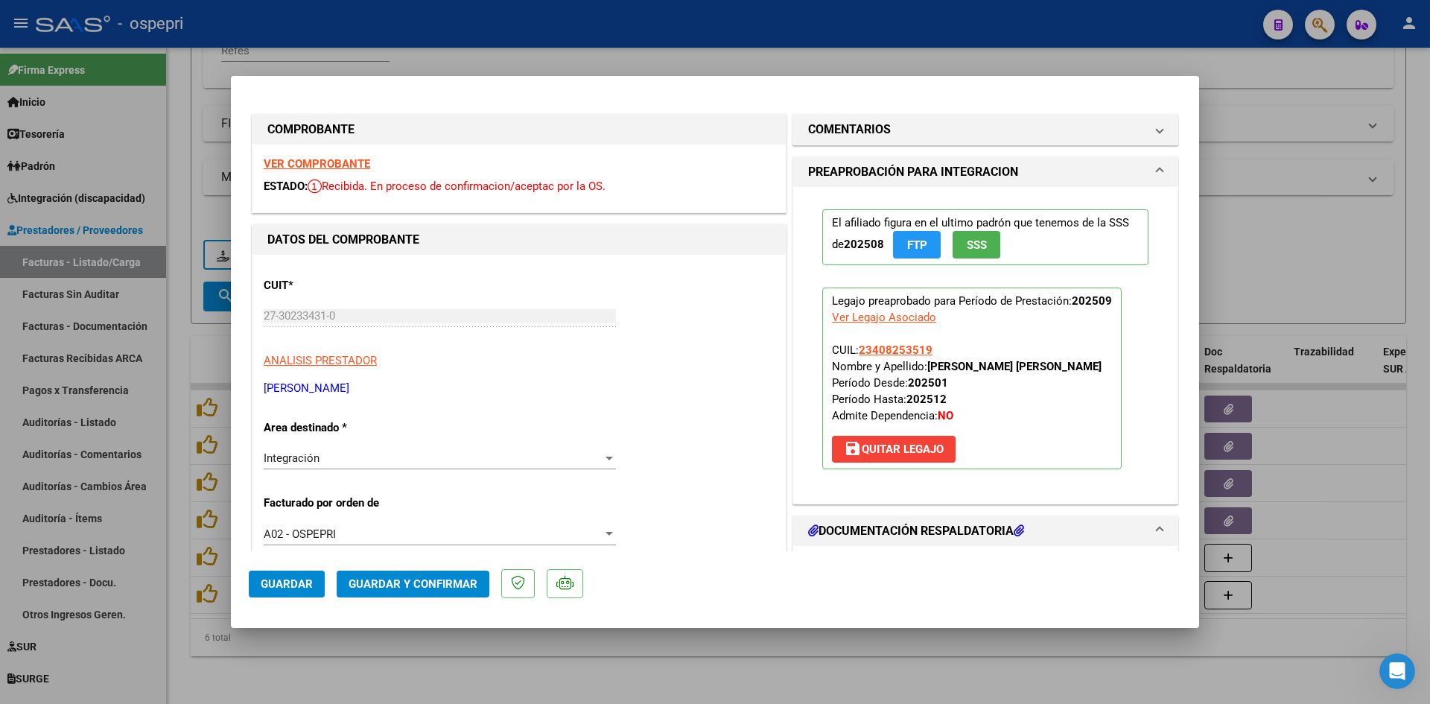
click at [351, 162] on strong "VER COMPROBANTE" at bounding box center [317, 163] width 106 height 13
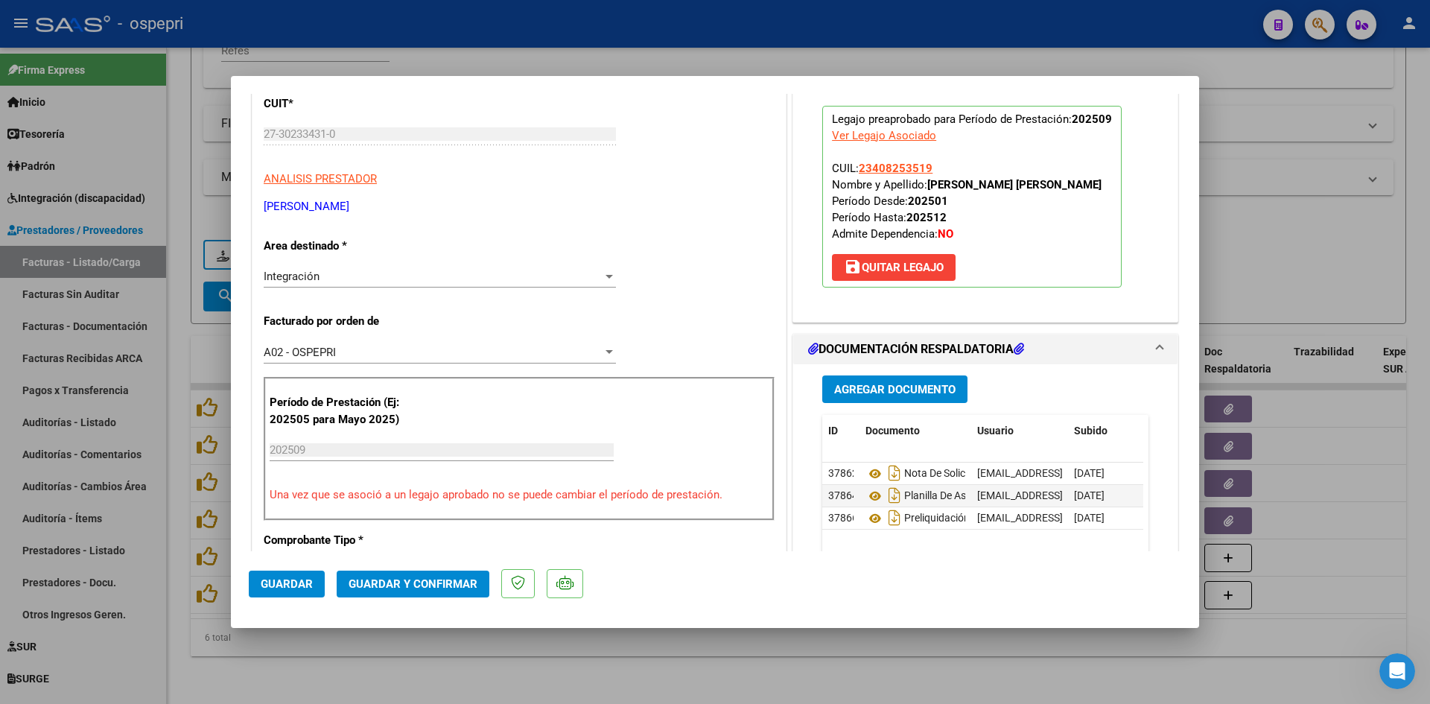
scroll to position [223, 0]
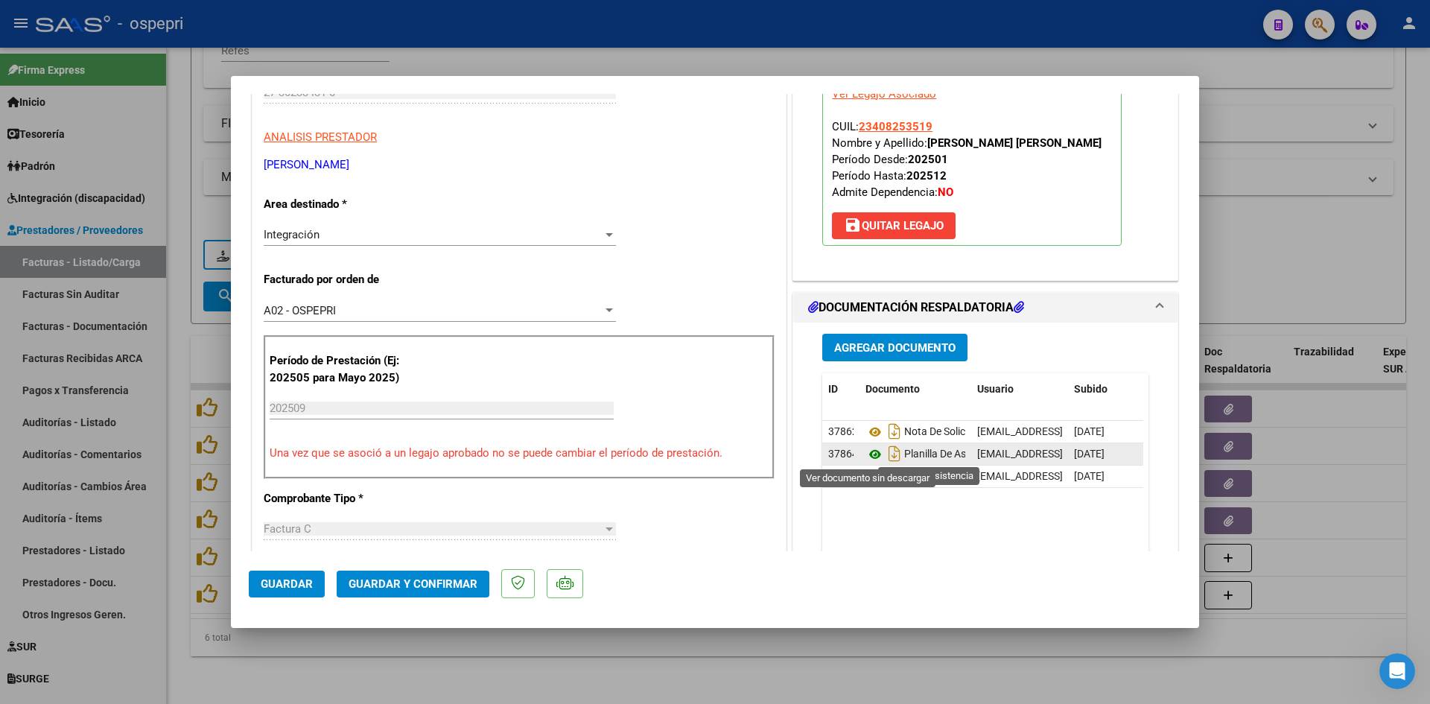
click at [871, 454] on icon at bounding box center [874, 454] width 19 height 18
click at [443, 573] on button "Guardar y Confirmar" at bounding box center [413, 583] width 153 height 27
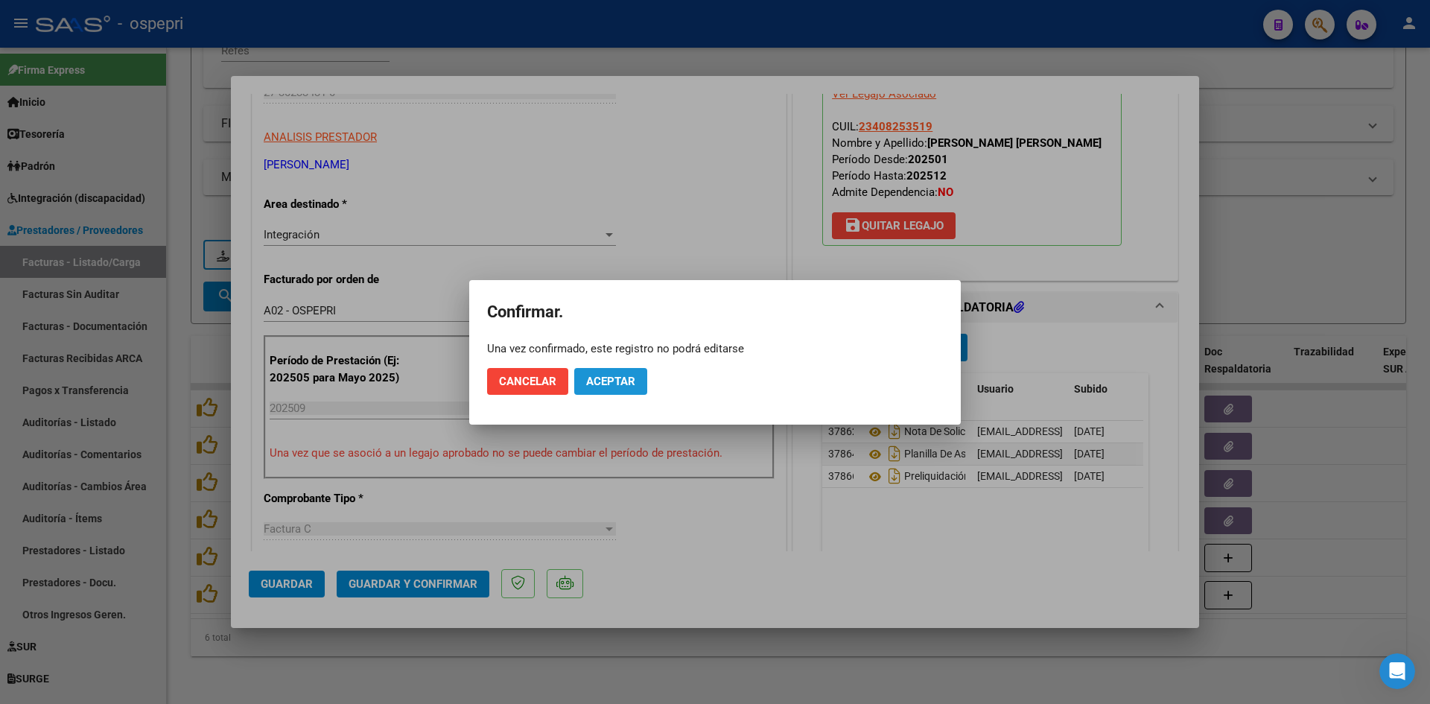
click at [625, 381] on span "Aceptar" at bounding box center [610, 381] width 49 height 13
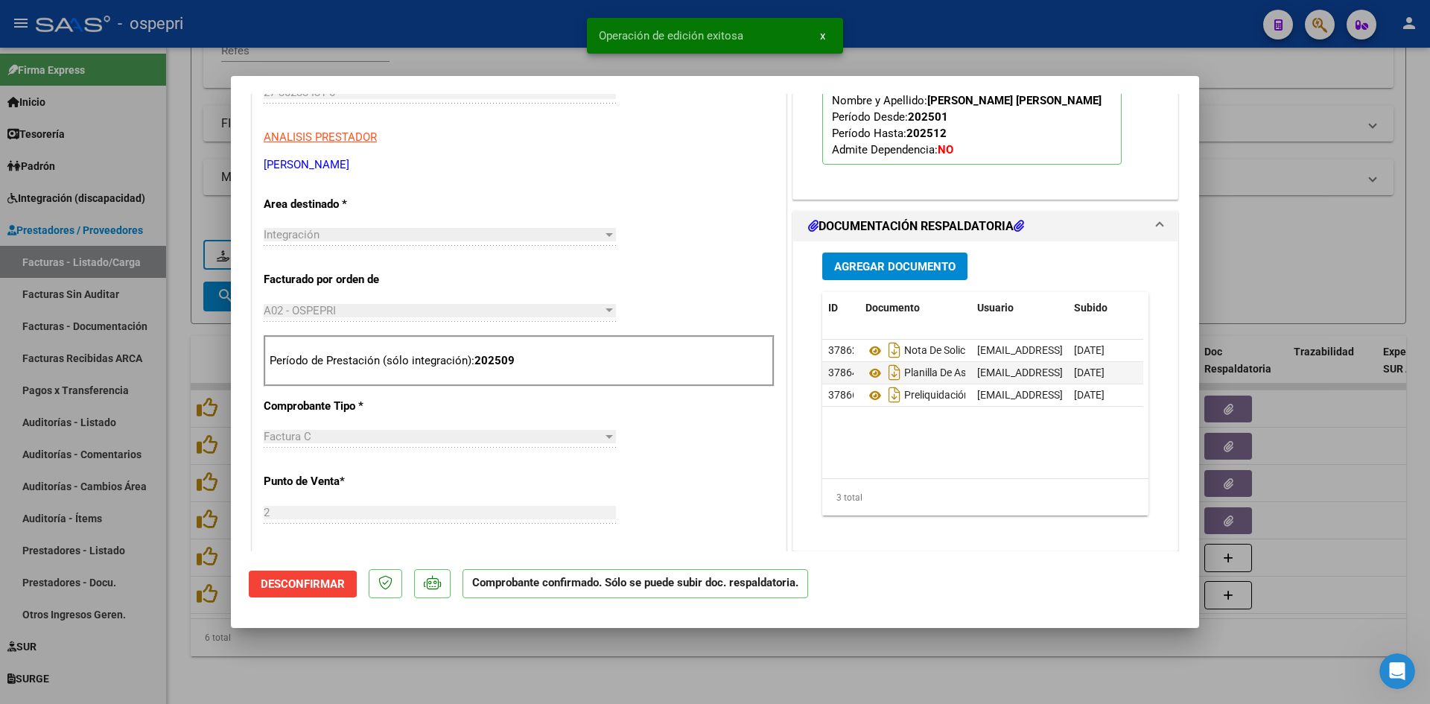
type input "$ 0,00"
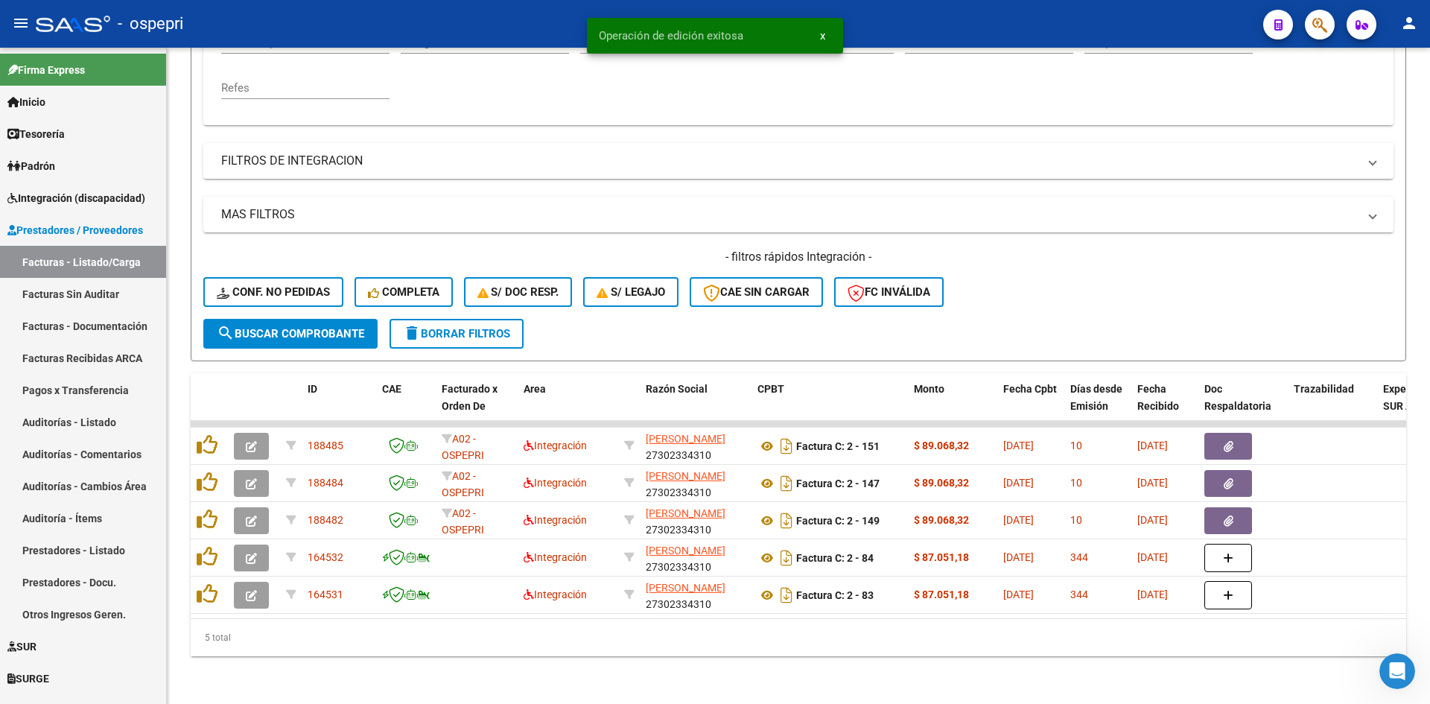
scroll to position [337, 0]
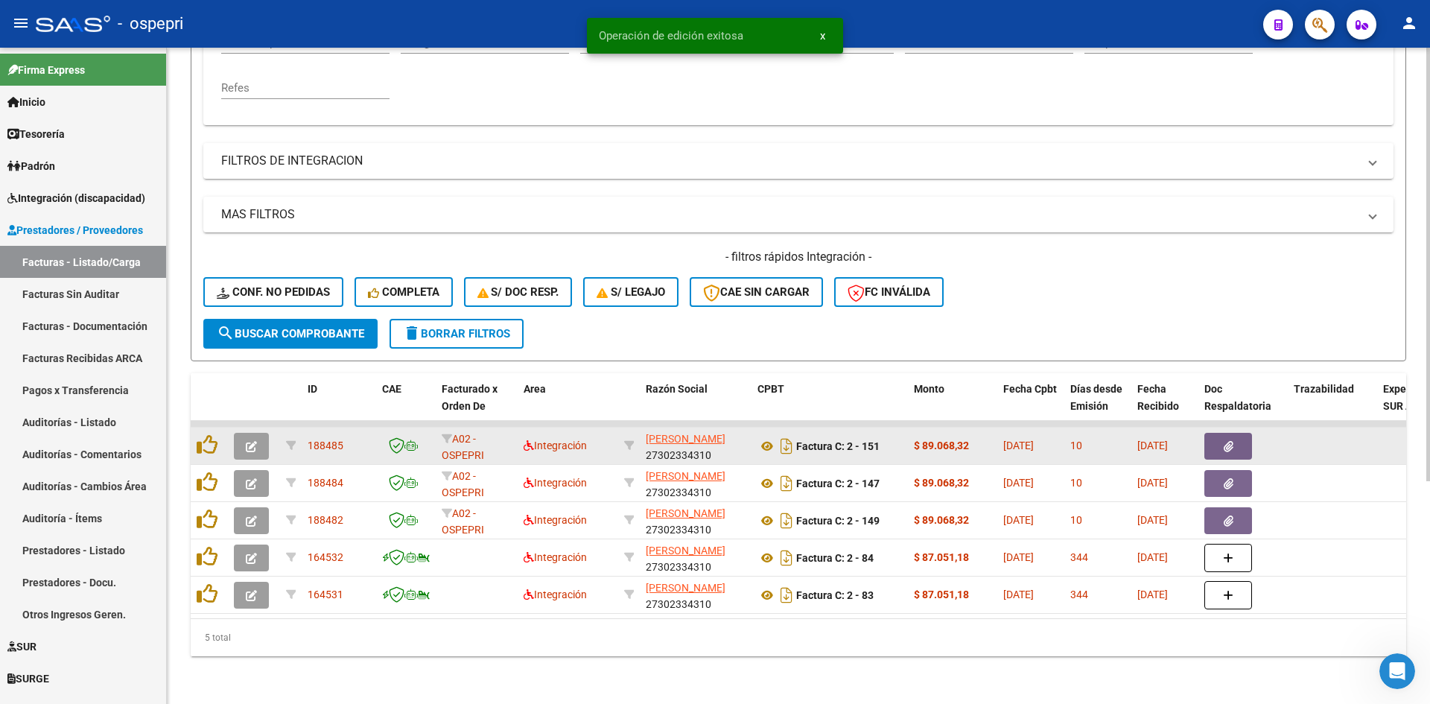
click at [255, 441] on icon "button" at bounding box center [251, 446] width 11 height 11
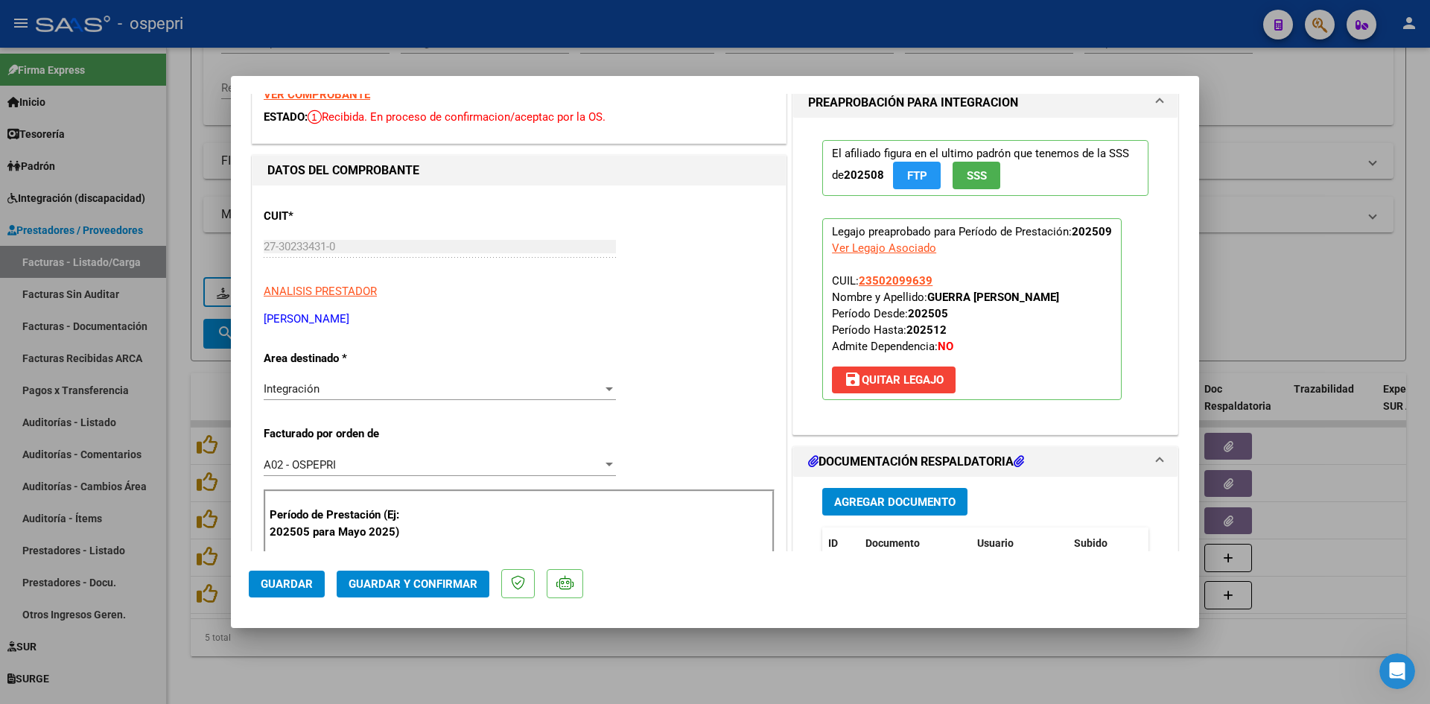
scroll to position [0, 0]
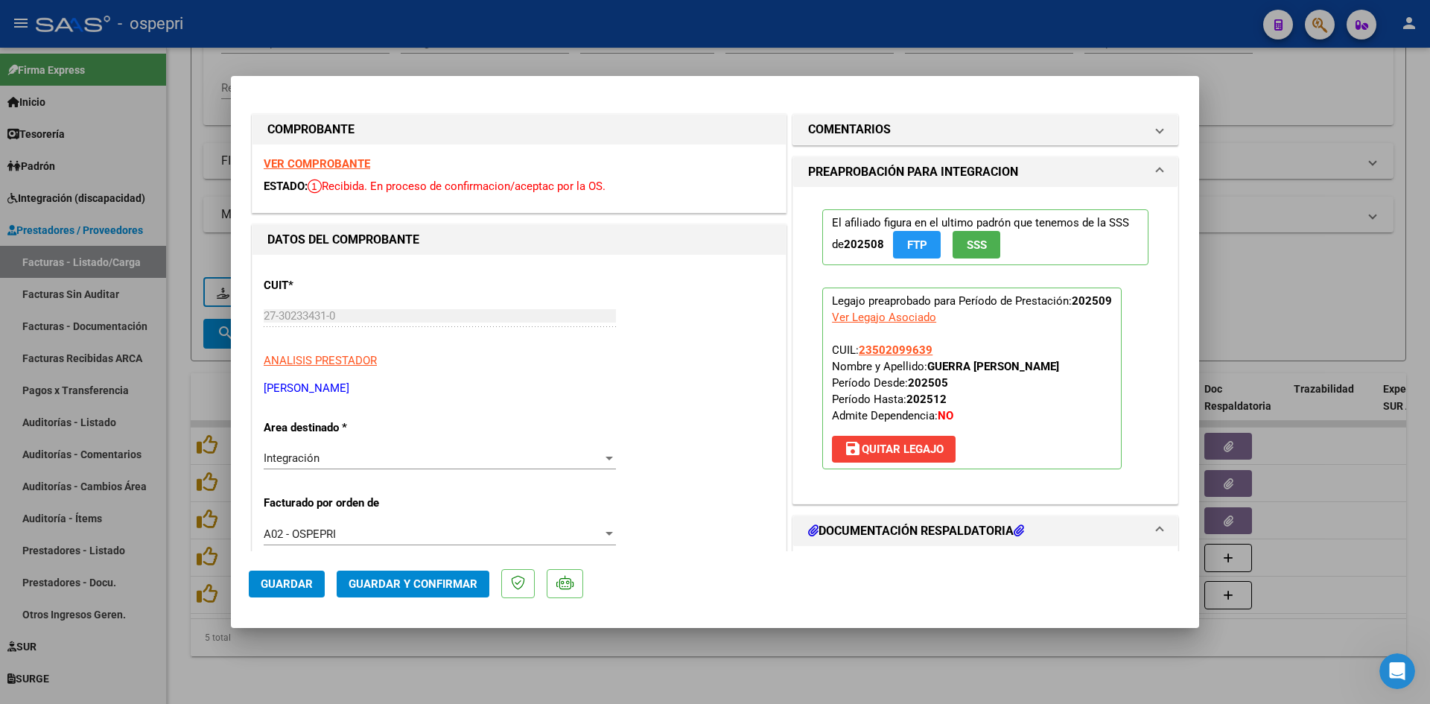
click at [308, 166] on strong "VER COMPROBANTE" at bounding box center [317, 163] width 106 height 13
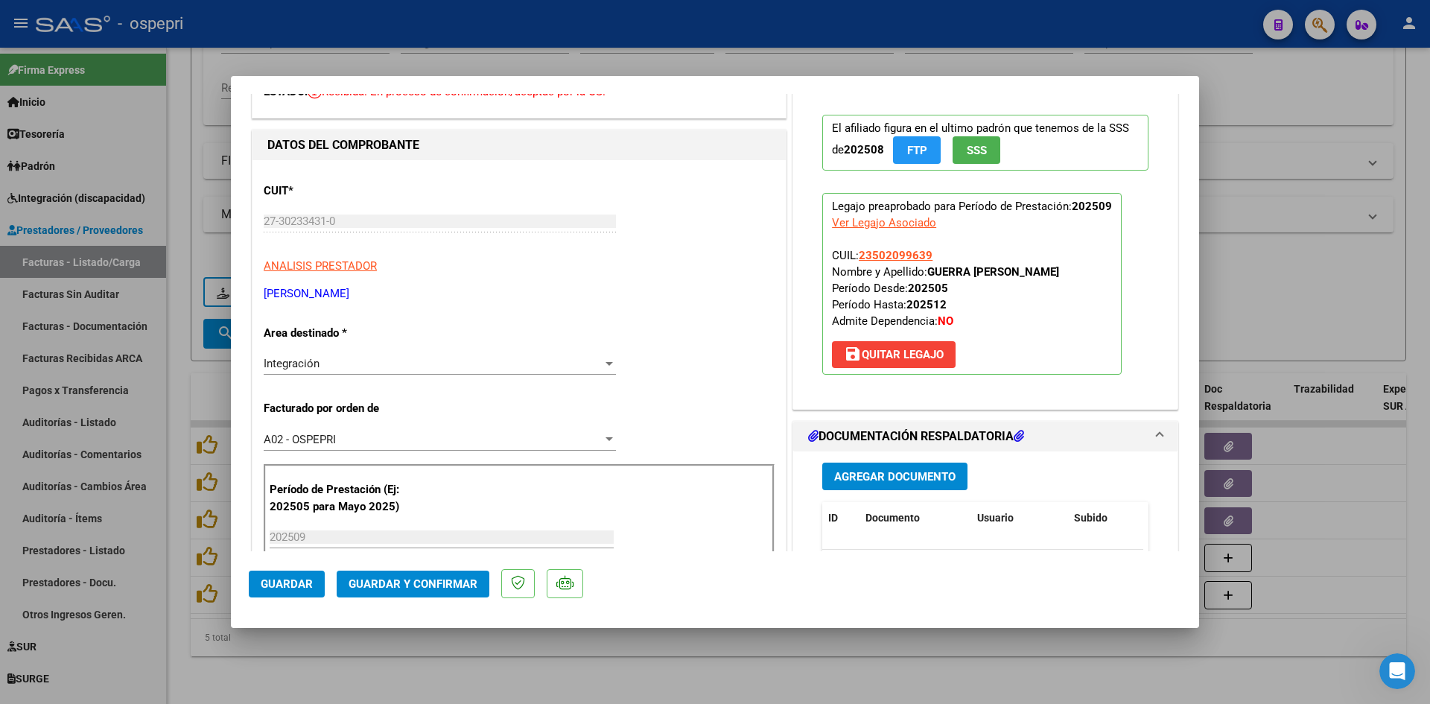
scroll to position [223, 0]
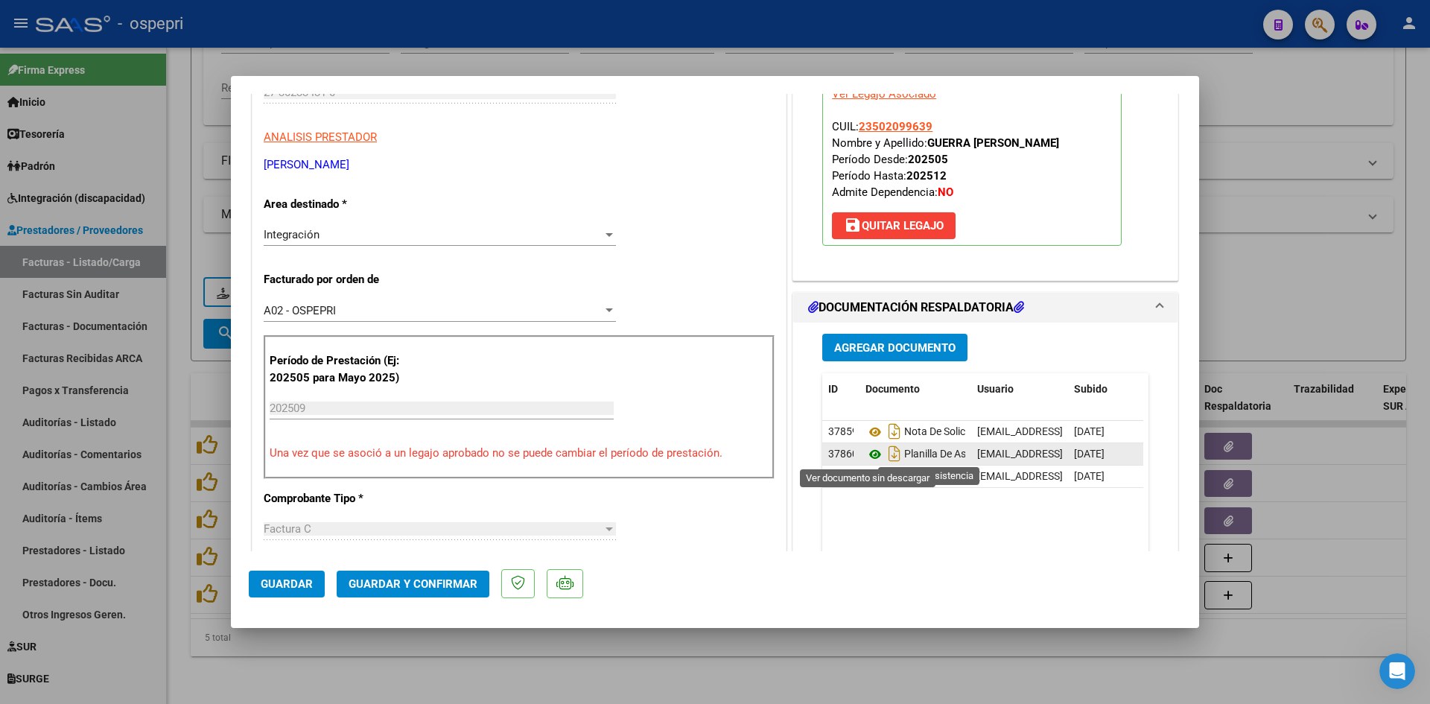
click at [868, 453] on icon at bounding box center [874, 454] width 19 height 18
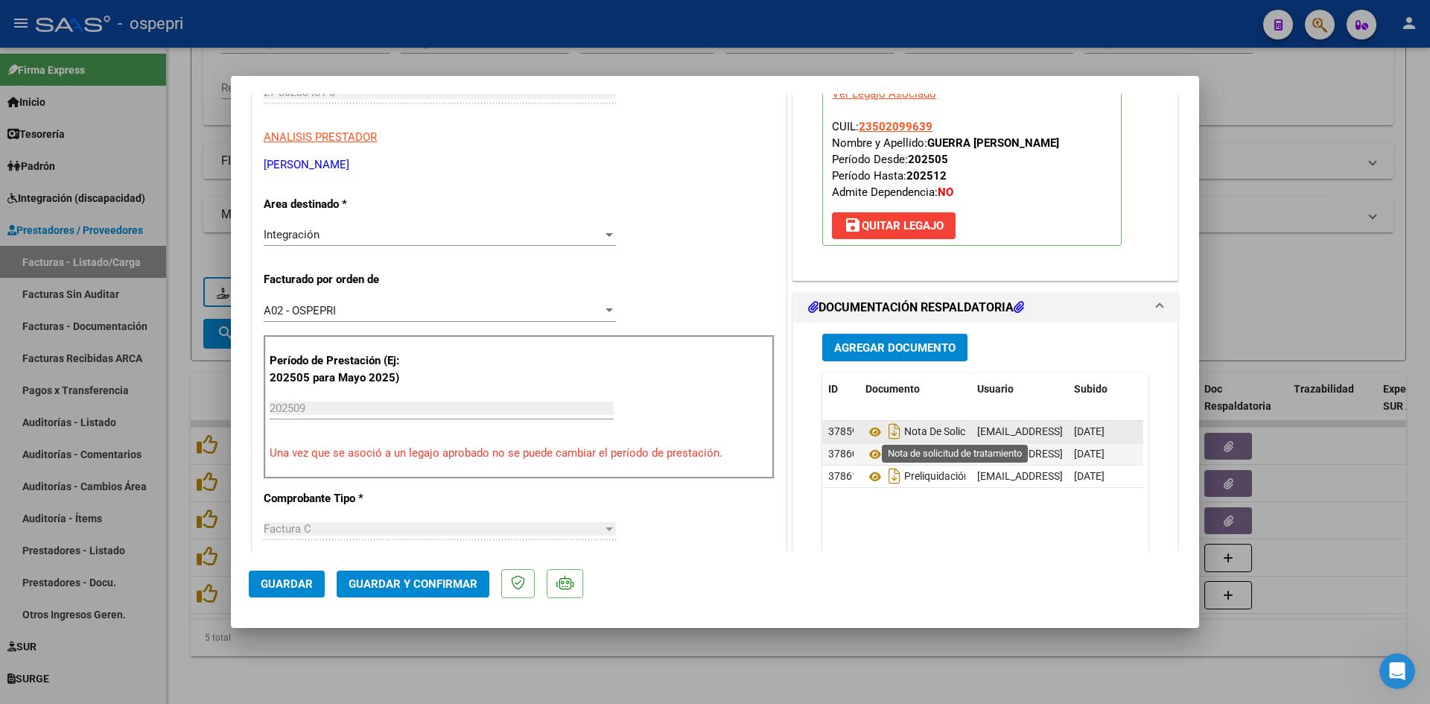
scroll to position [298, 0]
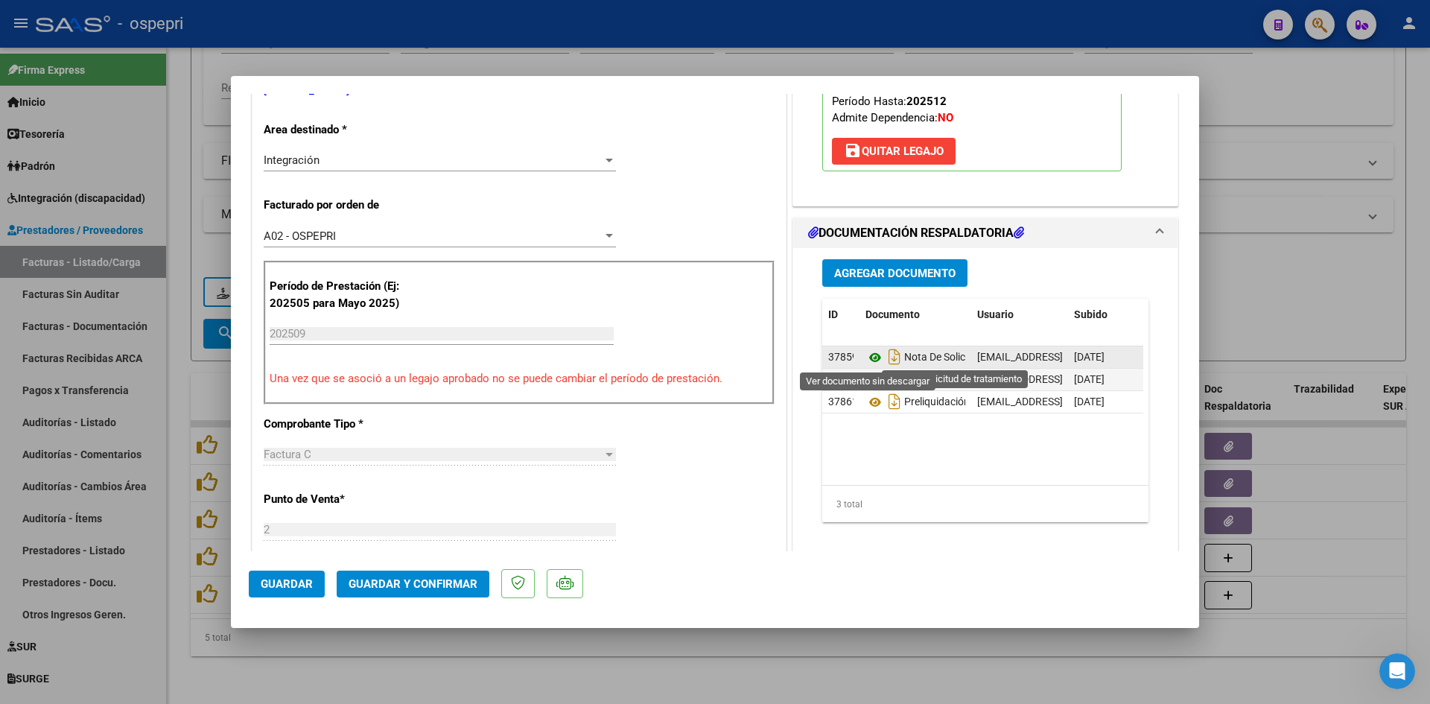
click at [867, 355] on icon at bounding box center [874, 358] width 19 height 18
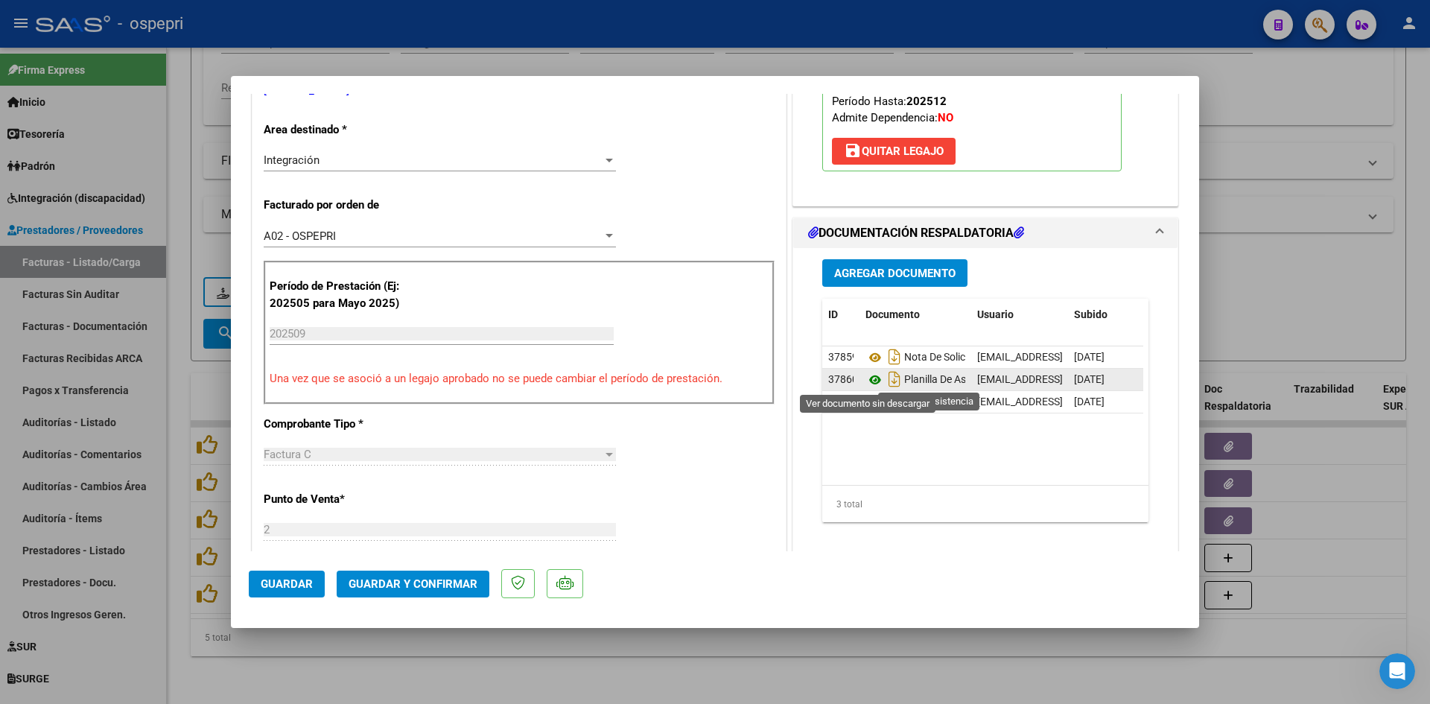
click at [868, 377] on icon at bounding box center [874, 380] width 19 height 18
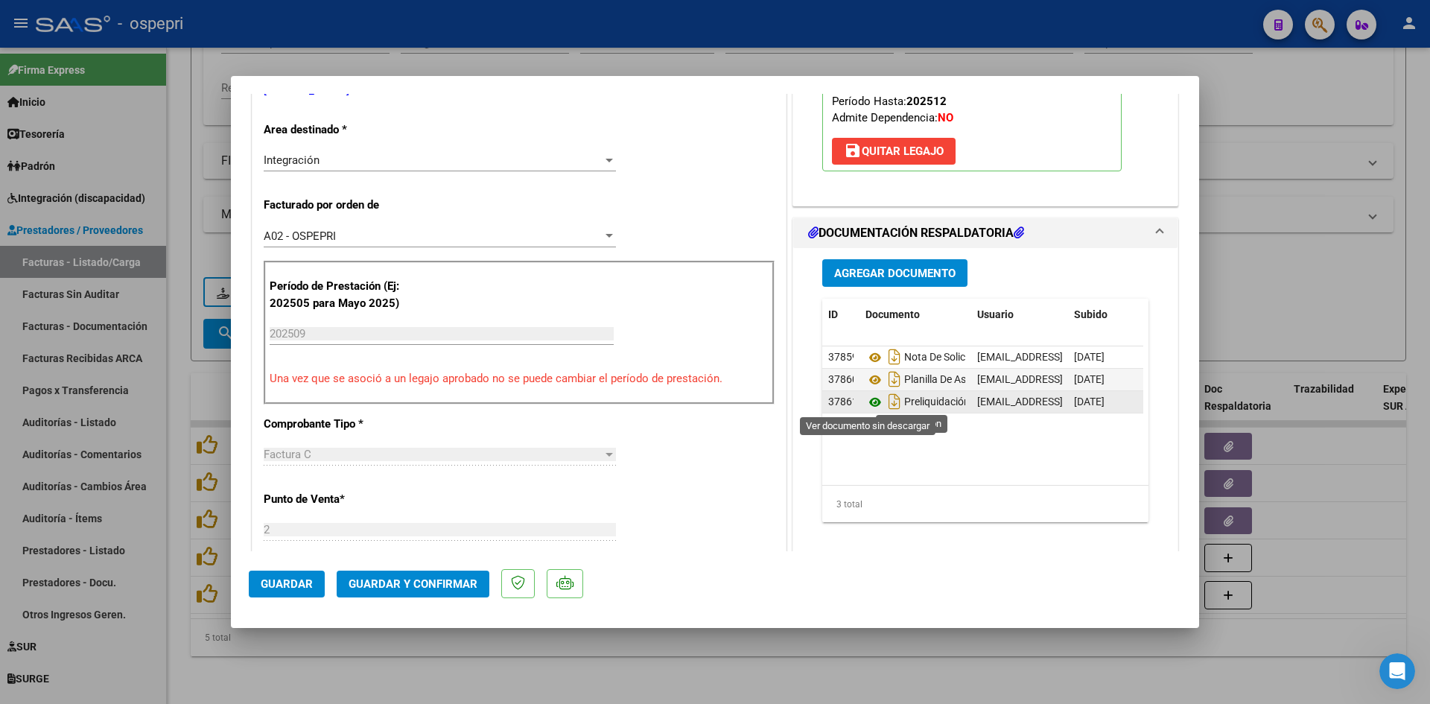
click at [868, 403] on icon at bounding box center [874, 402] width 19 height 18
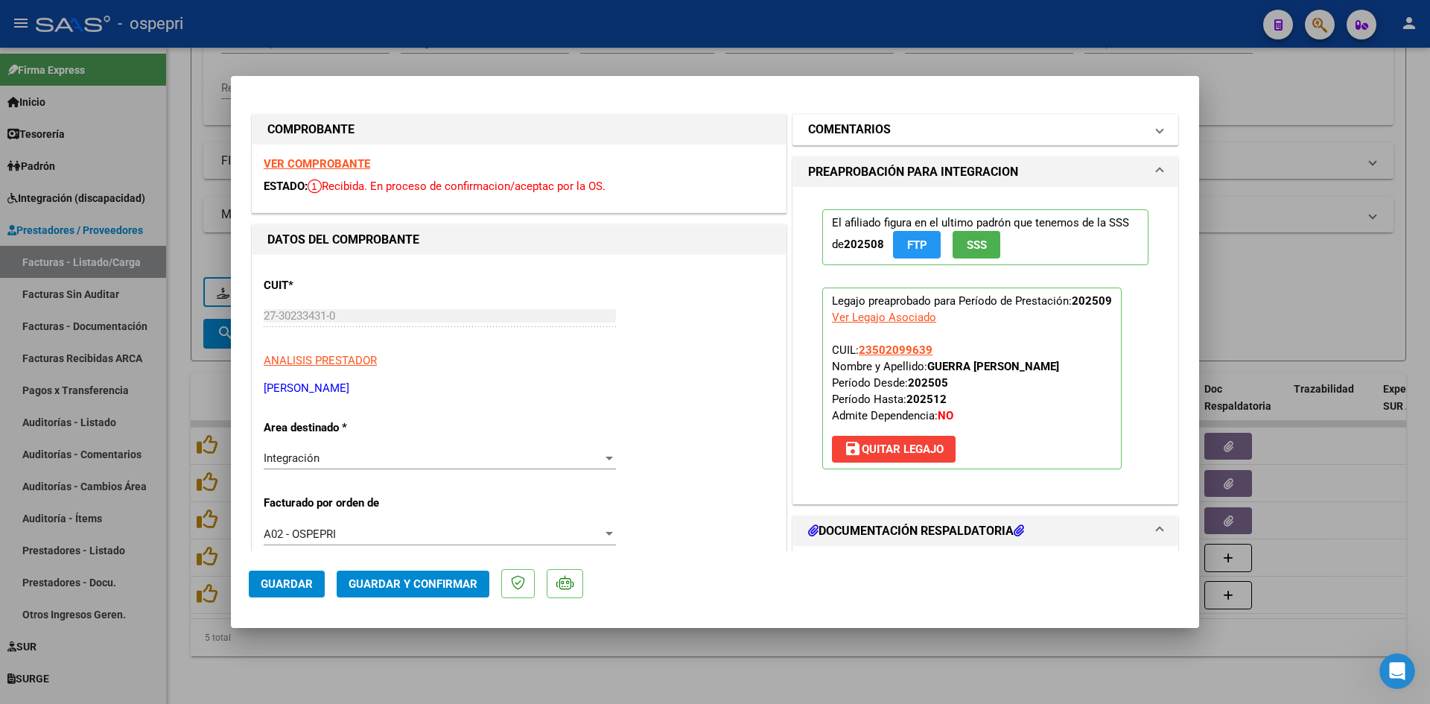
click at [830, 121] on h1 "COMENTARIOS" at bounding box center [849, 130] width 83 height 18
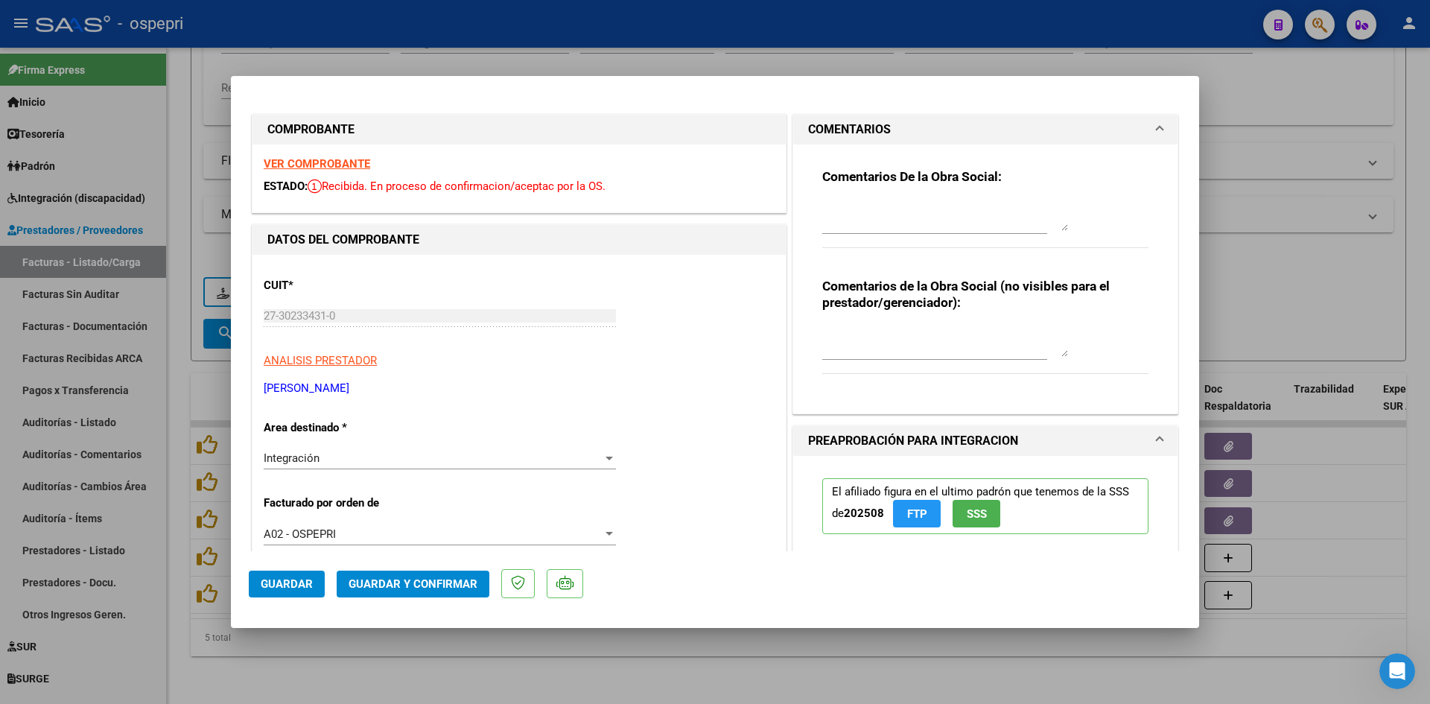
click at [864, 328] on textarea at bounding box center [945, 342] width 246 height 30
type textarea "FALTA LA PLANILLA DE ASISTENCIAS"
click at [829, 199] on div at bounding box center [945, 216] width 246 height 36
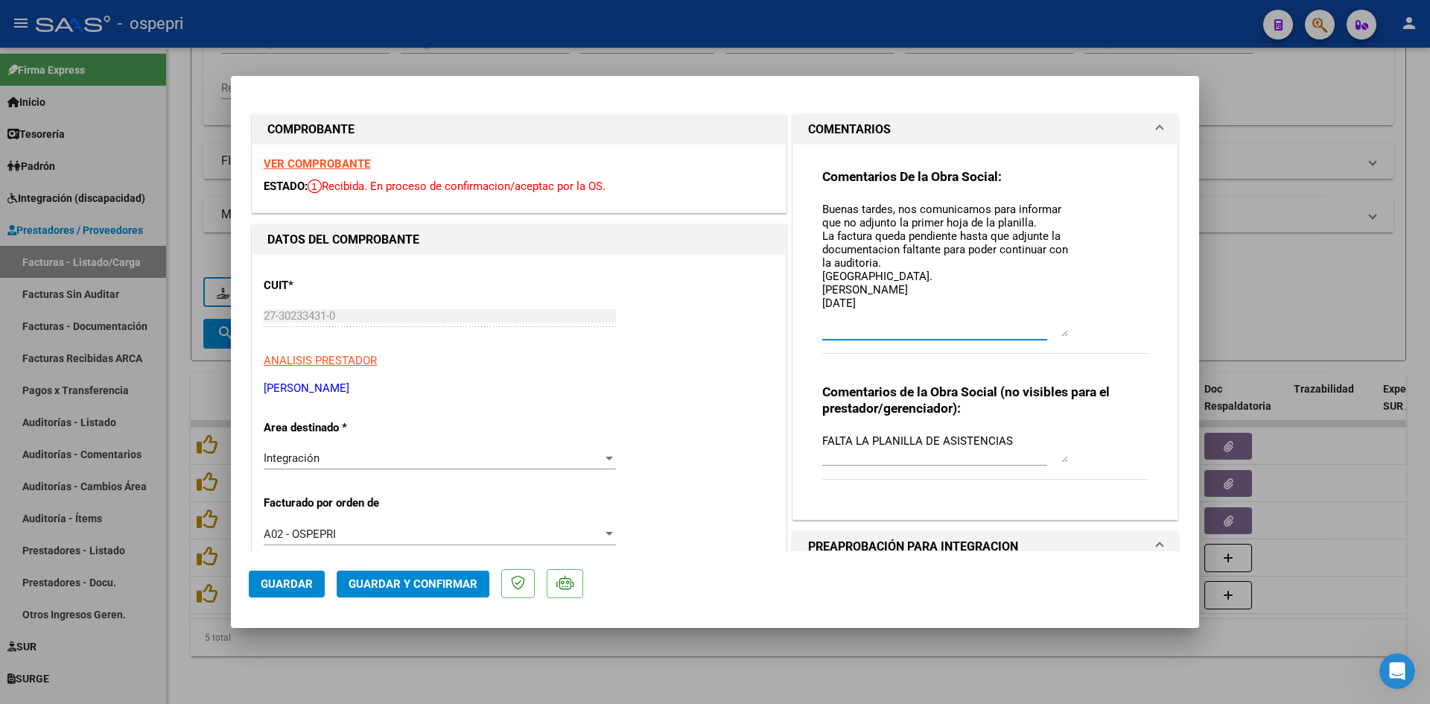
drag, startPoint x: 1057, startPoint y: 226, endPoint x: 1076, endPoint y: 331, distance: 106.8
click at [1076, 331] on div "Comentarios De la Obra Social: Buenas tardes, nos comunicamos para informar que…" at bounding box center [985, 269] width 326 height 202
click at [892, 221] on textarea "Buenas tardes, nos comunicamos para informar que no adjunto la primer hoja de l…" at bounding box center [945, 269] width 246 height 136
drag, startPoint x: 889, startPoint y: 226, endPoint x: 884, endPoint y: 251, distance: 25.9
click at [888, 231] on textarea "Buenas tardes, nos comunicamos para informar que no adjunto la primer hoja de l…" at bounding box center [945, 269] width 246 height 136
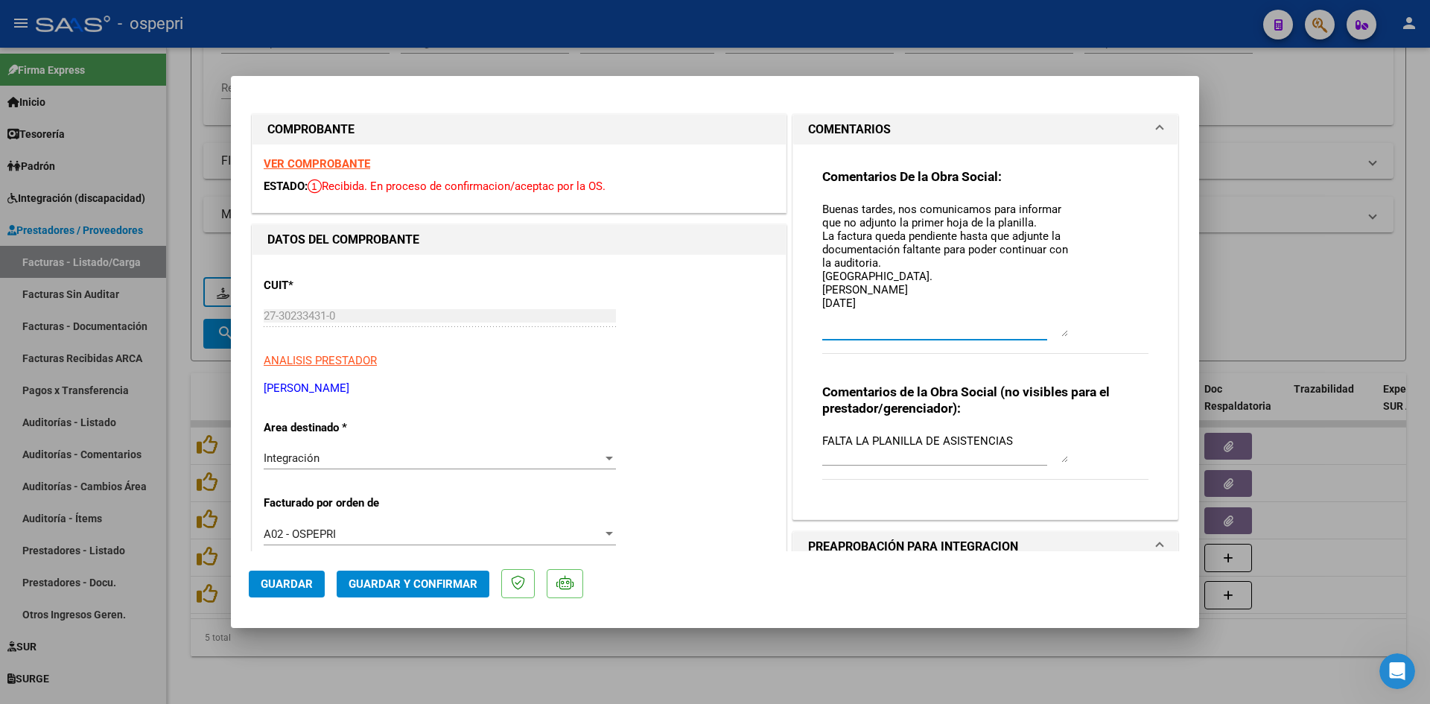
click at [883, 251] on textarea "Buenas tardes, nos comunicamos para informar que no adjunto la primer hoja de l…" at bounding box center [945, 269] width 246 height 136
click at [888, 220] on textarea "Buenas tardes, nos comunicamos para informar que no adjunto la primer hoja de l…" at bounding box center [945, 269] width 246 height 136
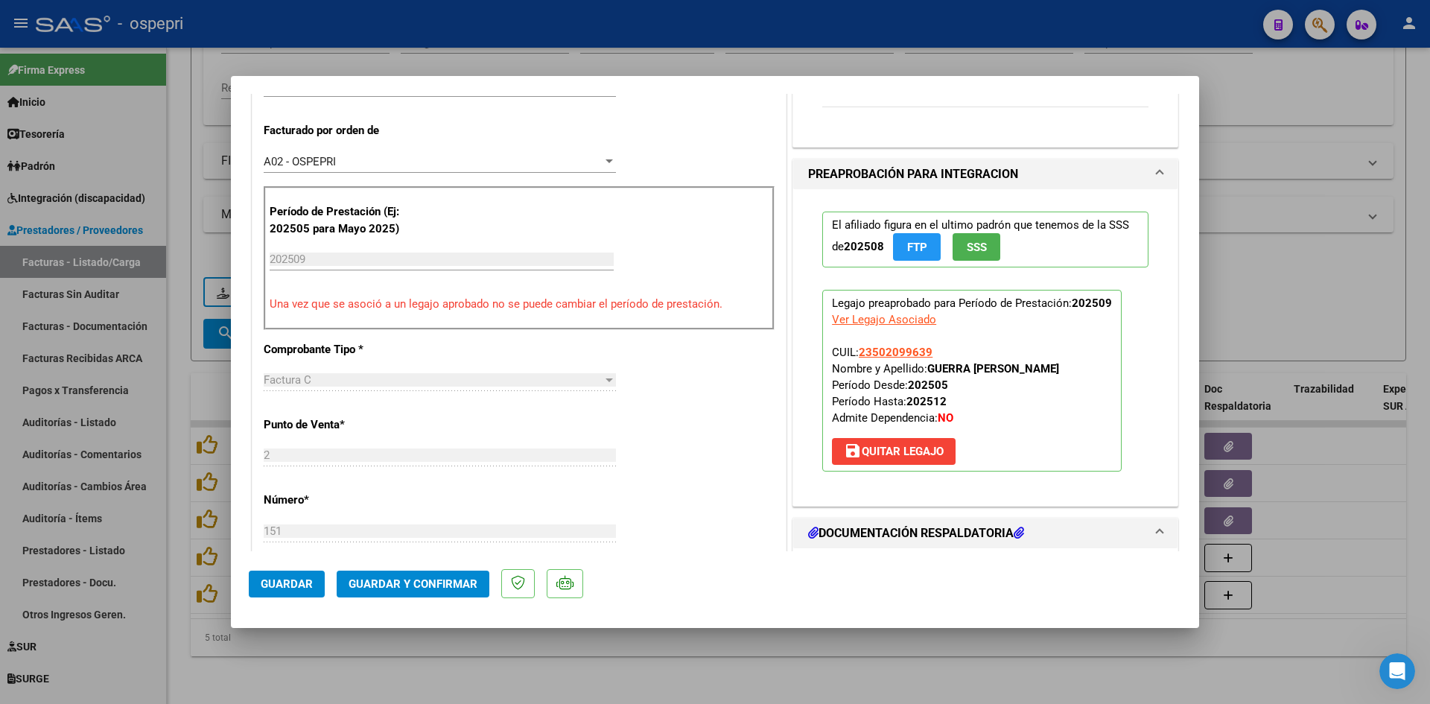
scroll to position [447, 0]
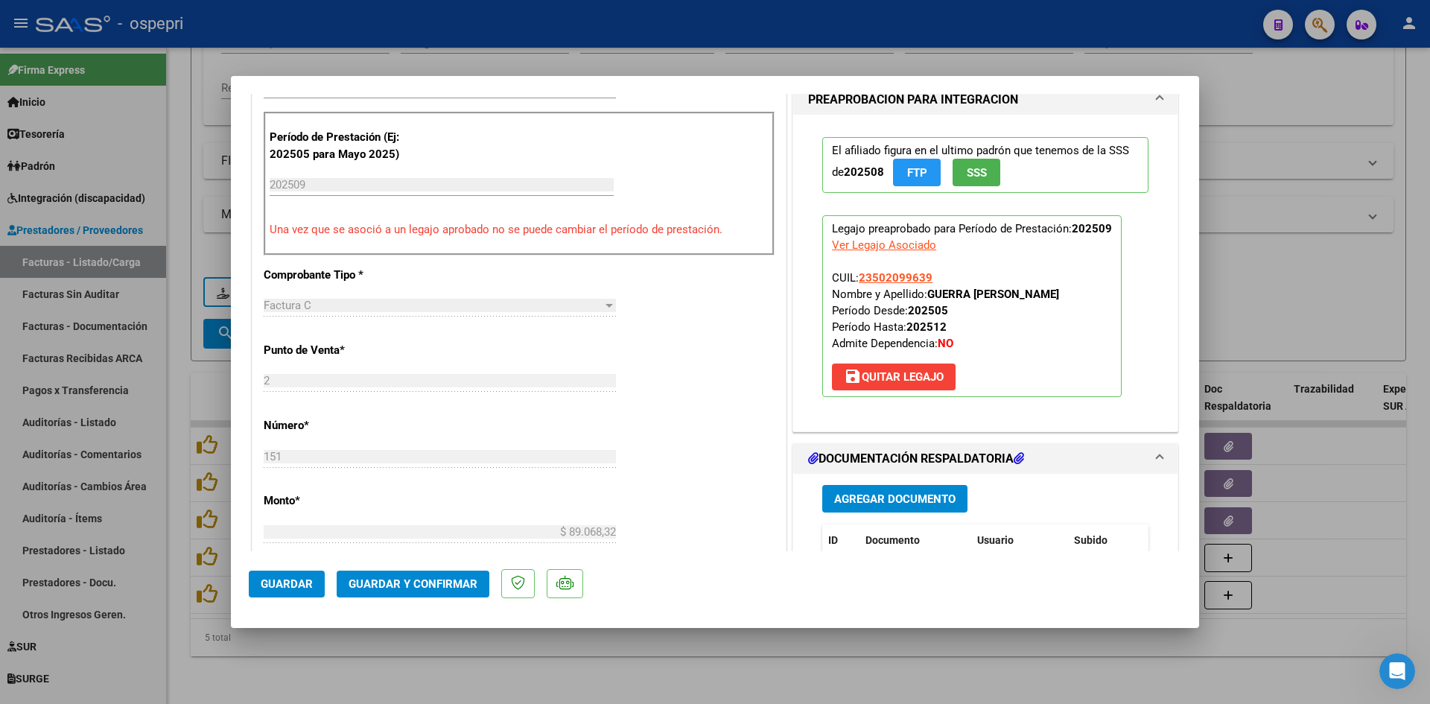
type textarea "Buenas tardes, nos comunicamos para informar que no adjuntó la primer hoja de l…"
click at [271, 593] on button "Guardar" at bounding box center [287, 583] width 76 height 27
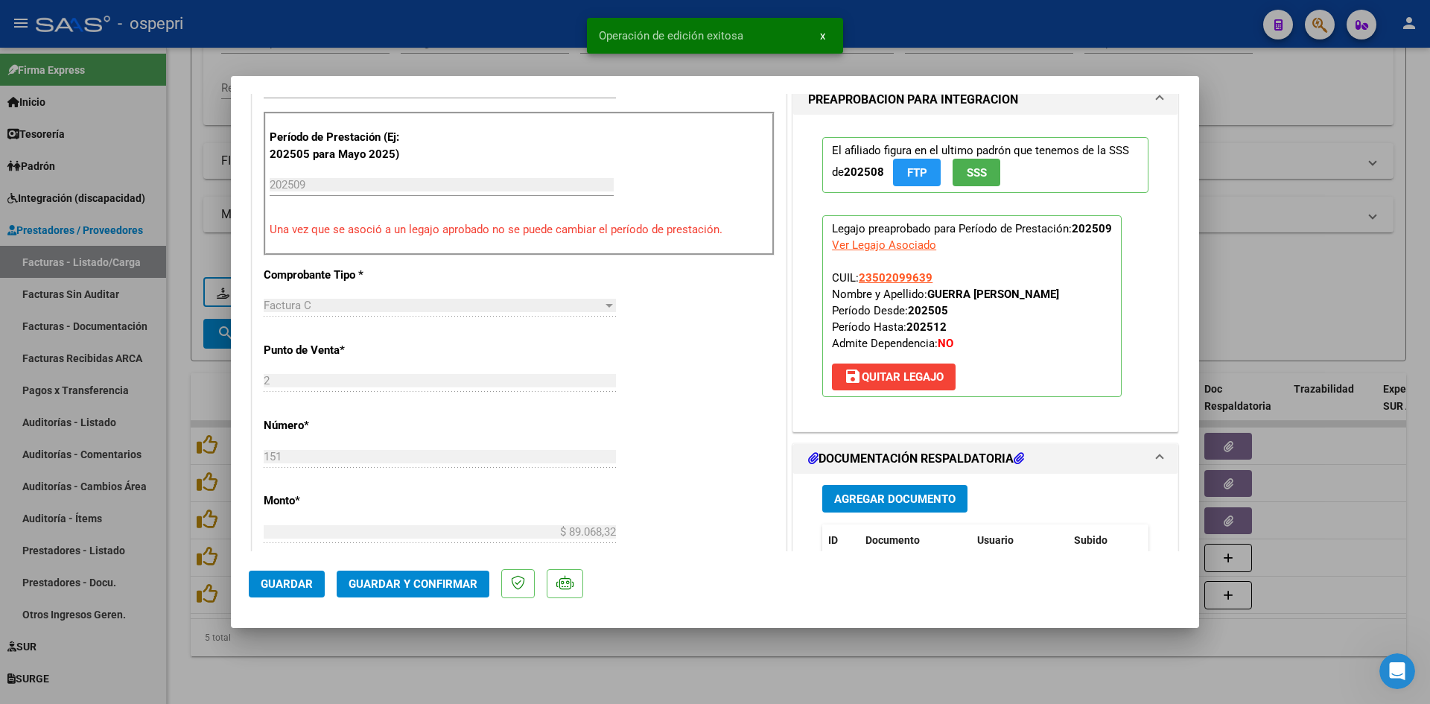
type input "$ 0,00"
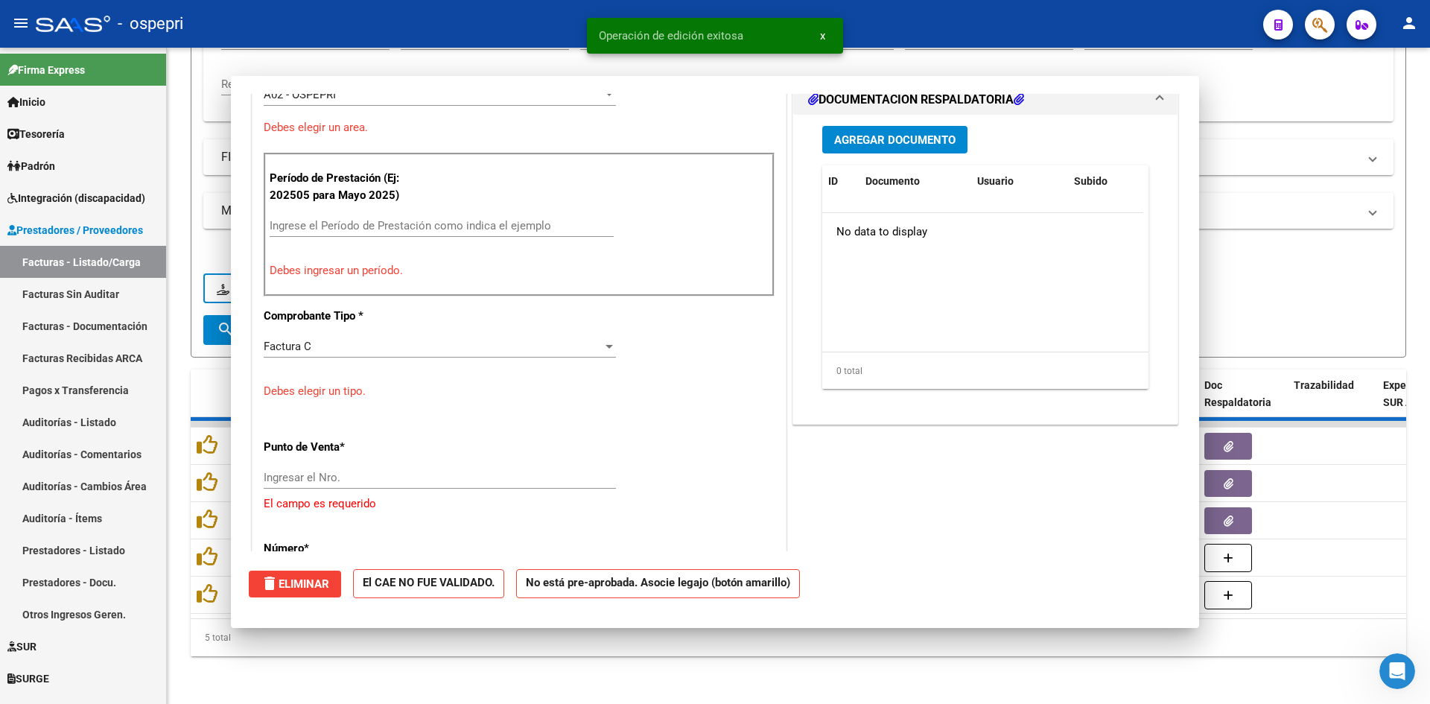
scroll to position [454, 0]
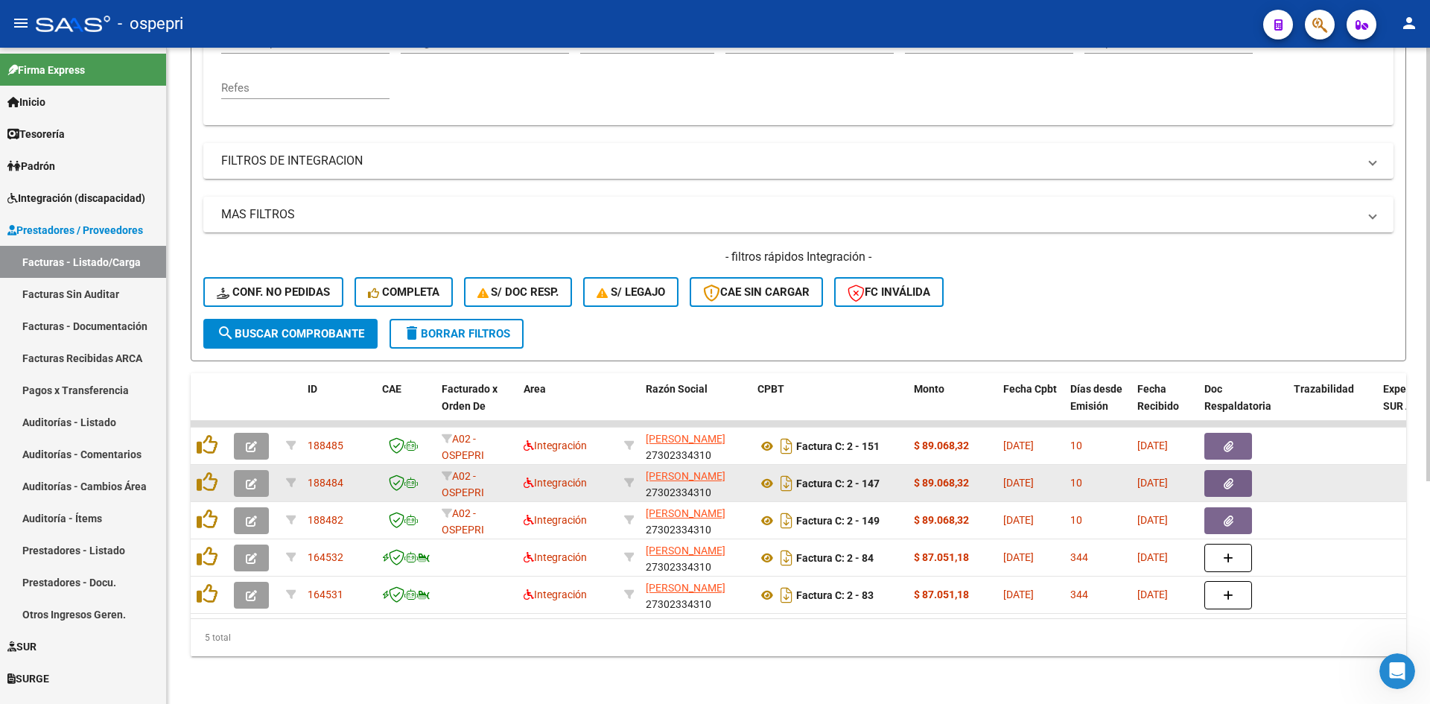
click at [246, 477] on span "button" at bounding box center [251, 483] width 11 height 13
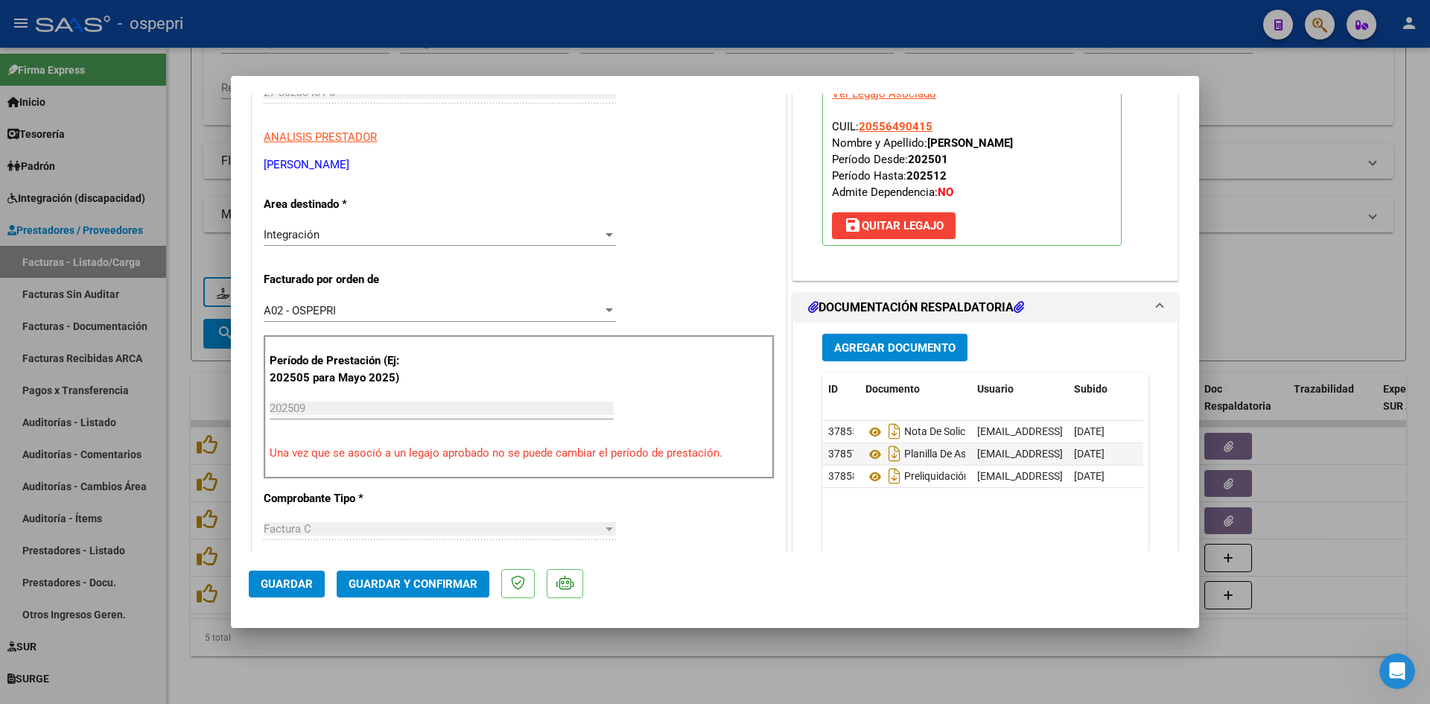
scroll to position [0, 0]
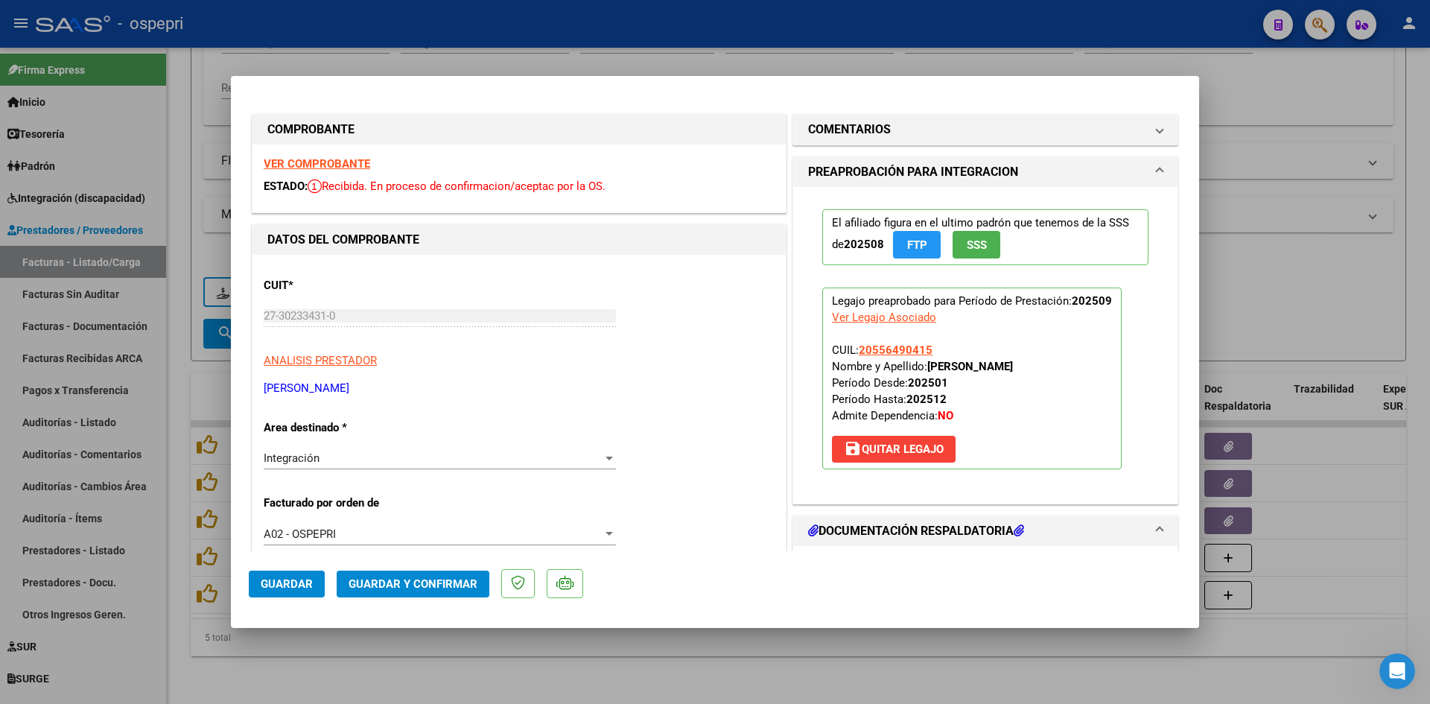
click at [346, 162] on strong "VER COMPROBANTE" at bounding box center [317, 163] width 106 height 13
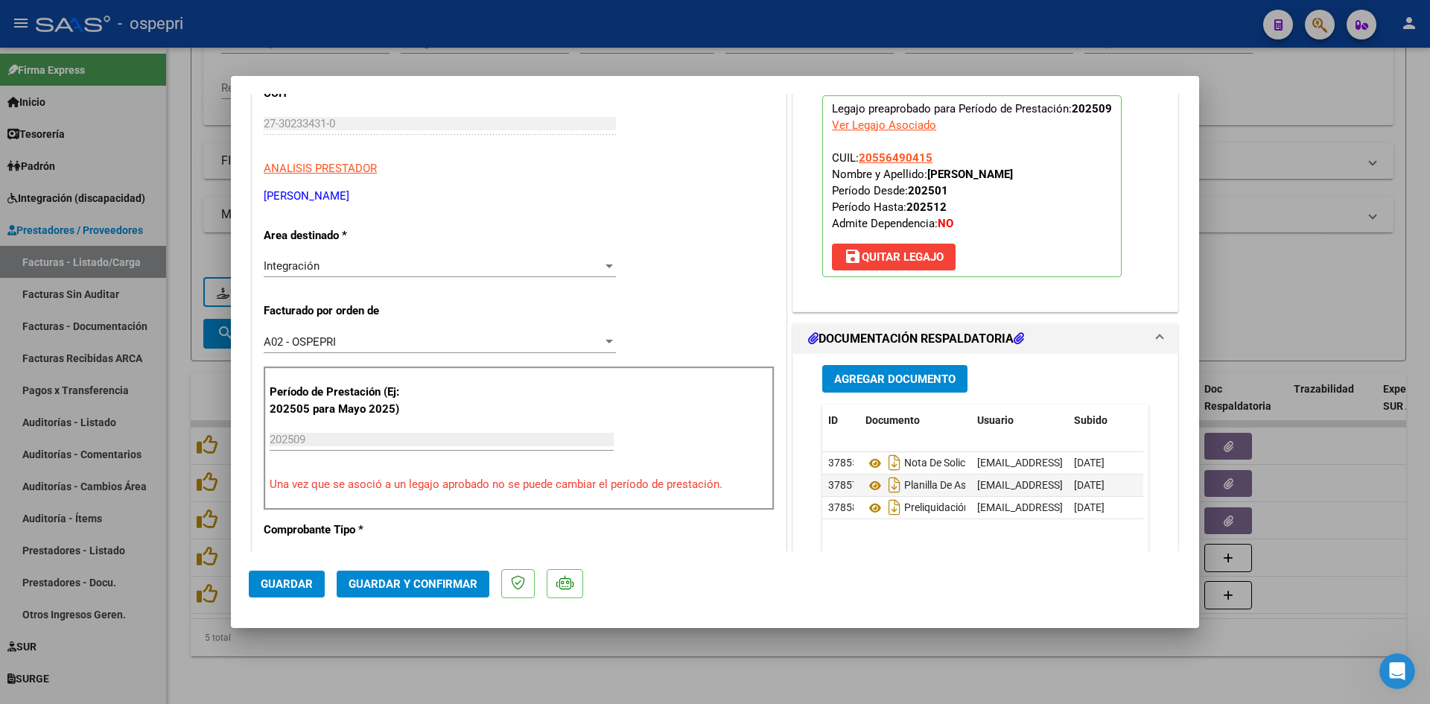
scroll to position [223, 0]
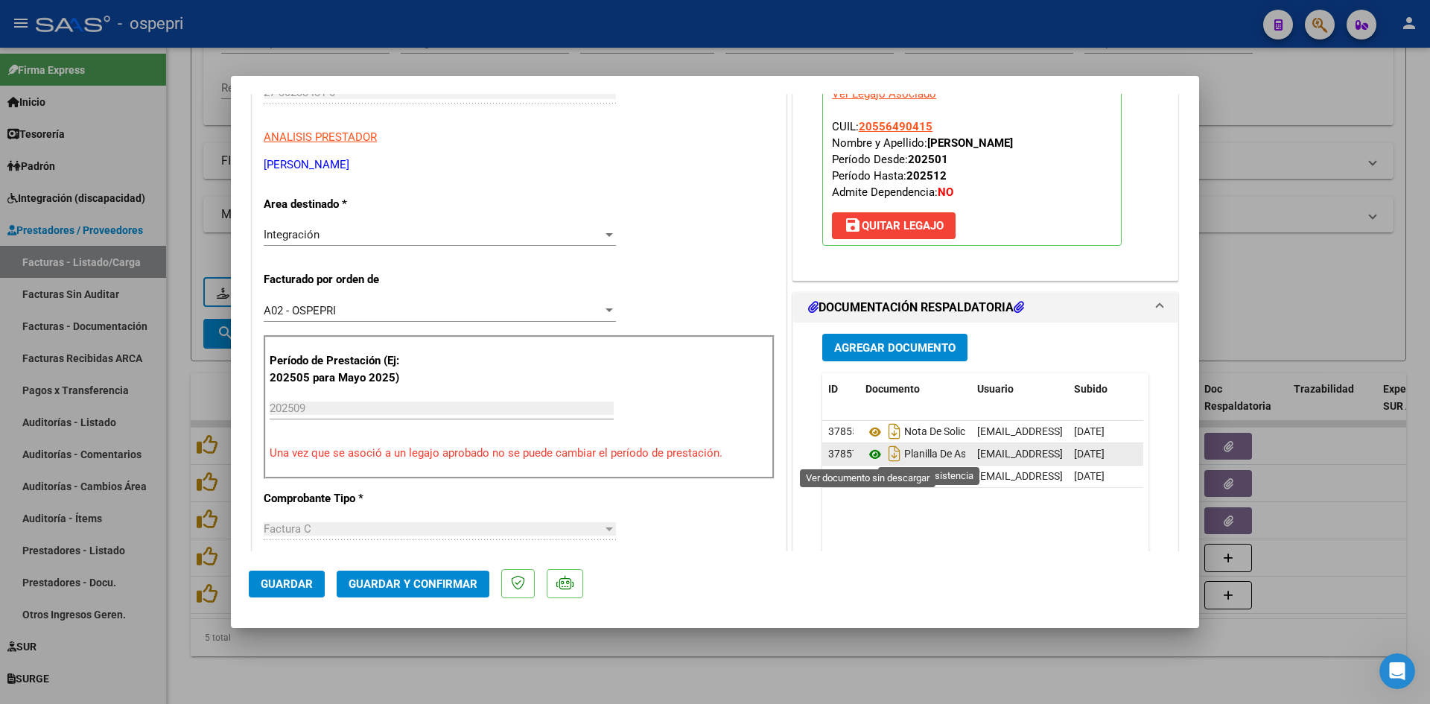
click at [868, 451] on icon at bounding box center [874, 454] width 19 height 18
click at [448, 582] on span "Guardar y Confirmar" at bounding box center [413, 583] width 129 height 13
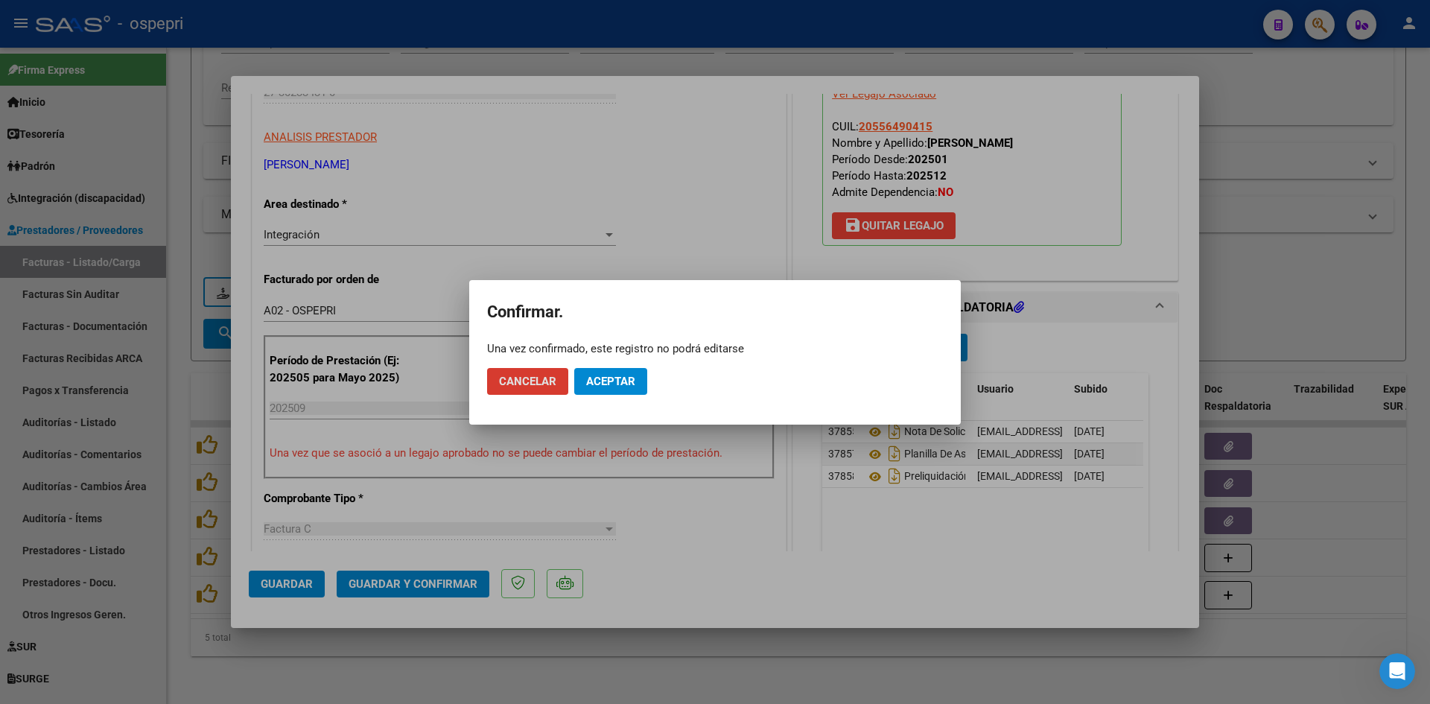
click at [624, 386] on span "Aceptar" at bounding box center [610, 381] width 49 height 13
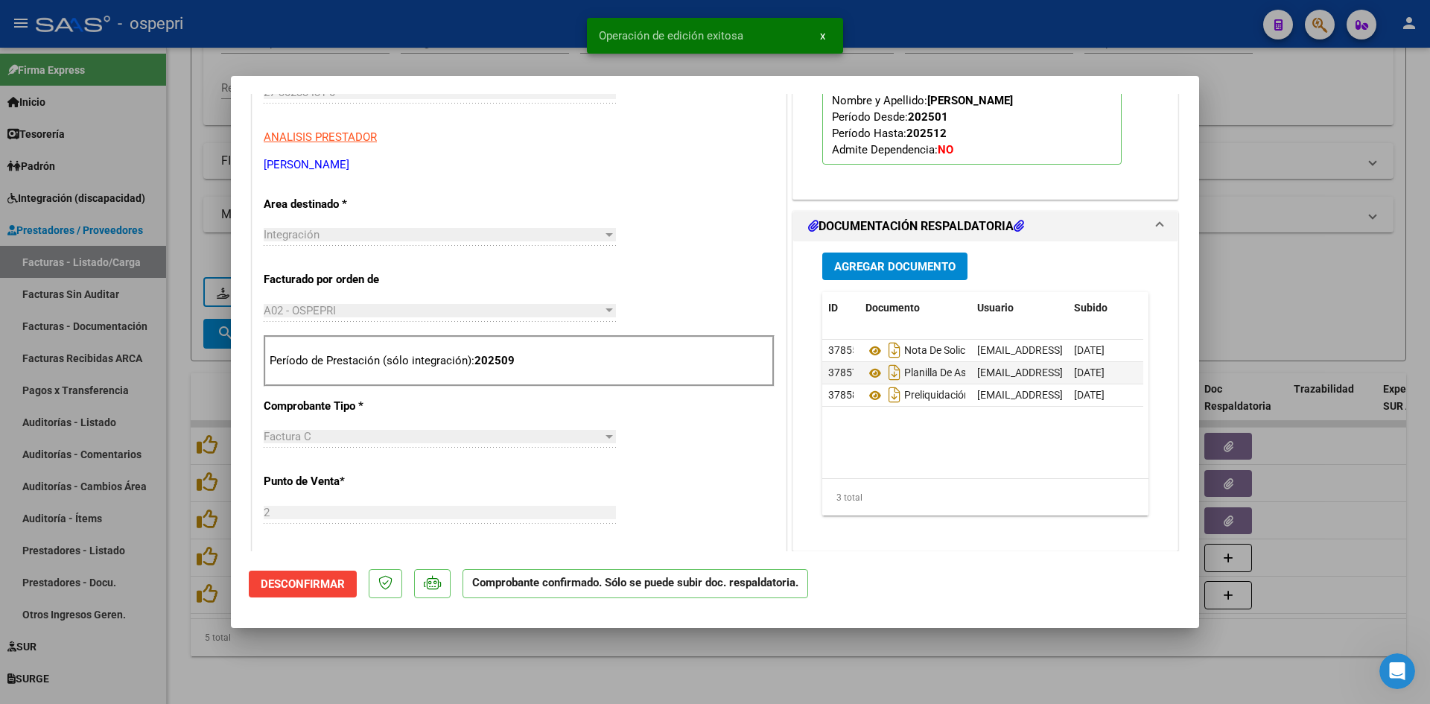
type input "$ 0,00"
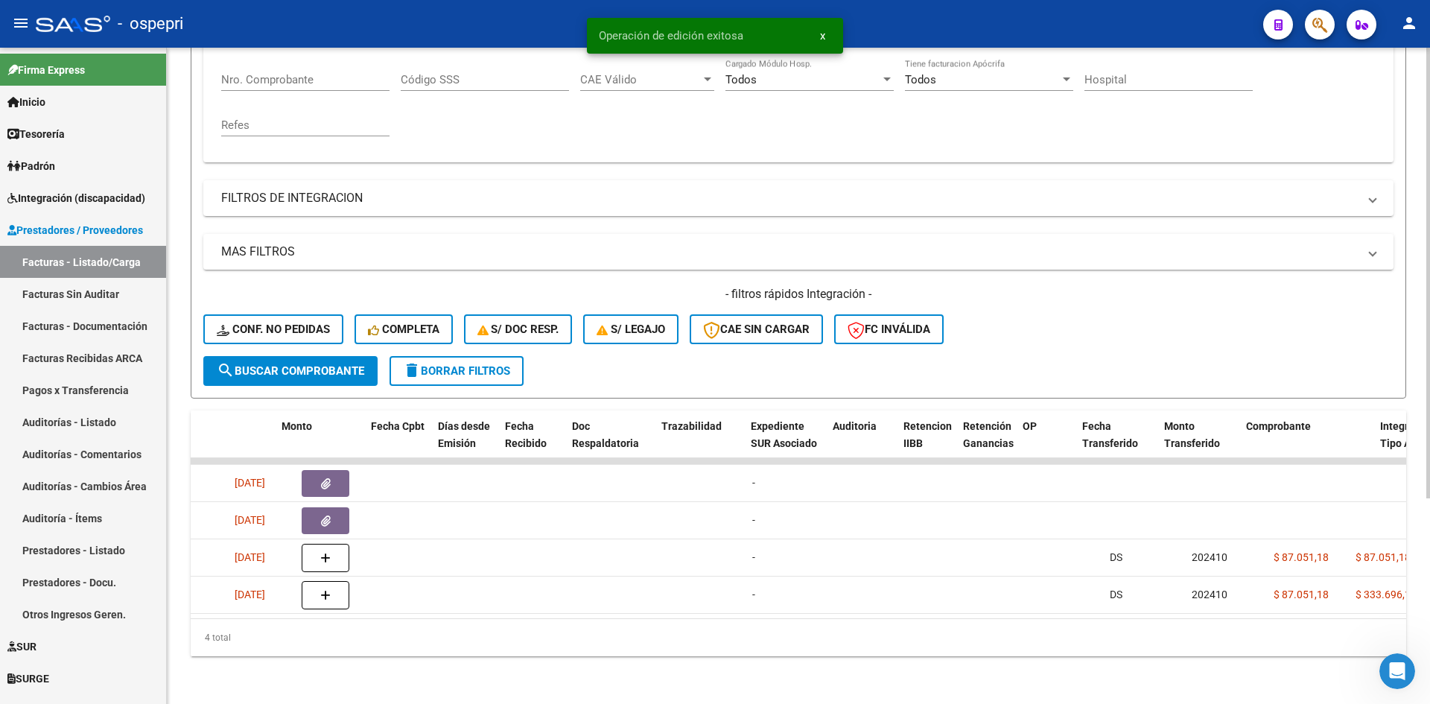
scroll to position [0, 0]
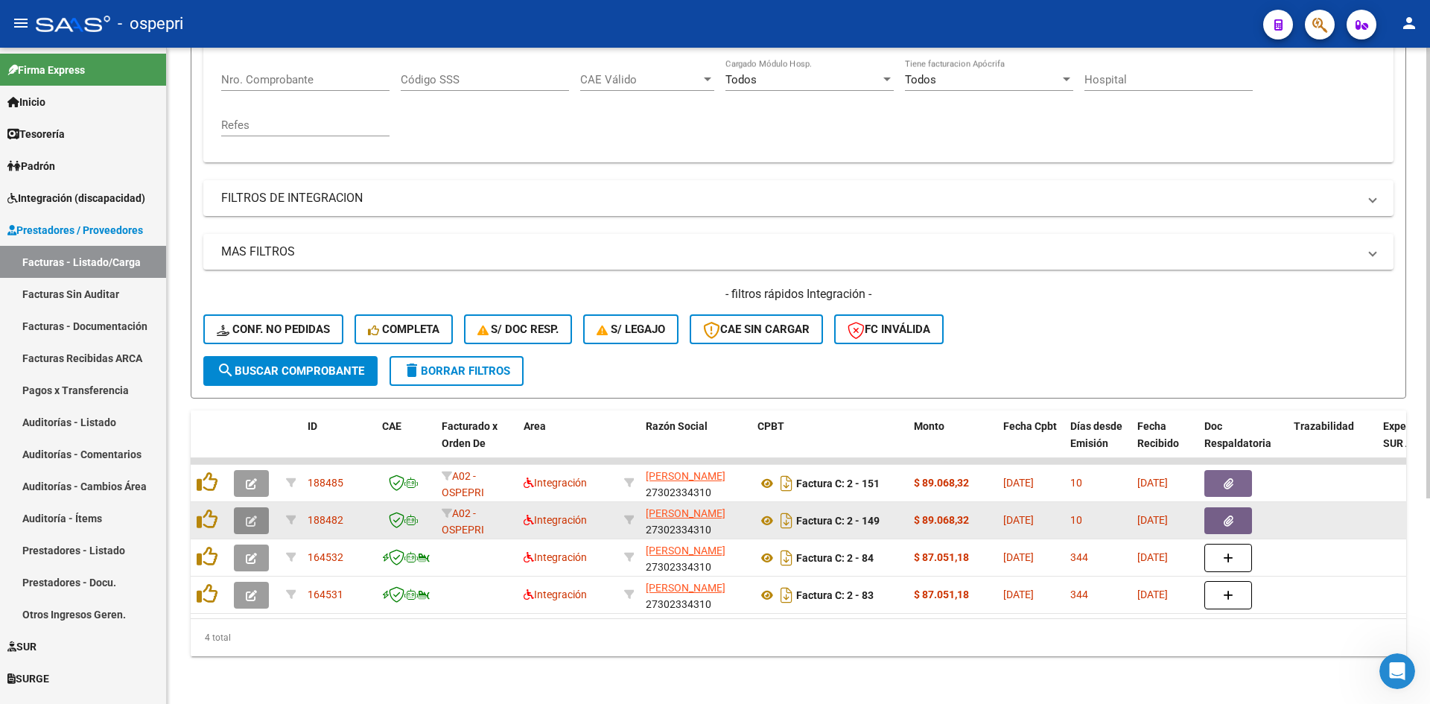
click at [253, 515] on icon "button" at bounding box center [251, 520] width 11 height 11
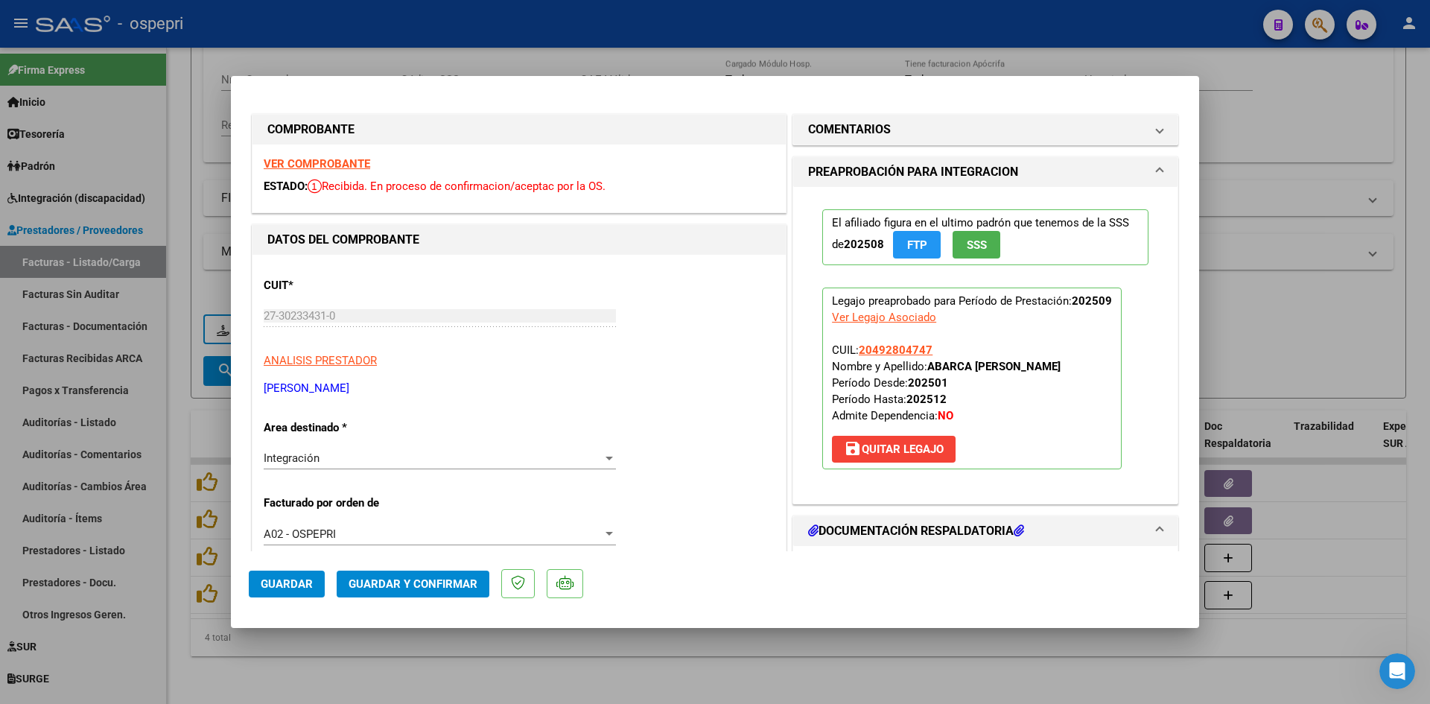
click at [354, 164] on strong "VER COMPROBANTE" at bounding box center [317, 163] width 106 height 13
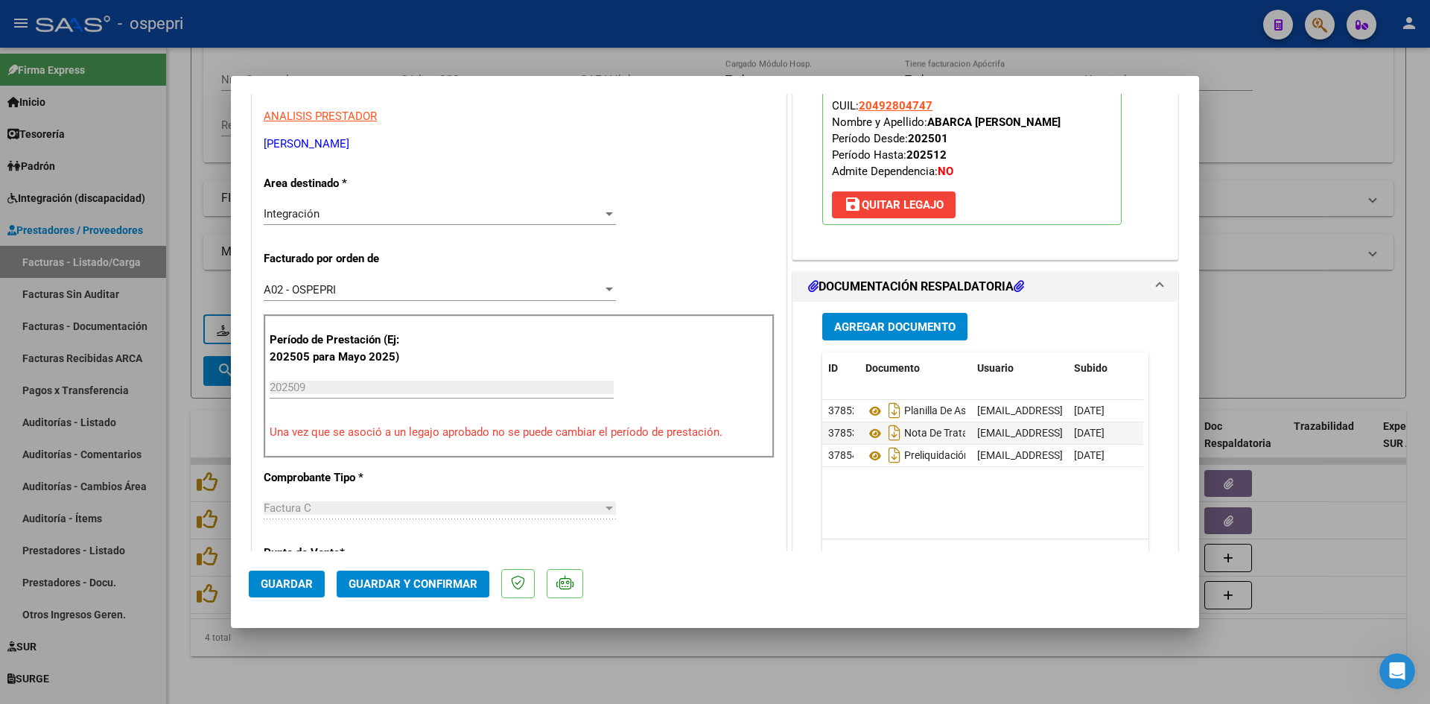
scroll to position [298, 0]
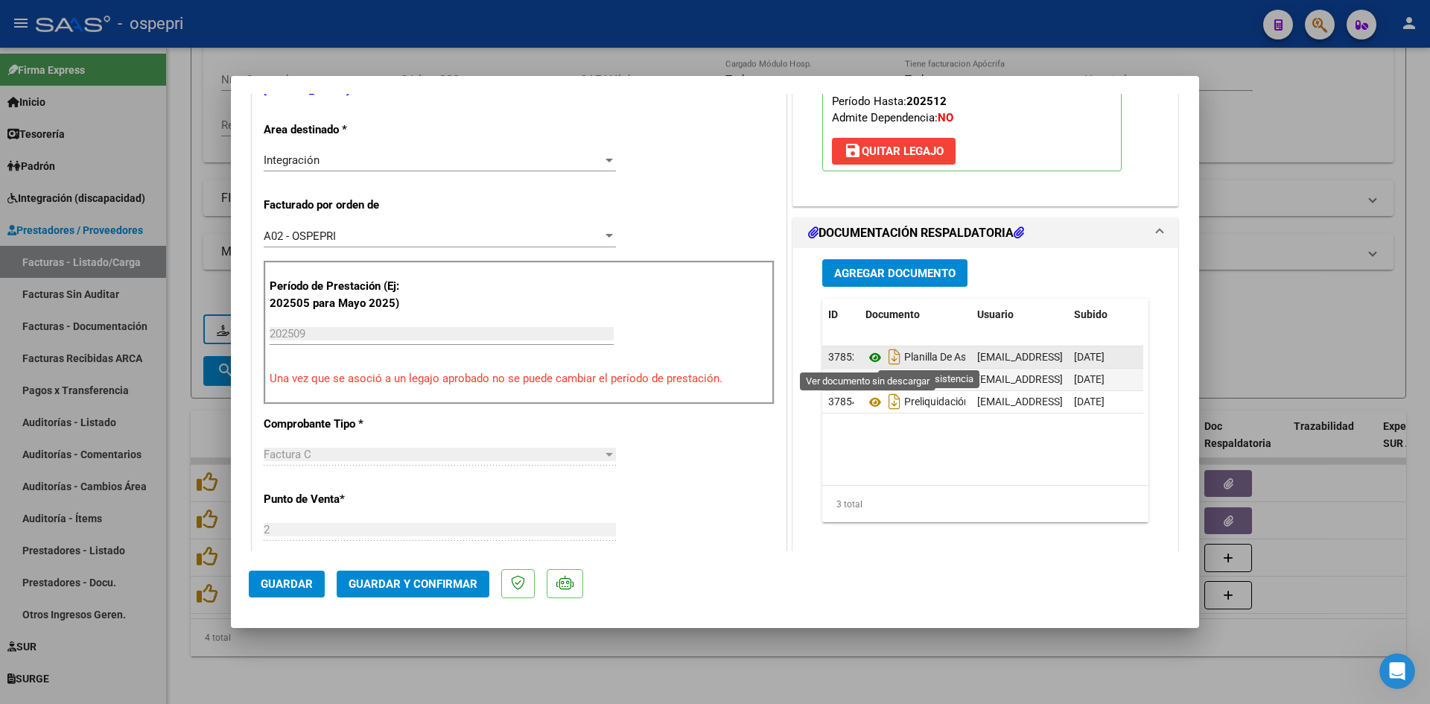
click at [865, 355] on icon at bounding box center [874, 358] width 19 height 18
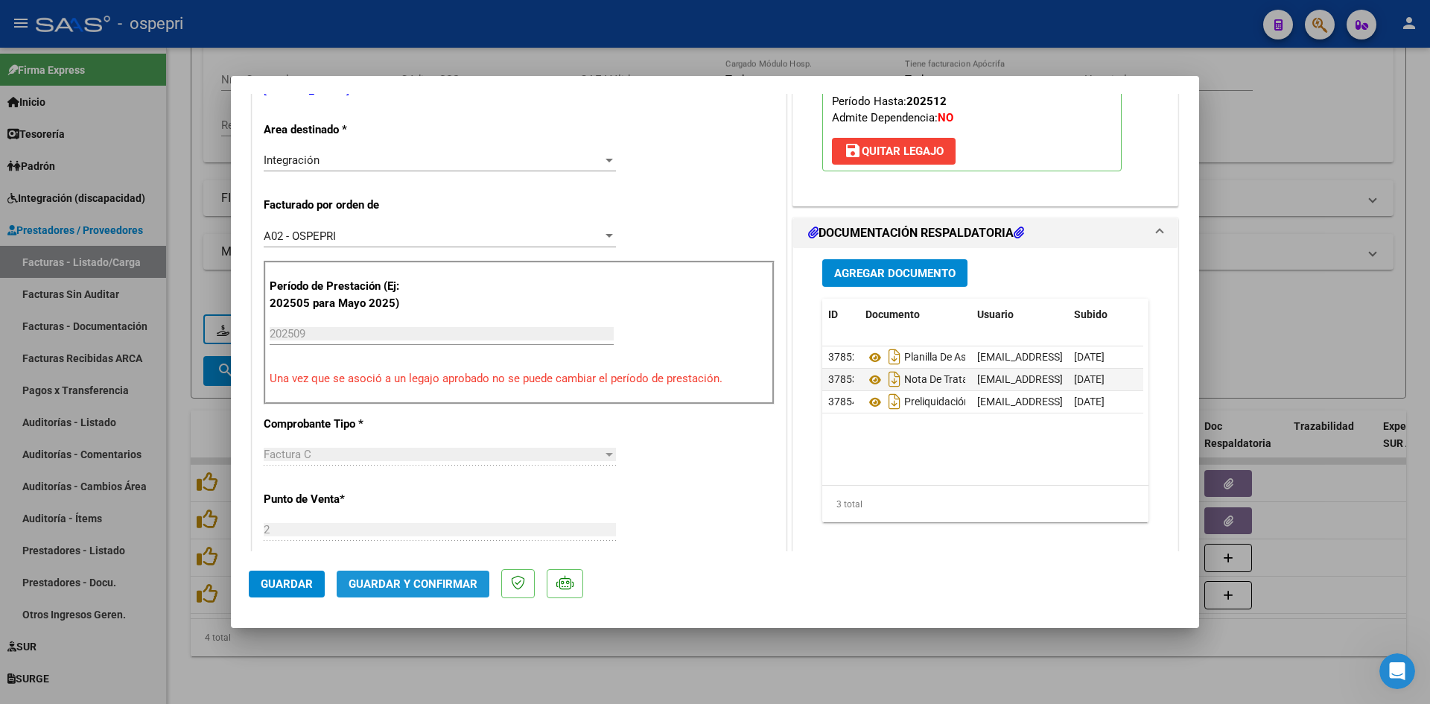
click at [447, 577] on span "Guardar y Confirmar" at bounding box center [413, 583] width 129 height 13
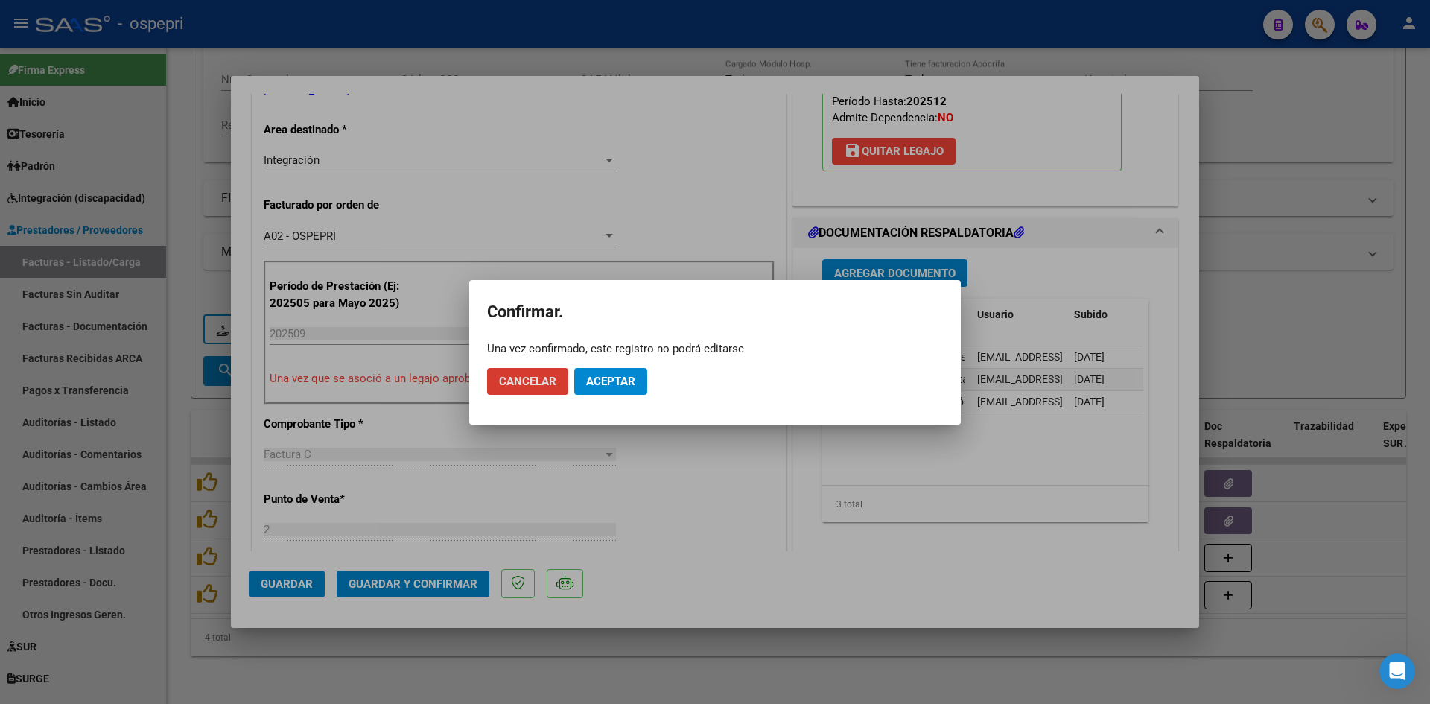
click at [619, 385] on span "Aceptar" at bounding box center [610, 381] width 49 height 13
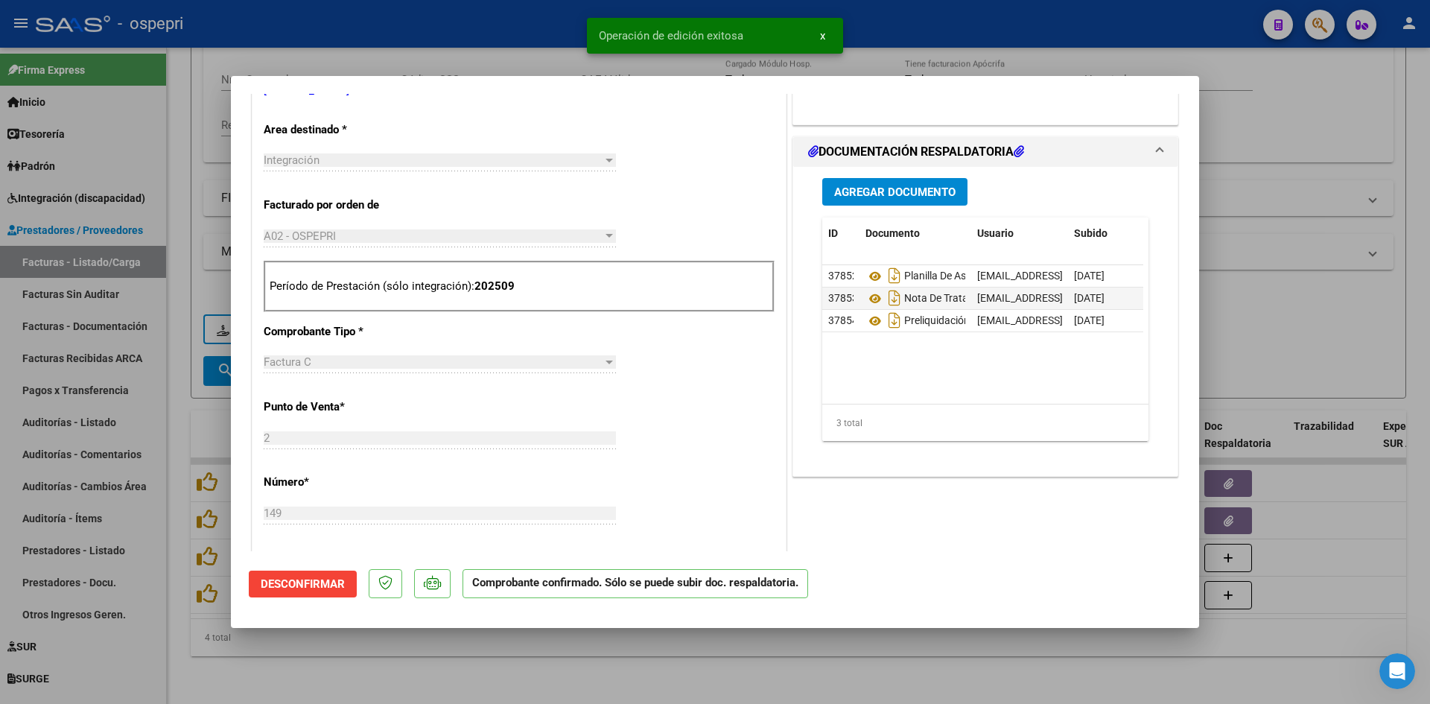
type input "$ 0,00"
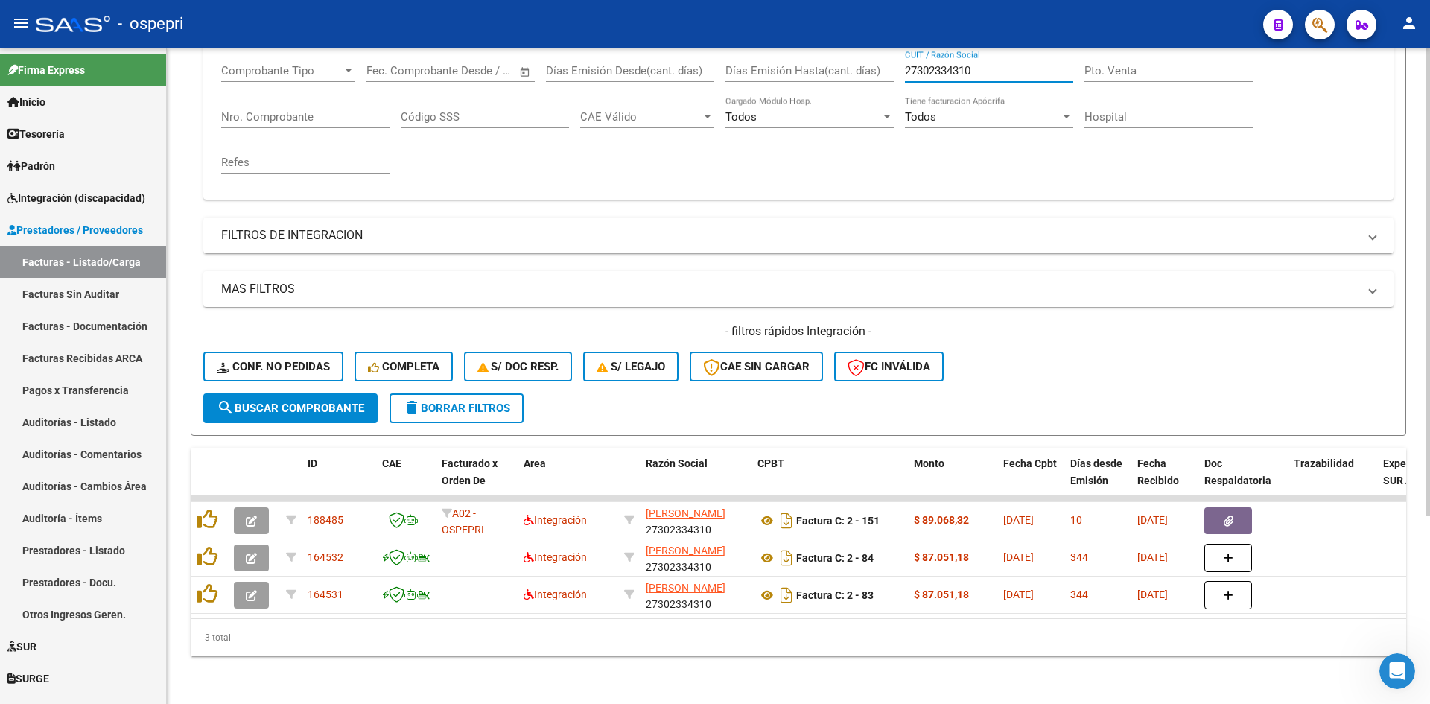
scroll to position [261, 0]
drag, startPoint x: 988, startPoint y: 60, endPoint x: 882, endPoint y: 71, distance: 107.0
click at [882, 71] on div "Comprobante Tipo Comprobante Tipo Fecha inicio – Fecha fin Fec. Comprobante Des…" at bounding box center [798, 119] width 1154 height 138
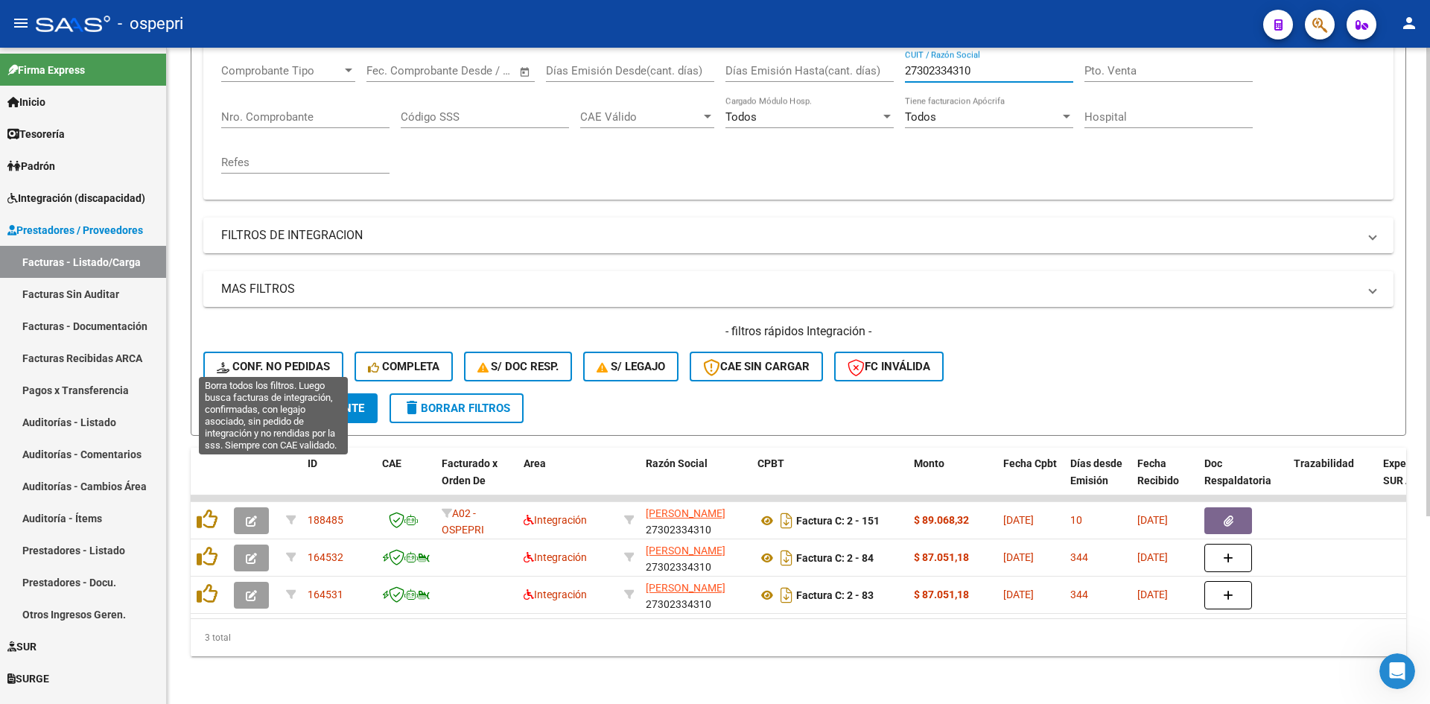
click at [252, 352] on button "Conf. no pedidas" at bounding box center [273, 367] width 140 height 30
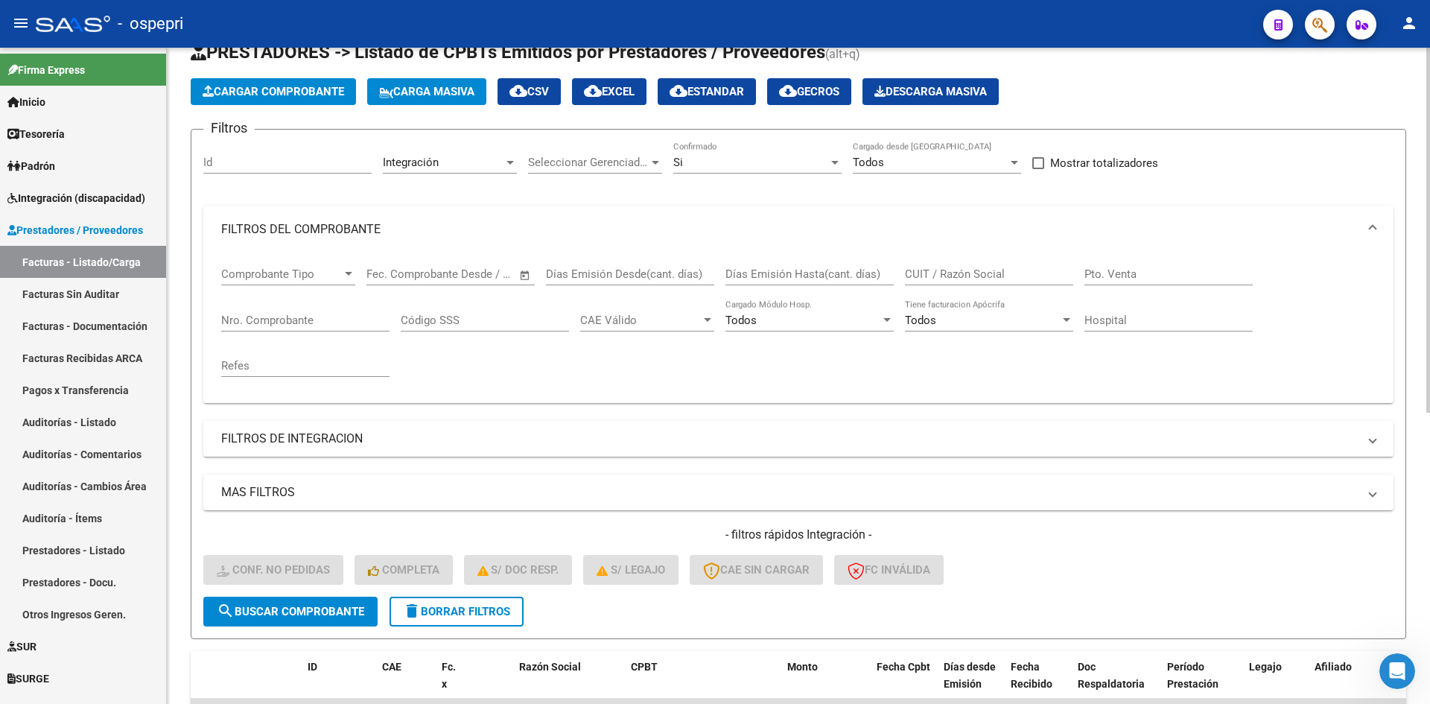
scroll to position [38, 0]
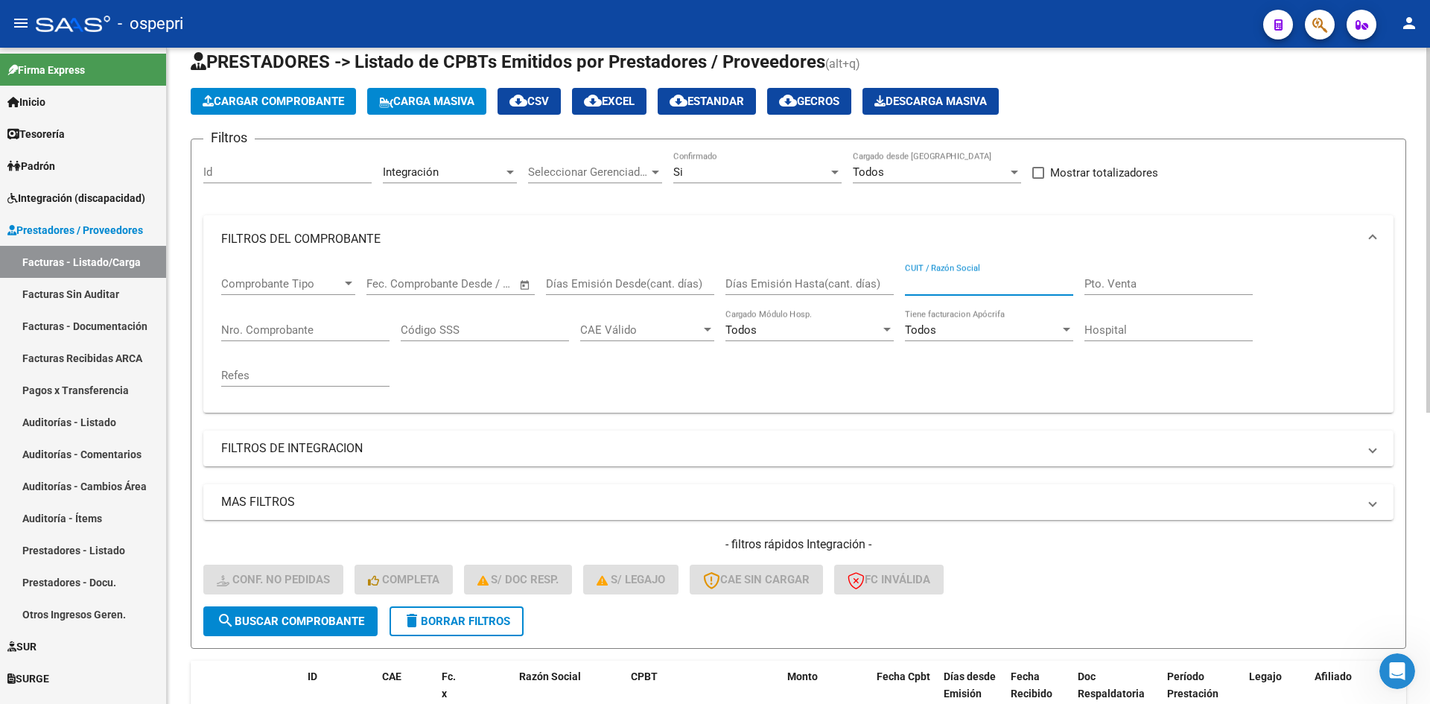
click at [926, 284] on input "CUIT / Razón Social" at bounding box center [989, 283] width 168 height 13
paste input "27302334310"
type input "27302334310"
click at [331, 623] on span "search Buscar Comprobante" at bounding box center [290, 620] width 147 height 13
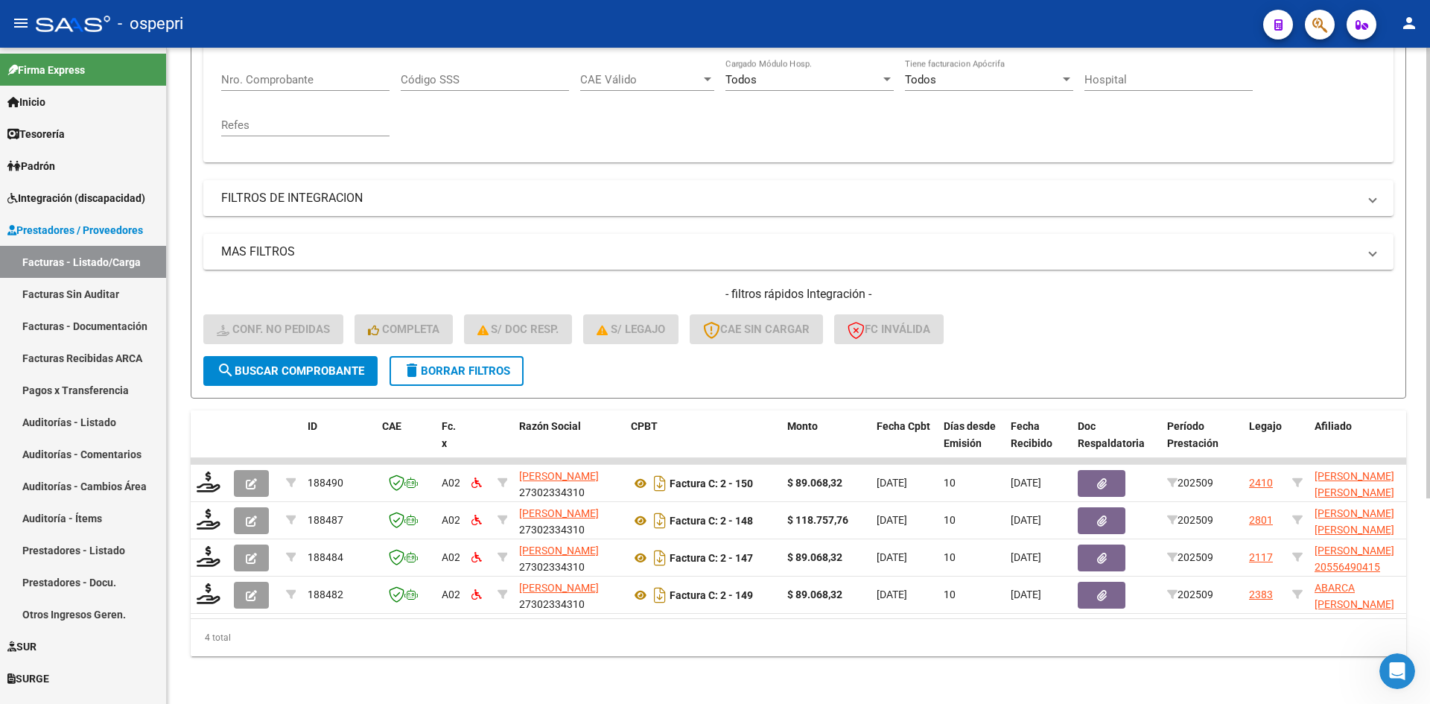
scroll to position [299, 0]
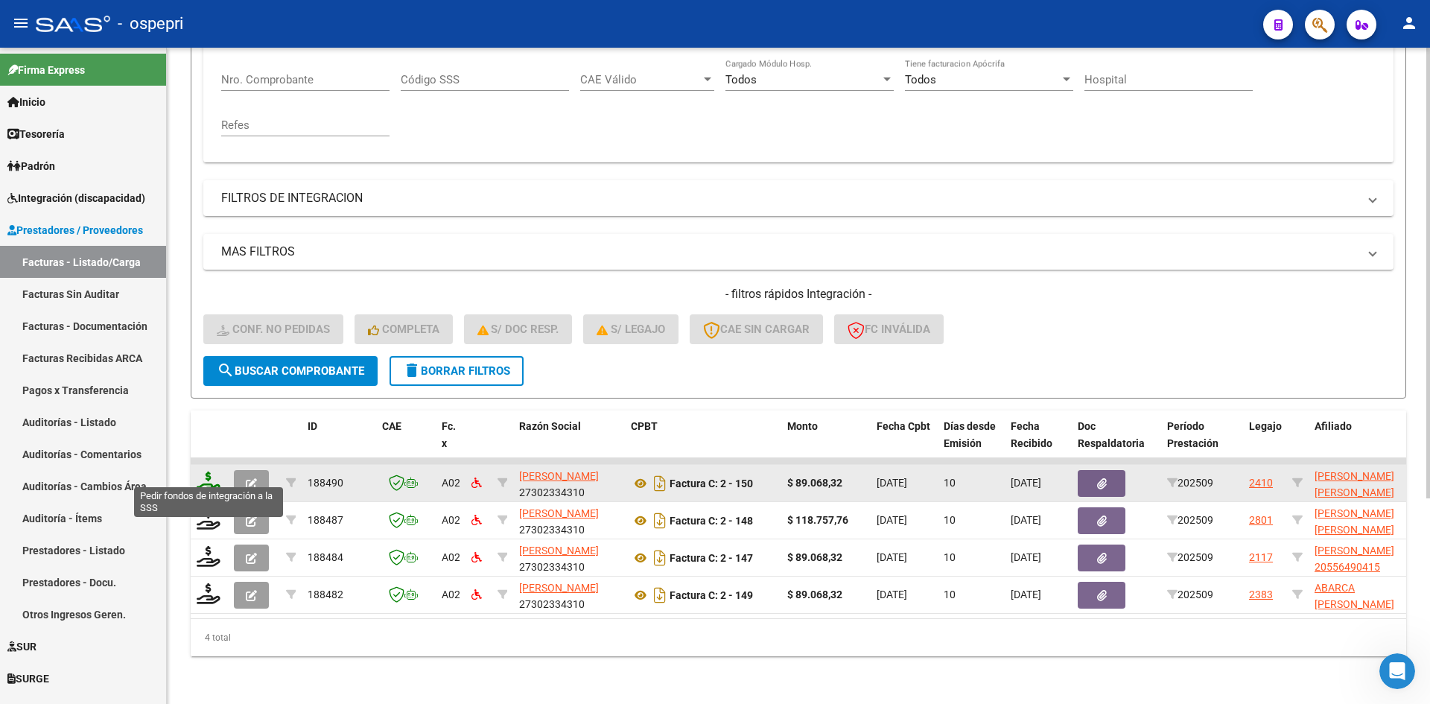
click at [209, 476] on icon at bounding box center [209, 481] width 24 height 21
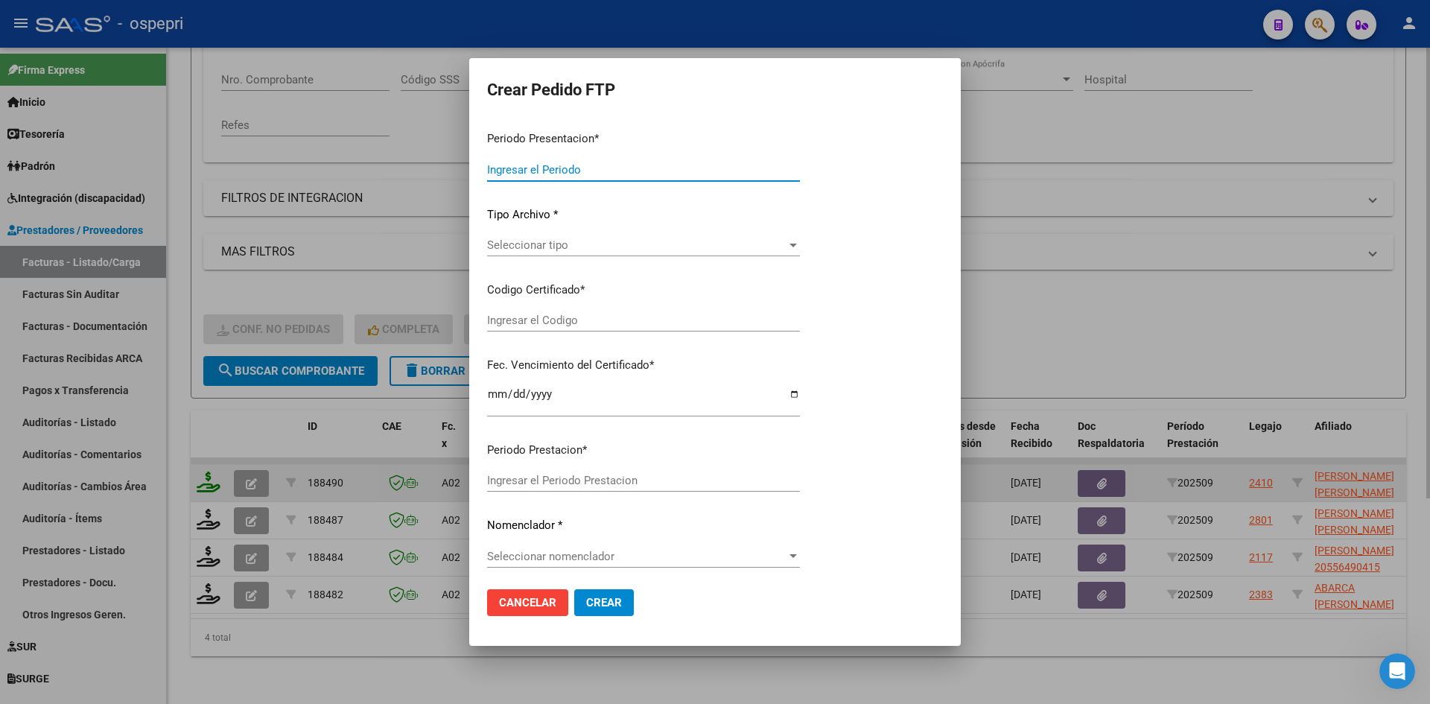
type input "202509"
type input "$ 89.068,32"
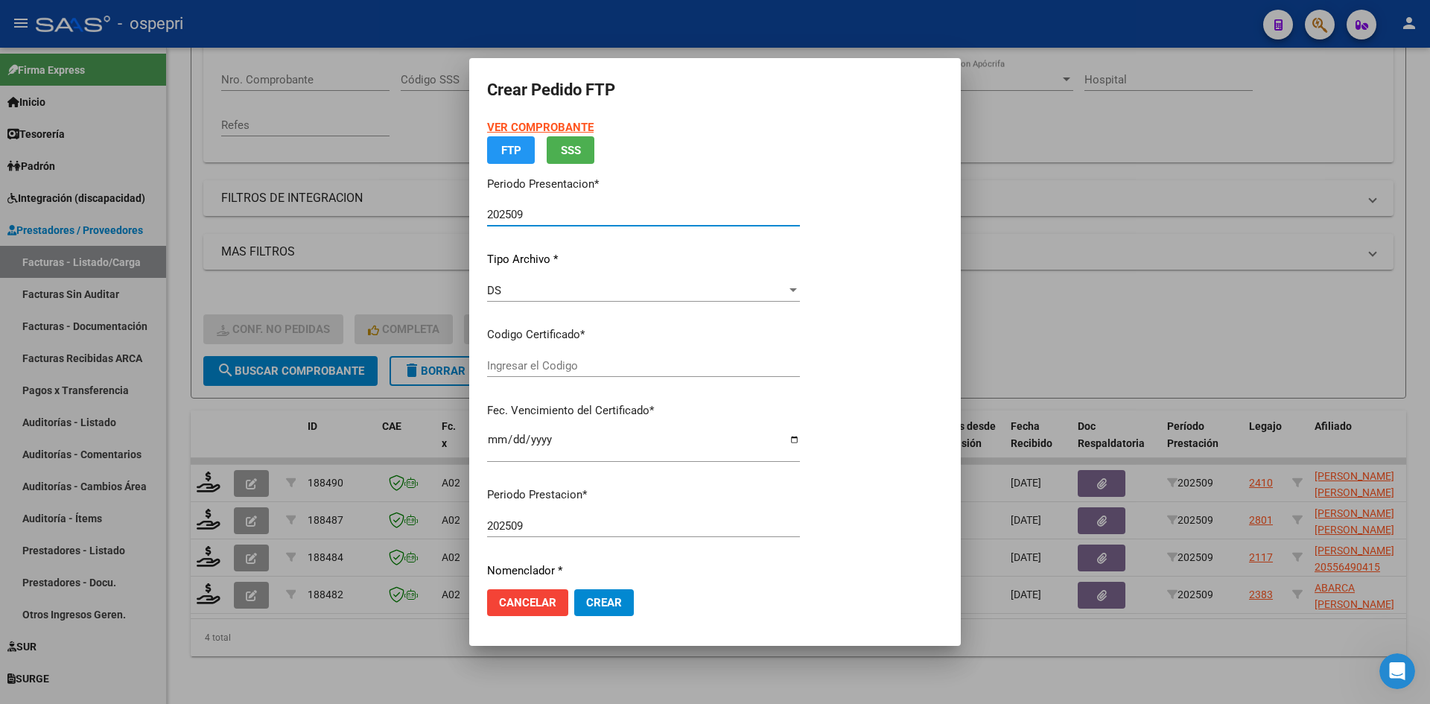
type input "20564199266"
type input "2027-08-22"
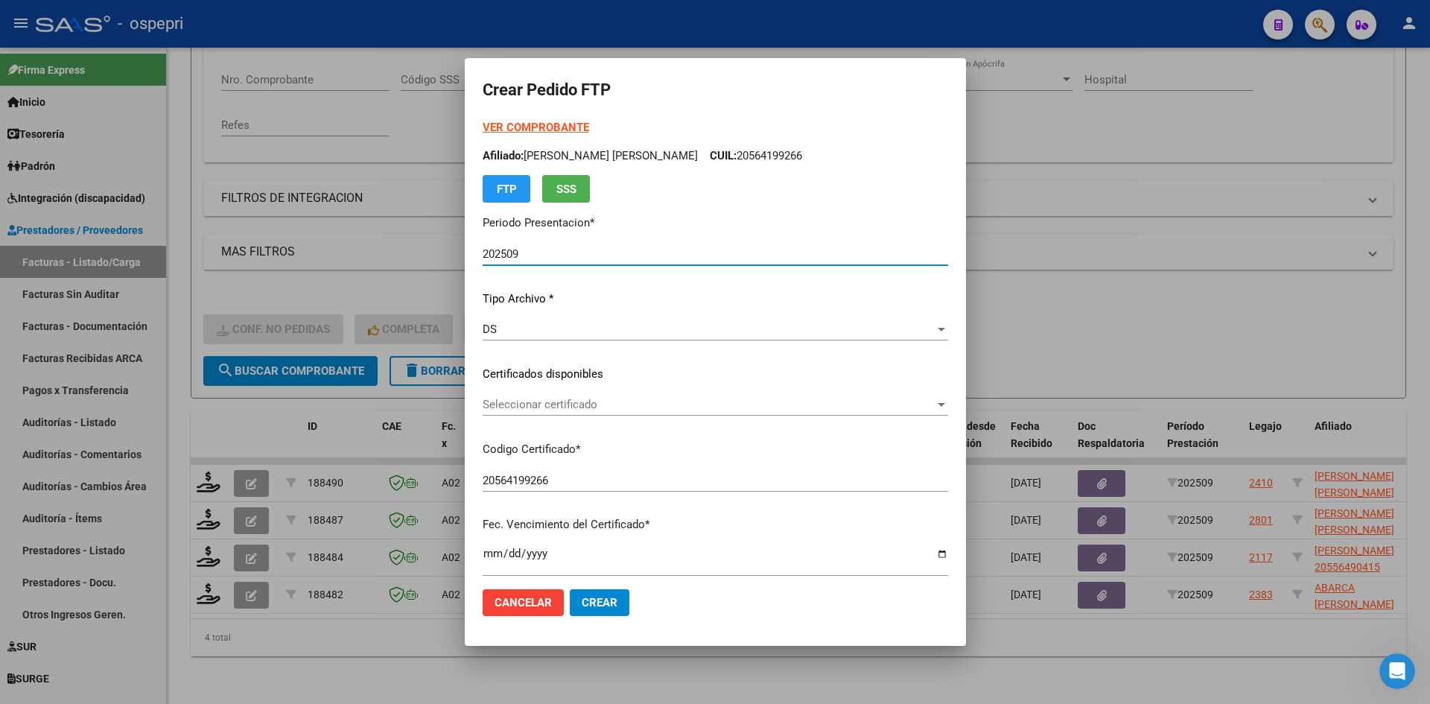
click at [601, 412] on div "Seleccionar certificado Seleccionar certificado" at bounding box center [715, 404] width 465 height 22
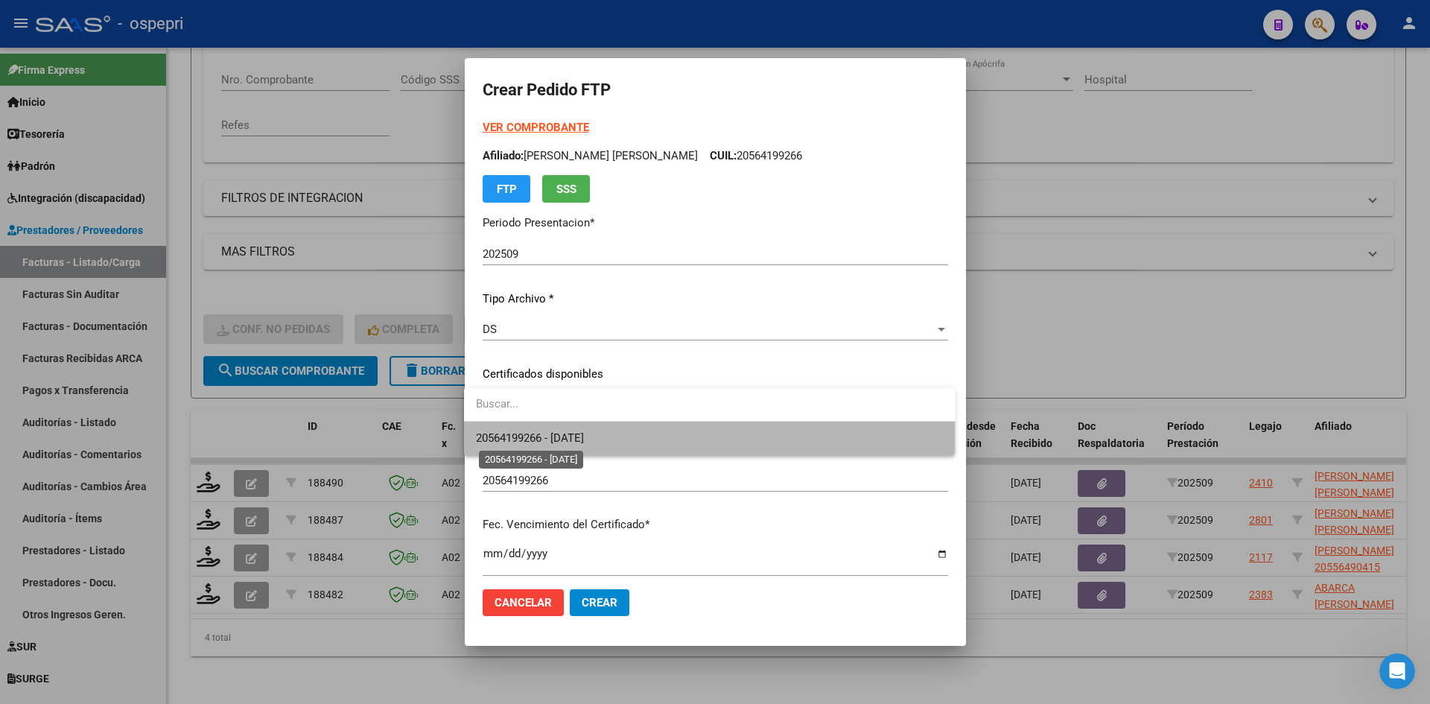
click at [584, 440] on span "20564199266 - 2027-08-22" at bounding box center [530, 437] width 108 height 13
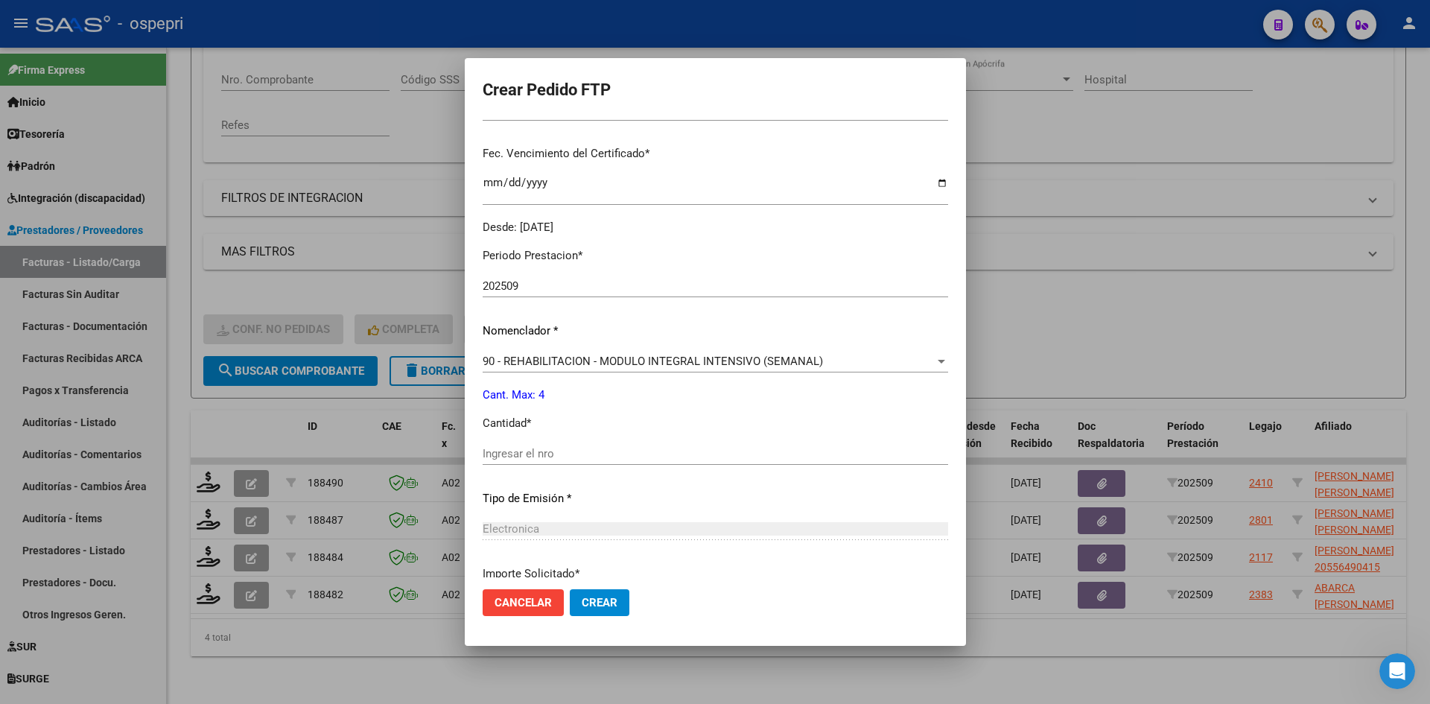
scroll to position [372, 0]
click at [536, 458] on input "Ingresar el nro" at bounding box center [715, 451] width 465 height 13
type input "4"
click at [602, 597] on span "Crear" at bounding box center [600, 602] width 36 height 13
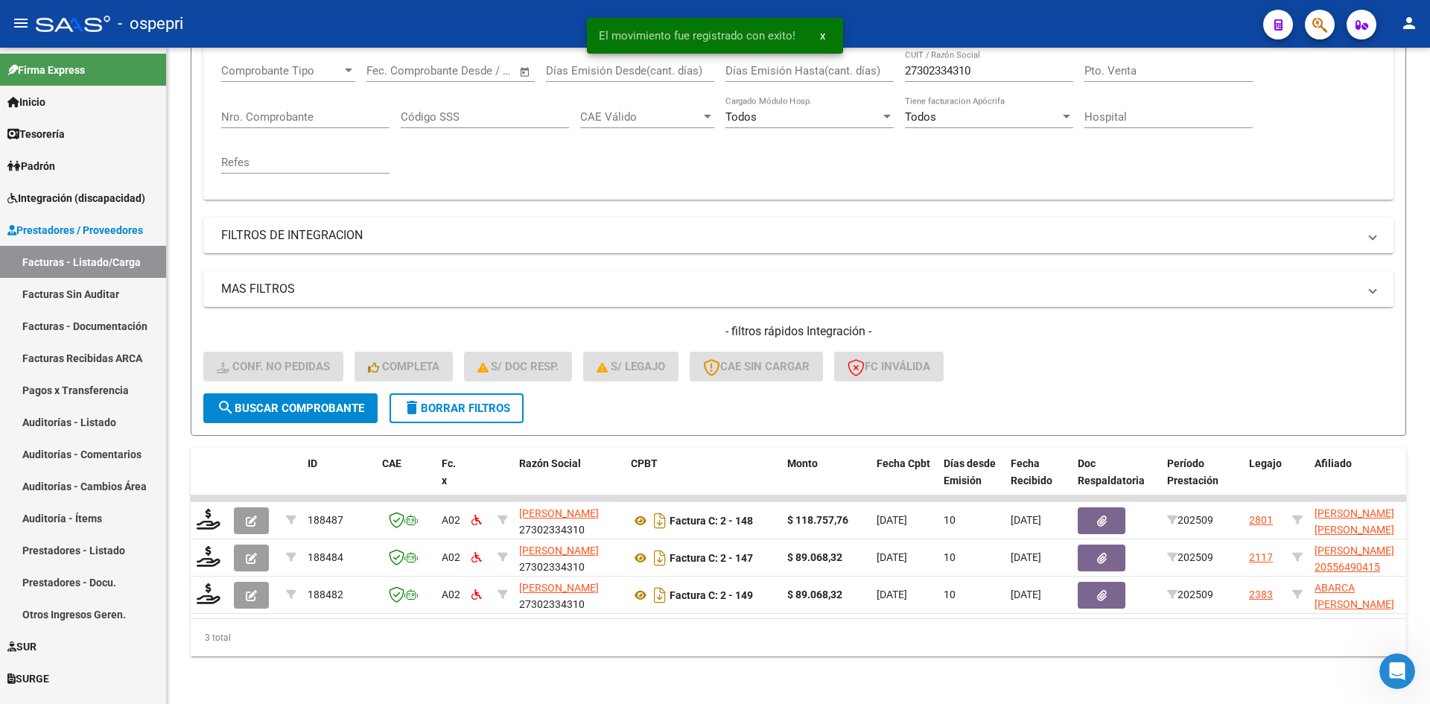
scroll to position [262, 0]
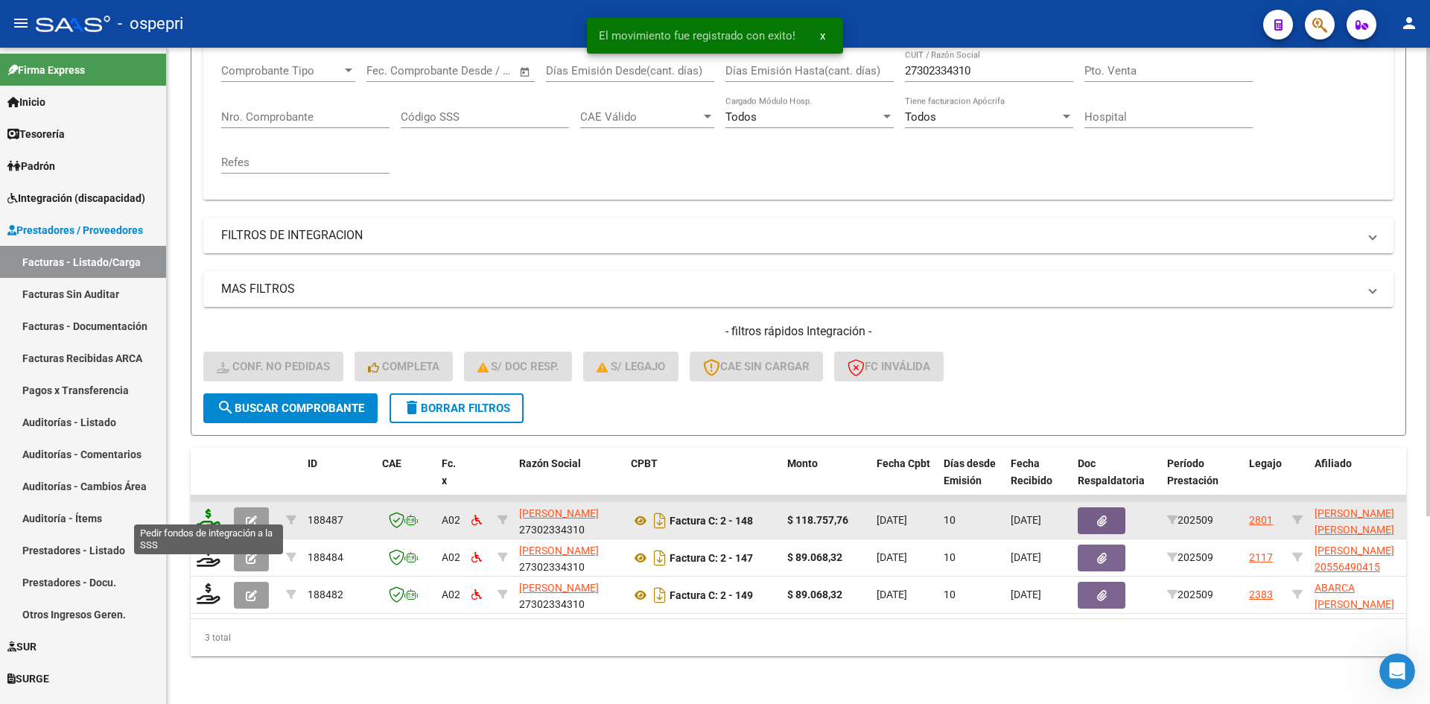
click at [207, 513] on icon at bounding box center [209, 519] width 24 height 21
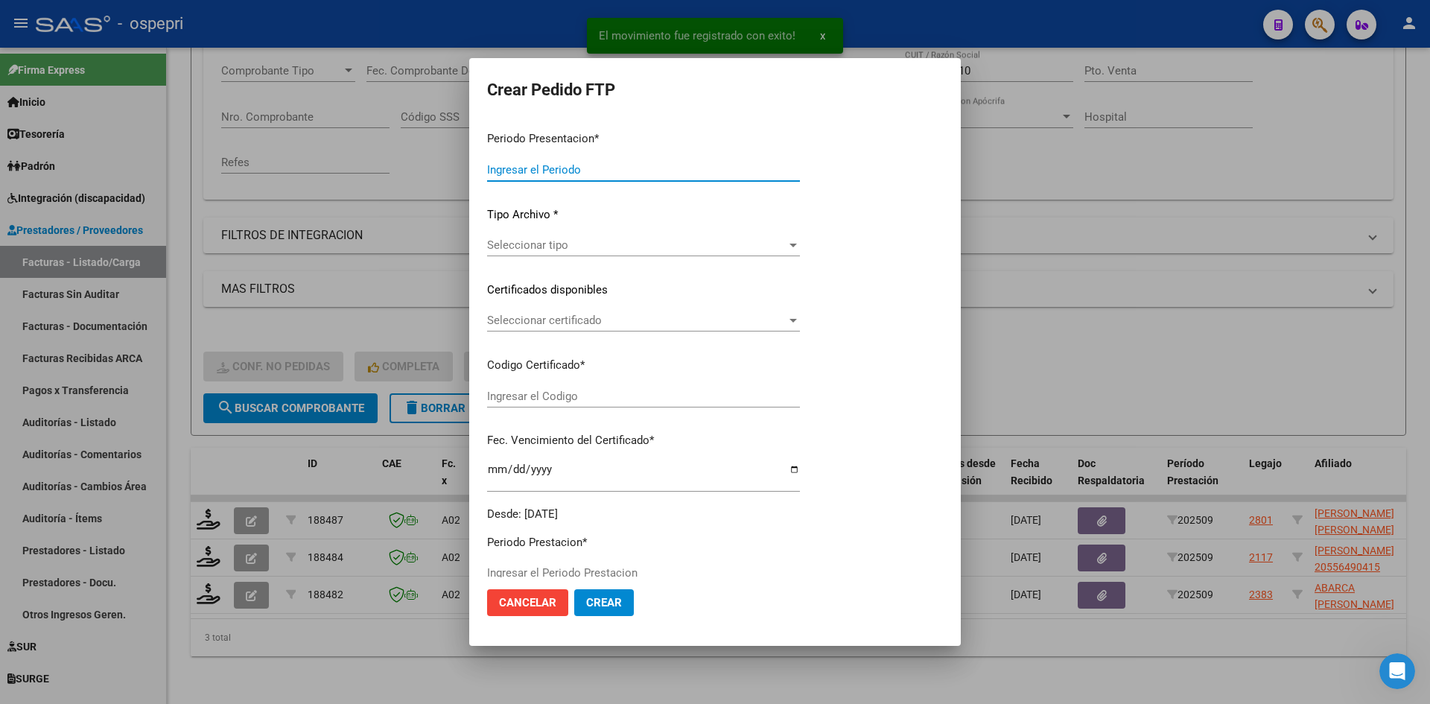
type input "202509"
type input "$ 118.757,76"
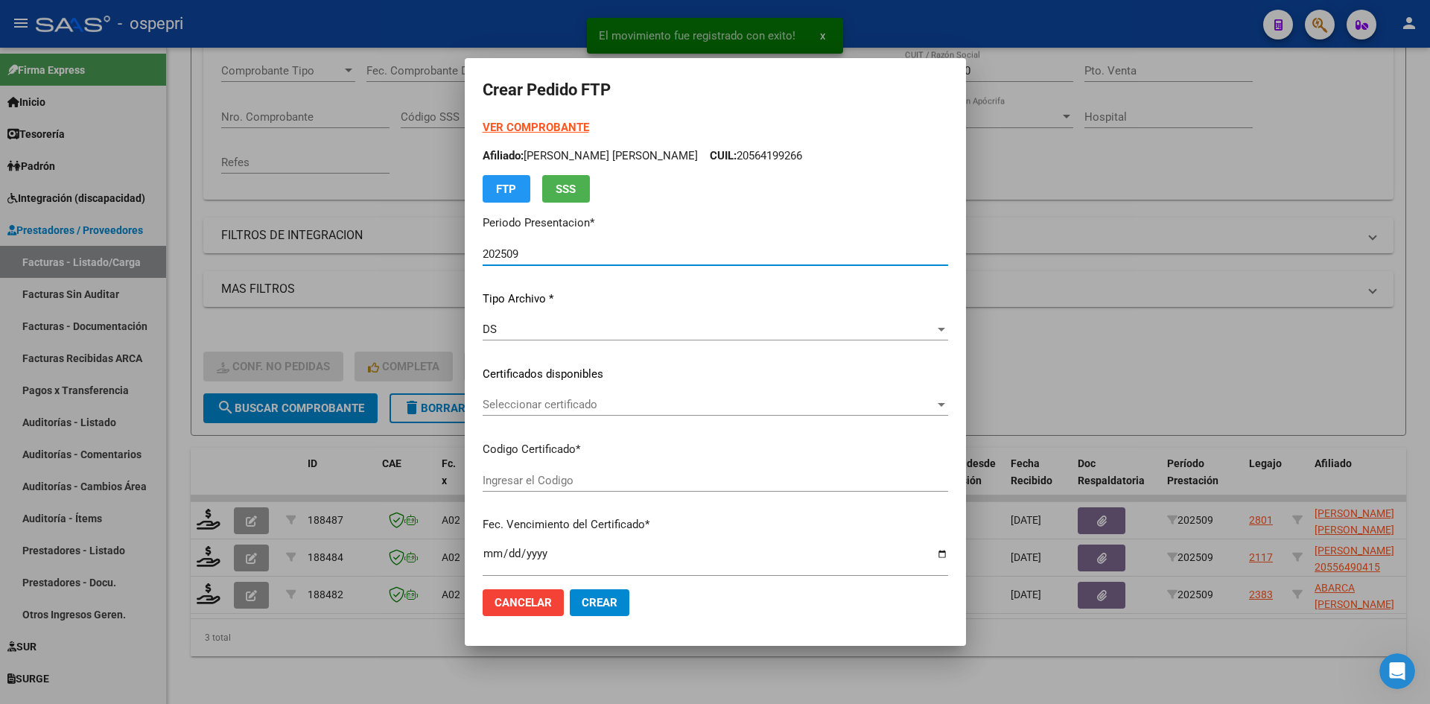
type input "2340825351-9"
type input "2026-02-04"
click at [515, 409] on span "Seleccionar certificado" at bounding box center [709, 404] width 452 height 13
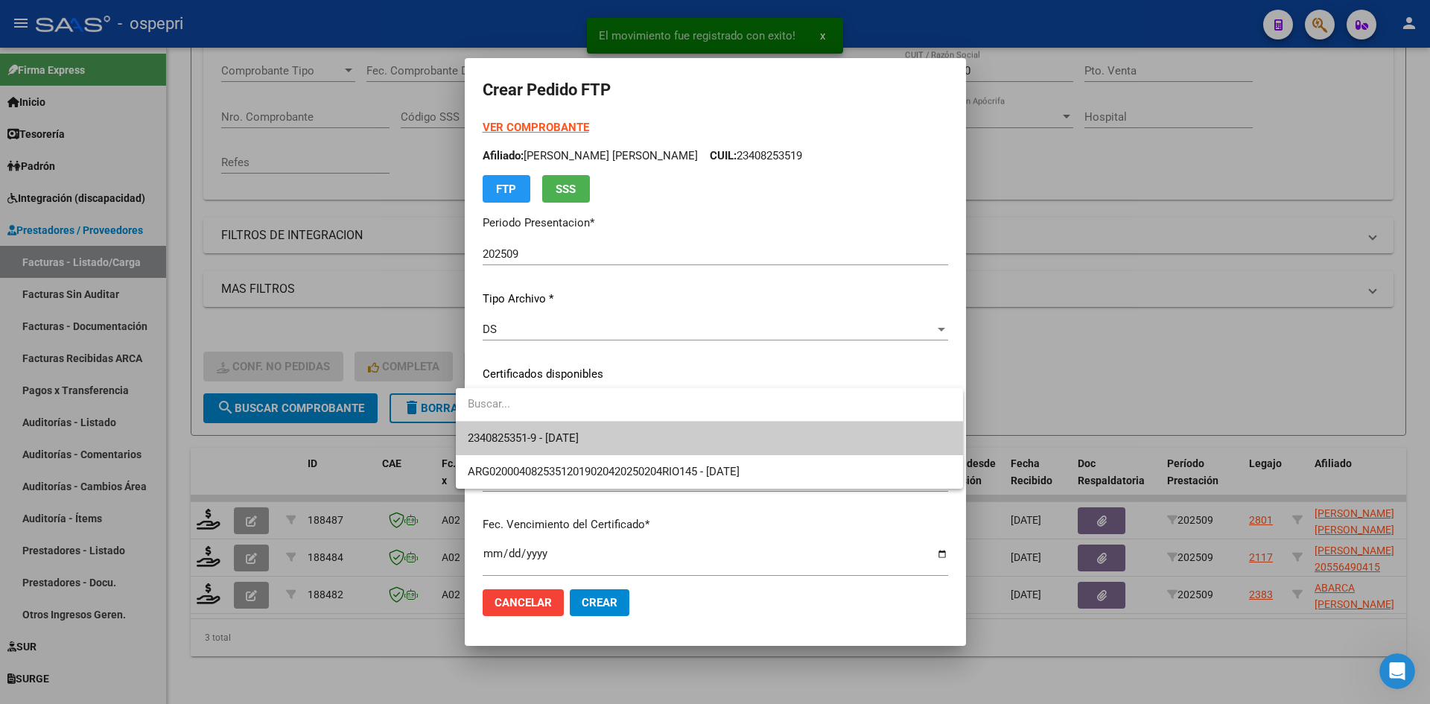
click at [528, 427] on span "2340825351-9 - 2026-02-04" at bounding box center [709, 439] width 483 height 34
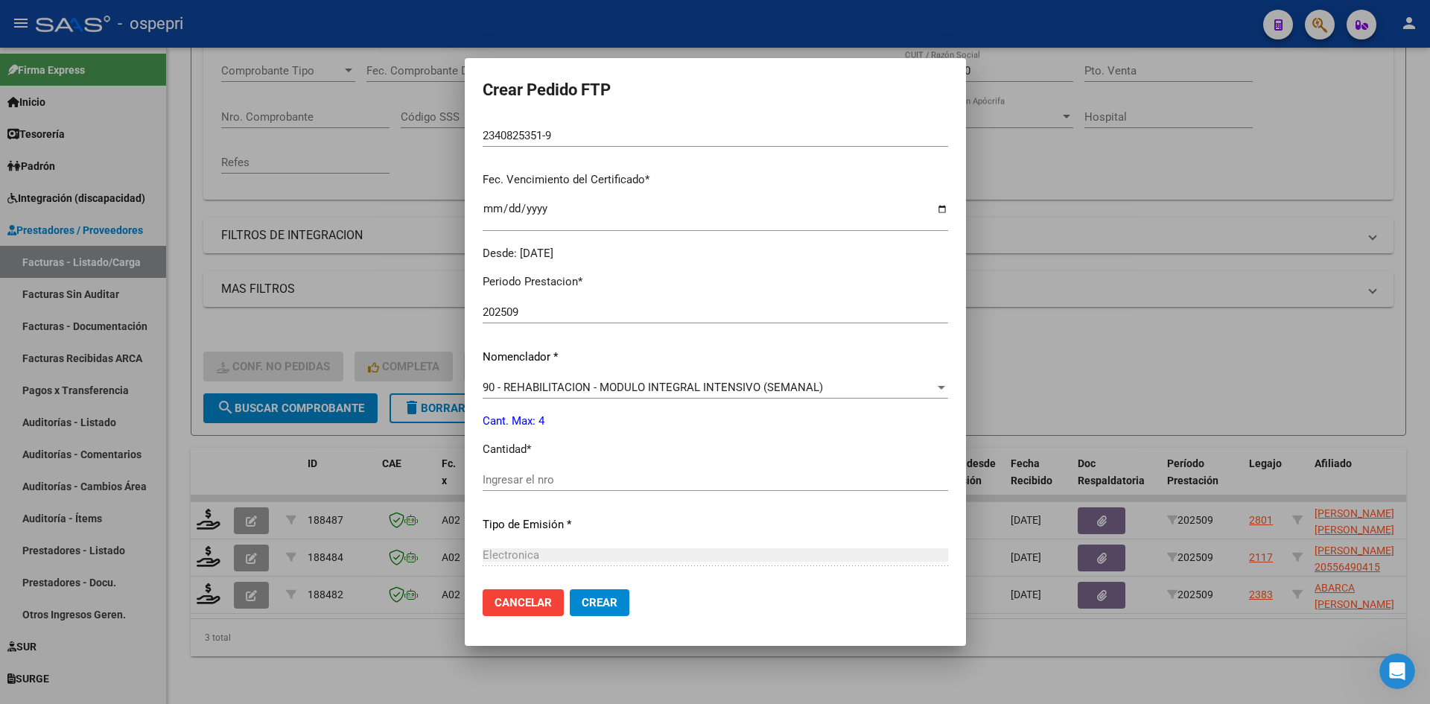
scroll to position [372, 0]
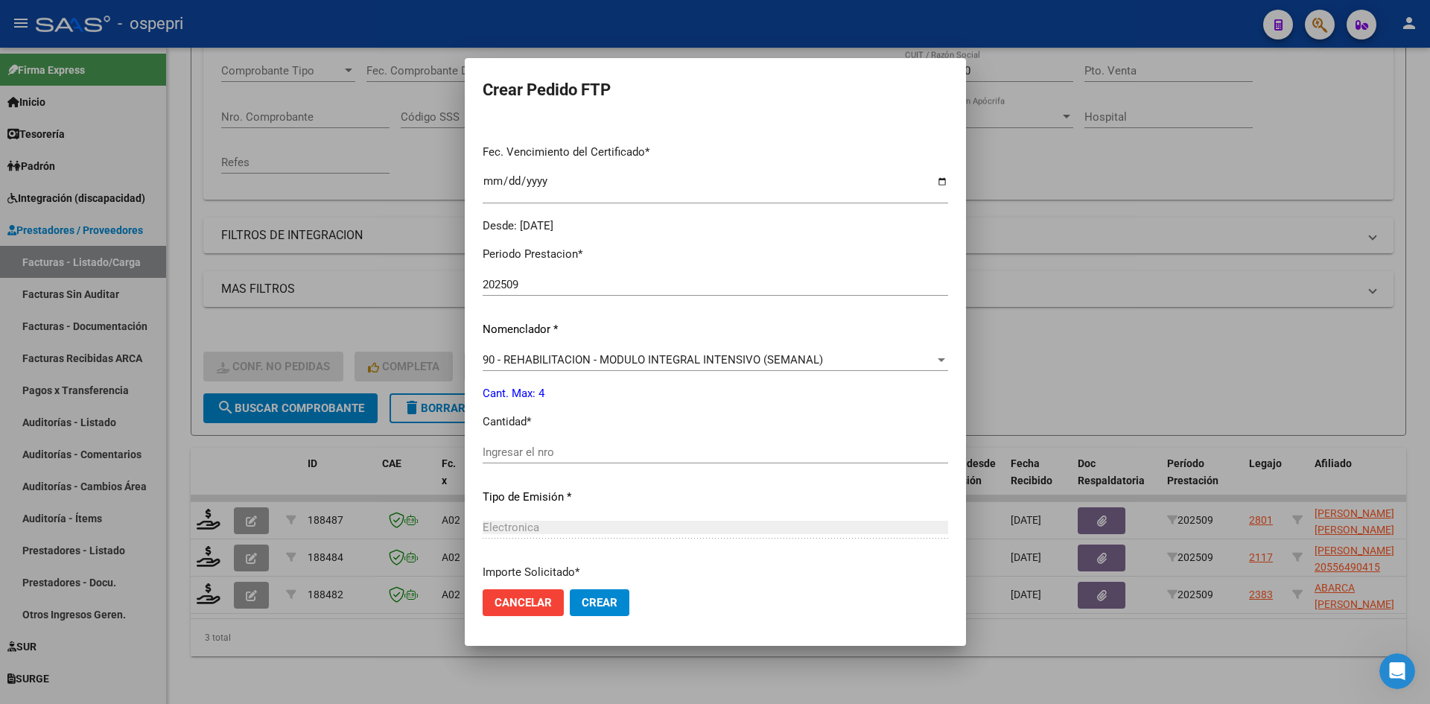
click at [535, 455] on input "Ingresar el nro" at bounding box center [715, 451] width 465 height 13
type input "4"
click at [604, 608] on button "Crear" at bounding box center [600, 602] width 60 height 27
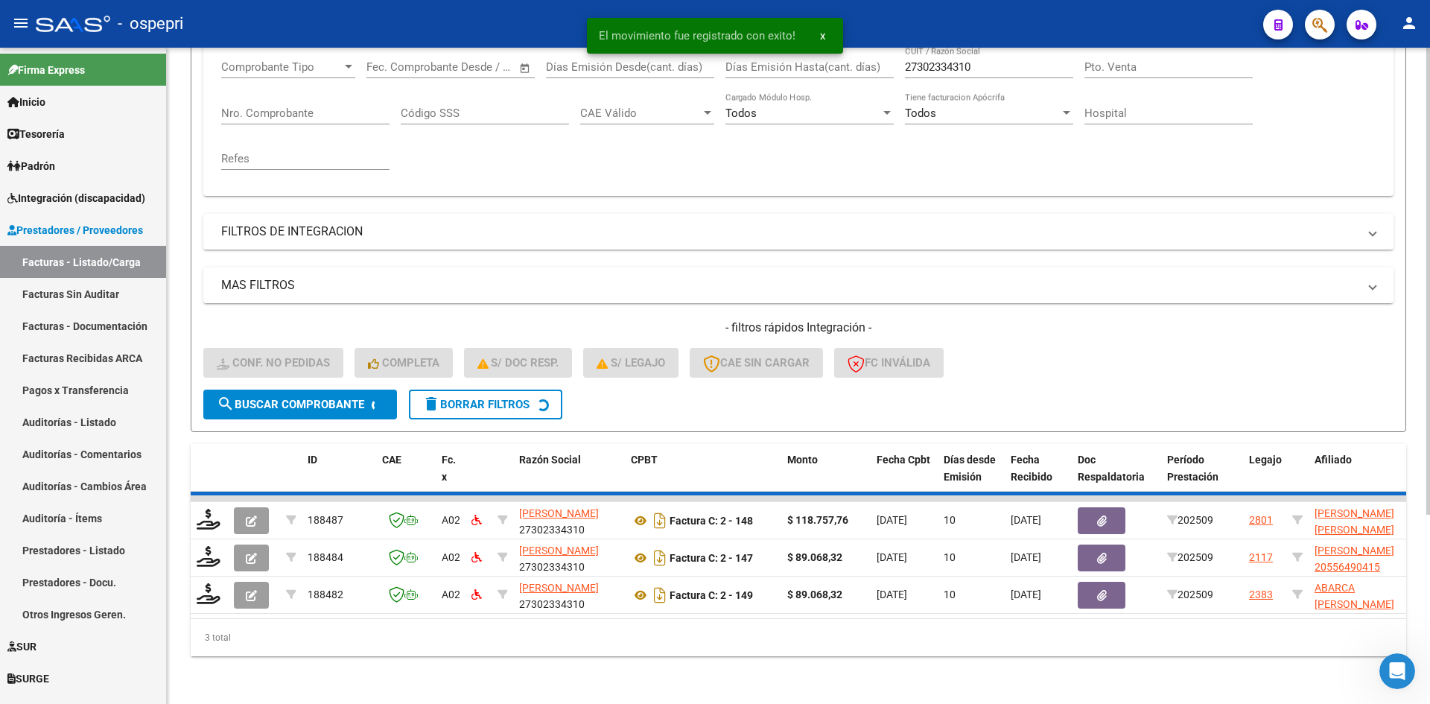
scroll to position [225, 0]
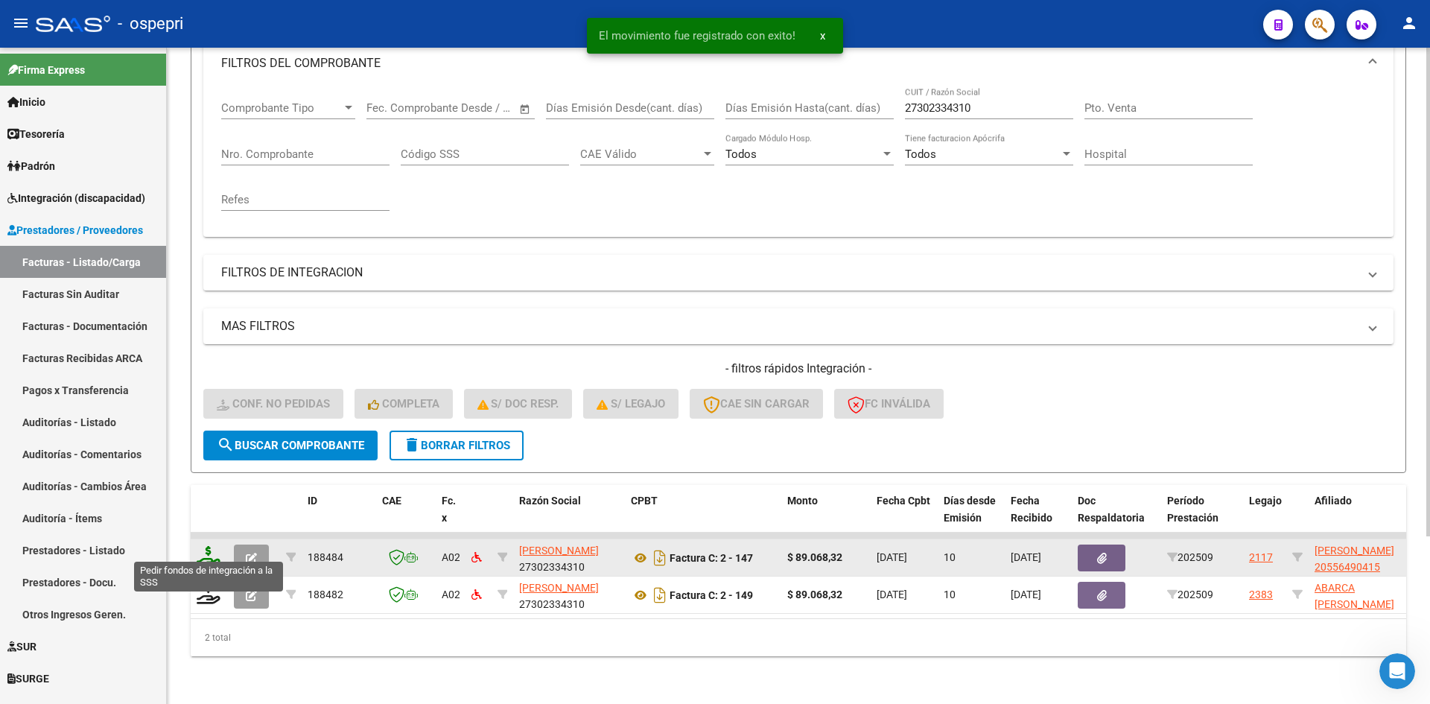
click at [204, 547] on icon at bounding box center [209, 556] width 24 height 21
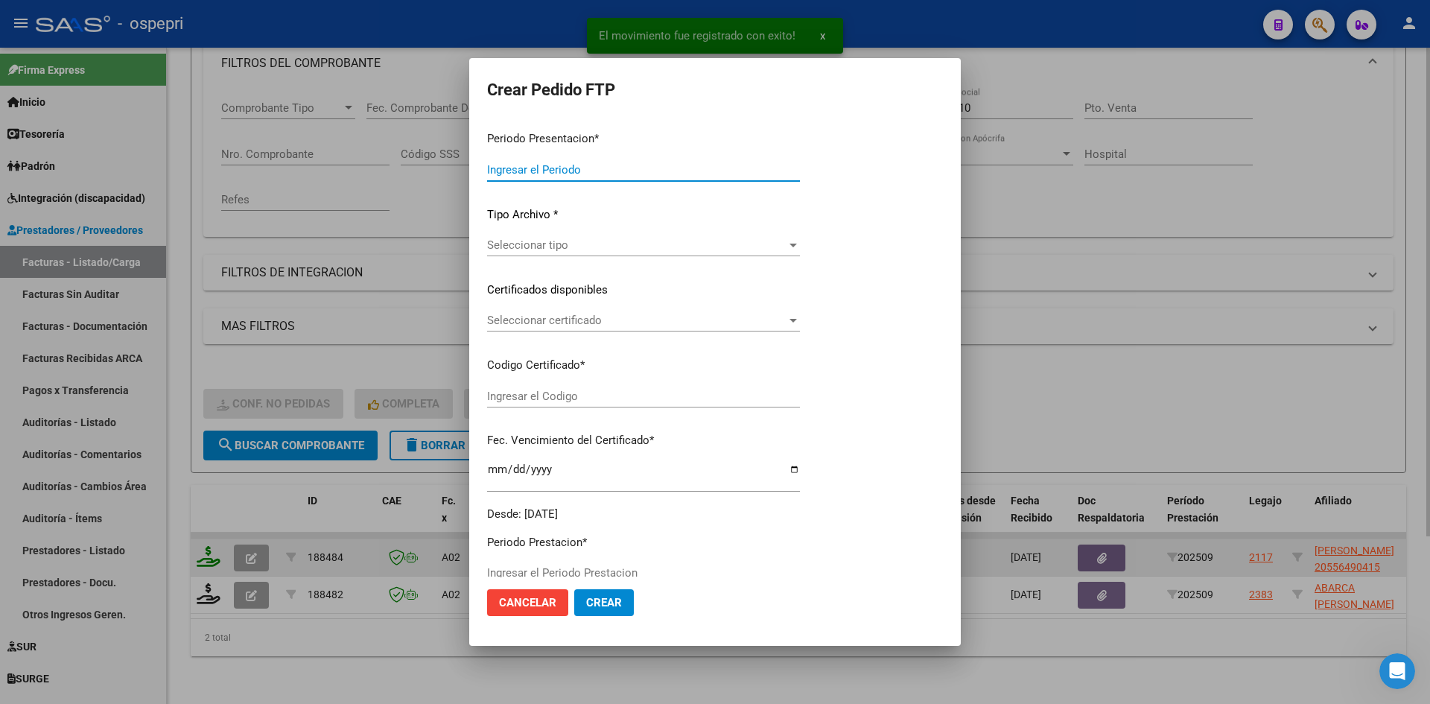
type input "202509"
type input "$ 89.068,32"
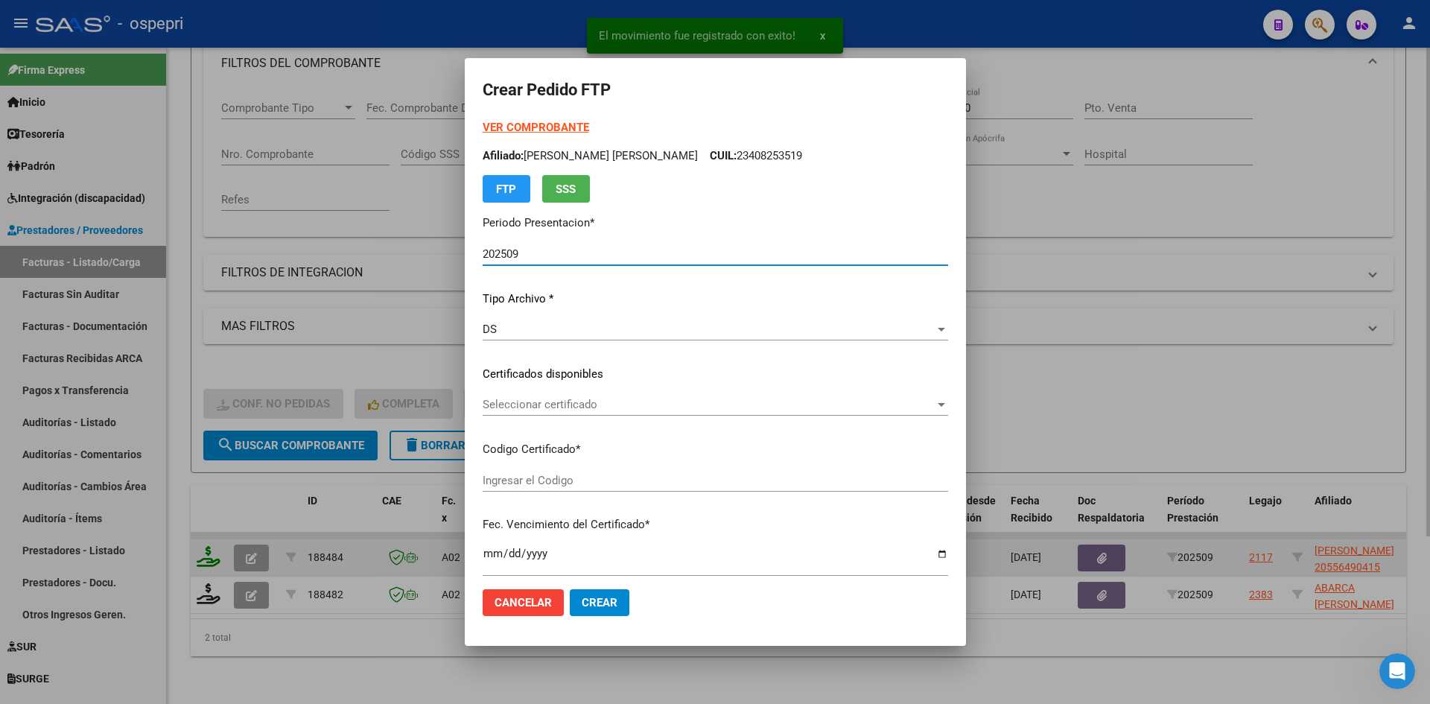
type input "20556490415"
type input "2026-08-14"
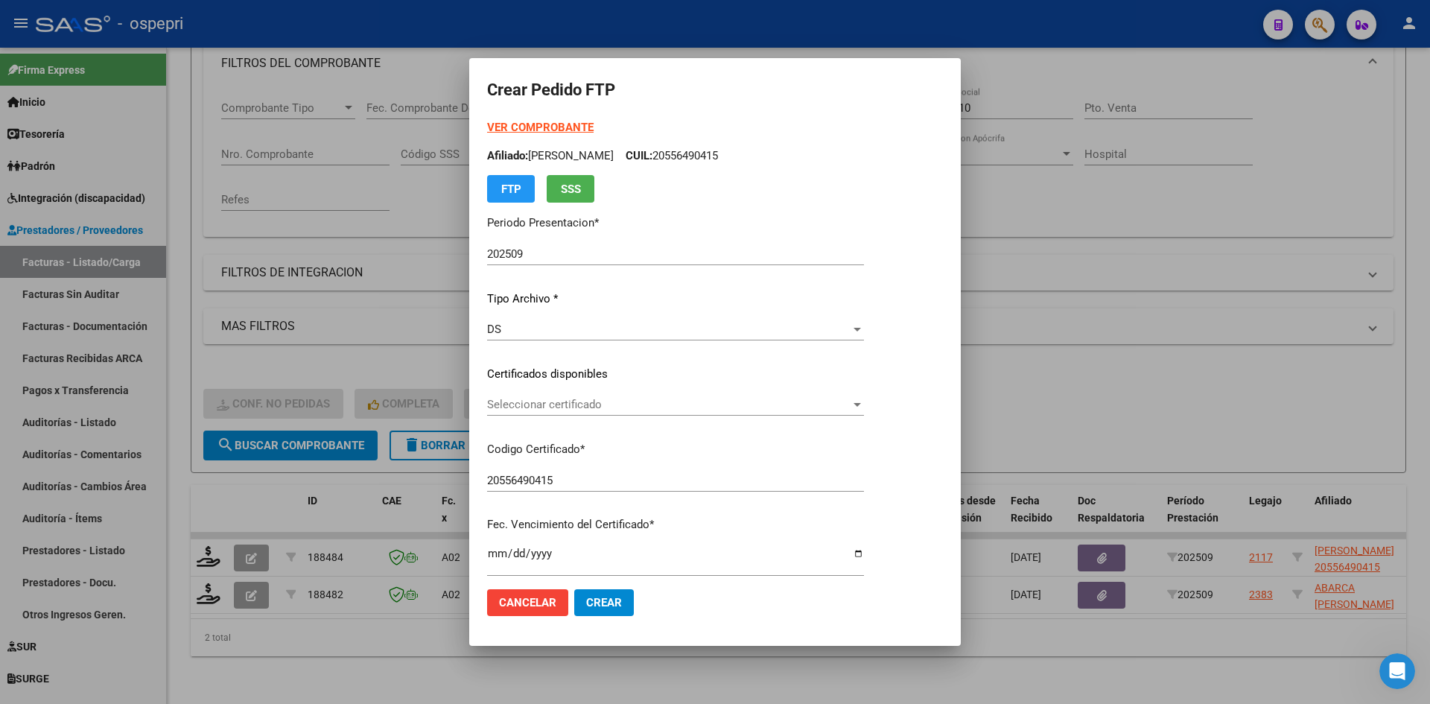
click at [607, 413] on div "Seleccionar certificado Seleccionar certificado" at bounding box center [675, 404] width 377 height 22
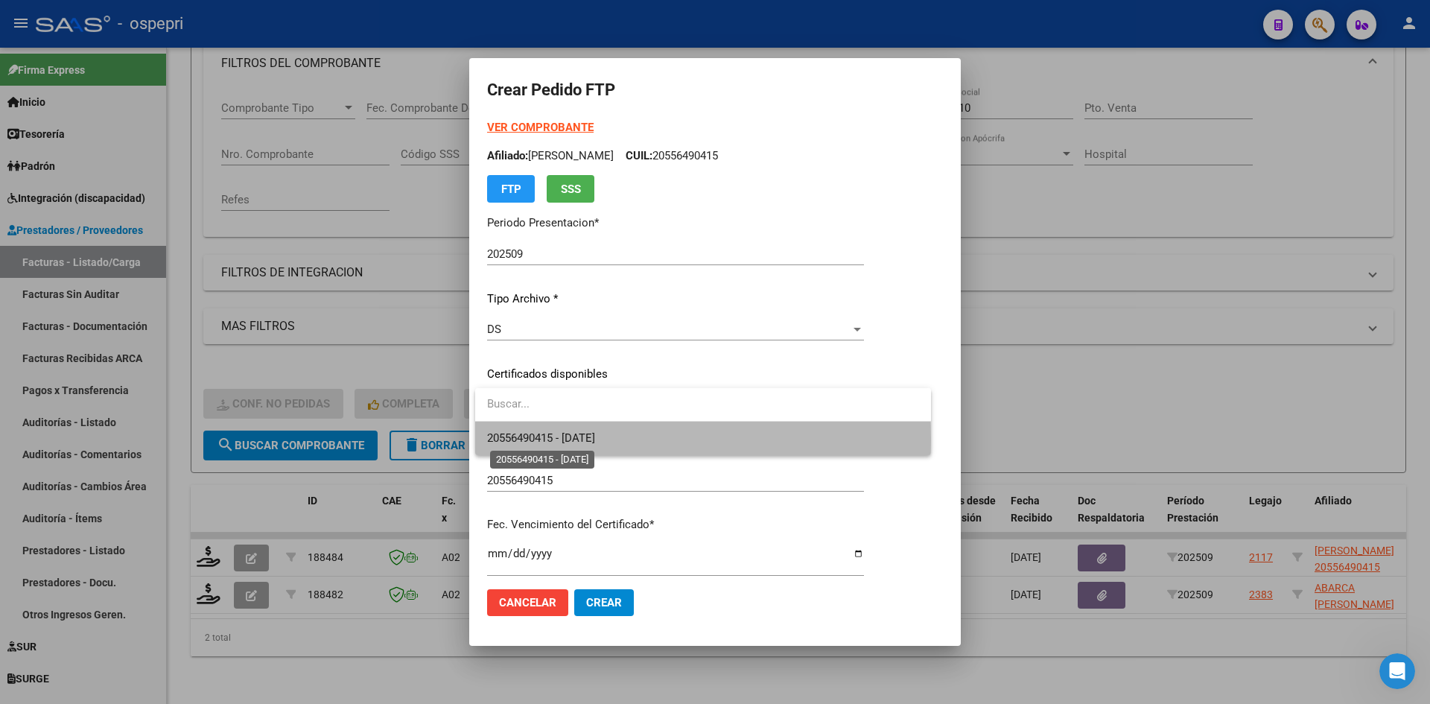
click at [595, 440] on span "20556490415 - 2026-08-14" at bounding box center [541, 437] width 108 height 13
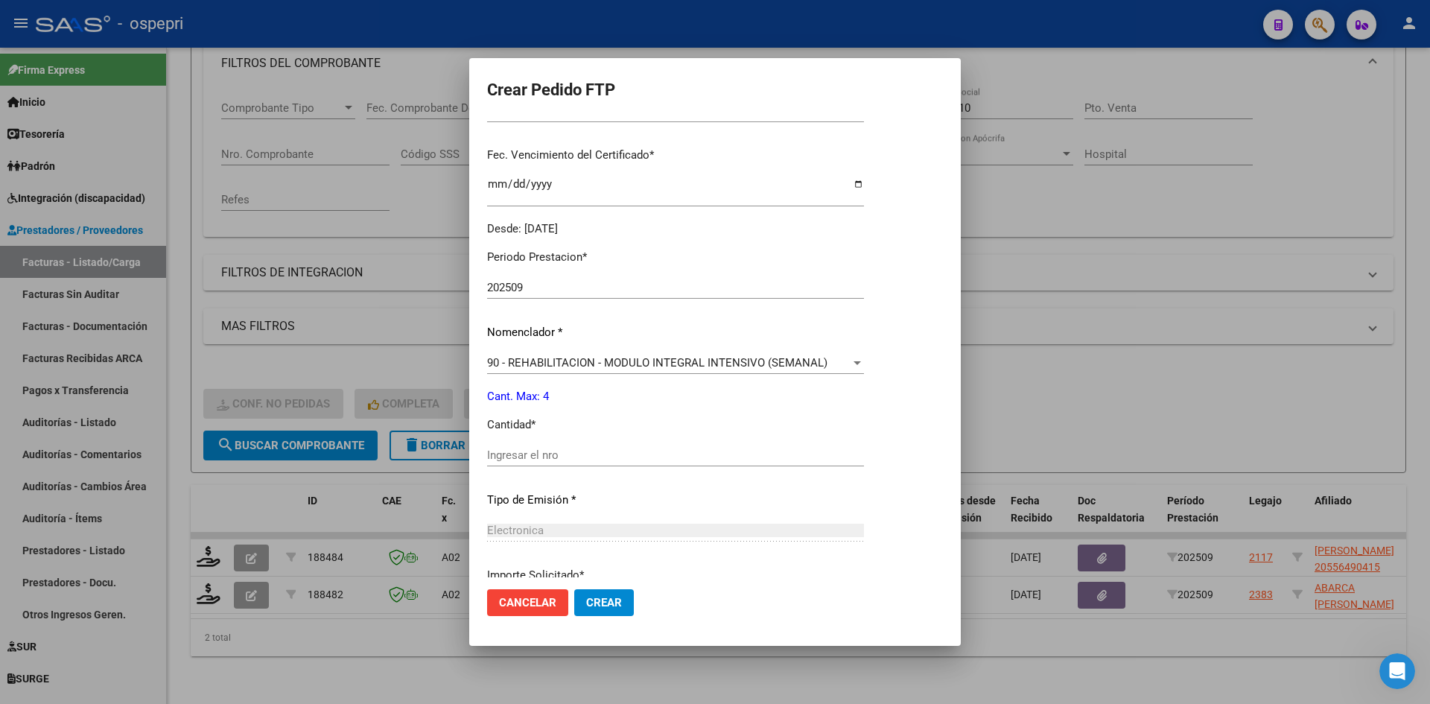
scroll to position [372, 0]
click at [585, 454] on input "Ingresar el nro" at bounding box center [675, 451] width 377 height 13
type input "4"
click at [613, 599] on span "Crear" at bounding box center [604, 602] width 36 height 13
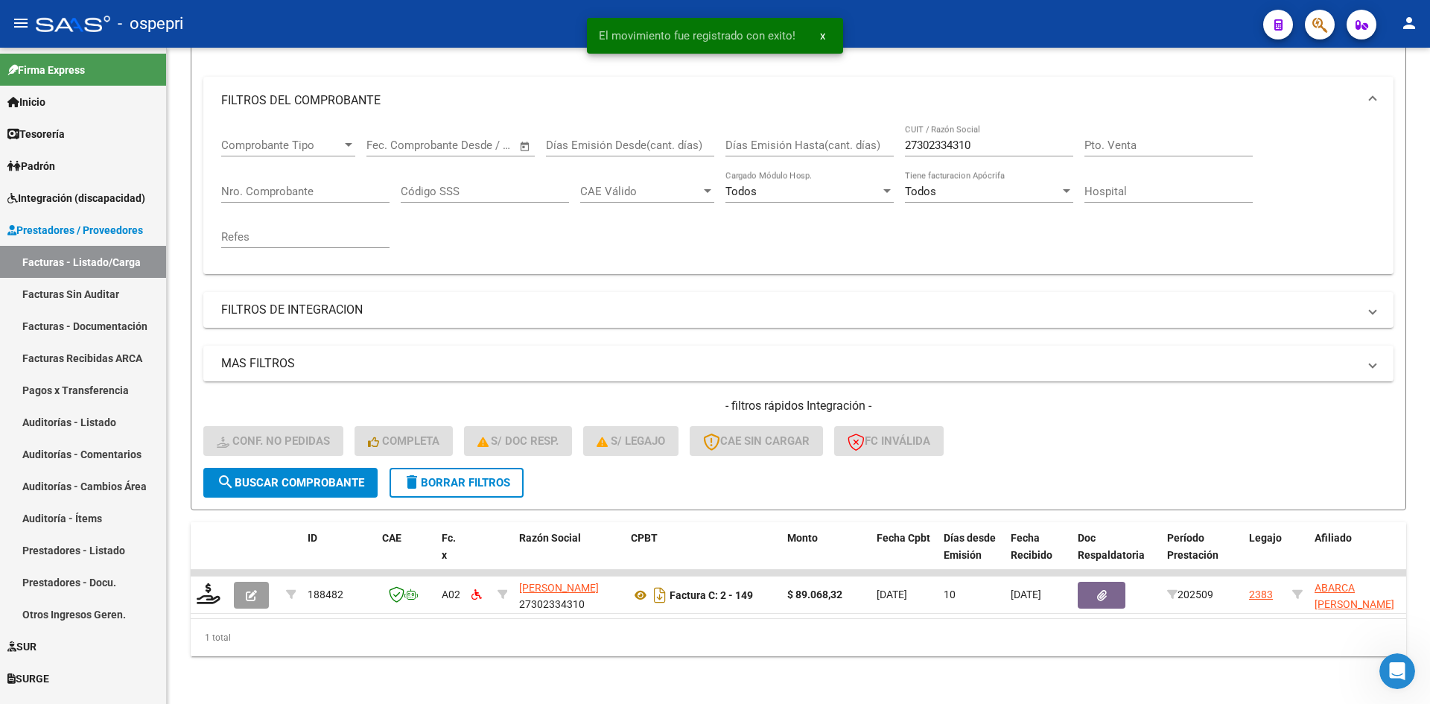
scroll to position [188, 0]
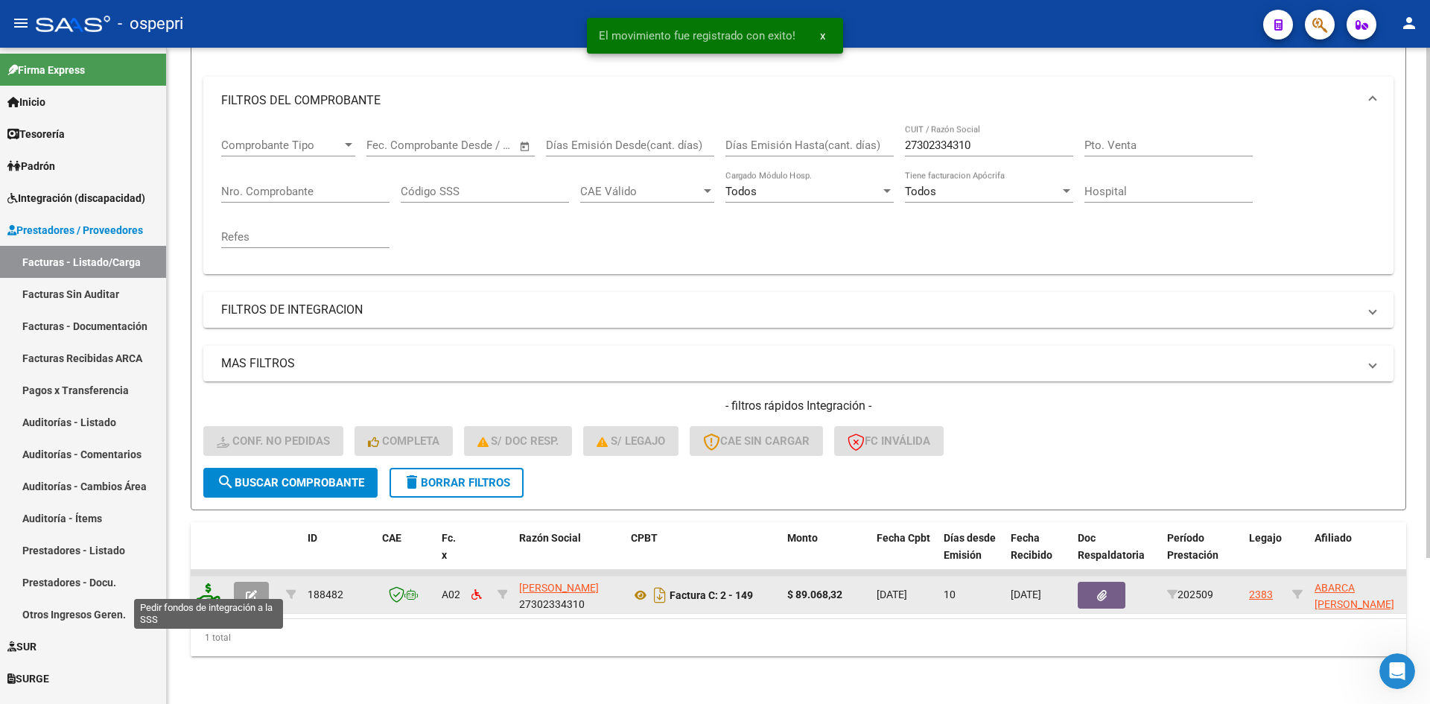
click at [211, 588] on icon at bounding box center [209, 593] width 24 height 21
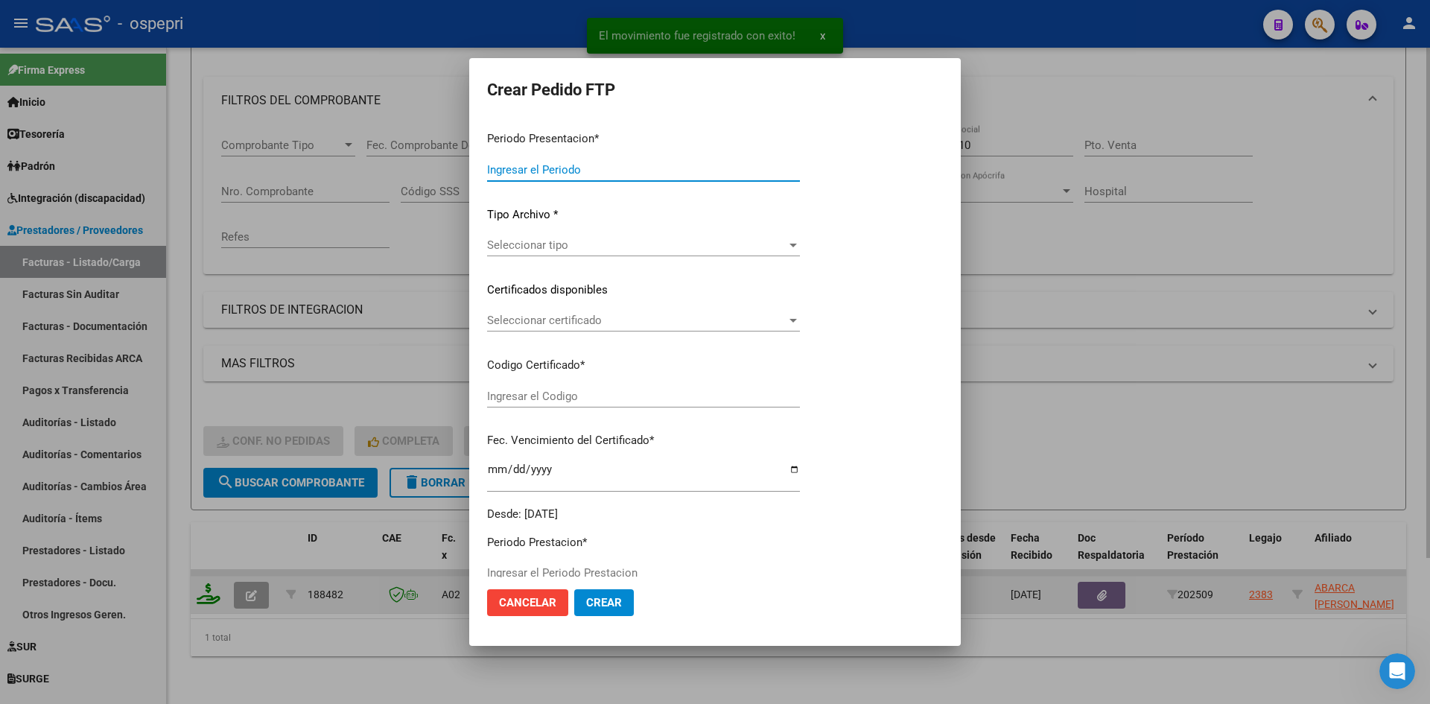
type input "202509"
type input "$ 89.068,32"
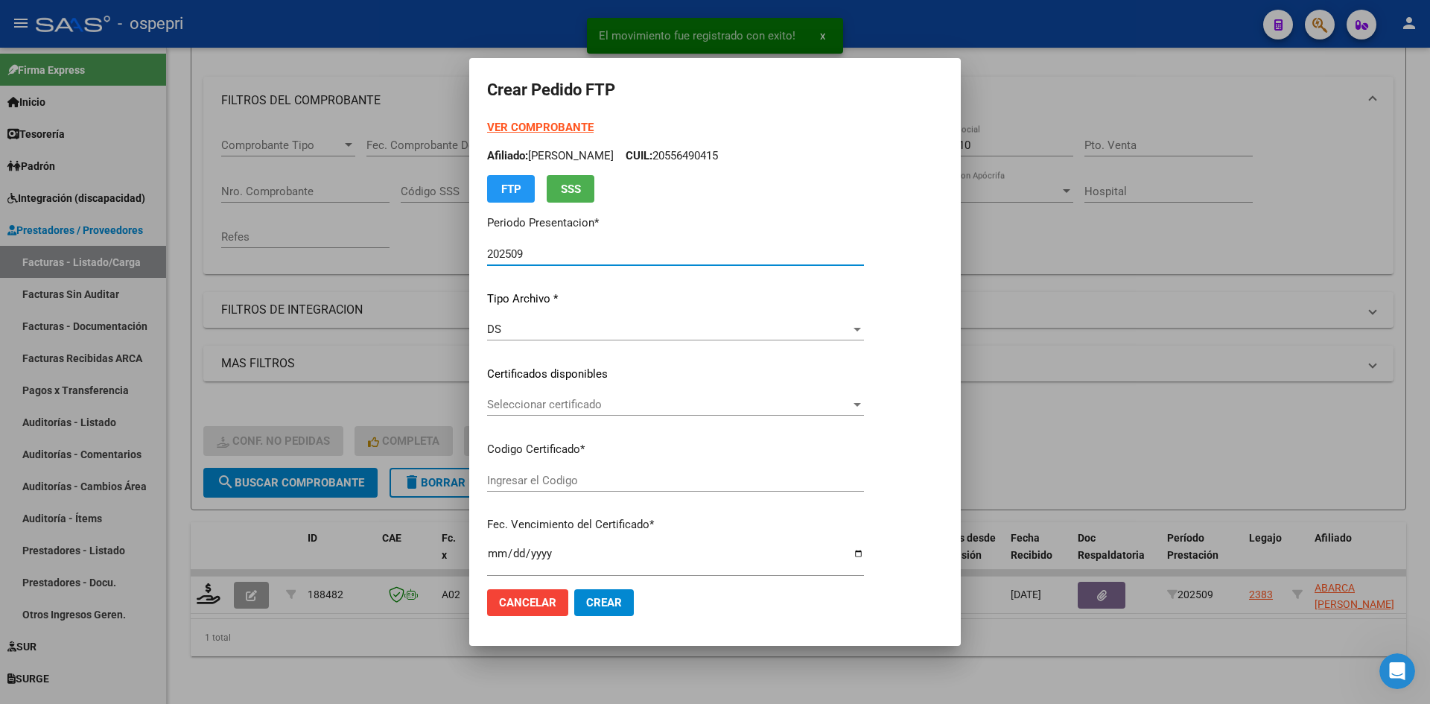
type input "20492804747"
type input "2026-01-26"
click at [697, 412] on div "Seleccionar certificado Seleccionar certificado" at bounding box center [698, 404] width 423 height 22
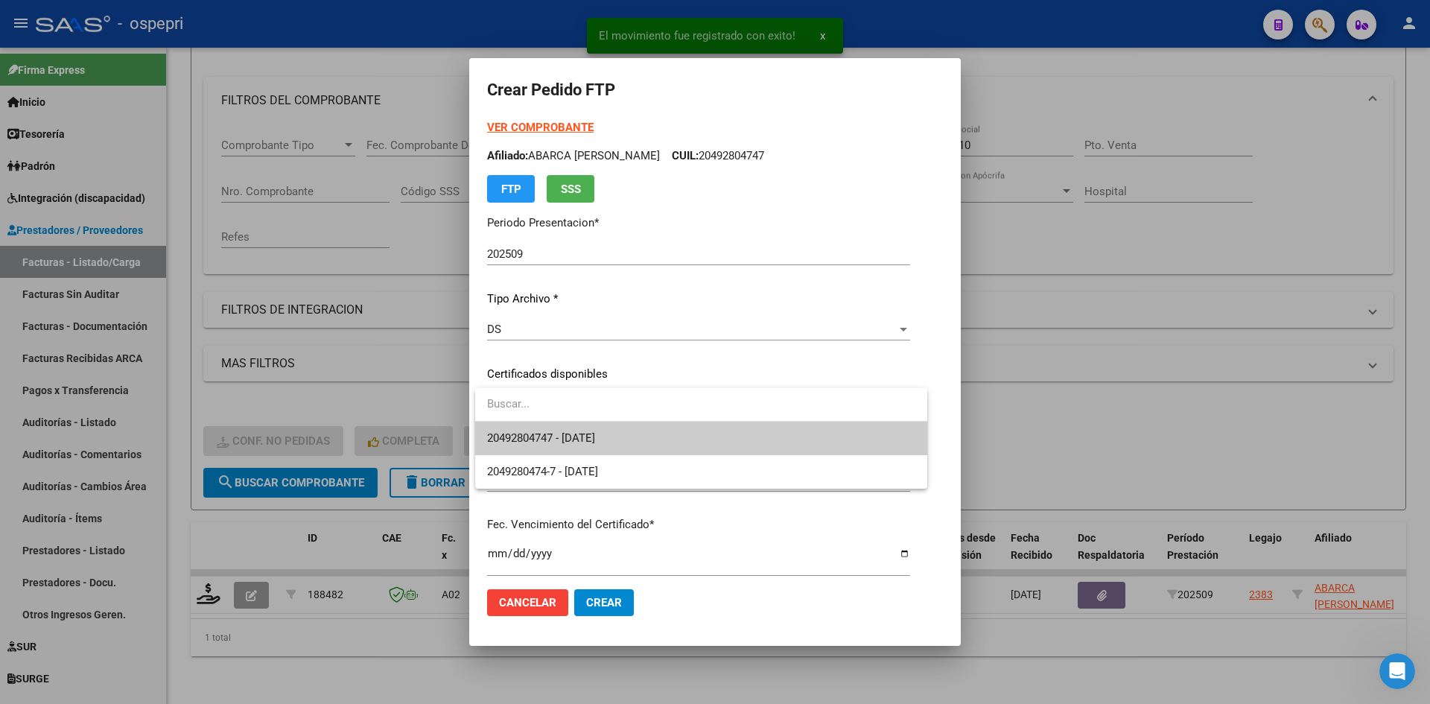
click at [703, 431] on span "20492804747 - 2026-01-26" at bounding box center [701, 439] width 428 height 34
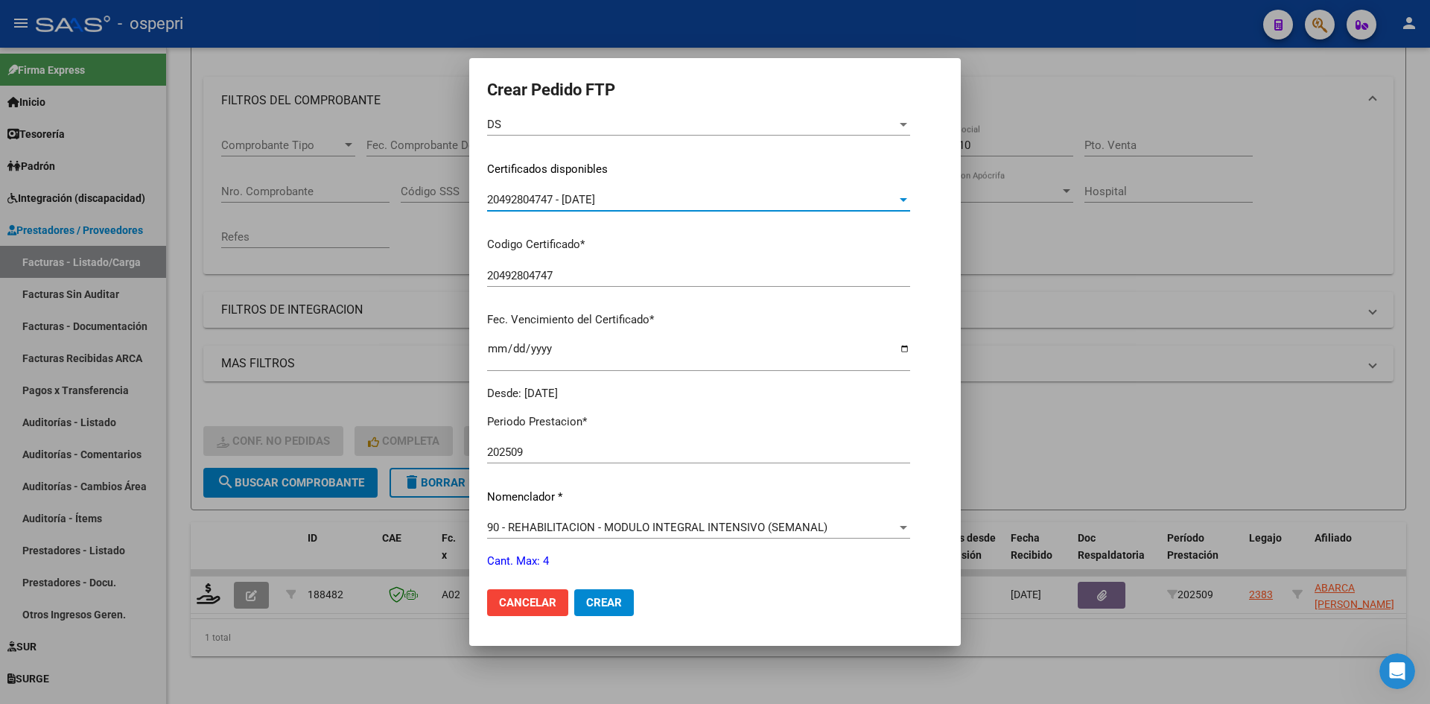
scroll to position [298, 0]
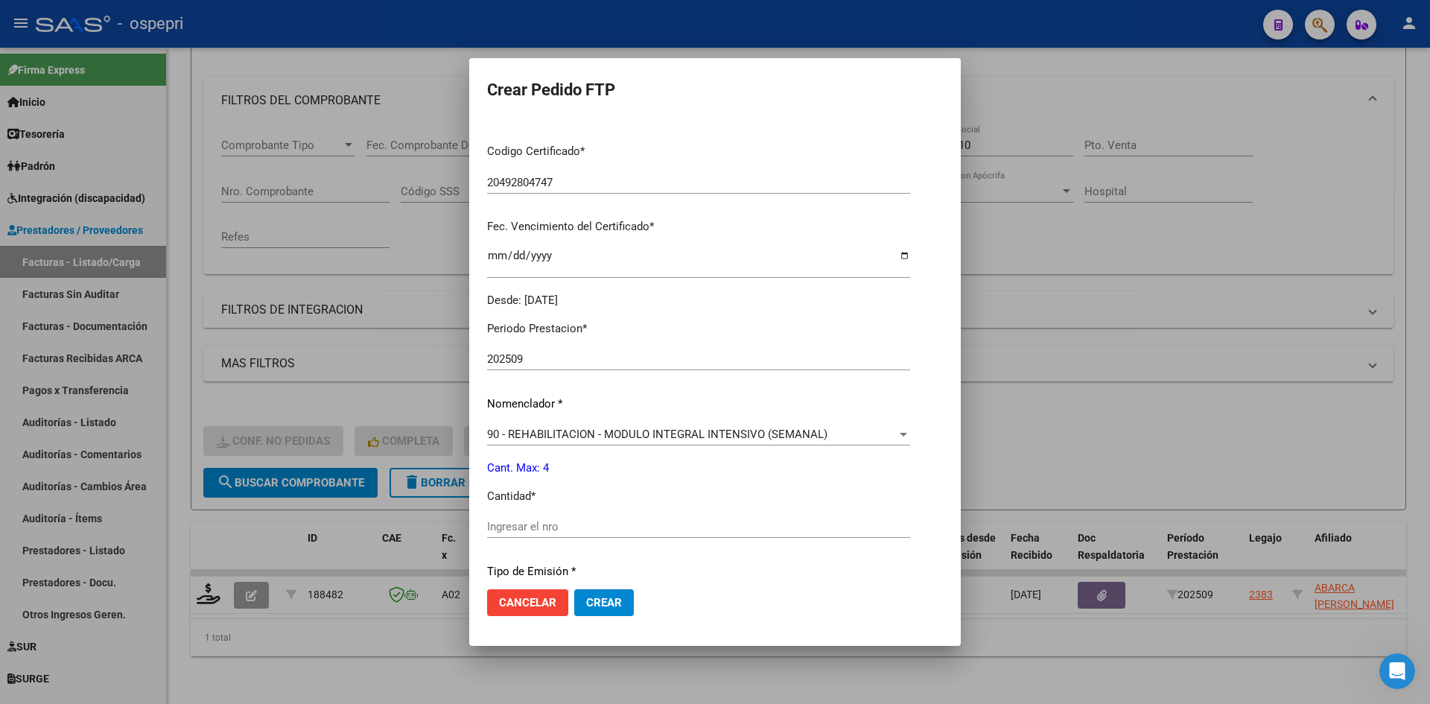
click at [529, 532] on input "Ingresar el nro" at bounding box center [698, 526] width 423 height 13
type input "4"
click at [599, 609] on button "Crear" at bounding box center [604, 602] width 60 height 27
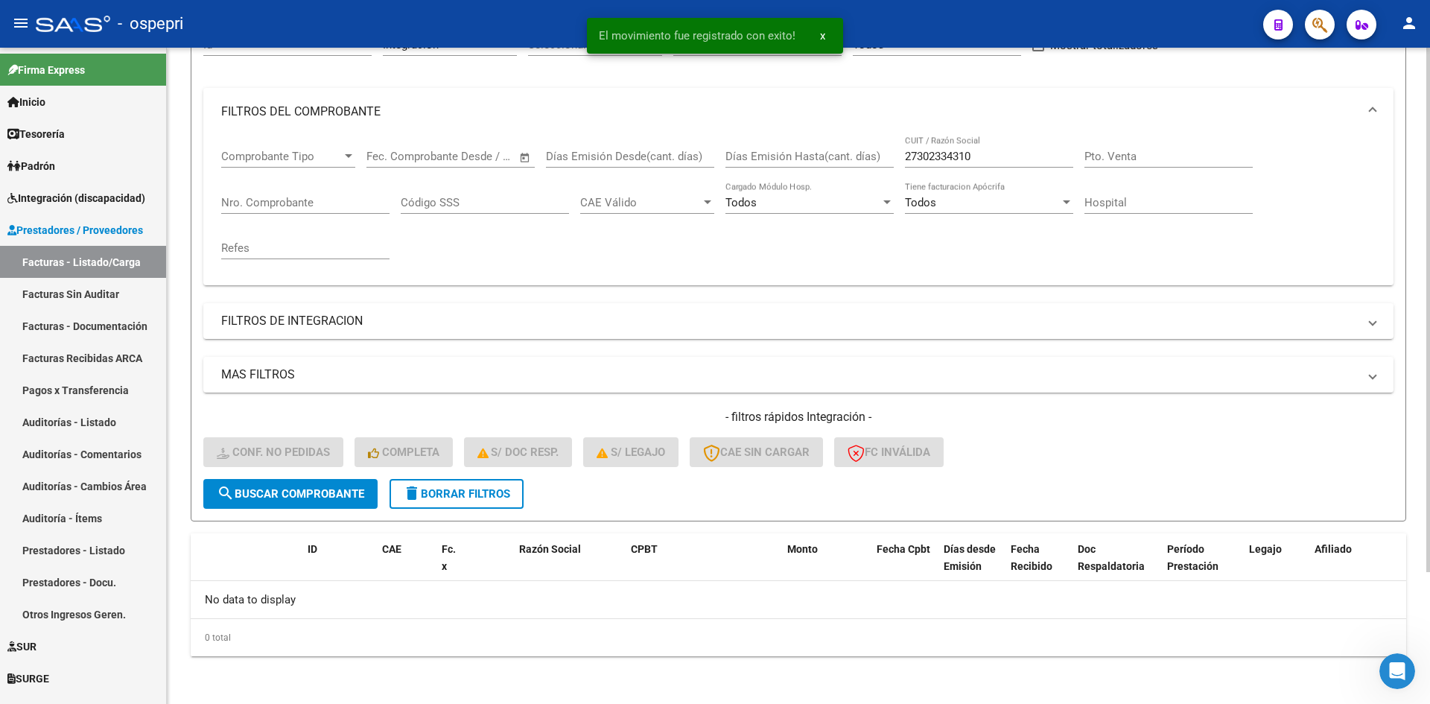
scroll to position [165, 0]
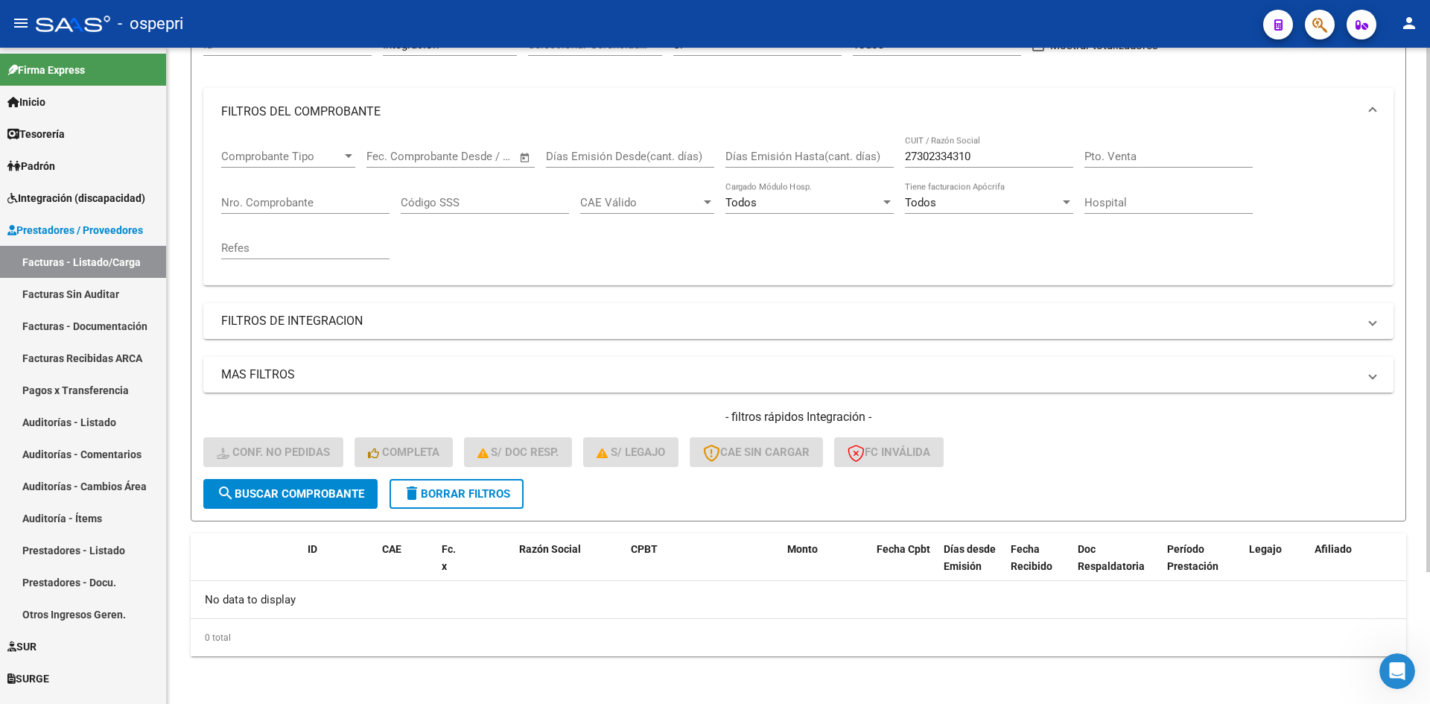
click at [468, 486] on button "delete Borrar Filtros" at bounding box center [456, 494] width 134 height 30
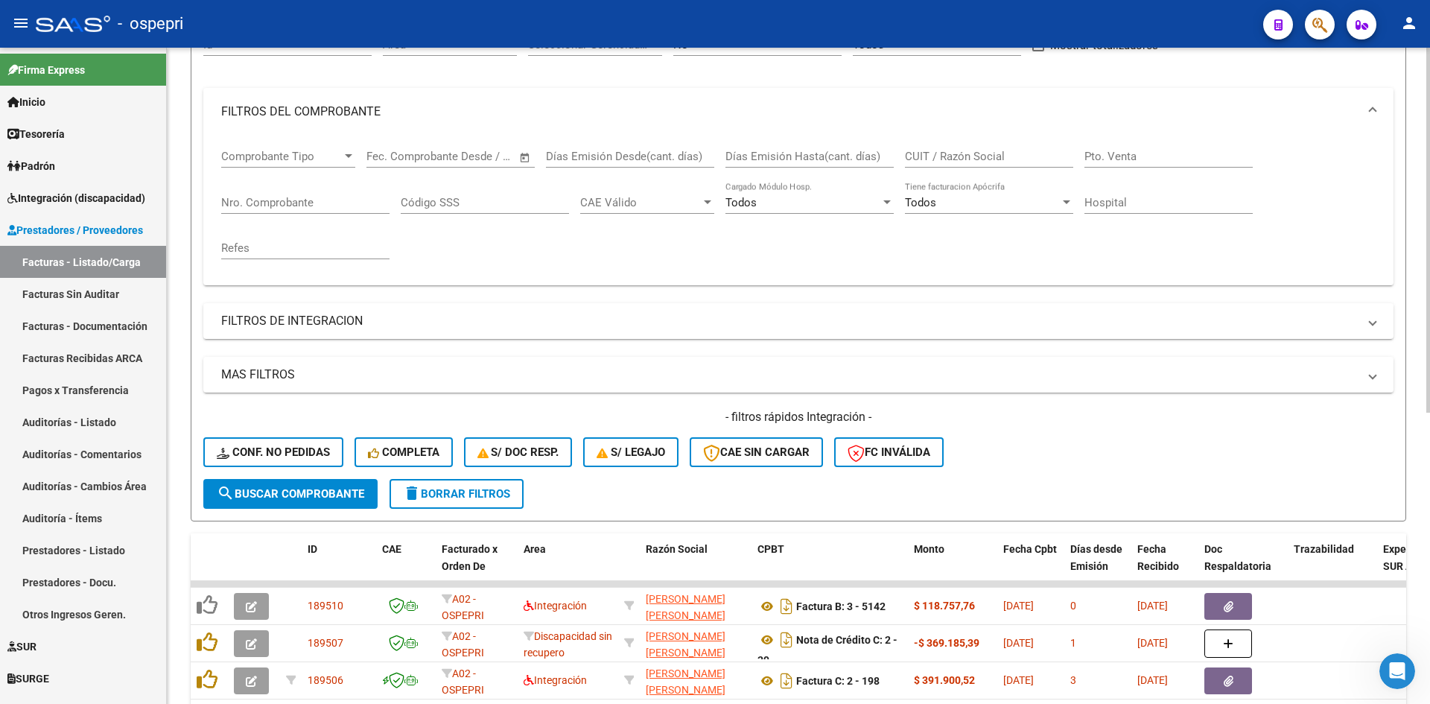
click at [941, 165] on div "CUIT / Razón Social" at bounding box center [989, 152] width 168 height 32
paste input "27292767388"
type input "27292767388"
click at [351, 490] on span "search Buscar Comprobante" at bounding box center [290, 493] width 147 height 13
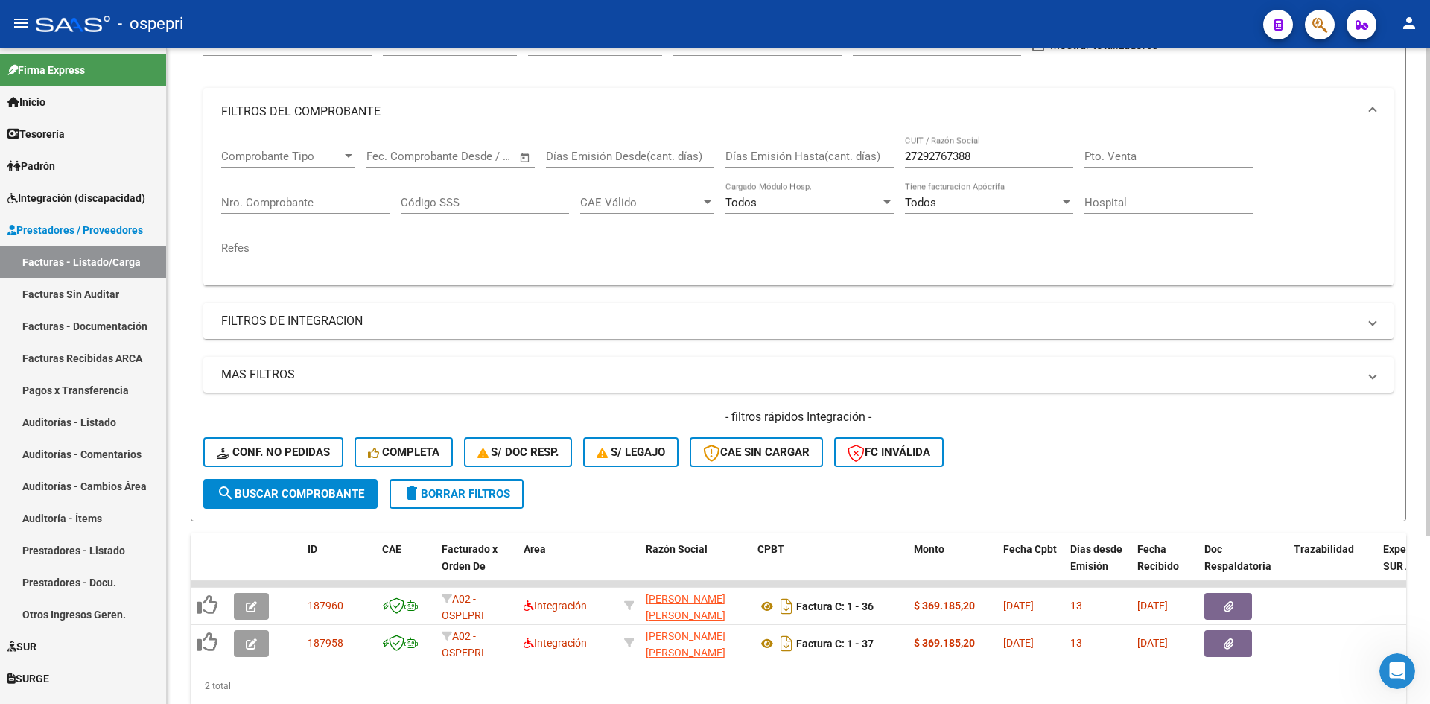
scroll to position [225, 0]
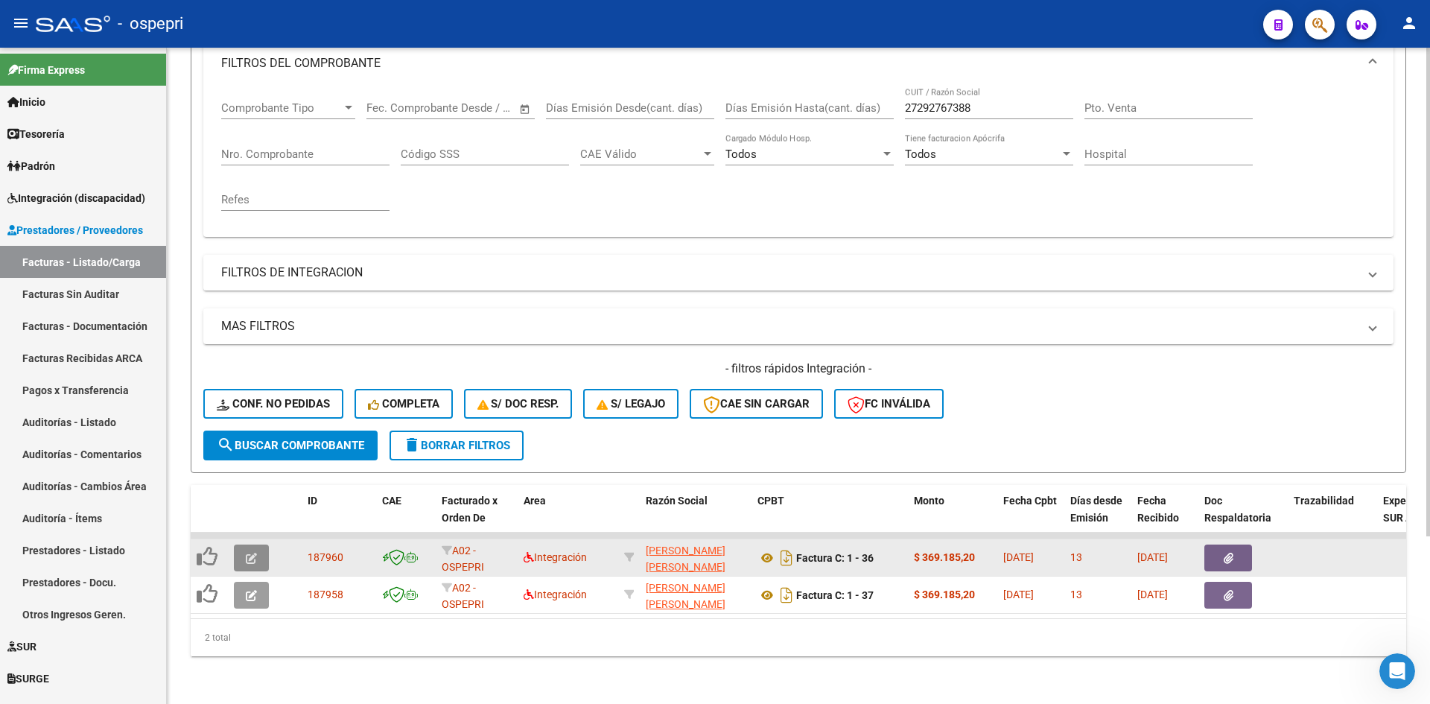
click at [254, 553] on icon "button" at bounding box center [251, 558] width 11 height 11
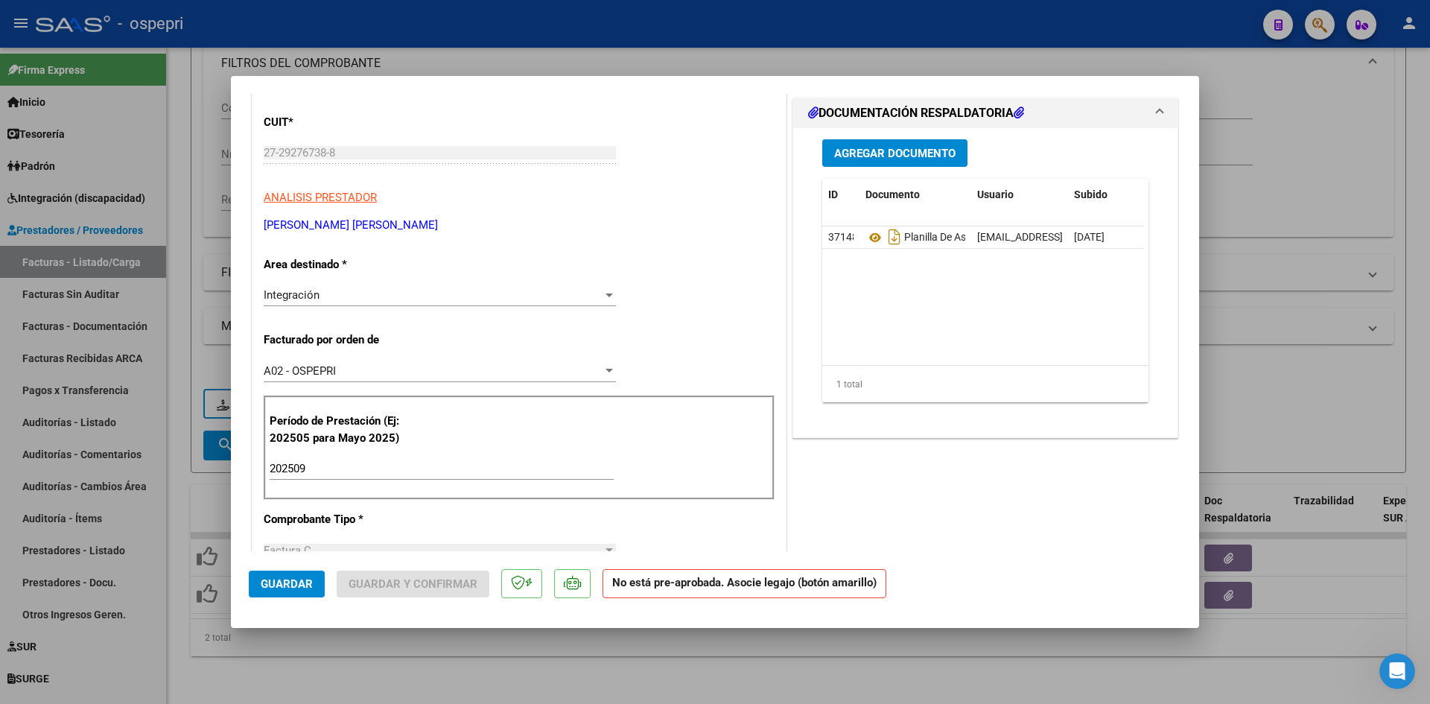
scroll to position [0, 0]
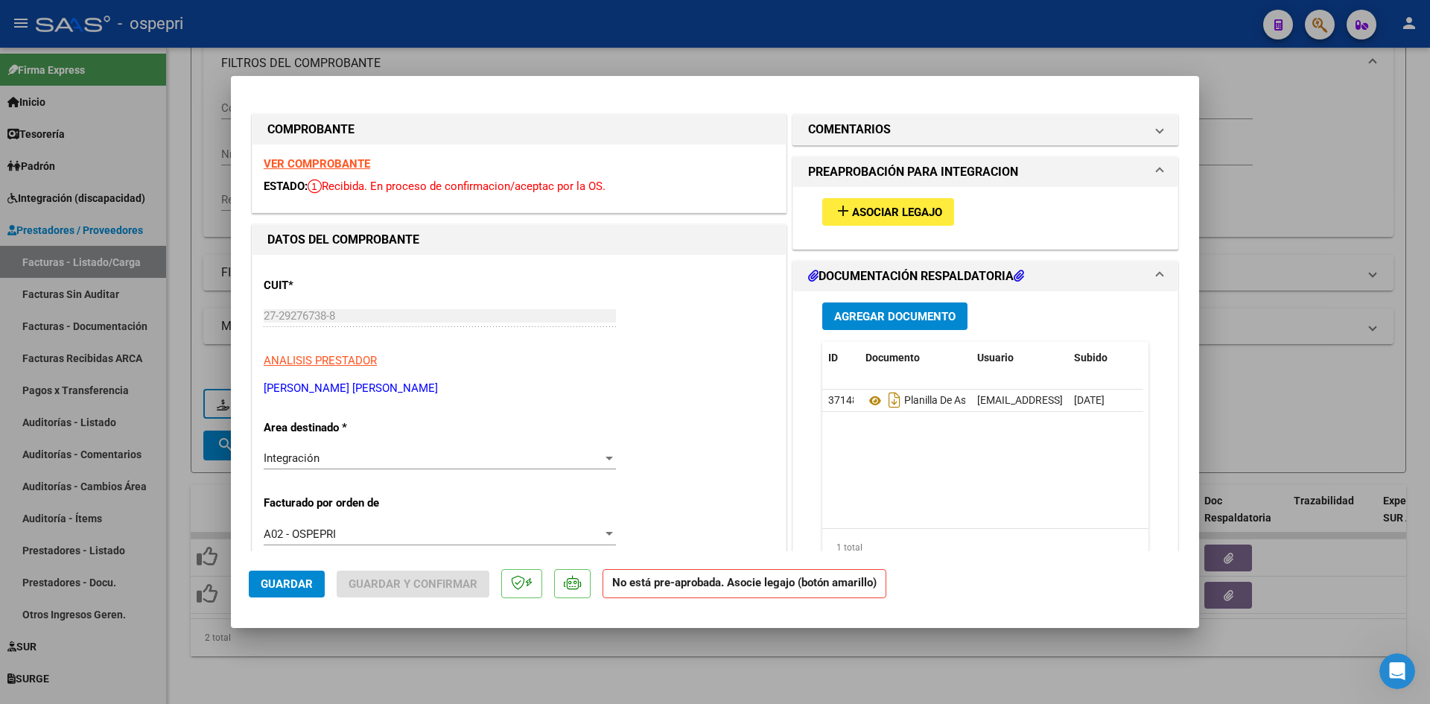
click at [312, 162] on div "VER COMPROBANTE ESTADO: Recibida. En proceso de confirmacion/aceptac por la OS." at bounding box center [518, 178] width 533 height 68
click at [314, 161] on strong "VER COMPROBANTE" at bounding box center [317, 163] width 106 height 13
click at [871, 213] on span "Asociar Legajo" at bounding box center [897, 212] width 90 height 13
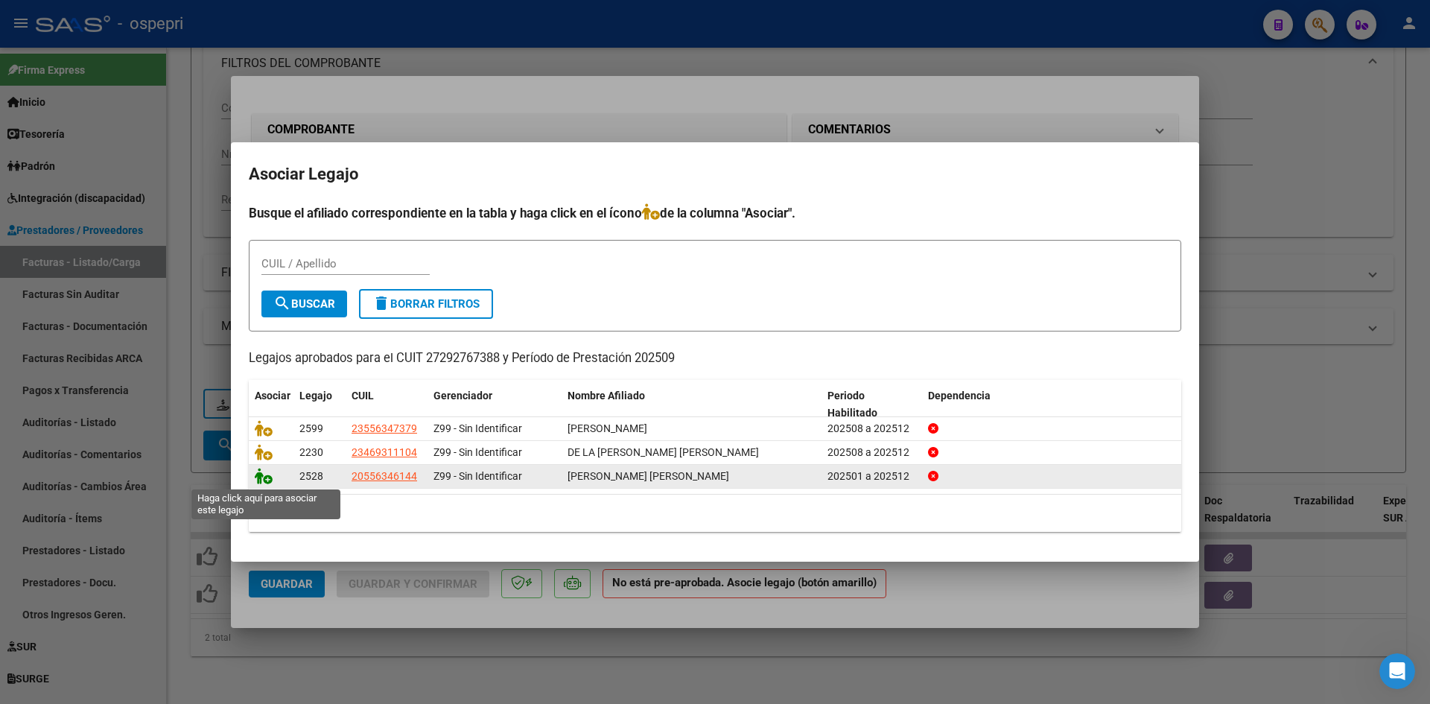
click at [258, 474] on icon at bounding box center [264, 476] width 18 height 16
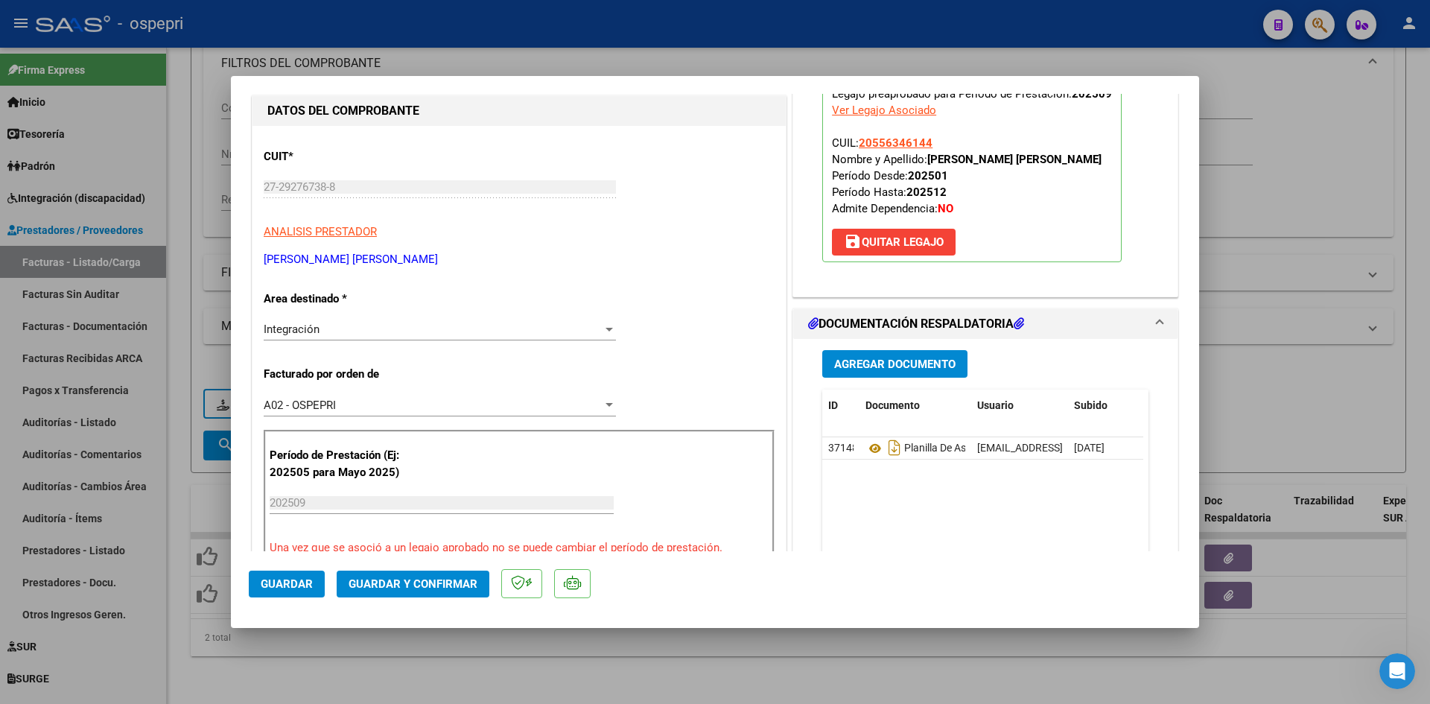
scroll to position [223, 0]
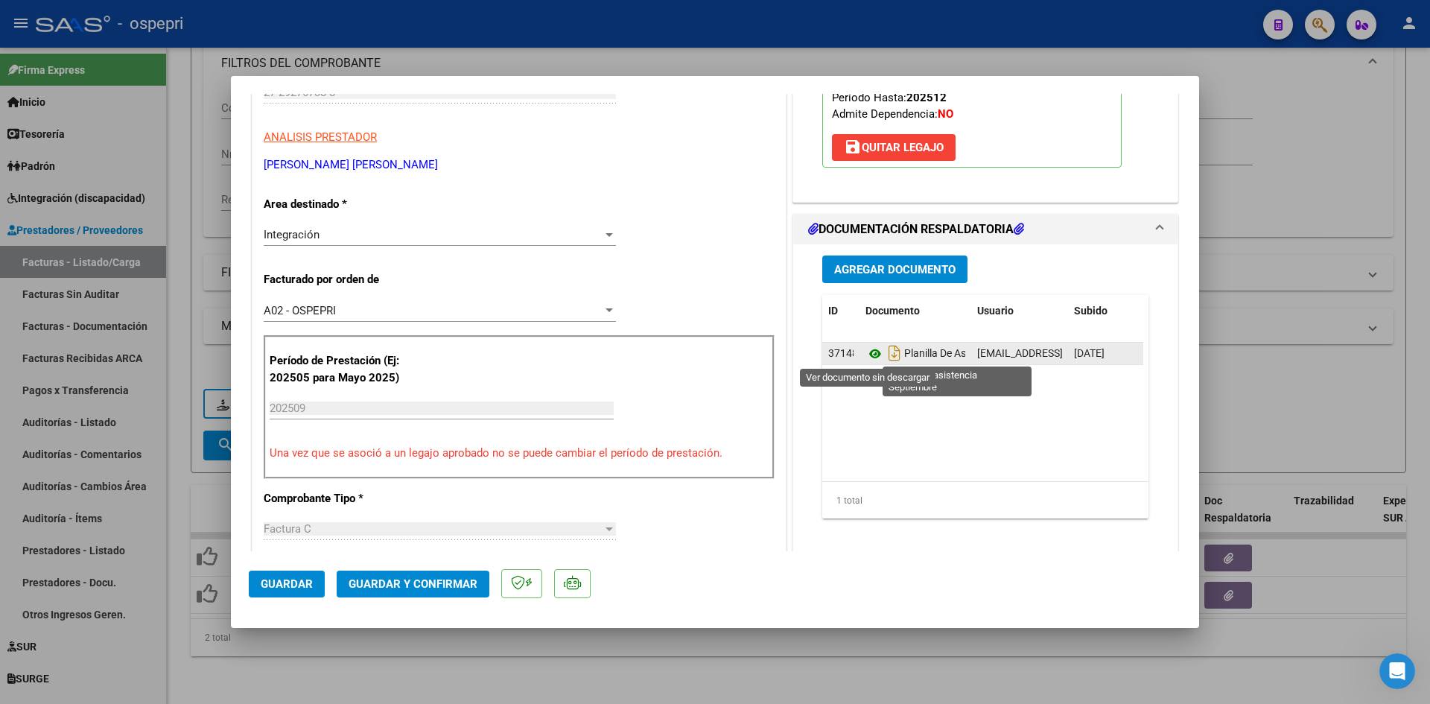
click at [871, 355] on icon at bounding box center [874, 354] width 19 height 18
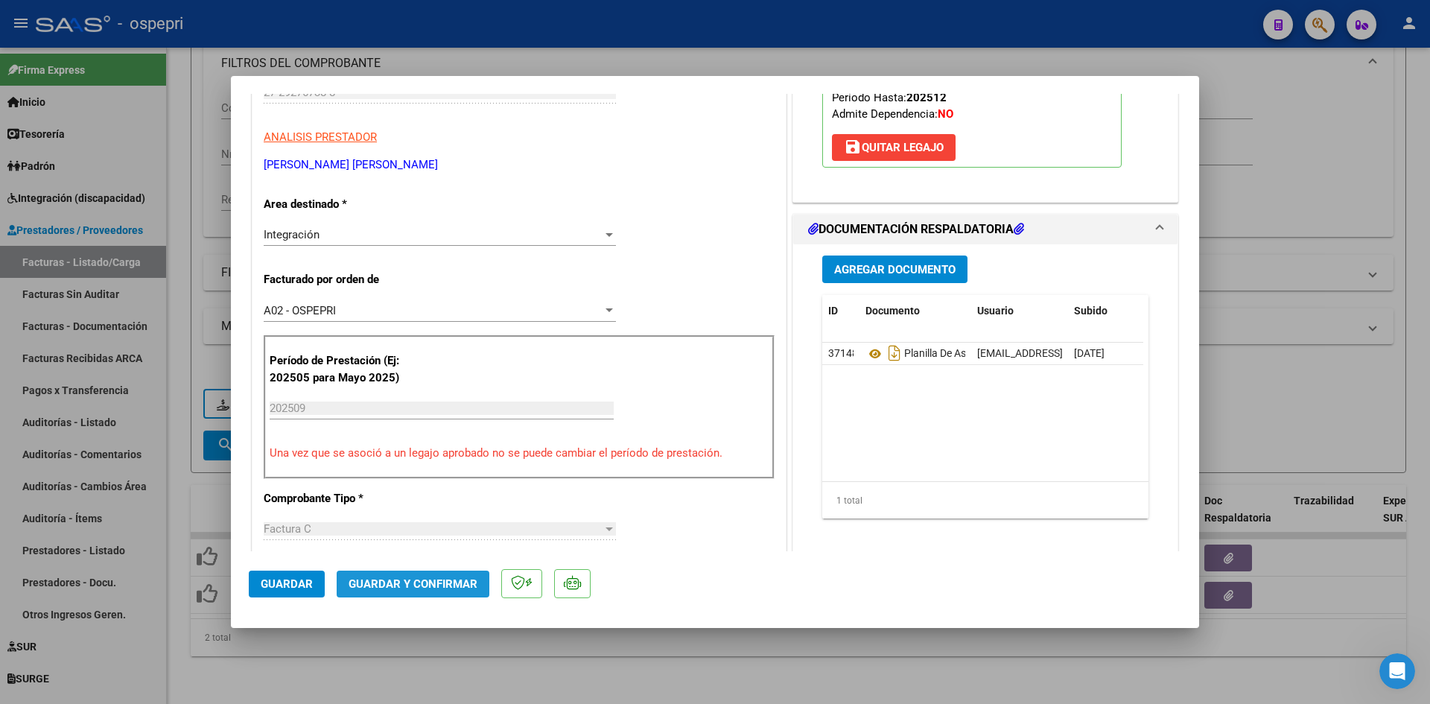
click at [449, 579] on span "Guardar y Confirmar" at bounding box center [413, 583] width 129 height 13
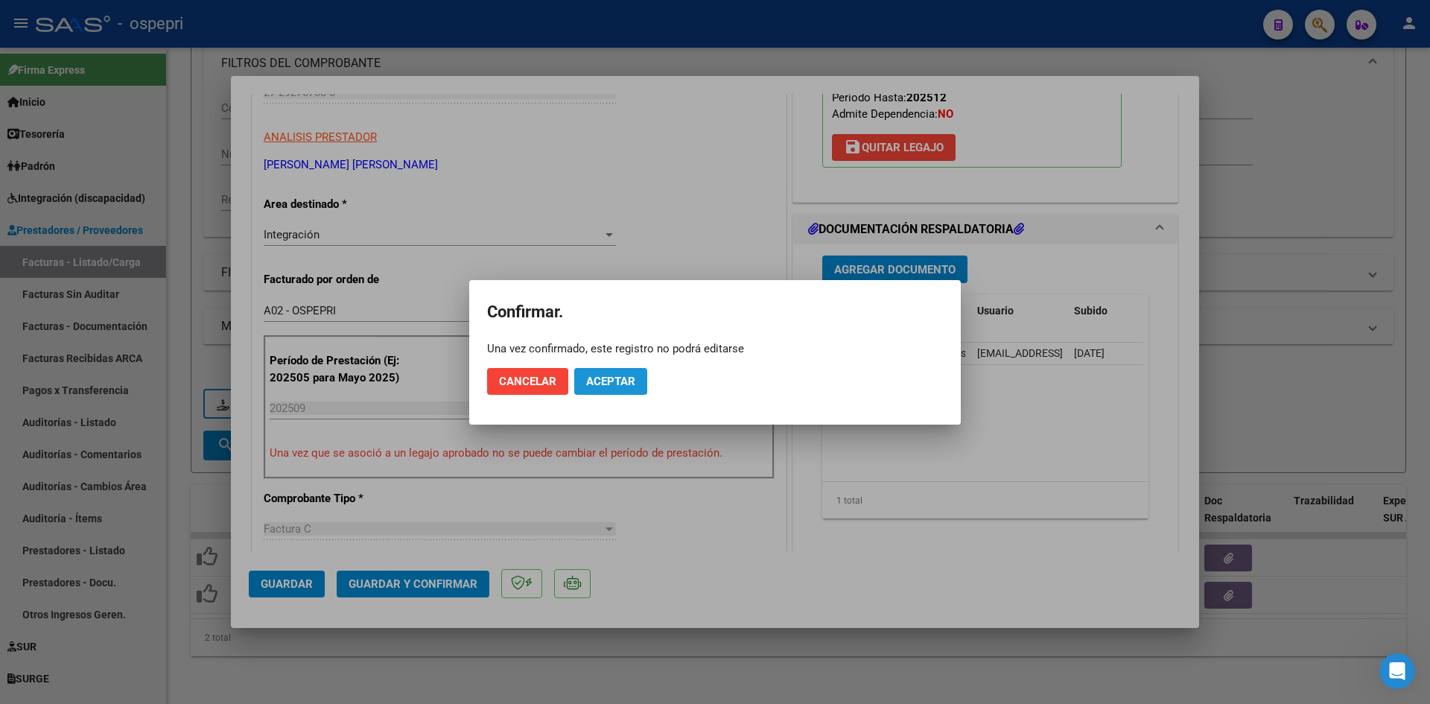
click at [615, 389] on button "Aceptar" at bounding box center [610, 381] width 73 height 27
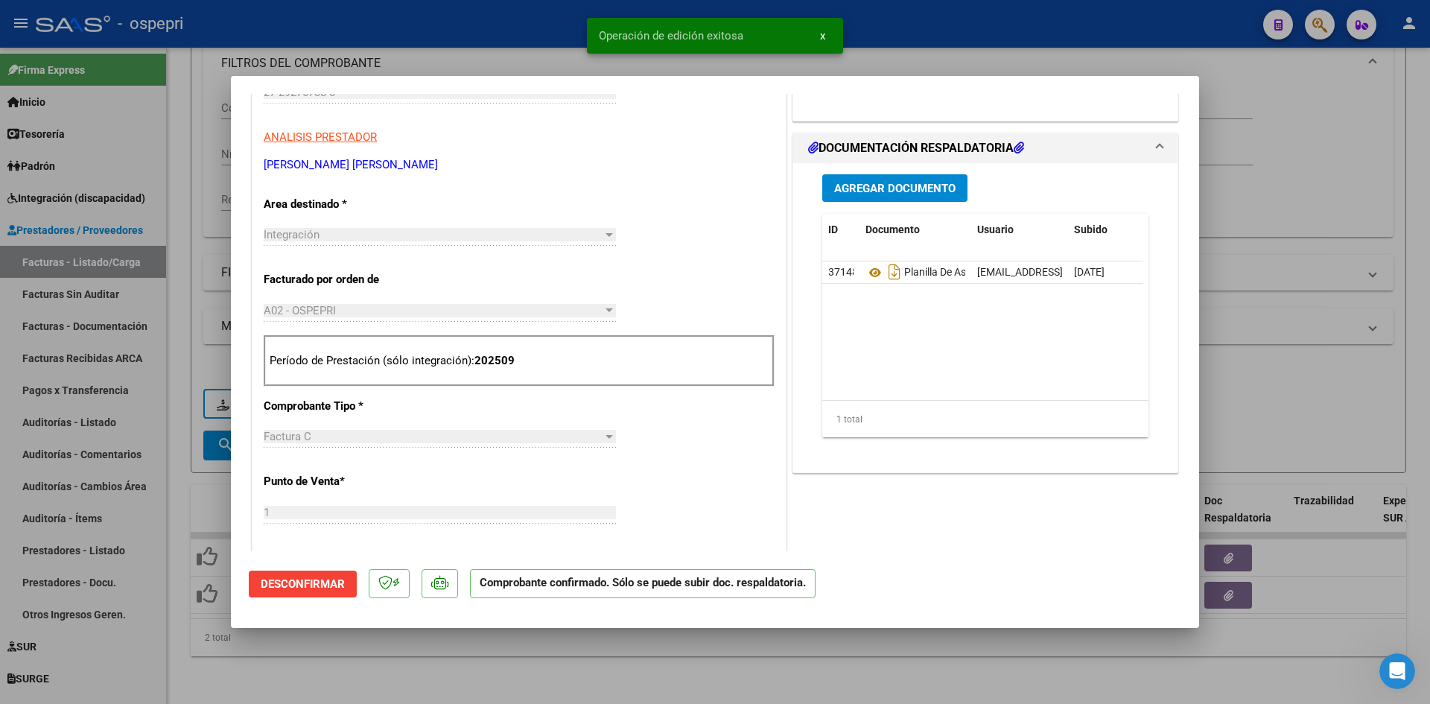
type input "$ 0,00"
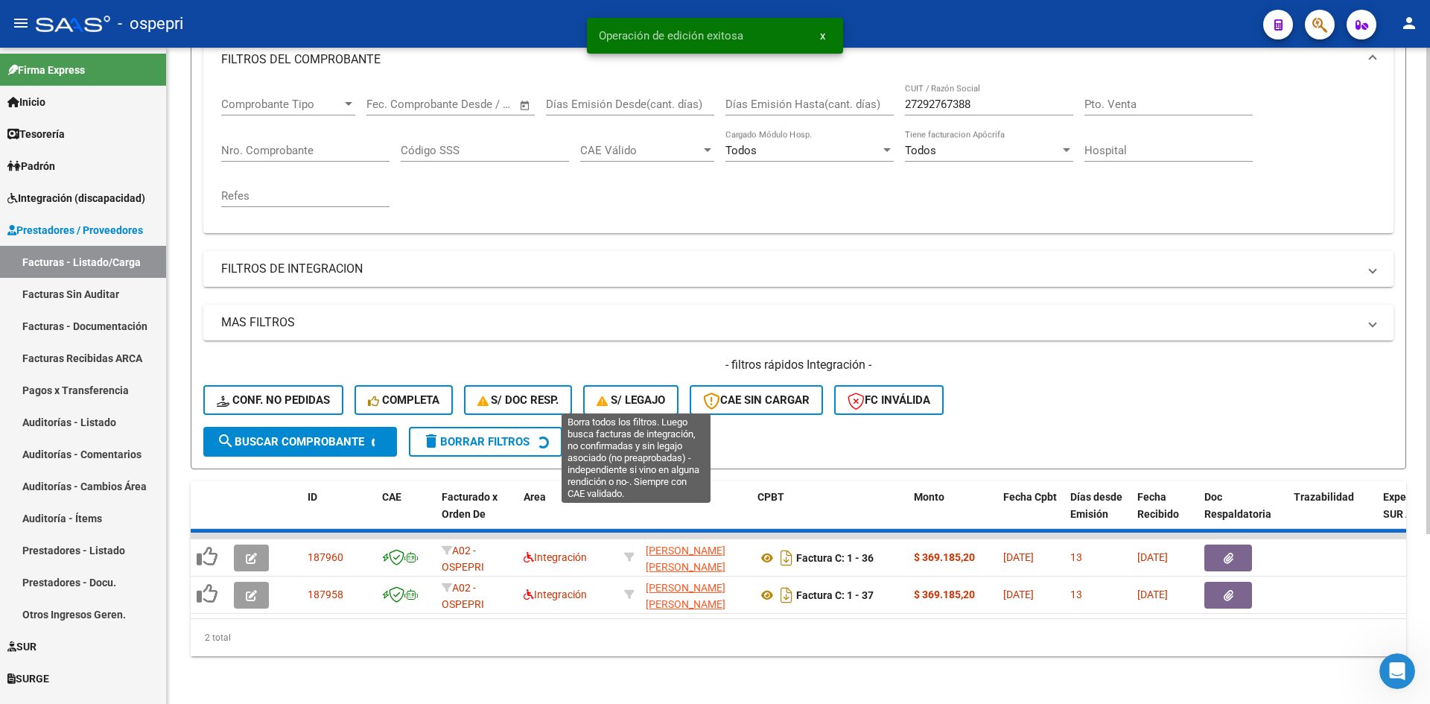
scroll to position [188, 0]
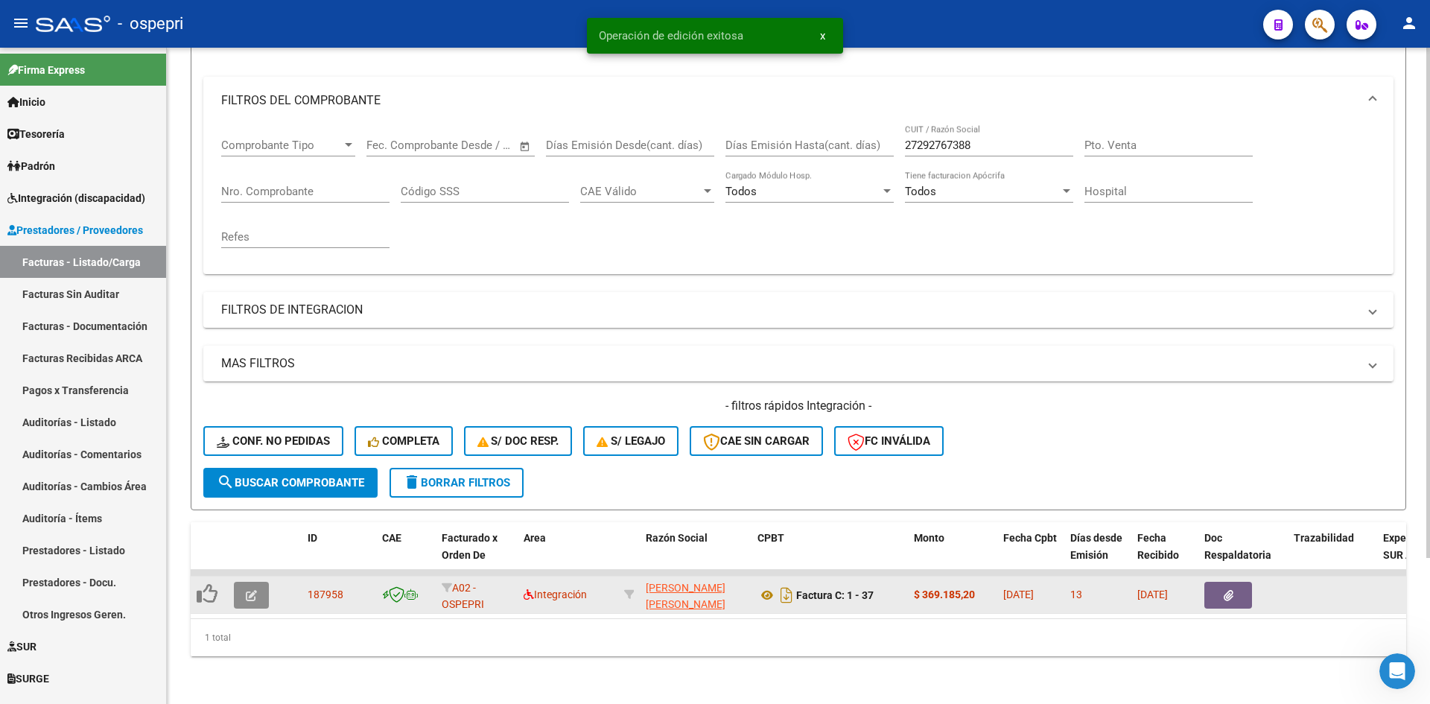
click at [252, 590] on icon "button" at bounding box center [251, 595] width 11 height 11
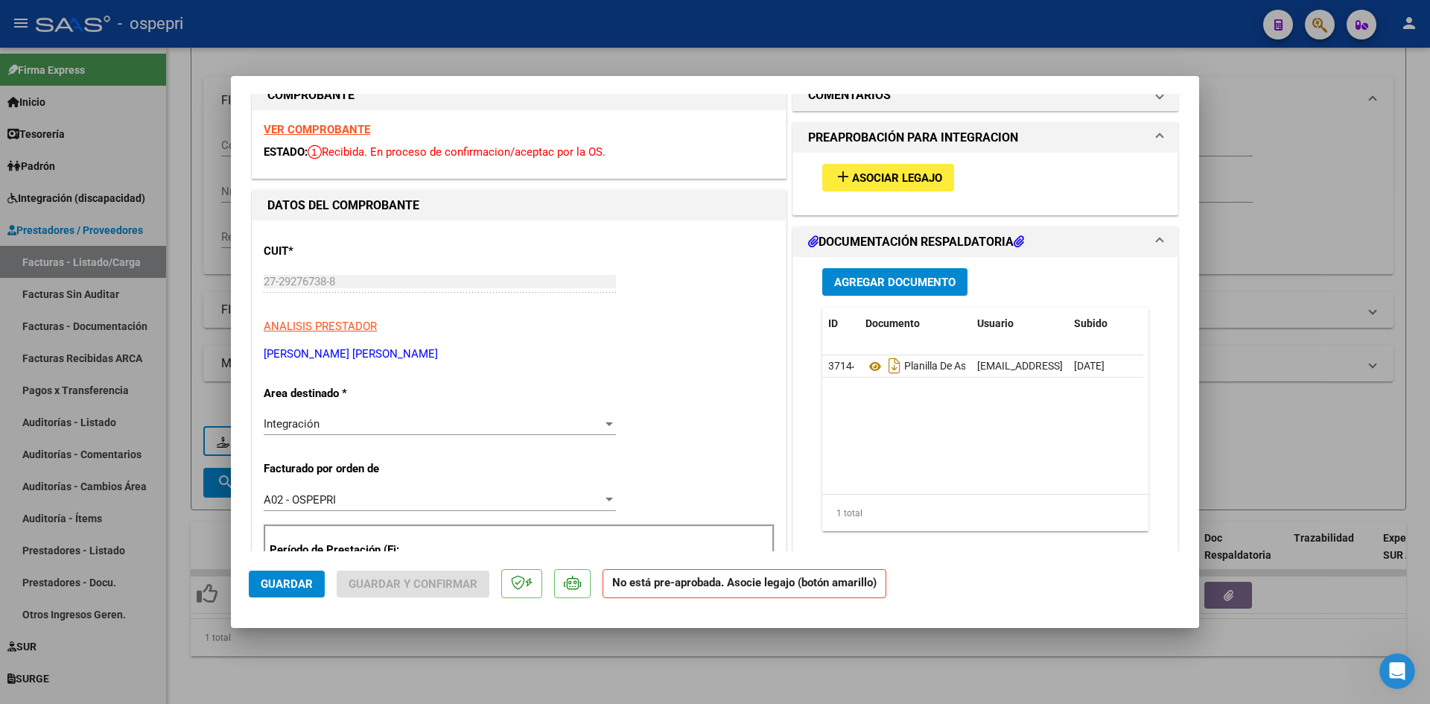
scroll to position [0, 0]
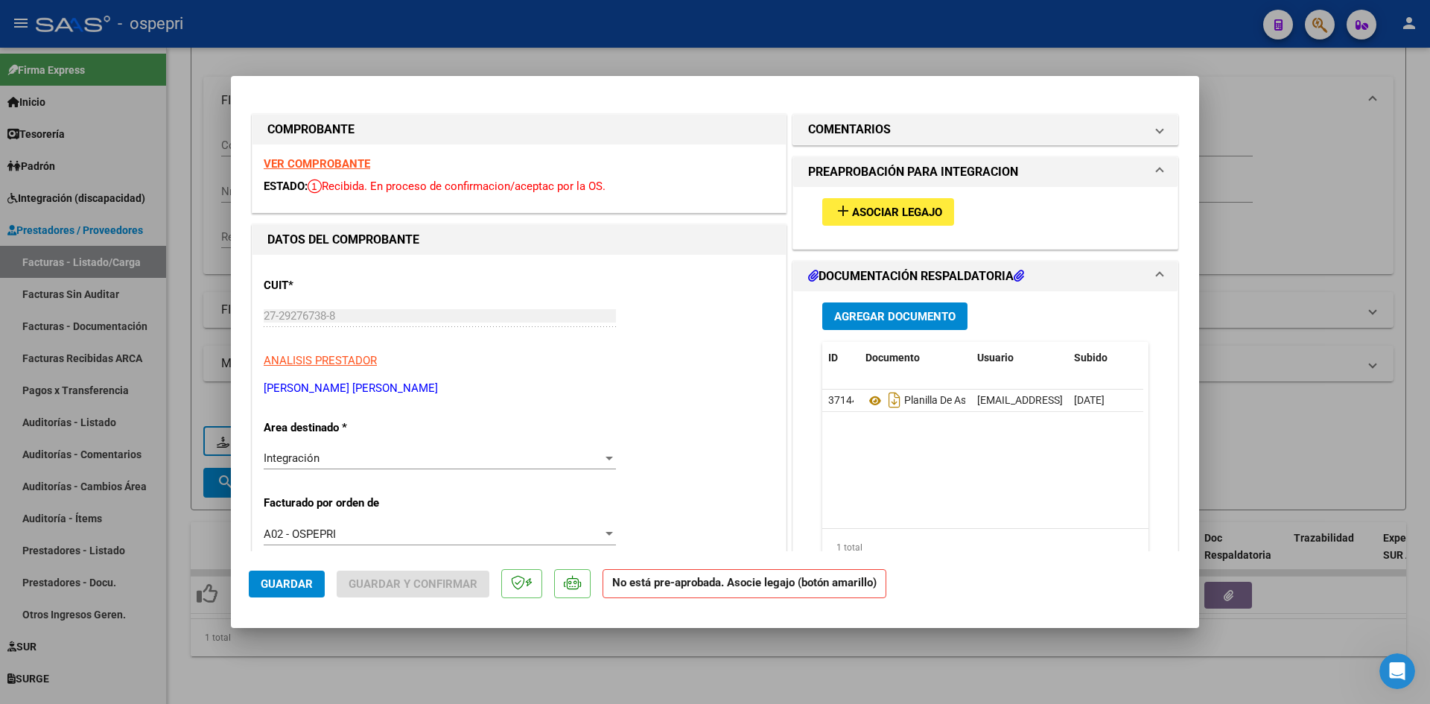
click at [360, 168] on strong "VER COMPROBANTE" at bounding box center [317, 163] width 106 height 13
click at [900, 210] on span "Asociar Legajo" at bounding box center [897, 212] width 90 height 13
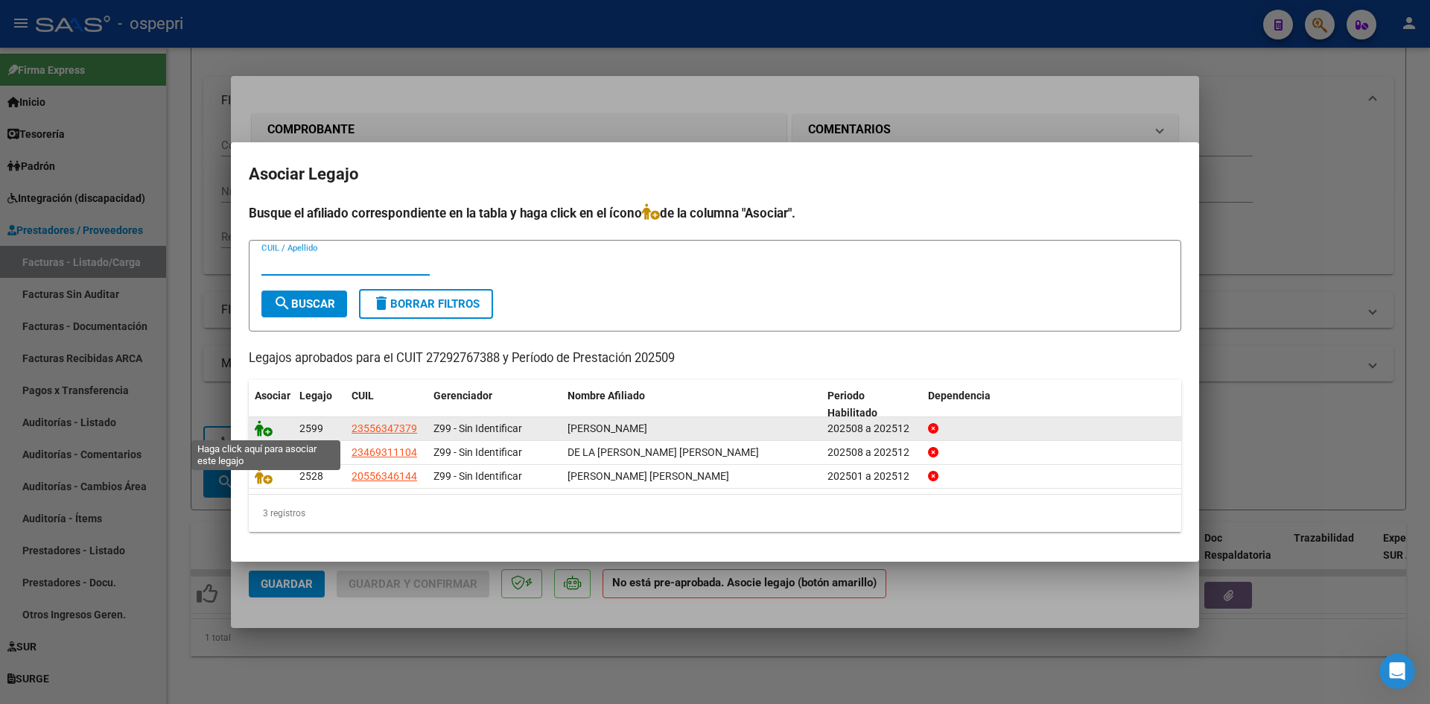
click at [269, 433] on icon at bounding box center [264, 428] width 18 height 16
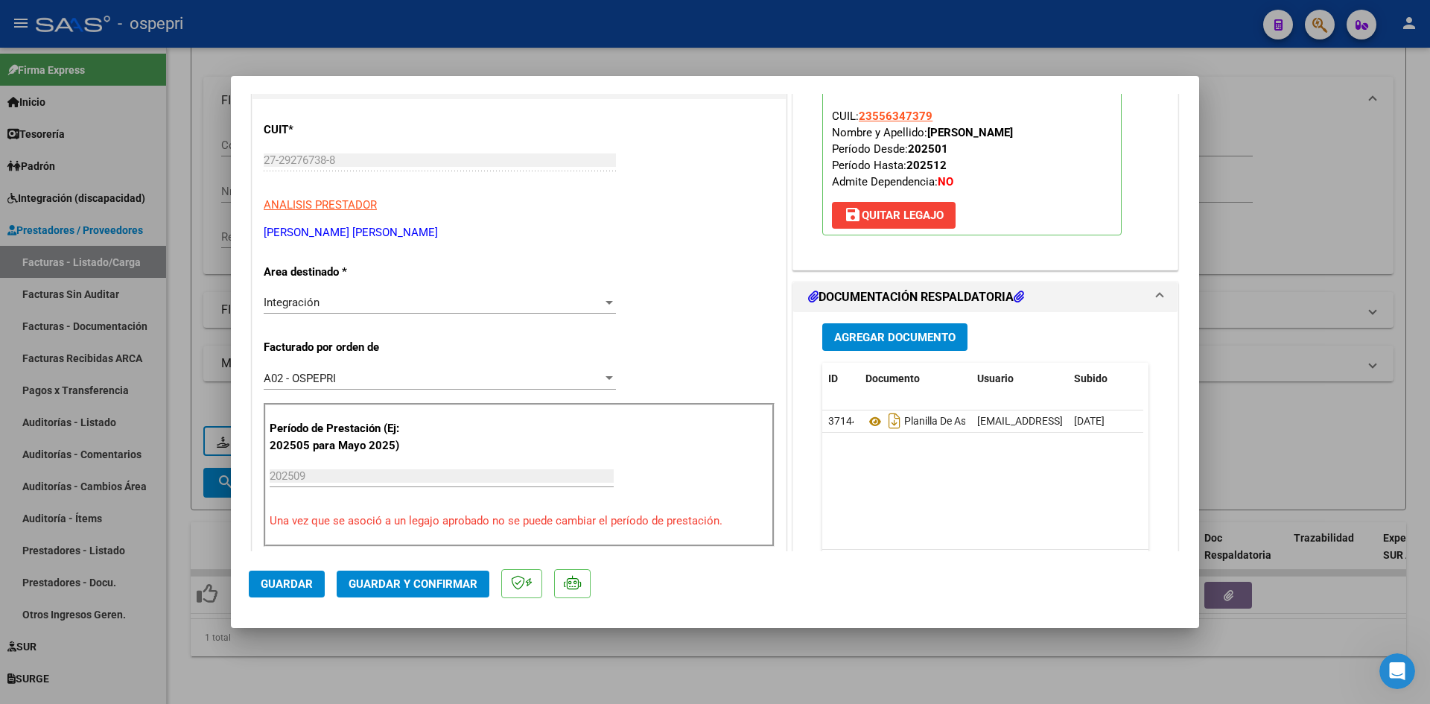
scroll to position [223, 0]
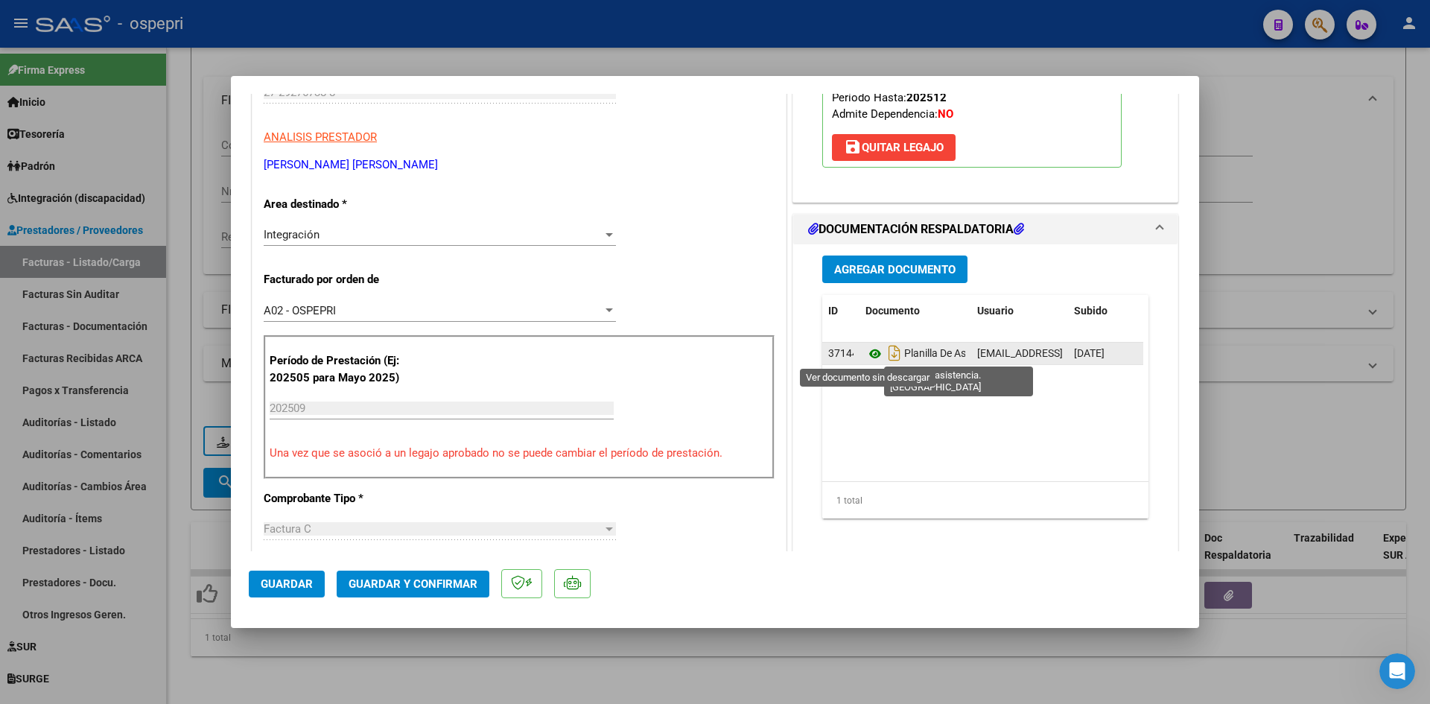
click at [866, 350] on icon at bounding box center [874, 354] width 19 height 18
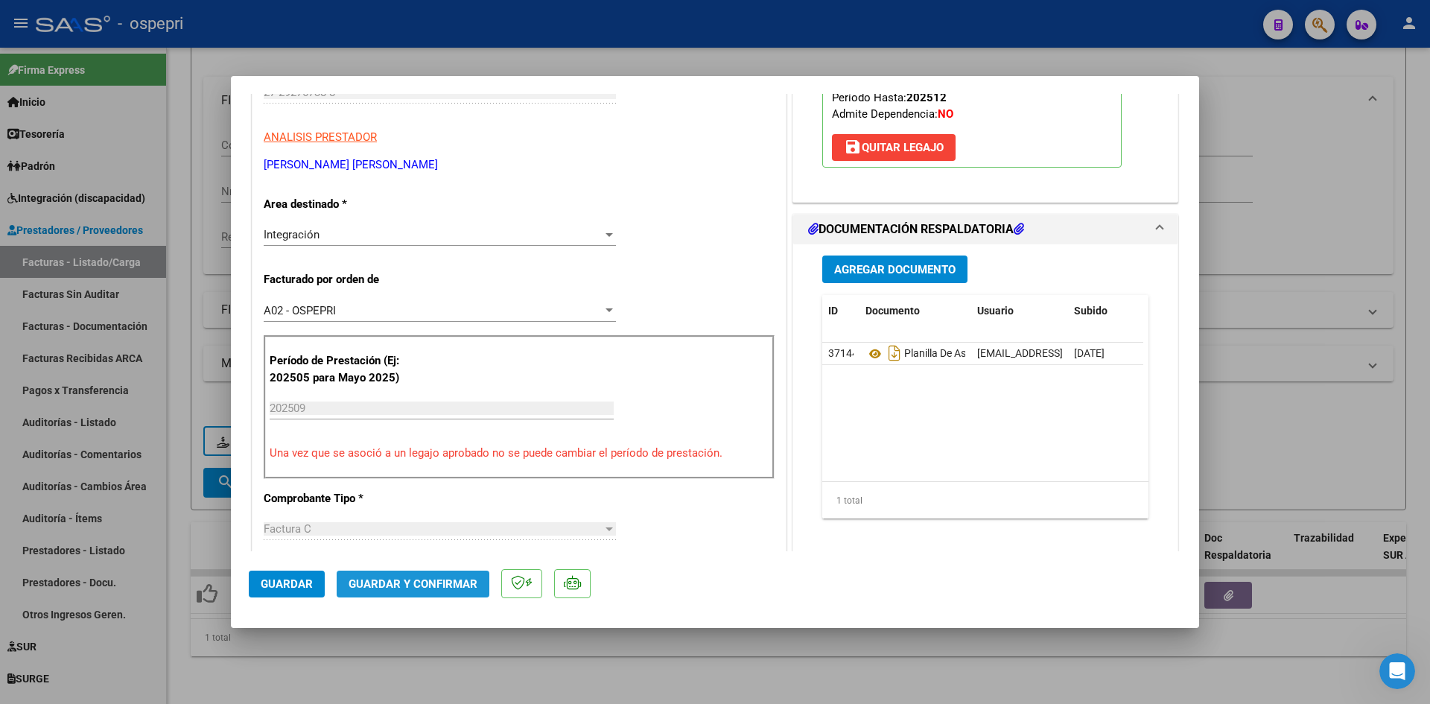
click at [445, 590] on span "Guardar y Confirmar" at bounding box center [413, 583] width 129 height 13
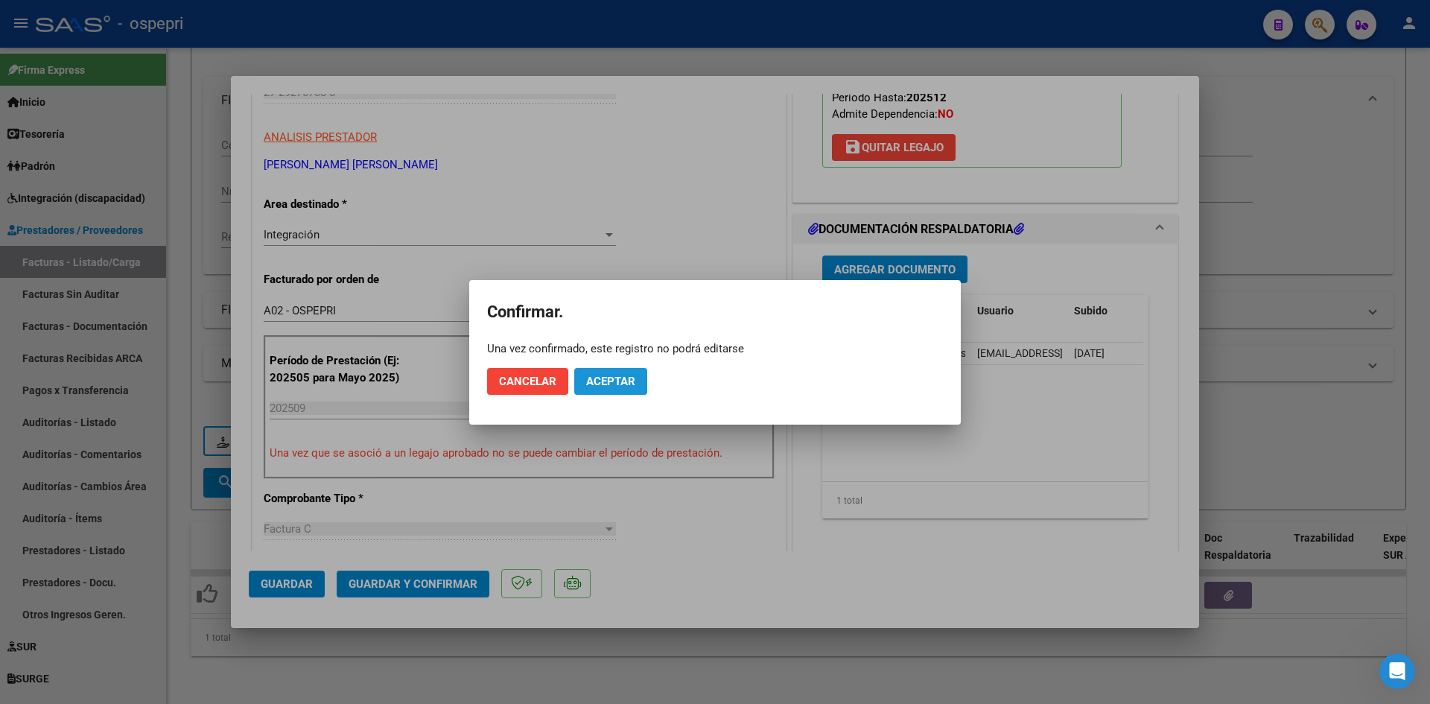
click at [613, 376] on span "Aceptar" at bounding box center [610, 381] width 49 height 13
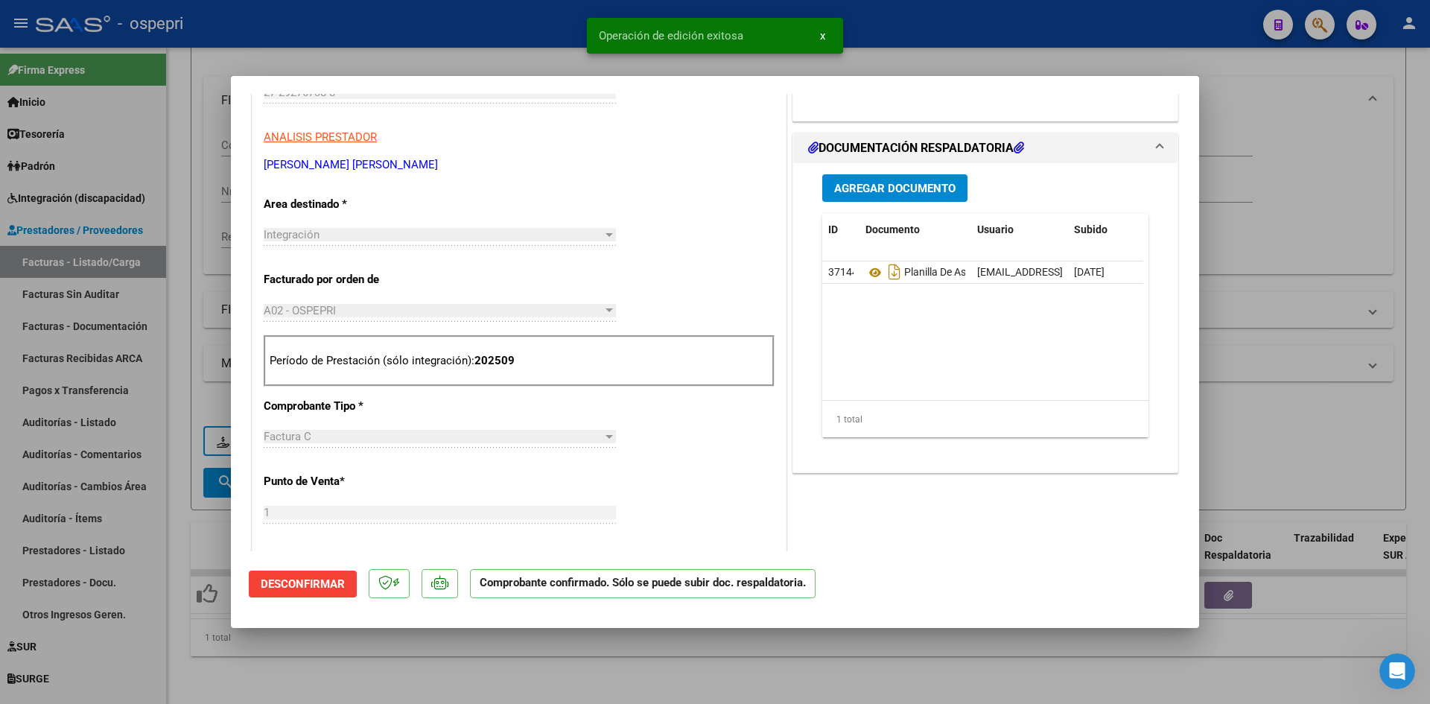
type input "$ 0,00"
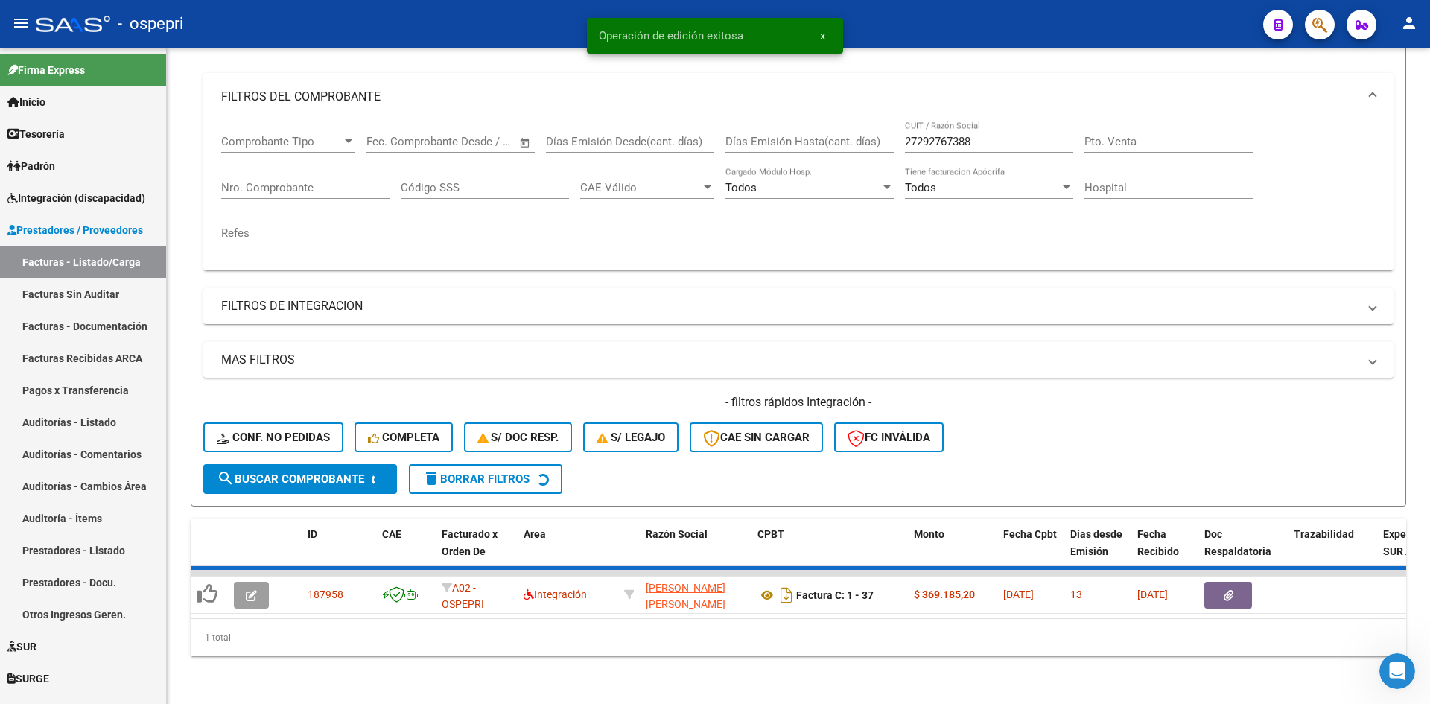
scroll to position [165, 0]
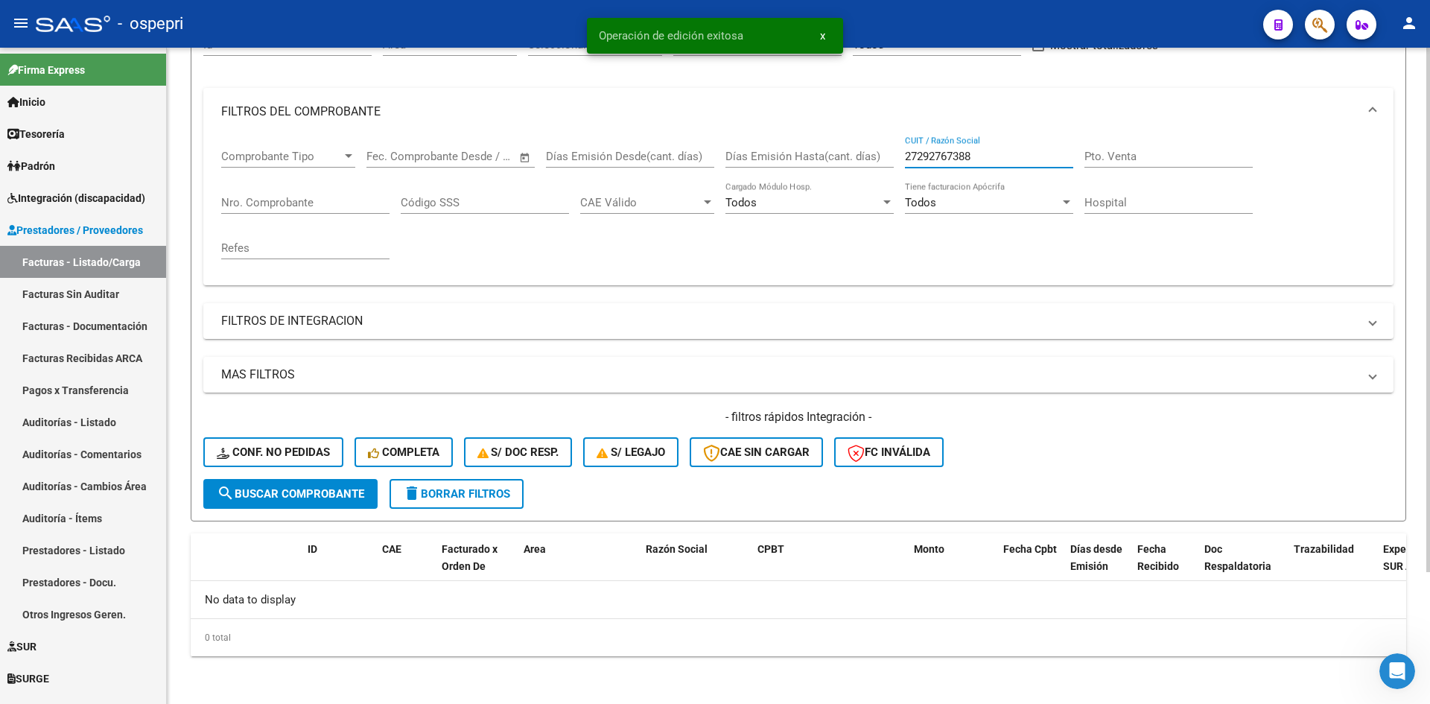
drag, startPoint x: 977, startPoint y: 156, endPoint x: 898, endPoint y: 172, distance: 80.6
click at [898, 172] on div "Comprobante Tipo Comprobante Tipo Fecha inicio – Fecha fin Fec. Comprobante Des…" at bounding box center [798, 205] width 1154 height 138
click at [307, 448] on span "Conf. no pedidas" at bounding box center [273, 451] width 113 height 13
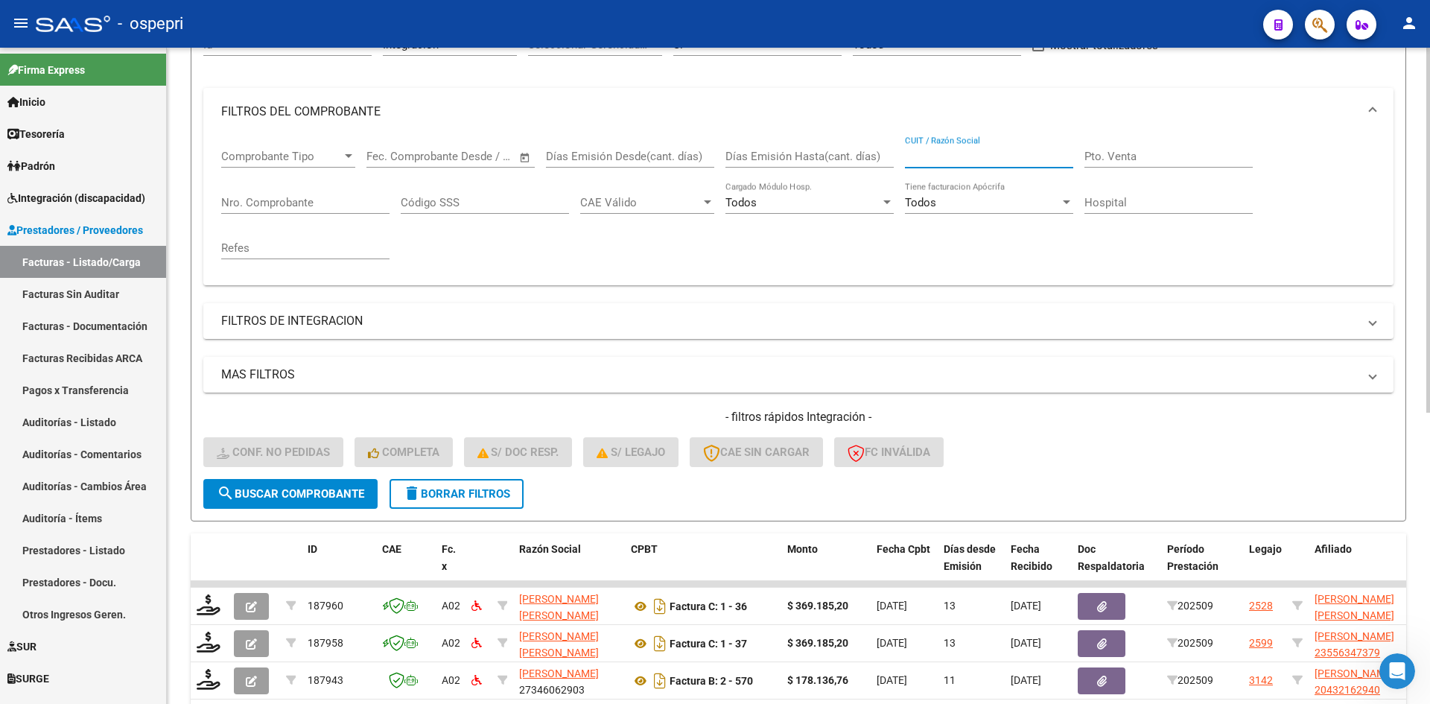
click at [936, 158] on input "CUIT / Razón Social" at bounding box center [989, 156] width 168 height 13
paste input "27292767388"
type input "27292767388"
click at [334, 487] on span "search Buscar Comprobante" at bounding box center [290, 493] width 147 height 13
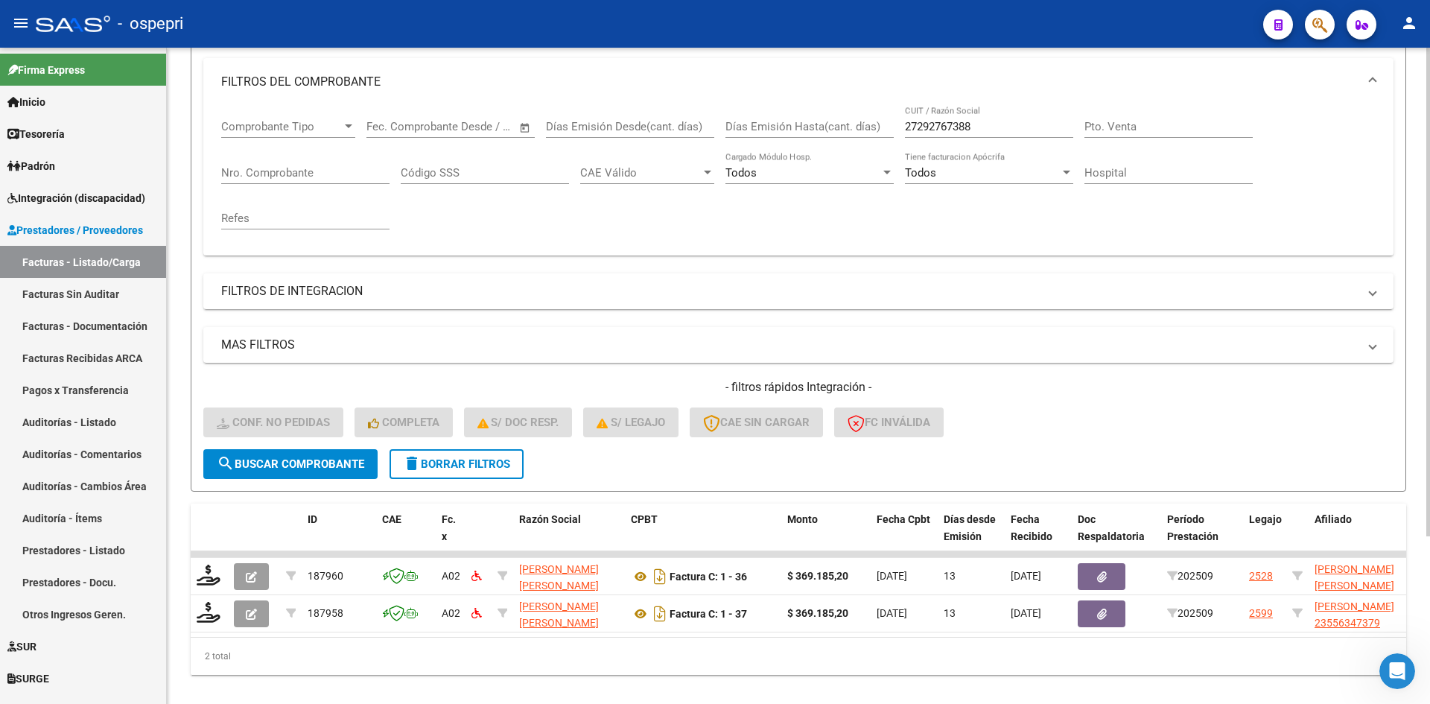
scroll to position [225, 0]
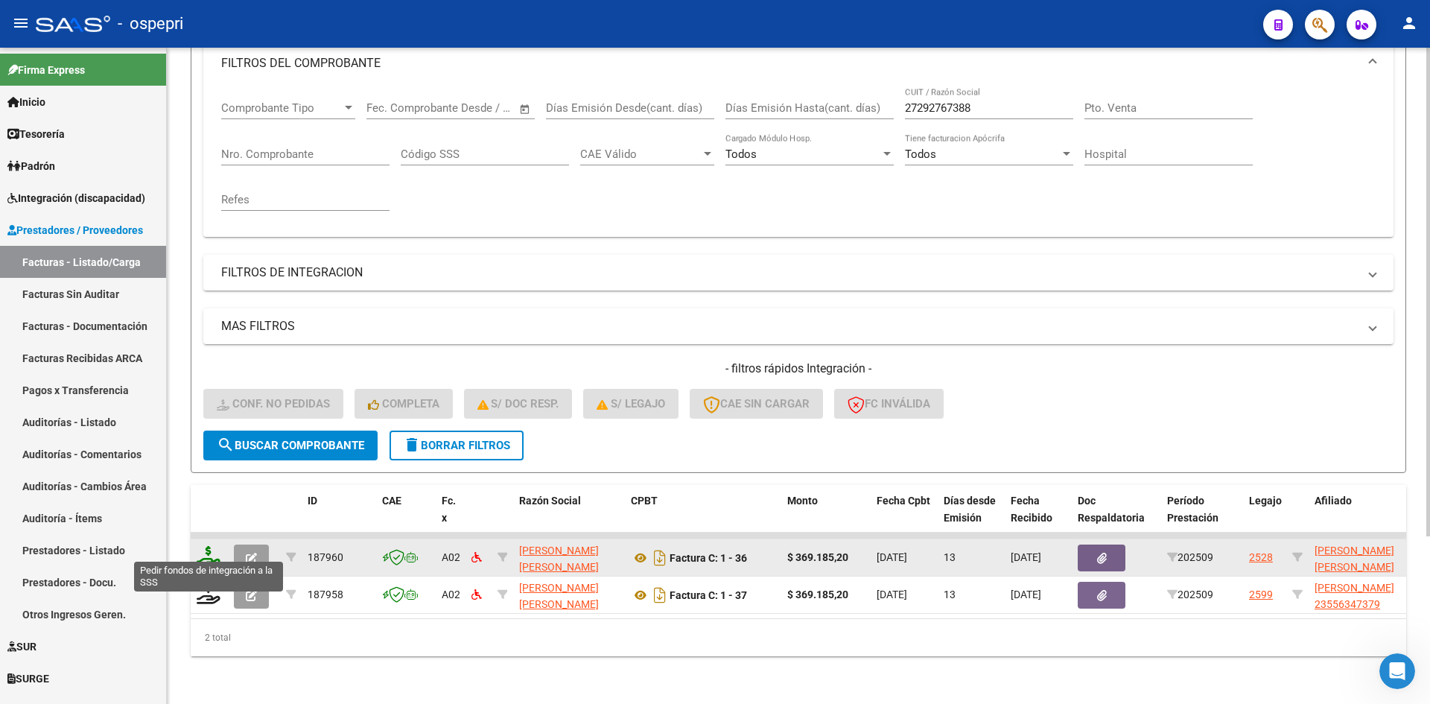
click at [213, 546] on icon at bounding box center [209, 556] width 24 height 21
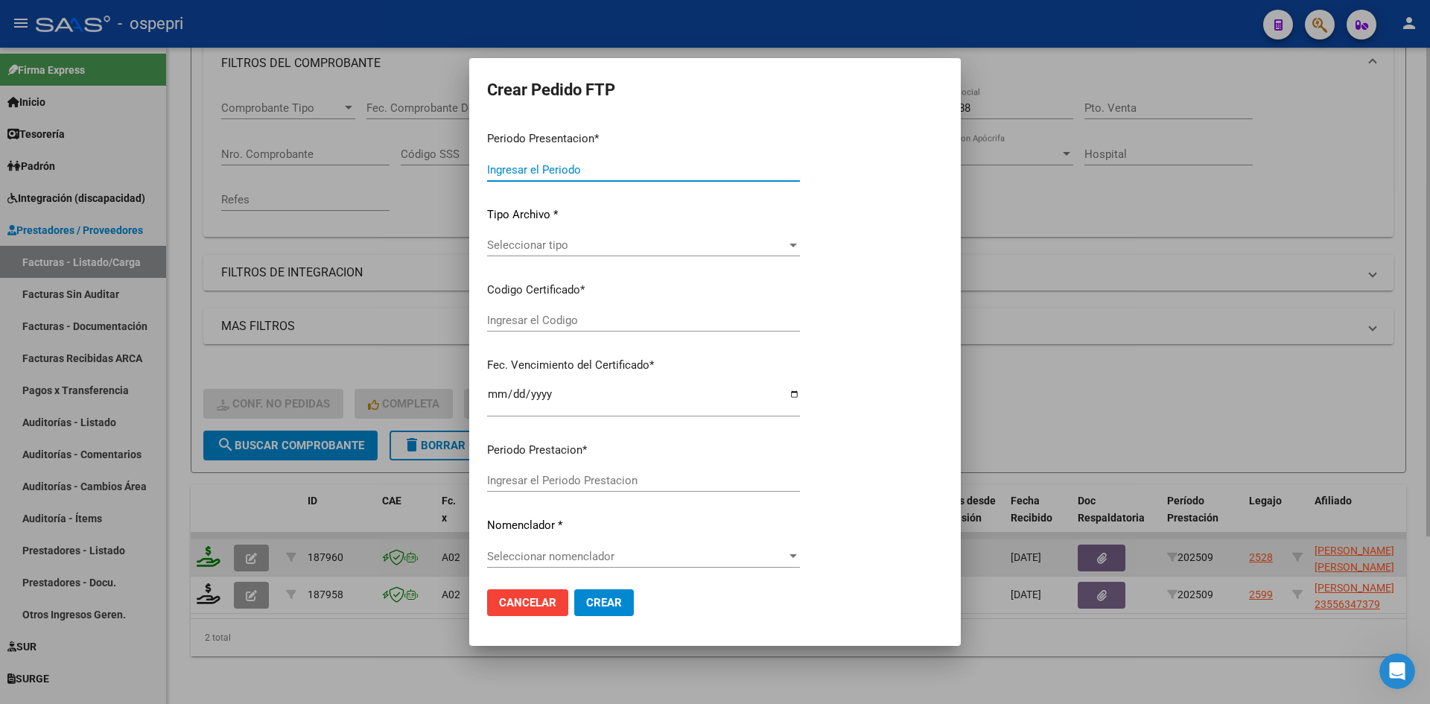
type input "202509"
type input "$ 369.185,20"
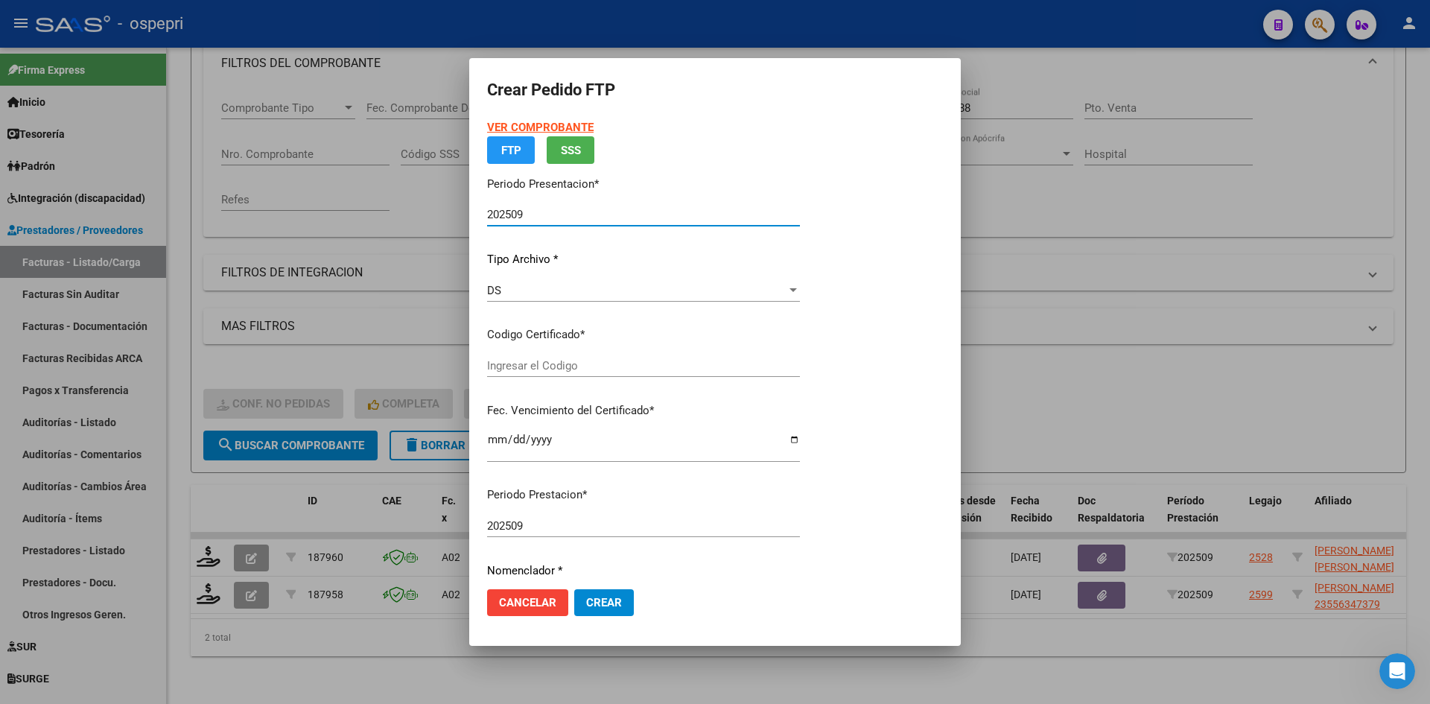
type input "2055634614-4"
type input "2027-04-25"
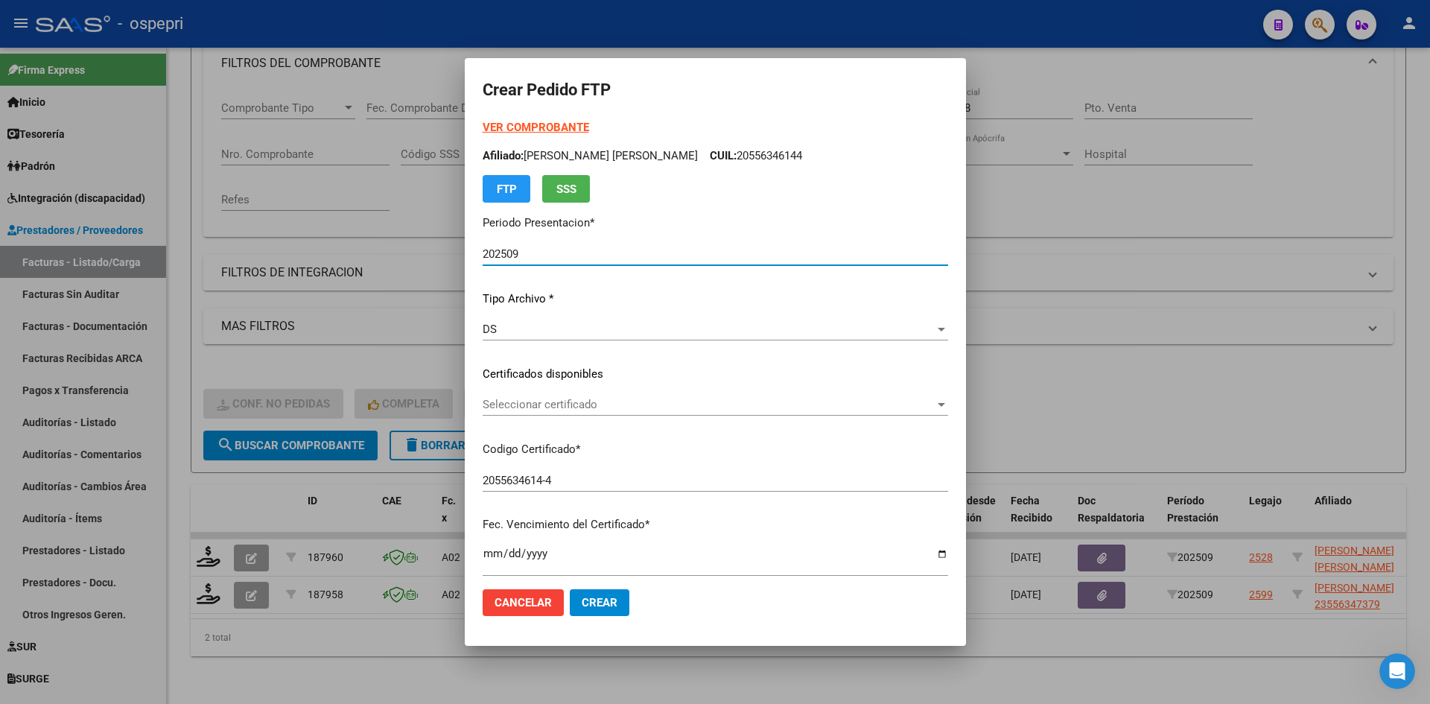
click at [584, 413] on div "Seleccionar certificado Seleccionar certificado" at bounding box center [715, 404] width 465 height 22
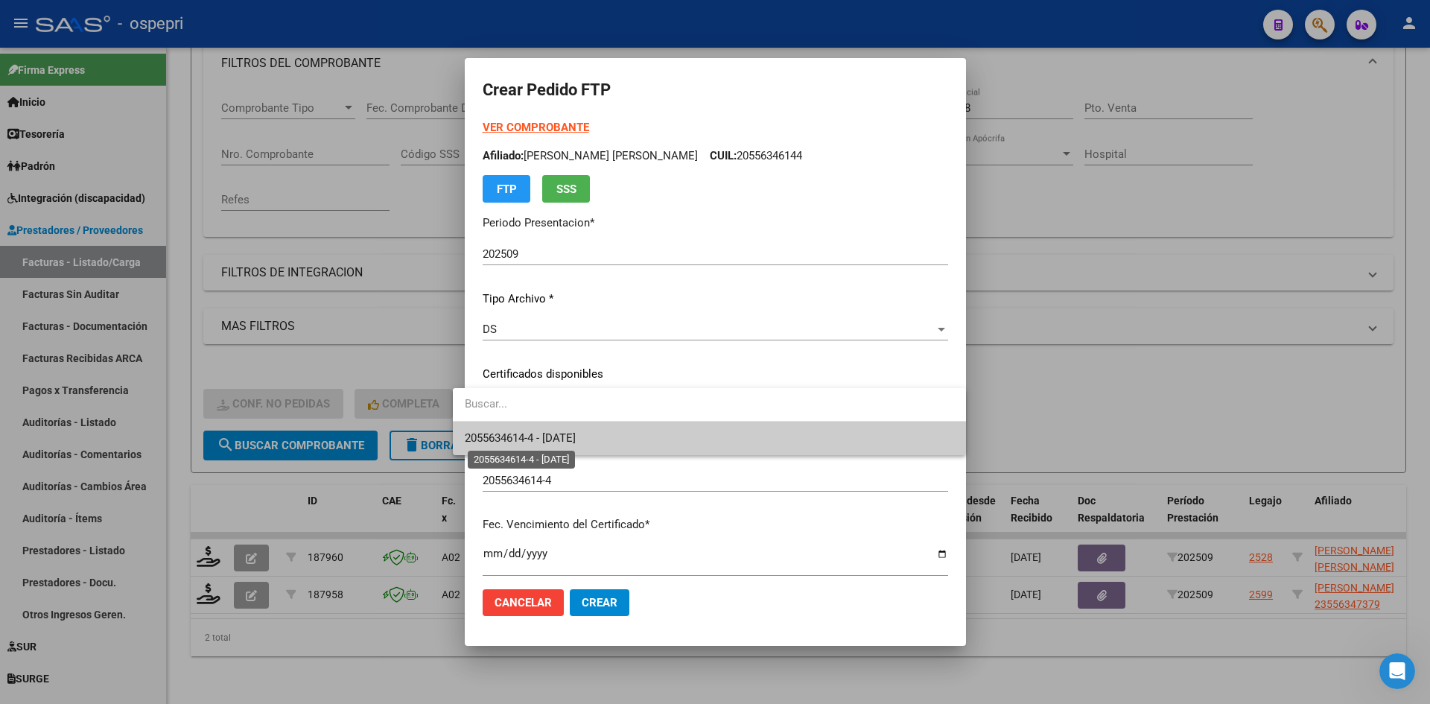
click at [576, 437] on span "2055634614-4 - 2027-04-25" at bounding box center [520, 437] width 111 height 13
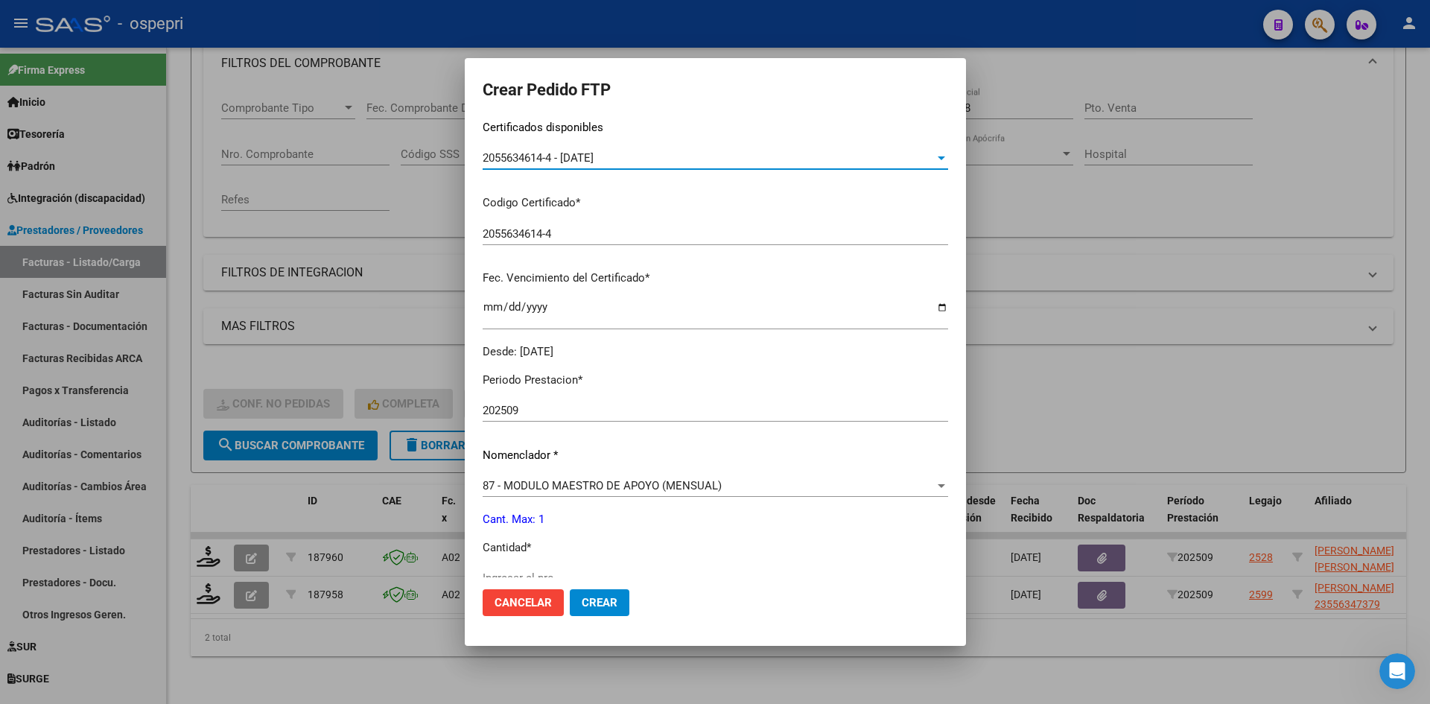
scroll to position [298, 0]
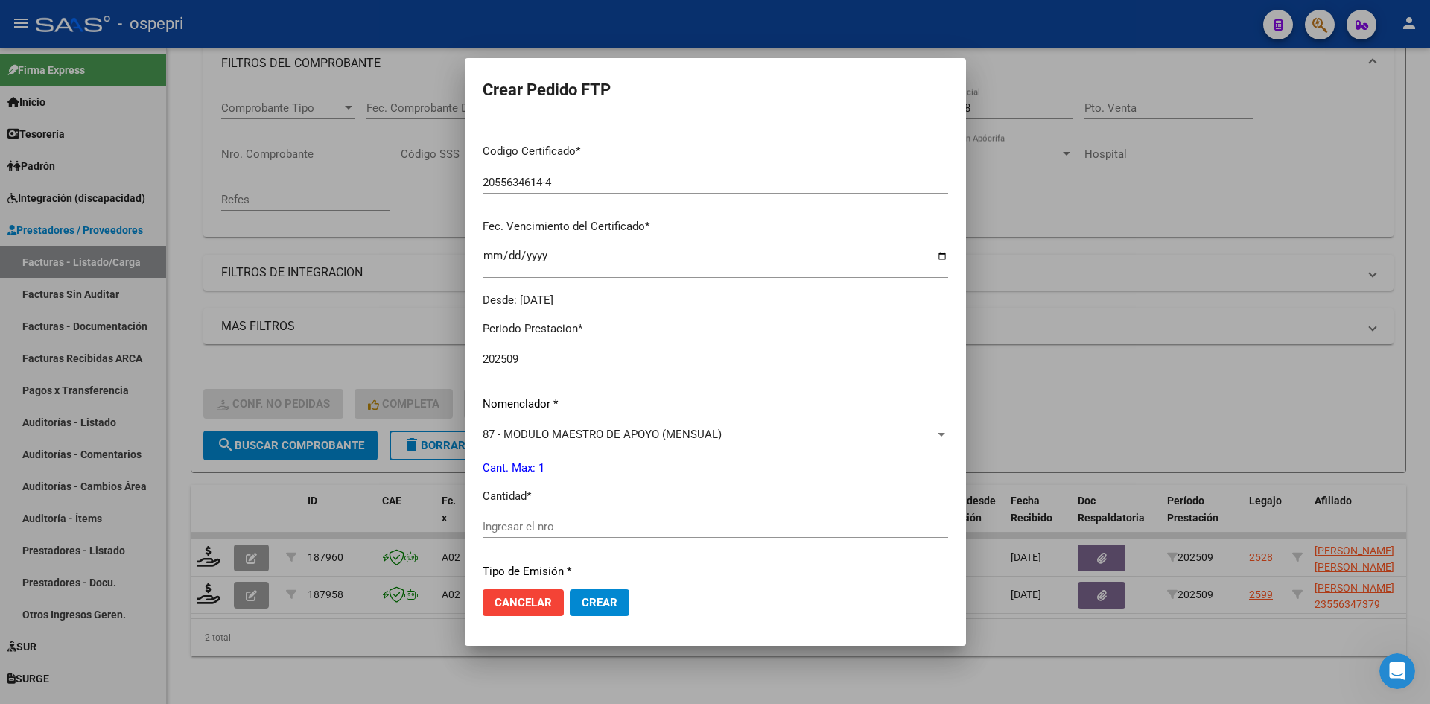
click at [503, 518] on div "Ingresar el nro" at bounding box center [715, 526] width 465 height 22
type input "1"
click at [582, 601] on span "Crear" at bounding box center [600, 602] width 36 height 13
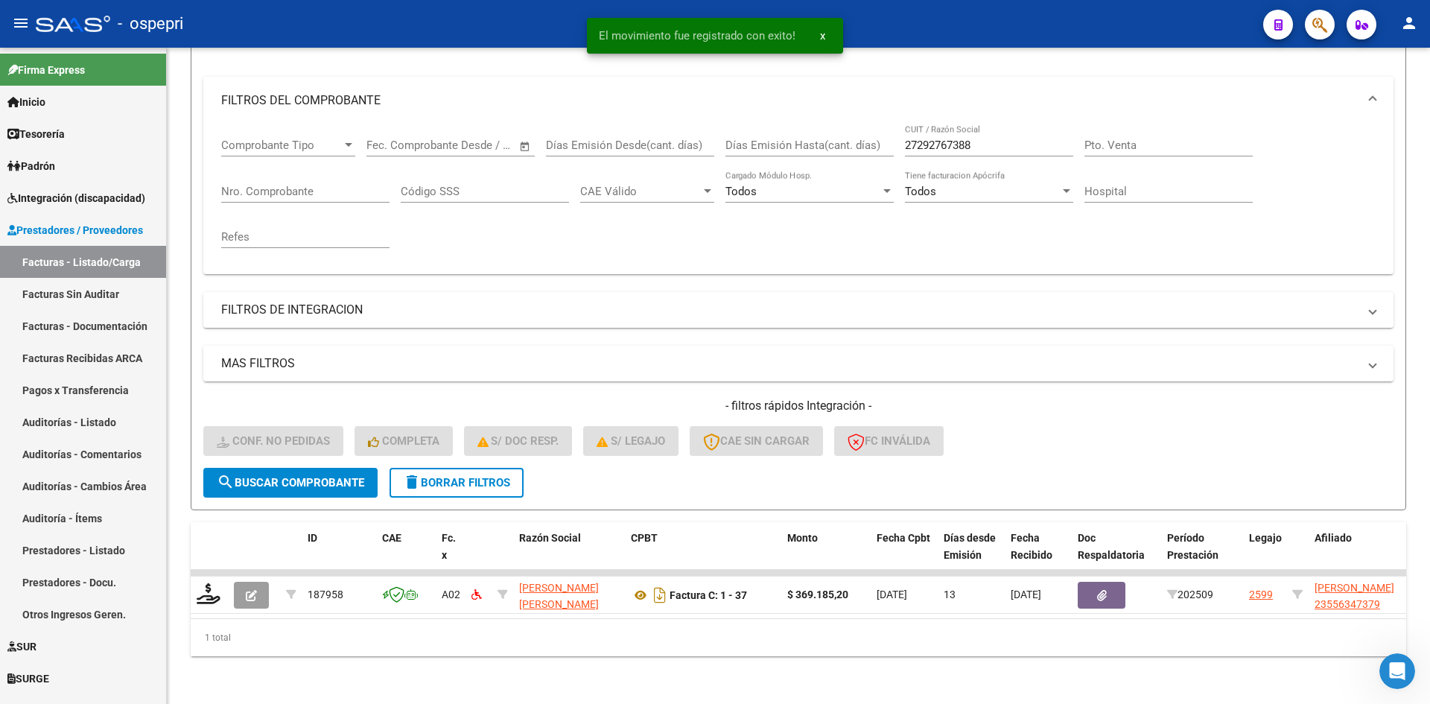
scroll to position [188, 0]
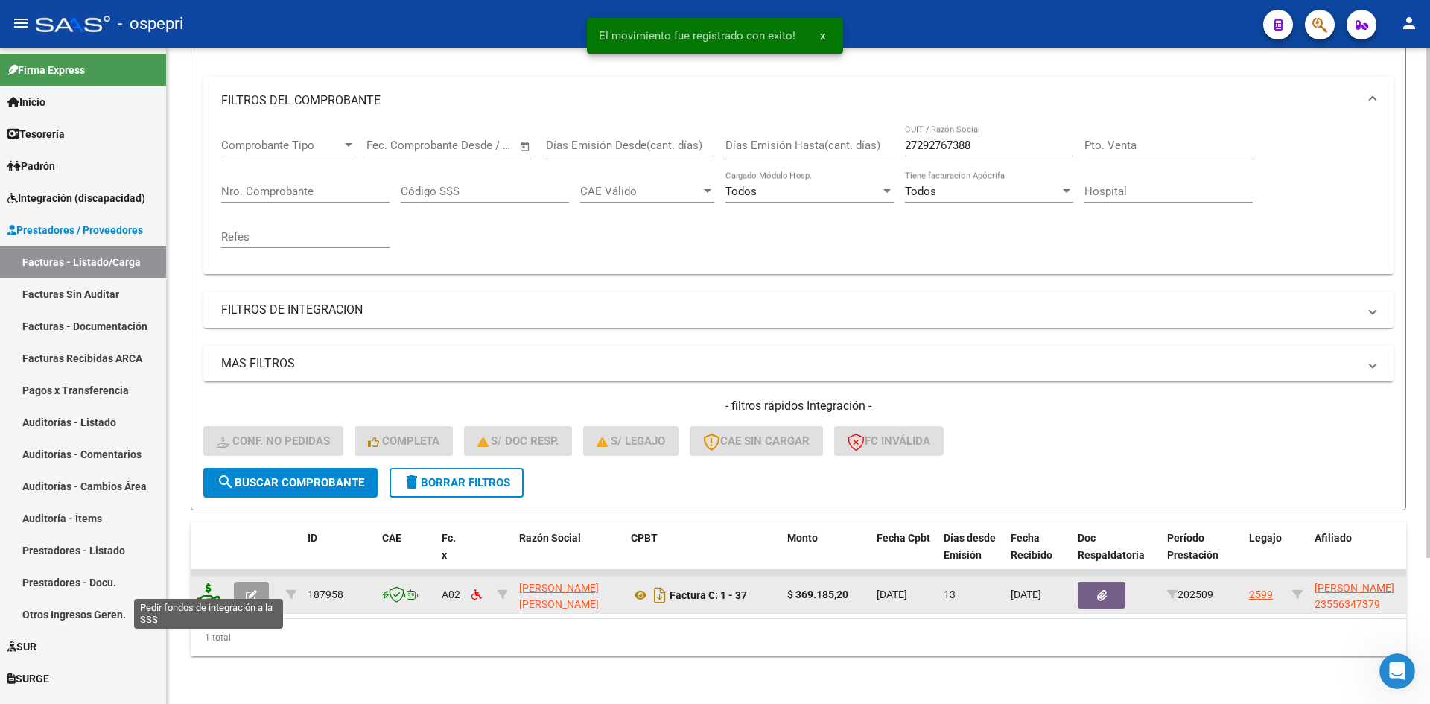
click at [206, 584] on icon at bounding box center [209, 593] width 24 height 21
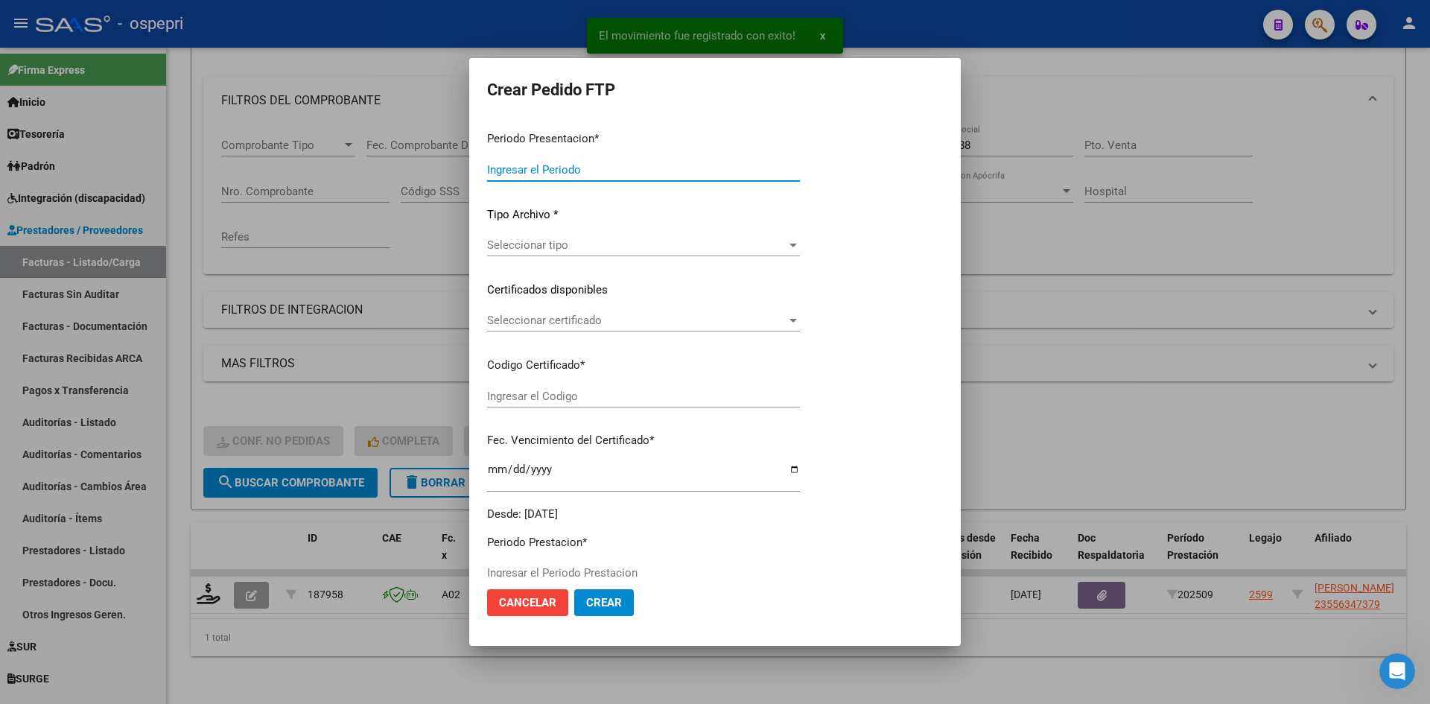
type input "202509"
type input "$ 369.185,20"
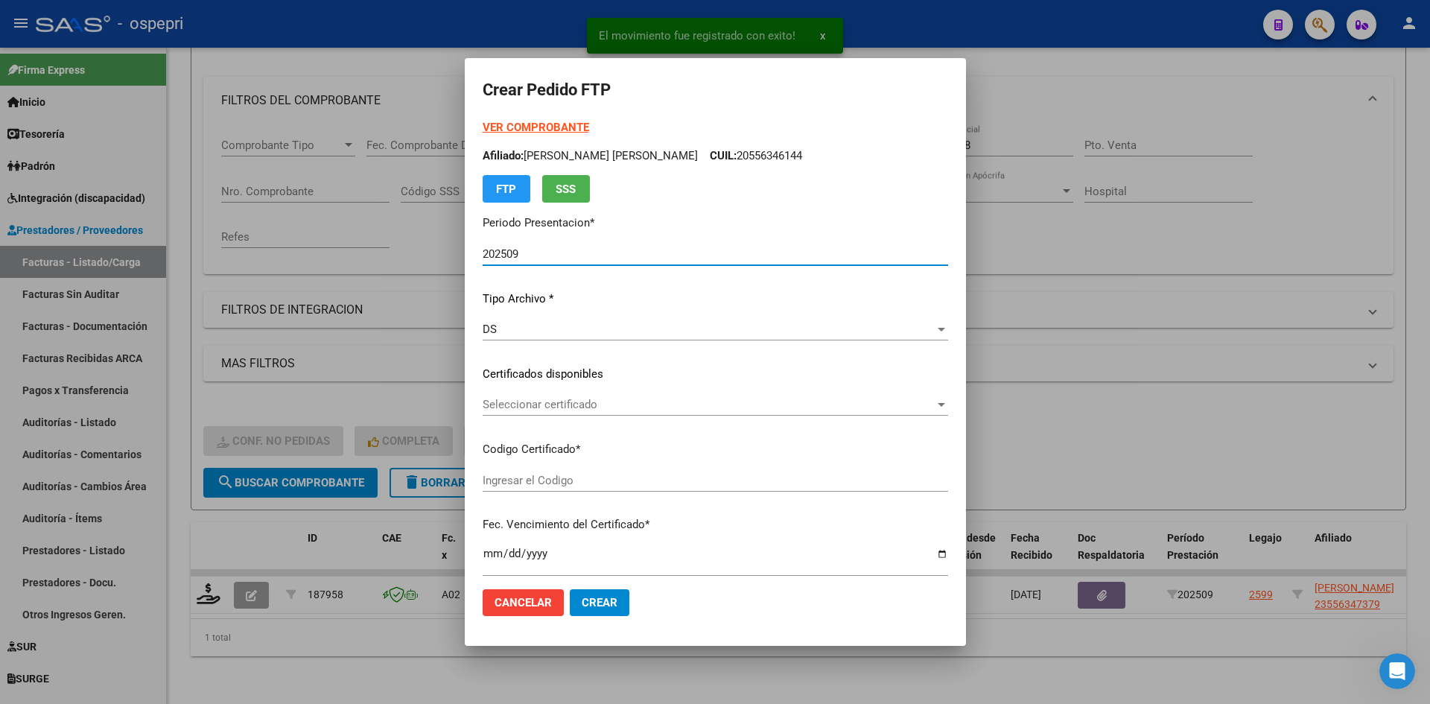
type input "23556347379"
type input "2027-05-13"
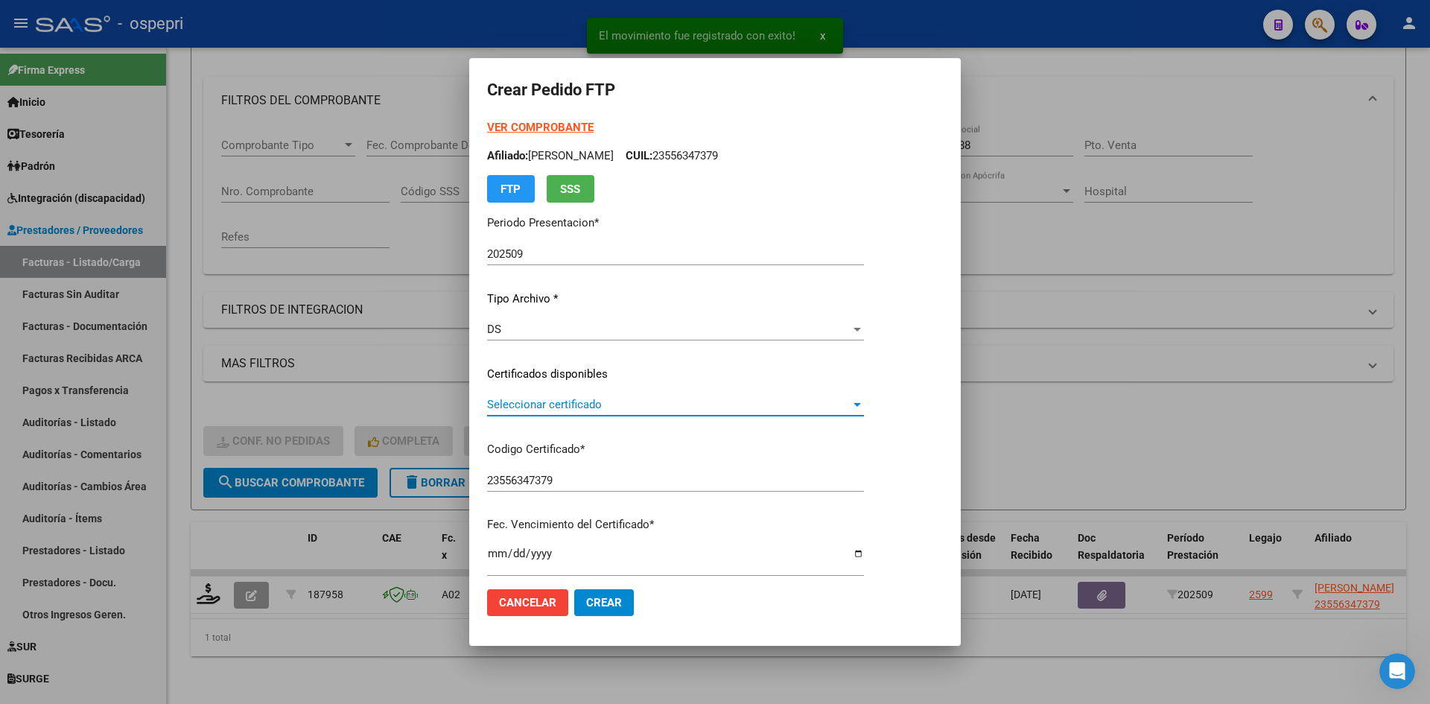
click at [541, 406] on span "Seleccionar certificado" at bounding box center [668, 404] width 363 height 13
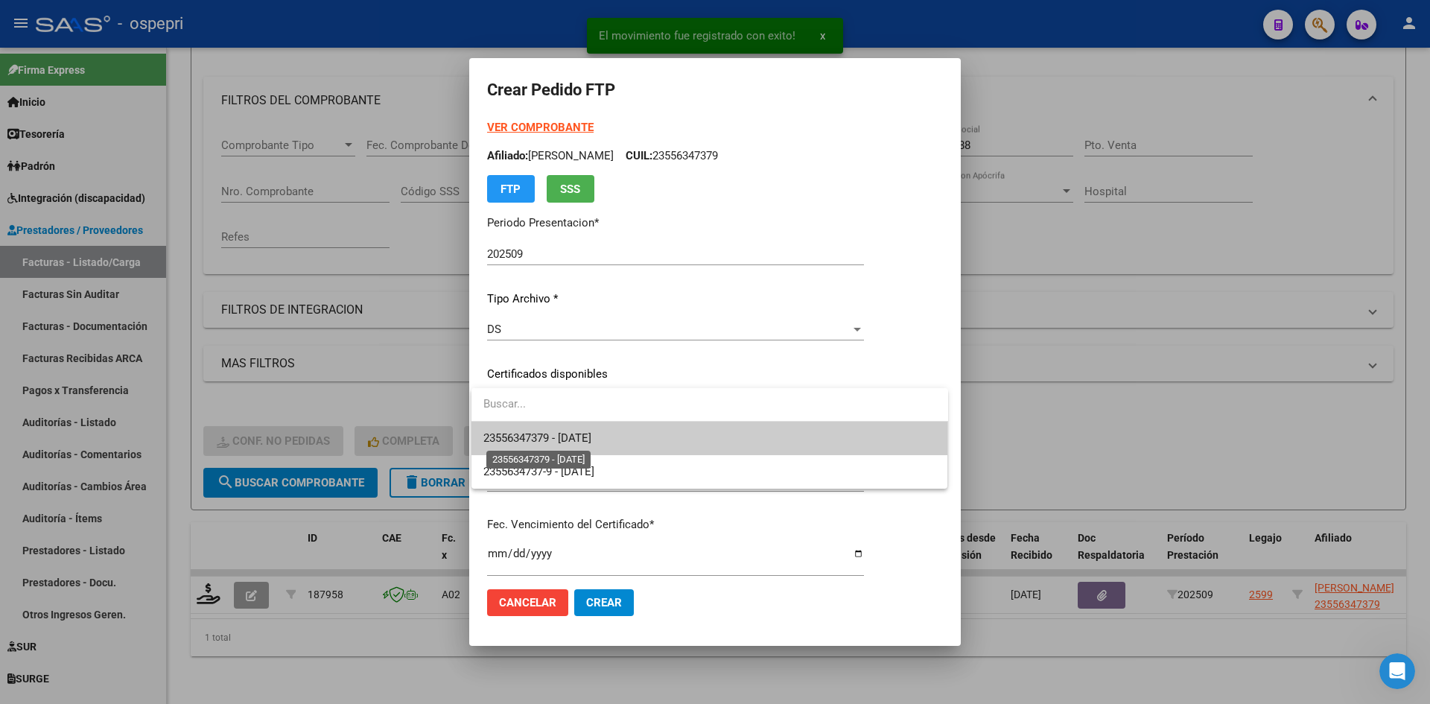
click at [549, 435] on span "23556347379 - 2027-05-13" at bounding box center [537, 437] width 108 height 13
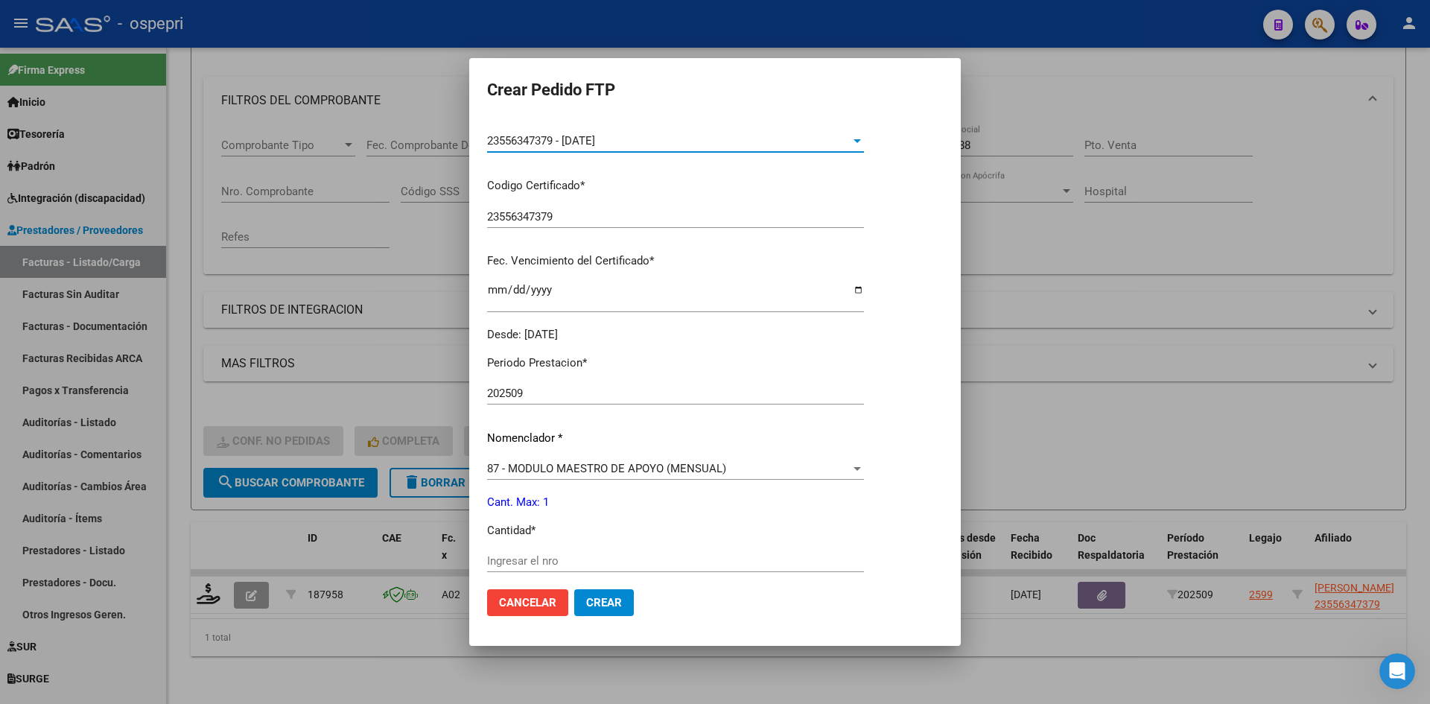
scroll to position [298, 0]
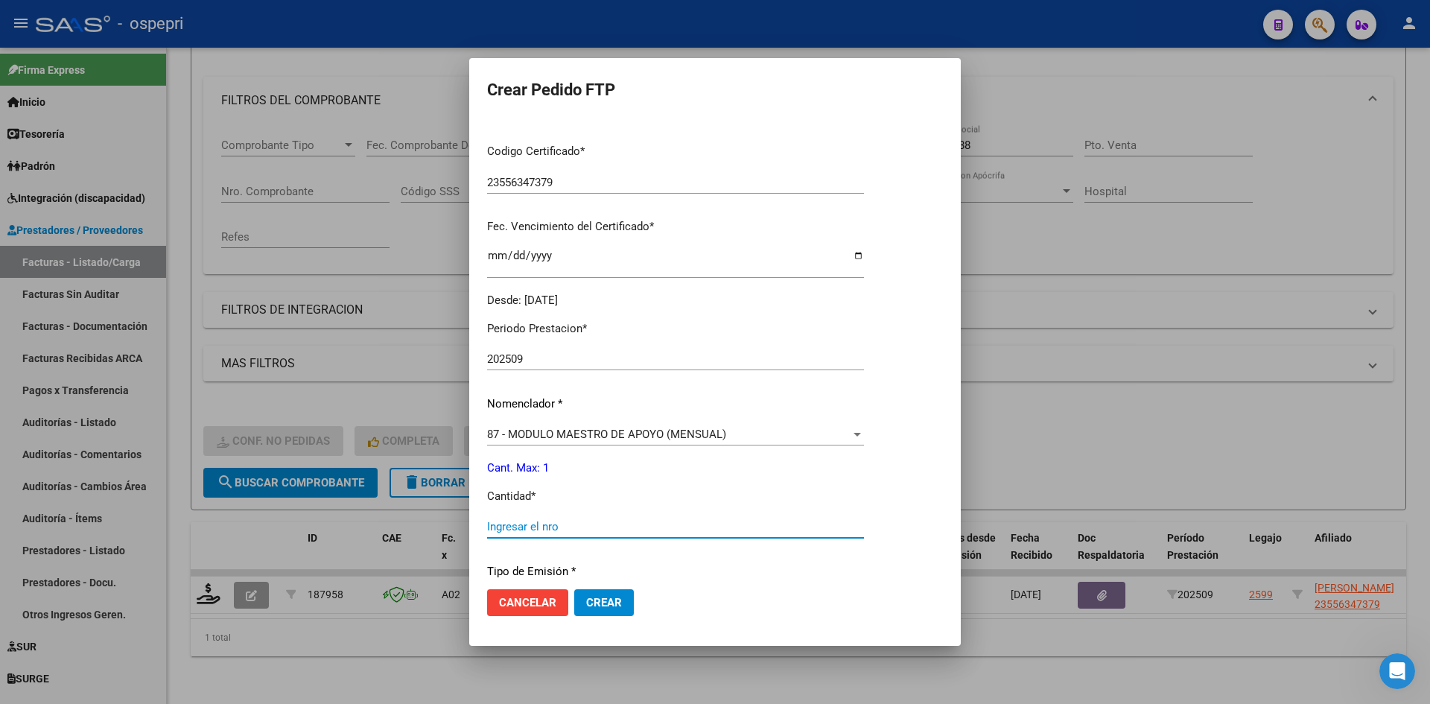
click at [531, 524] on input "Ingresar el nro" at bounding box center [675, 526] width 377 height 13
type input "1"
click at [623, 608] on button "Crear" at bounding box center [604, 602] width 60 height 27
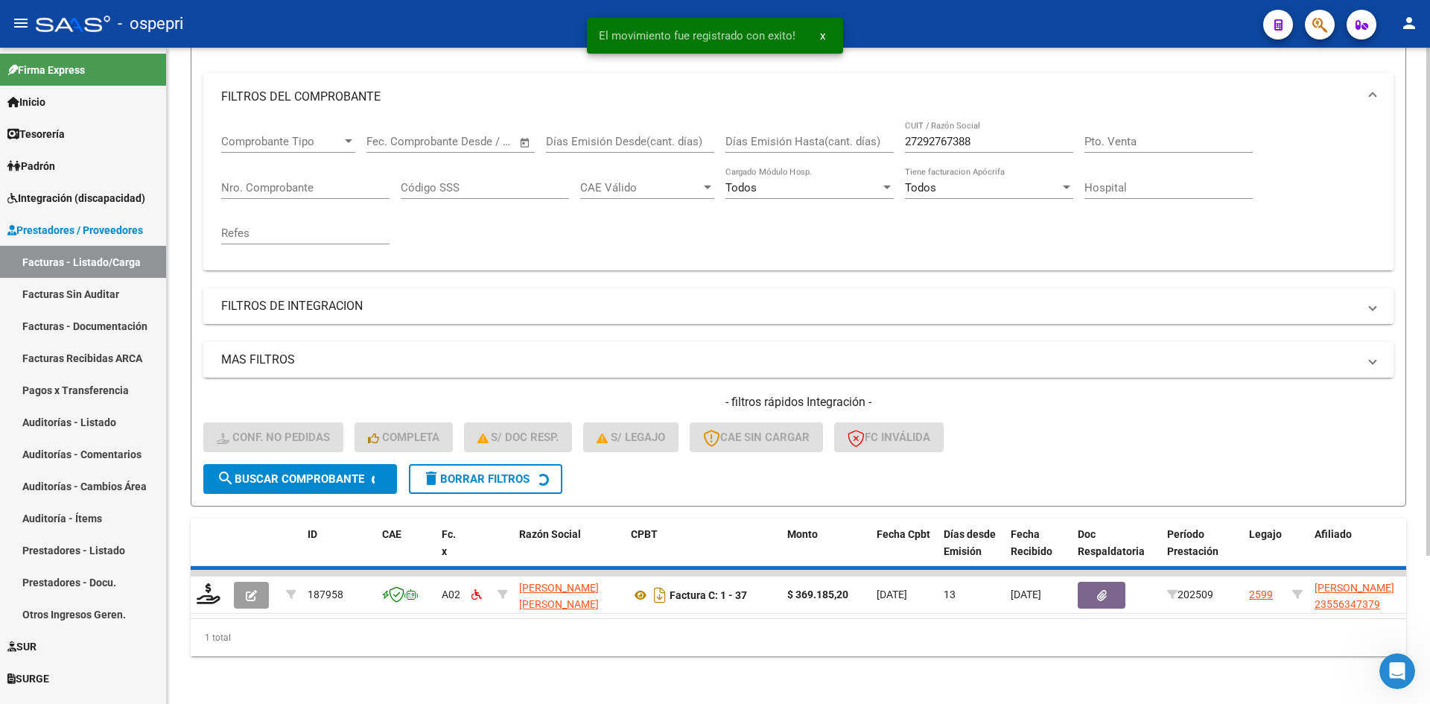
scroll to position [165, 0]
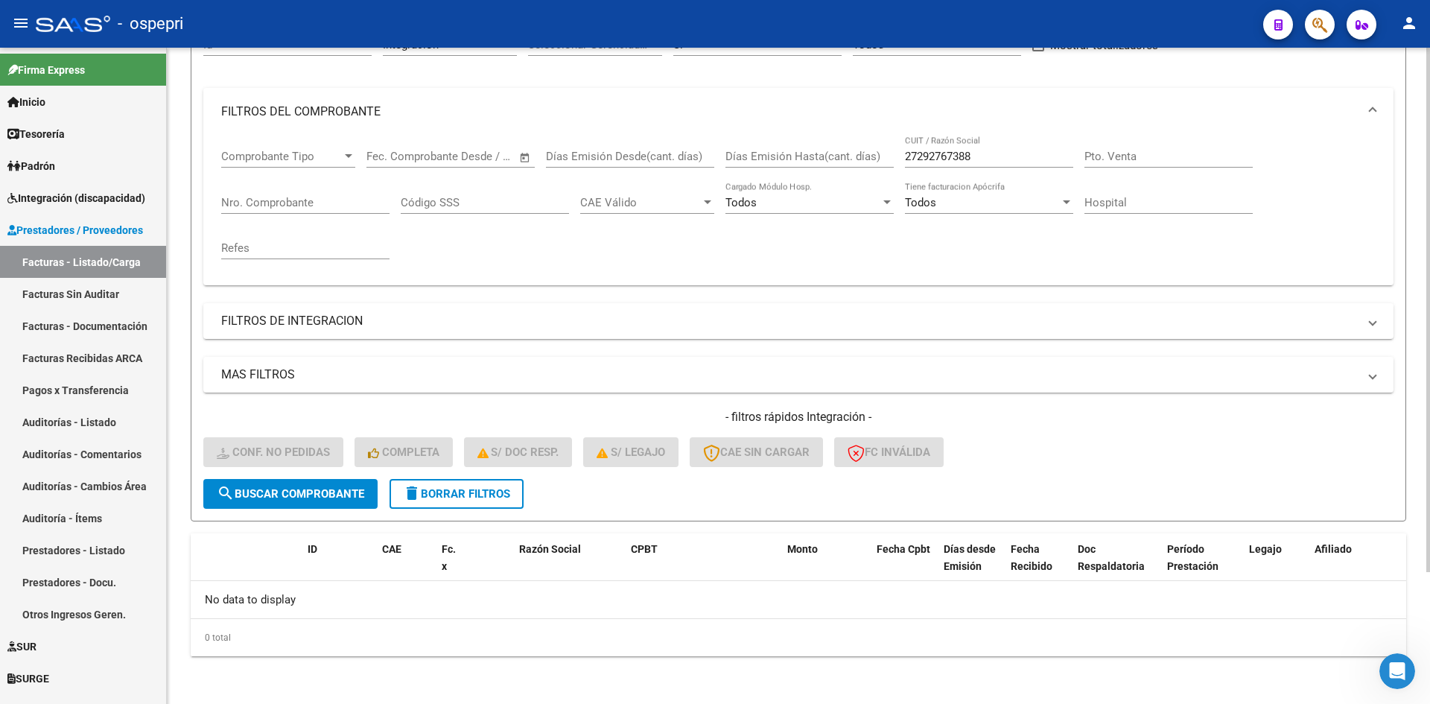
click at [507, 499] on span "delete Borrar Filtros" at bounding box center [456, 493] width 107 height 13
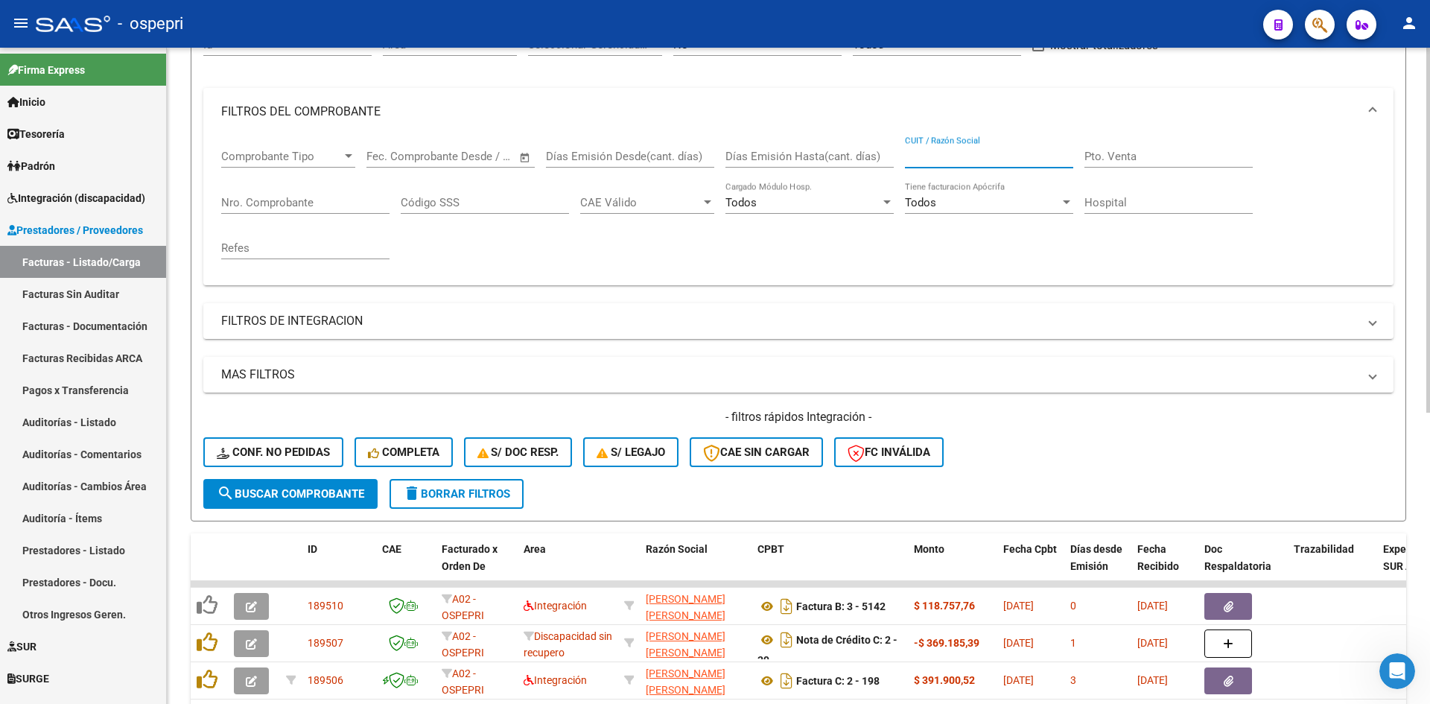
click at [954, 162] on input "CUIT / Razón Social" at bounding box center [989, 156] width 168 height 13
paste input "27185645482"
type input "27185645482"
click at [347, 494] on span "search Buscar Comprobante" at bounding box center [290, 493] width 147 height 13
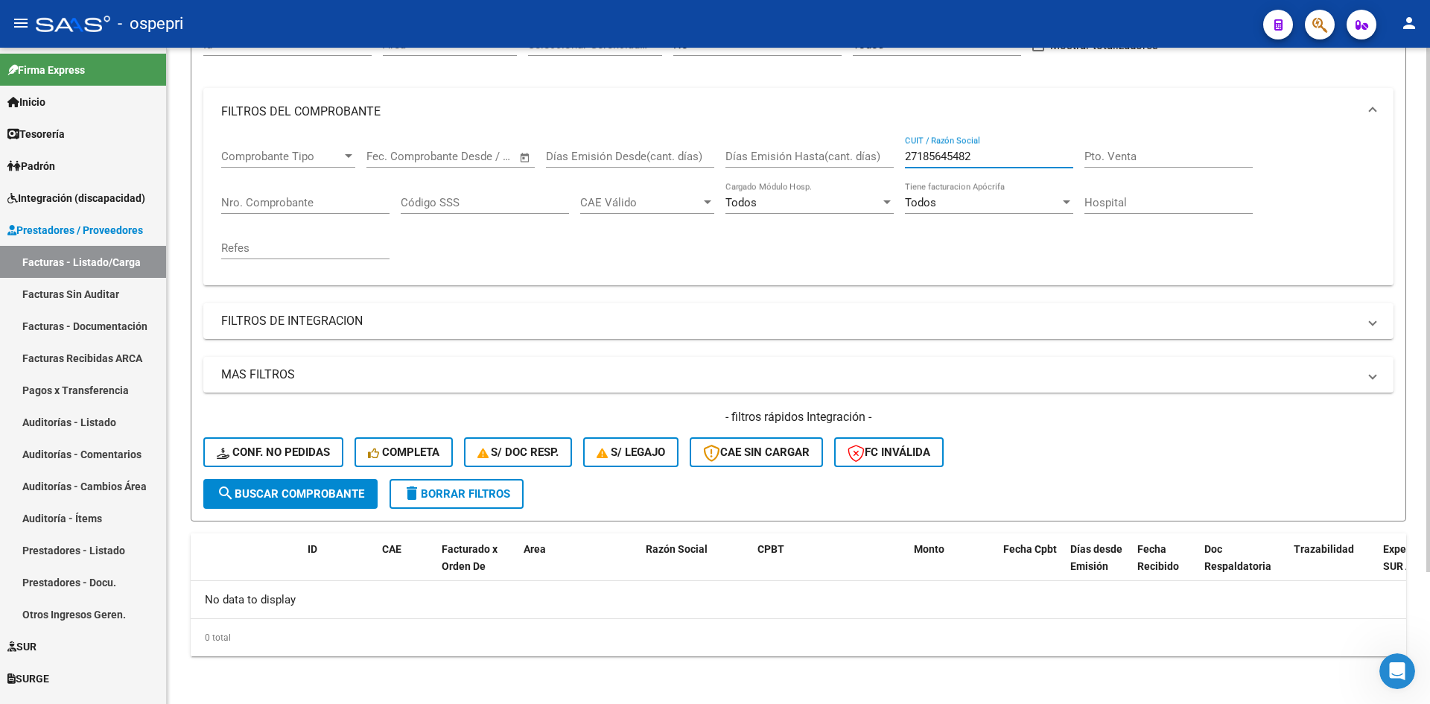
drag, startPoint x: 1001, startPoint y: 158, endPoint x: 877, endPoint y: 167, distance: 123.9
click at [877, 167] on div "Comprobante Tipo Comprobante Tipo Fecha inicio – Fecha fin Fec. Comprobante Des…" at bounding box center [798, 205] width 1154 height 138
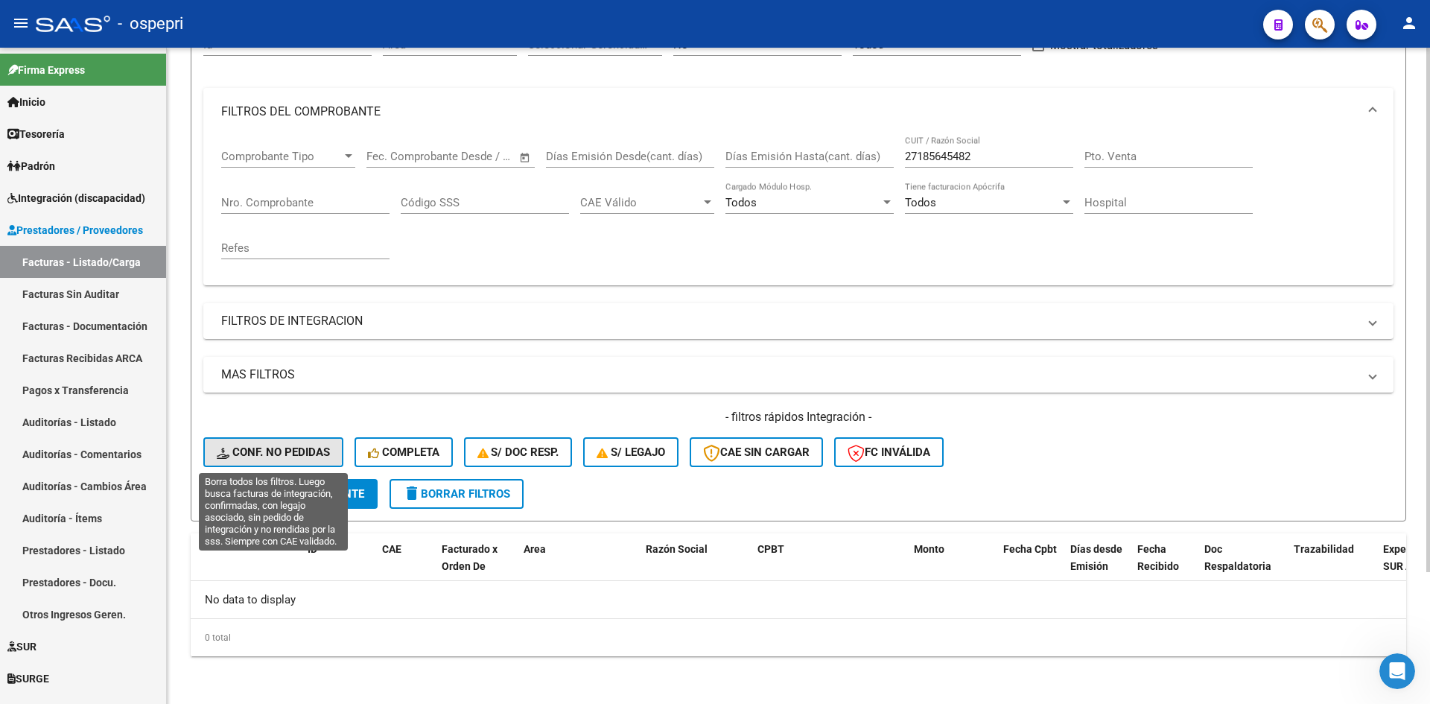
click at [287, 439] on button "Conf. no pedidas" at bounding box center [273, 452] width 140 height 30
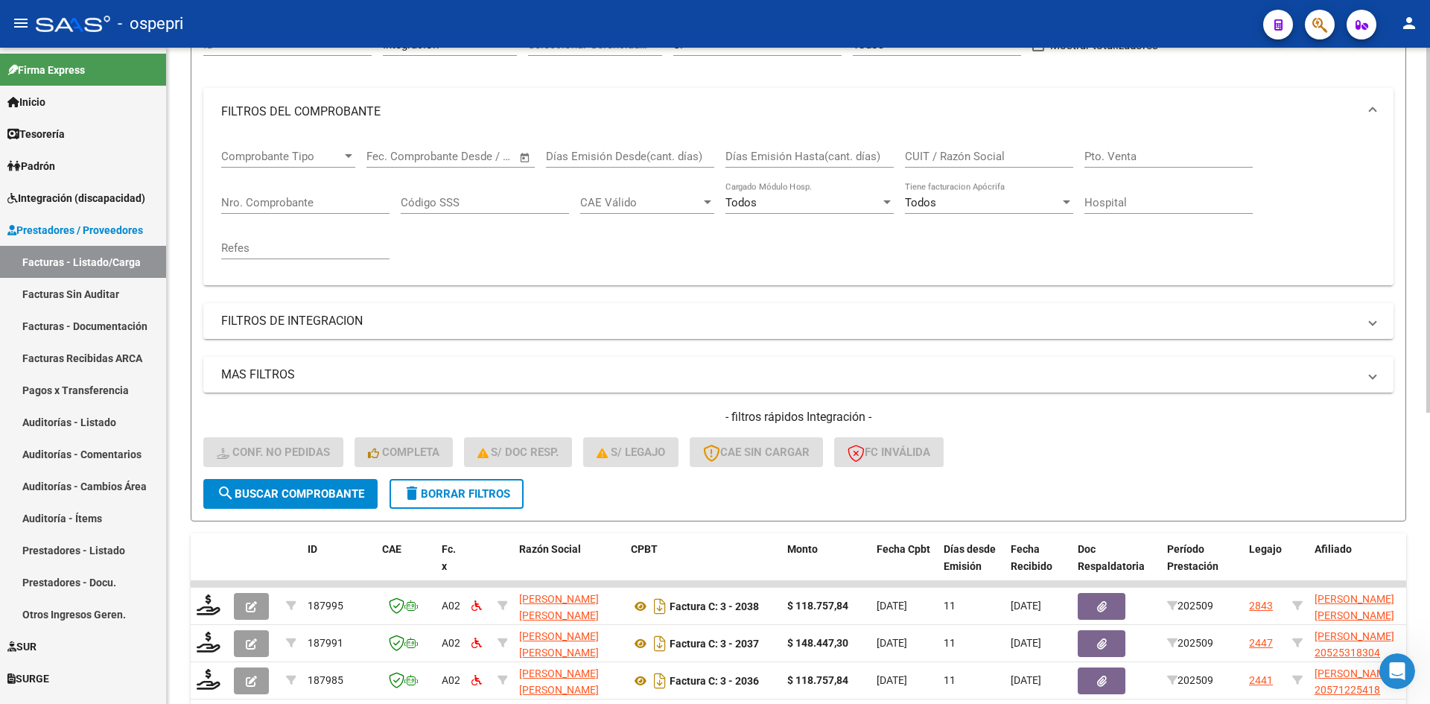
click at [952, 145] on div "CUIT / Razón Social" at bounding box center [989, 152] width 168 height 32
paste input "27185645482"
type input "27185645482"
click at [352, 498] on span "search Buscar Comprobante" at bounding box center [290, 493] width 147 height 13
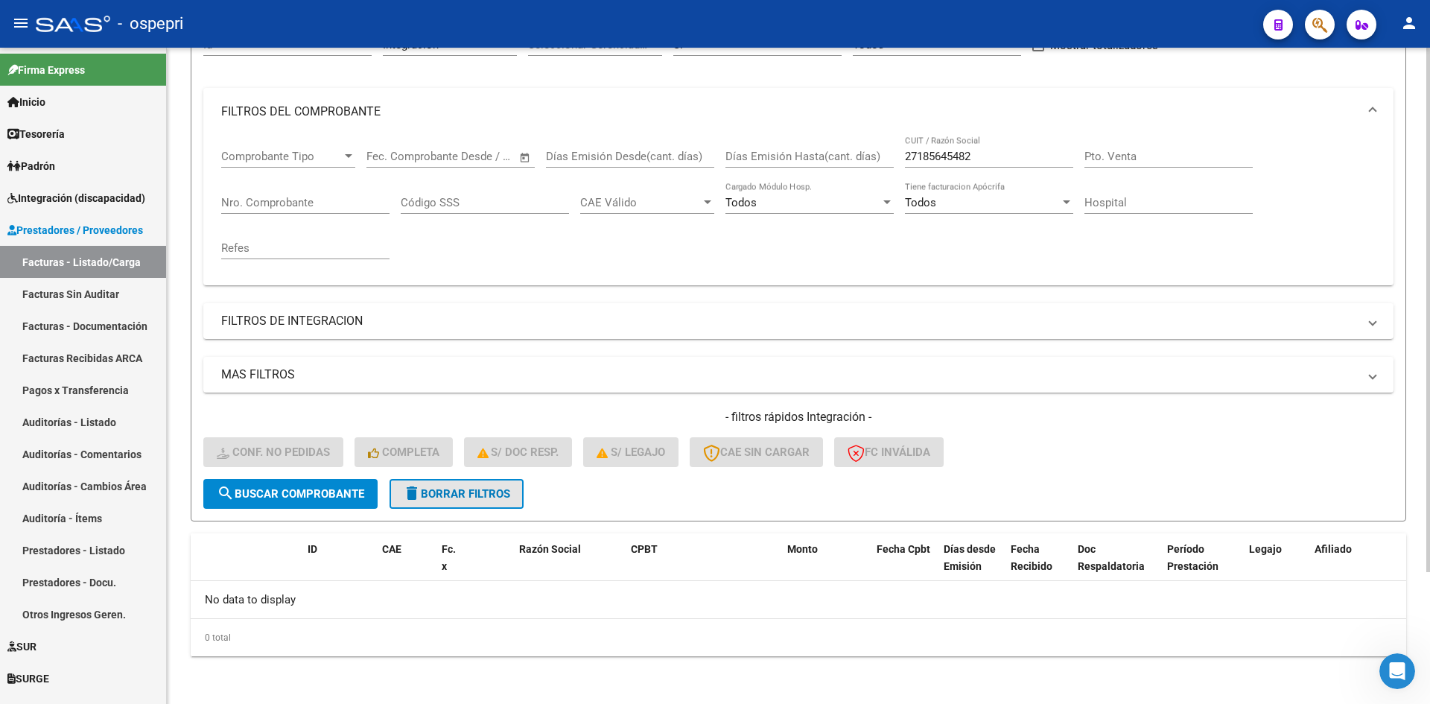
click at [463, 499] on span "delete Borrar Filtros" at bounding box center [456, 493] width 107 height 13
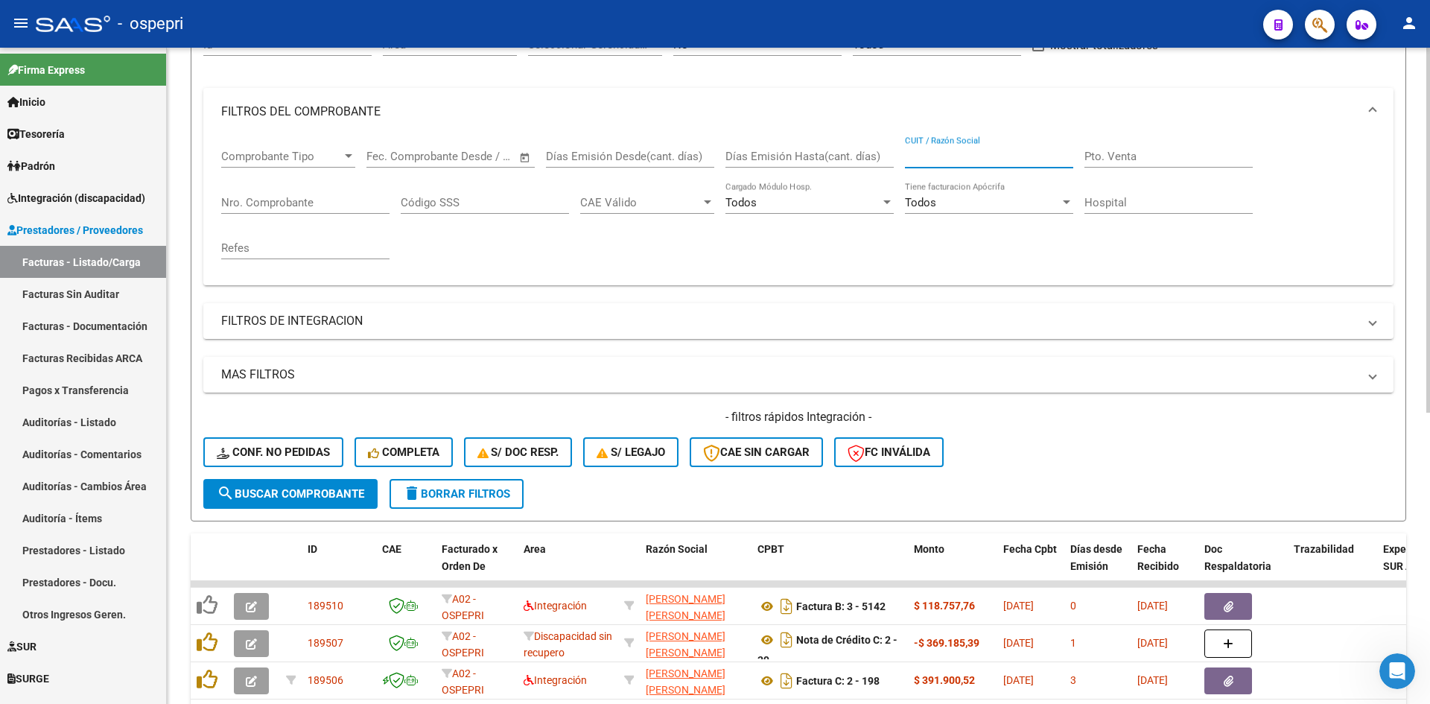
click at [948, 159] on input "CUIT / Razón Social" at bounding box center [989, 156] width 168 height 13
paste input "23347215724"
type input "23347215724"
click at [328, 495] on span "search Buscar Comprobante" at bounding box center [290, 493] width 147 height 13
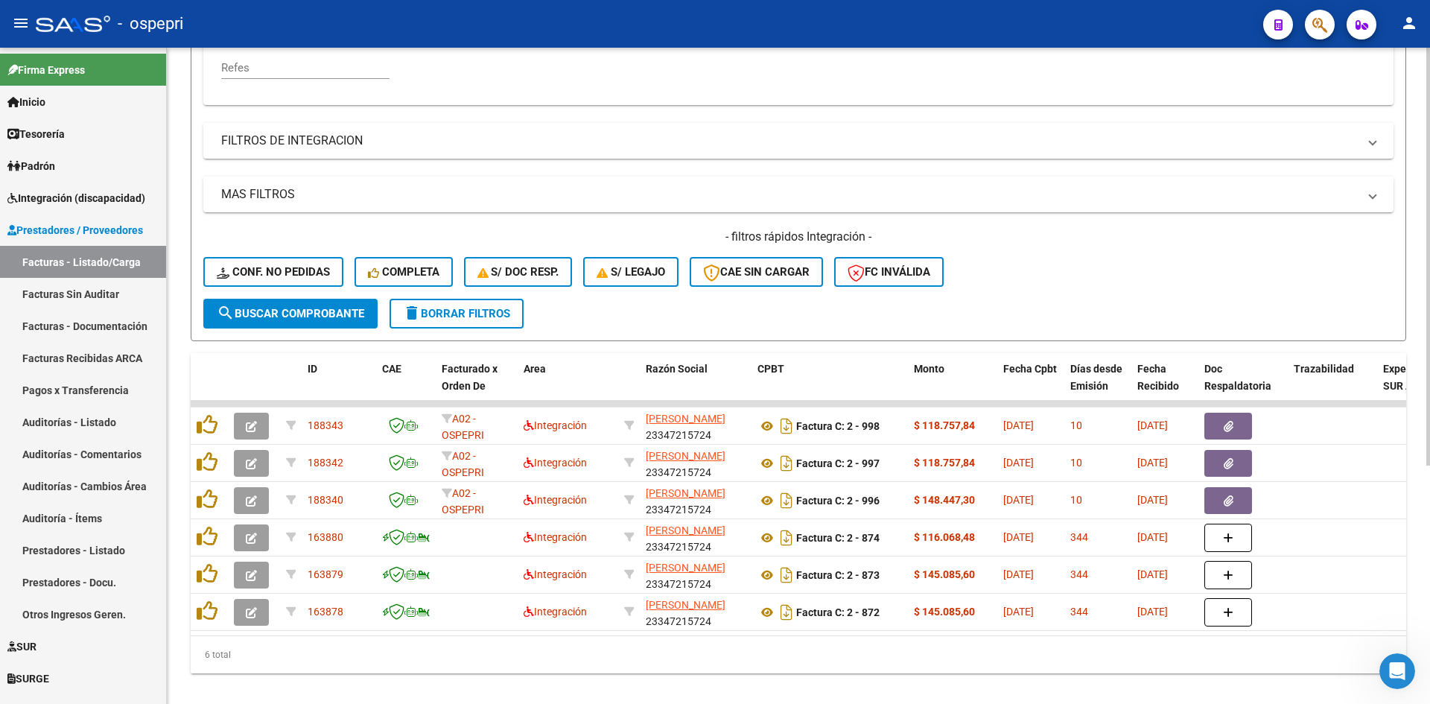
scroll to position [374, 0]
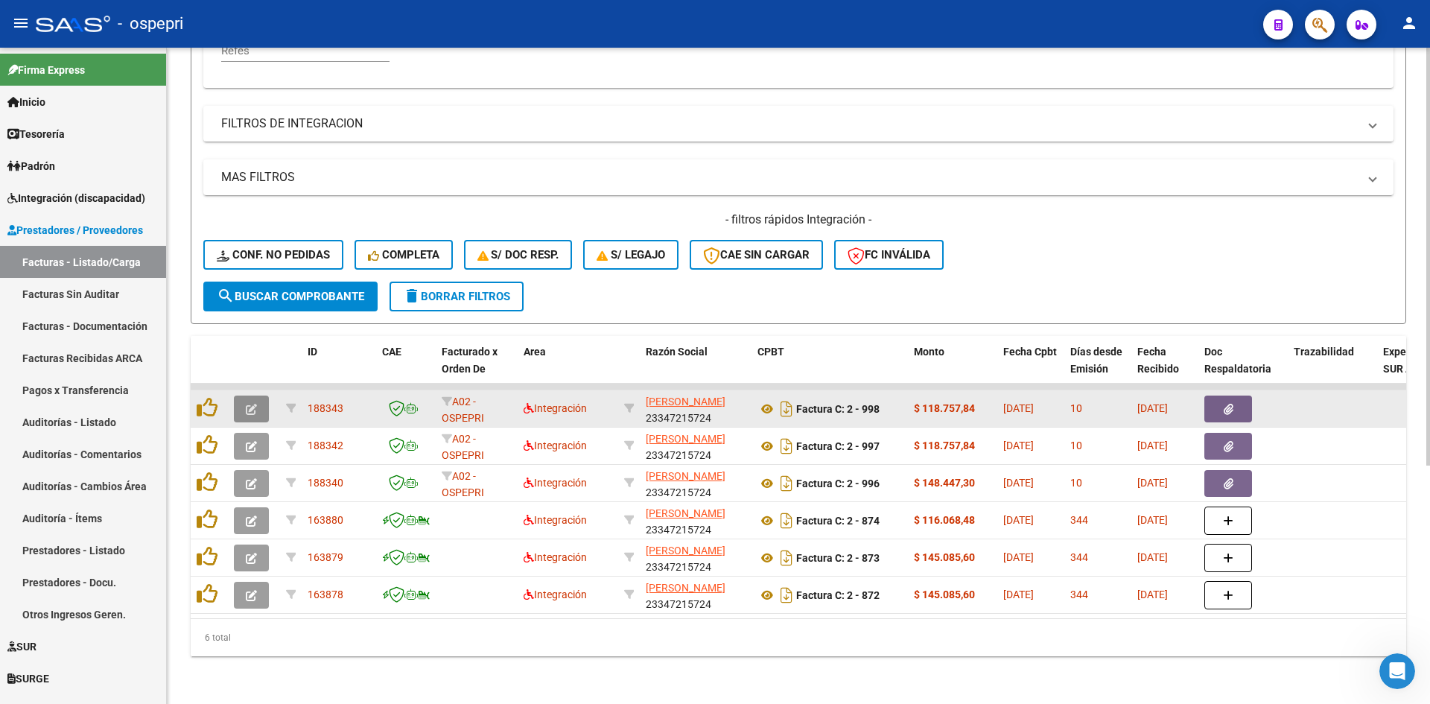
click at [255, 404] on icon "button" at bounding box center [251, 409] width 11 height 11
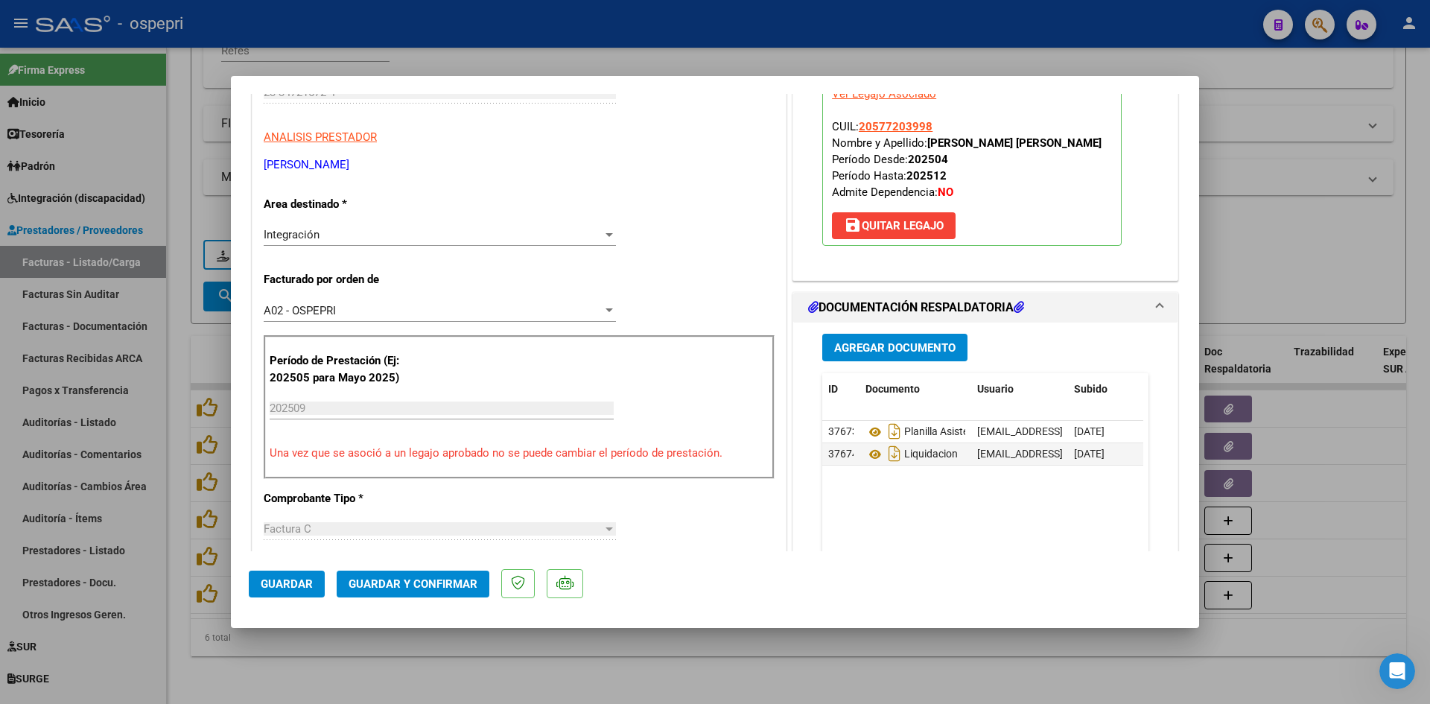
scroll to position [0, 0]
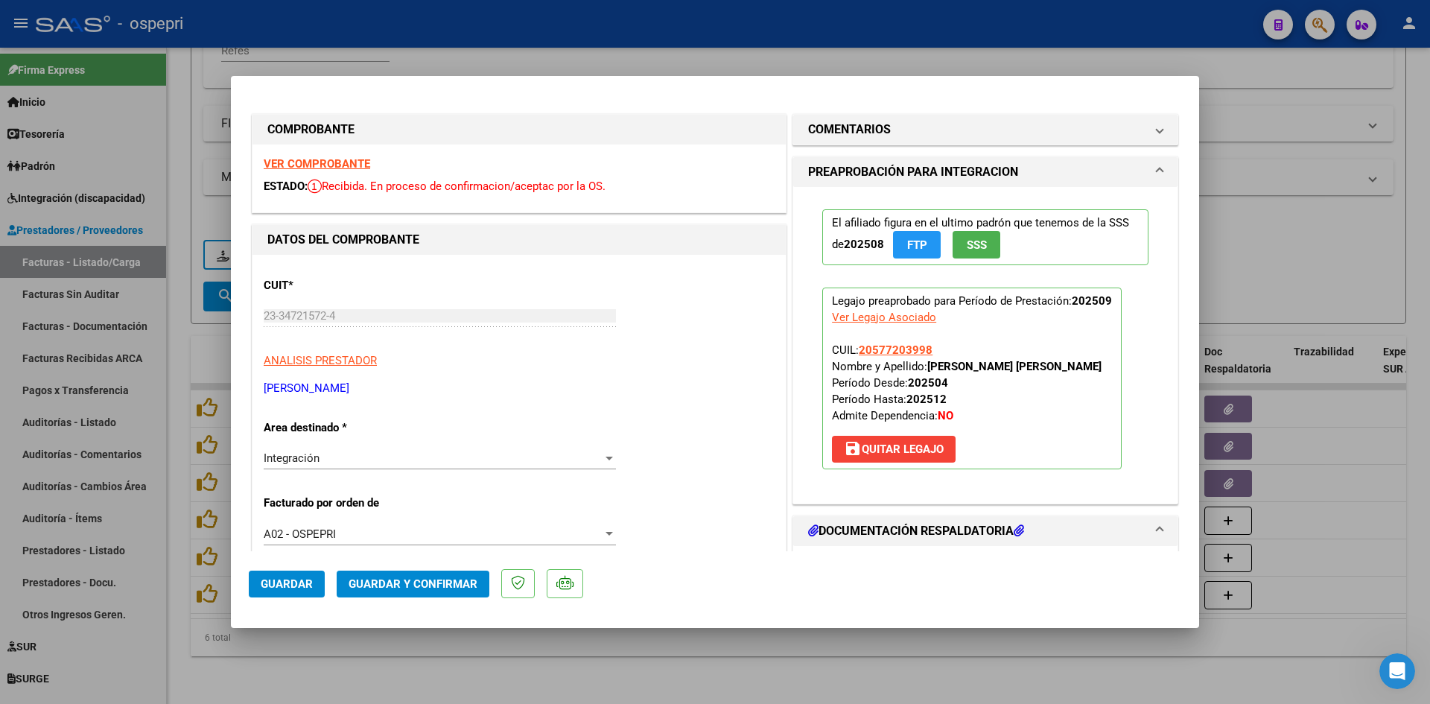
click at [354, 165] on strong "VER COMPROBANTE" at bounding box center [317, 163] width 106 height 13
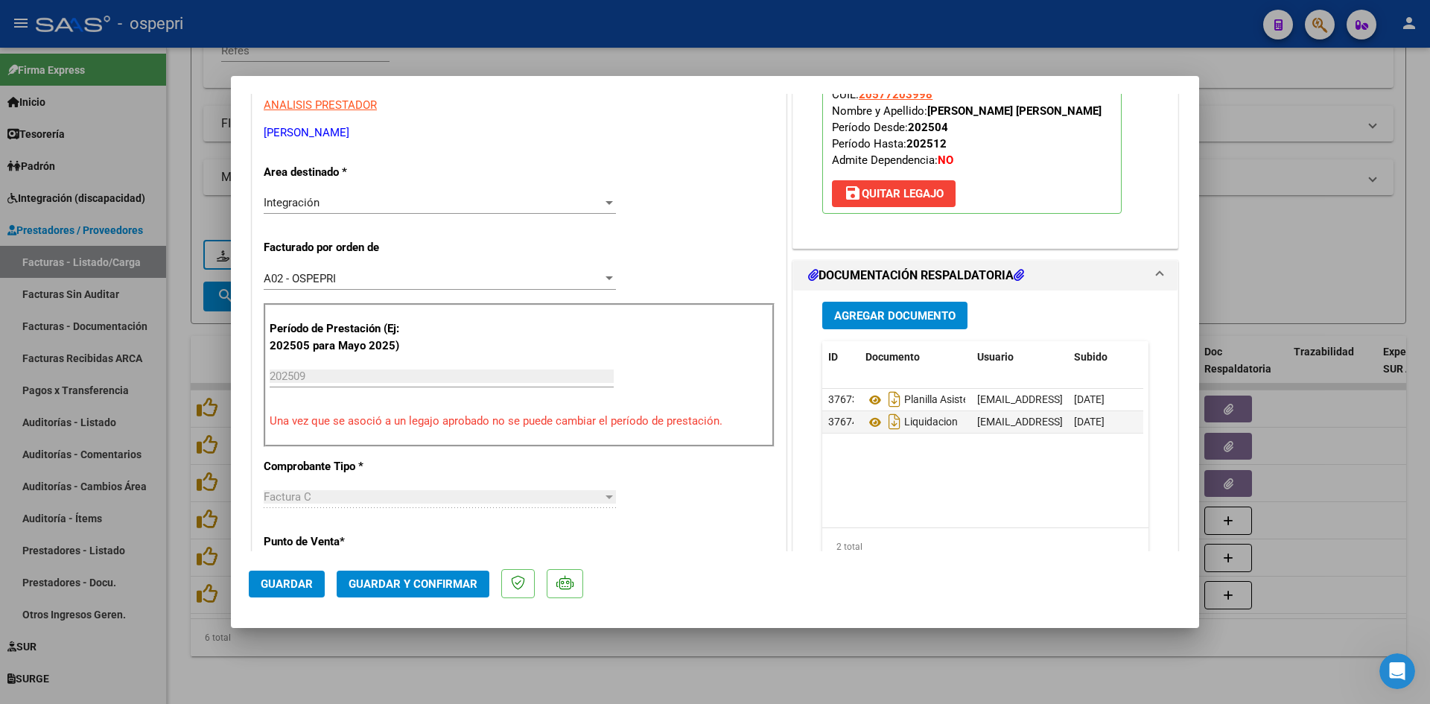
scroll to position [372, 0]
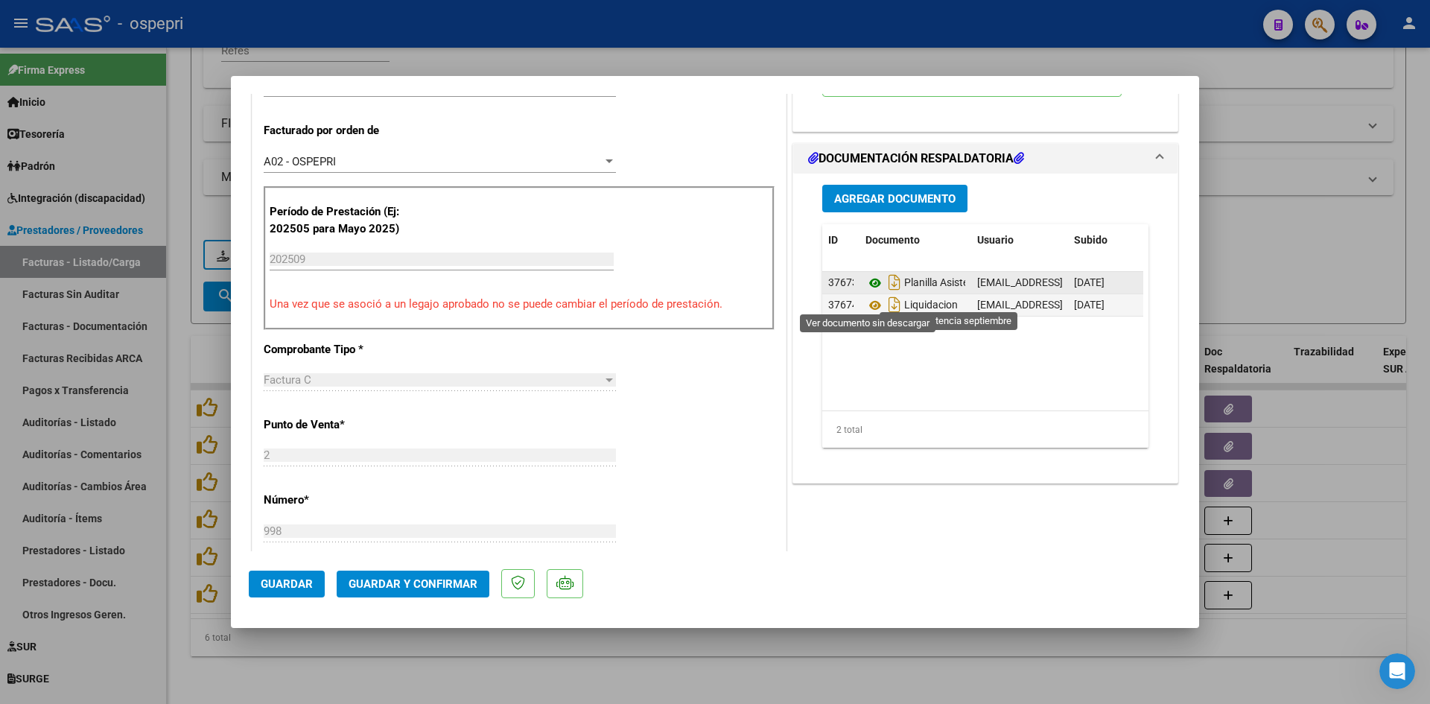
click at [865, 292] on icon at bounding box center [874, 283] width 19 height 18
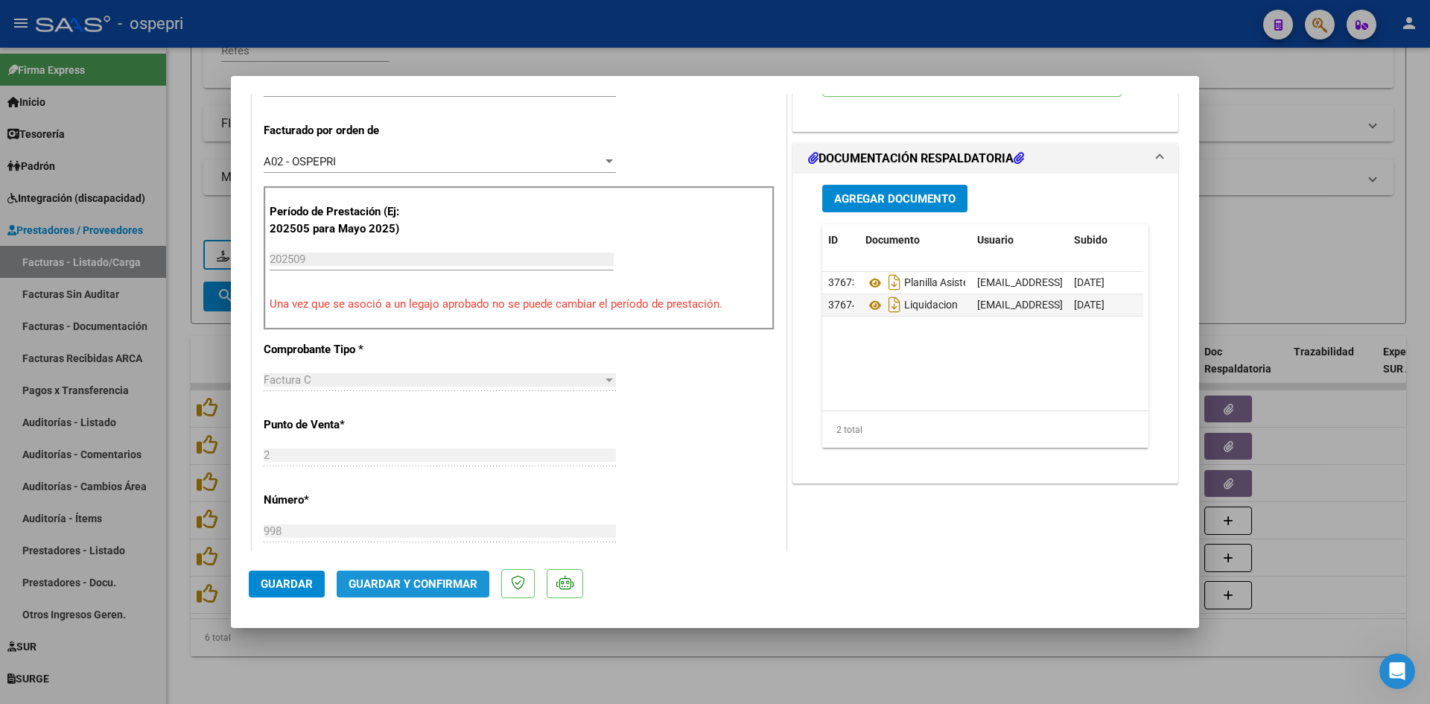
click at [433, 580] on span "Guardar y Confirmar" at bounding box center [413, 583] width 129 height 13
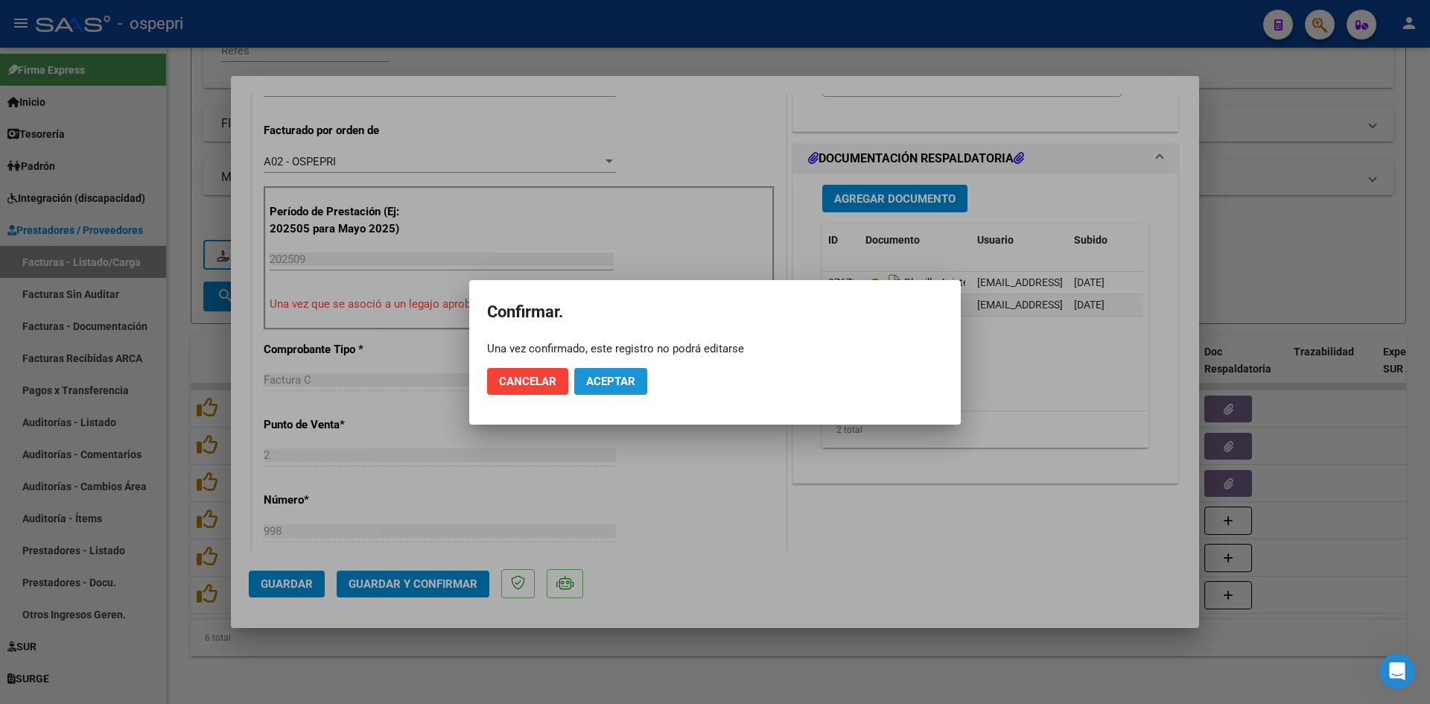
click at [620, 375] on span "Aceptar" at bounding box center [610, 381] width 49 height 13
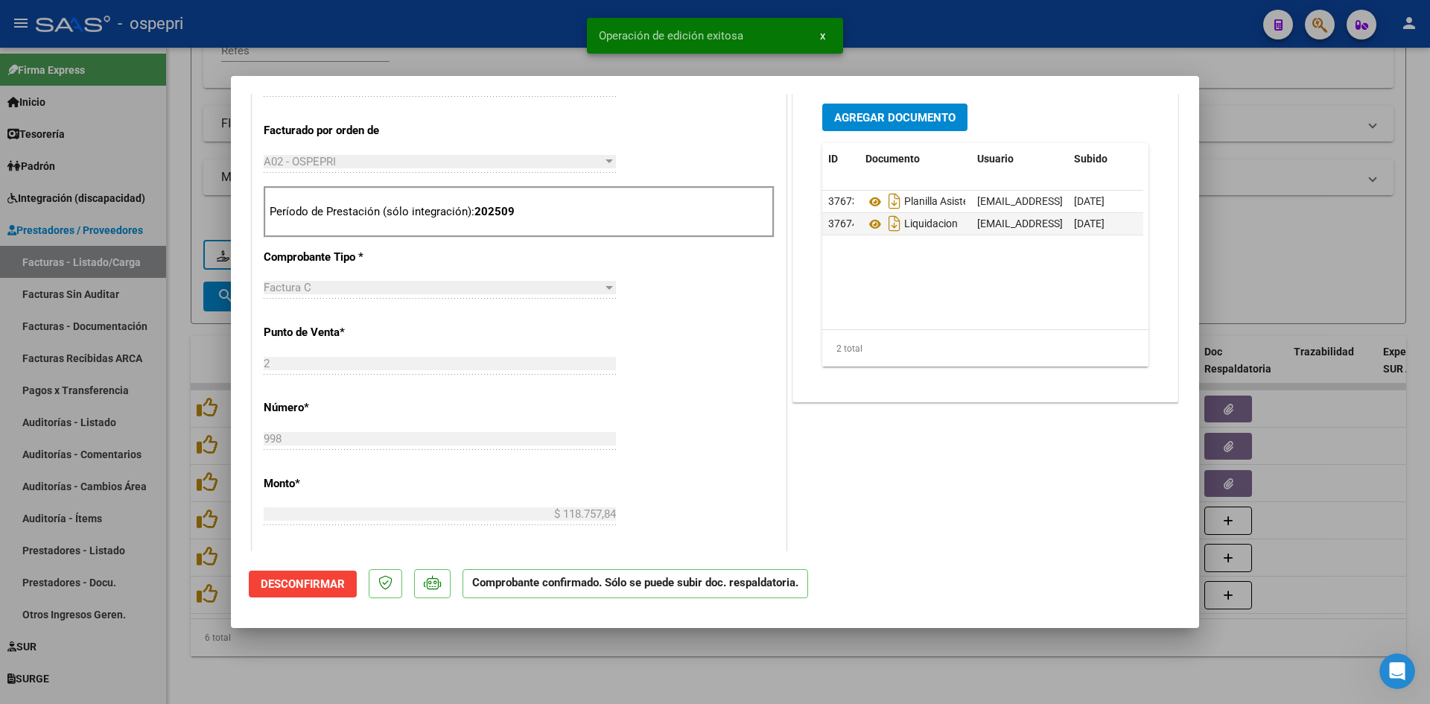
type input "$ 0,00"
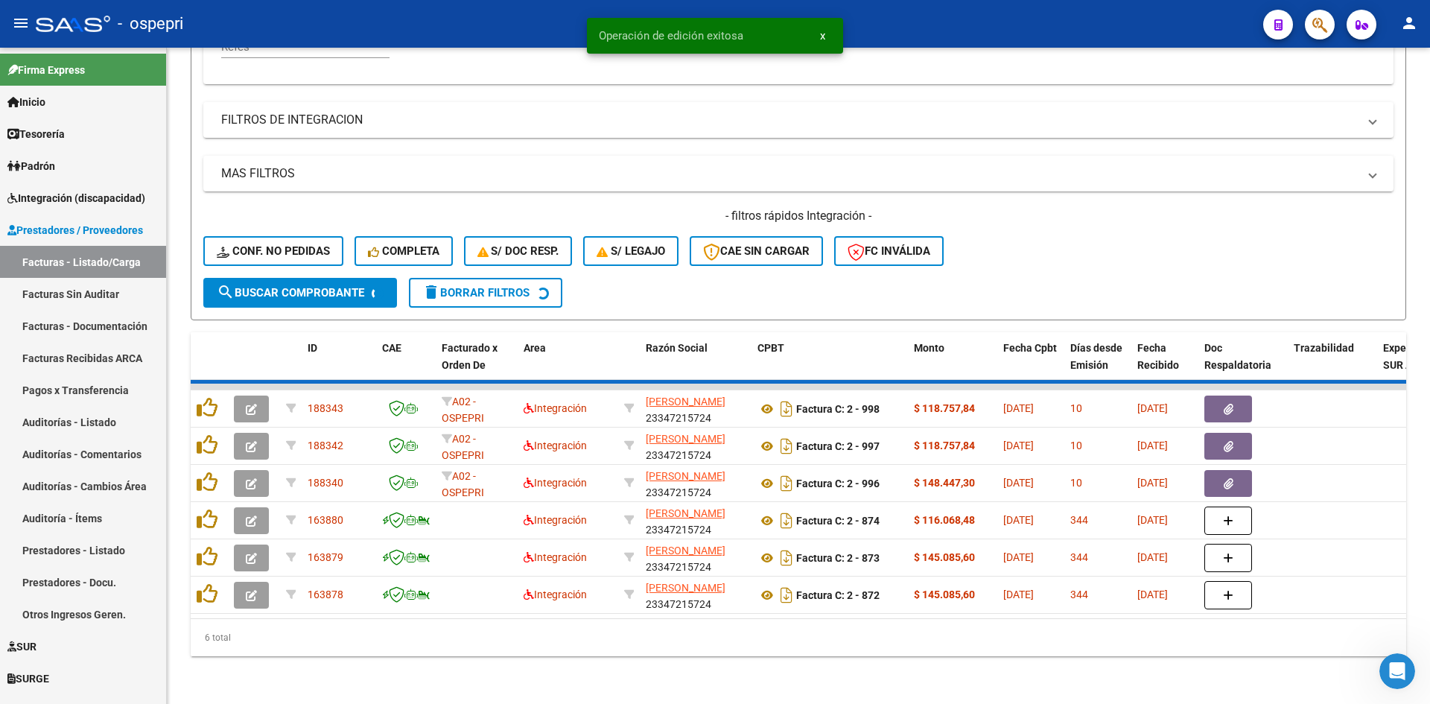
scroll to position [337, 0]
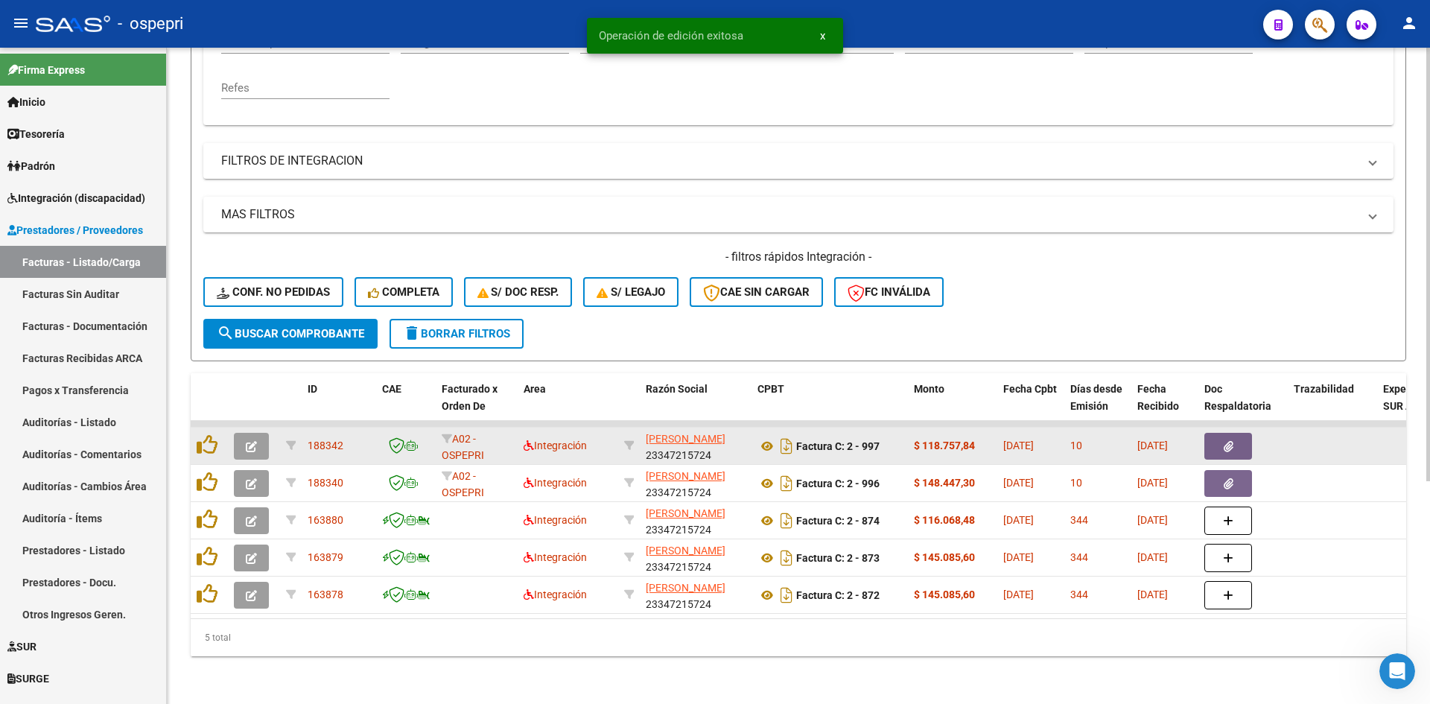
click at [249, 441] on icon "button" at bounding box center [251, 446] width 11 height 11
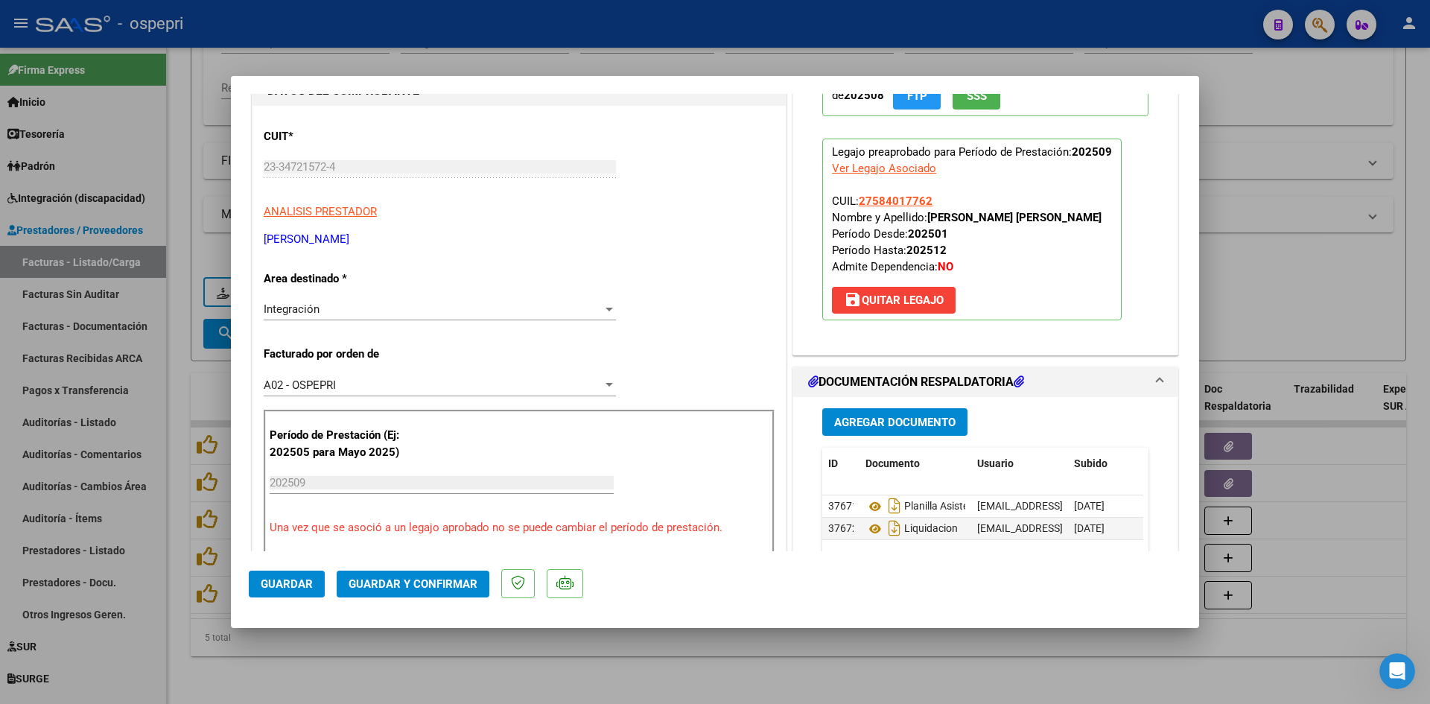
scroll to position [0, 0]
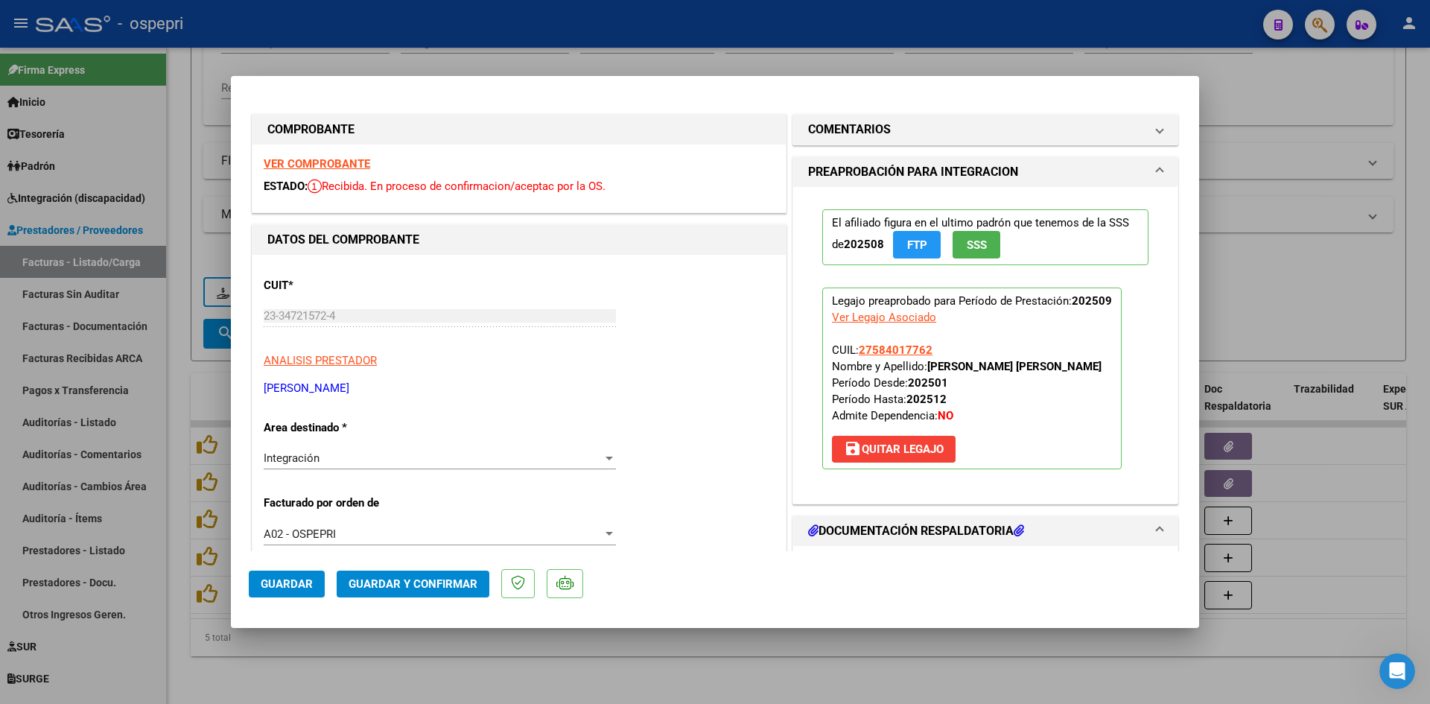
click at [336, 163] on strong "VER COMPROBANTE" at bounding box center [317, 163] width 106 height 13
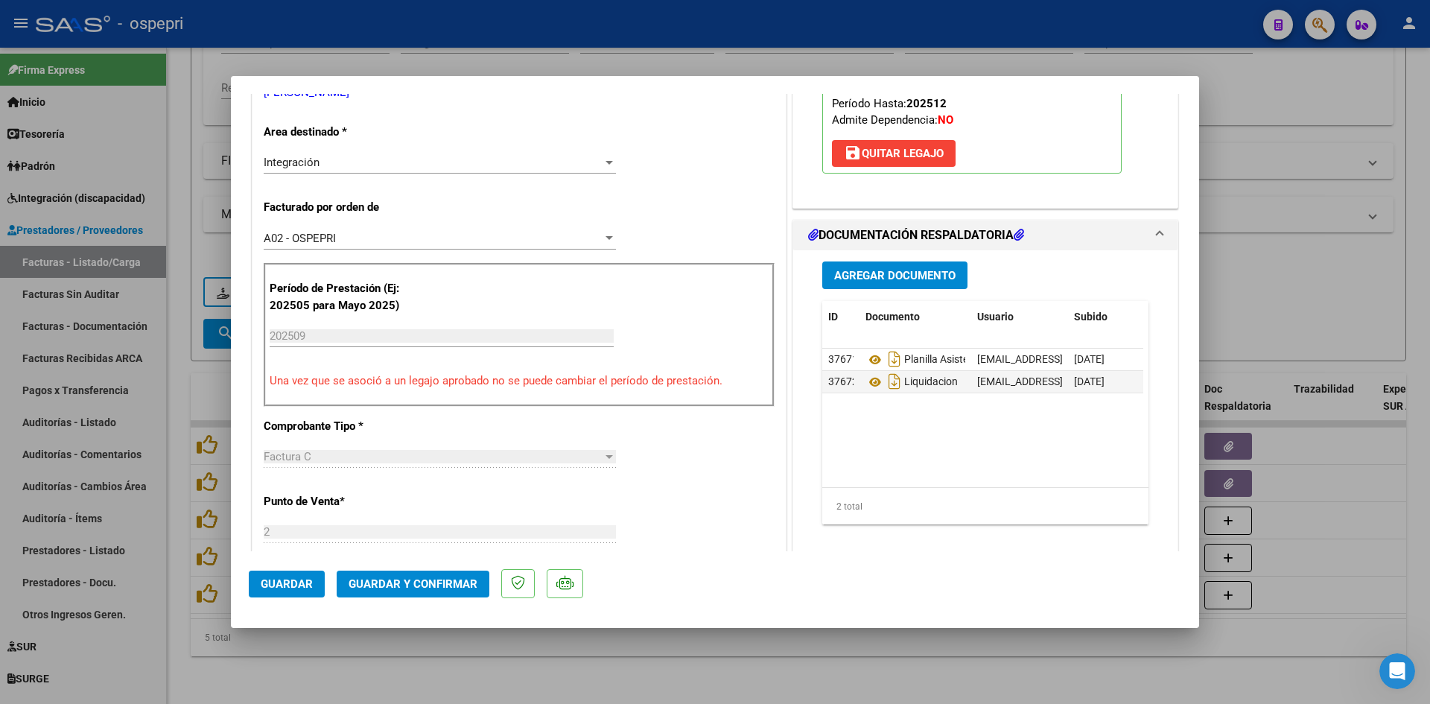
scroll to position [298, 0]
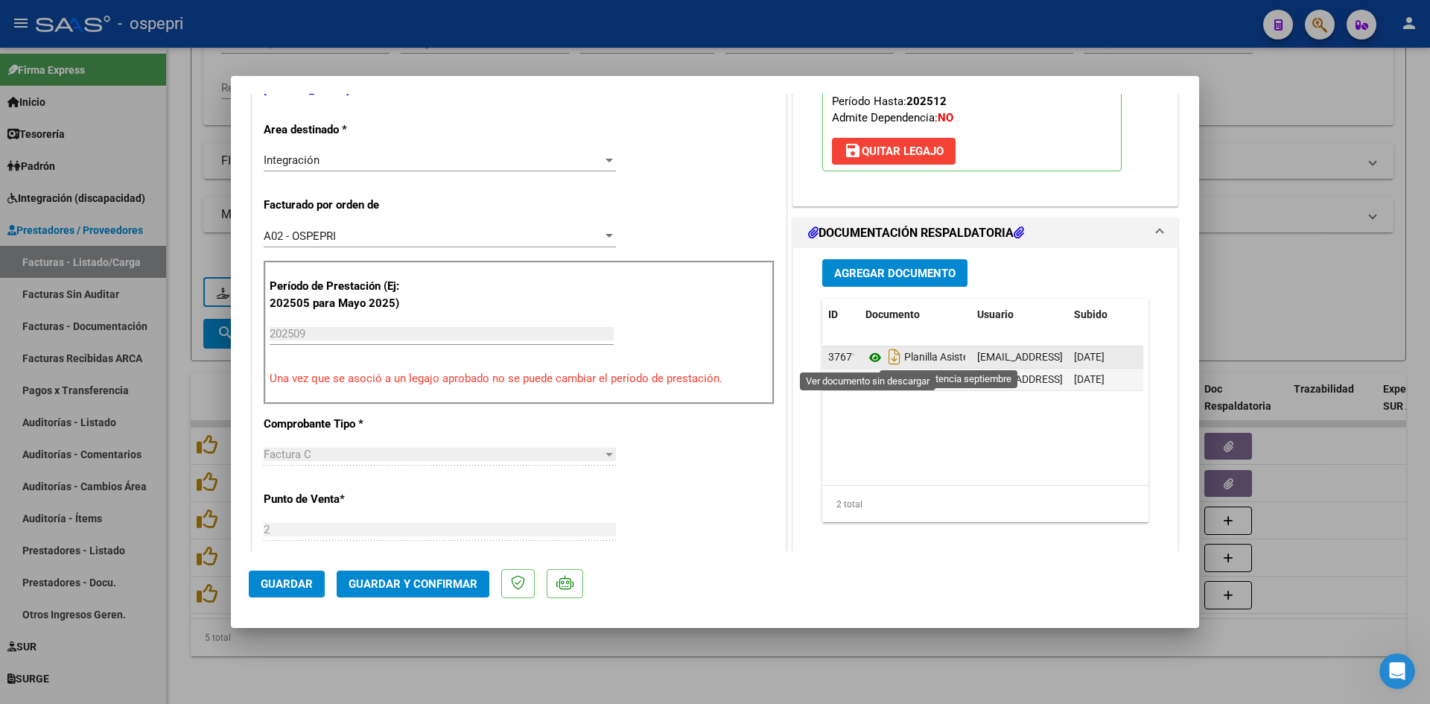
click at [867, 360] on icon at bounding box center [874, 358] width 19 height 18
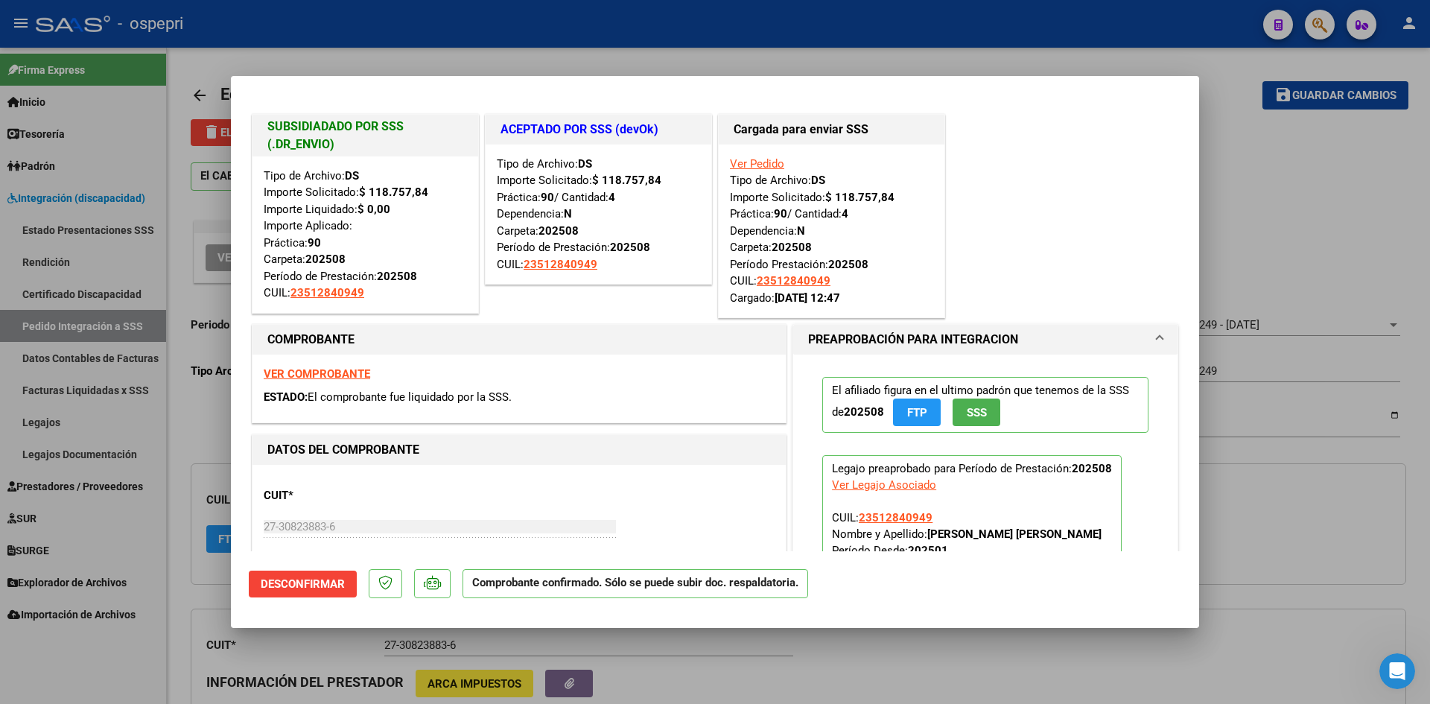
scroll to position [372, 0]
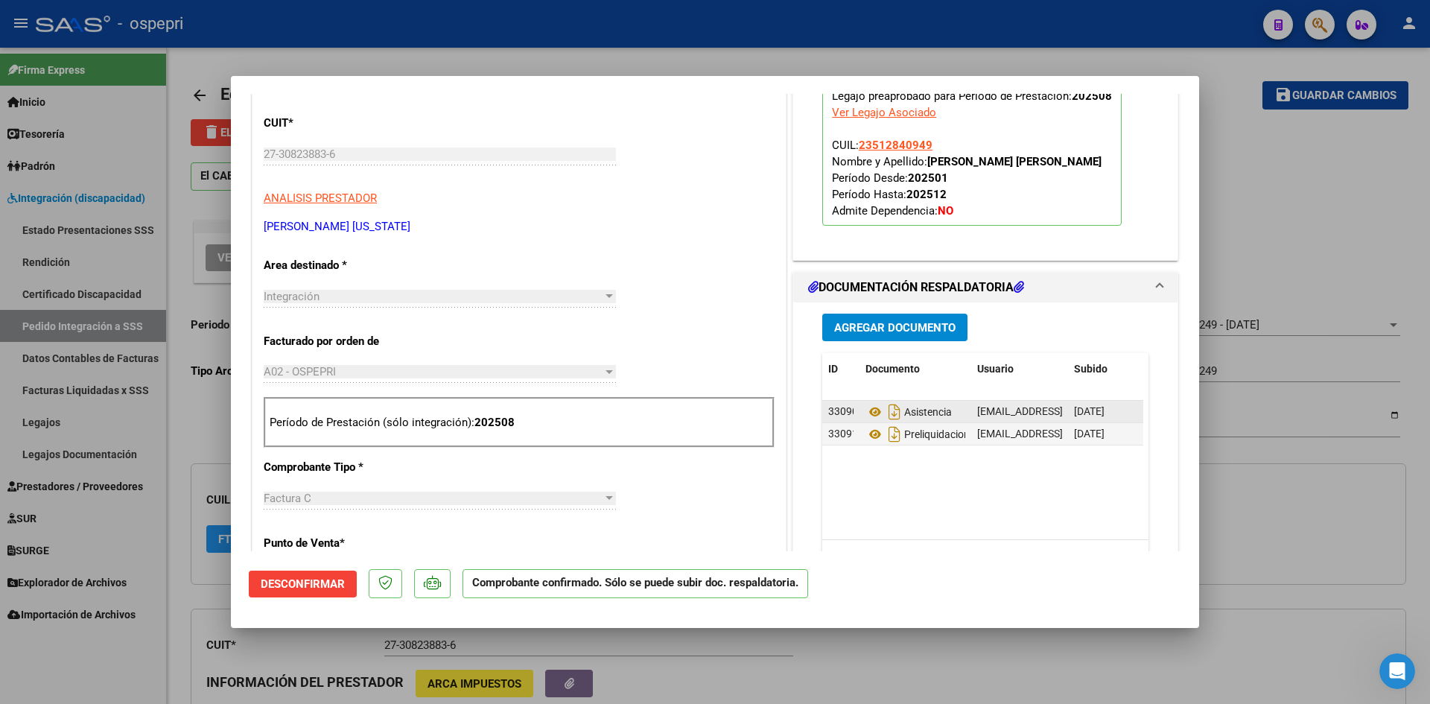
type input "$ 0,00"
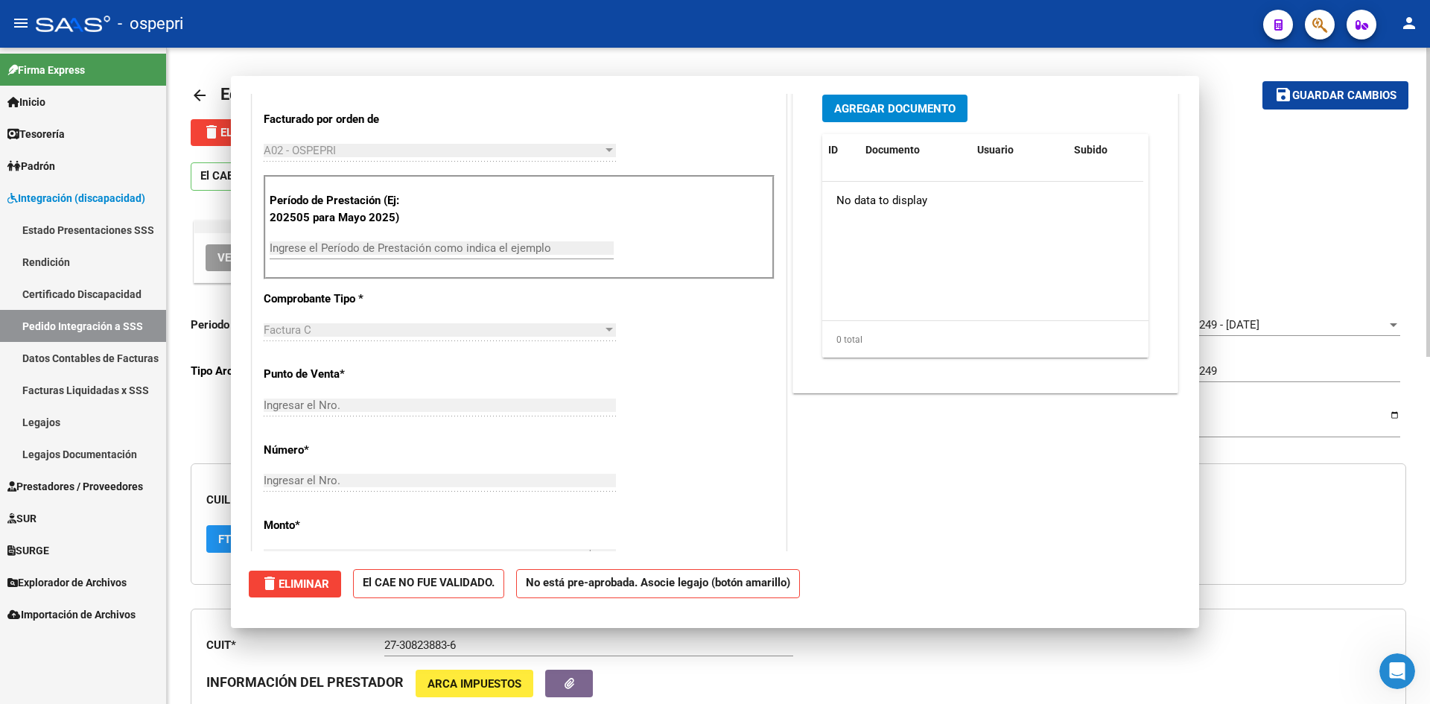
scroll to position [0, 0]
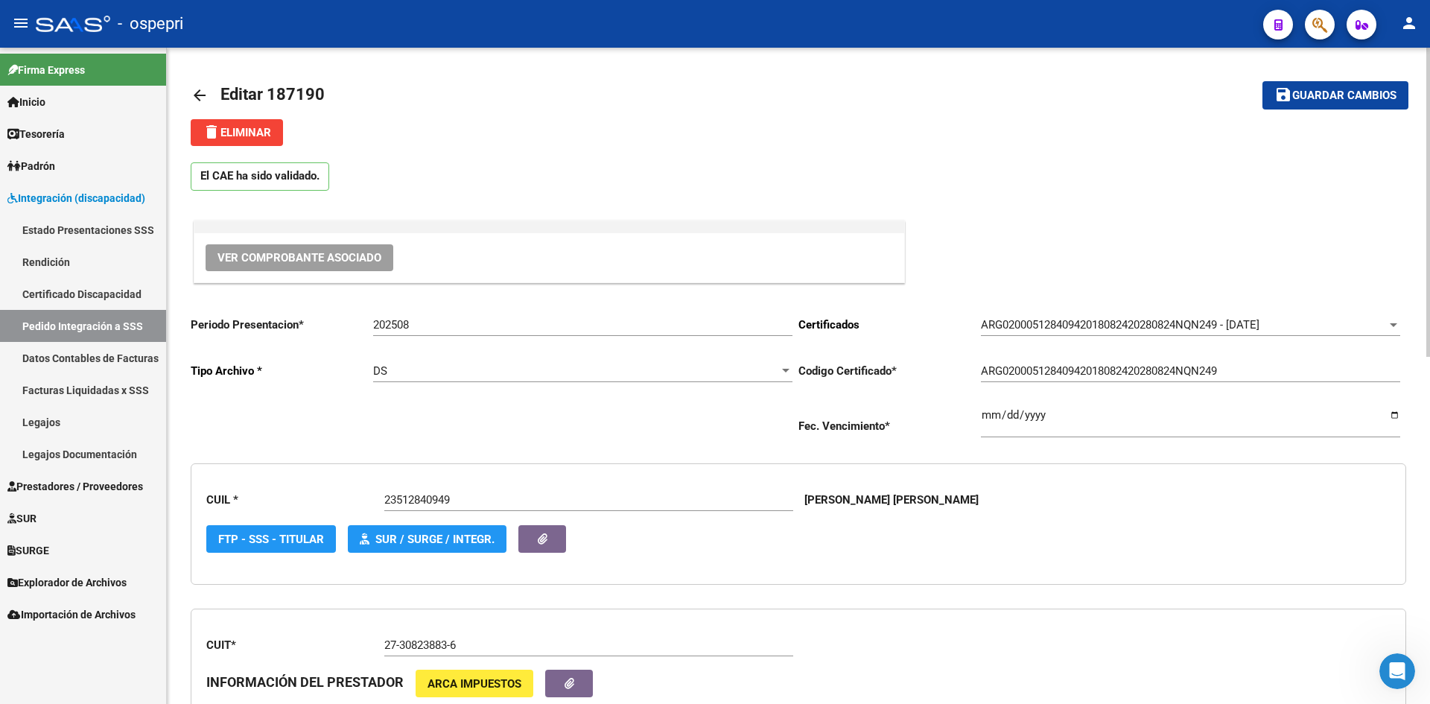
click at [200, 92] on mat-icon "arrow_back" at bounding box center [200, 95] width 18 height 18
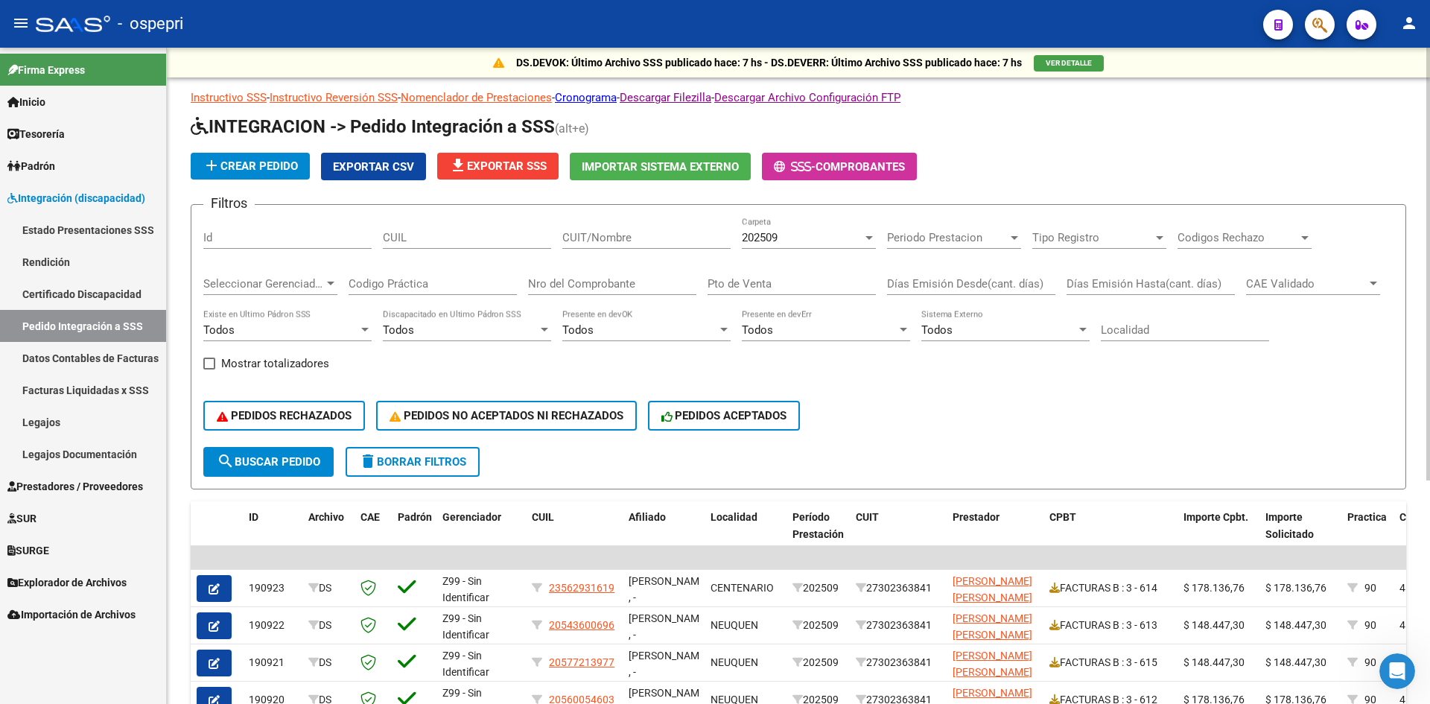
click at [597, 239] on input "CUIT/Nombre" at bounding box center [646, 237] width 168 height 13
paste input "27185645482"
type input "27185645482"
click at [281, 470] on button "search Buscar Pedido" at bounding box center [268, 462] width 130 height 30
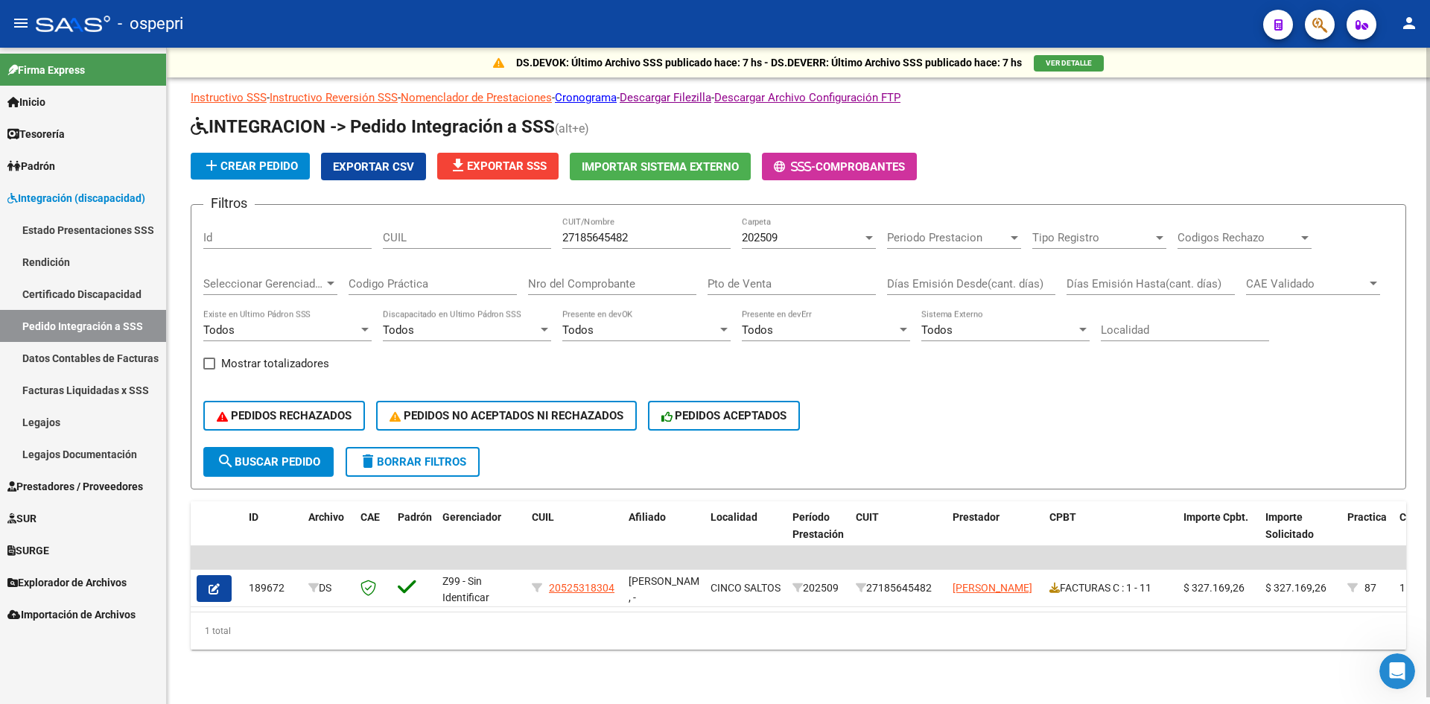
scroll to position [4, 0]
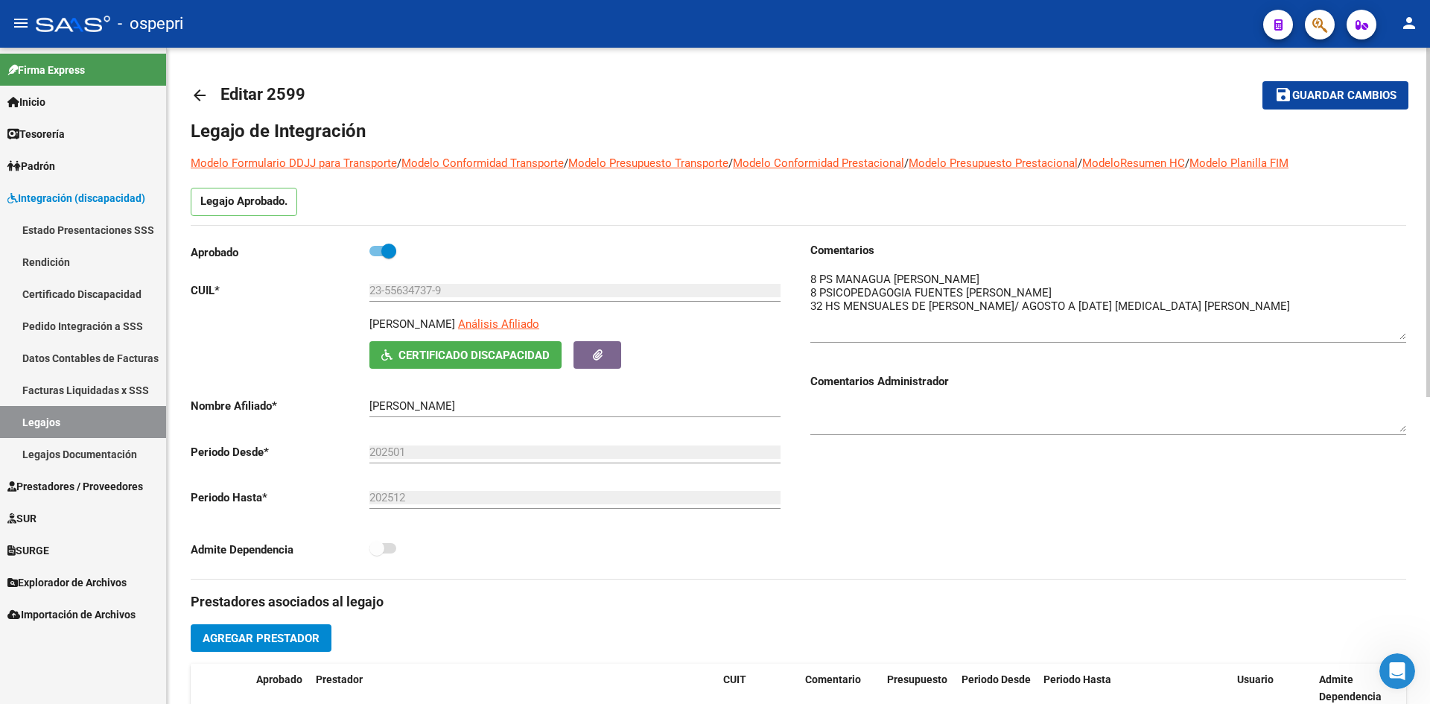
click at [191, 93] on mat-icon "arrow_back" at bounding box center [200, 95] width 18 height 18
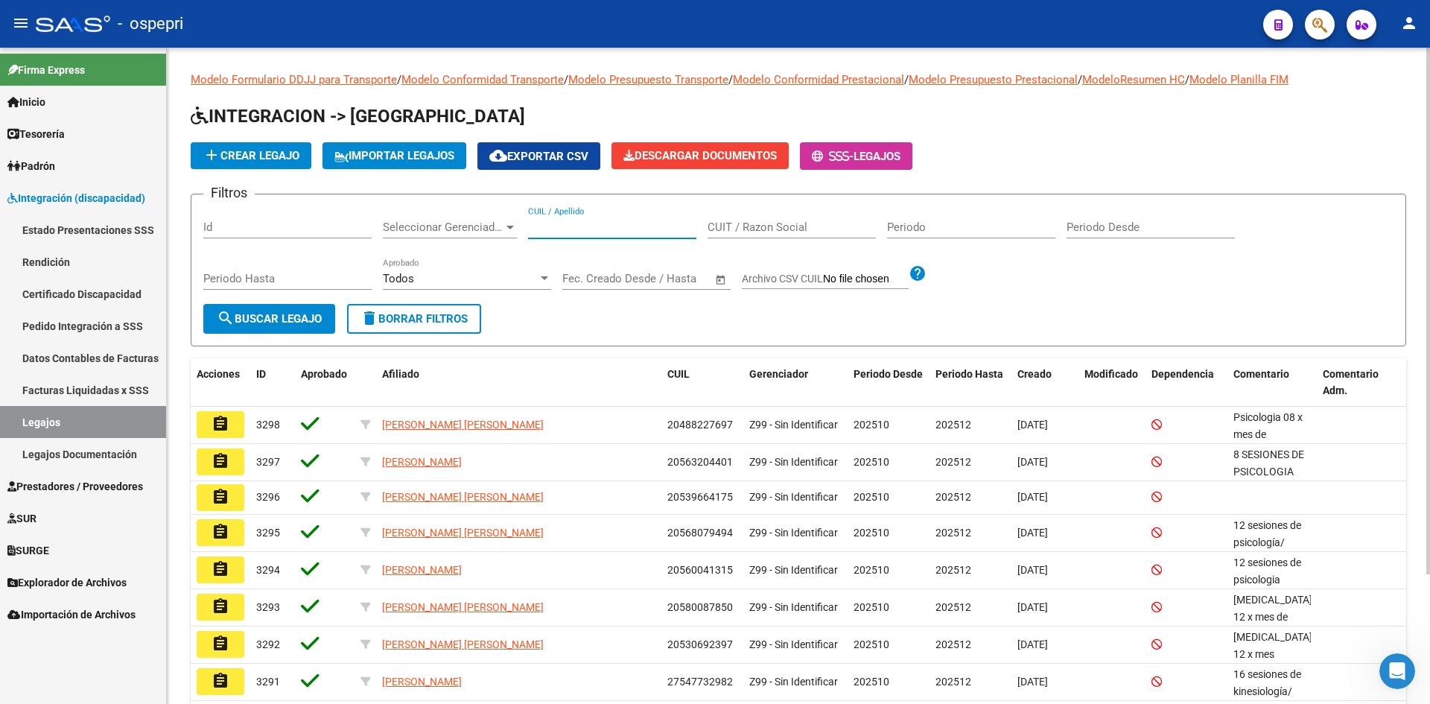
click at [595, 228] on input "CUIL / Apellido" at bounding box center [612, 226] width 168 height 13
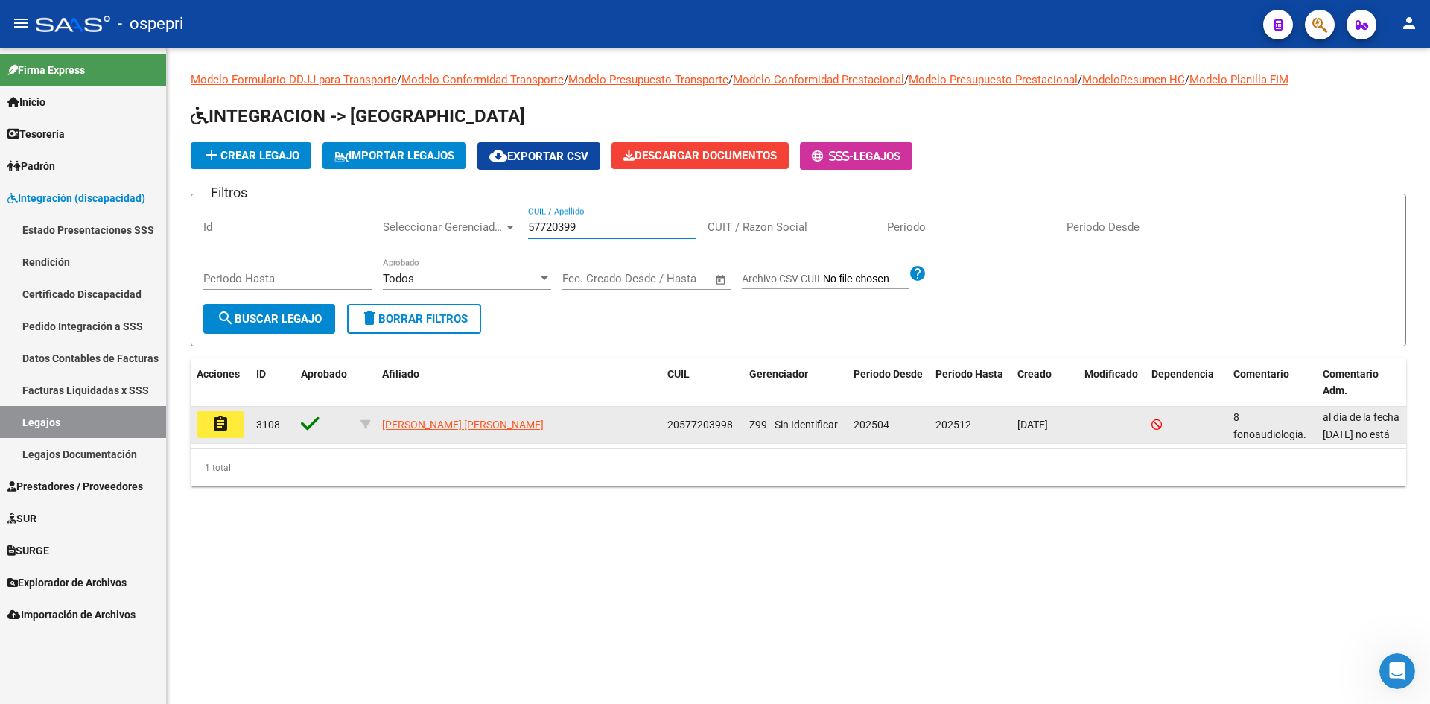
type input "57720399"
click at [222, 423] on mat-icon "assignment" at bounding box center [220, 424] width 18 height 18
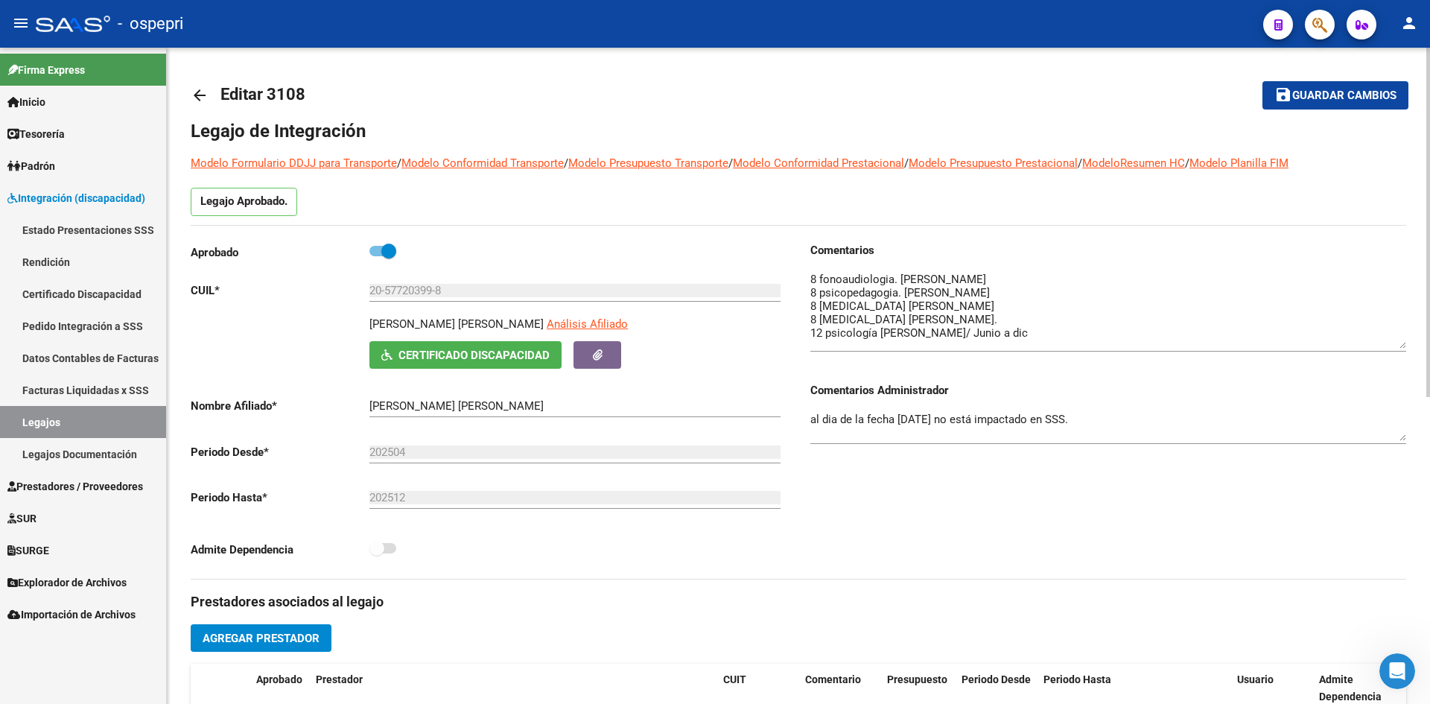
drag, startPoint x: 1401, startPoint y: 298, endPoint x: 1412, endPoint y: 346, distance: 49.0
click at [1412, 346] on div "arrow_back Editar 3108 save Guardar cambios Legajo de Integración Modelo Formul…" at bounding box center [798, 664] width 1263 height 1232
click at [200, 87] on mat-icon "arrow_back" at bounding box center [200, 95] width 18 height 18
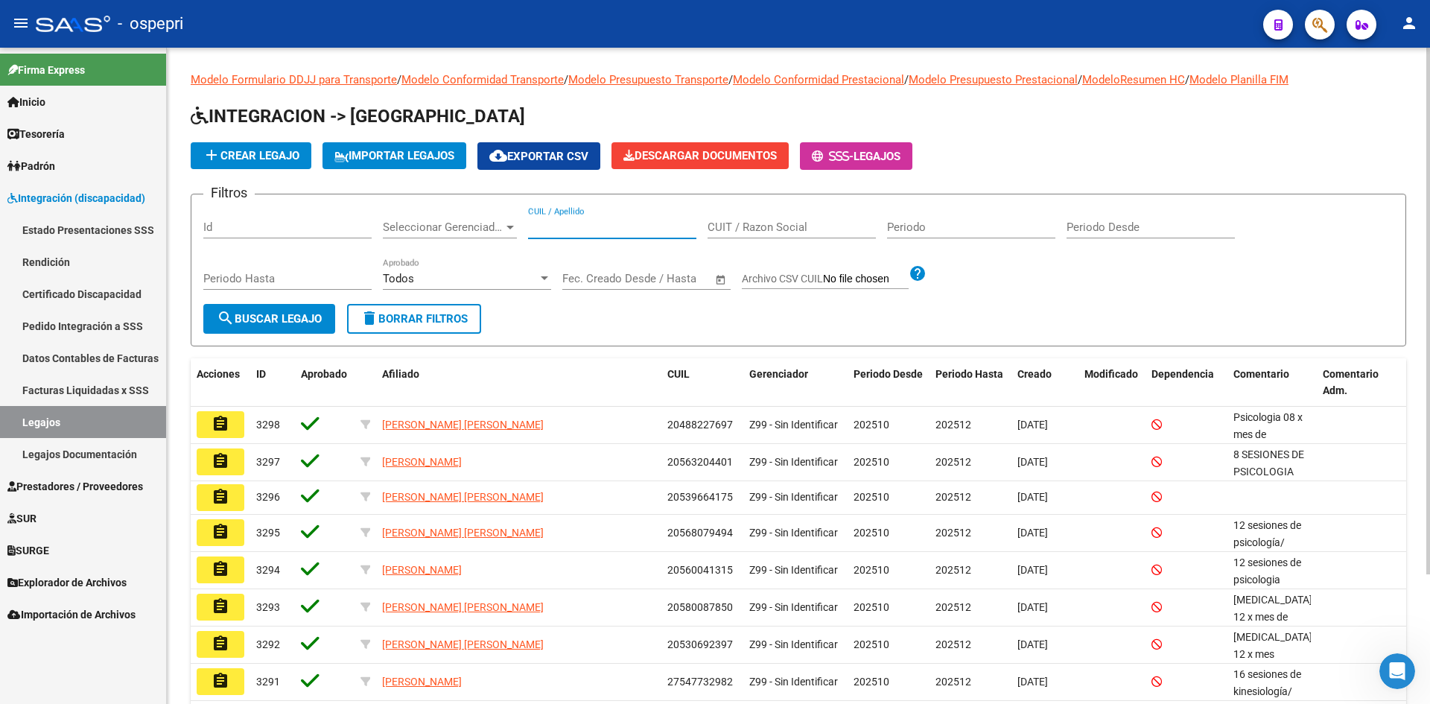
click at [557, 229] on input "CUIL / Apellido" at bounding box center [612, 226] width 168 height 13
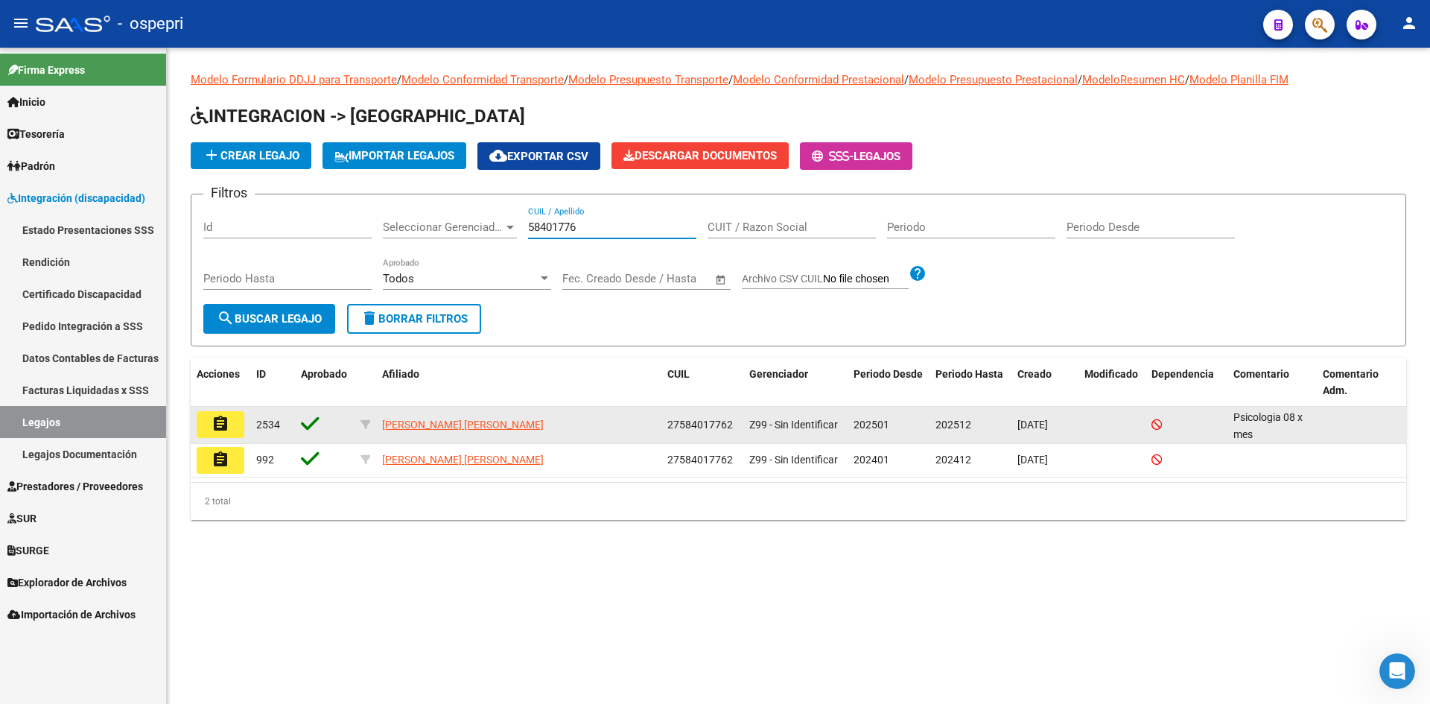
type input "58401776"
click at [229, 424] on mat-icon "assignment" at bounding box center [220, 424] width 18 height 18
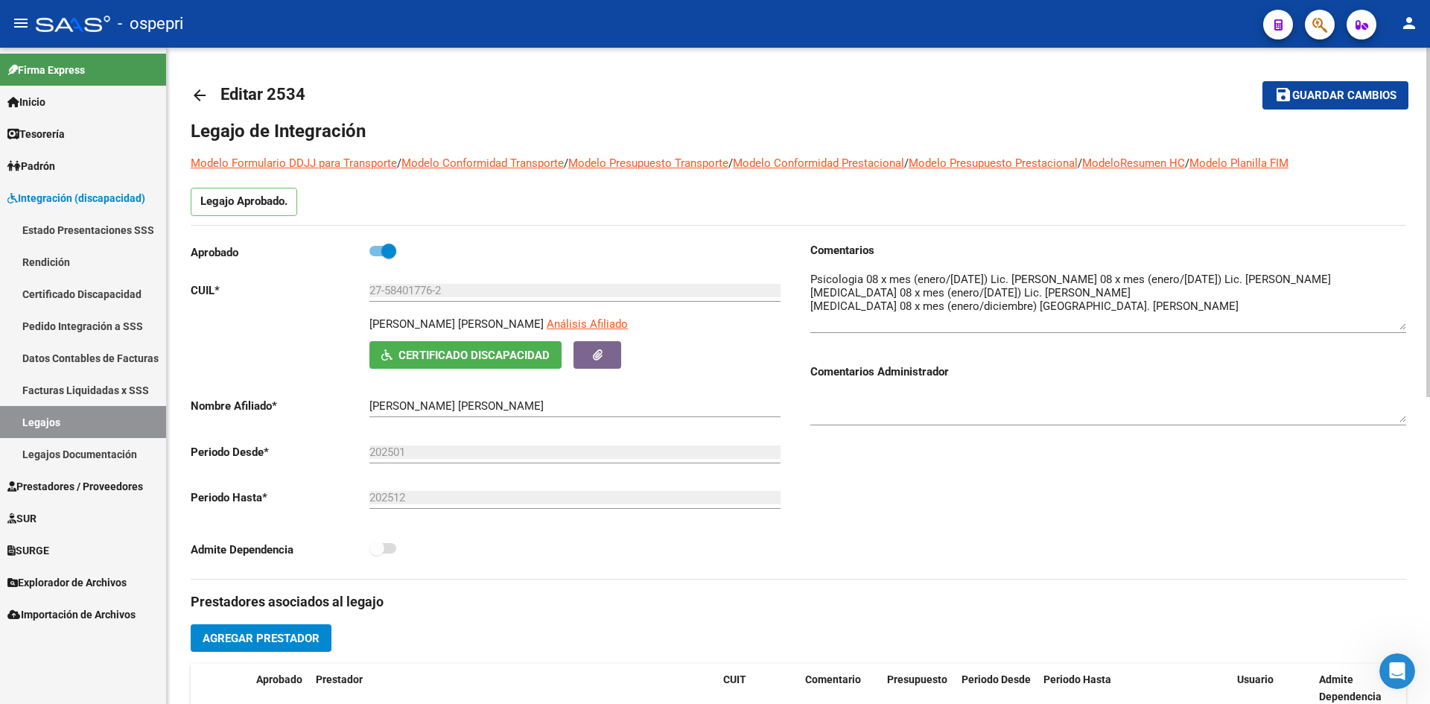
drag, startPoint x: 1401, startPoint y: 299, endPoint x: 1406, endPoint y: 328, distance: 29.5
click at [1406, 328] on div "arrow_back Editar 2534 save Guardar cambios Legajo de Integración Modelo Formul…" at bounding box center [798, 664] width 1263 height 1232
click at [200, 85] on link "arrow_back" at bounding box center [206, 94] width 30 height 35
